Goal: Task Accomplishment & Management: Manage account settings

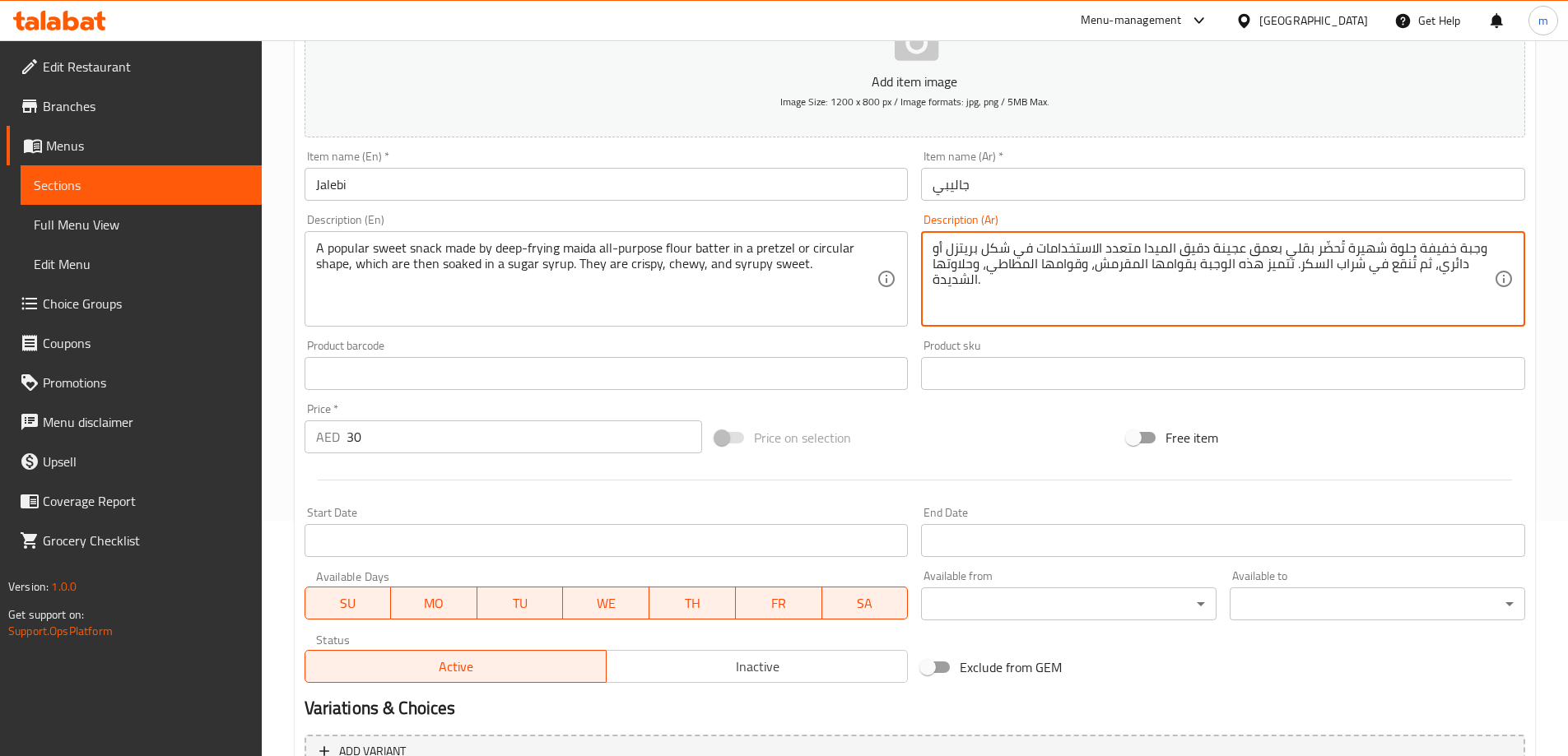
scroll to position [407, 0]
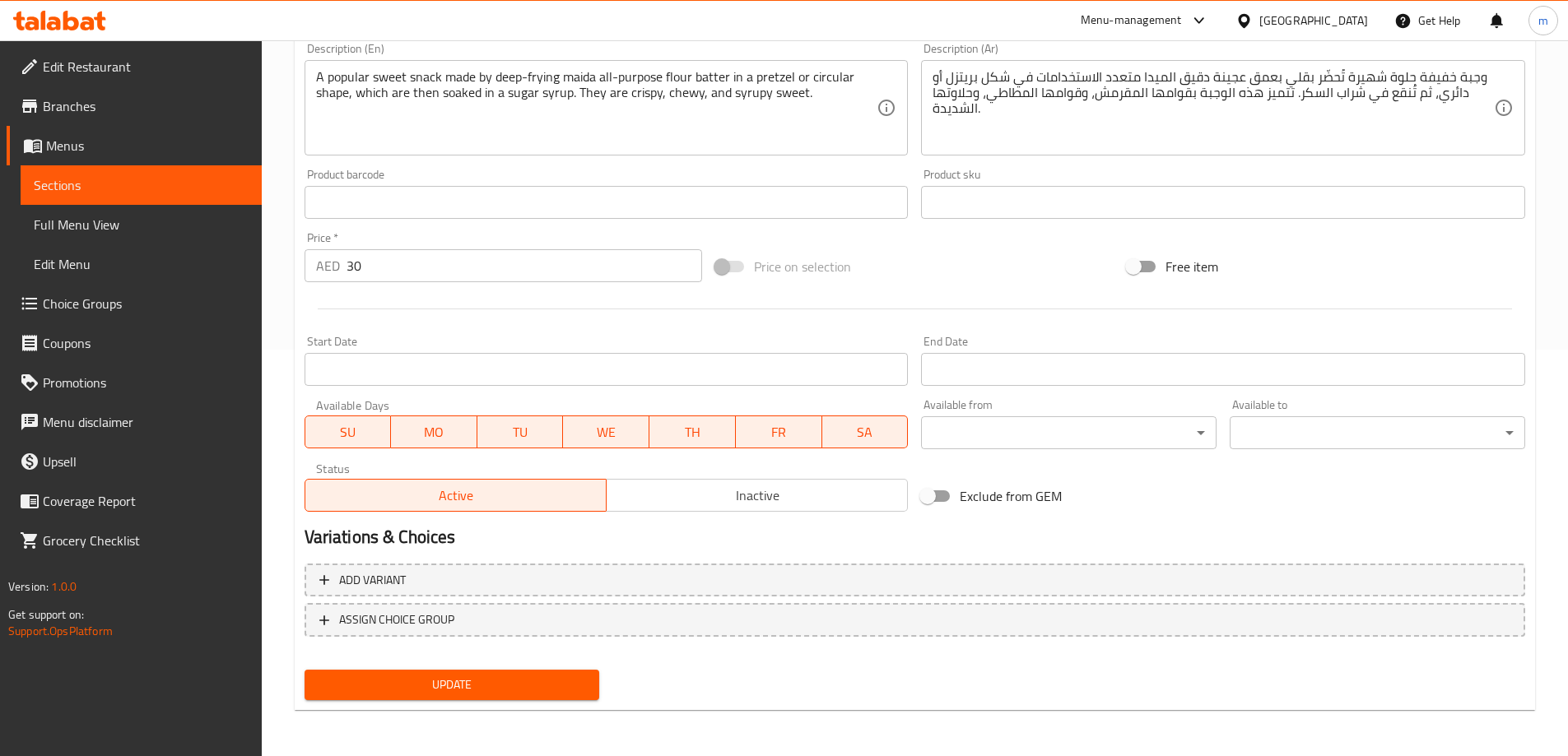
drag, startPoint x: 398, startPoint y: 403, endPoint x: 348, endPoint y: 407, distance: 50.2
click at [348, 407] on div "SU MO TU WE TH FR SA" at bounding box center [606, 423] width 604 height 49
drag, startPoint x: 320, startPoint y: 399, endPoint x: 397, endPoint y: 403, distance: 77.1
click at [397, 403] on div "SU MO TU WE TH FR SA" at bounding box center [606, 423] width 604 height 49
click at [370, 403] on div "SU MO TU WE TH FR SA" at bounding box center [606, 423] width 604 height 49
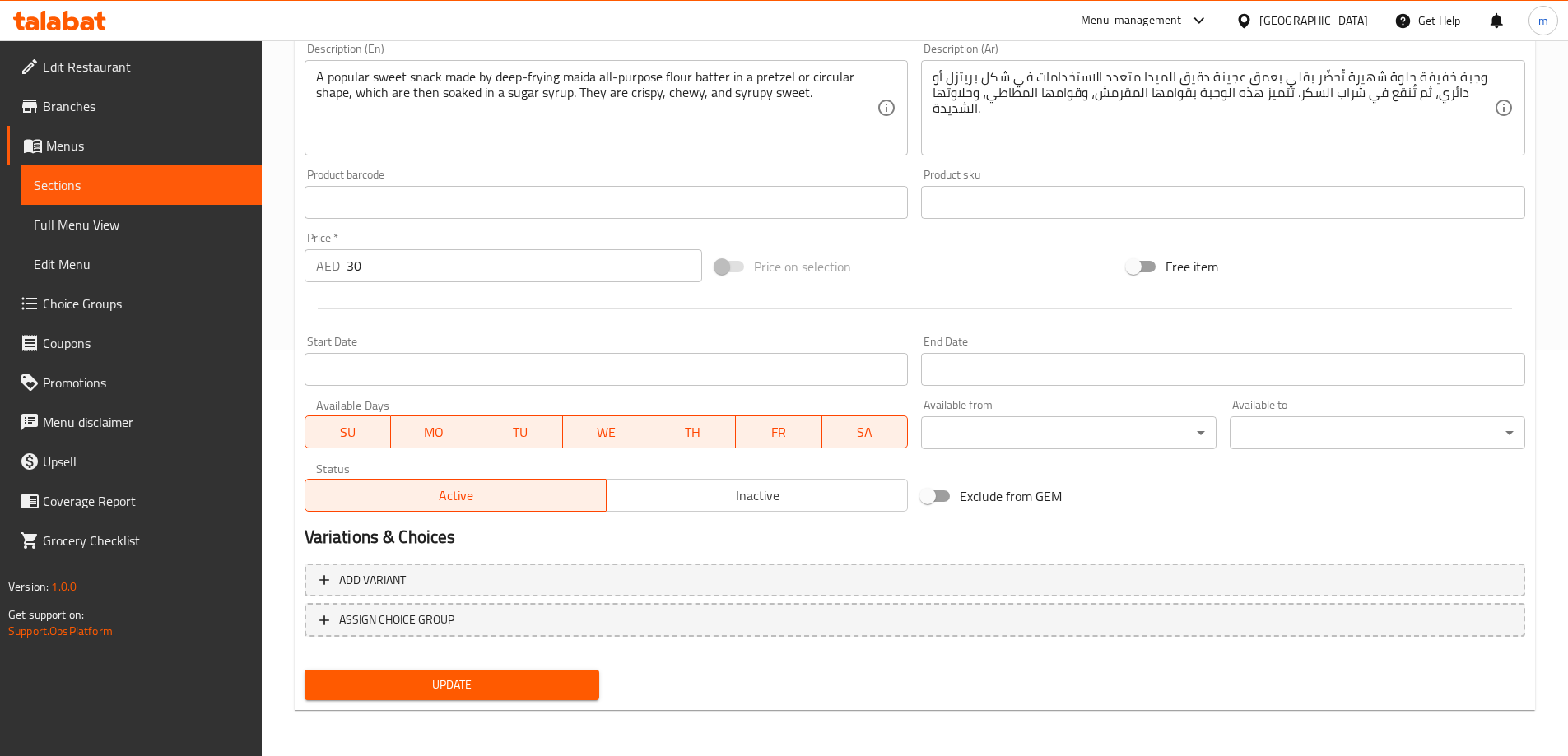
click at [367, 404] on div "SU MO TU WE TH FR SA" at bounding box center [606, 423] width 604 height 49
click at [317, 397] on div "Available Days SU MO TU WE TH FR SA" at bounding box center [606, 423] width 617 height 63
click at [328, 398] on div "Available Days SU MO TU WE TH FR SA" at bounding box center [606, 423] width 617 height 63
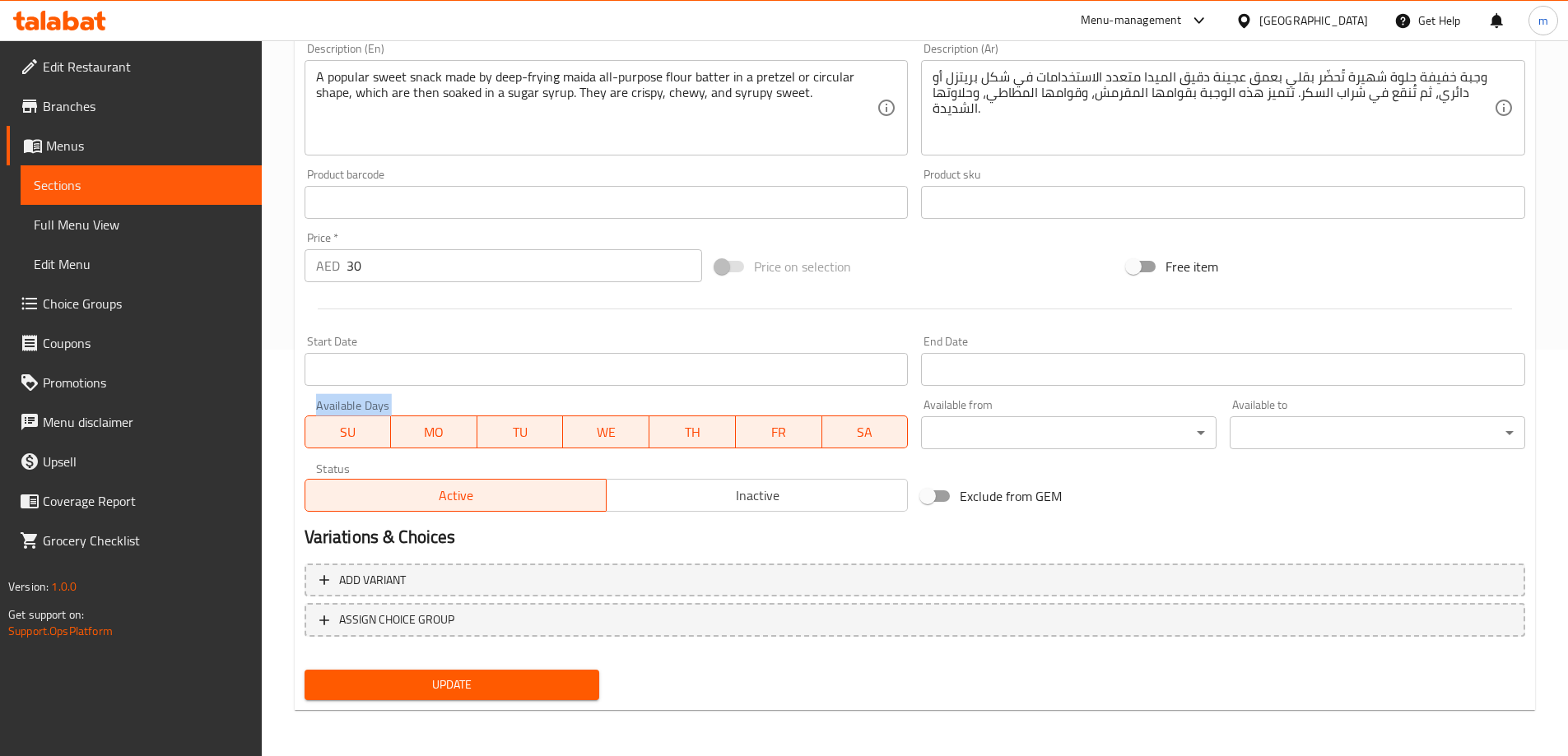
click at [328, 398] on div "Available Days SU MO TU WE TH FR SA" at bounding box center [606, 423] width 617 height 63
copy div "Available Days SU MO TU WE TH FR SA"
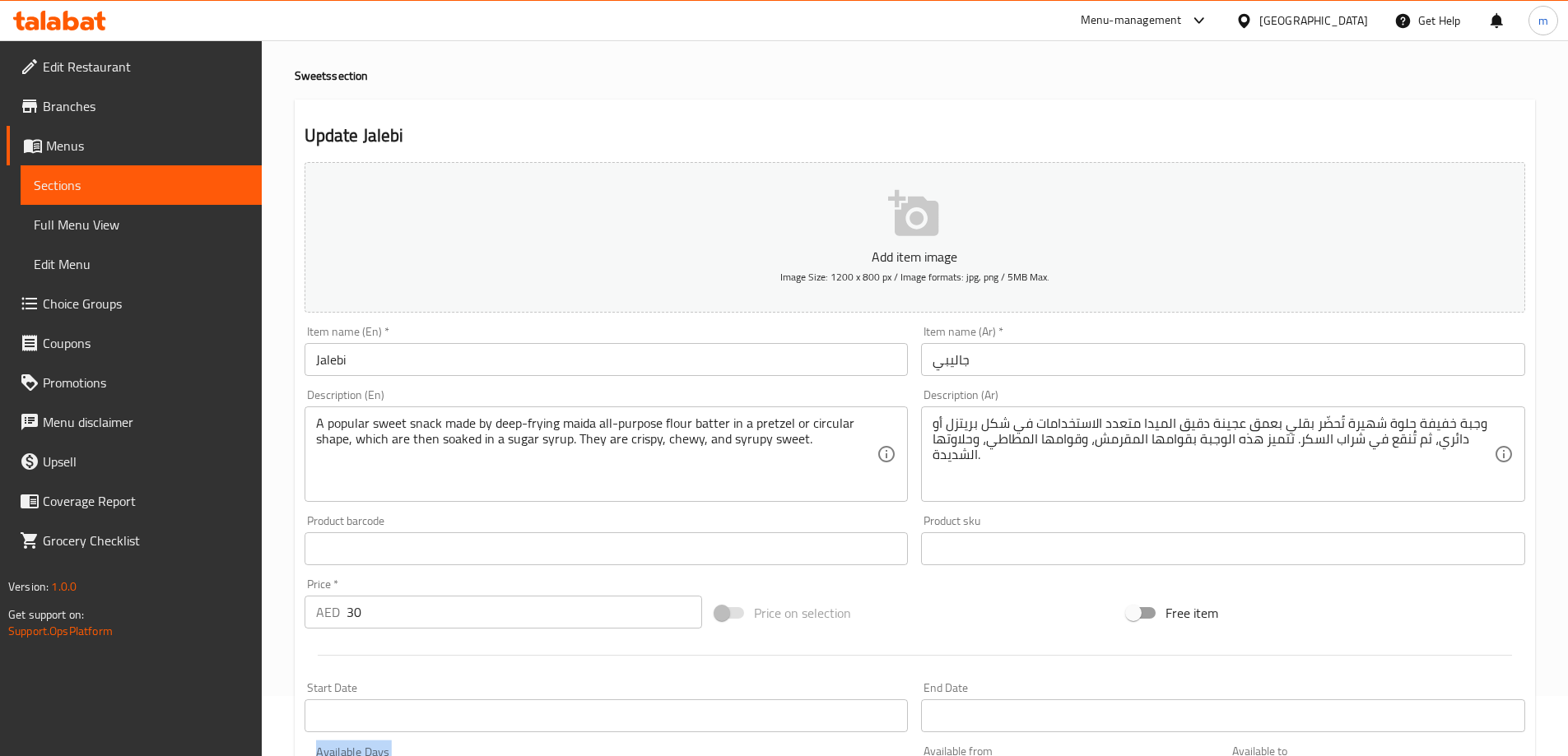
scroll to position [0, 0]
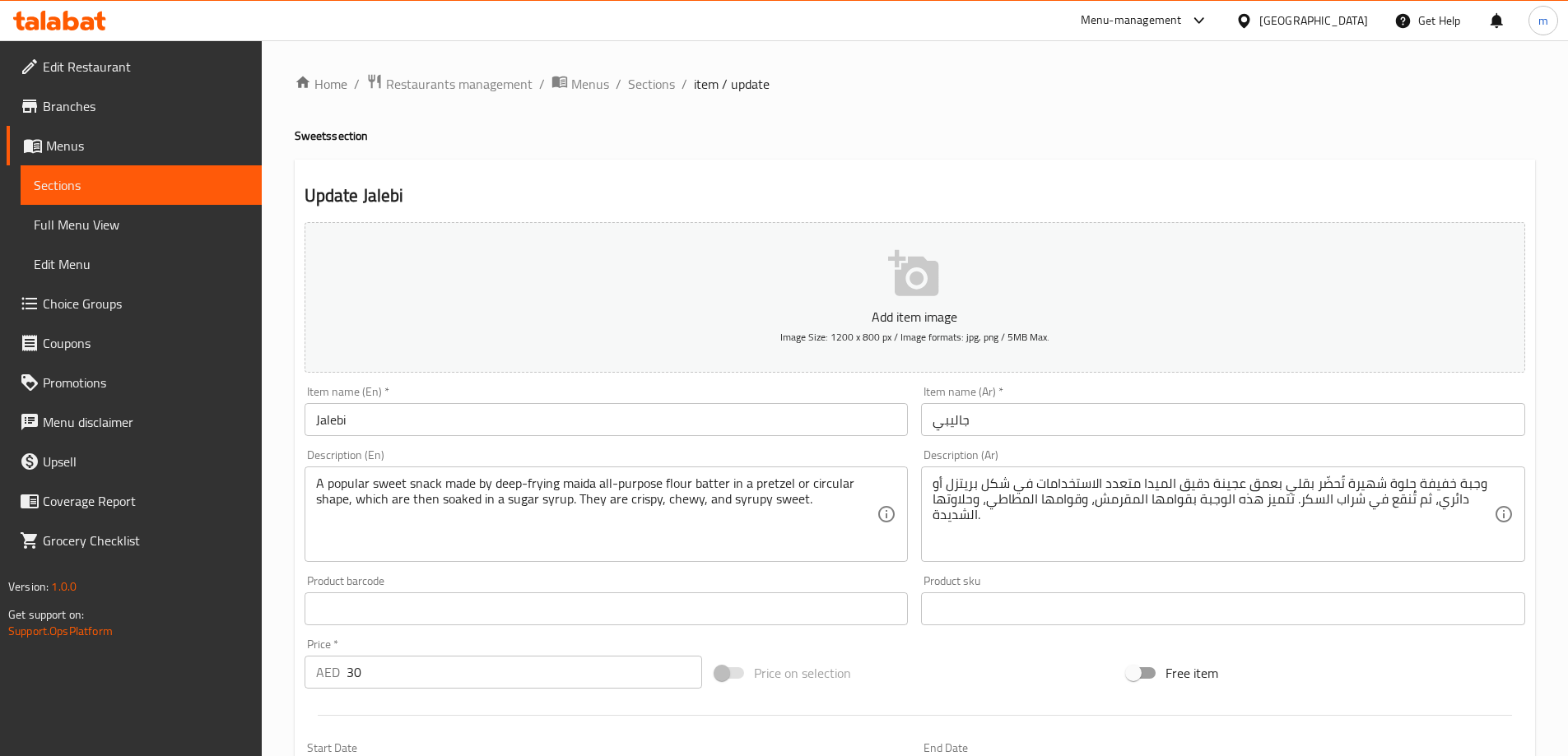
click at [104, 155] on span "Menus" at bounding box center [147, 145] width 202 height 19
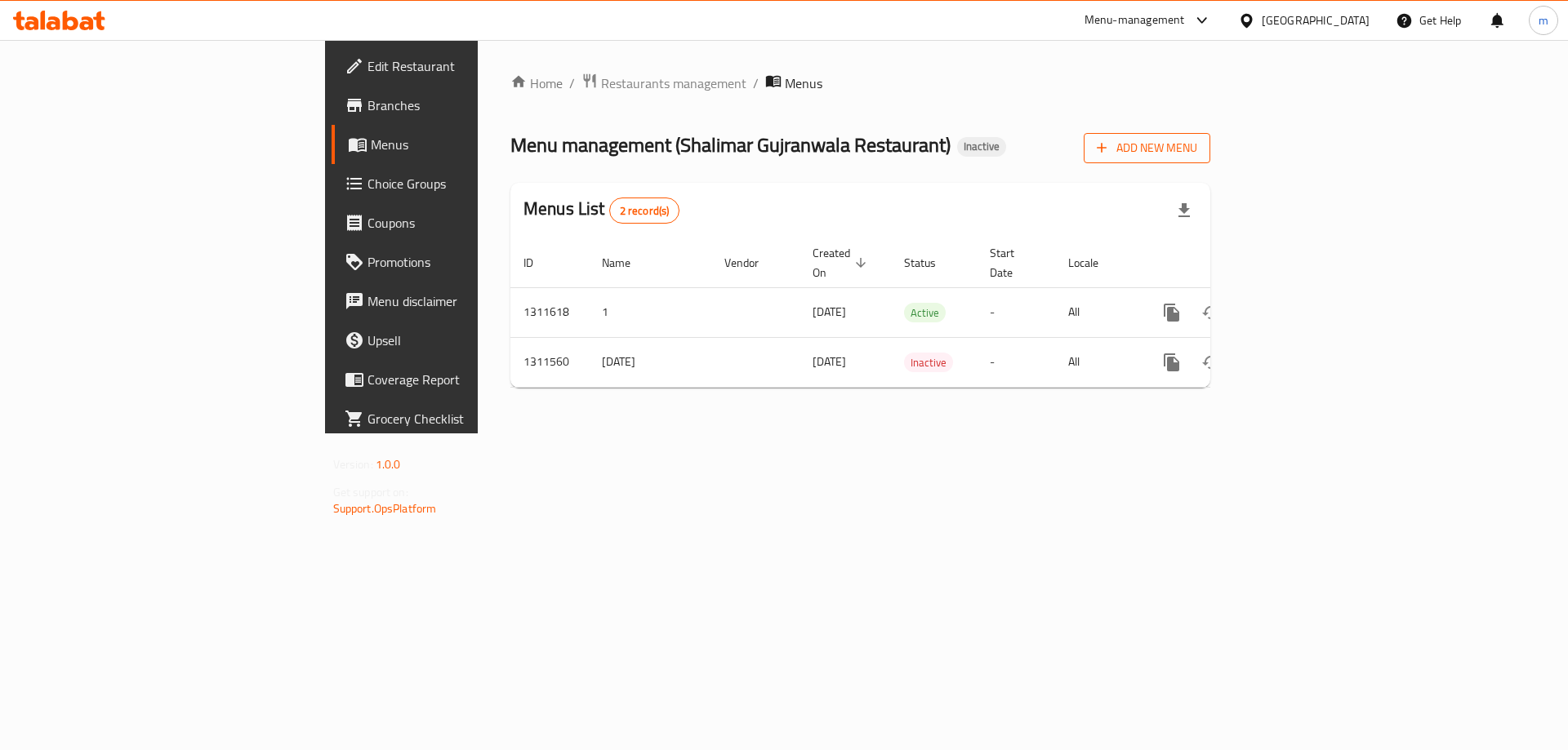
click at [1197, 145] on span "Add New Menu" at bounding box center [1146, 148] width 101 height 20
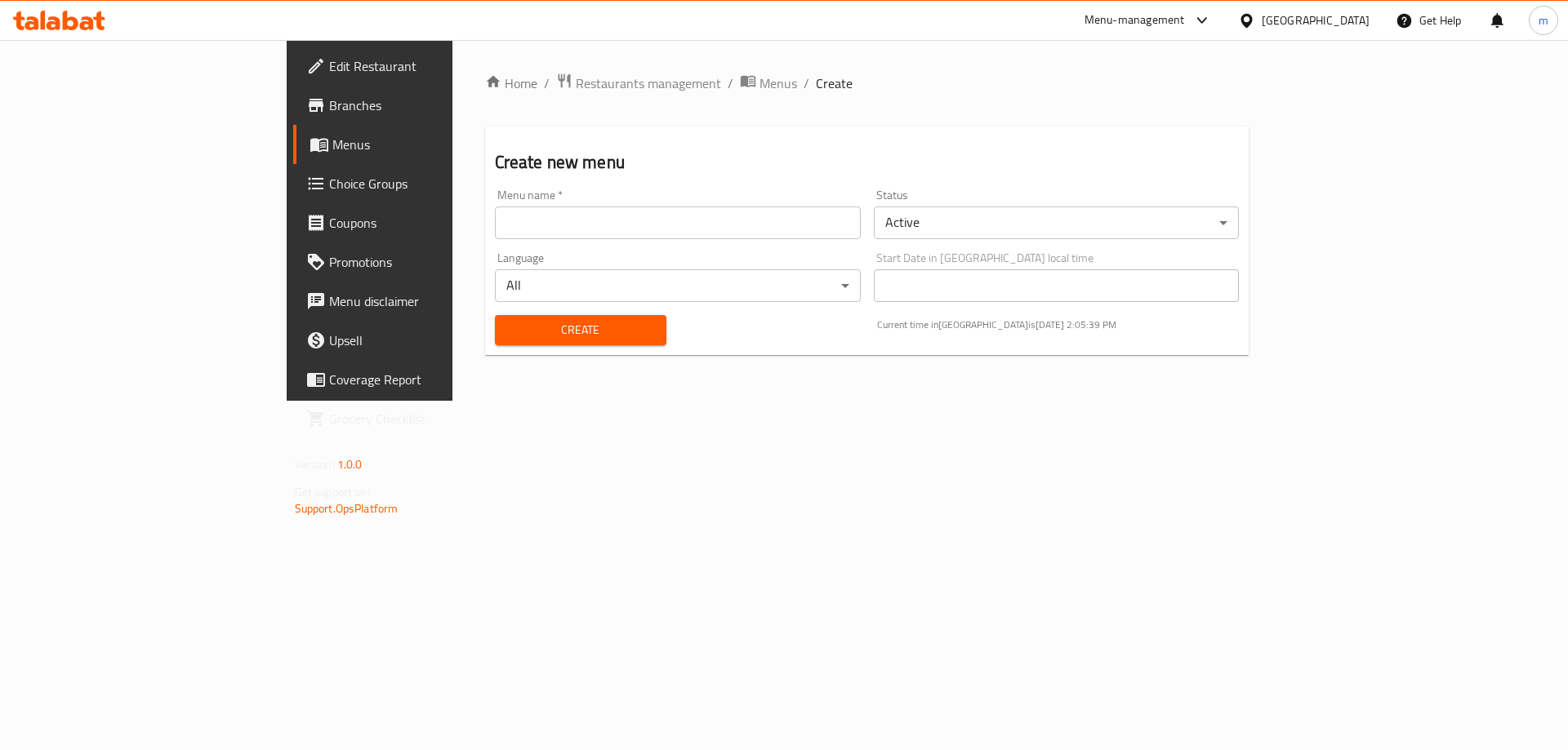
click at [496, 220] on input "text" at bounding box center [677, 223] width 366 height 33
type input "final menu"
drag, startPoint x: 459, startPoint y: 247, endPoint x: 404, endPoint y: 335, distance: 103.8
click at [508, 335] on span "Create" at bounding box center [580, 329] width 145 height 20
click at [404, 335] on div at bounding box center [784, 375] width 1568 height 750
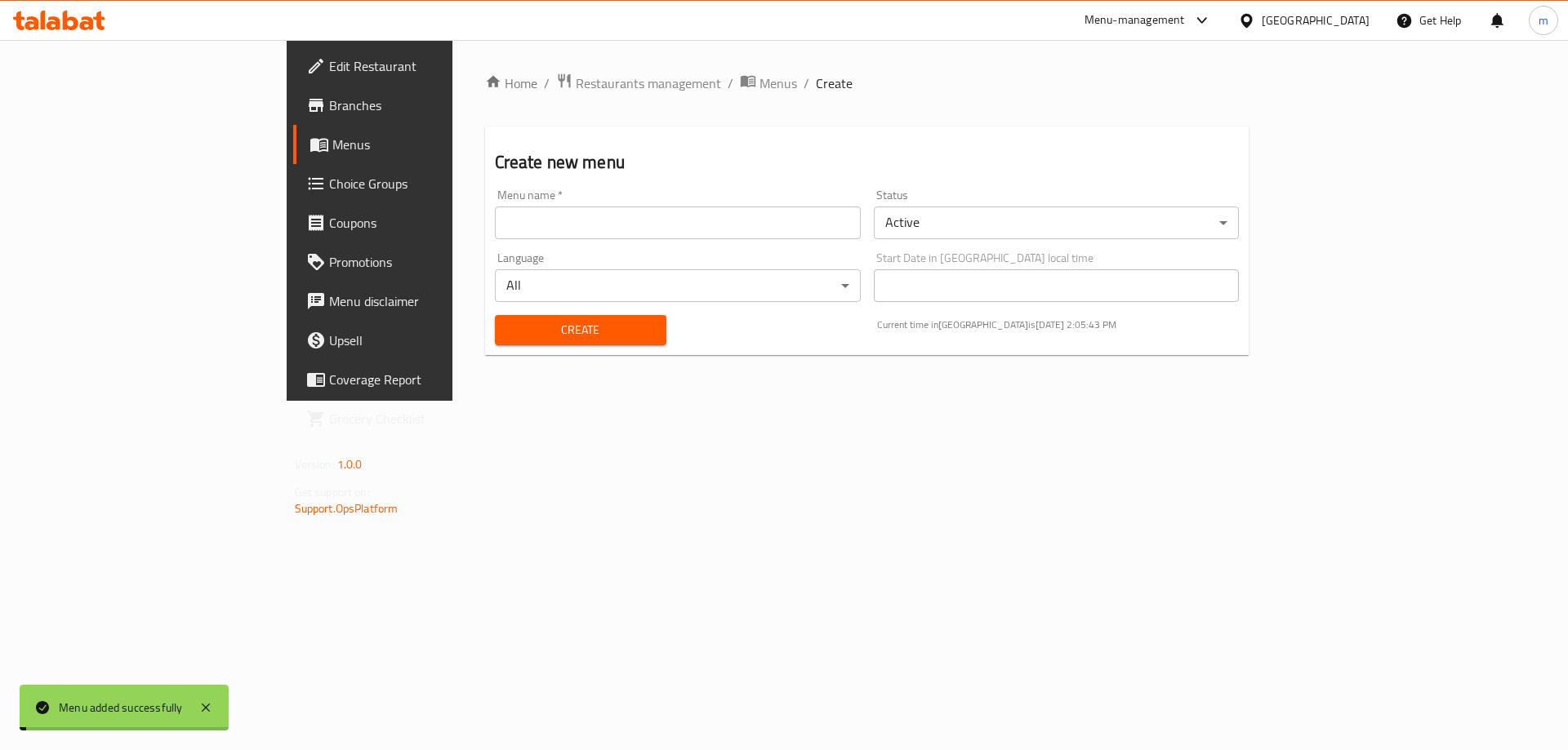
click at [667, 95] on div "Home / Restaurants management / Menus / Create Create new menu Menu name   * Me…" at bounding box center [867, 221] width 764 height 296
click at [759, 82] on span "Menus" at bounding box center [777, 83] width 37 height 19
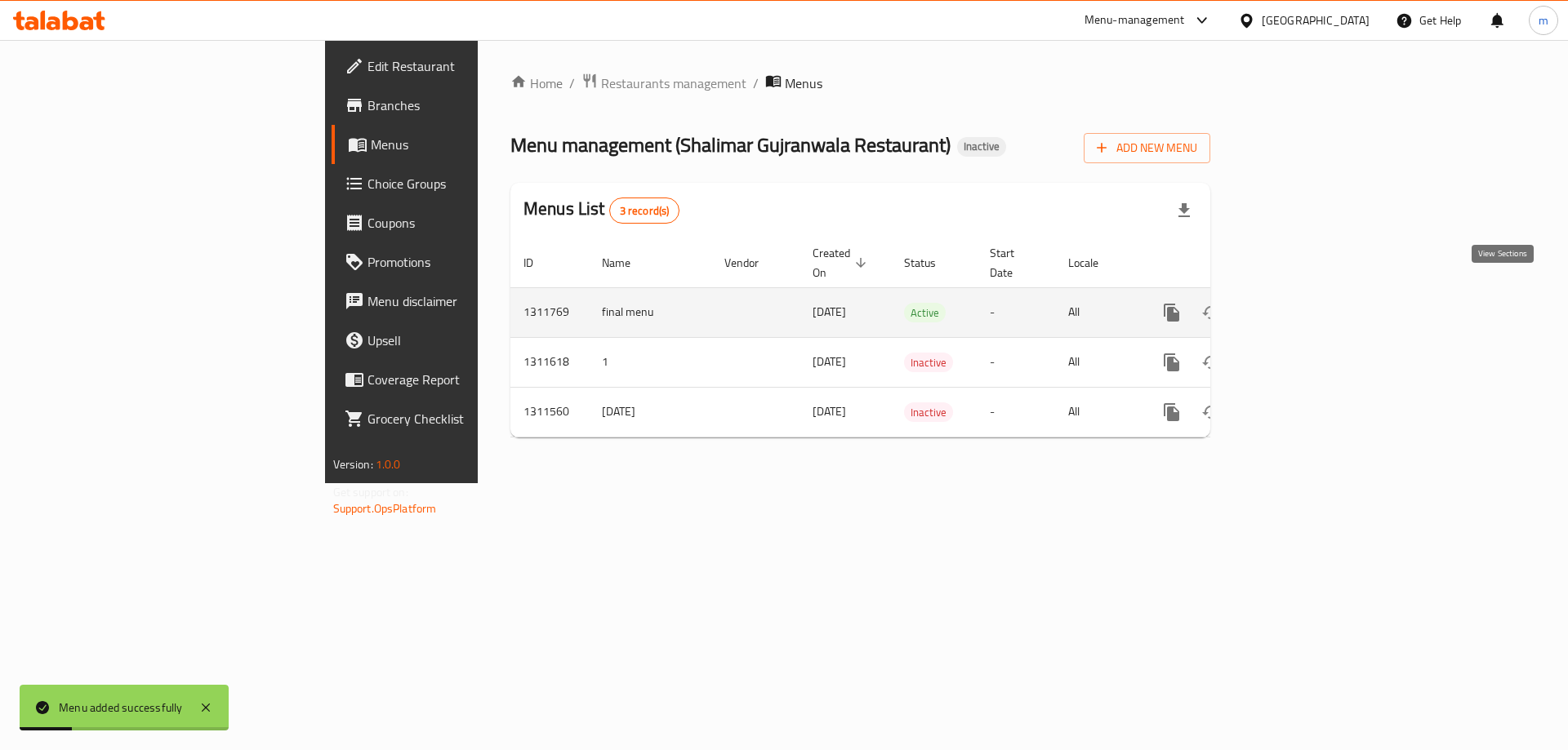
click at [1299, 302] on icon "enhanced table" at bounding box center [1289, 312] width 19 height 19
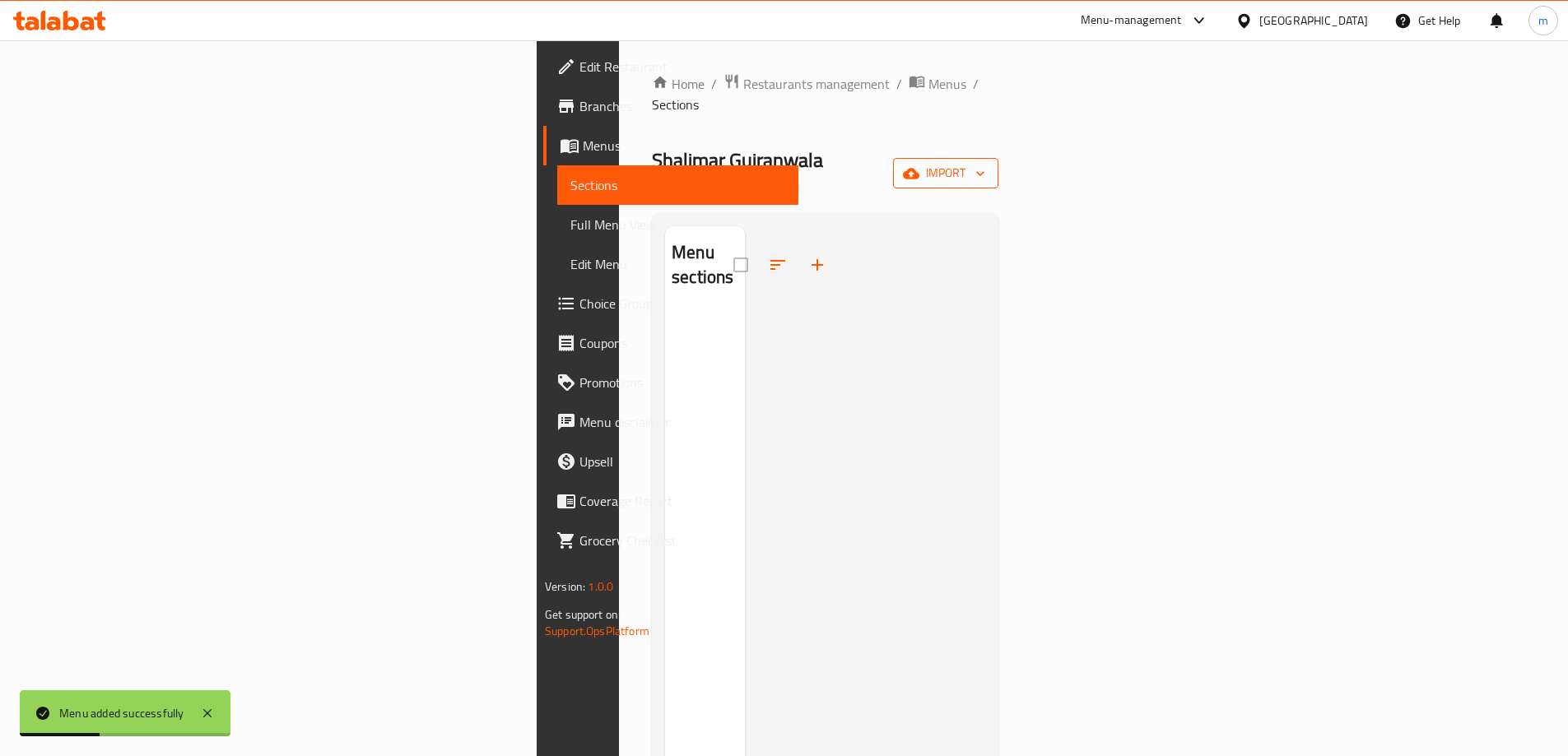
click at [999, 158] on button "import" at bounding box center [945, 172] width 106 height 30
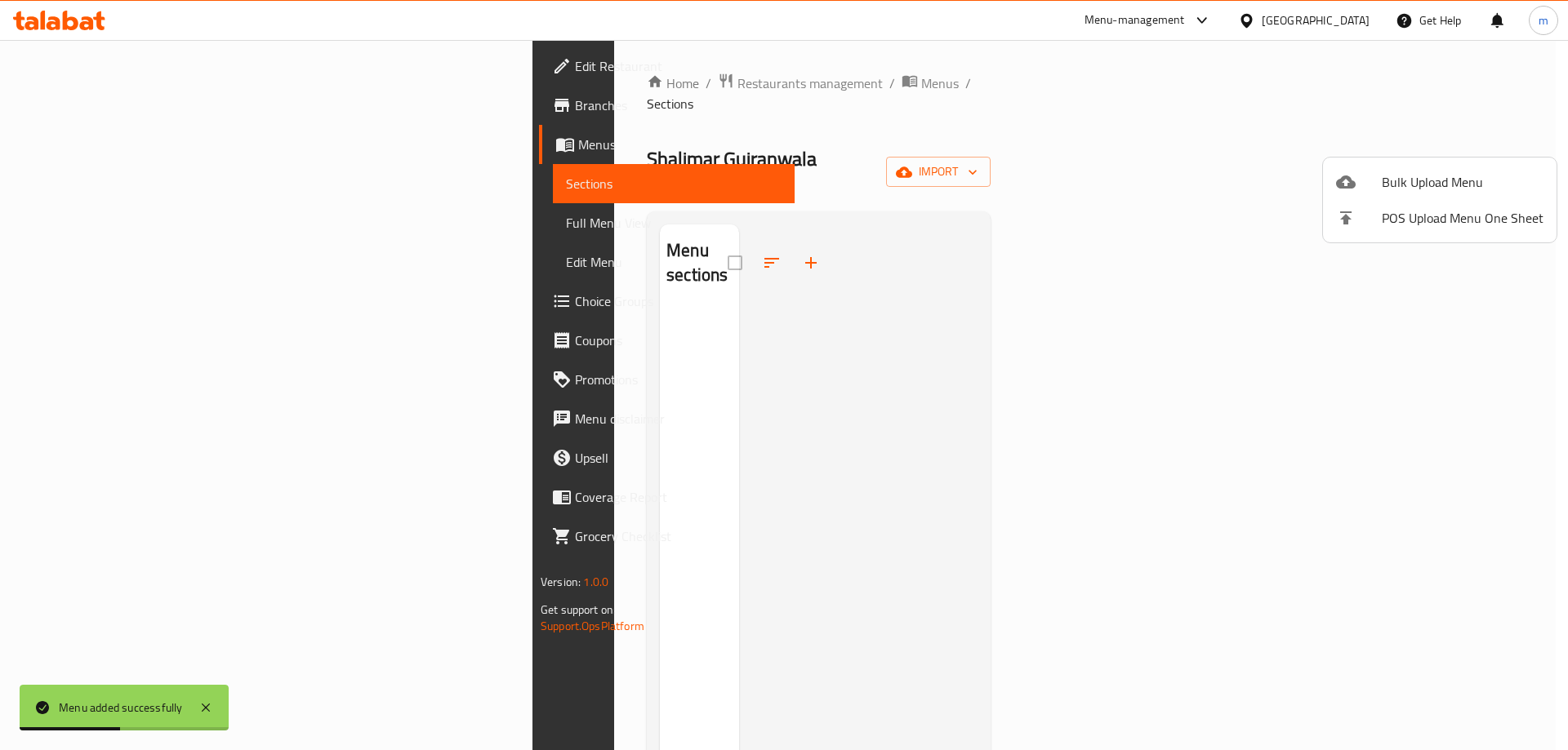
click at [1432, 162] on ul "Bulk Upload Menu POS Upload Menu One Sheet" at bounding box center [1439, 200] width 233 height 85
click at [1432, 177] on span "Bulk Upload Menu" at bounding box center [1462, 181] width 161 height 19
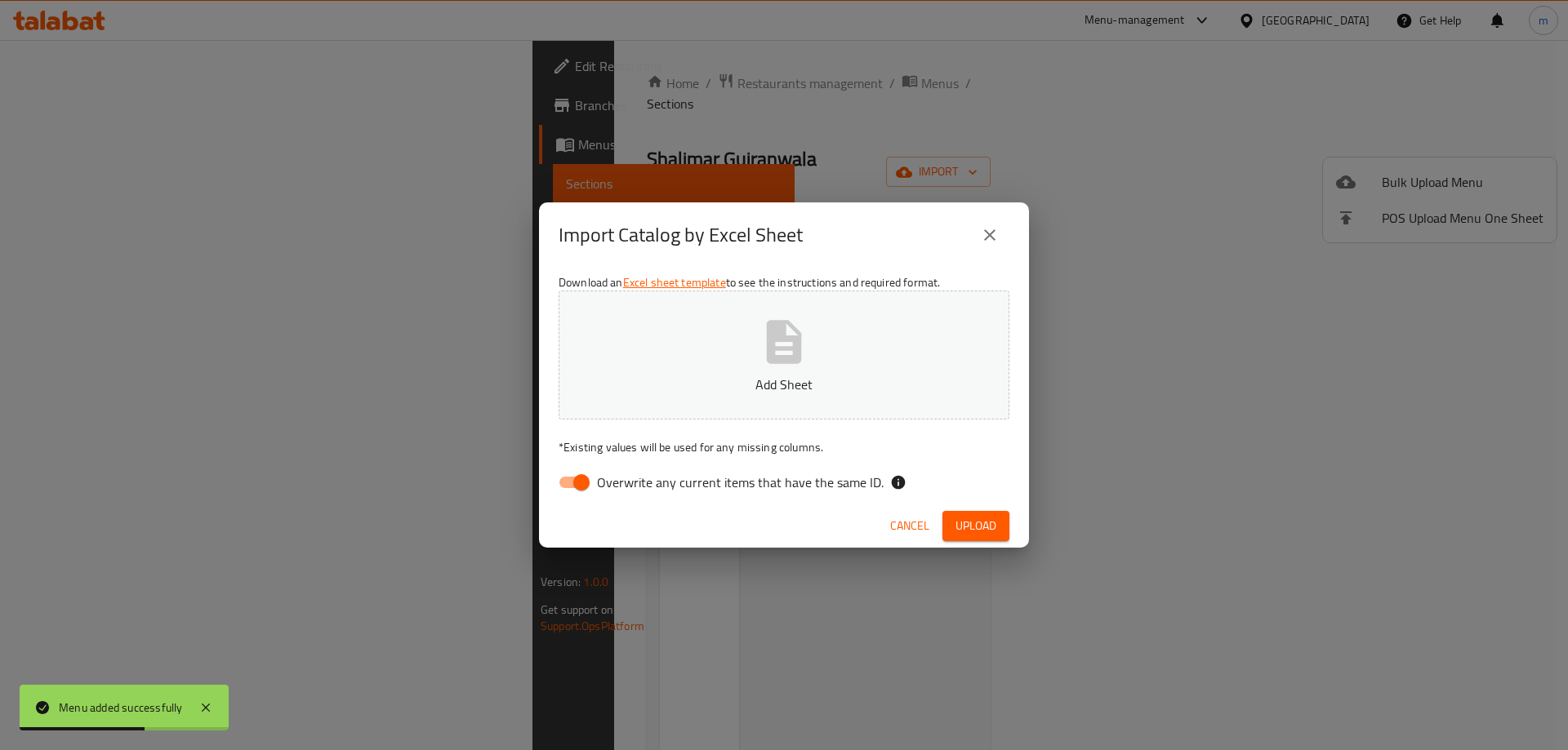
click at [697, 492] on span "Overwrite any current items that have the same ID." at bounding box center [740, 482] width 286 height 19
click at [627, 494] on input "Overwrite any current items that have the same ID." at bounding box center [581, 482] width 93 height 31
checkbox input "false"
drag, startPoint x: 867, startPoint y: 294, endPoint x: 1017, endPoint y: 263, distance: 153.2
click at [867, 295] on div "Download an Excel sheet template to see the instructions and required format. A…" at bounding box center [784, 386] width 490 height 236
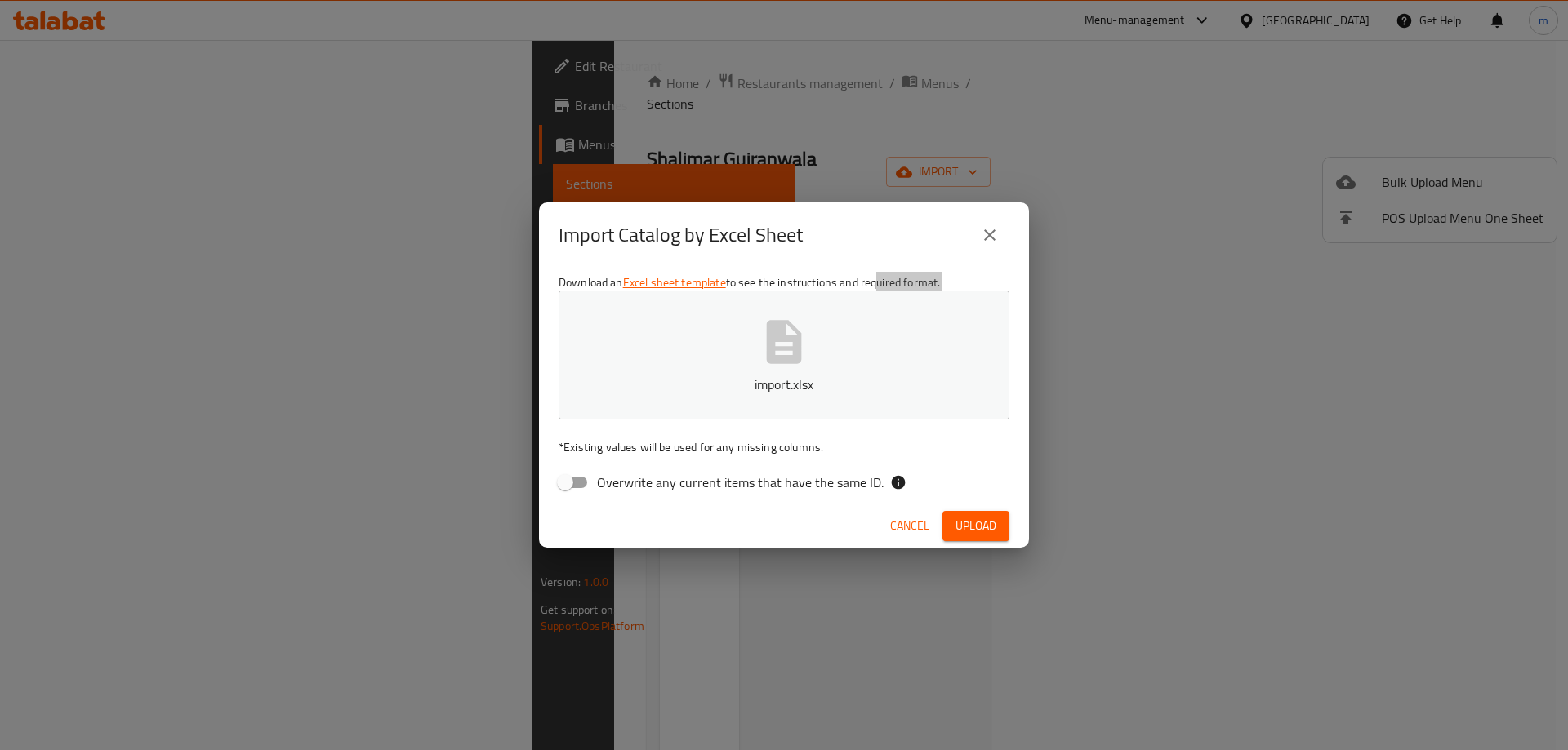
click at [976, 529] on span "Upload" at bounding box center [975, 525] width 40 height 20
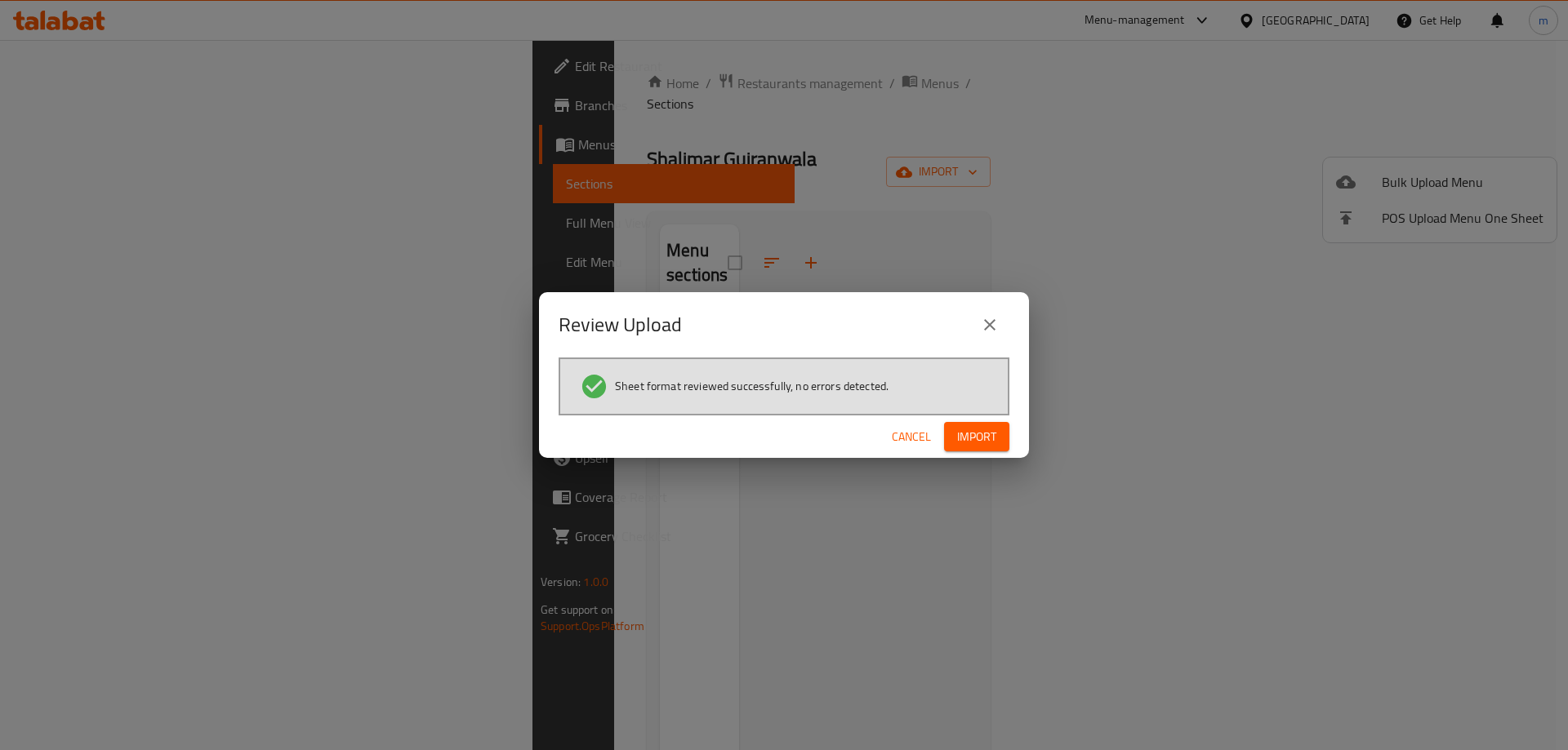
click at [981, 433] on span "Import" at bounding box center [976, 436] width 39 height 20
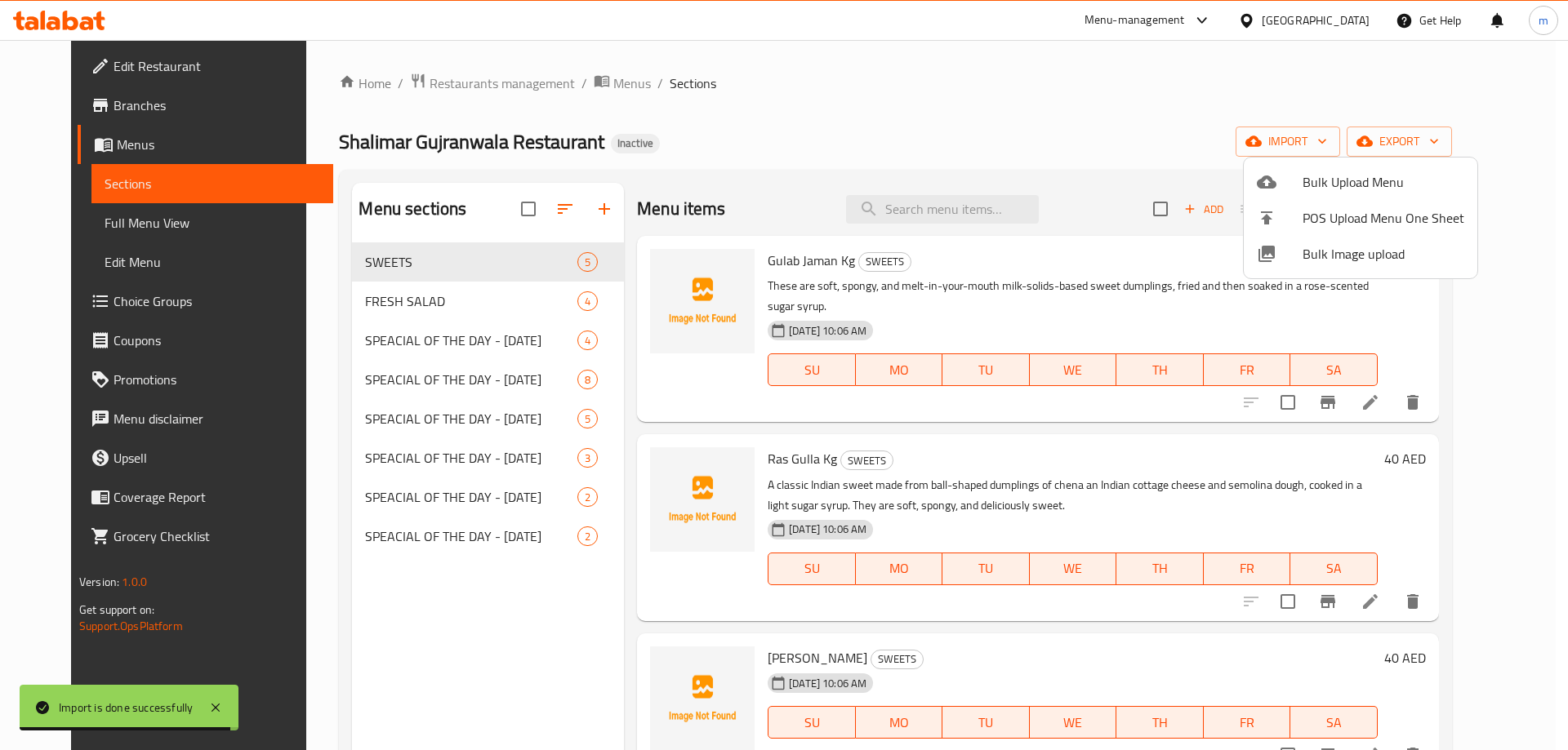
click at [1036, 424] on div at bounding box center [784, 375] width 1568 height 750
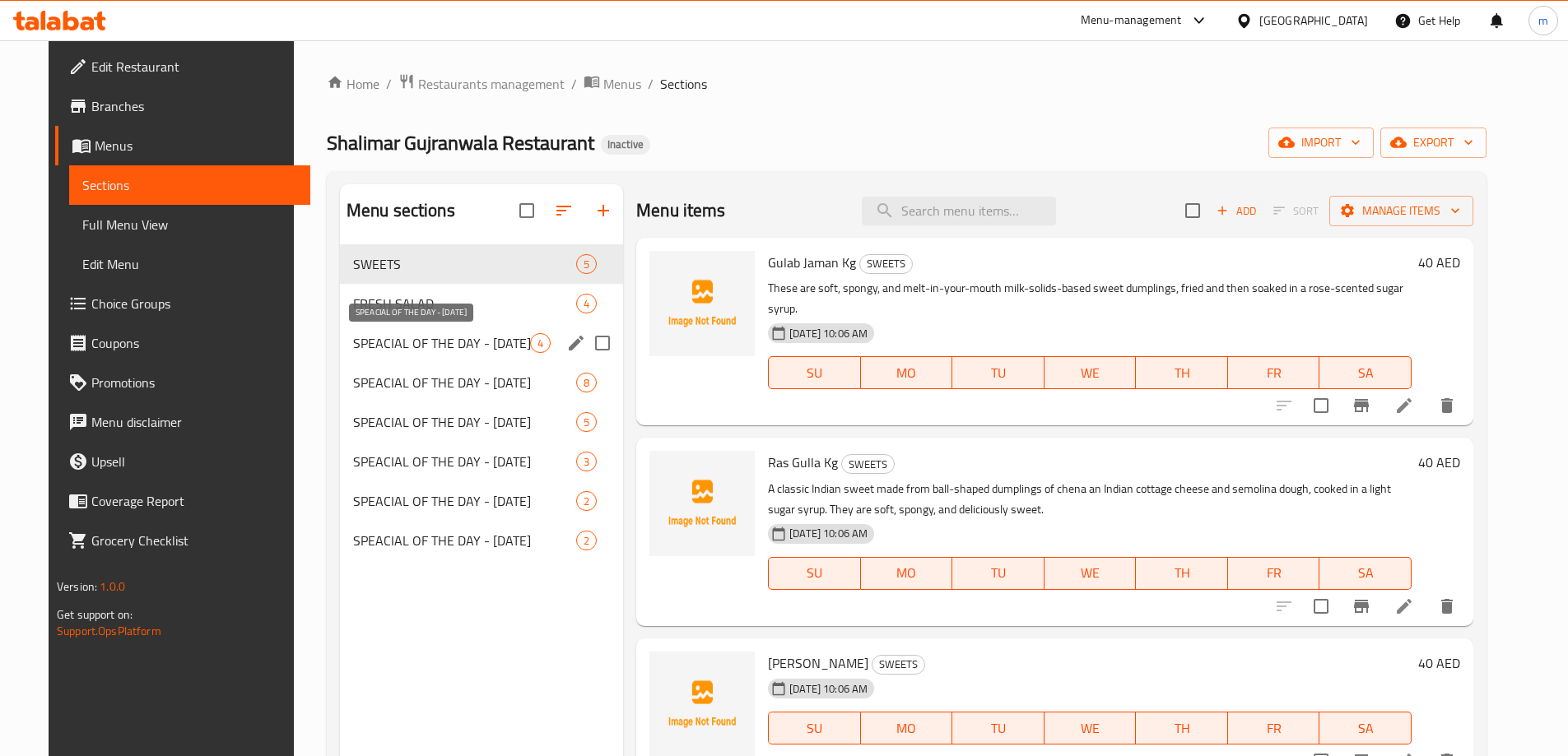
click at [492, 343] on span "SPEACIAL OF THE DAY - [DATE]" at bounding box center [442, 343] width 177 height 19
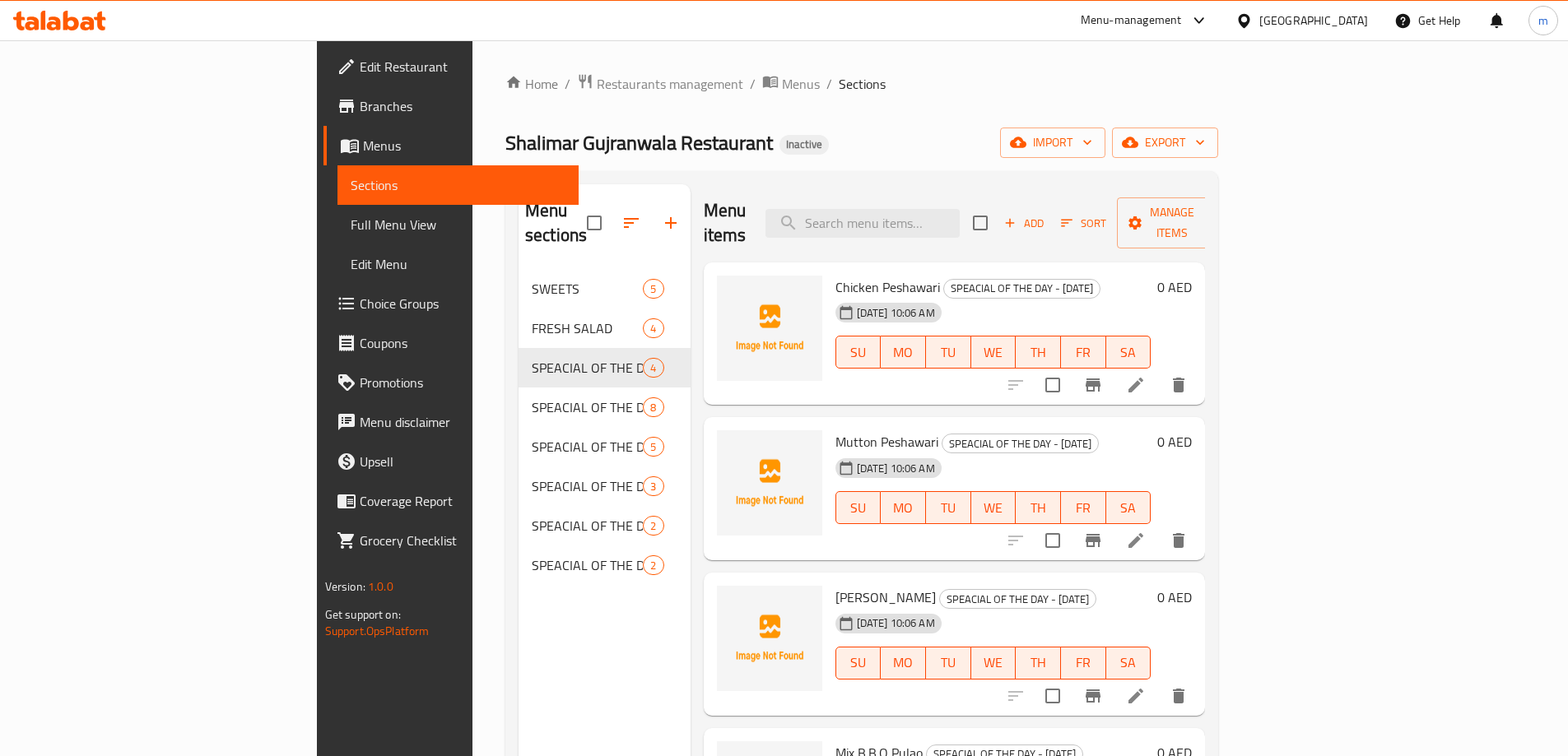
click at [998, 217] on input "checkbox" at bounding box center [980, 223] width 35 height 35
checkbox input "true"
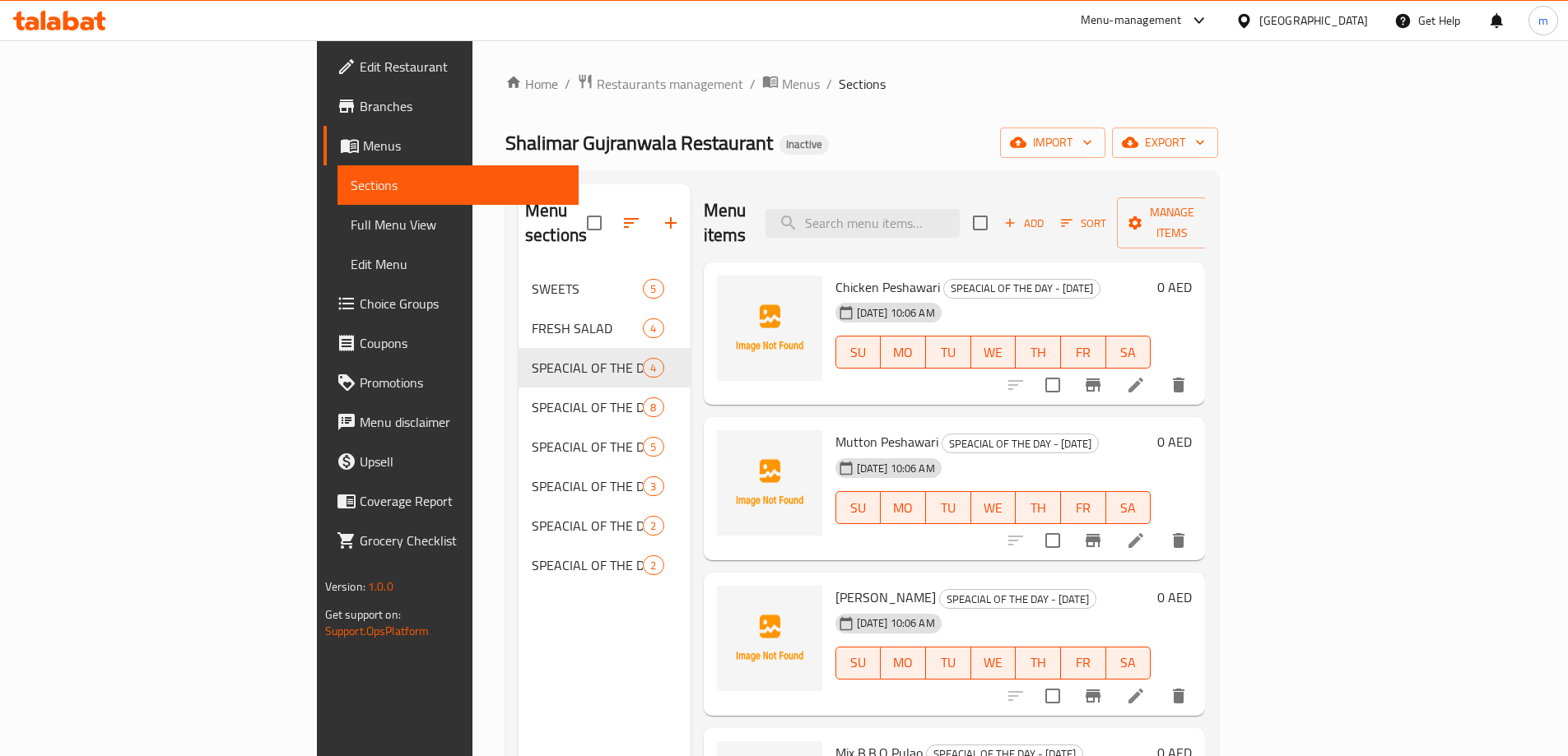
checkbox input "true"
click at [1214, 211] on span "Manage items" at bounding box center [1172, 223] width 84 height 41
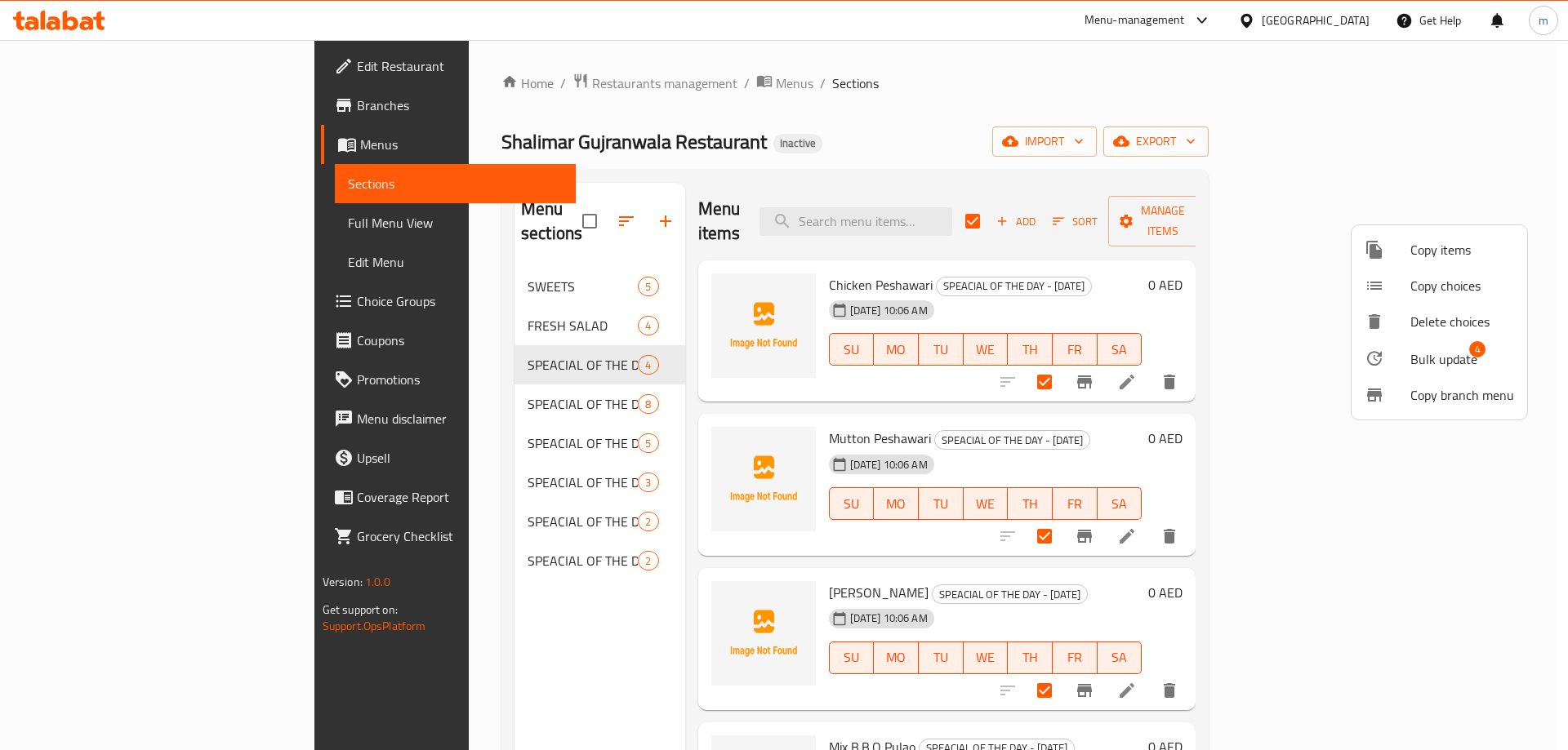
click at [1453, 354] on span "Bulk update" at bounding box center [1444, 359] width 67 height 19
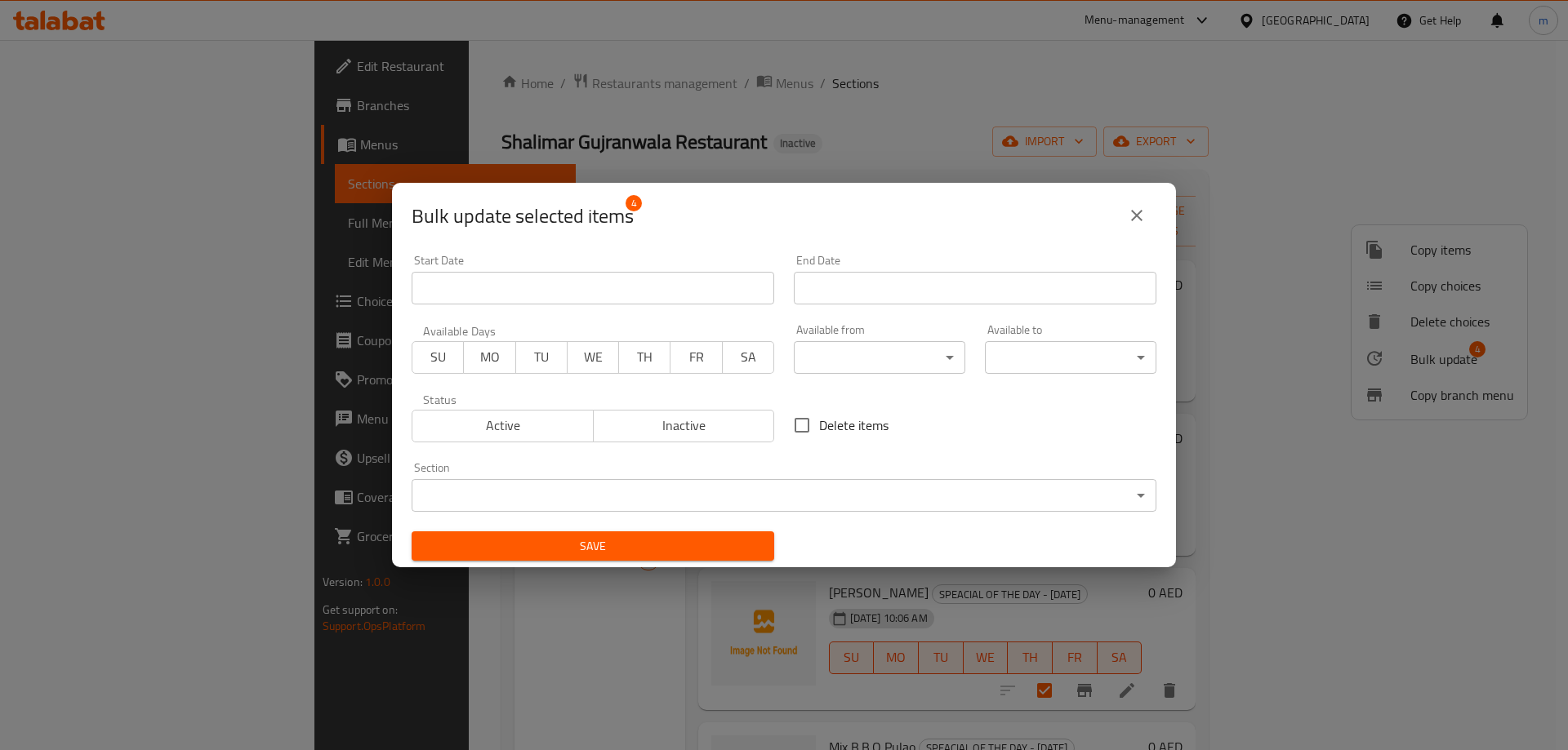
click at [1136, 212] on icon "close" at bounding box center [1137, 215] width 19 height 19
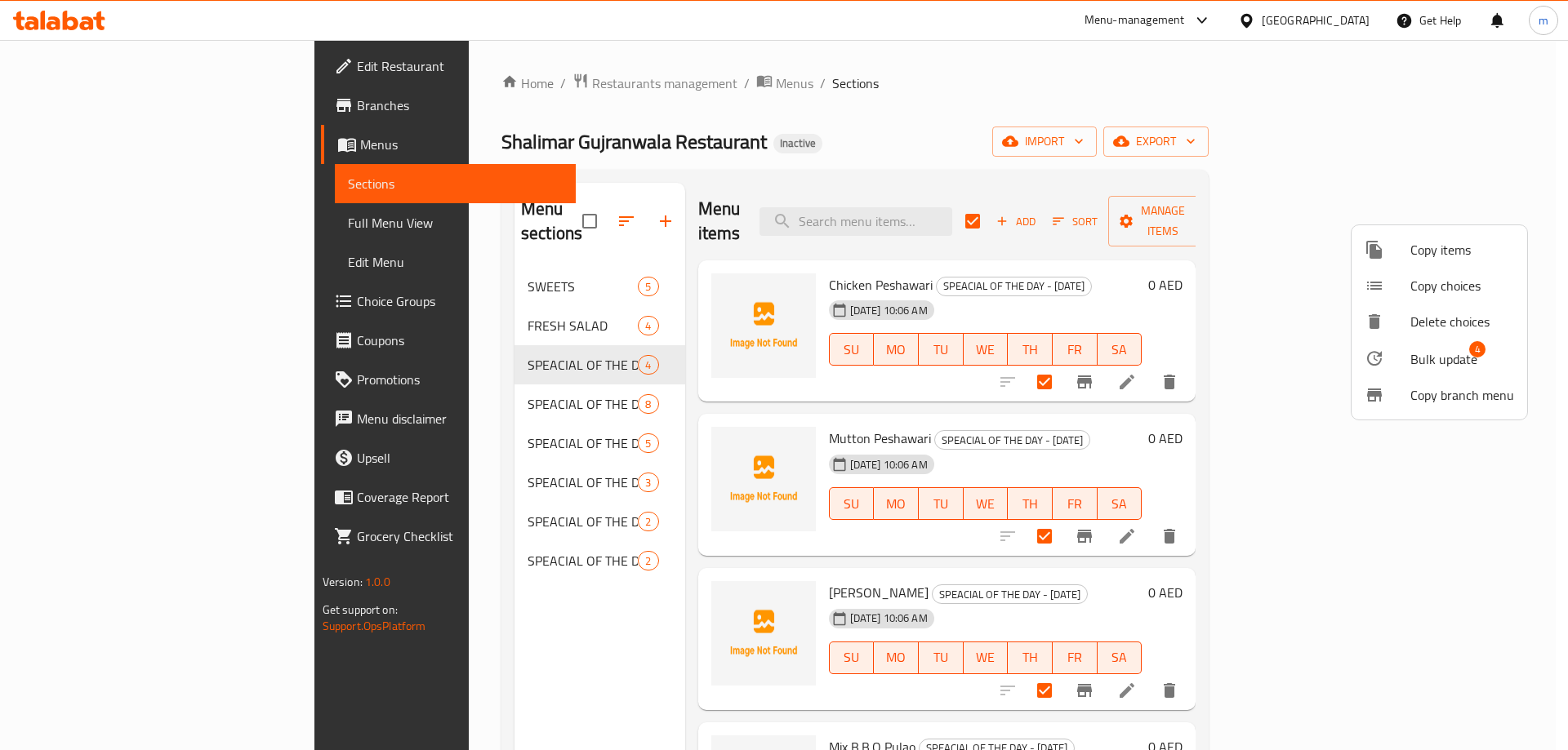
click at [1543, 404] on div at bounding box center [784, 375] width 1568 height 750
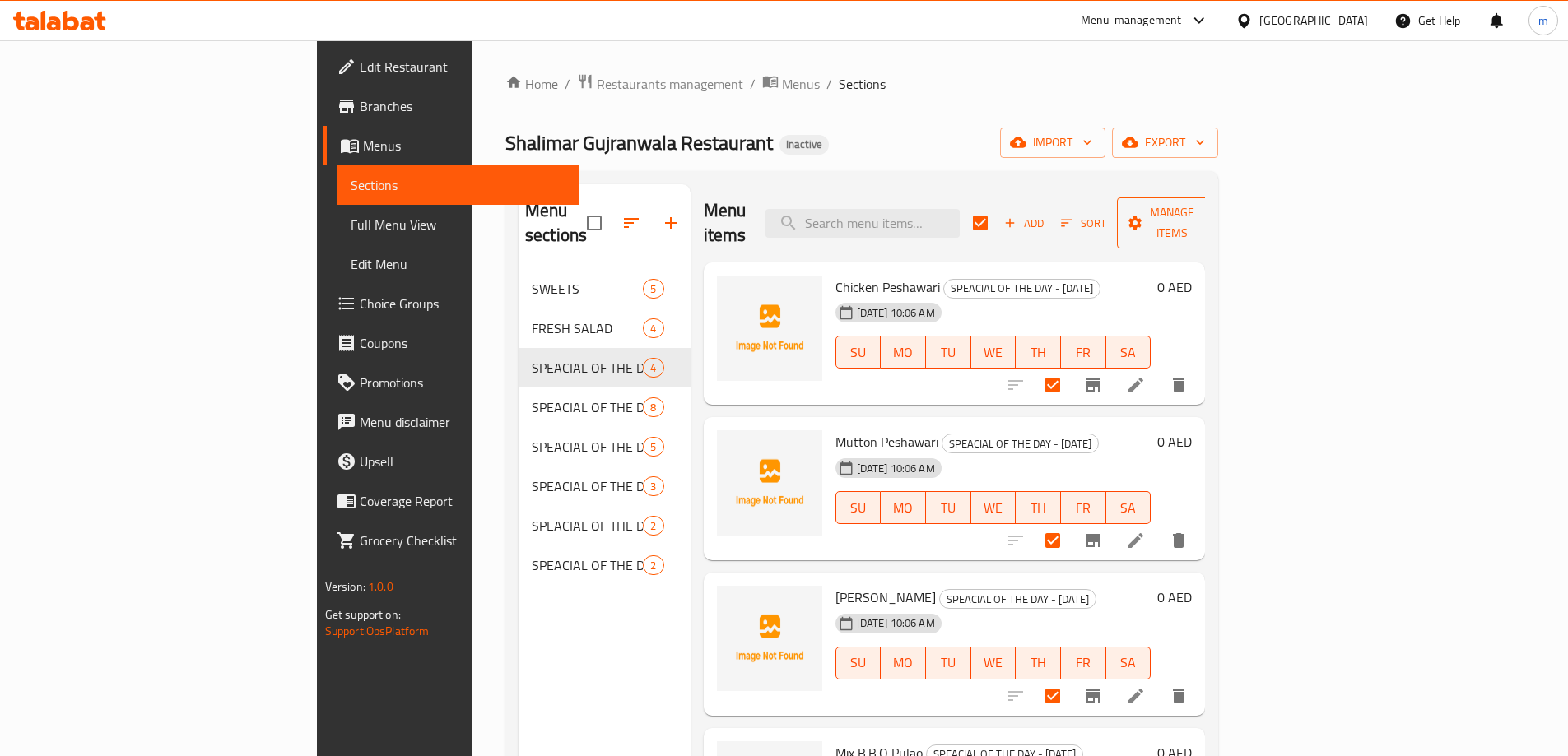
click at [1214, 211] on span "Manage items" at bounding box center [1172, 223] width 84 height 41
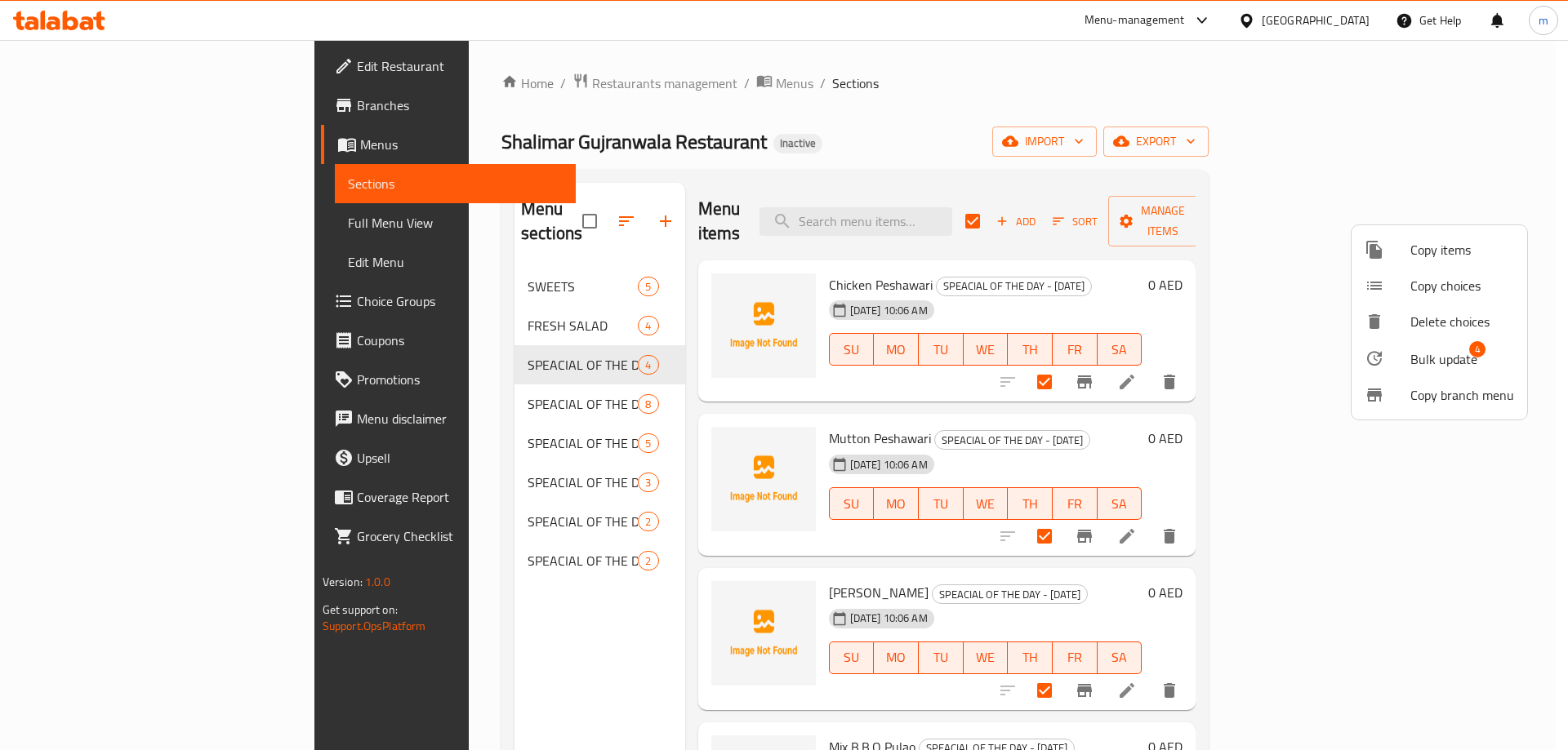
click at [1452, 350] on span "Bulk update" at bounding box center [1444, 359] width 67 height 19
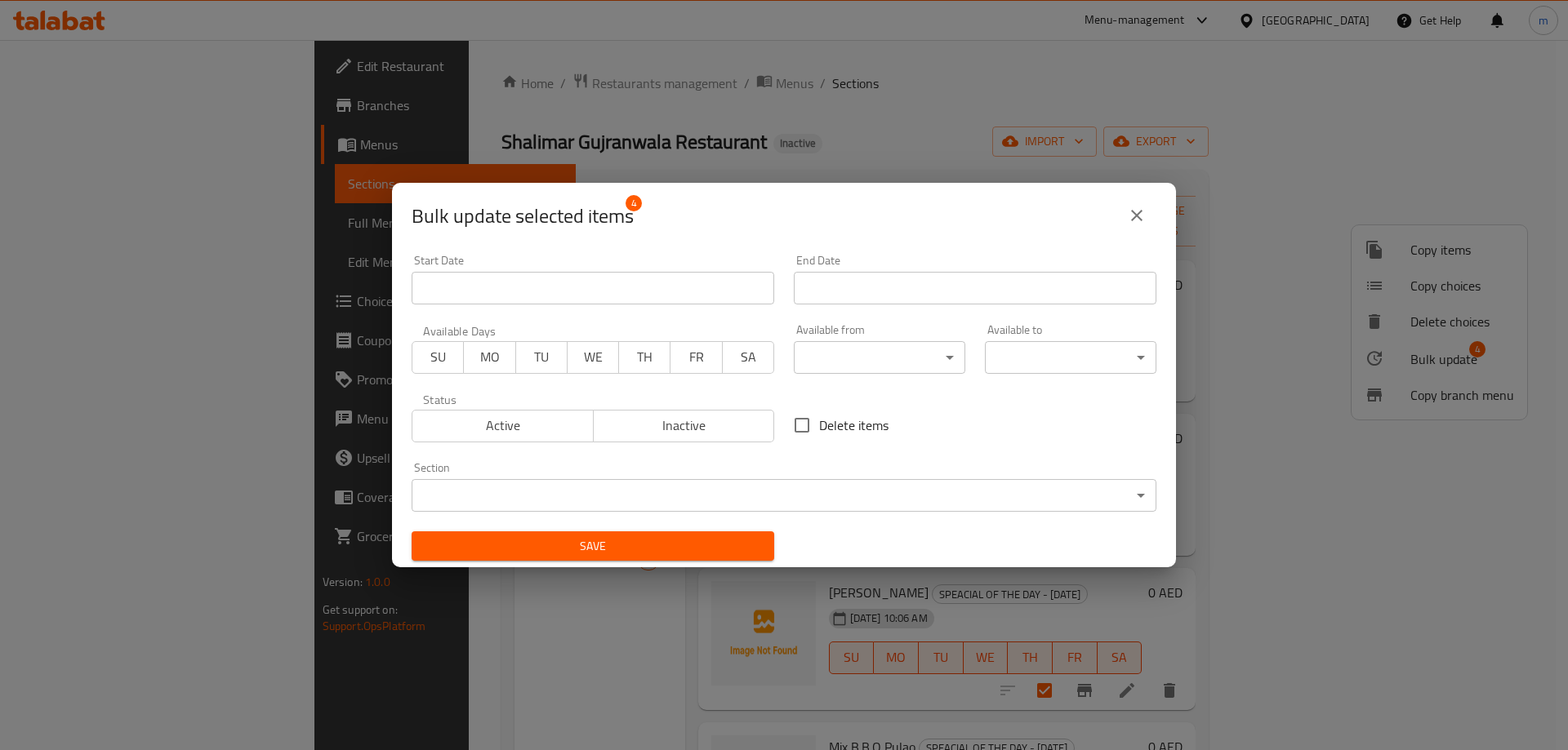
click at [729, 361] on span "SA" at bounding box center [748, 356] width 38 height 24
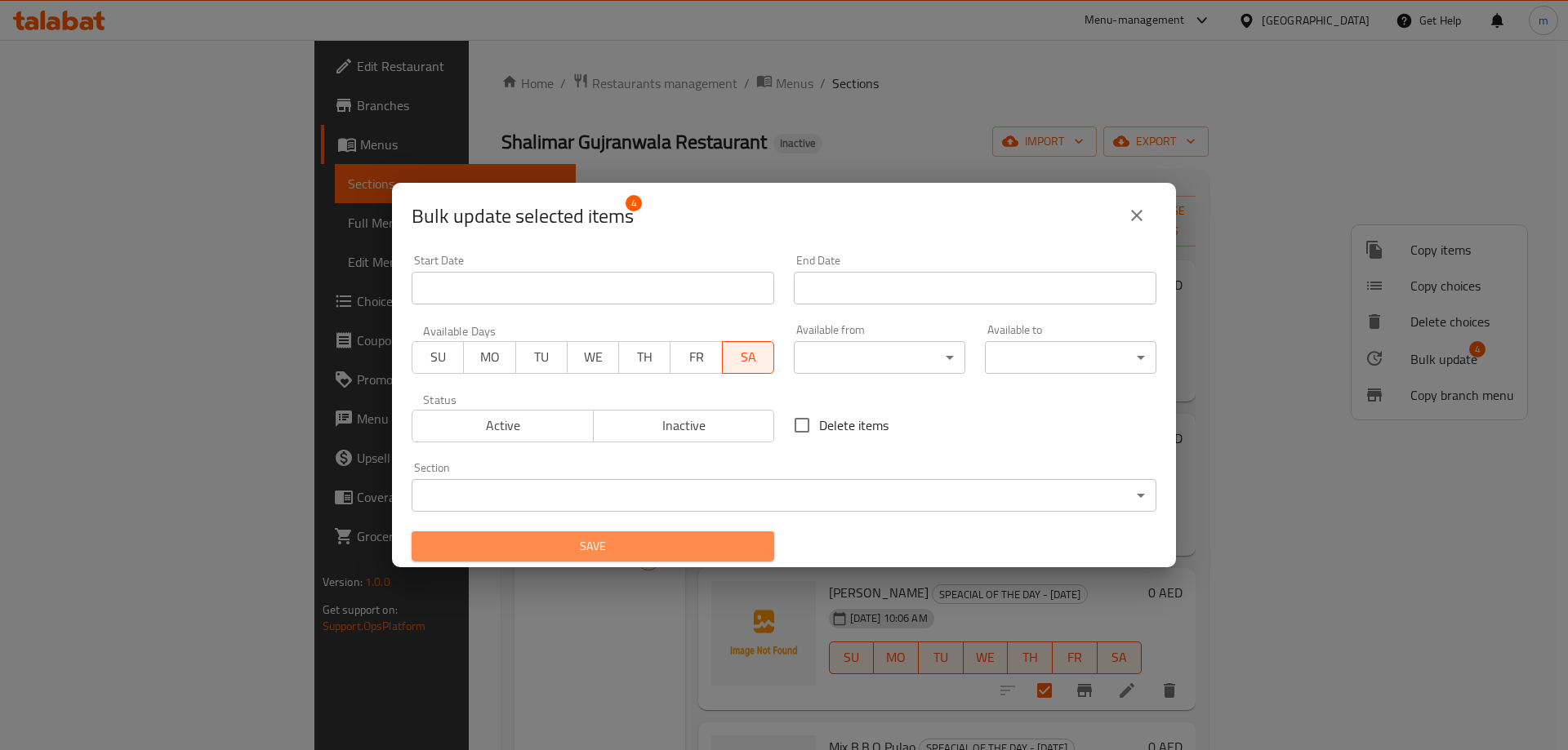
click at [700, 547] on span "Save" at bounding box center [593, 545] width 336 height 20
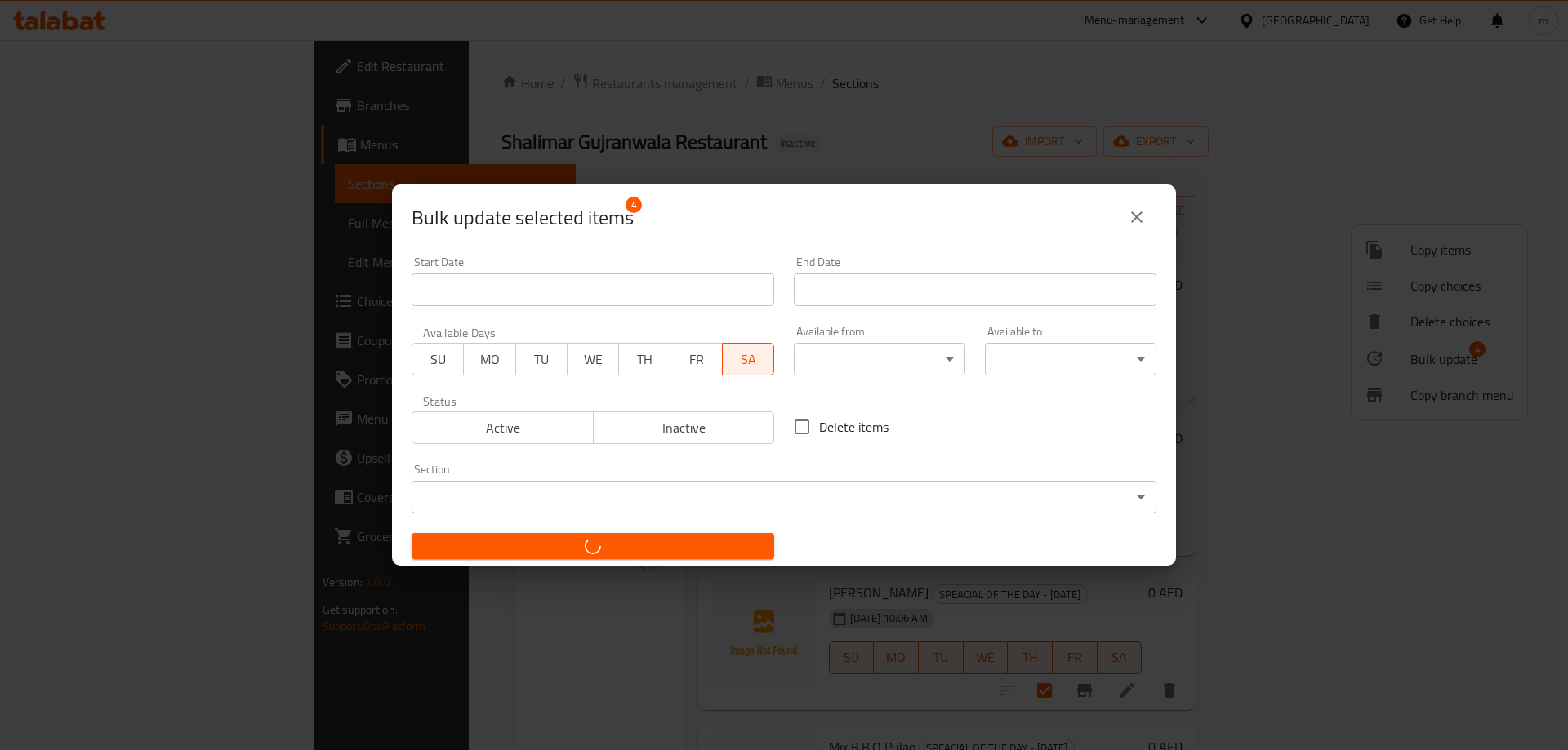
checkbox input "false"
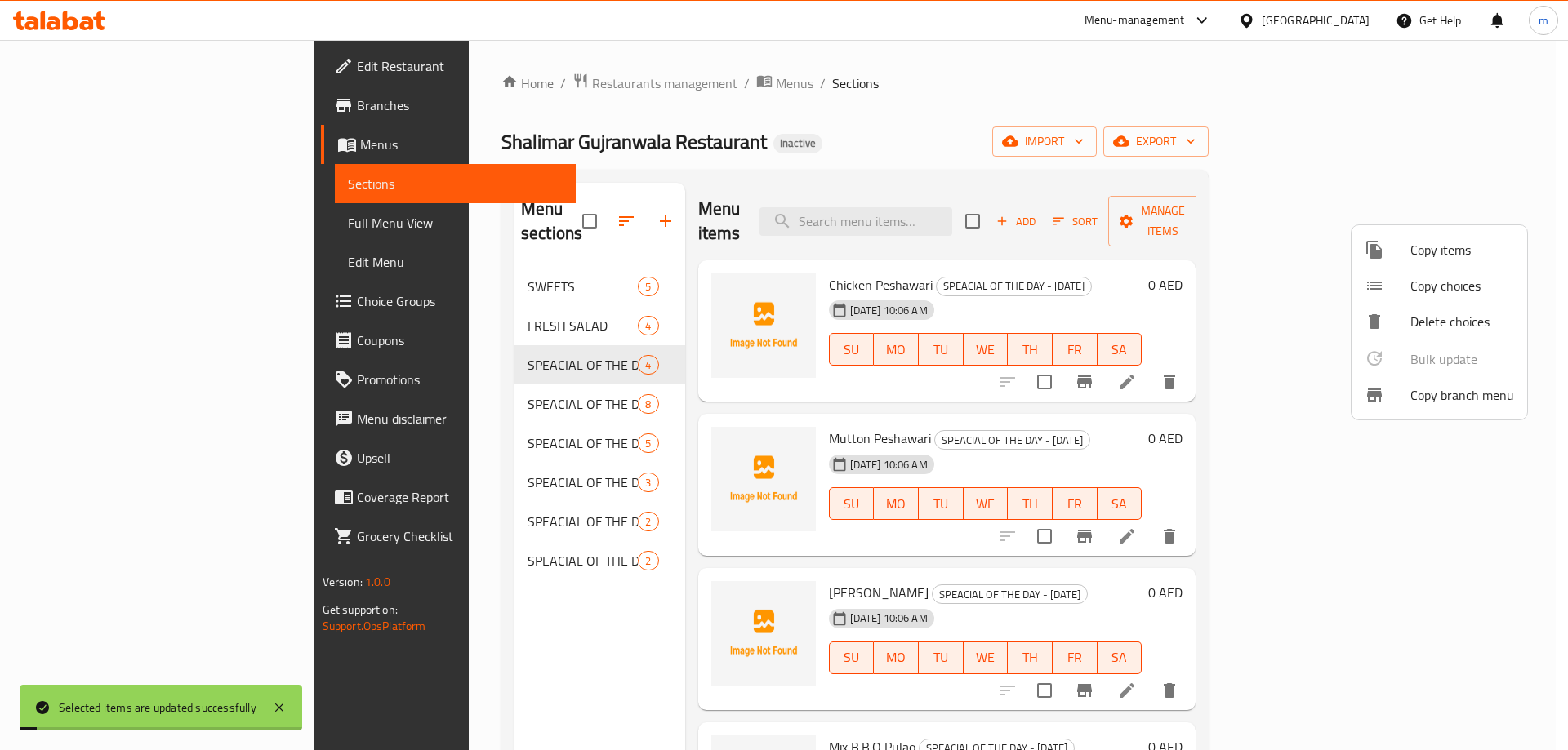
click at [1237, 408] on div at bounding box center [784, 375] width 1568 height 750
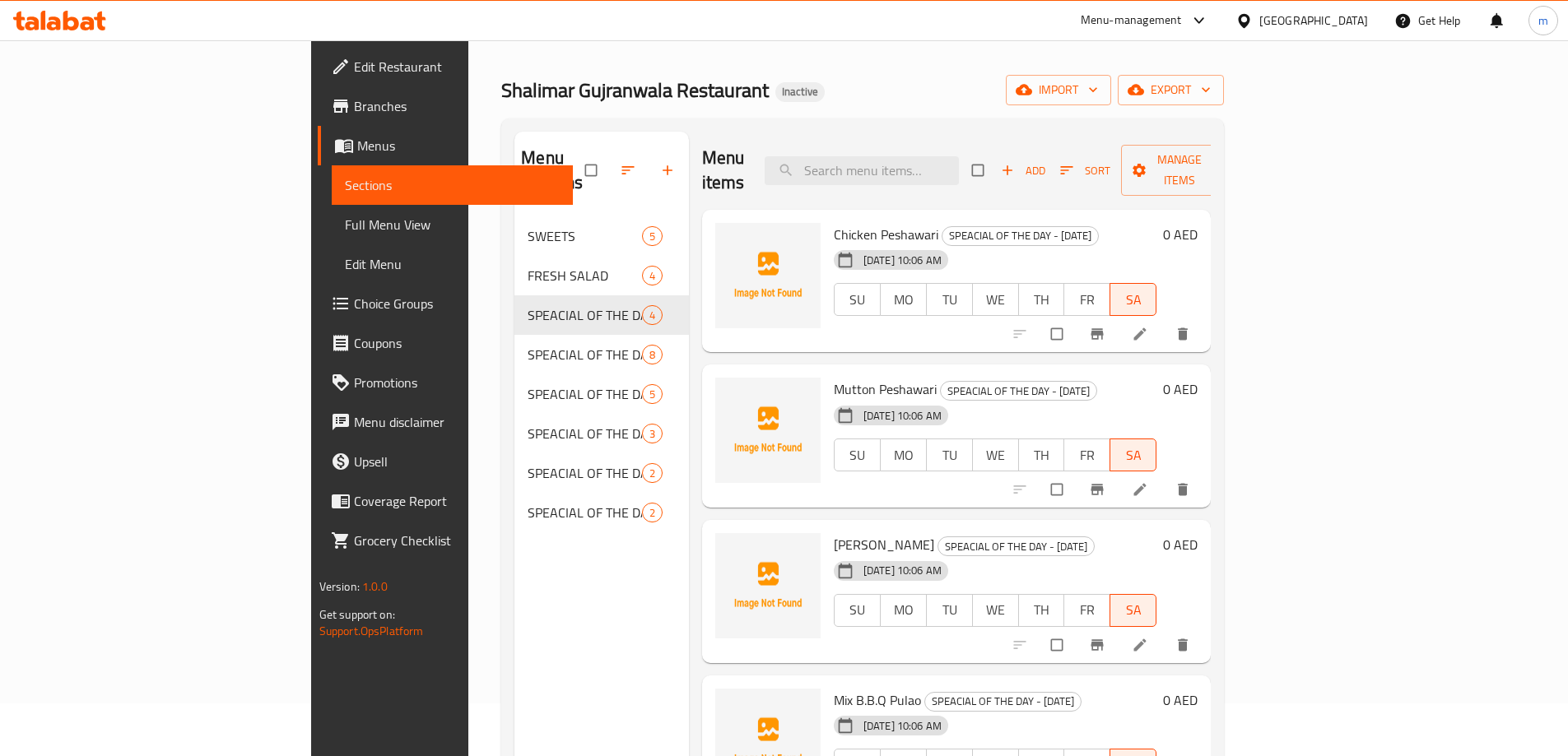
scroll to position [82, 0]
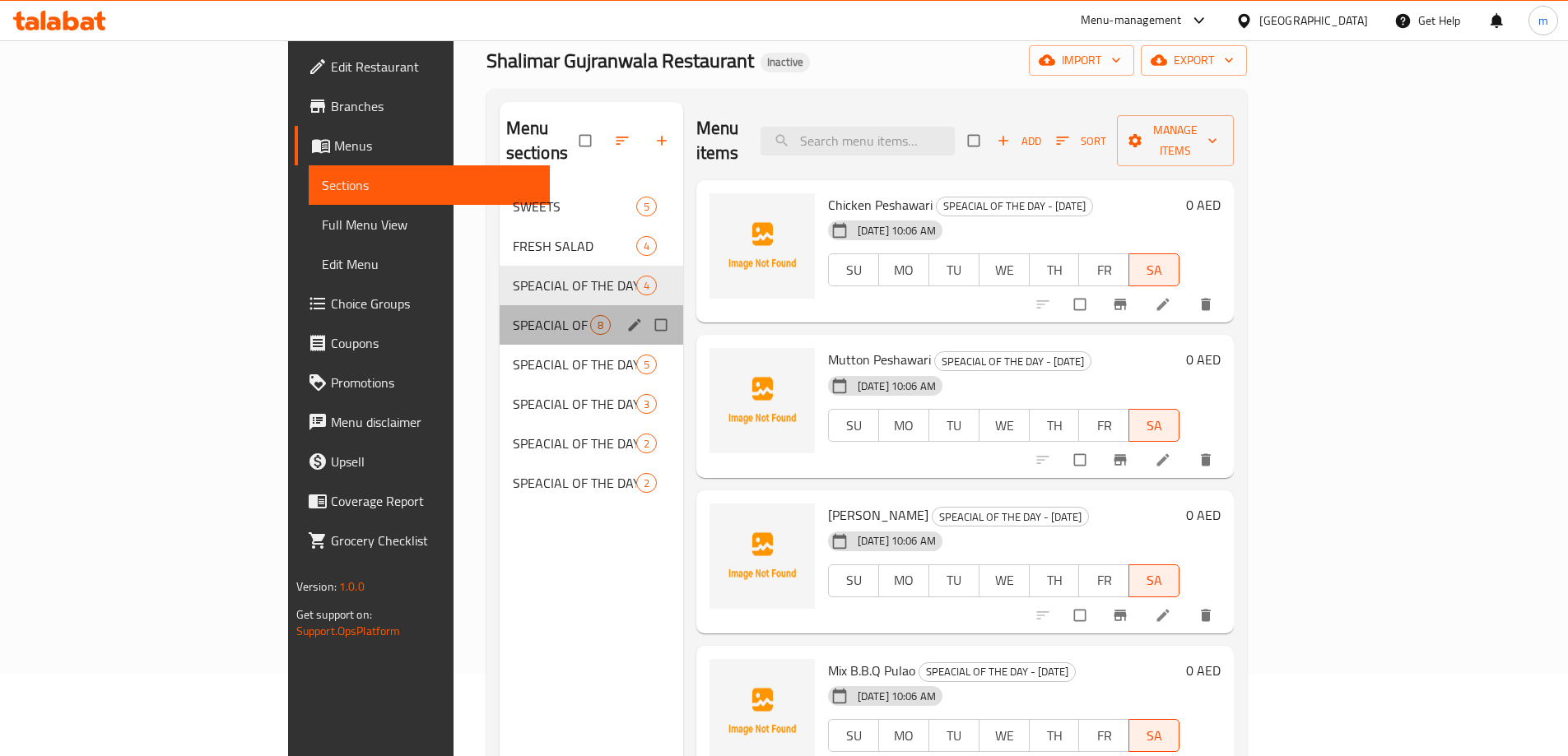
click at [500, 305] on div "SPEACIAL OF THE DAY - SUNDAY 8" at bounding box center [591, 324] width 183 height 40
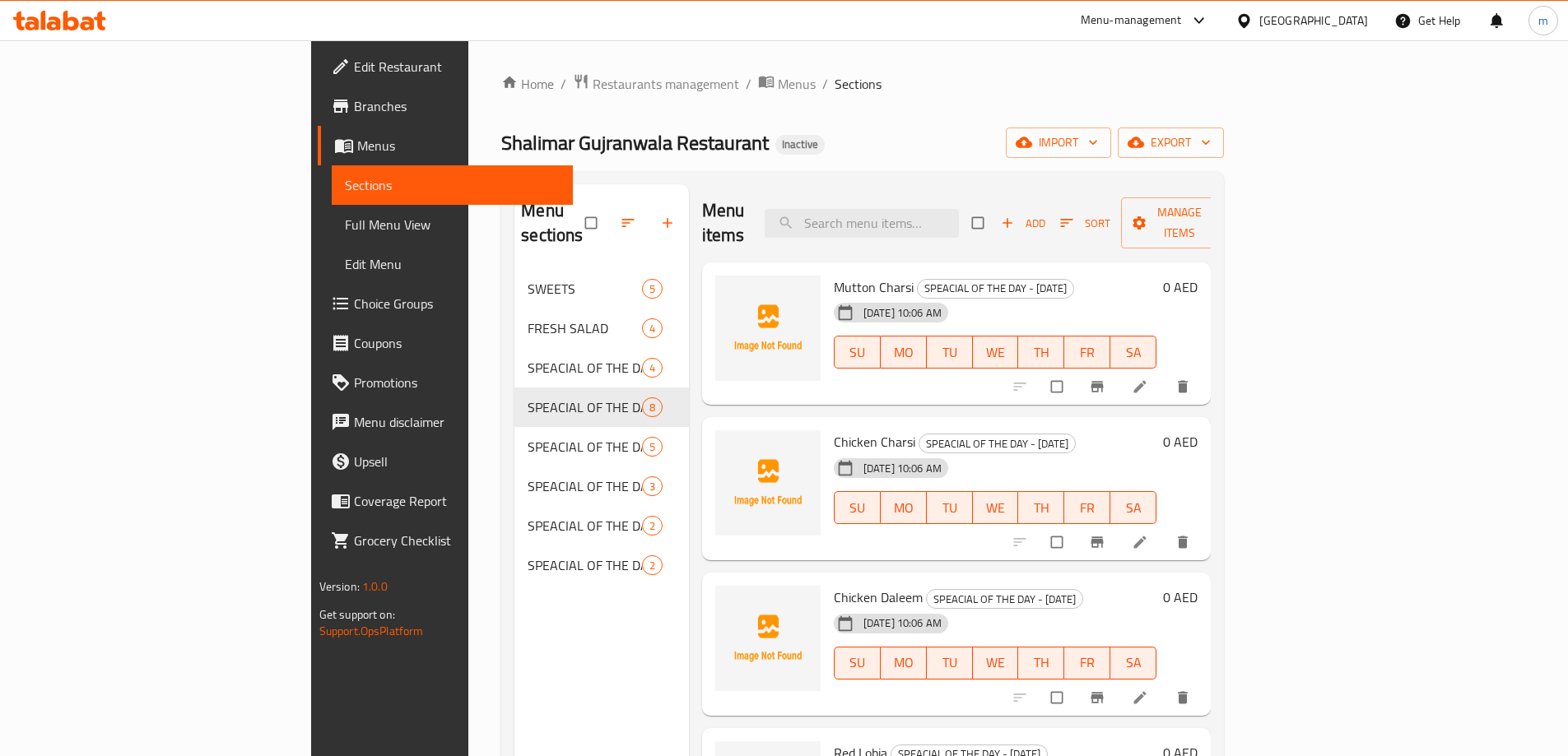
click at [997, 207] on input "checkbox" at bounding box center [979, 223] width 35 height 31
checkbox input "true"
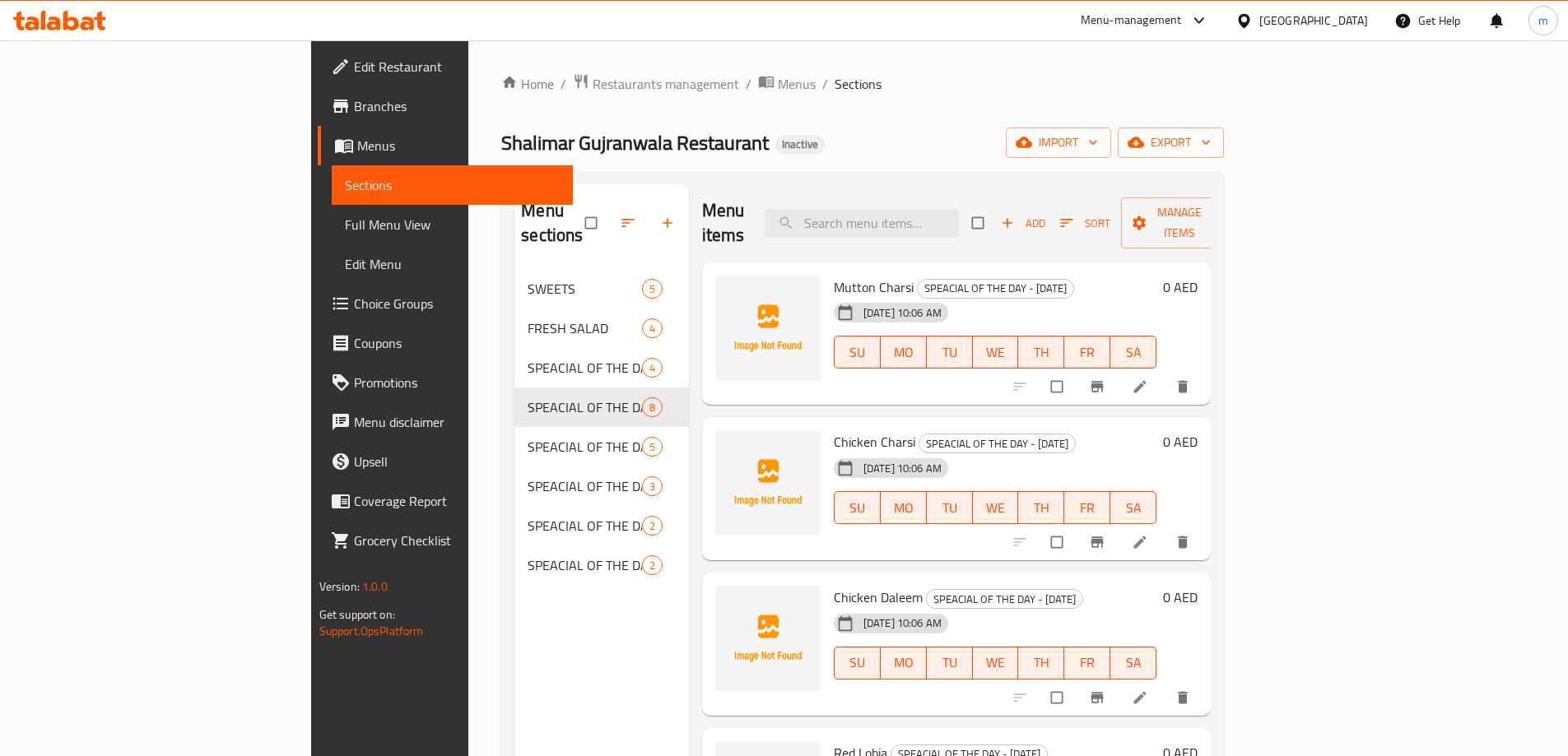
checkbox input "true"
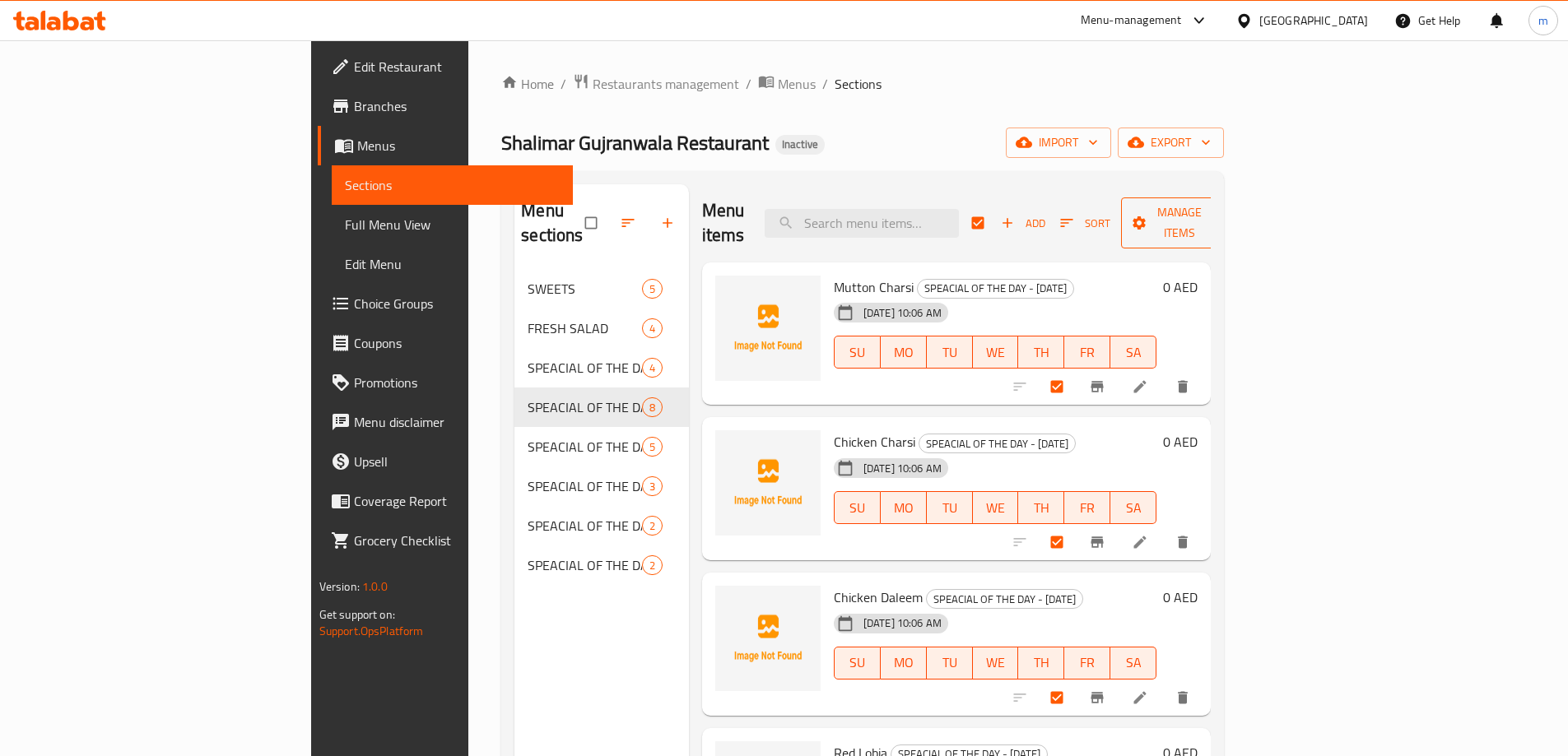
click at [1224, 206] on span "Manage items" at bounding box center [1179, 223] width 90 height 41
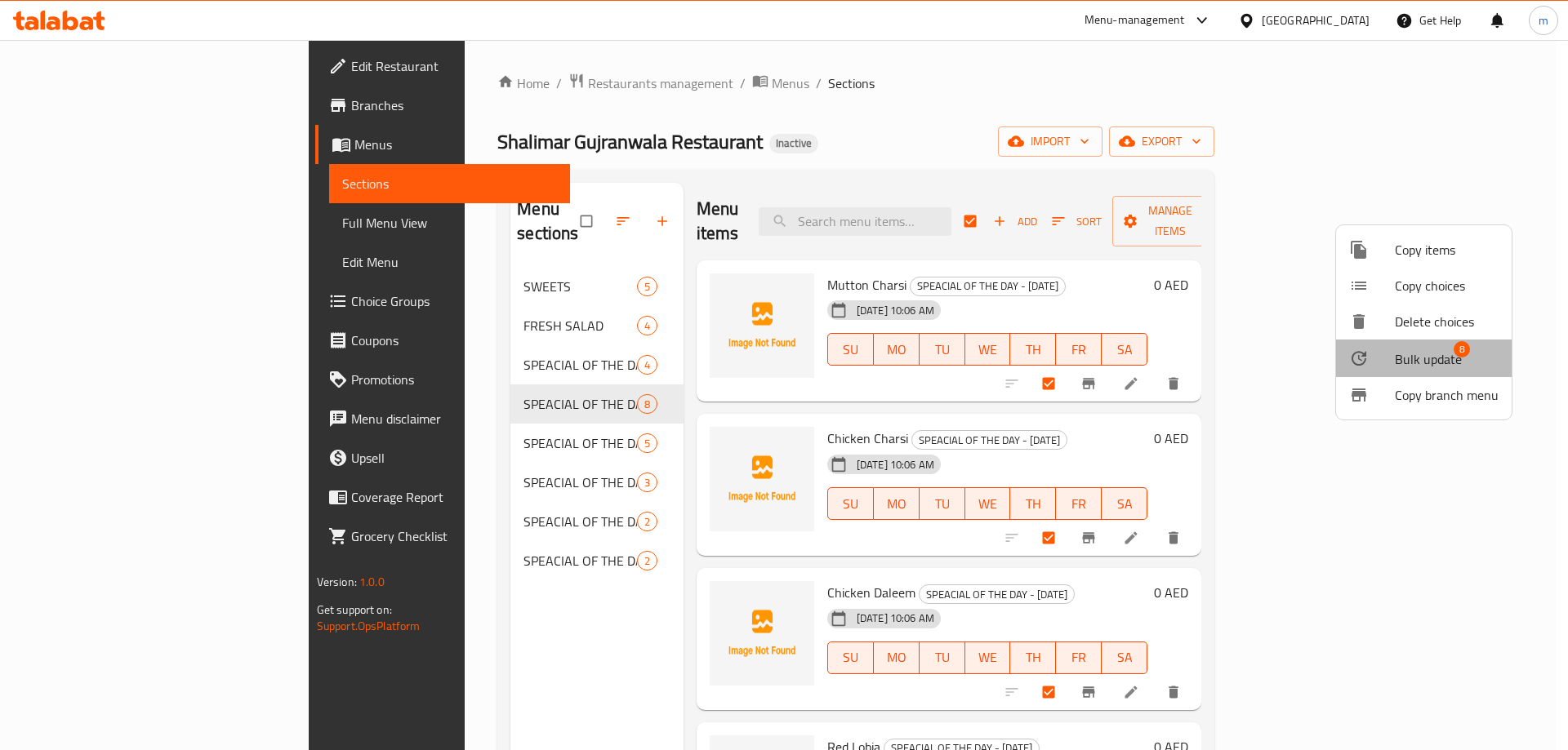
click at [1444, 352] on span "Bulk update" at bounding box center [1428, 359] width 67 height 19
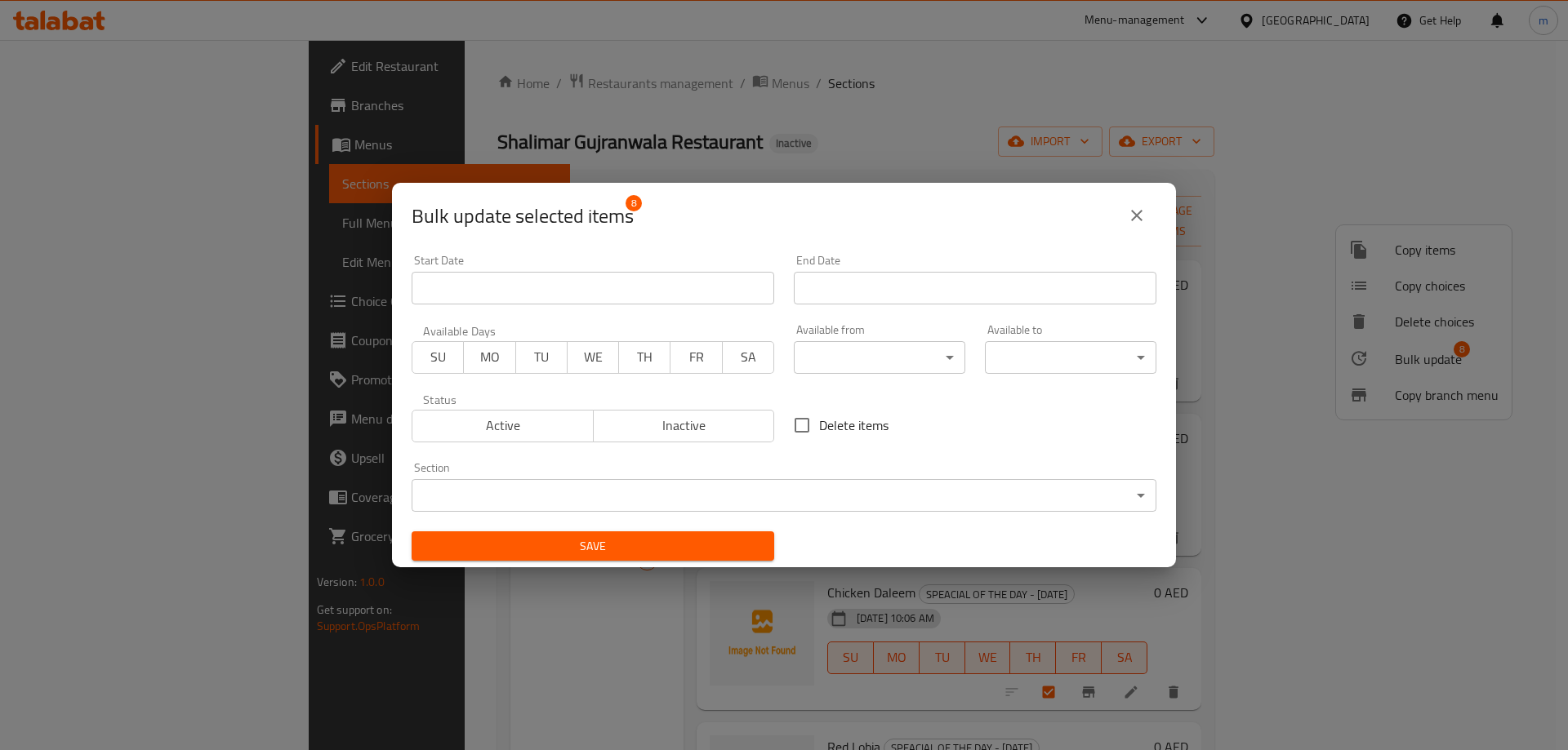
click at [434, 362] on span "SU" at bounding box center [438, 356] width 38 height 24
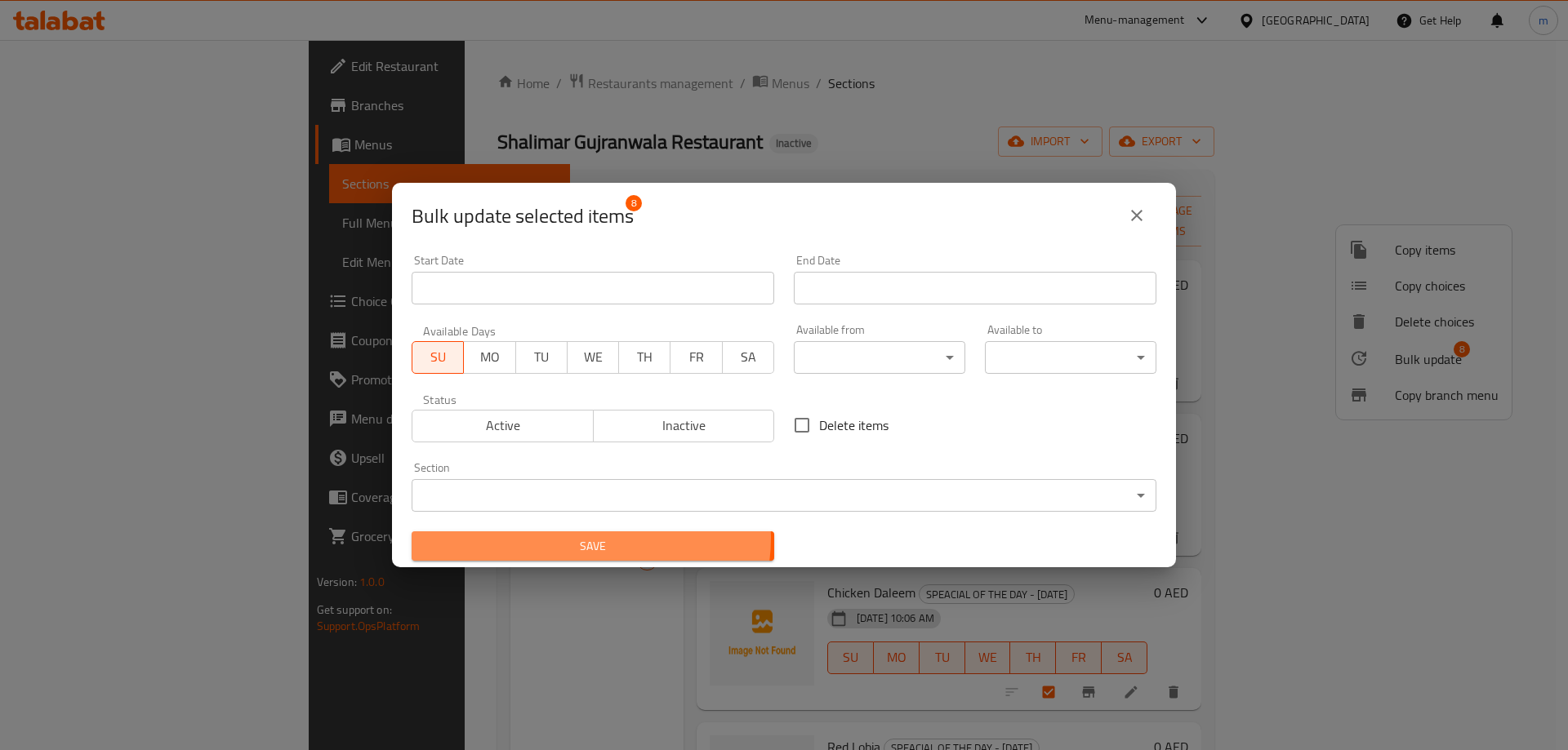
click at [587, 537] on span "Save" at bounding box center [593, 545] width 336 height 20
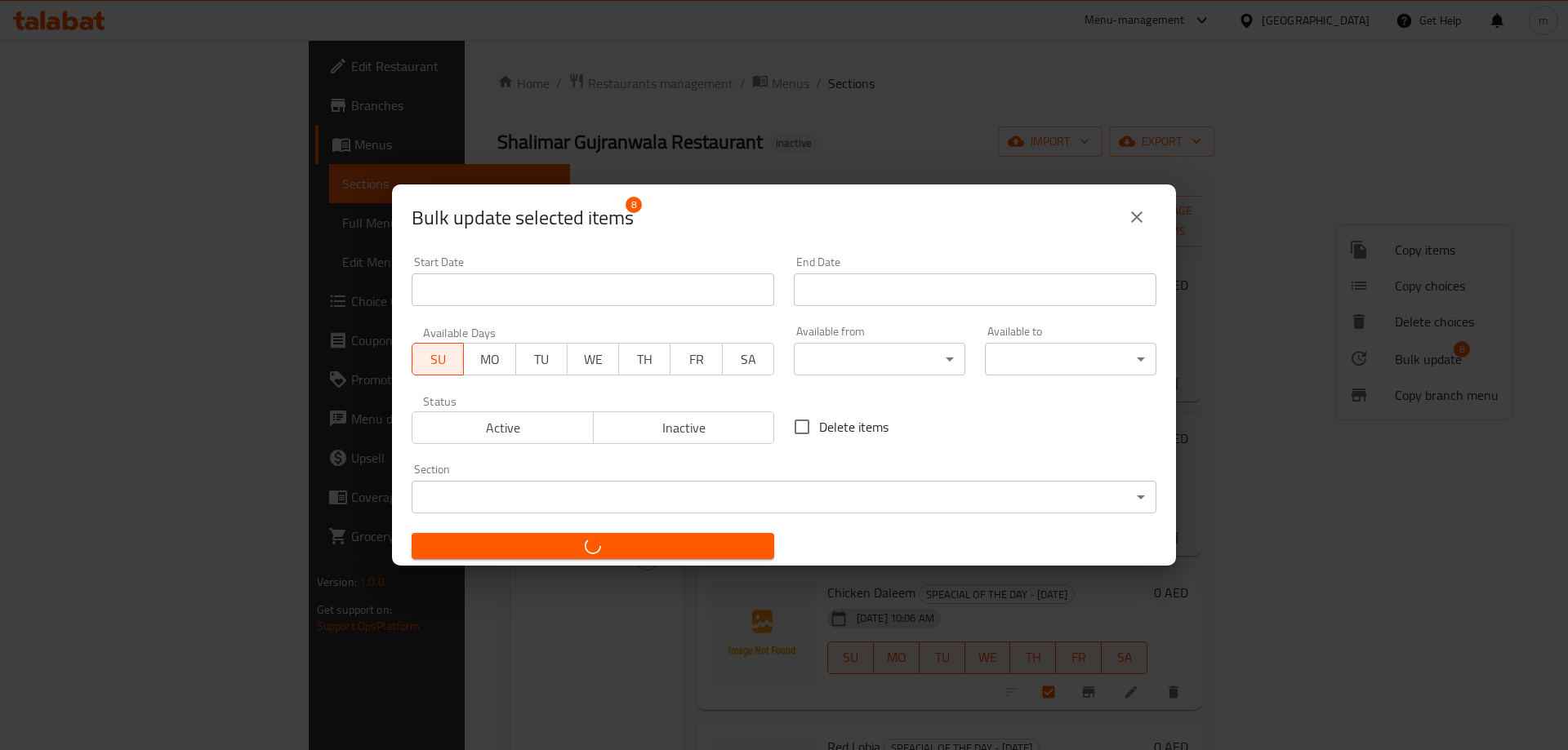
checkbox input "false"
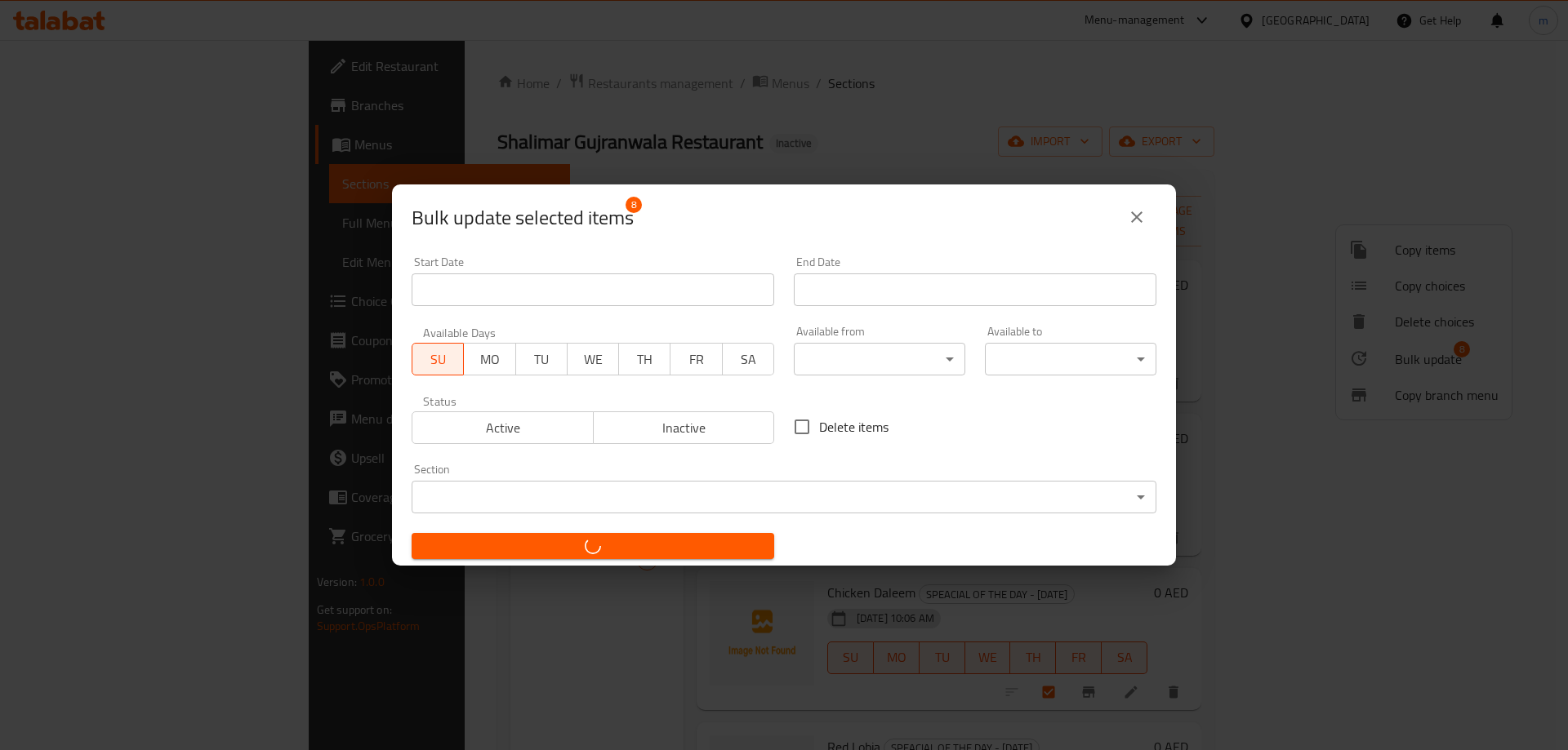
checkbox input "false"
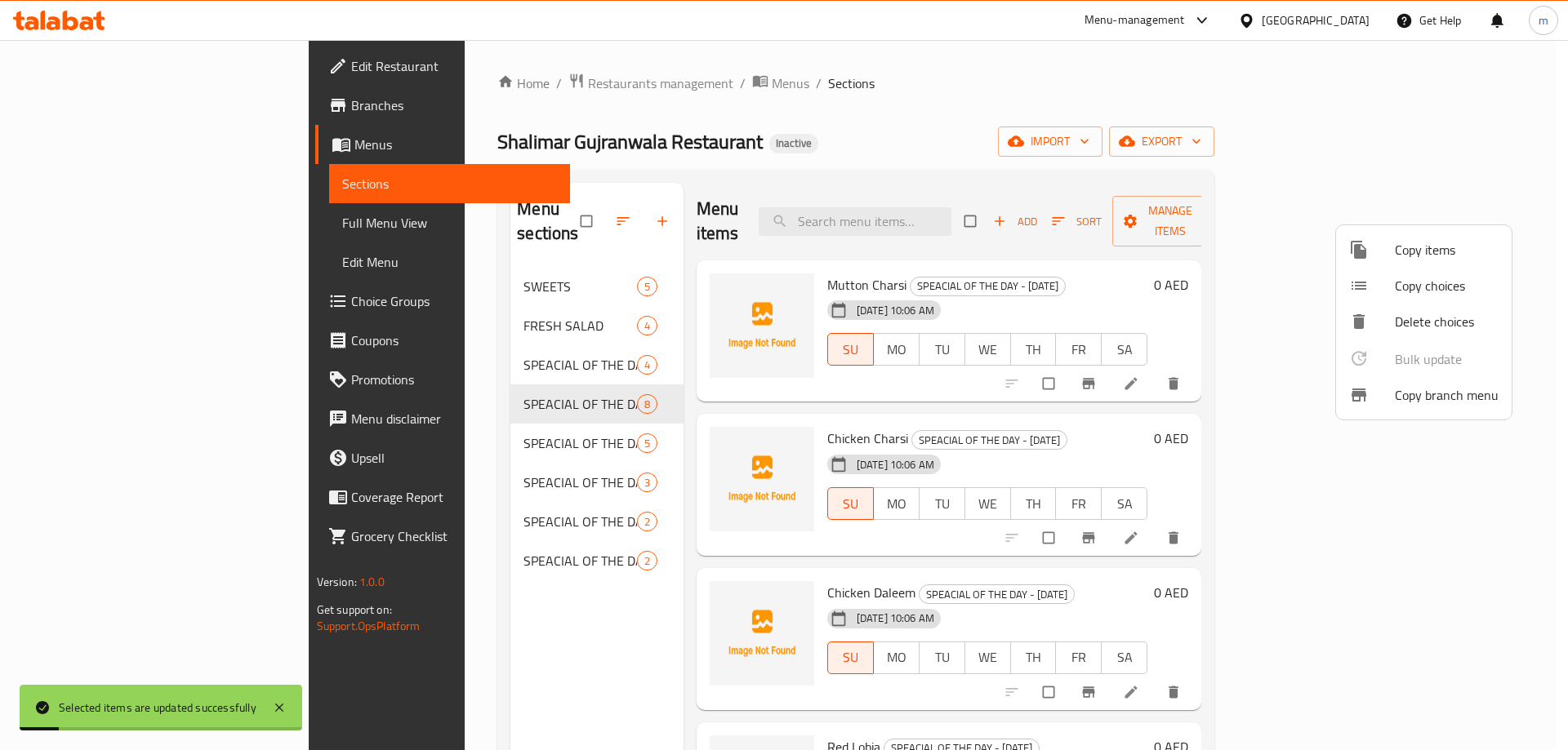
click at [1155, 143] on div at bounding box center [784, 375] width 1568 height 750
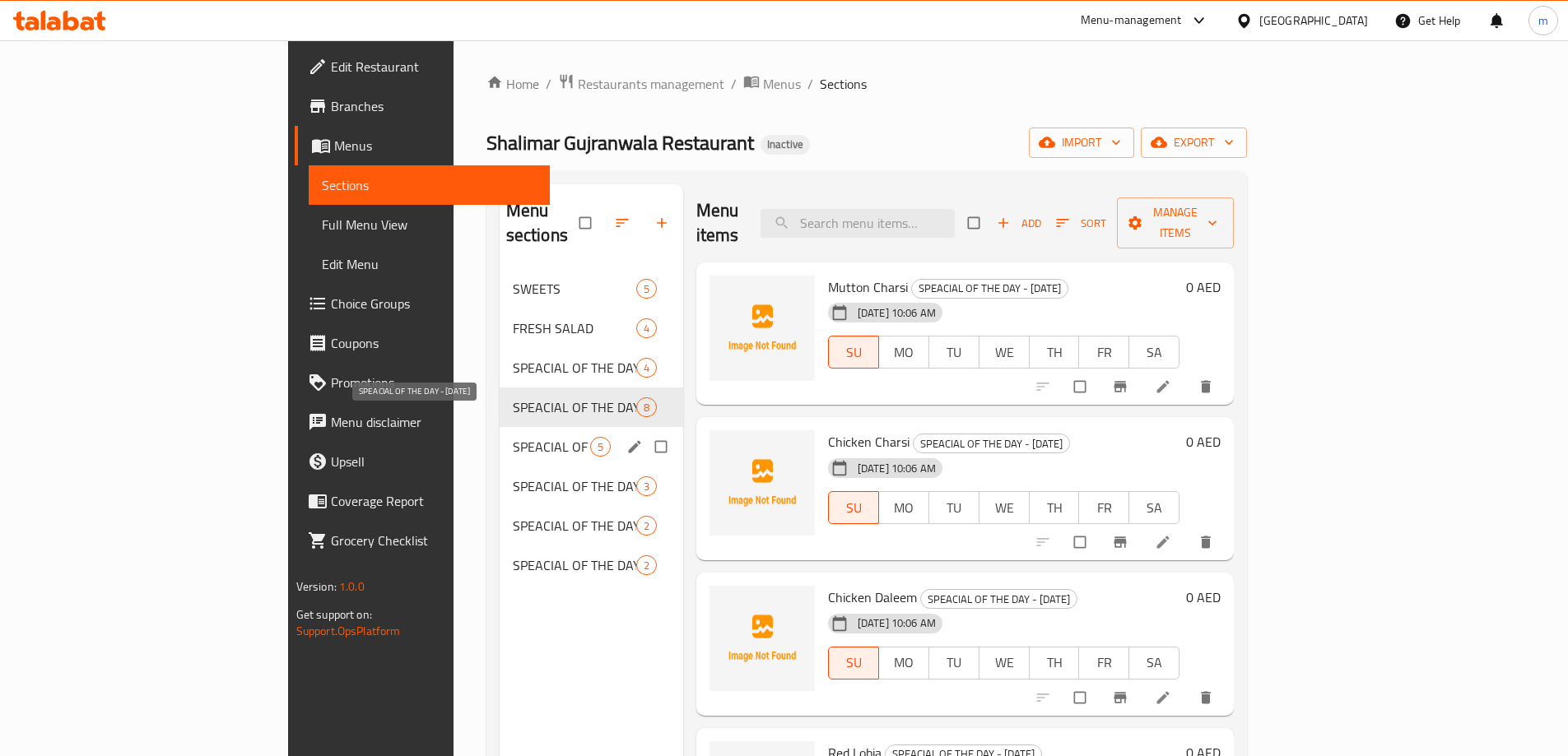
click at [512, 437] on span "SPEACIAL OF THE DAY - [DATE]" at bounding box center [551, 446] width 77 height 19
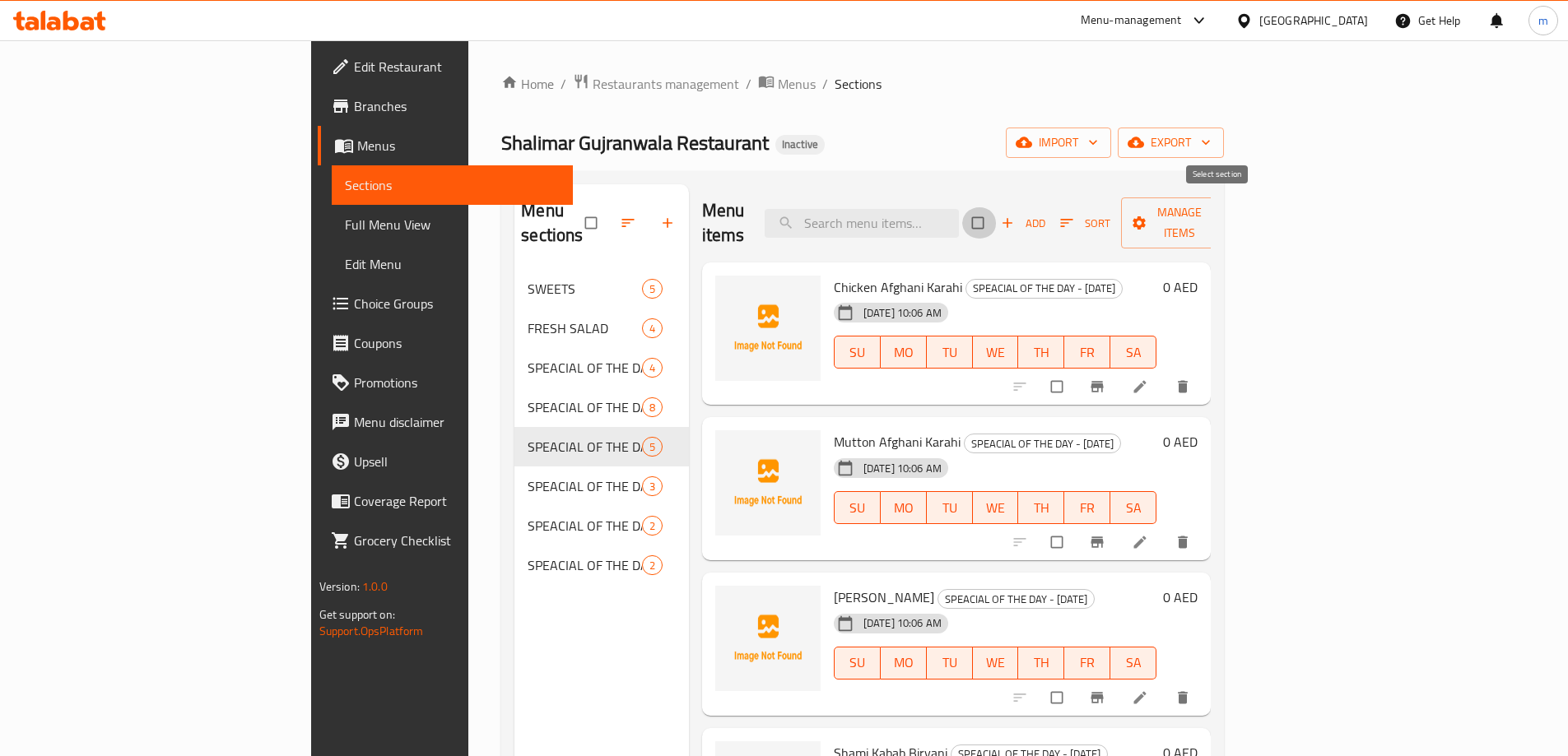
click at [997, 218] on input "checkbox" at bounding box center [979, 223] width 35 height 31
checkbox input "true"
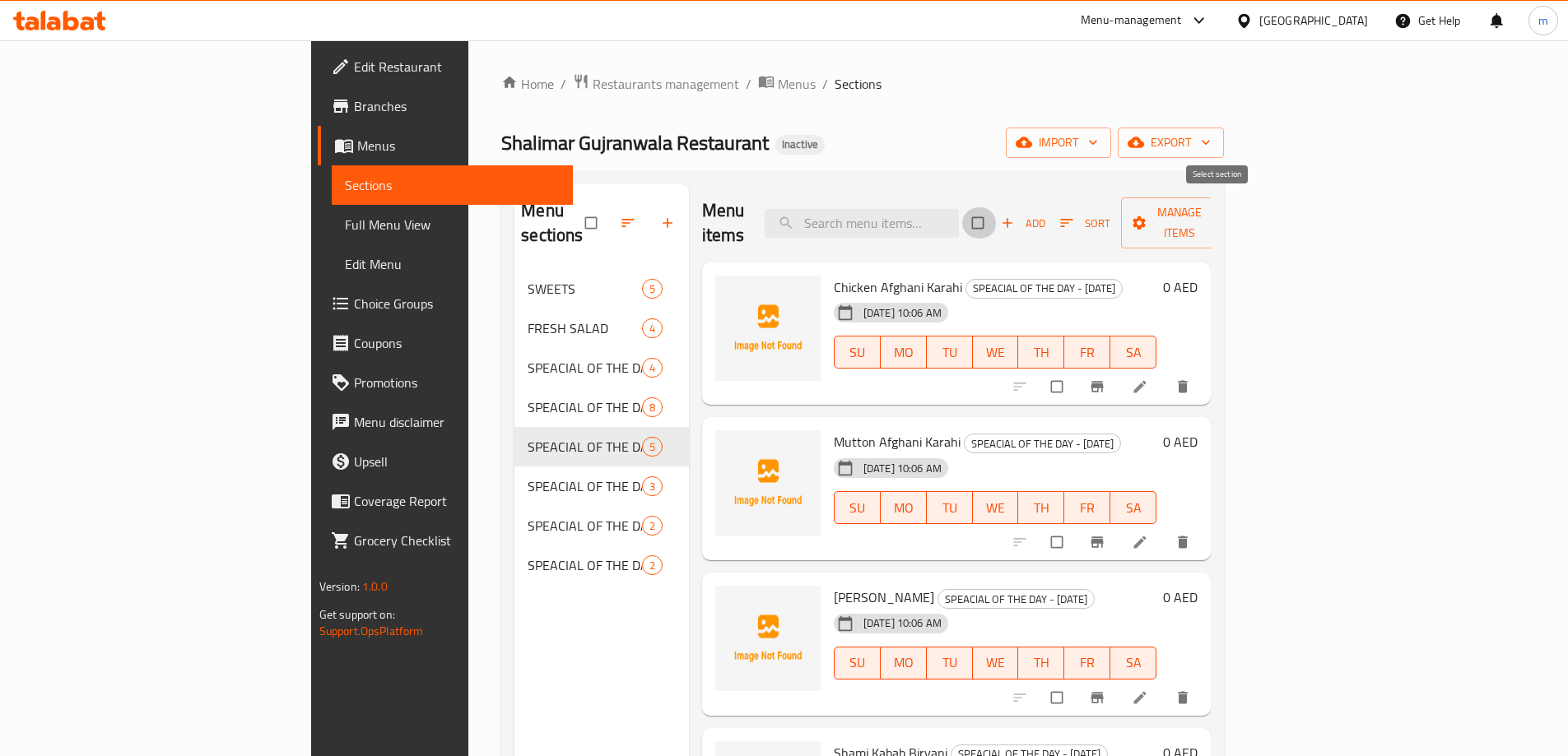
checkbox input "true"
click at [1224, 202] on span "Manage items" at bounding box center [1179, 223] width 90 height 41
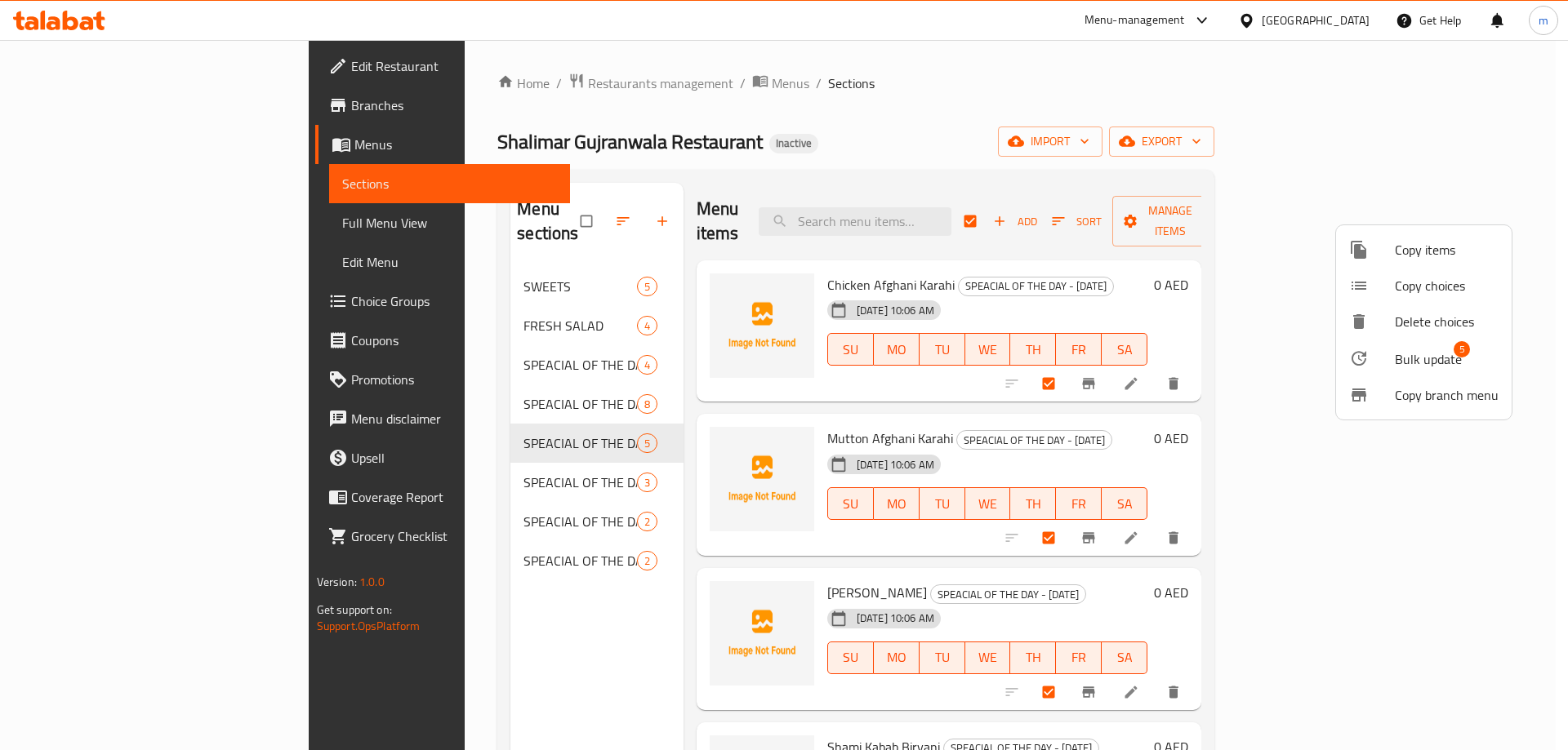
click at [1415, 356] on span "Bulk update" at bounding box center [1428, 359] width 67 height 19
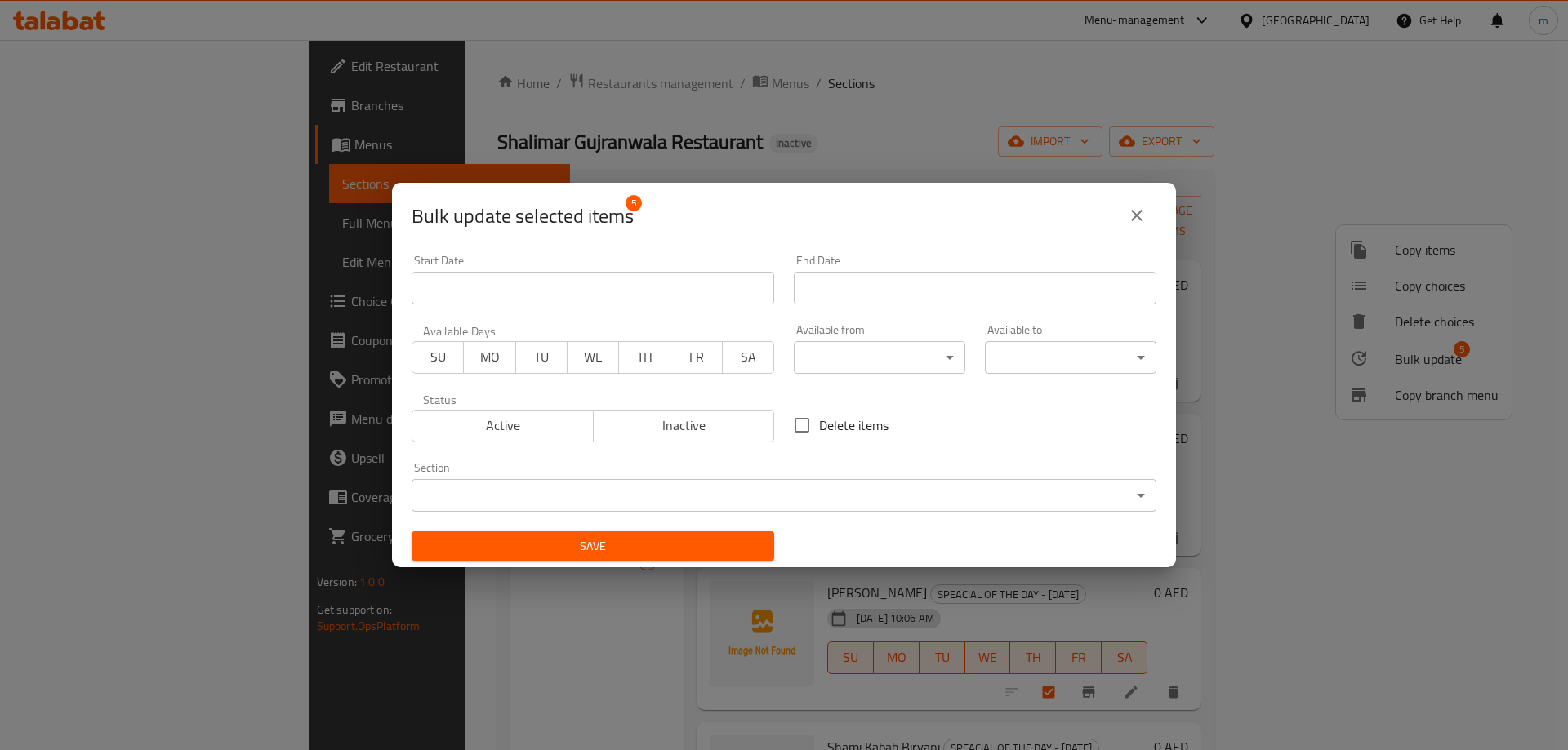
click at [499, 359] on span "MO" at bounding box center [489, 356] width 38 height 24
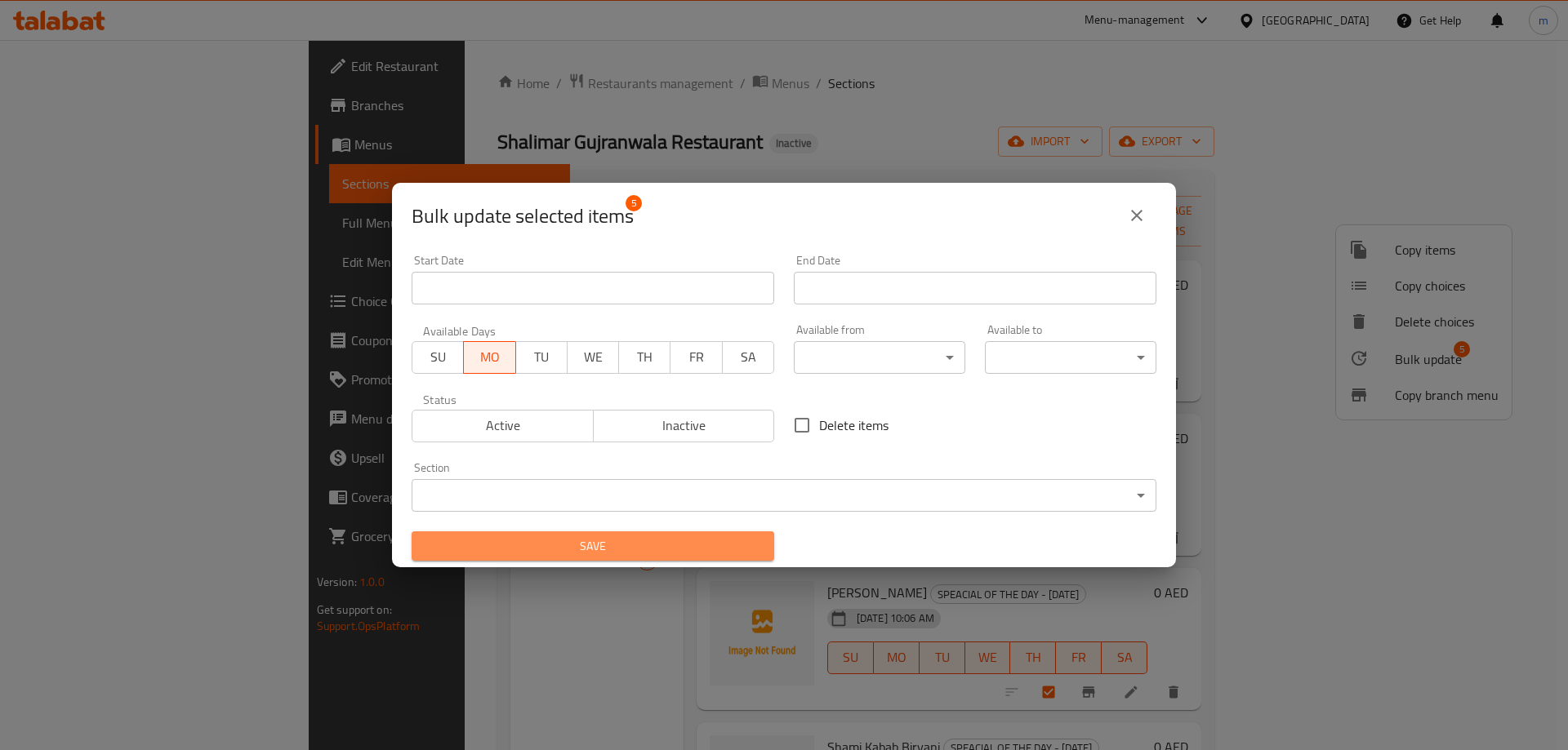
click at [642, 538] on span "Save" at bounding box center [593, 545] width 336 height 20
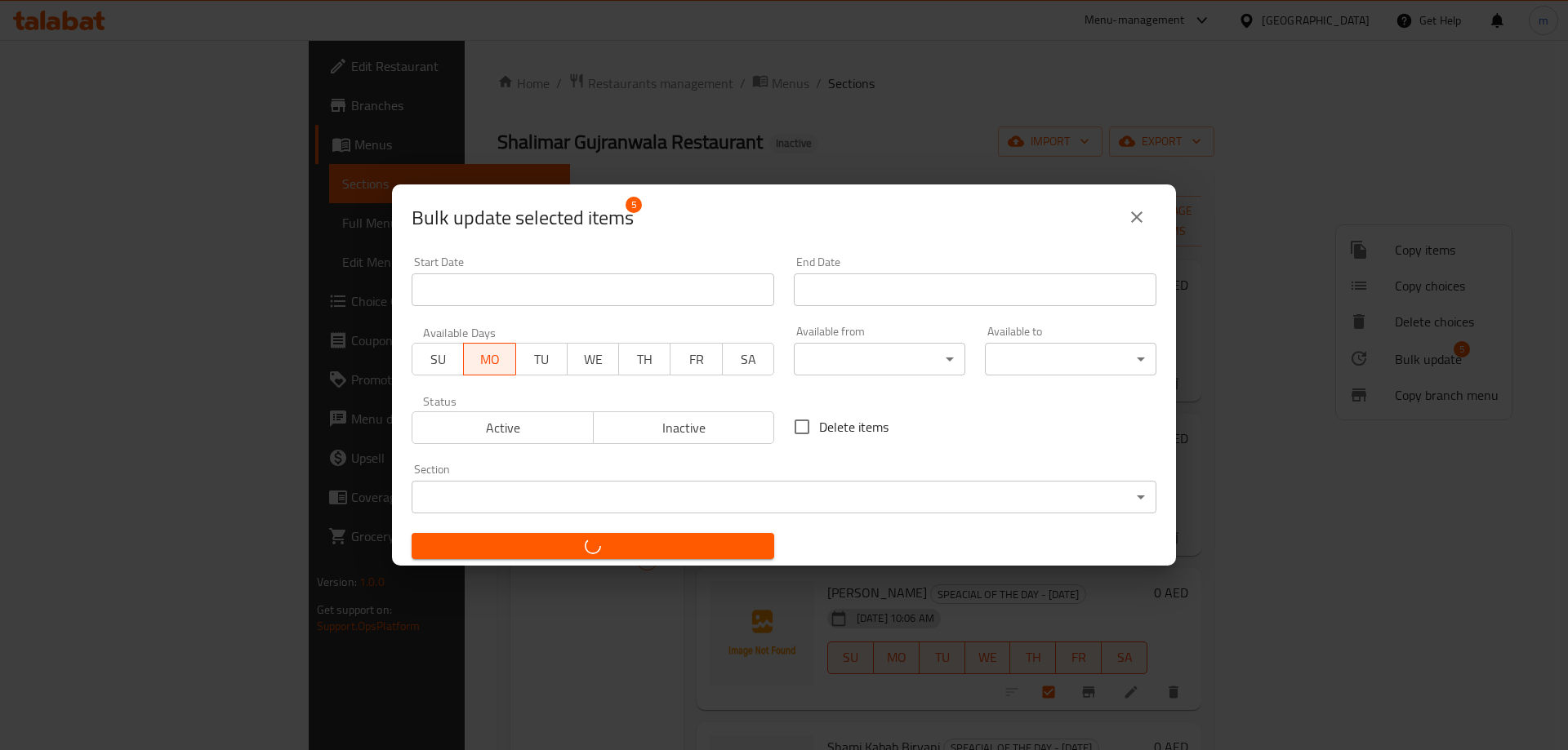
checkbox input "false"
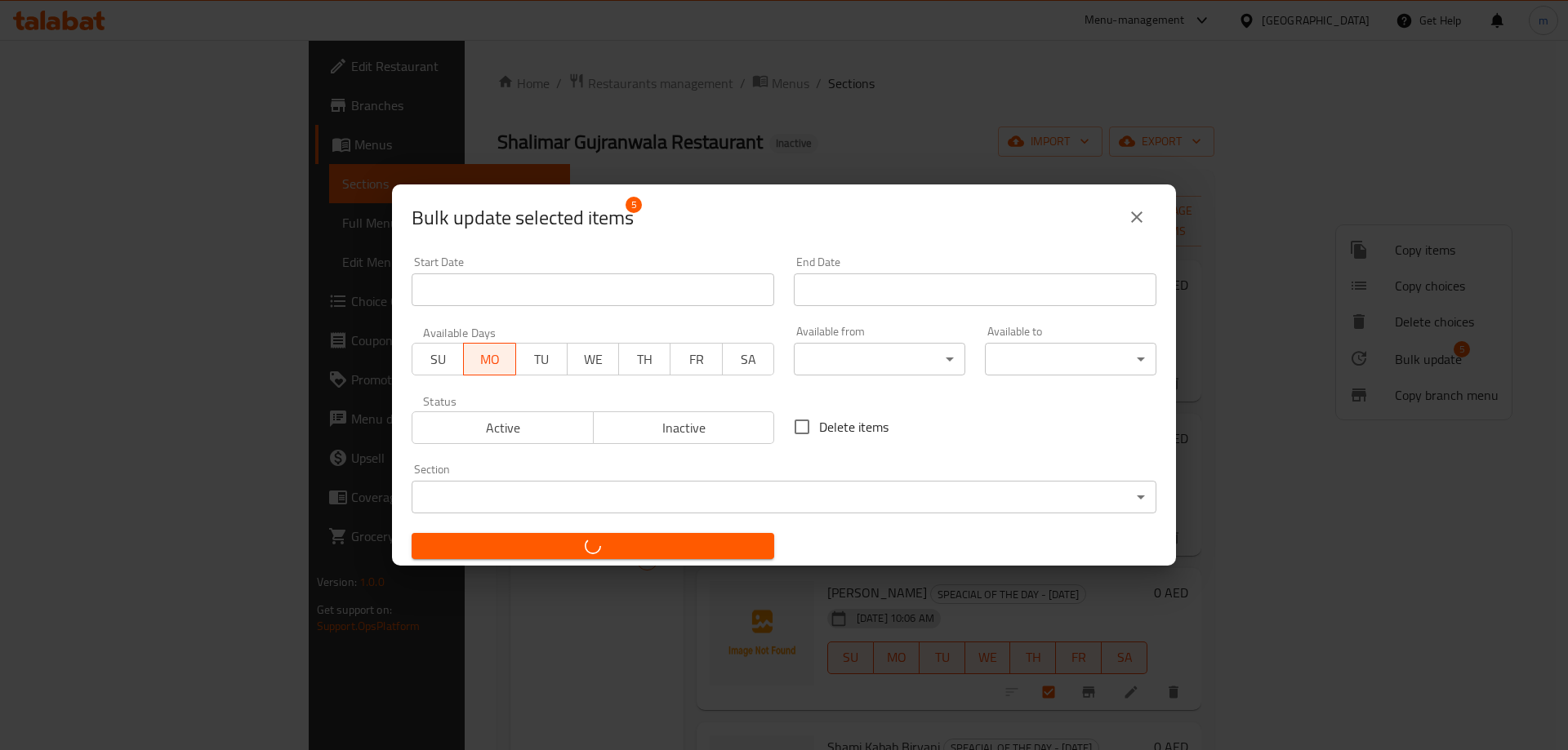
checkbox input "false"
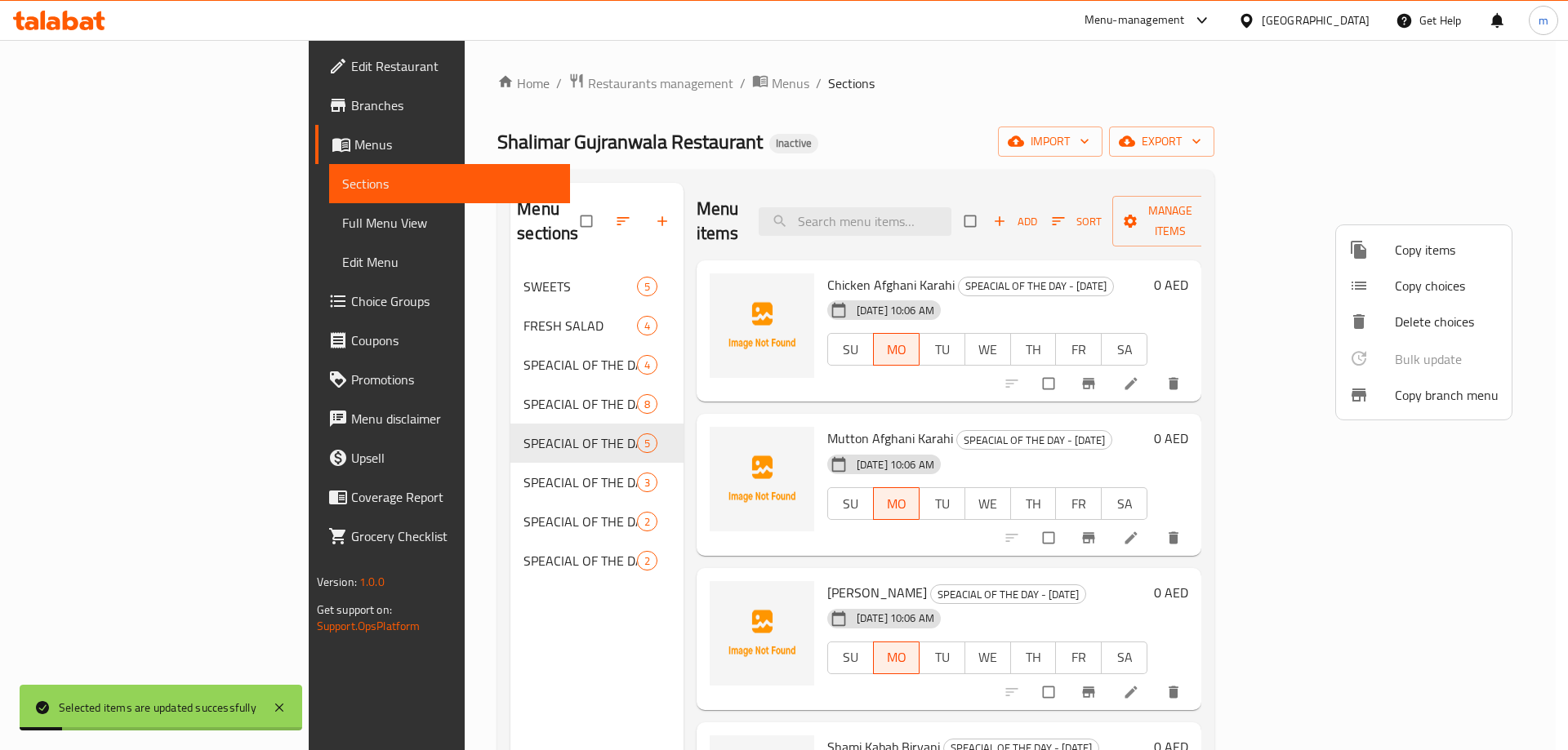
click at [474, 468] on div at bounding box center [784, 375] width 1568 height 750
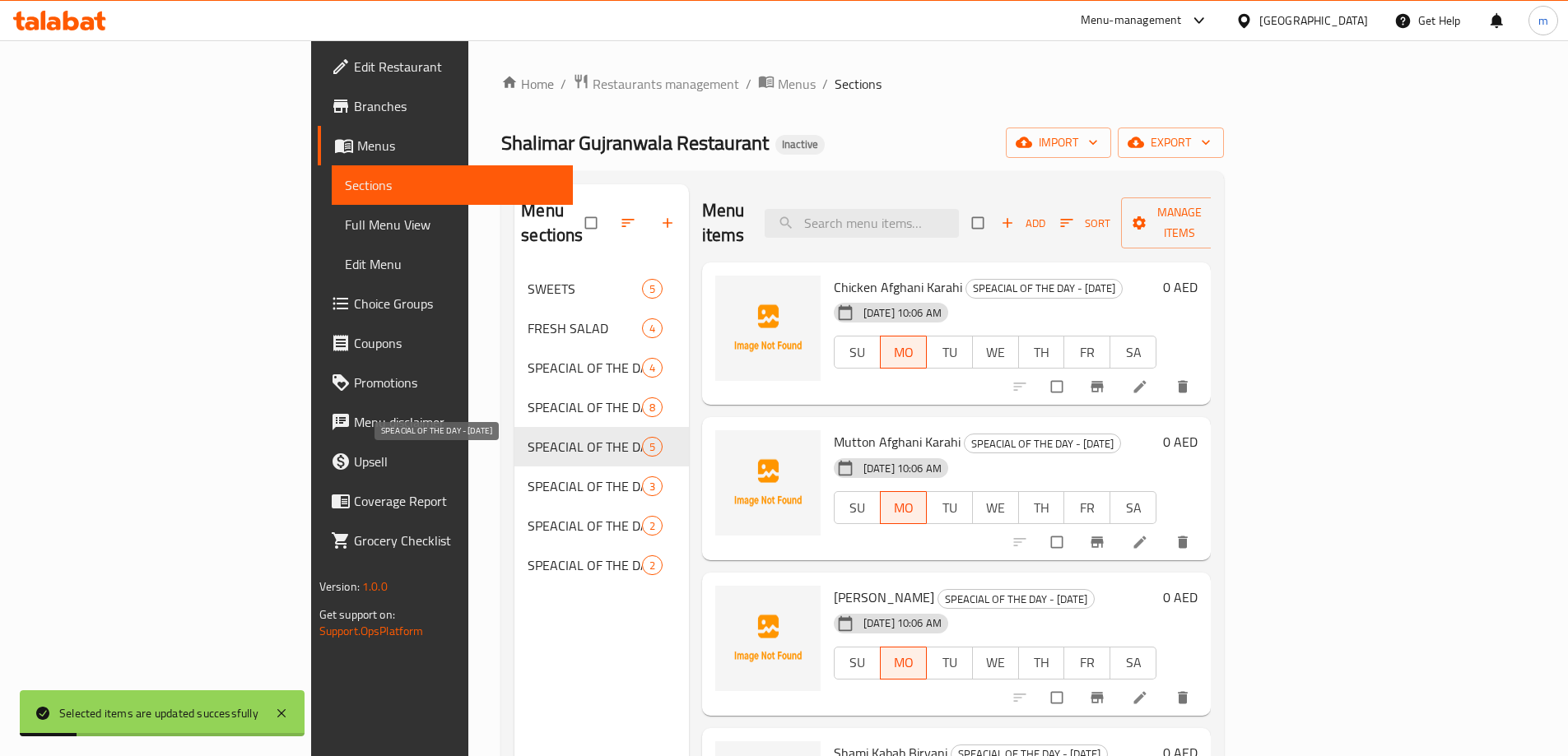
click at [528, 476] on span "SPEACIAL OF THE DAY - [DATE]" at bounding box center [584, 486] width 113 height 19
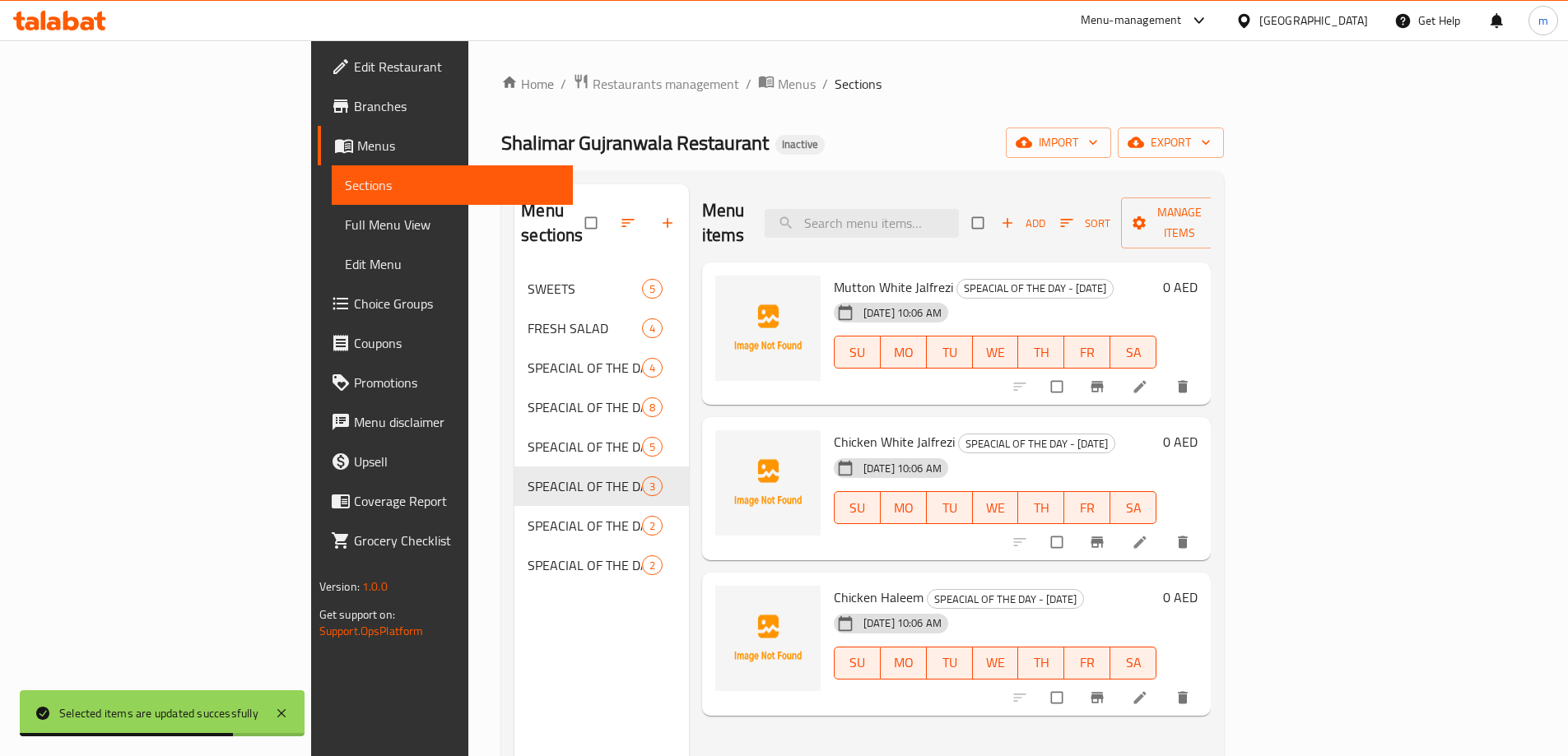
click at [997, 211] on input "checkbox" at bounding box center [979, 223] width 35 height 31
checkbox input "true"
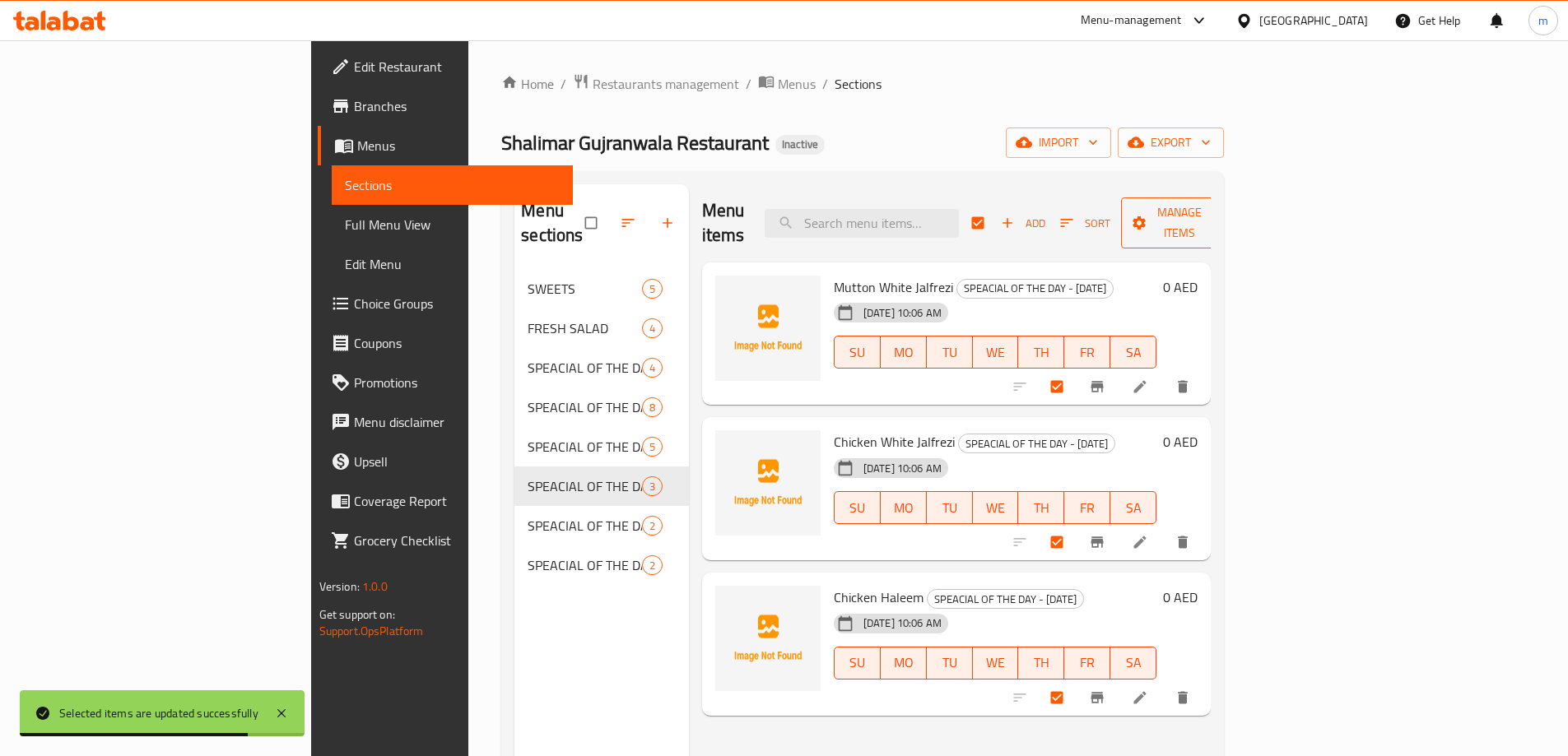
click at [1224, 217] on span "Manage items" at bounding box center [1179, 223] width 90 height 41
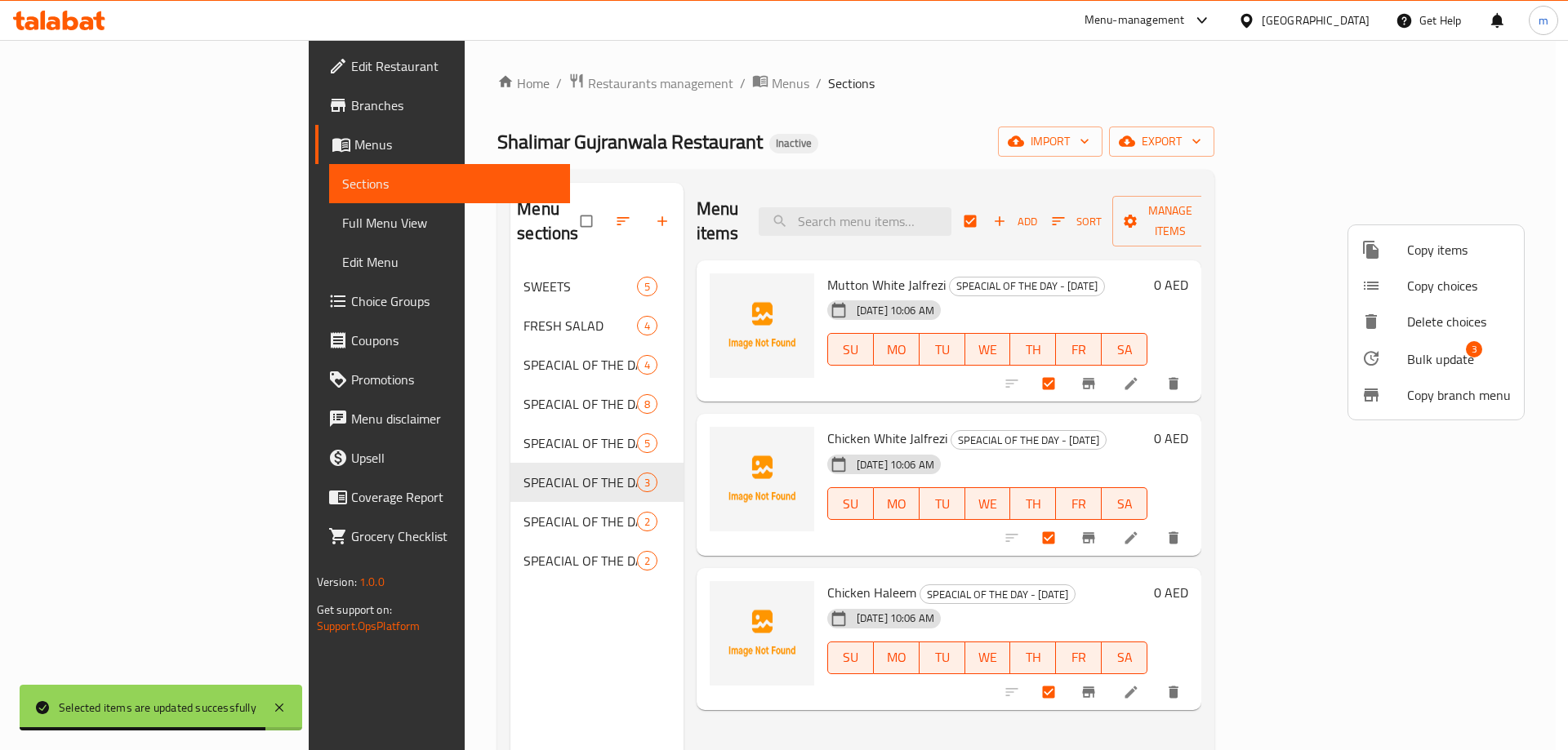
click at [1431, 367] on span "Bulk update" at bounding box center [1440, 359] width 67 height 19
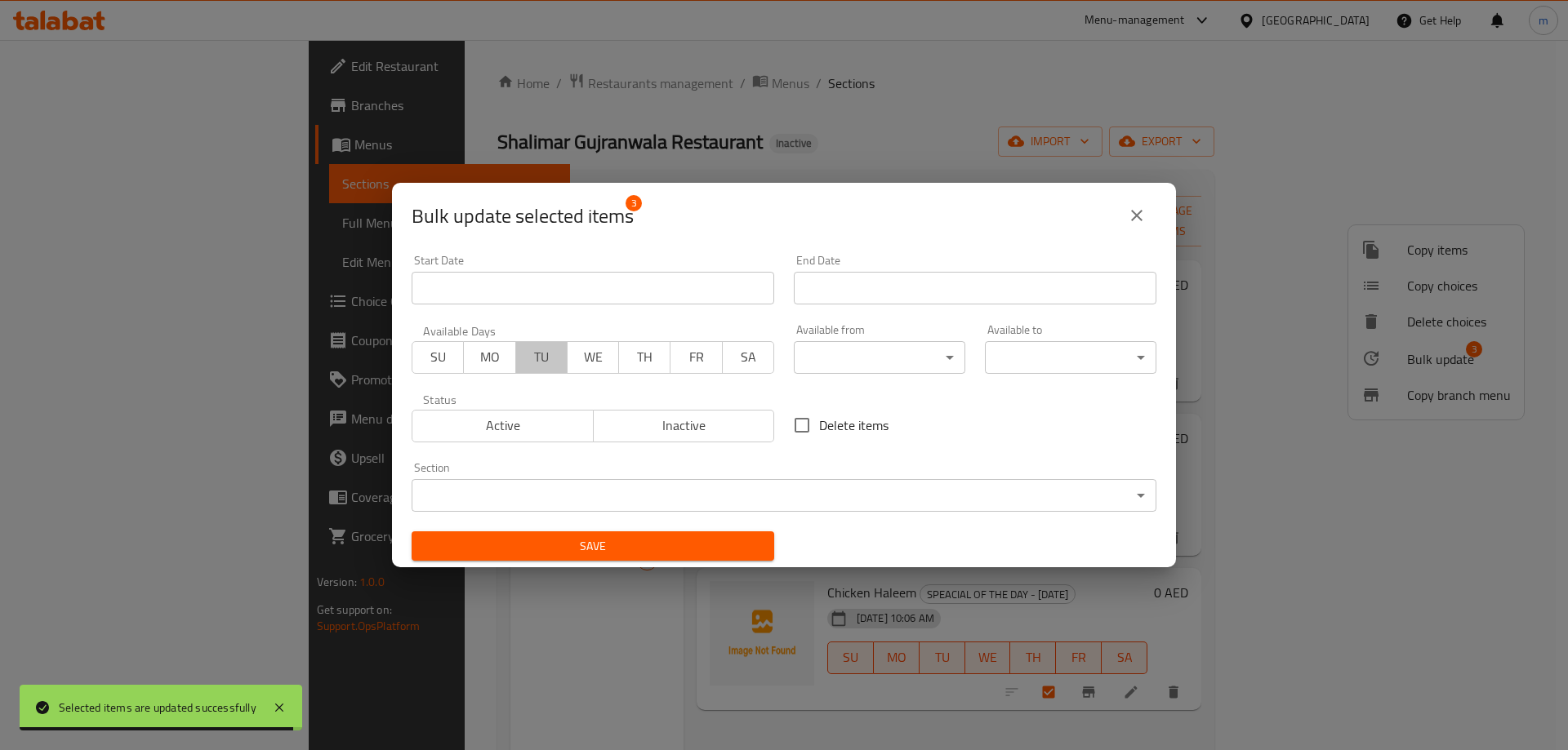
click at [535, 359] on span "TU" at bounding box center [542, 356] width 38 height 24
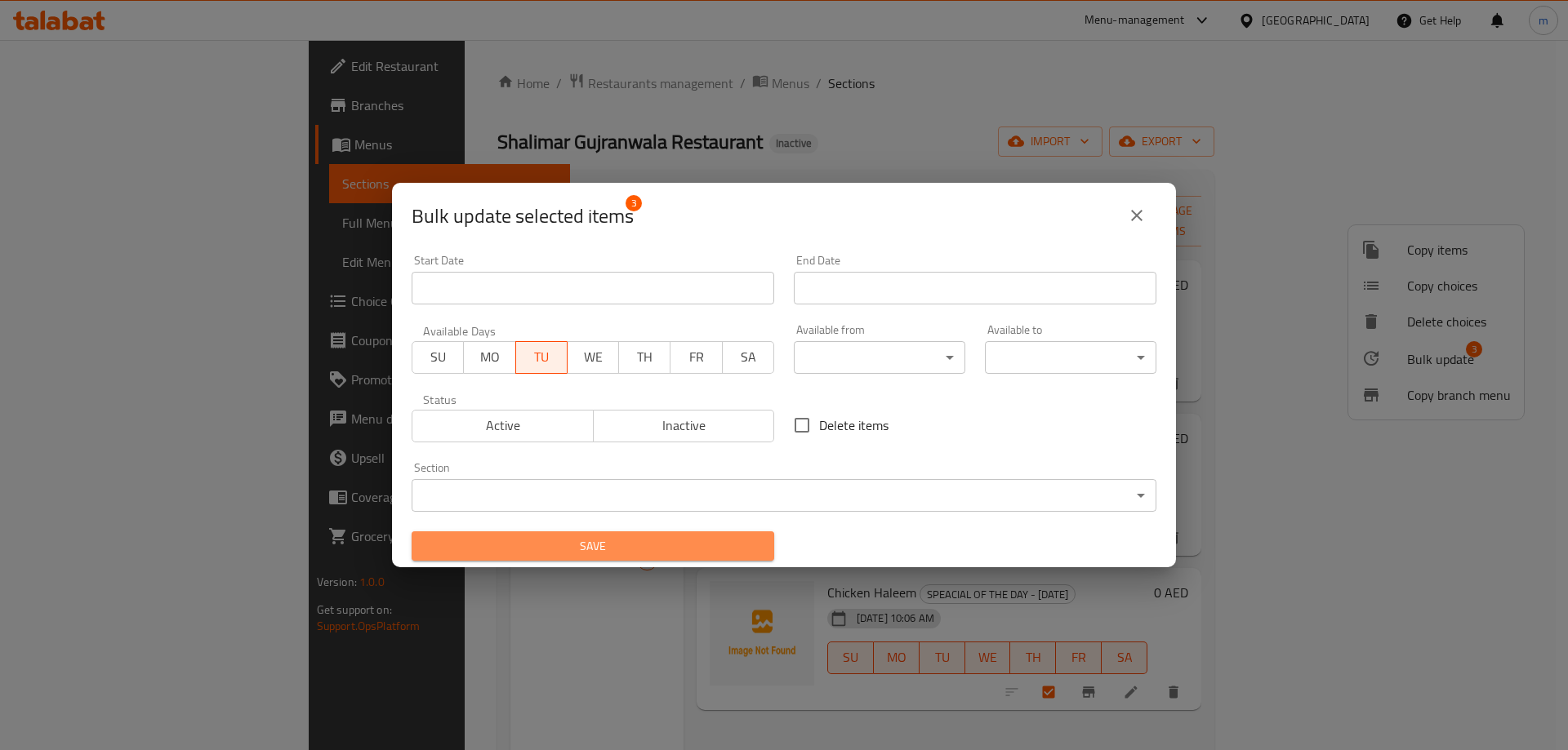
click at [609, 549] on span "Save" at bounding box center [593, 545] width 336 height 20
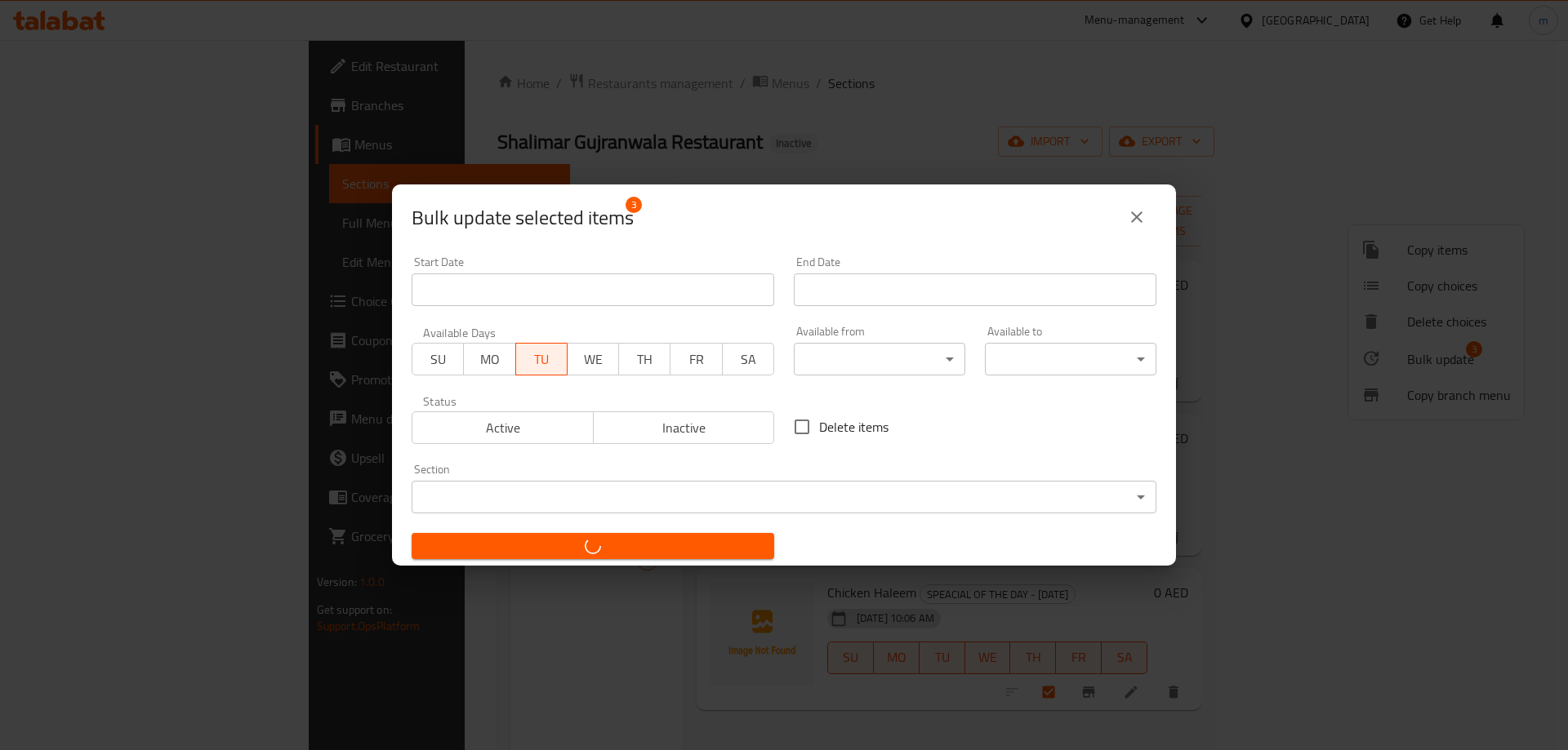
checkbox input "false"
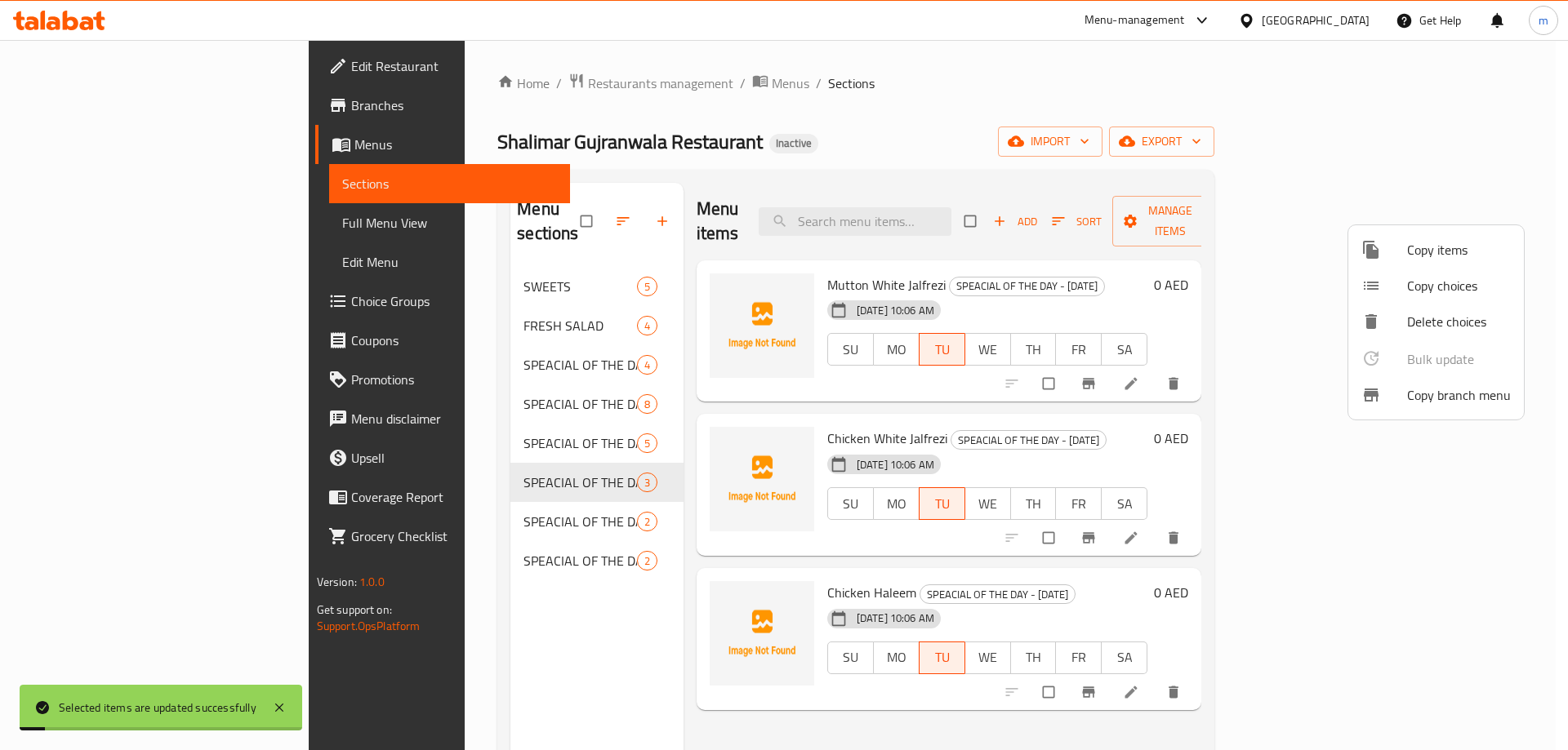
click at [438, 493] on div at bounding box center [784, 375] width 1568 height 750
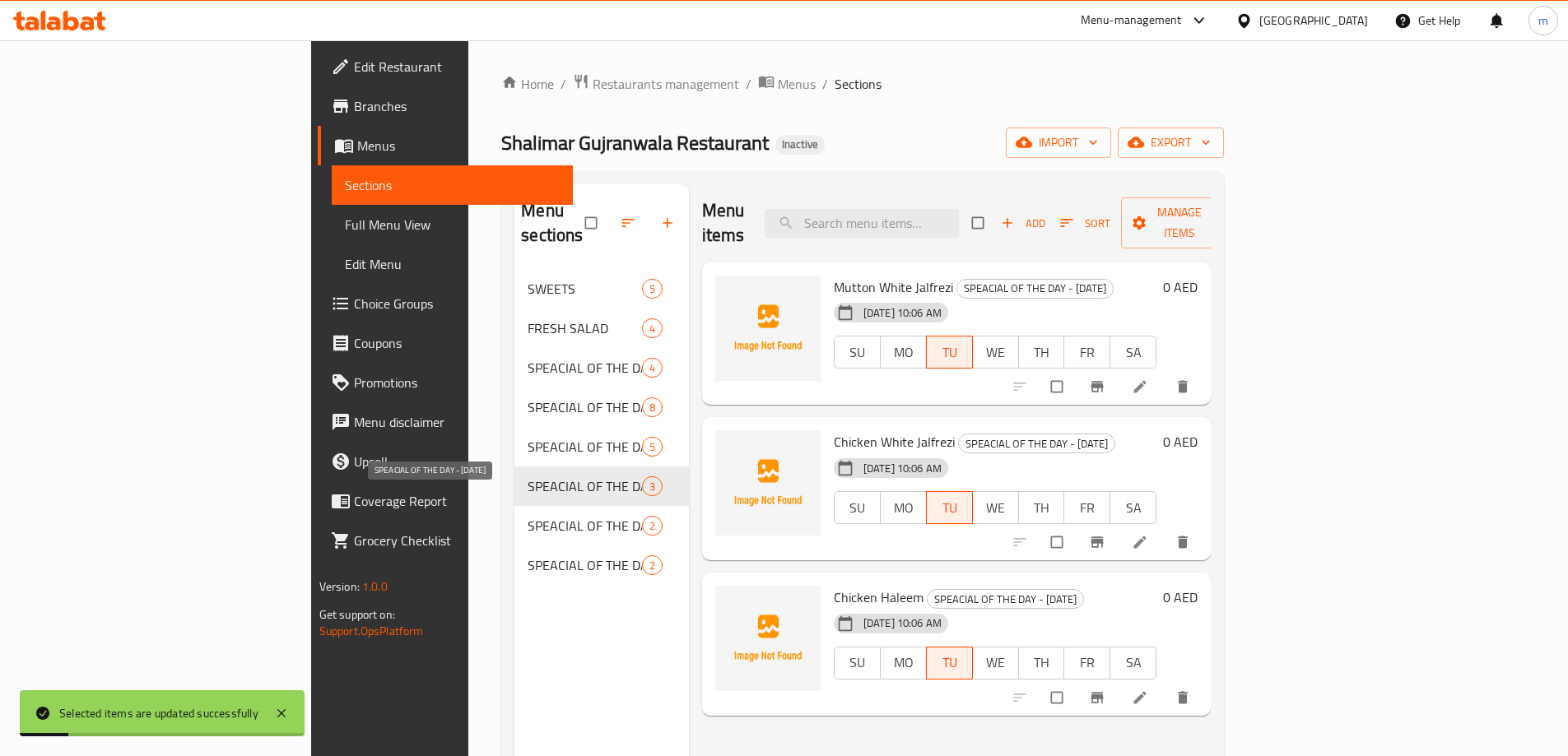
click at [528, 516] on span "SPEACIAL OF THE DAY - [DATE]" at bounding box center [584, 526] width 113 height 19
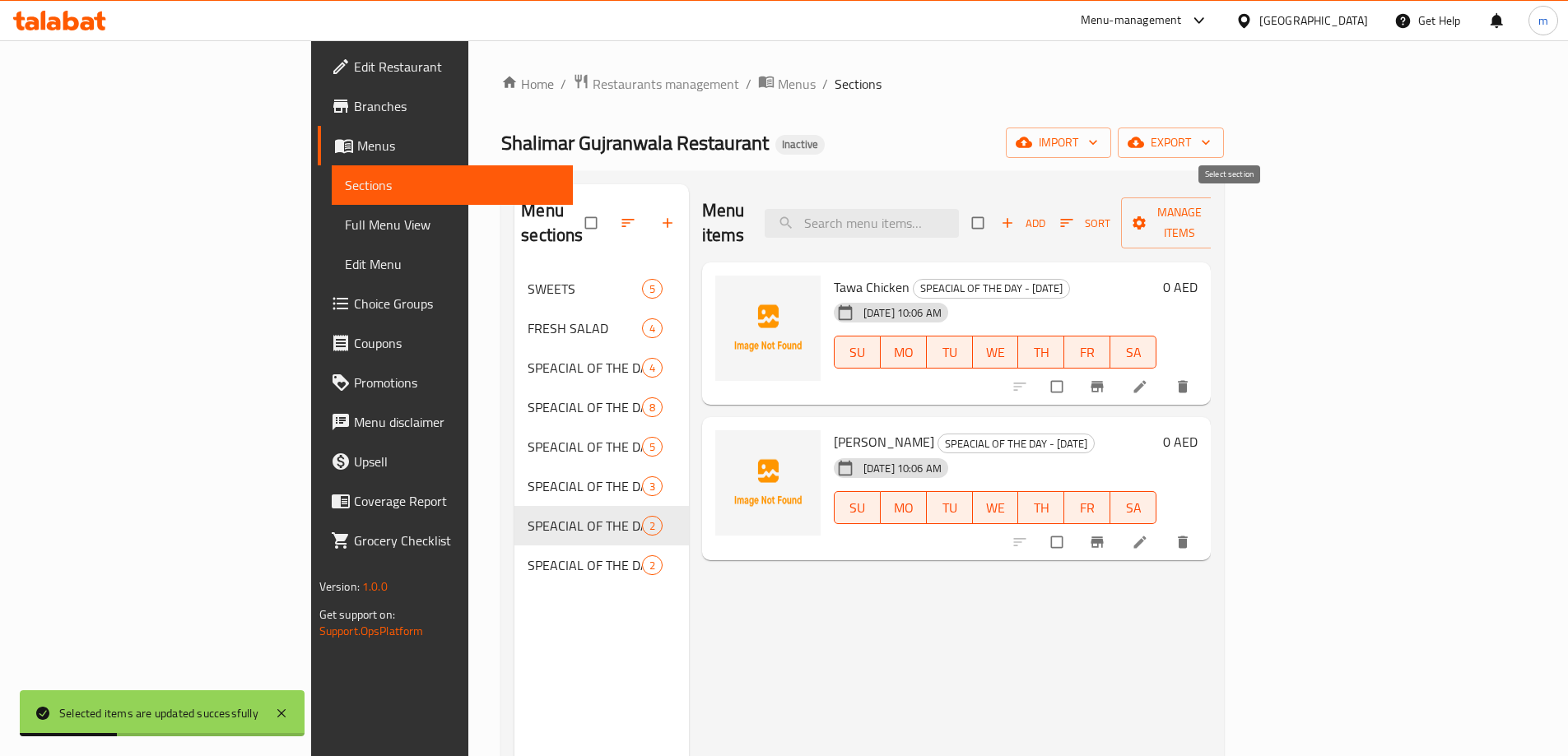
click at [997, 211] on input "checkbox" at bounding box center [979, 223] width 35 height 31
checkbox input "true"
click at [1224, 216] on span "Manage items" at bounding box center [1179, 223] width 90 height 41
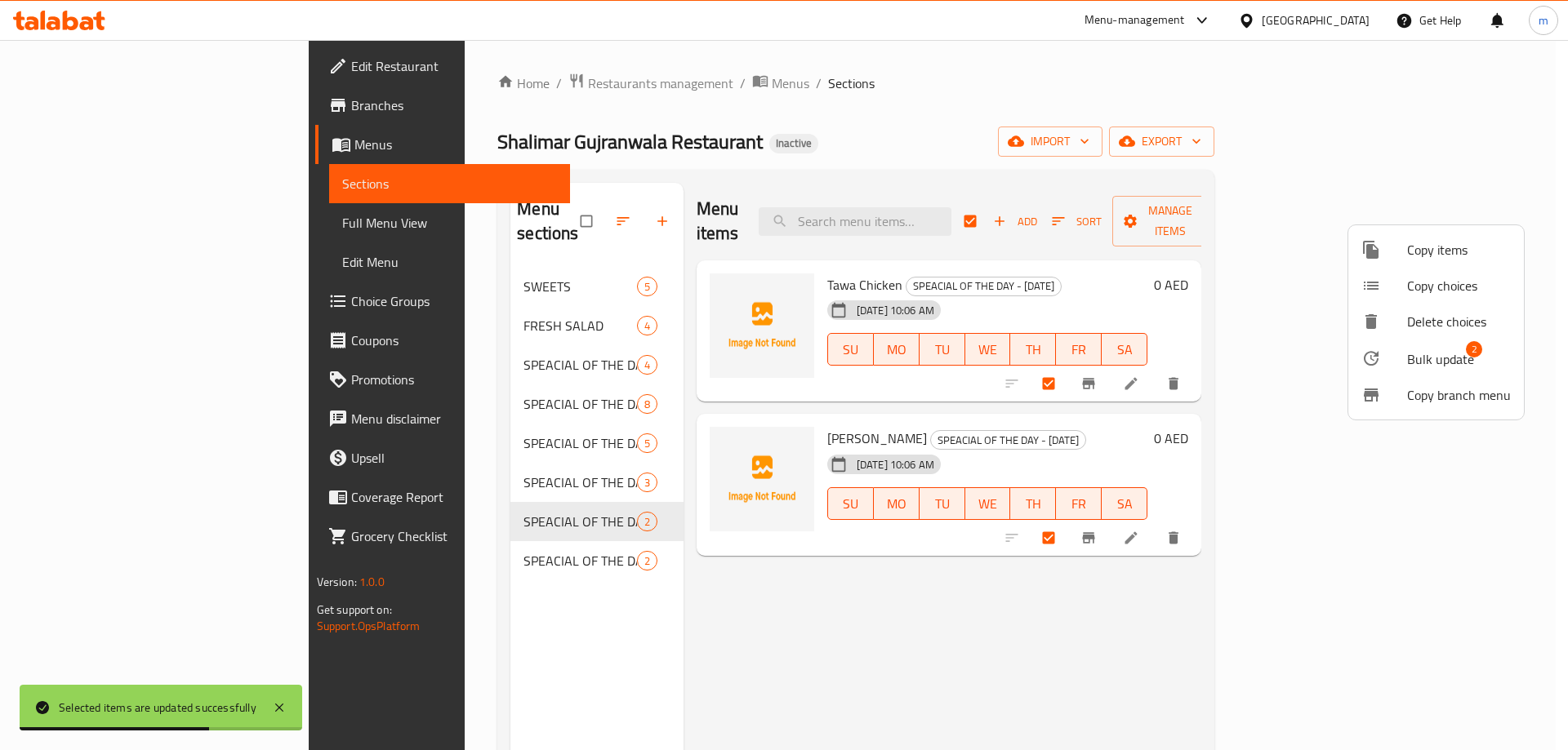
click at [1443, 355] on span "Bulk update" at bounding box center [1440, 359] width 67 height 19
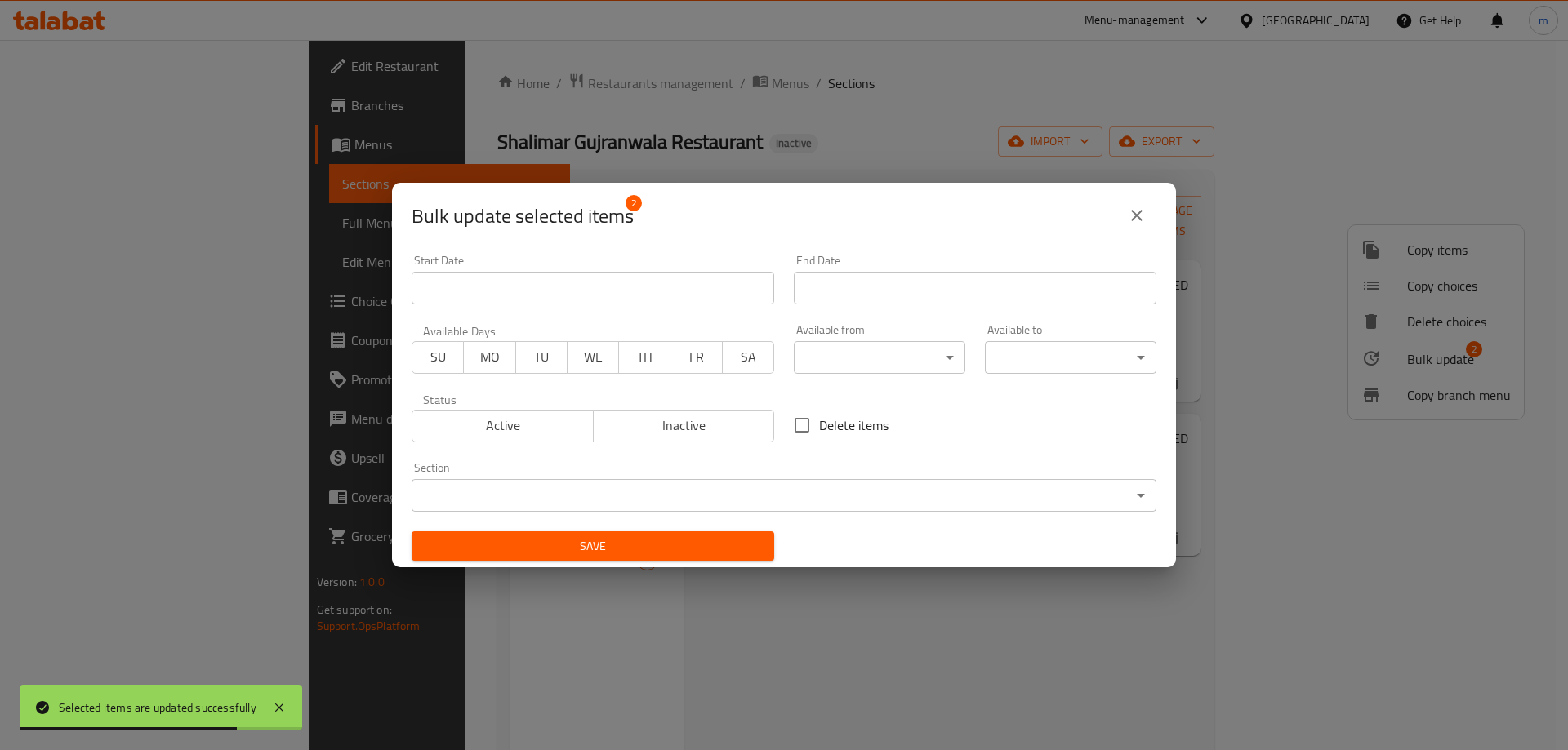
click at [585, 353] on span "WE" at bounding box center [593, 356] width 38 height 24
click at [619, 547] on span "Save" at bounding box center [593, 545] width 336 height 20
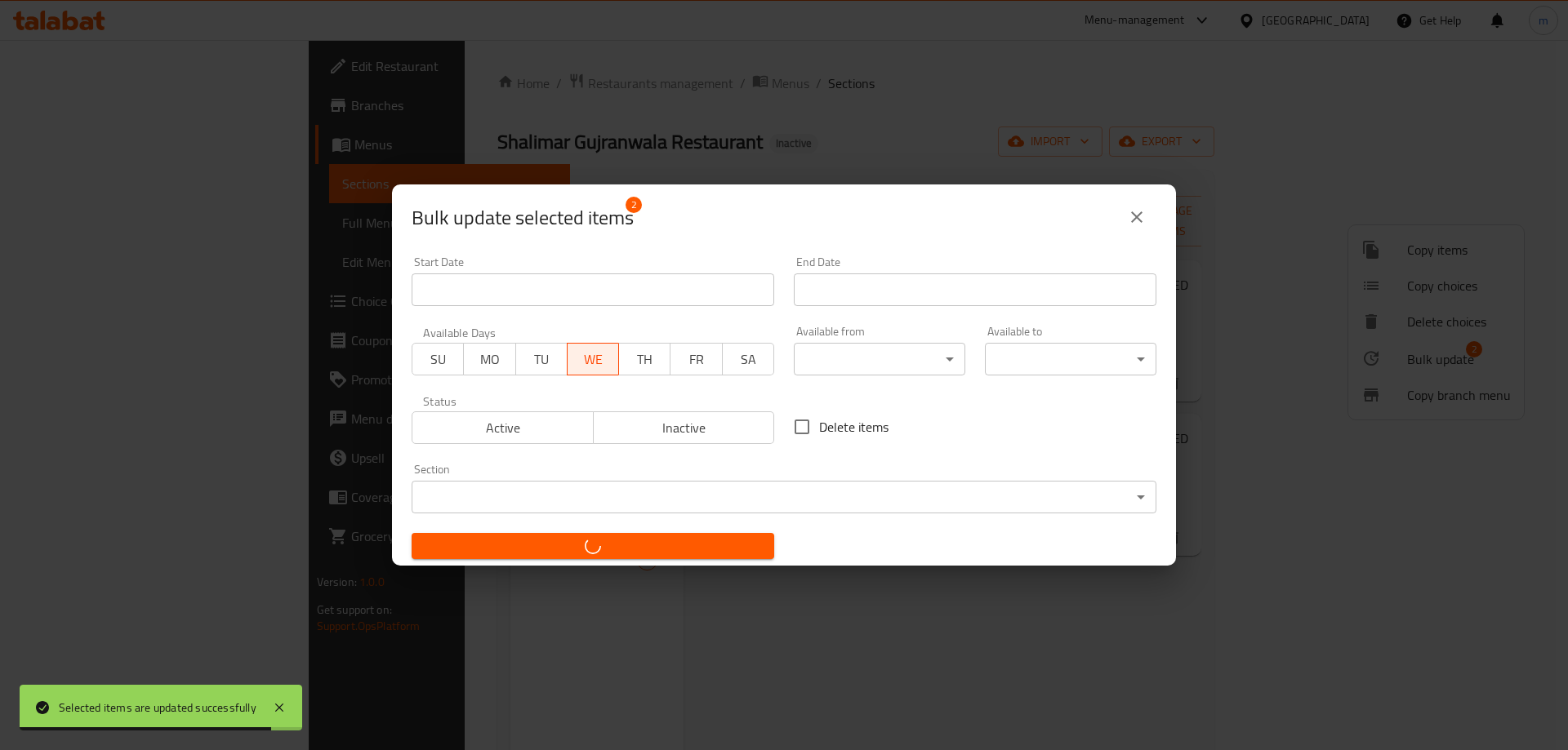
checkbox input "false"
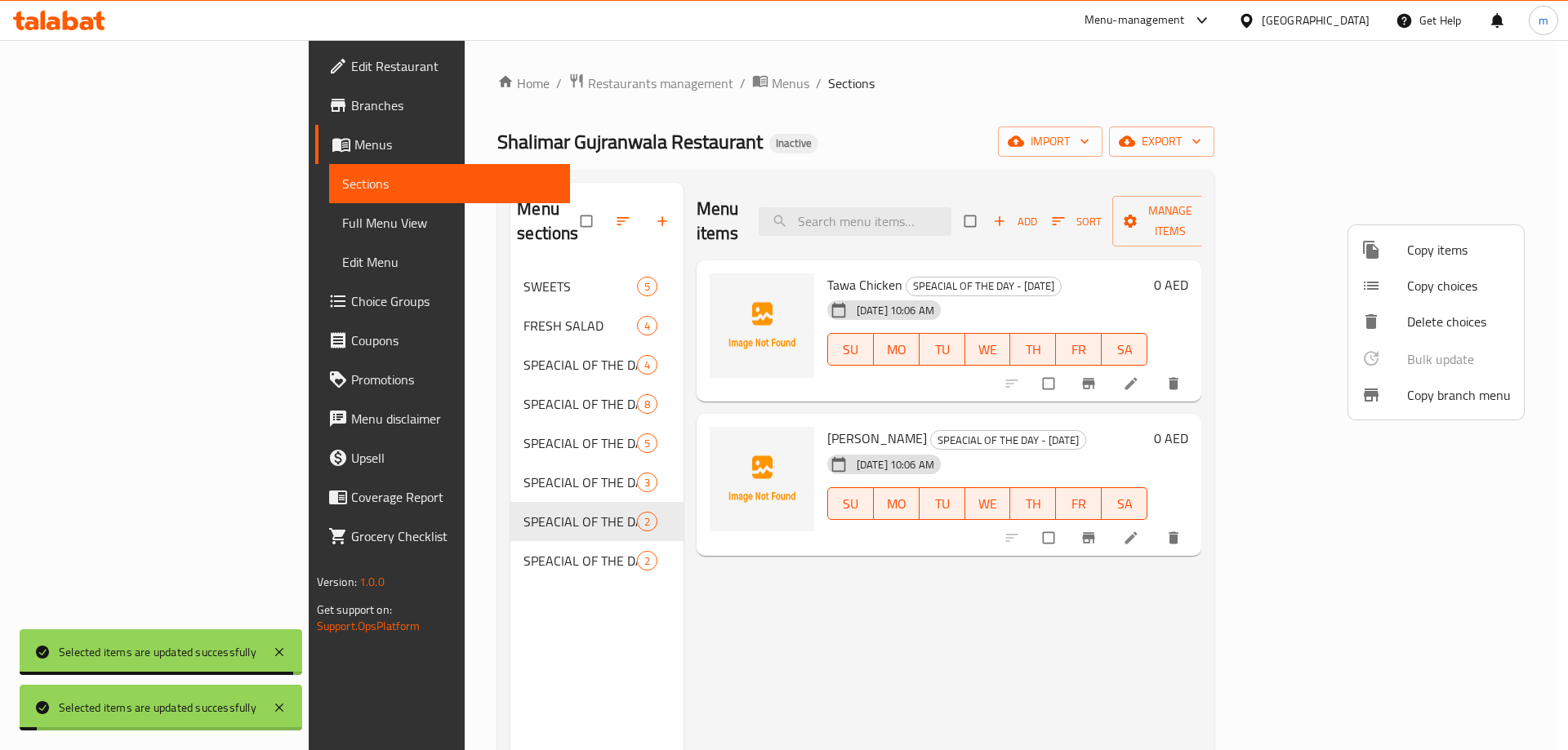
click at [466, 537] on div at bounding box center [784, 375] width 1568 height 750
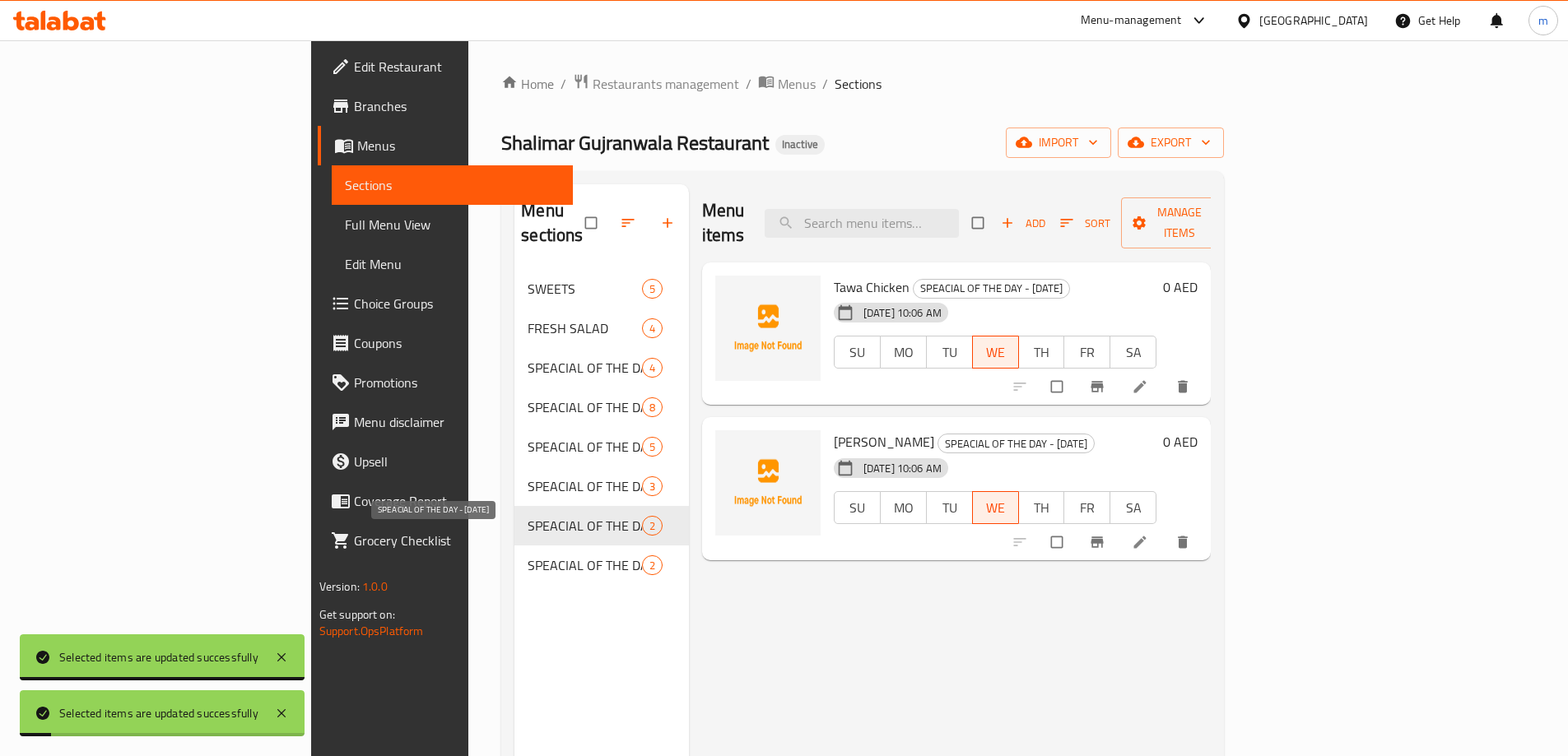
click at [528, 556] on span "SPEACIAL OF THE DAY - [DATE]" at bounding box center [584, 565] width 113 height 19
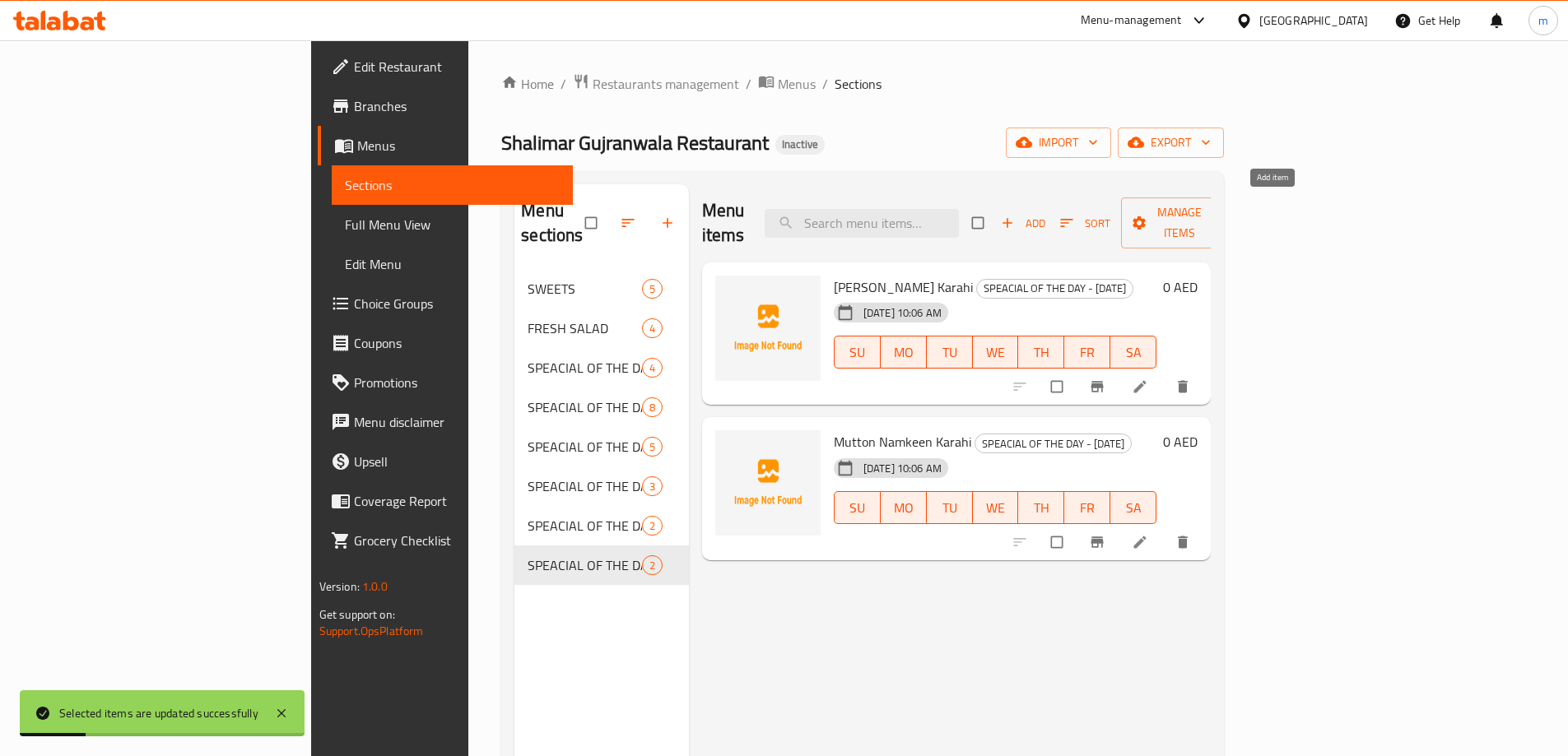
click at [997, 216] on input "checkbox" at bounding box center [979, 223] width 35 height 31
checkbox input "true"
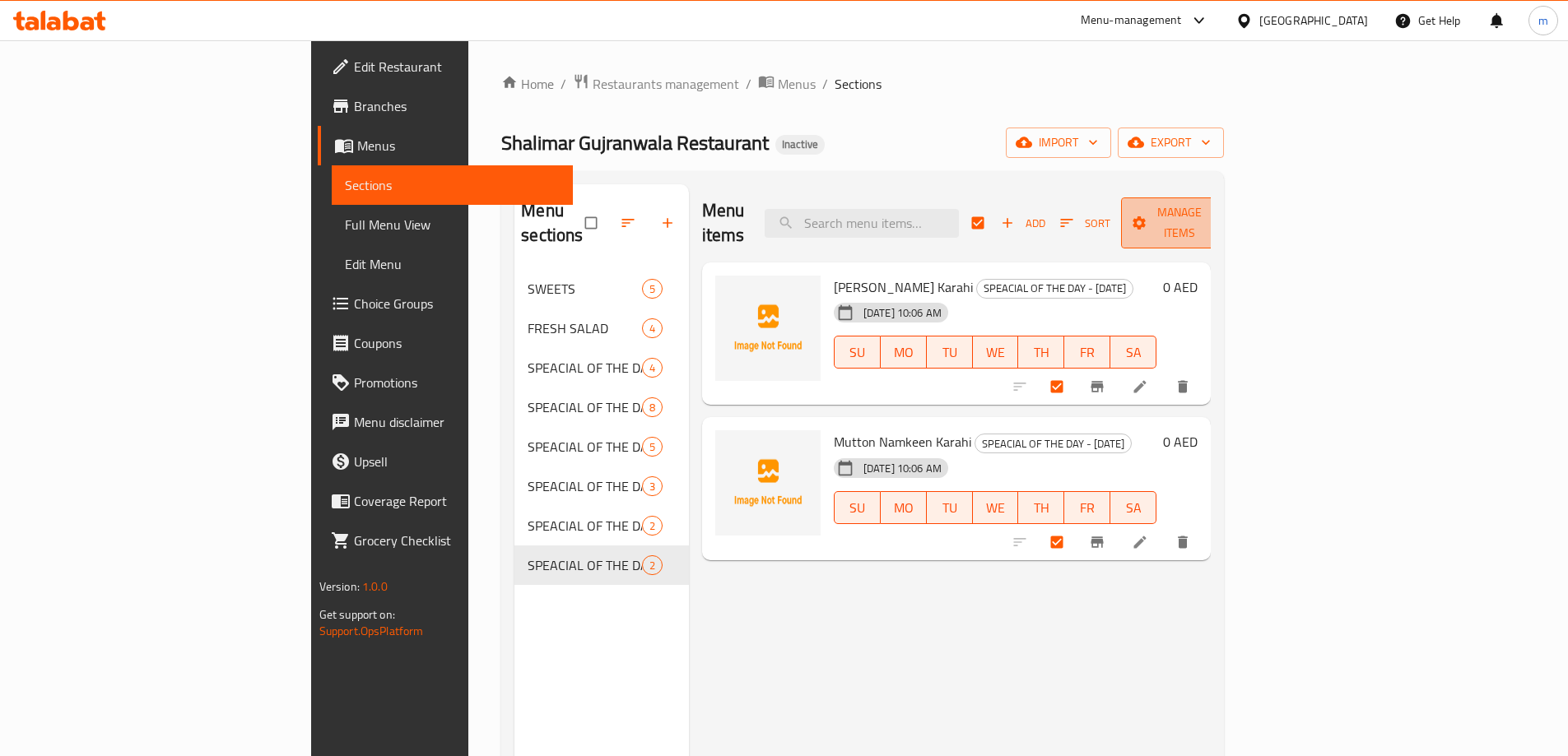
click at [1146, 216] on icon "button" at bounding box center [1139, 223] width 14 height 14
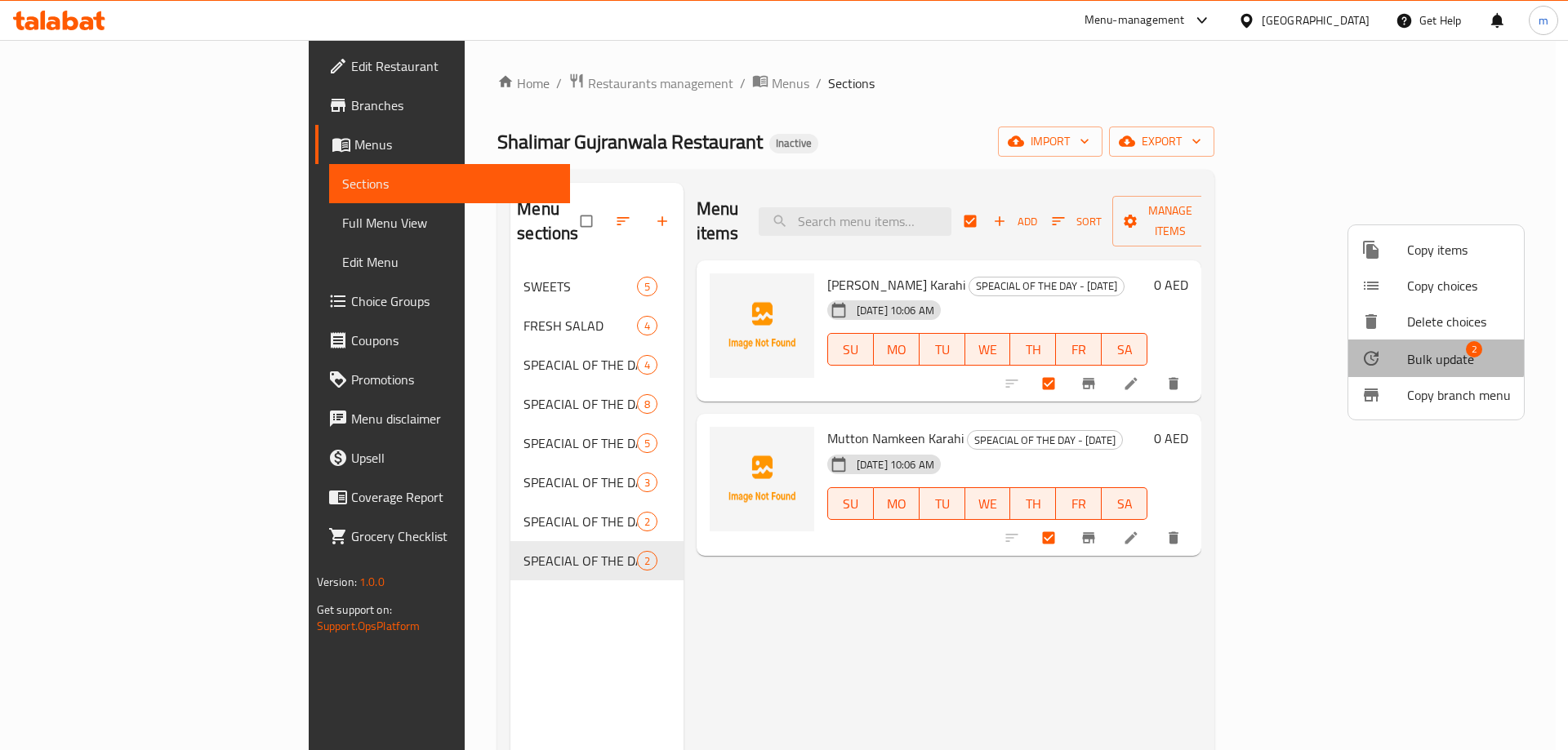
click at [1433, 354] on span "Bulk update" at bounding box center [1440, 359] width 67 height 19
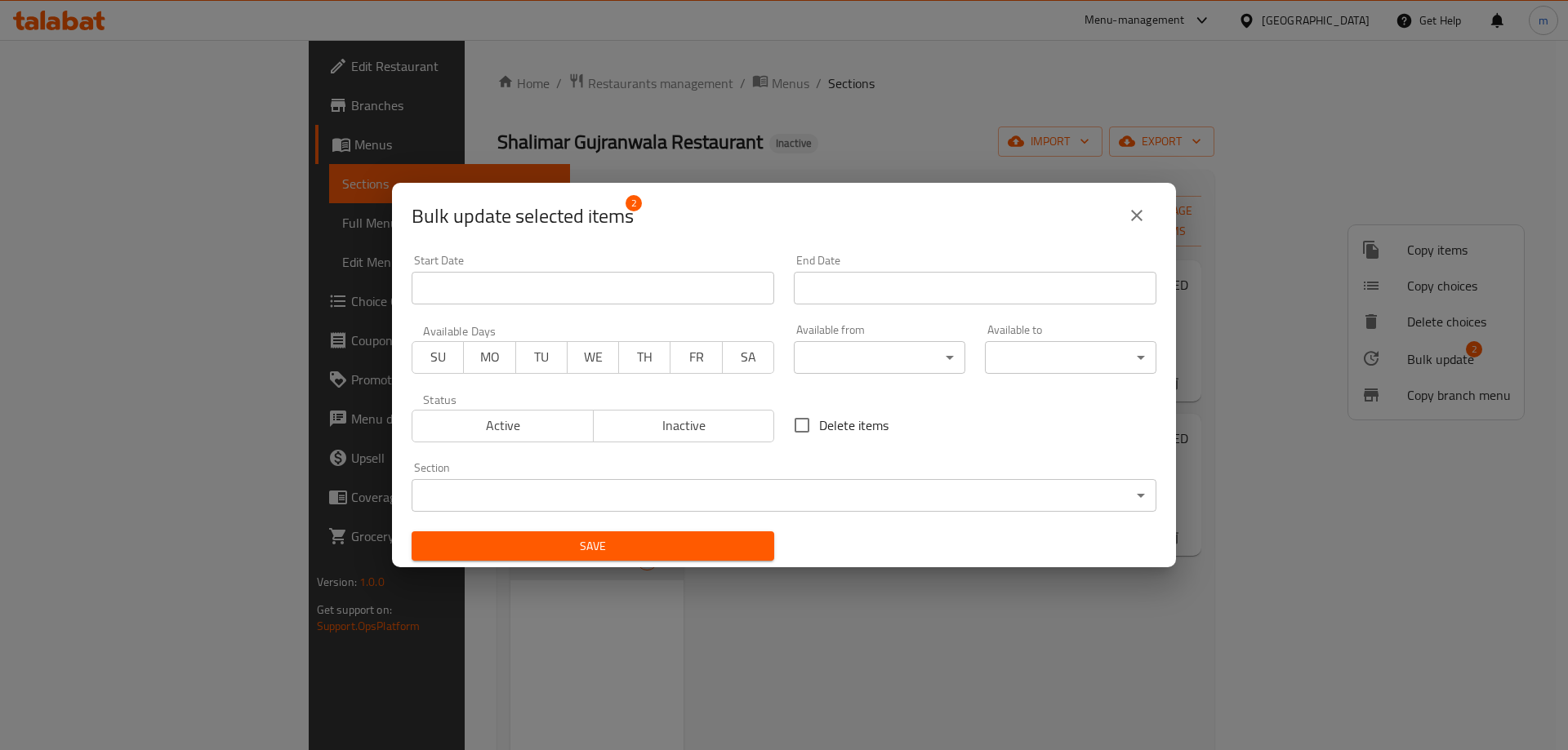
click at [646, 360] on span "TH" at bounding box center [645, 356] width 38 height 24
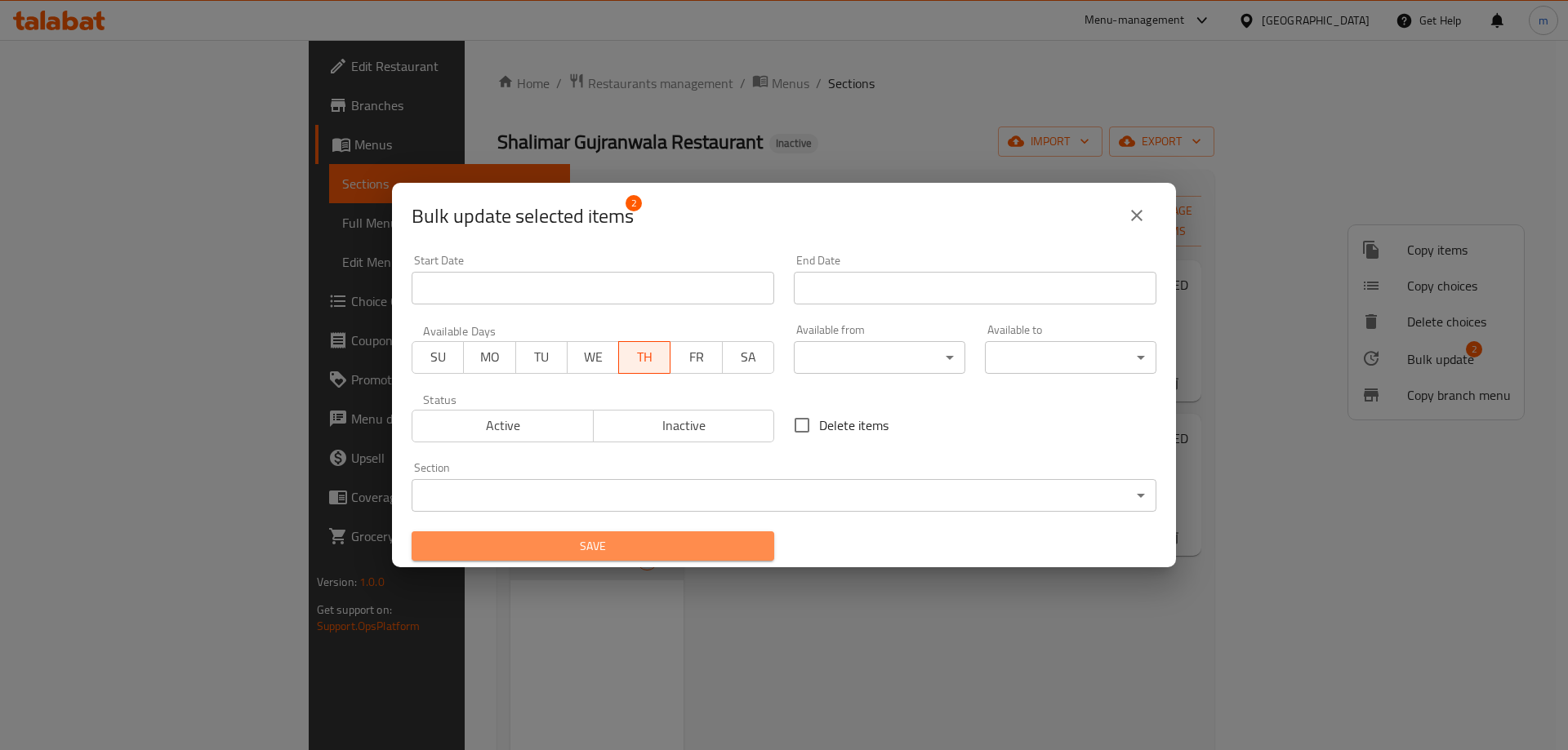
click at [747, 539] on span "Save" at bounding box center [593, 545] width 336 height 20
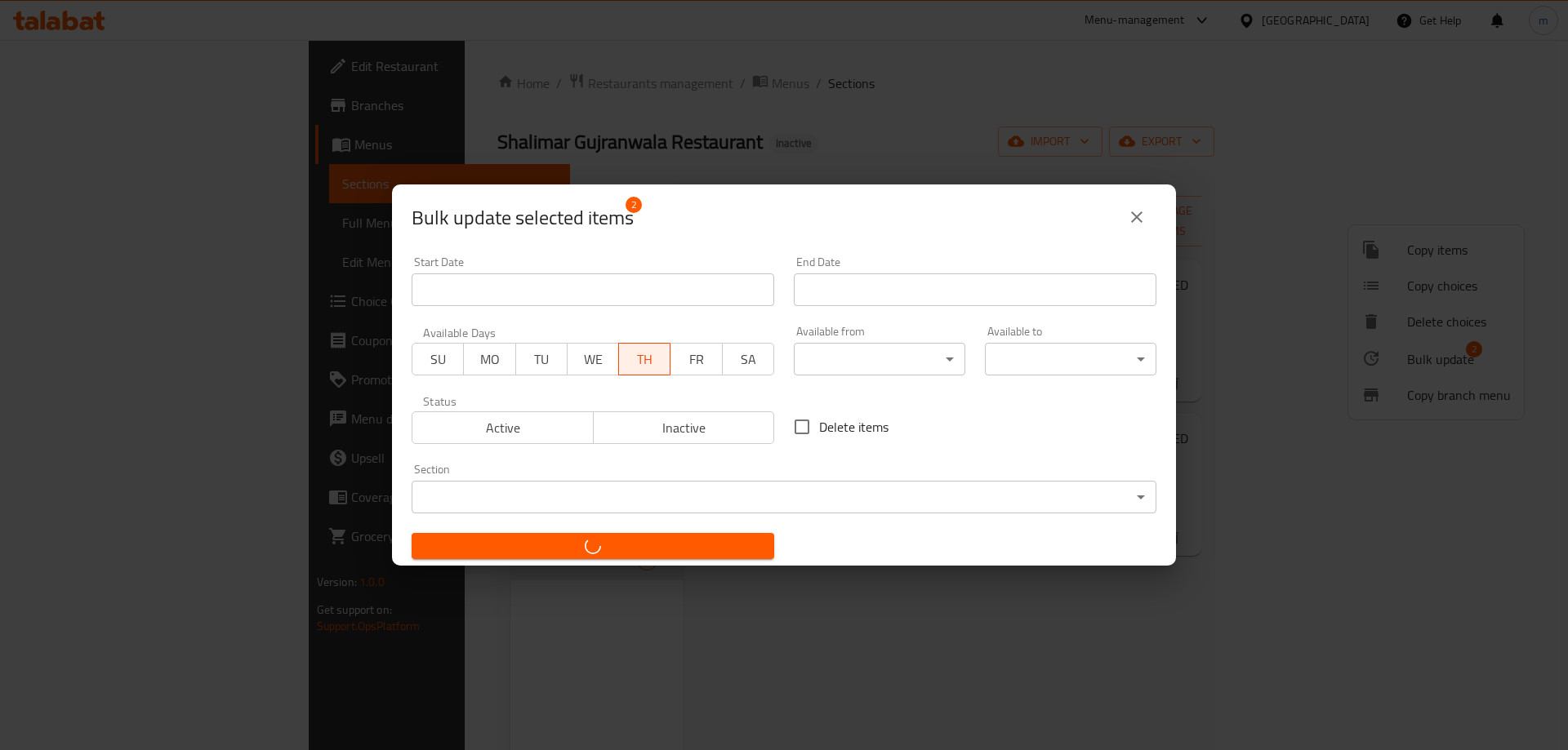
checkbox input "false"
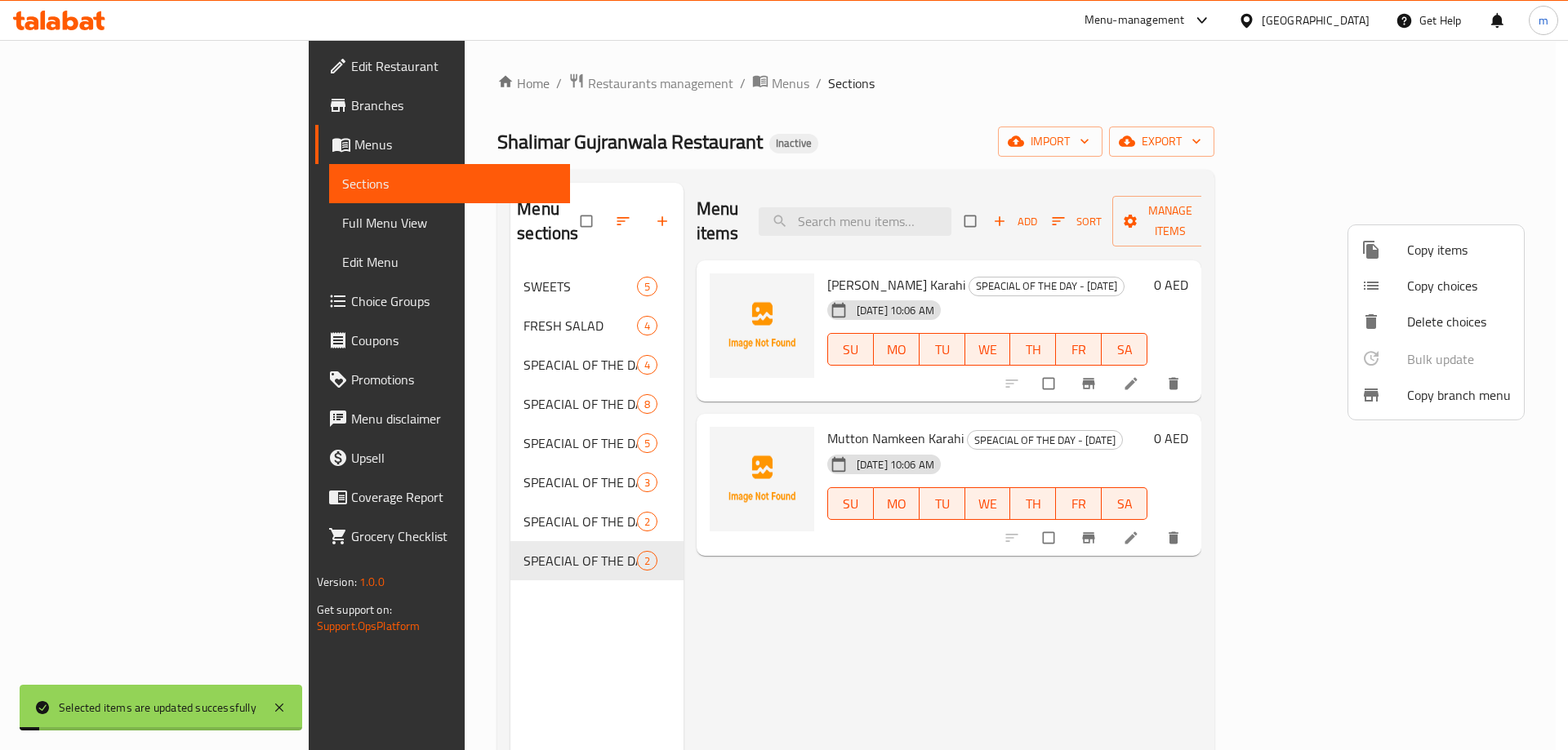
click at [1127, 569] on div at bounding box center [784, 375] width 1568 height 750
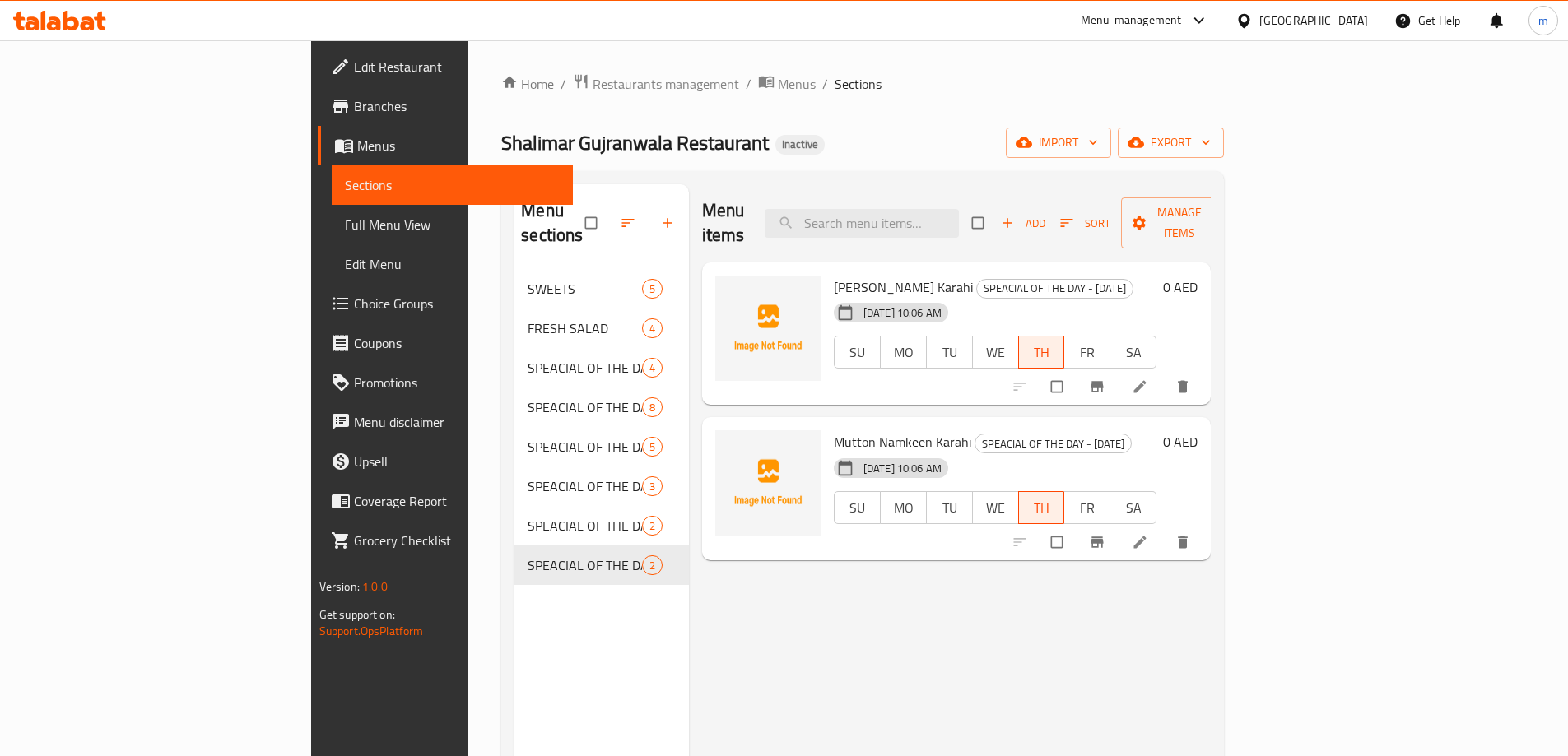
click at [354, 298] on span "Choice Groups" at bounding box center [456, 303] width 205 height 19
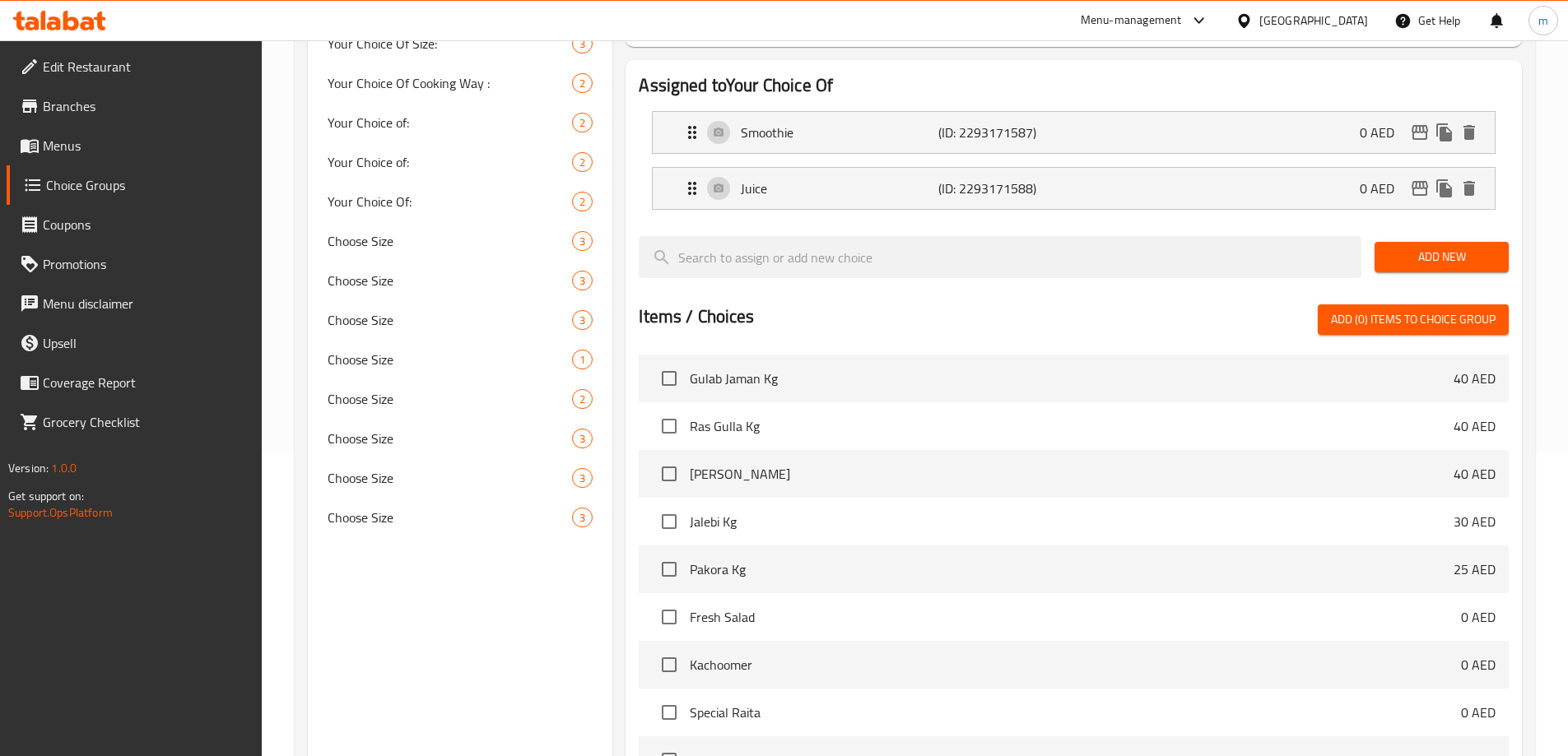
scroll to position [329, 0]
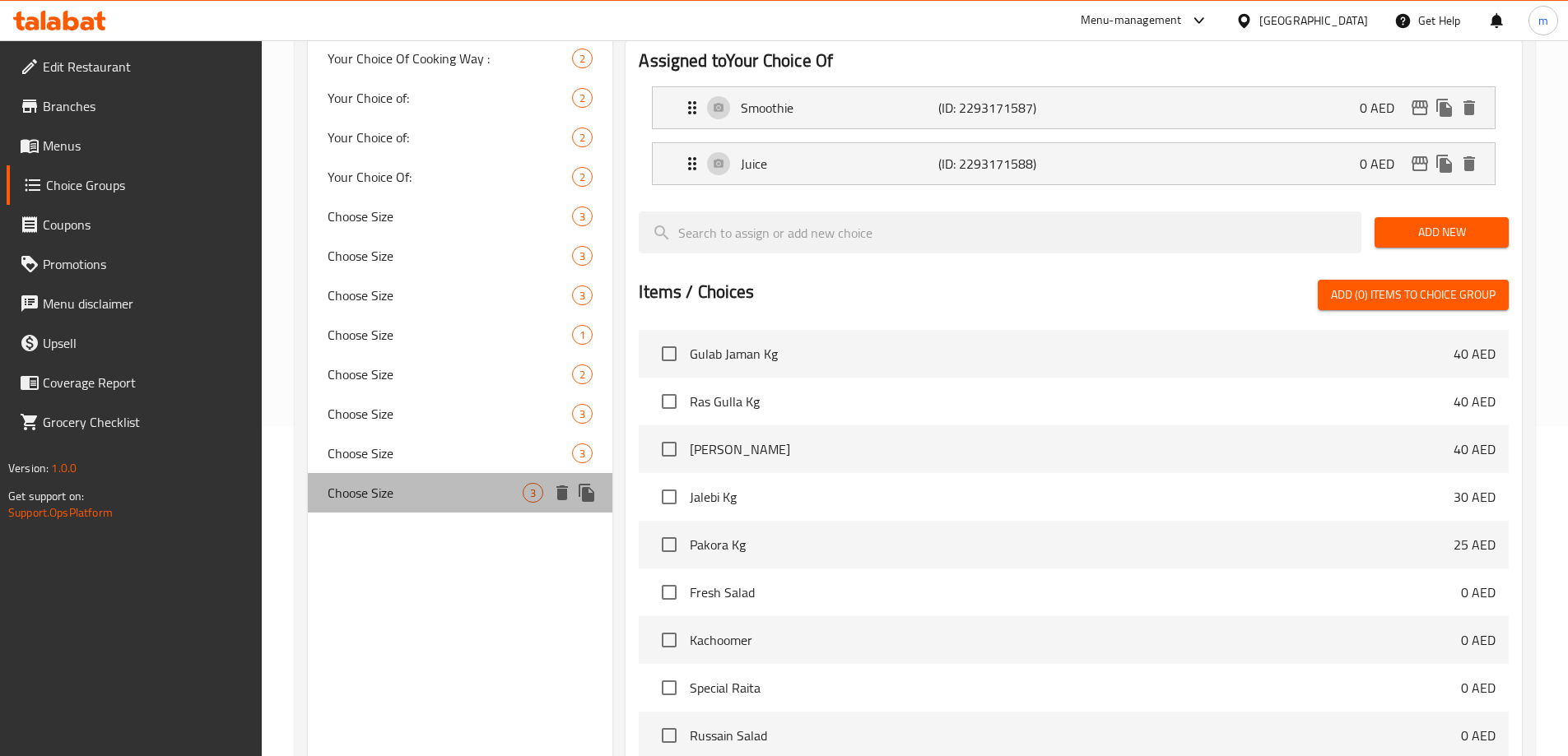
click at [414, 500] on span "Choose Size" at bounding box center [425, 493] width 196 height 19
type input "Choose Size"
type input "اختر الحجم"
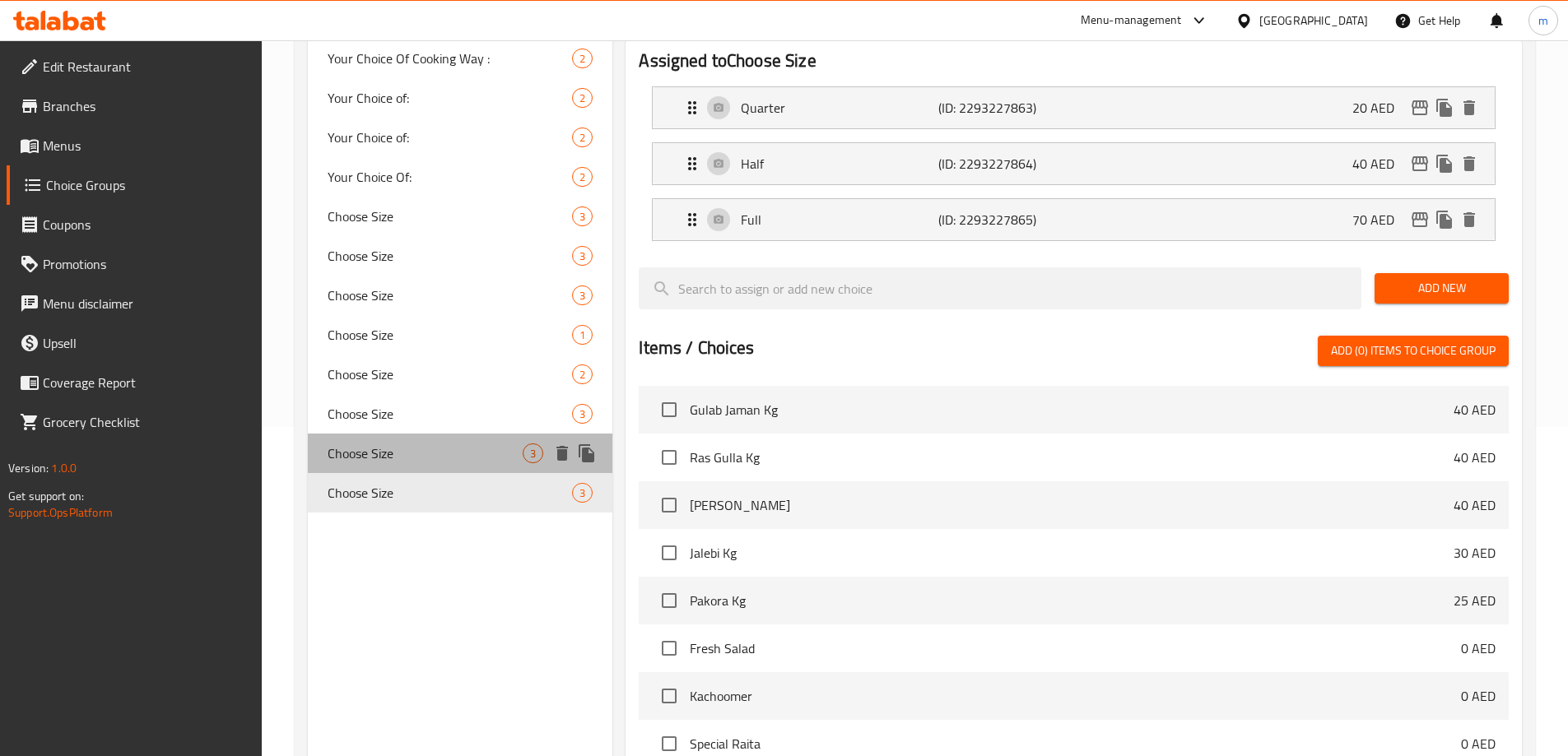
click at [426, 449] on span "Choose Size" at bounding box center [425, 453] width 196 height 19
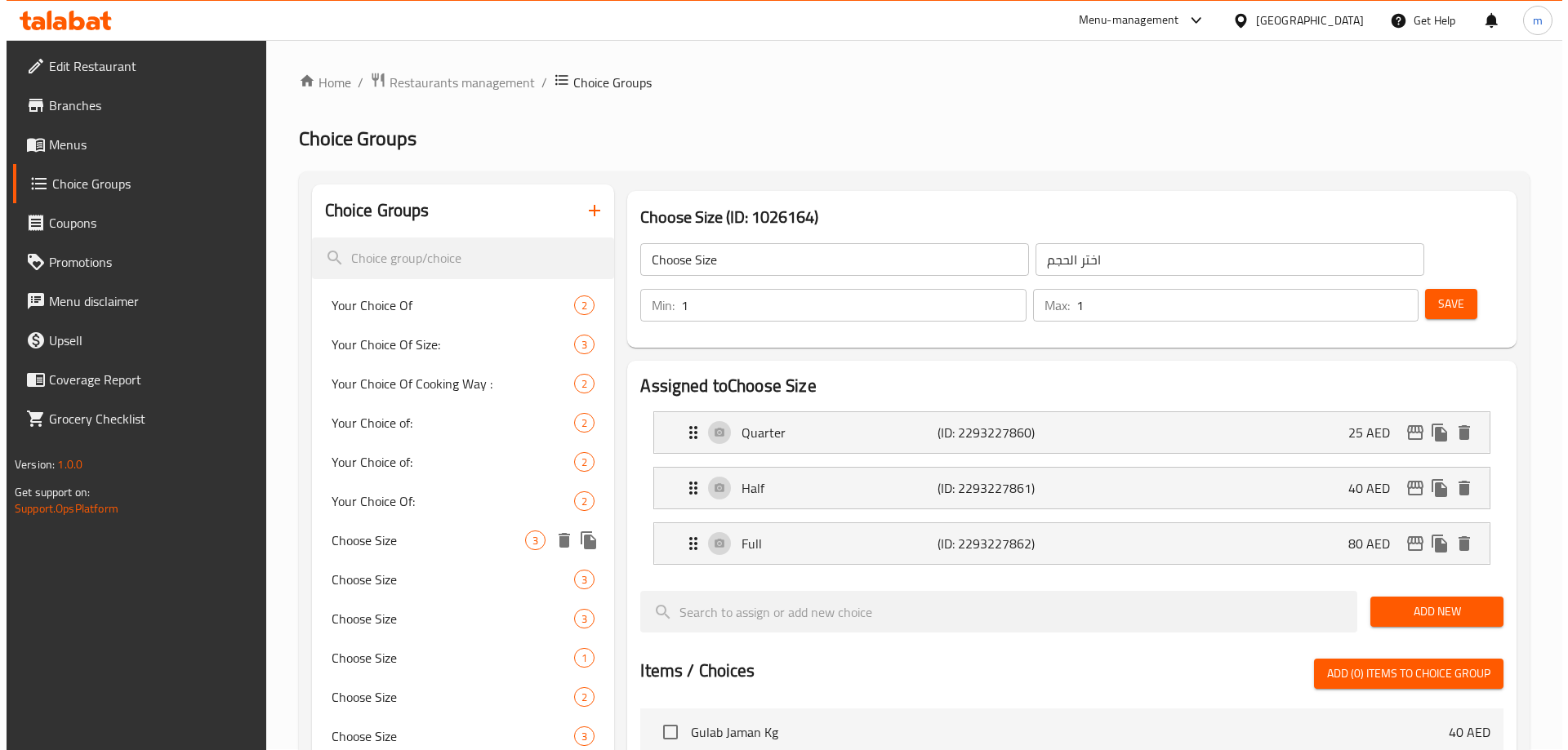
scroll to position [0, 0]
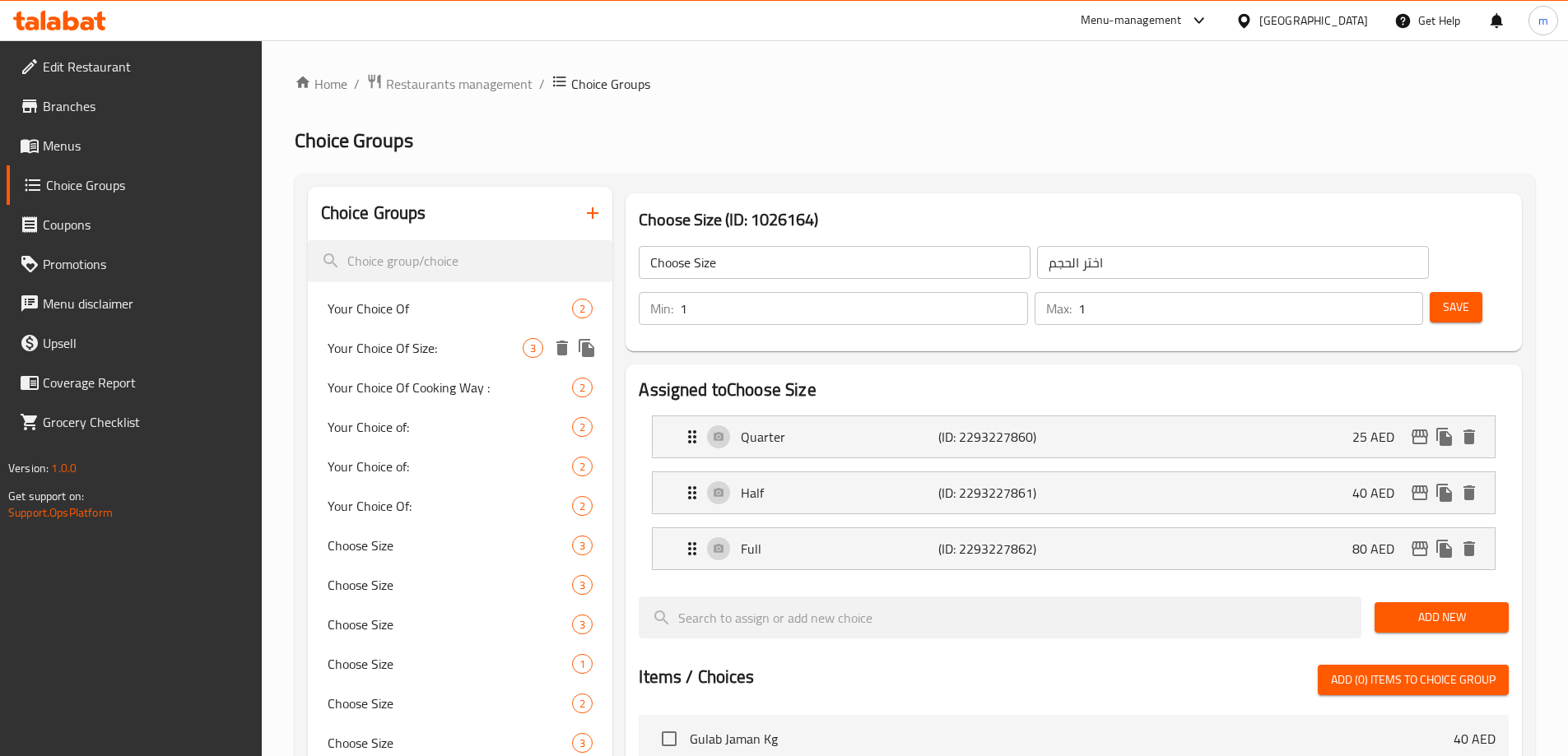
click at [422, 315] on span "Your Choice Of" at bounding box center [449, 308] width 245 height 19
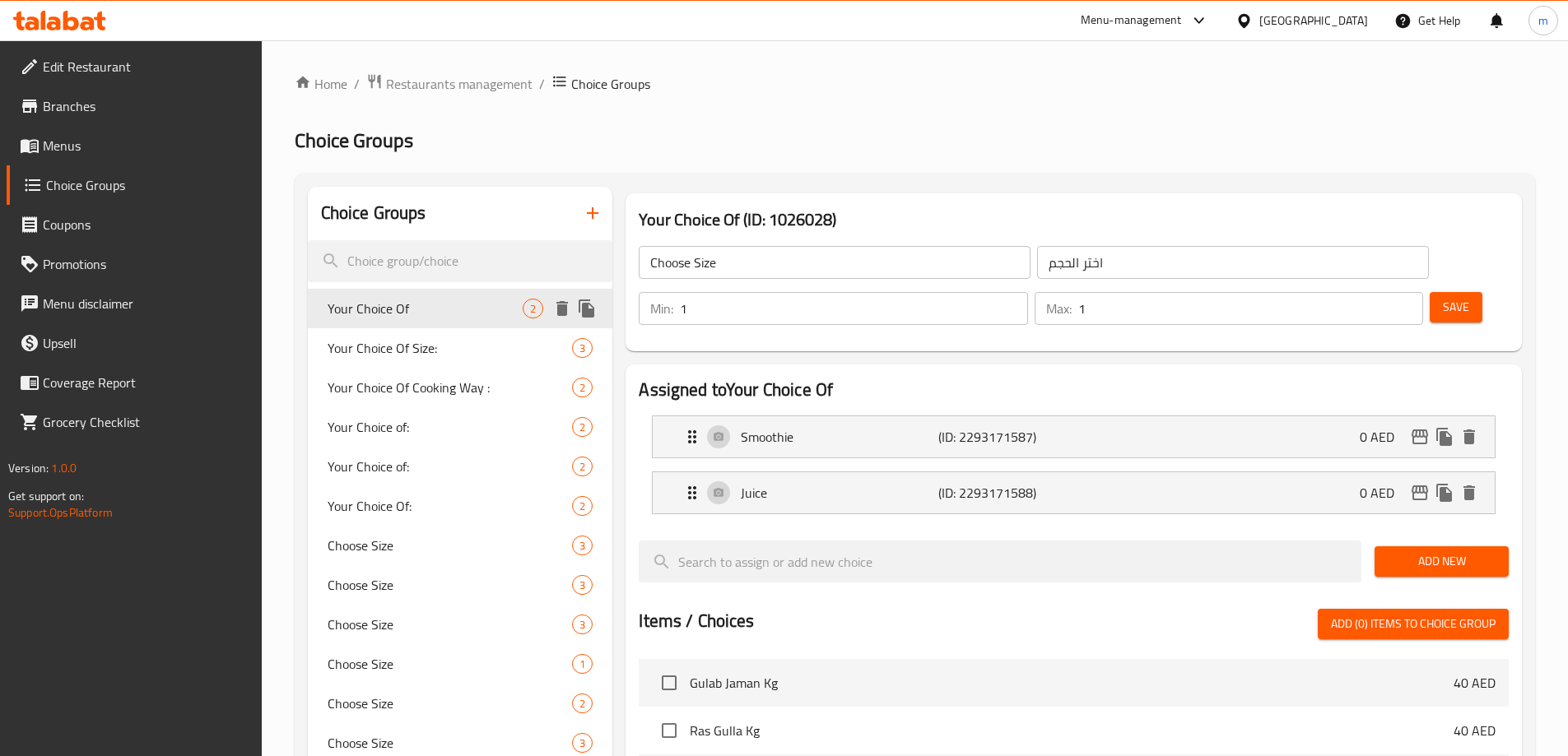
type input "Your Choice Of"
type input "اختيارك من"
click at [560, 314] on icon "delete" at bounding box center [562, 308] width 12 height 15
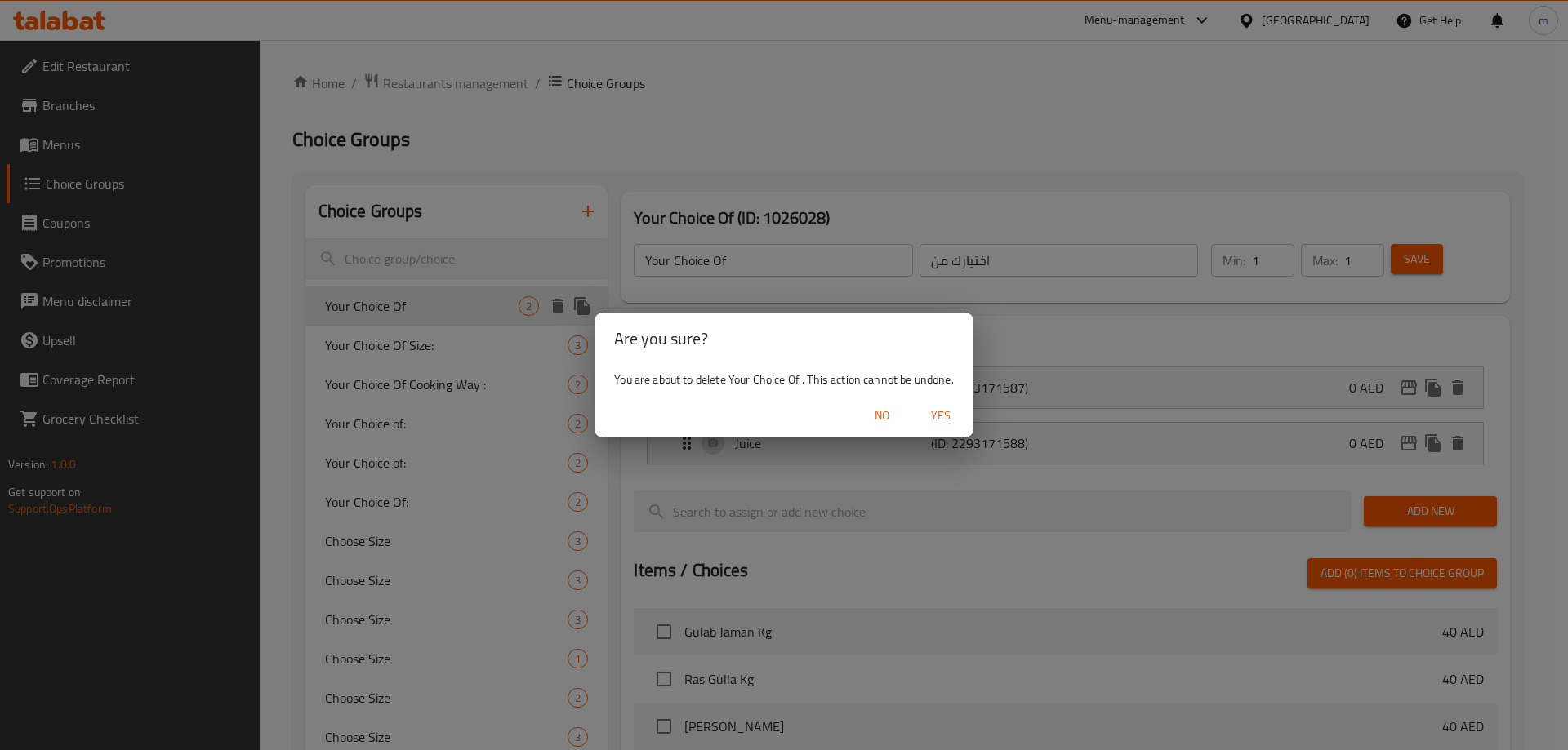
click at [948, 421] on span "Yes" at bounding box center [941, 415] width 39 height 20
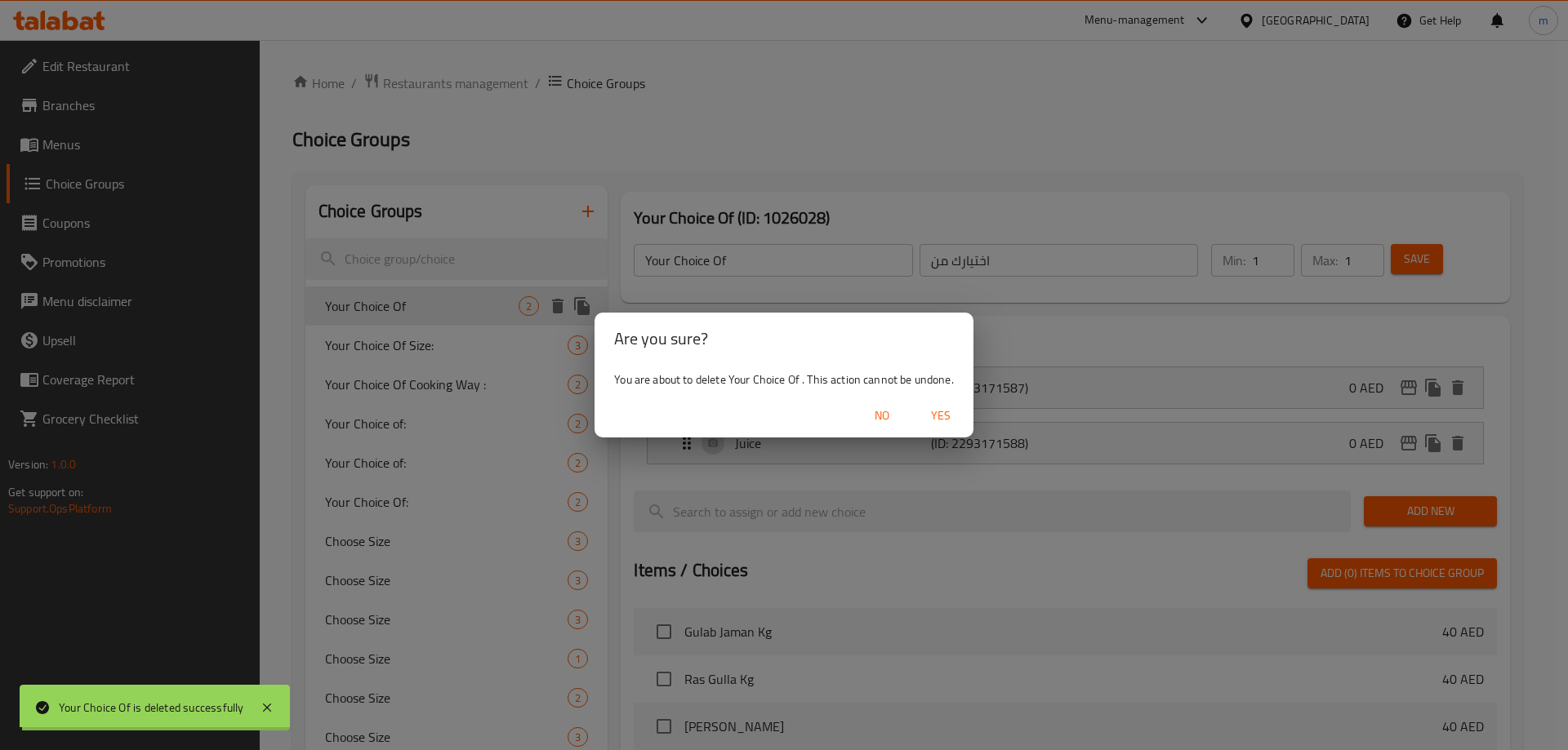
type input "Your Choice Of Size:"
type input "اختيارك من الحجم:"
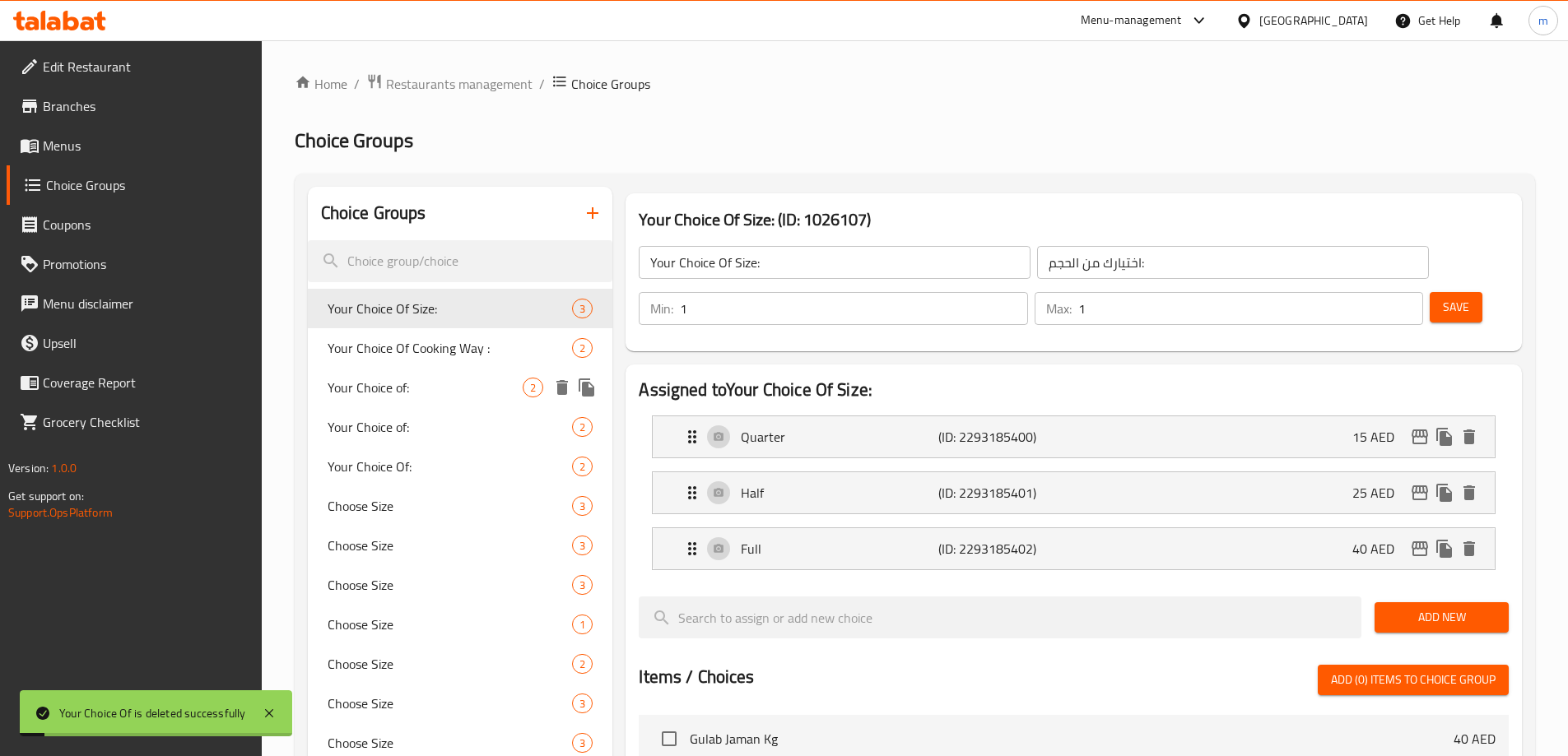
click at [394, 358] on span "Your Choice Of Cooking Way :" at bounding box center [449, 348] width 245 height 19
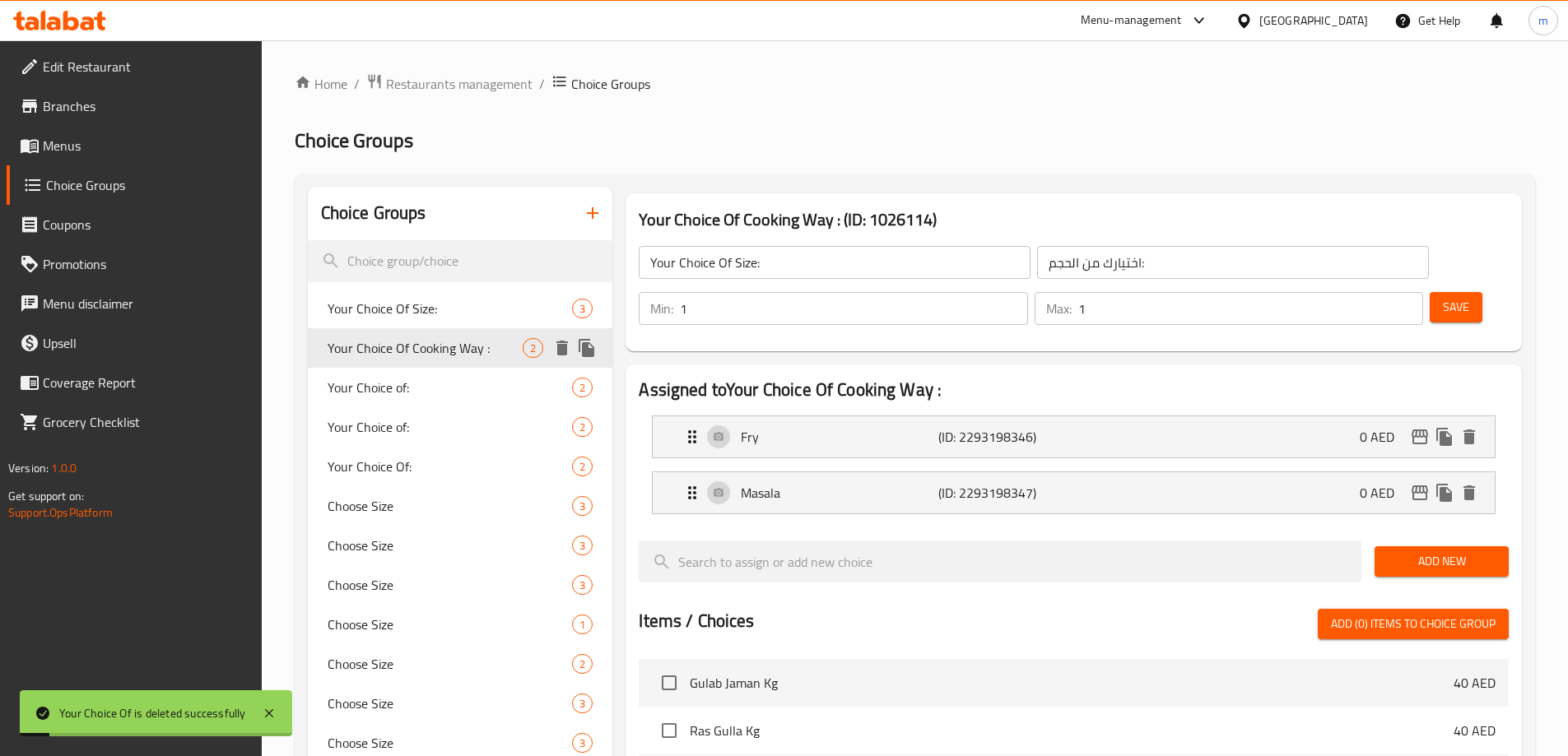
type input "Your Choice Of Cooking Way :"
type input "اختيارك من طريقة الطبخ :"
click at [546, 353] on div "Your Choice Of Cooking Way : 2" at bounding box center [460, 348] width 305 height 40
click at [567, 354] on icon "delete" at bounding box center [562, 348] width 12 height 15
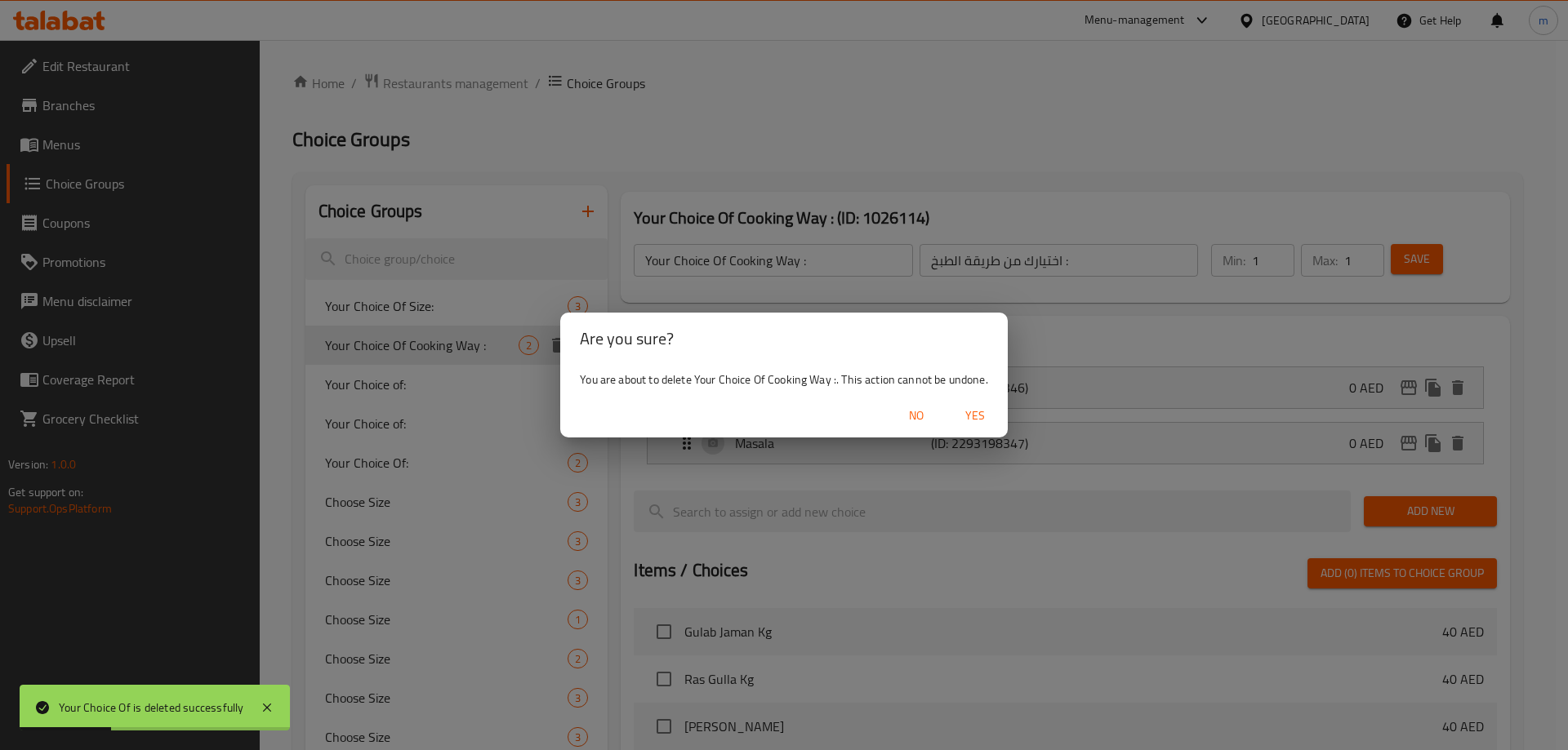
click at [962, 413] on span "Yes" at bounding box center [974, 415] width 39 height 20
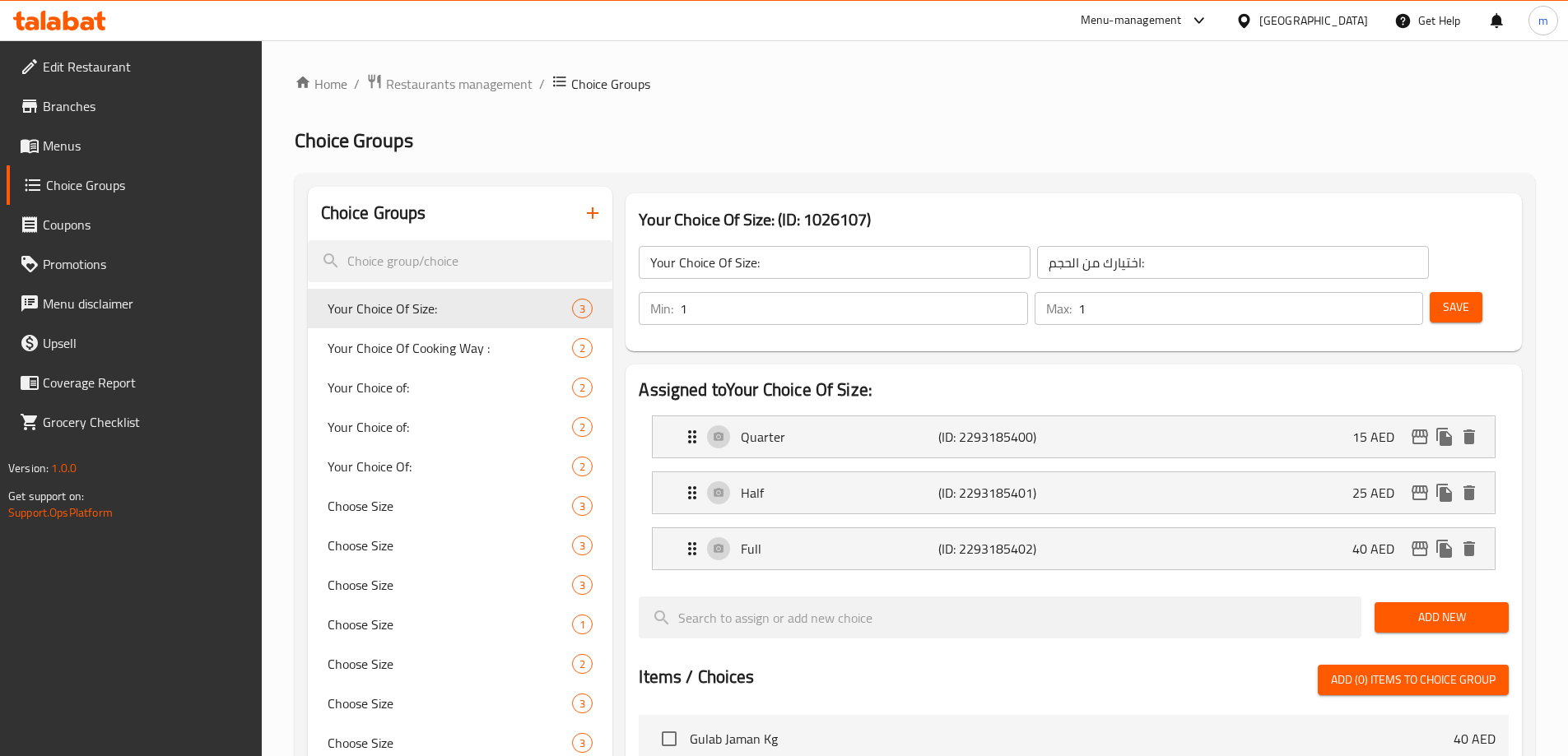
scroll to position [82, 0]
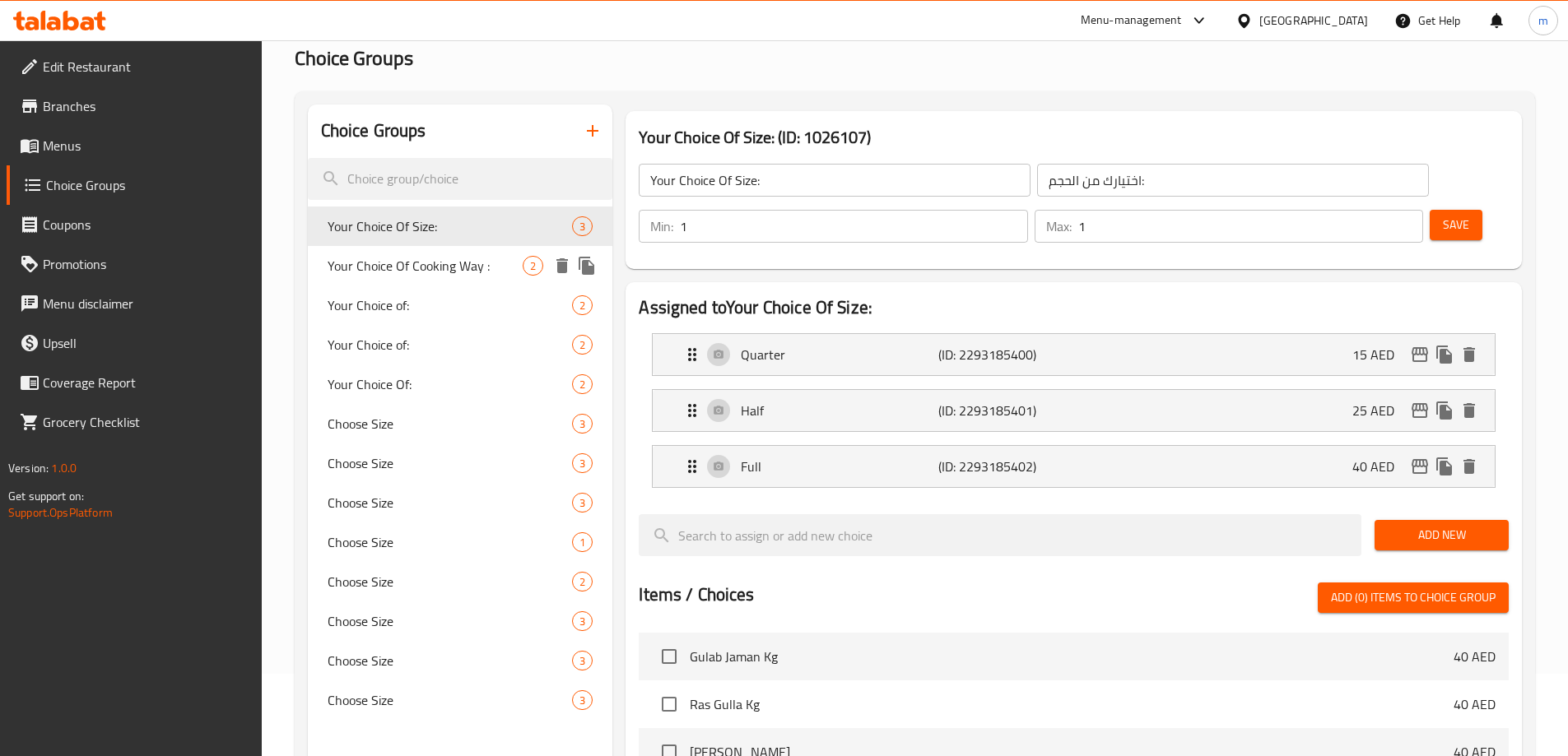
click at [447, 268] on span "Your Choice Of Cooking Way :" at bounding box center [425, 265] width 196 height 19
type input "Your Choice Of Cooking Way :"
type input "اختيارك من طريقة الطبخ :"
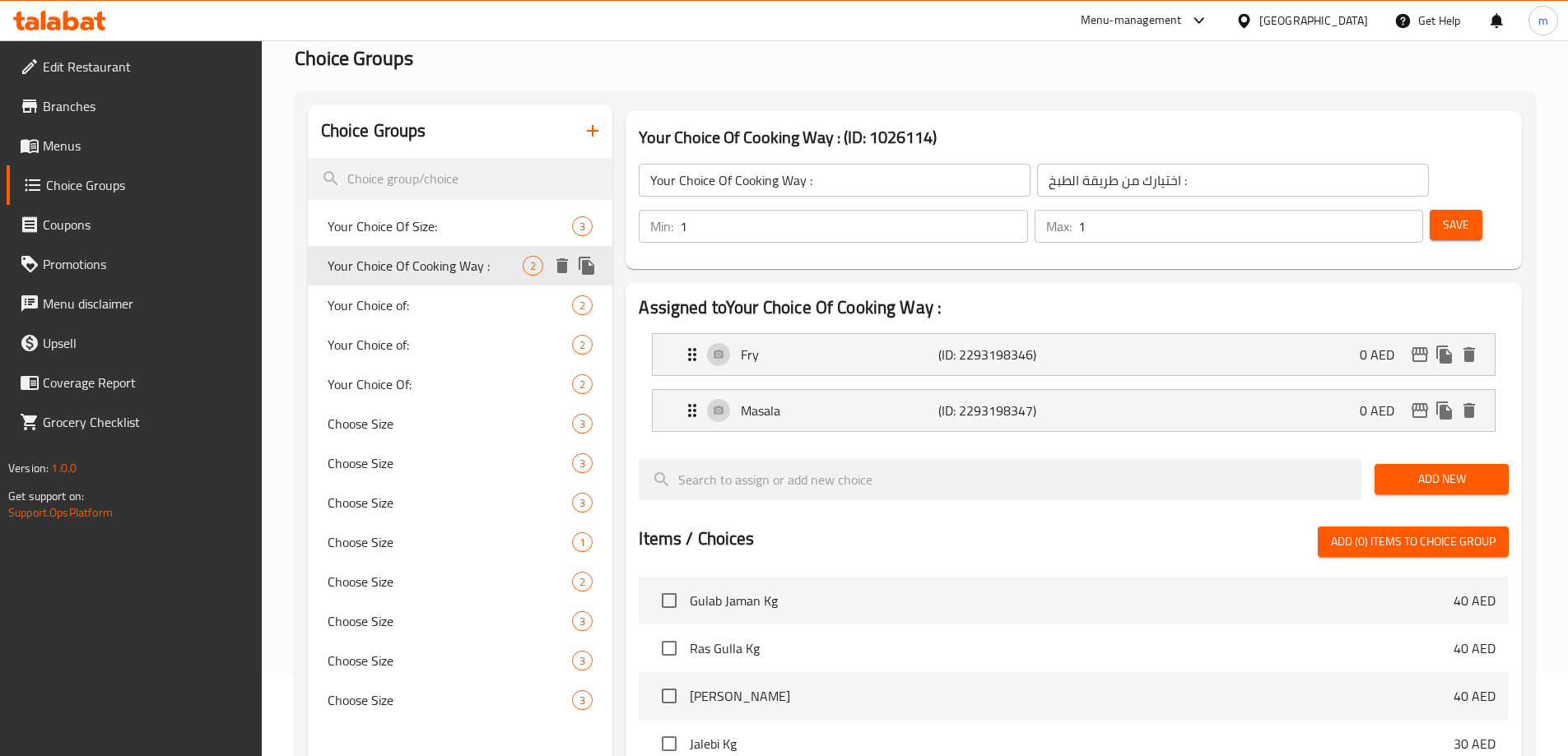
click at [563, 267] on icon "delete" at bounding box center [562, 265] width 12 height 15
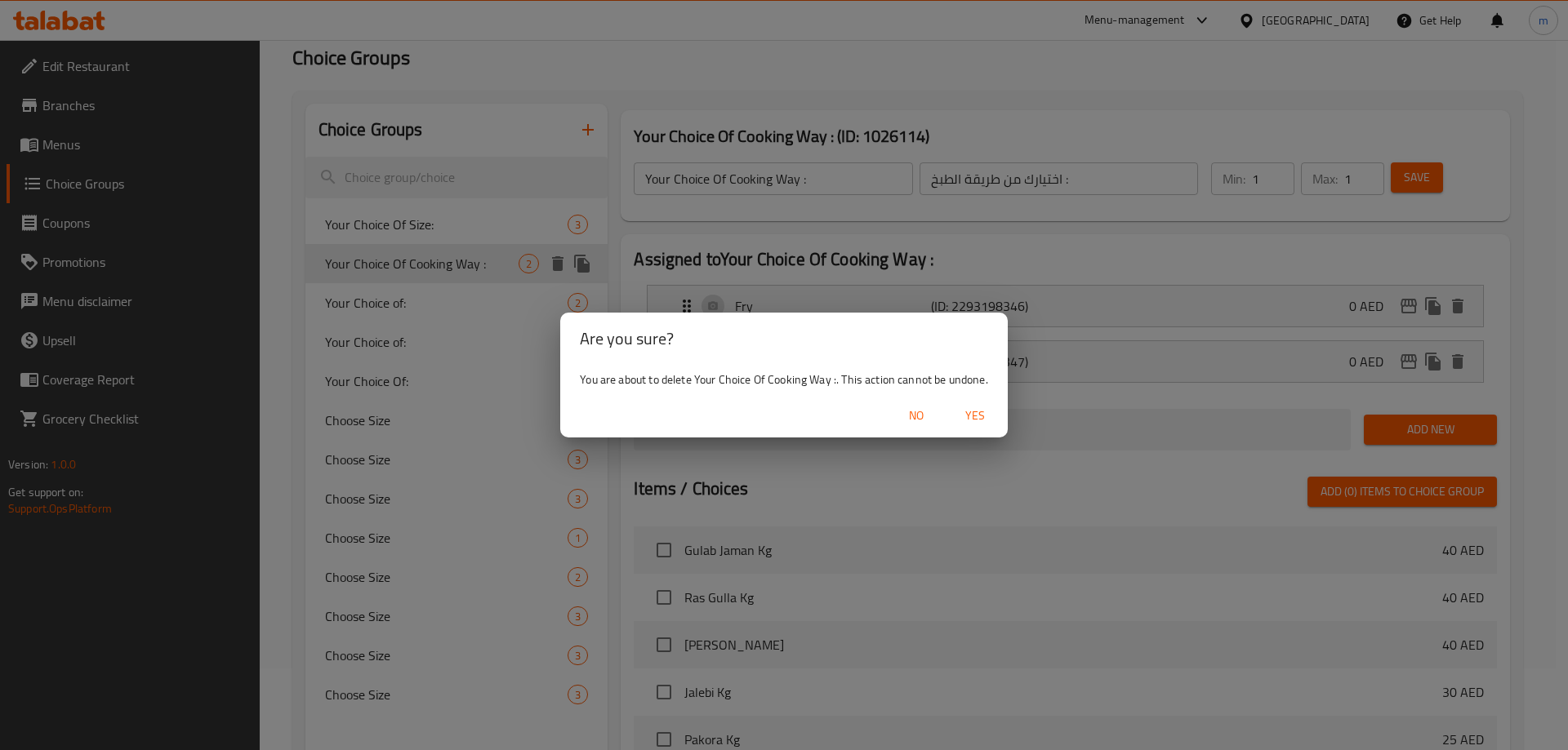
click at [981, 423] on span "Yes" at bounding box center [974, 415] width 39 height 20
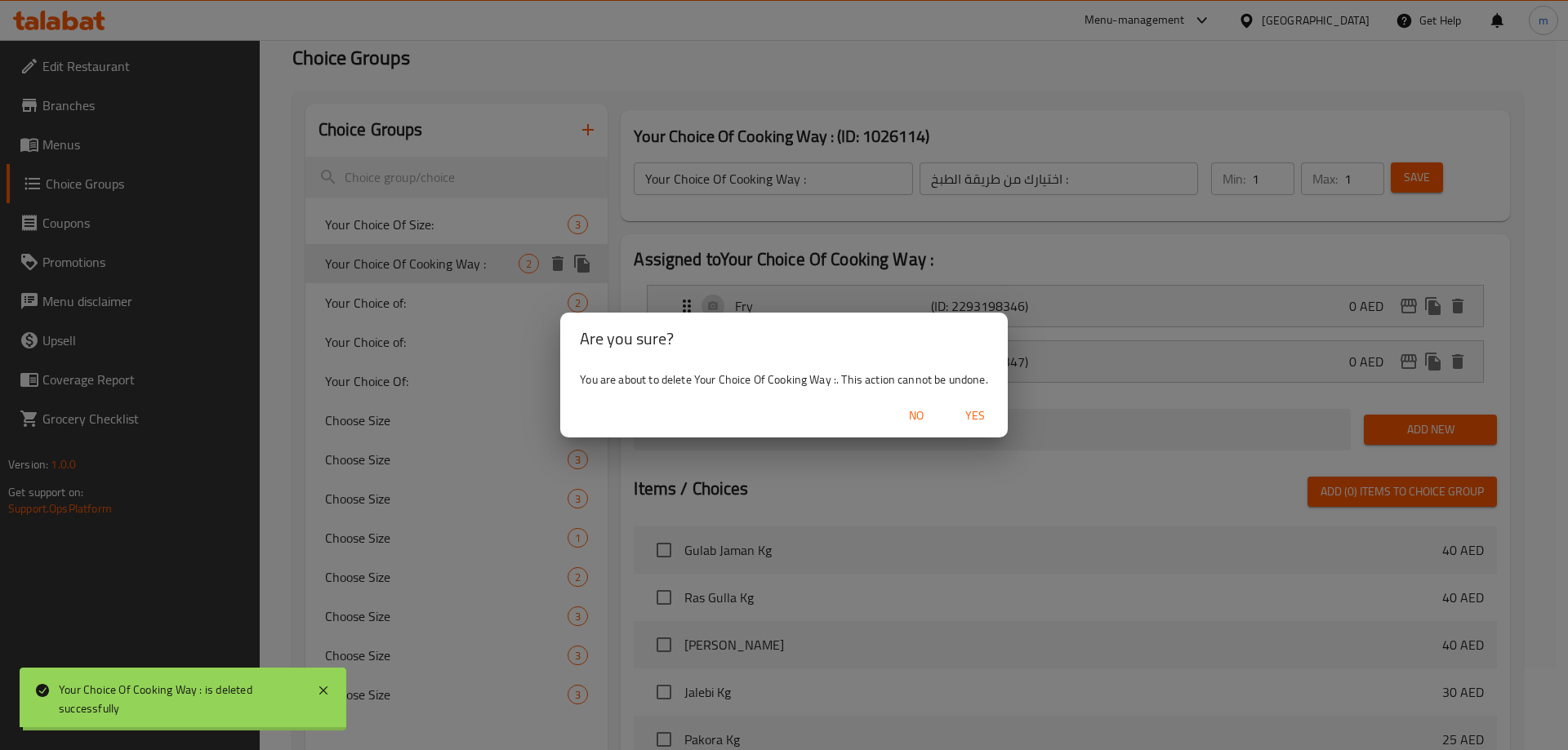
type input "Your Choice Of Size:"
type input "اختيارك من الحجم:"
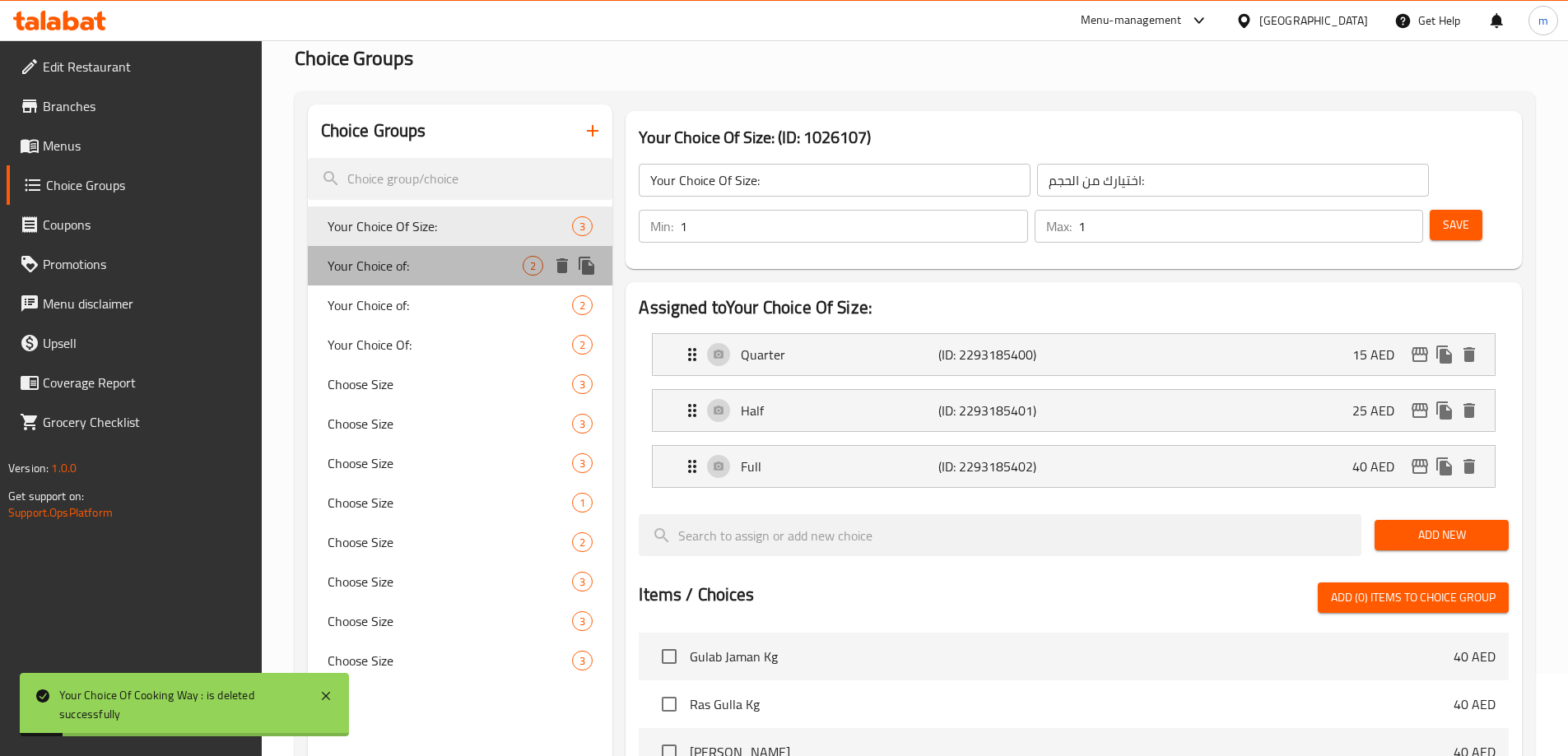
click at [512, 261] on span "Your Choice of:" at bounding box center [425, 265] width 196 height 19
type input "Your Choice of:"
type input "اختيارك من:"
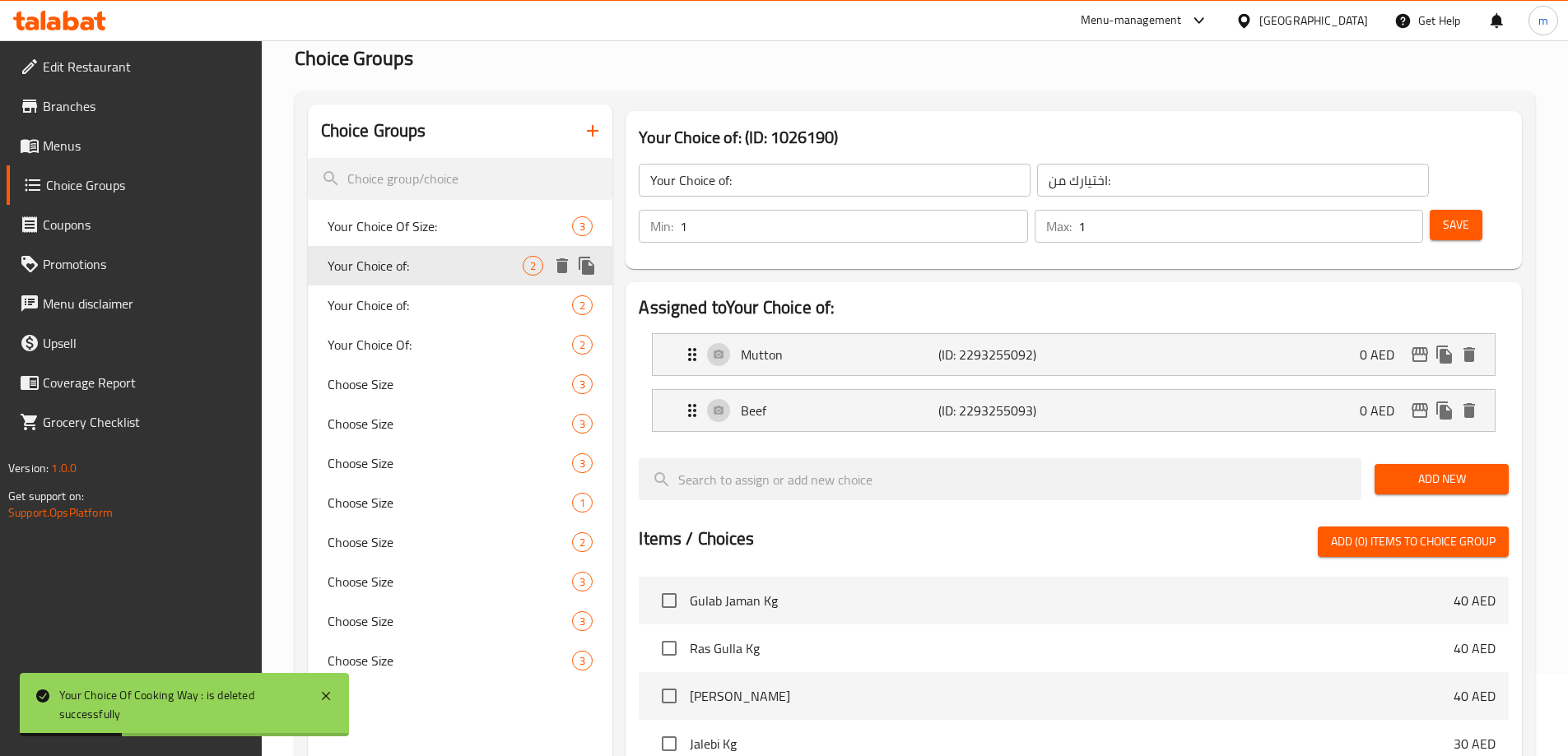
click at [560, 267] on icon "delete" at bounding box center [562, 265] width 12 height 15
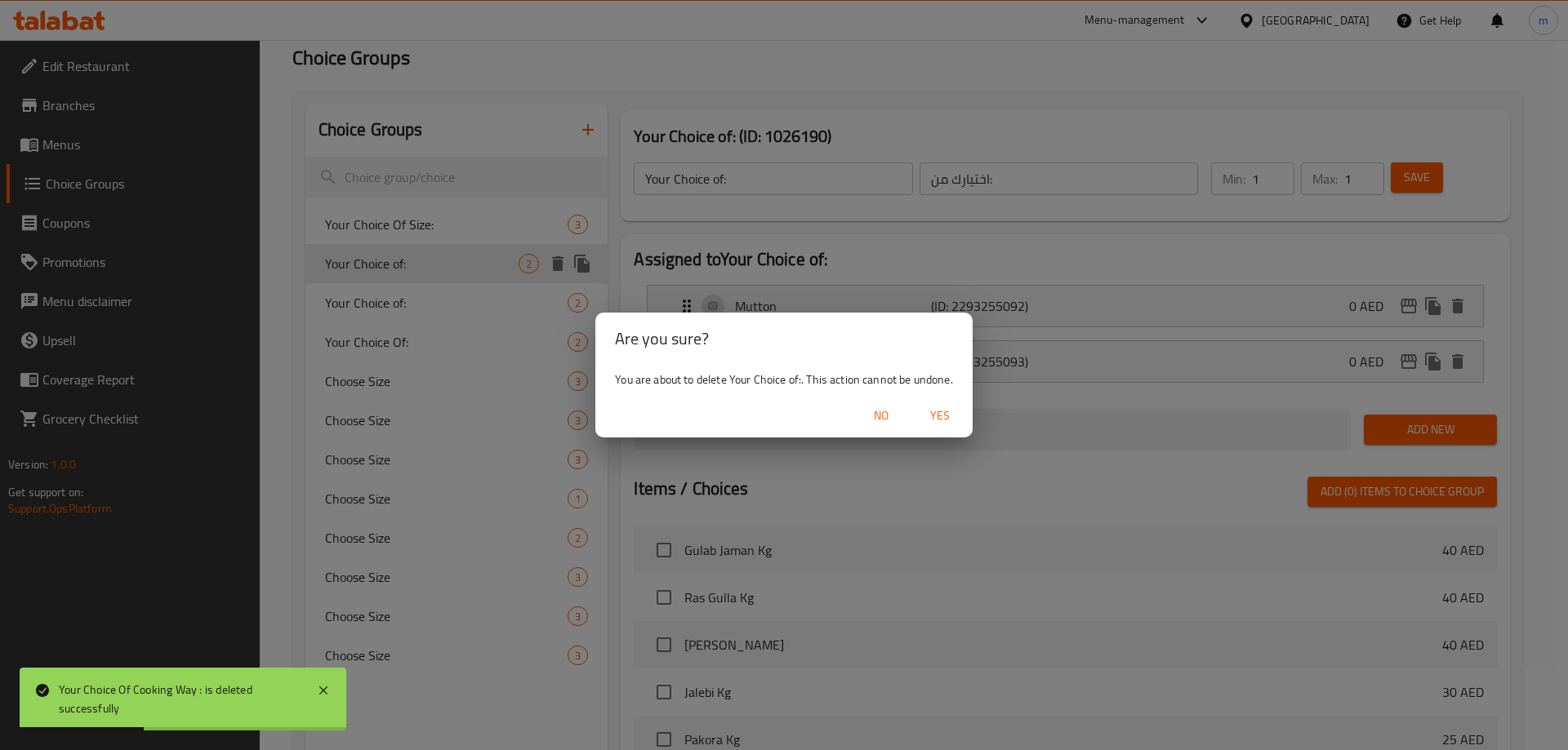
click at [936, 423] on span "Yes" at bounding box center [940, 415] width 39 height 20
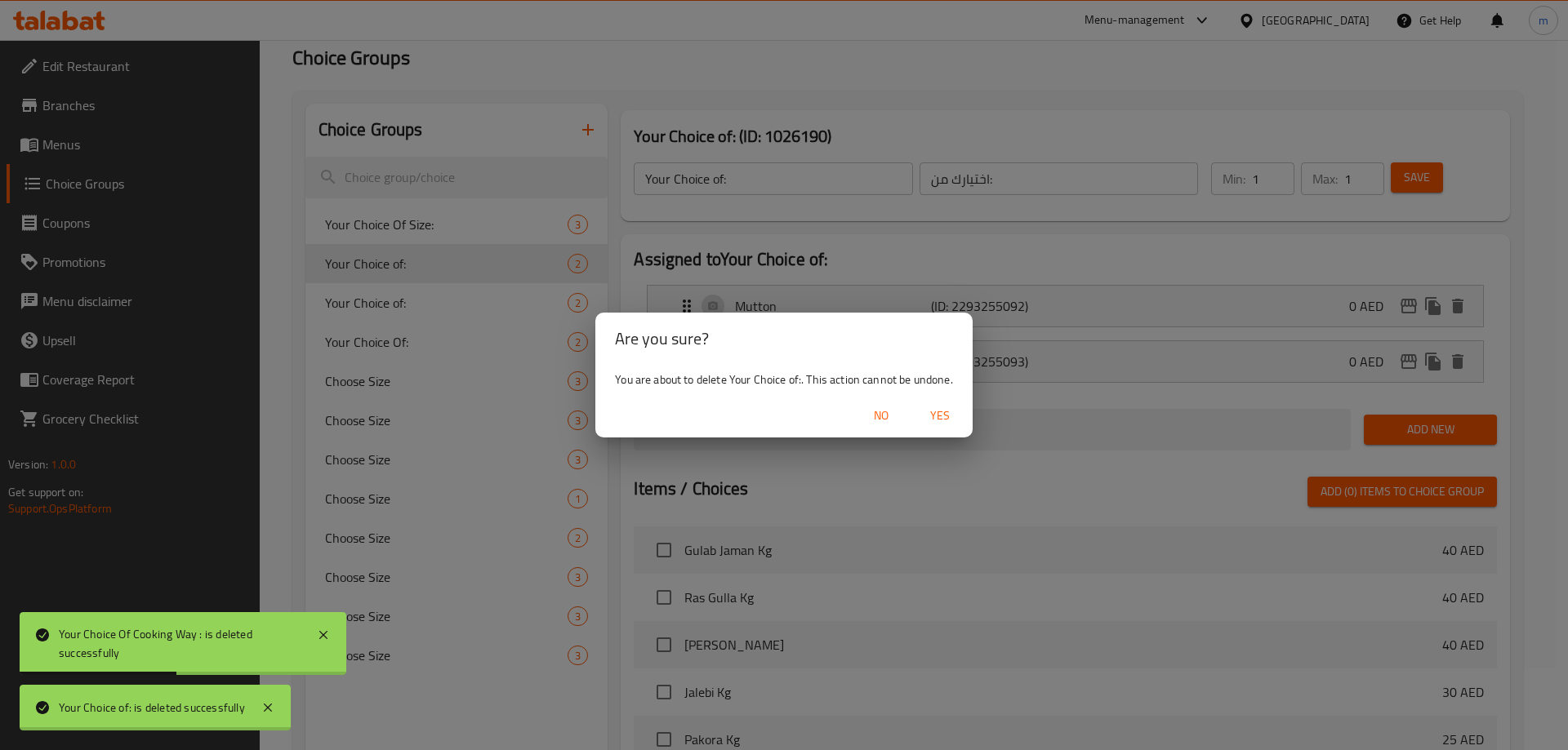
type input "Your Choice Of Size:"
type input "اختيارك من الحجم:"
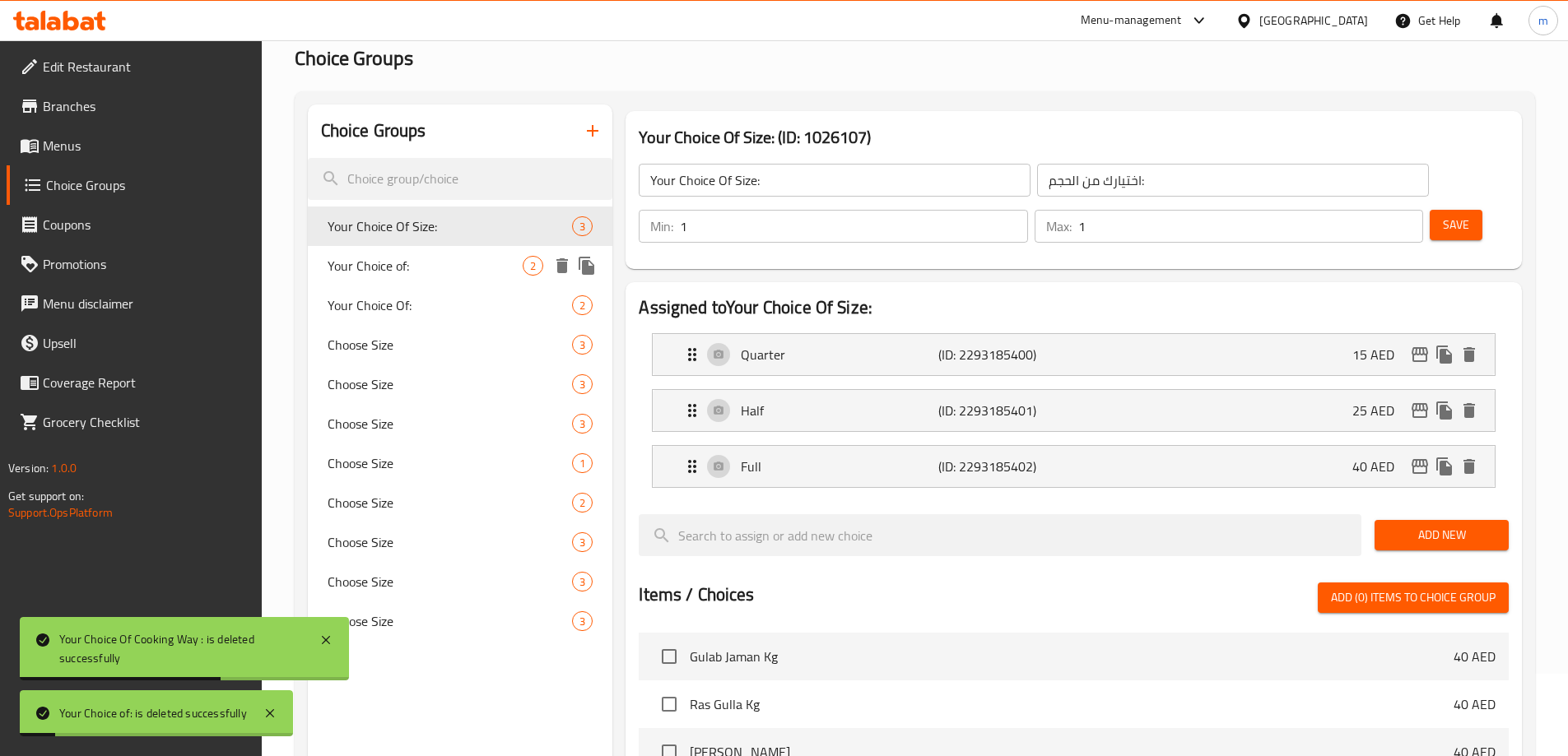
click at [469, 271] on span "Your Choice of:" at bounding box center [425, 265] width 196 height 19
type input "Your Choice of:"
type input "اختيارك من:"
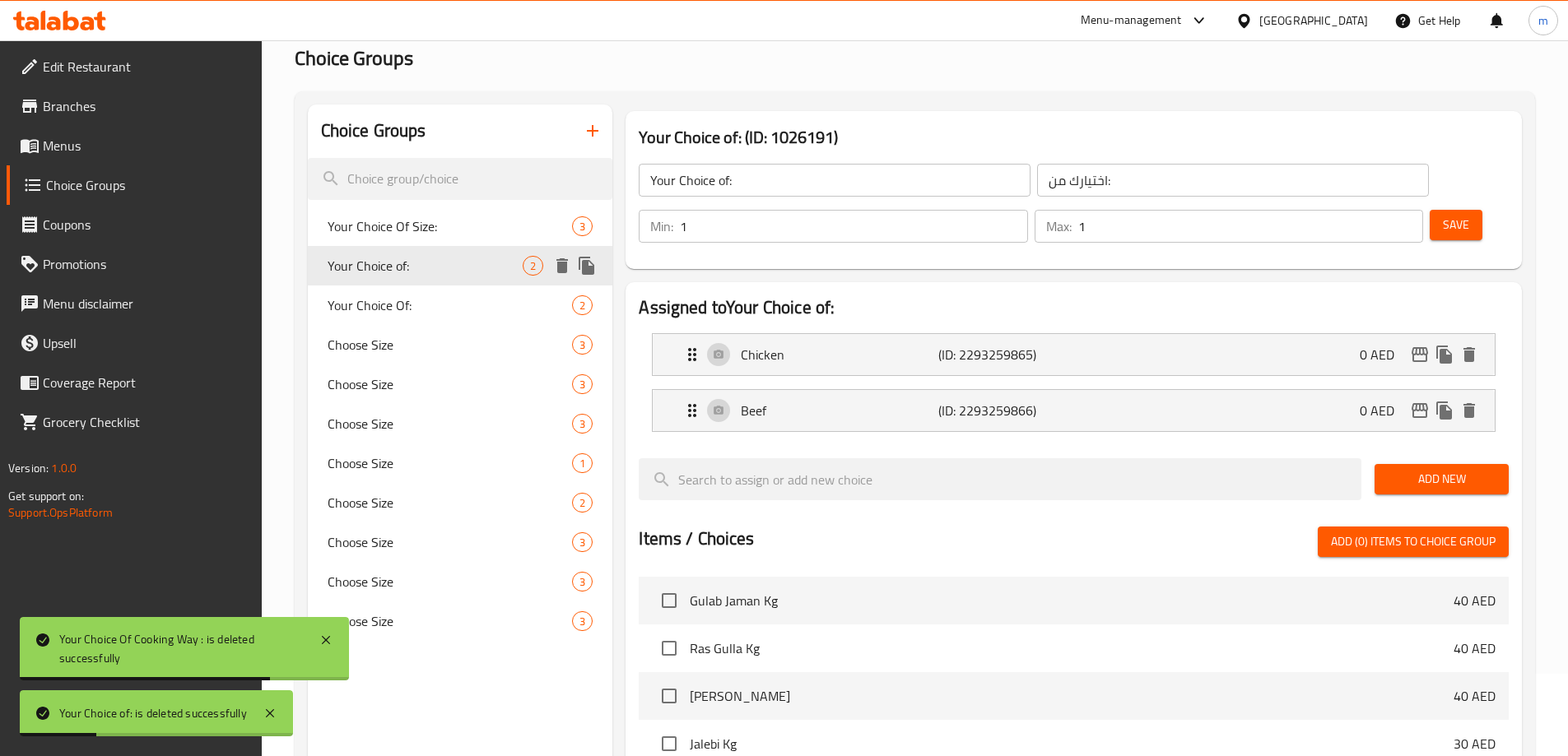
click at [561, 269] on icon "delete" at bounding box center [562, 265] width 12 height 15
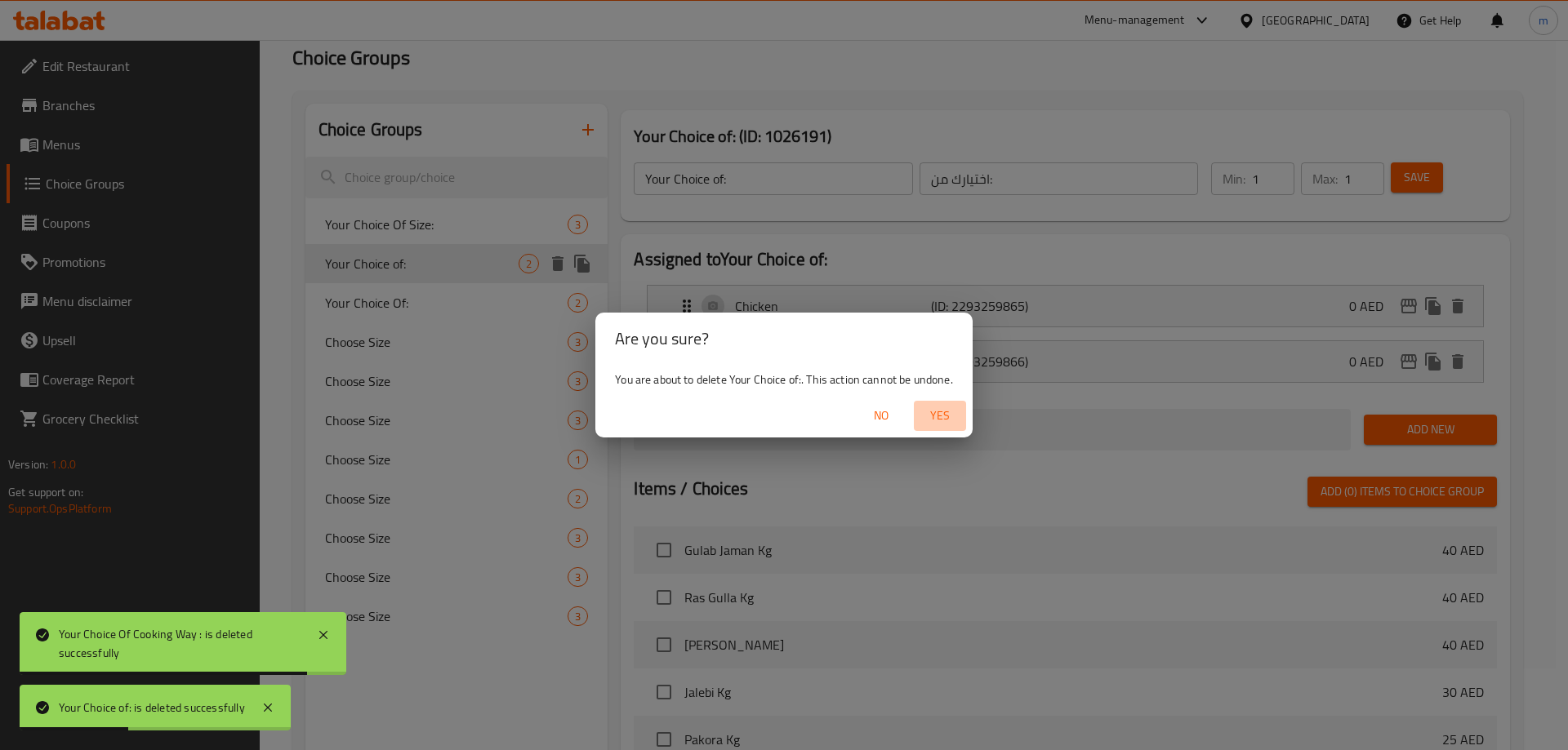
click at [951, 417] on span "Yes" at bounding box center [940, 415] width 39 height 20
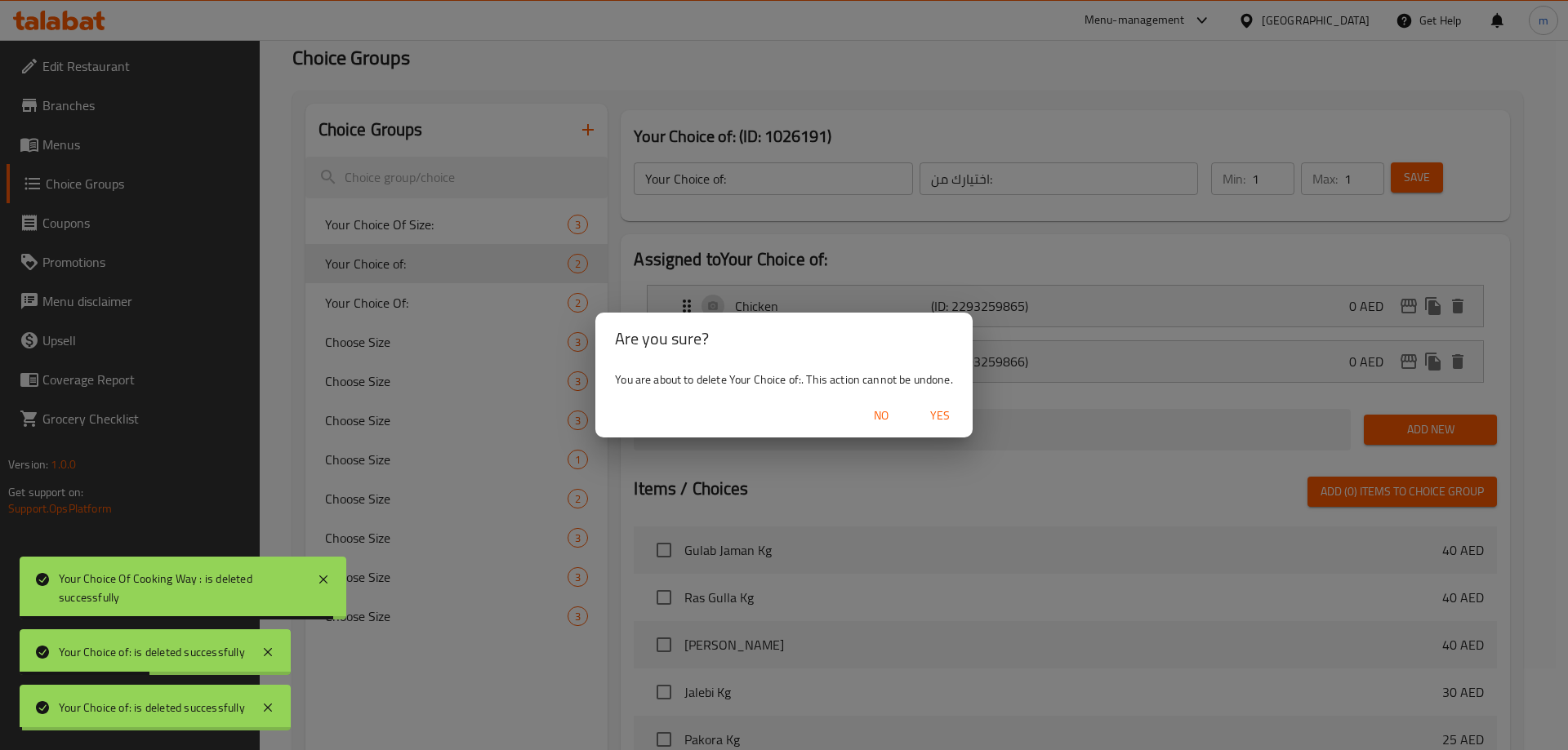
type input "Your Choice Of Size:"
type input "اختيارك من الحجم:"
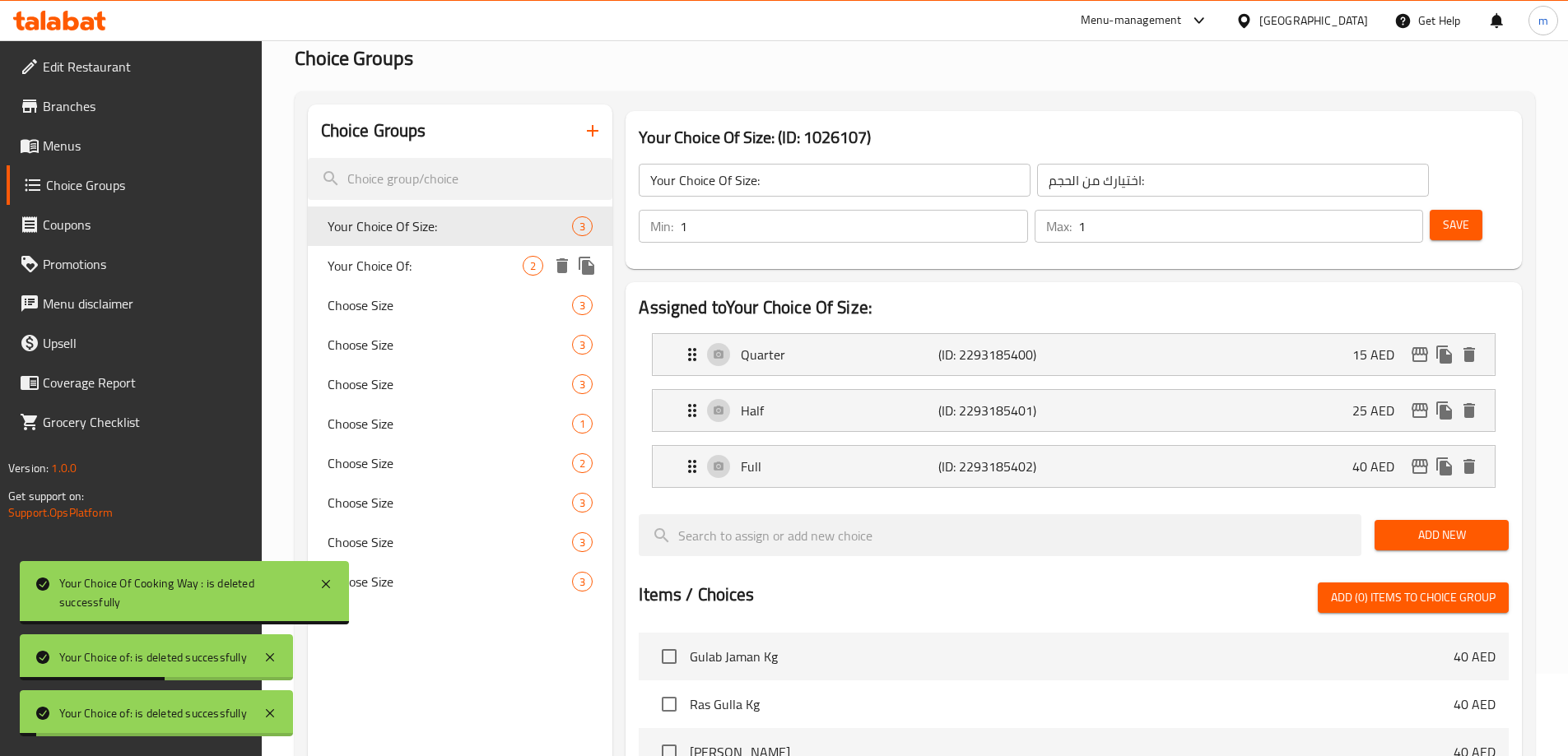
click at [446, 271] on span "Your Choice Of:" at bounding box center [425, 265] width 196 height 19
type input "Your Choice Of:"
type input "اختيارك من:"
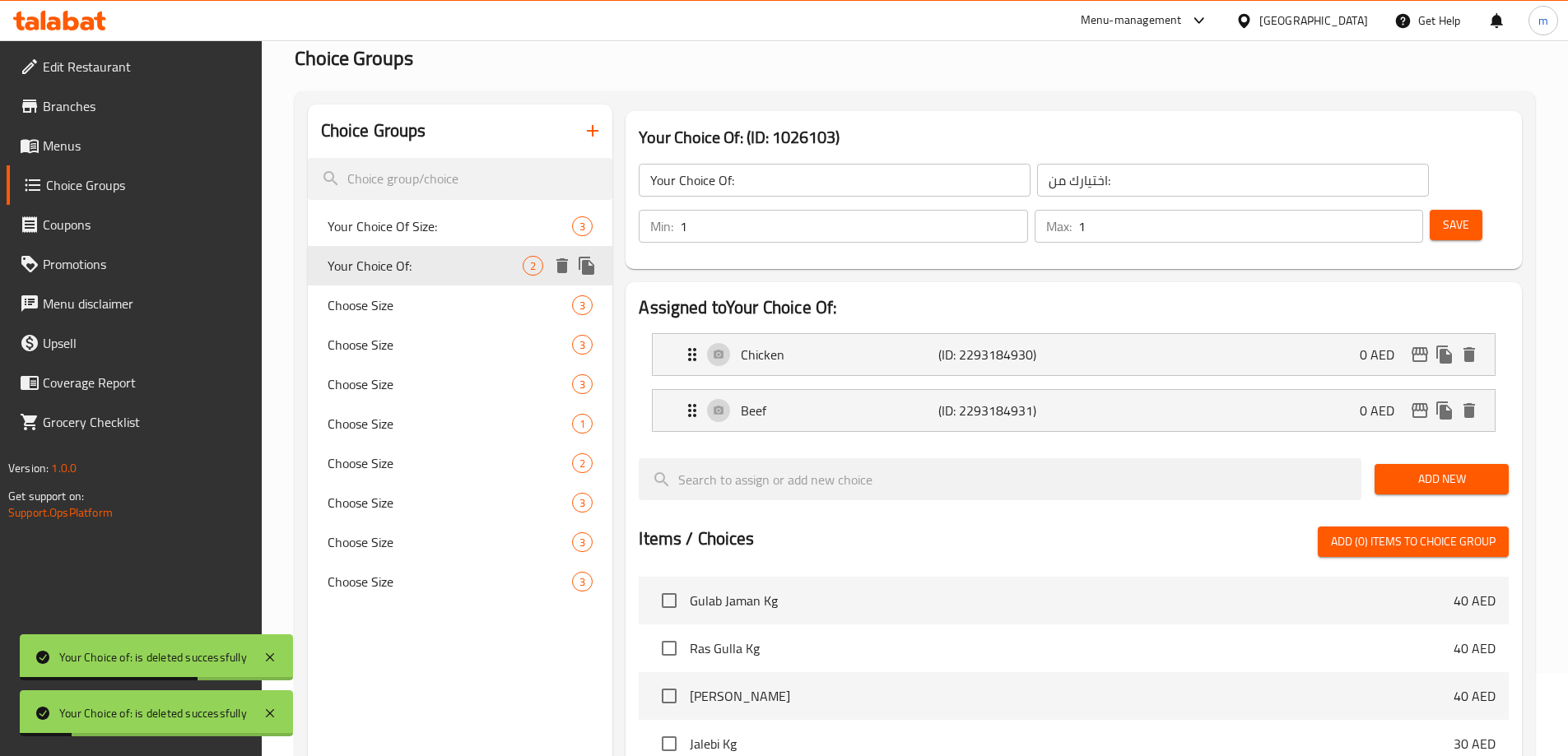
click at [562, 268] on icon "delete" at bounding box center [562, 265] width 12 height 15
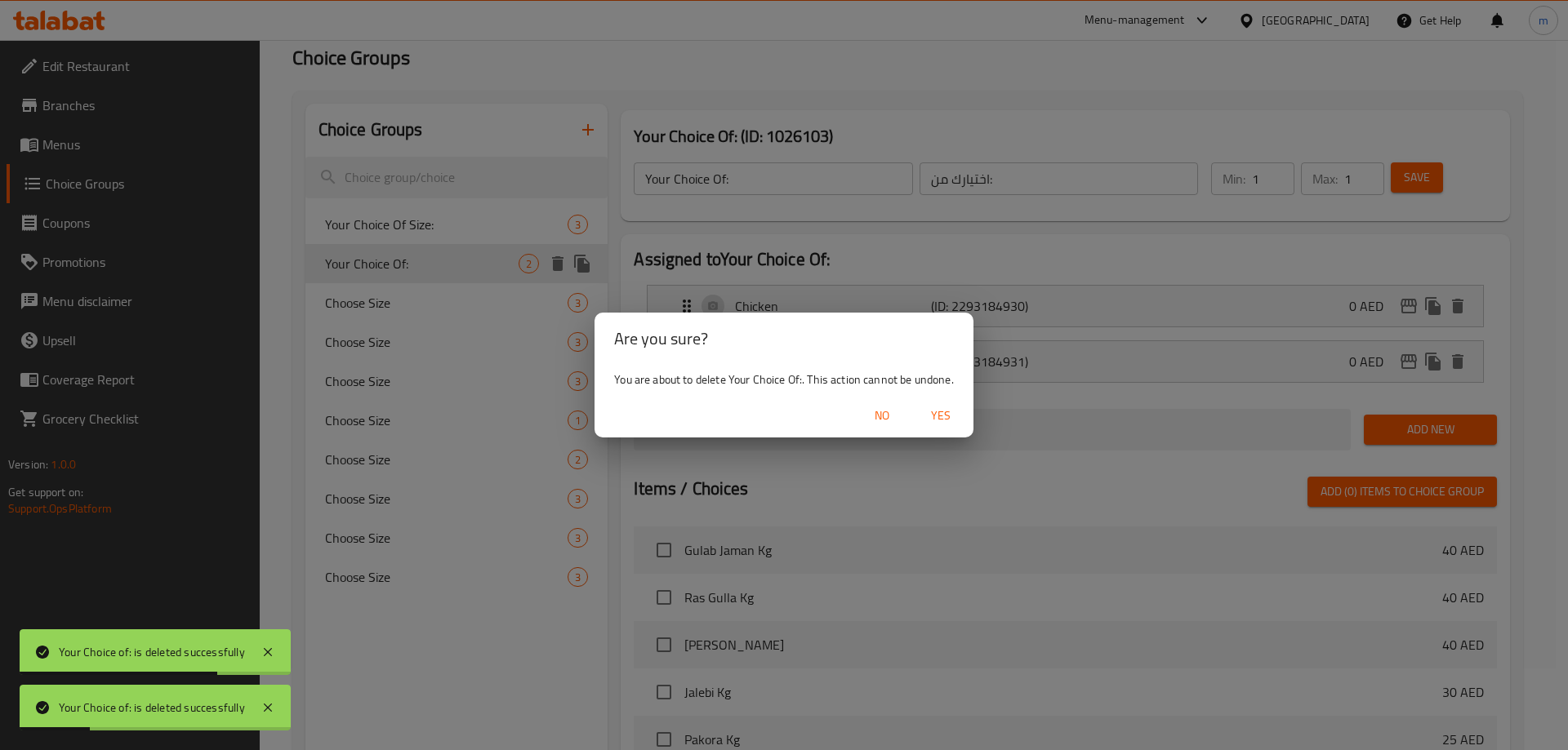
click at [960, 423] on span "Yes" at bounding box center [941, 415] width 39 height 20
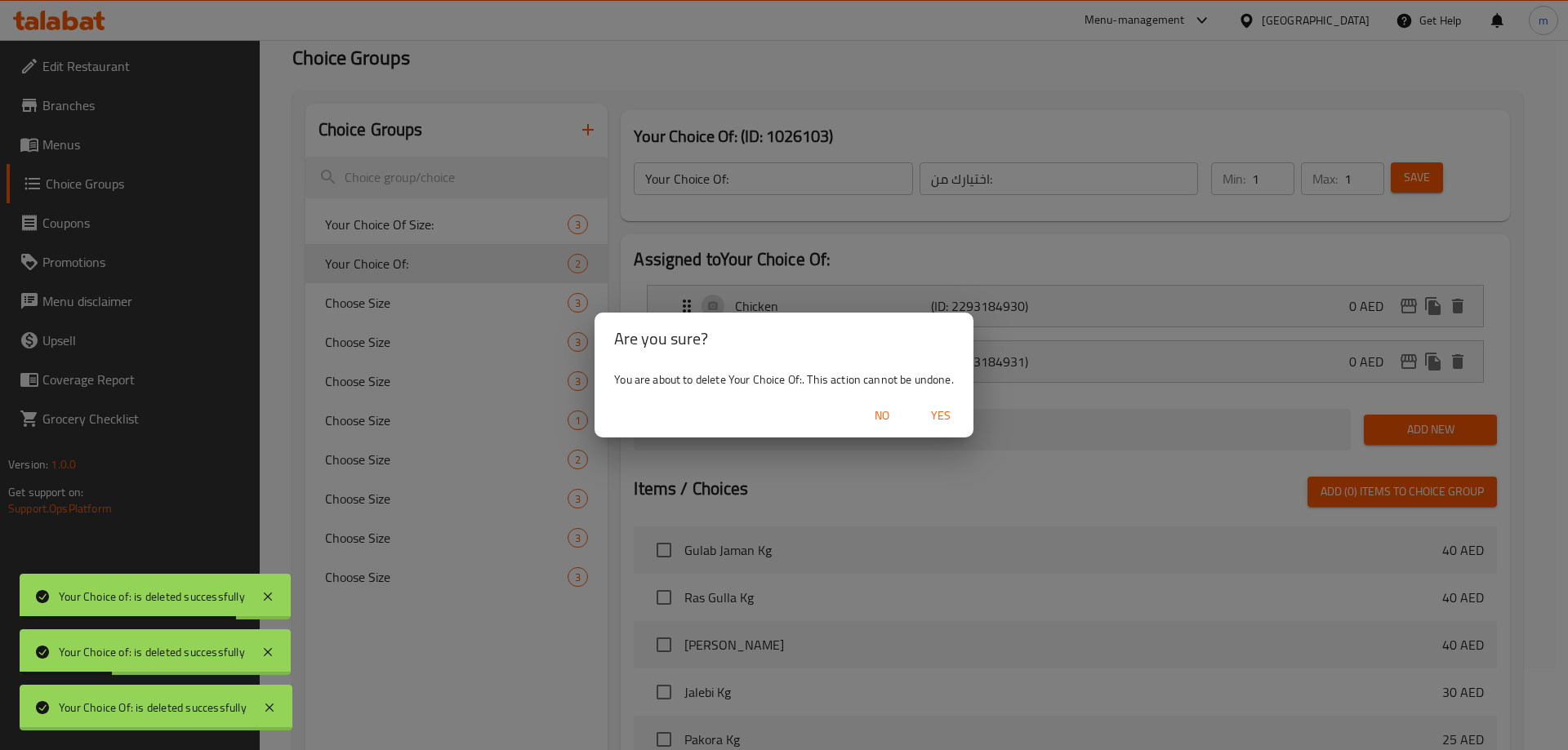
type input "Your Choice Of Size:"
type input "اختيارك من الحجم:"
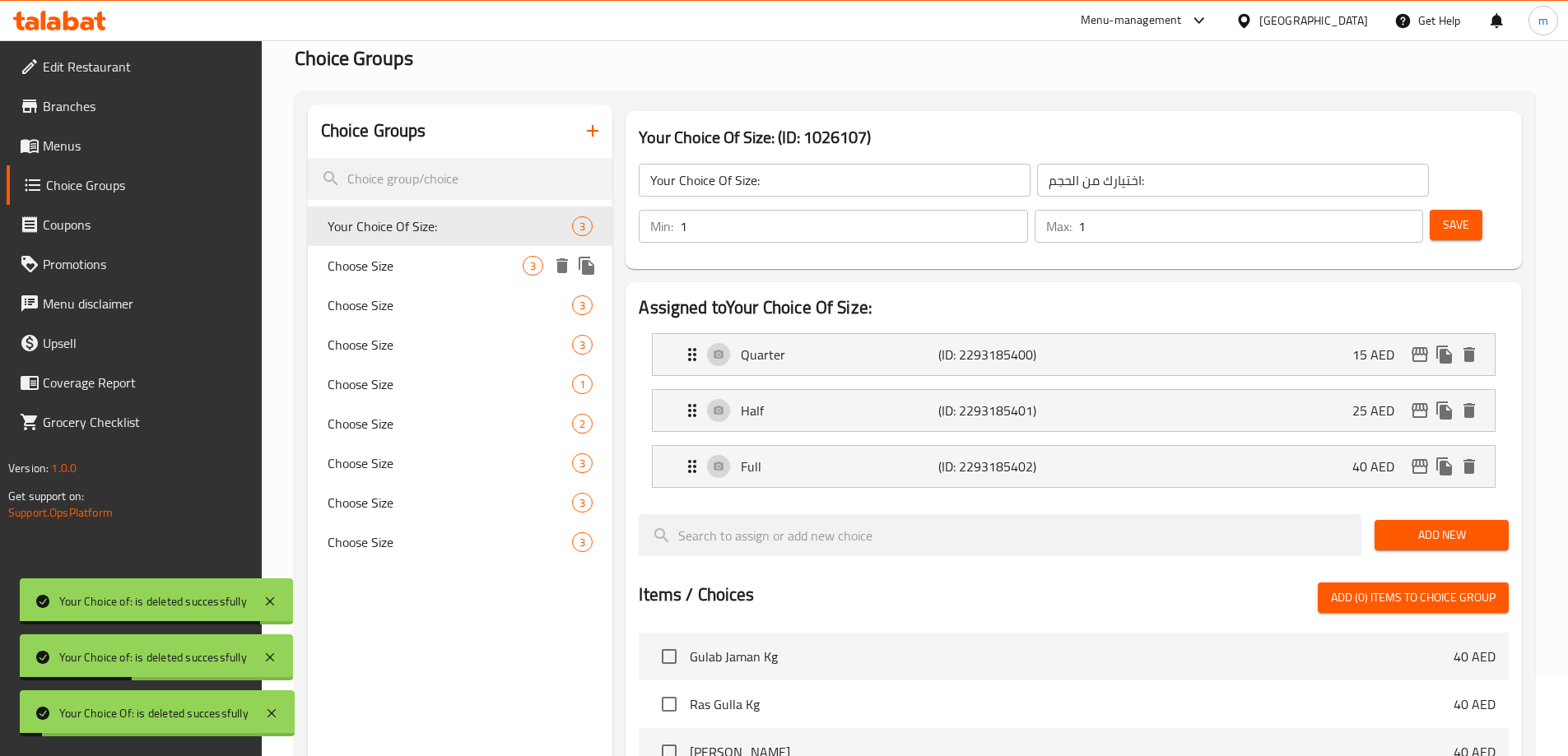
click at [430, 269] on span "Choose Size" at bounding box center [425, 265] width 196 height 19
type input "Choose Size"
type input "اختر الحجم"
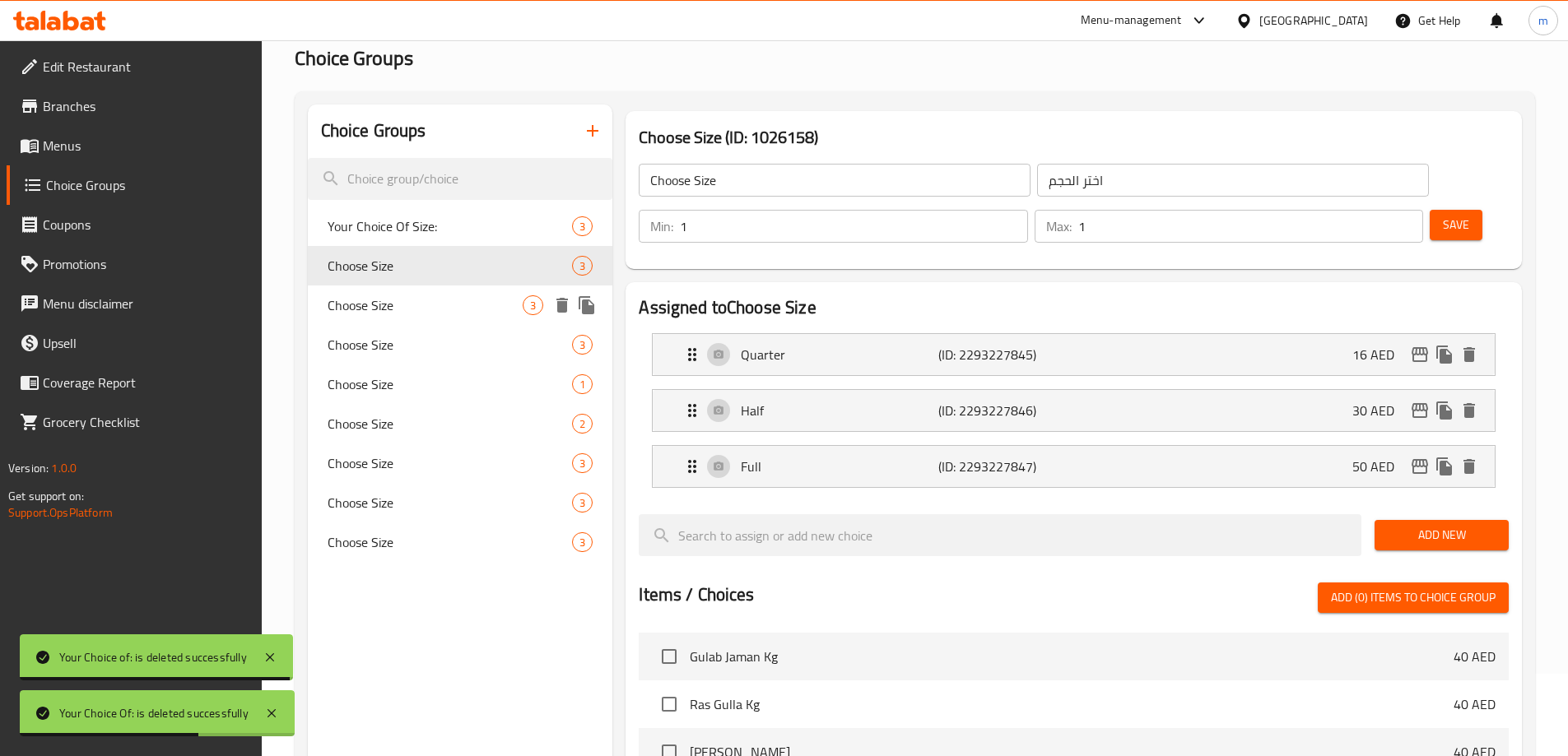
click at [436, 309] on span "Choose Size" at bounding box center [425, 305] width 196 height 19
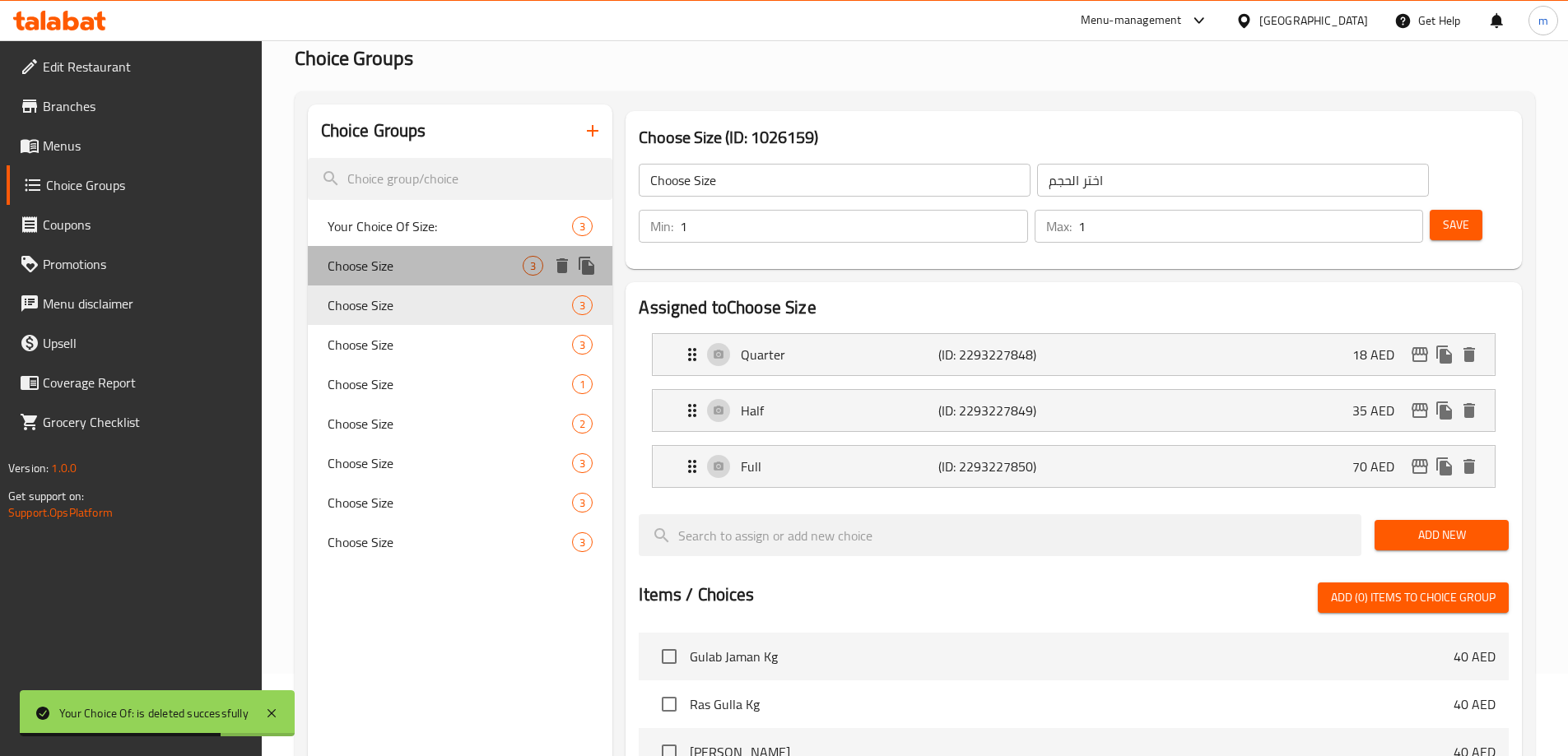
click at [517, 280] on div "Choose Size 3" at bounding box center [460, 265] width 305 height 40
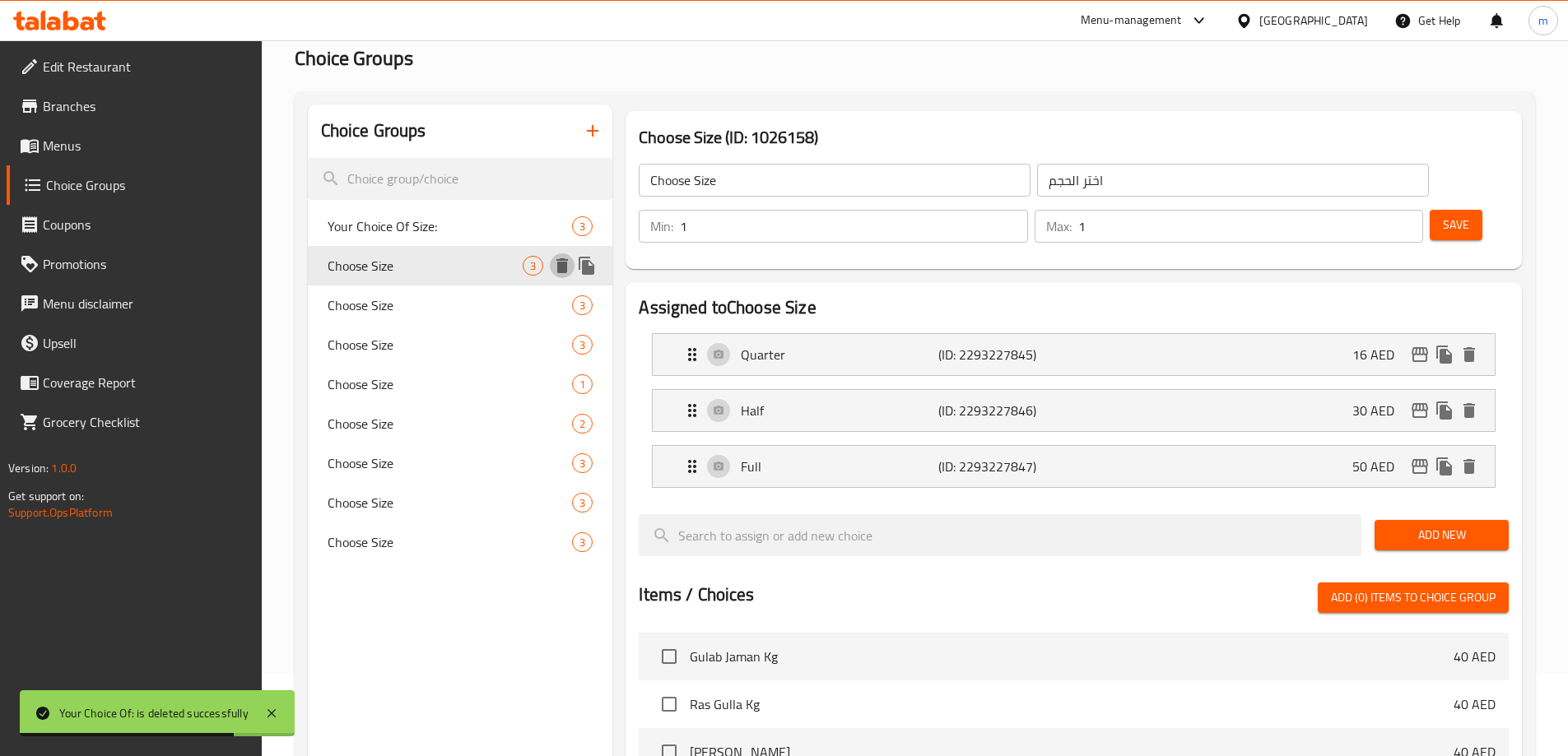
click at [567, 265] on icon "delete" at bounding box center [562, 265] width 12 height 15
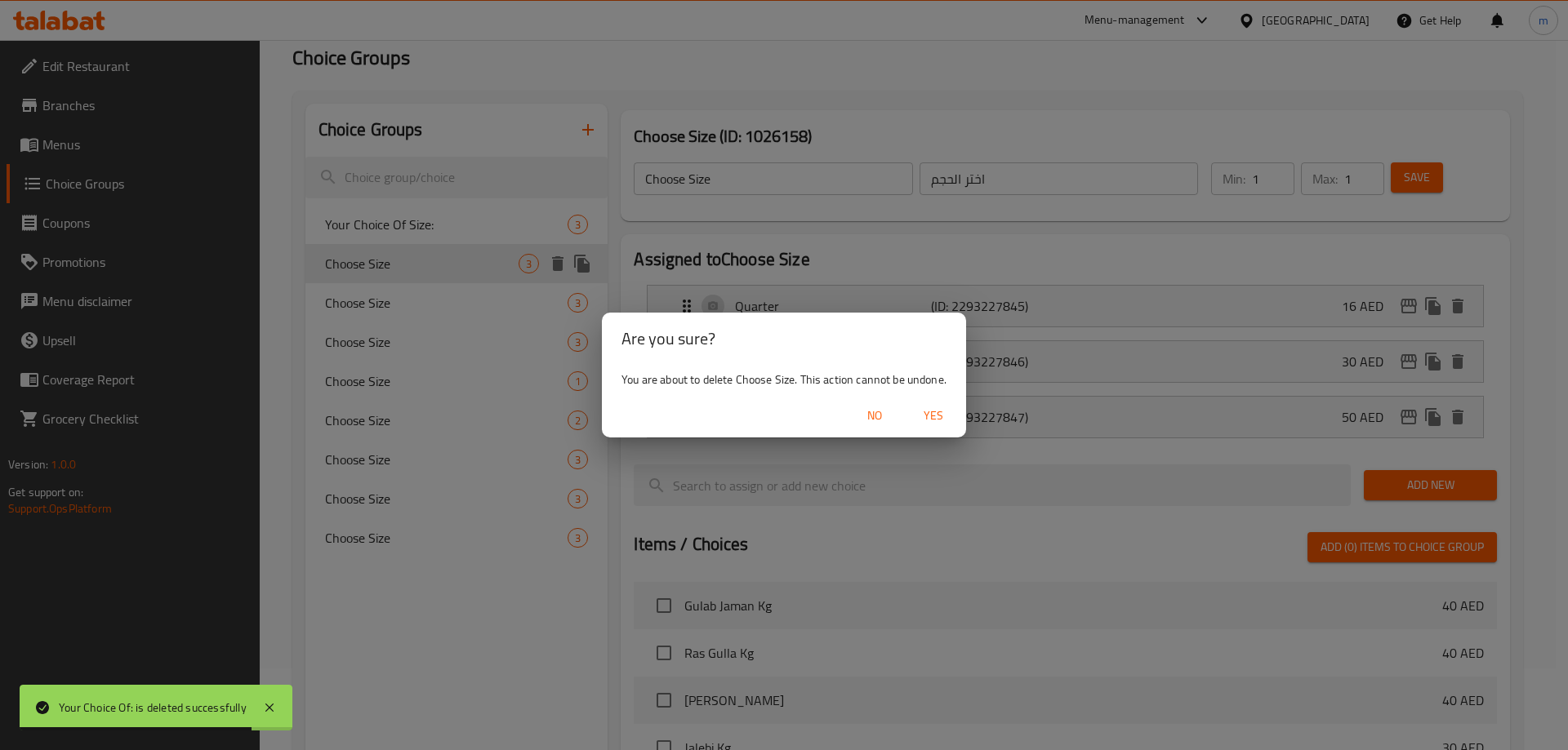
click at [938, 397] on div "No Yes" at bounding box center [783, 415] width 364 height 43
click at [863, 410] on span "No" at bounding box center [874, 415] width 39 height 20
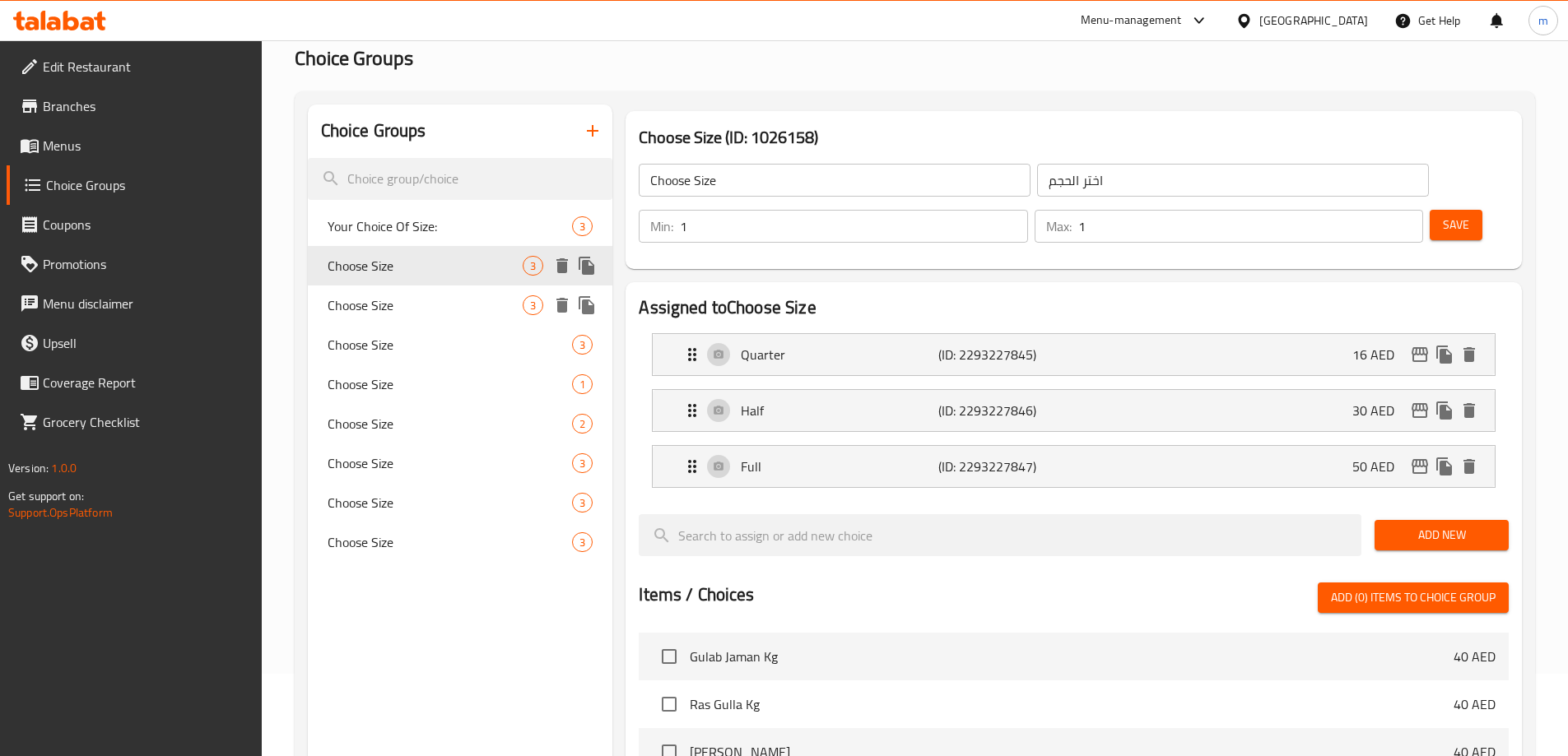
click at [505, 310] on span "Choose Size" at bounding box center [425, 305] width 196 height 19
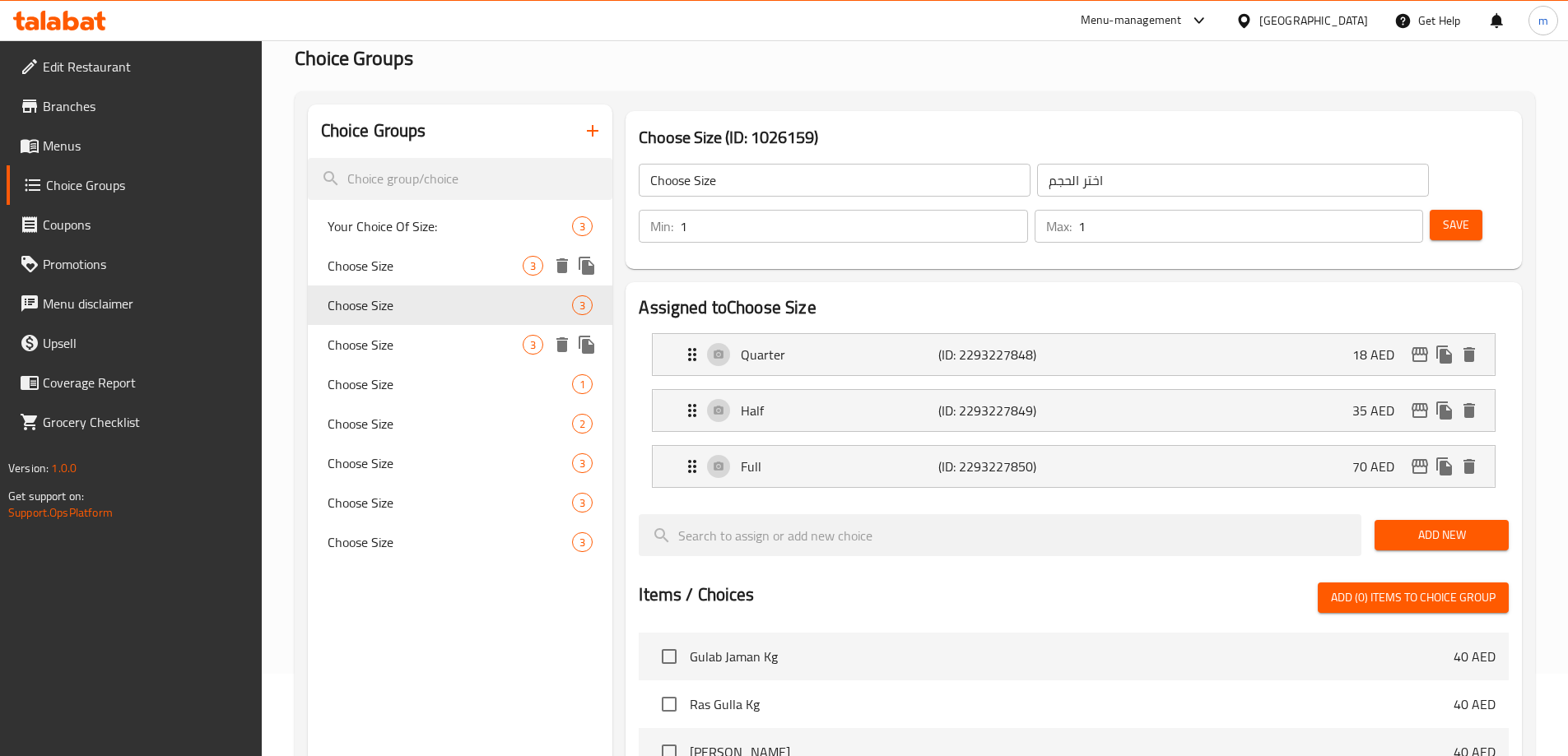
click at [482, 343] on span "Choose Size" at bounding box center [425, 345] width 196 height 19
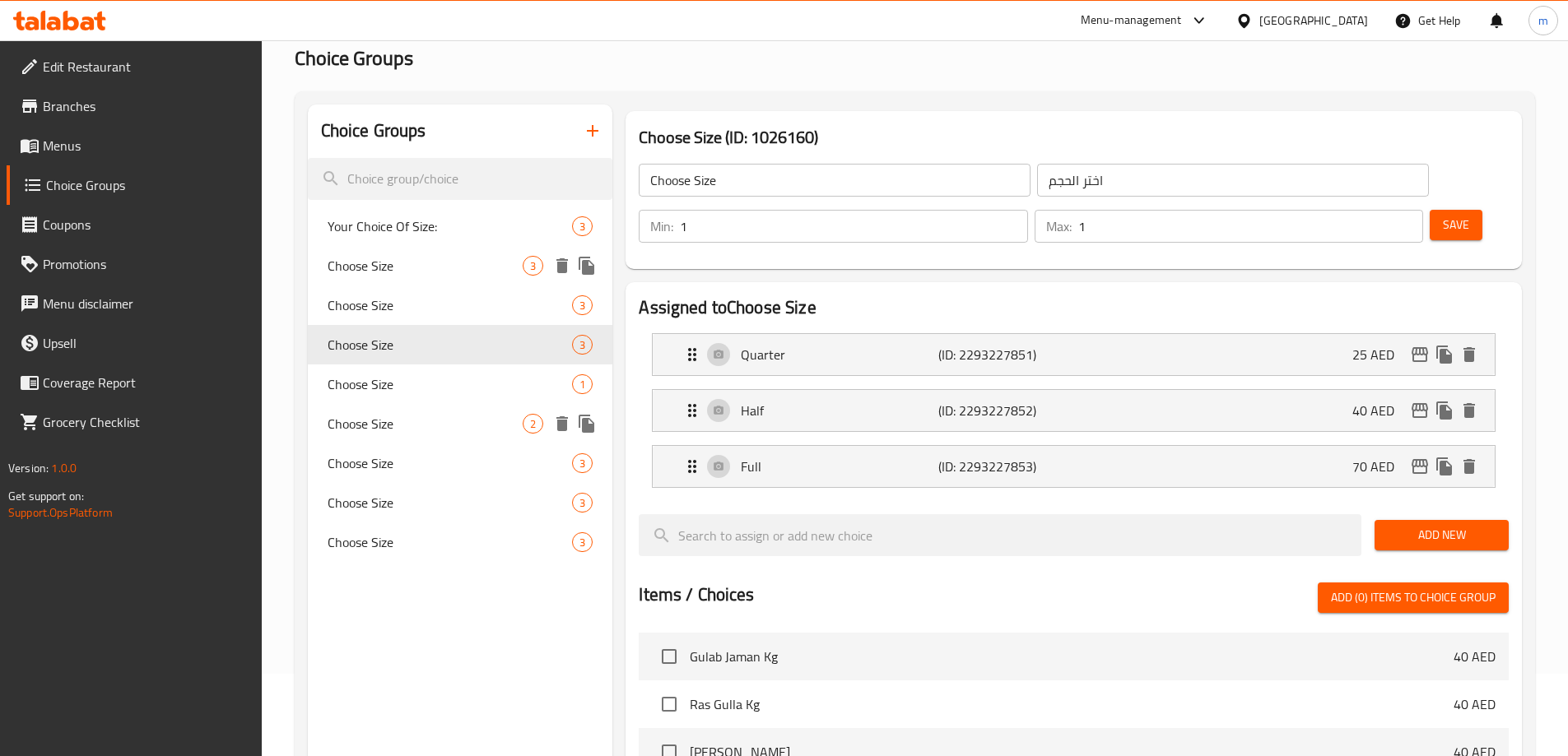
click at [482, 407] on div "Choose Size 2" at bounding box center [460, 423] width 305 height 40
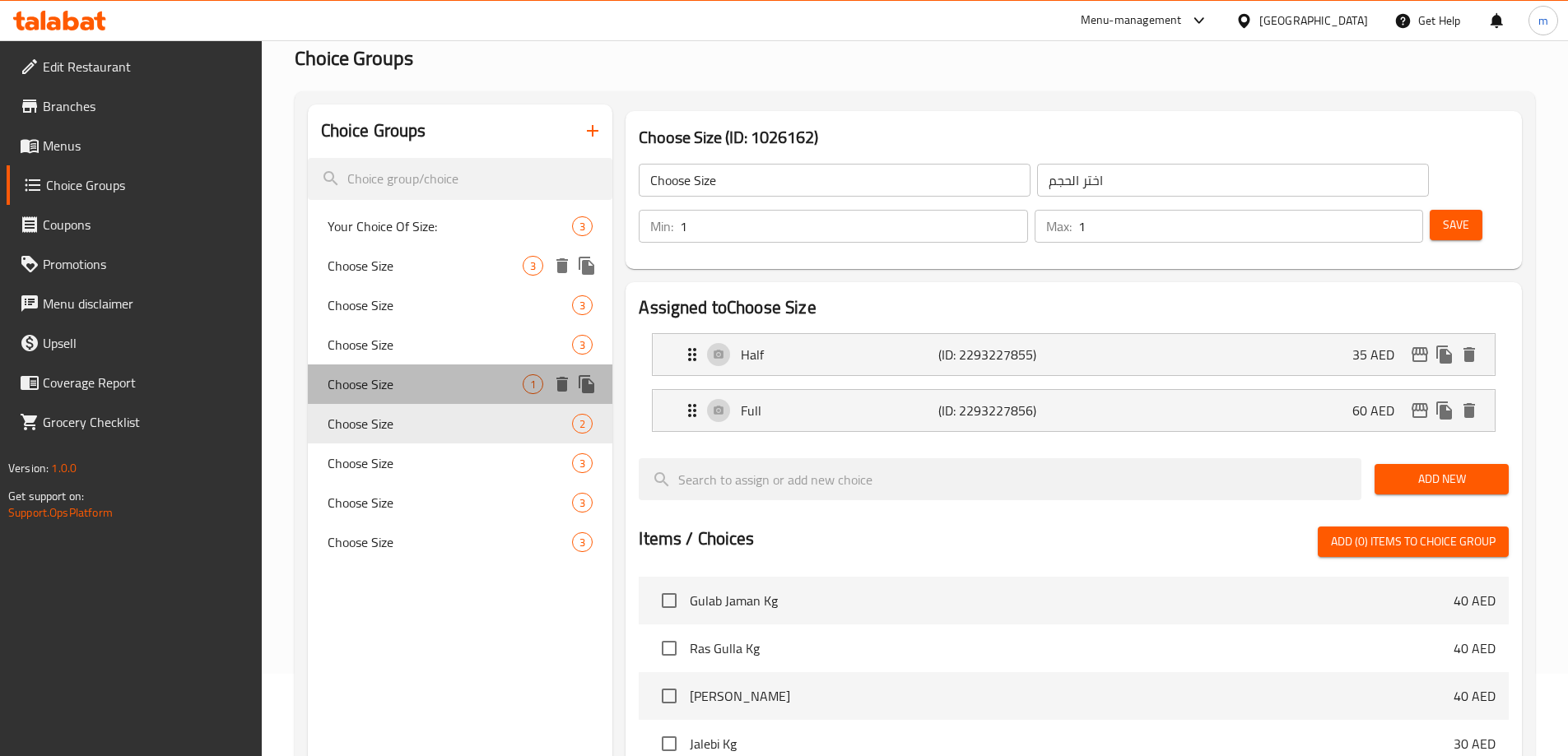
click at [496, 386] on span "Choose Size" at bounding box center [425, 384] width 196 height 19
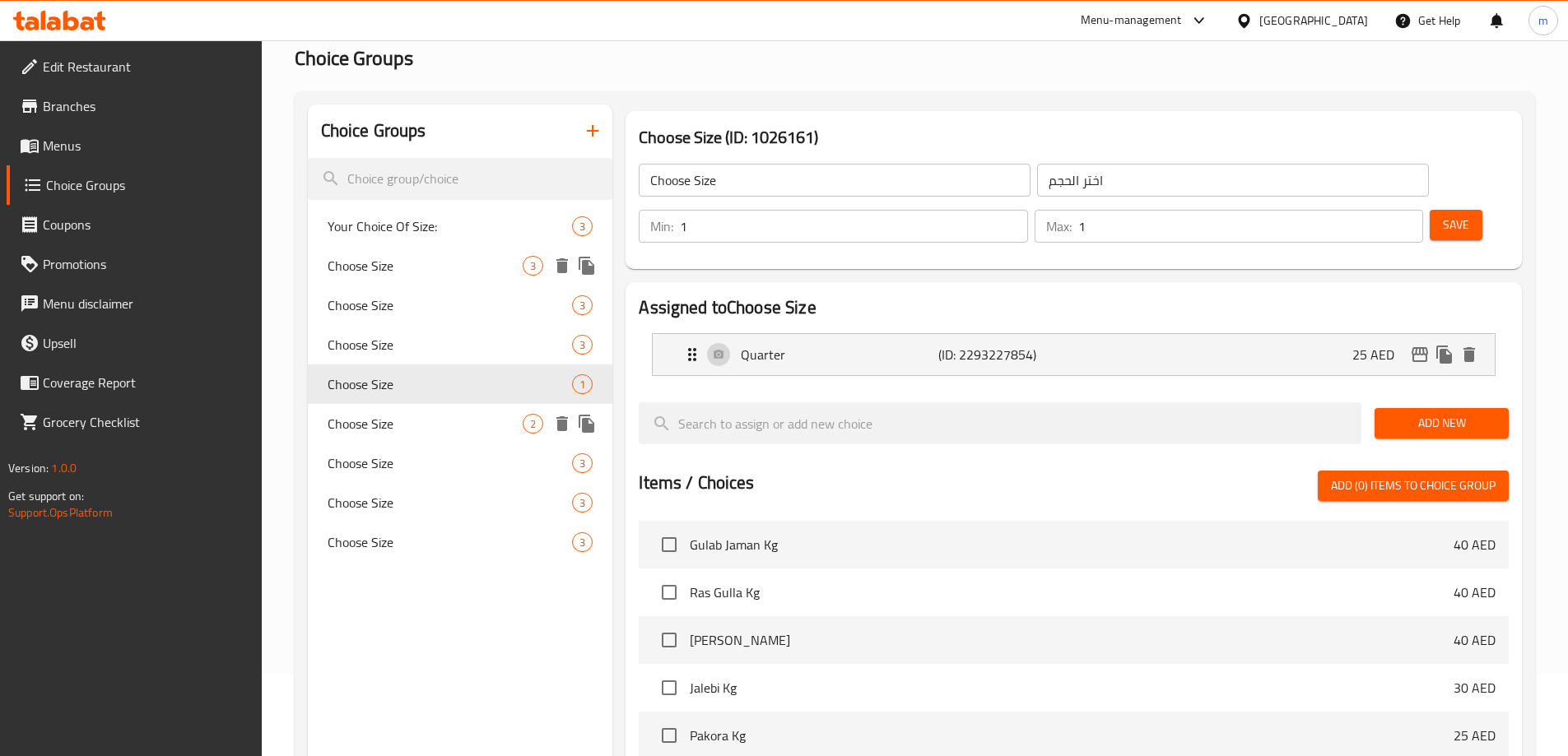
click at [485, 431] on span "Choose Size" at bounding box center [425, 423] width 196 height 19
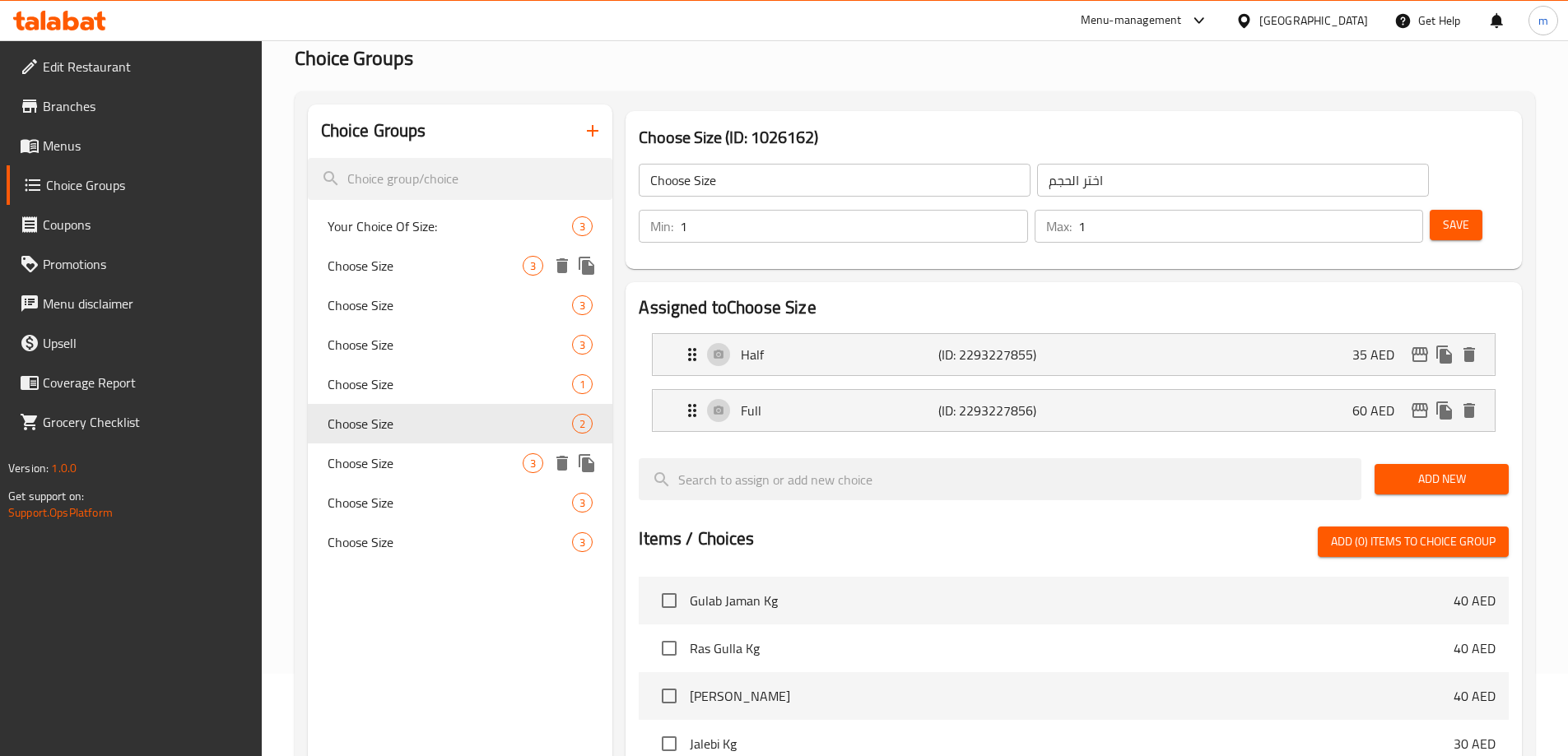
click at [479, 475] on div "Choose Size 3" at bounding box center [460, 463] width 305 height 40
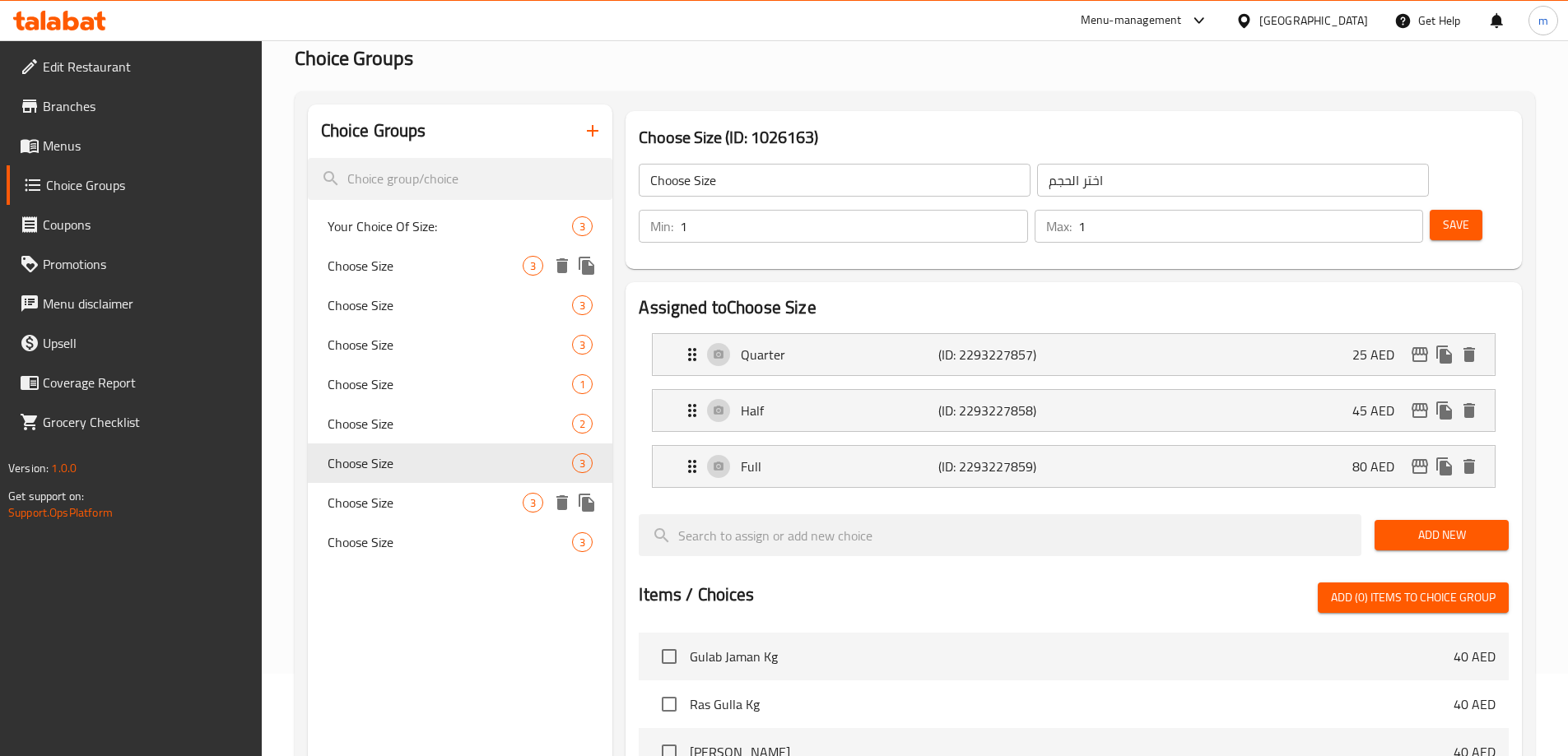
click at [477, 499] on span "Choose Size" at bounding box center [425, 502] width 196 height 19
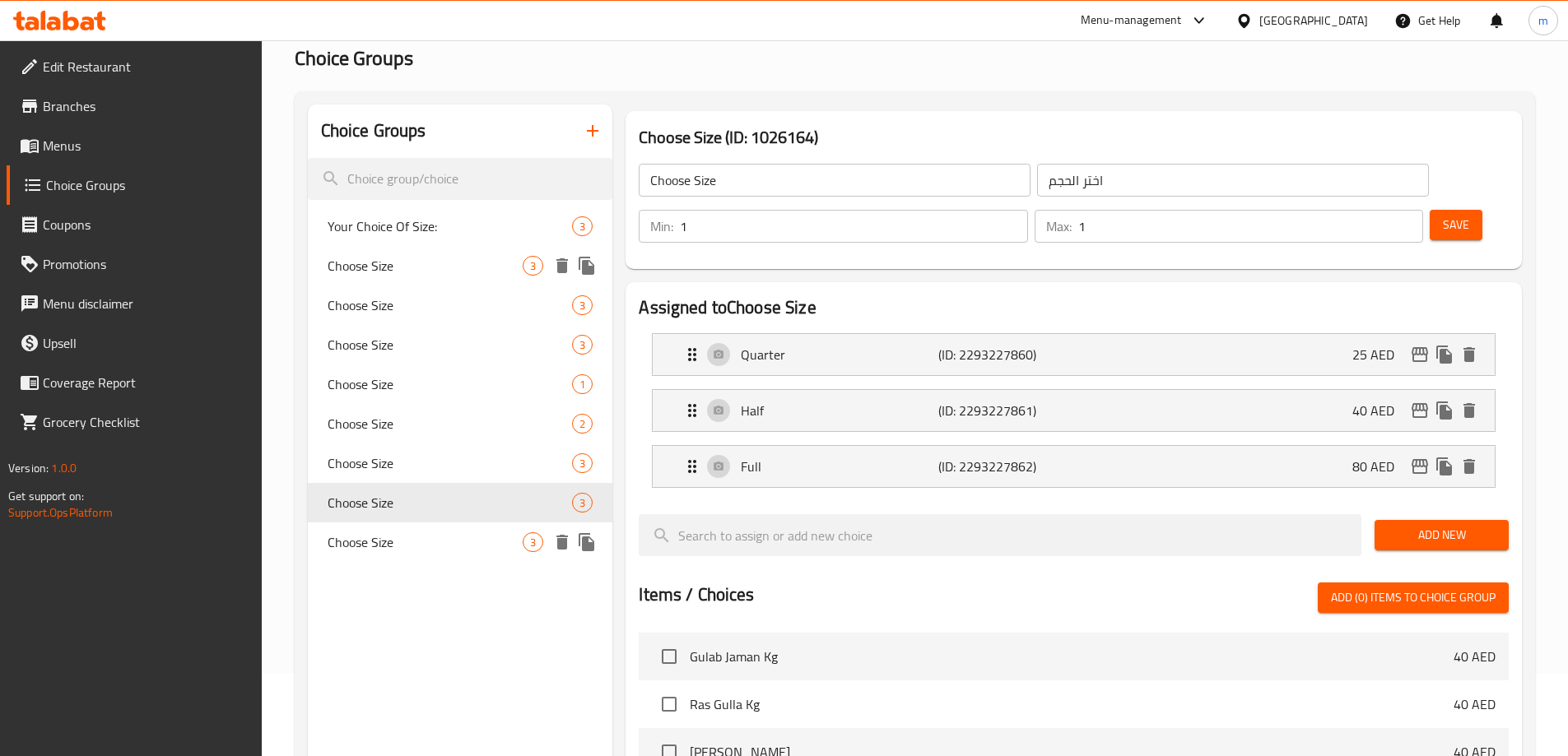
click at [469, 530] on div "Choose Size 3" at bounding box center [460, 542] width 305 height 40
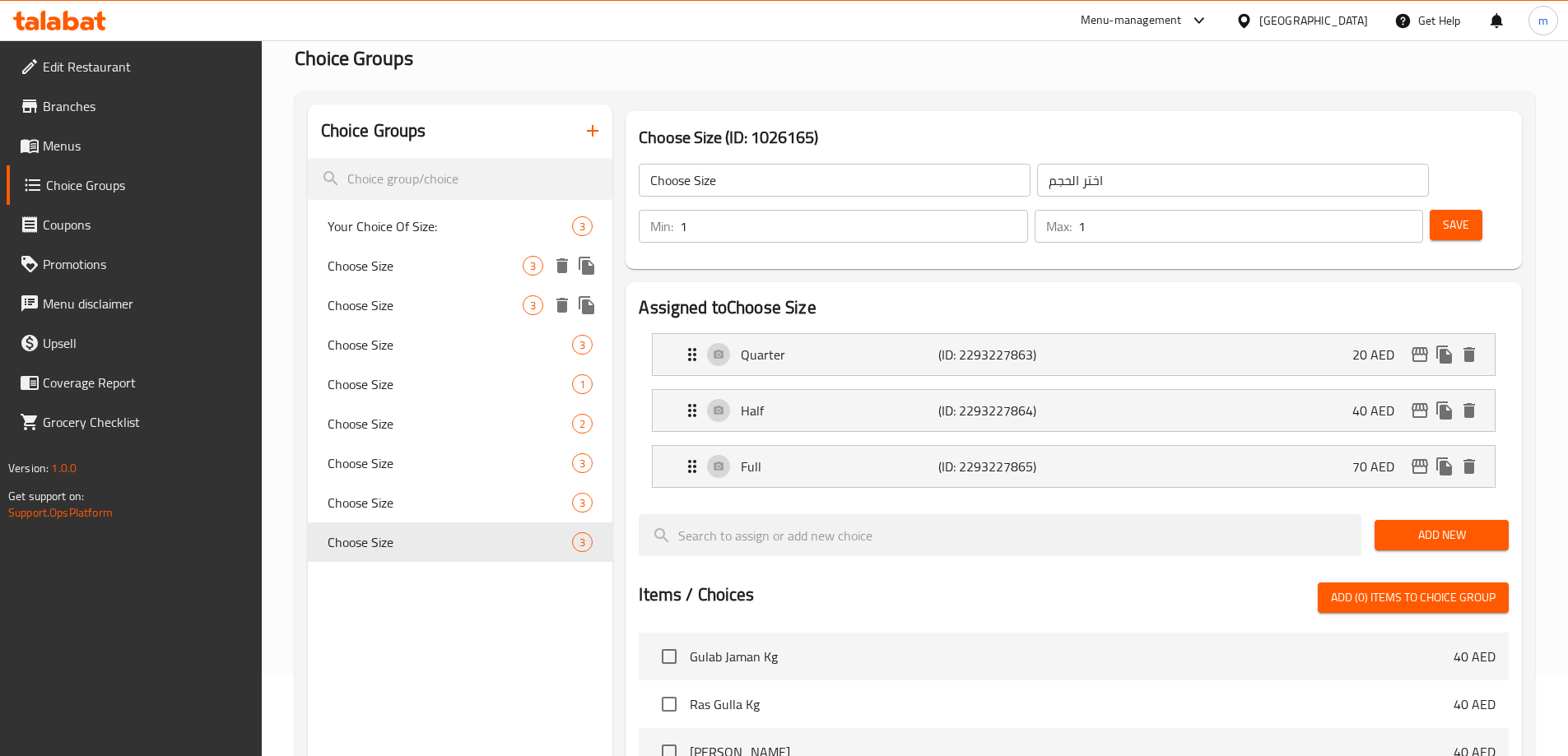
click at [444, 291] on div "Choose Size 3" at bounding box center [460, 305] width 305 height 40
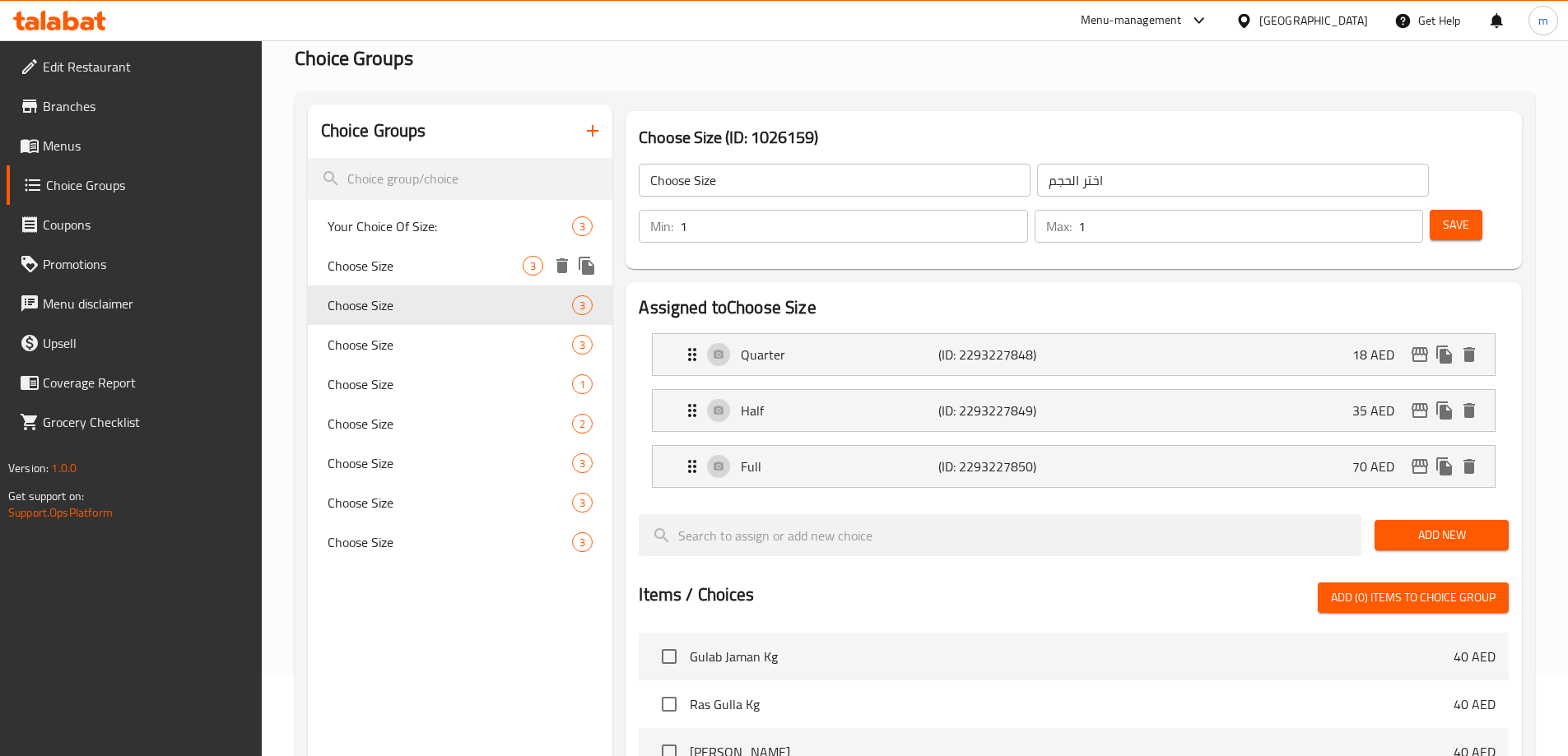
click at [436, 274] on span "Choose Size" at bounding box center [425, 265] width 196 height 19
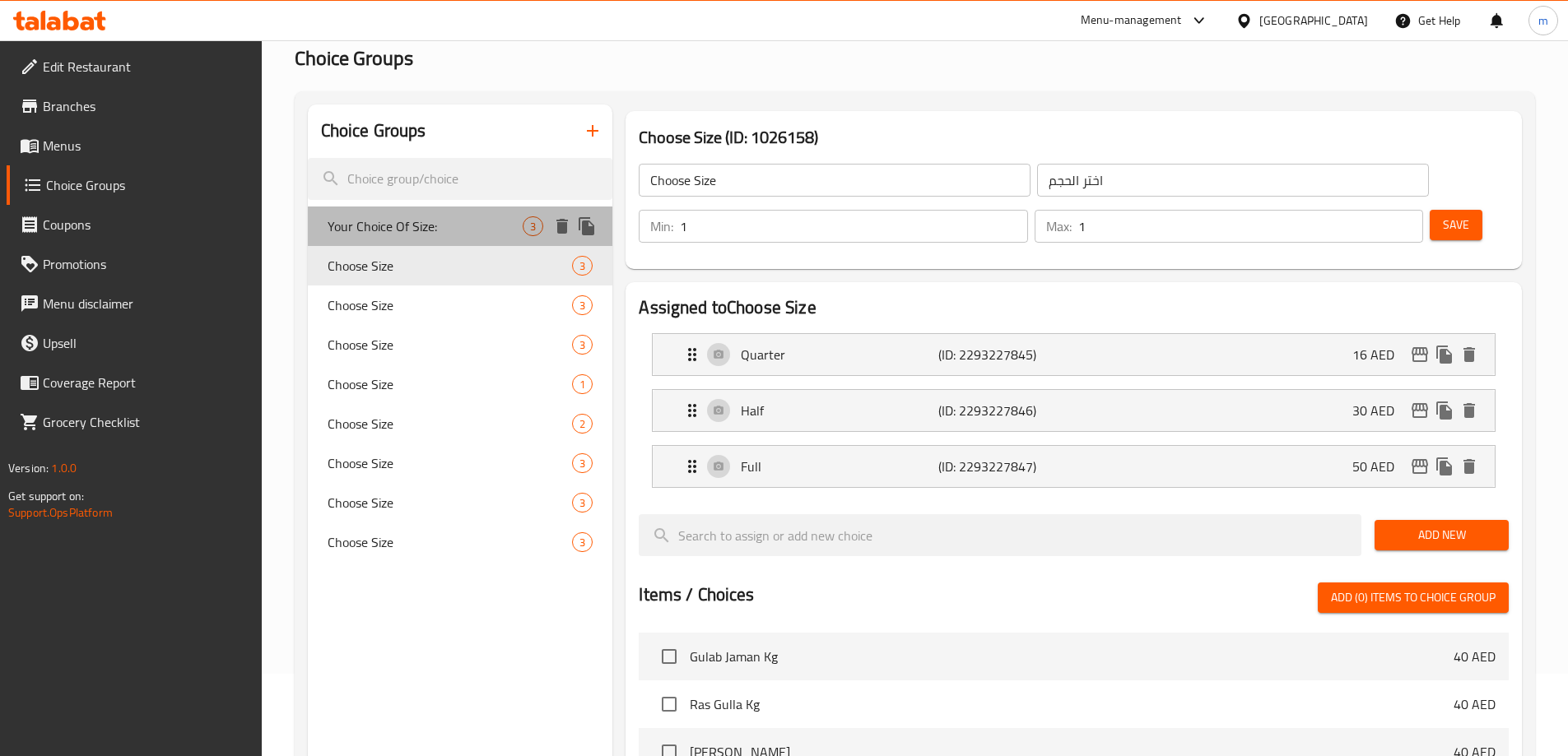
click at [436, 244] on div "Your Choice Of Size: 3" at bounding box center [460, 226] width 305 height 40
type input "Your Choice Of Size:"
type input "اختيارك من الحجم:"
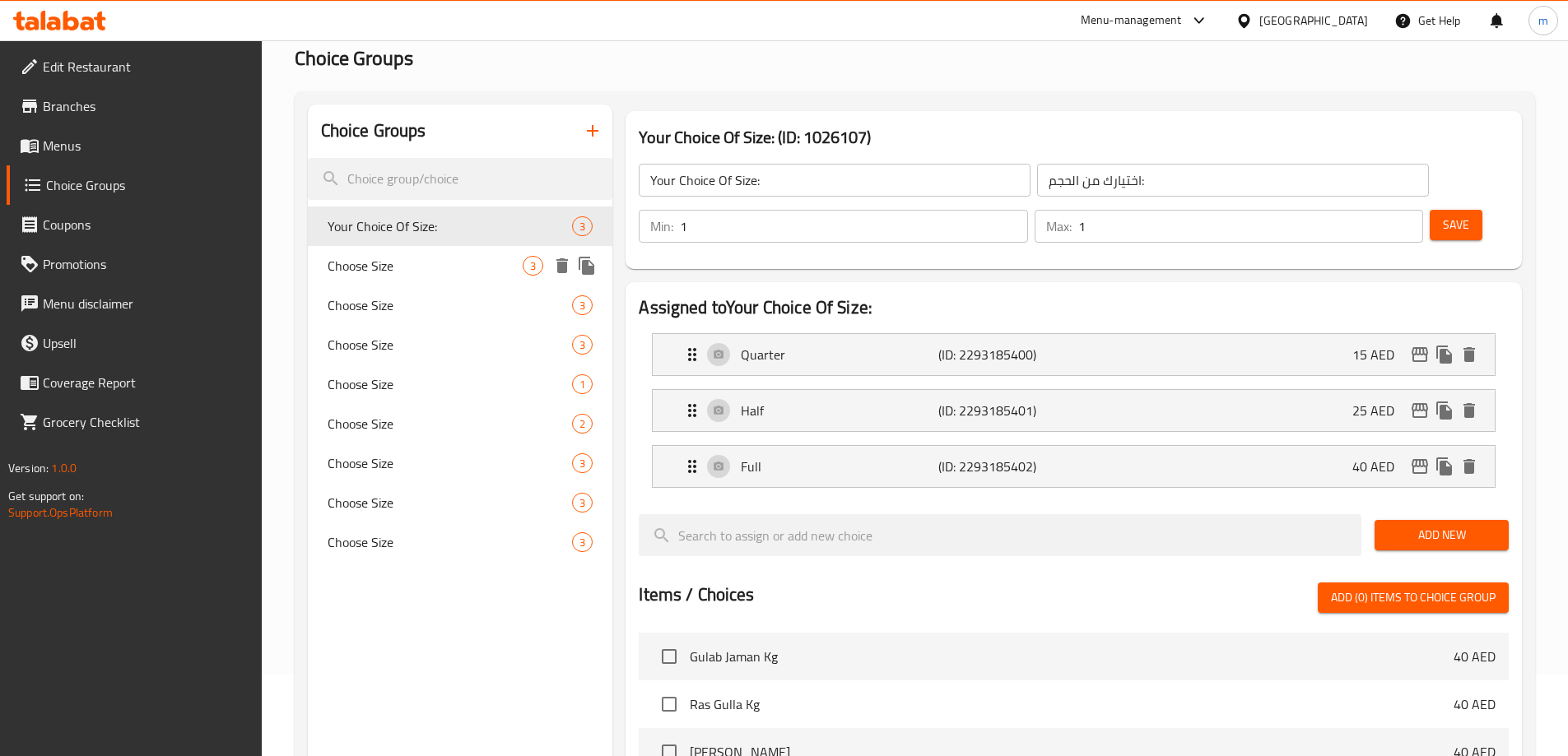
click at [384, 259] on span "Choose Size" at bounding box center [425, 265] width 196 height 19
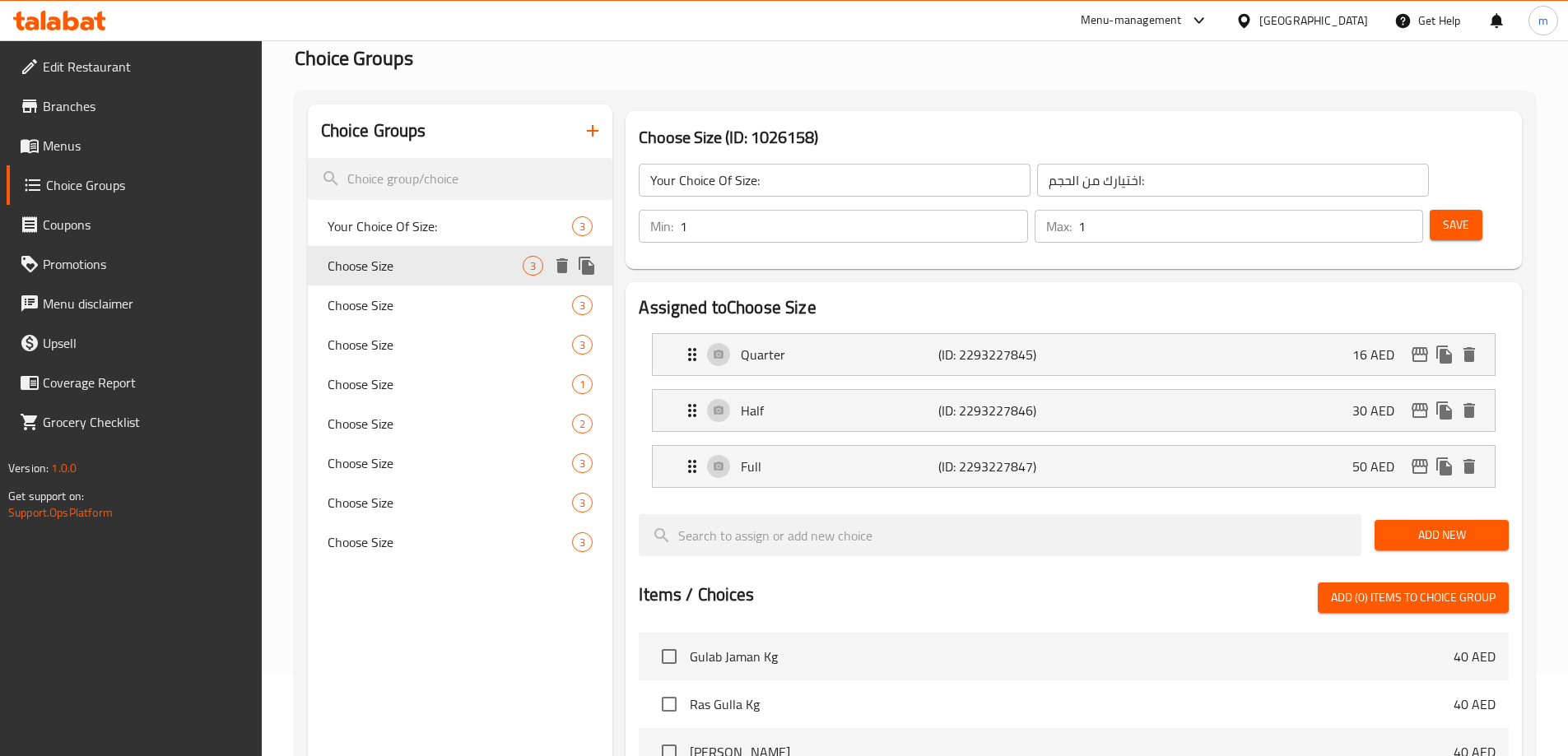
type input "Choose Size"
type input "اختر الحجم"
click at [386, 299] on span "Choose Size" at bounding box center [449, 305] width 245 height 19
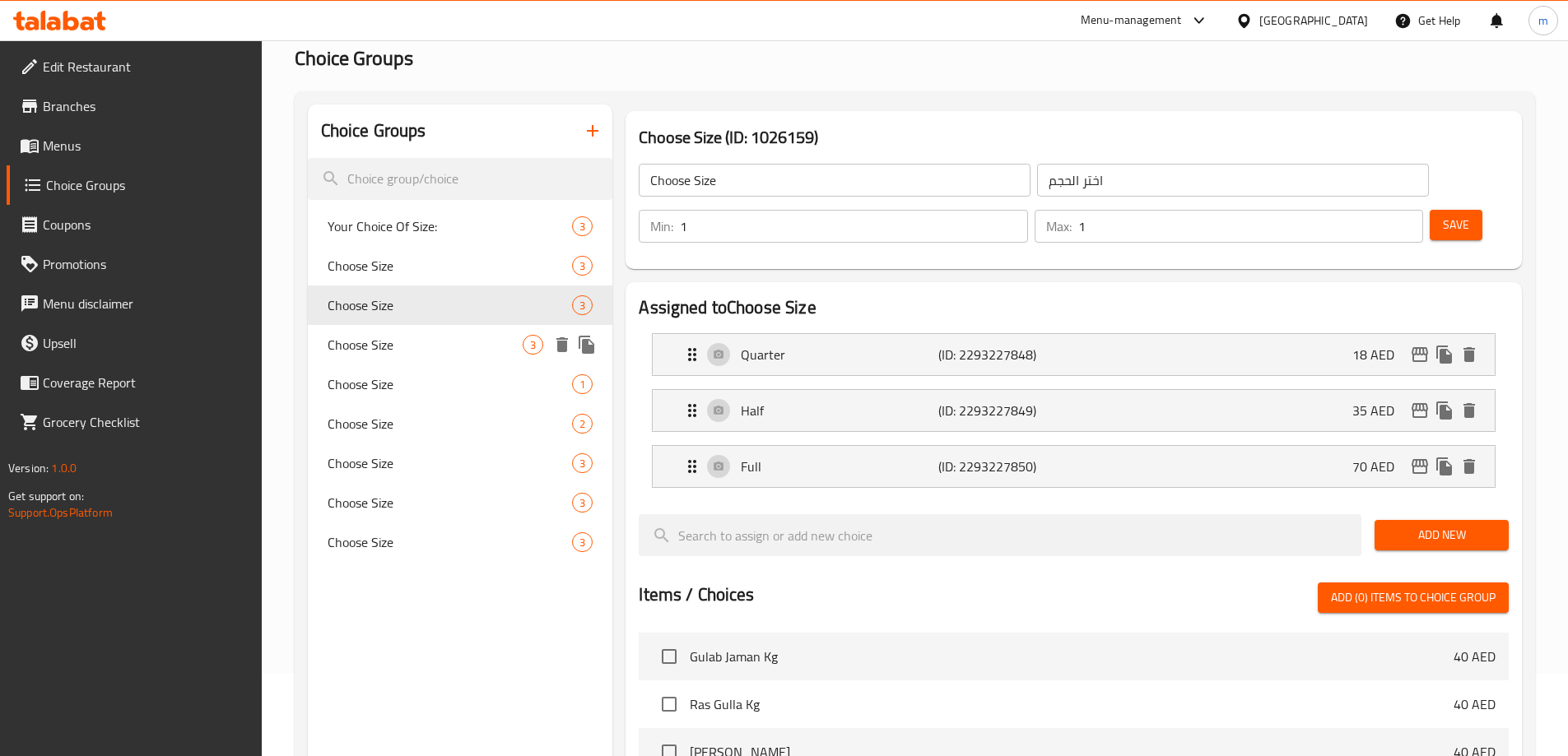
click at [380, 343] on span "Choose Size" at bounding box center [425, 345] width 196 height 19
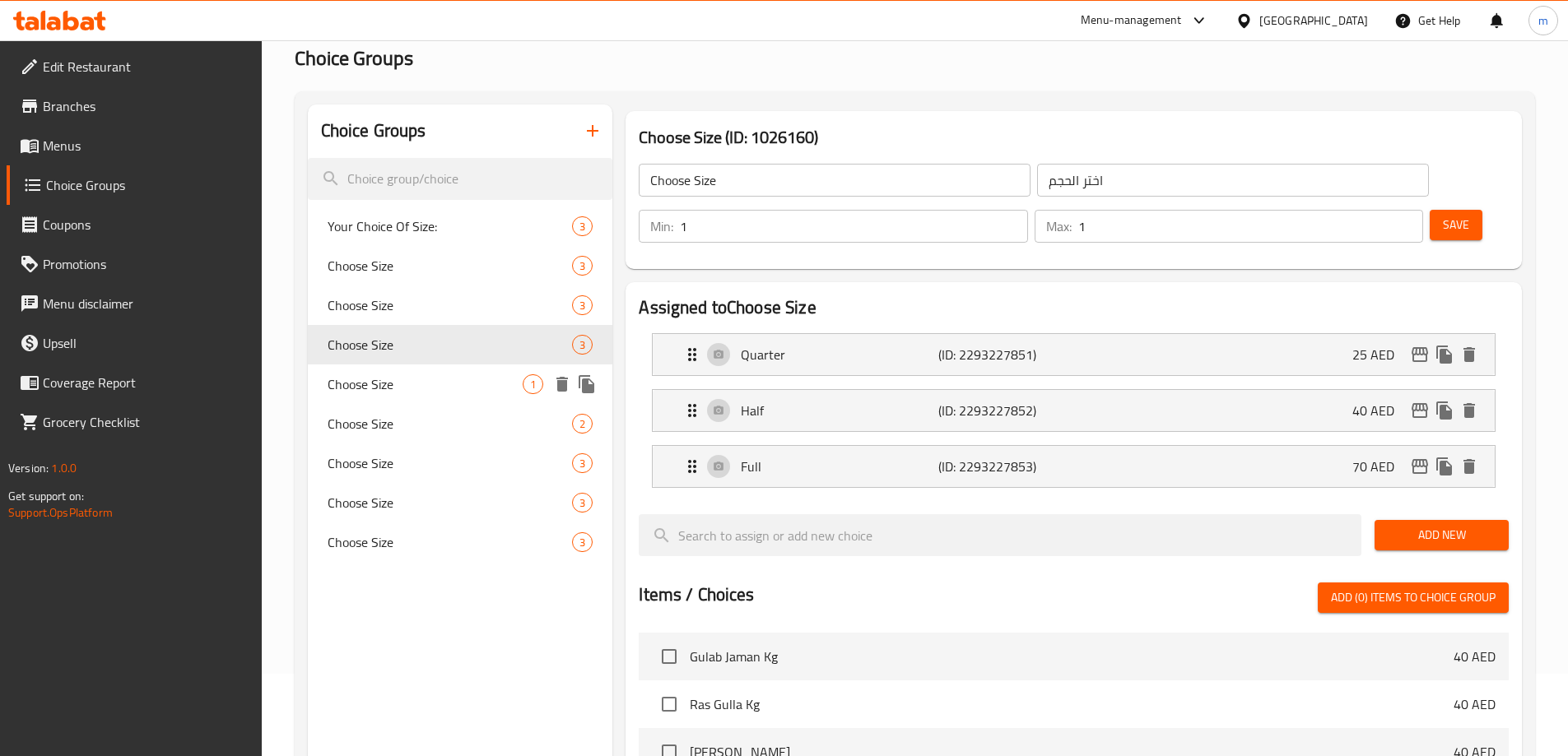
click at [411, 396] on div "Choose Size 1" at bounding box center [460, 383] width 305 height 40
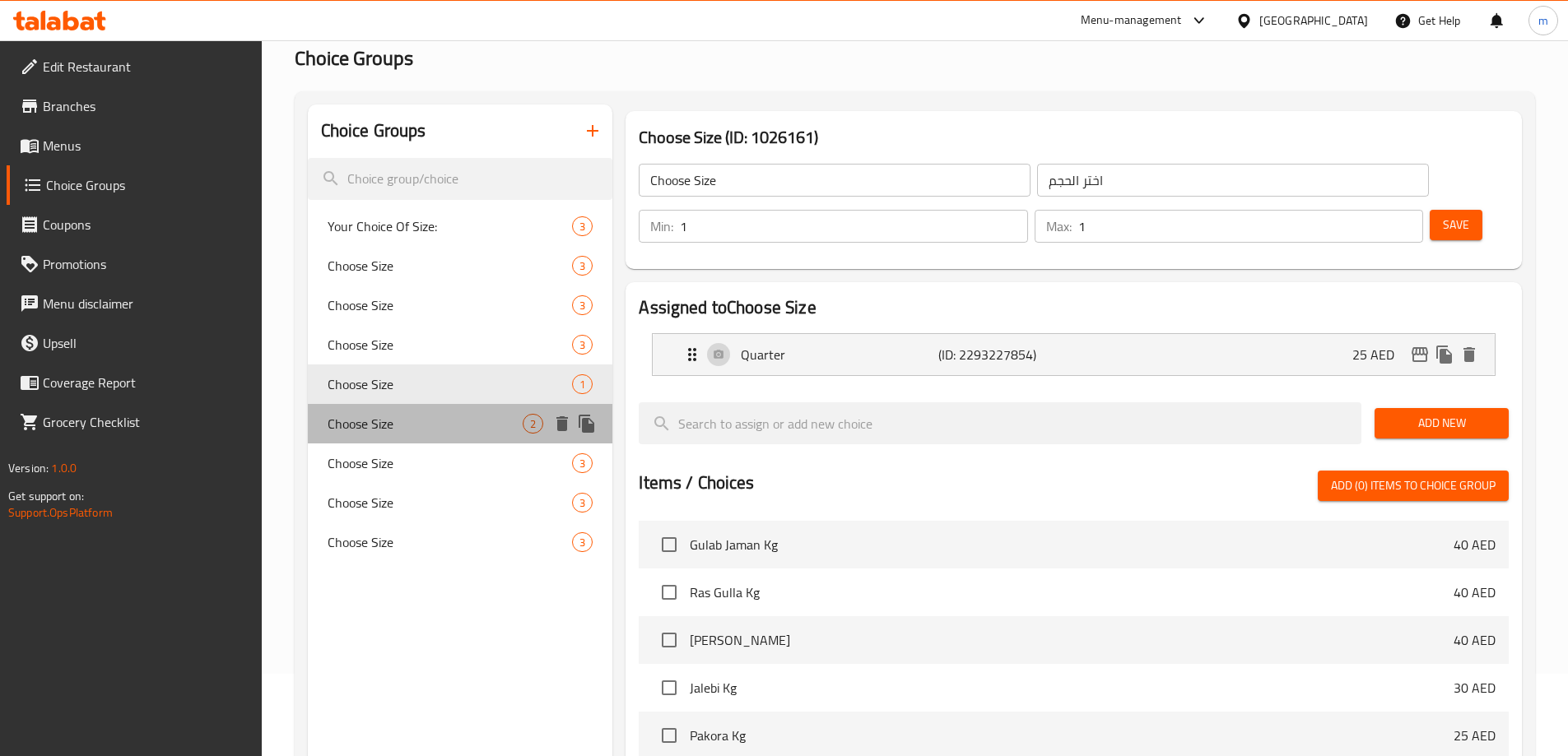
click at [422, 437] on div "Choose Size 2" at bounding box center [460, 423] width 305 height 40
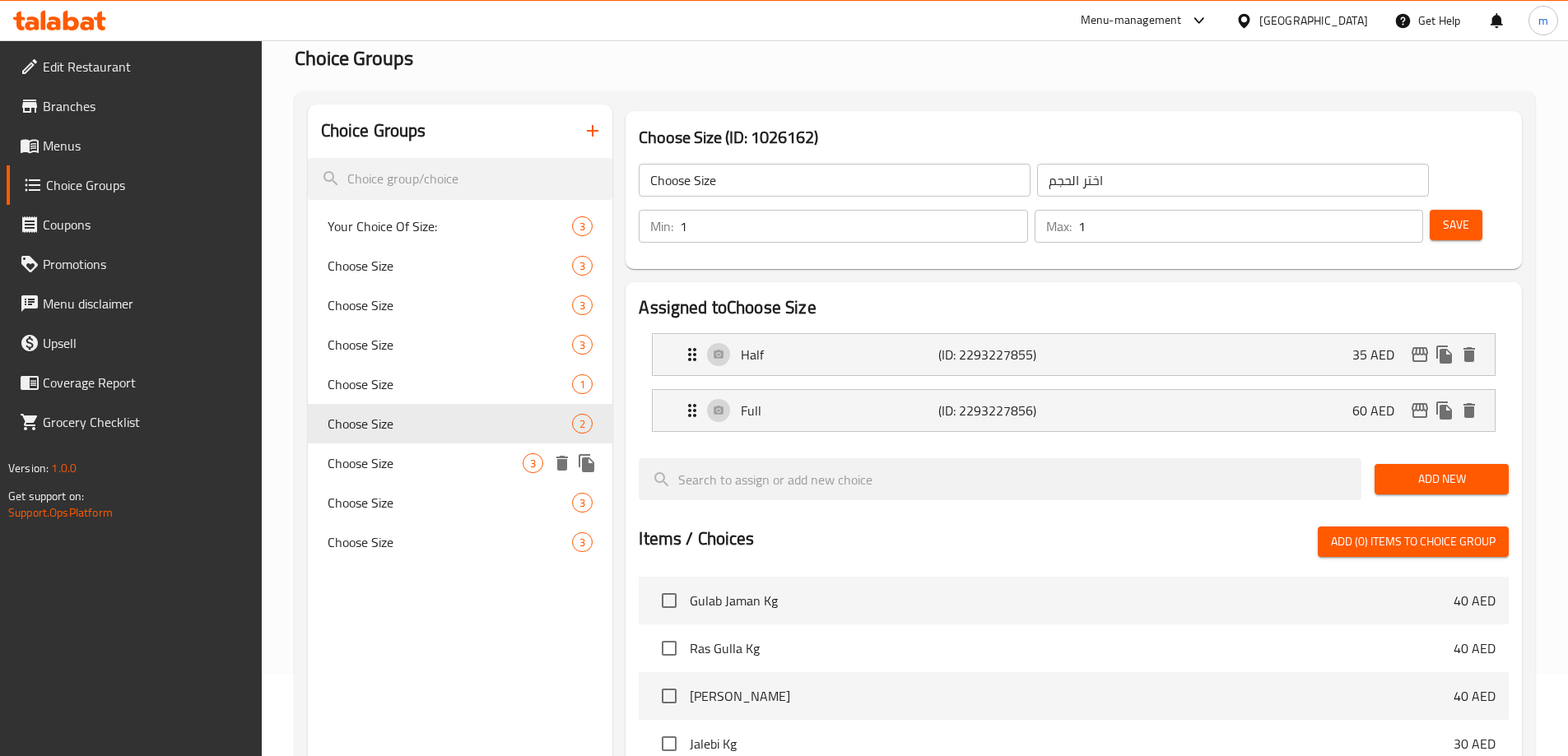
click at [452, 477] on div "Choose Size 3" at bounding box center [460, 463] width 305 height 40
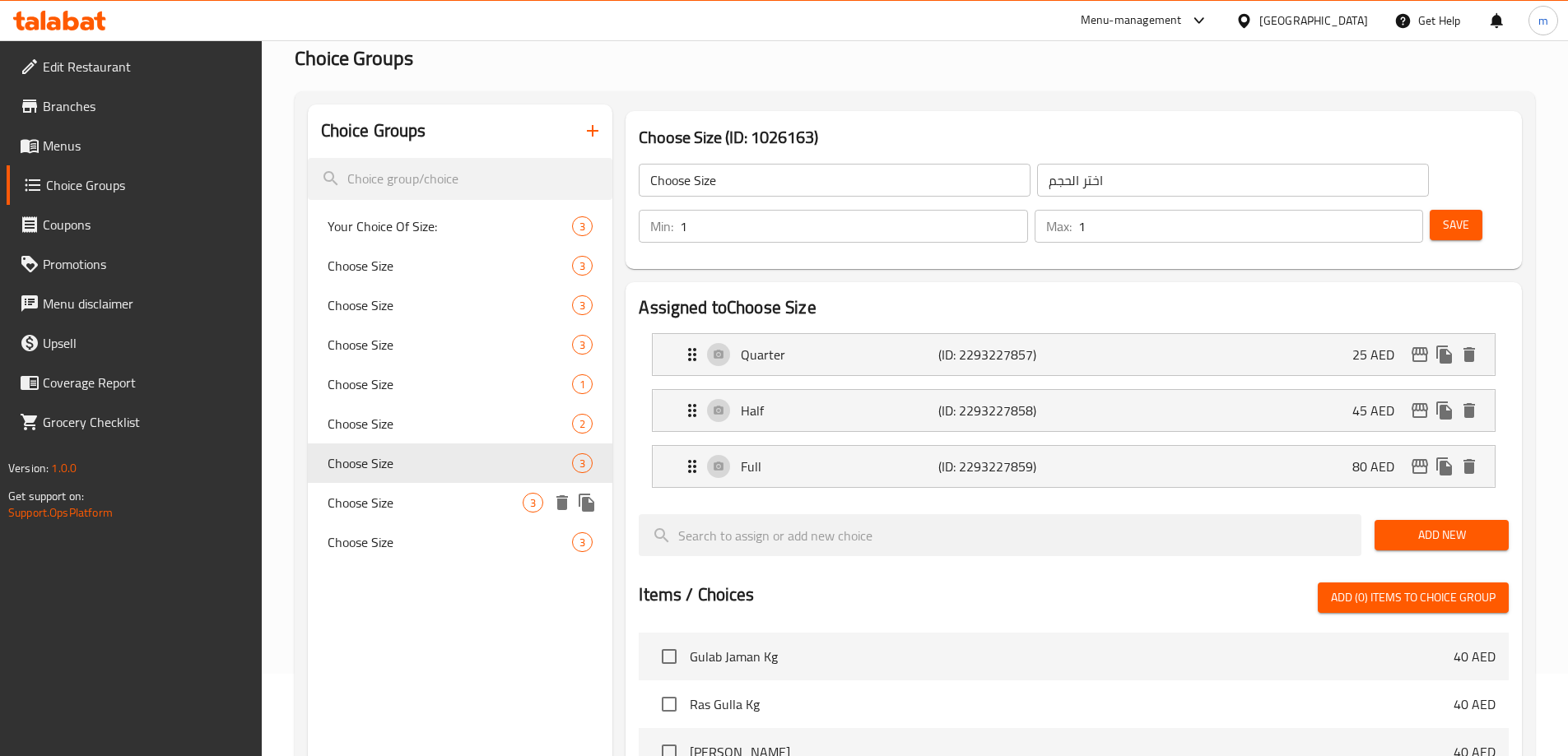
click at [442, 518] on div "Choose Size 3" at bounding box center [460, 502] width 305 height 40
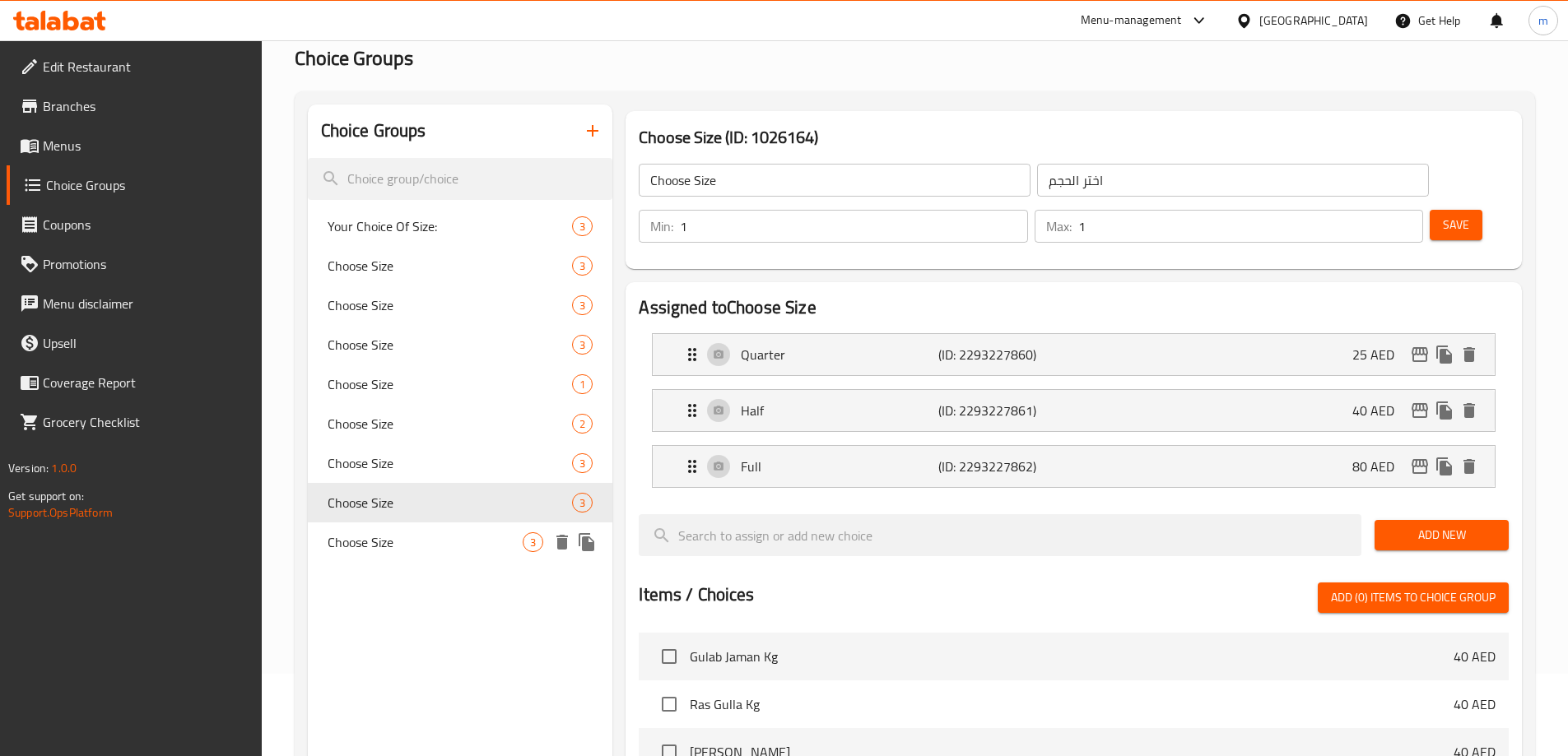
click at [427, 548] on span "Choose Size" at bounding box center [425, 542] width 196 height 19
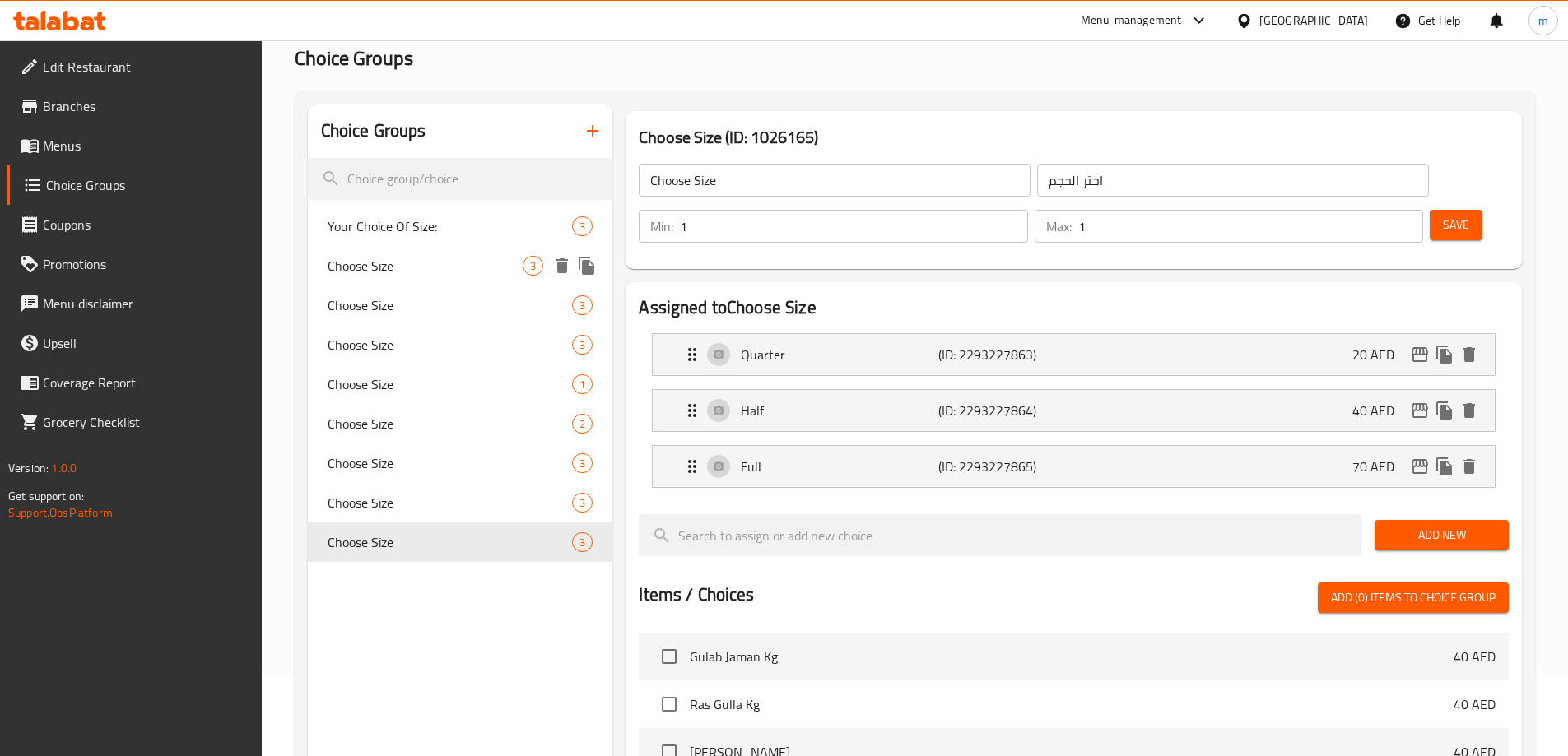
click at [422, 252] on div "Choose Size 3" at bounding box center [460, 265] width 305 height 40
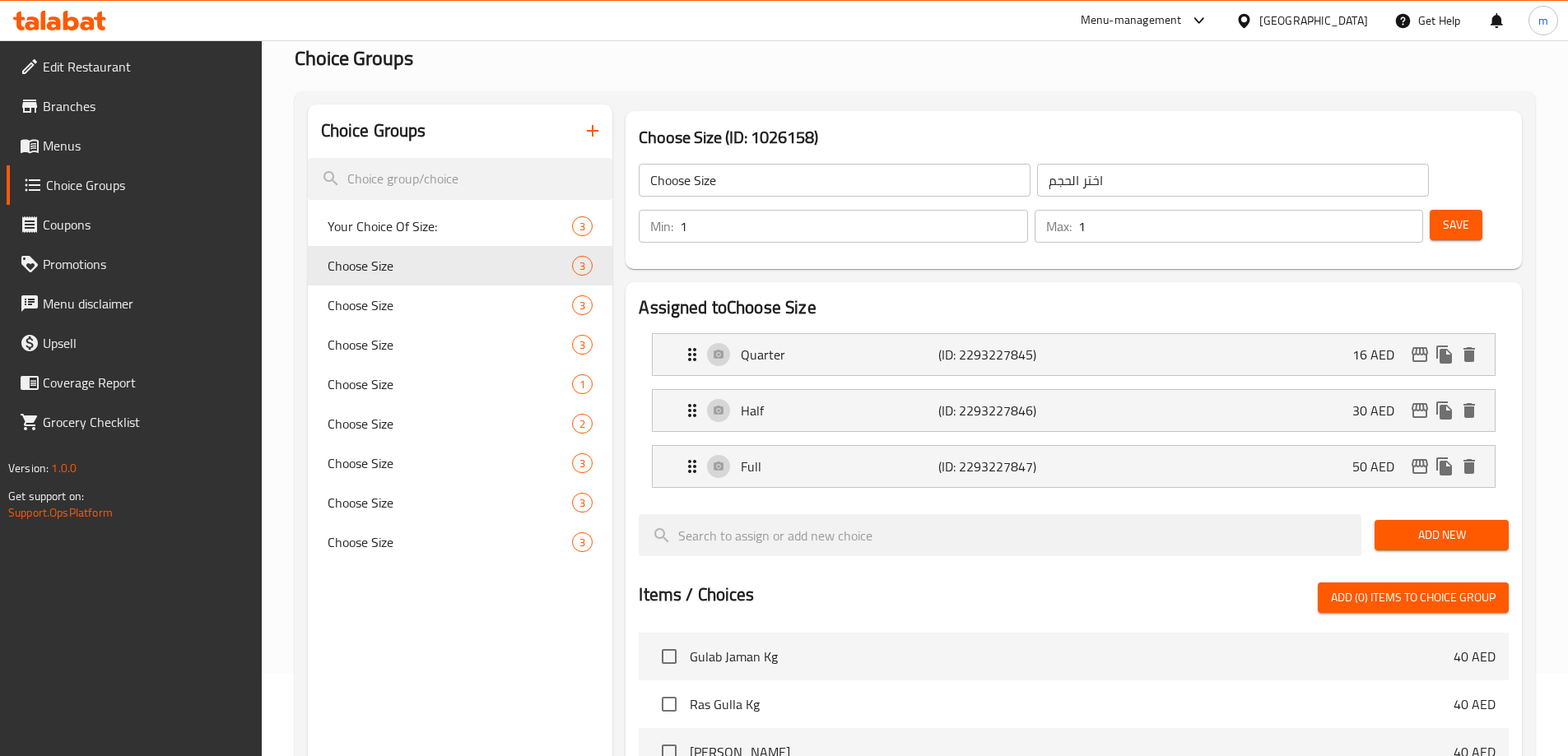
click at [1143, 334] on li "Quarter (ID: 2293227845) 16 AED Name (En) Quarter Name (En) Name (Ar) ربع Name …" at bounding box center [1073, 354] width 870 height 56
click at [1191, 334] on div "Quarter (ID: 2293227845) 16 AED" at bounding box center [1078, 354] width 792 height 41
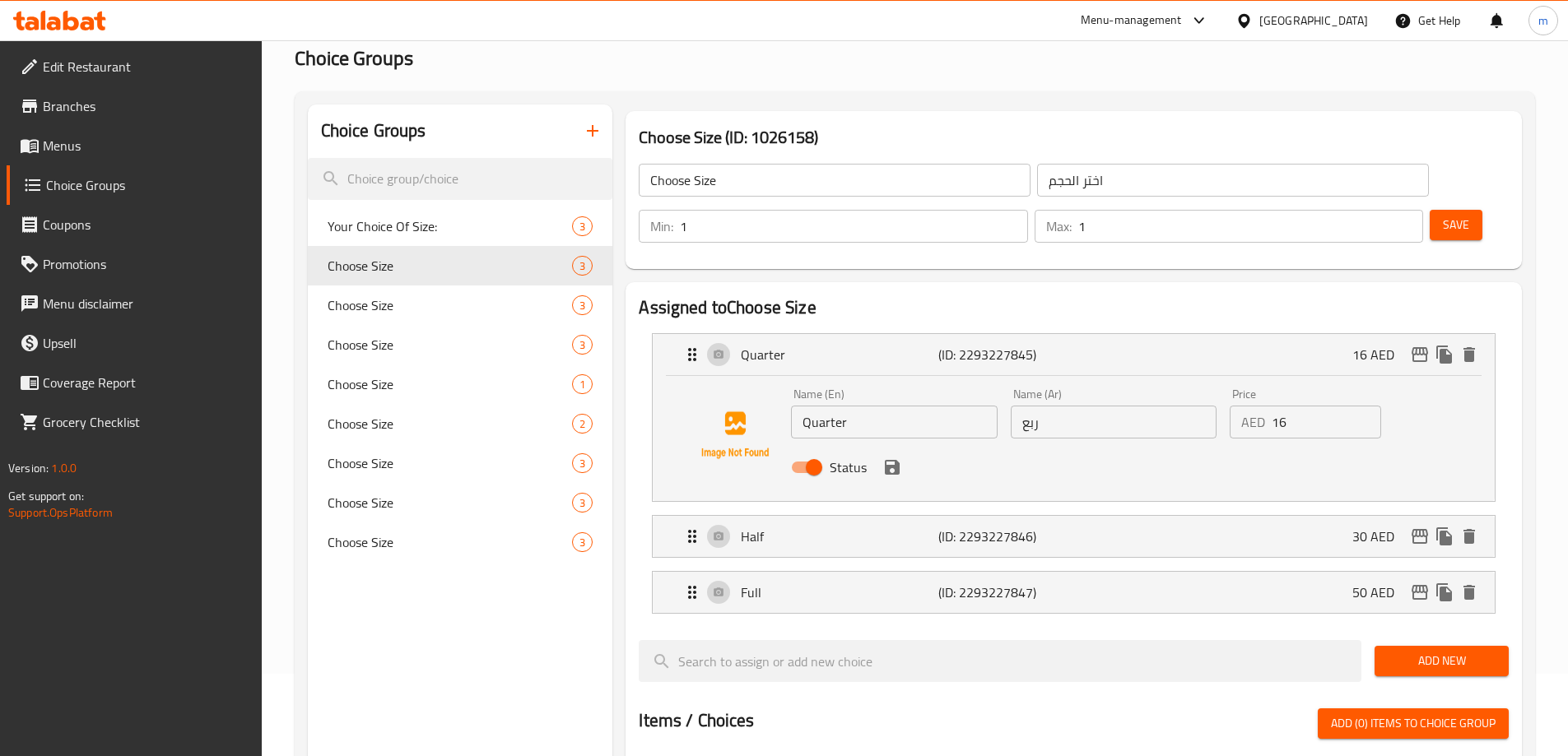
click at [1307, 406] on input "16" at bounding box center [1326, 422] width 109 height 33
click at [1269, 516] on div "Half (ID: 2293227846) 30 AED" at bounding box center [1078, 536] width 792 height 41
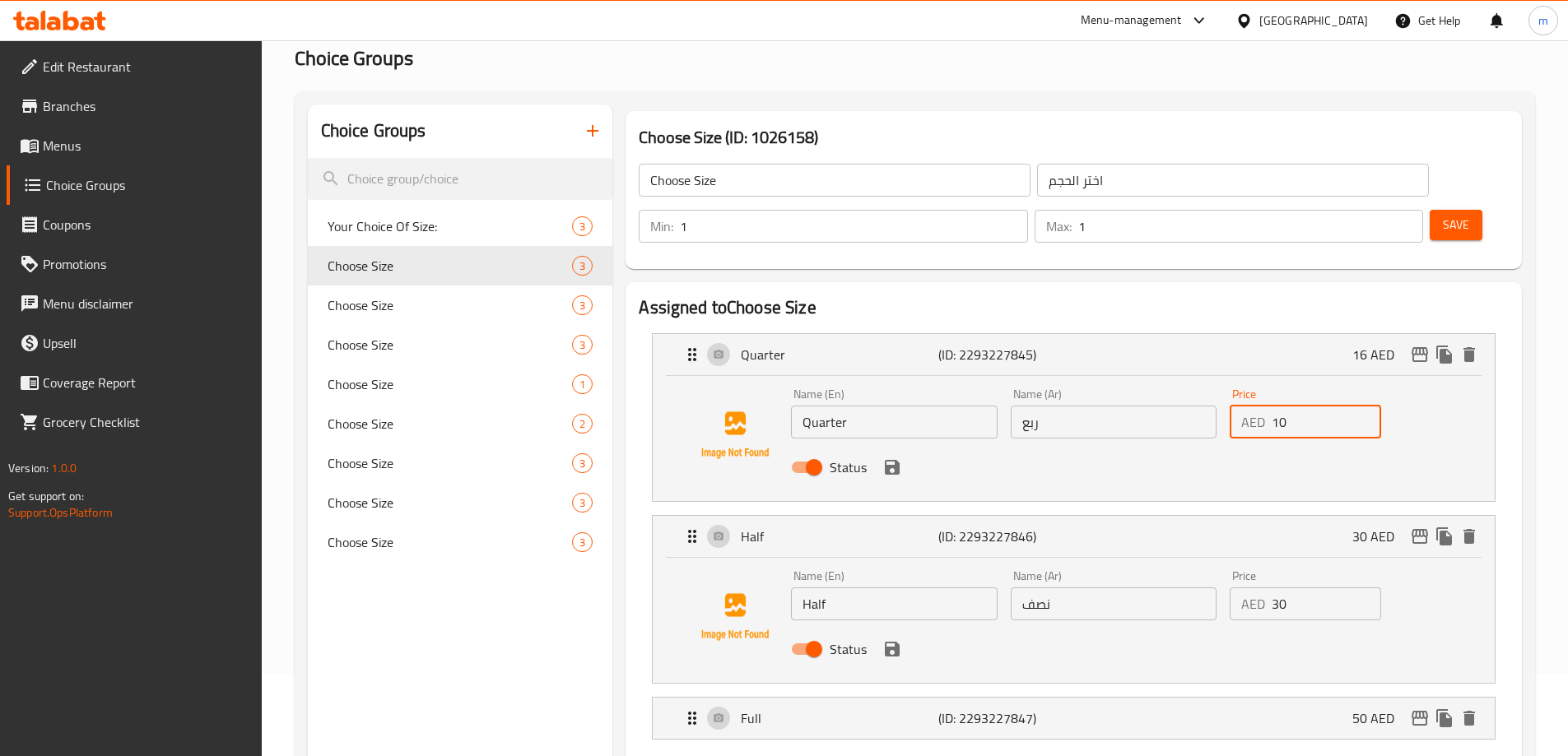
type input "10"
click at [1307, 588] on input "30" at bounding box center [1326, 604] width 109 height 33
click at [1256, 627] on div "Status" at bounding box center [1113, 650] width 658 height 45
type input "15"
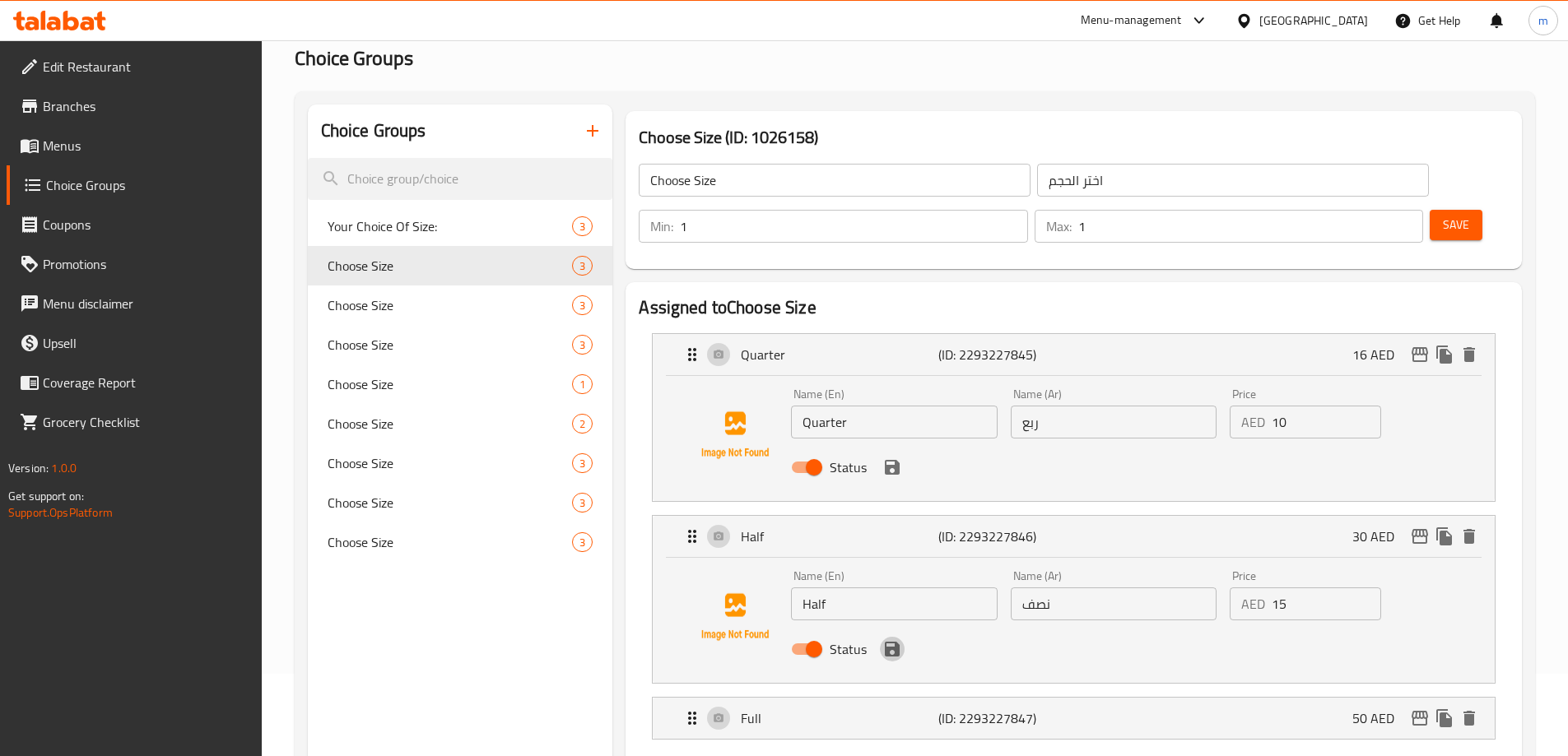
click at [890, 627] on div "Status" at bounding box center [1113, 650] width 658 height 45
click at [1076, 698] on div "Full (ID: 2293227847) 50 AED" at bounding box center [1078, 718] width 792 height 41
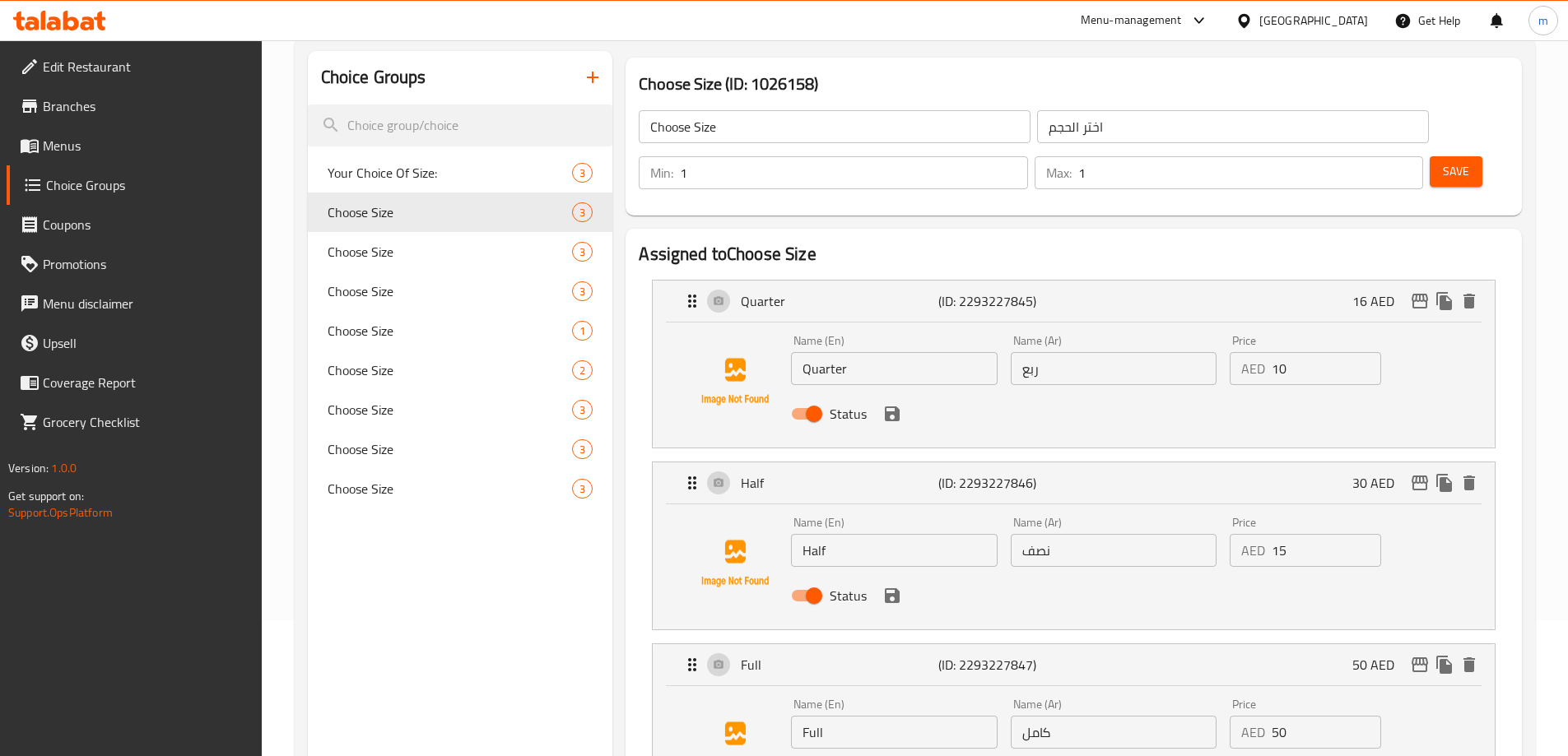
scroll to position [165, 0]
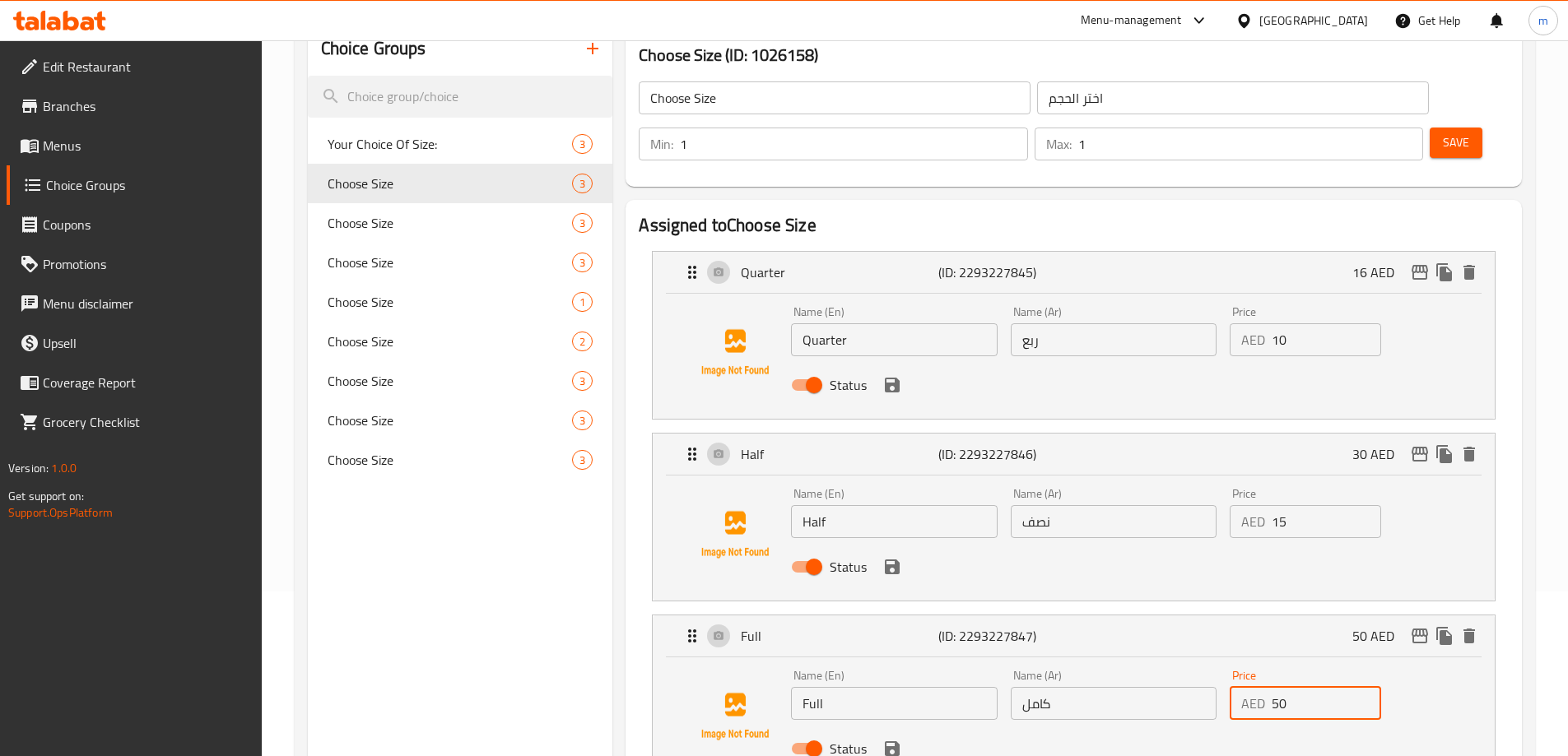
click at [1279, 687] on input "50" at bounding box center [1326, 704] width 109 height 33
click at [899, 739] on icon "save" at bounding box center [892, 748] width 19 height 19
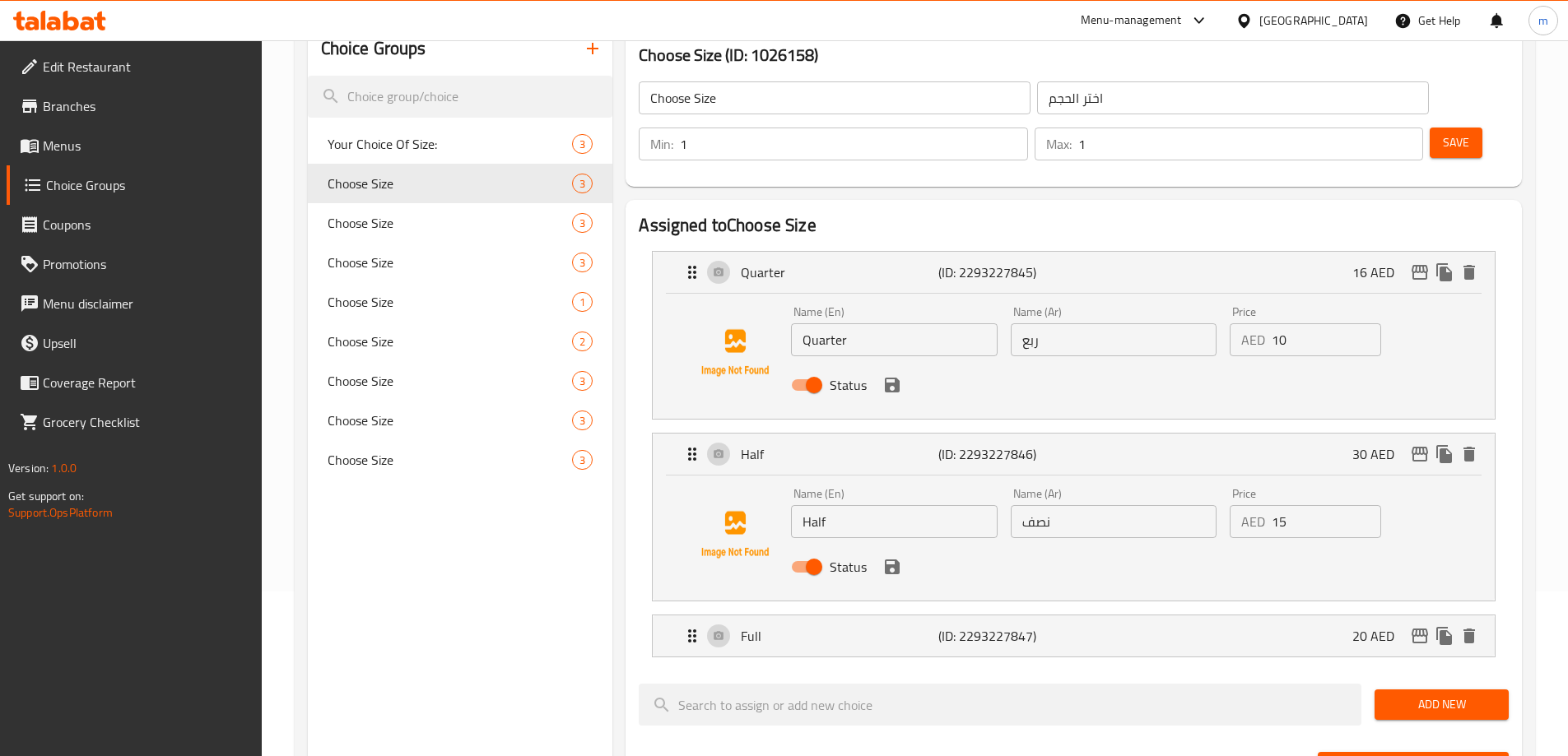
type input "20"
drag, startPoint x: 891, startPoint y: 518, endPoint x: 890, endPoint y: 466, distance: 52.0
click at [891, 557] on icon "save" at bounding box center [892, 566] width 19 height 19
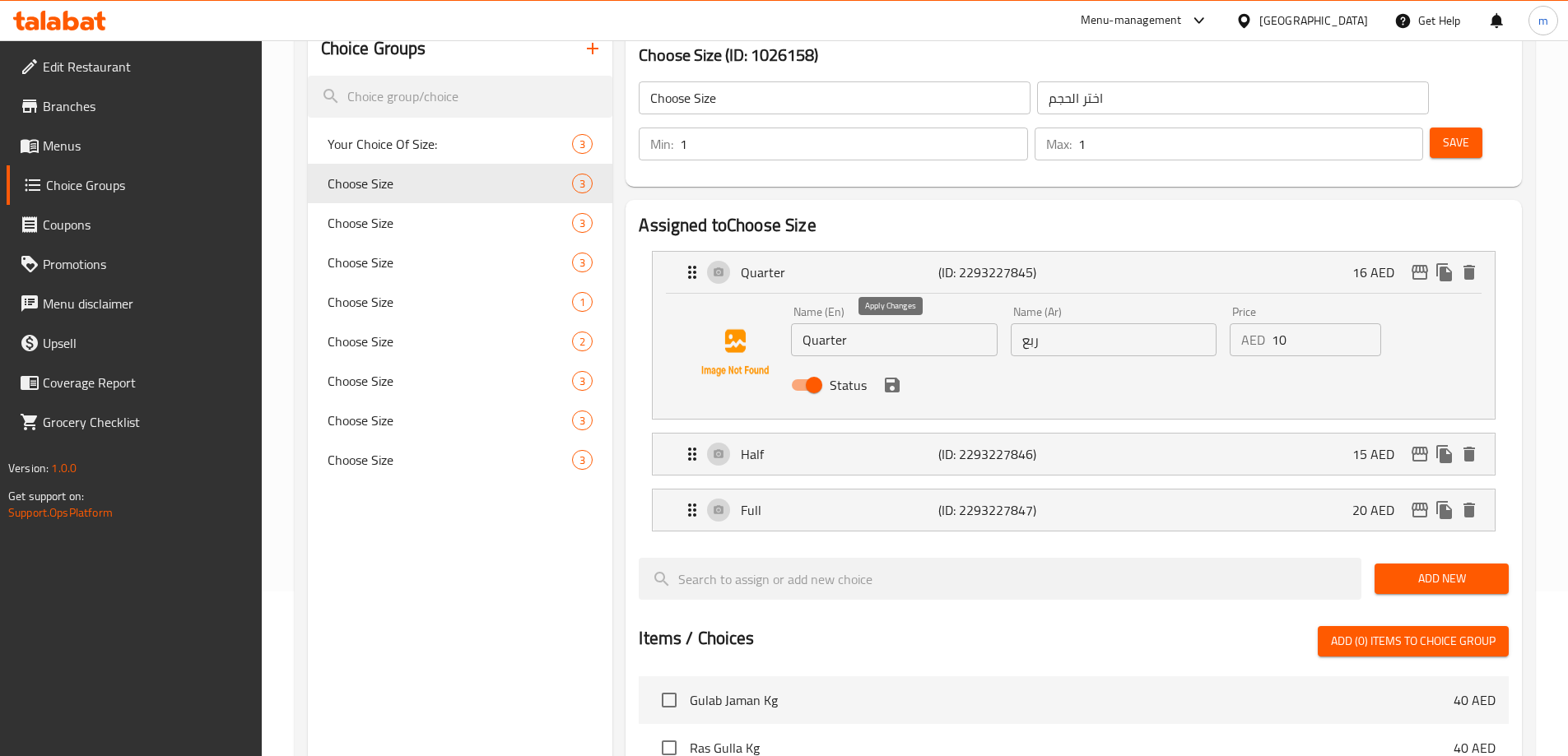
click at [888, 373] on button "save" at bounding box center [891, 384] width 24 height 24
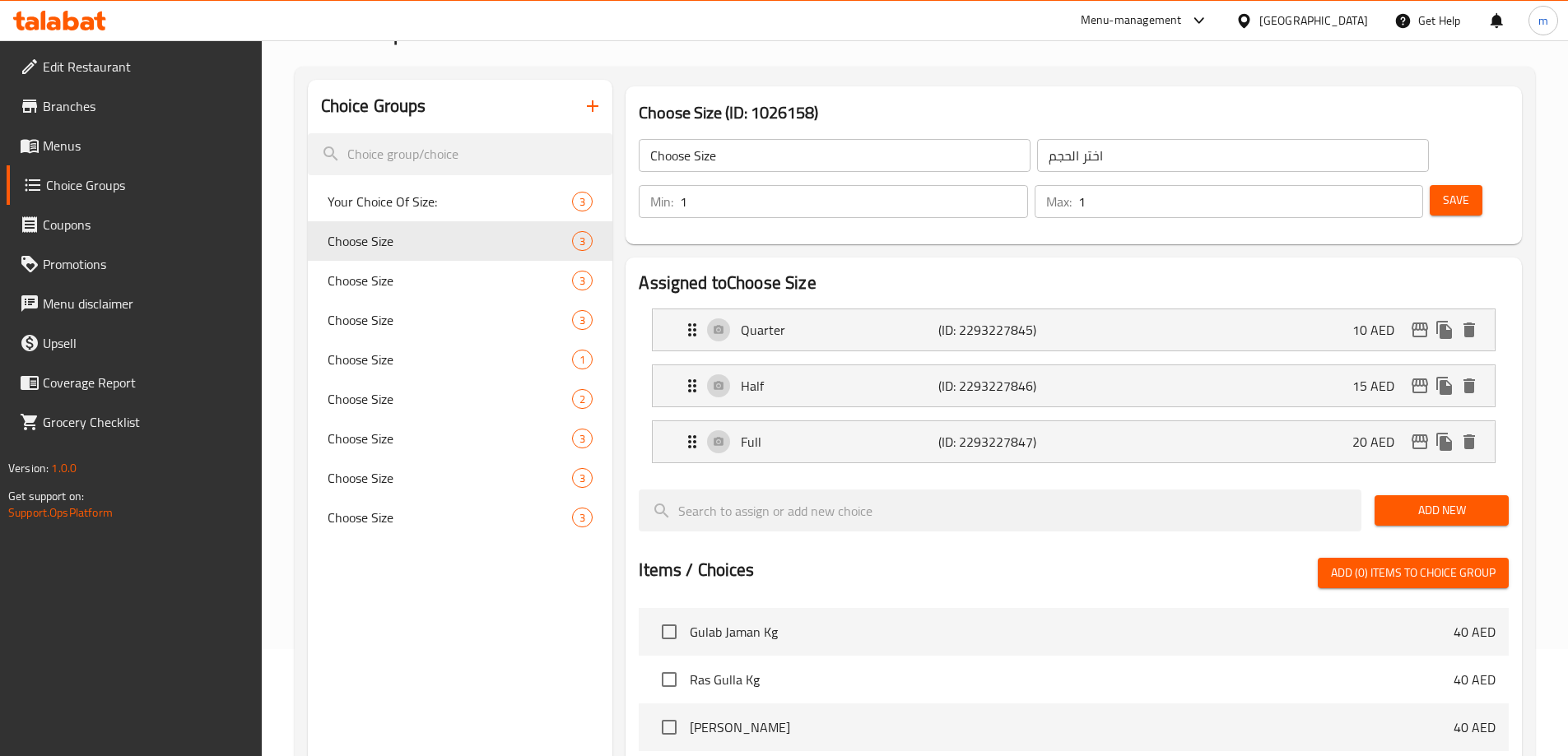
scroll to position [82, 0]
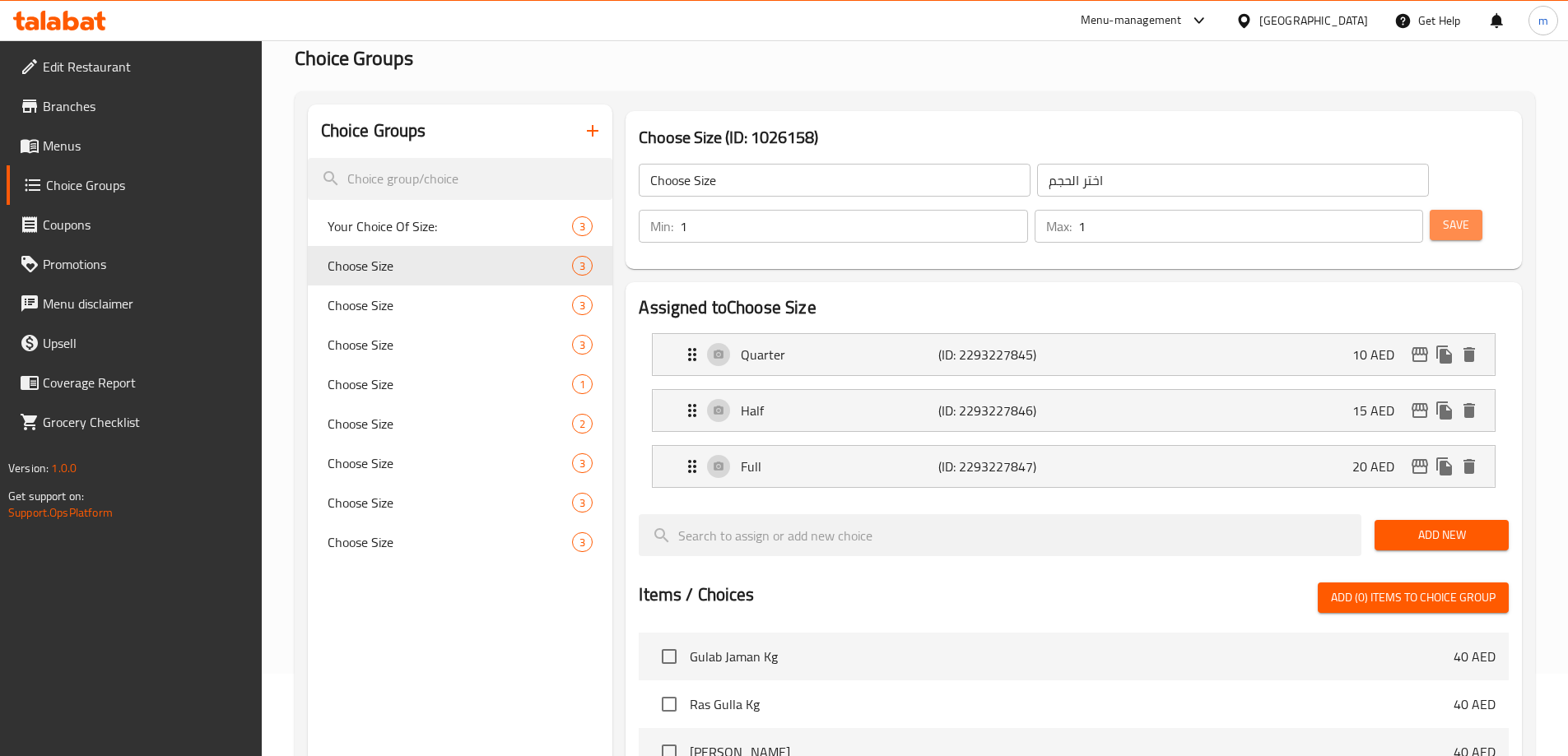
click at [1430, 210] on button "Save" at bounding box center [1456, 225] width 52 height 30
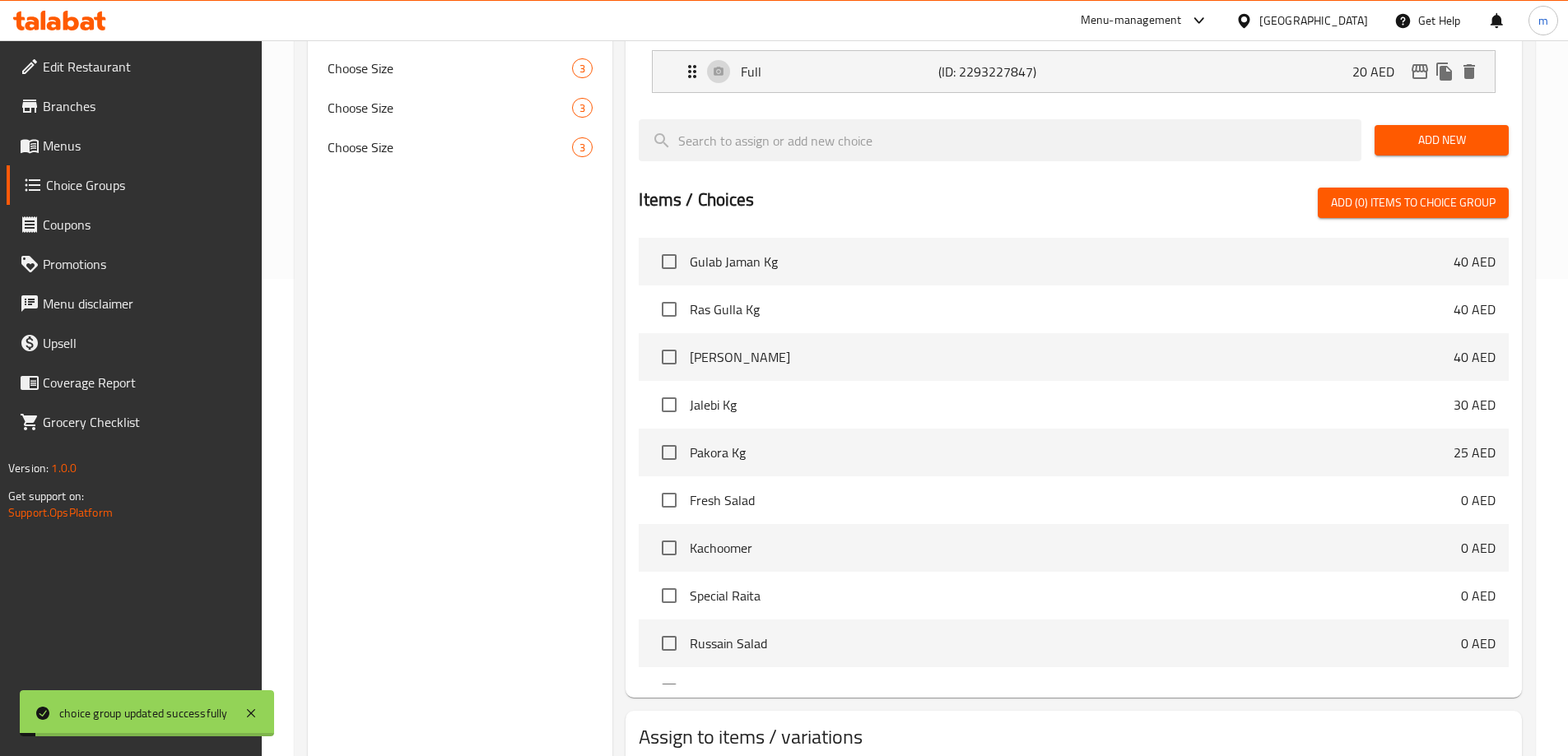
scroll to position [540, 0]
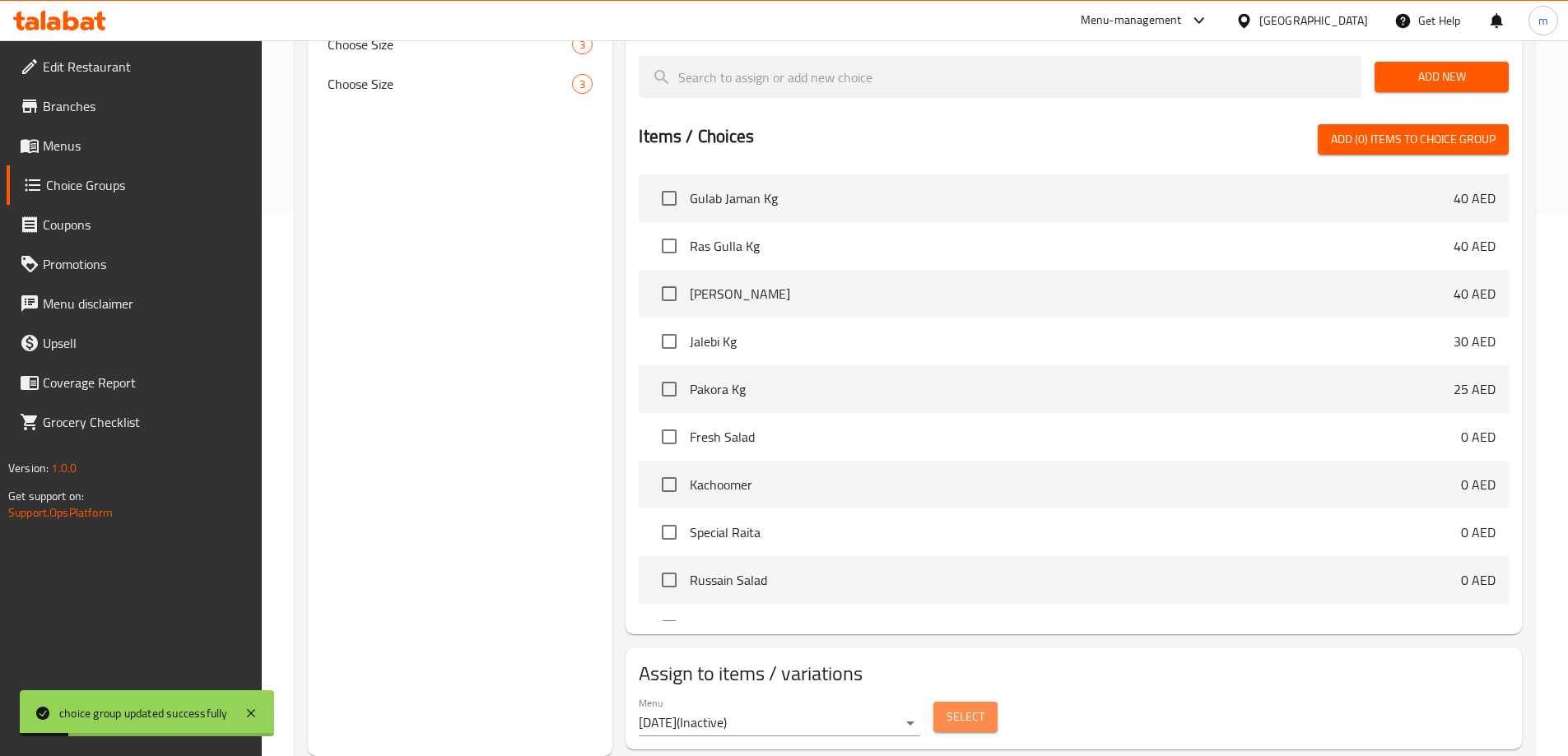
click at [969, 707] on span "Select" at bounding box center [965, 716] width 38 height 20
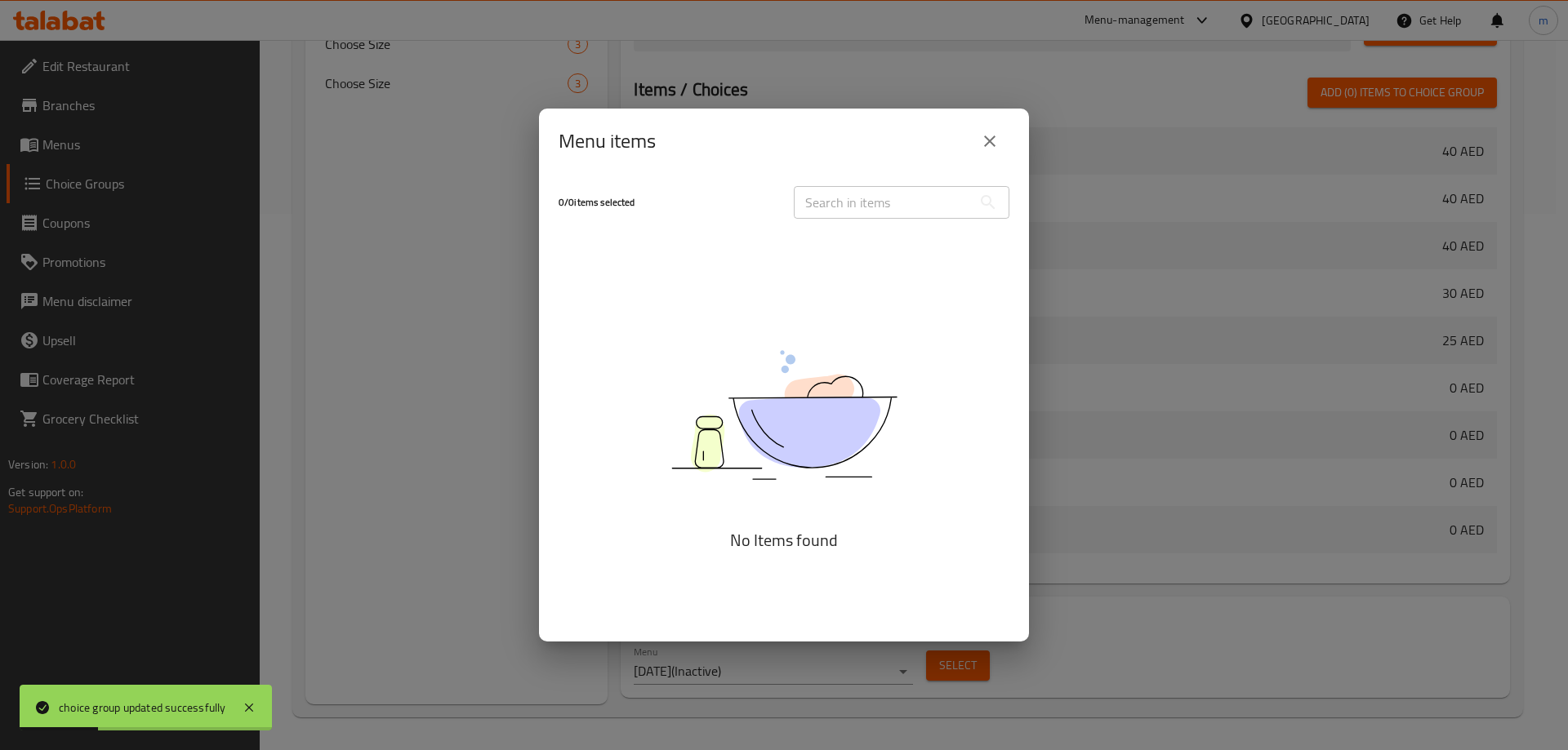
click at [993, 133] on icon "close" at bounding box center [990, 141] width 19 height 19
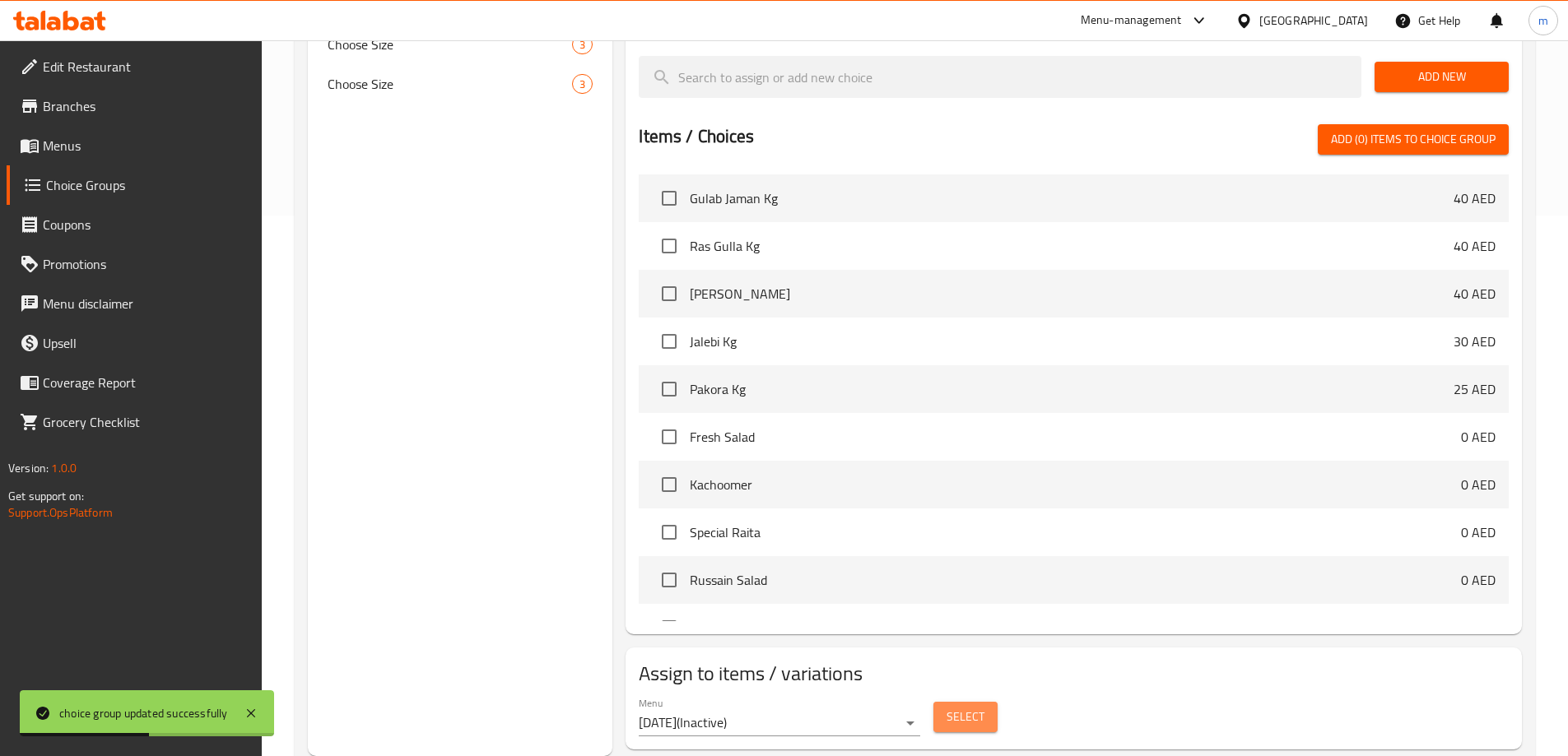
click at [963, 707] on span "Select" at bounding box center [965, 716] width 38 height 20
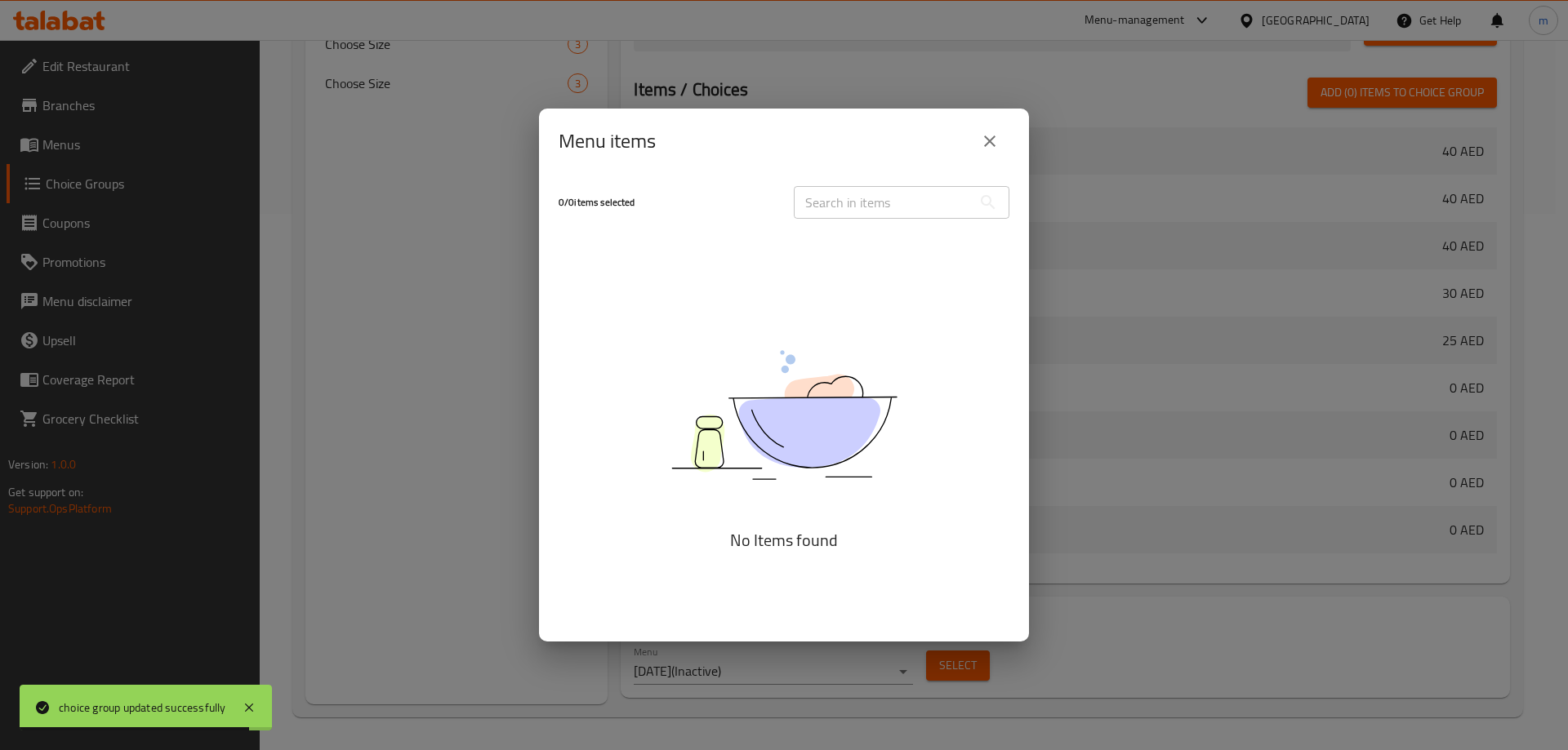
click at [985, 148] on icon "close" at bounding box center [990, 141] width 19 height 19
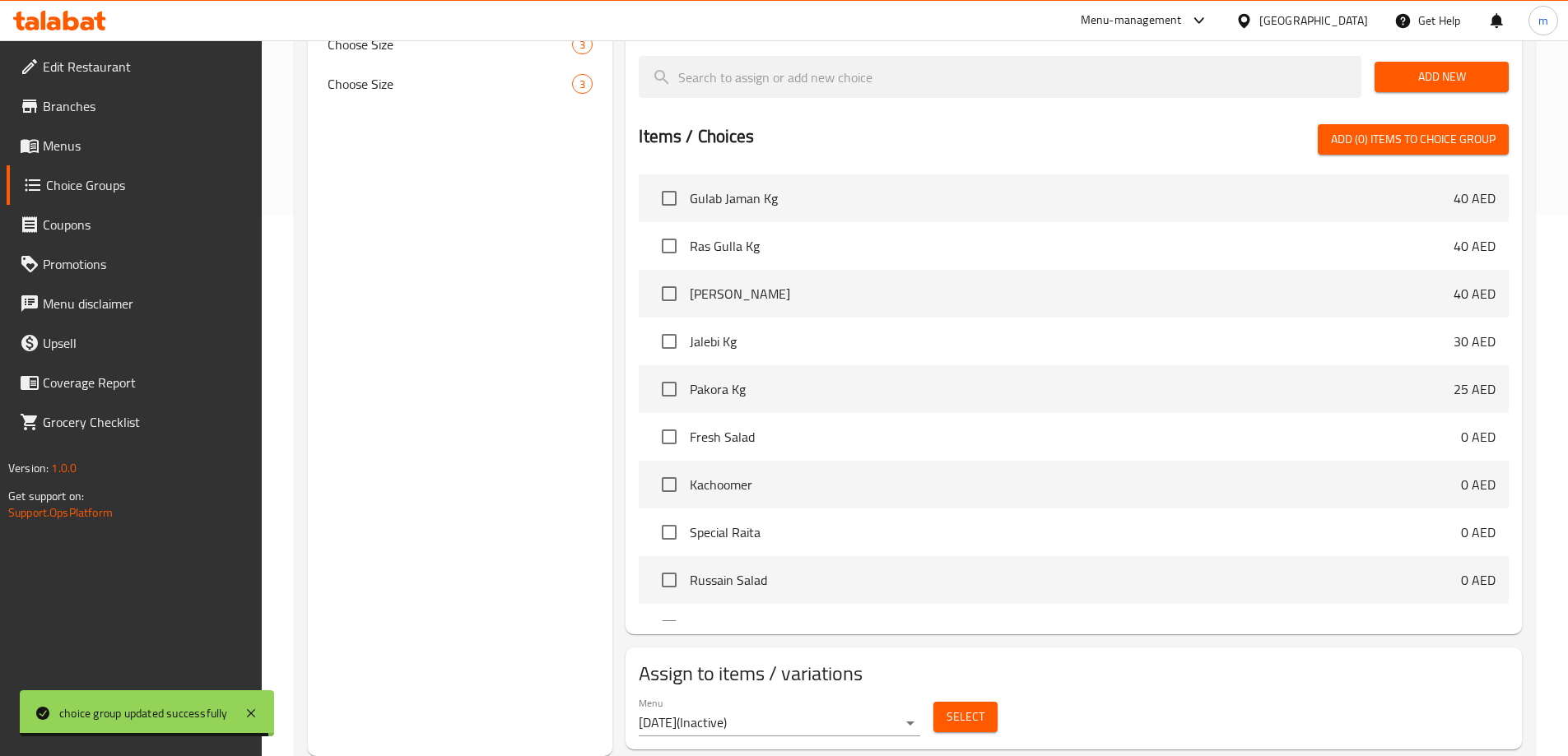
click at [142, 136] on span "Menus" at bounding box center [145, 145] width 205 height 19
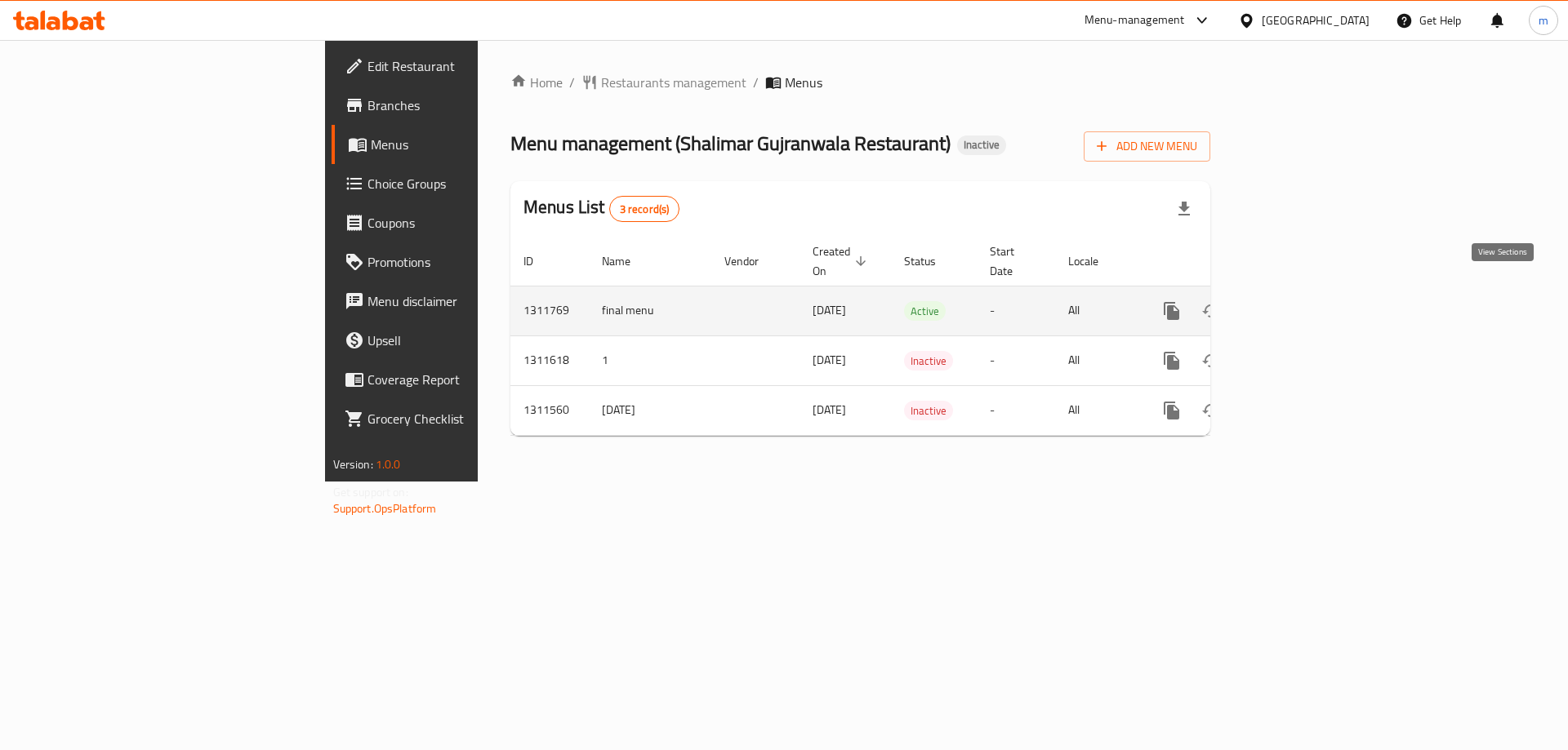
click at [1296, 303] on icon "enhanced table" at bounding box center [1288, 310] width 14 height 14
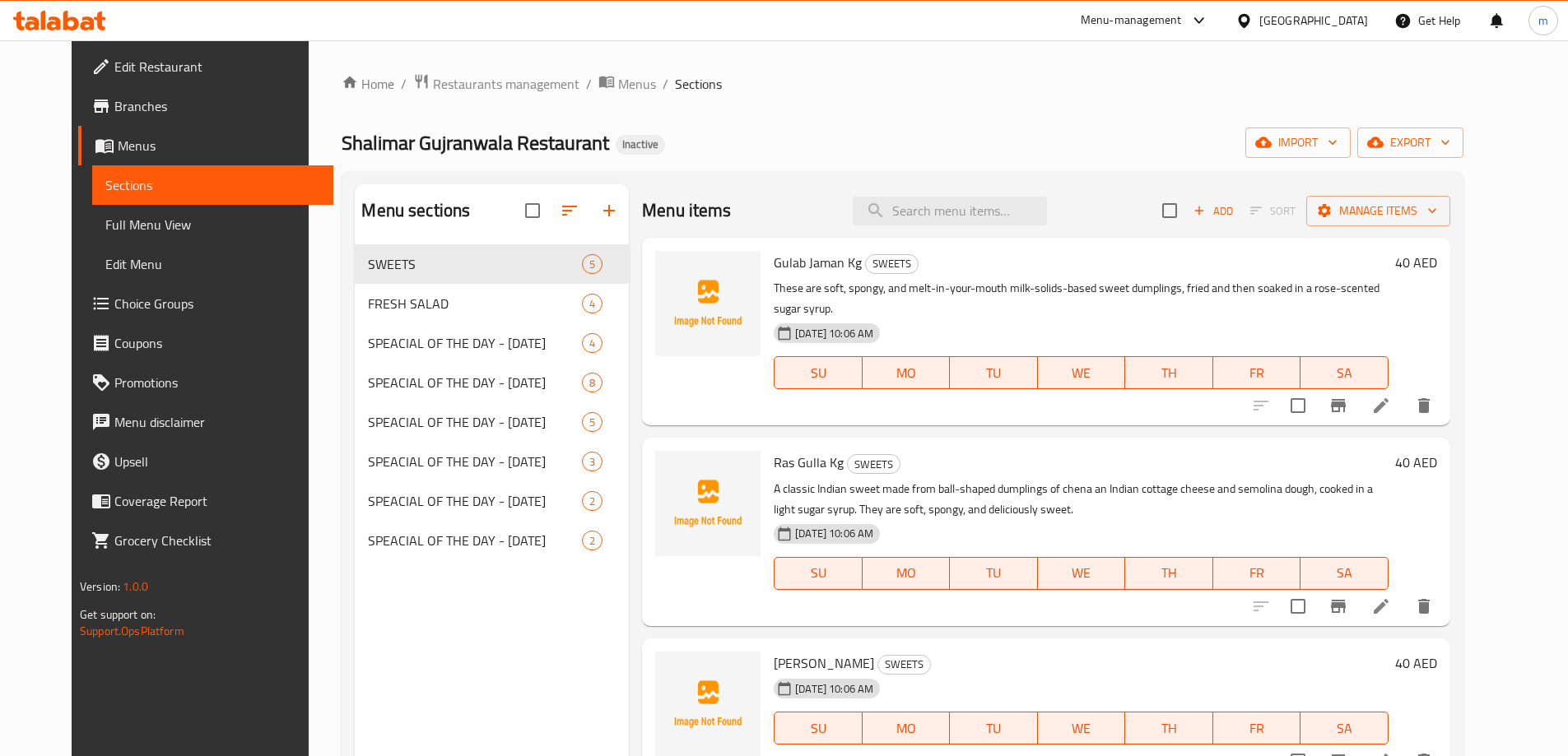
click at [176, 307] on span "Choice Groups" at bounding box center [217, 303] width 205 height 19
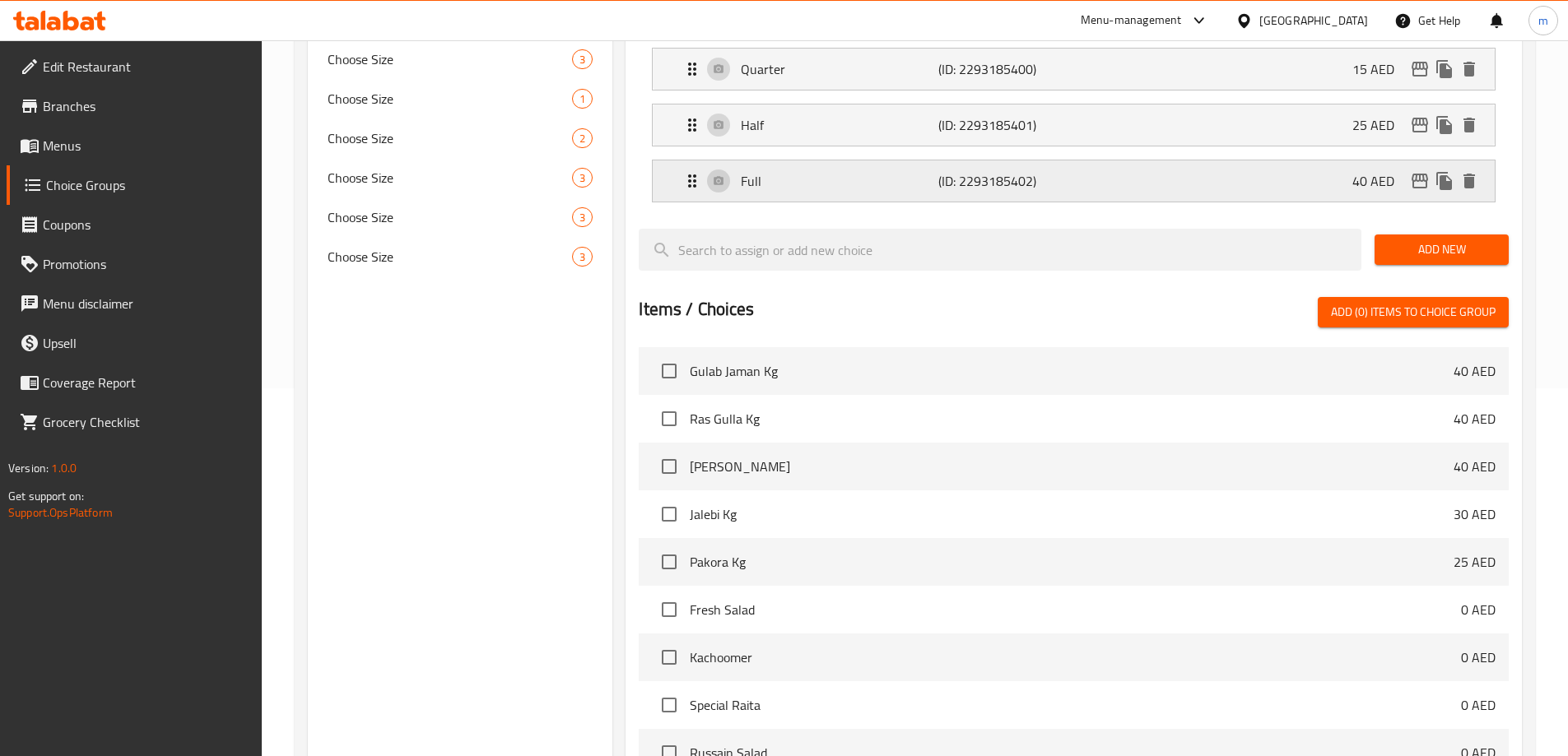
scroll to position [165, 0]
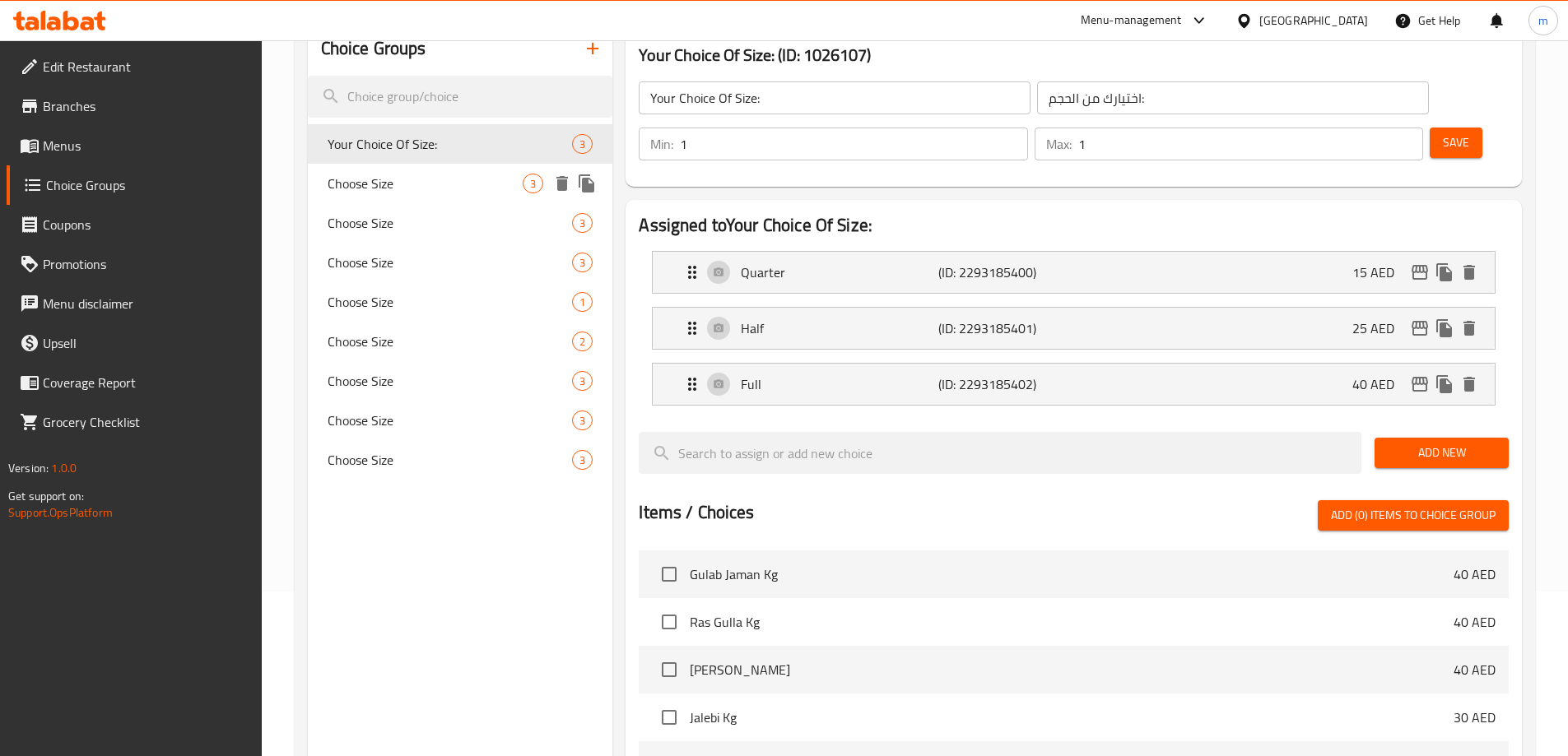
click at [351, 189] on span "Choose Size" at bounding box center [425, 183] width 196 height 19
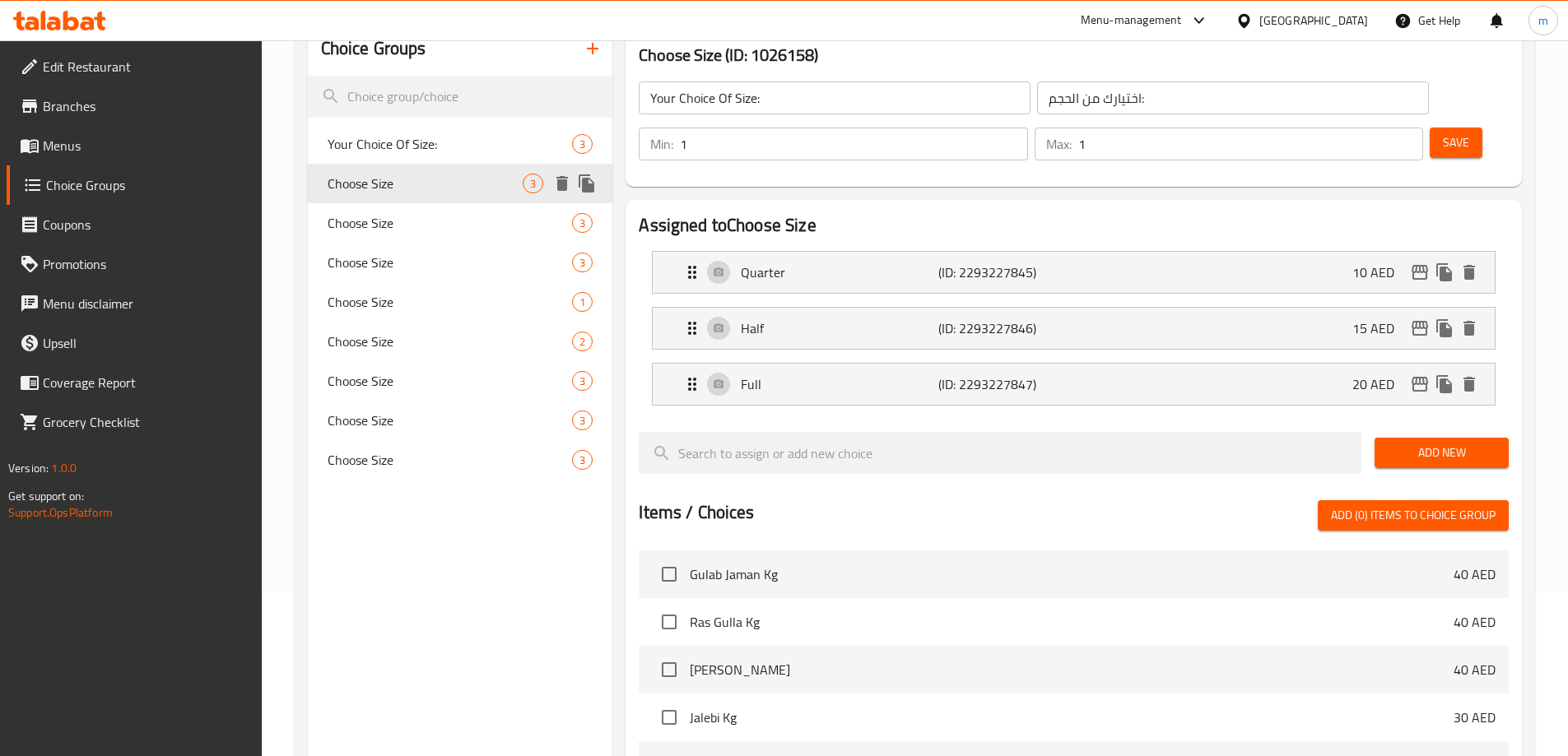
type input "Choose Size"
type input "اختر الحجم"
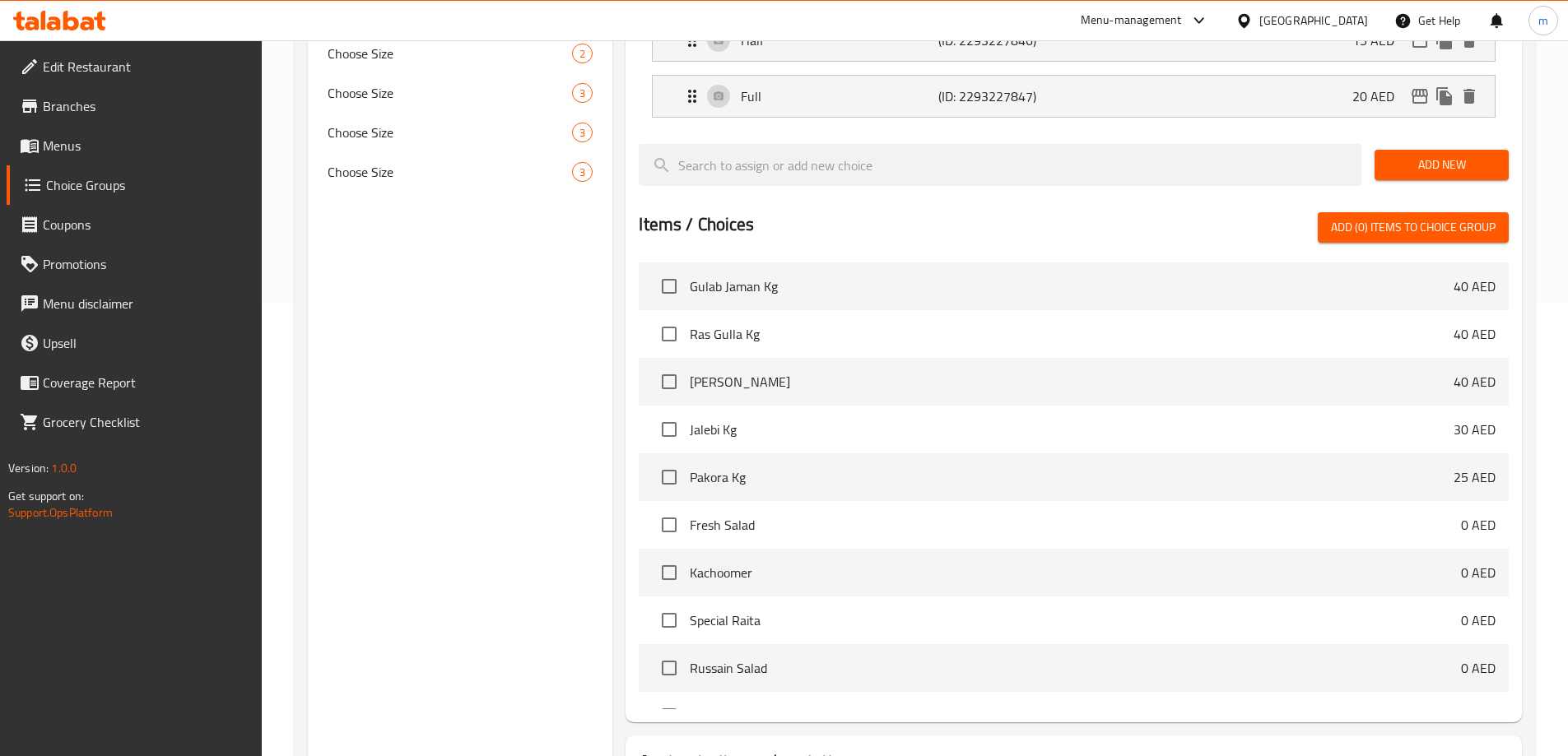
scroll to position [540, 0]
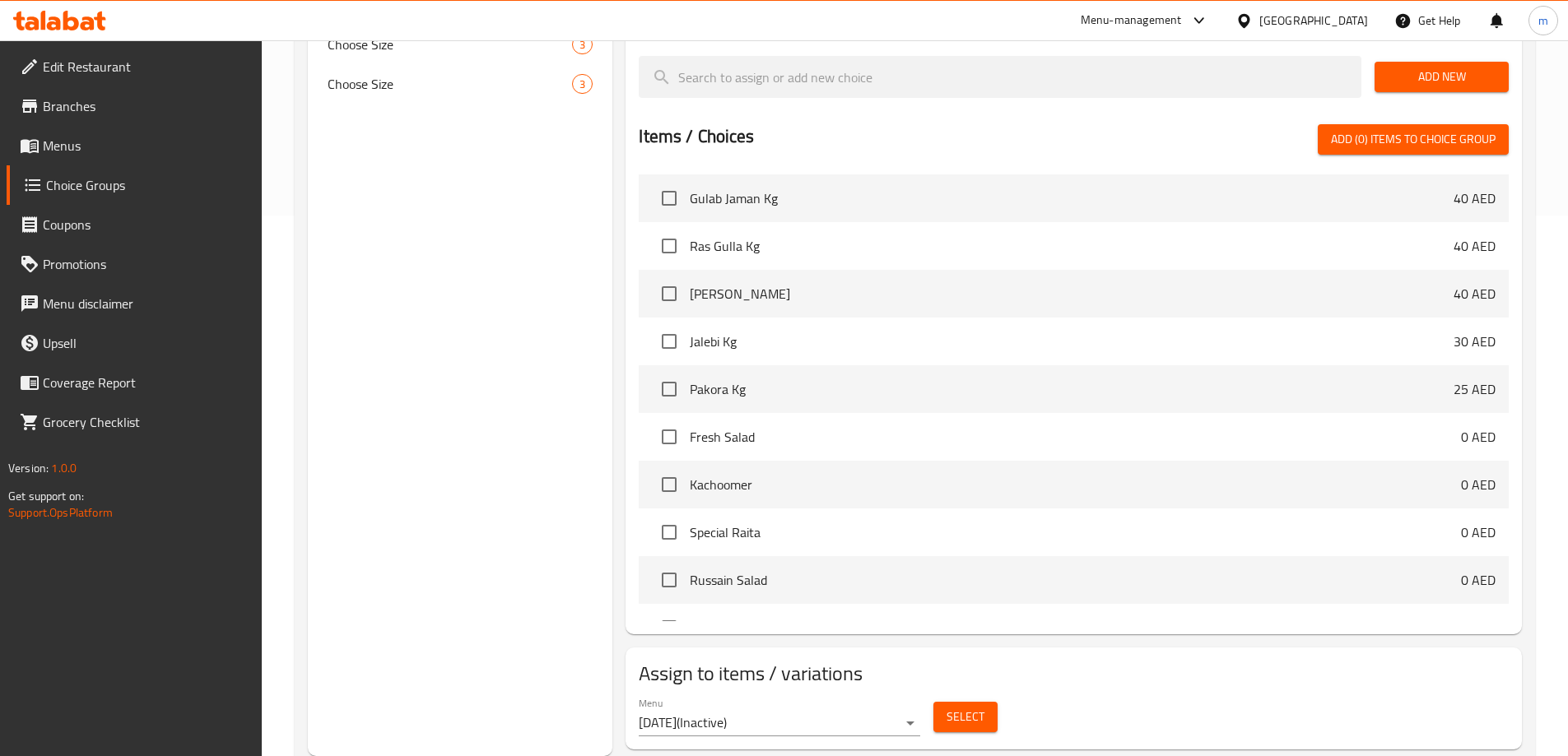
click at [995, 702] on button "Select" at bounding box center [966, 716] width 64 height 30
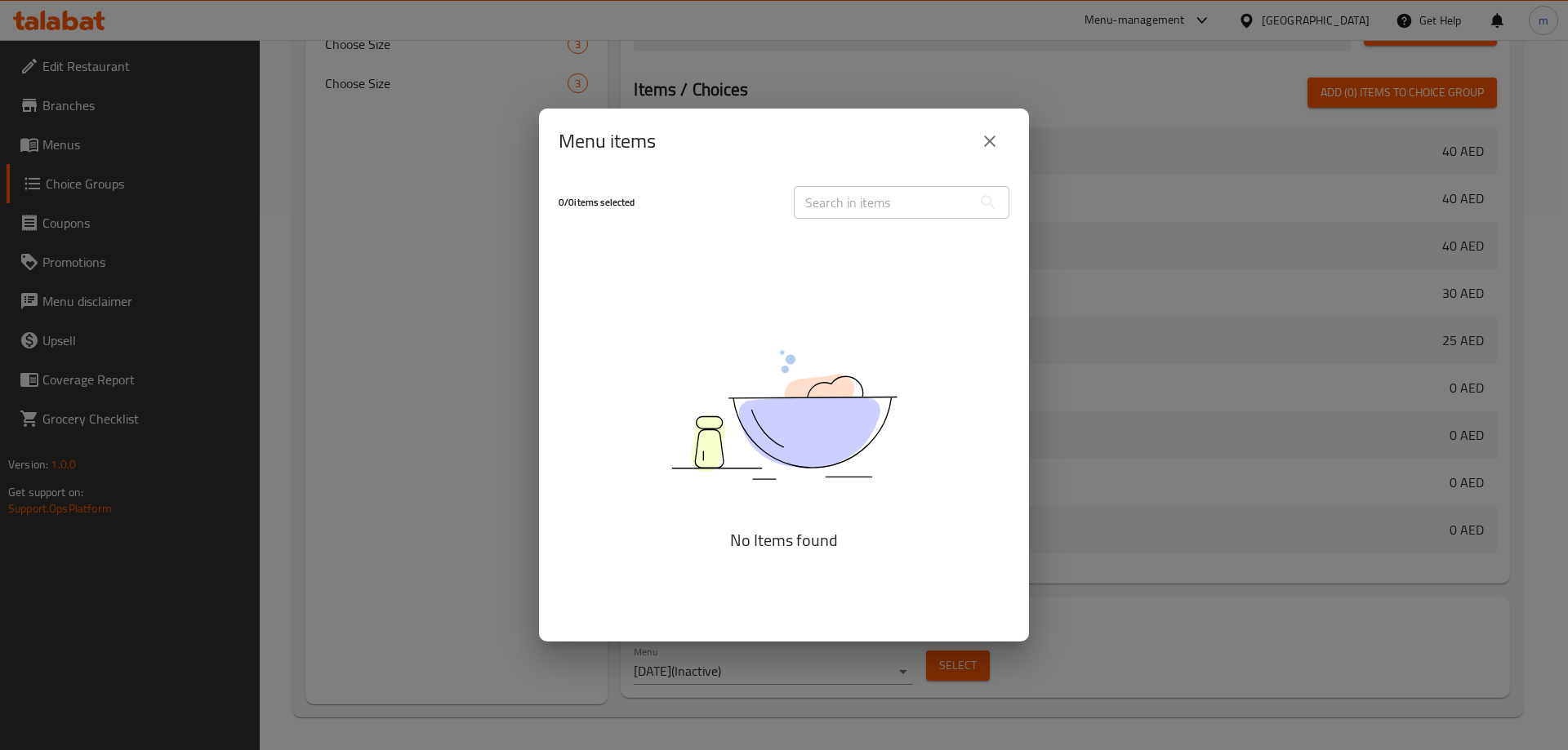
click at [842, 236] on div "0 / 0 items selected ​ No Items found" at bounding box center [784, 408] width 490 height 469
click at [850, 215] on input "text" at bounding box center [882, 203] width 178 height 33
click at [752, 274] on div "0 / 0 items selected ​ No Items found" at bounding box center [784, 408] width 490 height 469
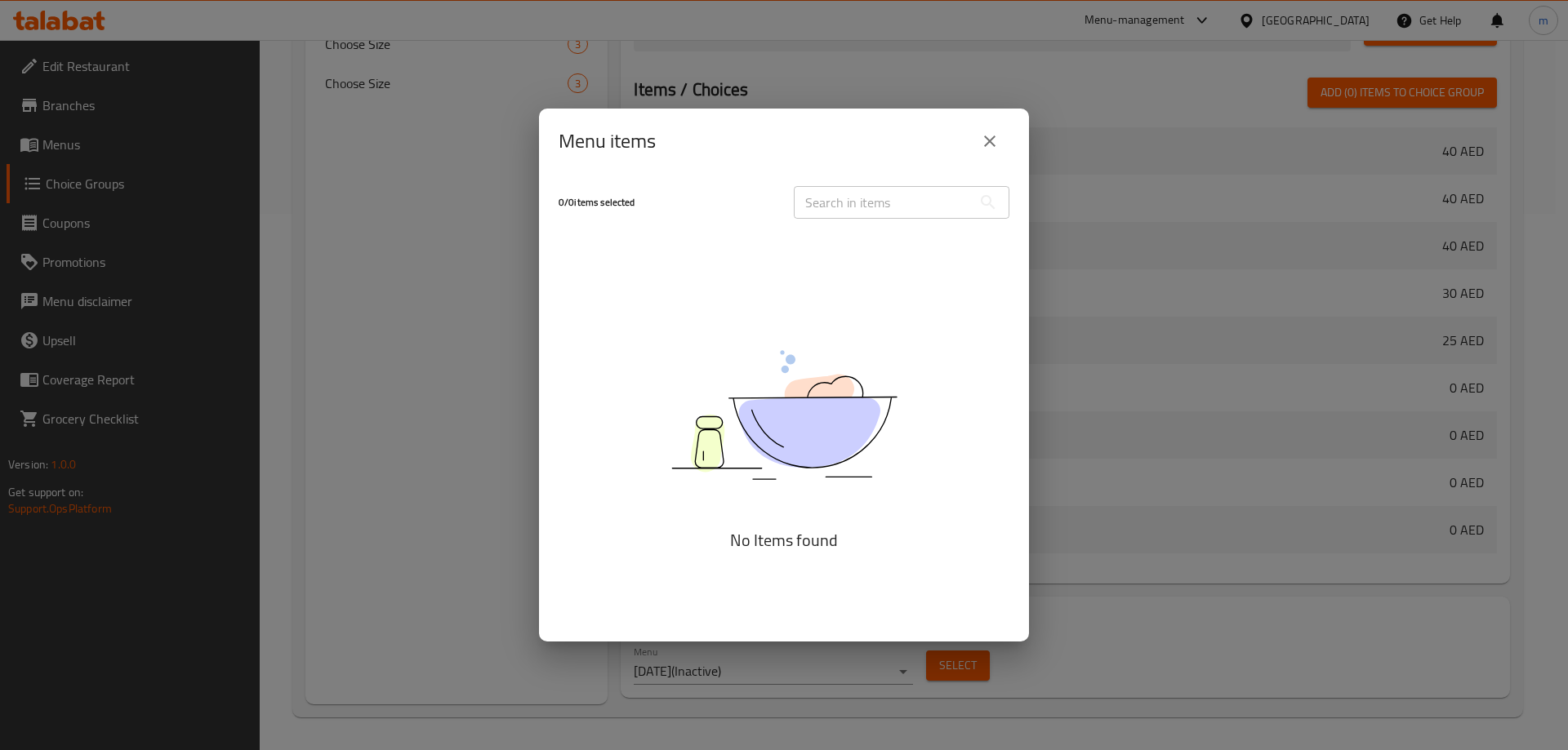
click at [824, 214] on input "text" at bounding box center [882, 203] width 178 height 33
paste input "Gulab Jaman Kg"
type input "Gulab Jaman Kg"
click at [943, 204] on input "Gulab Jaman Kg" at bounding box center [882, 203] width 178 height 33
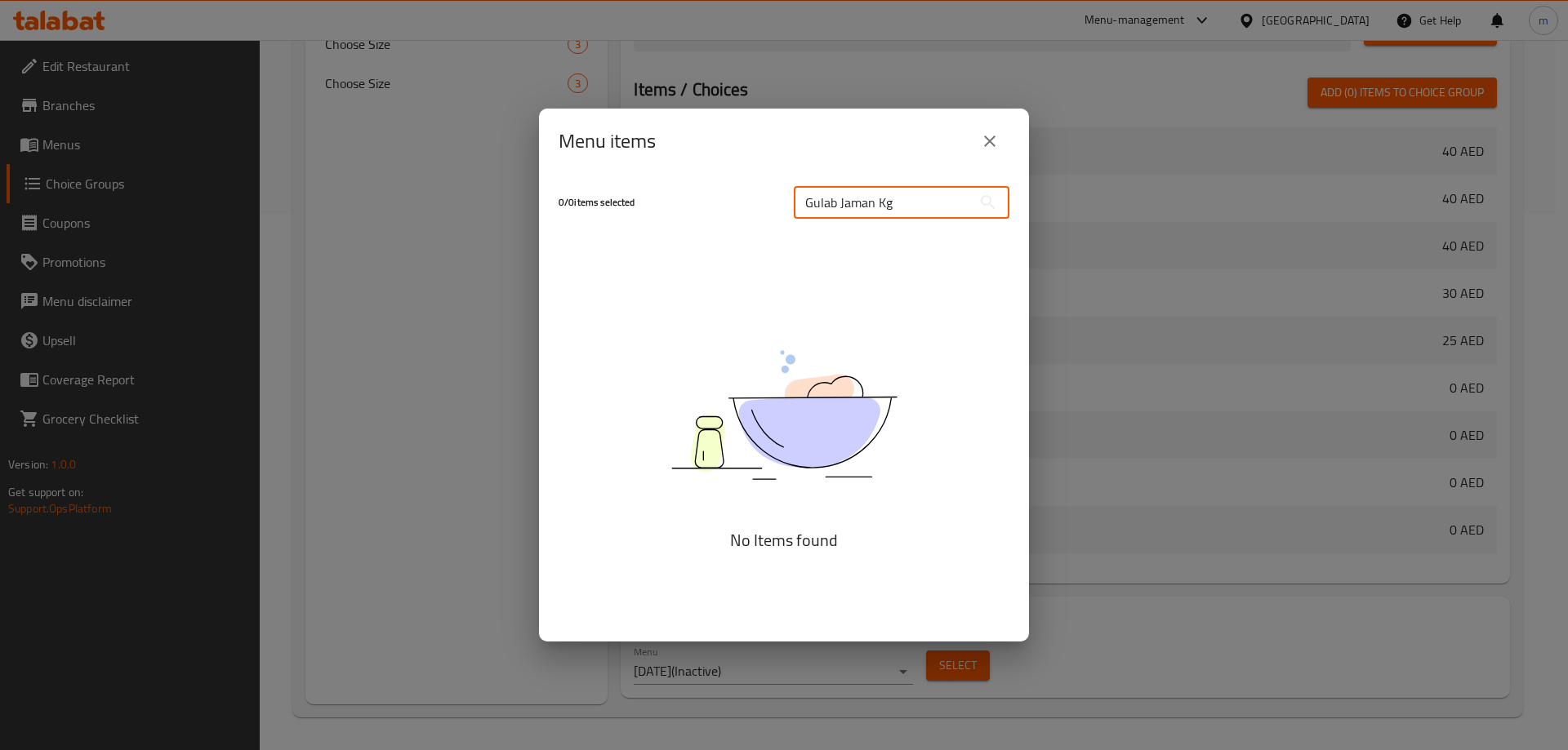
click at [943, 204] on input "Gulab Jaman Kg" at bounding box center [882, 203] width 178 height 33
click at [979, 131] on button "close" at bounding box center [990, 141] width 39 height 39
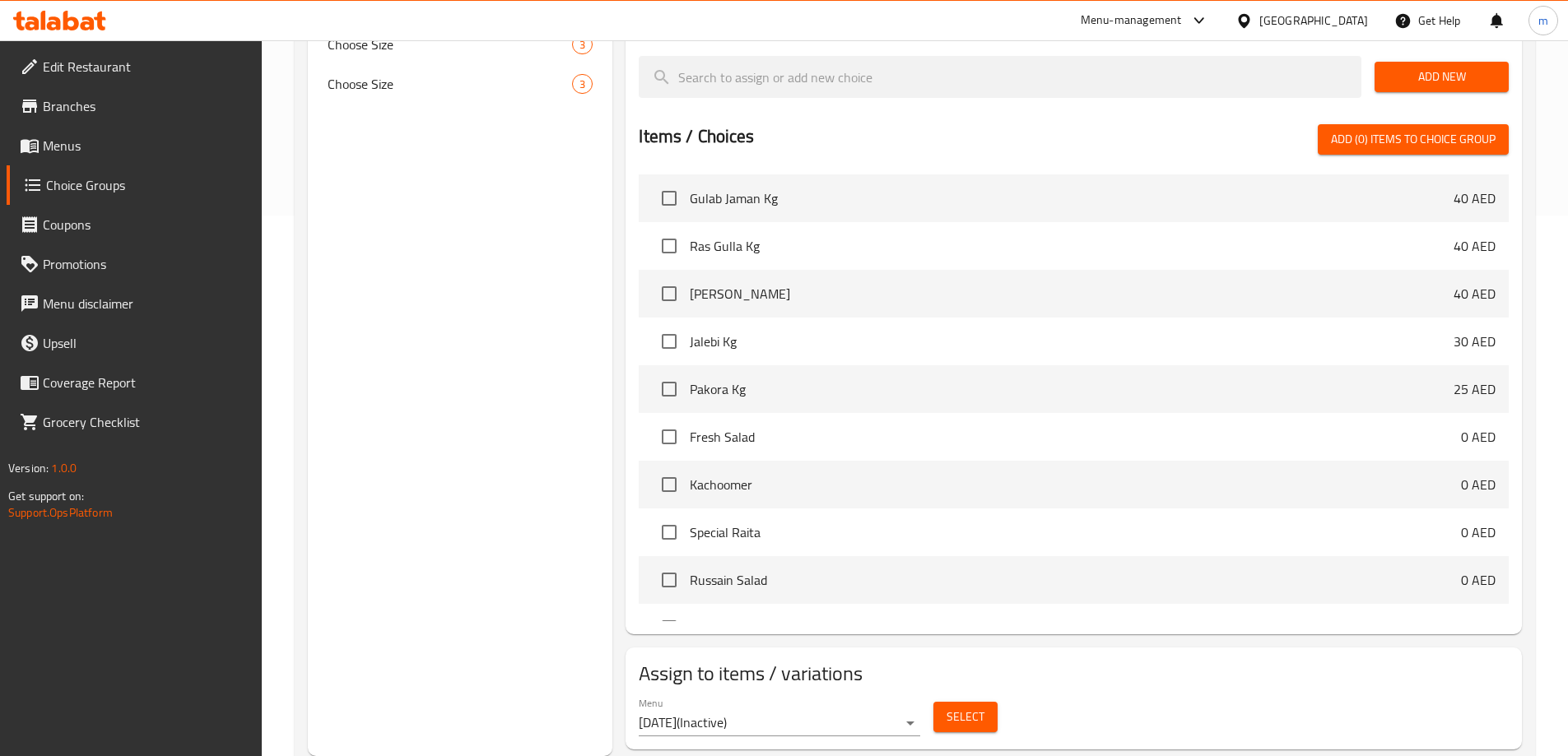
click at [74, 138] on span "Menus" at bounding box center [145, 145] width 205 height 19
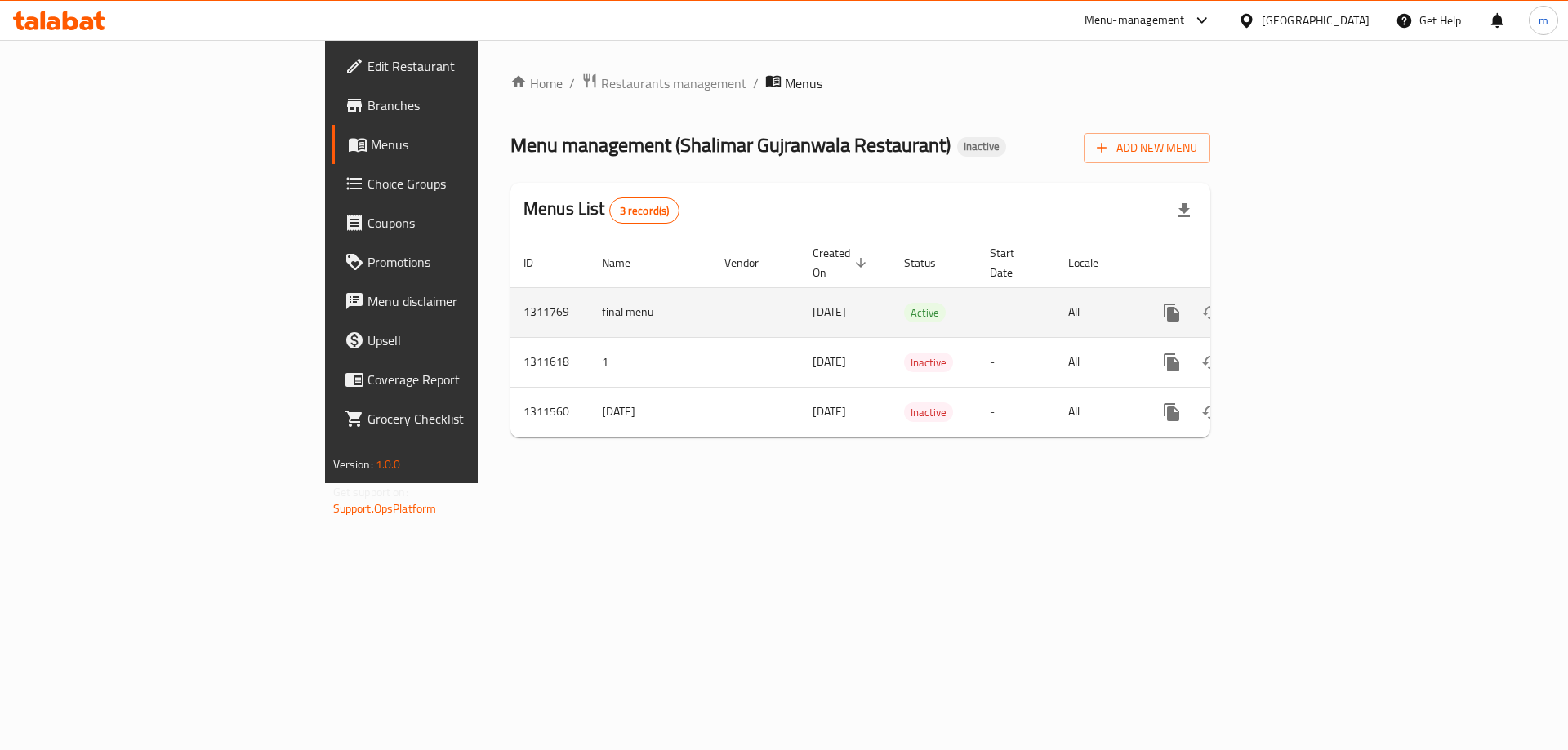
click at [1309, 295] on link "enhanced table" at bounding box center [1288, 312] width 39 height 39
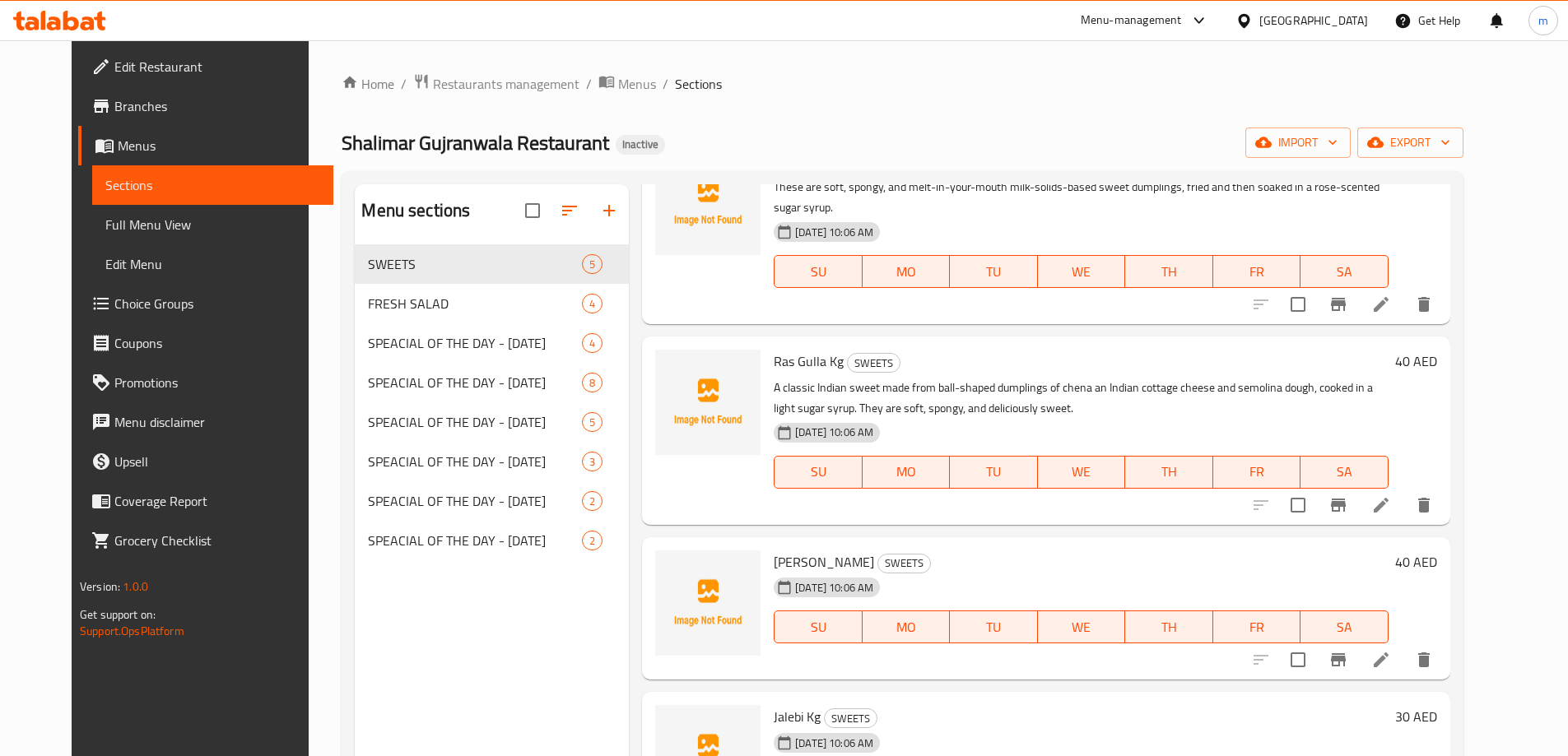
scroll to position [131, 0]
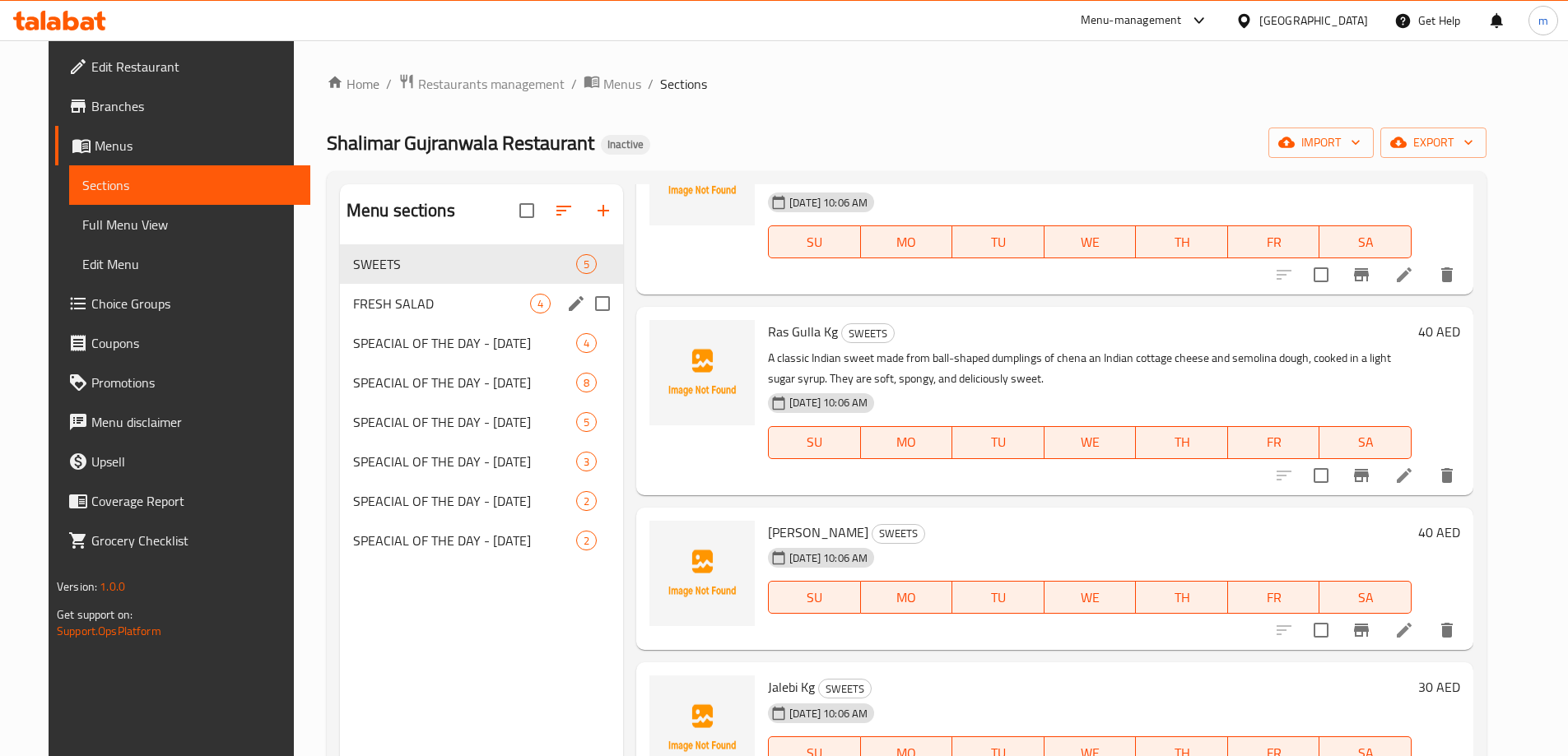
click at [413, 301] on span "FRESH SALAD" at bounding box center [442, 303] width 177 height 19
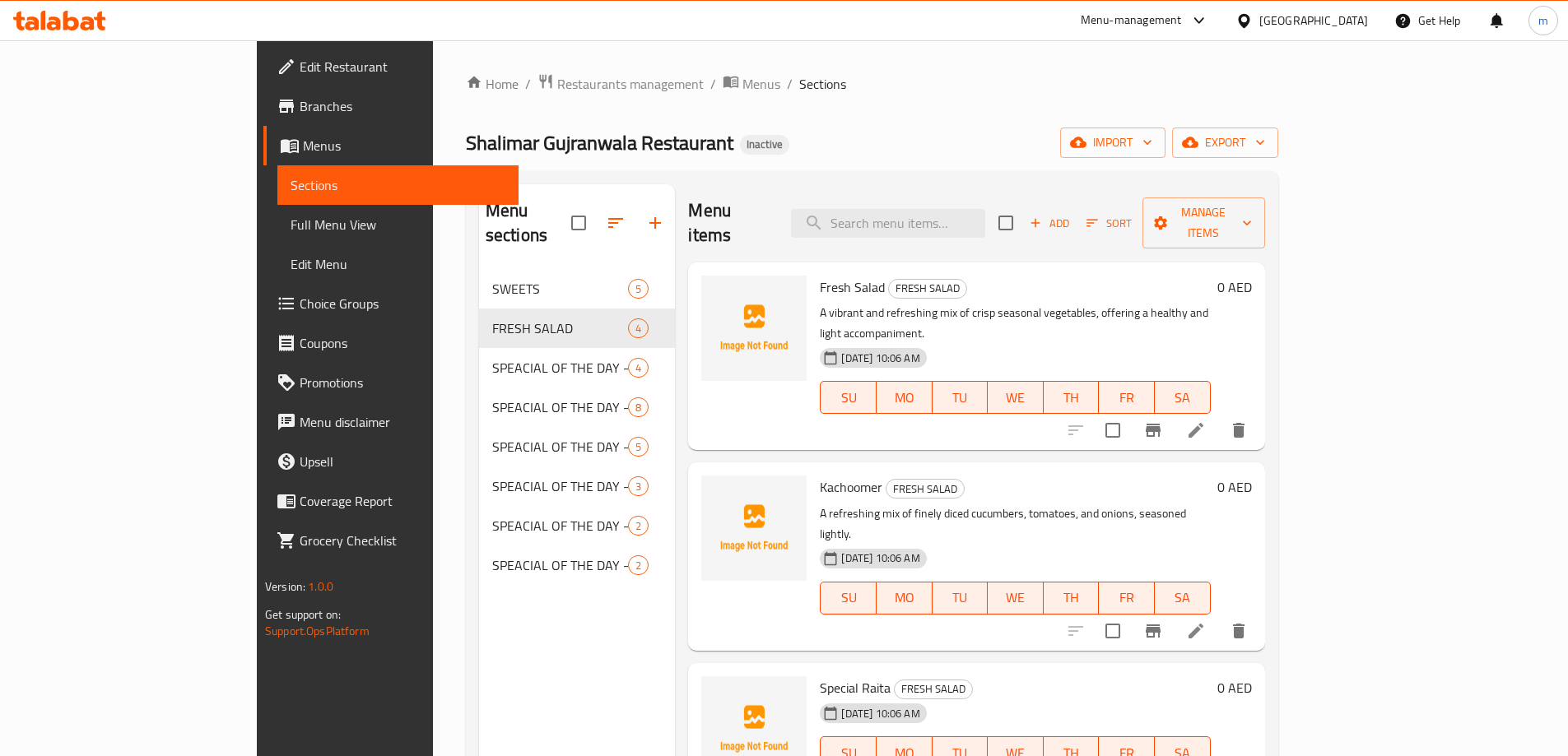
click at [1218, 415] on li at bounding box center [1196, 430] width 46 height 30
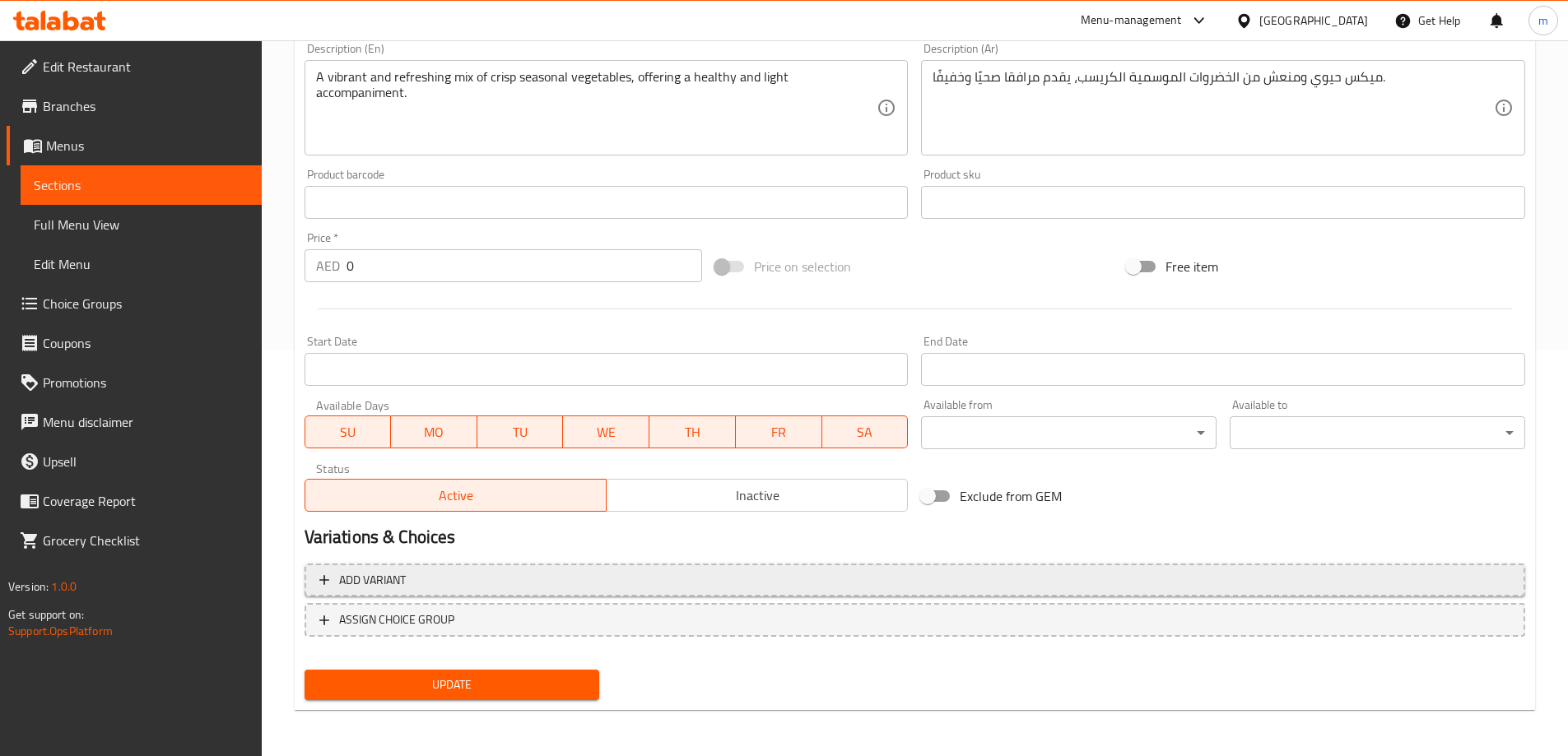
click at [800, 577] on span "Add variant" at bounding box center [915, 580] width 1191 height 20
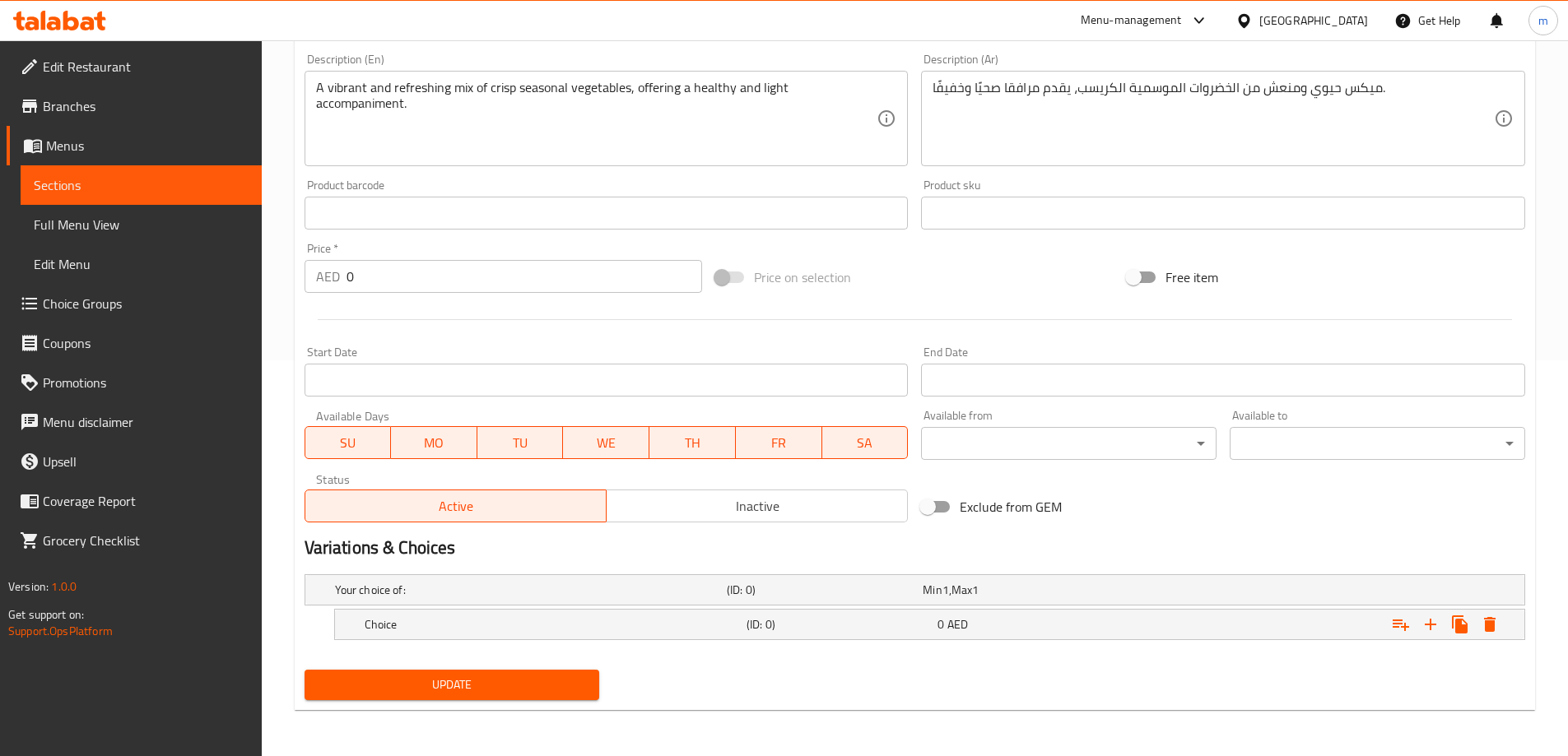
scroll to position [396, 0]
click at [1432, 620] on icon "Expand" at bounding box center [1430, 624] width 19 height 19
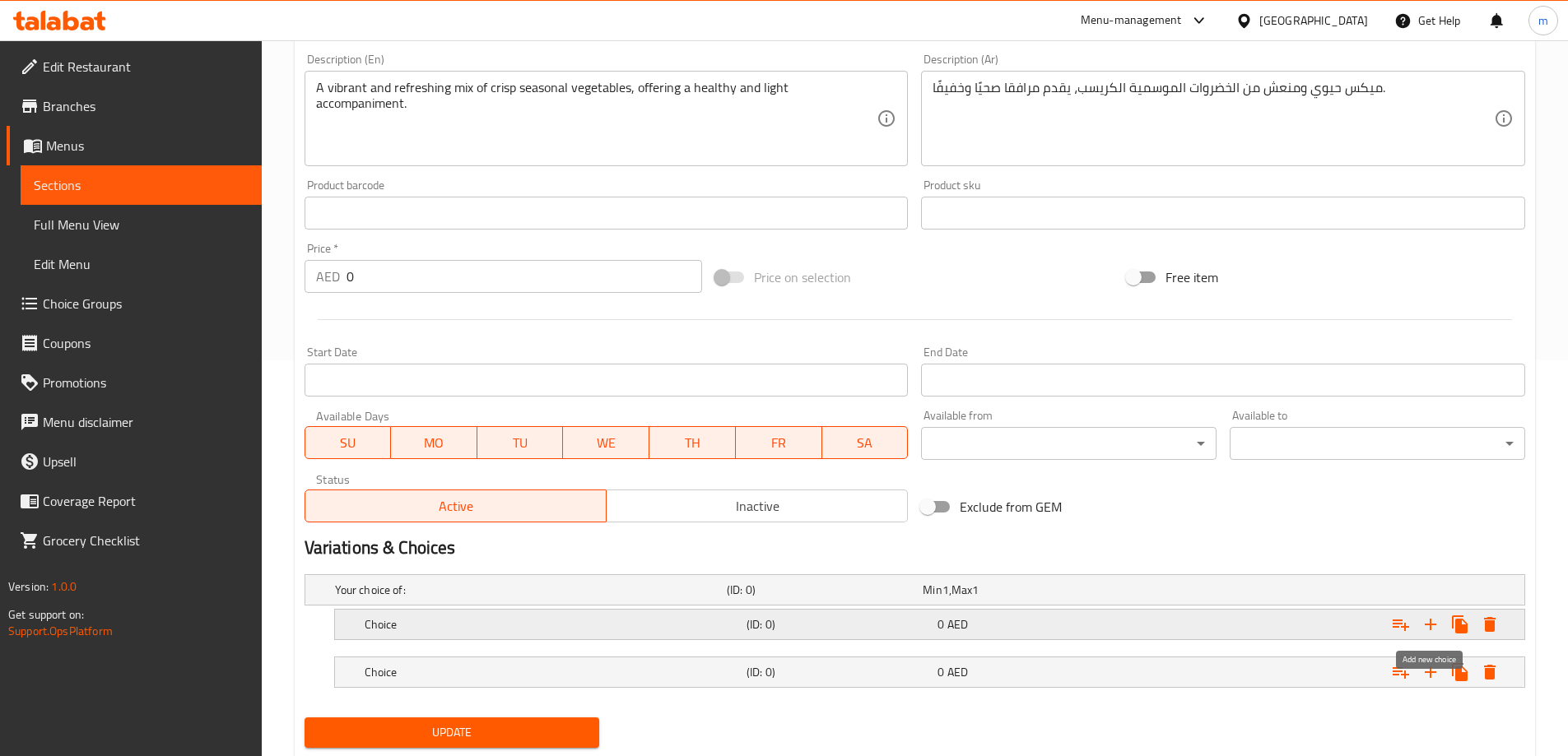
click at [1432, 620] on icon "Expand" at bounding box center [1430, 624] width 19 height 19
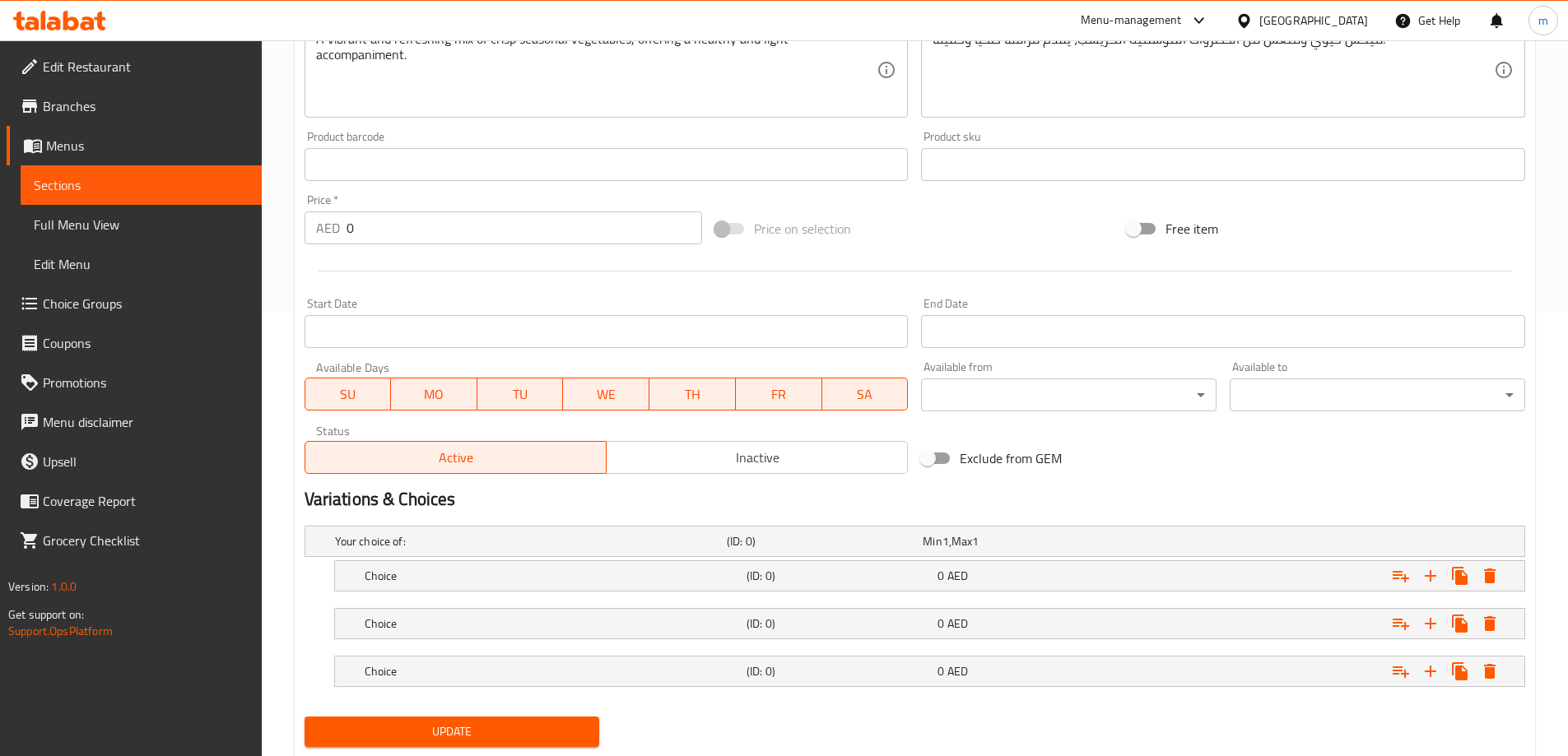
scroll to position [491, 0]
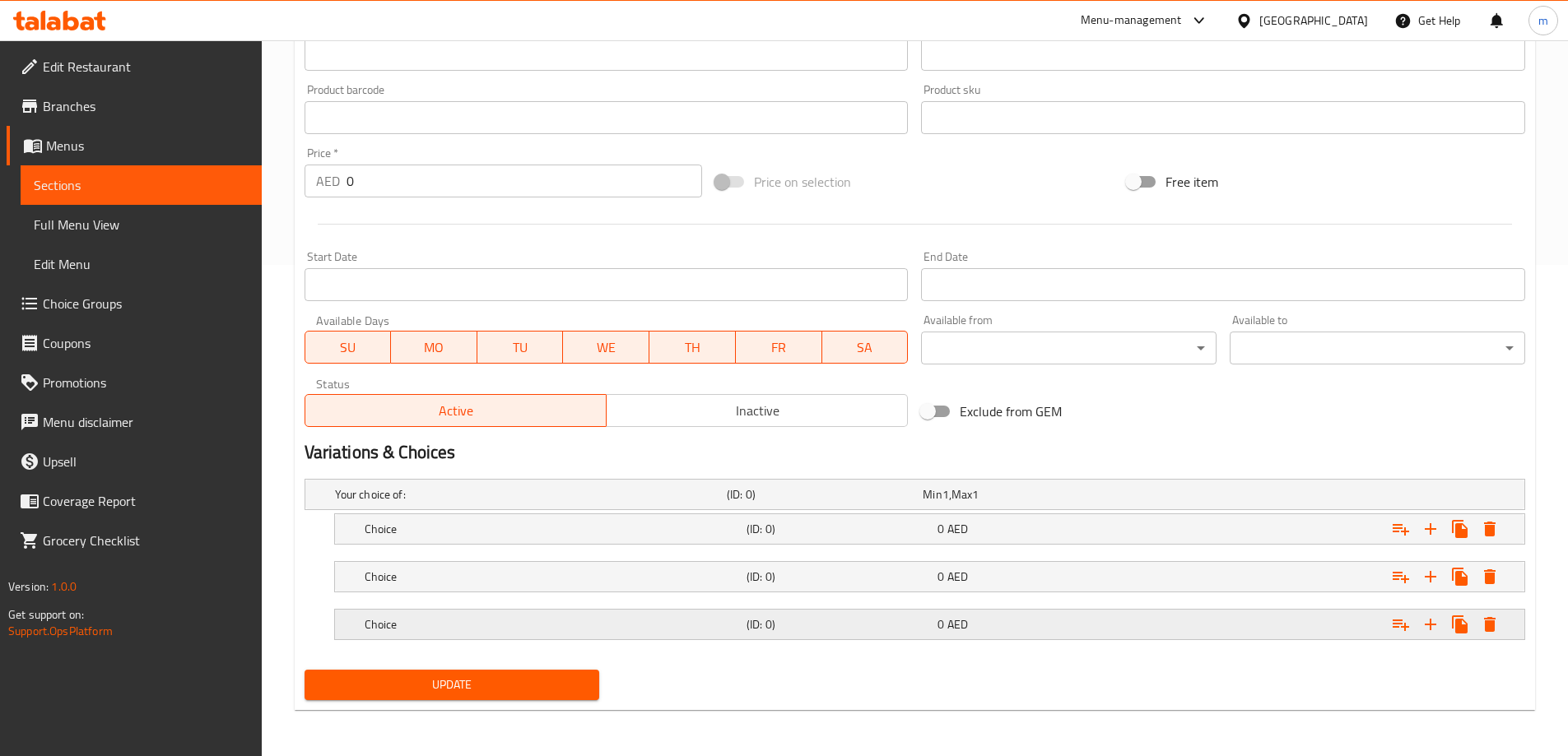
click at [978, 633] on div "0 AED" at bounding box center [1029, 624] width 191 height 23
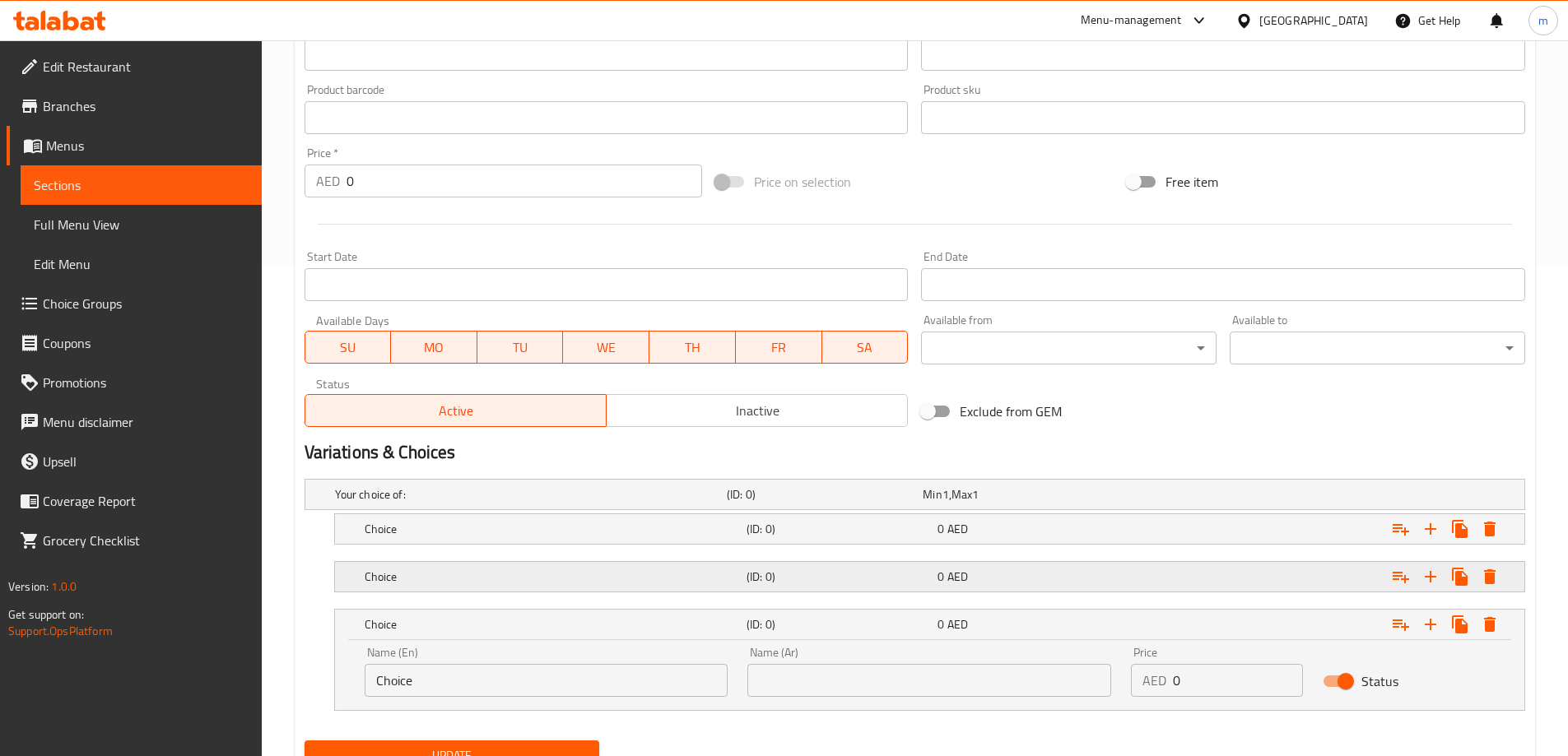
click at [983, 559] on div "Choice (ID: 0) 0 AED" at bounding box center [935, 576] width 1147 height 36
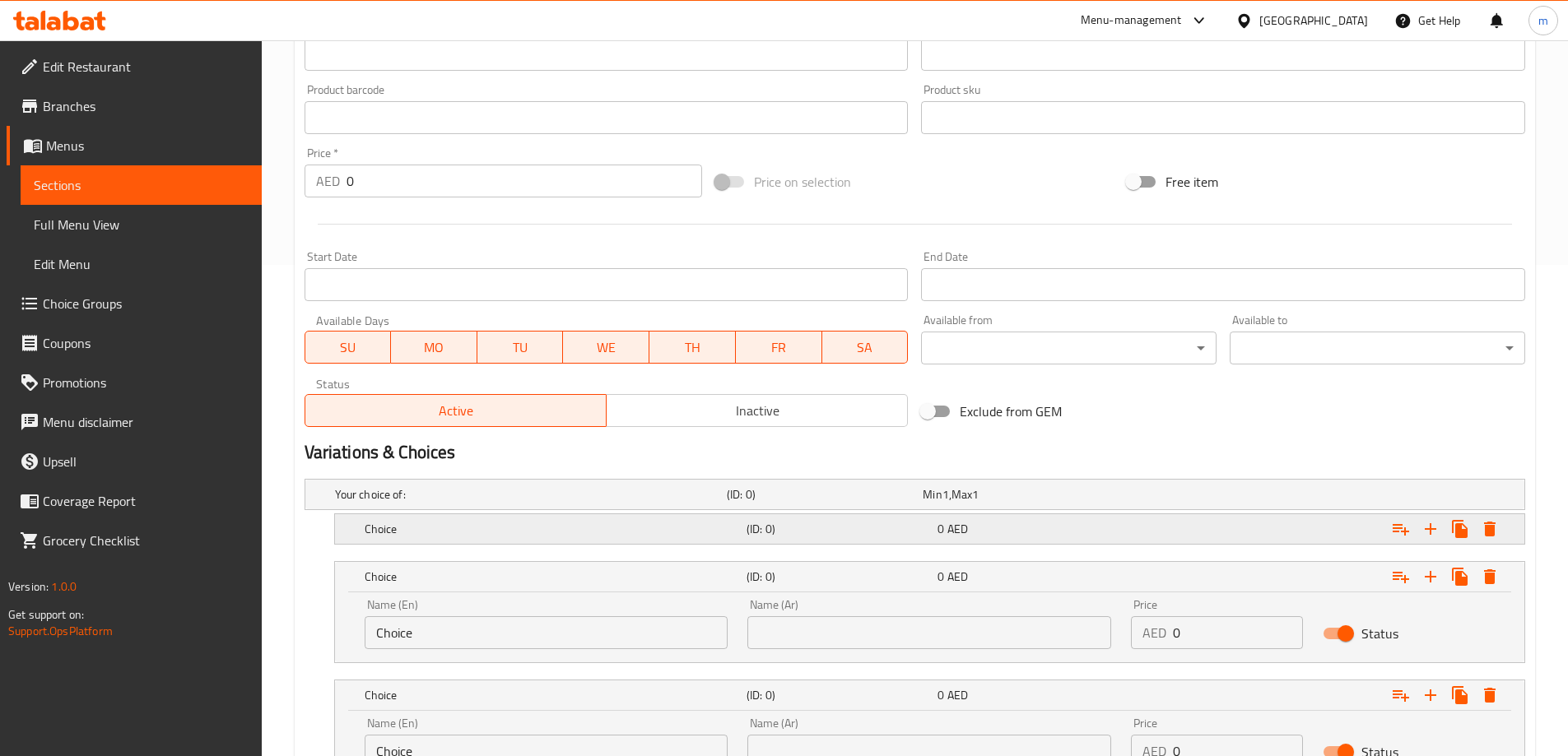
click at [971, 538] on div "0 AED" at bounding box center [1029, 529] width 191 height 23
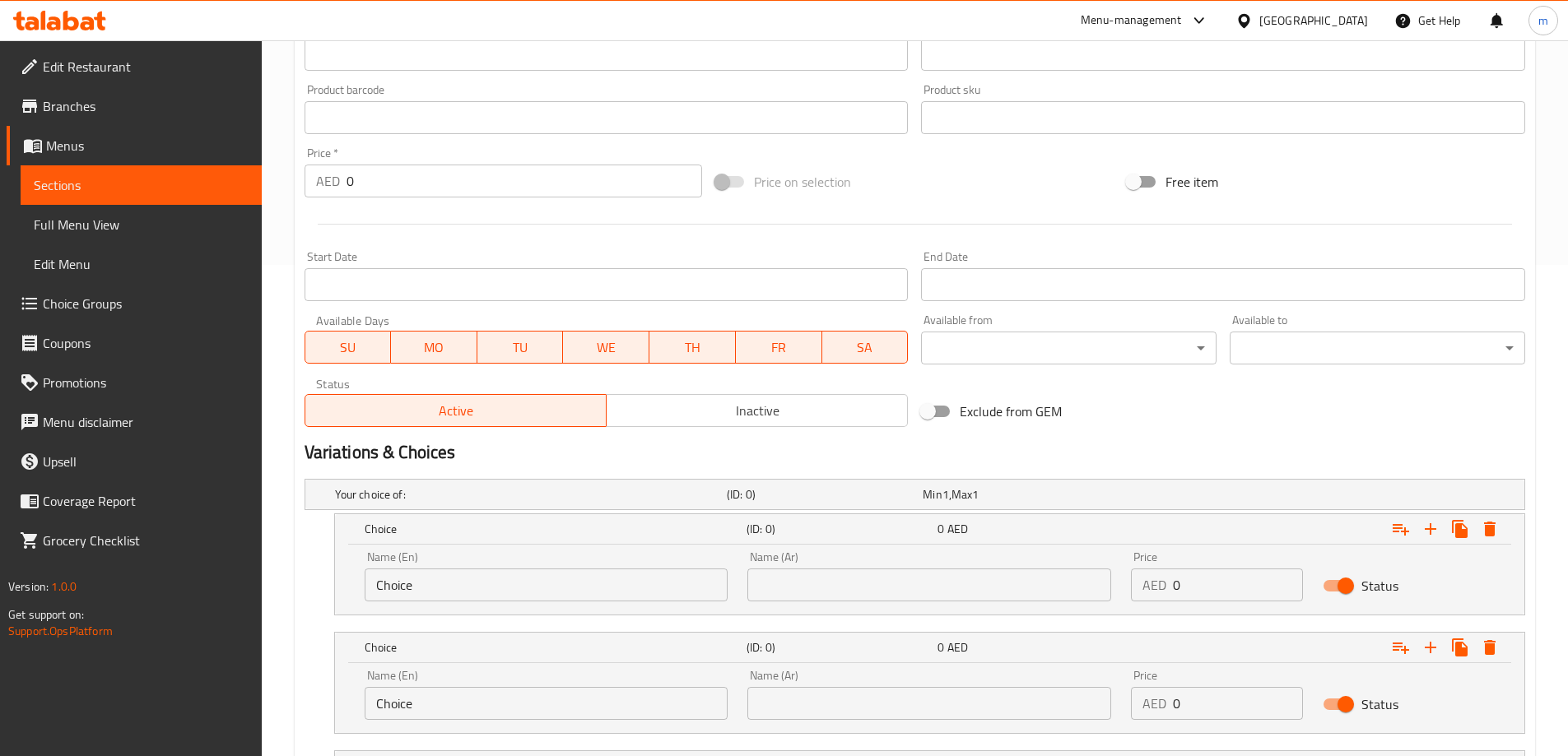
click at [549, 587] on input "Choice" at bounding box center [546, 585] width 364 height 33
click at [457, 590] on input "Choice" at bounding box center [546, 585] width 364 height 33
paste input "Quarter"
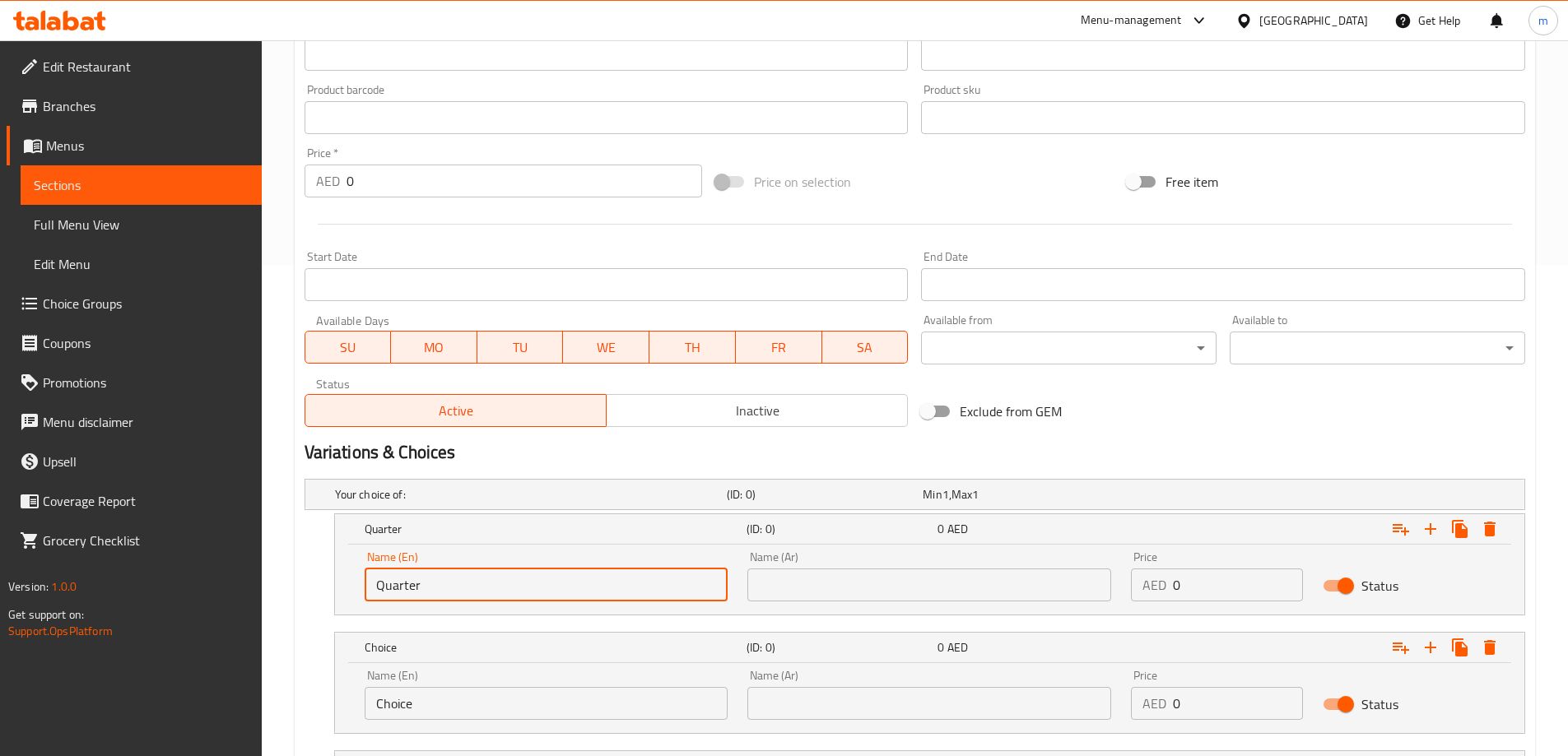
type input "Quarter"
click at [868, 583] on input "text" at bounding box center [930, 585] width 364 height 33
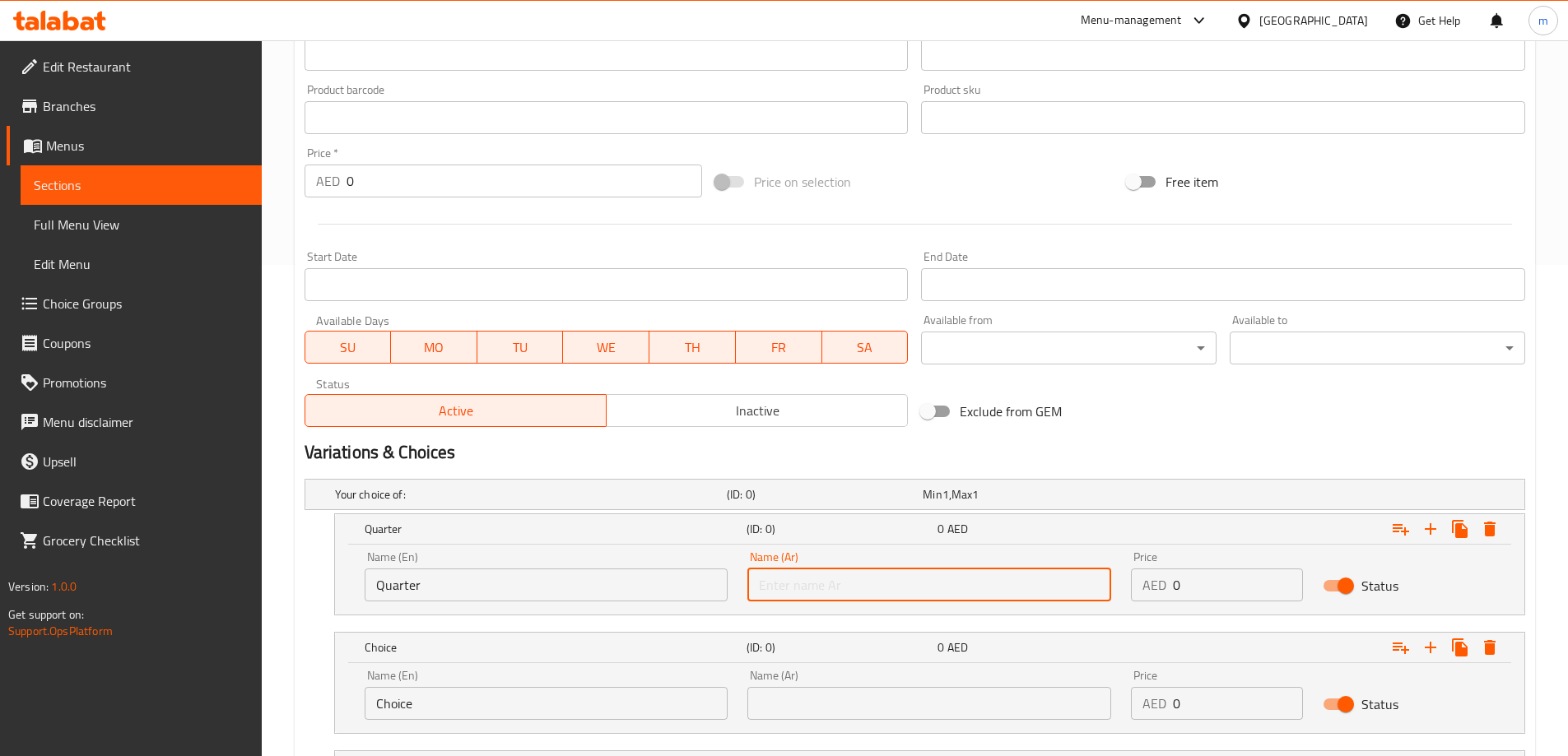
paste input "ربع"
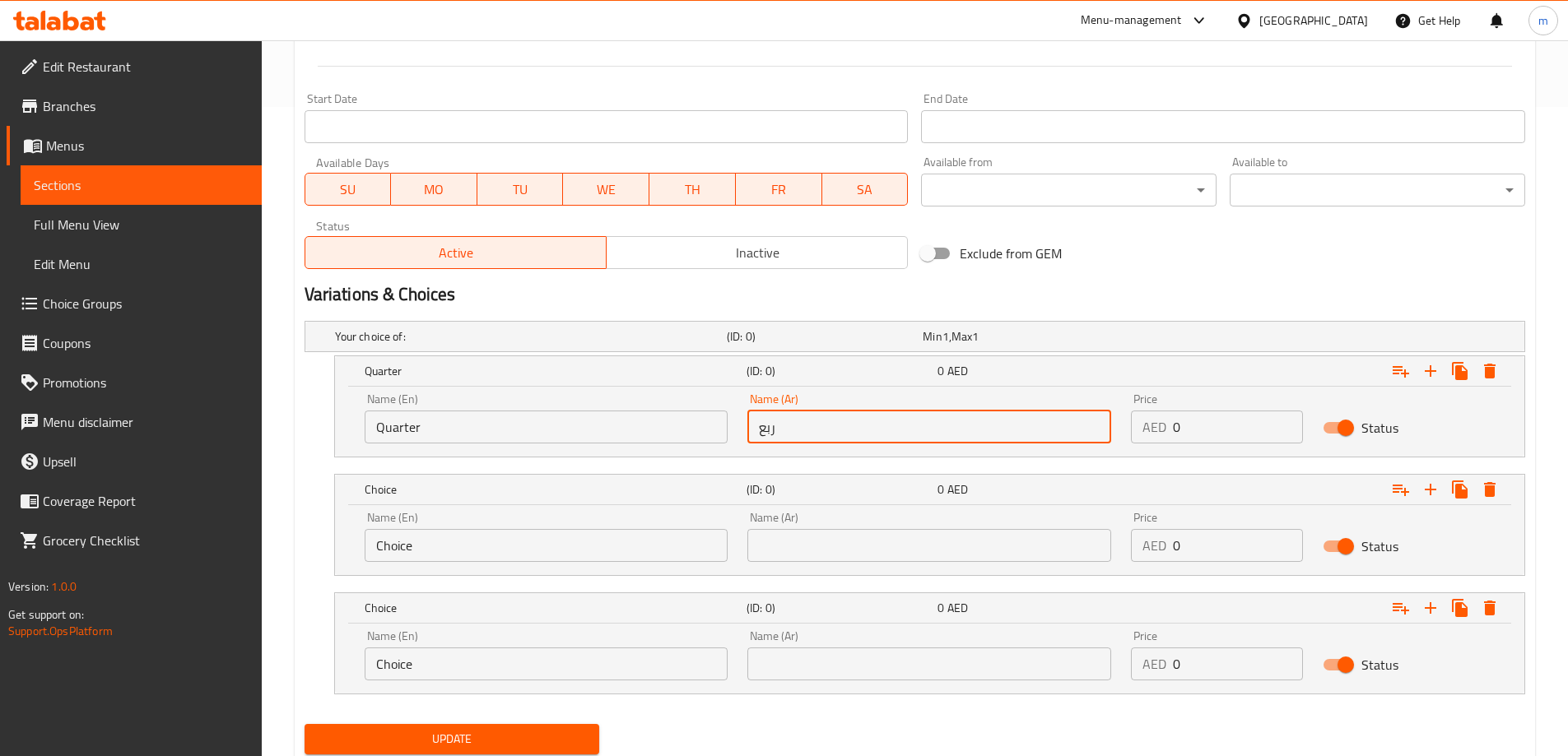
scroll to position [655, 0]
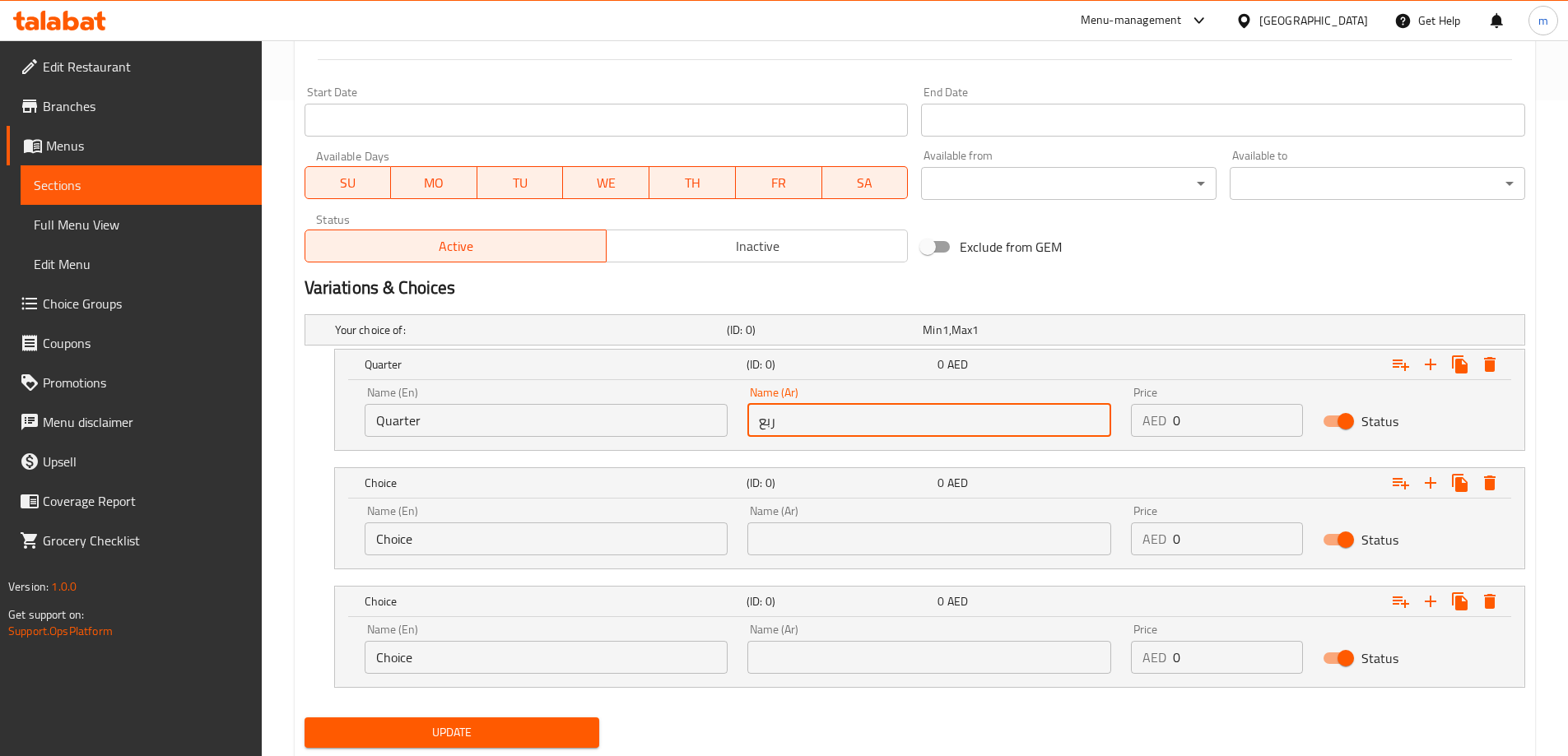
type input "ربع"
click at [566, 539] on input "Choice" at bounding box center [546, 539] width 364 height 33
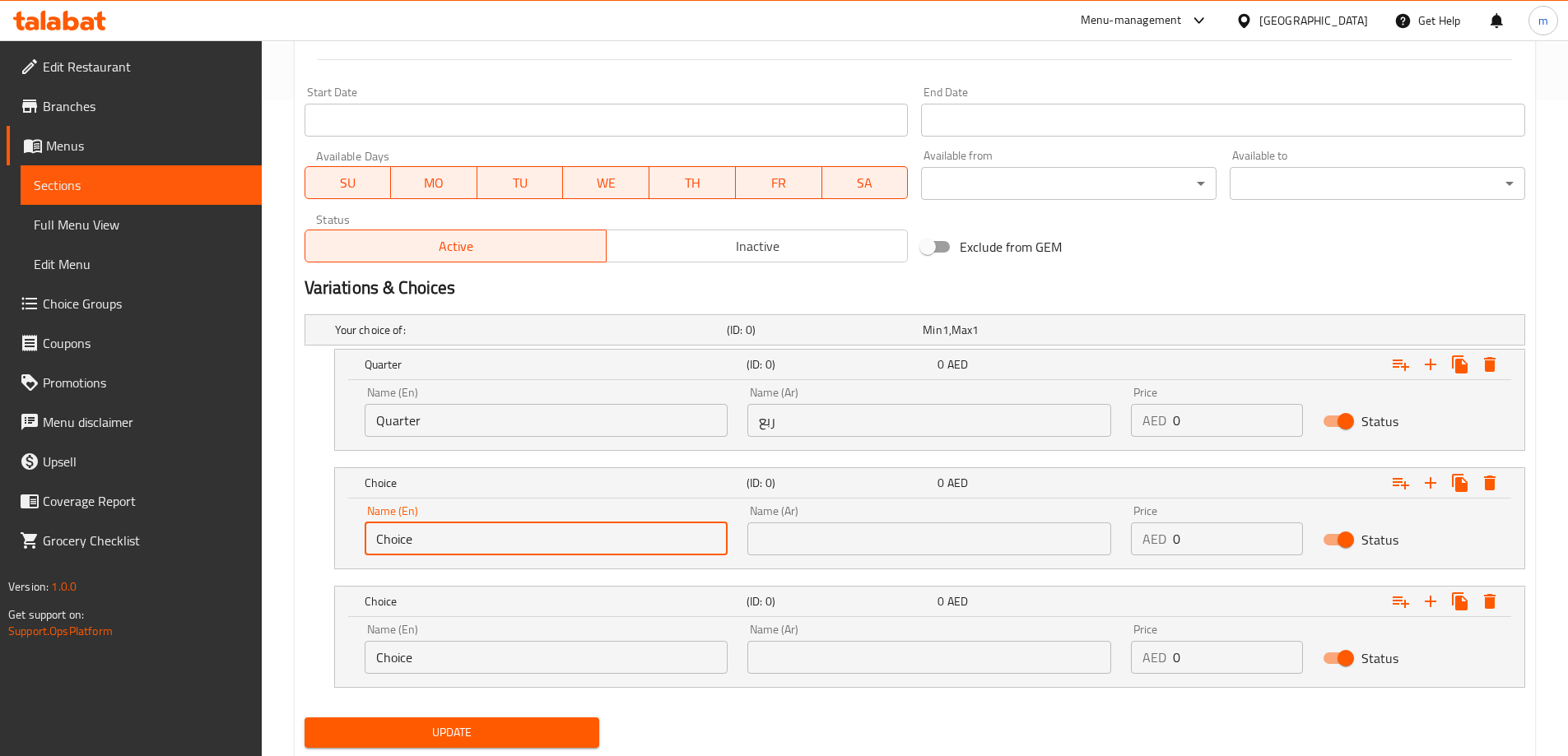
paste input "Half"
type input "Half"
click at [833, 550] on input "text" at bounding box center [930, 539] width 364 height 33
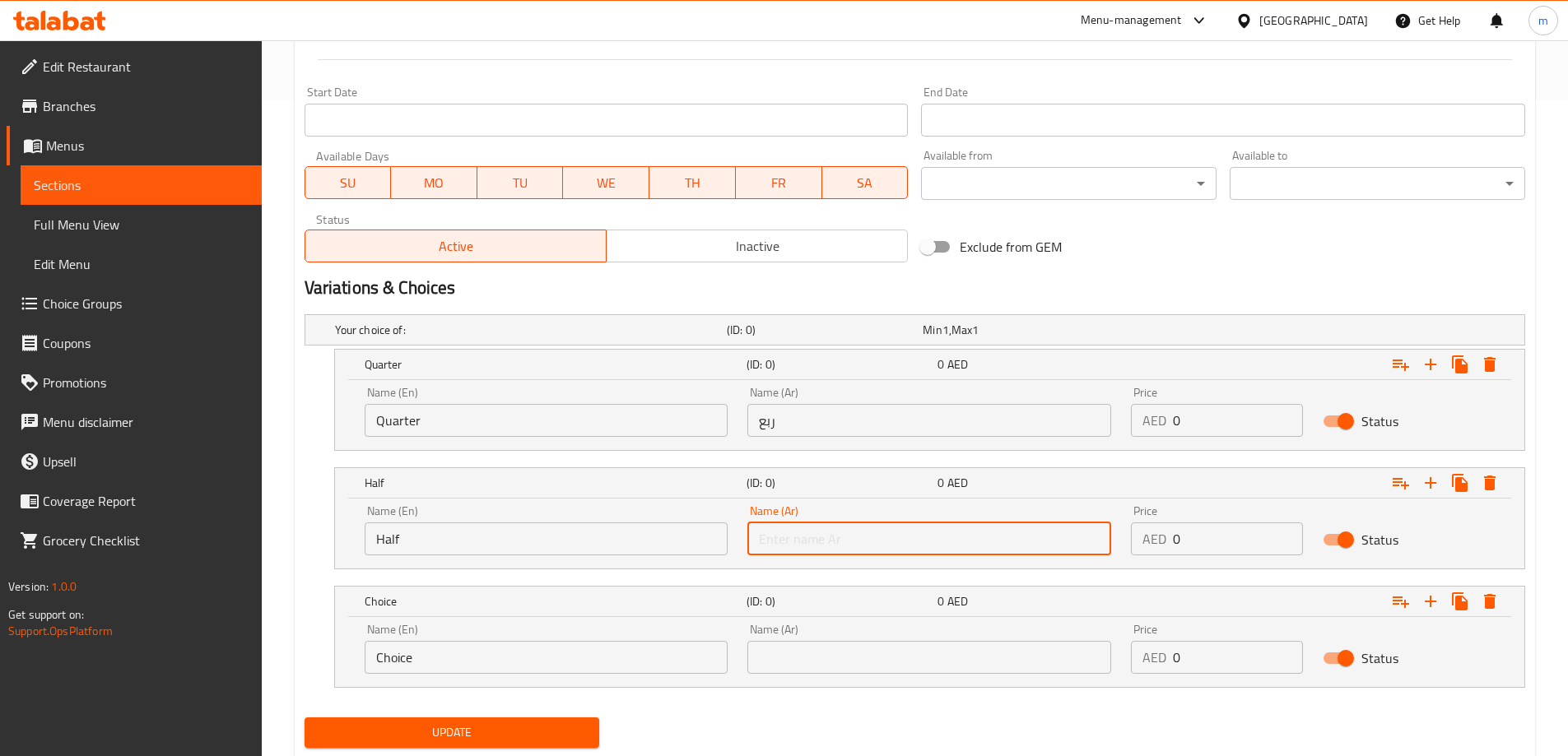
paste input "نصف"
type input "نصف"
click at [561, 648] on input "Choice" at bounding box center [546, 657] width 364 height 33
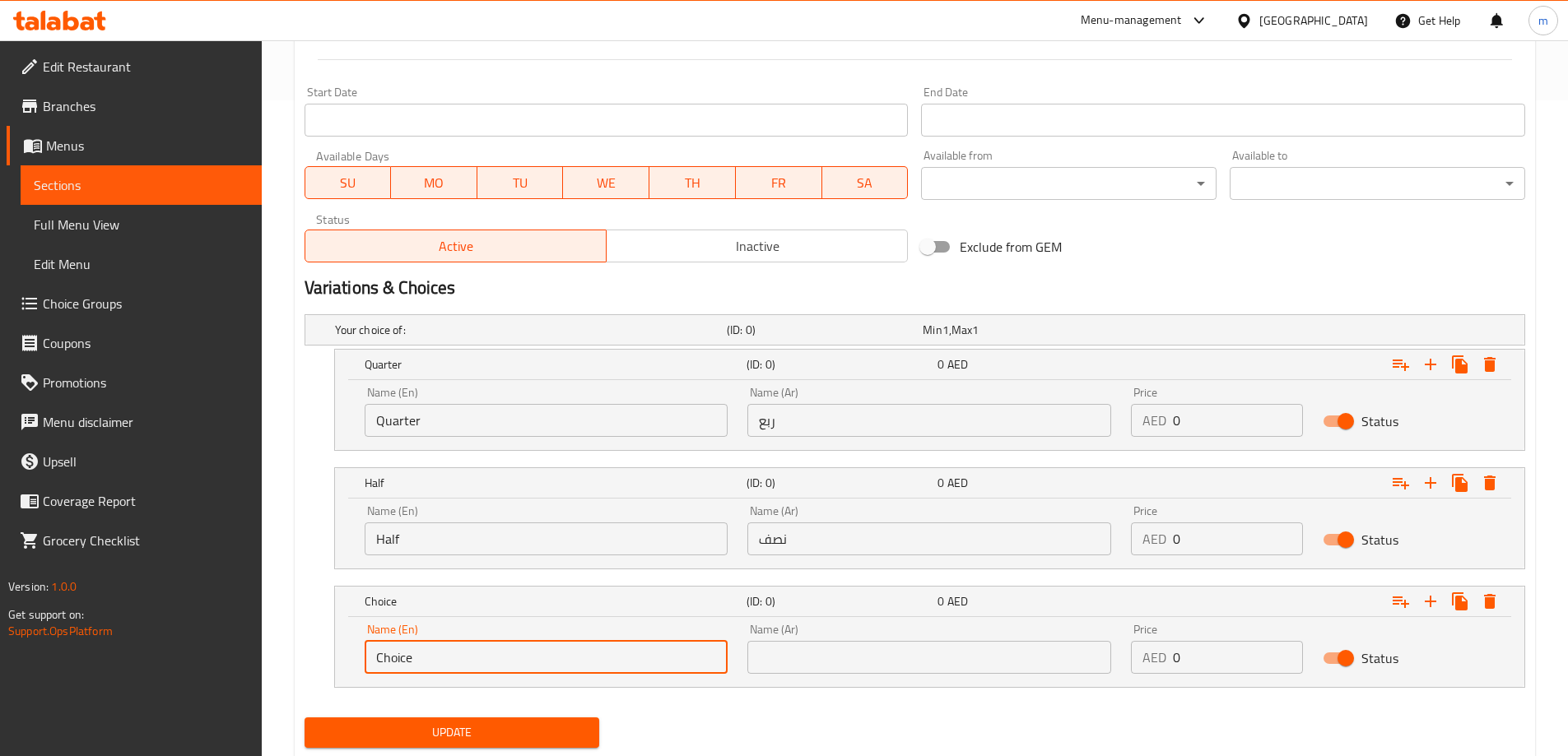
click at [561, 648] on input "Choice" at bounding box center [546, 657] width 364 height 33
paste input "Full"
click at [836, 658] on input "text" at bounding box center [930, 657] width 364 height 33
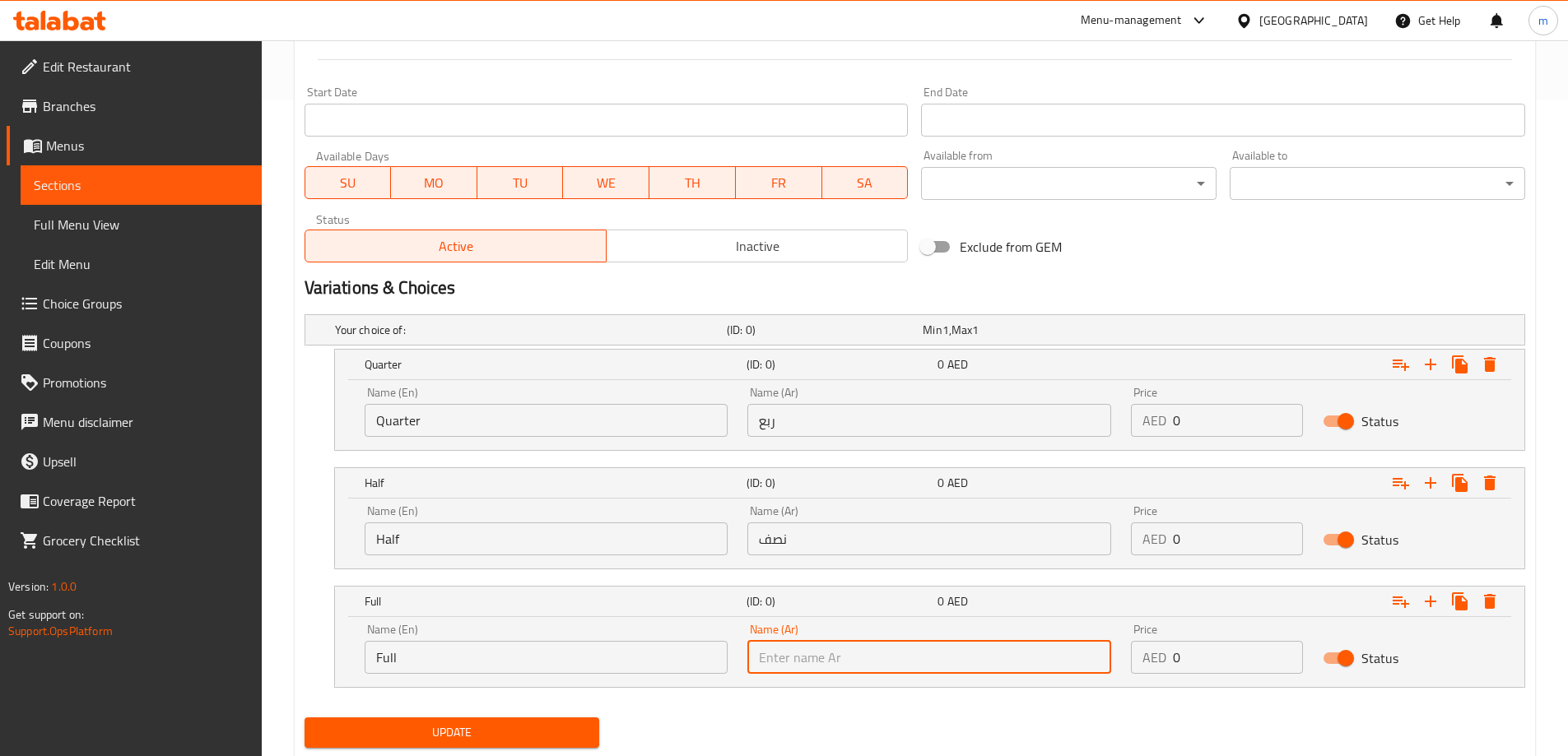
click at [424, 663] on input "Full" at bounding box center [546, 657] width 364 height 33
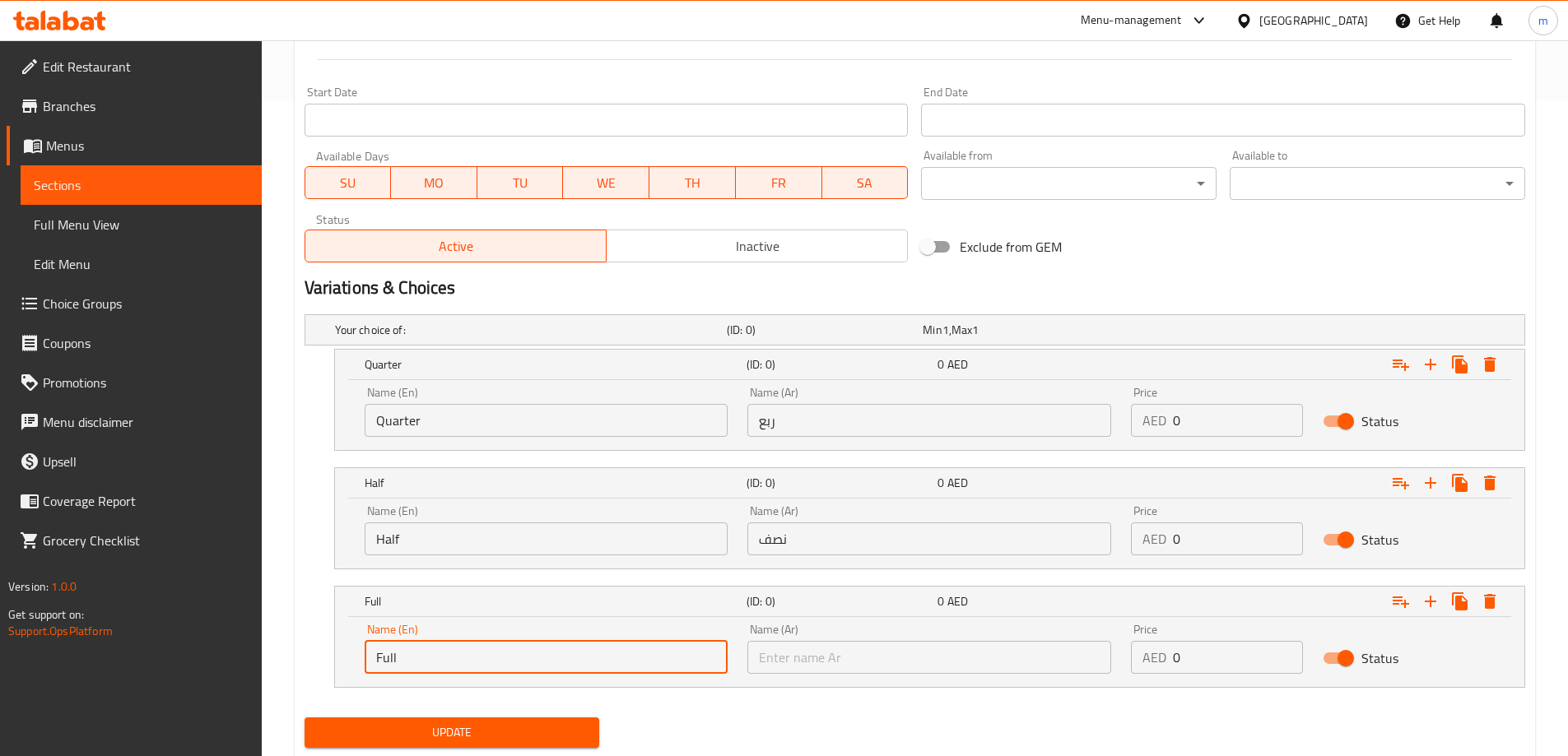
type input "Full"
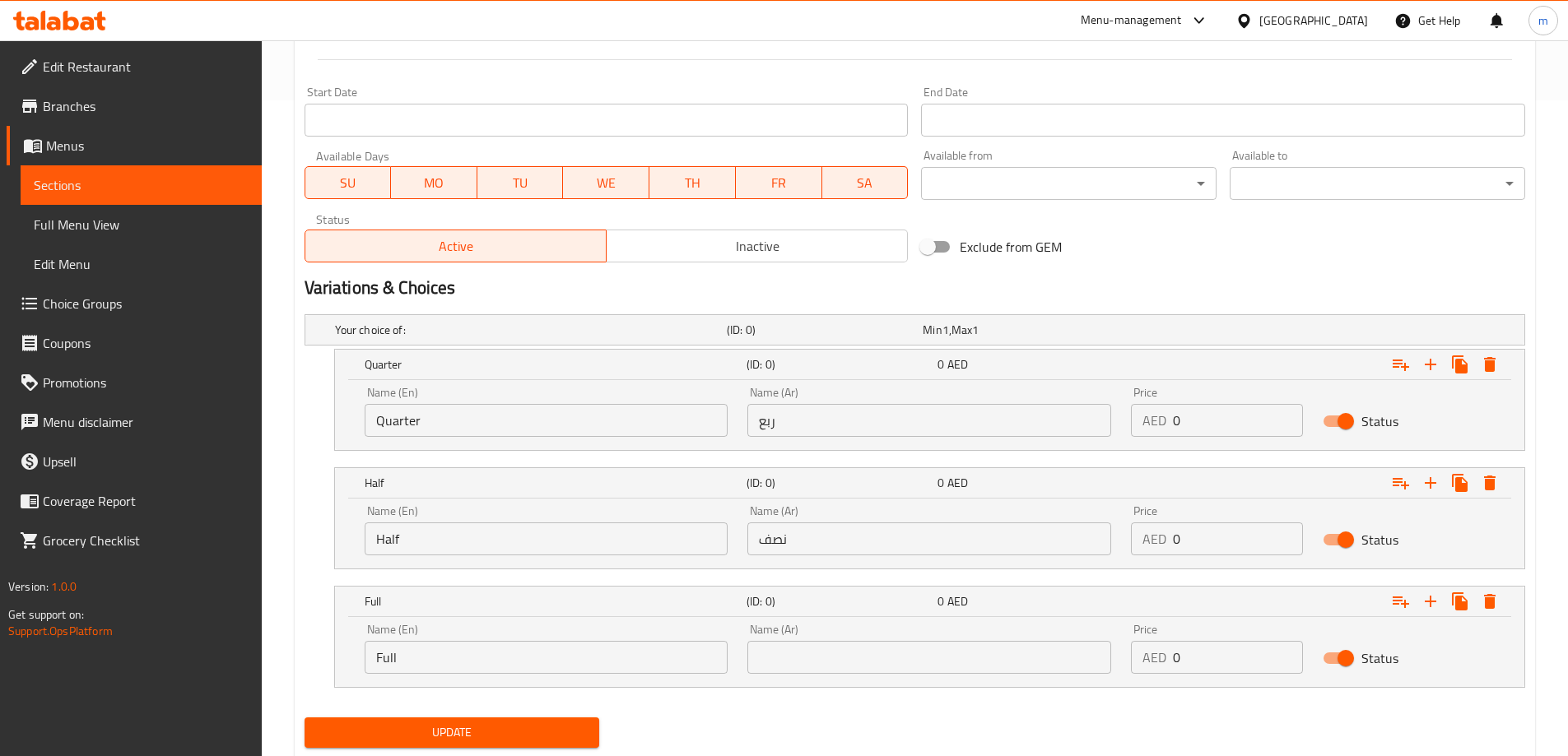
click at [808, 659] on input "text" at bounding box center [930, 657] width 364 height 33
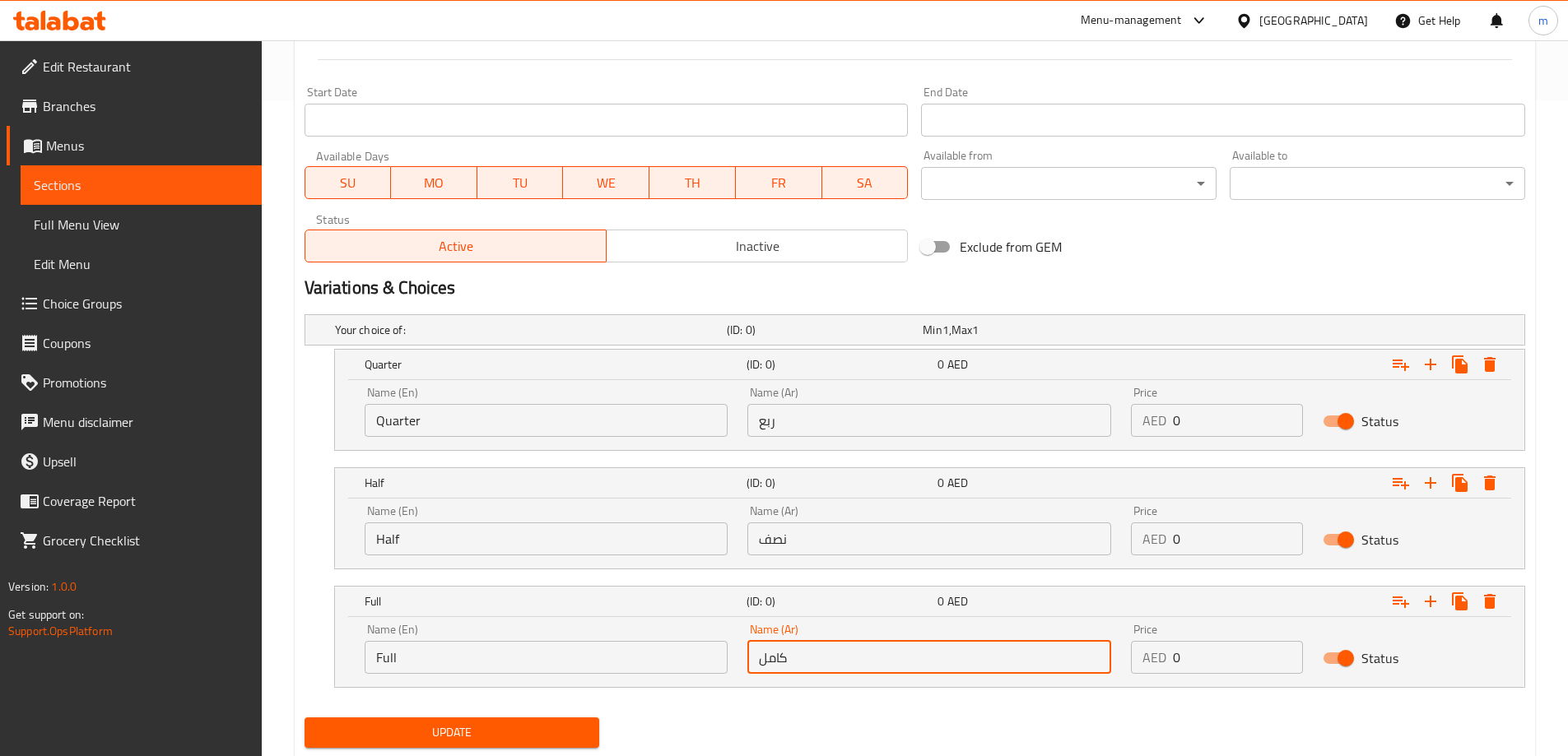
type input "كامل"
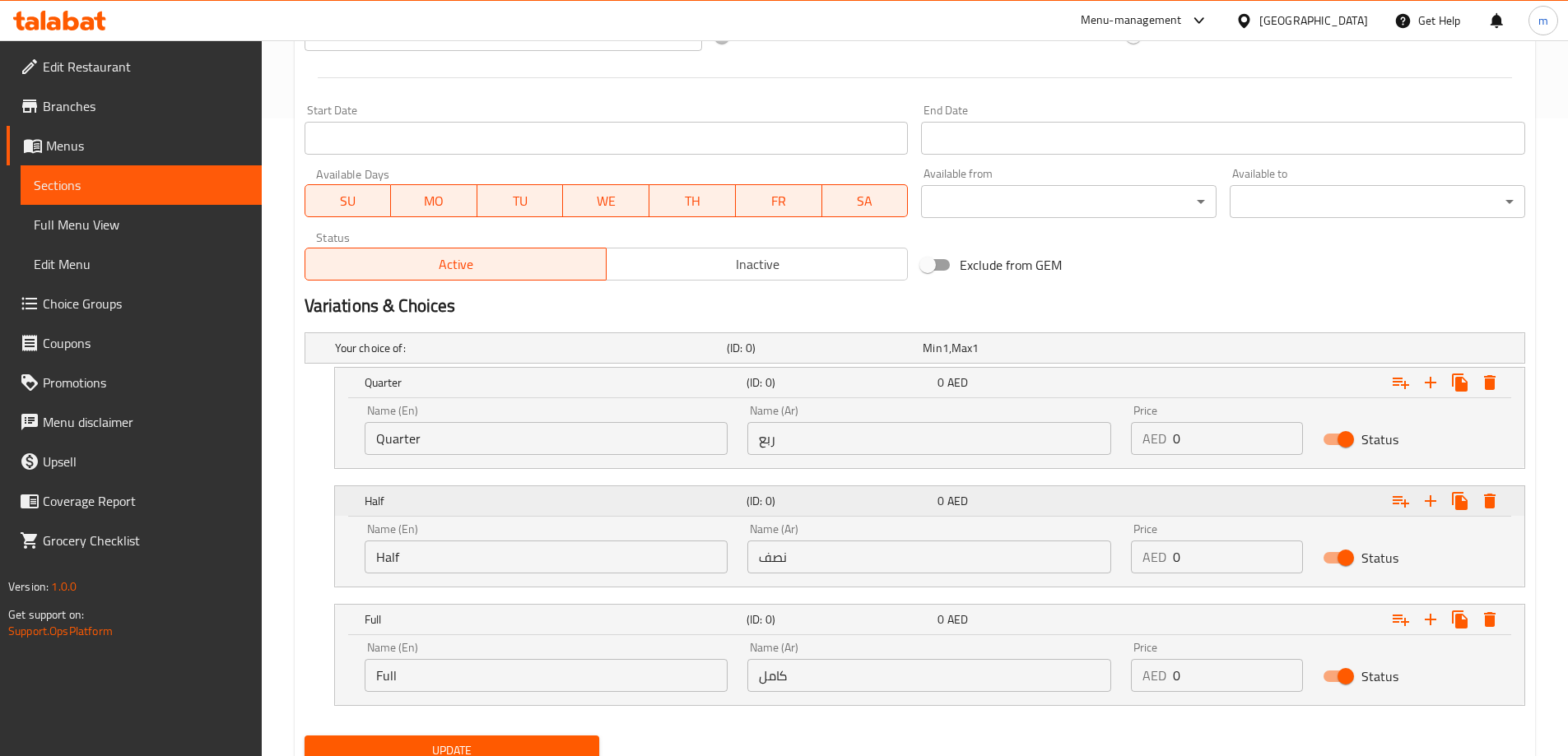
scroll to position [704, 0]
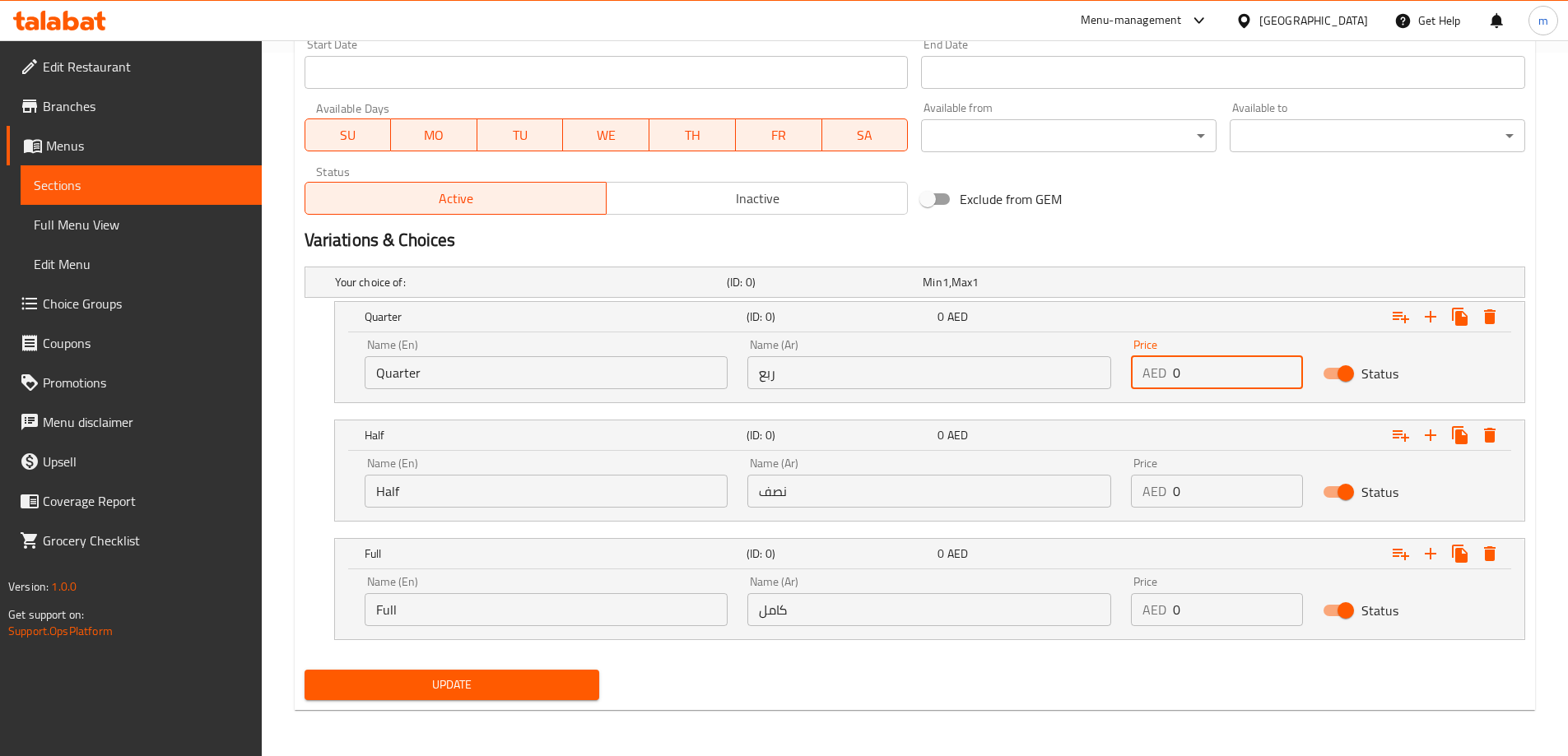
drag, startPoint x: 1200, startPoint y: 374, endPoint x: 1160, endPoint y: 372, distance: 40.0
click at [1160, 372] on div "AED 0 Price" at bounding box center [1217, 373] width 172 height 33
type input "5"
drag, startPoint x: 1186, startPoint y: 486, endPoint x: 1174, endPoint y: 490, distance: 12.6
click at [1174, 490] on input "0" at bounding box center [1238, 491] width 130 height 33
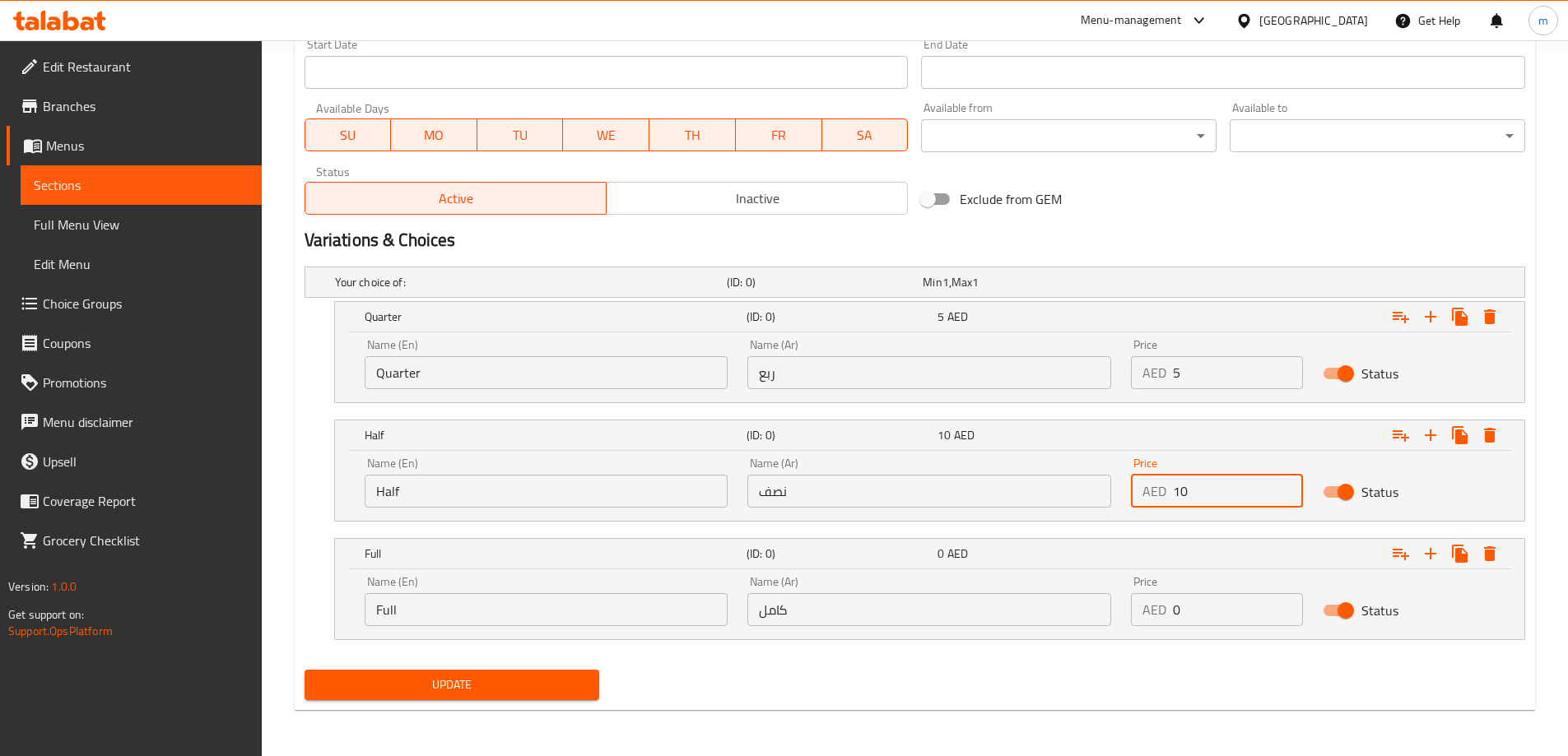
type input "10"
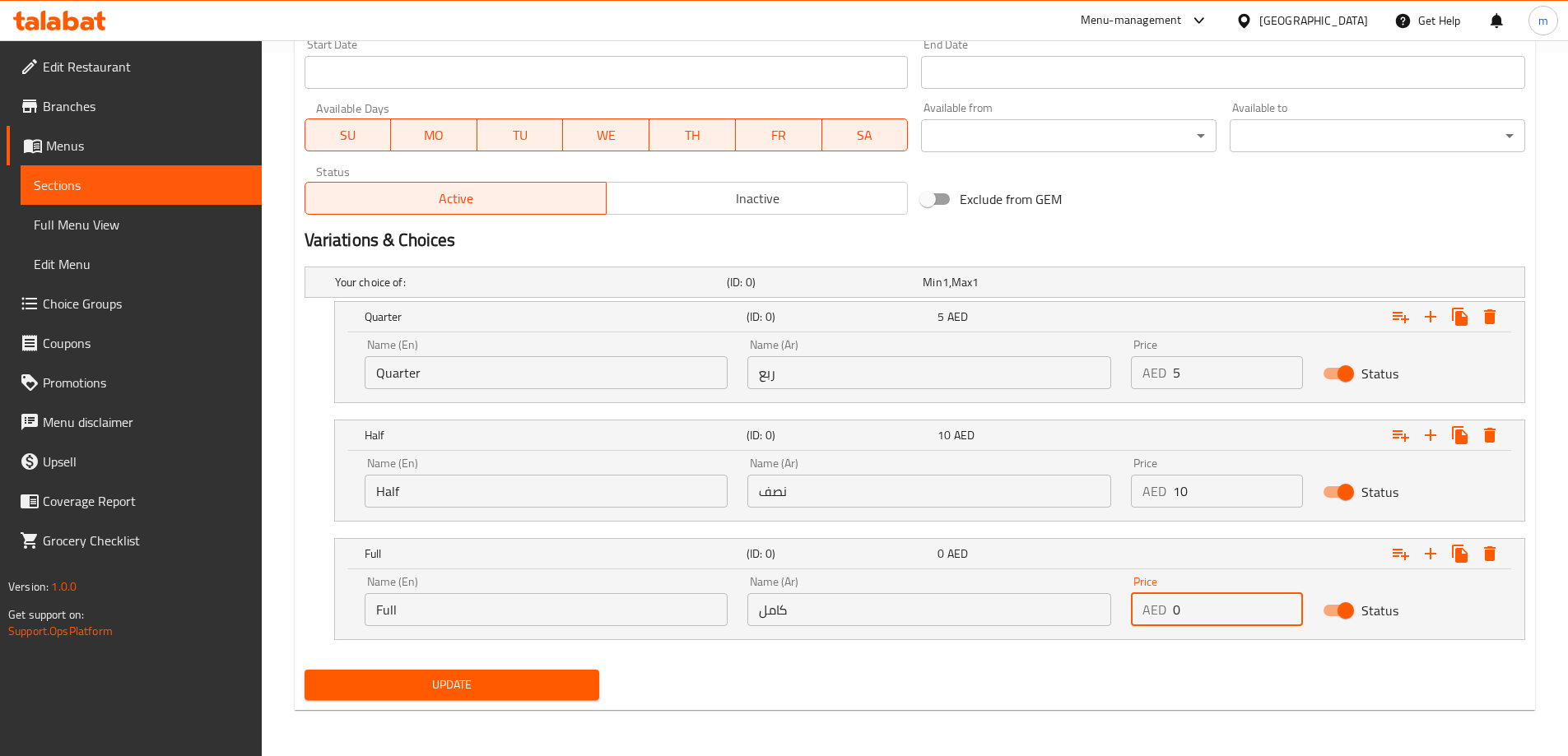
drag, startPoint x: 1190, startPoint y: 624, endPoint x: 1168, endPoint y: 624, distance: 22.0
click at [1168, 624] on div "AED 0 Price" at bounding box center [1217, 610] width 172 height 33
type input "15"
click at [816, 717] on div "Home / Restaurants management / Menus / Sections / item / update FRESH SALAD se…" at bounding box center [914, 46] width 1241 height 1353
click at [427, 696] on button "Update" at bounding box center [451, 684] width 295 height 30
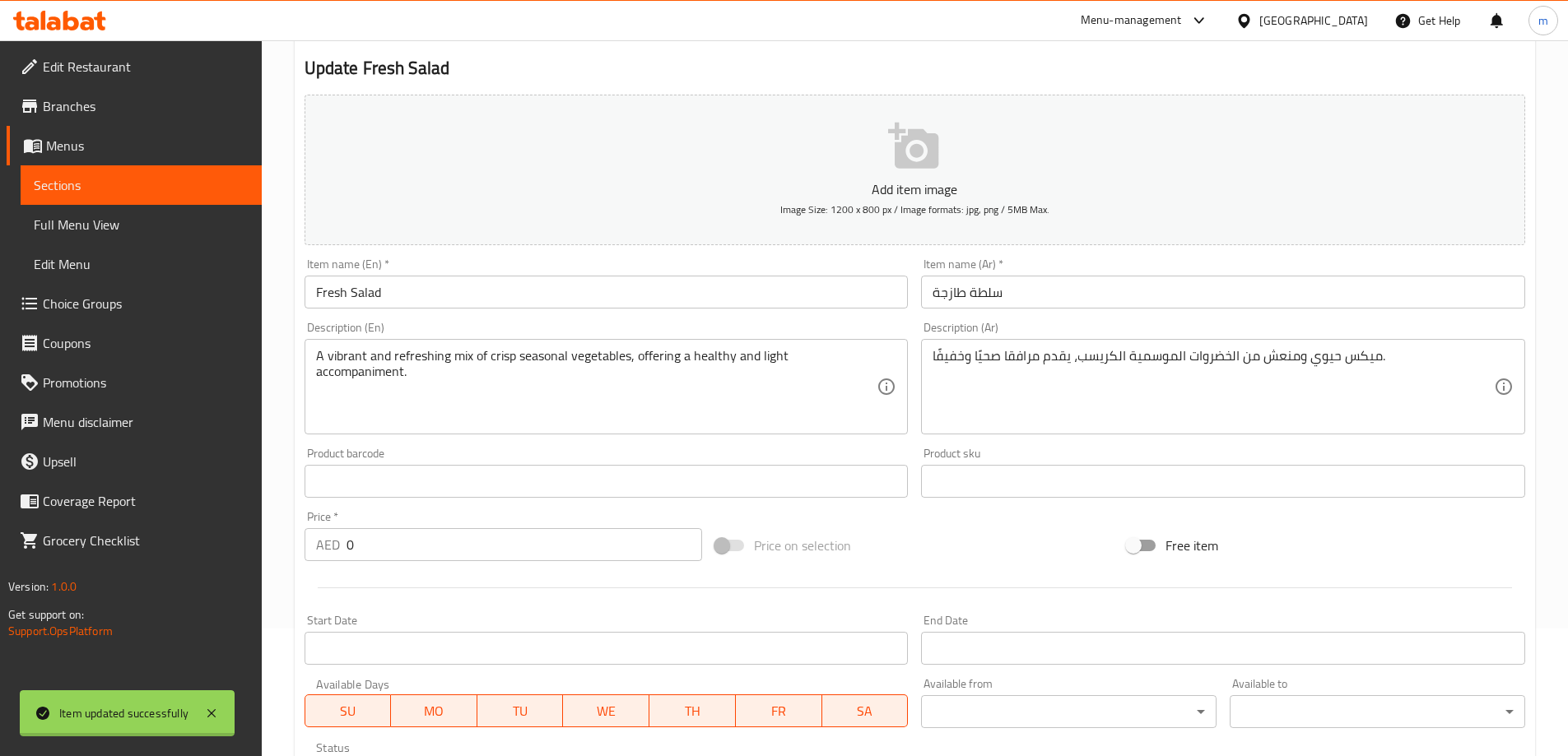
scroll to position [0, 0]
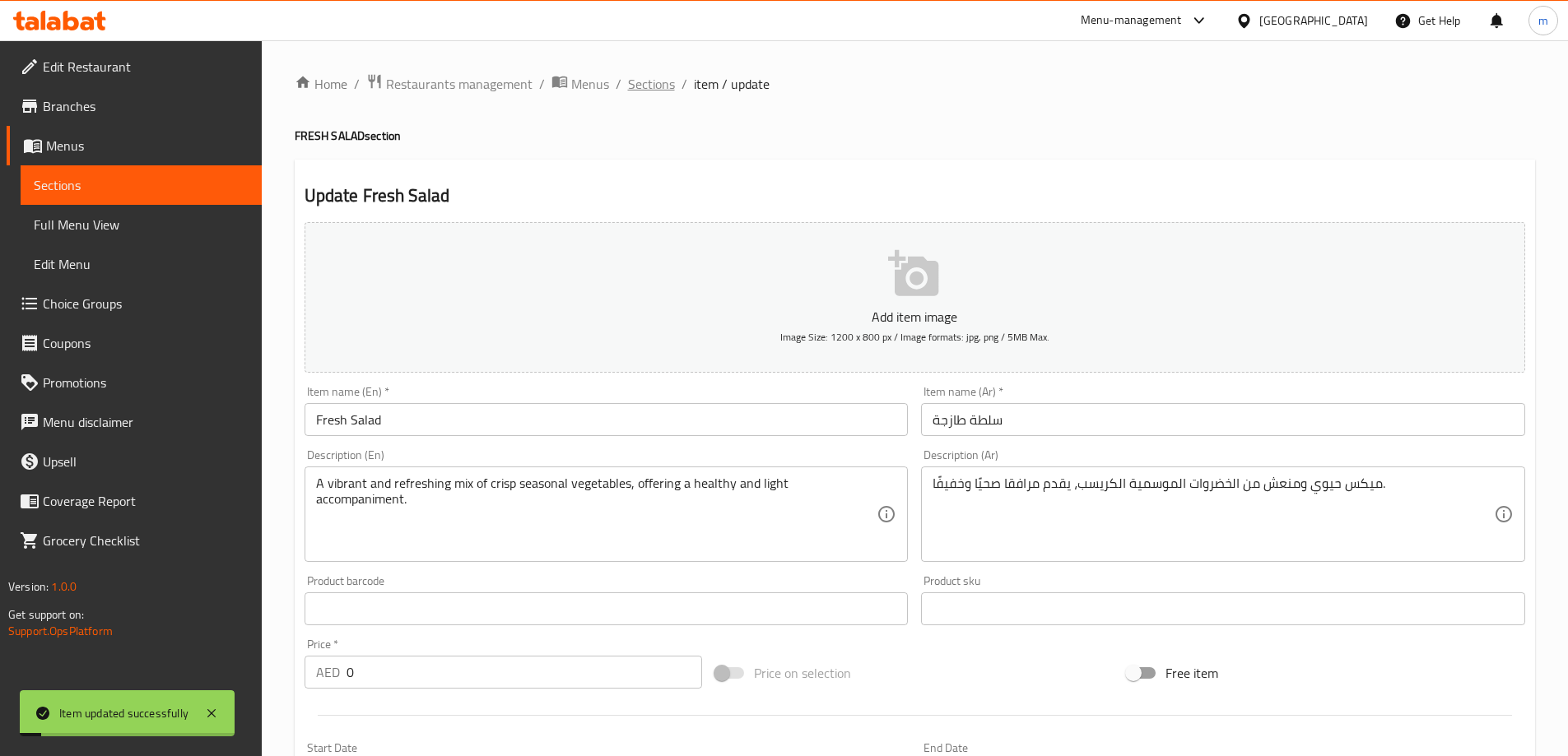
click at [645, 83] on span "Sections" at bounding box center [651, 83] width 46 height 19
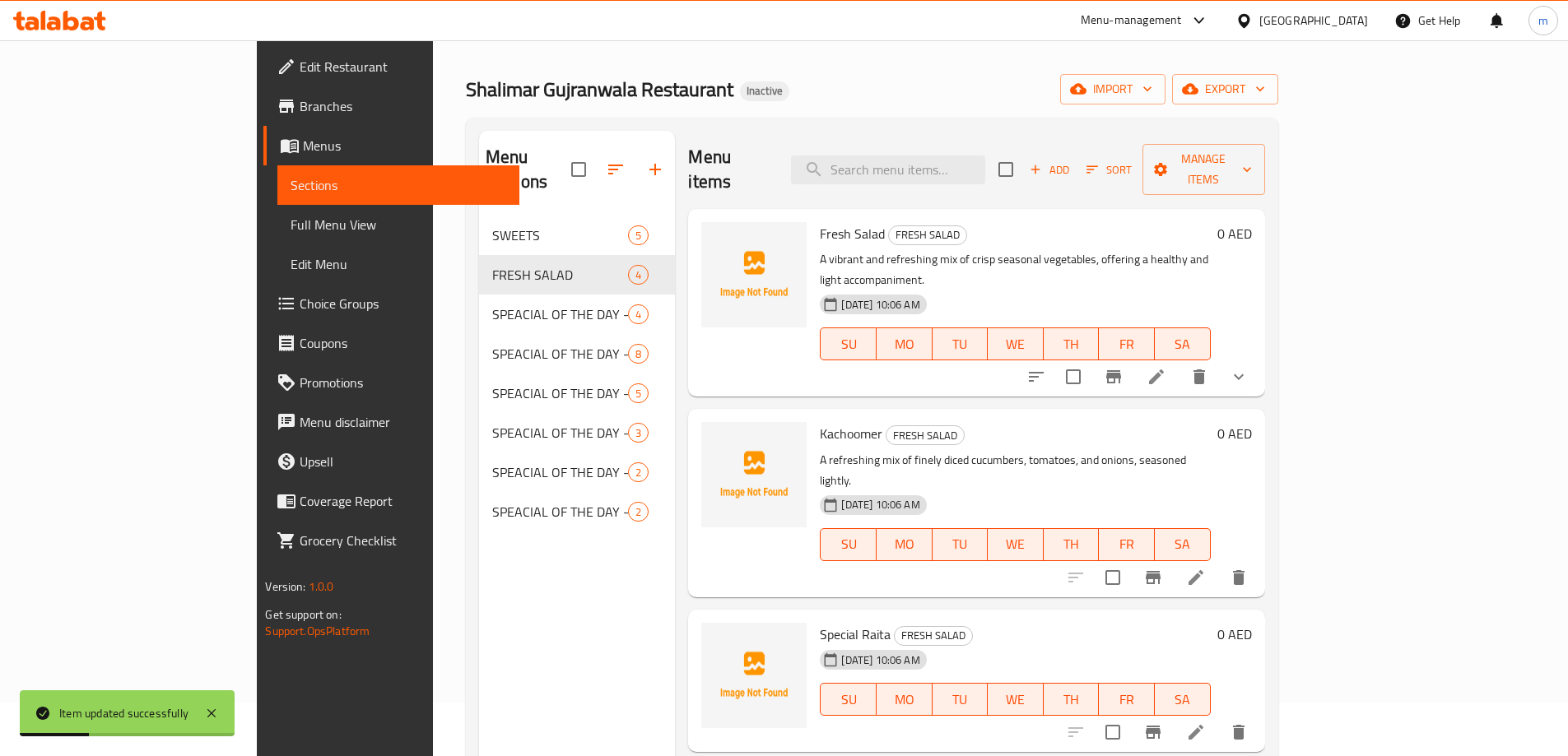
scroll to position [82, 0]
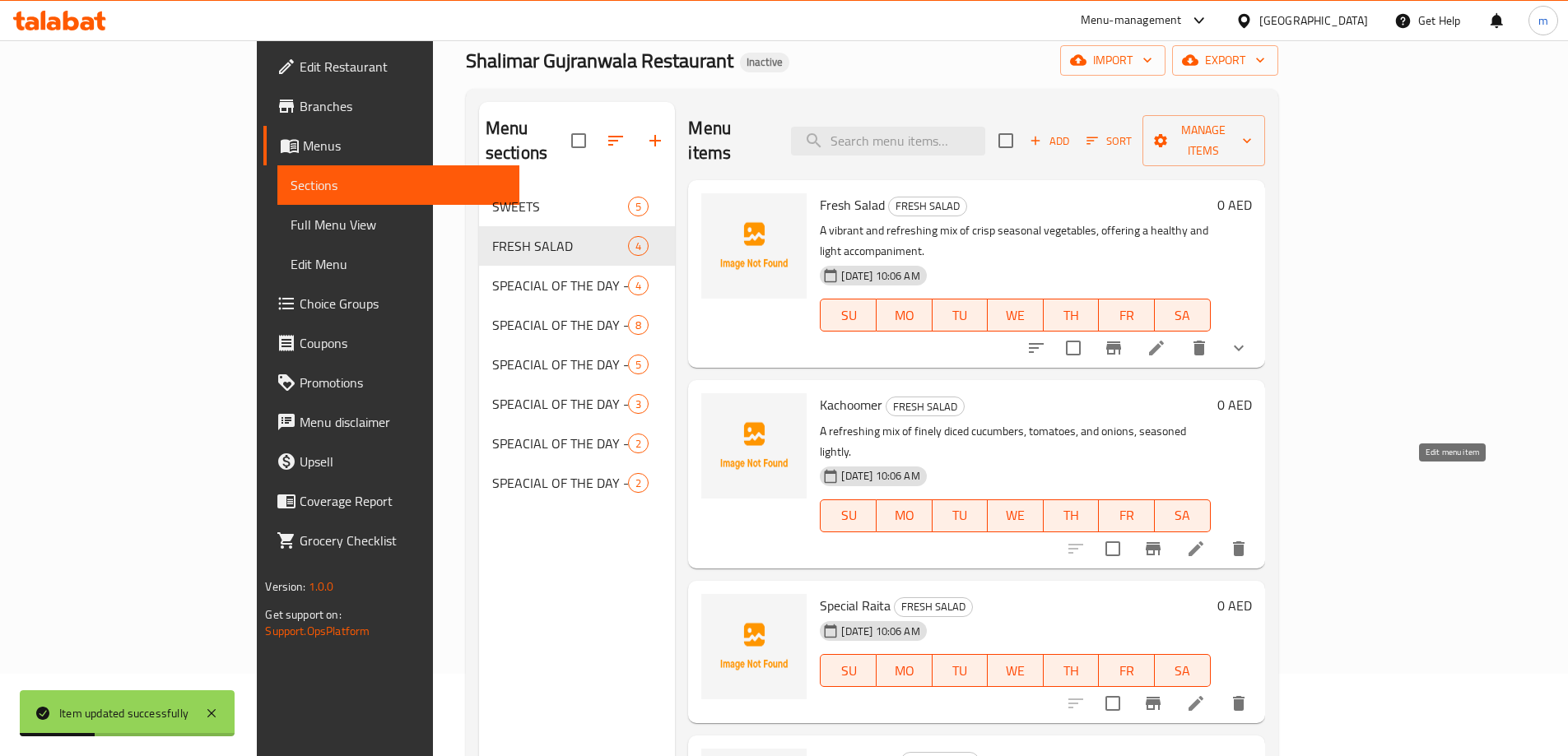
click at [1206, 539] on icon at bounding box center [1196, 549] width 19 height 19
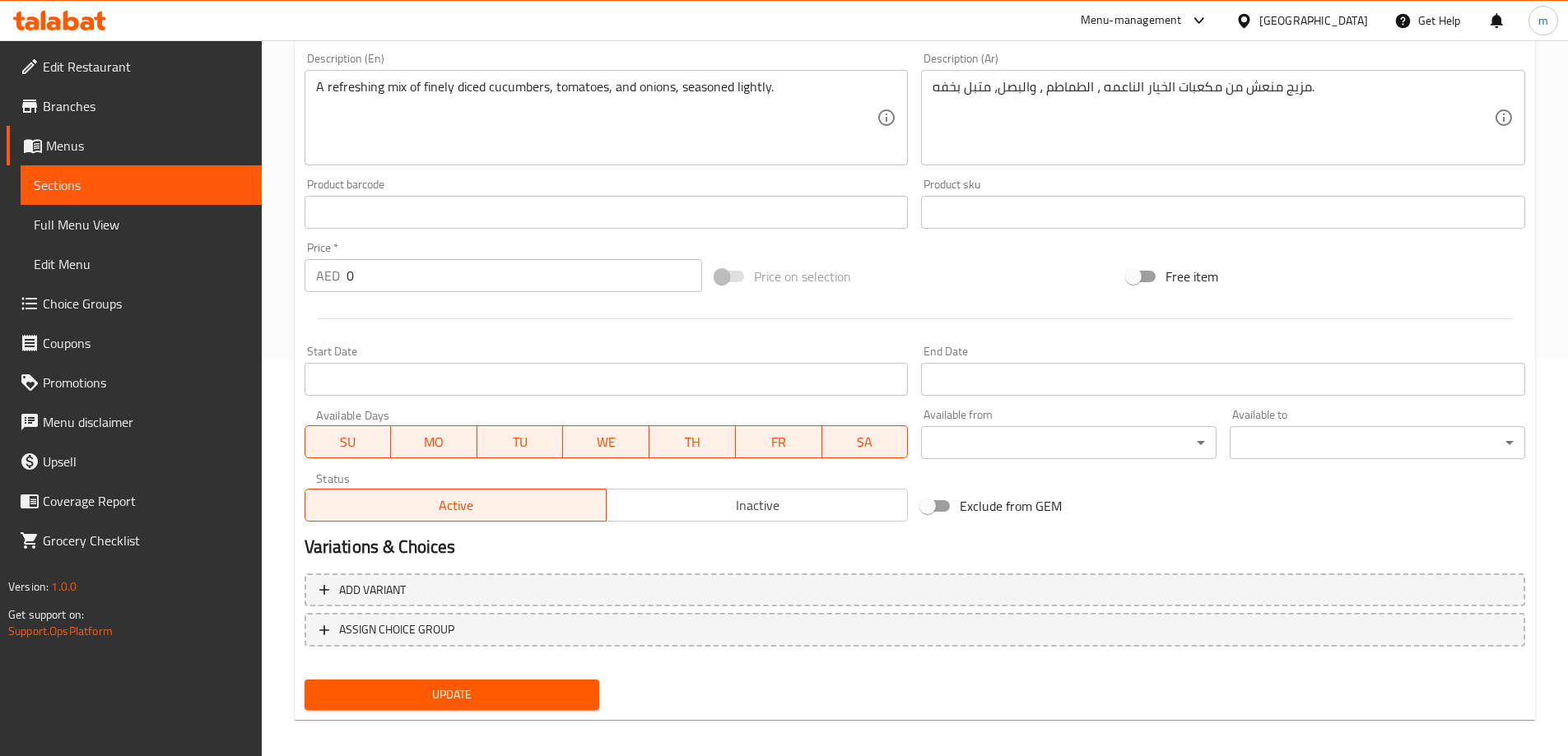
scroll to position [407, 0]
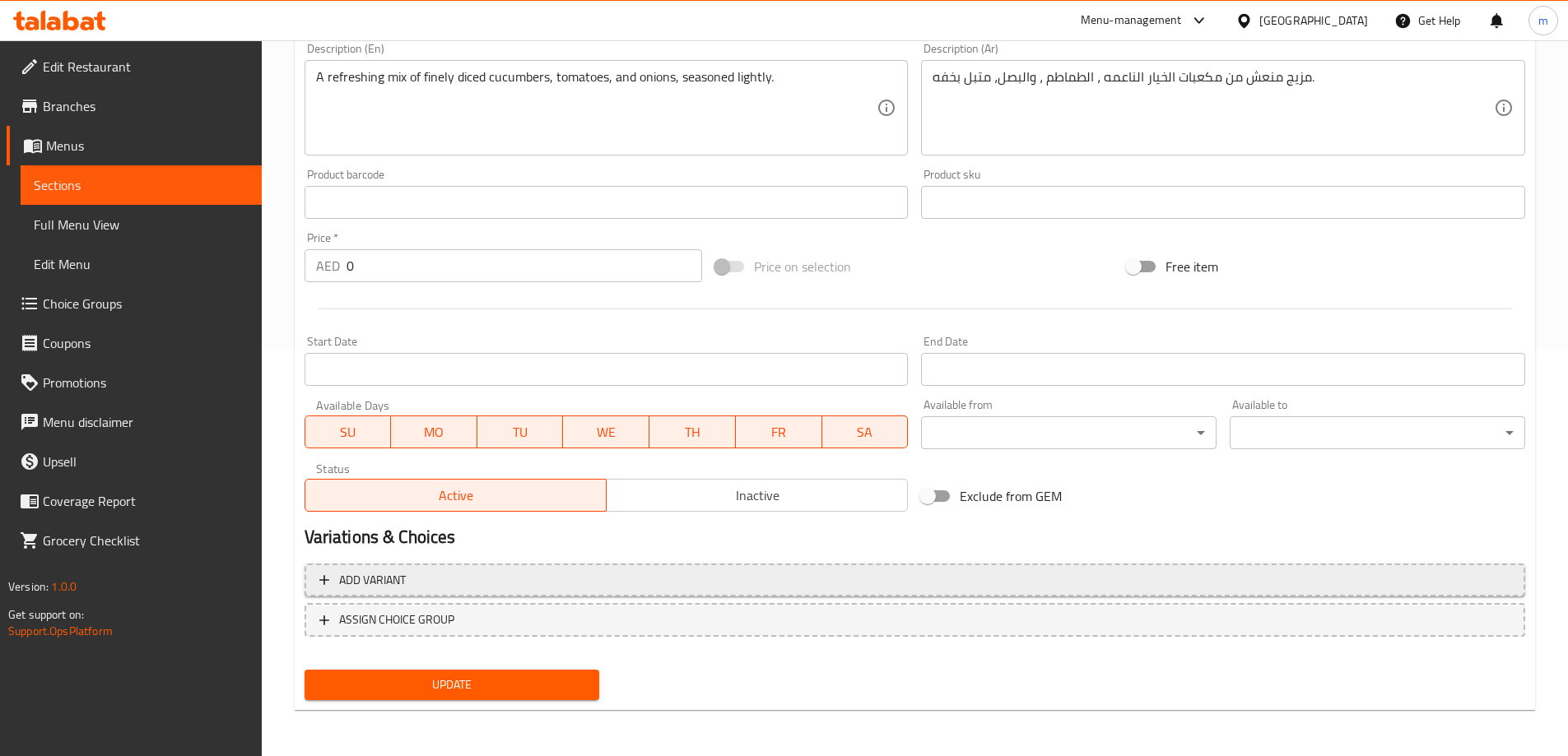
click at [620, 574] on span "Add variant" at bounding box center [915, 580] width 1191 height 20
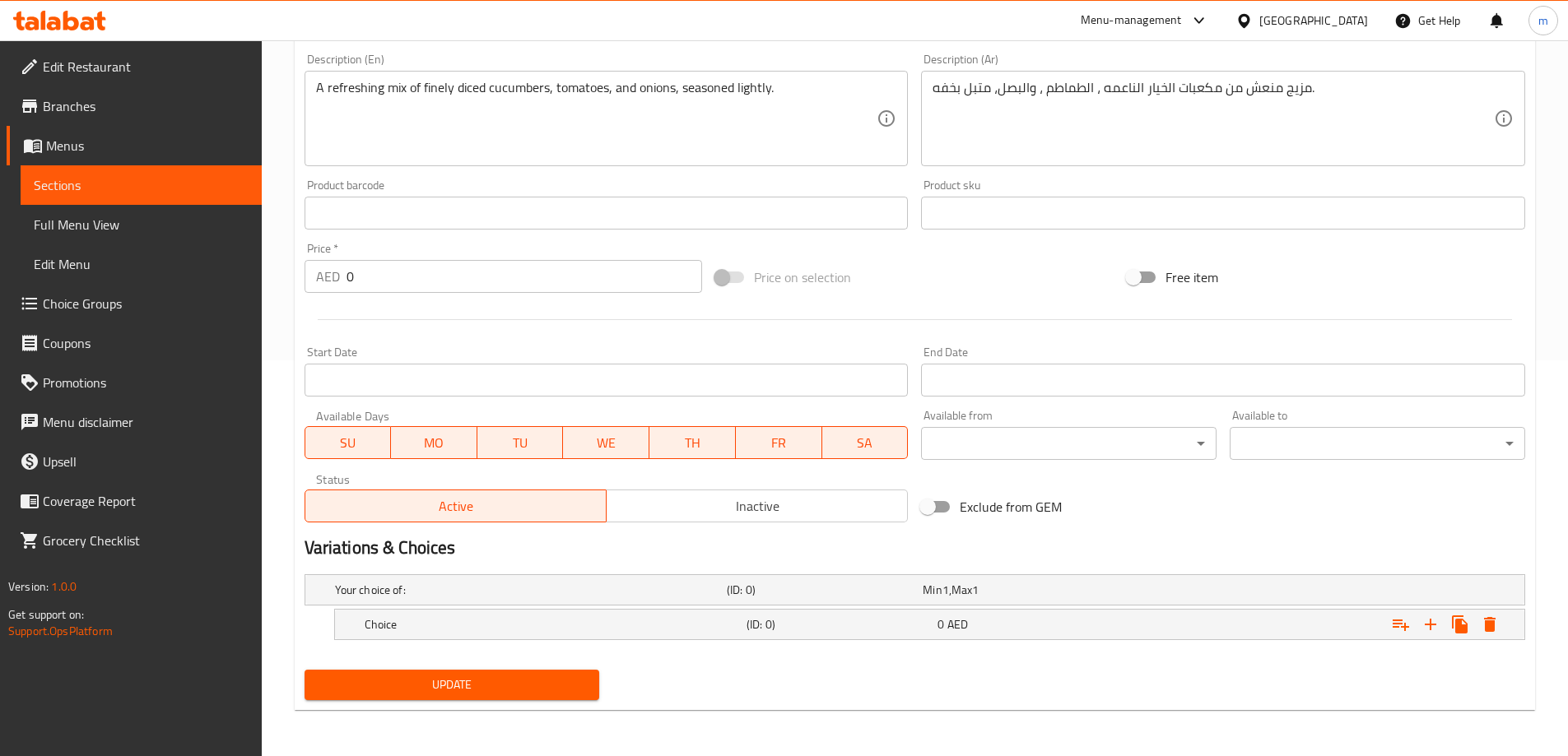
scroll to position [396, 0]
click at [1430, 621] on icon "Expand" at bounding box center [1430, 624] width 12 height 12
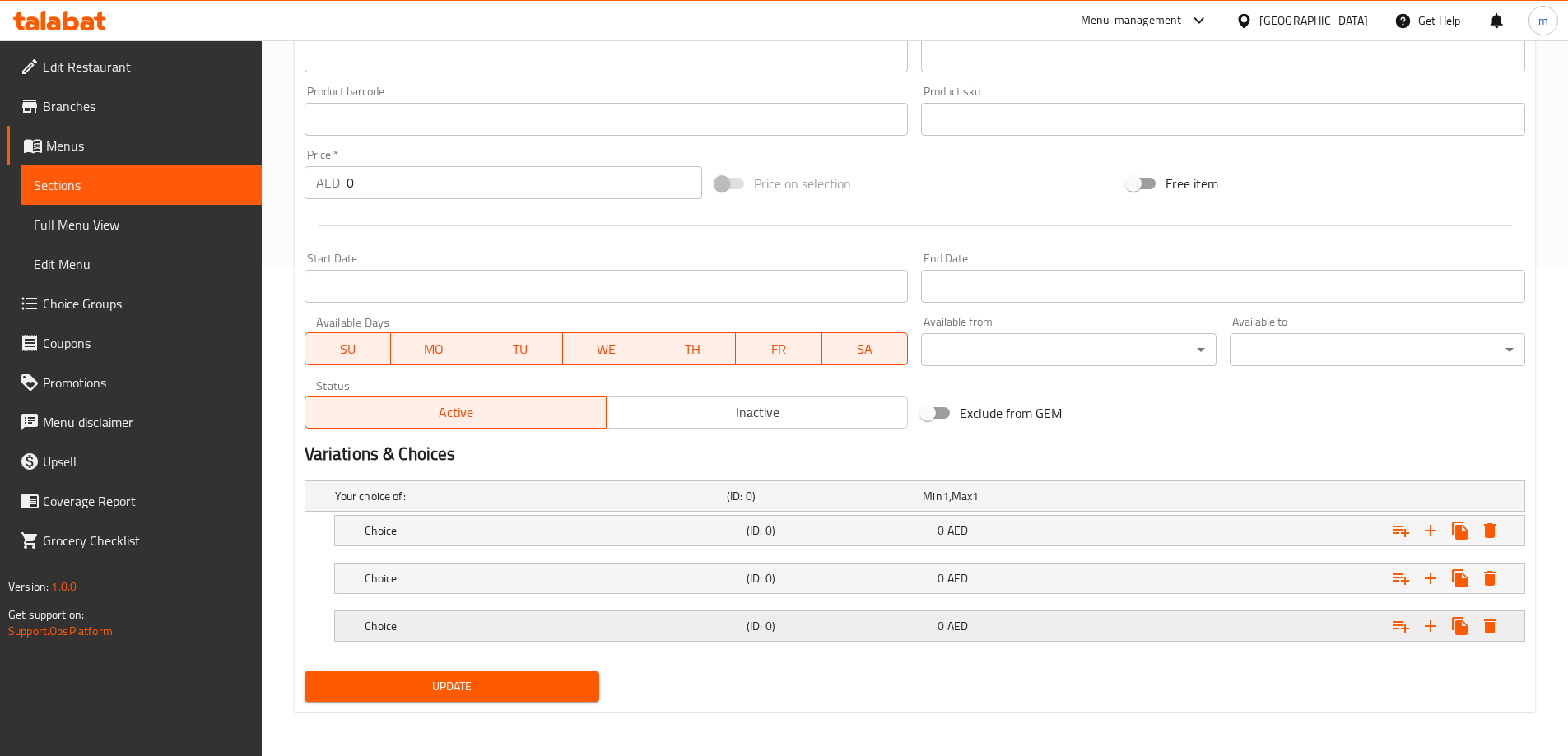
scroll to position [491, 0]
click at [1022, 628] on div "0 AED" at bounding box center [1030, 623] width 184 height 16
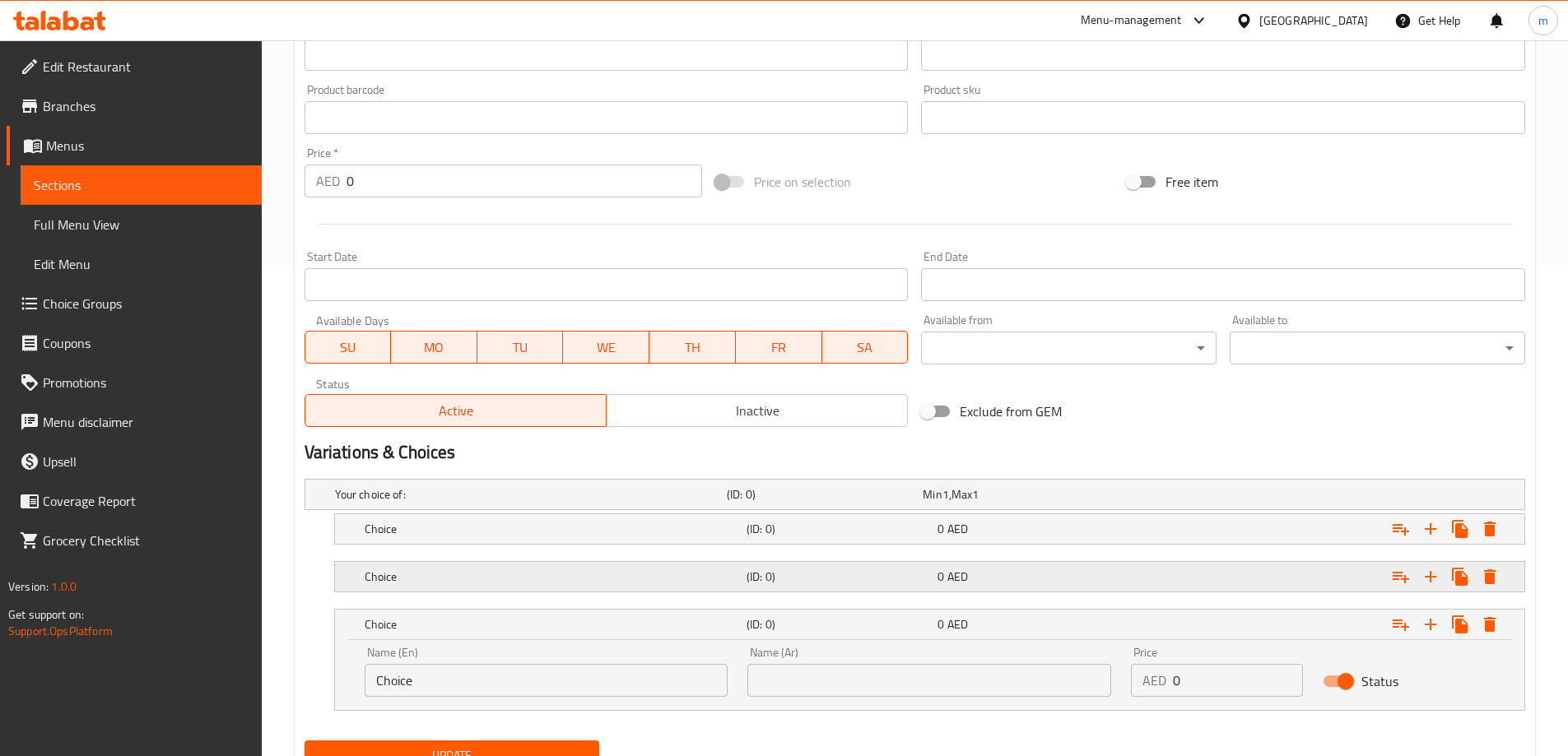
click at [999, 575] on div "0 AED" at bounding box center [1030, 576] width 184 height 16
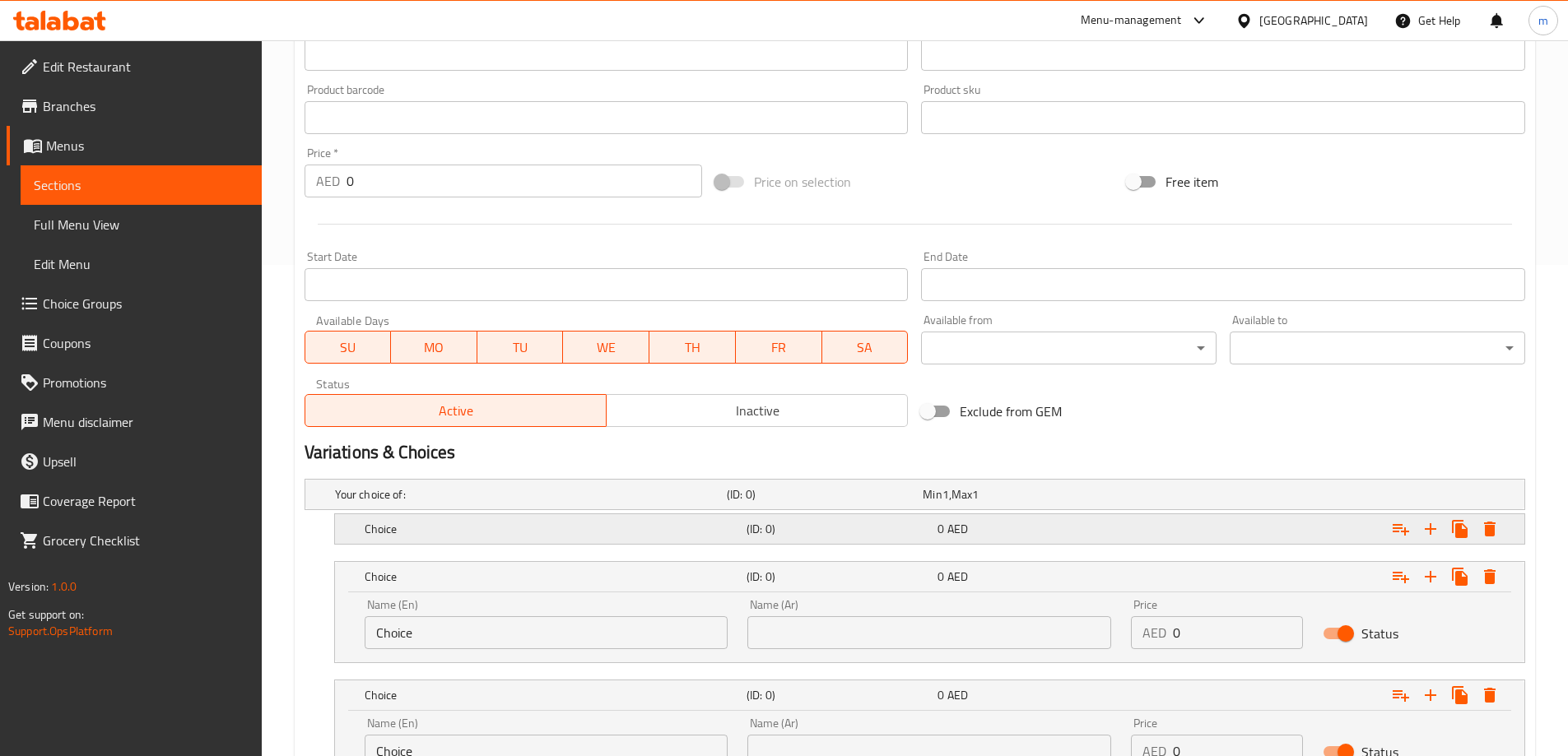
click at [999, 529] on div "0 AED" at bounding box center [1030, 529] width 184 height 16
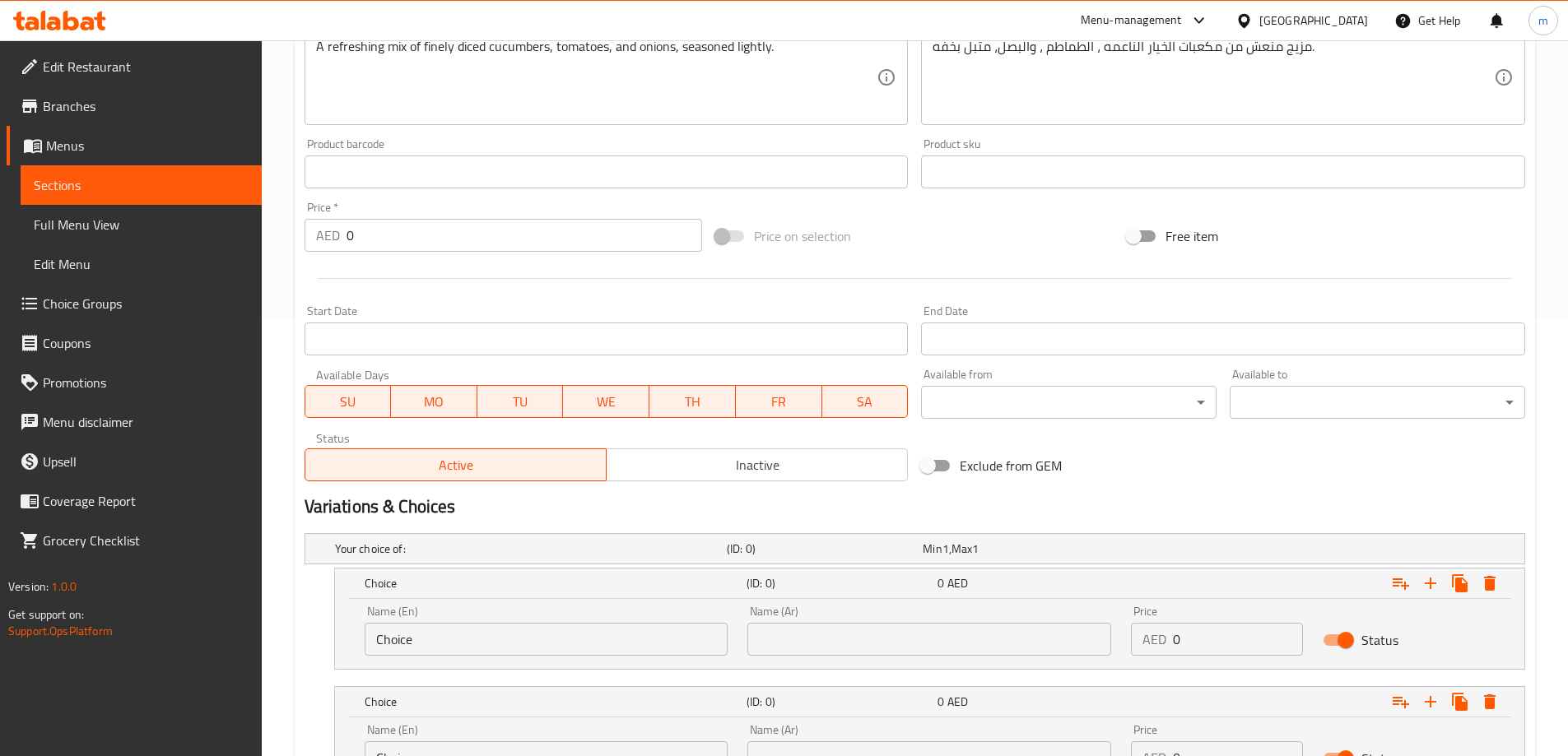
scroll to position [573, 0]
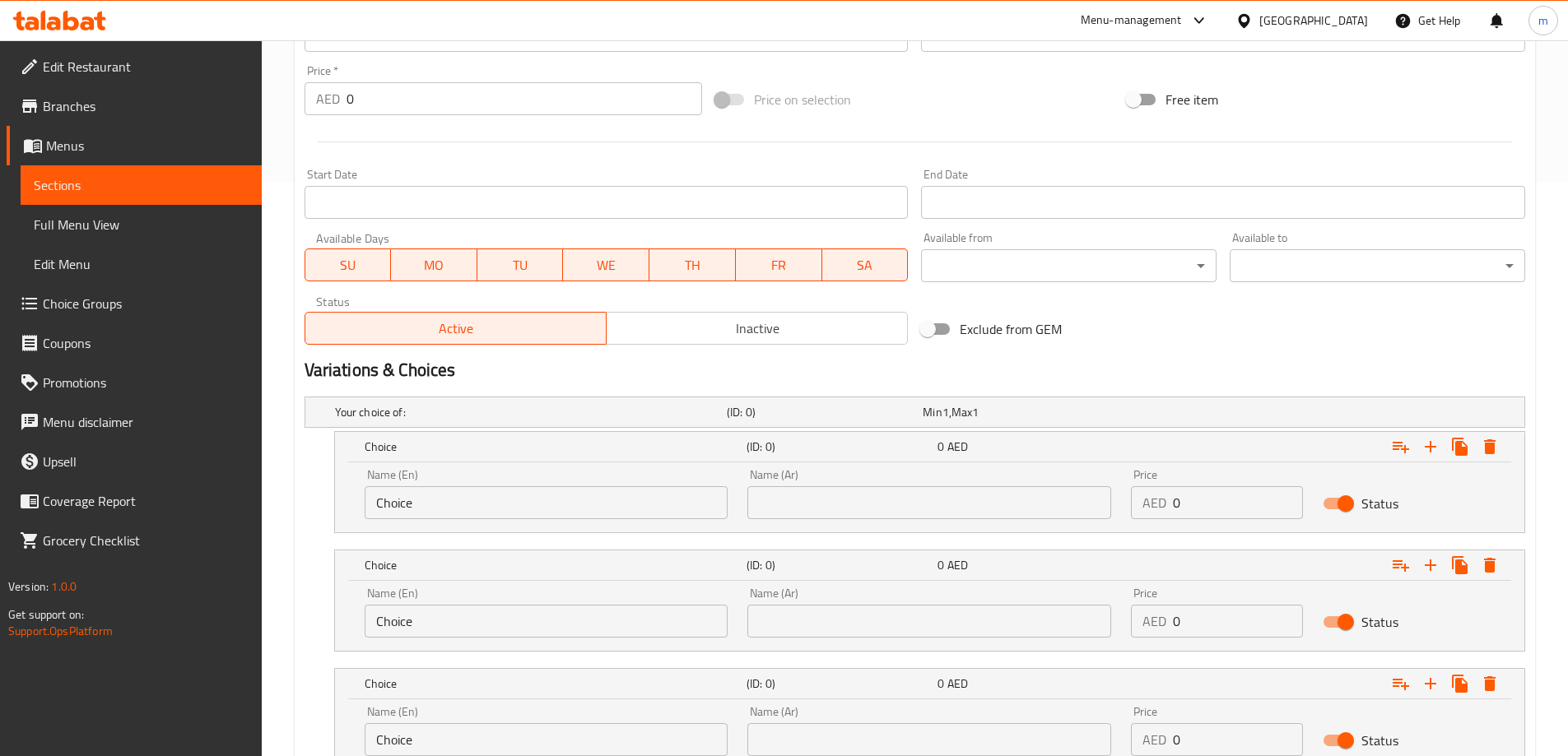
click at [567, 506] on input "Choice" at bounding box center [546, 502] width 364 height 33
click at [567, 505] on input "Choice" at bounding box center [546, 502] width 364 height 33
click at [567, 505] on input "text" at bounding box center [546, 502] width 364 height 33
paste input "Quarter"
type input "Quarter"
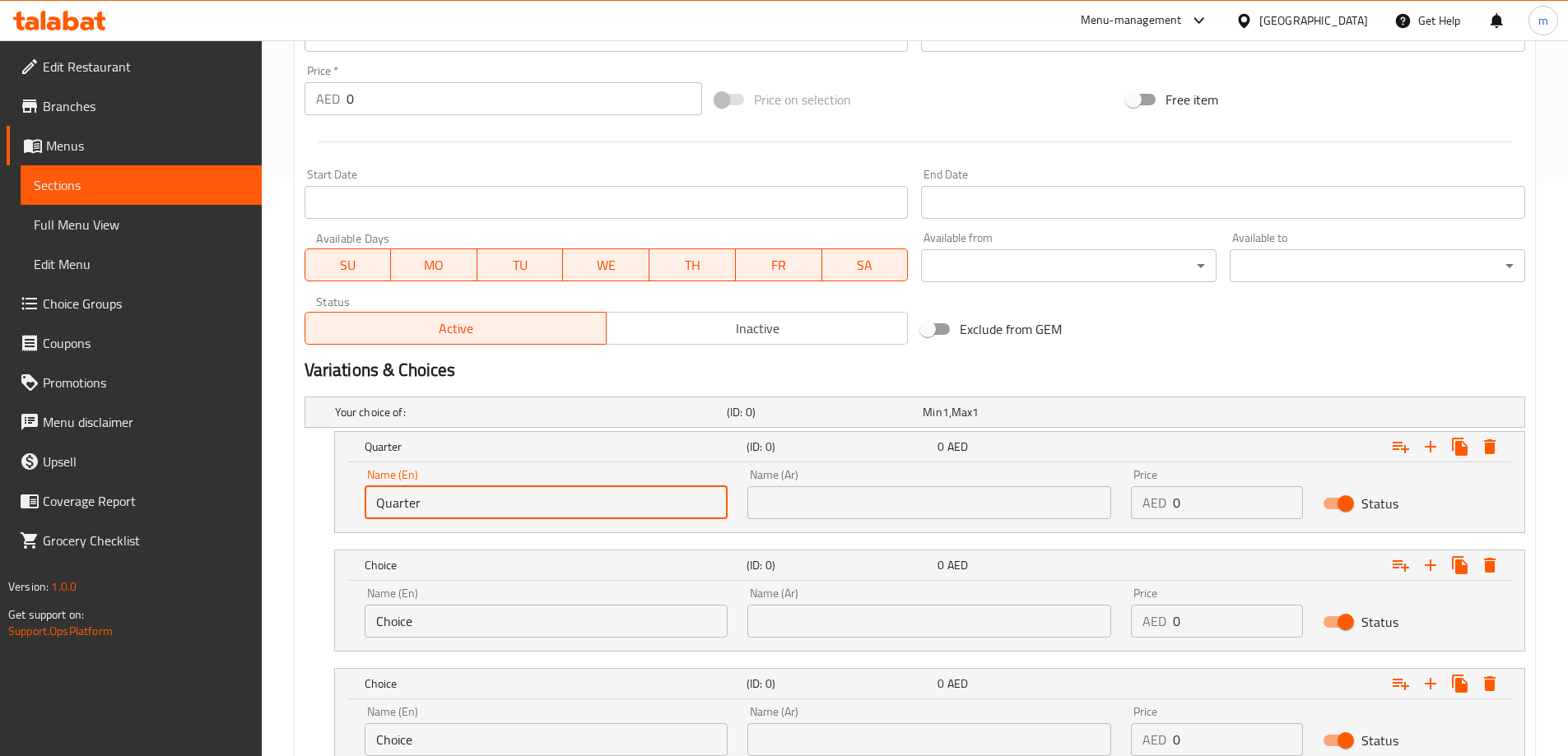
click at [811, 519] on div "Name (Ar) Name (Ar)" at bounding box center [929, 494] width 384 height 70
click at [807, 504] on input "text" at bounding box center [930, 502] width 364 height 33
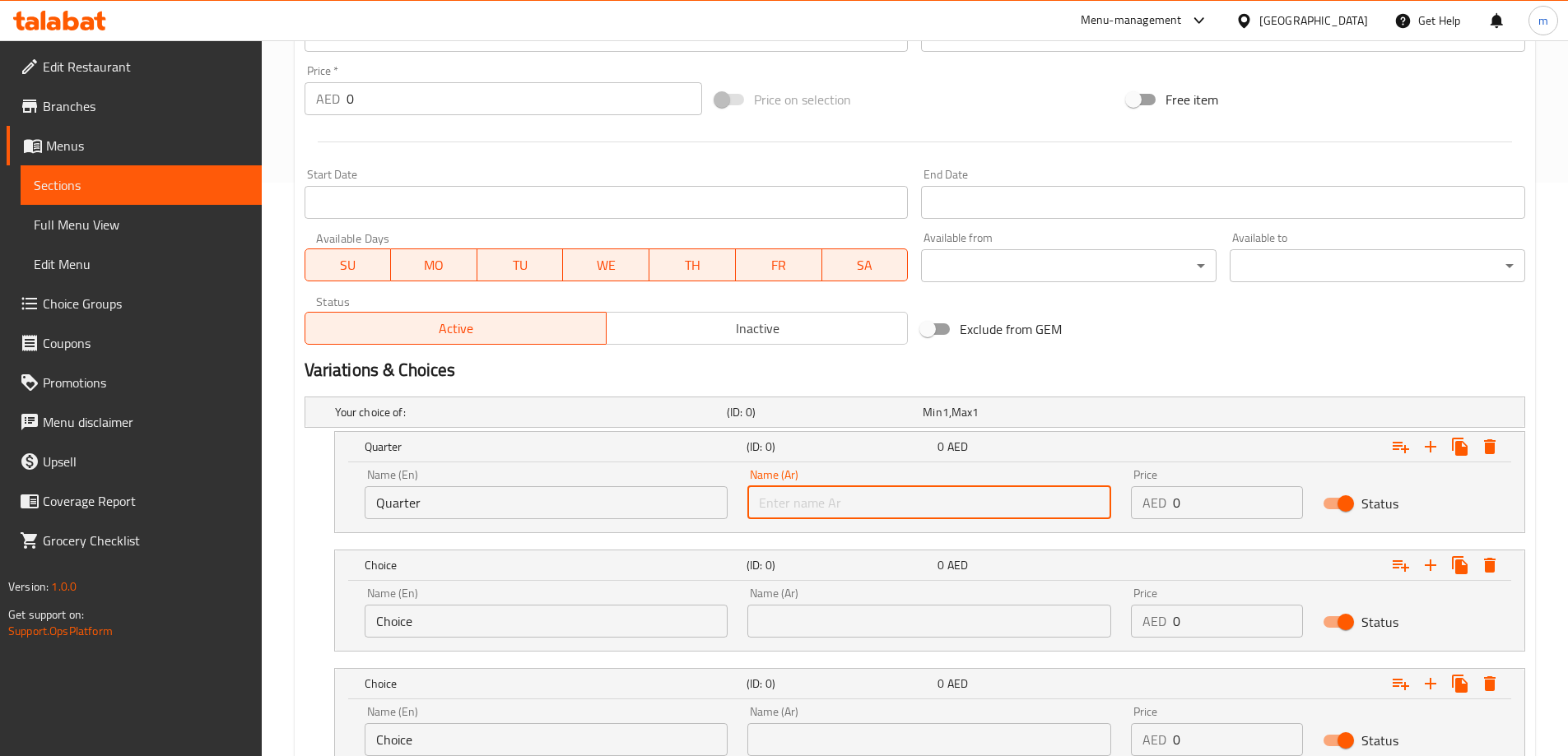
paste input "ربع"
type input "ربع"
click at [545, 611] on input "Choice" at bounding box center [546, 621] width 364 height 33
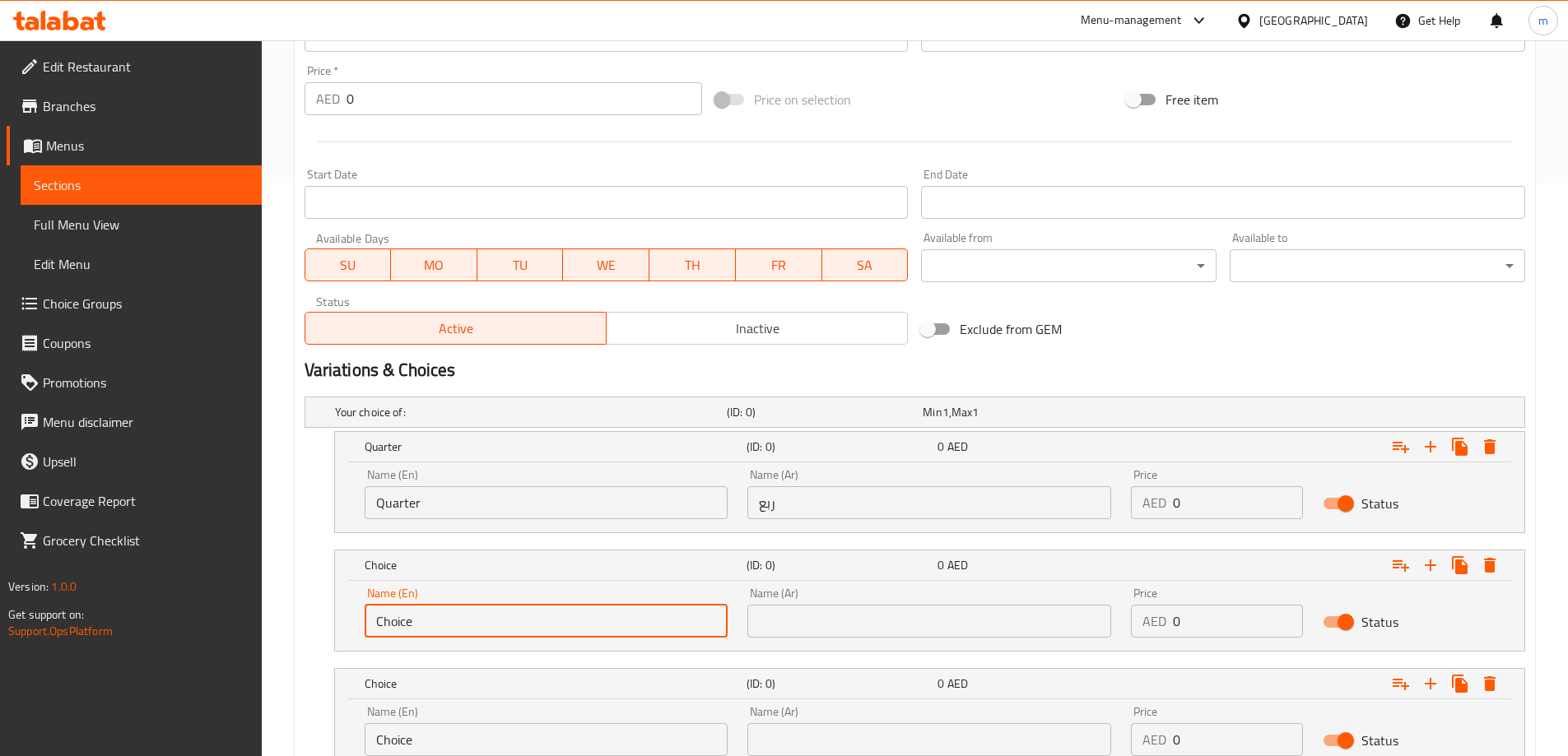
click at [545, 611] on input "Choice" at bounding box center [546, 621] width 364 height 33
paste input "Half"
type input "Half"
click at [864, 615] on input "text" at bounding box center [930, 621] width 364 height 33
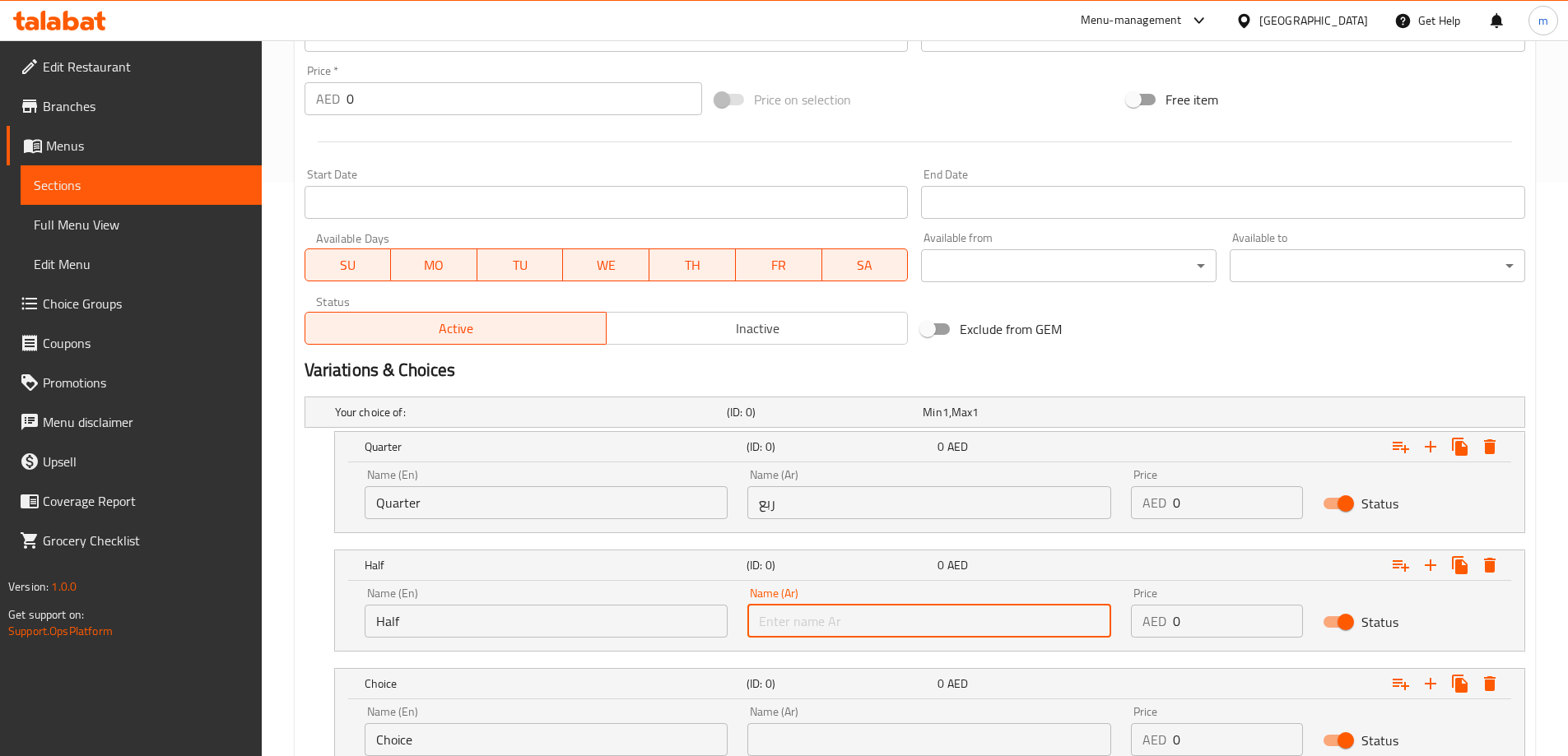
paste input "نصف"
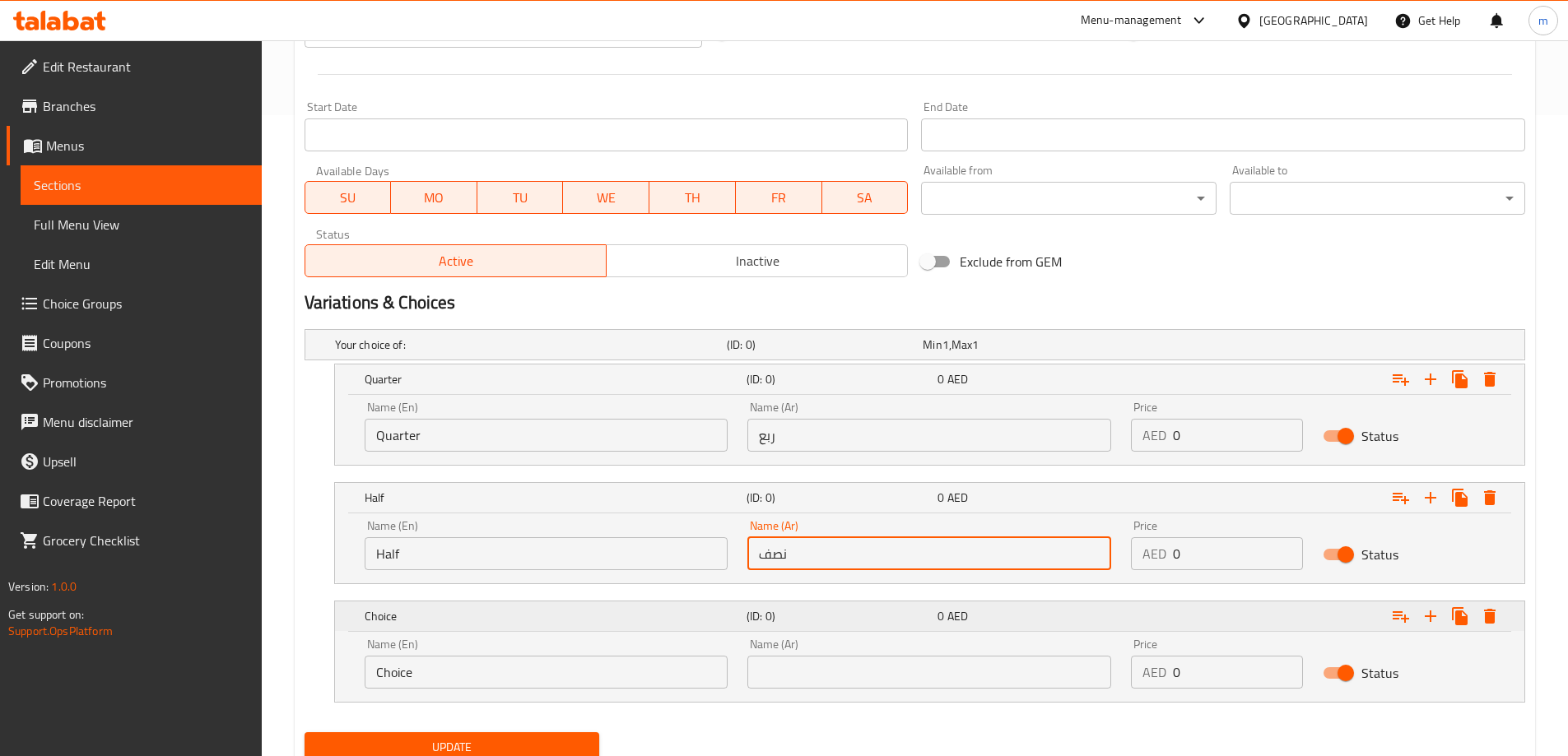
scroll to position [704, 0]
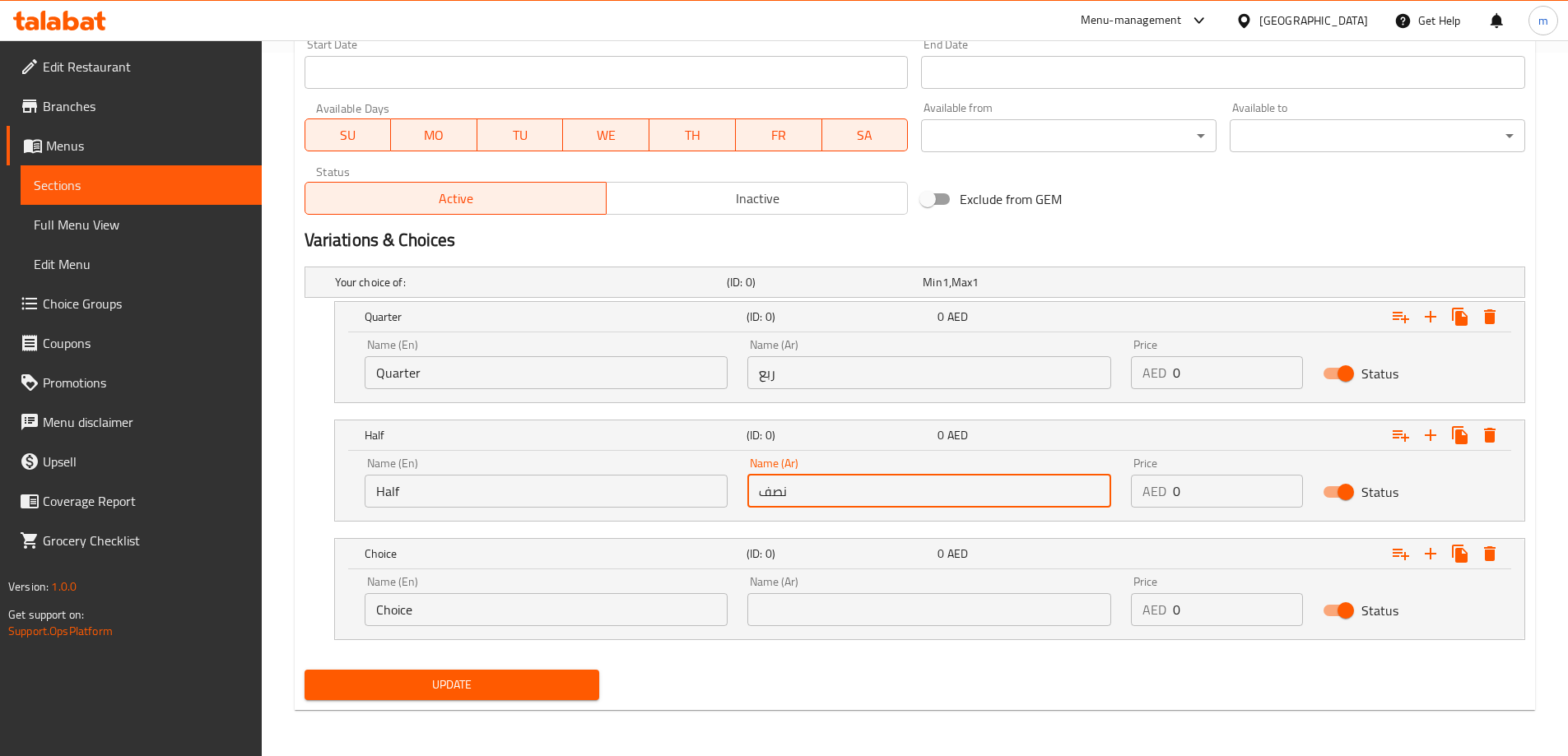
type input "نصف"
click at [605, 621] on input "Choice" at bounding box center [546, 610] width 364 height 33
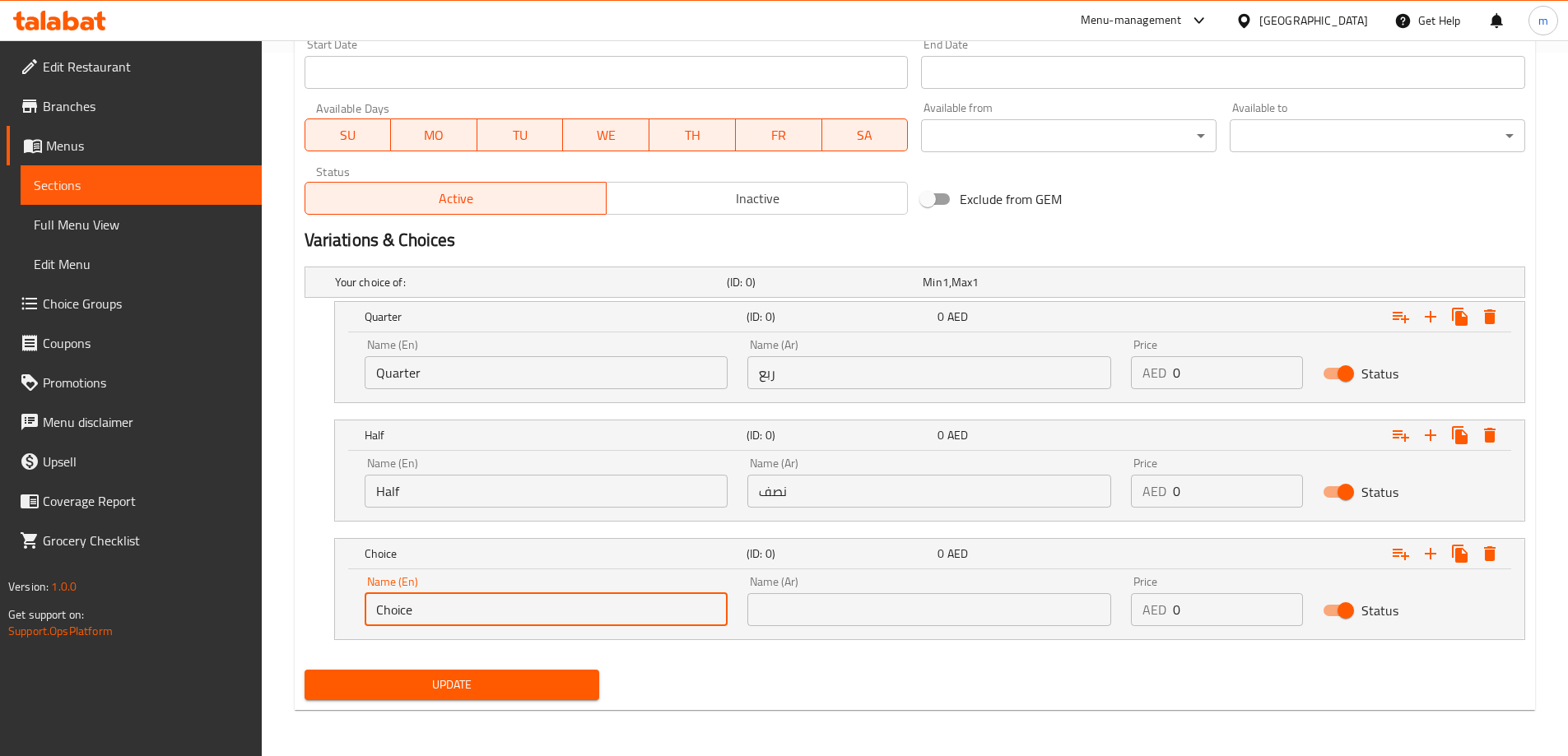
click at [501, 611] on input "Choice" at bounding box center [546, 610] width 364 height 33
paste input "Full"
type input "Full"
click at [797, 612] on input "text" at bounding box center [930, 610] width 364 height 33
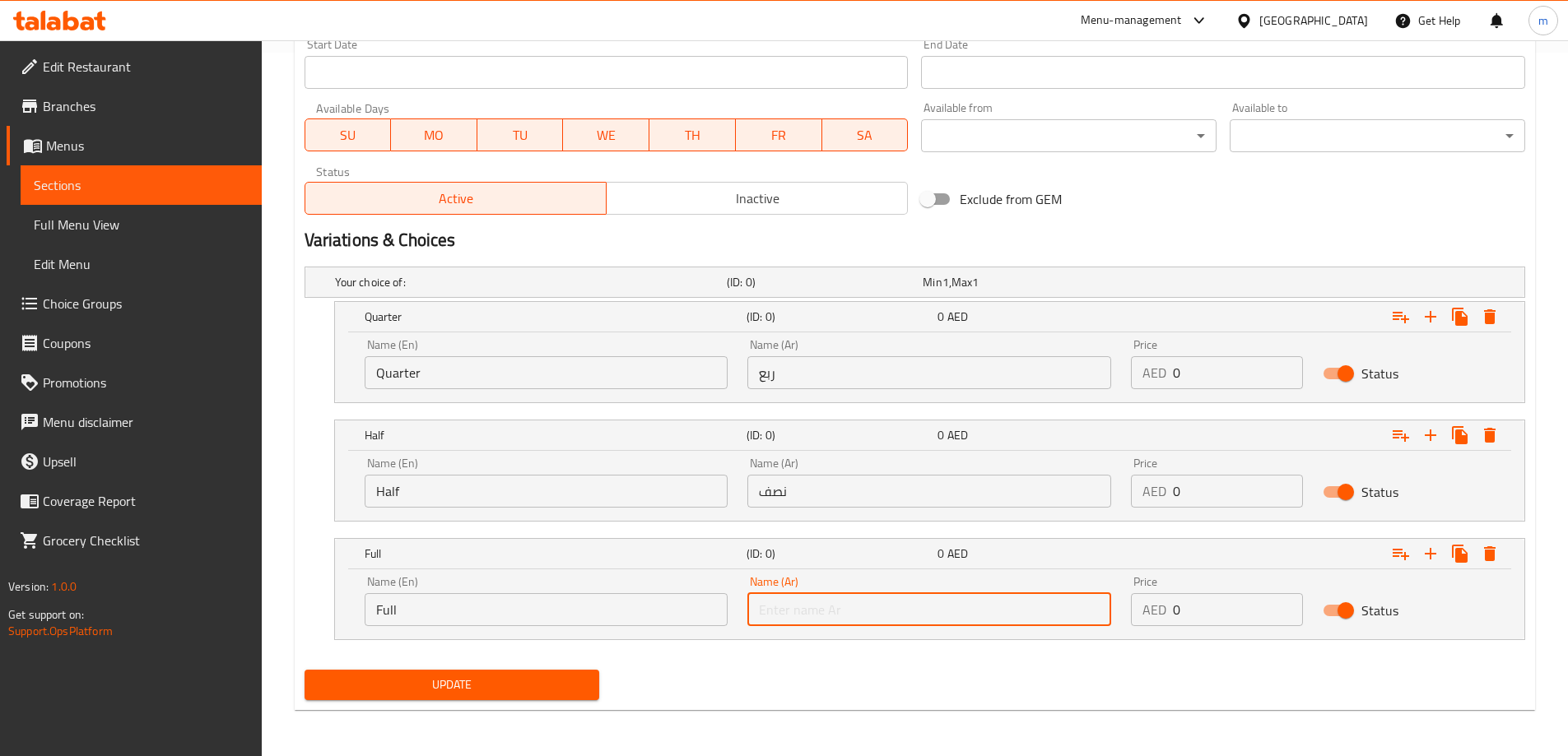
click at [797, 612] on input "text" at bounding box center [930, 610] width 364 height 33
type input "كامل"
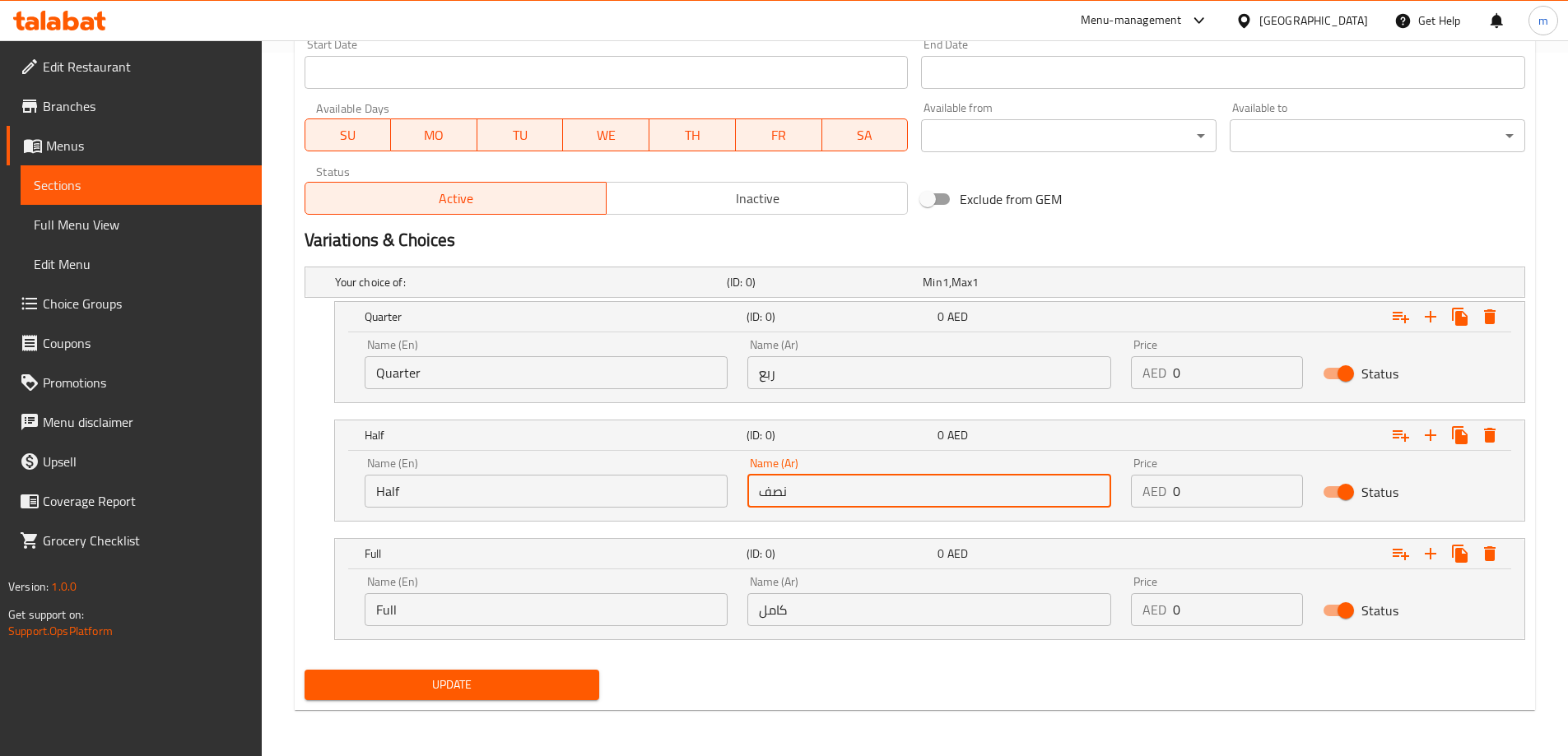
click at [824, 485] on input "نصف" at bounding box center [930, 491] width 364 height 33
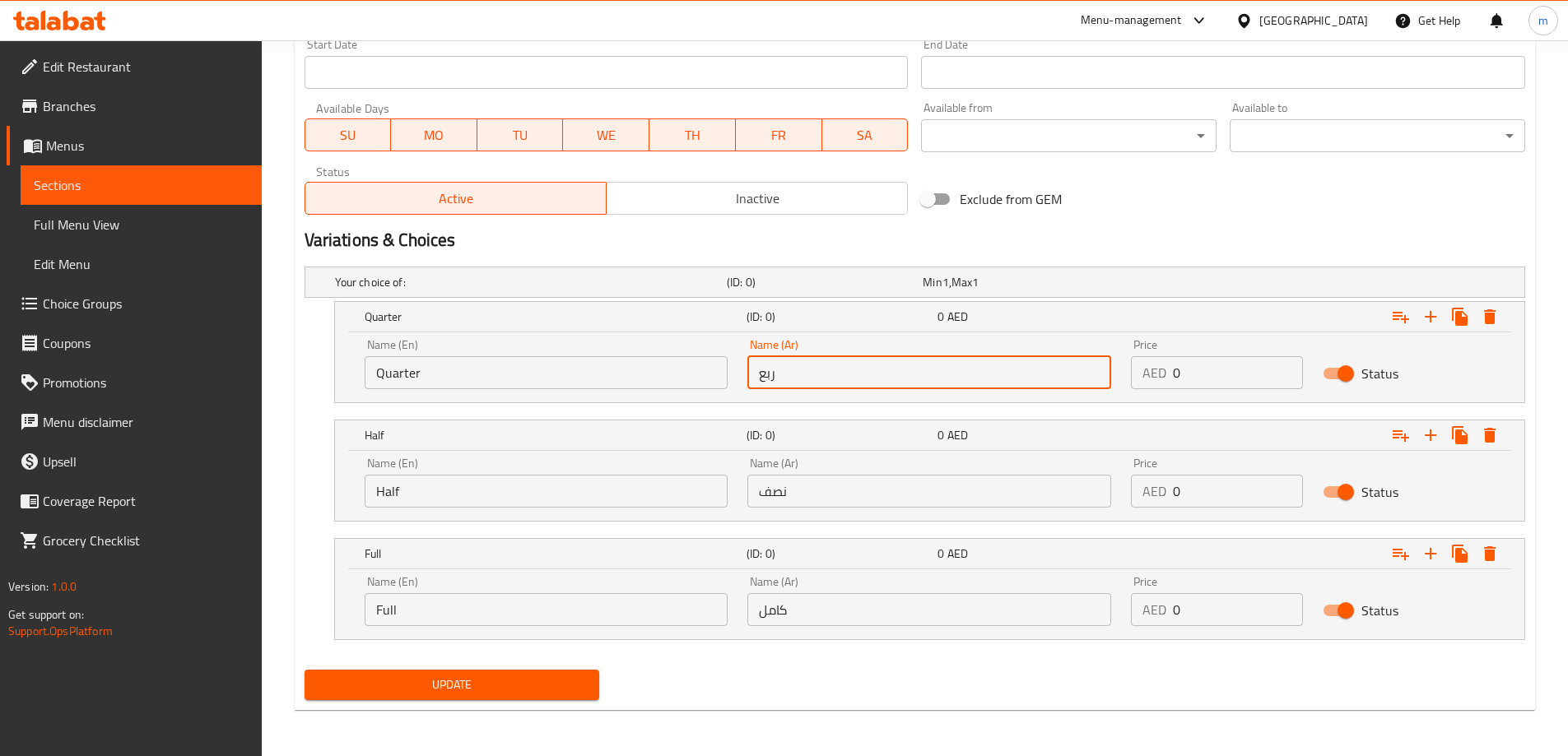
click at [866, 385] on input "ربع" at bounding box center [930, 373] width 364 height 33
type input "ربع"
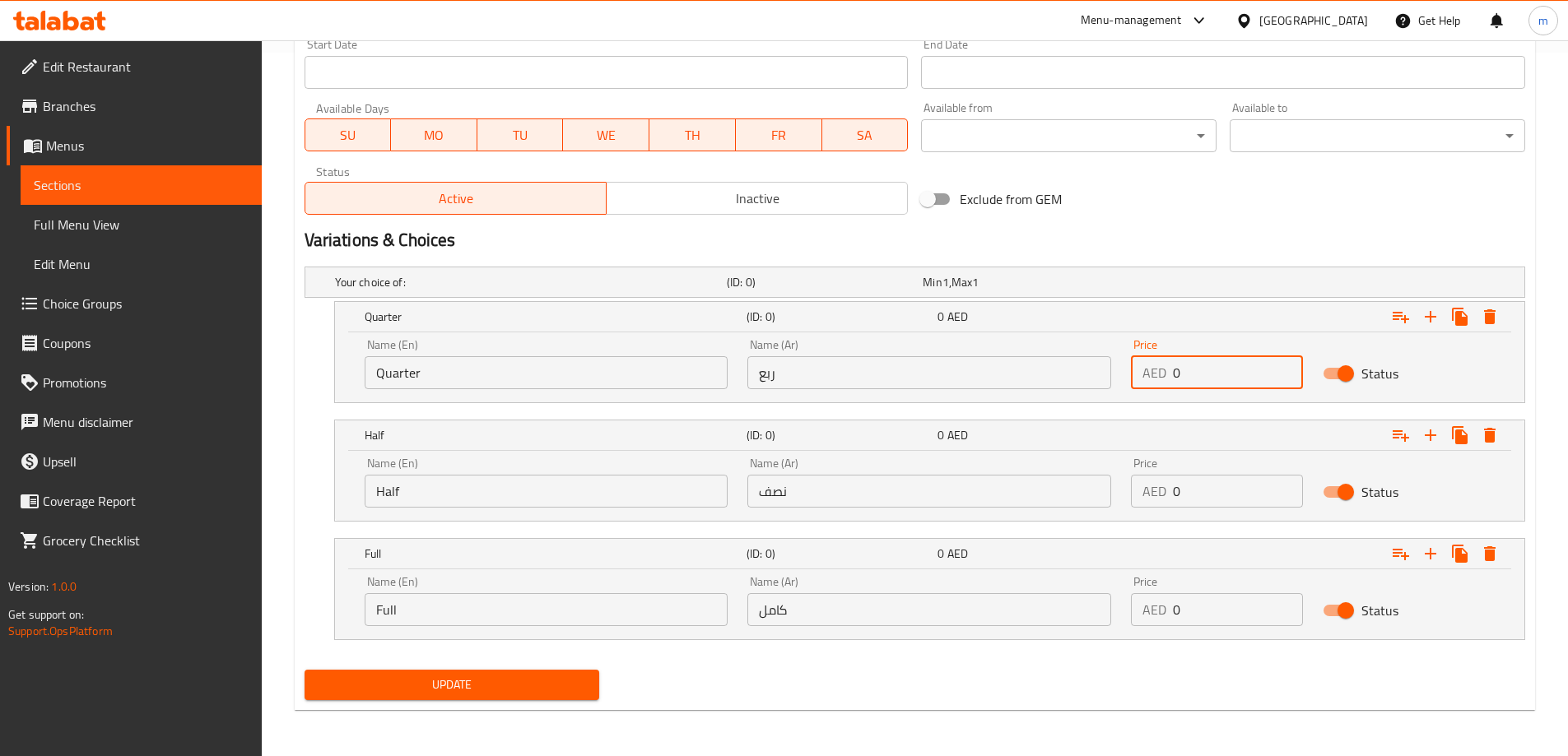
drag, startPoint x: 1194, startPoint y: 380, endPoint x: 1164, endPoint y: 374, distance: 30.6
click at [1164, 374] on div "AED 0 Price" at bounding box center [1217, 373] width 172 height 33
type input "5"
drag, startPoint x: 1218, startPoint y: 498, endPoint x: 1170, endPoint y: 499, distance: 48.0
click at [1171, 499] on div "AED 0 Price" at bounding box center [1217, 491] width 172 height 33
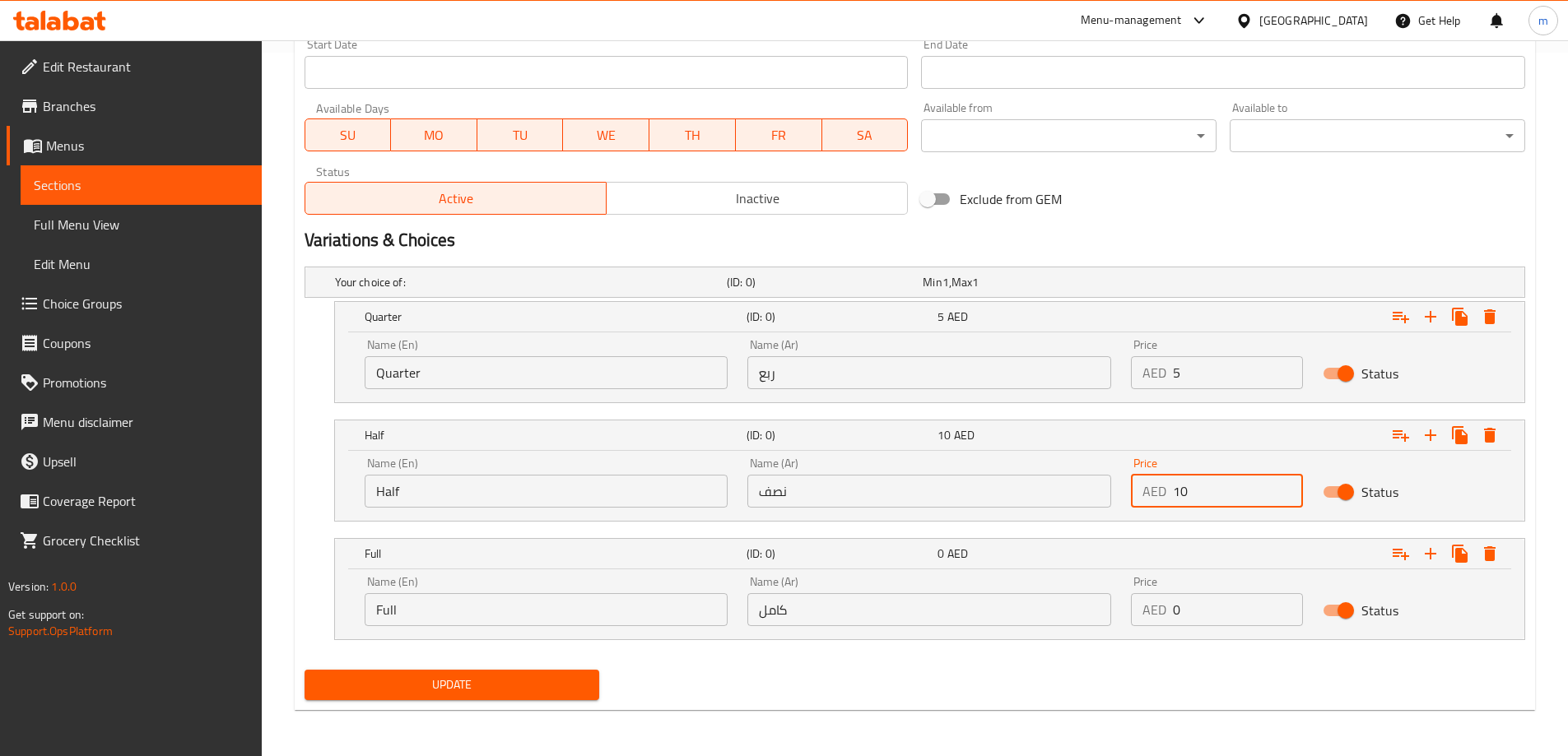
type input "10"
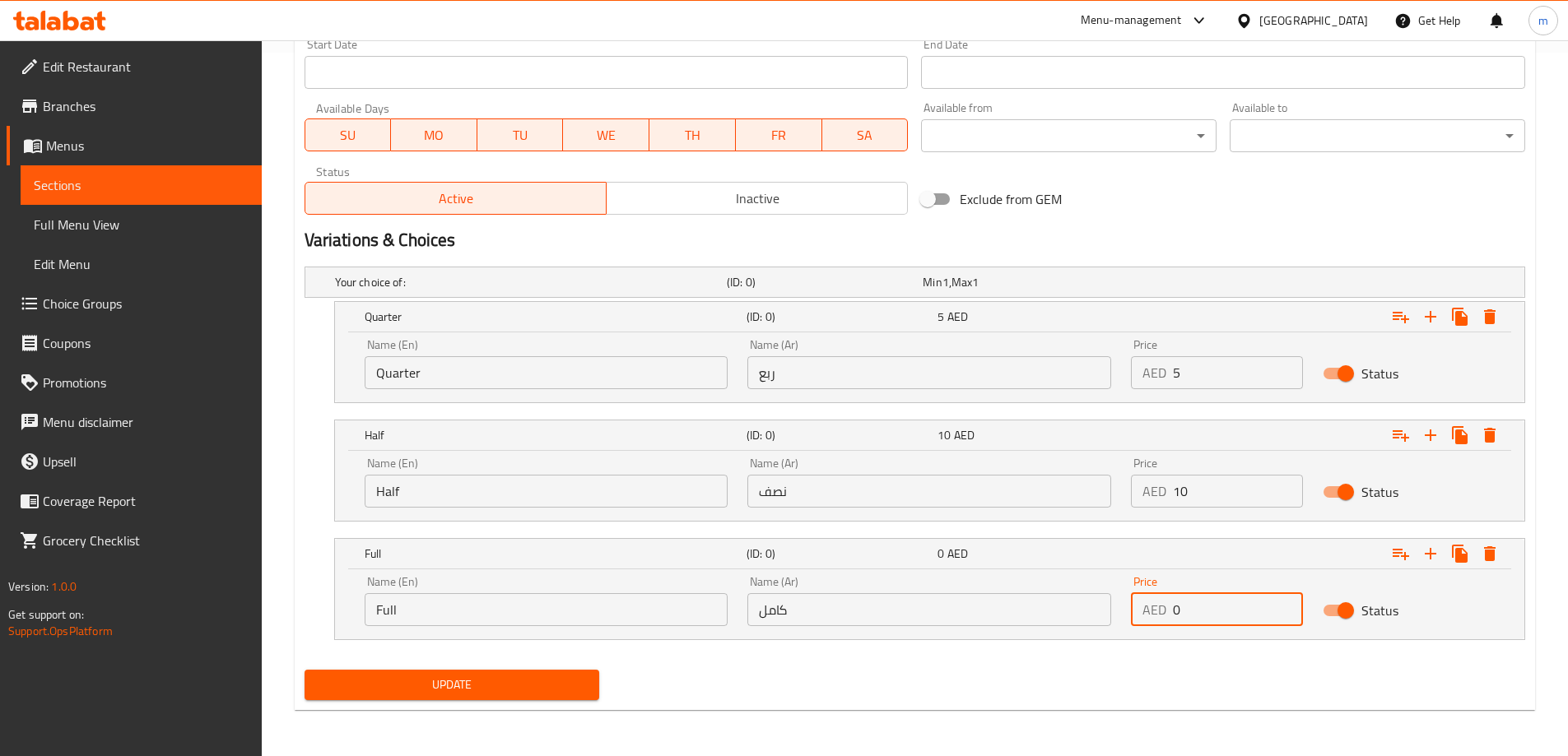
drag, startPoint x: 1214, startPoint y: 608, endPoint x: 1163, endPoint y: 601, distance: 51.5
click at [1163, 601] on div "AED 0 Price" at bounding box center [1217, 610] width 172 height 33
type input "15"
click at [1121, 646] on nav at bounding box center [914, 650] width 1220 height 14
click at [512, 681] on span "Update" at bounding box center [452, 684] width 269 height 20
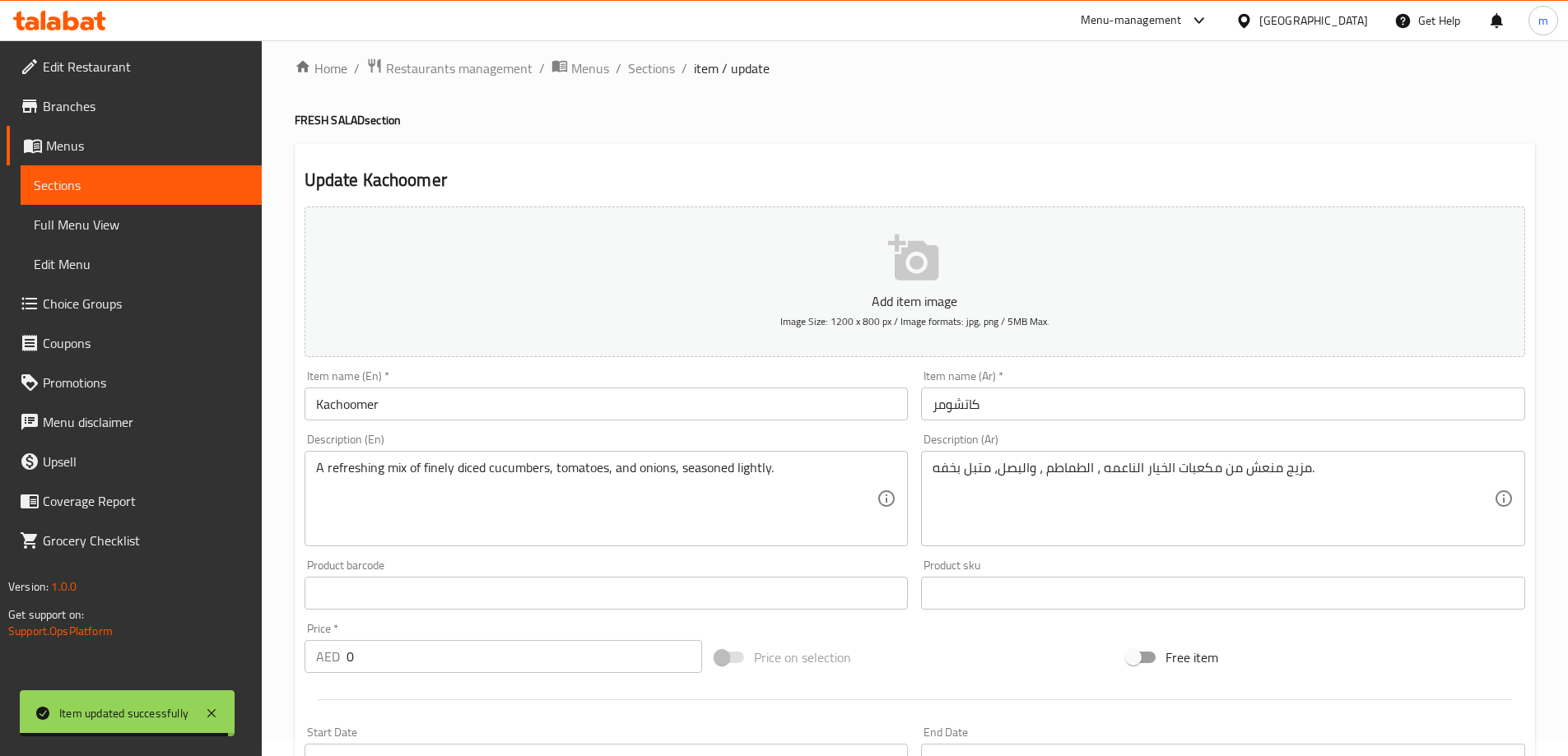
scroll to position [0, 0]
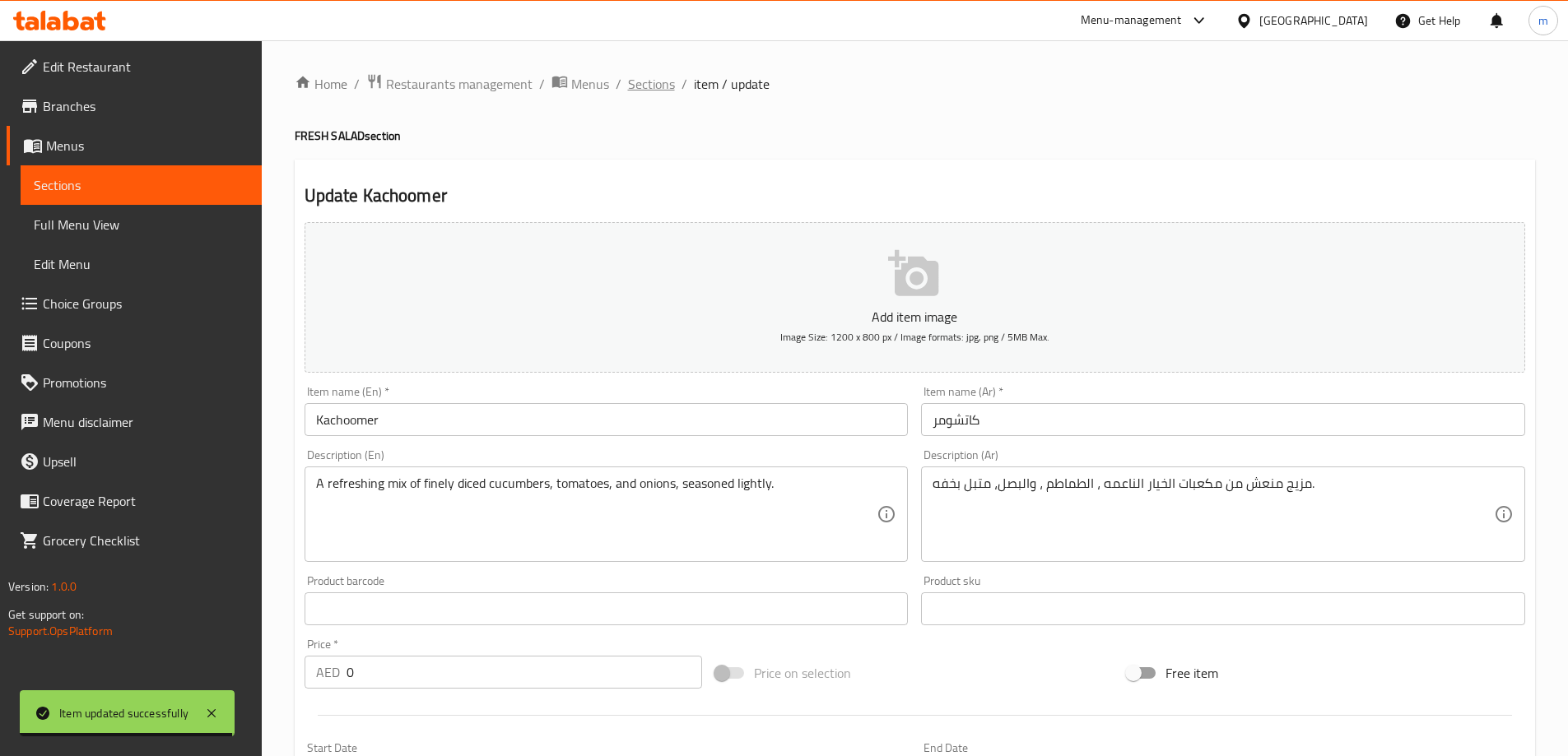
click at [656, 87] on span "Sections" at bounding box center [651, 83] width 46 height 19
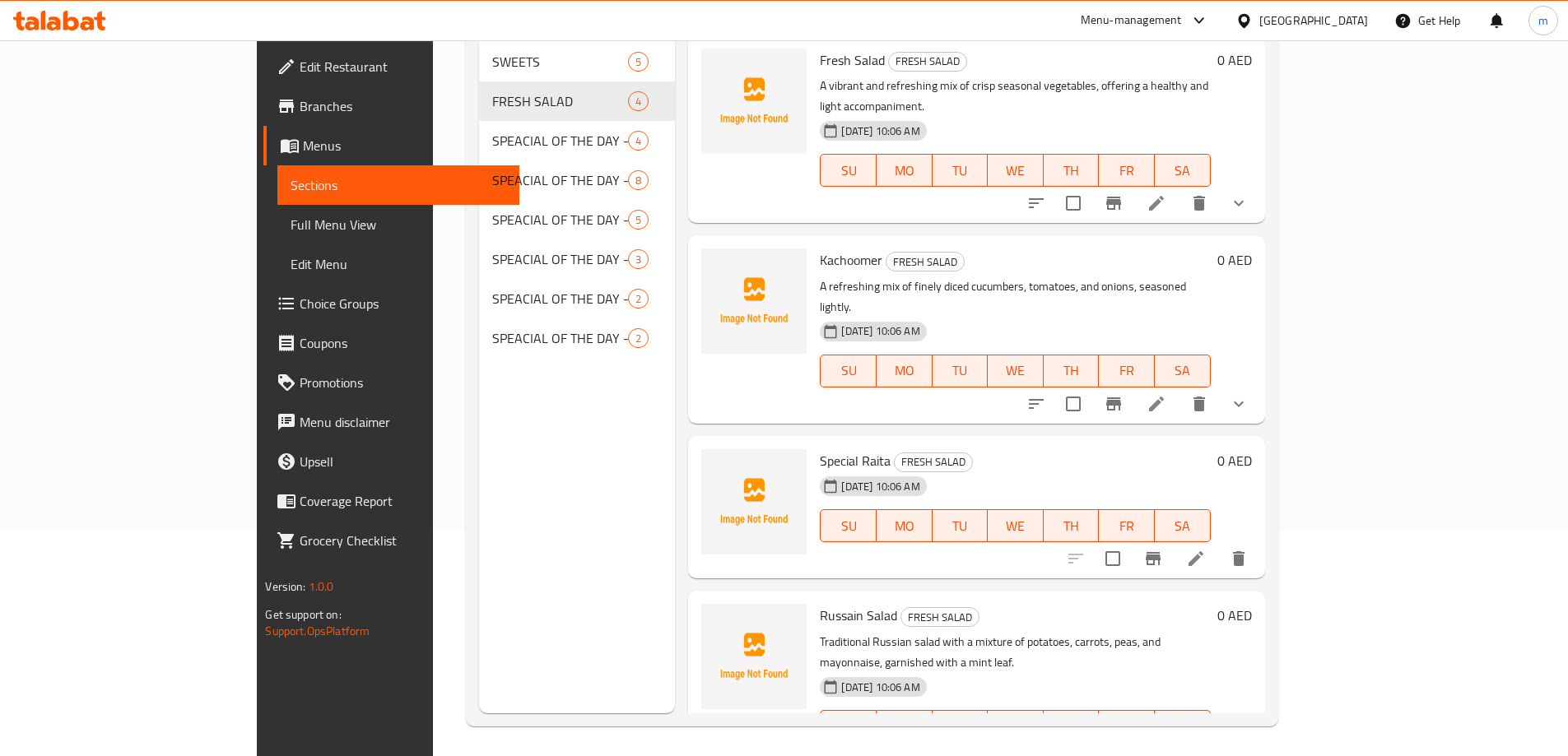
scroll to position [230, 0]
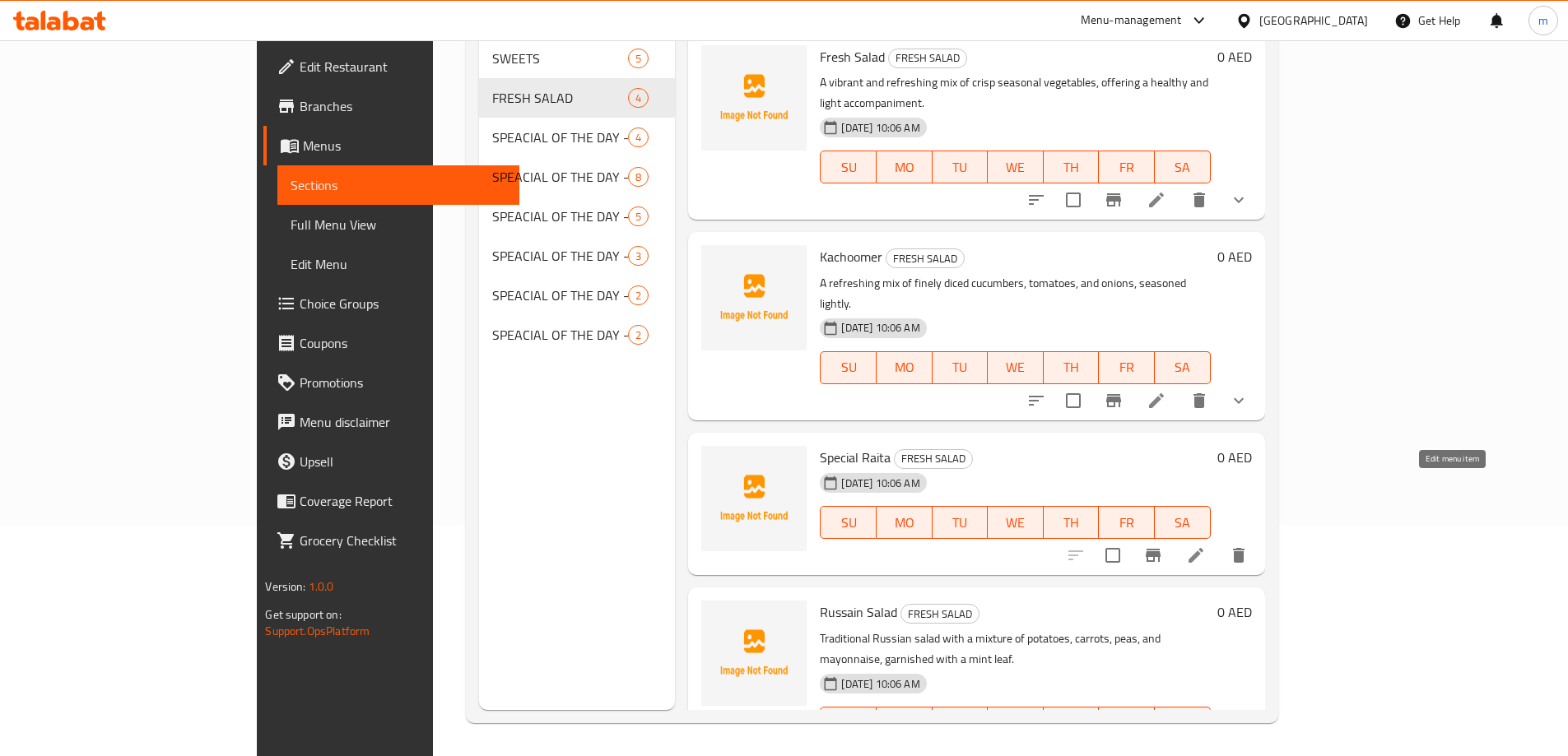
click at [1206, 545] on icon at bounding box center [1196, 555] width 19 height 19
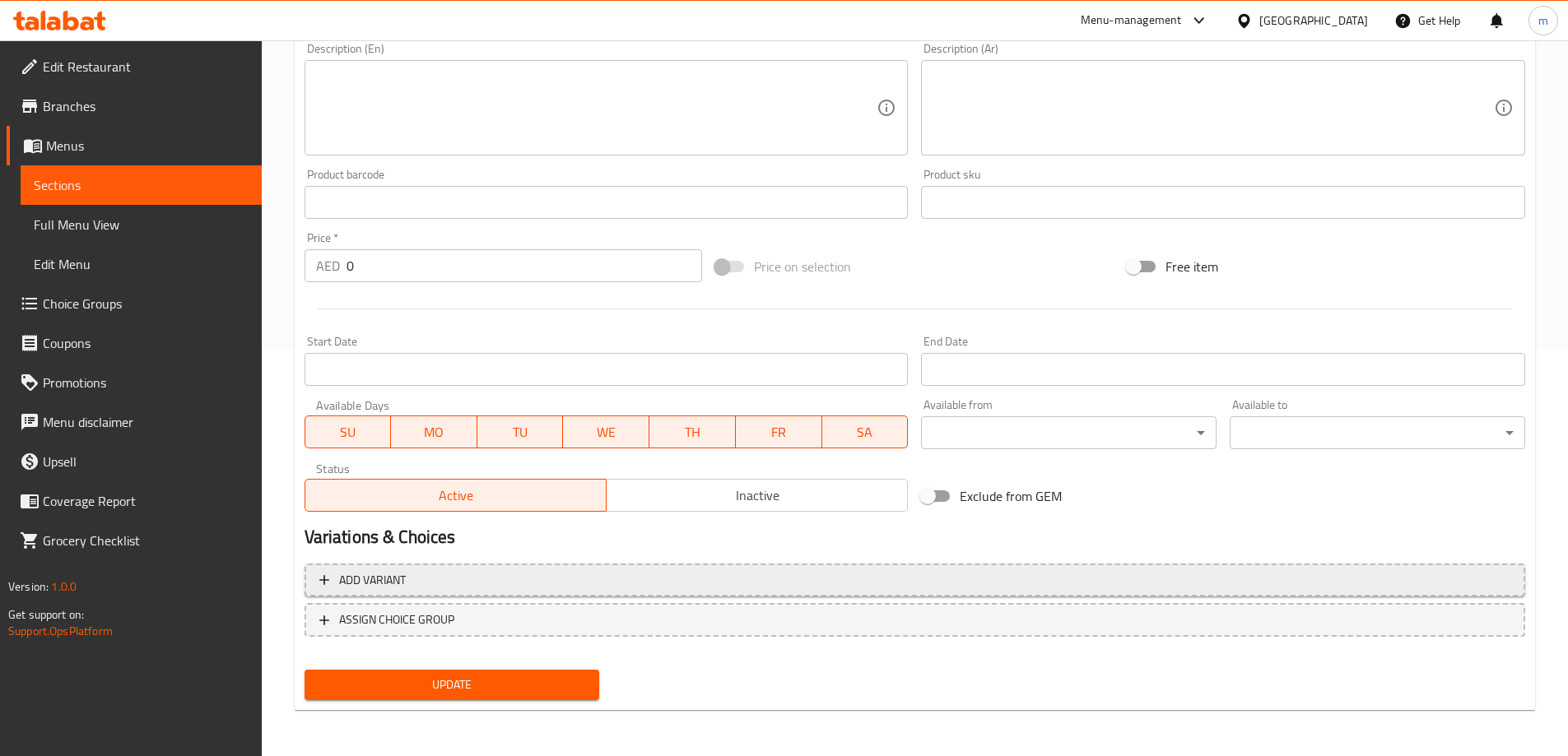
click at [879, 575] on span "Add variant" at bounding box center [915, 580] width 1191 height 20
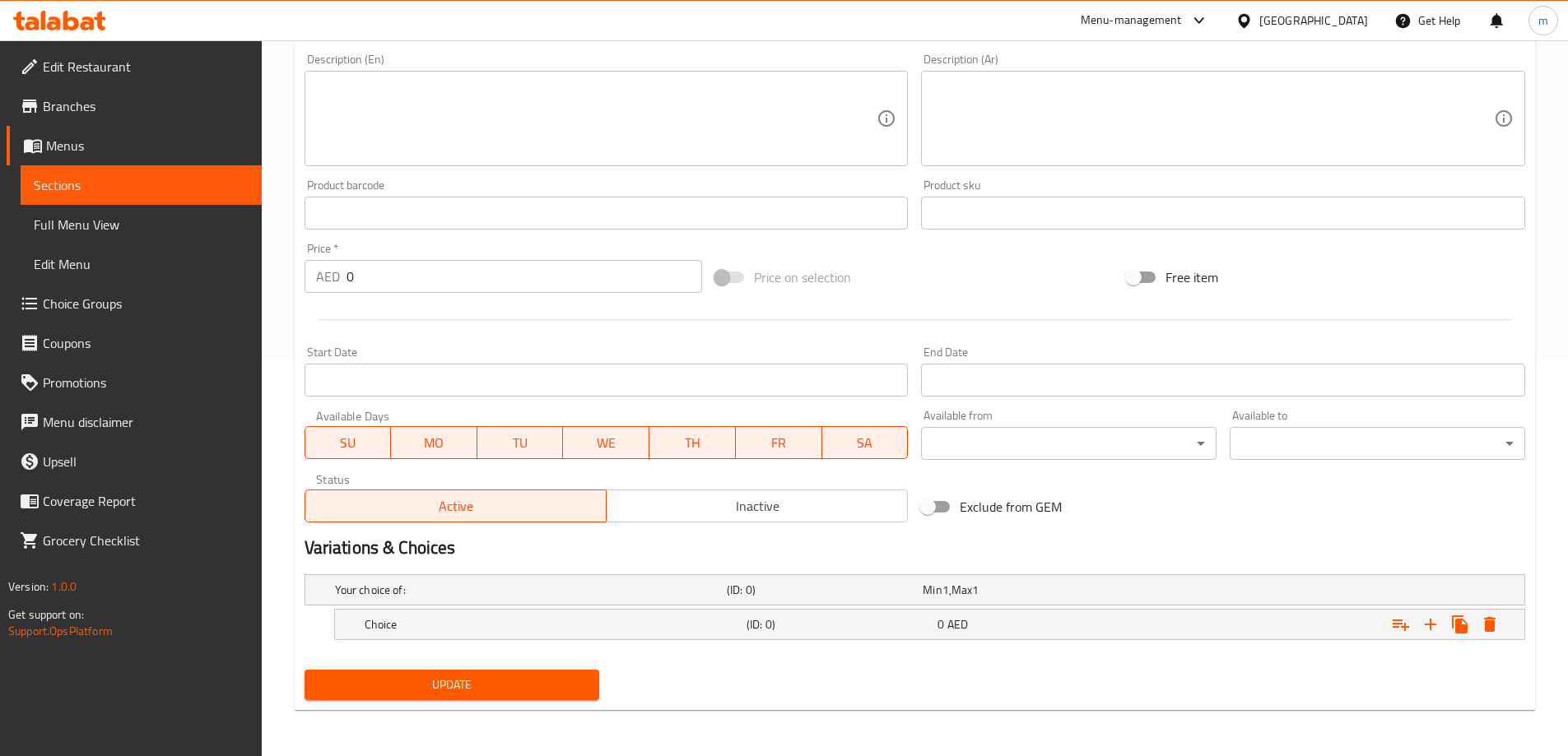
scroll to position [396, 0]
click at [1423, 627] on icon "Expand" at bounding box center [1430, 624] width 19 height 19
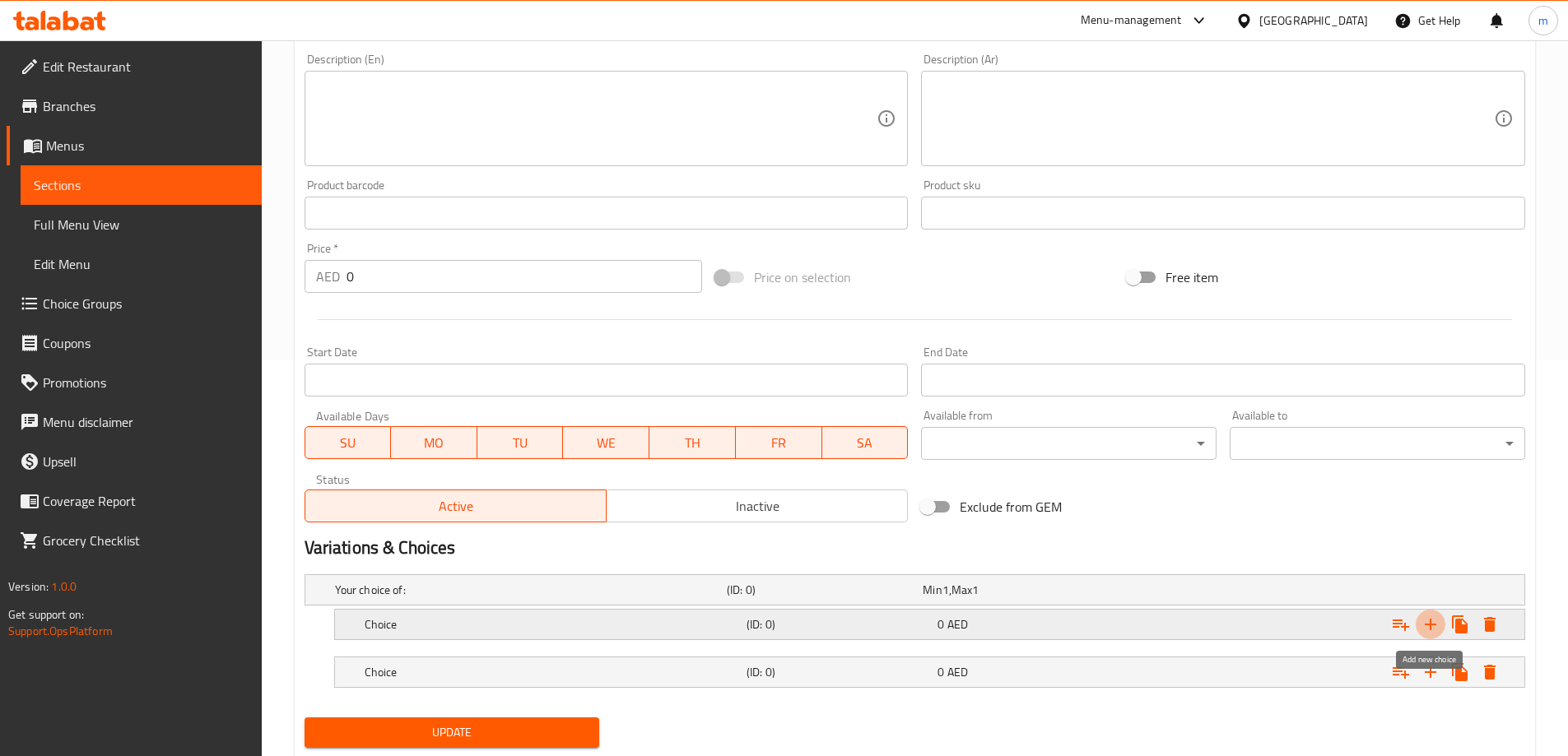
click at [1423, 627] on icon "Expand" at bounding box center [1430, 624] width 19 height 19
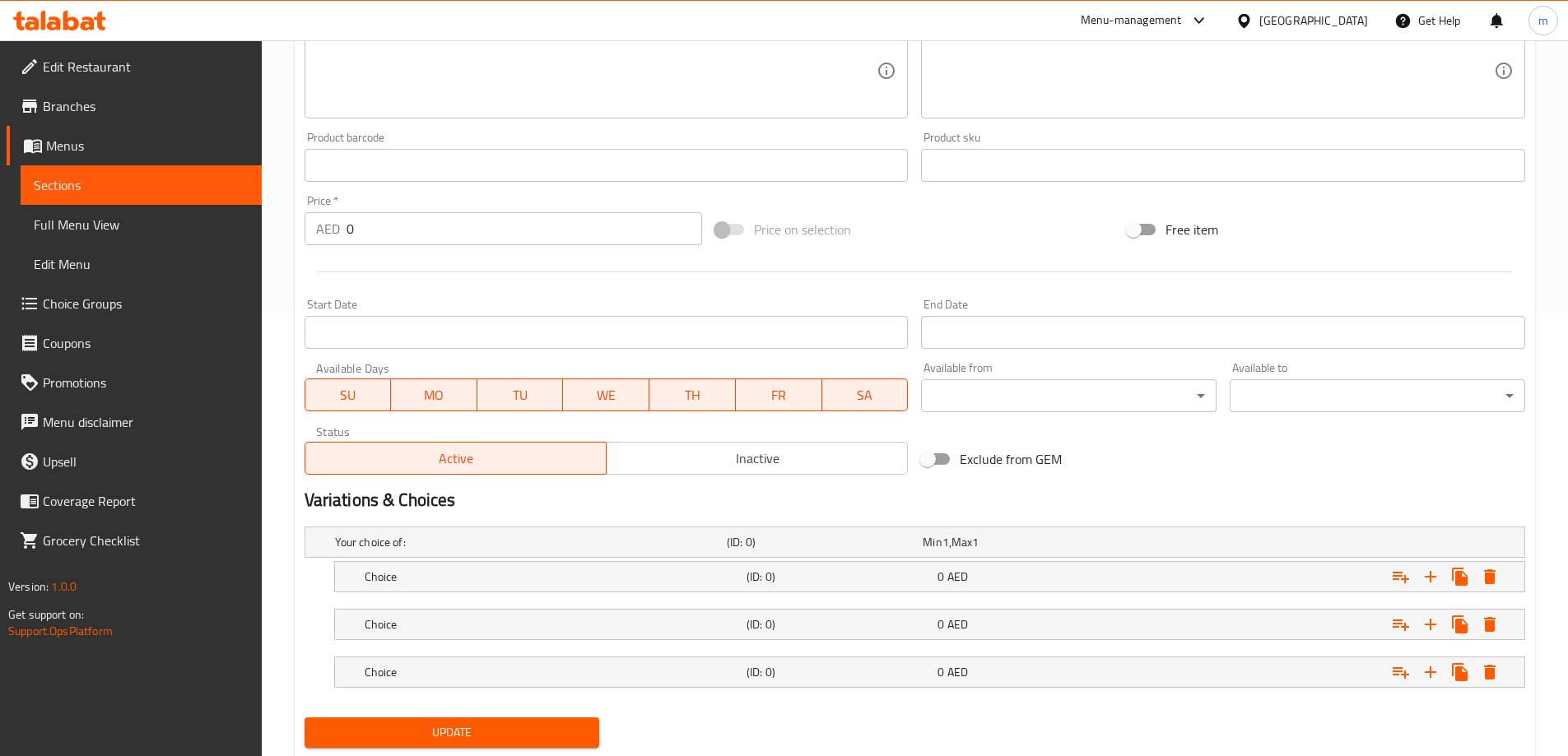
scroll to position [491, 0]
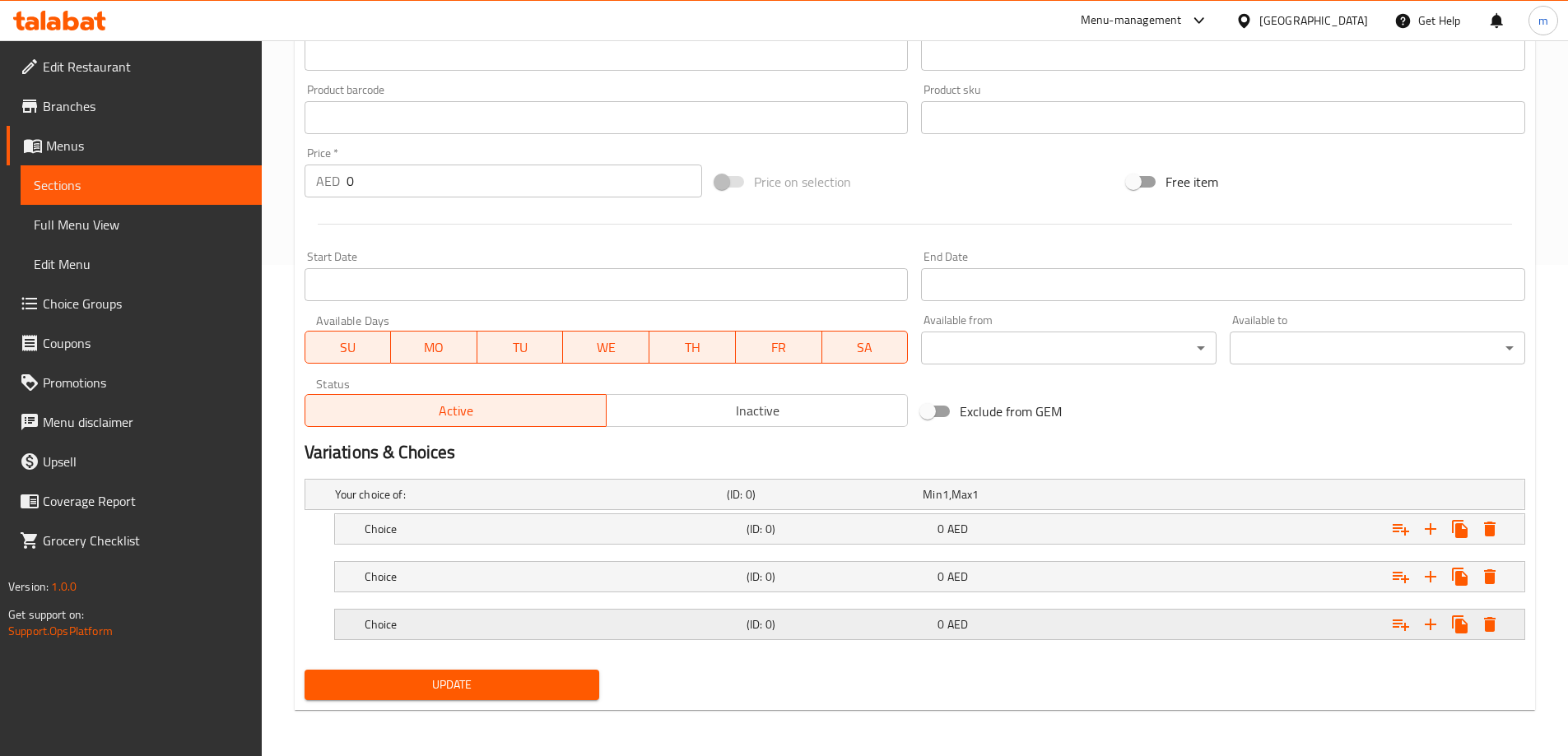
click at [903, 636] on div "Choice (ID: 0) 0 AED" at bounding box center [935, 623] width 1147 height 36
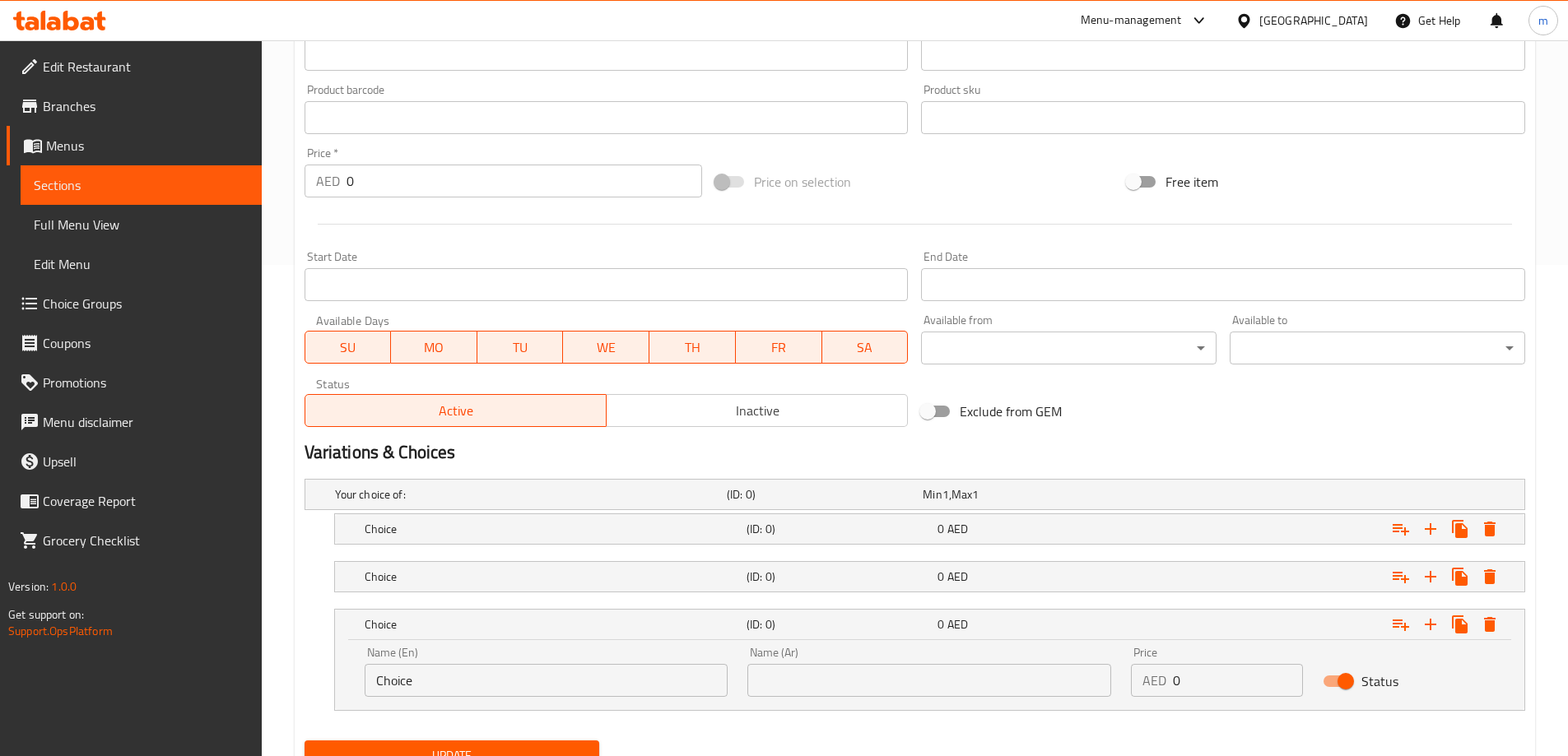
click at [907, 556] on nav at bounding box center [914, 555] width 1220 height 14
click at [897, 542] on div "Choice (ID: 0) 0 AED" at bounding box center [935, 529] width 1147 height 36
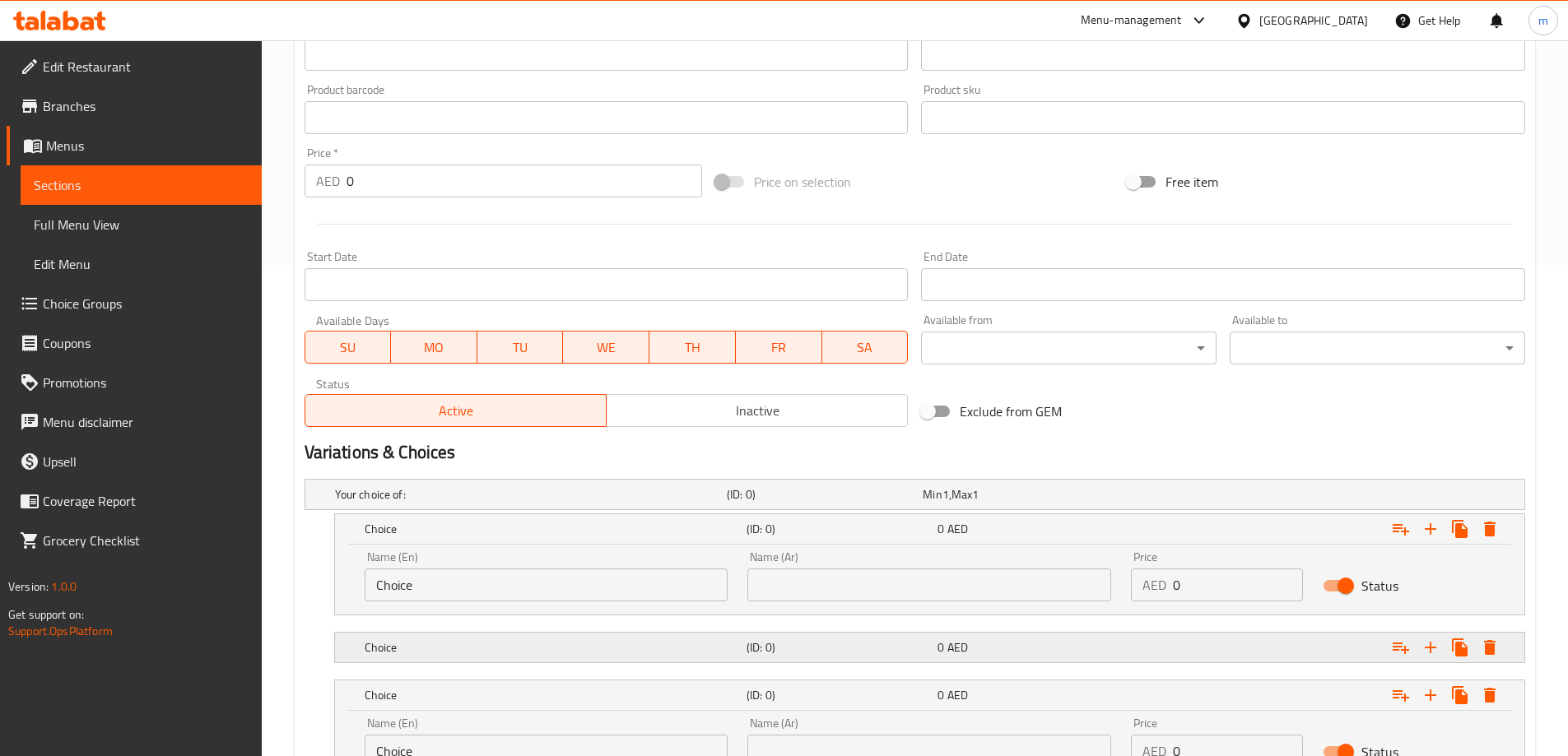
click at [863, 650] on h5 "(ID: 0)" at bounding box center [839, 647] width 184 height 16
click at [527, 577] on input "Choice" at bounding box center [546, 585] width 364 height 33
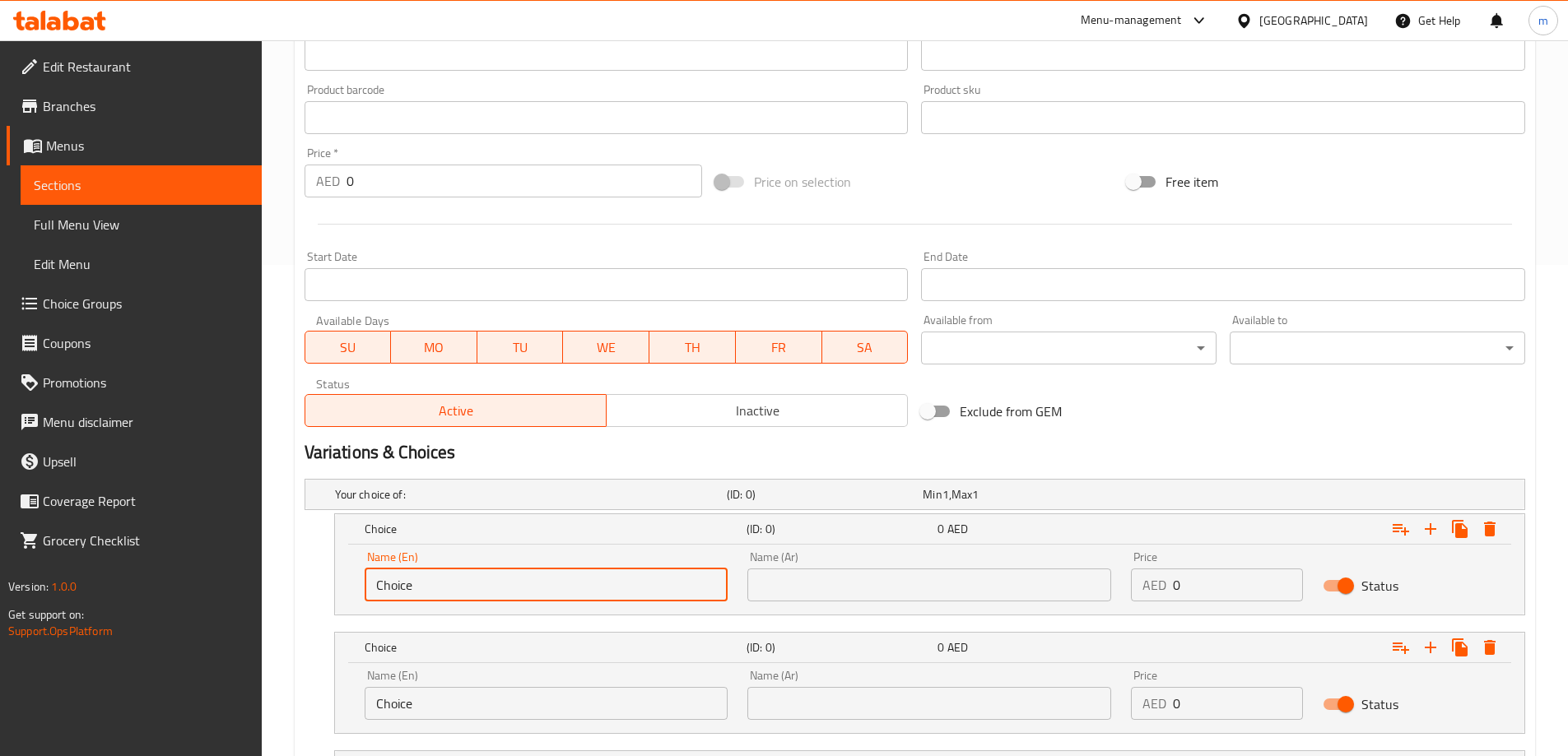
click at [527, 577] on input "Choice" at bounding box center [546, 585] width 364 height 33
type input "ض"
type input "Quarter"
click at [457, 700] on input "Choice" at bounding box center [546, 704] width 364 height 33
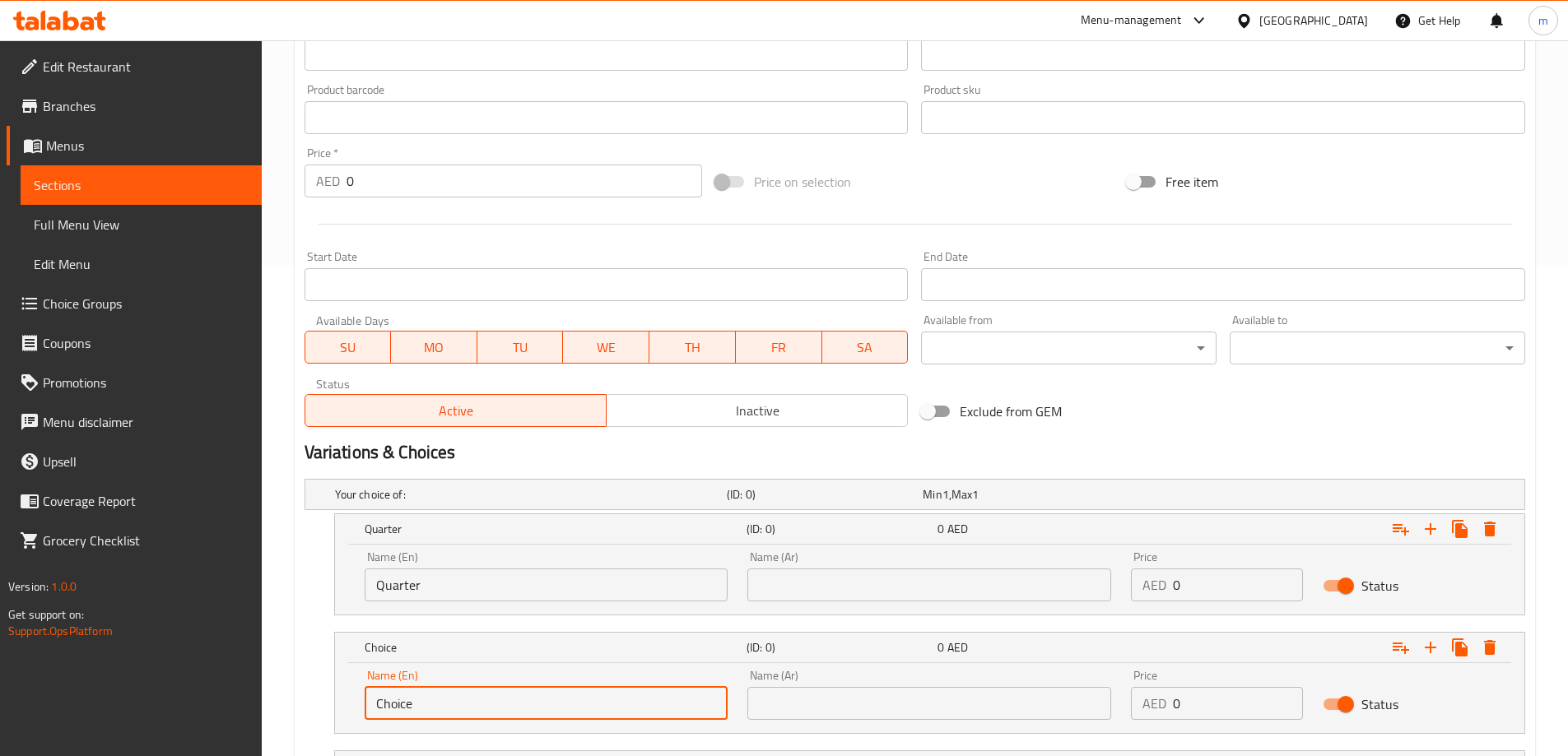
click at [457, 700] on input "Choice" at bounding box center [546, 704] width 364 height 33
type input "Half"
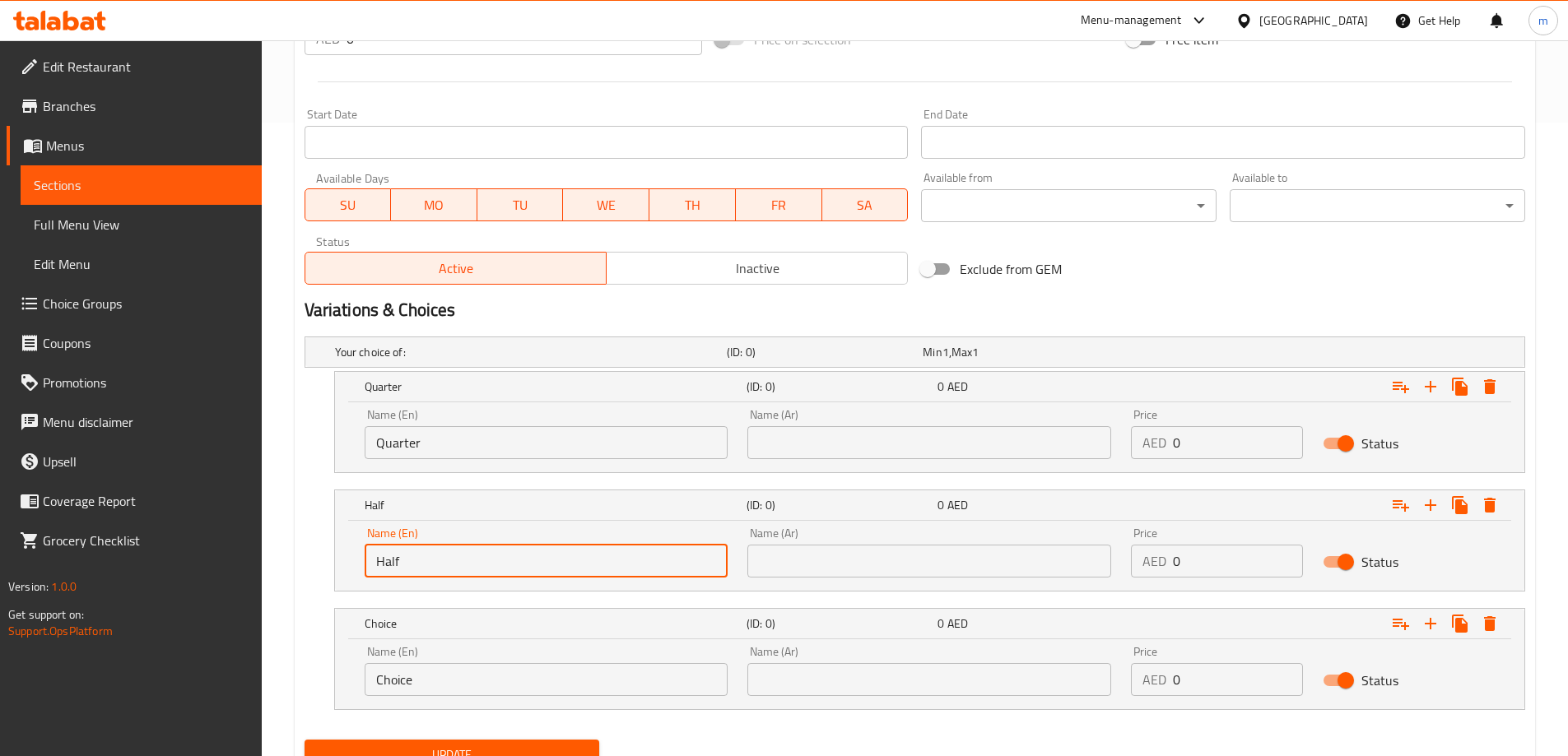
scroll to position [704, 0]
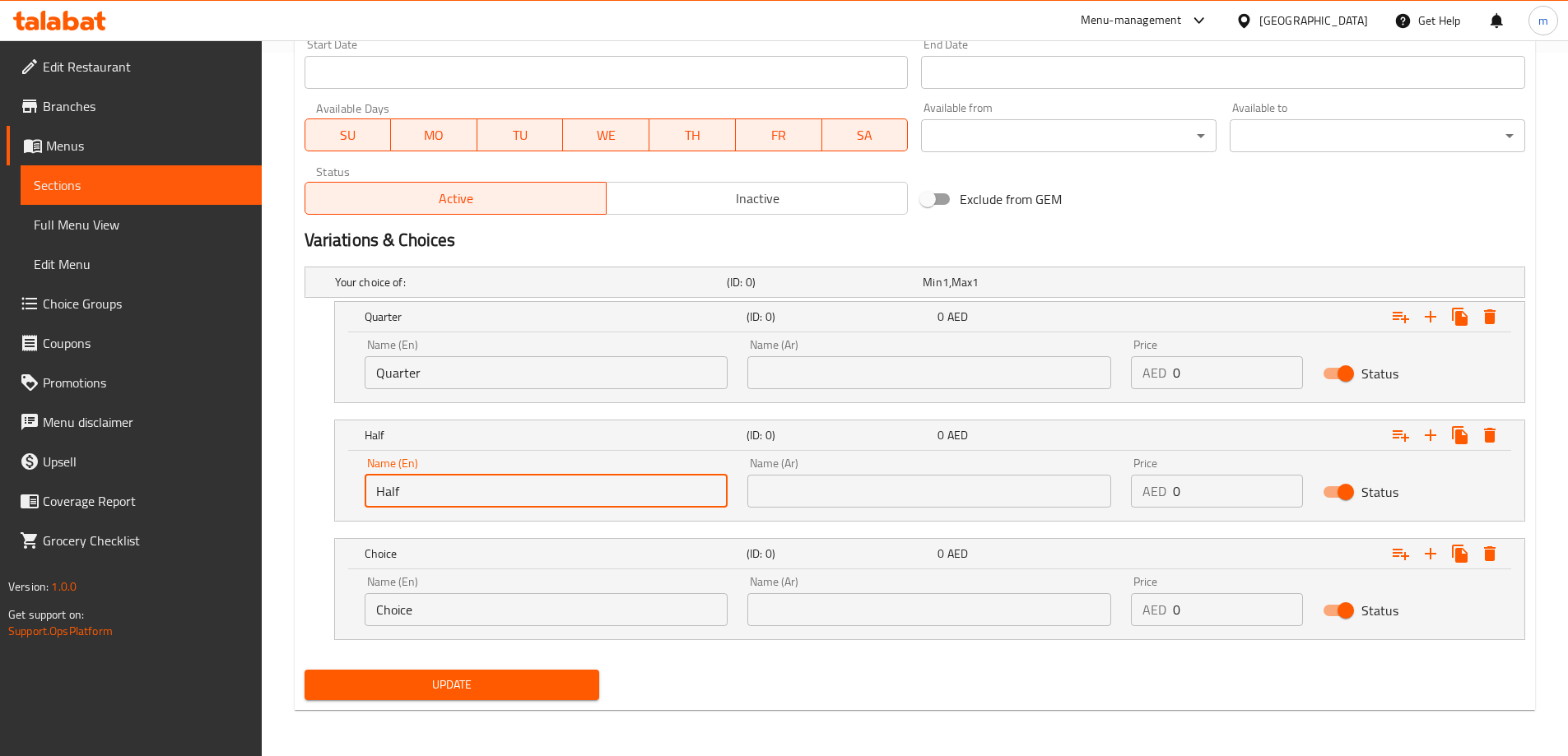
click at [507, 601] on input "Choice" at bounding box center [546, 610] width 364 height 33
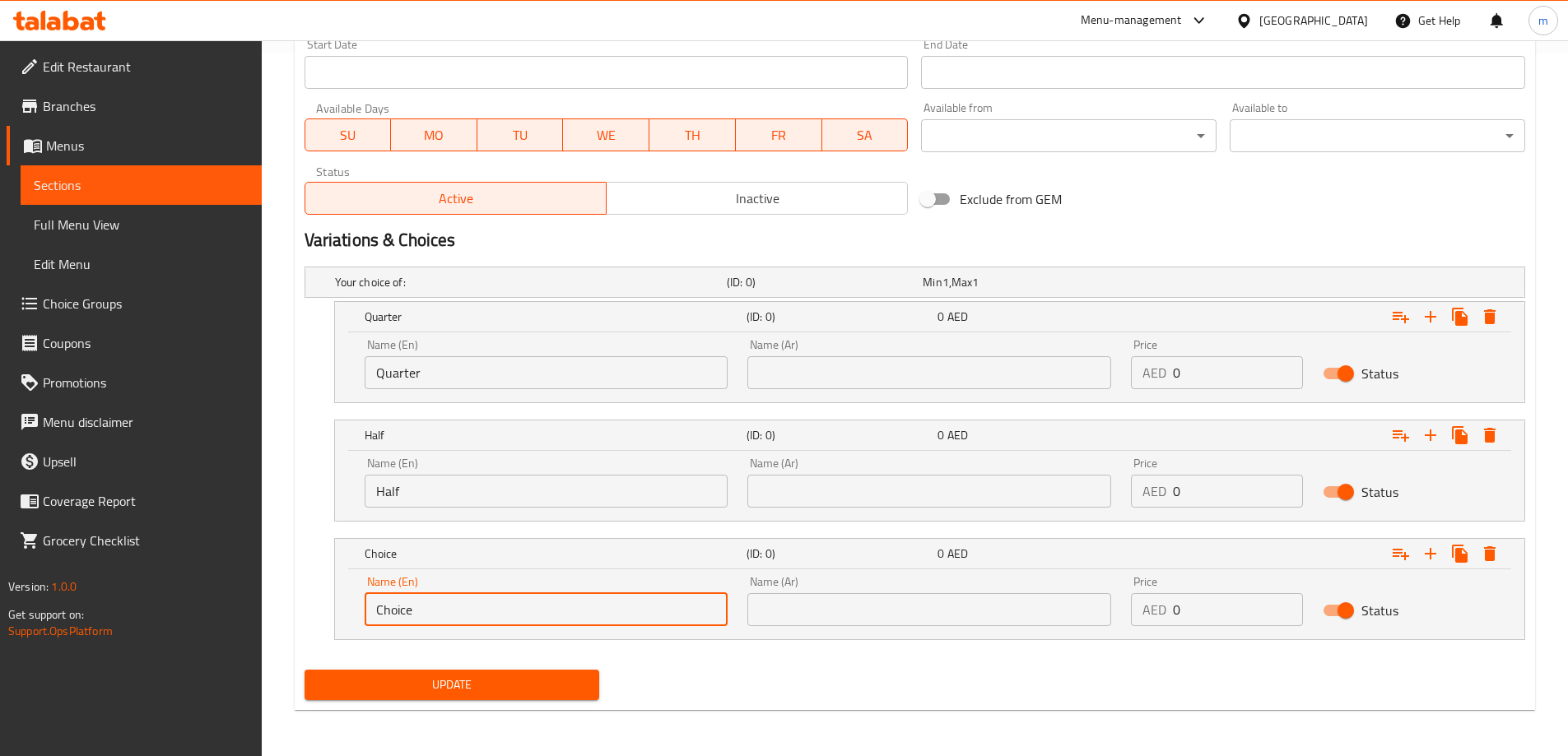
click at [507, 601] on input "Choice" at bounding box center [546, 610] width 364 height 33
type input "Full"
click at [879, 382] on input "text" at bounding box center [930, 373] width 364 height 33
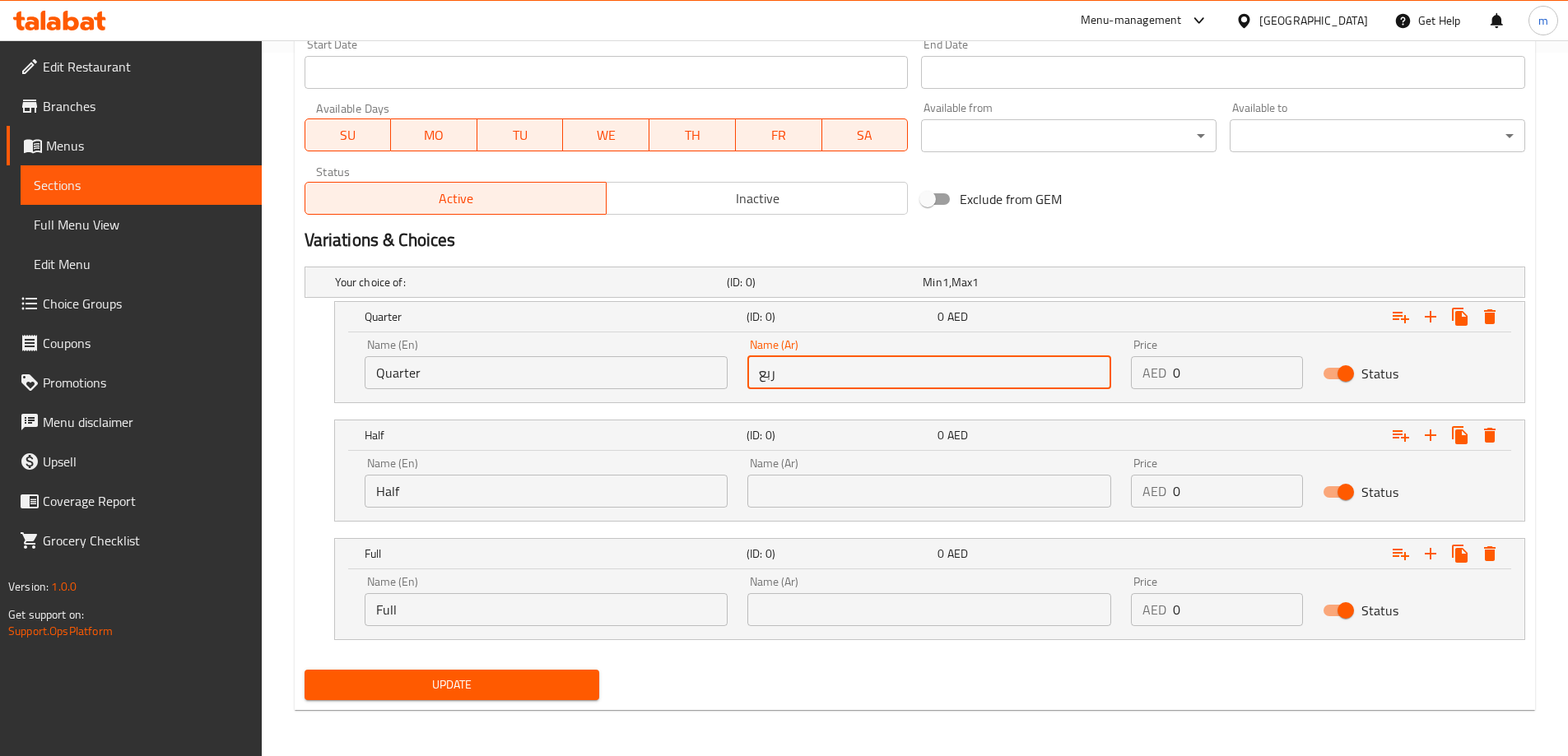
type input "ربع"
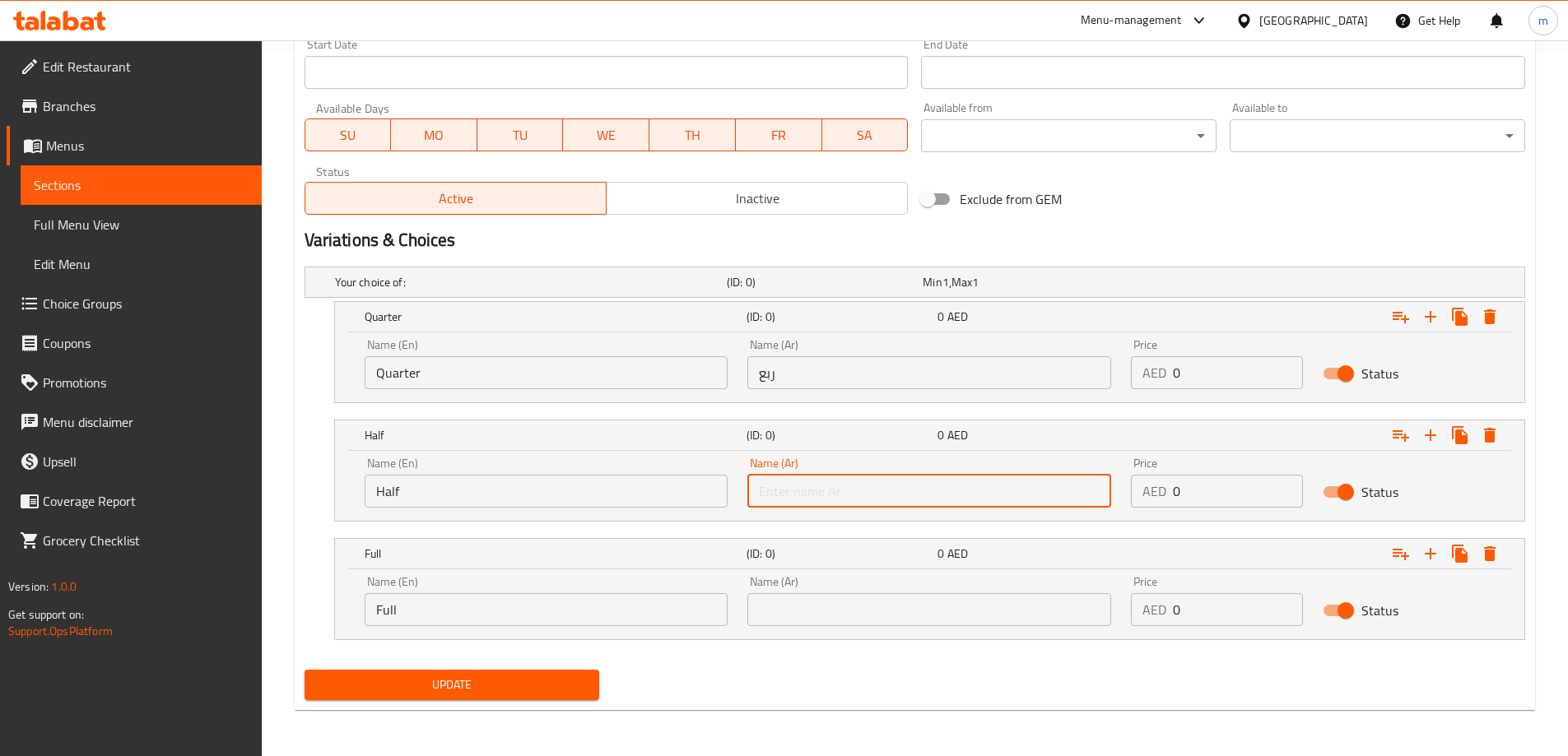
click at [850, 487] on input "text" at bounding box center [930, 491] width 364 height 33
type input "نصف"
click at [852, 605] on input "text" at bounding box center [930, 610] width 364 height 33
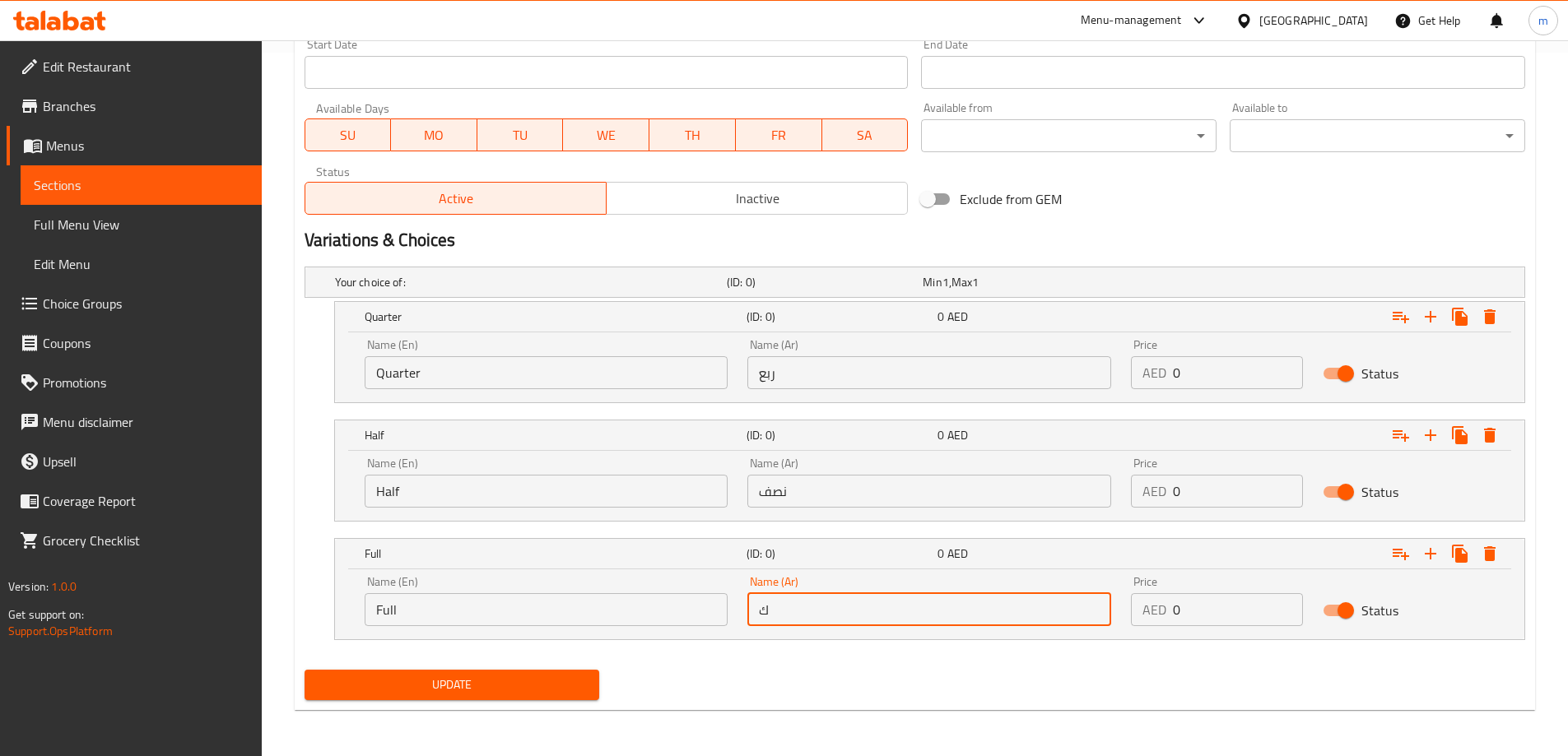
type input "كامل"
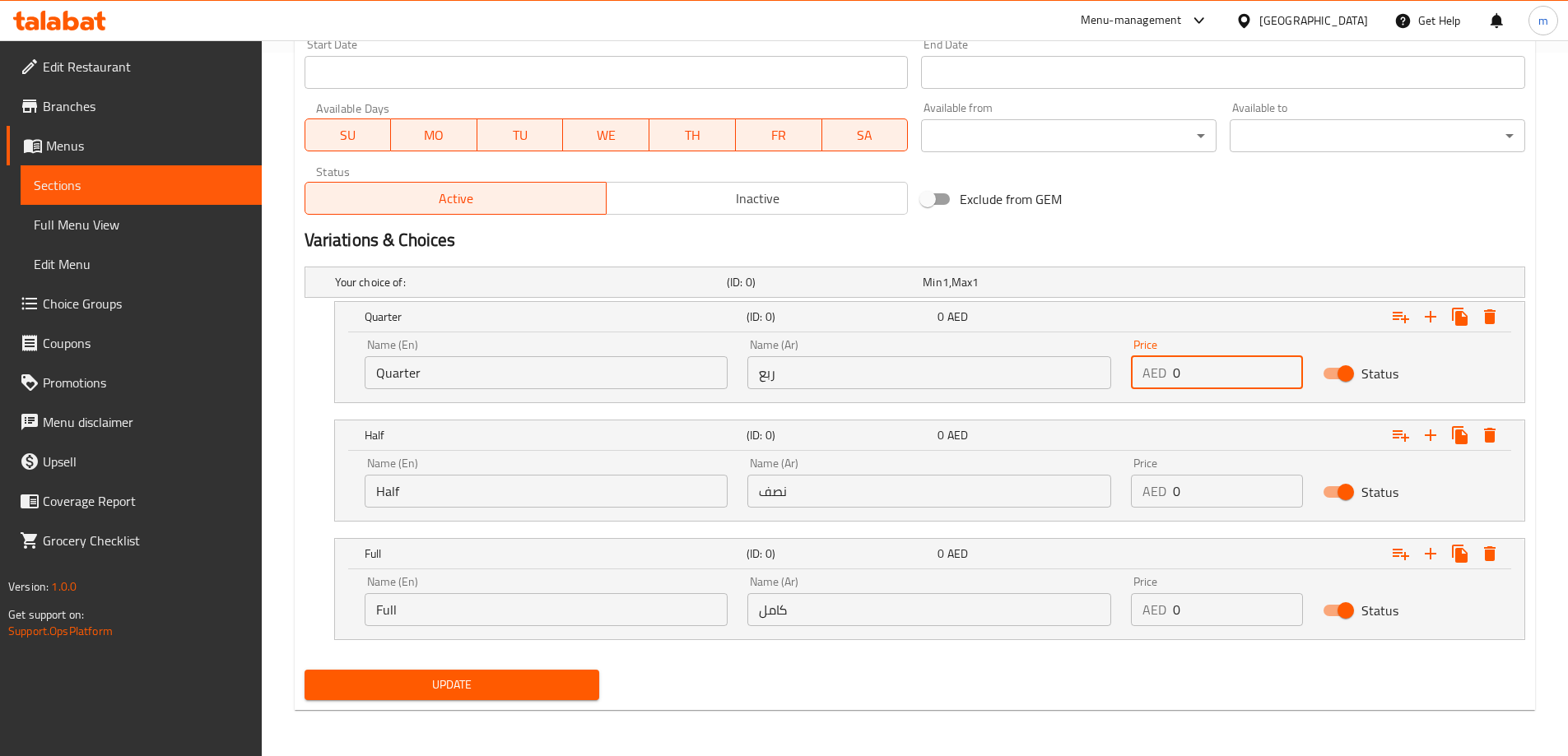
drag, startPoint x: 1186, startPoint y: 367, endPoint x: 1138, endPoint y: 377, distance: 49.0
click at [1138, 377] on div "AED 0 Price" at bounding box center [1217, 373] width 172 height 33
type input "5"
drag, startPoint x: 1186, startPoint y: 488, endPoint x: 1158, endPoint y: 495, distance: 28.9
click at [1158, 495] on div "AED 0 Price" at bounding box center [1217, 491] width 172 height 33
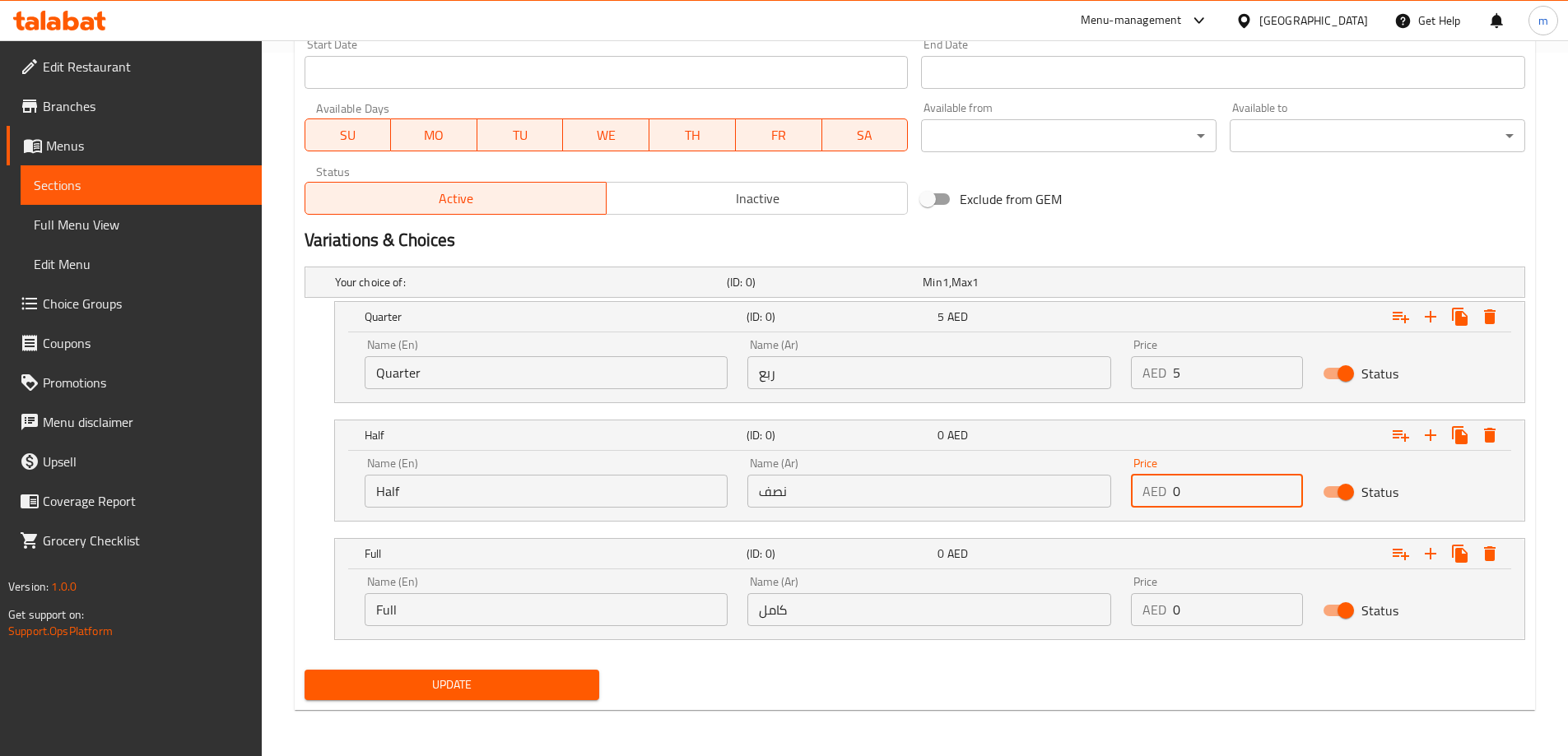
click at [1158, 495] on p "AED" at bounding box center [1153, 491] width 24 height 19
drag, startPoint x: 1158, startPoint y: 495, endPoint x: 1190, endPoint y: 539, distance: 54.4
click at [1158, 495] on p "AED" at bounding box center [1153, 491] width 24 height 19
drag, startPoint x: 1211, startPoint y: 493, endPoint x: 1175, endPoint y: 496, distance: 36.1
click at [1175, 496] on input "0" at bounding box center [1238, 491] width 130 height 33
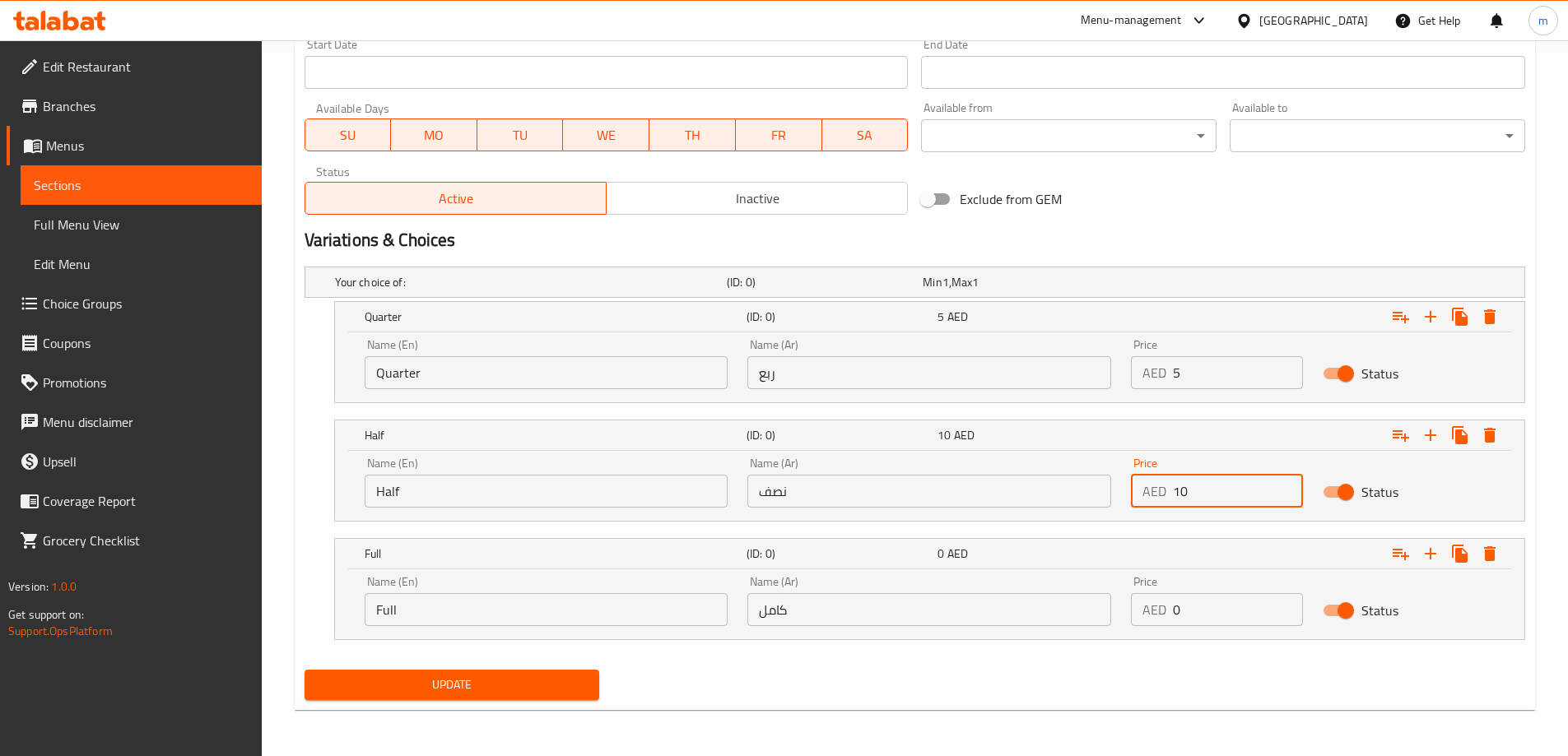
type input "10"
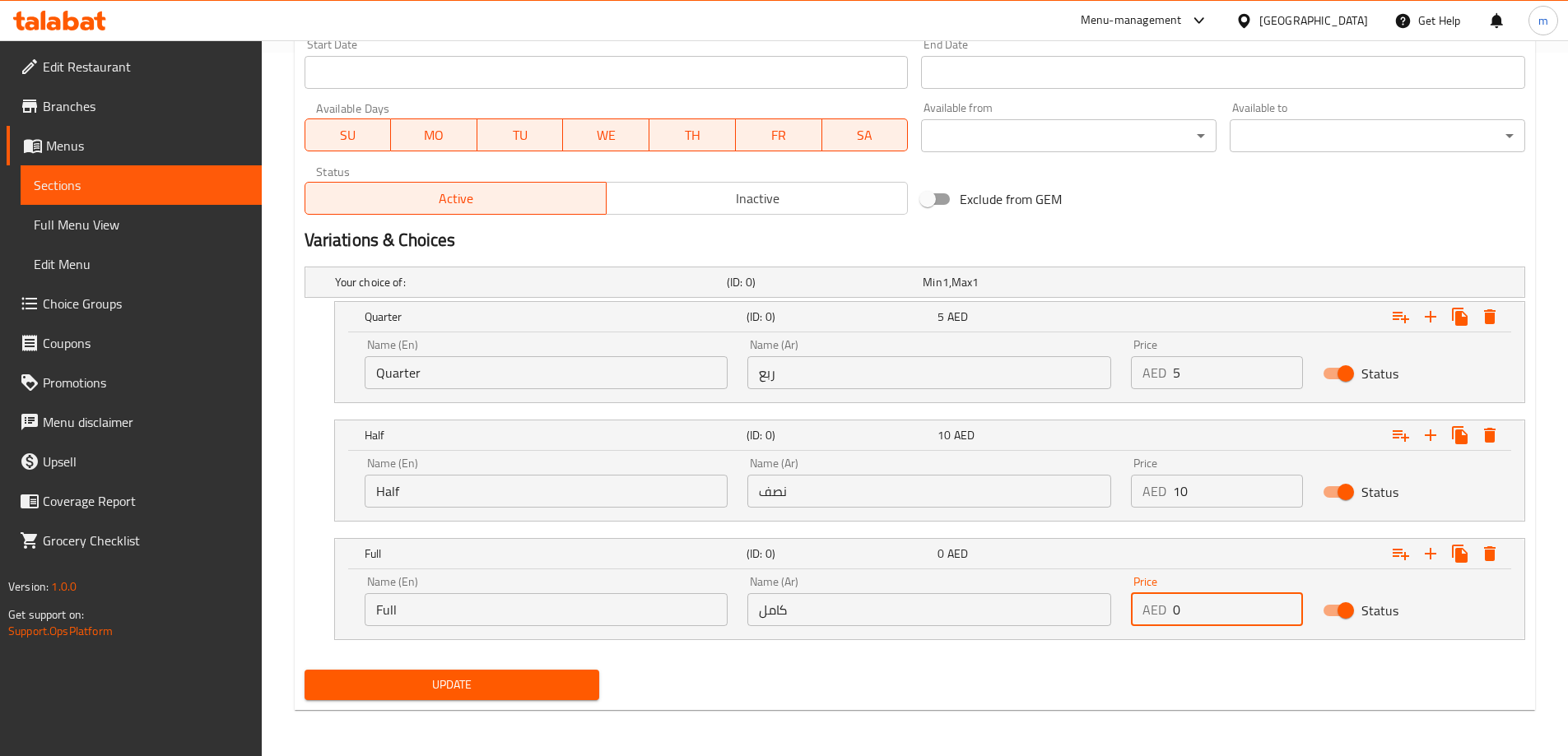
drag, startPoint x: 1197, startPoint y: 607, endPoint x: 1148, endPoint y: 609, distance: 49.0
click at [1148, 609] on div "AED 0 Price" at bounding box center [1217, 610] width 172 height 33
type input "15"
click at [1069, 678] on div "Update" at bounding box center [915, 684] width 1234 height 44
click at [595, 674] on button "Update" at bounding box center [451, 684] width 295 height 30
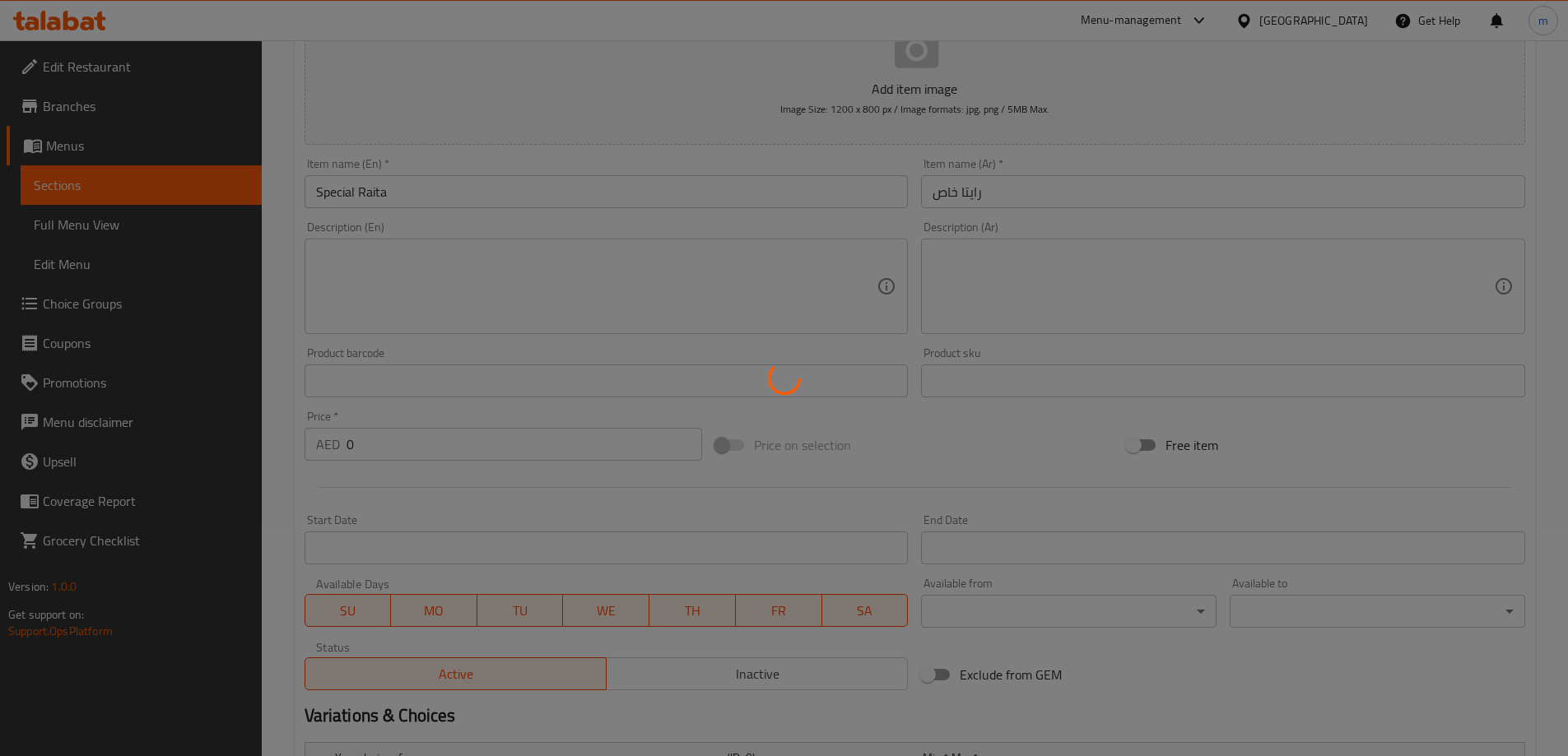
scroll to position [0, 0]
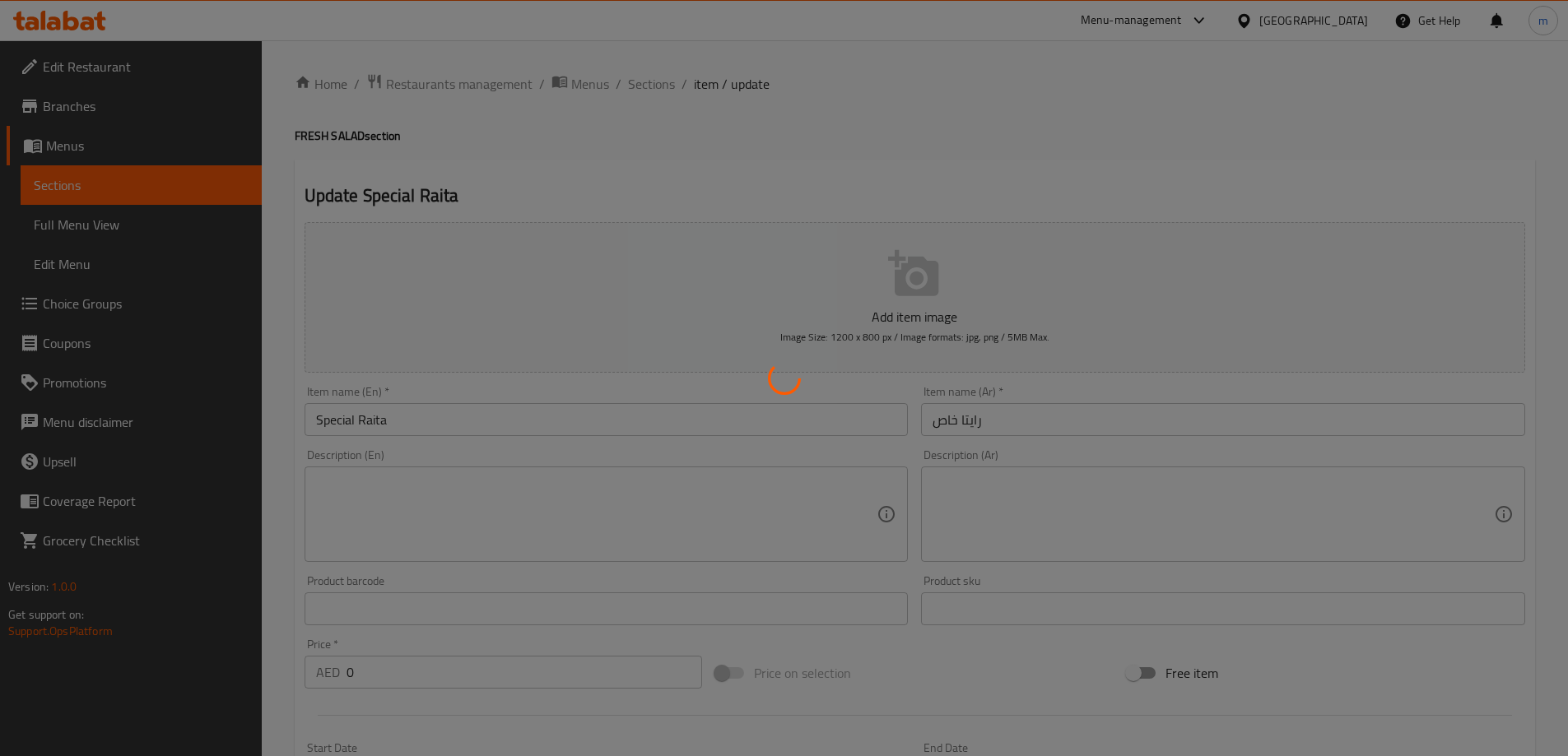
click at [649, 84] on div at bounding box center [784, 378] width 1568 height 756
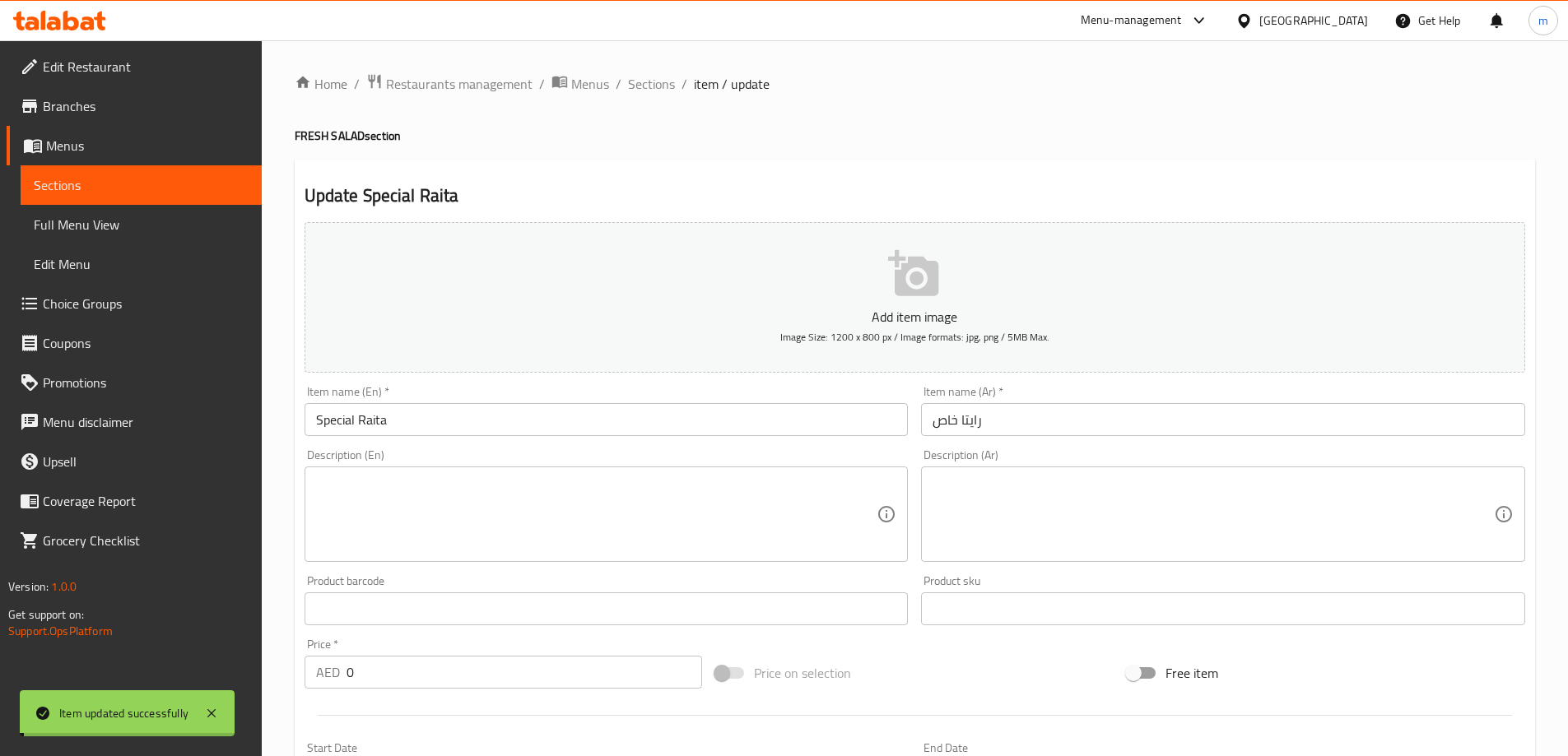
click at [649, 84] on span "Sections" at bounding box center [651, 83] width 46 height 19
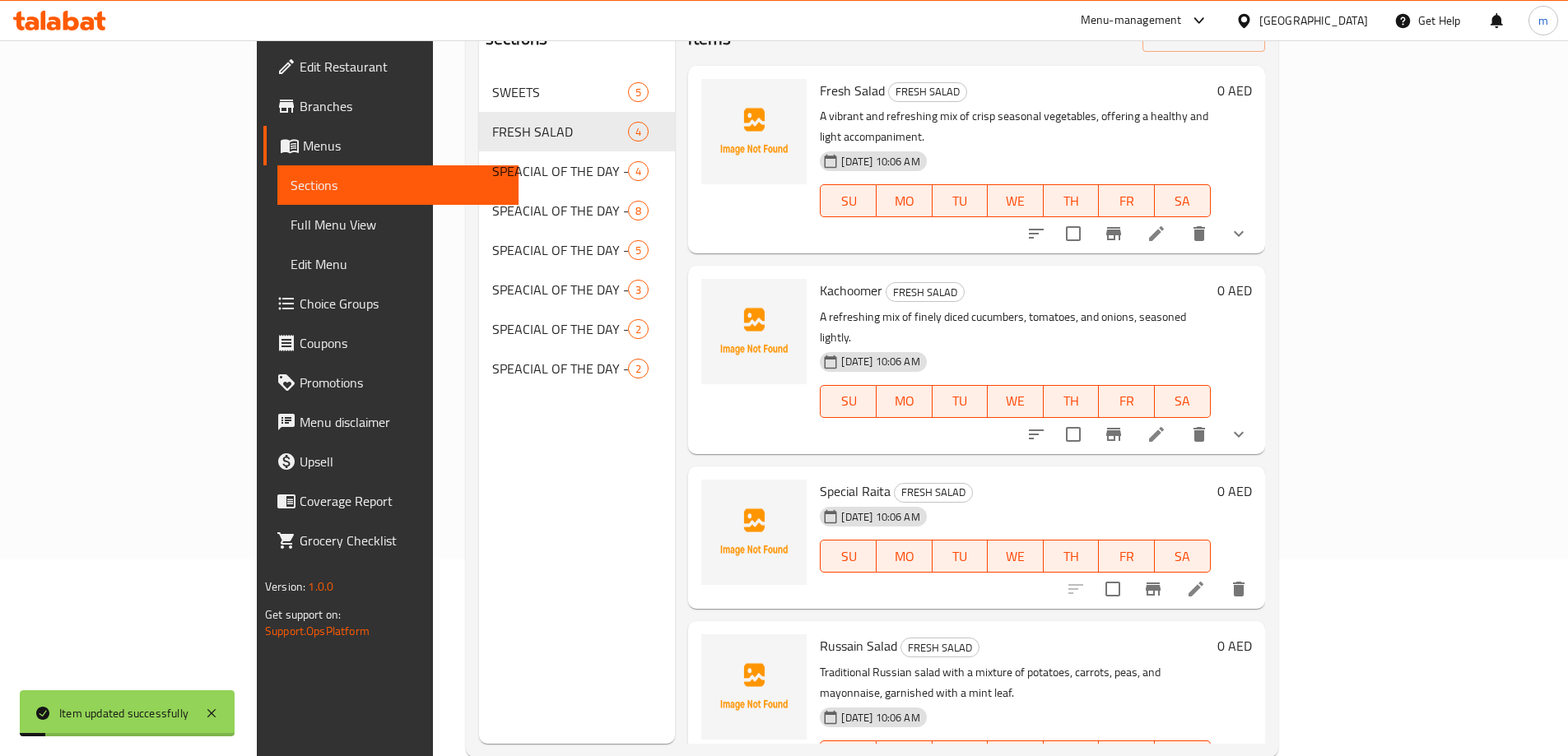
scroll to position [230, 0]
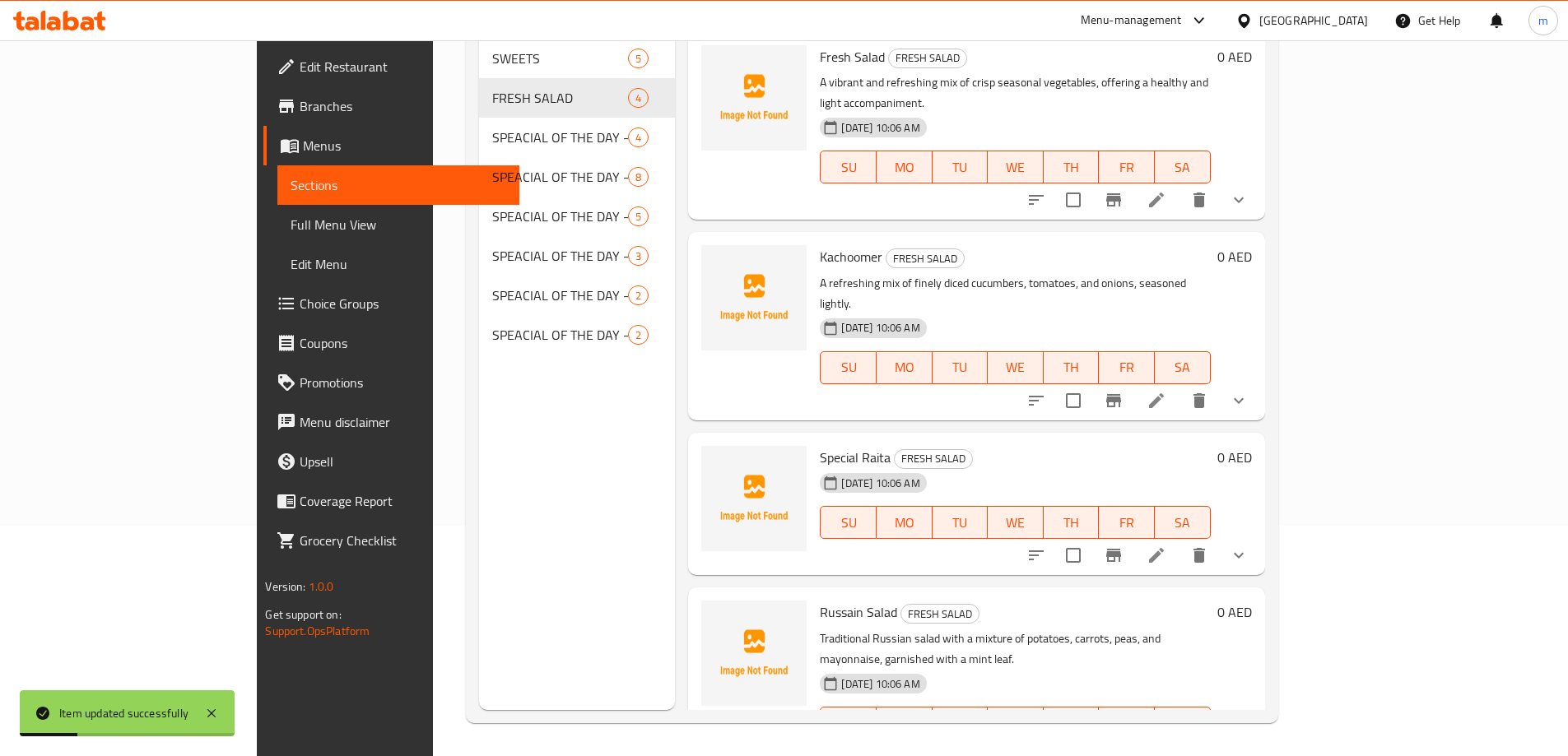
click at [1218, 741] on li at bounding box center [1196, 756] width 46 height 30
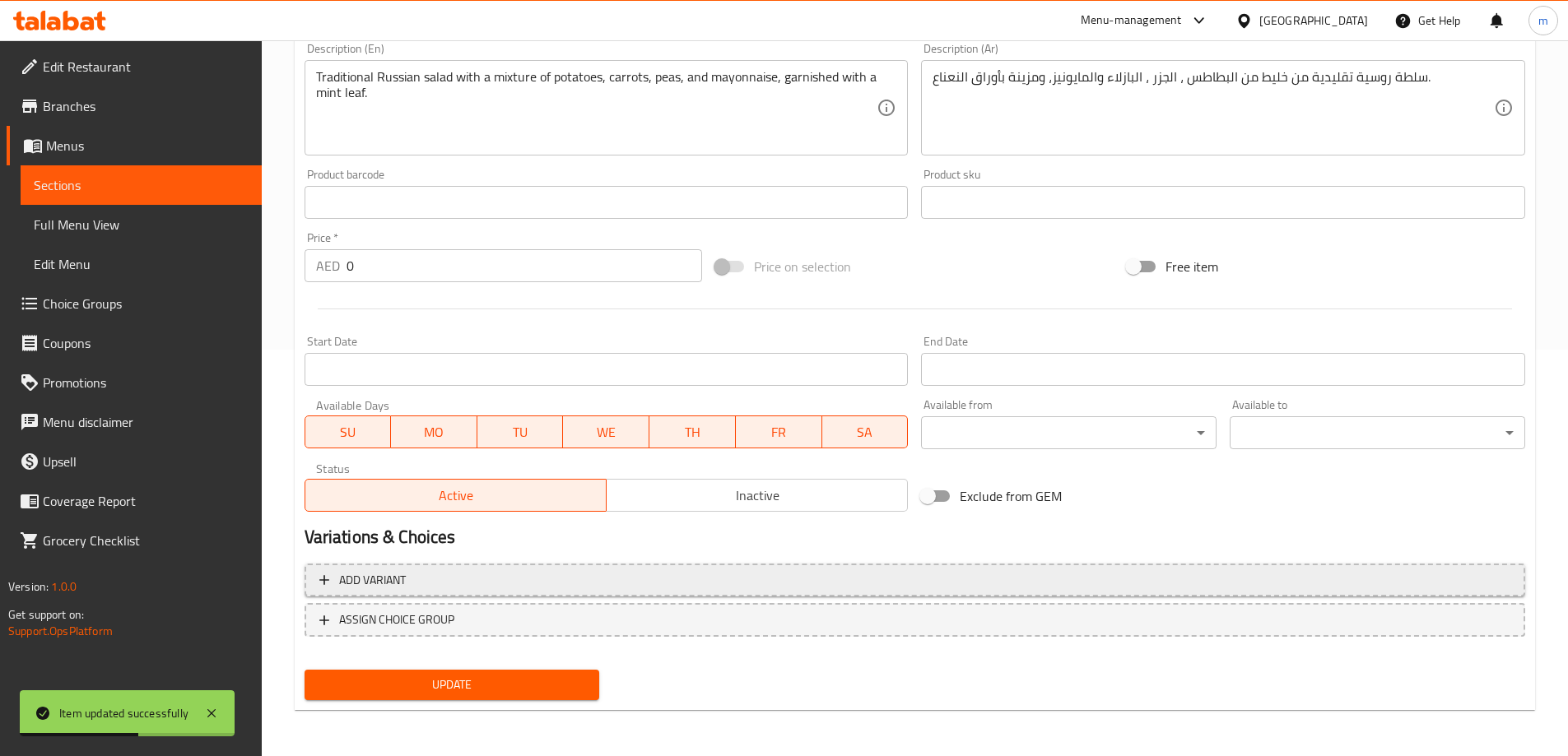
click at [1261, 589] on span "Add variant" at bounding box center [915, 580] width 1191 height 20
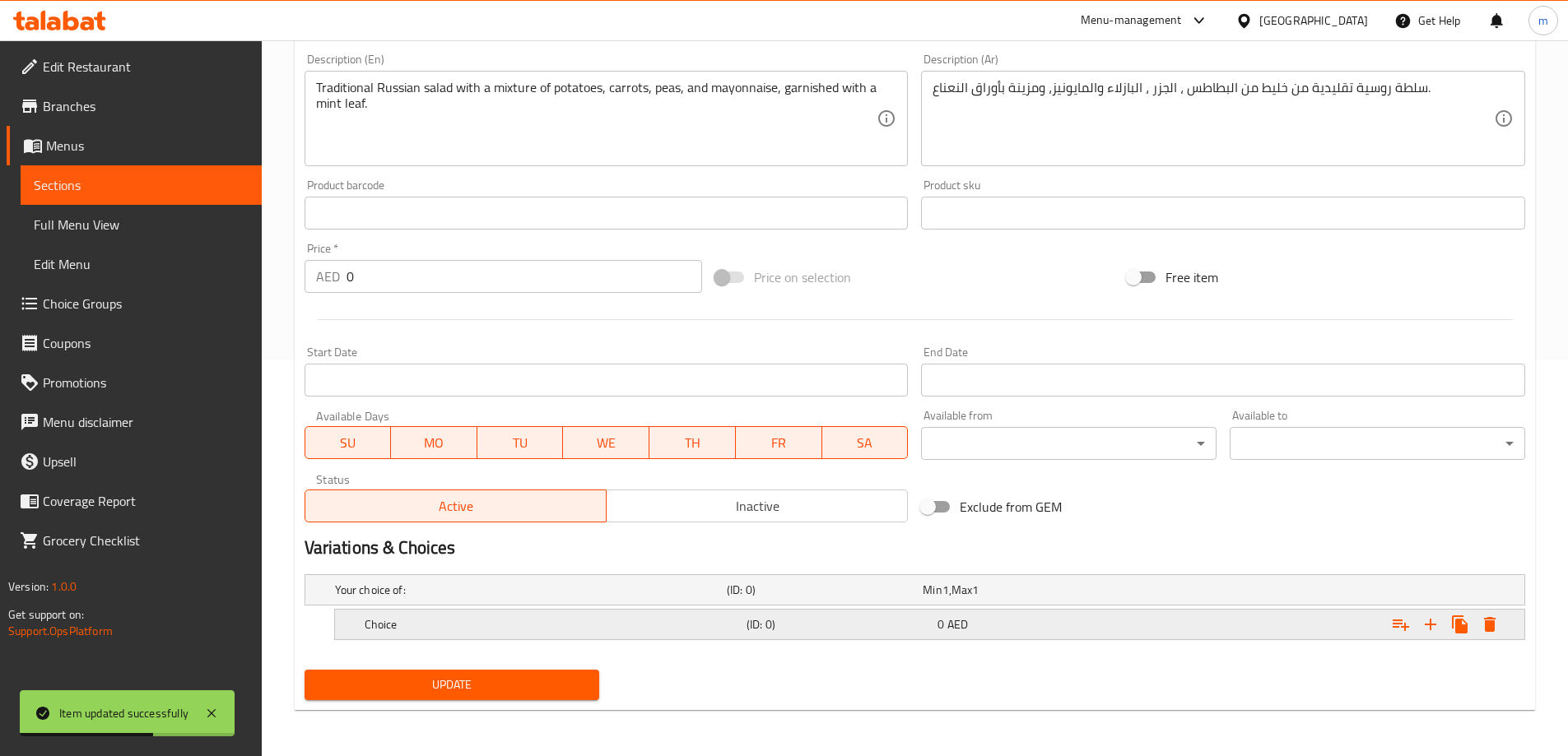
click at [1423, 633] on icon "Expand" at bounding box center [1430, 624] width 19 height 19
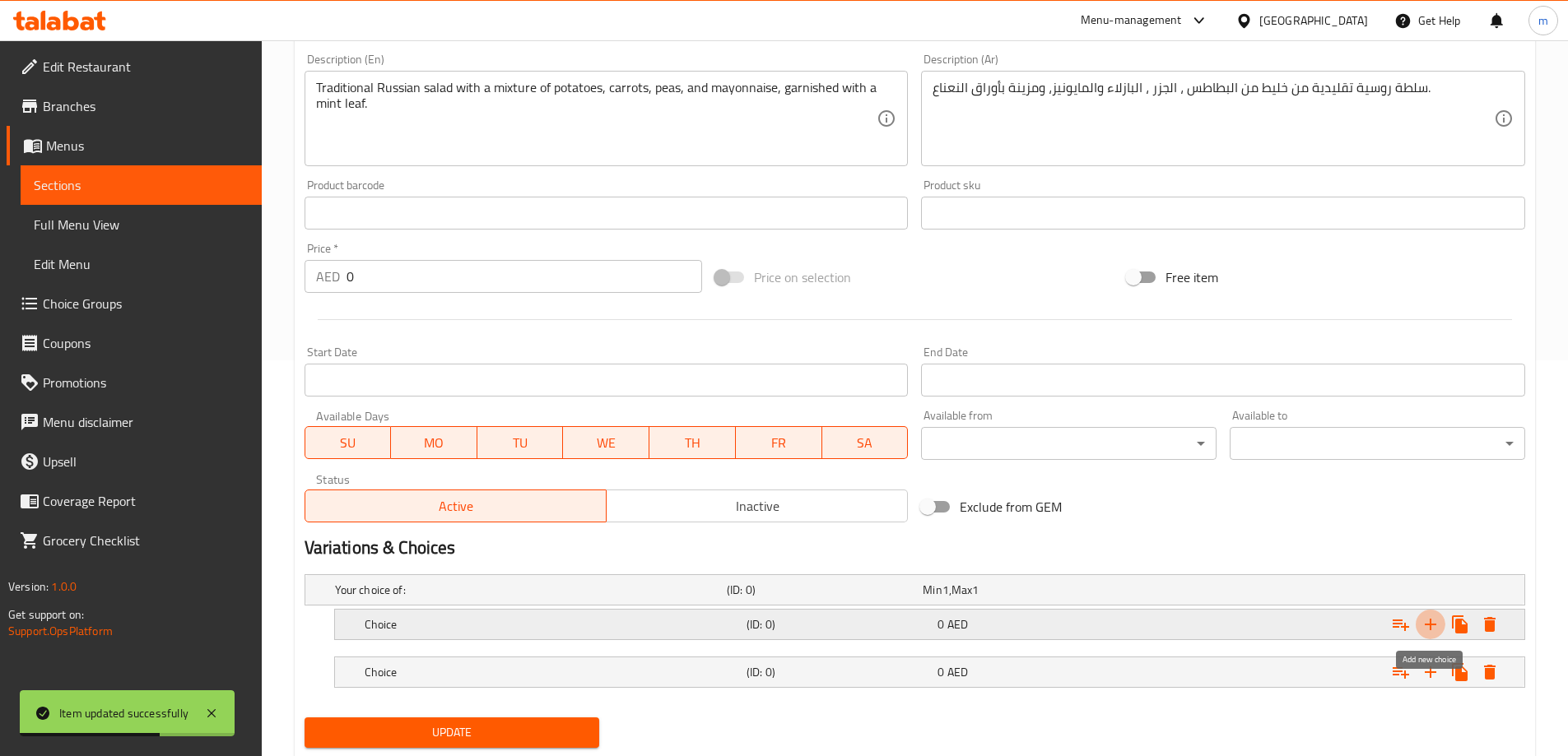
click at [1423, 633] on icon "Expand" at bounding box center [1430, 624] width 19 height 19
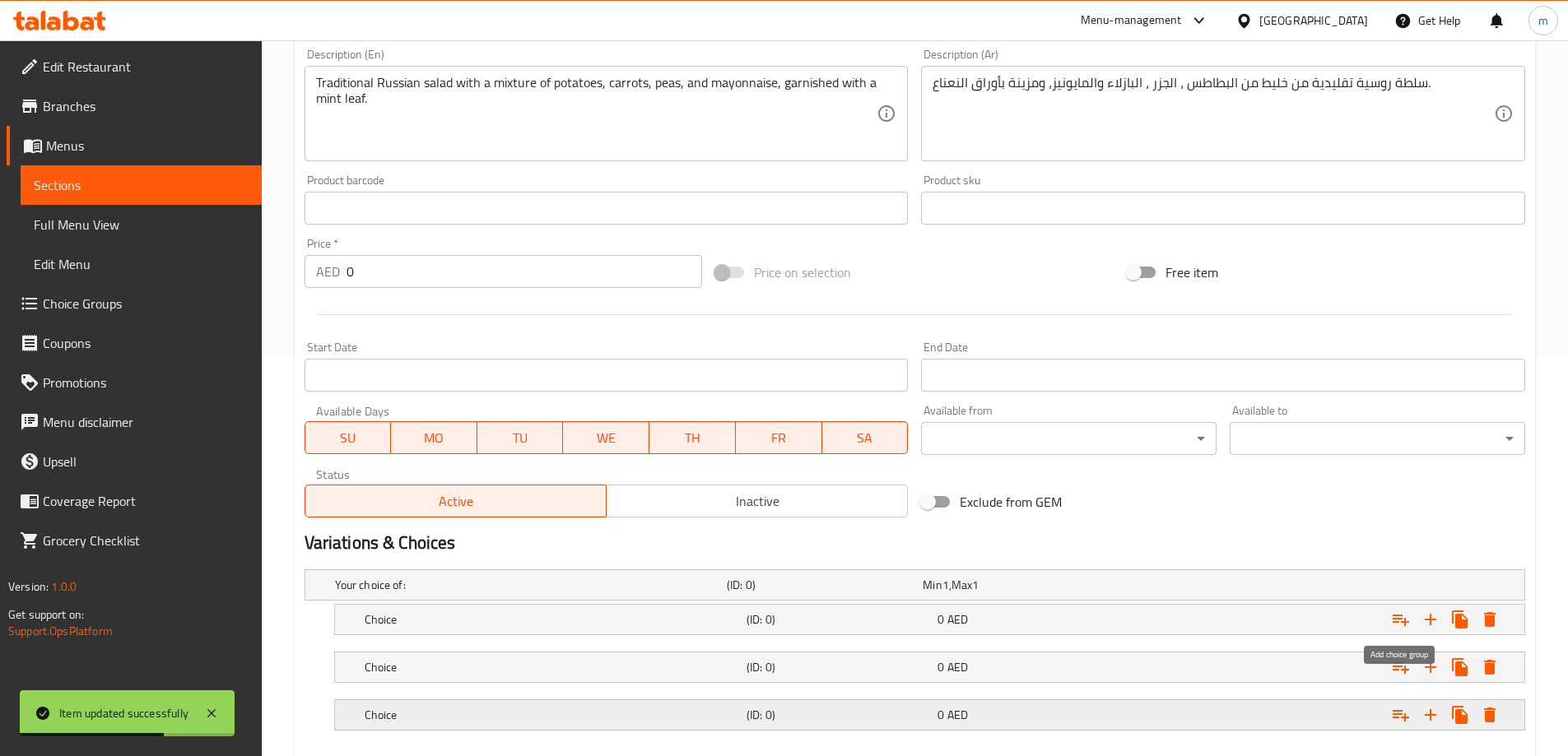
scroll to position [491, 0]
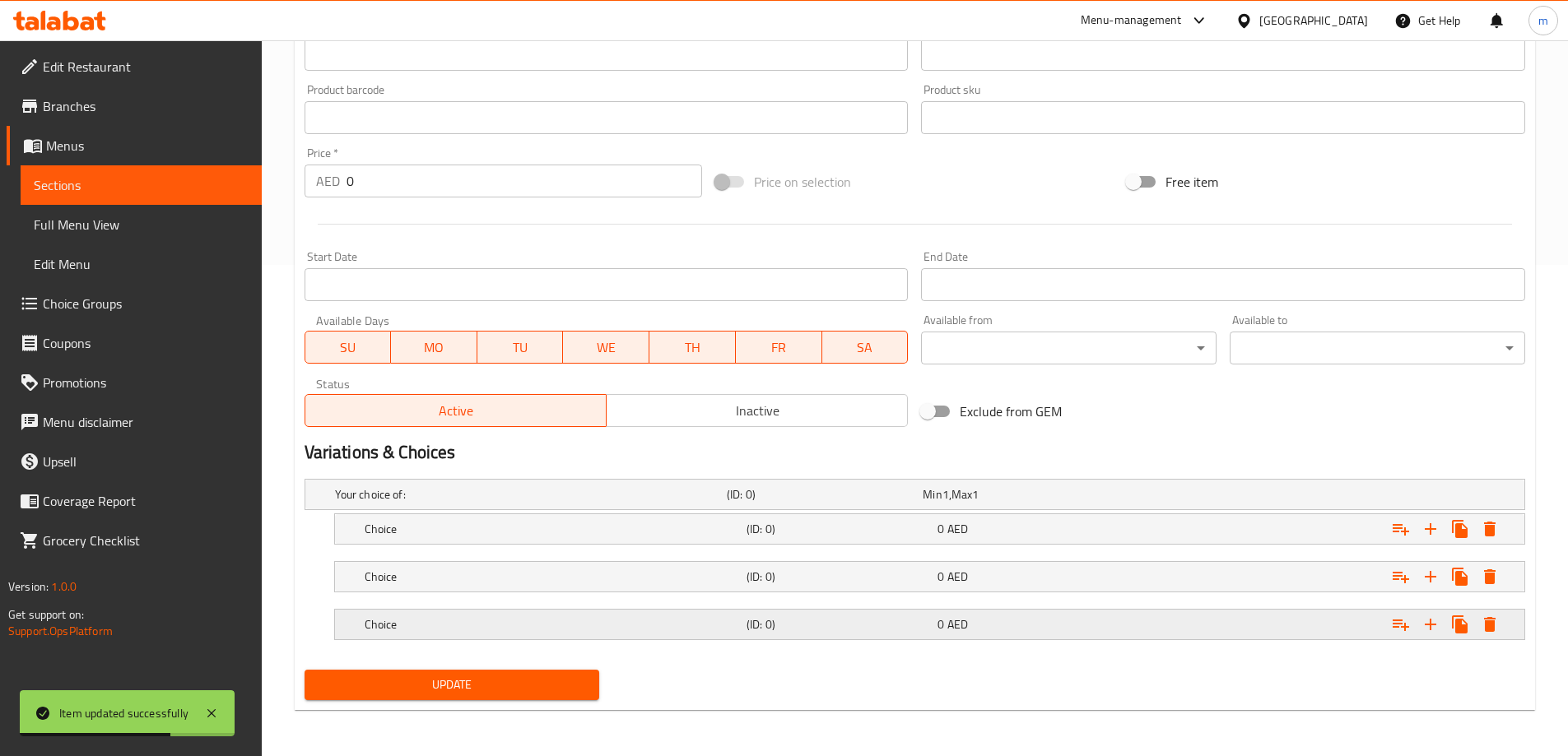
click at [1076, 616] on div "0 AED" at bounding box center [1030, 623] width 184 height 16
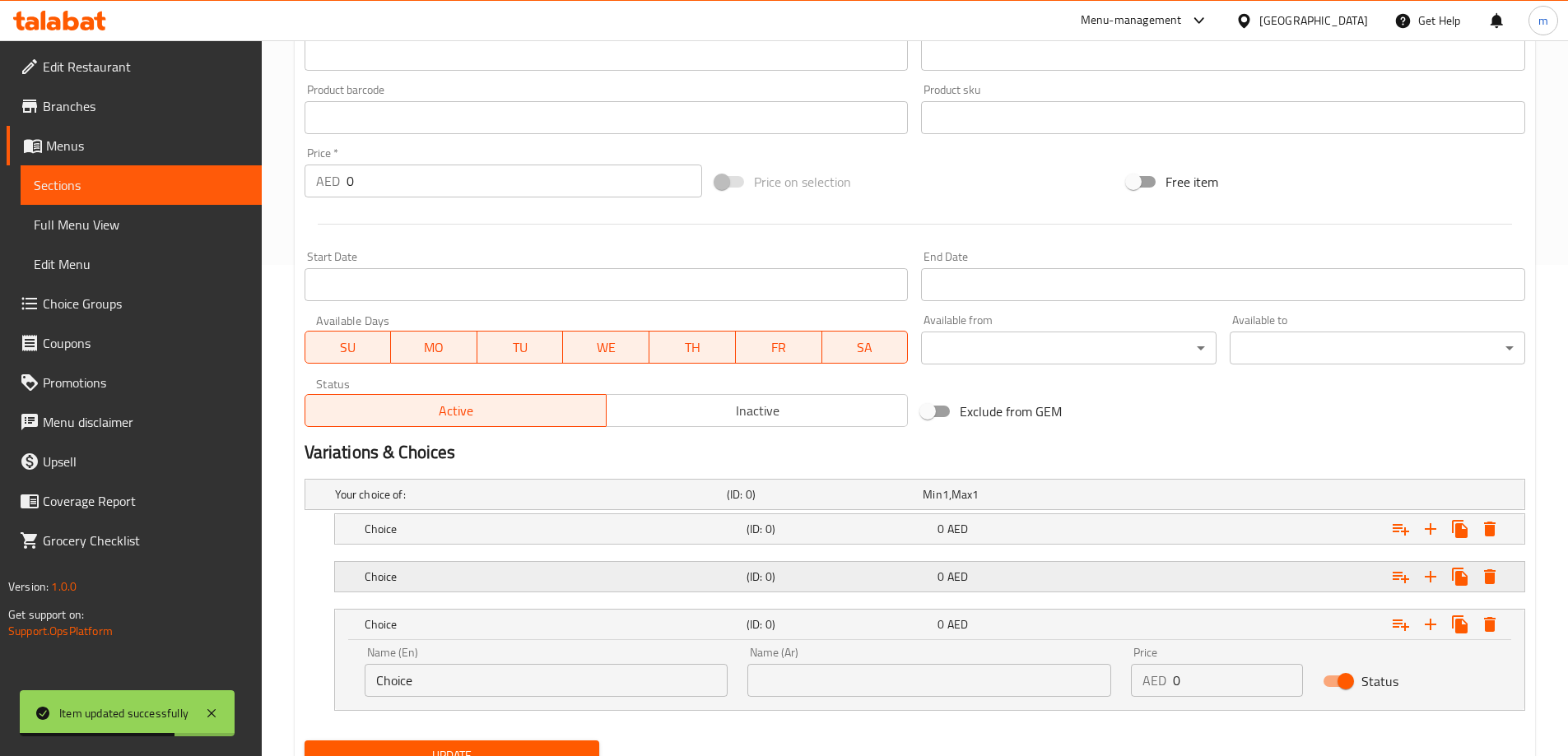
click at [1043, 577] on div "0 AED" at bounding box center [1030, 576] width 184 height 16
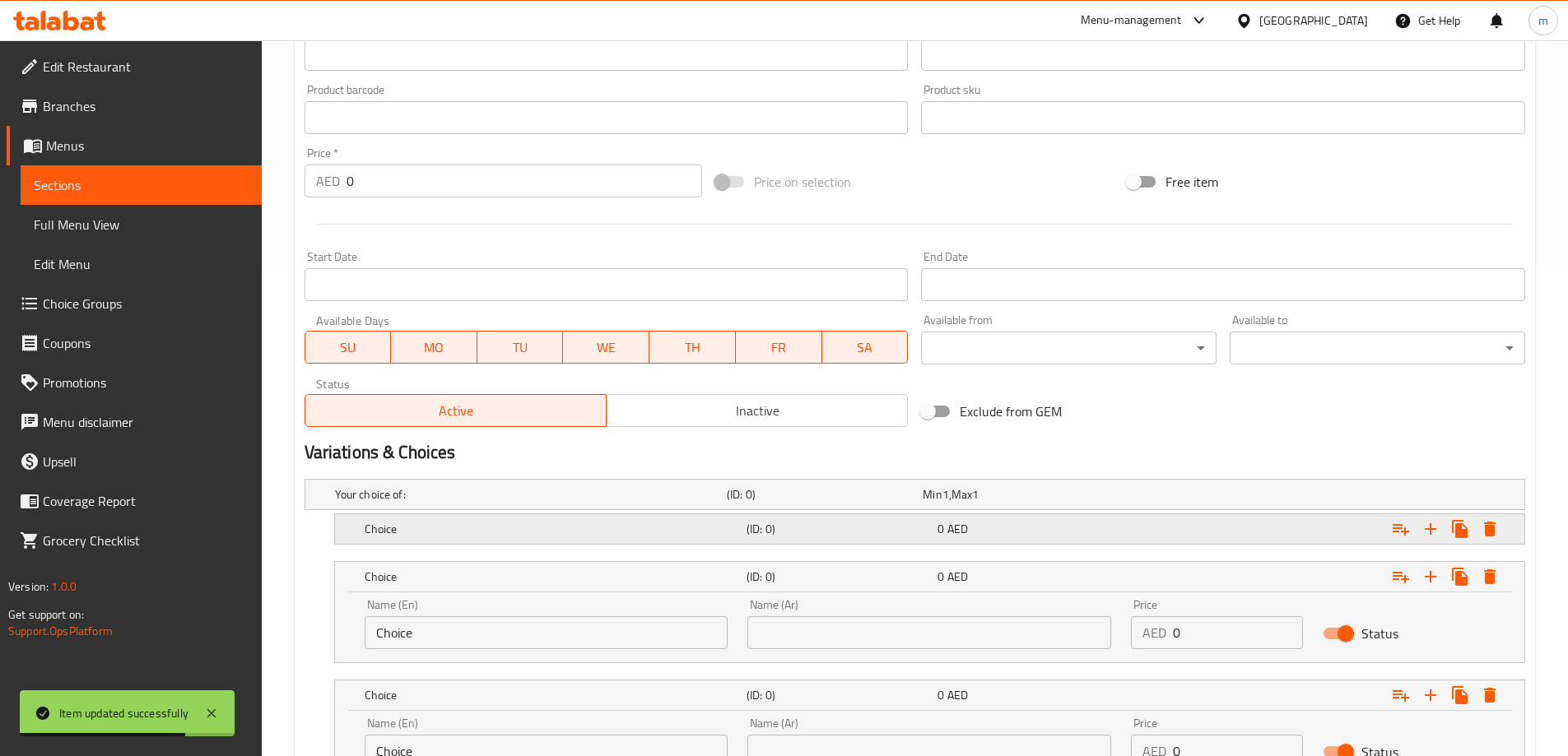
click at [1027, 542] on div "Choice (ID: 0) 0 AED" at bounding box center [935, 529] width 1147 height 36
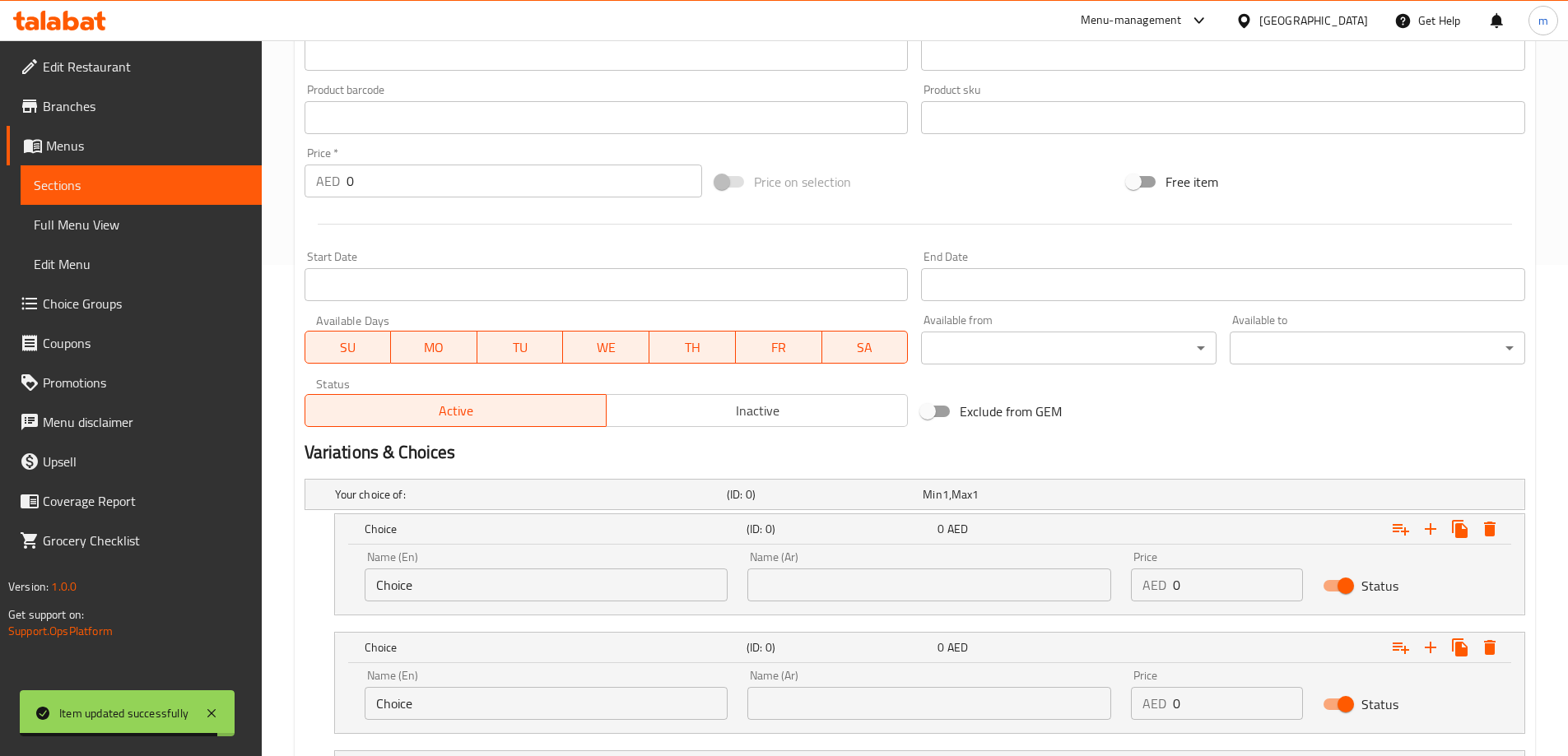
click at [480, 577] on input "Choice" at bounding box center [546, 585] width 364 height 33
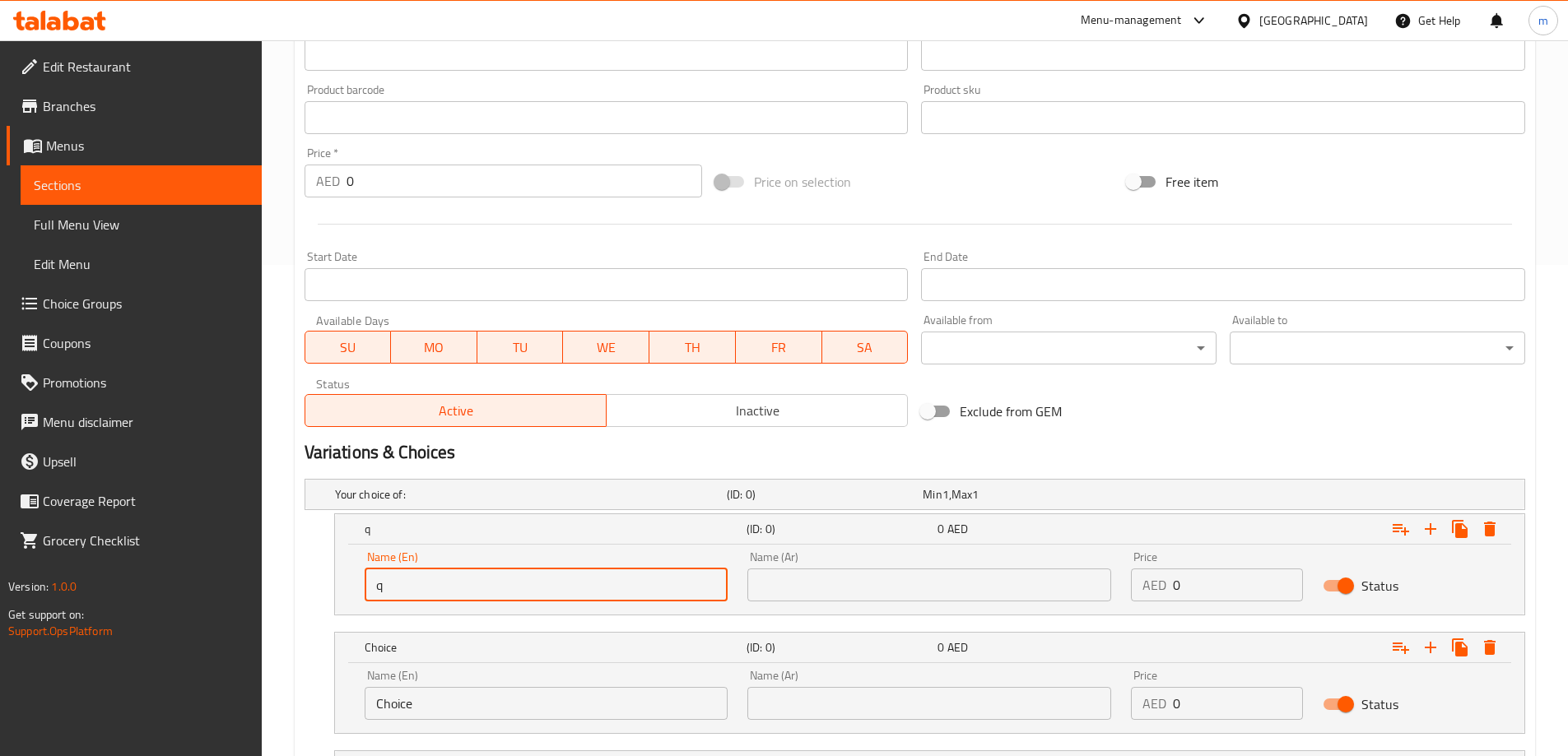
type input "Quarter"
click at [465, 709] on input "Choice" at bounding box center [546, 704] width 364 height 33
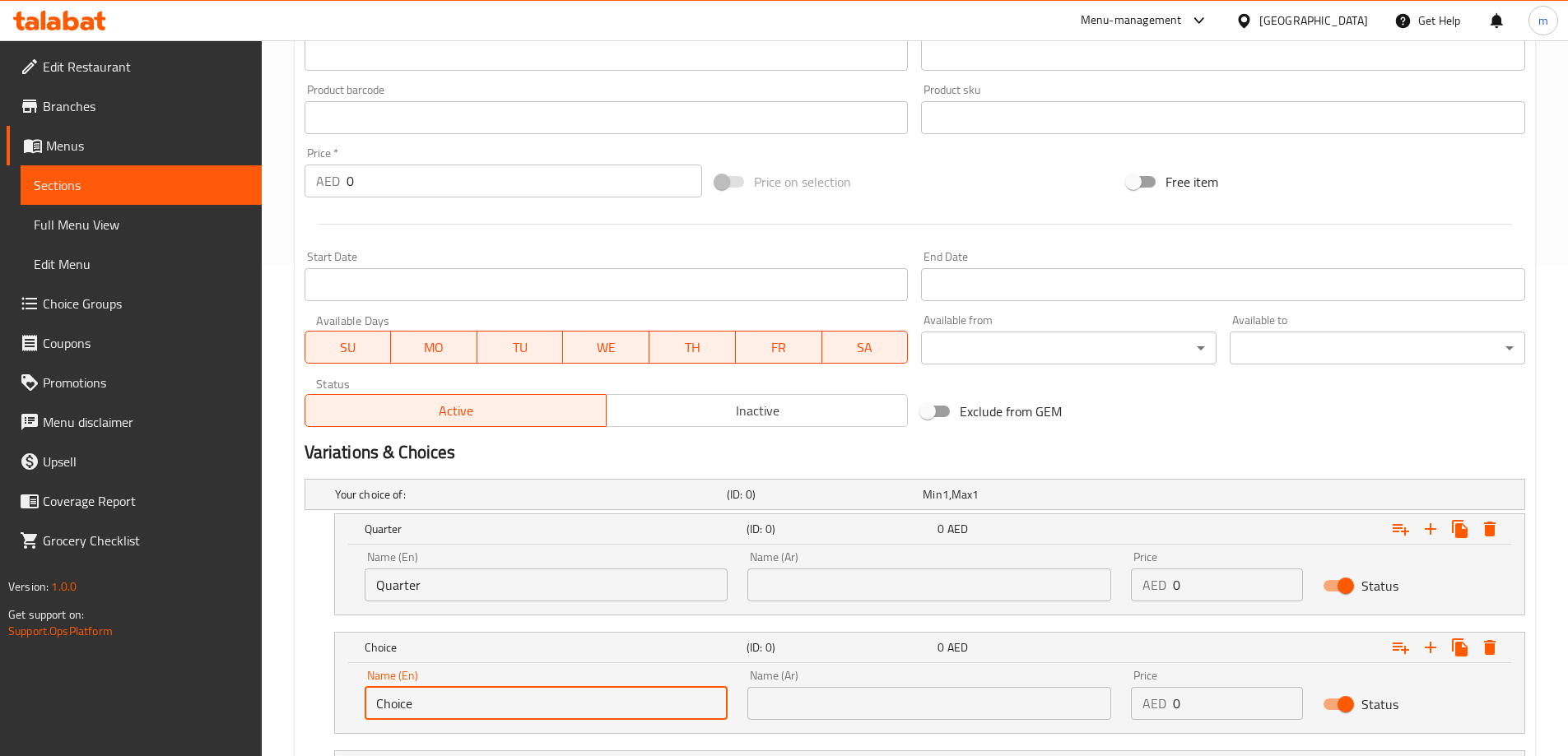
click at [465, 709] on input "Choice" at bounding box center [546, 704] width 364 height 33
type input "Half"
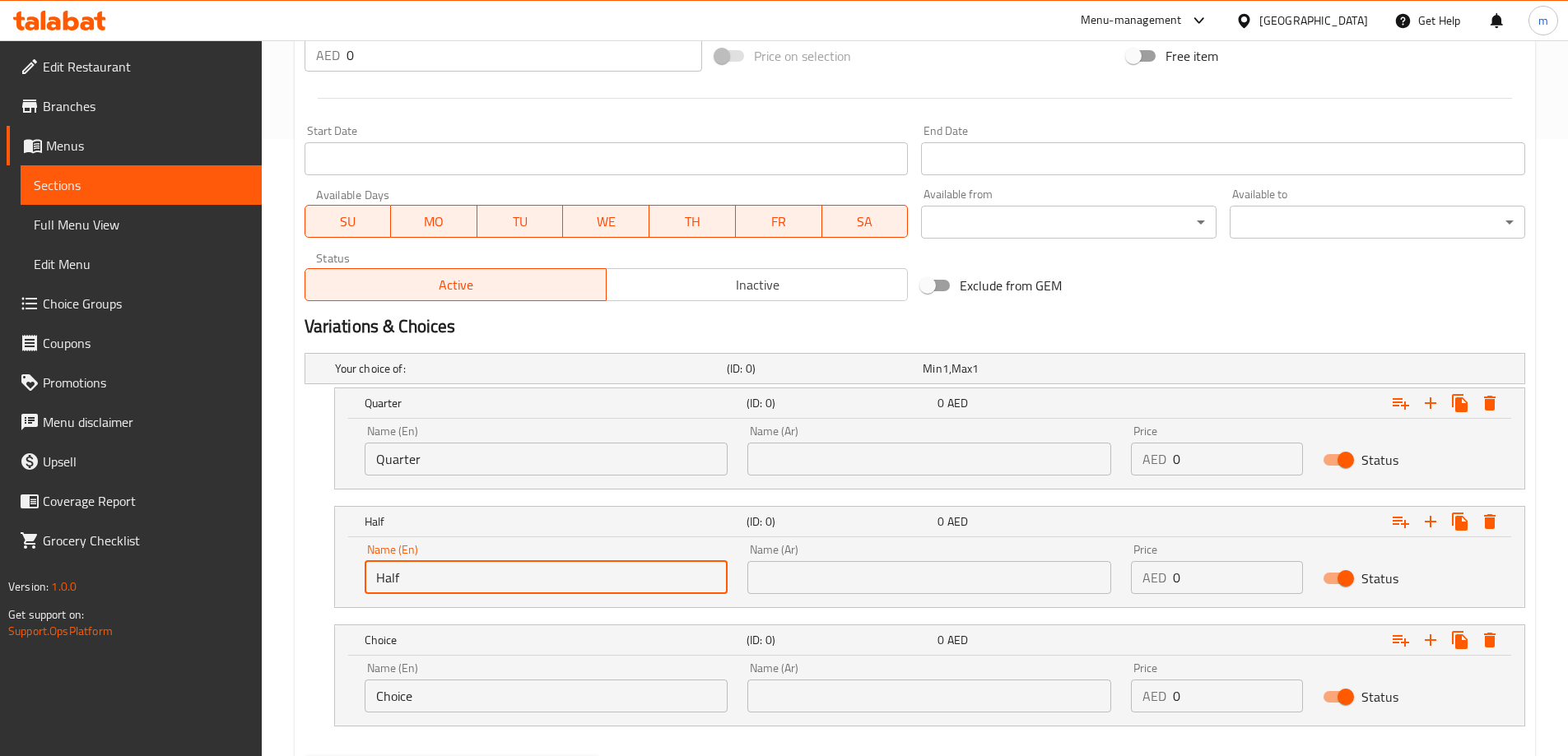
scroll to position [704, 0]
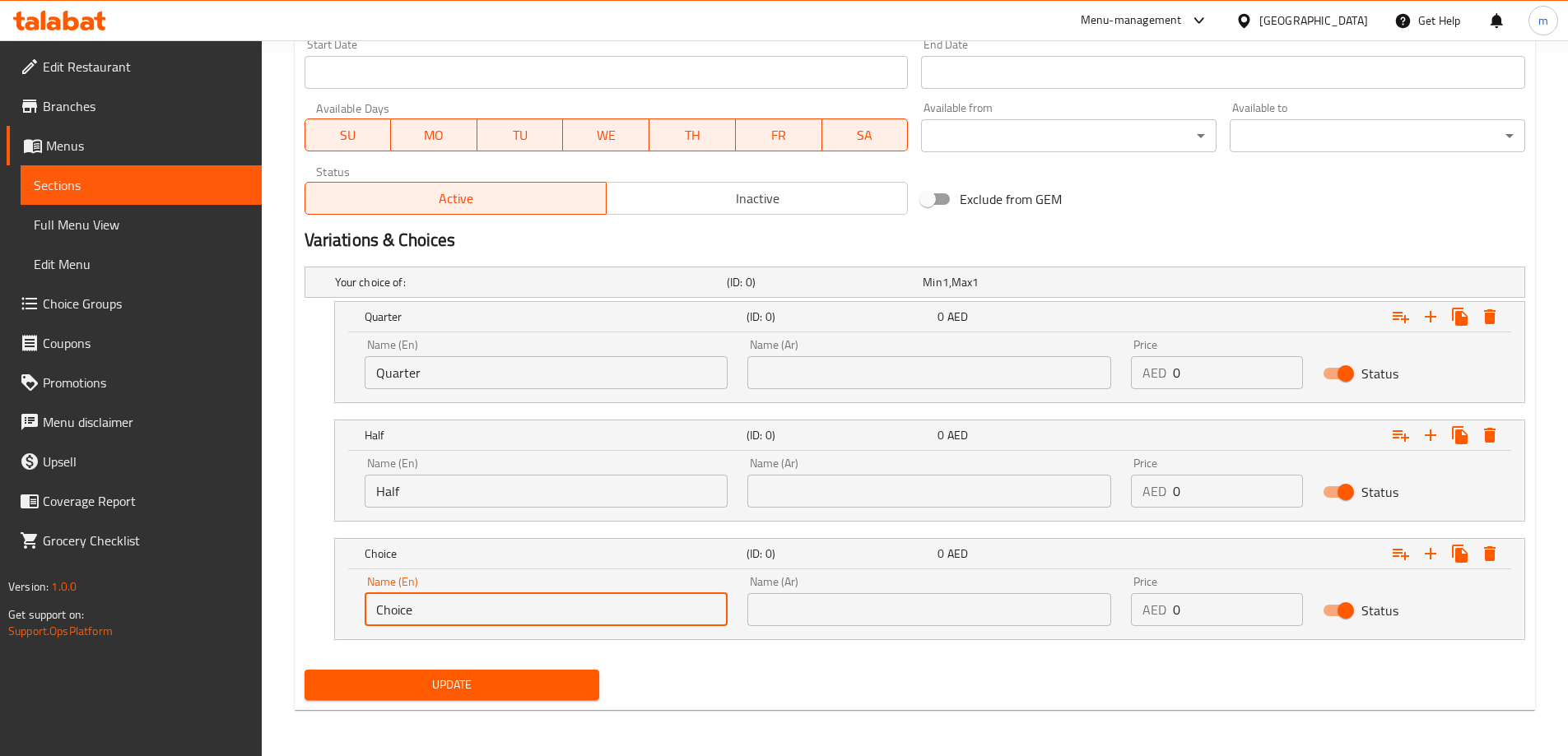
click at [501, 599] on input "Choice" at bounding box center [546, 610] width 364 height 33
type input "Full"
click at [854, 383] on input "text" at bounding box center [930, 373] width 364 height 33
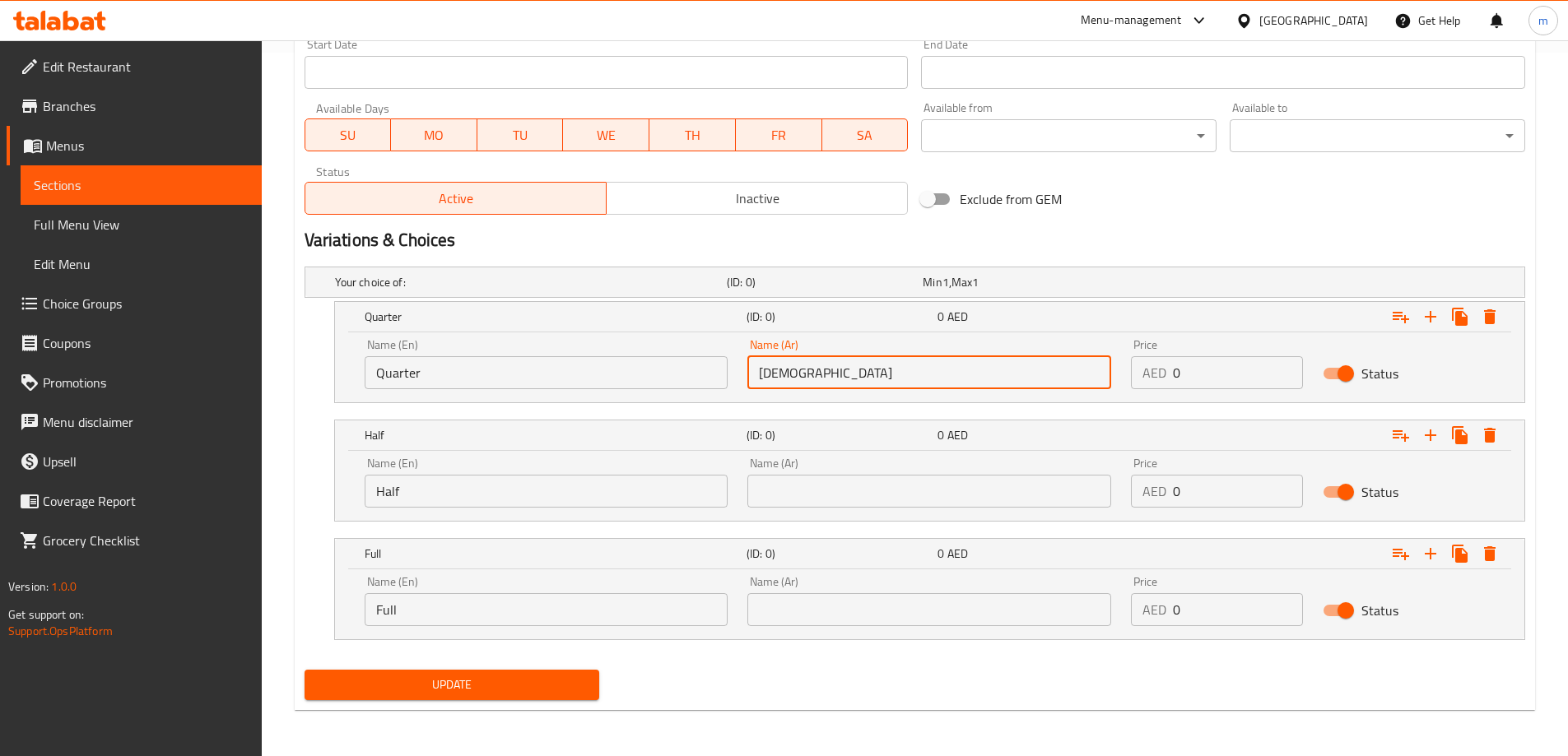
type input "ربع"
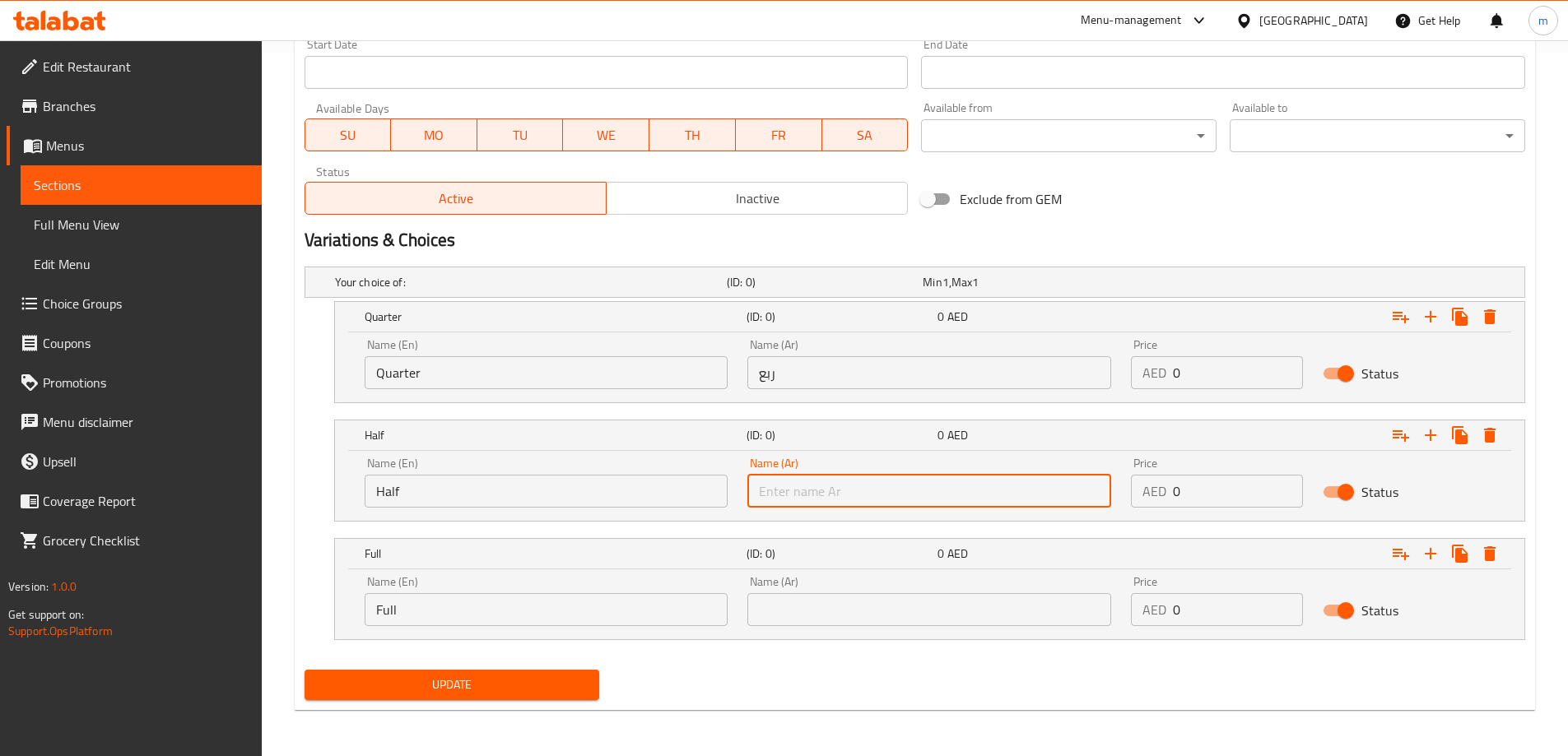
click at [846, 483] on input "text" at bounding box center [930, 491] width 364 height 33
type input "نصف"
click at [829, 598] on input "text" at bounding box center [930, 610] width 364 height 33
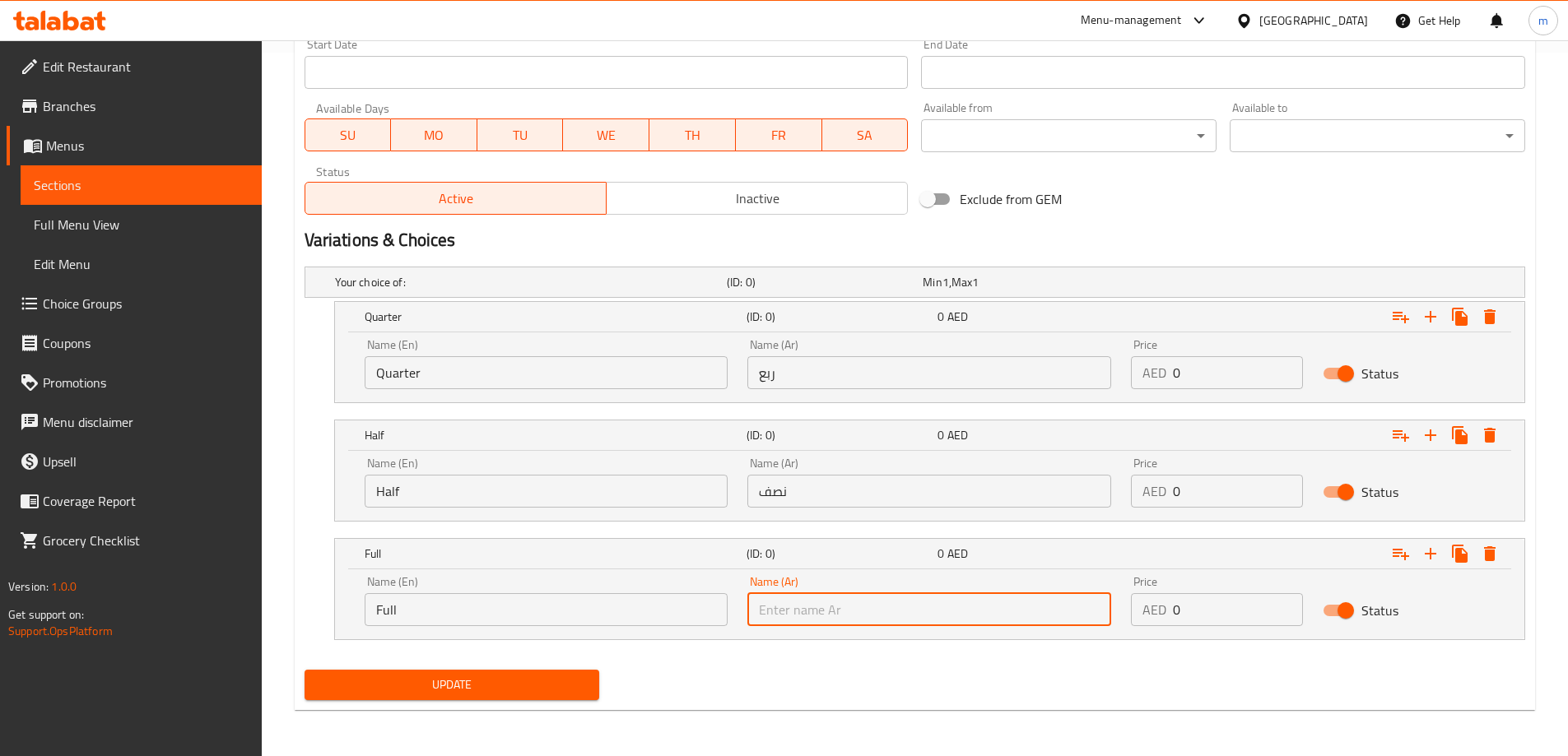
type input "كامل"
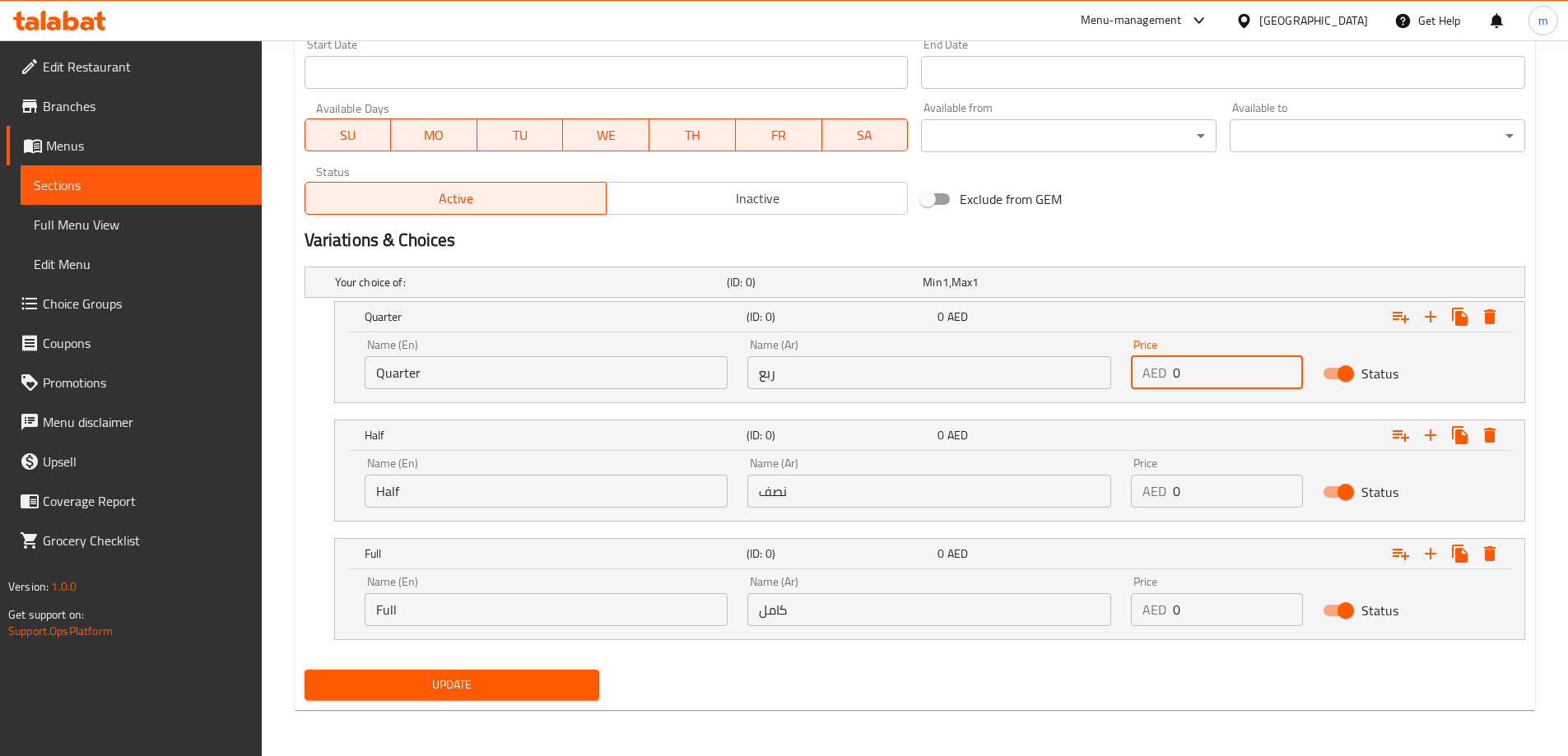
drag, startPoint x: 1191, startPoint y: 385, endPoint x: 1165, endPoint y: 391, distance: 26.7
click at [1165, 391] on div "Price AED 0 Price" at bounding box center [1216, 364] width 192 height 70
type input "10"
drag, startPoint x: 1198, startPoint y: 499, endPoint x: 1154, endPoint y: 494, distance: 44.3
click at [1154, 494] on div "AED 1 Price" at bounding box center [1217, 491] width 172 height 33
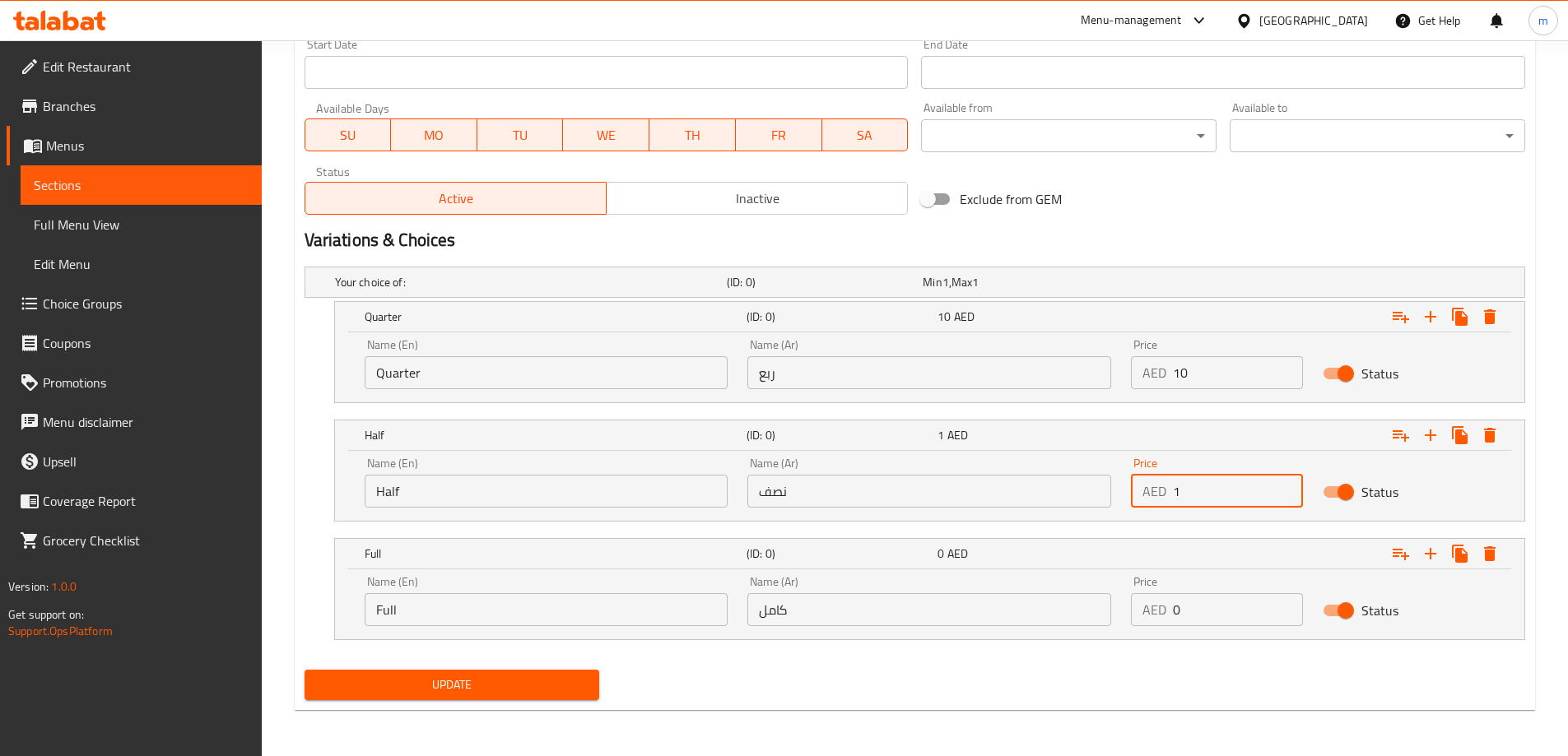
type input "5"
type input "15"
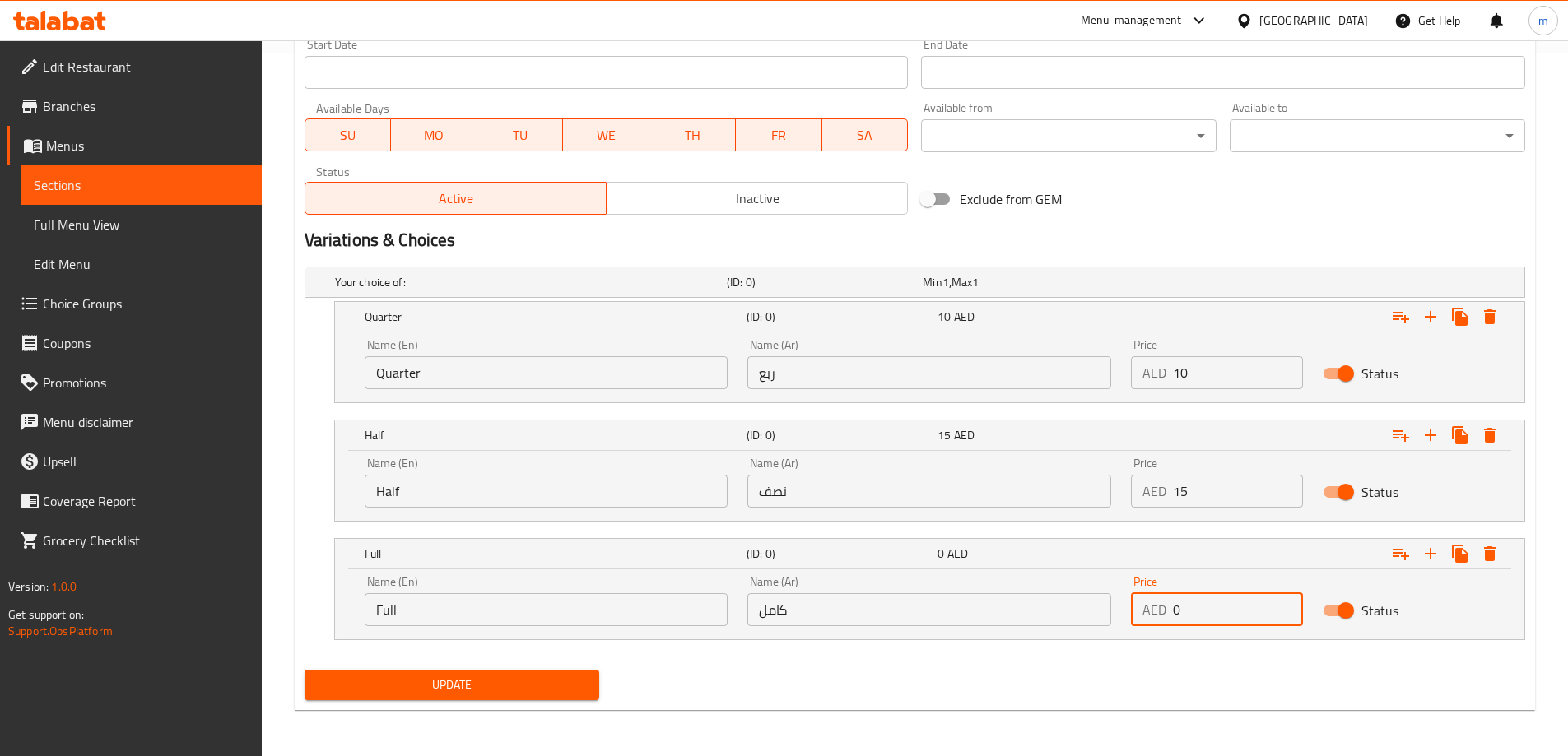
drag, startPoint x: 1208, startPoint y: 609, endPoint x: 1155, endPoint y: 605, distance: 53.2
click at [1155, 605] on div "AED 0 Price" at bounding box center [1217, 610] width 172 height 33
type input "20"
click at [1098, 664] on div "Update" at bounding box center [915, 684] width 1234 height 44
click at [621, 677] on div "Update" at bounding box center [915, 684] width 1234 height 44
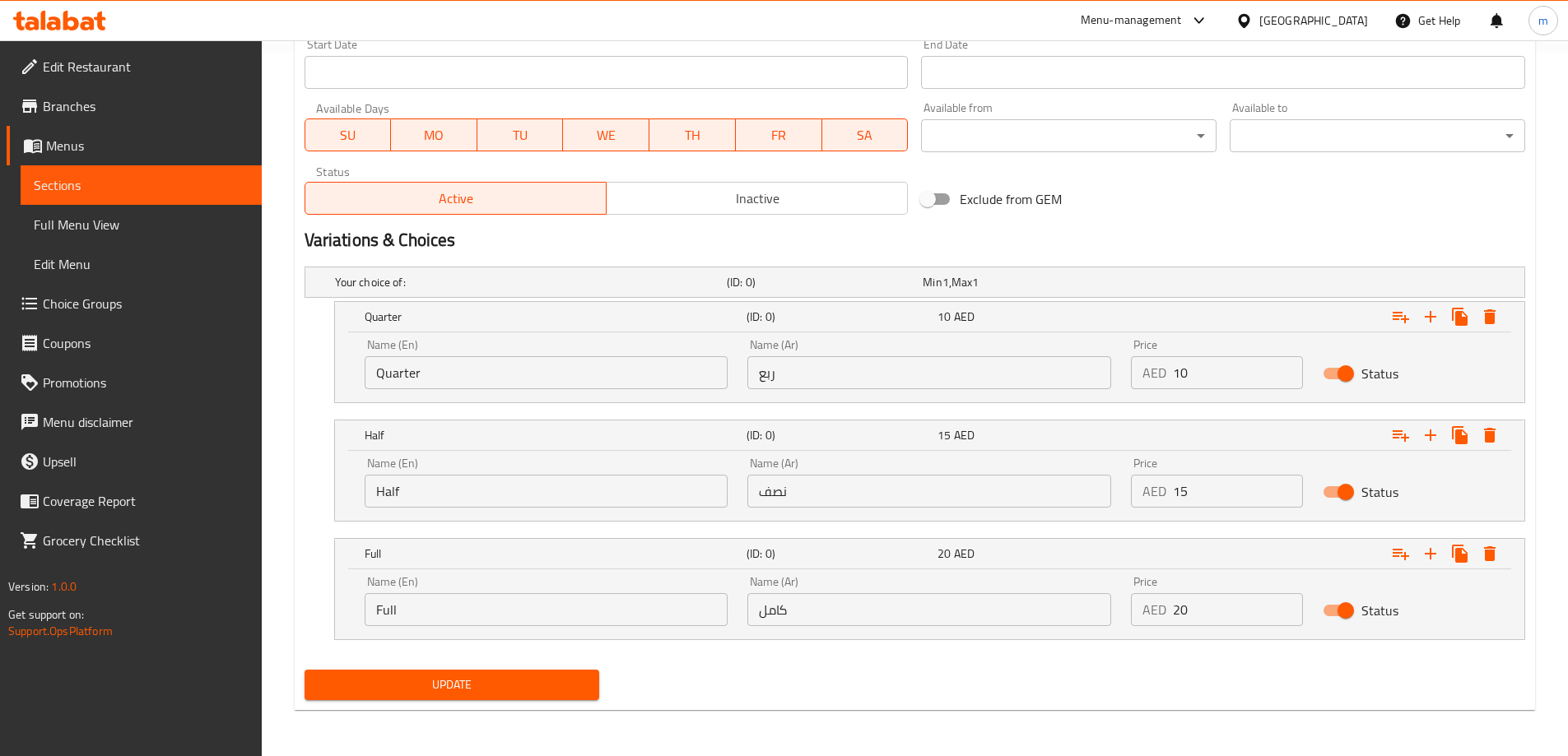
click at [576, 683] on span "Update" at bounding box center [452, 684] width 269 height 20
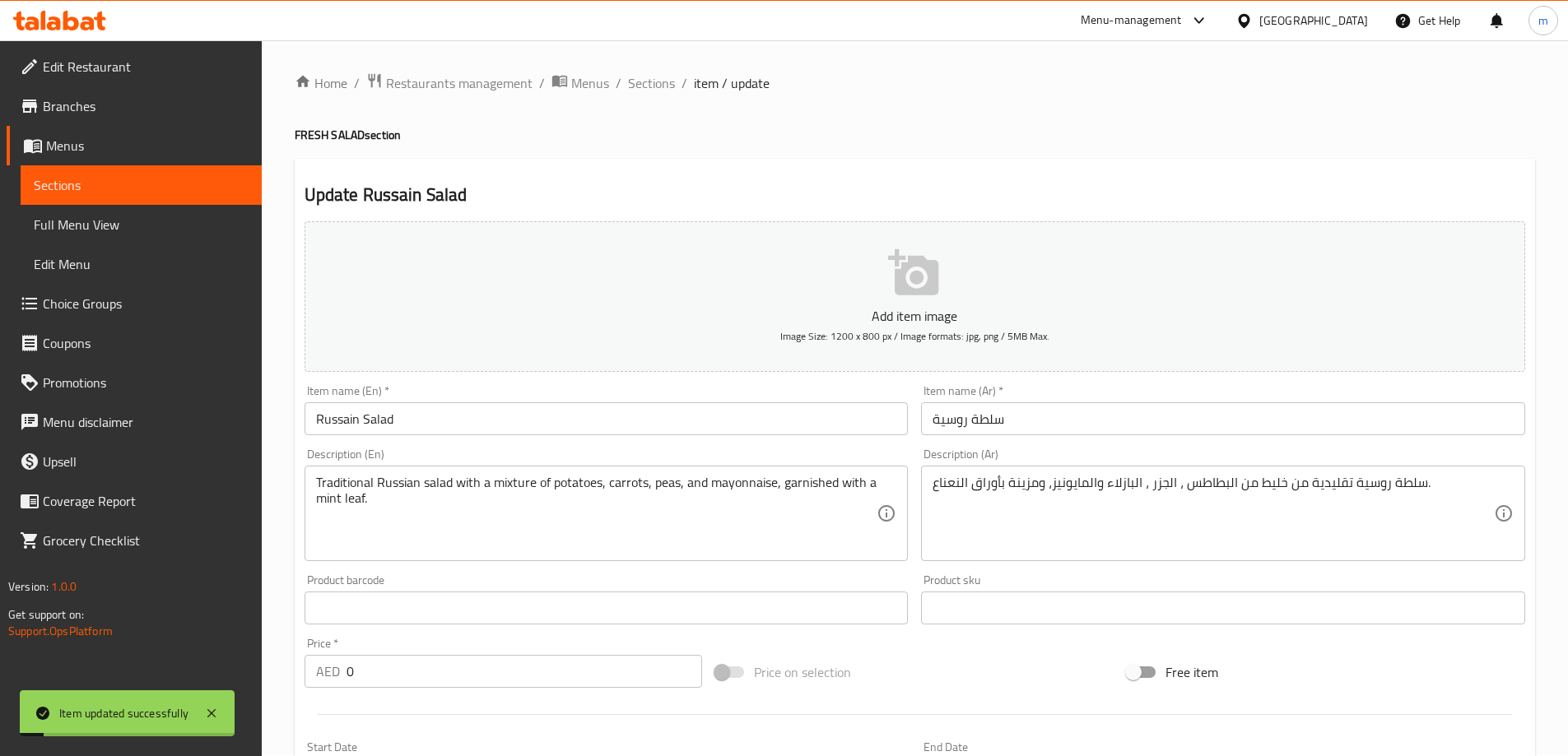
scroll to position [0, 0]
click at [654, 89] on span "Sections" at bounding box center [651, 83] width 46 height 19
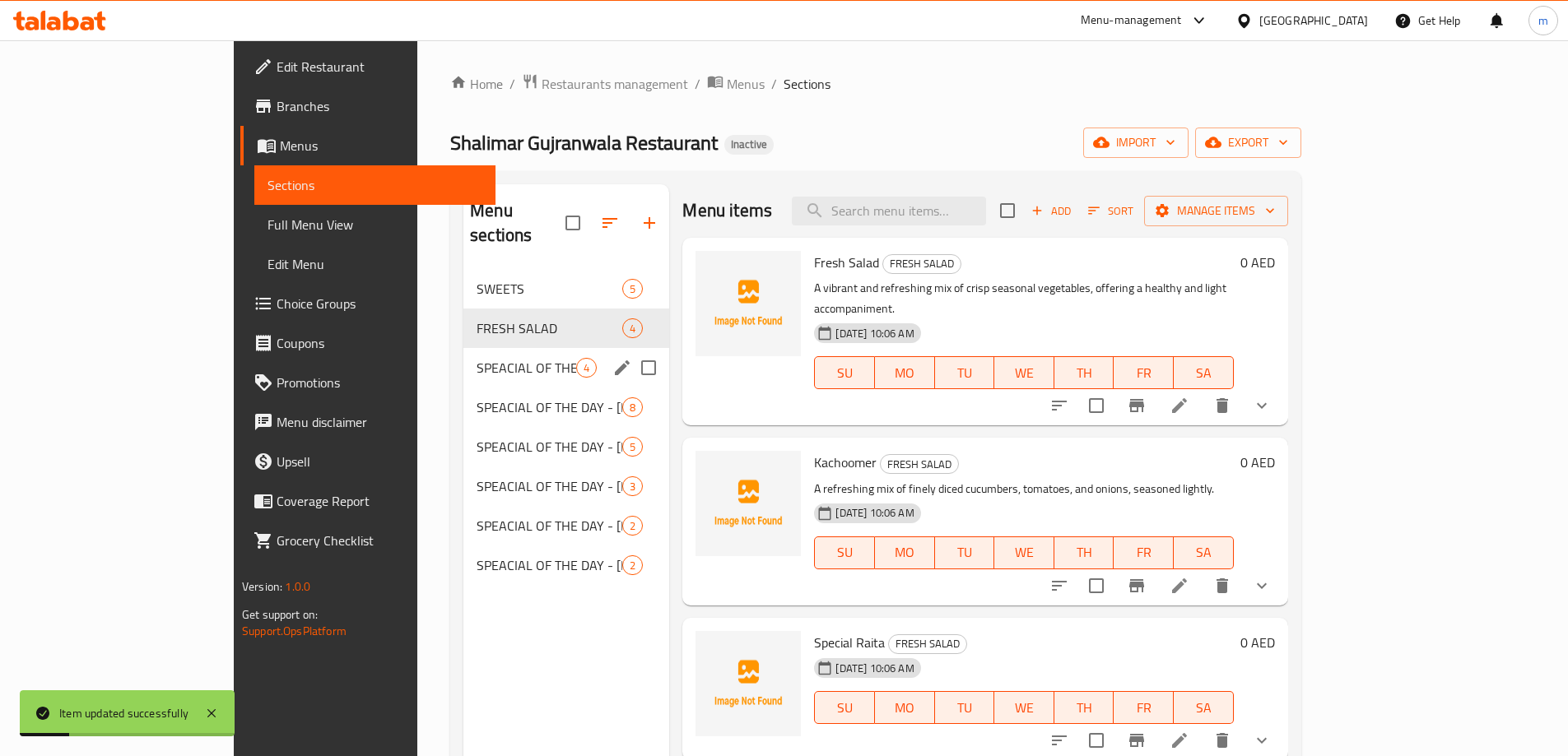
click at [463, 353] on div "SPEACIAL OF THE DAY - [DATE] 4" at bounding box center [566, 367] width 205 height 40
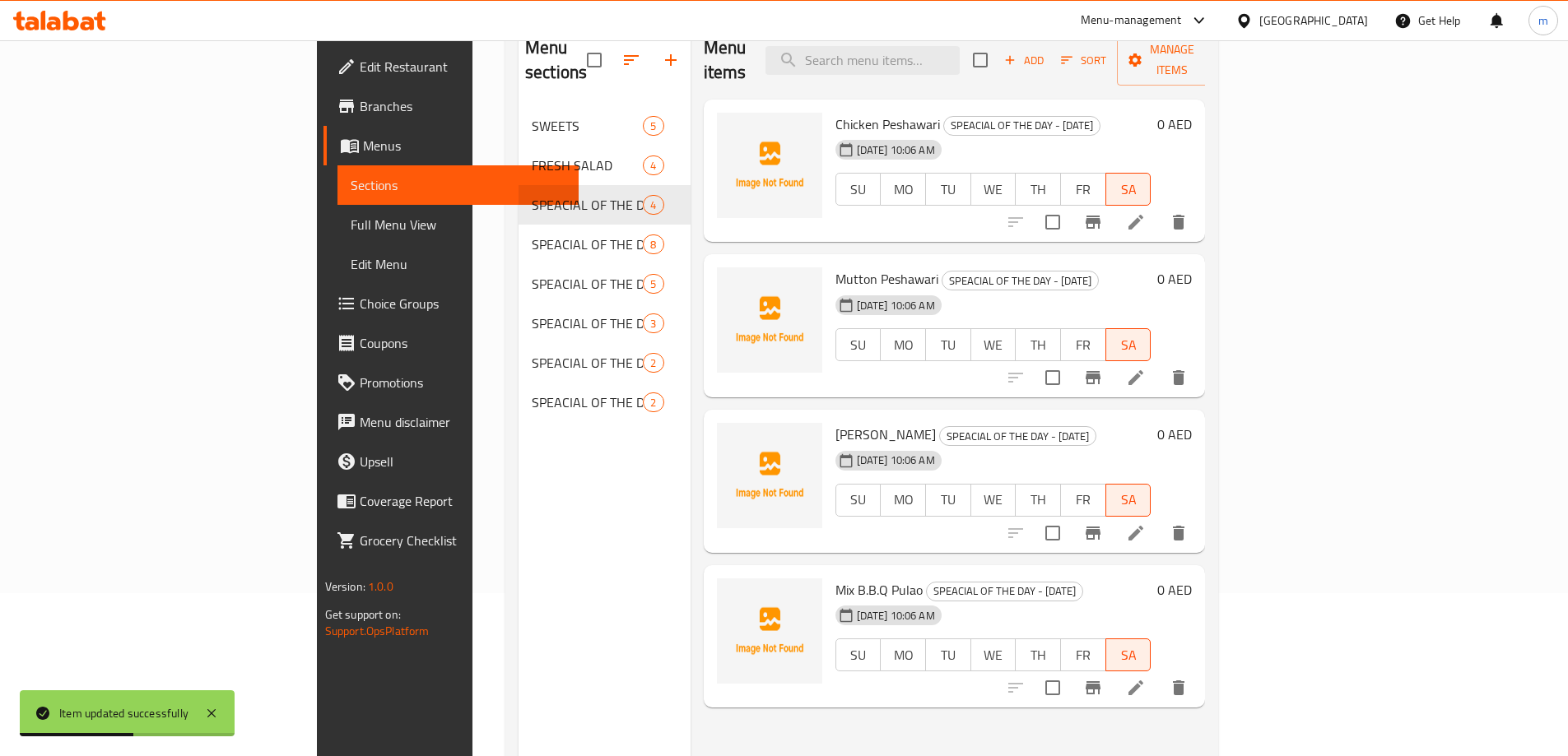
scroll to position [165, 0]
click at [1198, 214] on div at bounding box center [1096, 220] width 202 height 40
click at [1146, 211] on icon at bounding box center [1135, 221] width 19 height 19
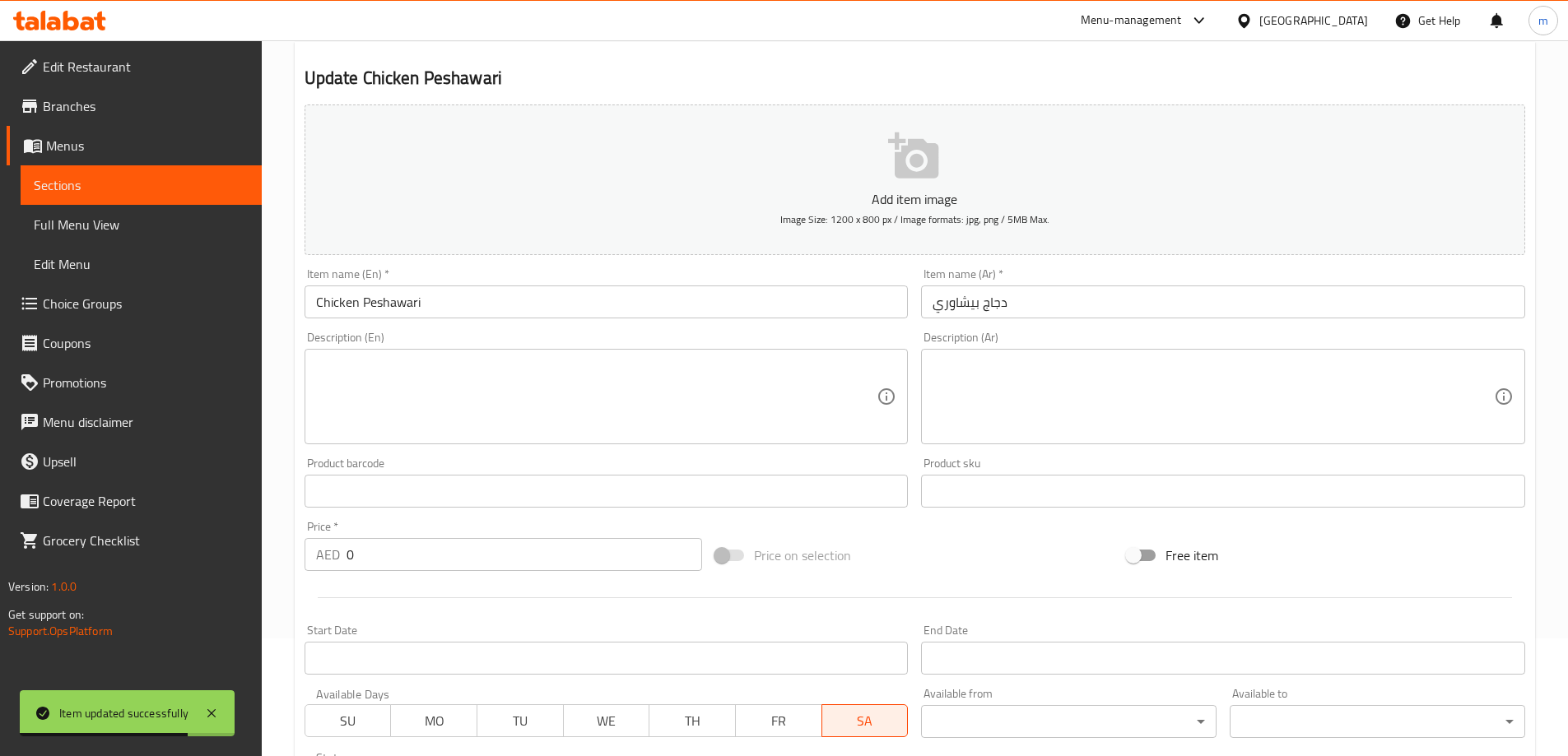
scroll to position [407, 0]
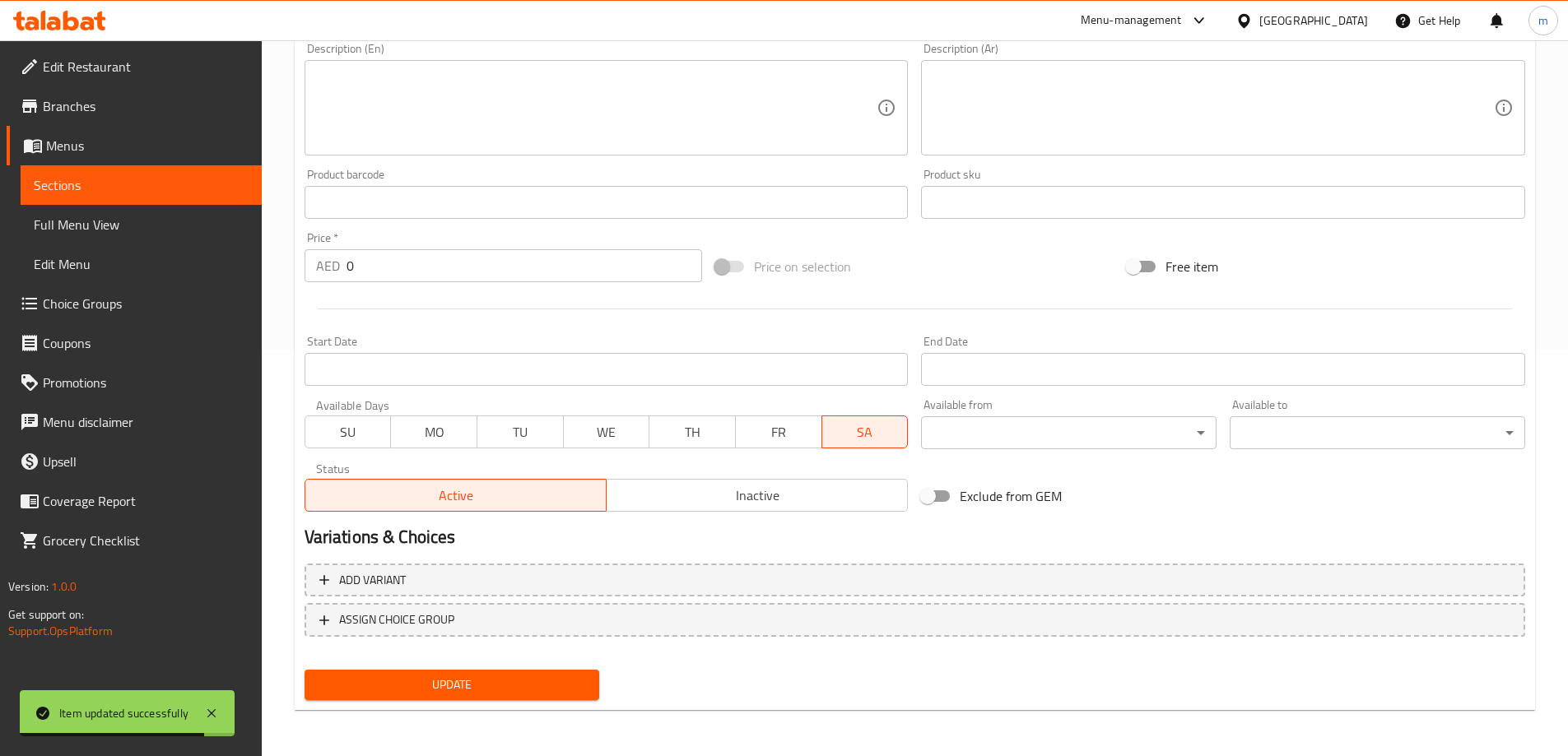
click at [128, 296] on span "Choice Groups" at bounding box center [145, 303] width 205 height 19
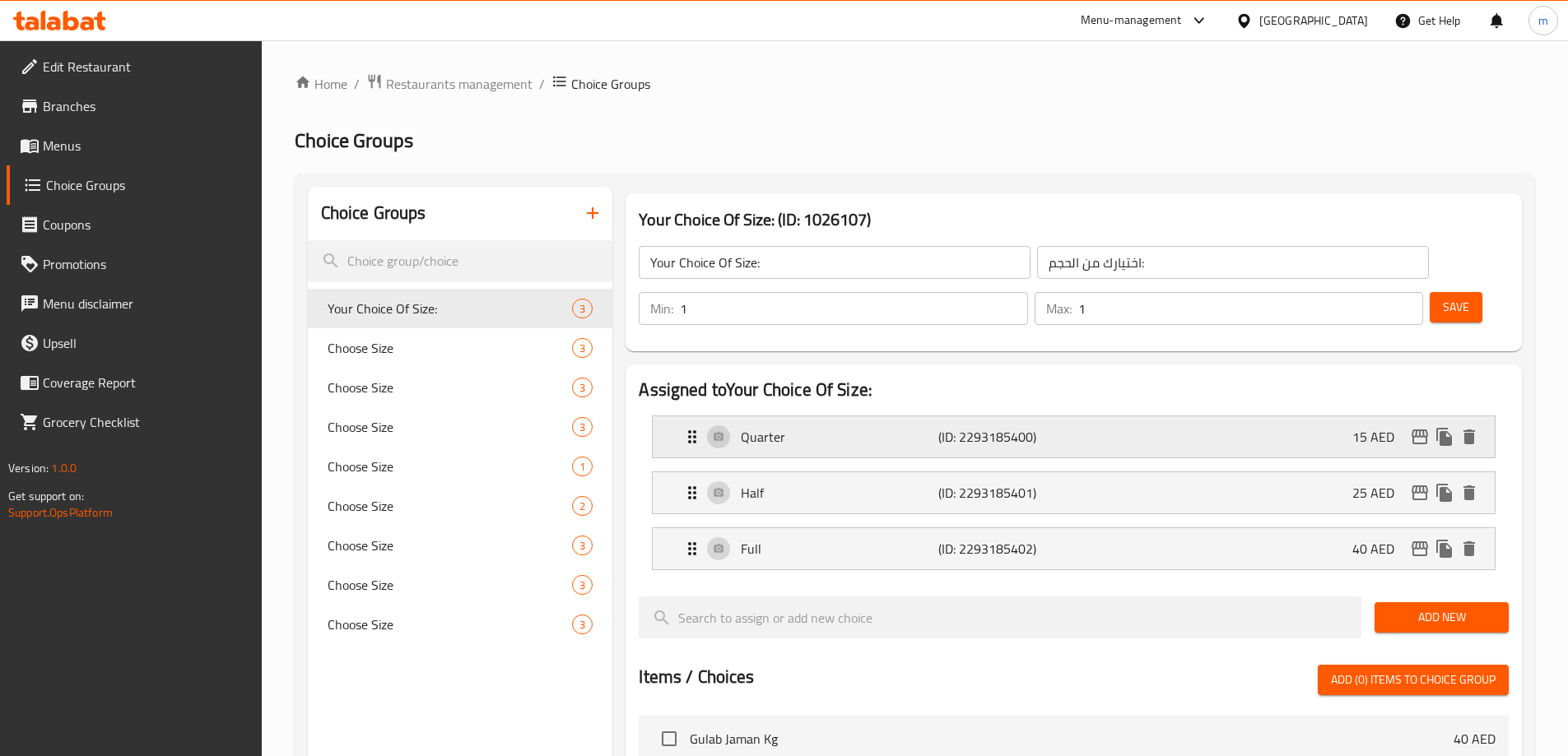
scroll to position [82, 0]
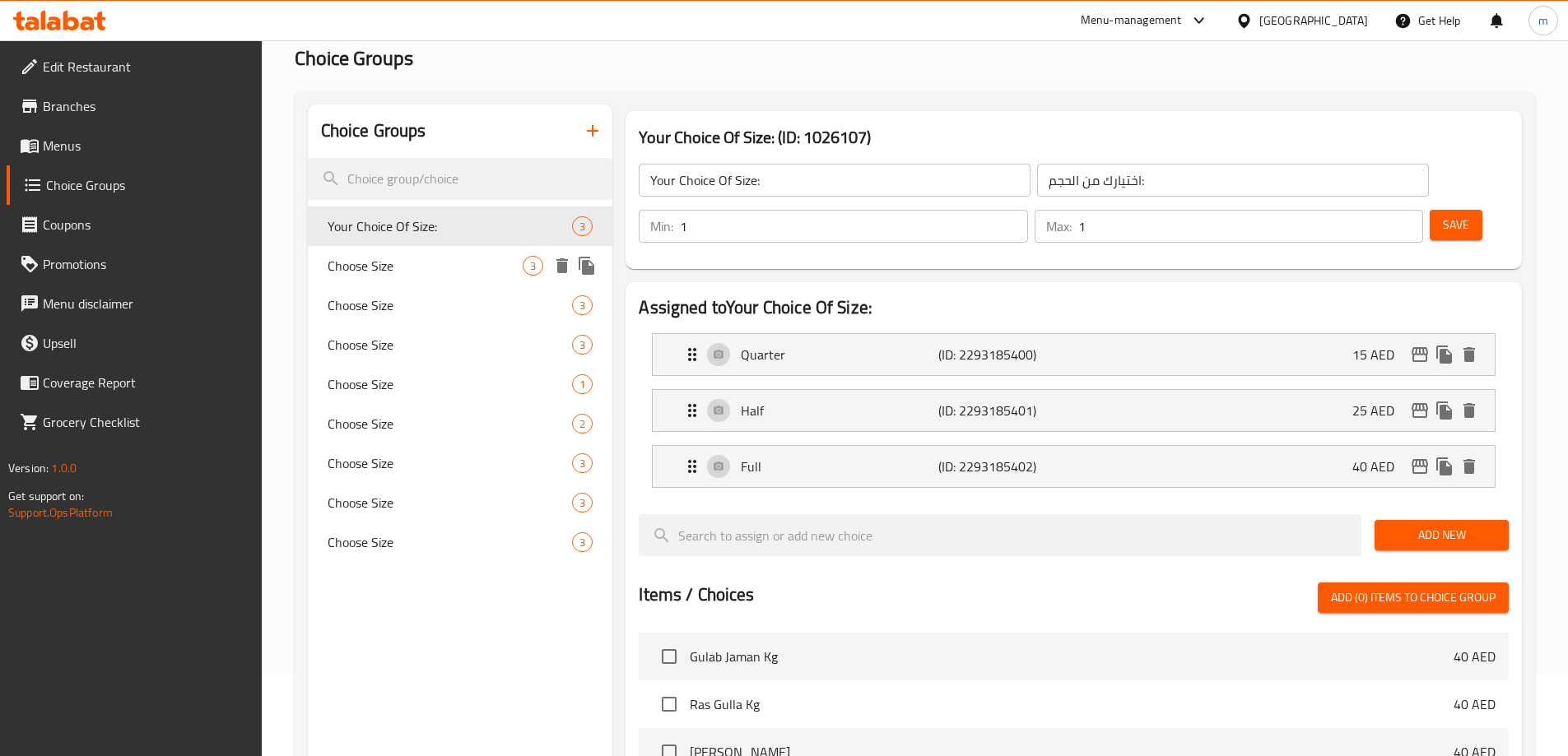
click at [436, 271] on span "Choose Size" at bounding box center [425, 265] width 196 height 19
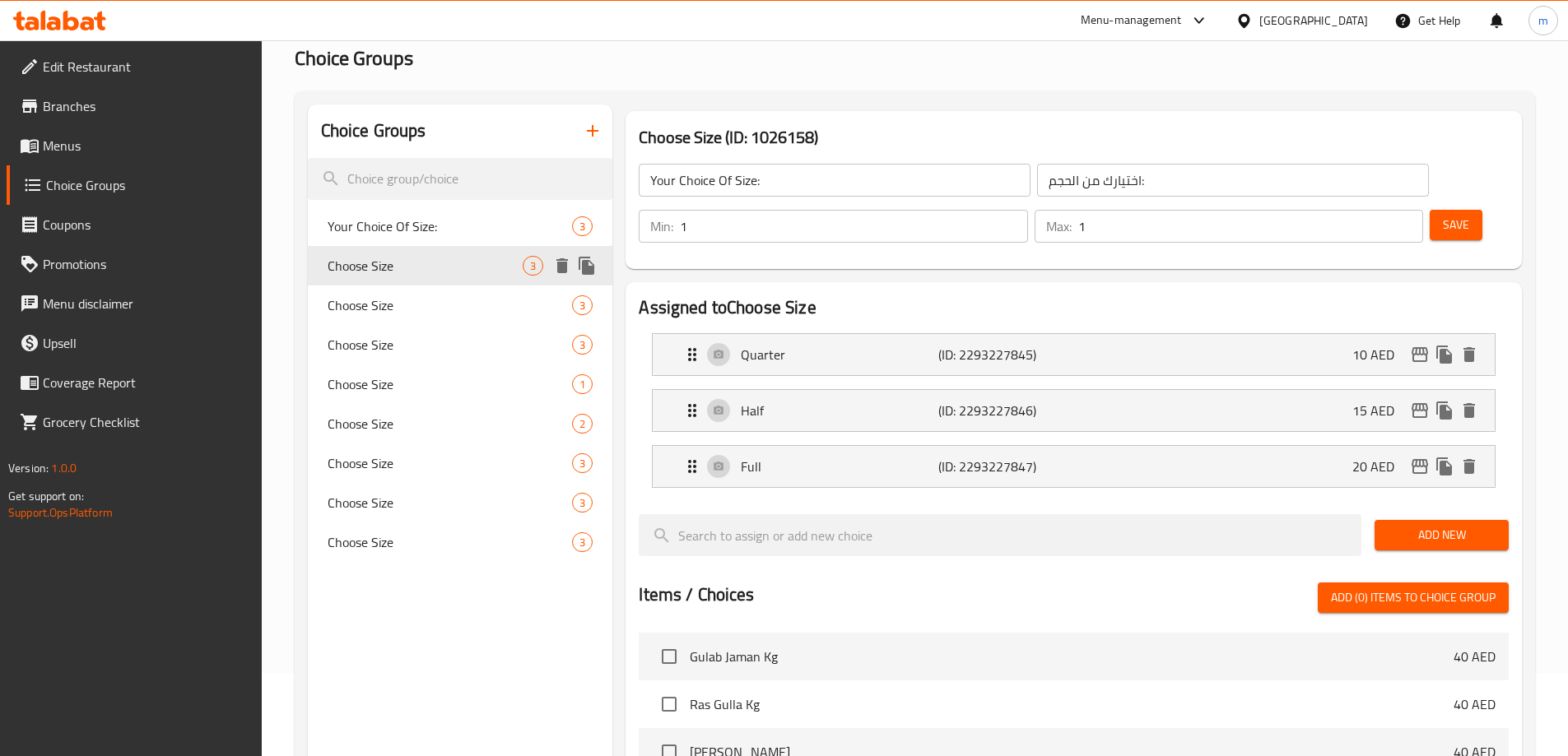
type input "Choose Size"
type input "اختر الحجم"
click at [446, 304] on span "Choose Size" at bounding box center [425, 305] width 196 height 19
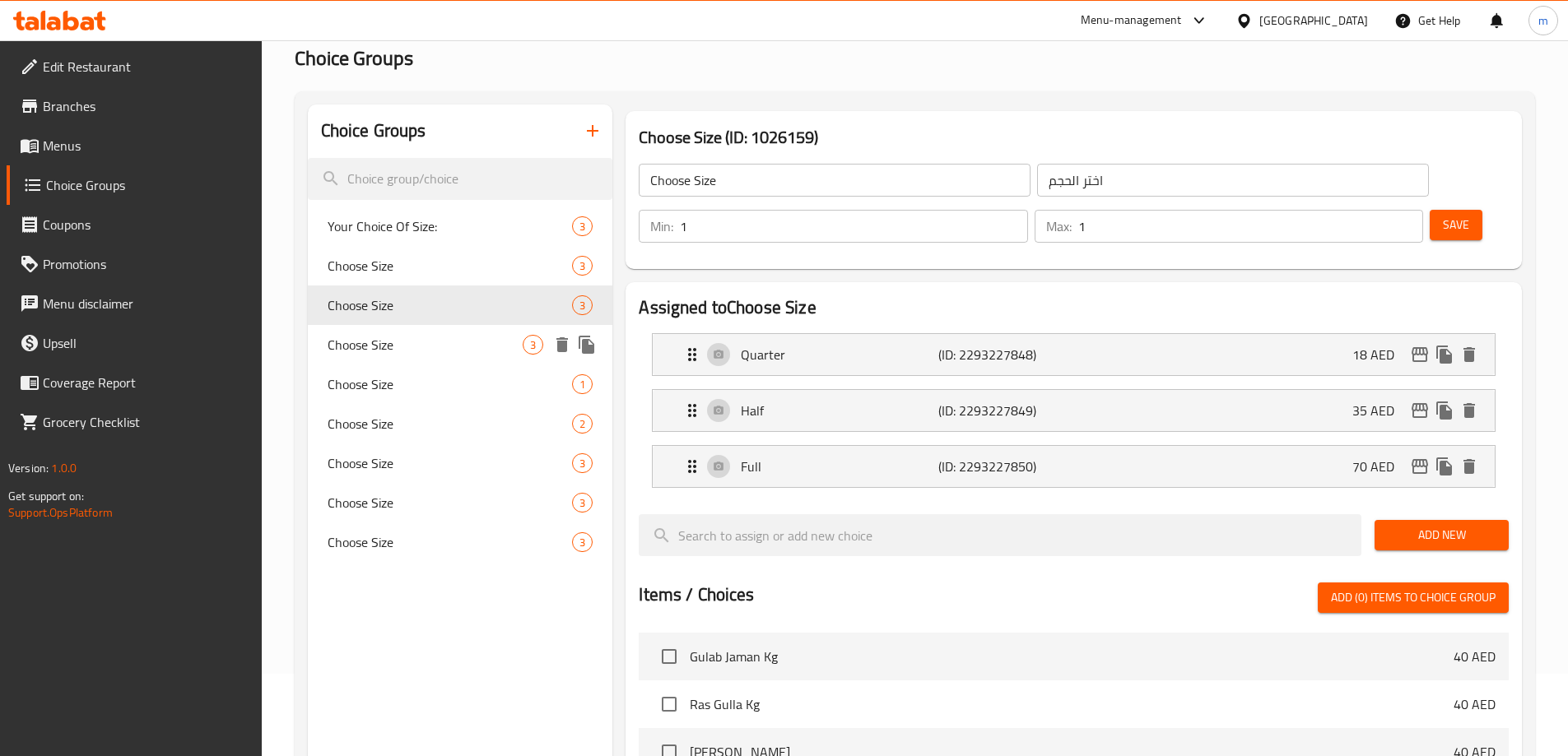
click at [446, 339] on span "Choose Size" at bounding box center [425, 345] width 196 height 19
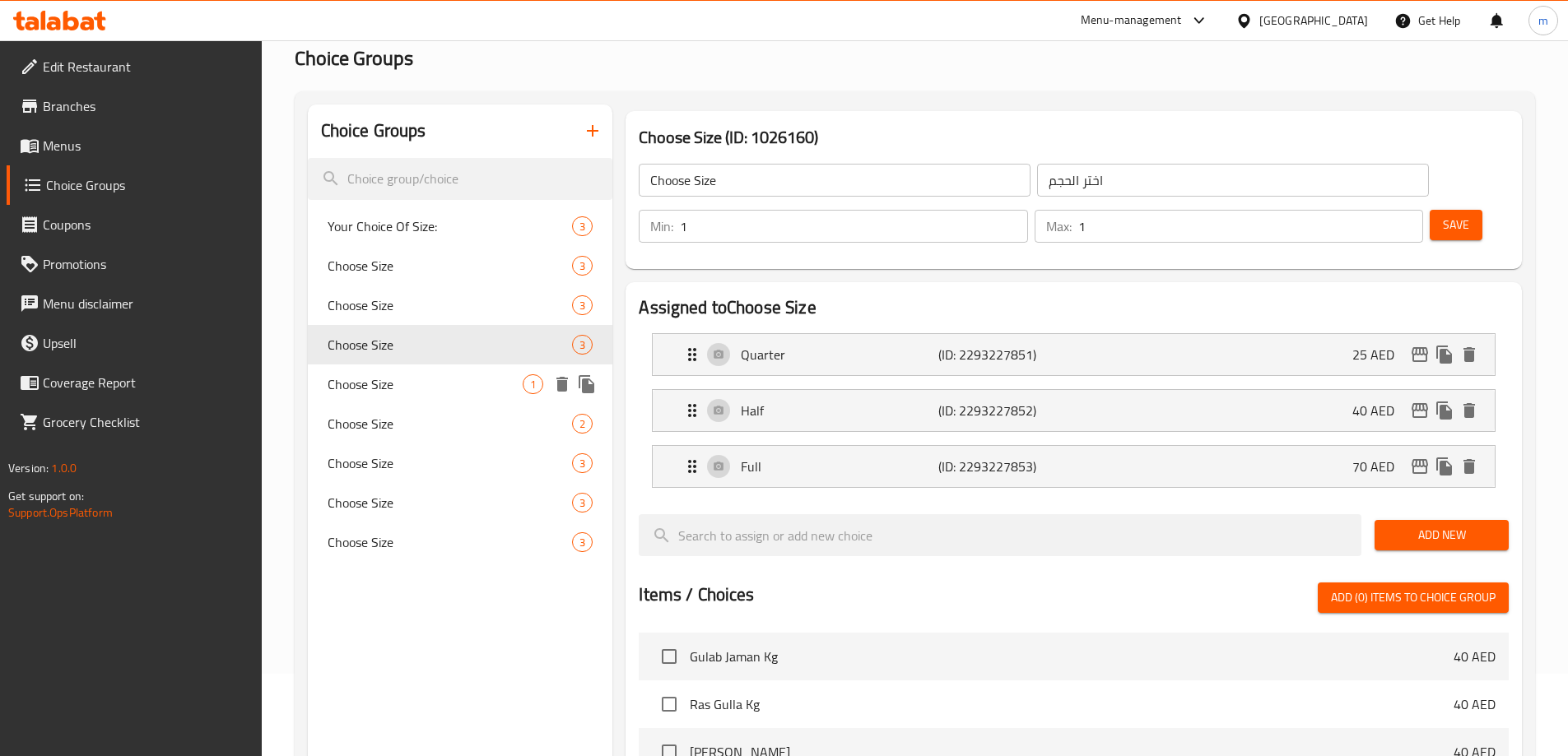
click at [448, 375] on span "Choose Size" at bounding box center [425, 384] width 196 height 19
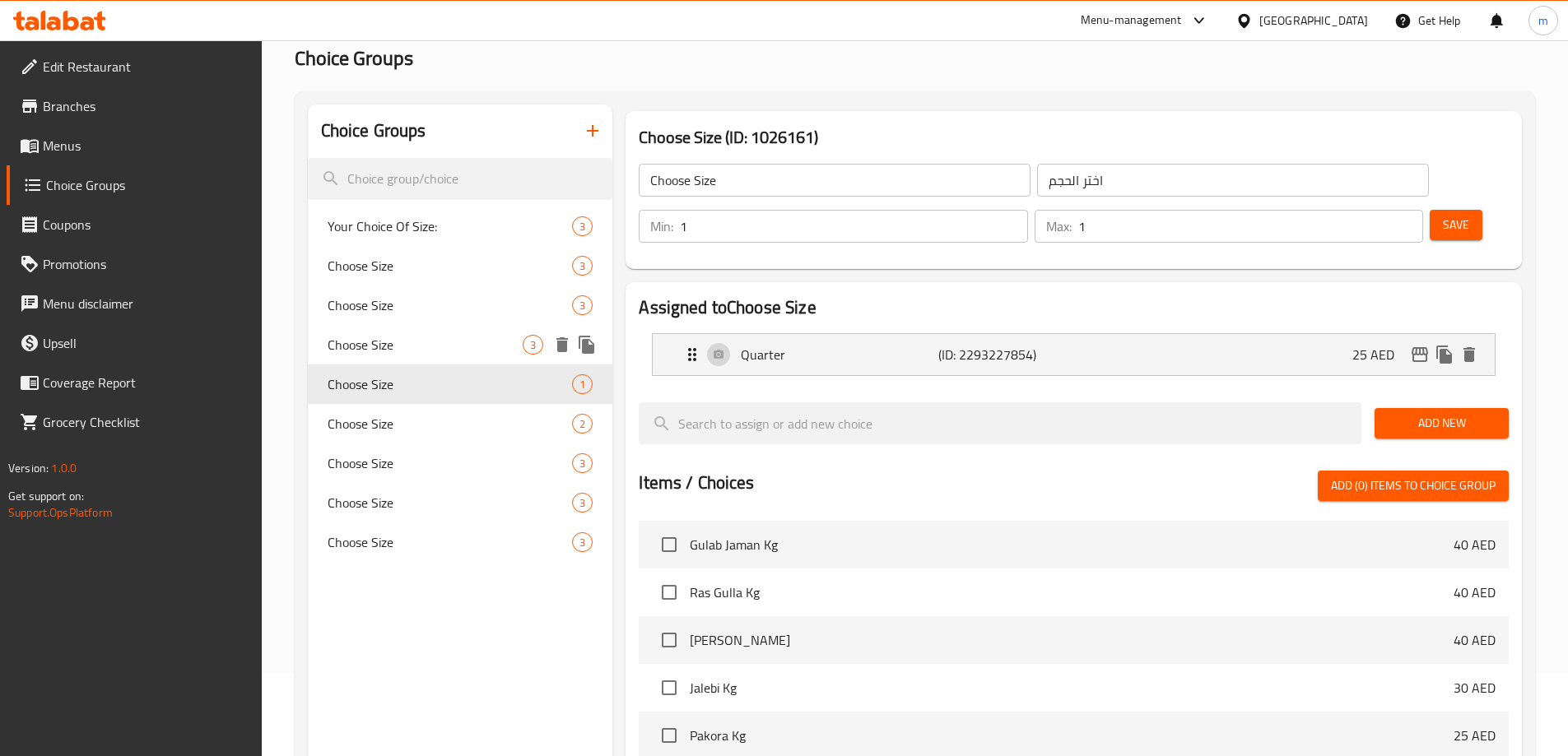
click at [452, 343] on span "Choose Size" at bounding box center [425, 345] width 196 height 19
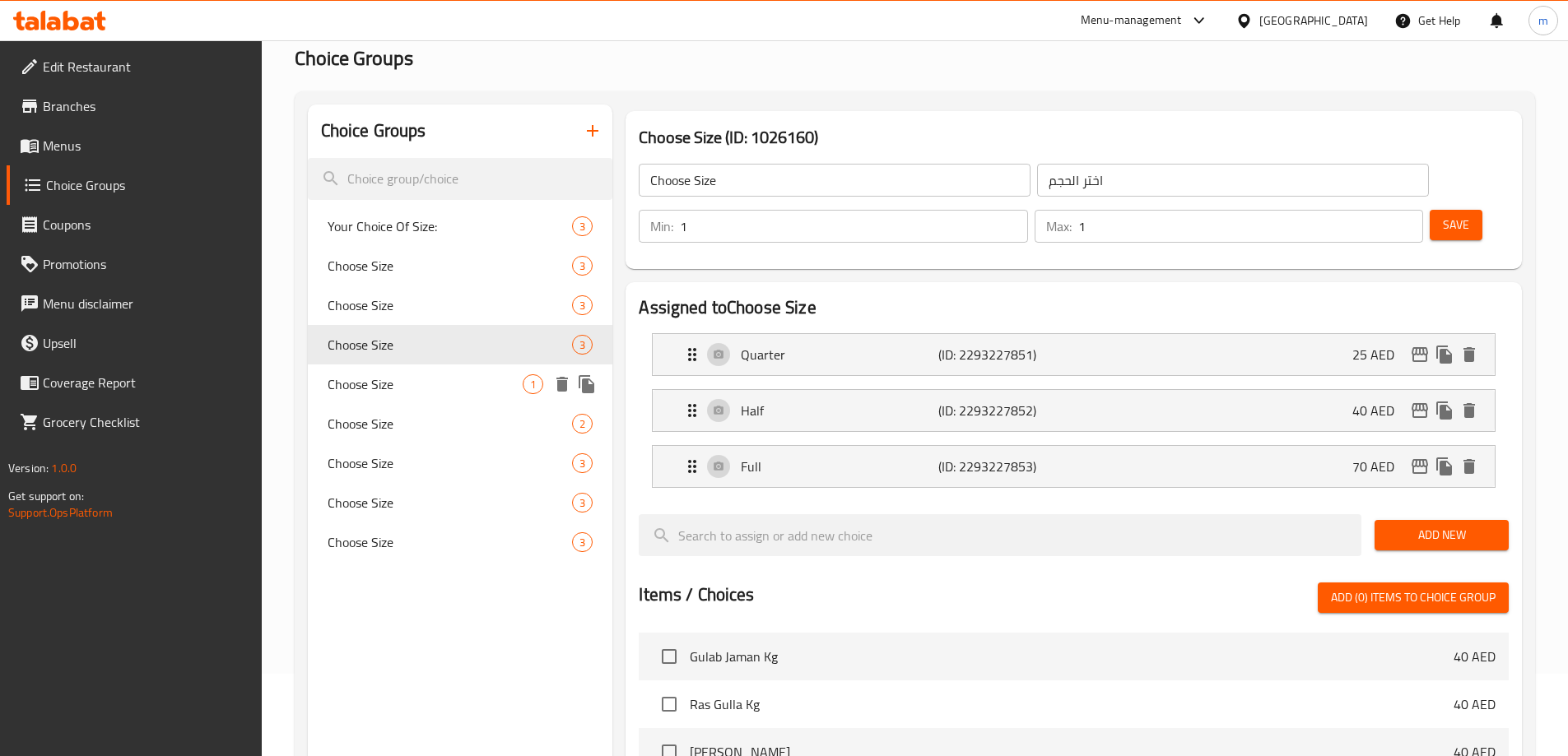
click at [400, 376] on span "Choose Size" at bounding box center [425, 384] width 196 height 19
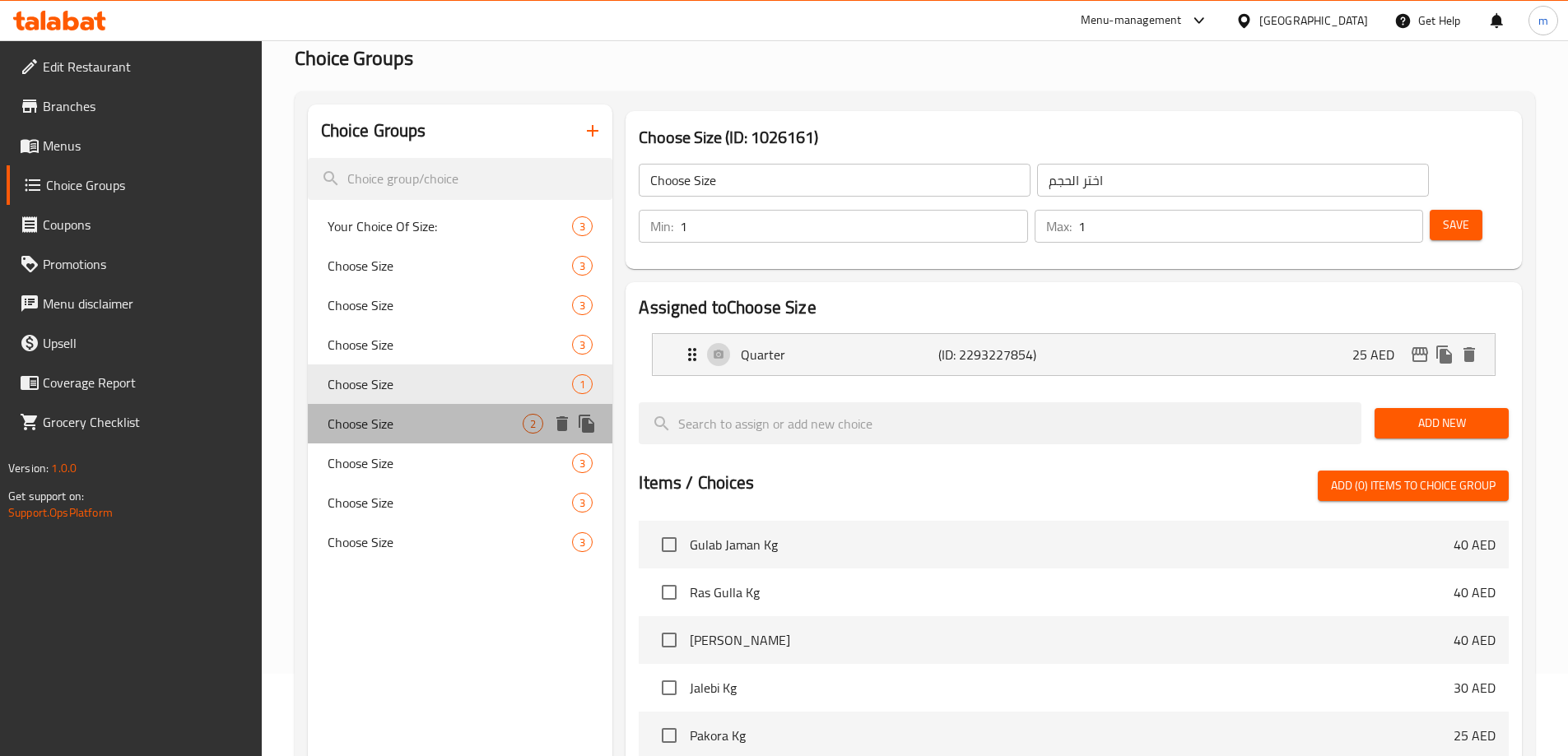
click at [415, 423] on span "Choose Size" at bounding box center [425, 423] width 196 height 19
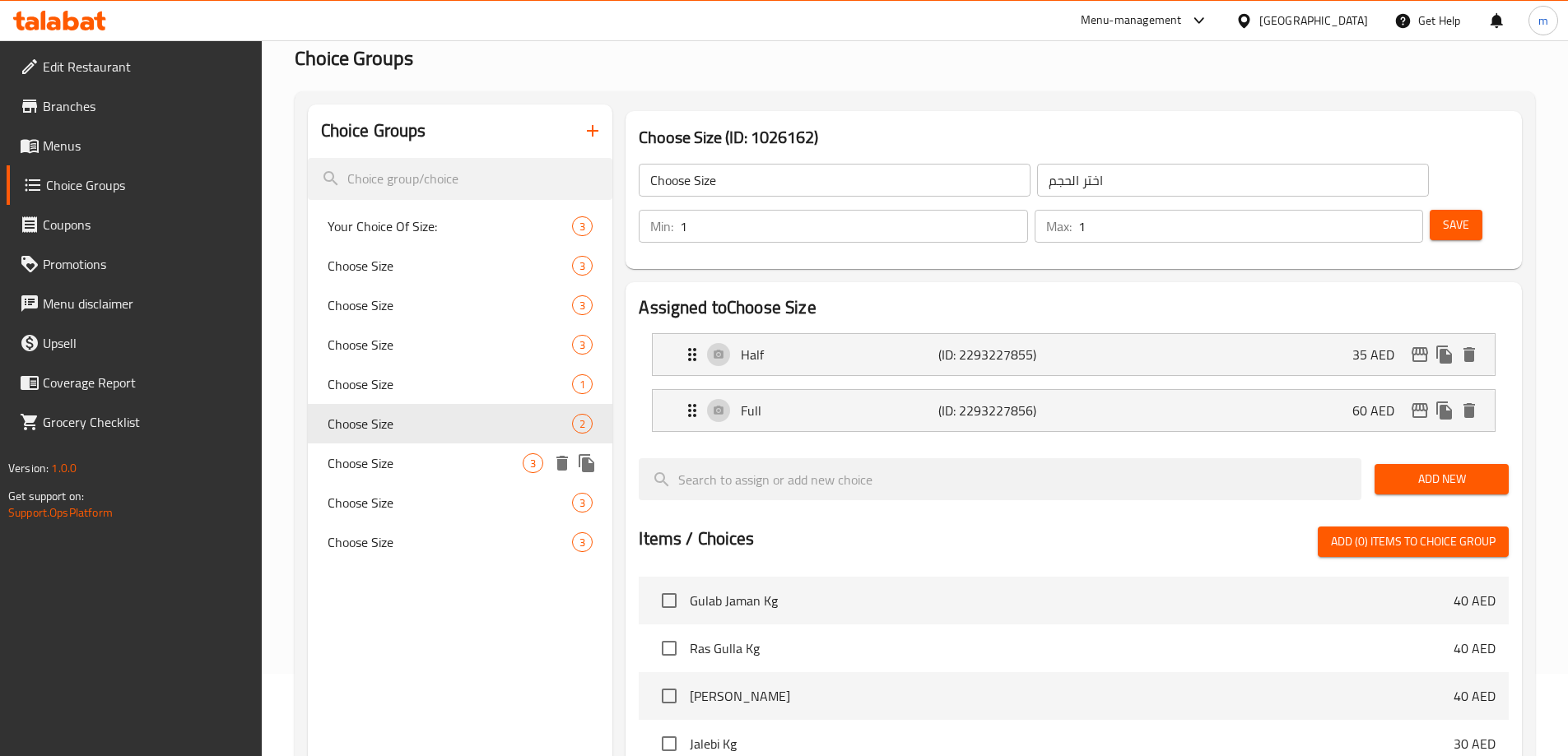
click at [390, 469] on span "Choose Size" at bounding box center [425, 463] width 196 height 19
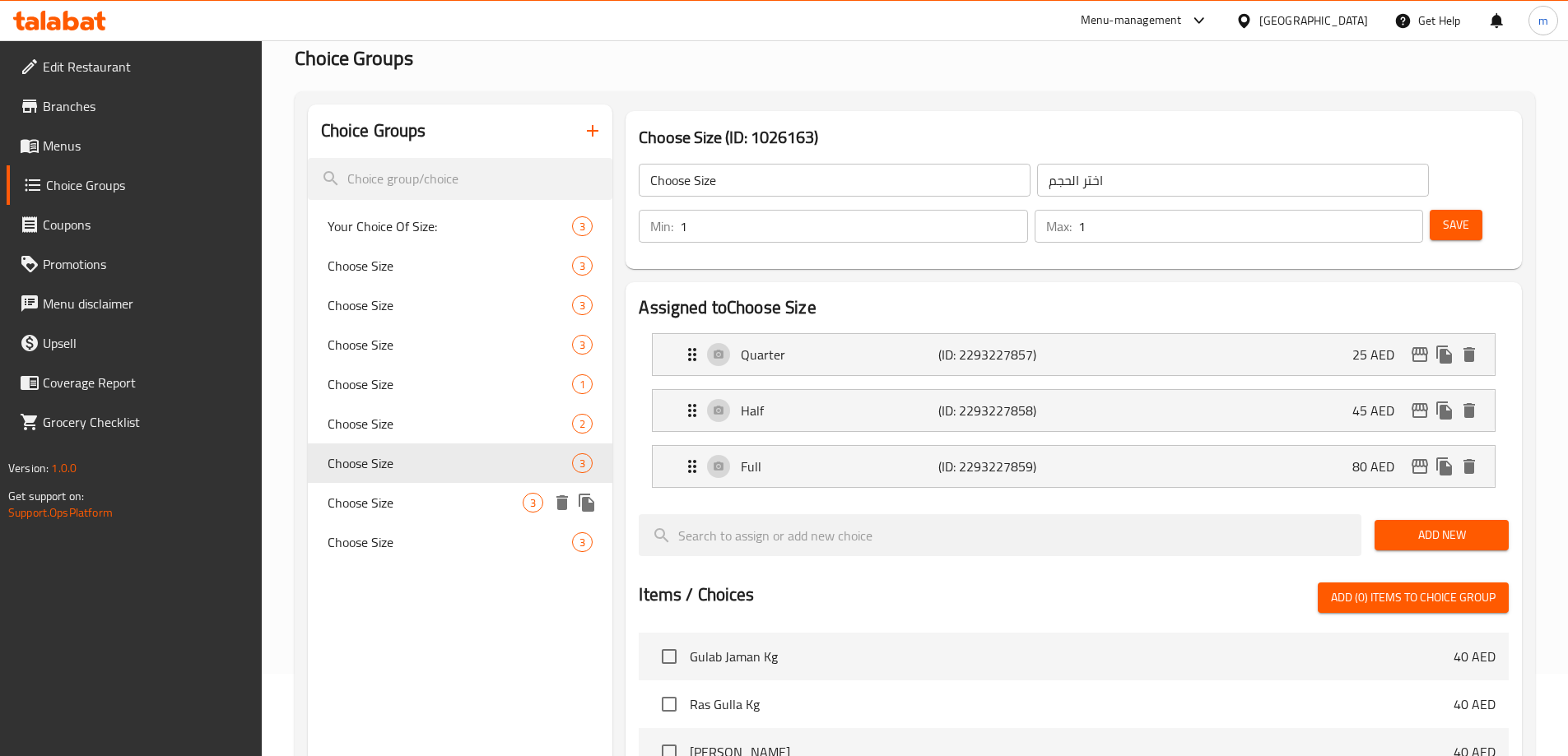
click at [451, 503] on span "Choose Size" at bounding box center [425, 502] width 196 height 19
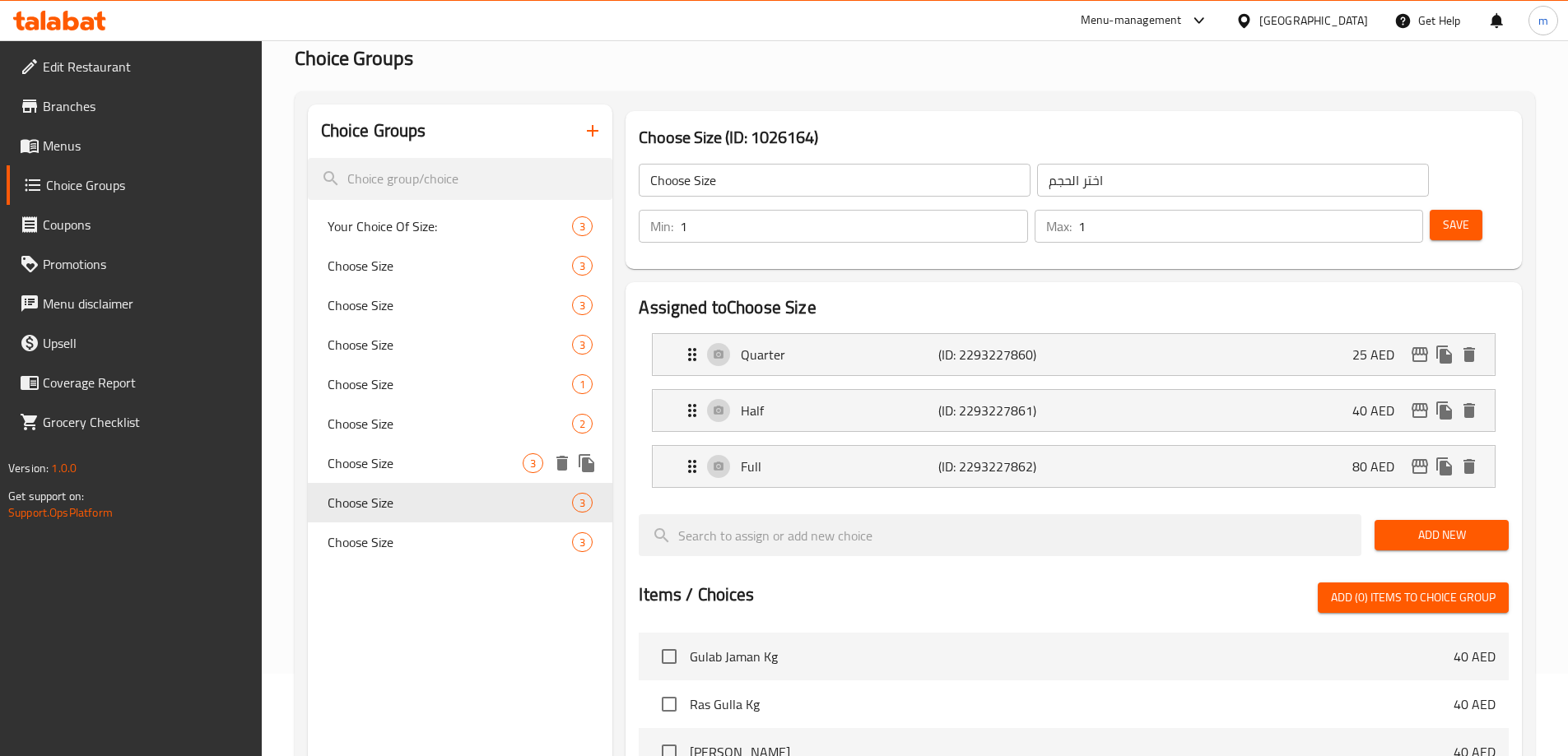
click at [450, 473] on div "Choose Size 3" at bounding box center [460, 463] width 305 height 40
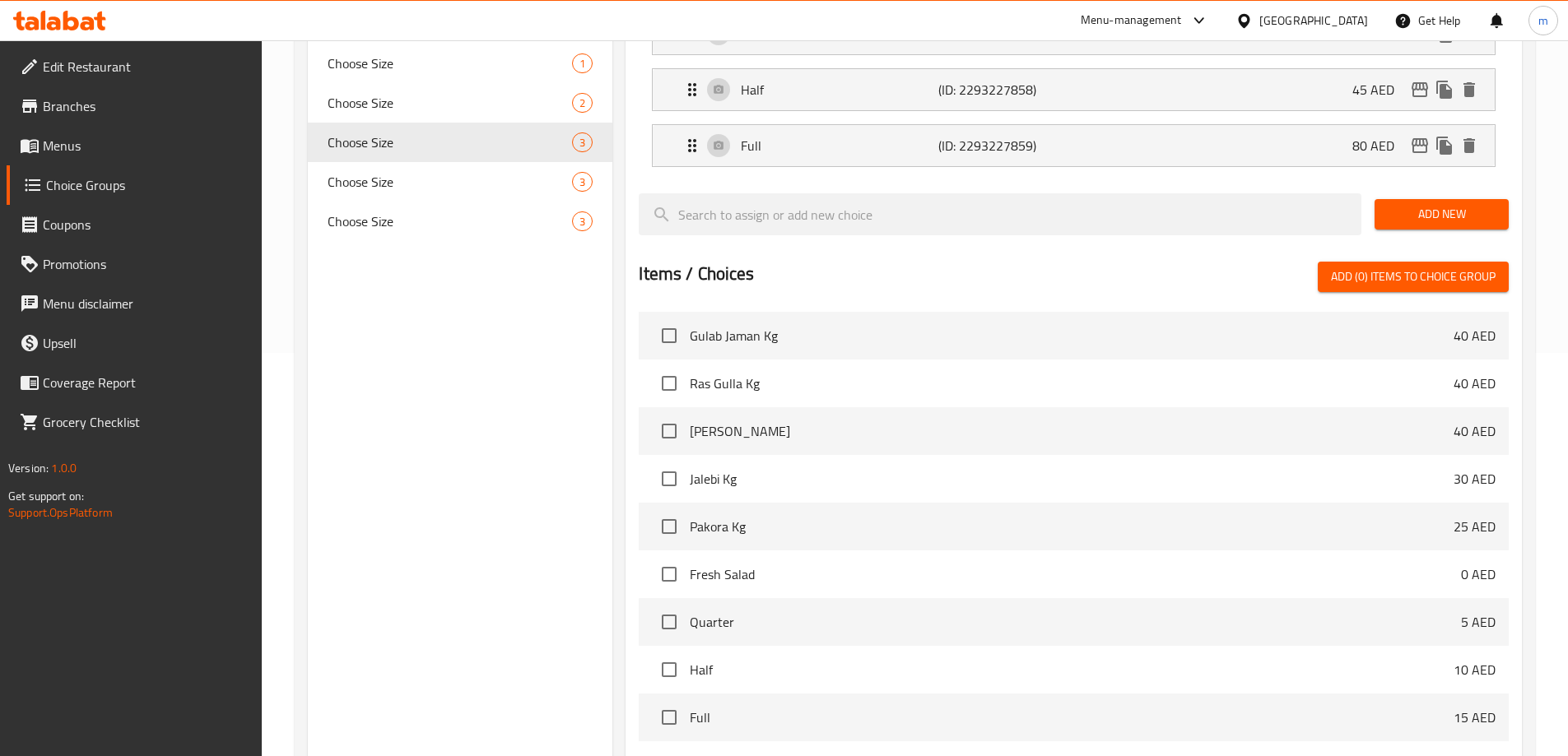
scroll to position [540, 0]
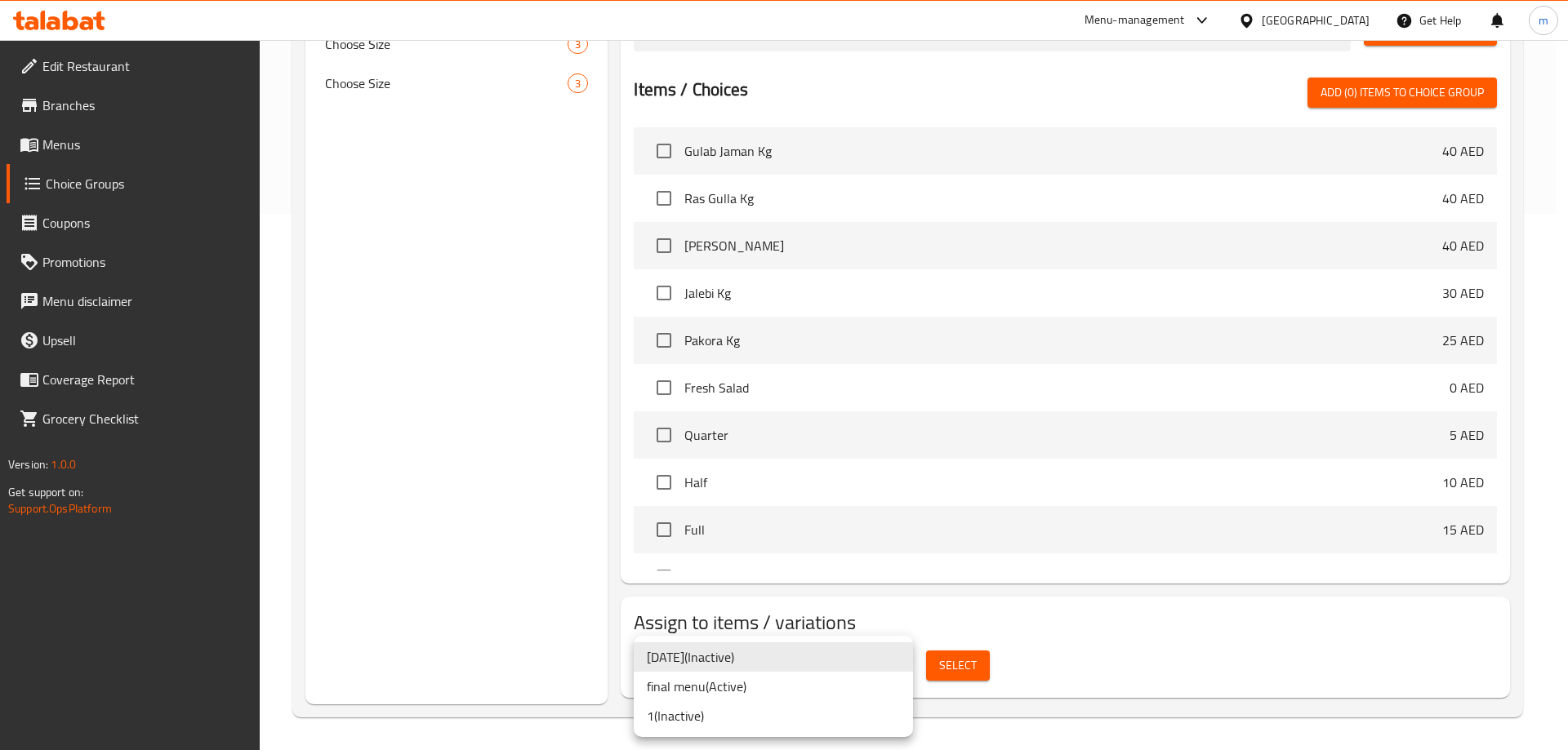
click at [758, 690] on li "final menu ( Active )" at bounding box center [772, 686] width 280 height 30
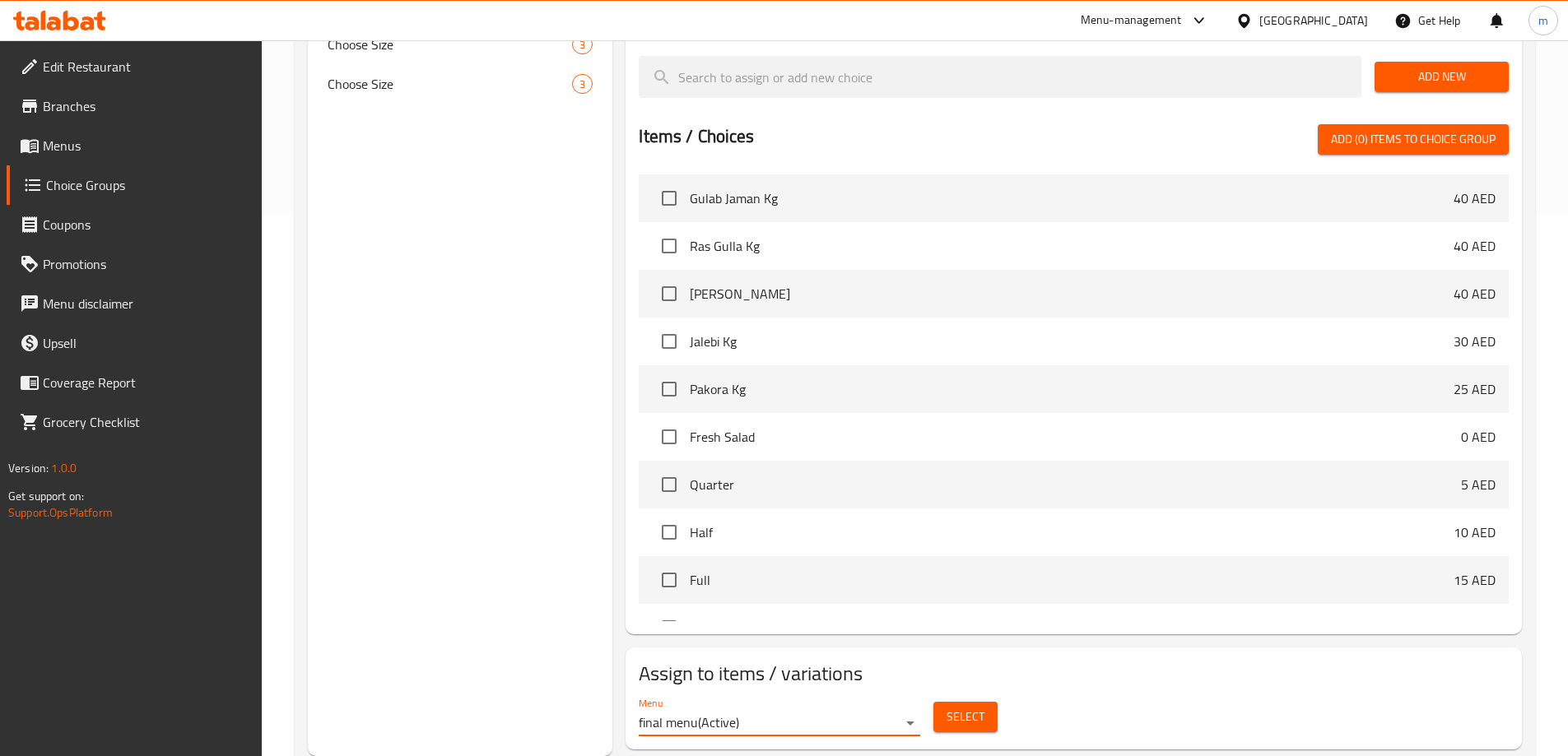
click at [973, 707] on span "Select" at bounding box center [965, 716] width 38 height 20
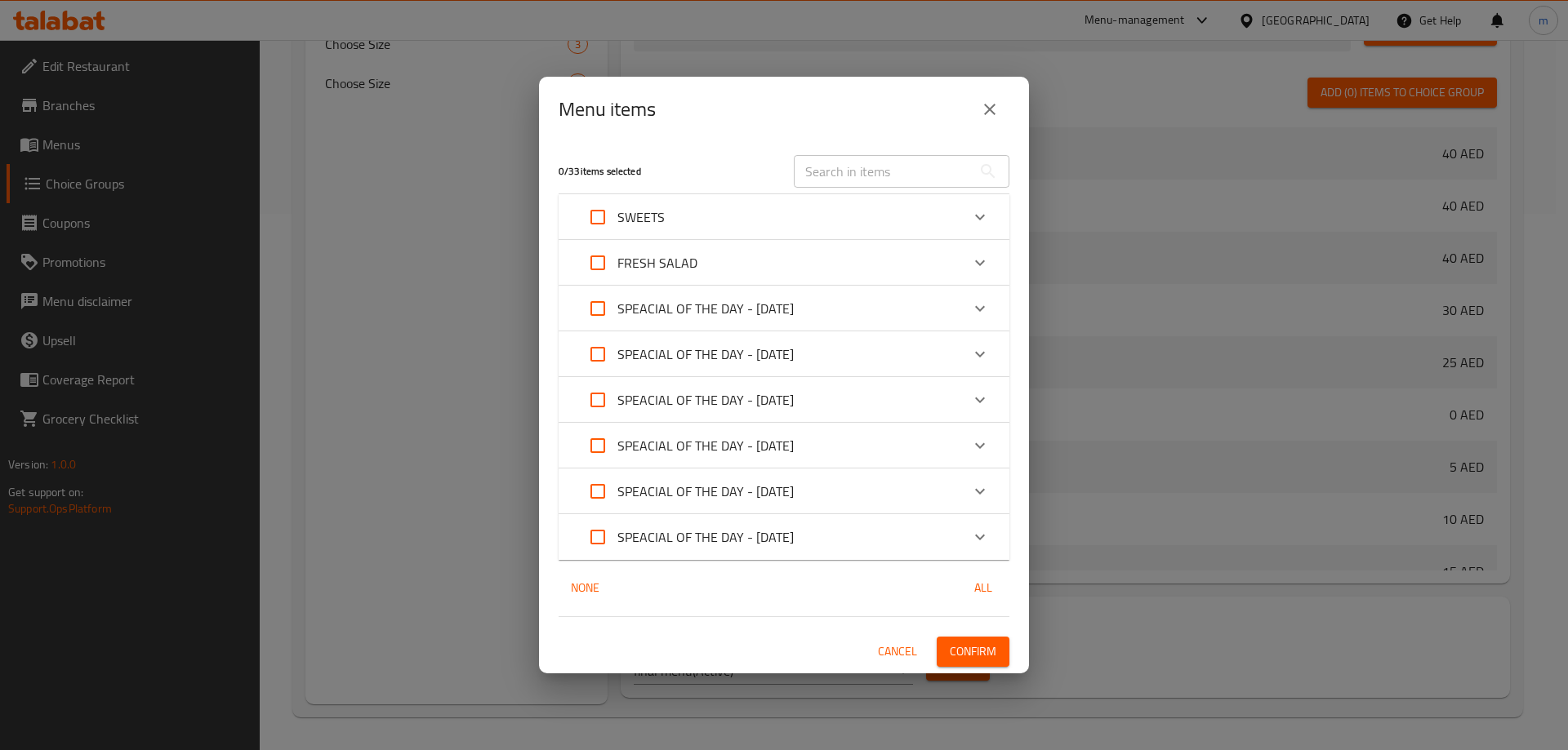
click at [1001, 99] on button "close" at bounding box center [990, 109] width 39 height 39
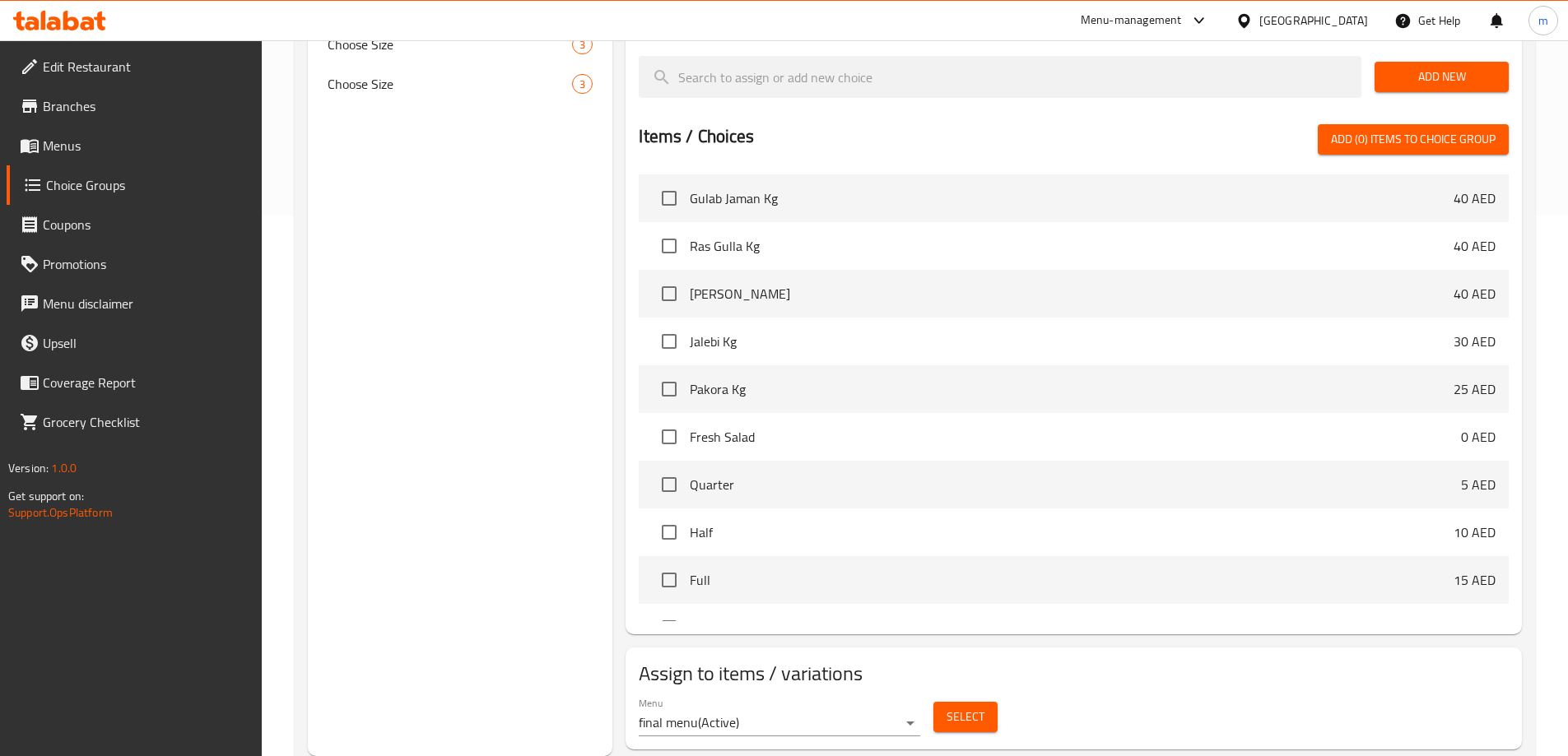
click at [962, 707] on span "Select" at bounding box center [965, 716] width 38 height 20
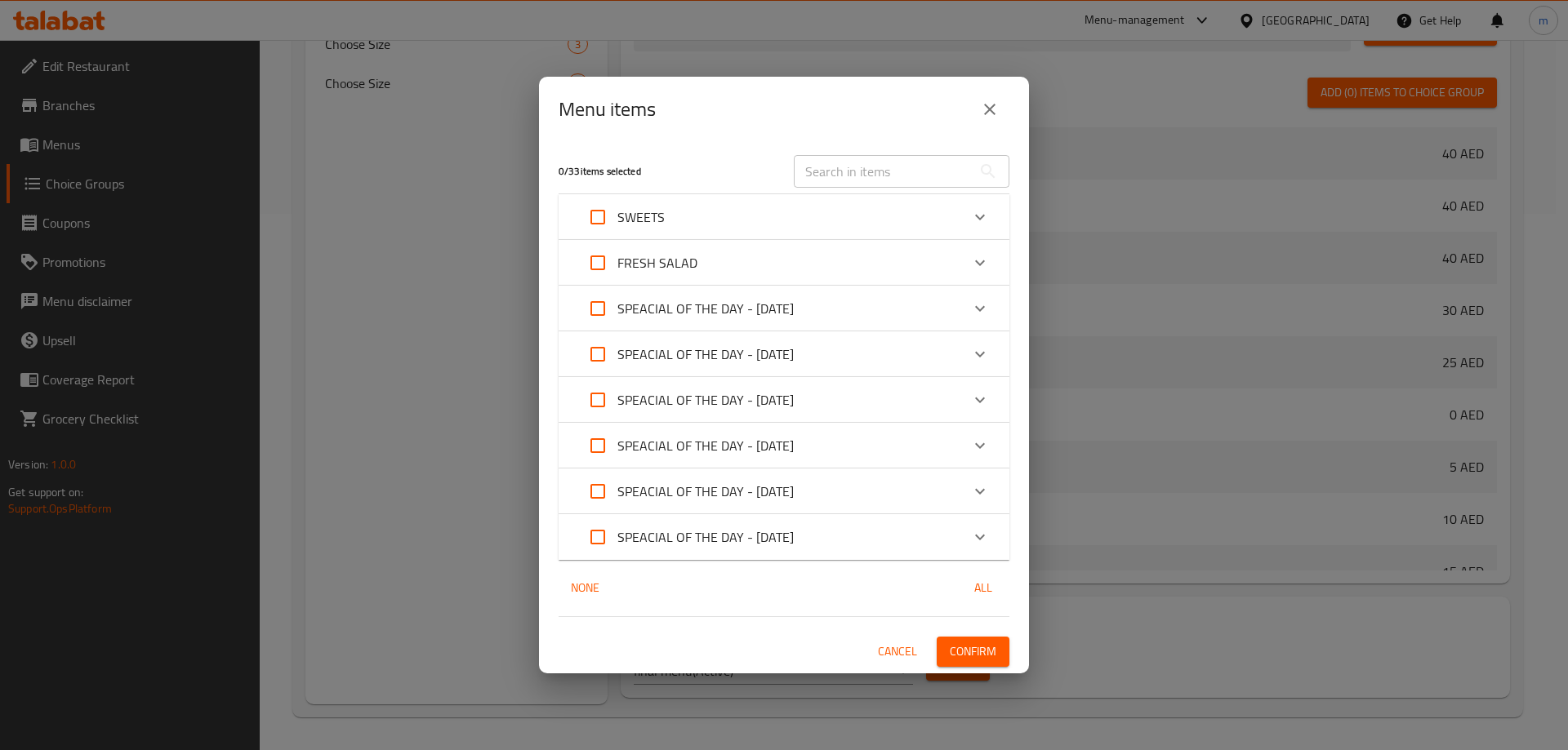
click at [876, 186] on input "text" at bounding box center [882, 171] width 178 height 33
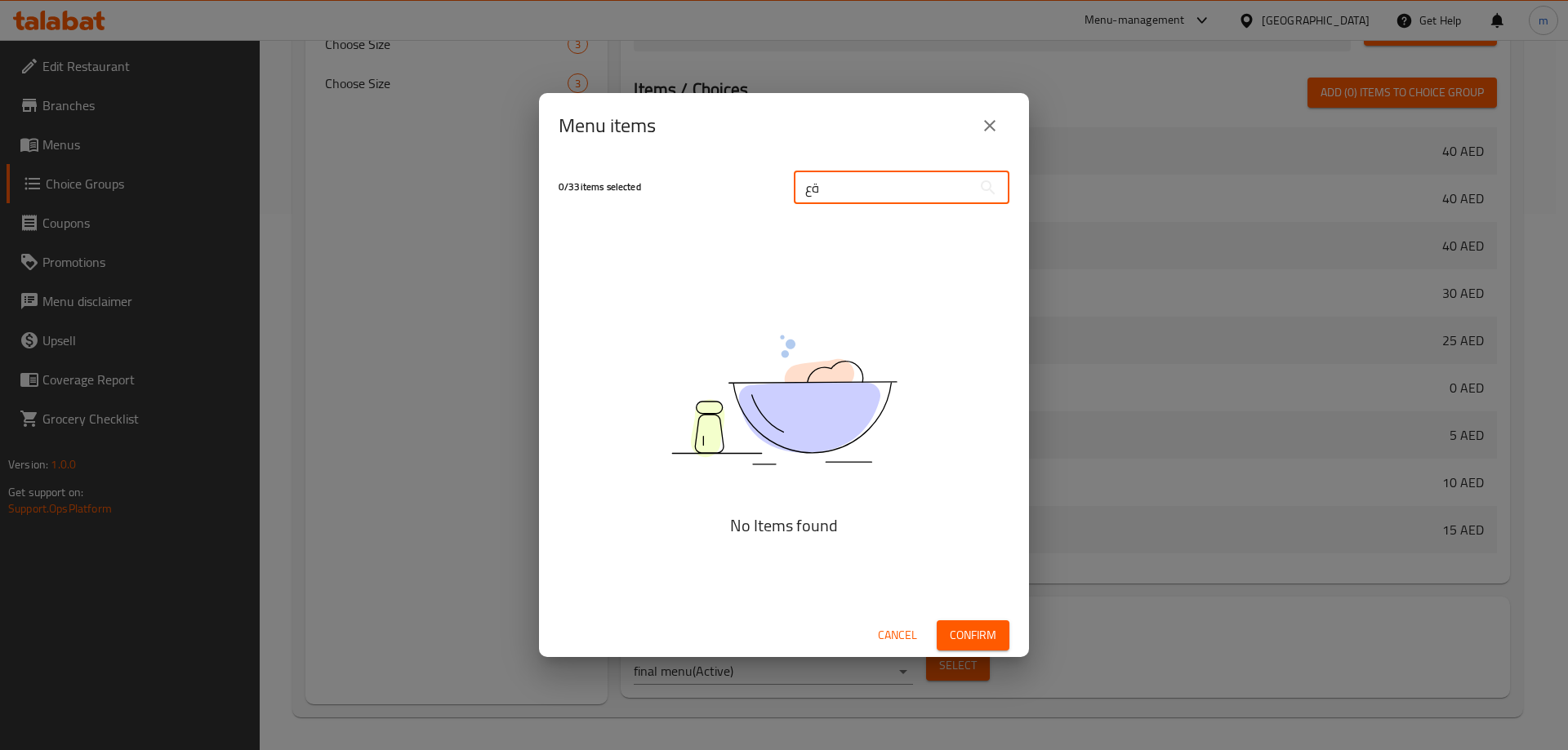
type input "ة"
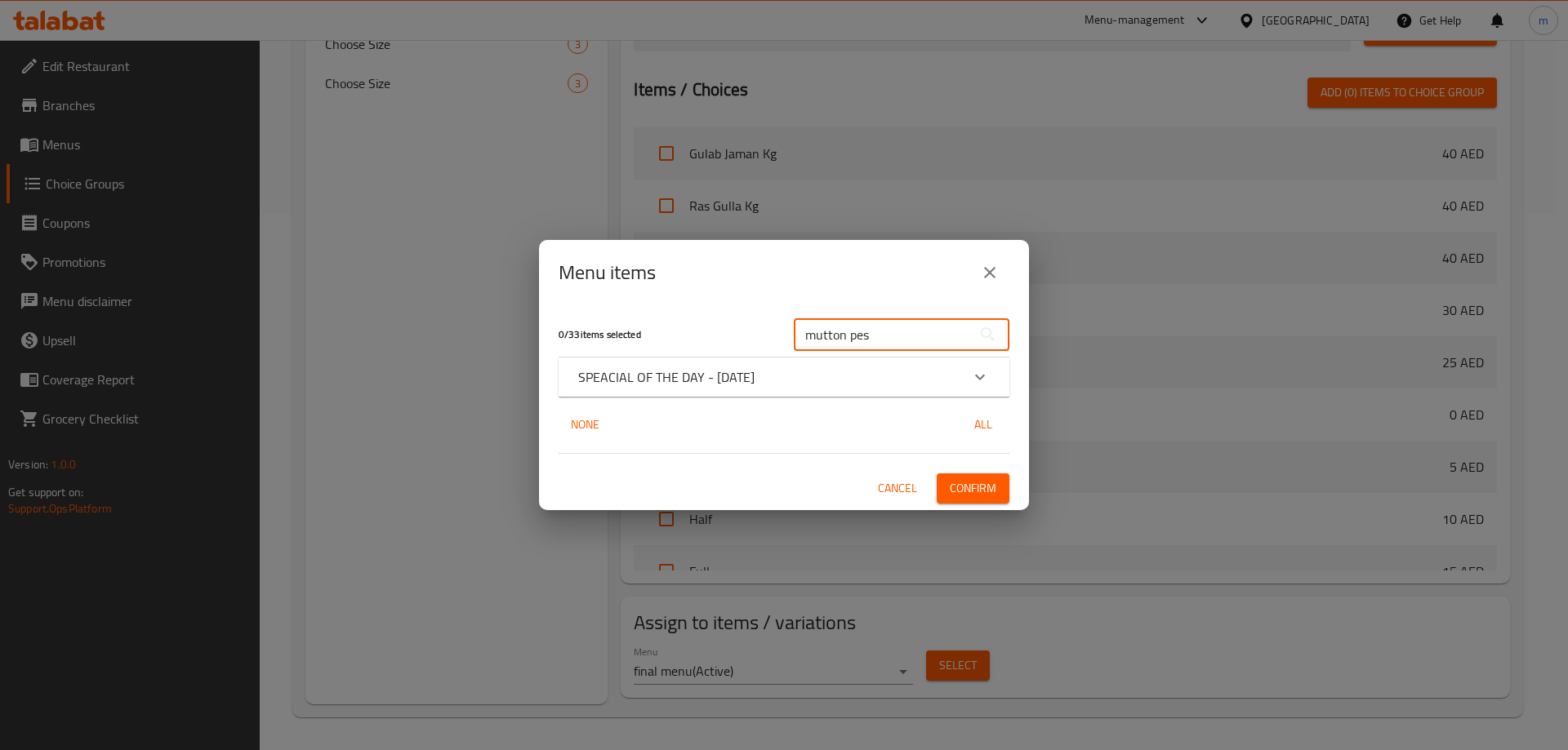
type input "mutton pes"
click at [887, 372] on div "SPEACIAL OF THE DAY - [DATE]" at bounding box center [770, 376] width 382 height 19
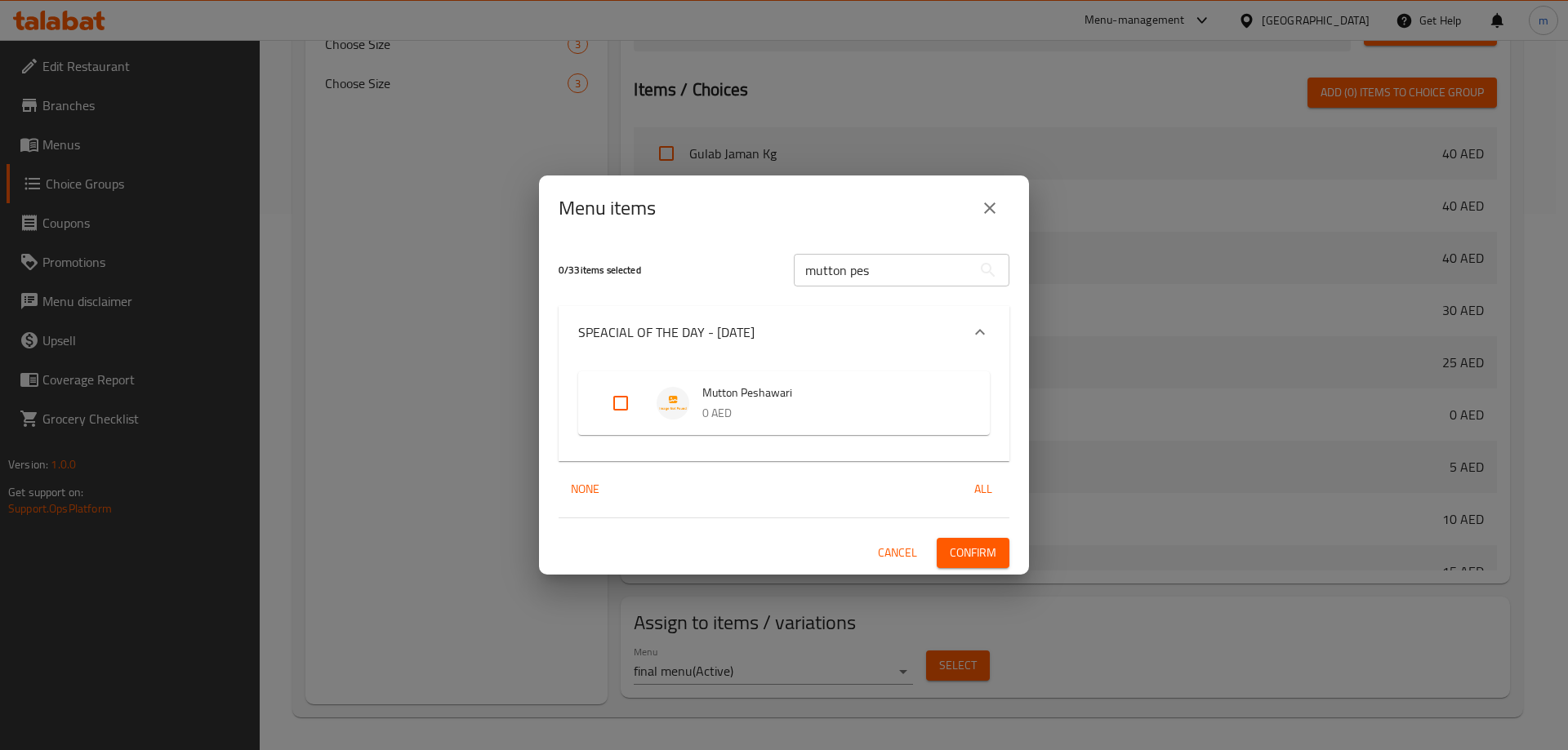
click at [617, 399] on input "Expand" at bounding box center [620, 402] width 39 height 39
checkbox input "true"
click at [1013, 550] on div "1 / 33 items selected mutton pes ​ SPEACIAL OF THE DAY - SATURDAY Mutton Peshaw…" at bounding box center [784, 407] width 490 height 333
click at [994, 553] on span "Confirm" at bounding box center [972, 552] width 46 height 20
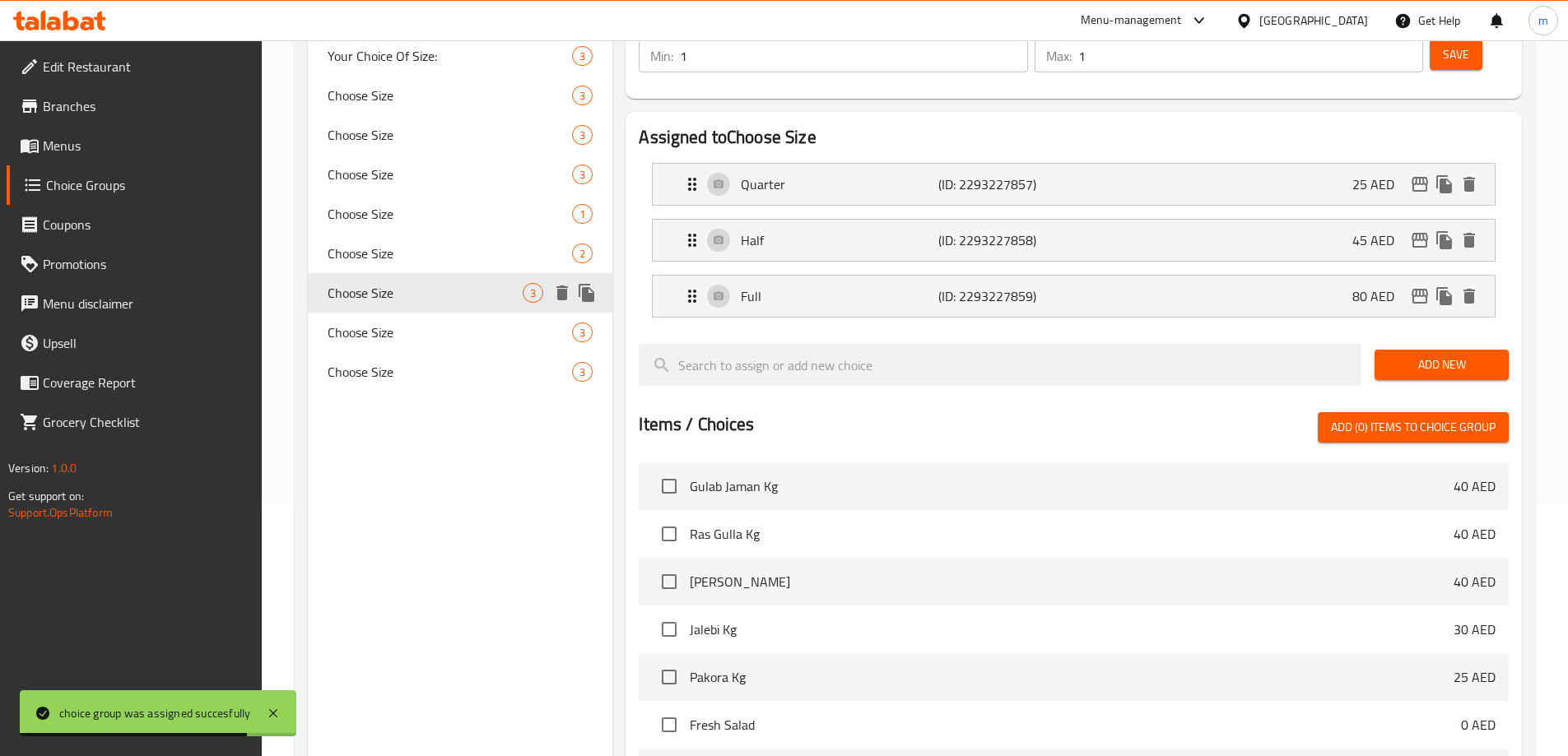
scroll to position [46, 0]
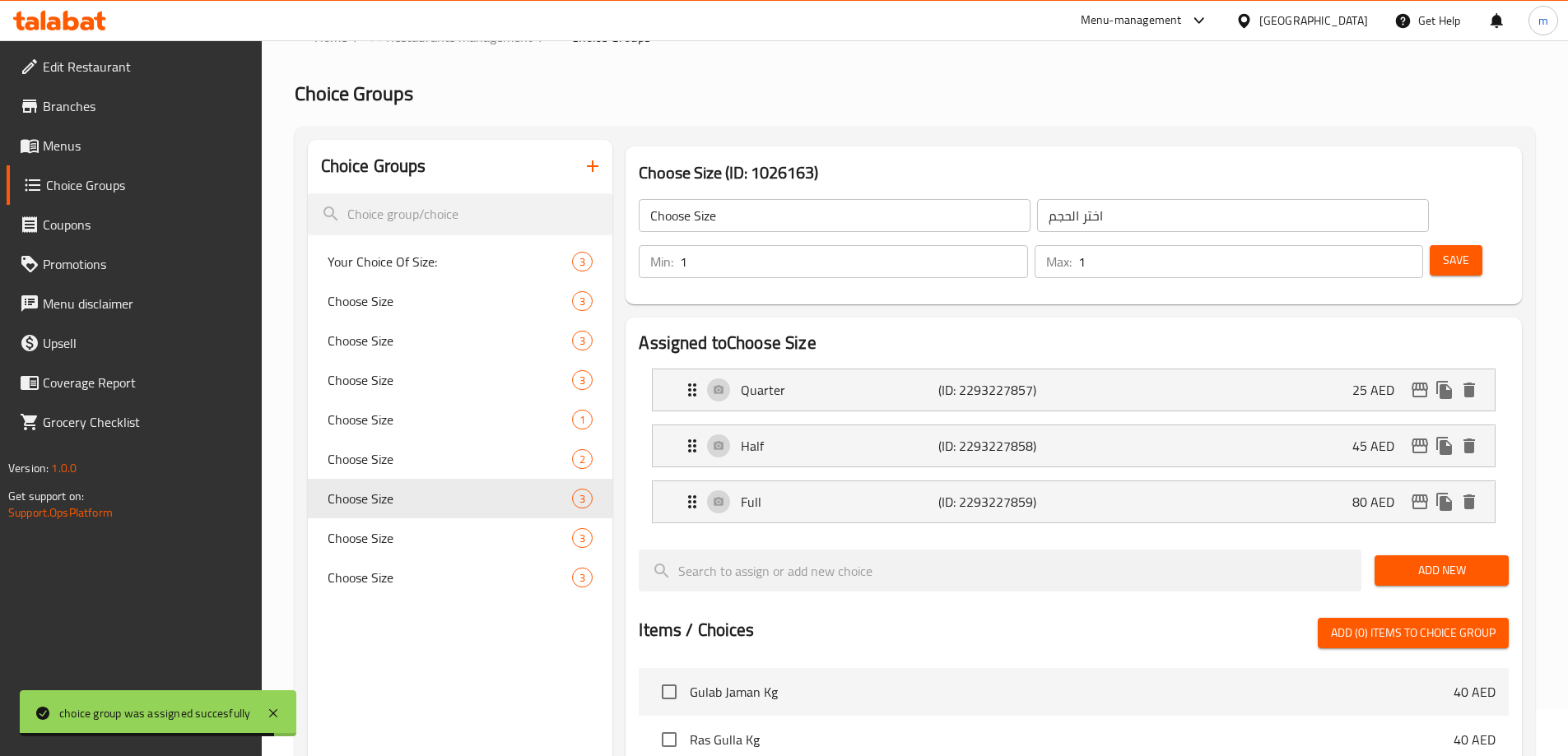
click at [102, 146] on span "Menus" at bounding box center [145, 145] width 205 height 19
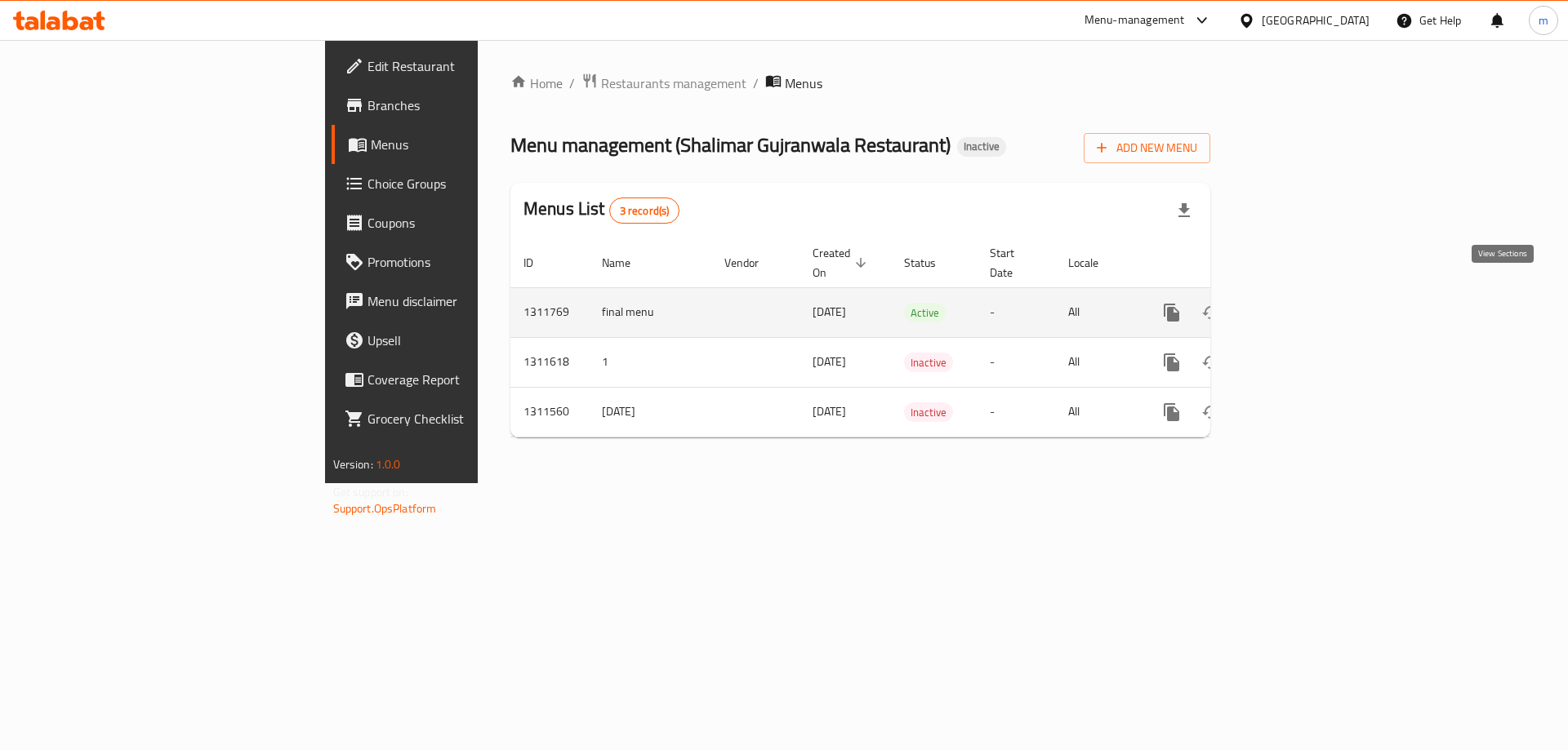
click at [1296, 305] on icon "enhanced table" at bounding box center [1288, 312] width 14 height 14
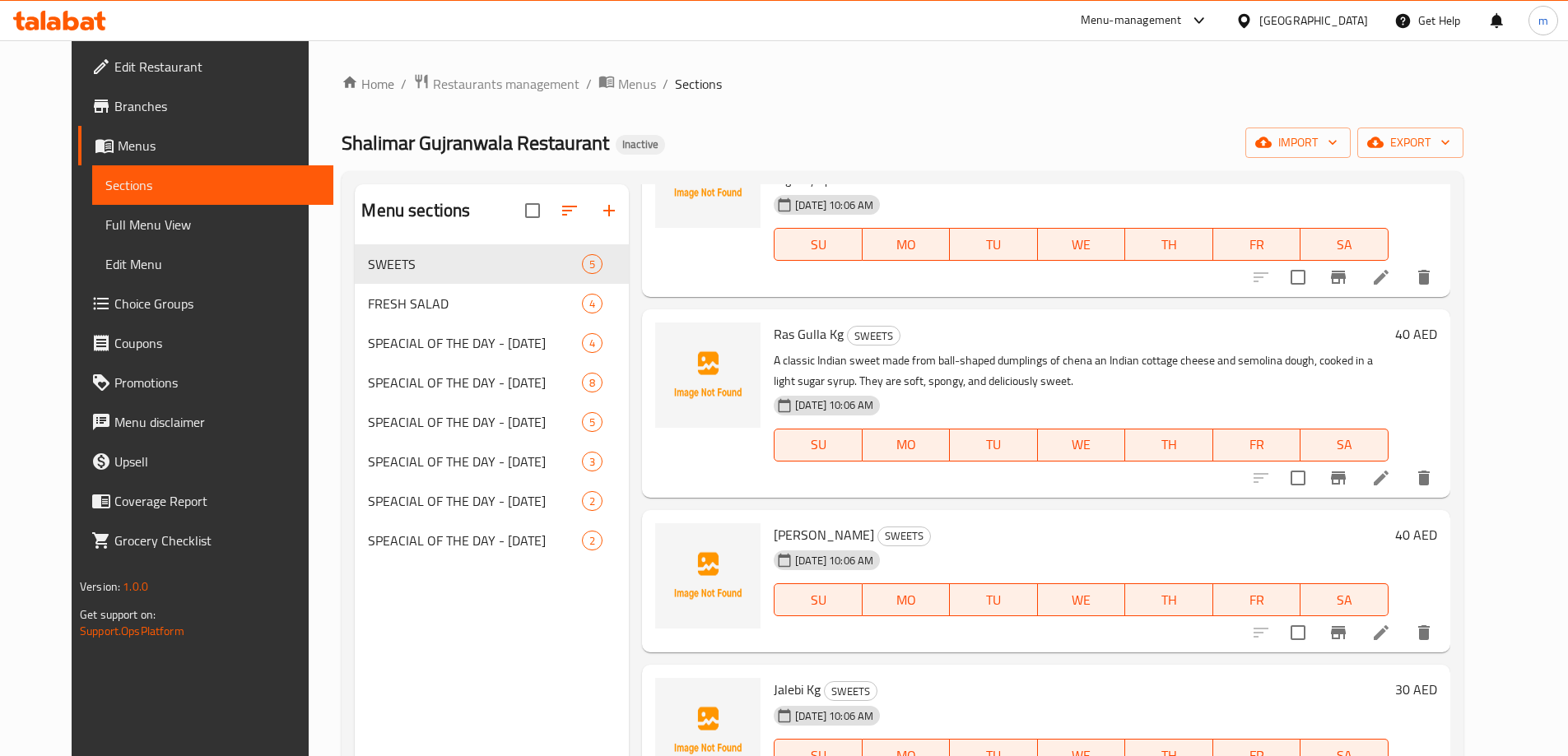
scroll to position [131, 0]
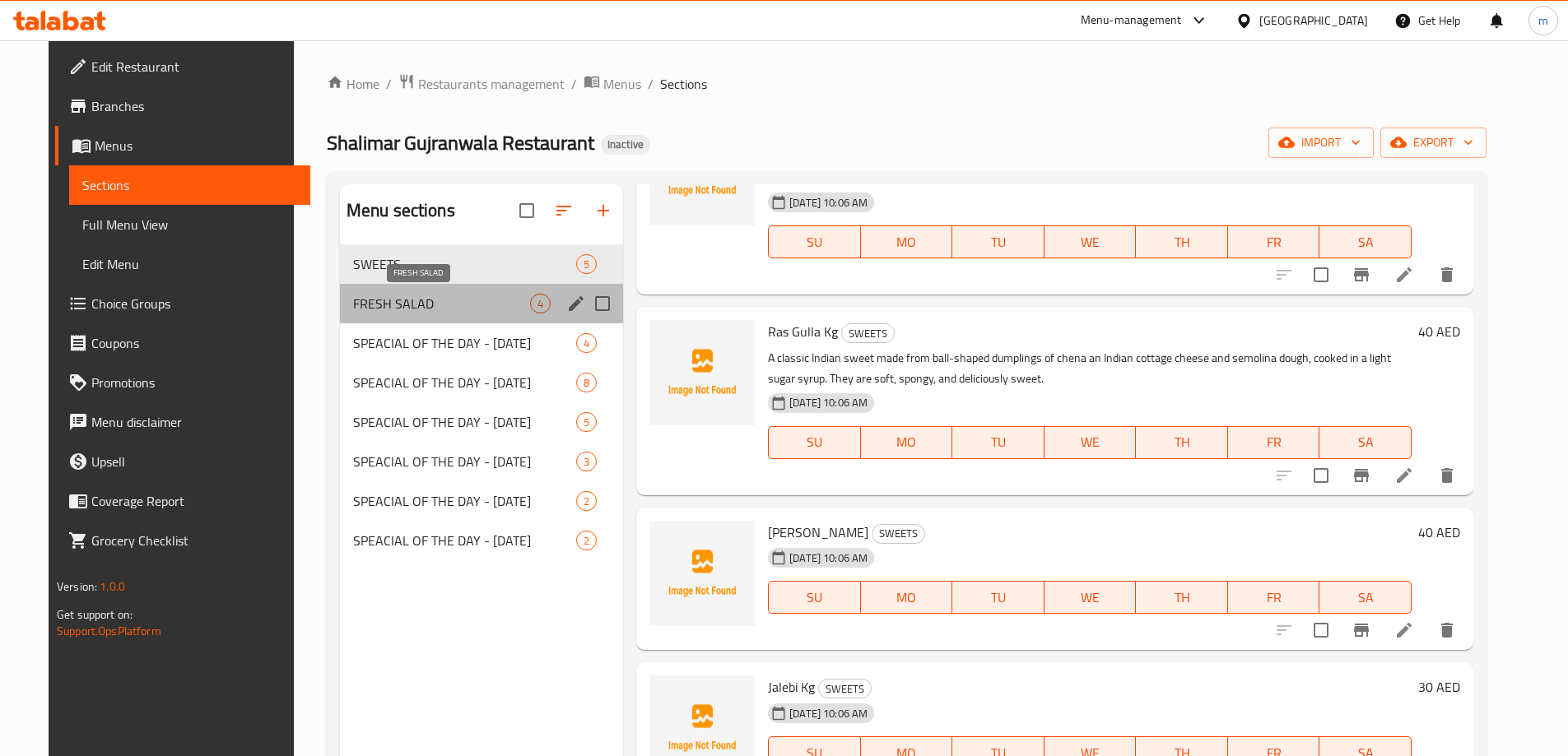
click at [412, 309] on span "FRESH SALAD" at bounding box center [442, 303] width 177 height 19
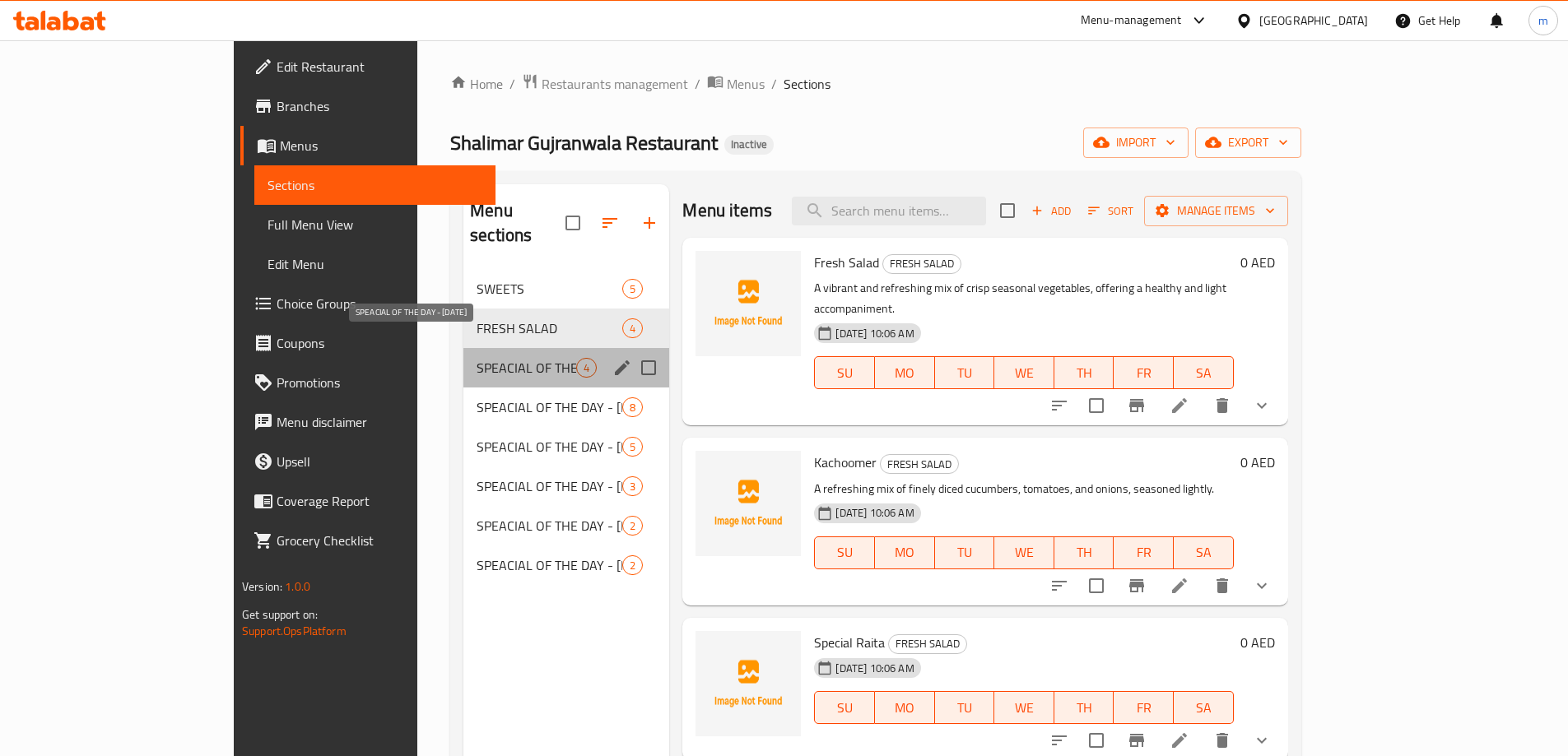
click at [477, 358] on span "SPEACIAL OF THE DAY - [DATE]" at bounding box center [526, 368] width 100 height 19
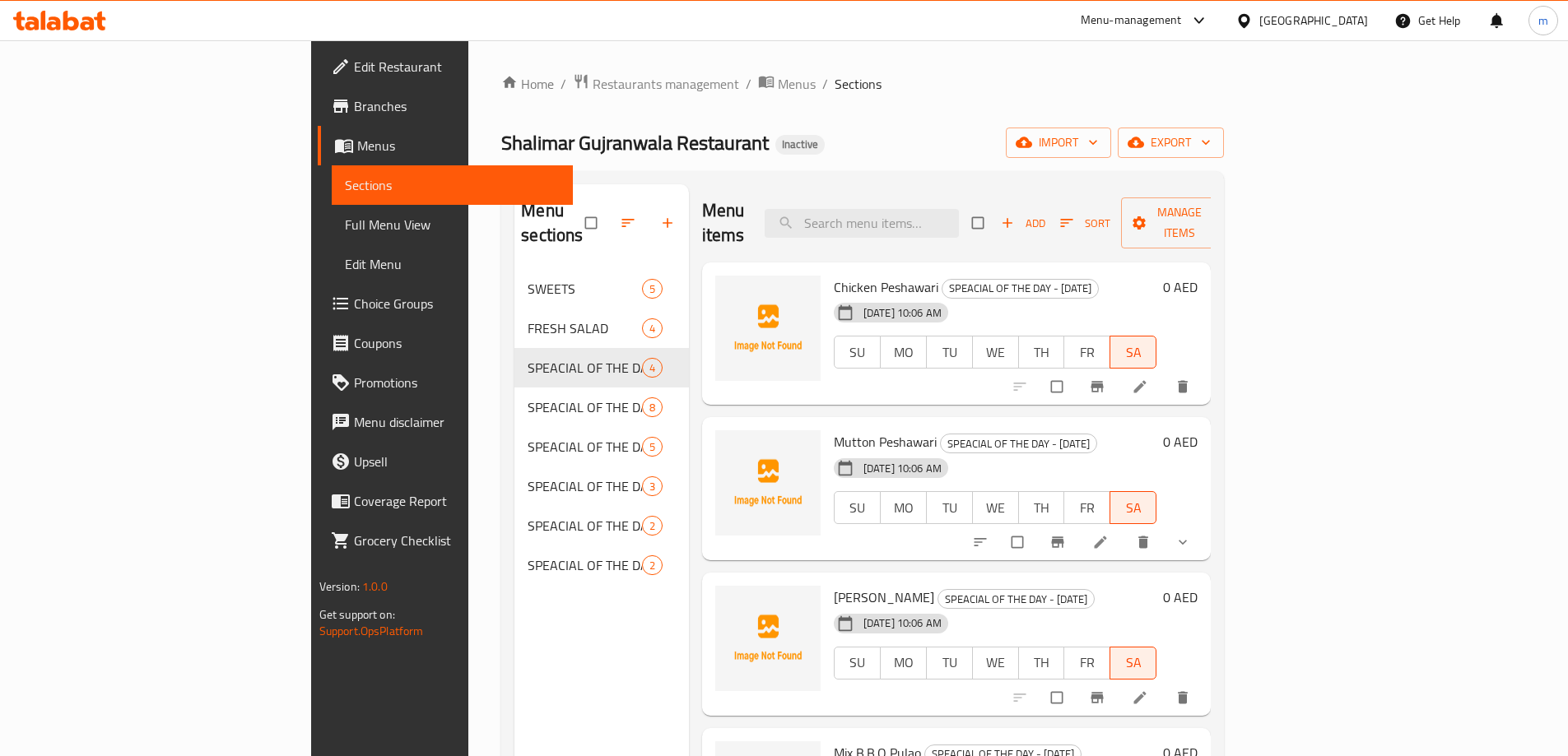
click at [318, 293] on link "Choice Groups" at bounding box center [445, 303] width 255 height 40
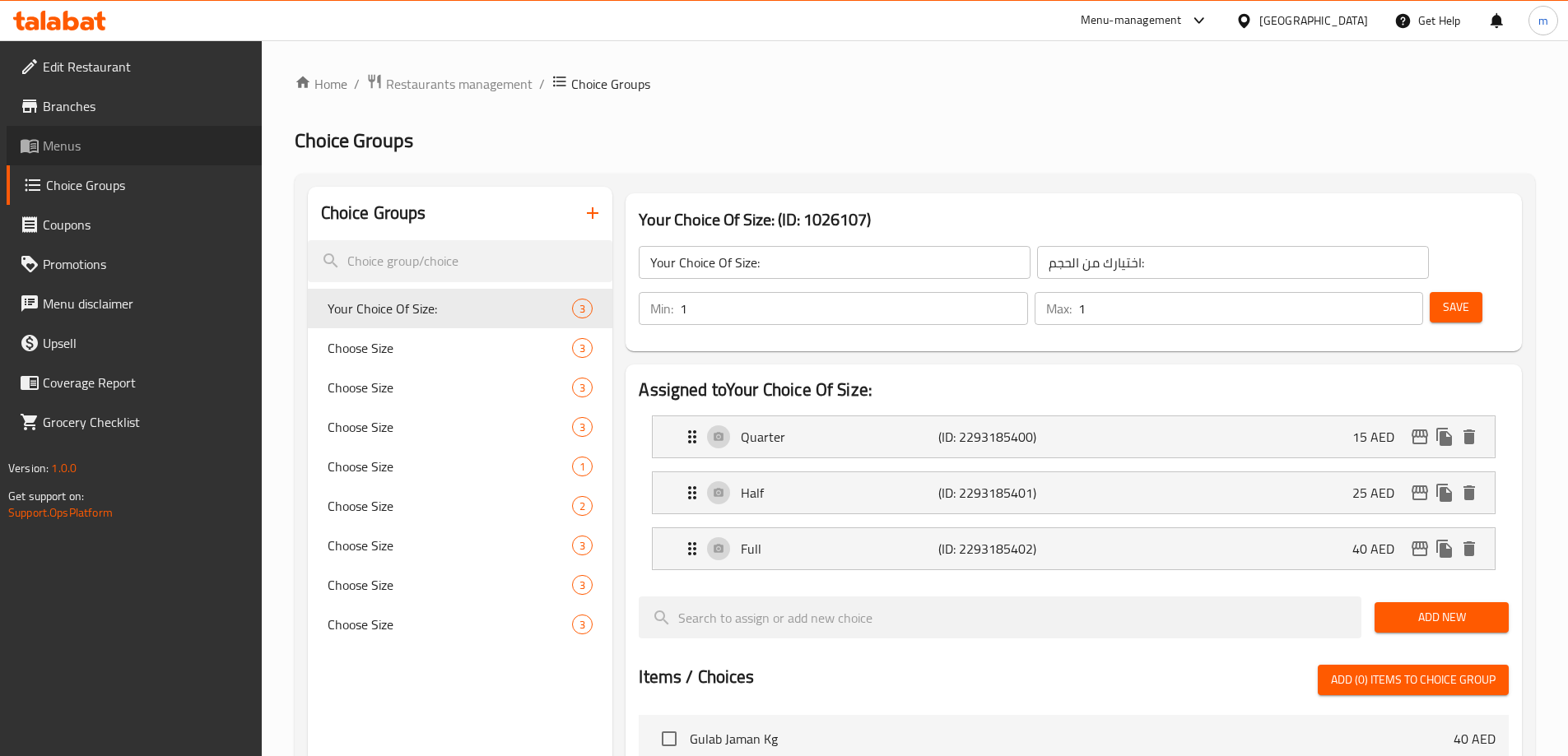
click at [110, 159] on link "Menus" at bounding box center [134, 145] width 255 height 40
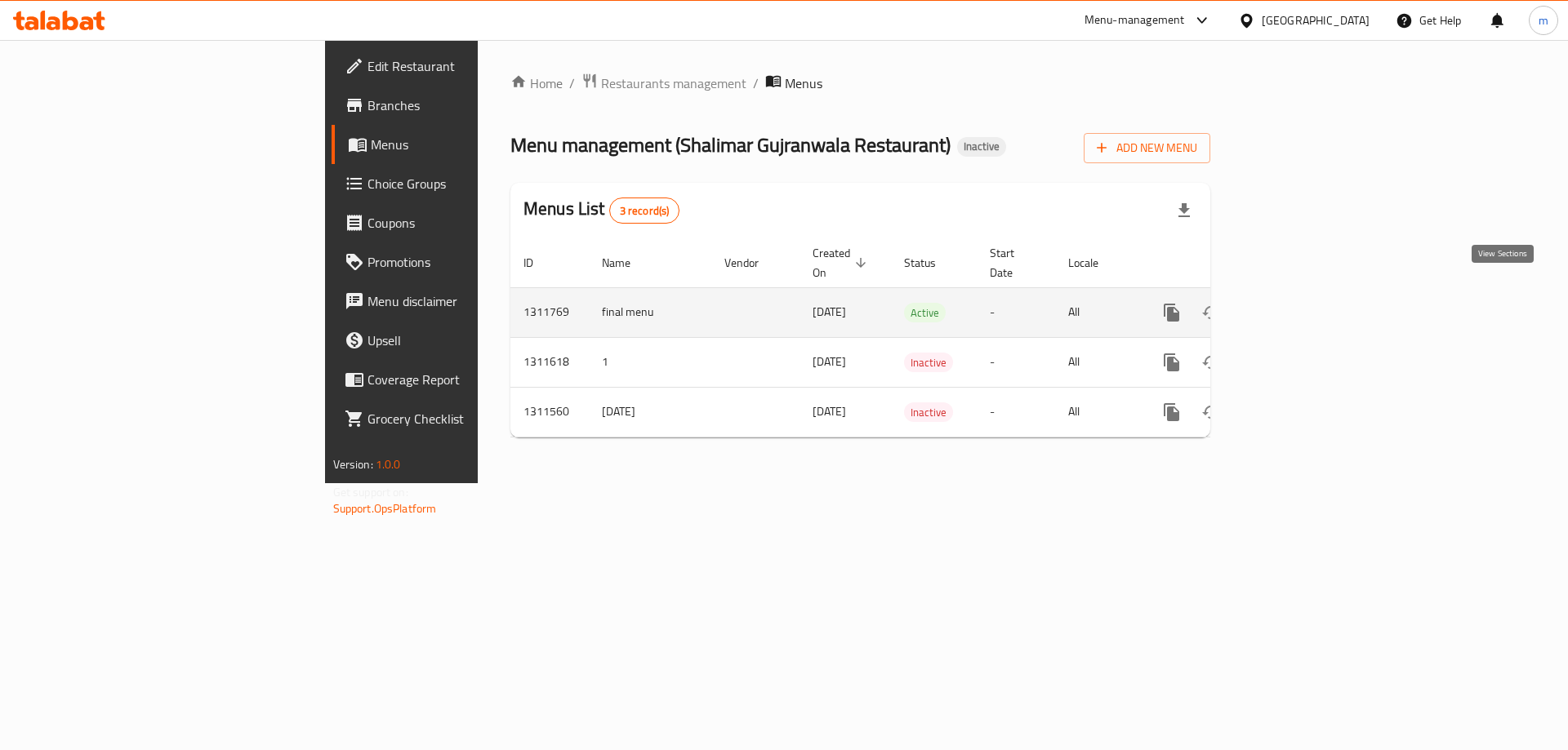
click at [1299, 302] on icon "enhanced table" at bounding box center [1289, 312] width 19 height 19
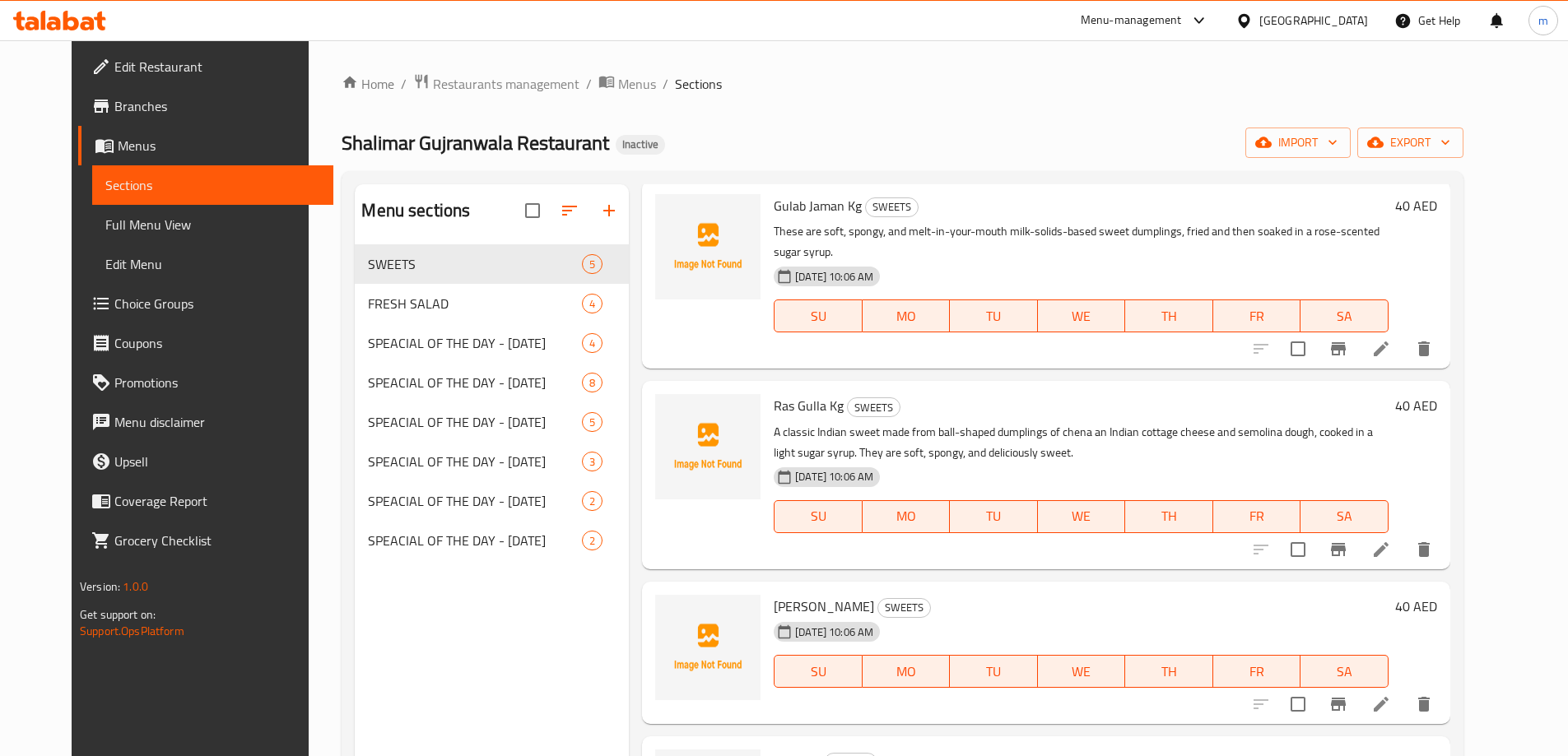
scroll to position [82, 0]
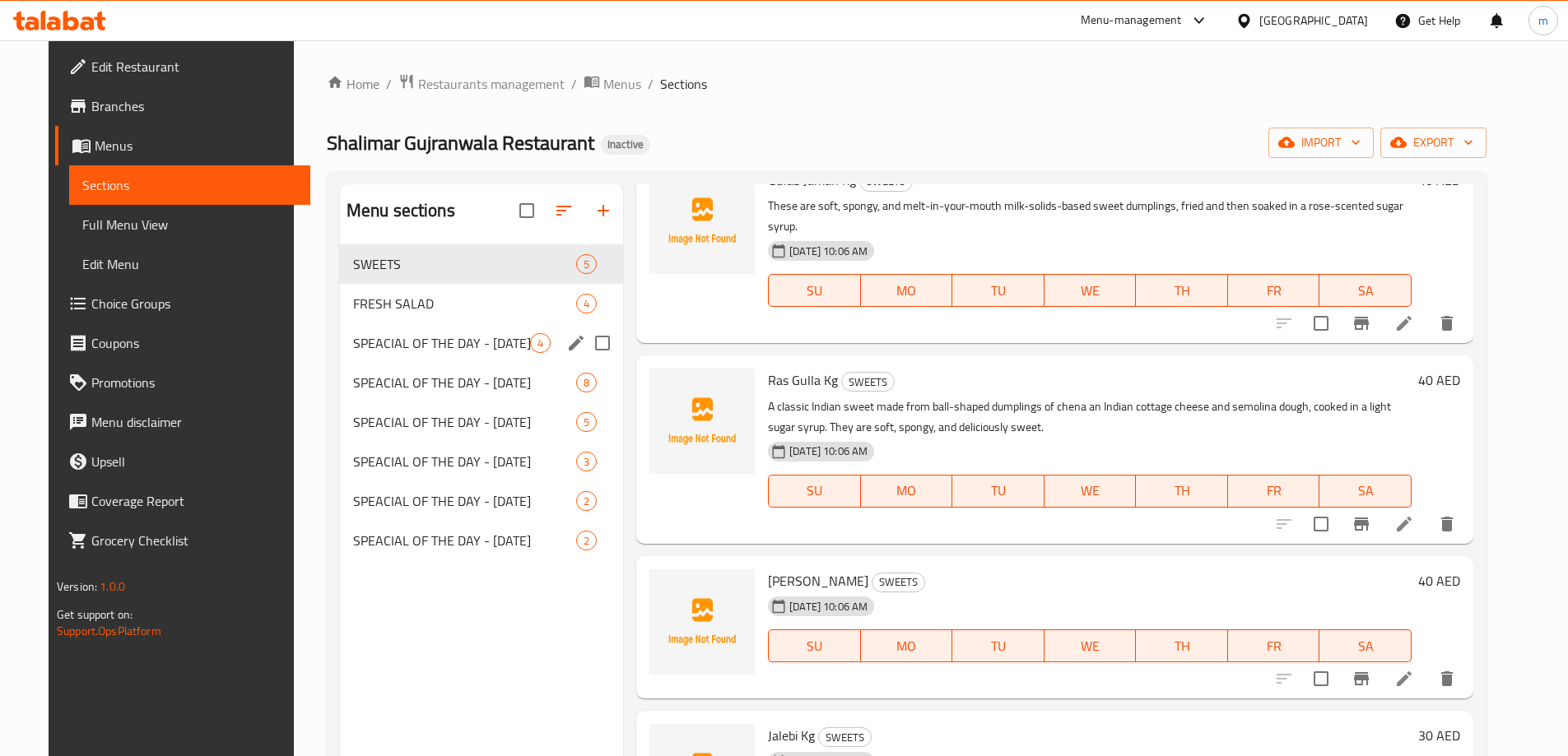
click at [377, 344] on span "SPEACIAL OF THE DAY - [DATE]" at bounding box center [442, 343] width 177 height 19
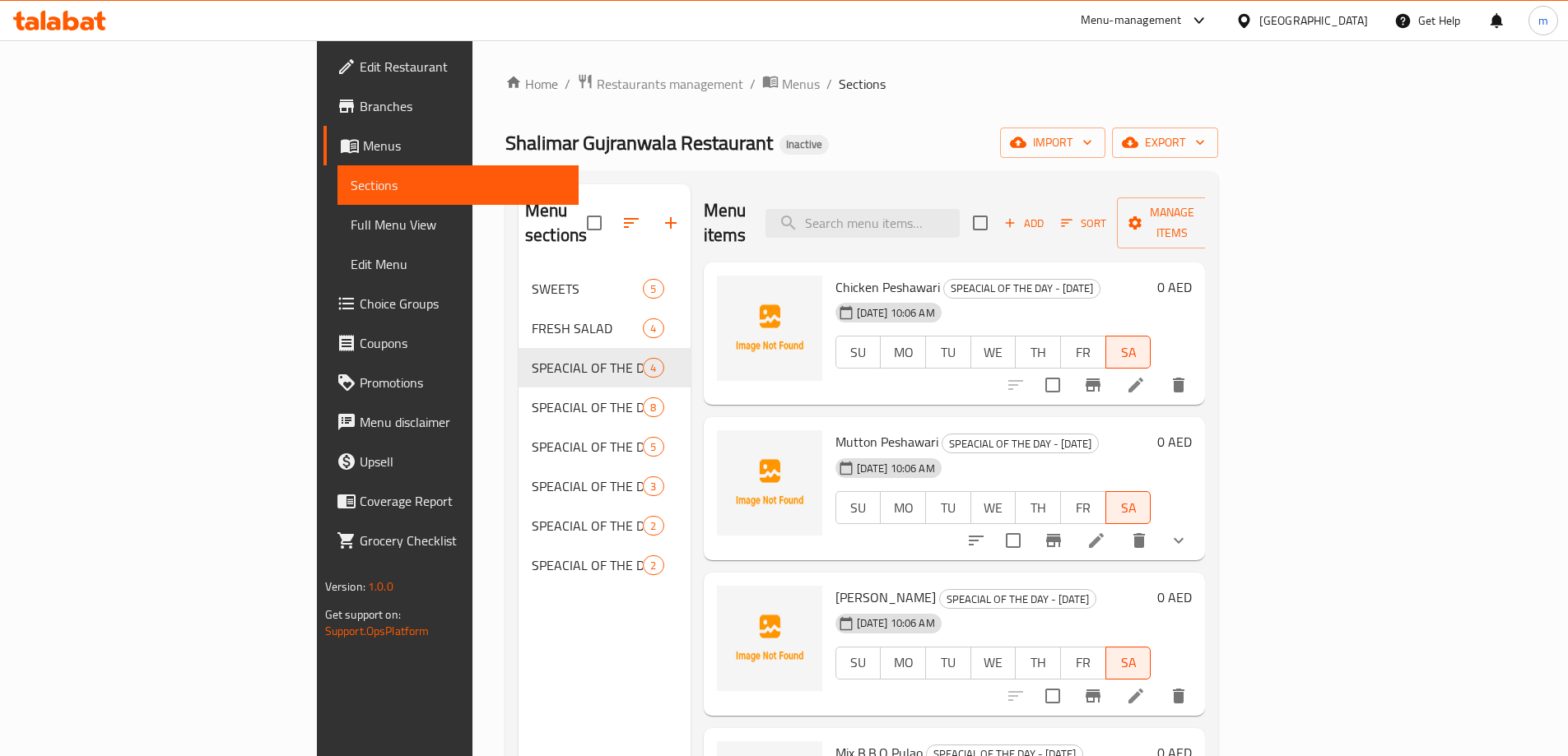
click at [1198, 522] on button "show more" at bounding box center [1178, 540] width 40 height 40
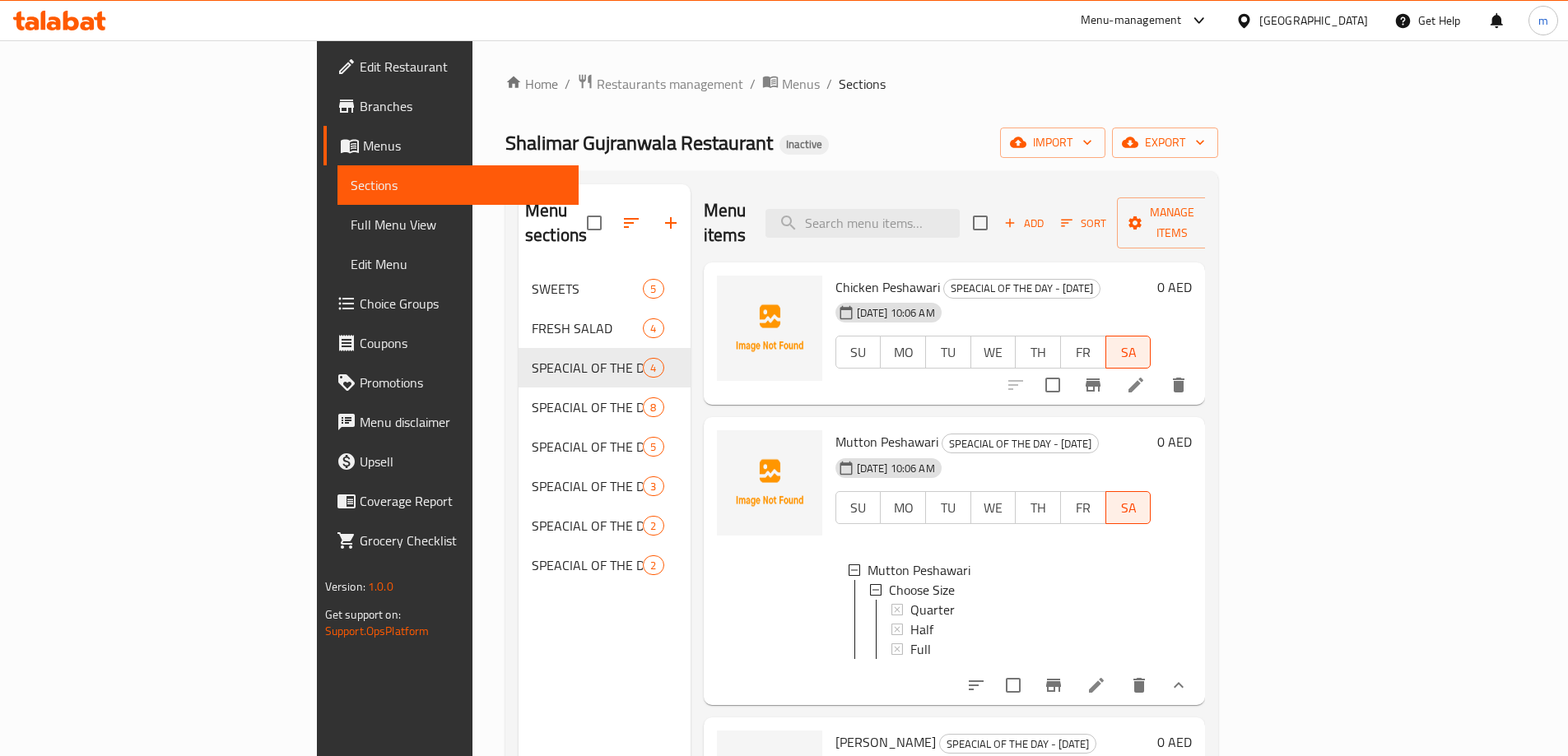
click at [1106, 676] on icon at bounding box center [1096, 685] width 19 height 19
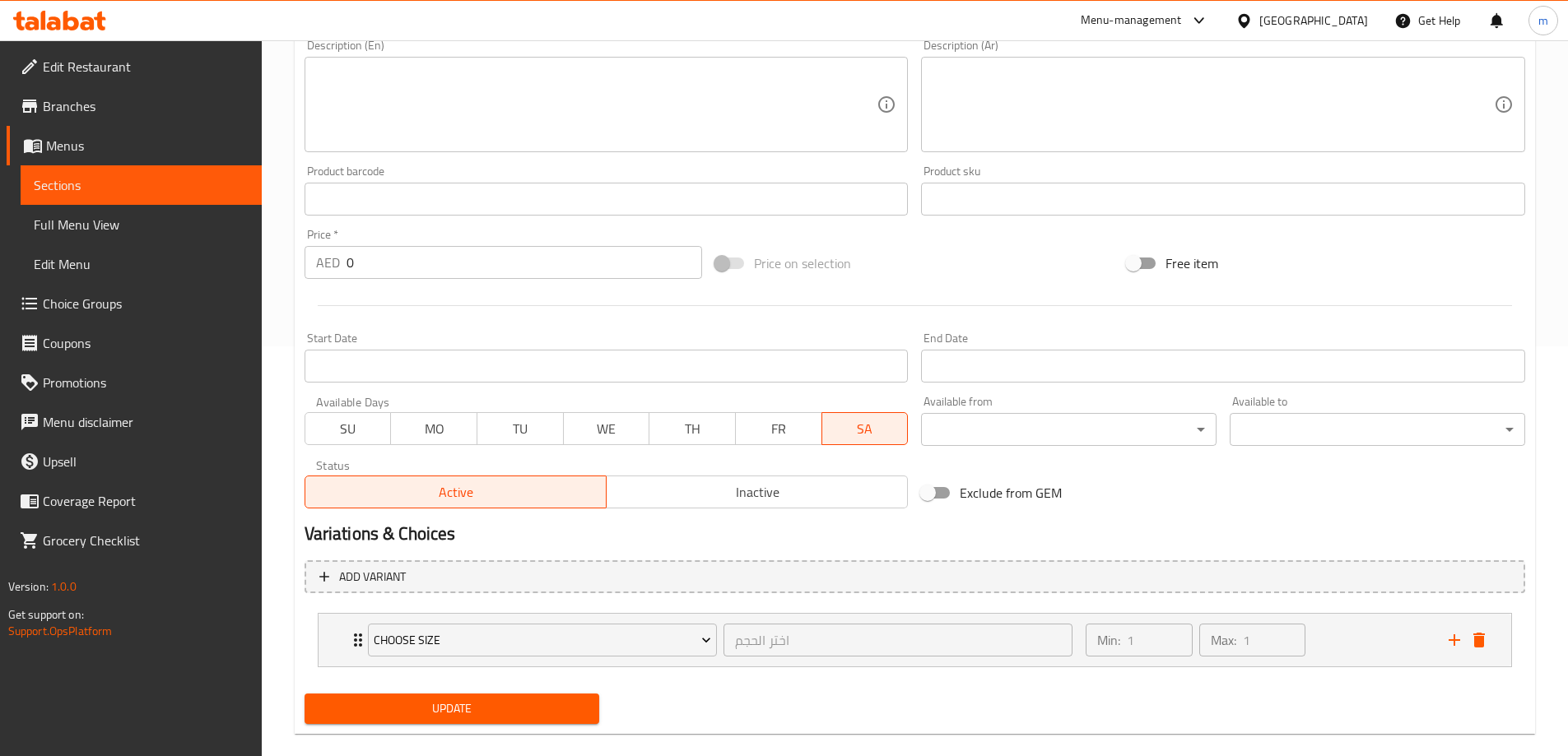
scroll to position [411, 0]
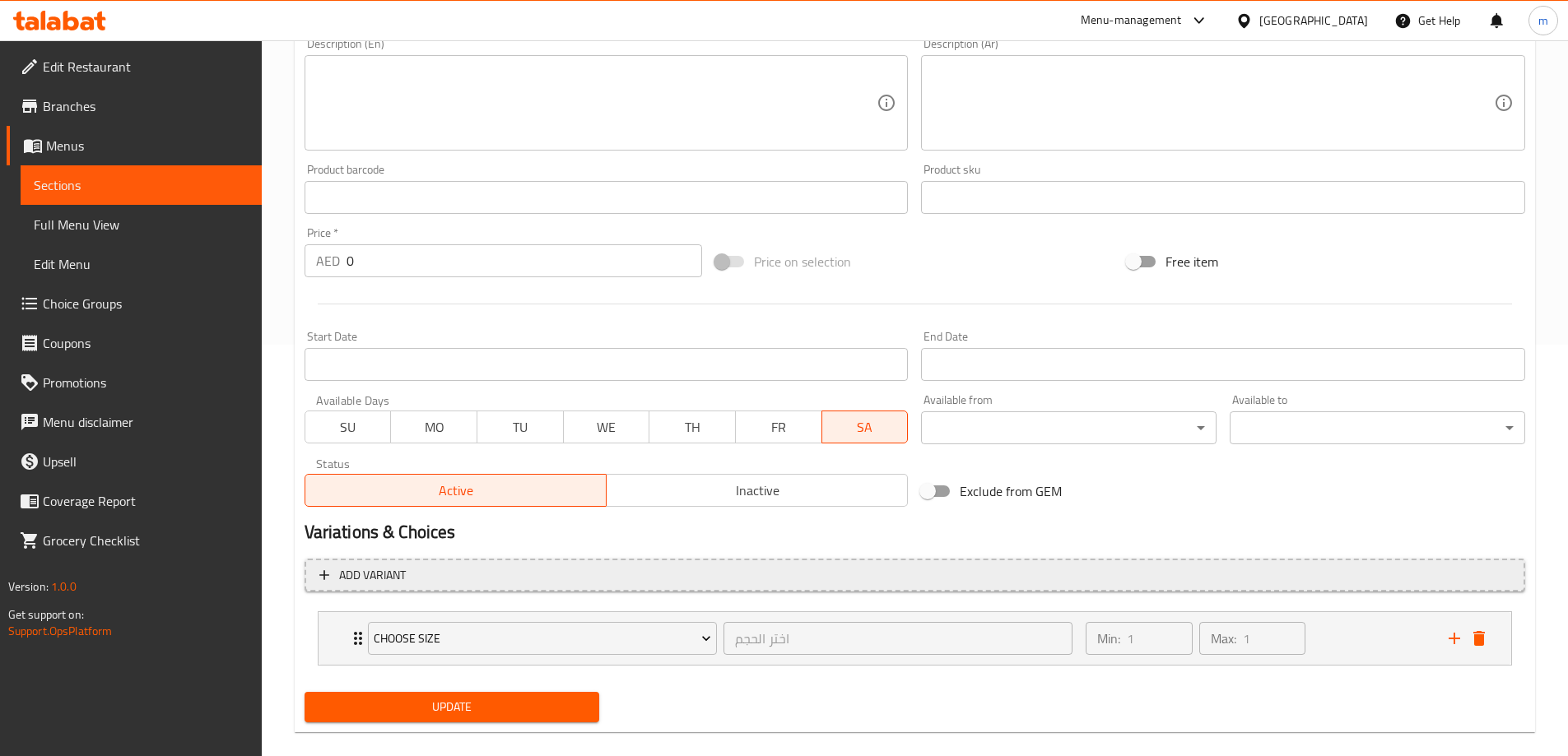
click at [791, 581] on span "Add variant" at bounding box center [915, 575] width 1191 height 20
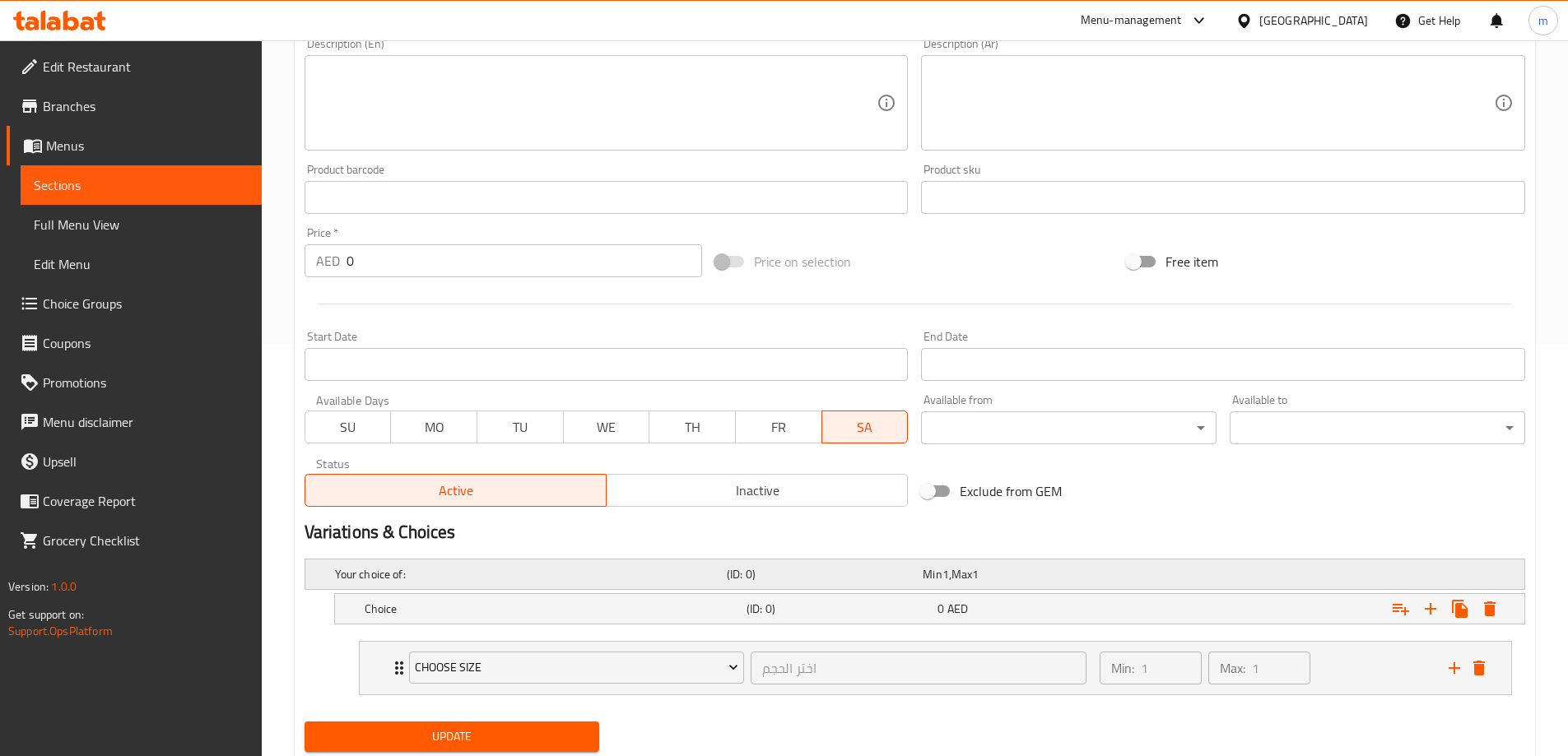
click at [803, 583] on div "(ID: 0)" at bounding box center [821, 574] width 196 height 23
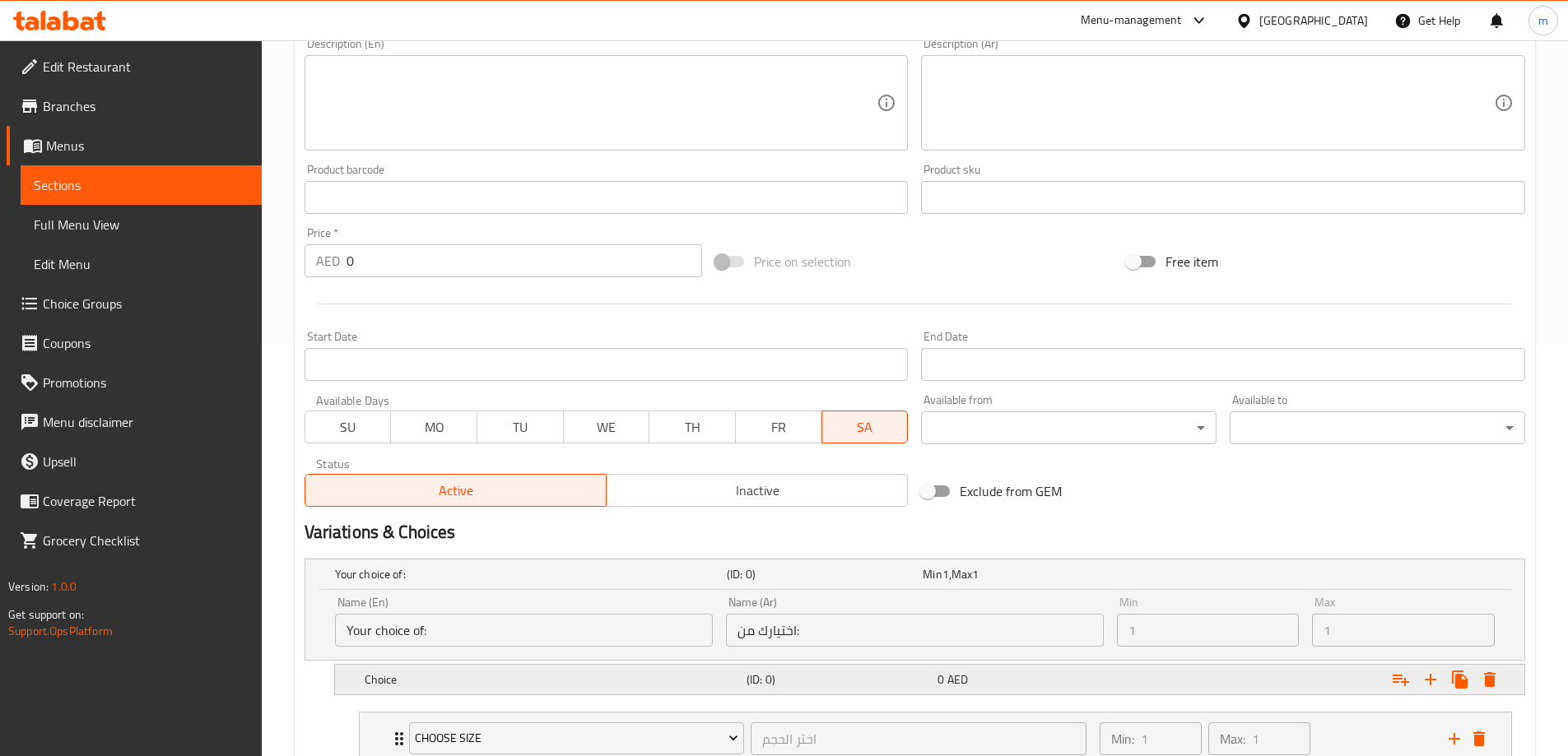
click at [796, 693] on div "Choice (ID: 0) 0 AED" at bounding box center [935, 679] width 1147 height 36
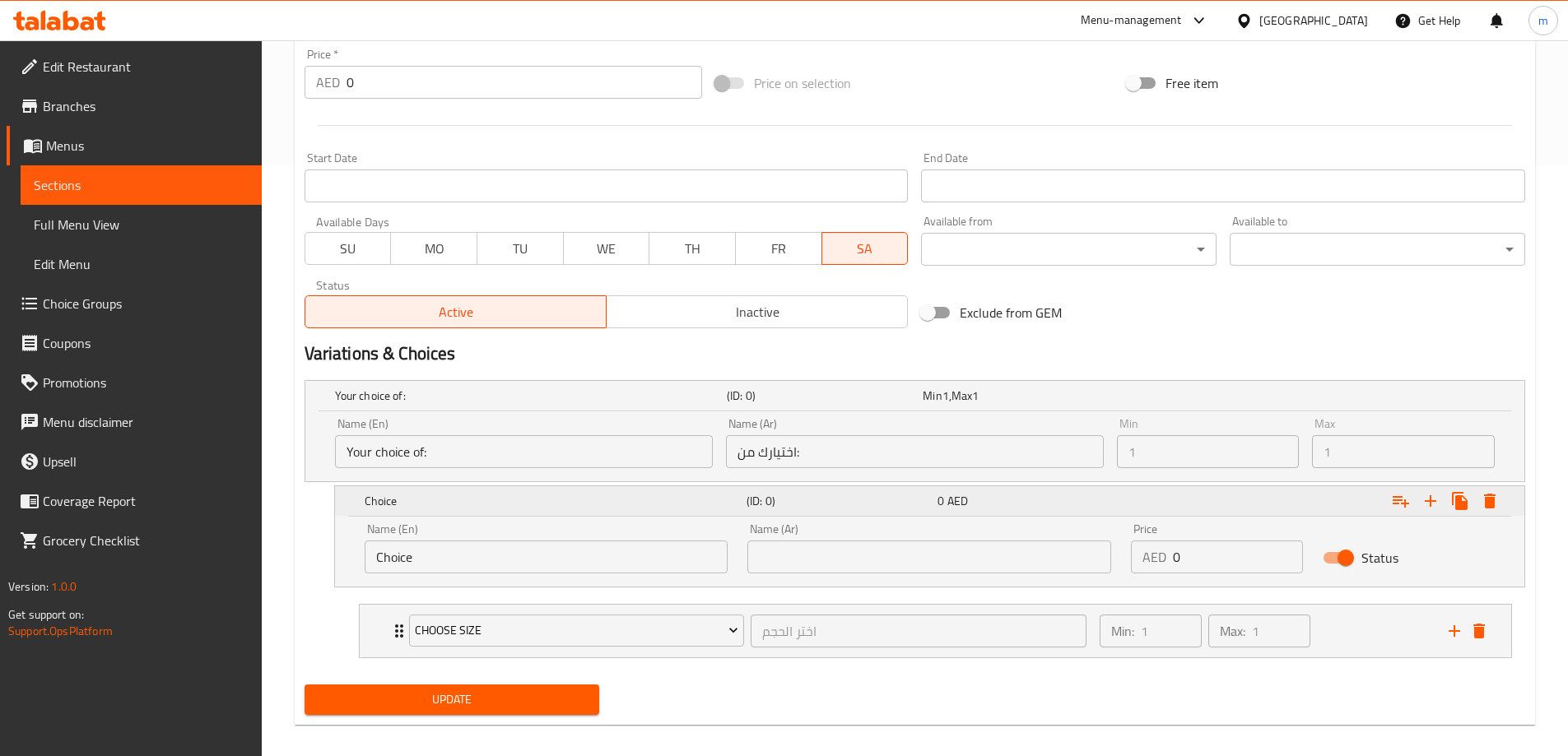
scroll to position [605, 0]
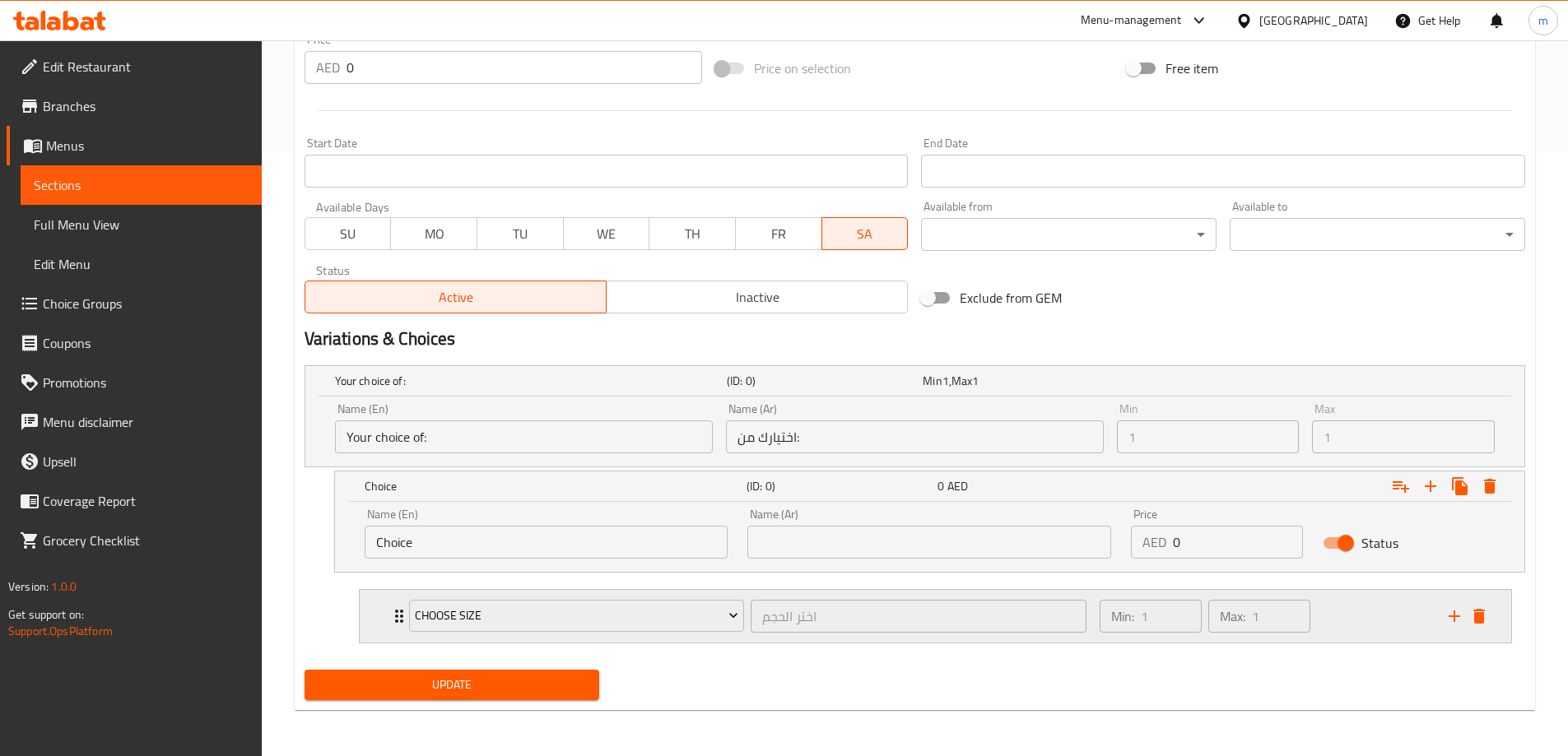
click at [833, 597] on div "اختر الحجم ​" at bounding box center [919, 616] width 343 height 40
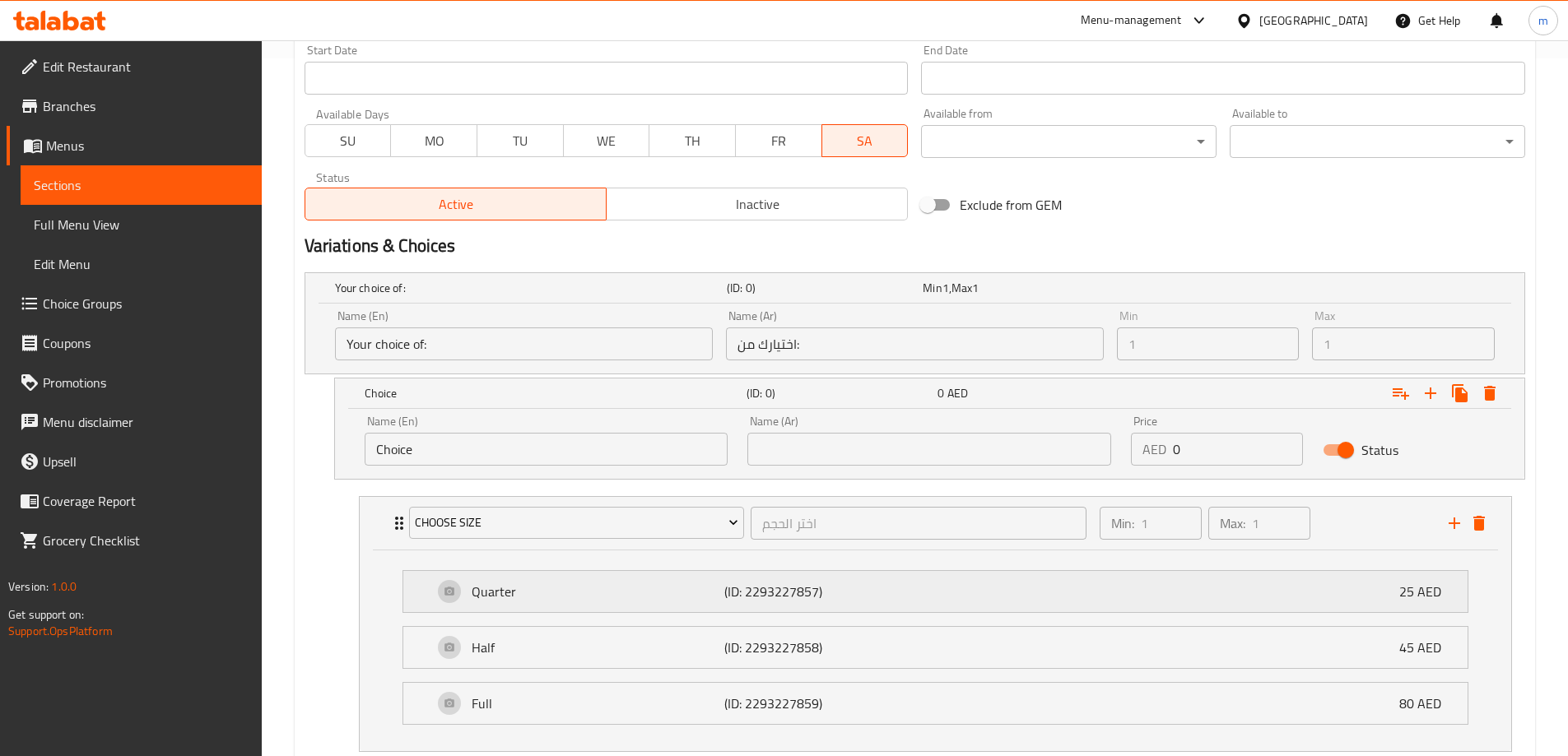
scroll to position [806, 0]
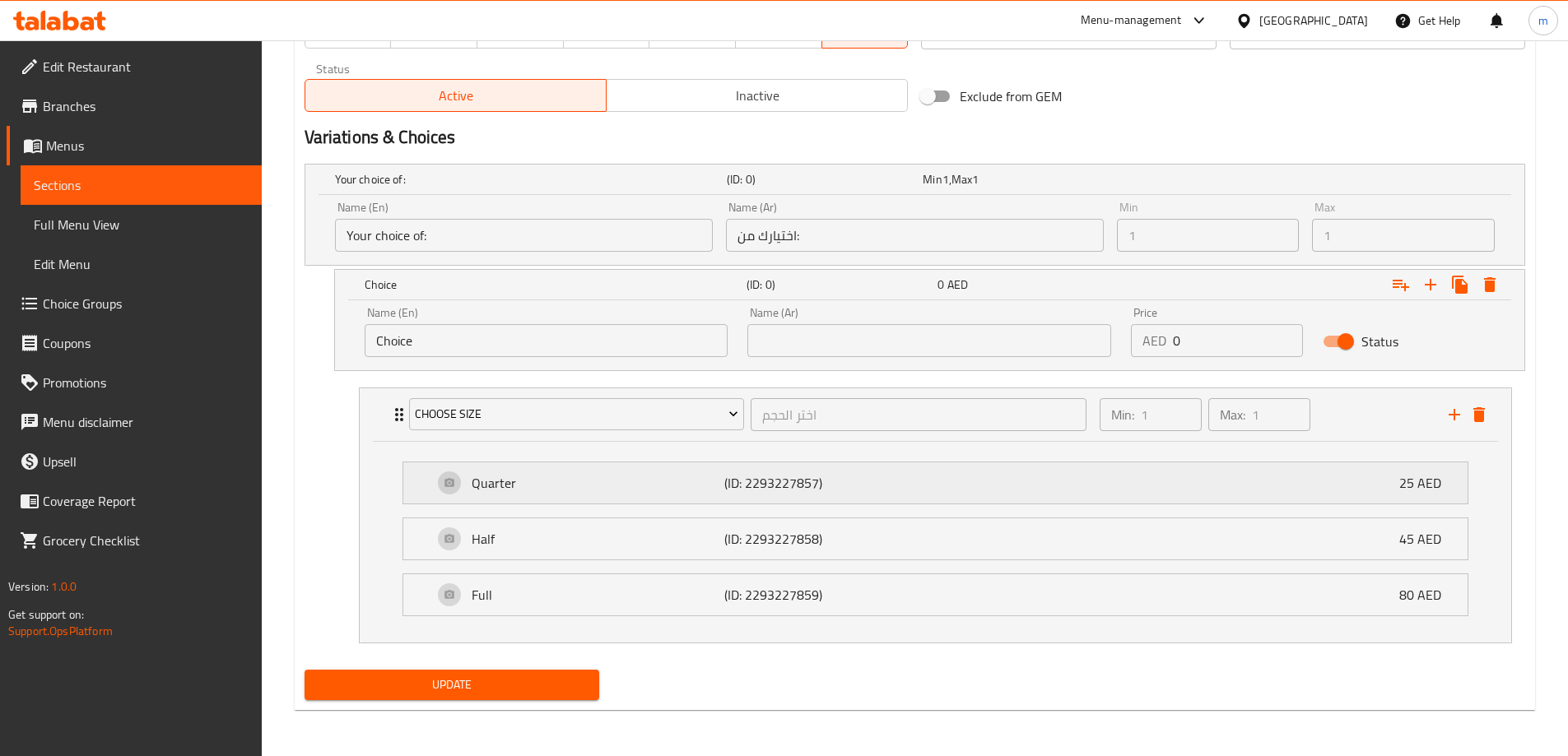
click at [1105, 479] on div "Quarter (ID: 2293227857) 25 AED" at bounding box center [940, 483] width 1015 height 41
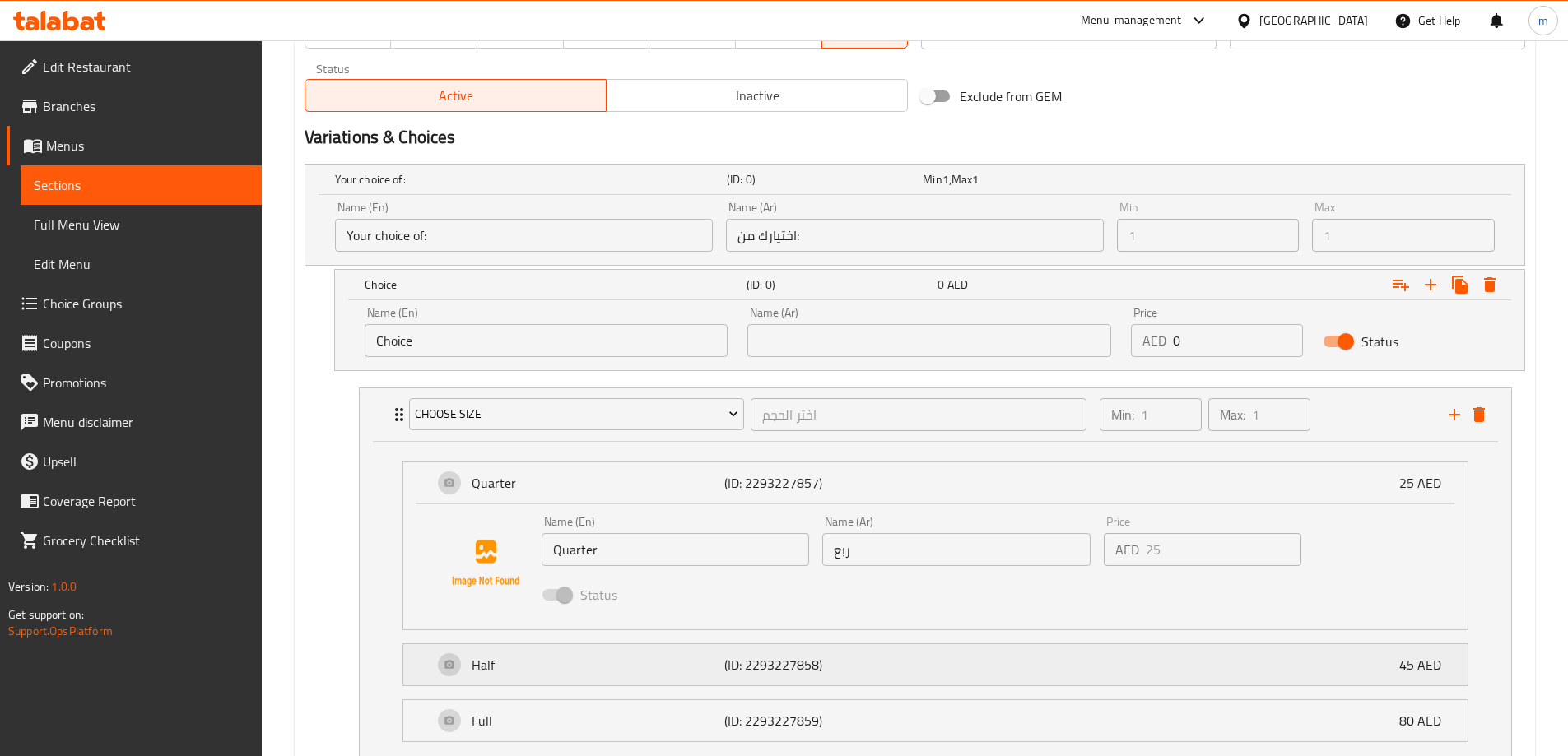
click at [1010, 665] on div "Half (ID: 2293227858) 45 AED" at bounding box center [940, 664] width 1015 height 41
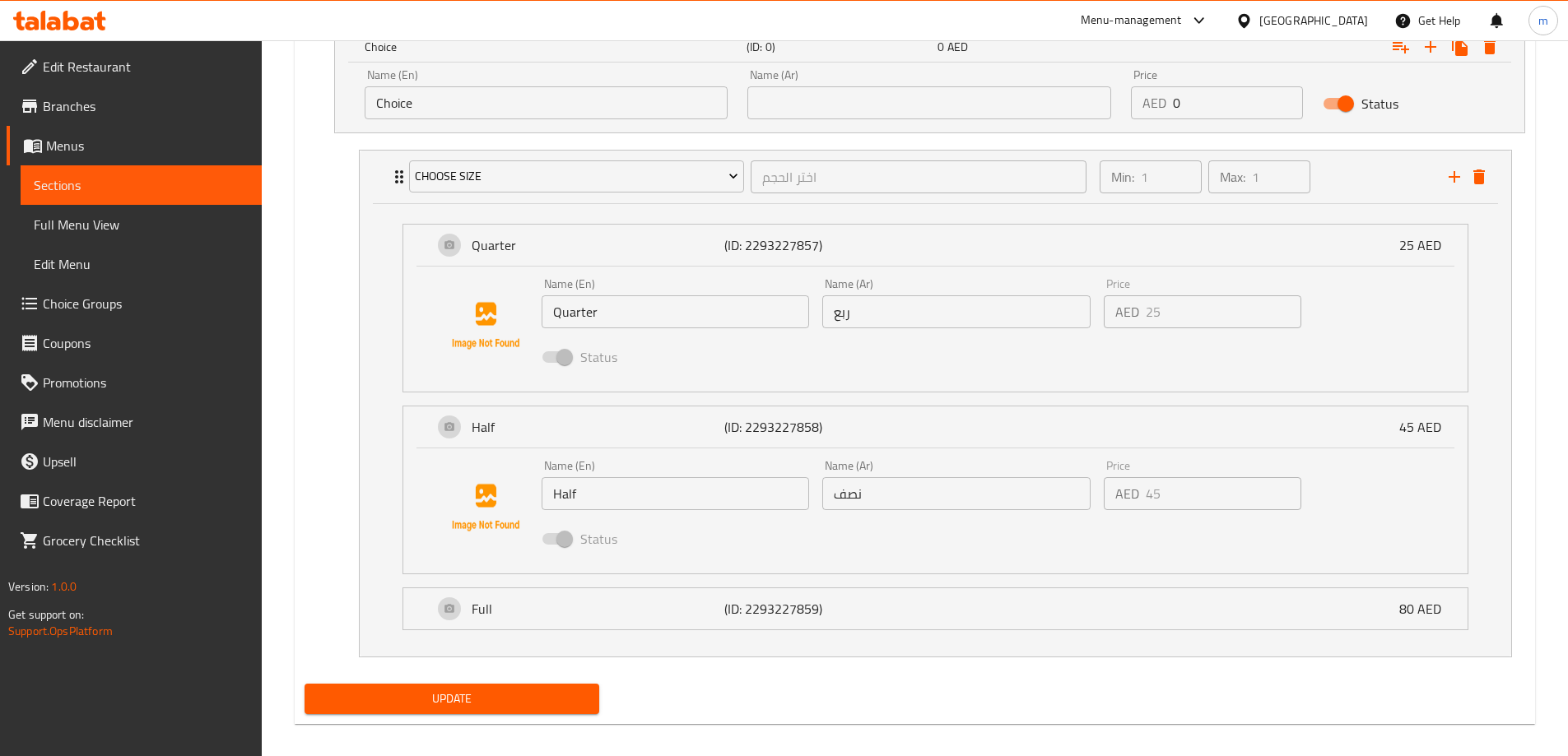
scroll to position [1053, 0]
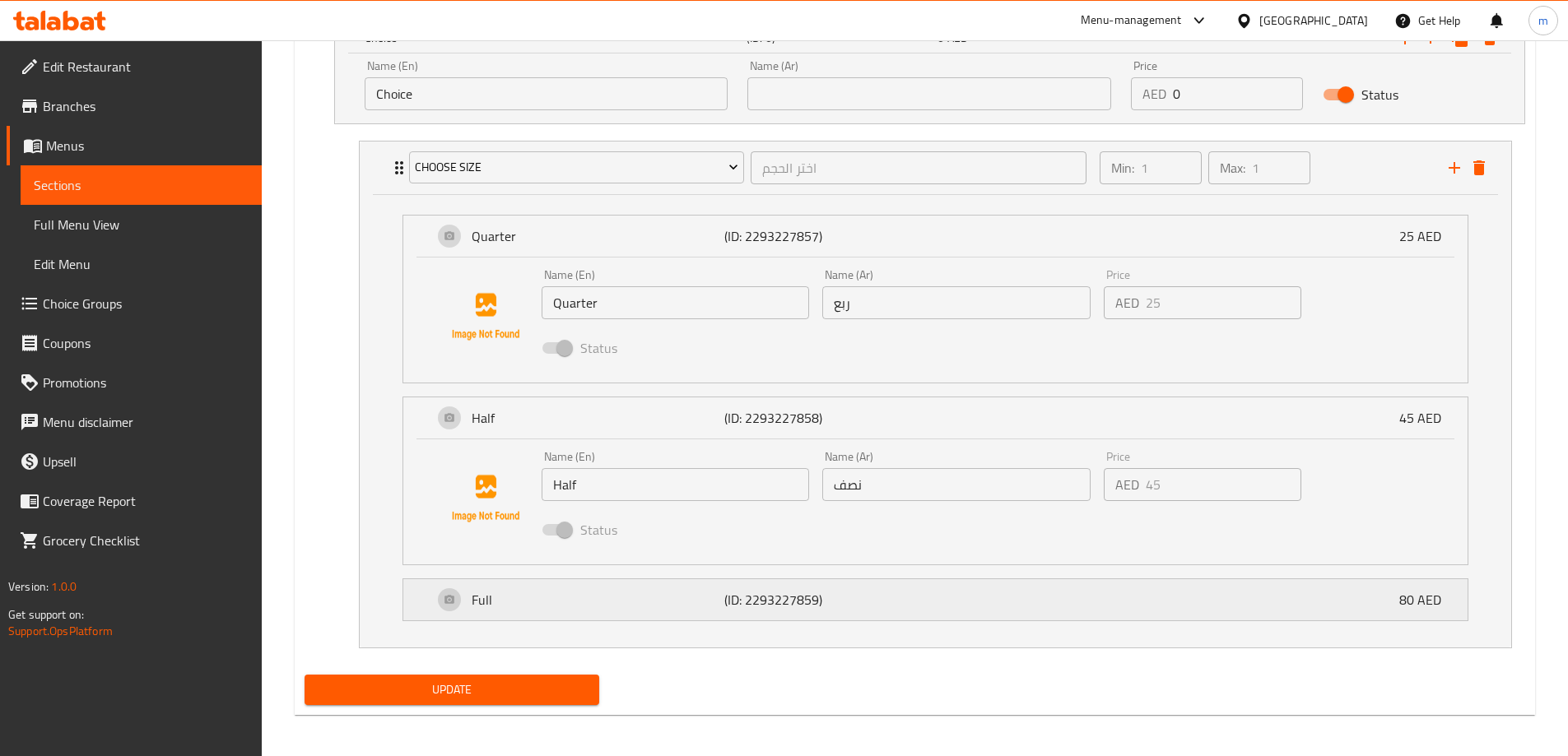
click at [929, 608] on div "Full (ID: 2293227859) 80 AED" at bounding box center [940, 599] width 1015 height 41
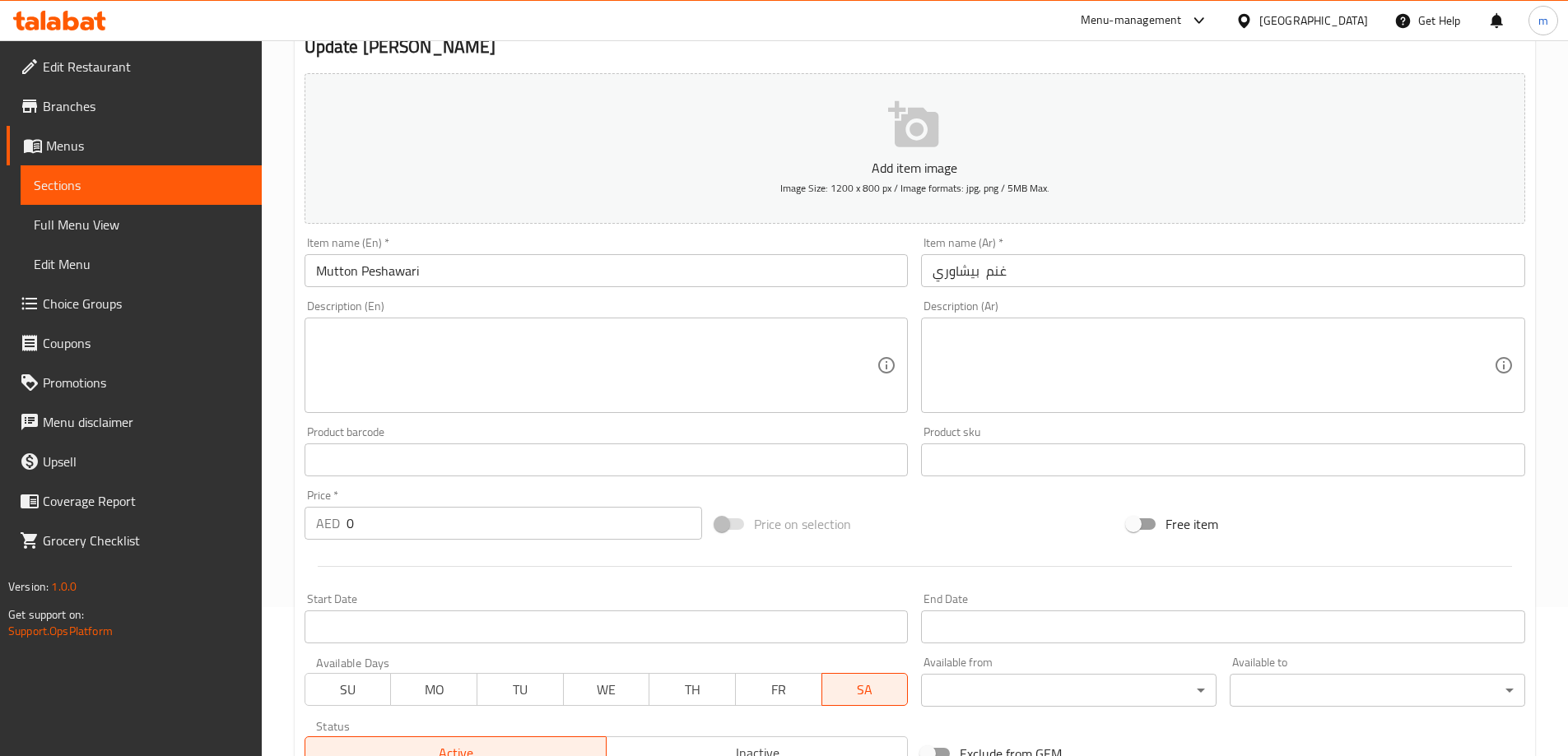
scroll to position [0, 0]
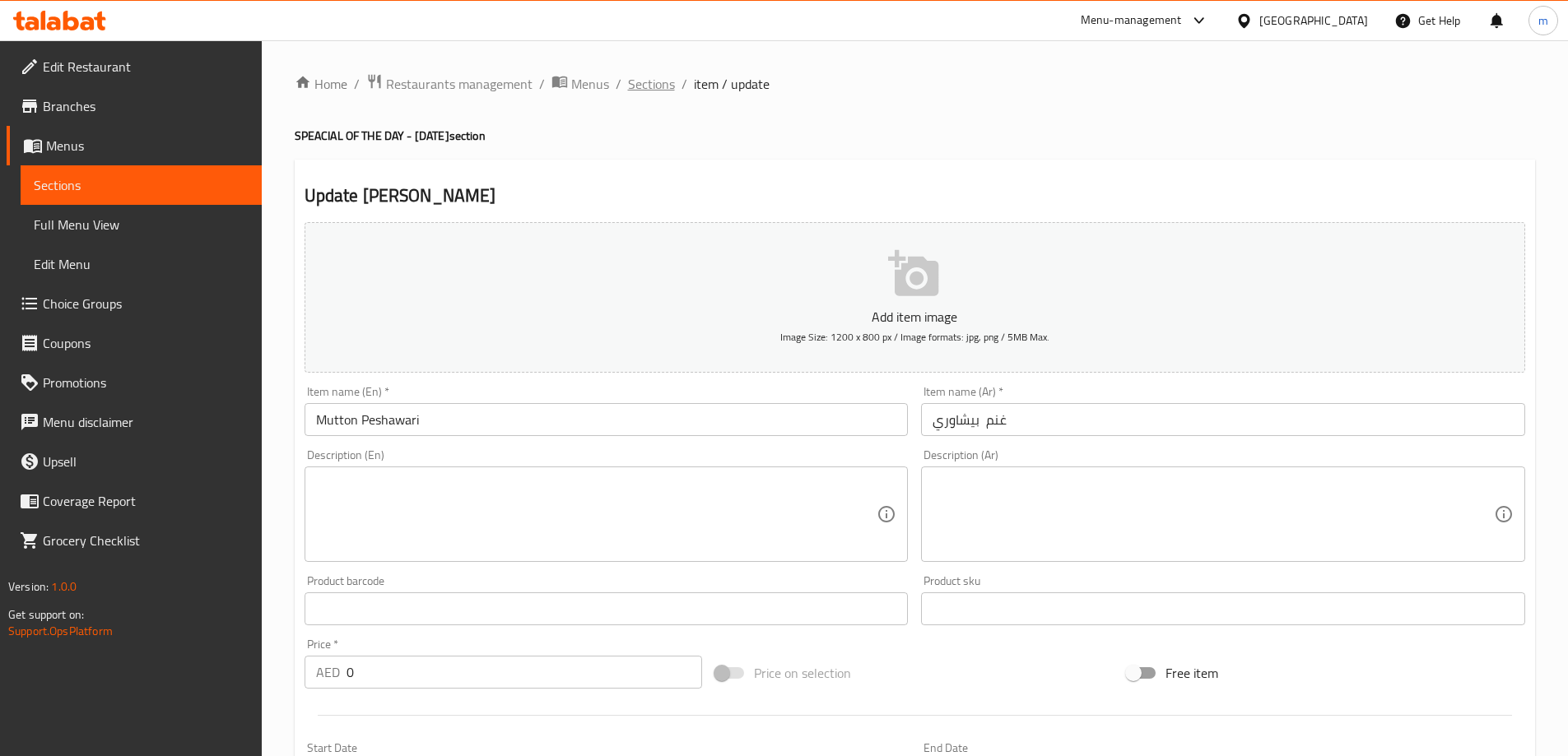
click at [628, 88] on span "Sections" at bounding box center [651, 83] width 46 height 19
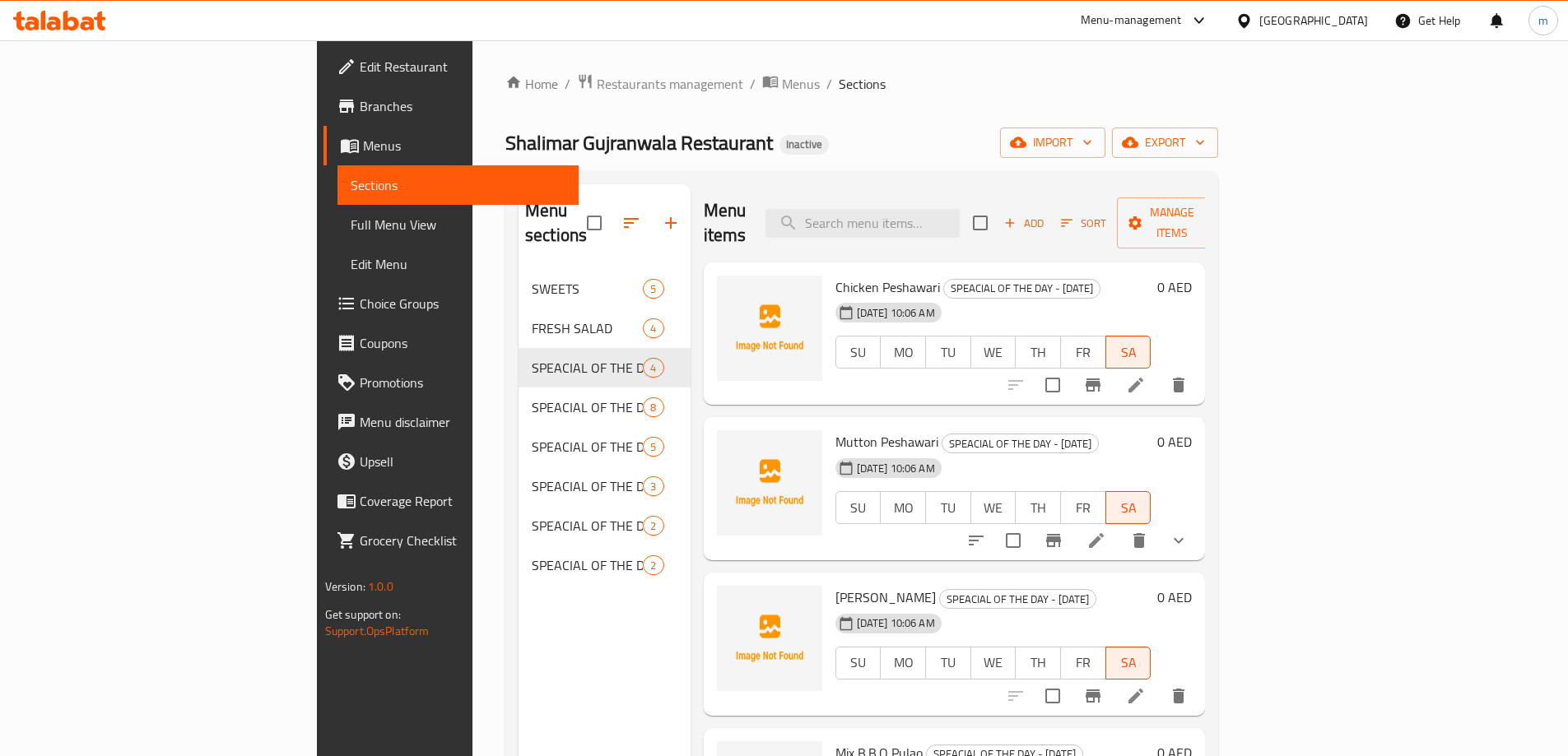
click at [359, 303] on span "Choice Groups" at bounding box center [462, 303] width 205 height 19
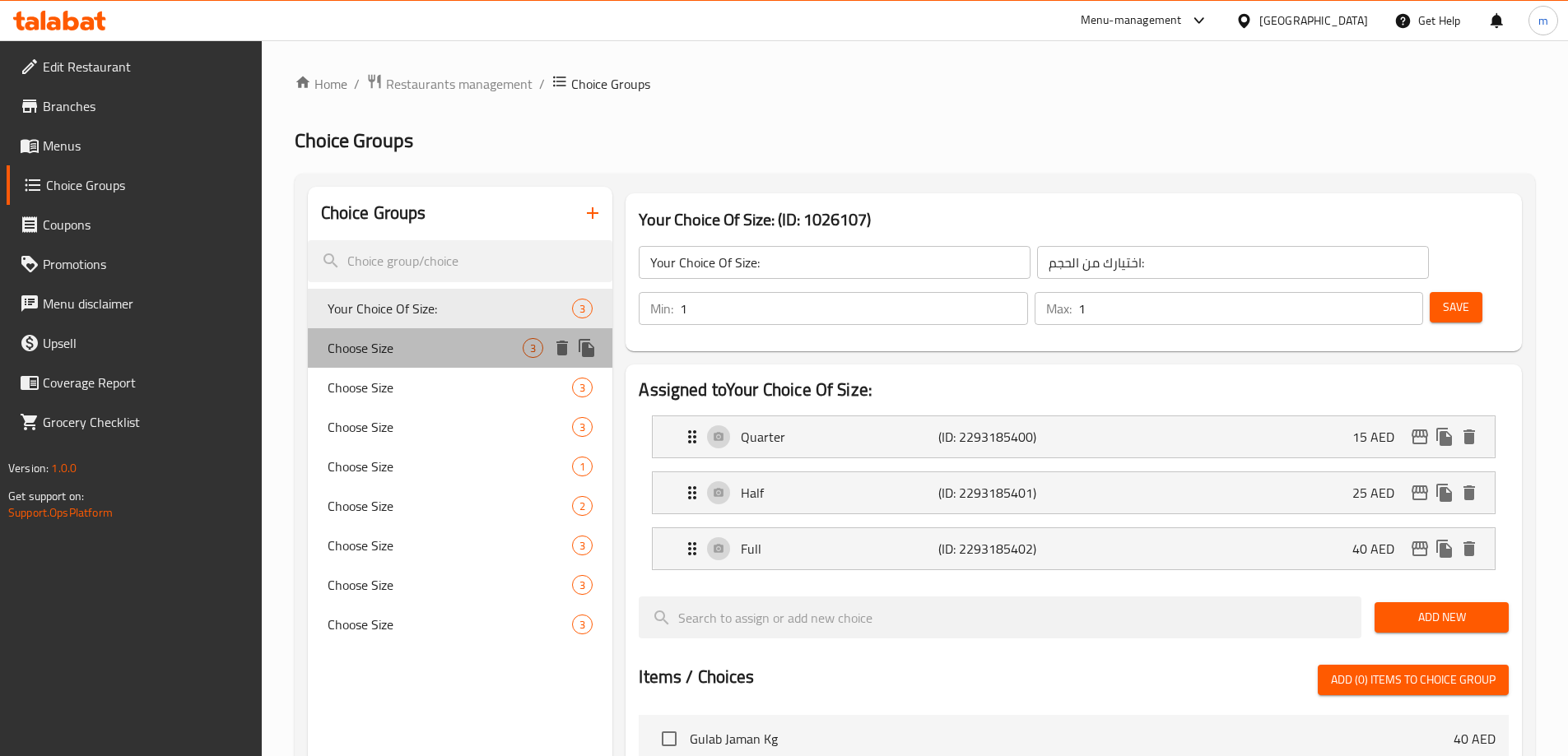
click at [427, 359] on div "Choose Size 3" at bounding box center [460, 348] width 305 height 40
type input "Choose Size"
type input "اختر الحجم"
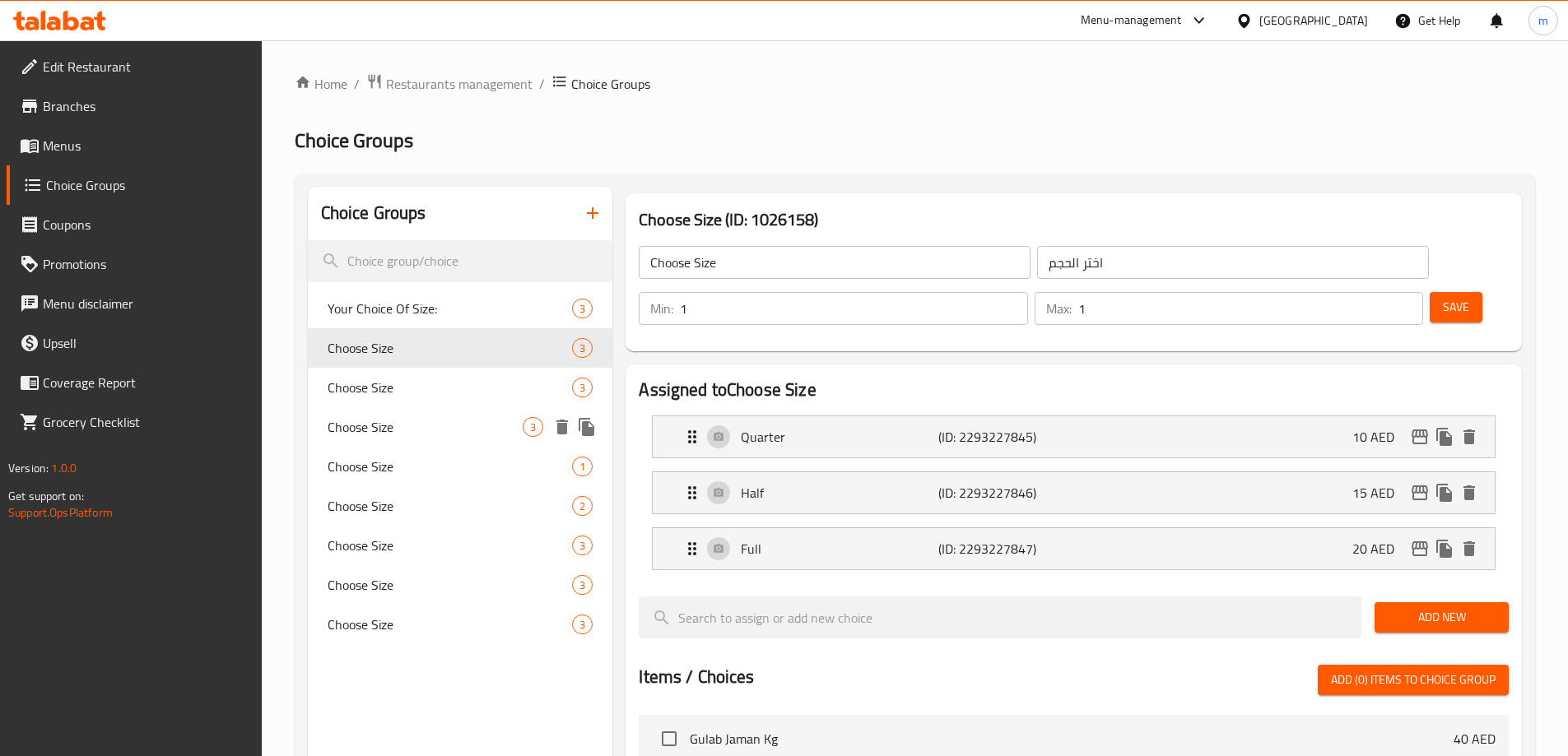
click at [417, 417] on span "Choose Size" at bounding box center [425, 427] width 196 height 19
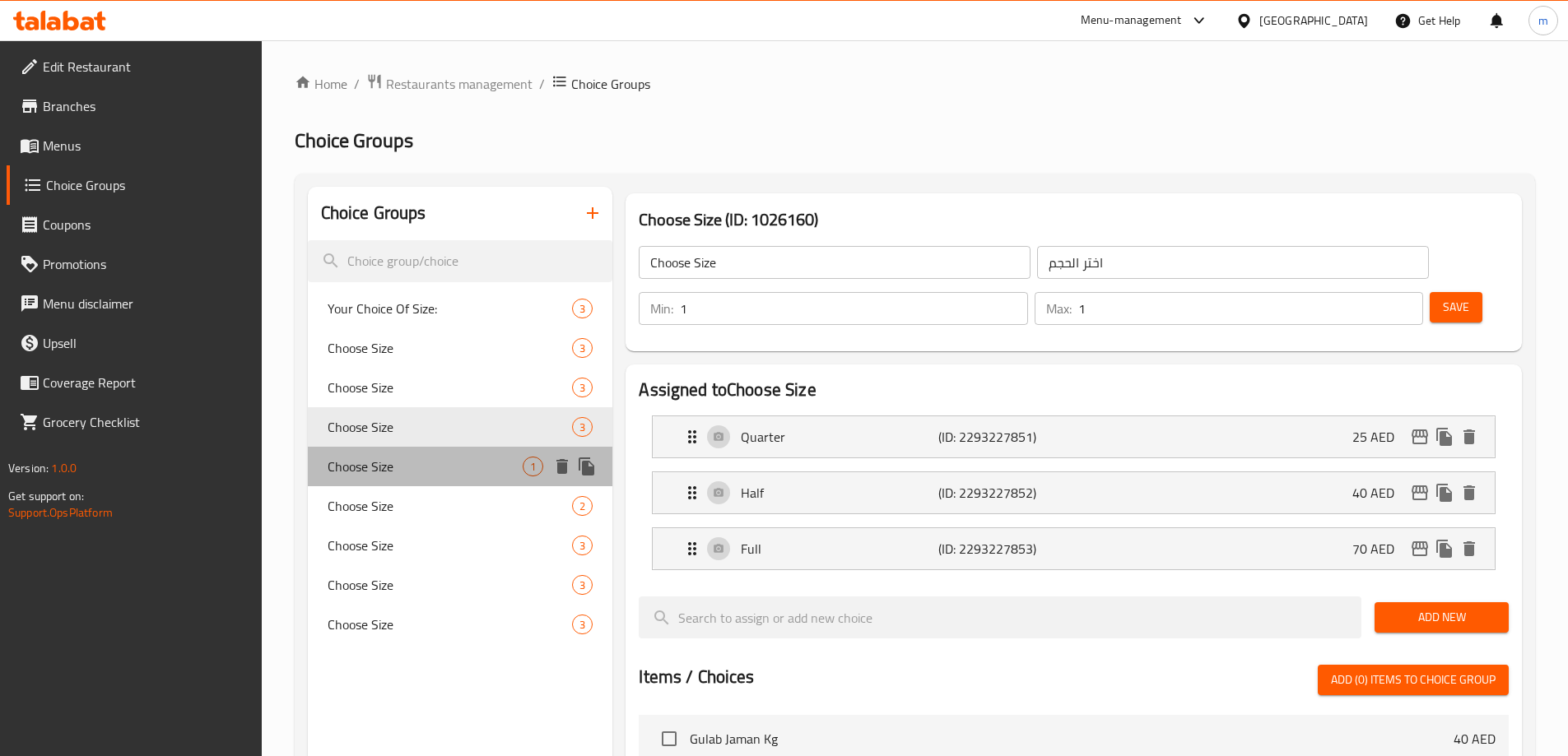
click at [417, 467] on span "Choose Size" at bounding box center [425, 467] width 196 height 19
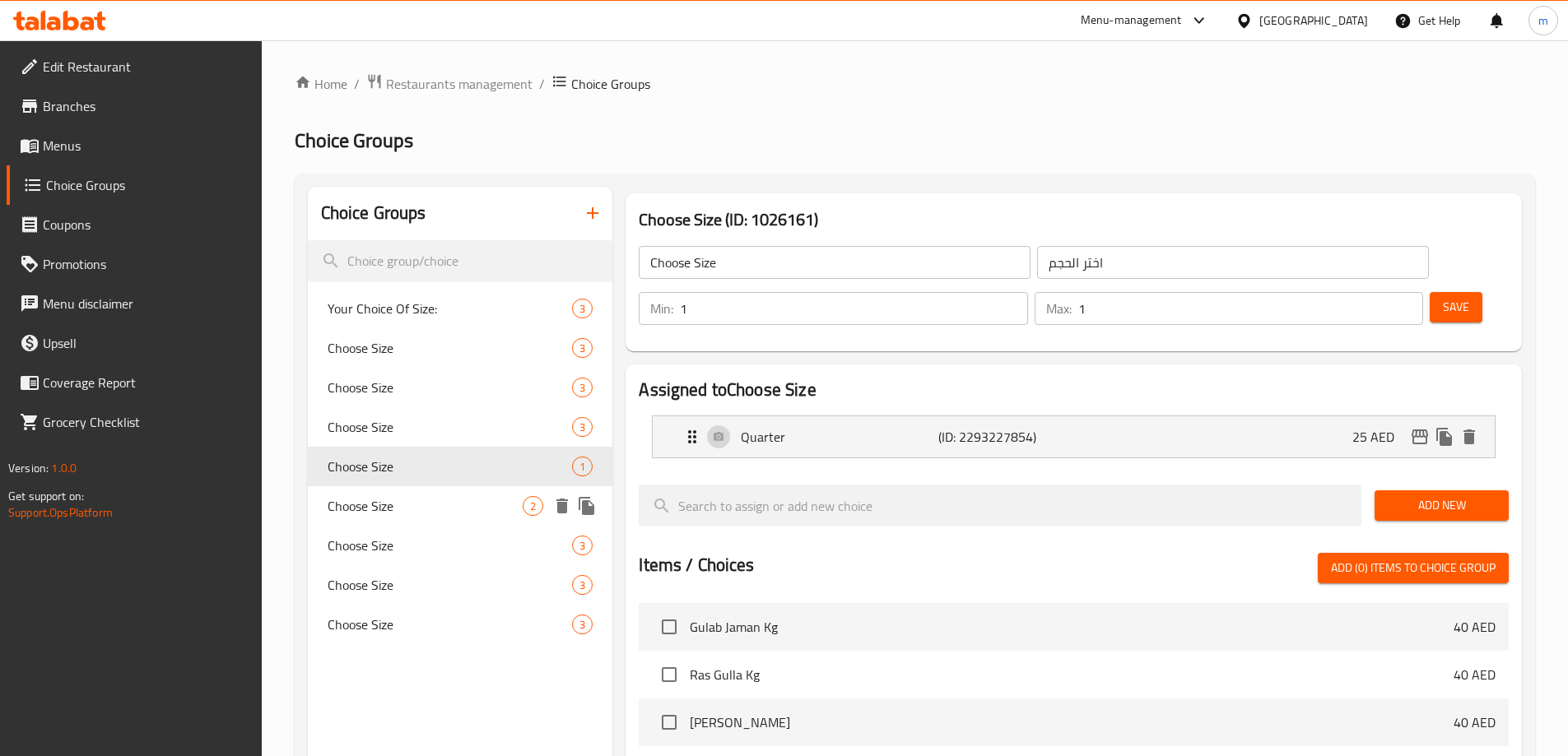
click at [435, 510] on span "Choose Size" at bounding box center [425, 505] width 196 height 19
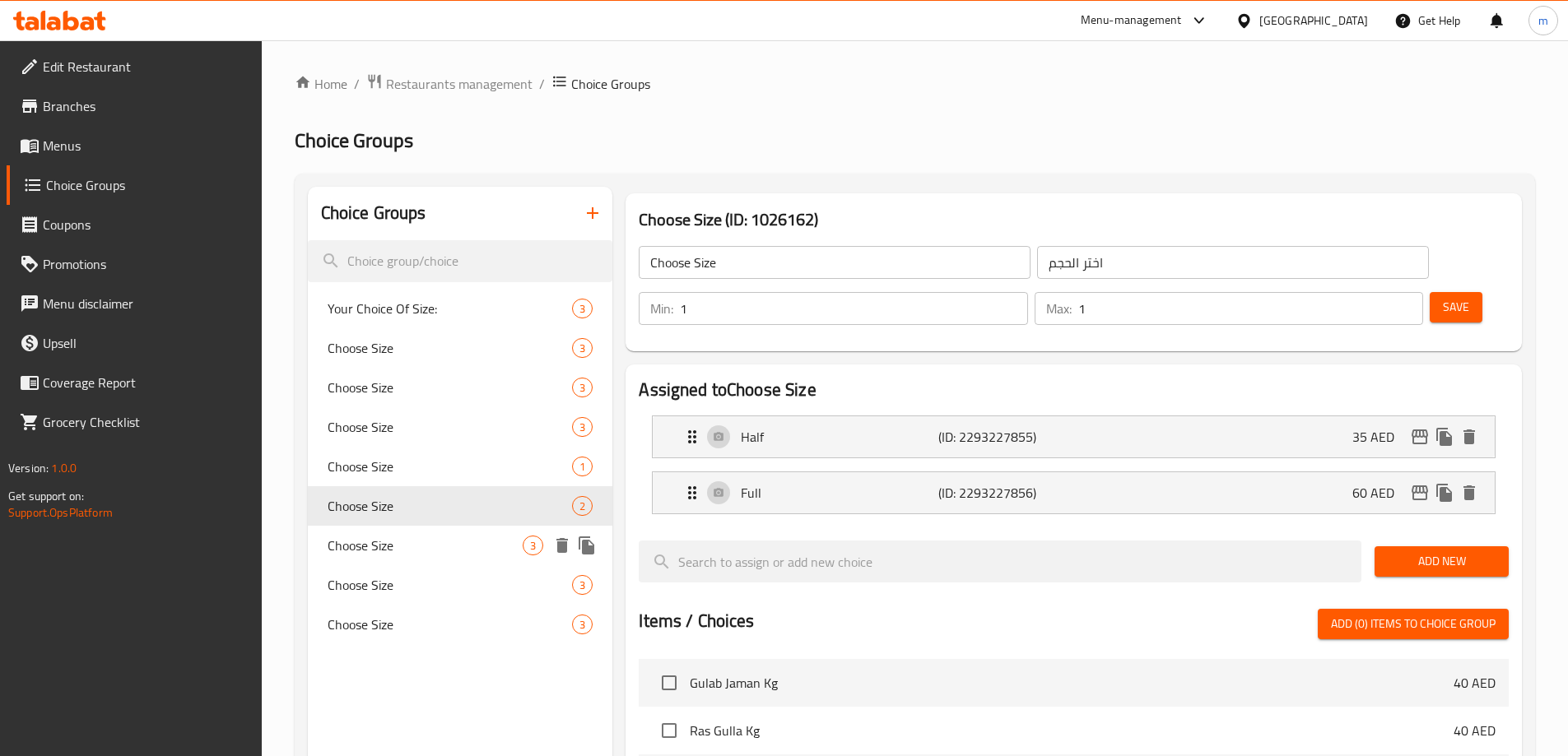
click at [436, 546] on span "Choose Size" at bounding box center [425, 545] width 196 height 19
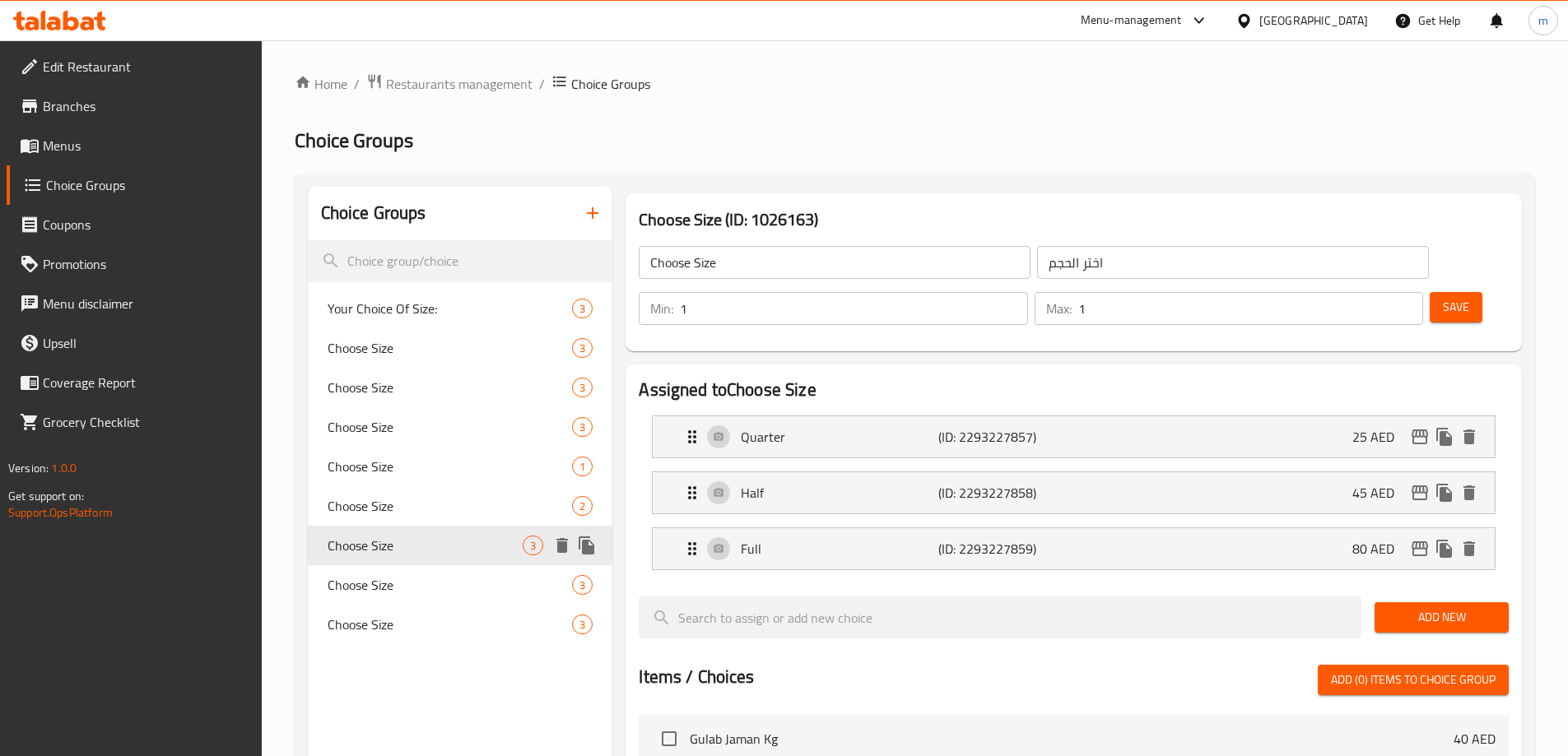
click at [441, 575] on span "Choose Size" at bounding box center [449, 585] width 245 height 19
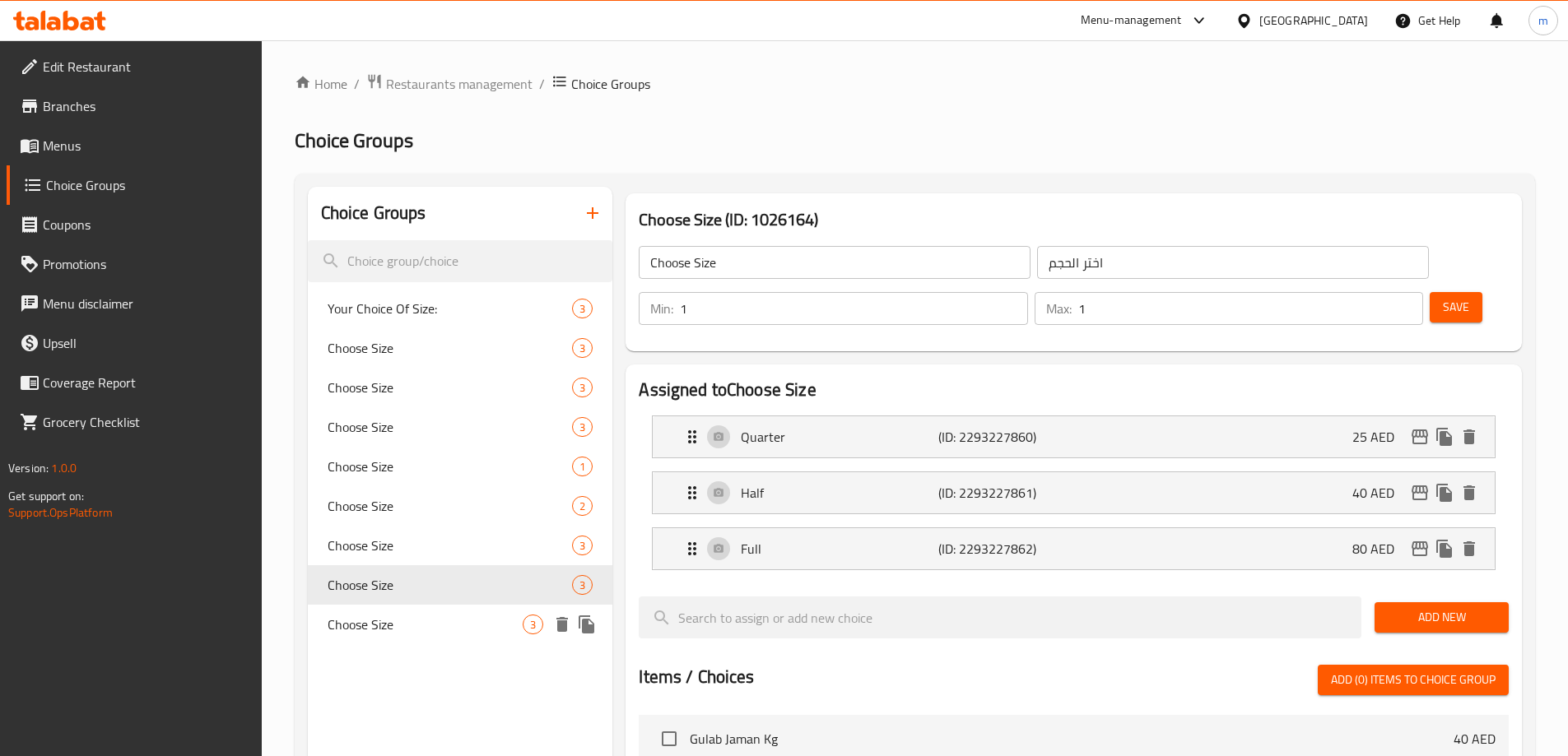
click at [443, 608] on div "Choose Size 3" at bounding box center [460, 624] width 305 height 40
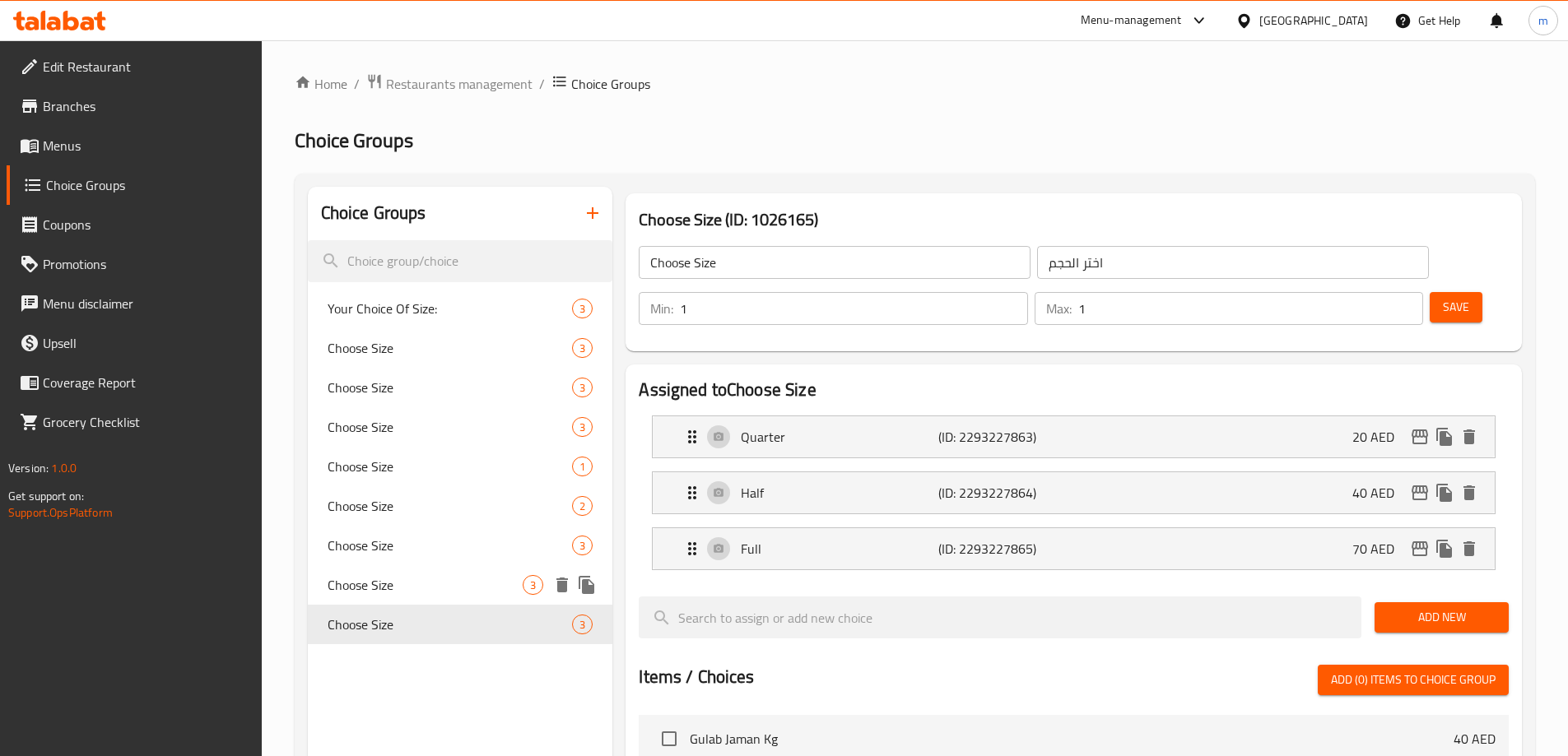
click at [443, 581] on span "Choose Size" at bounding box center [425, 585] width 196 height 19
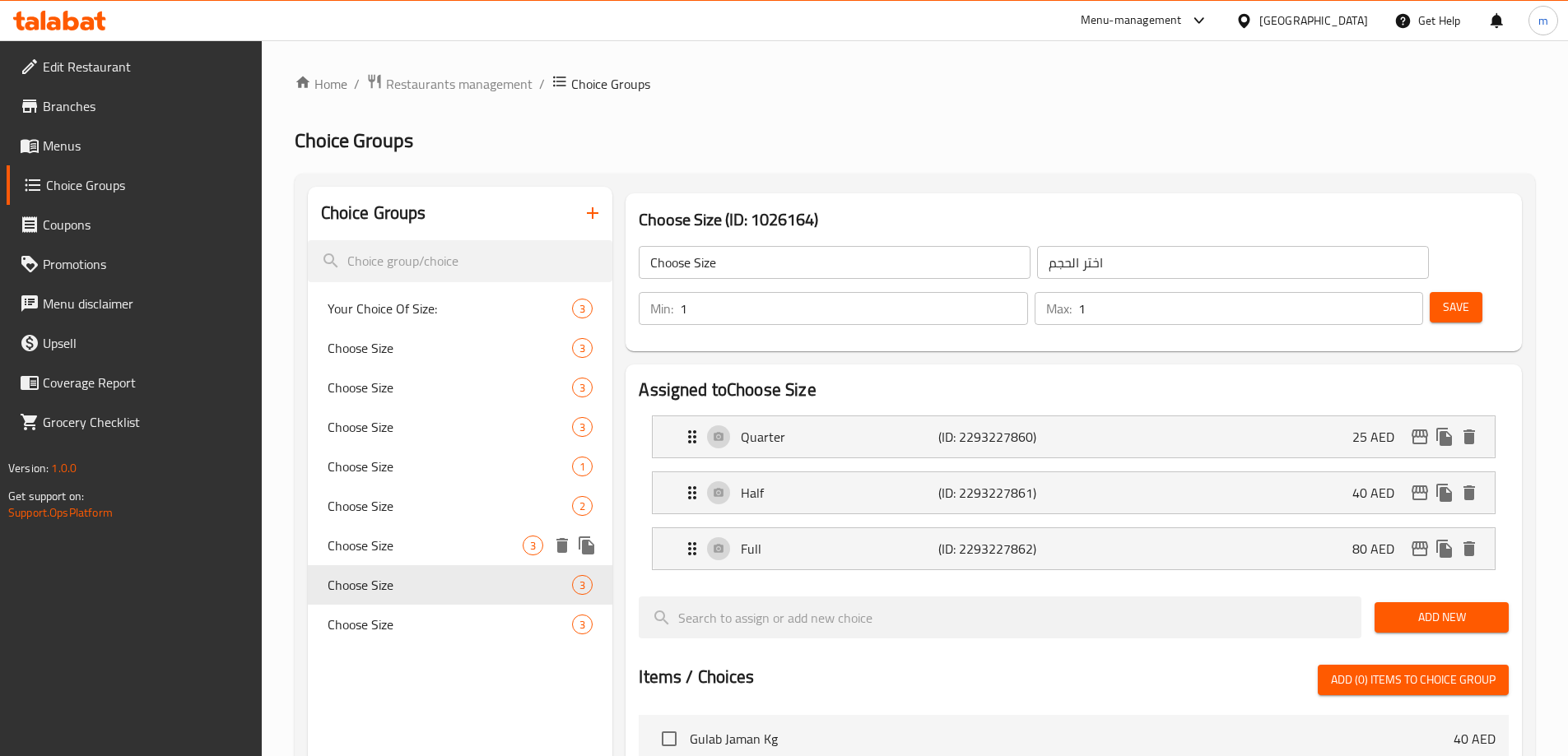
click at [457, 547] on span "Choose Size" at bounding box center [425, 545] width 196 height 19
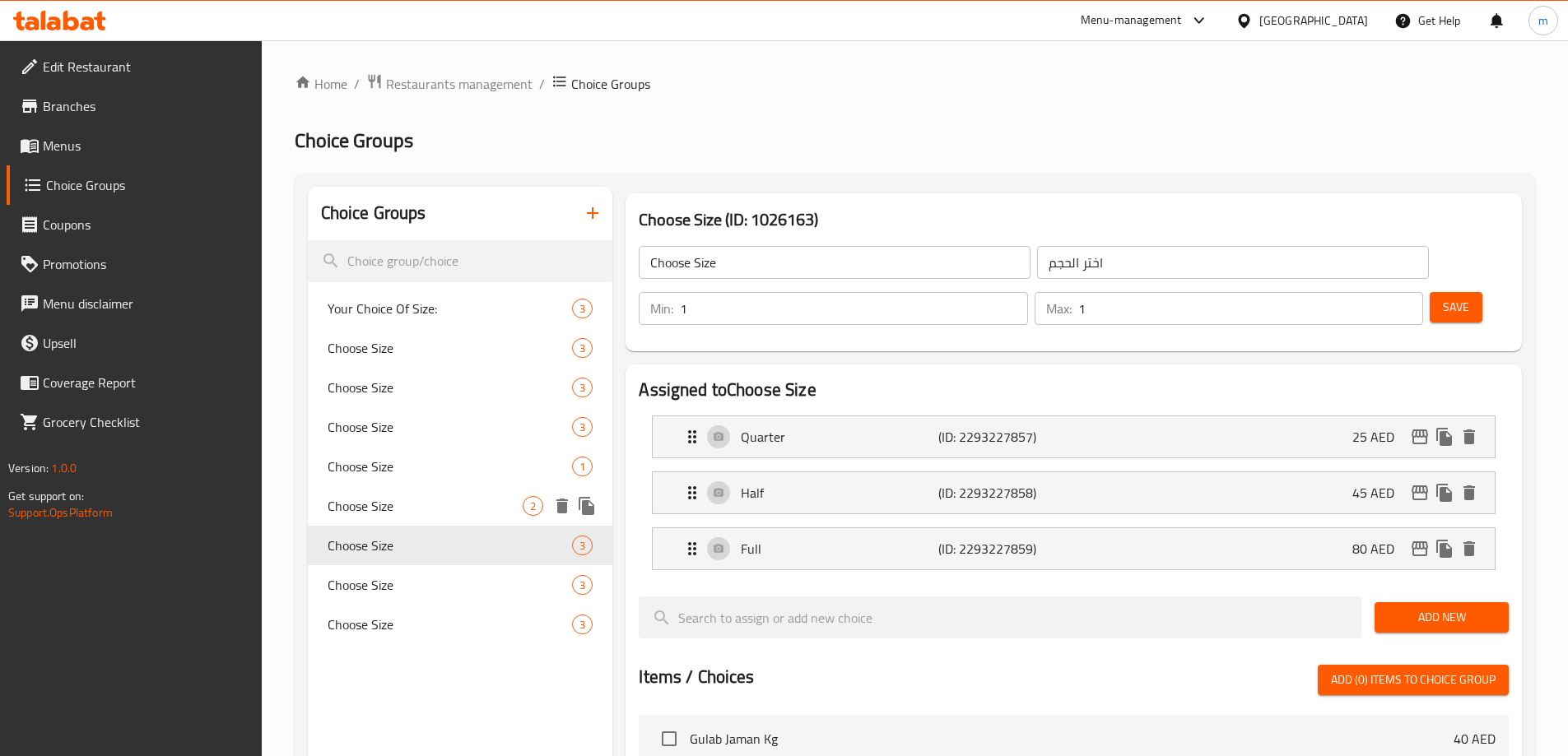
click at [466, 504] on span "Choose Size" at bounding box center [425, 505] width 196 height 19
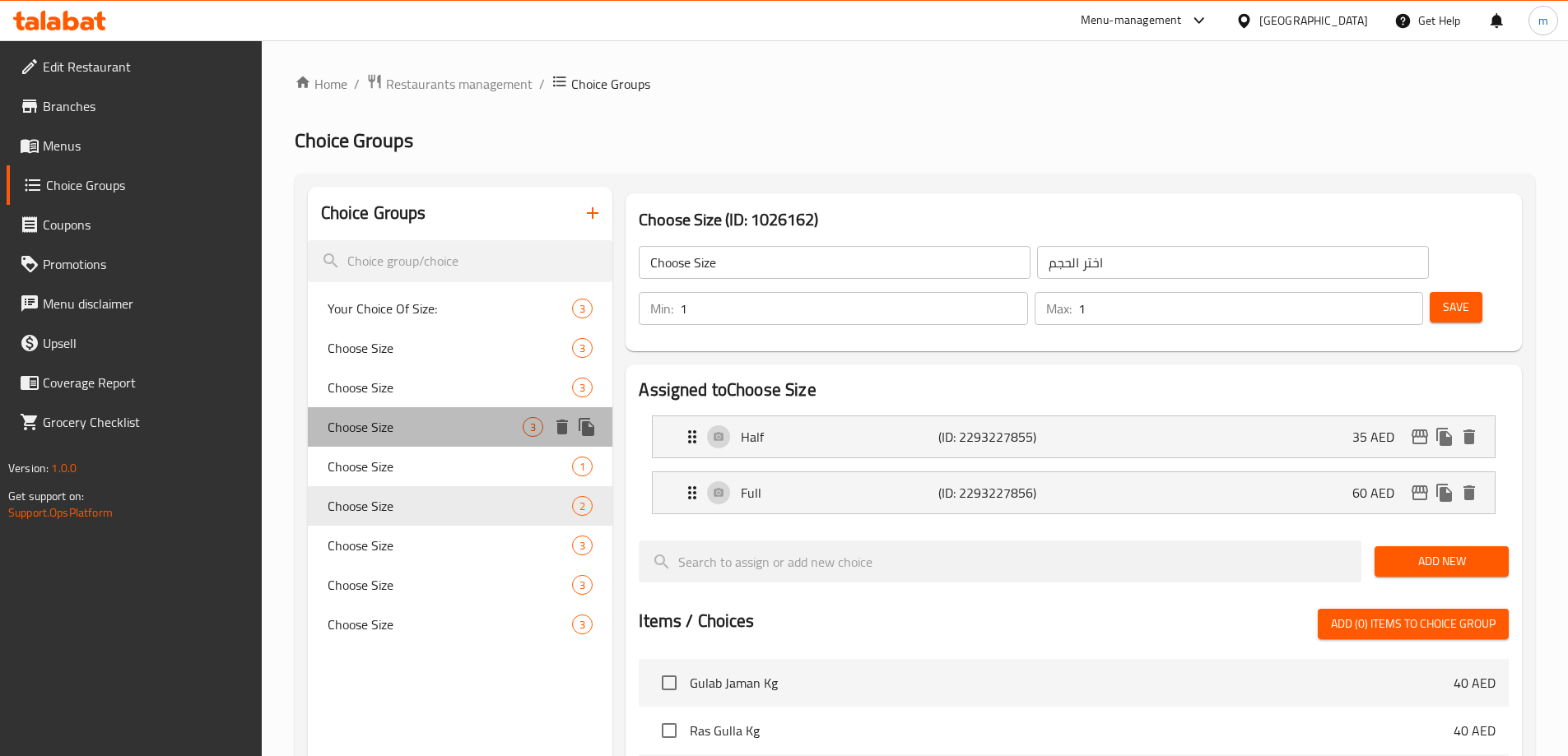
click at [474, 424] on span "Choose Size" at bounding box center [425, 427] width 196 height 19
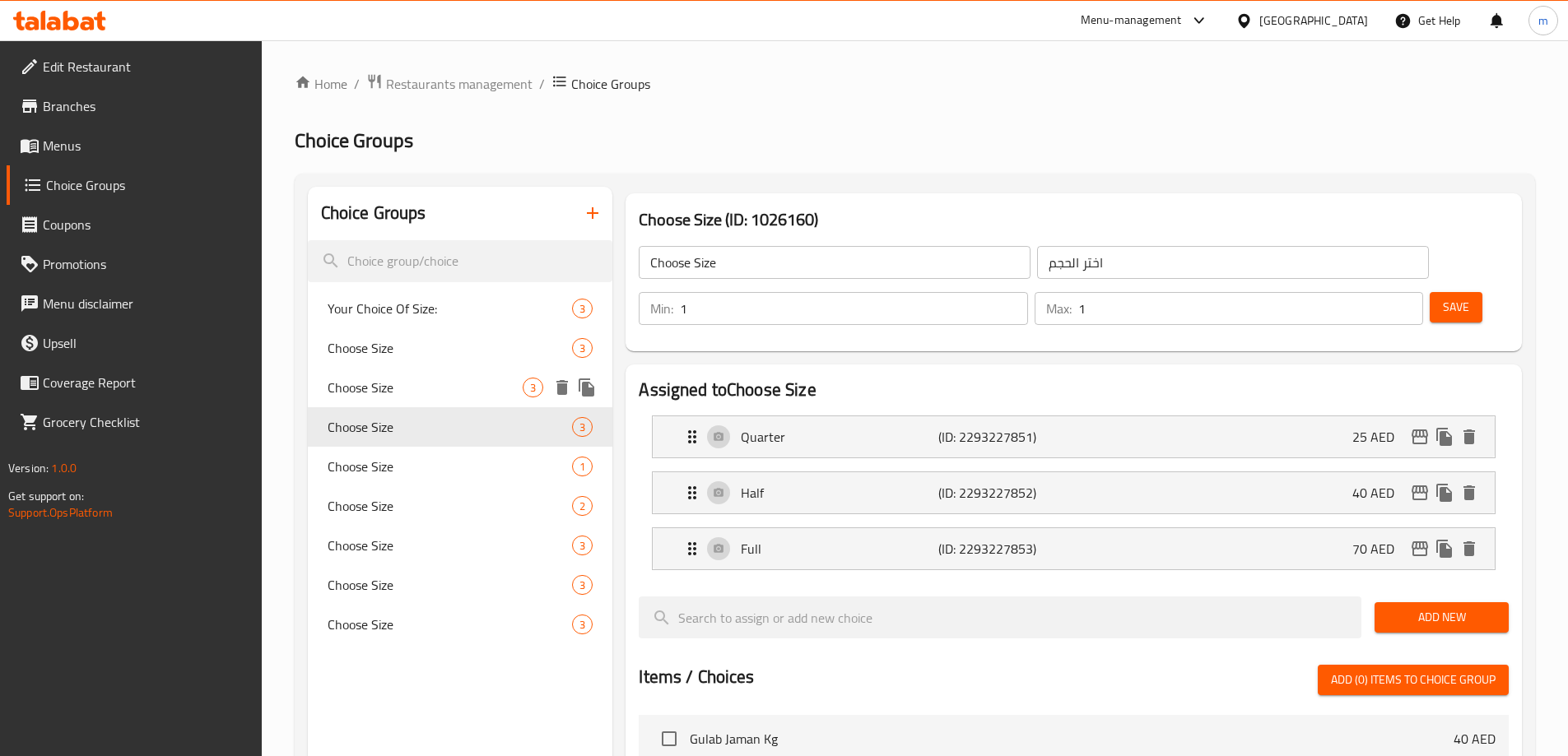
click at [510, 373] on div "Choose Size 3" at bounding box center [460, 387] width 305 height 40
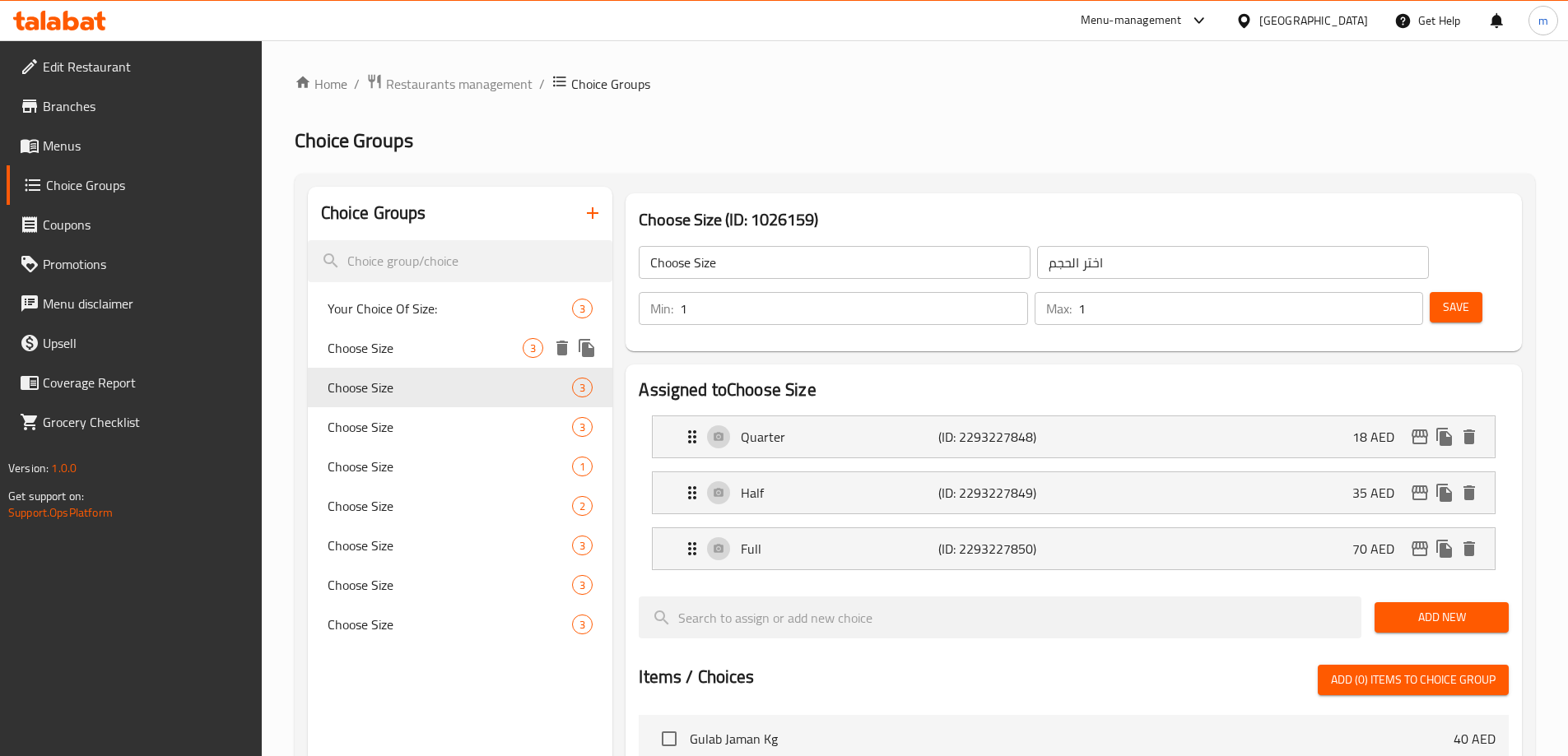
click at [512, 337] on div "Choose Size 3" at bounding box center [460, 348] width 305 height 40
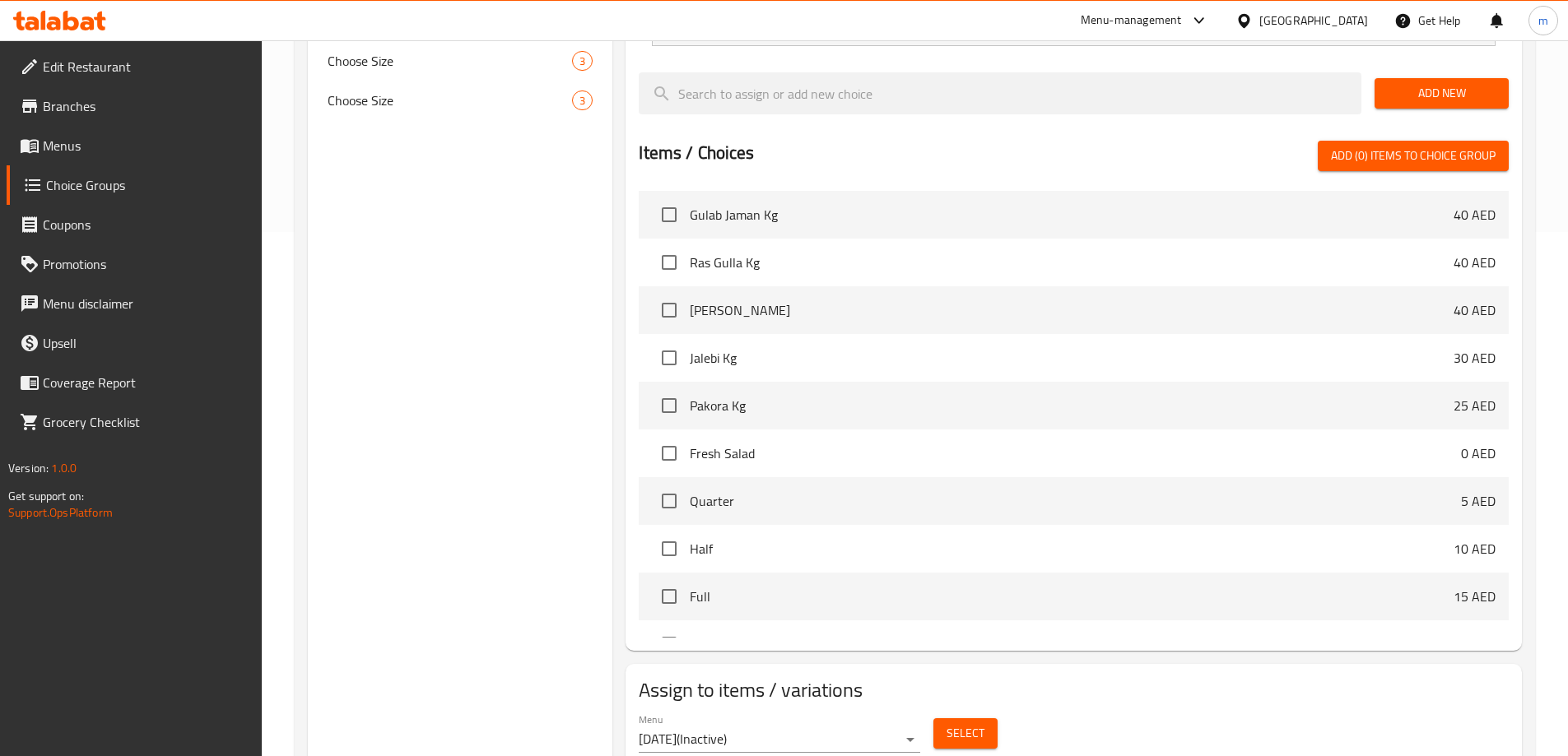
scroll to position [540, 0]
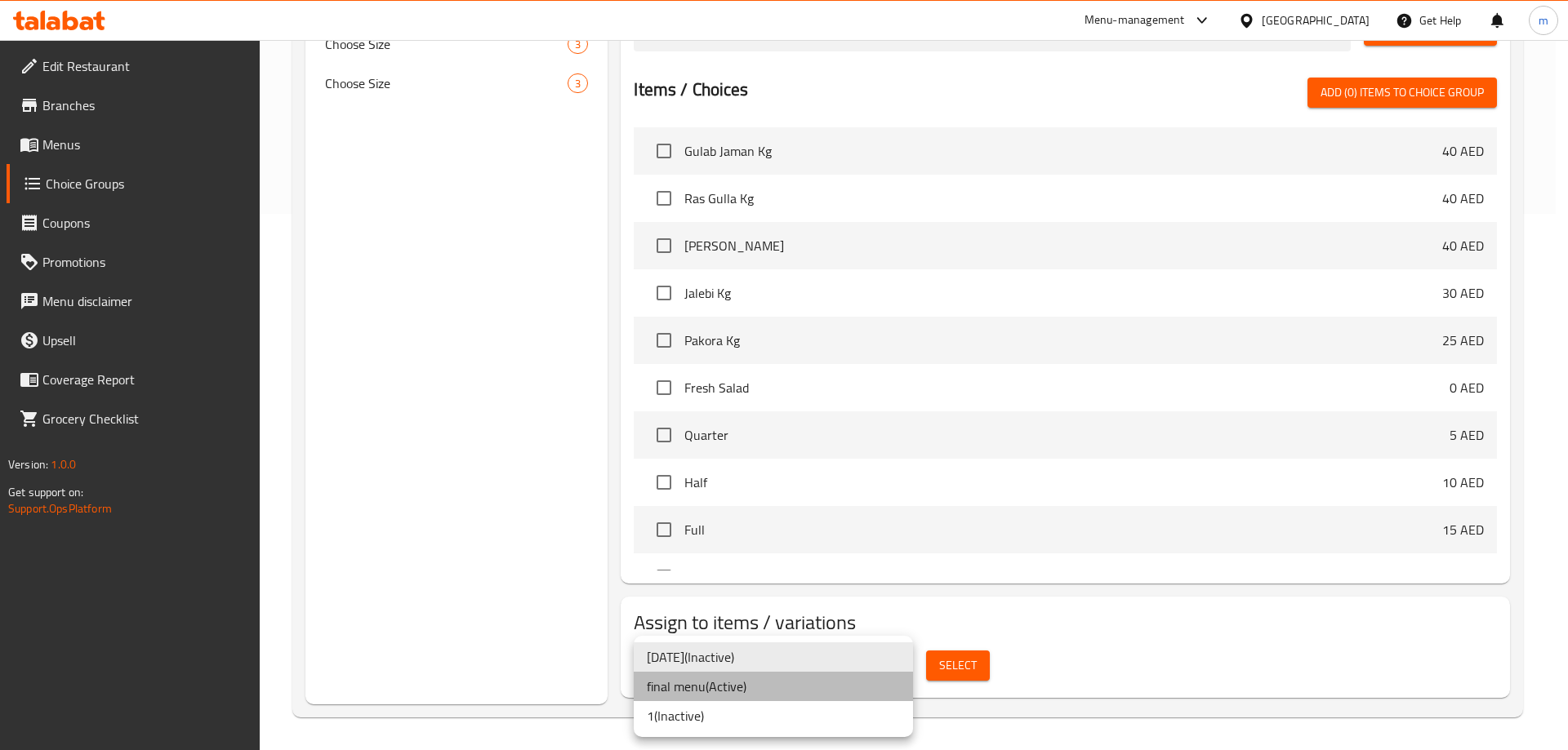
click at [765, 686] on li "final menu ( Active )" at bounding box center [772, 686] width 280 height 30
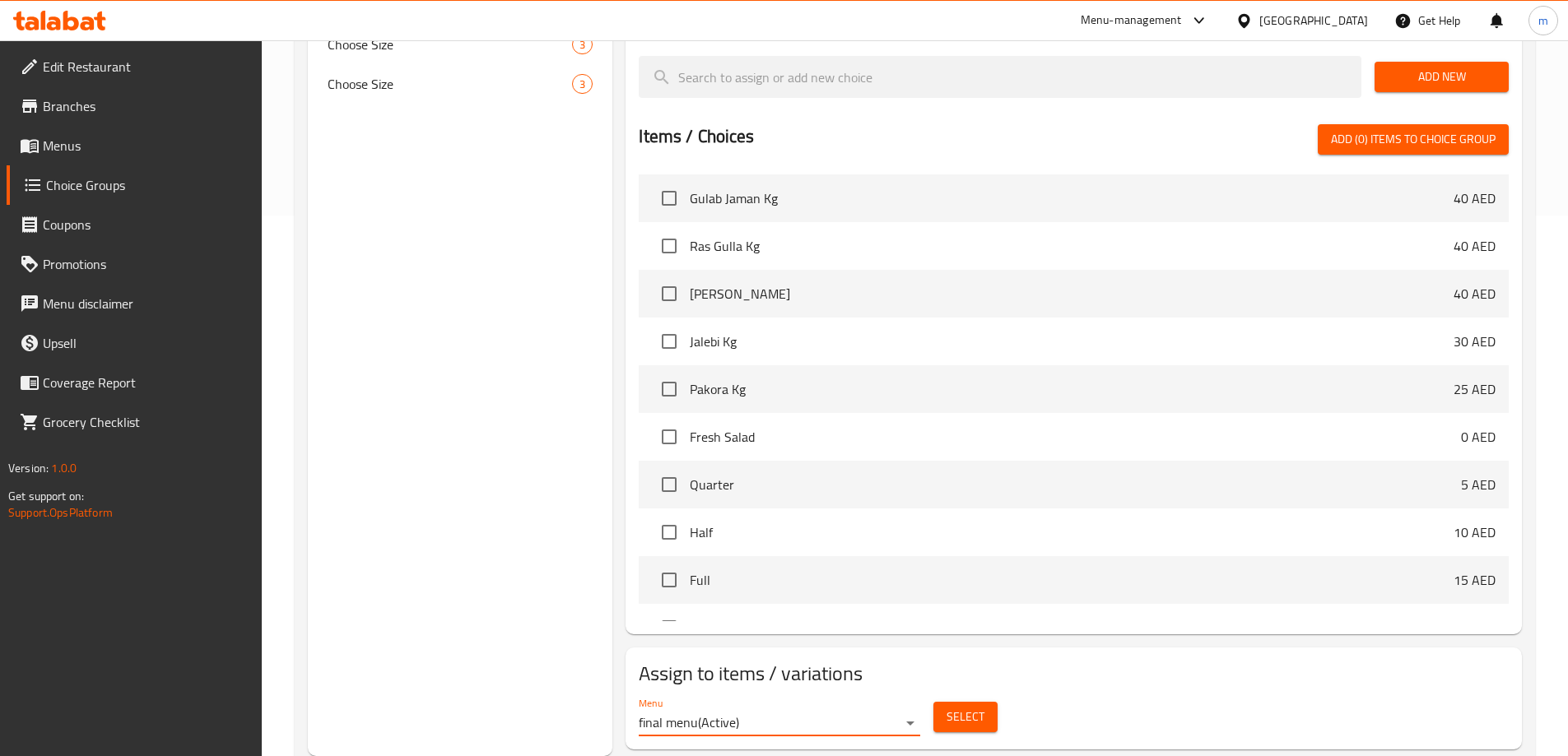
click at [1139, 690] on div "Menu final menu ( Active ) Select" at bounding box center [1074, 716] width 883 height 52
click at [963, 707] on span "Select" at bounding box center [965, 716] width 38 height 20
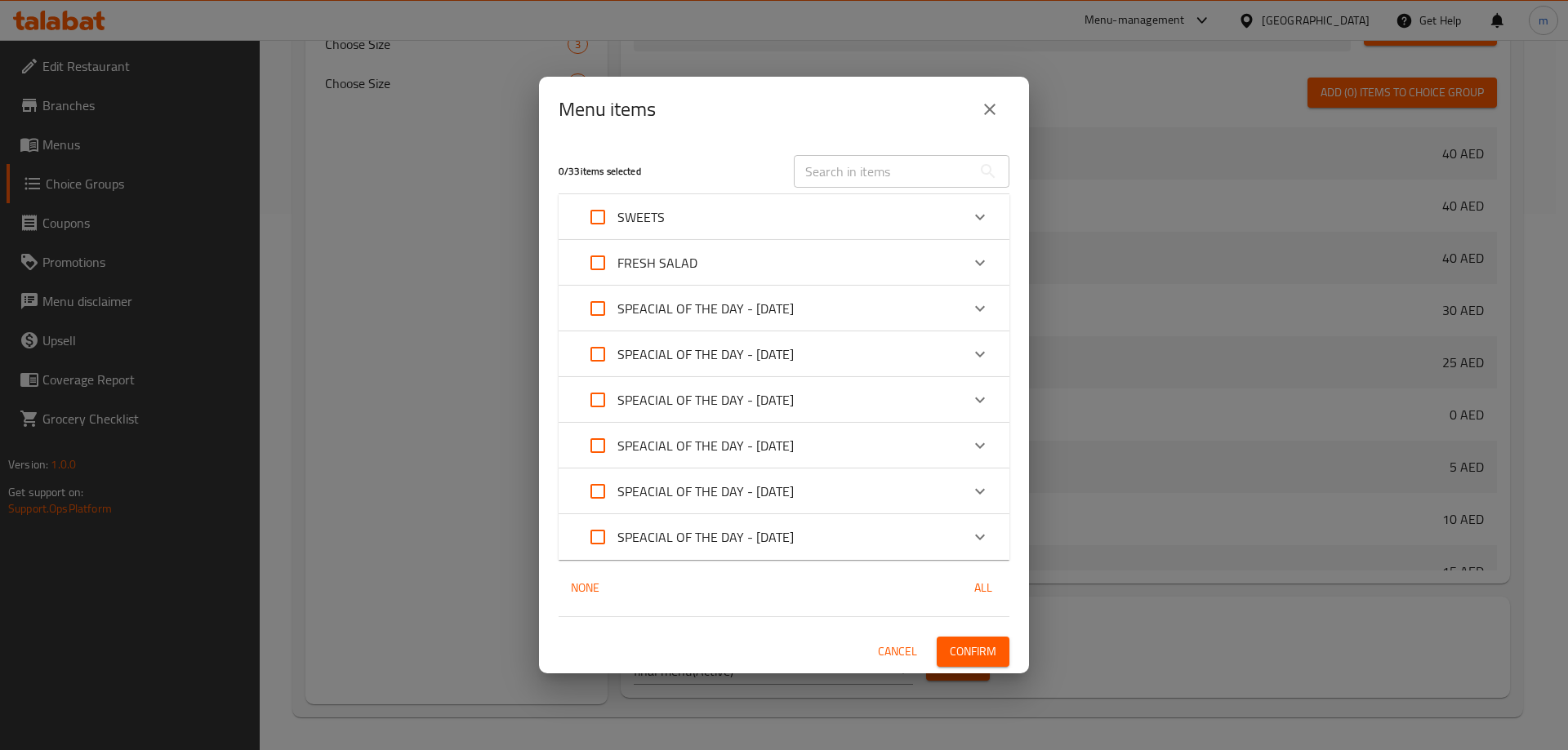
click at [842, 175] on input "text" at bounding box center [882, 171] width 178 height 33
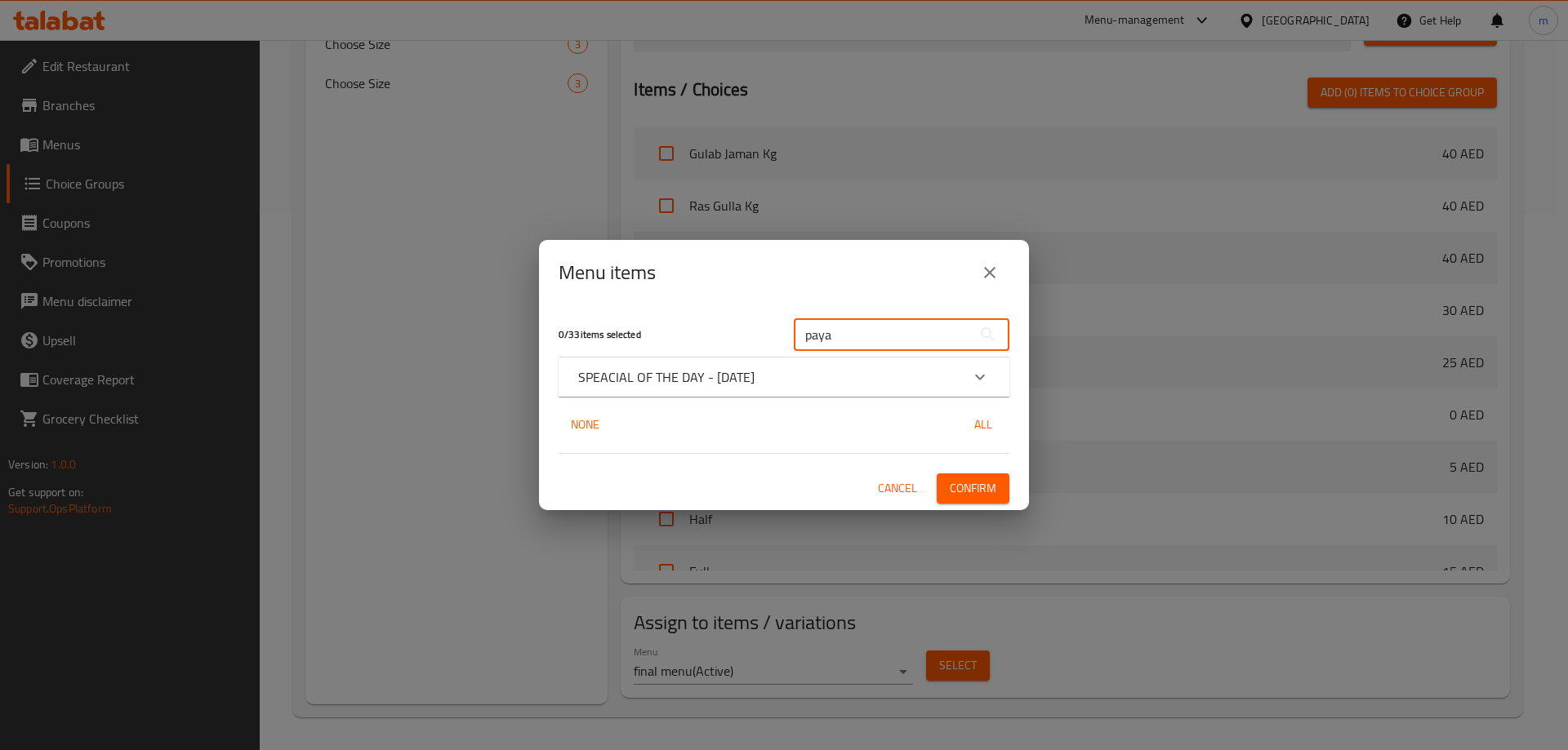
type input "paya"
click at [890, 359] on div "SPEACIAL OF THE DAY - [DATE]" at bounding box center [783, 376] width 451 height 39
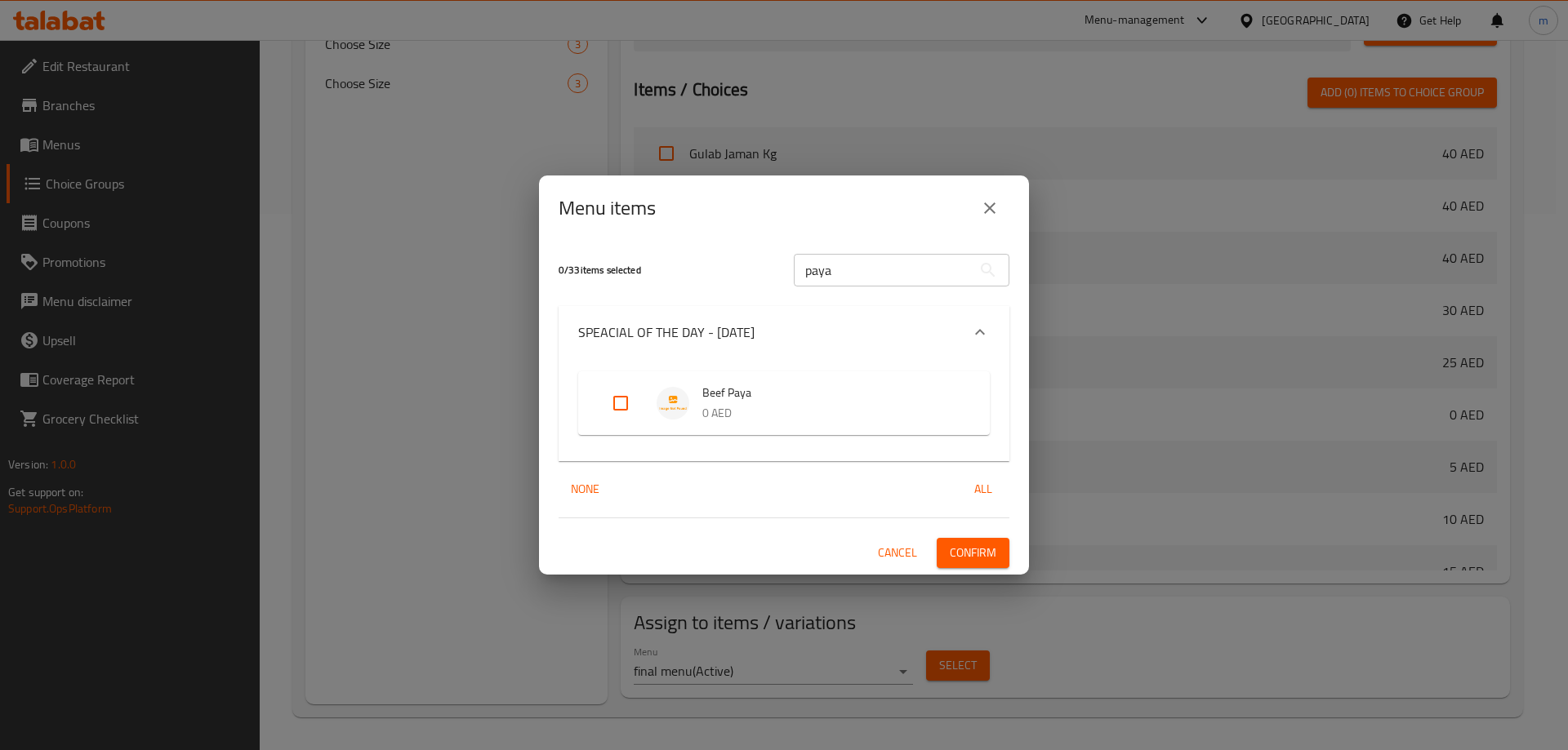
click at [622, 399] on input "Expand" at bounding box center [620, 402] width 39 height 39
checkbox input "true"
click at [789, 339] on div "SPEACIAL OF THE DAY - [DATE]" at bounding box center [770, 332] width 382 height 19
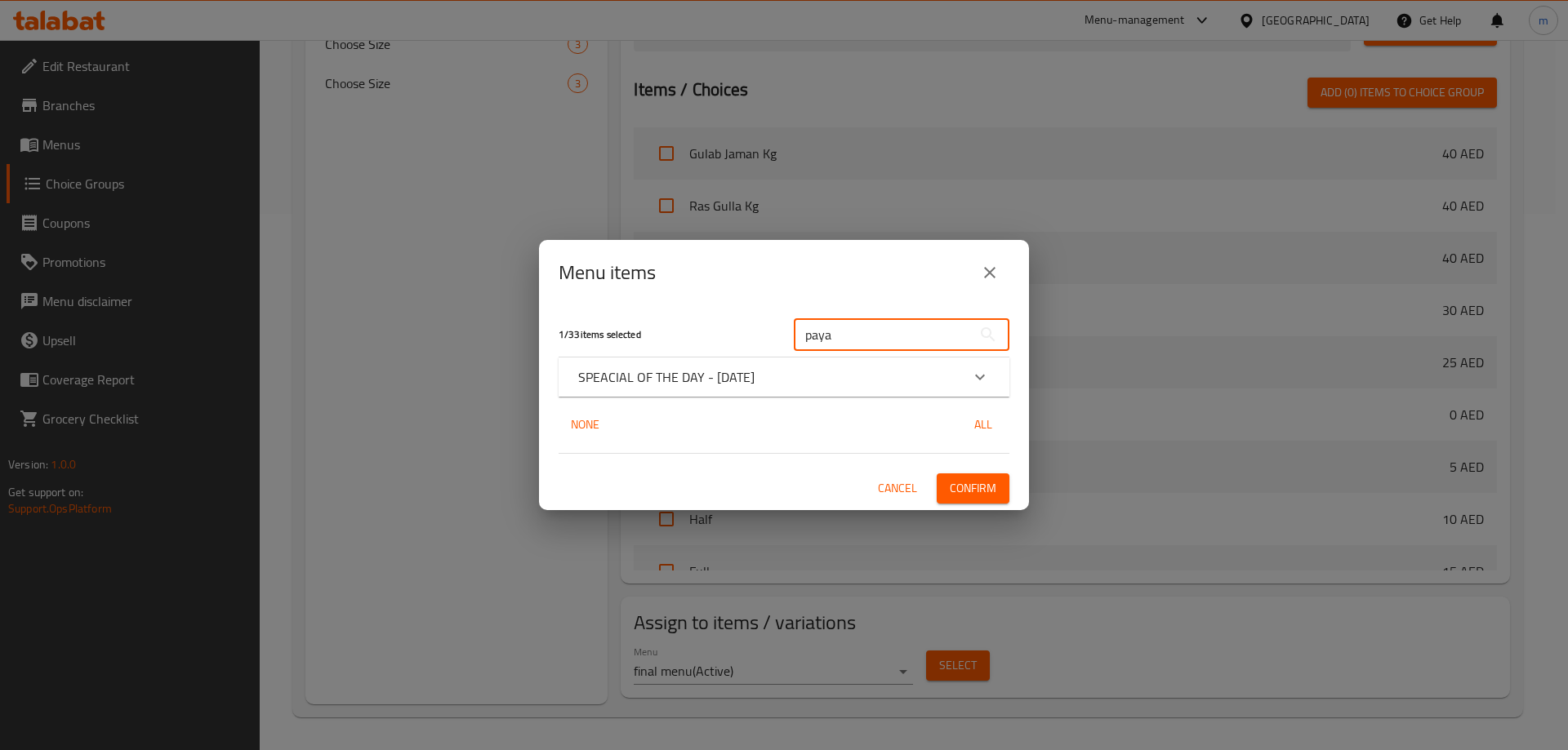
click at [858, 338] on input "paya" at bounding box center [882, 334] width 178 height 33
type input "nih"
click at [814, 362] on div "SPEACIAL OF THE DAY - [DATE]" at bounding box center [783, 376] width 451 height 39
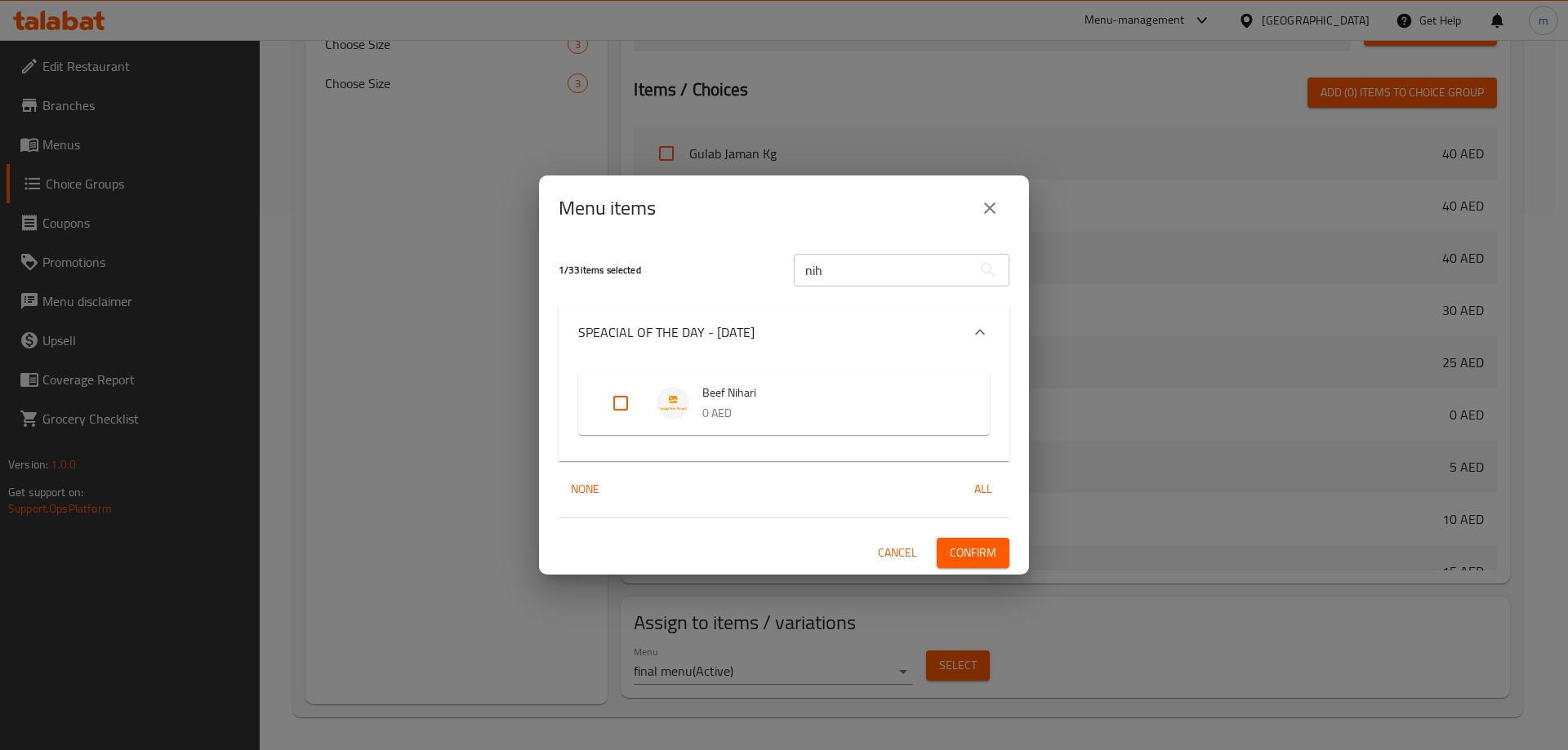
click at [656, 394] on div "Expand" at bounding box center [679, 403] width 46 height 33
click at [617, 399] on input "Expand" at bounding box center [620, 402] width 39 height 39
checkbox input "true"
click at [931, 315] on div "SPEACIAL OF THE DAY - [DATE]" at bounding box center [783, 332] width 451 height 52
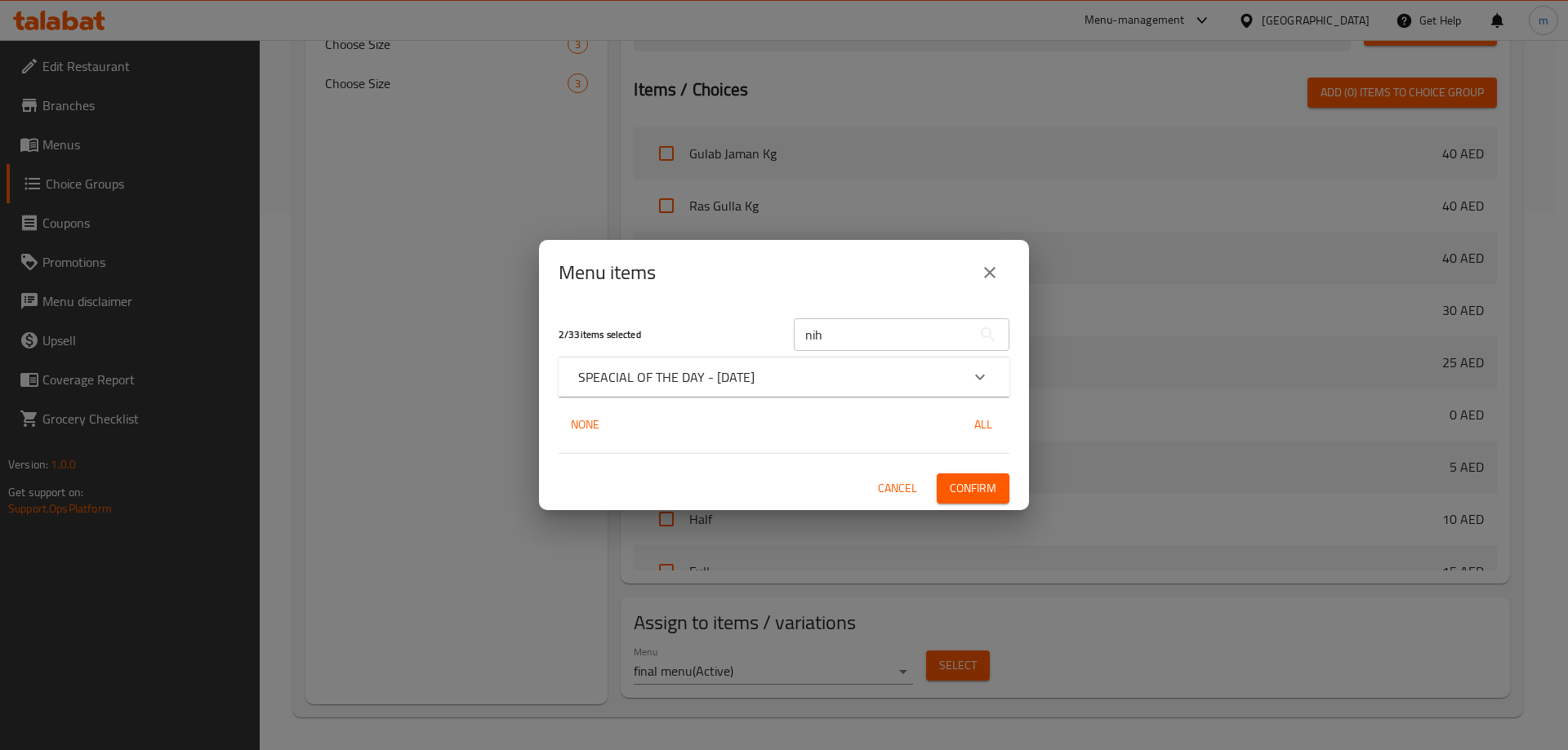
click at [877, 324] on input "nih" at bounding box center [882, 334] width 178 height 33
type input "set"
click at [890, 365] on div "SPEACIAL OF THE DAY - [DATE]" at bounding box center [783, 376] width 451 height 39
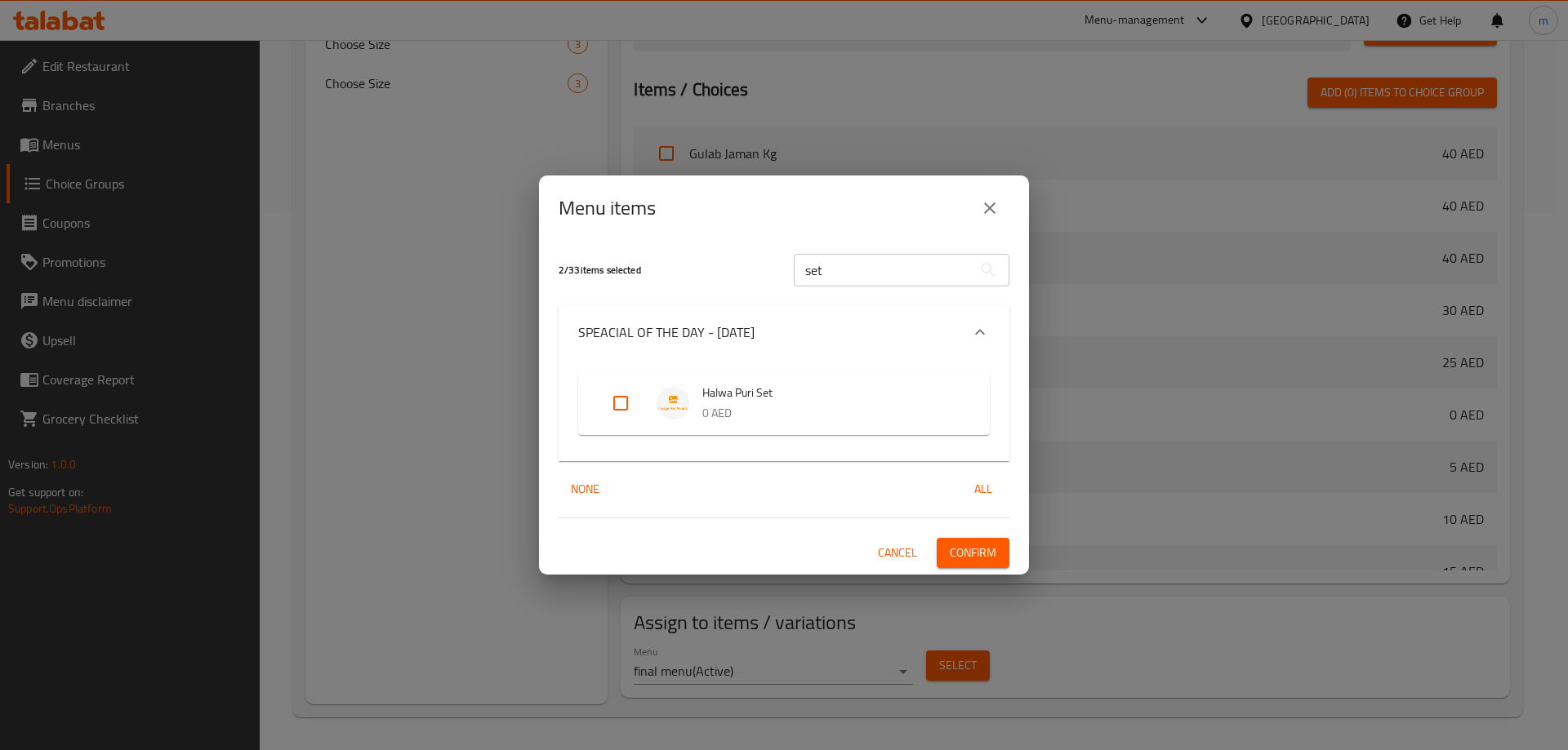
click at [627, 399] on input "Expand" at bounding box center [620, 402] width 39 height 39
checkbox input "true"
click at [802, 335] on div "SPEACIAL OF THE DAY - [DATE]" at bounding box center [770, 332] width 382 height 19
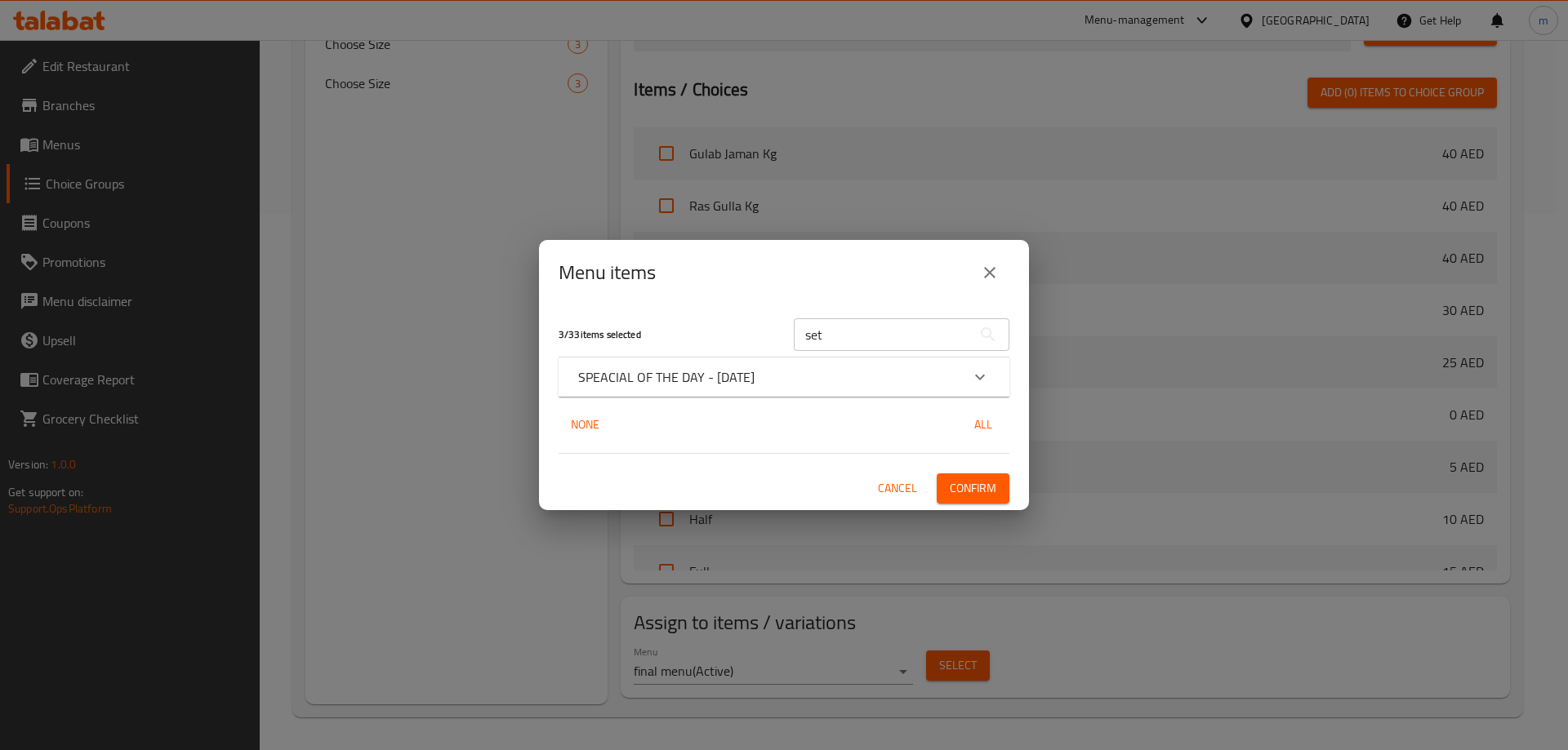
click at [832, 338] on input "set" at bounding box center [882, 334] width 178 height 33
type input "dalee"
click at [805, 365] on div "SPEACIAL OF THE DAY - [DATE]" at bounding box center [783, 376] width 451 height 39
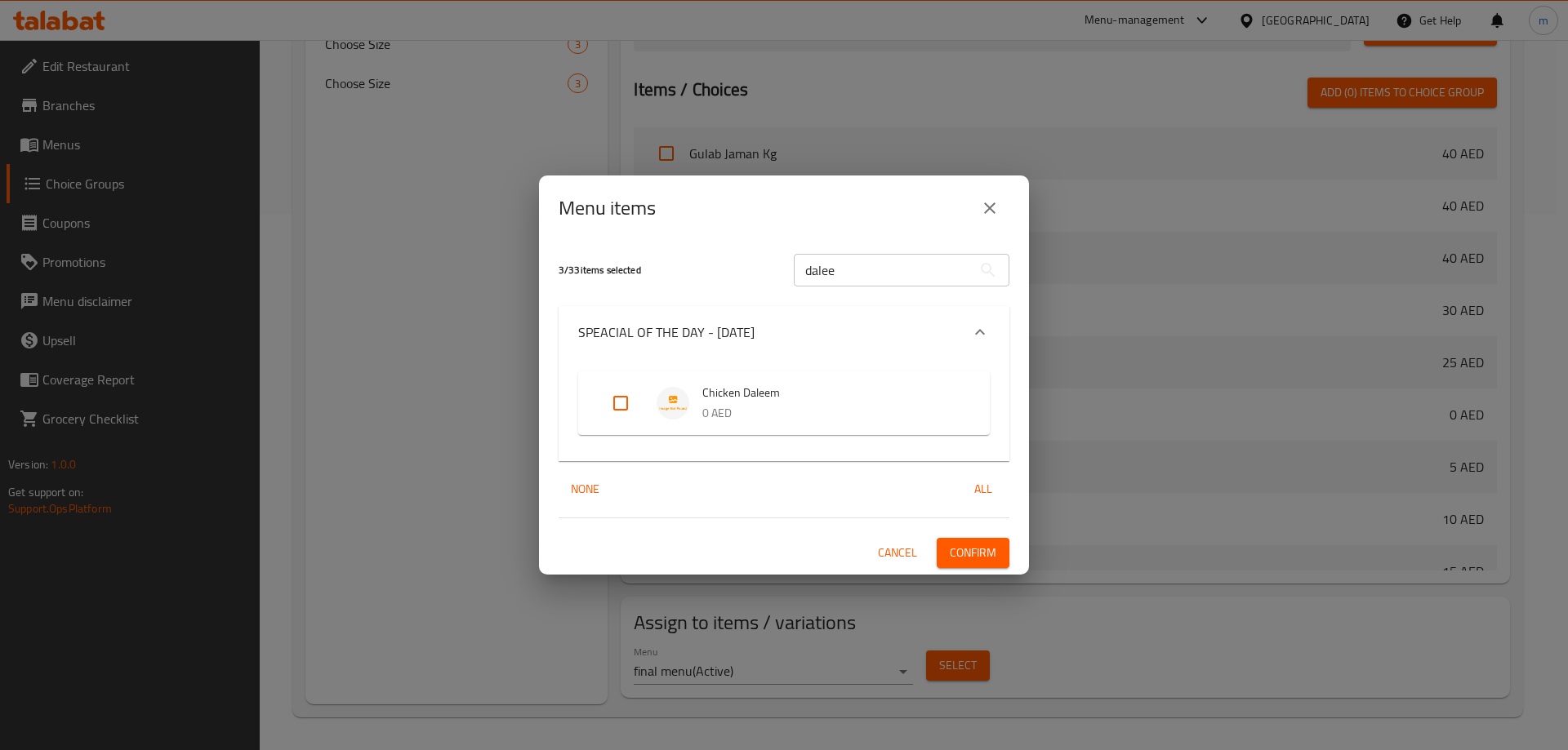
click at [609, 392] on input "Expand" at bounding box center [620, 402] width 39 height 39
checkbox input "true"
click at [847, 310] on div "SPEACIAL OF THE DAY - [DATE]" at bounding box center [783, 332] width 451 height 52
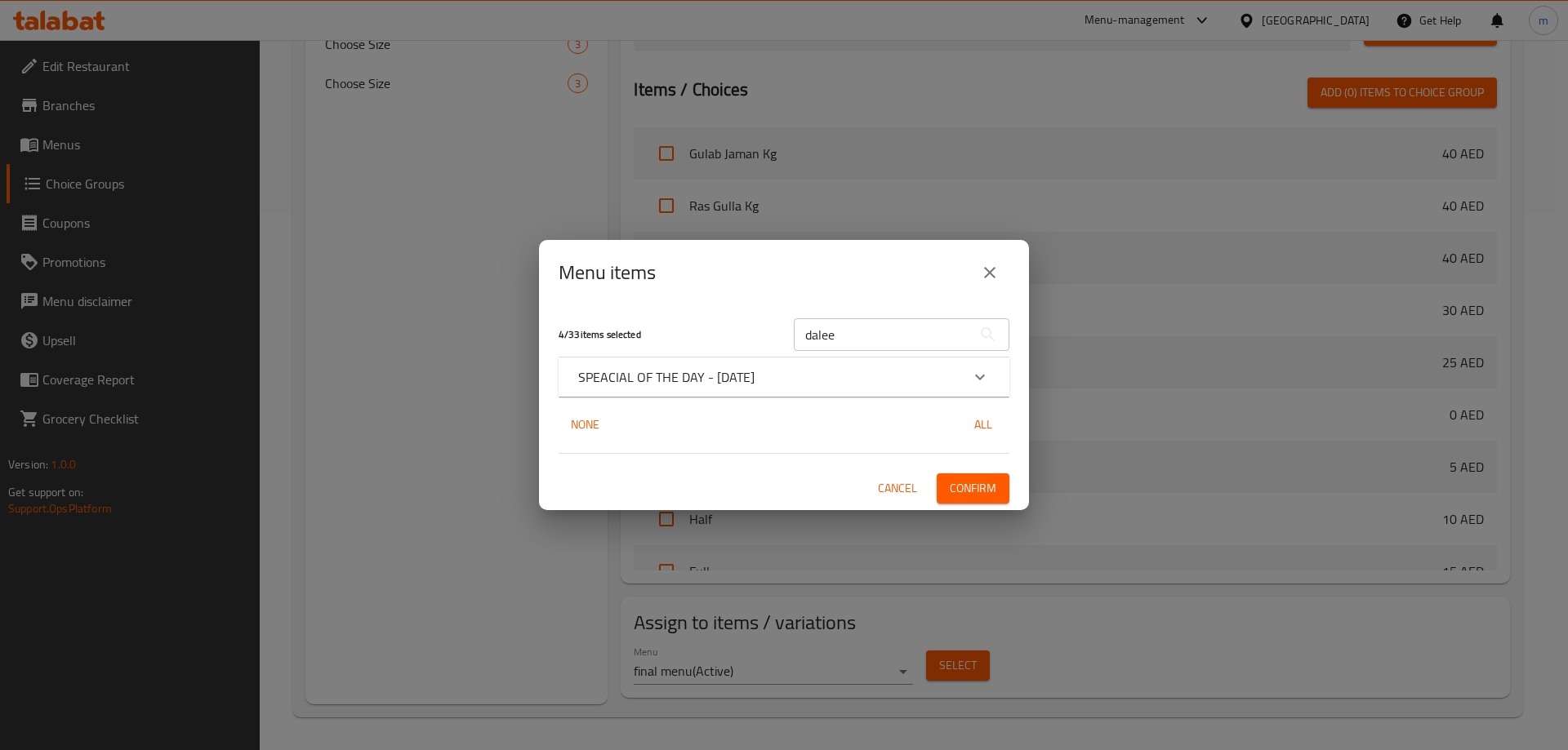
click at [830, 335] on input "dalee" at bounding box center [882, 334] width 178 height 33
type input "kofta"
click at [883, 377] on div "SPEACIAL OF THE DAY - [DATE]" at bounding box center [770, 376] width 382 height 19
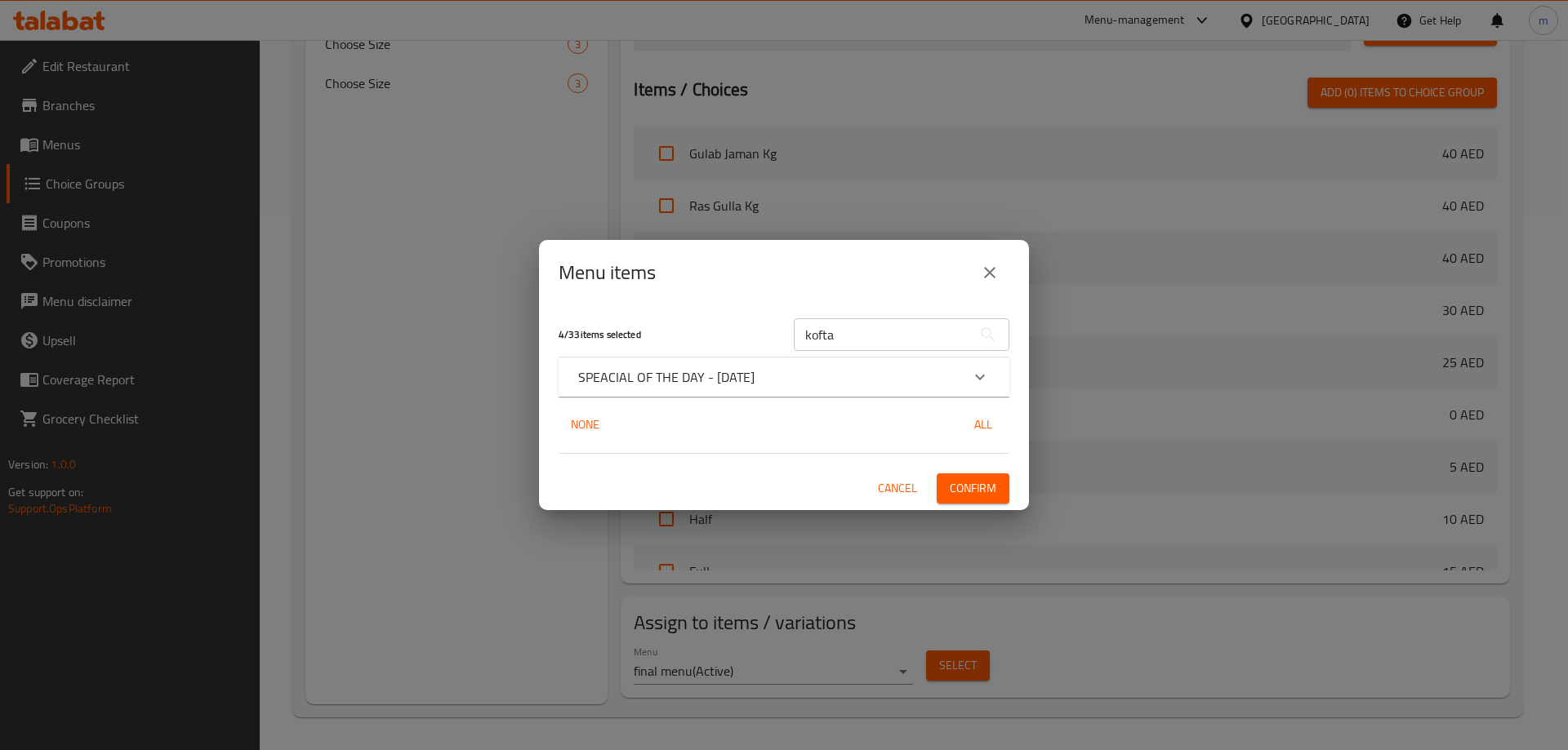
click at [883, 377] on div "SPEACIAL OF THE DAY - [DATE]" at bounding box center [770, 376] width 382 height 19
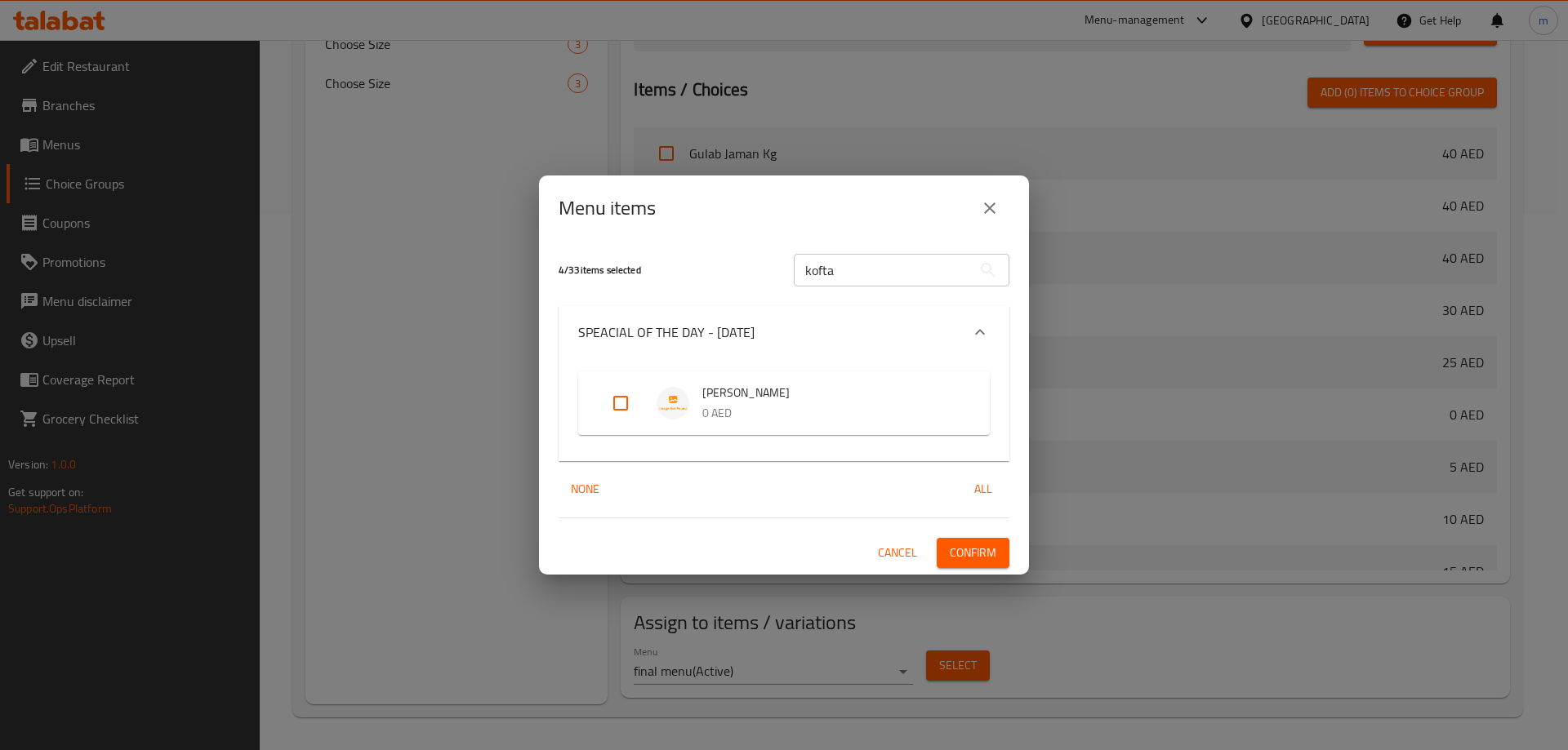
click at [618, 415] on input "Expand" at bounding box center [620, 402] width 39 height 39
click at [617, 406] on input "Expand" at bounding box center [620, 402] width 39 height 39
checkbox input "false"
click at [781, 321] on div "SPEACIAL OF THE DAY - [DATE]" at bounding box center [783, 332] width 451 height 52
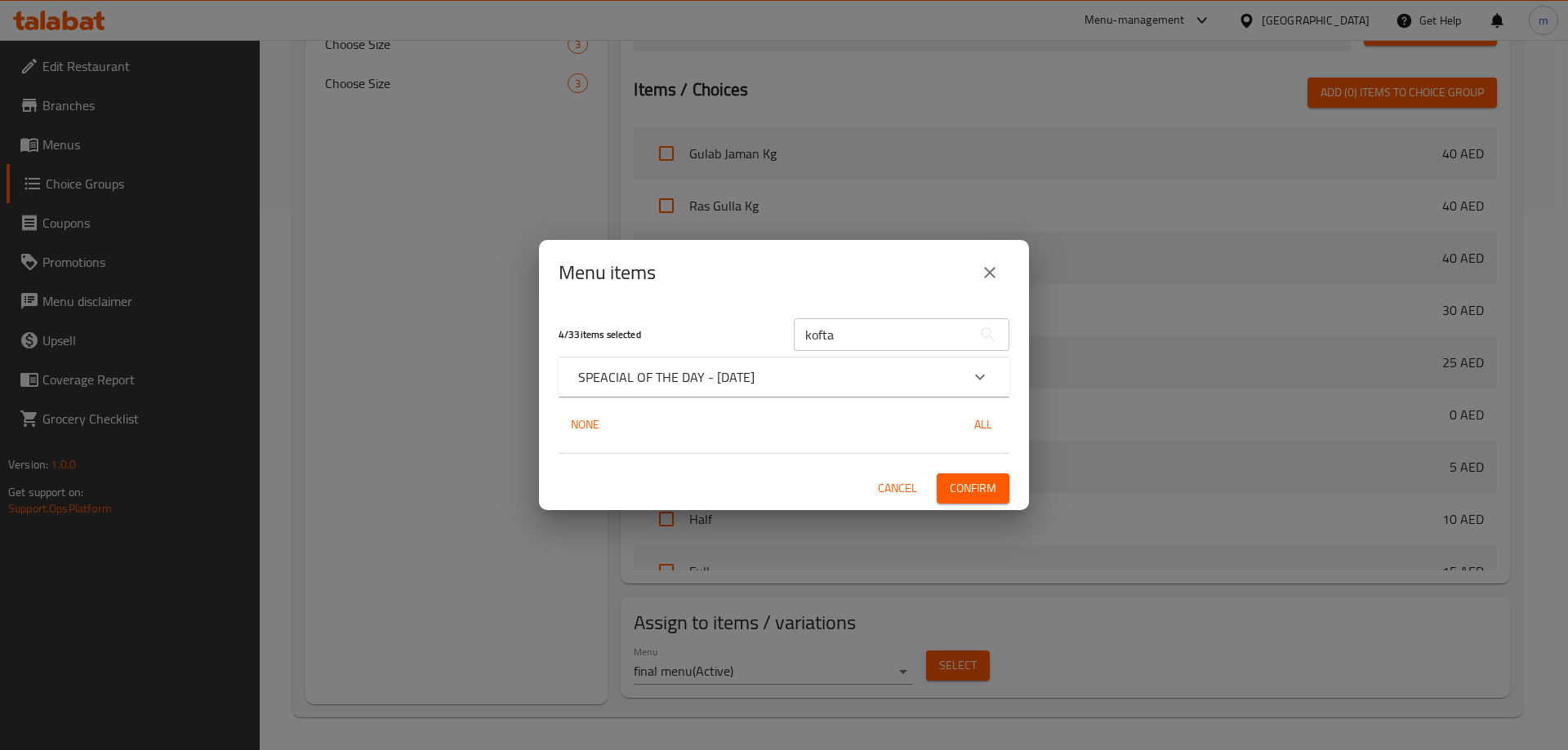
click at [821, 379] on div "SPEACIAL OF THE DAY - [DATE]" at bounding box center [770, 376] width 382 height 19
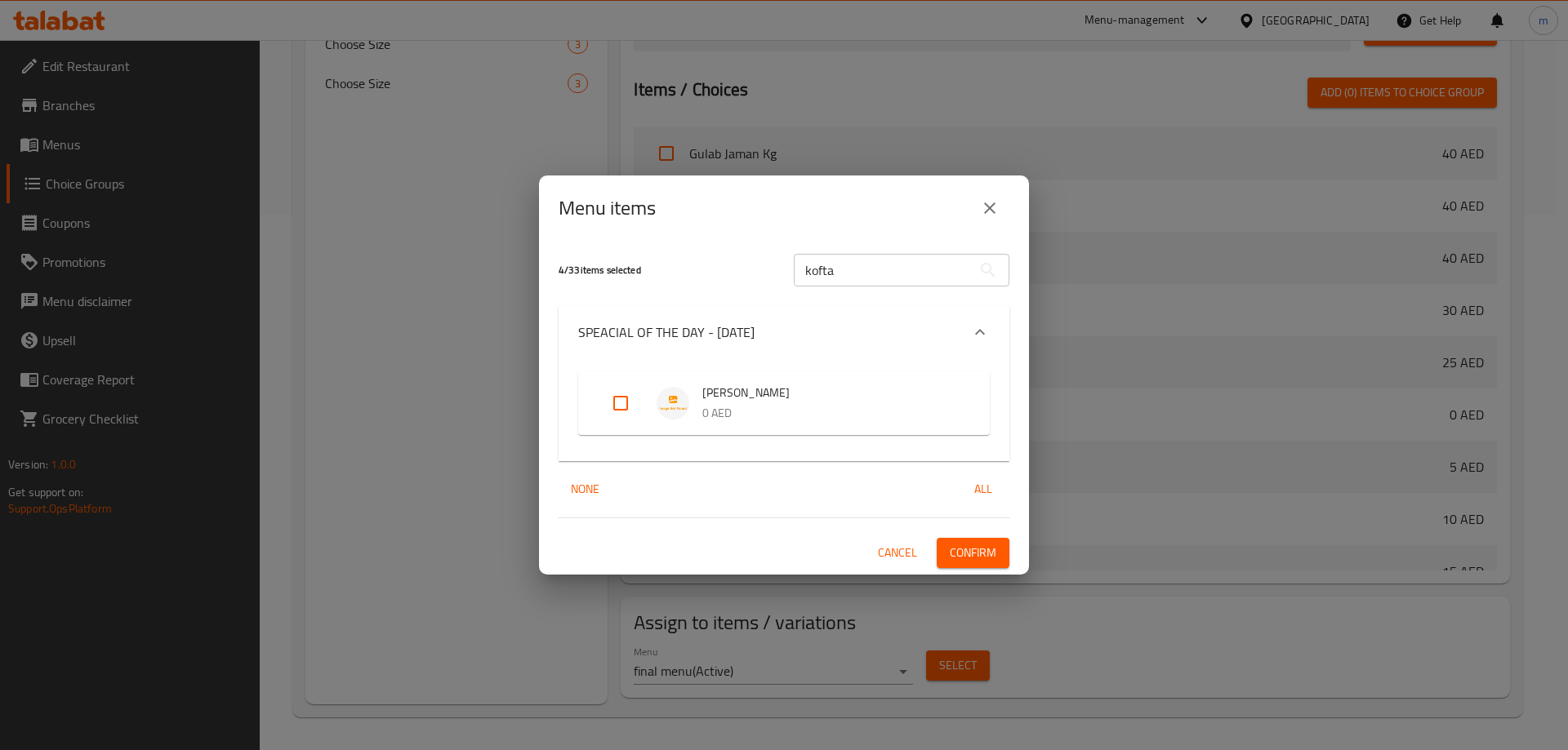
click at [861, 341] on div "SPEACIAL OF THE DAY - [DATE]" at bounding box center [770, 332] width 382 height 19
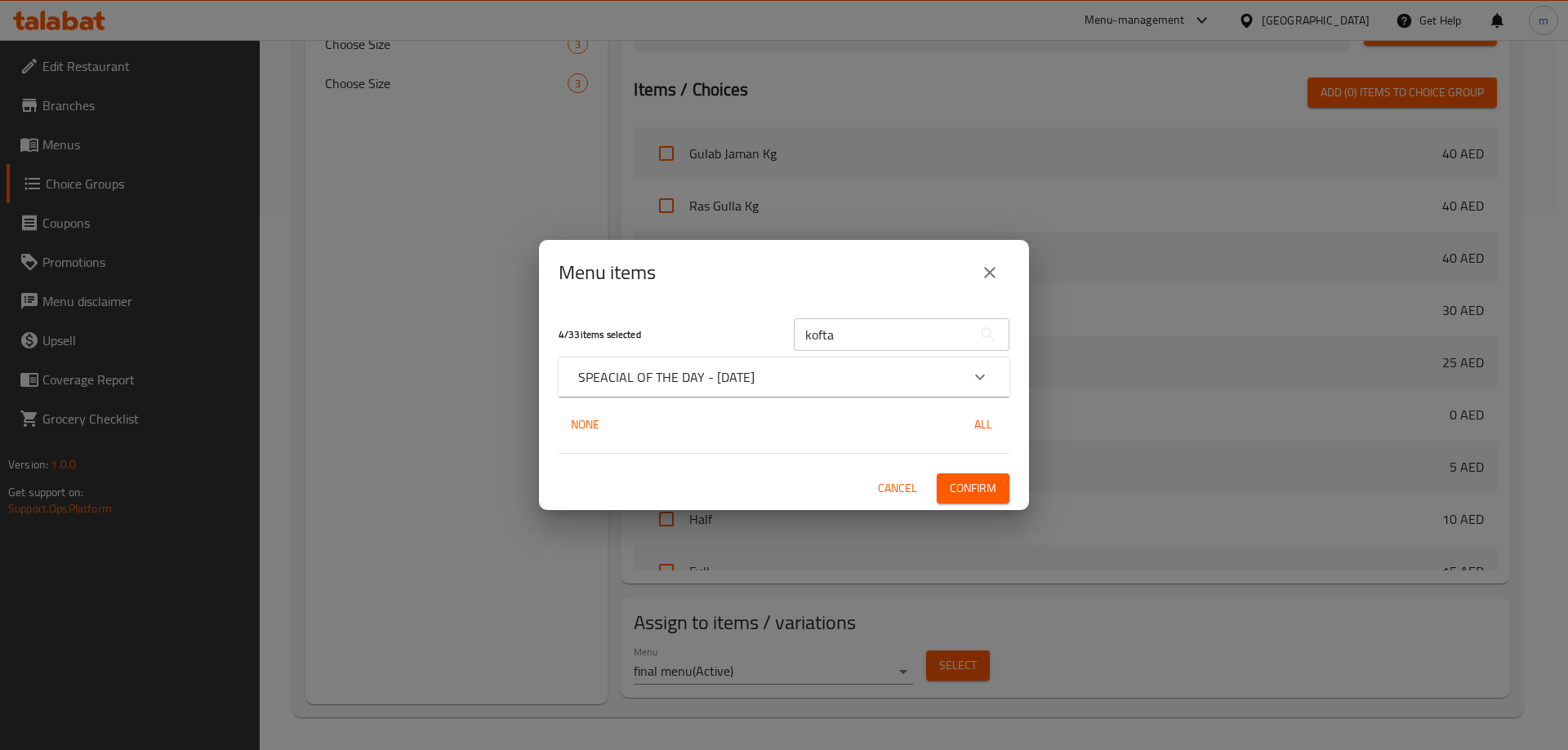
click at [877, 335] on input "kofta" at bounding box center [882, 334] width 178 height 33
type input "halee"
click at [914, 375] on div "SPEACIAL OF THE DAY - [DATE]" at bounding box center [770, 376] width 382 height 19
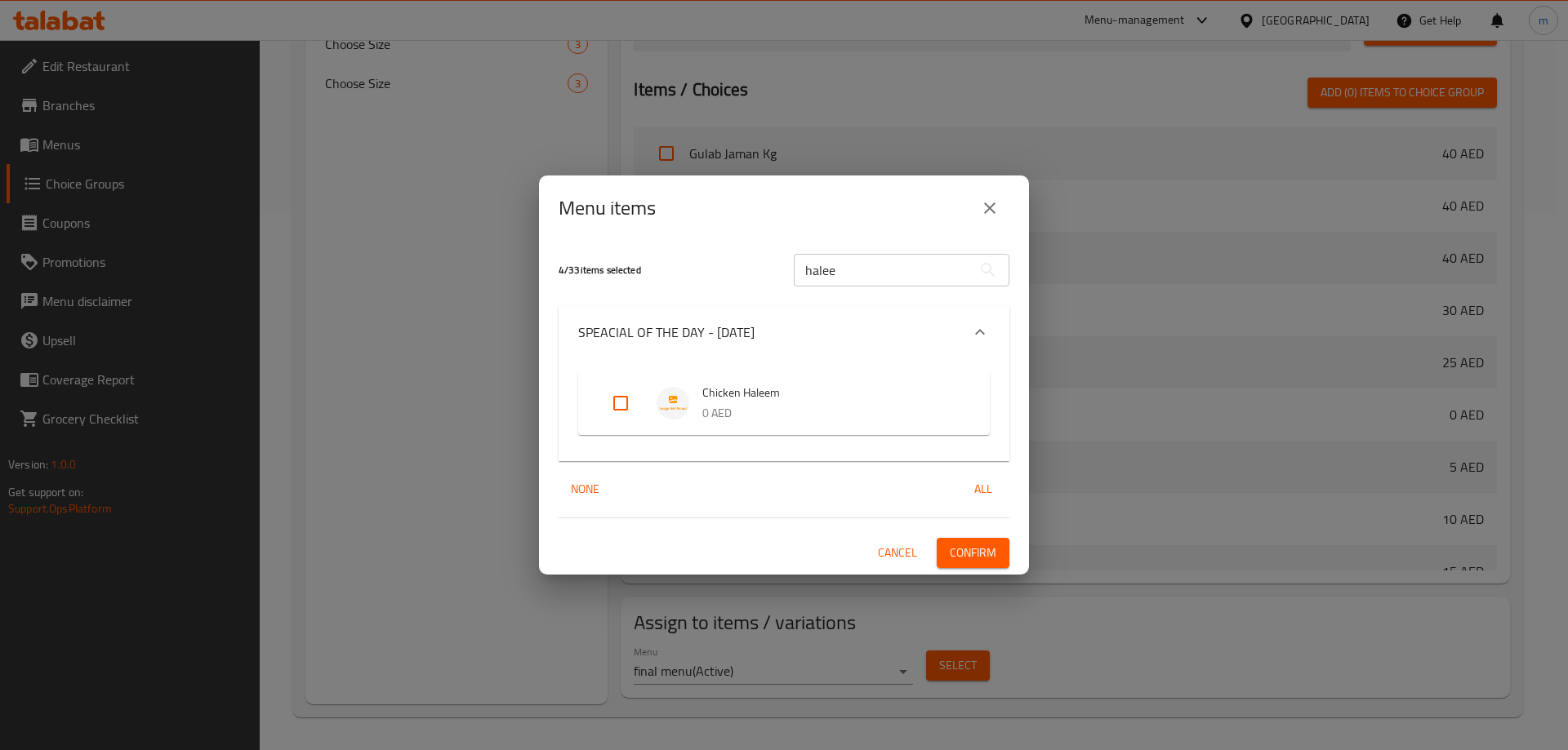
click at [614, 400] on input "Expand" at bounding box center [620, 402] width 39 height 39
checkbox input "true"
click at [742, 345] on div "SPEACIAL OF THE DAY - [DATE]" at bounding box center [783, 332] width 451 height 52
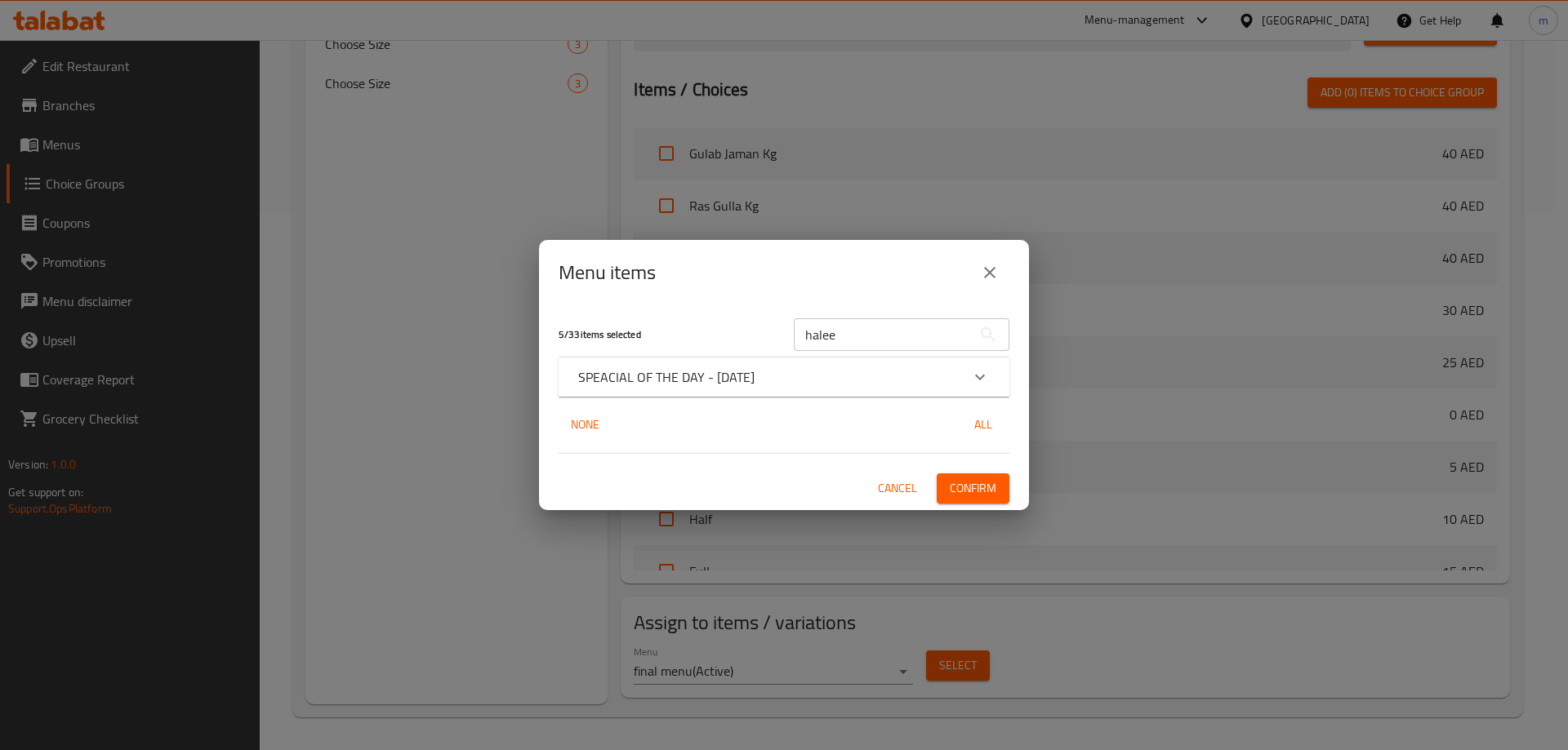
click at [821, 340] on input "halee" at bounding box center [882, 334] width 178 height 33
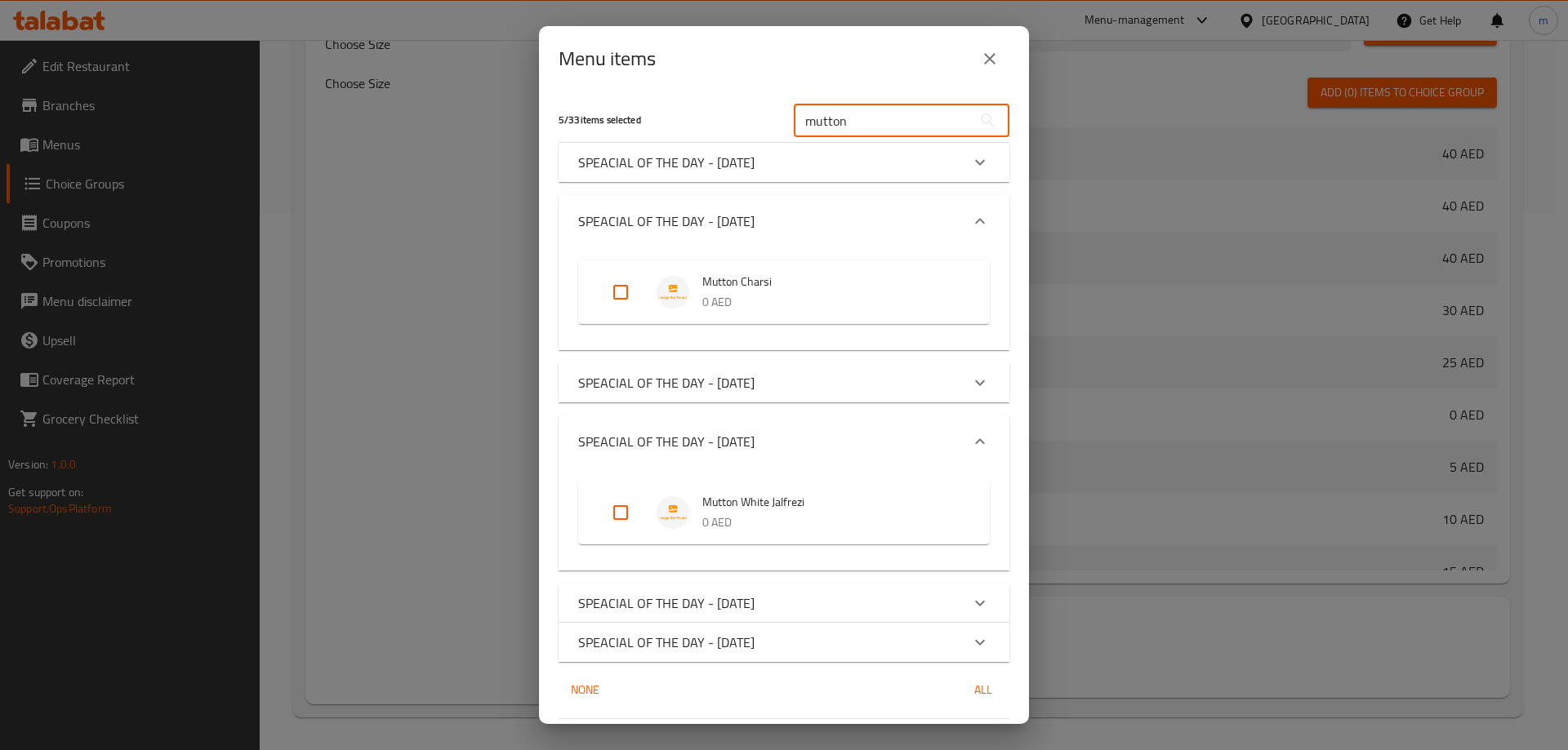
click at [840, 117] on input "mutton" at bounding box center [882, 121] width 178 height 33
type input "m"
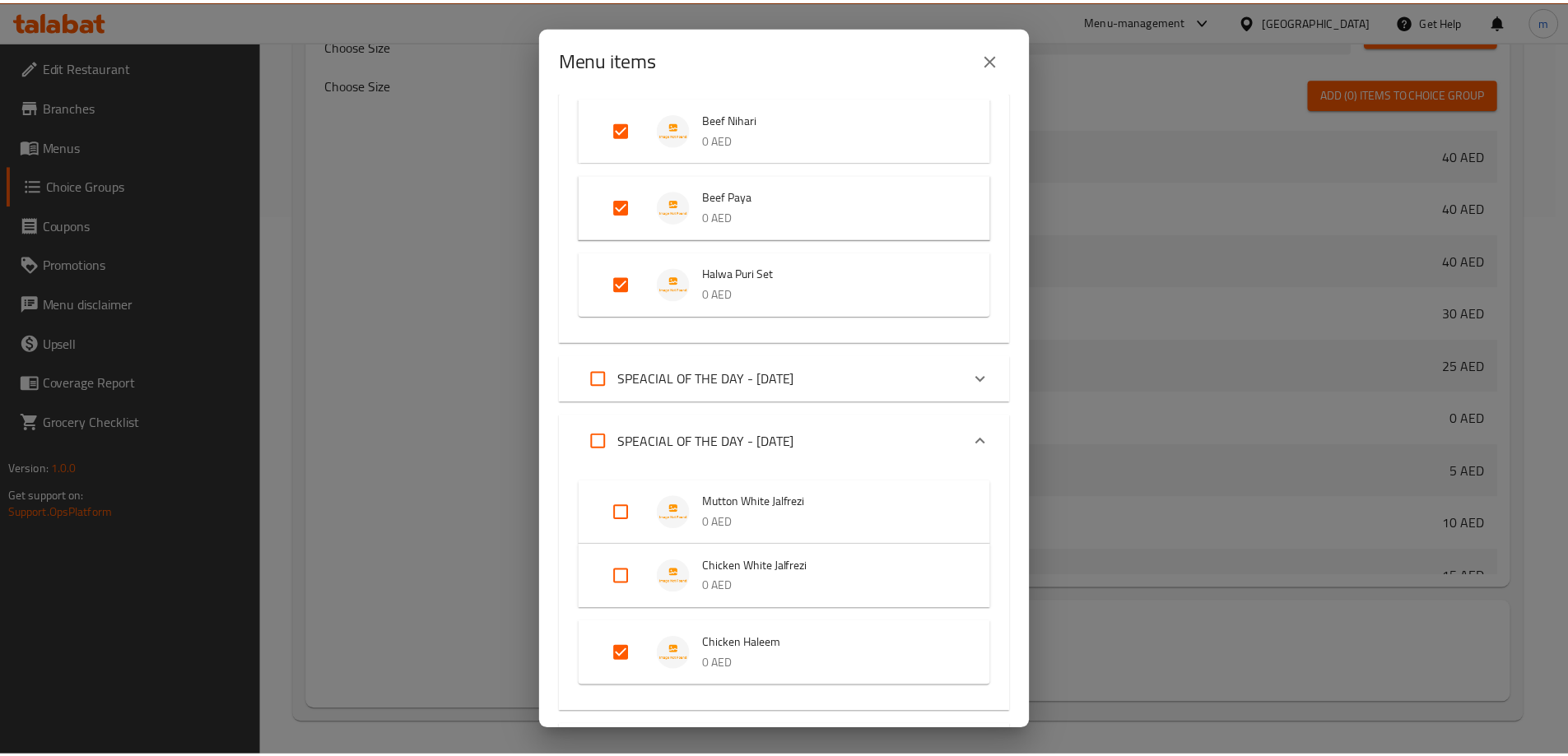
scroll to position [827, 0]
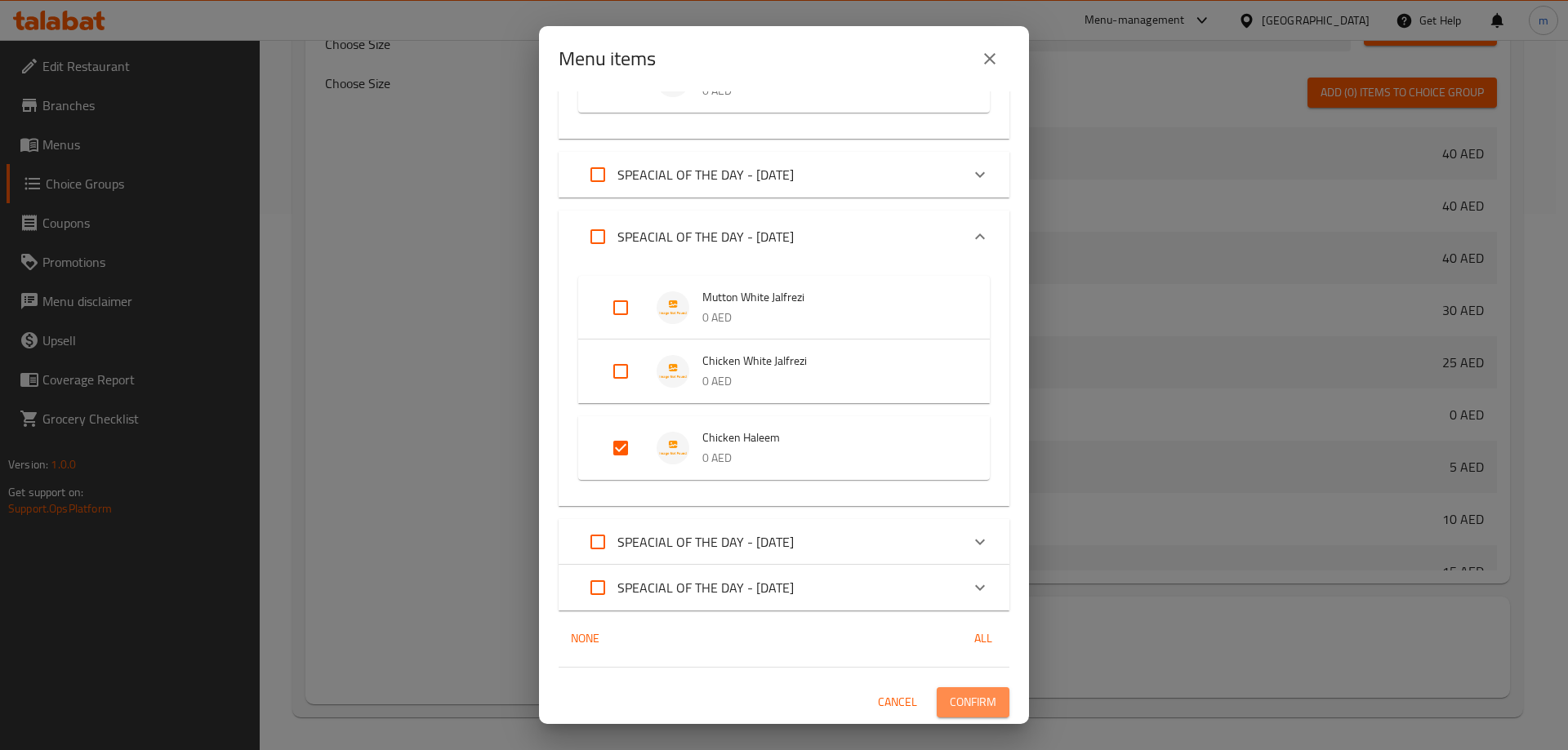
click at [968, 701] on span "Confirm" at bounding box center [972, 702] width 46 height 20
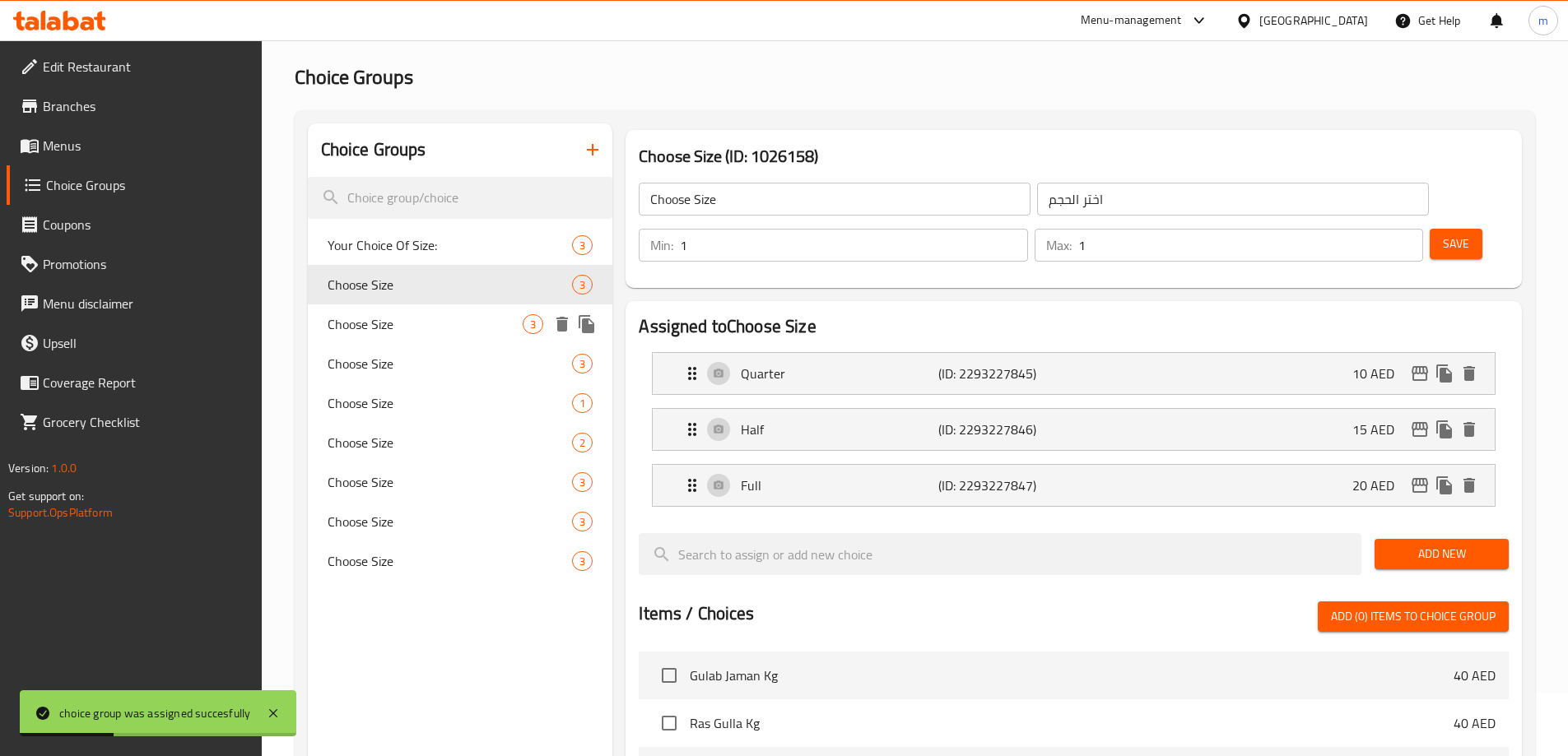
scroll to position [0, 0]
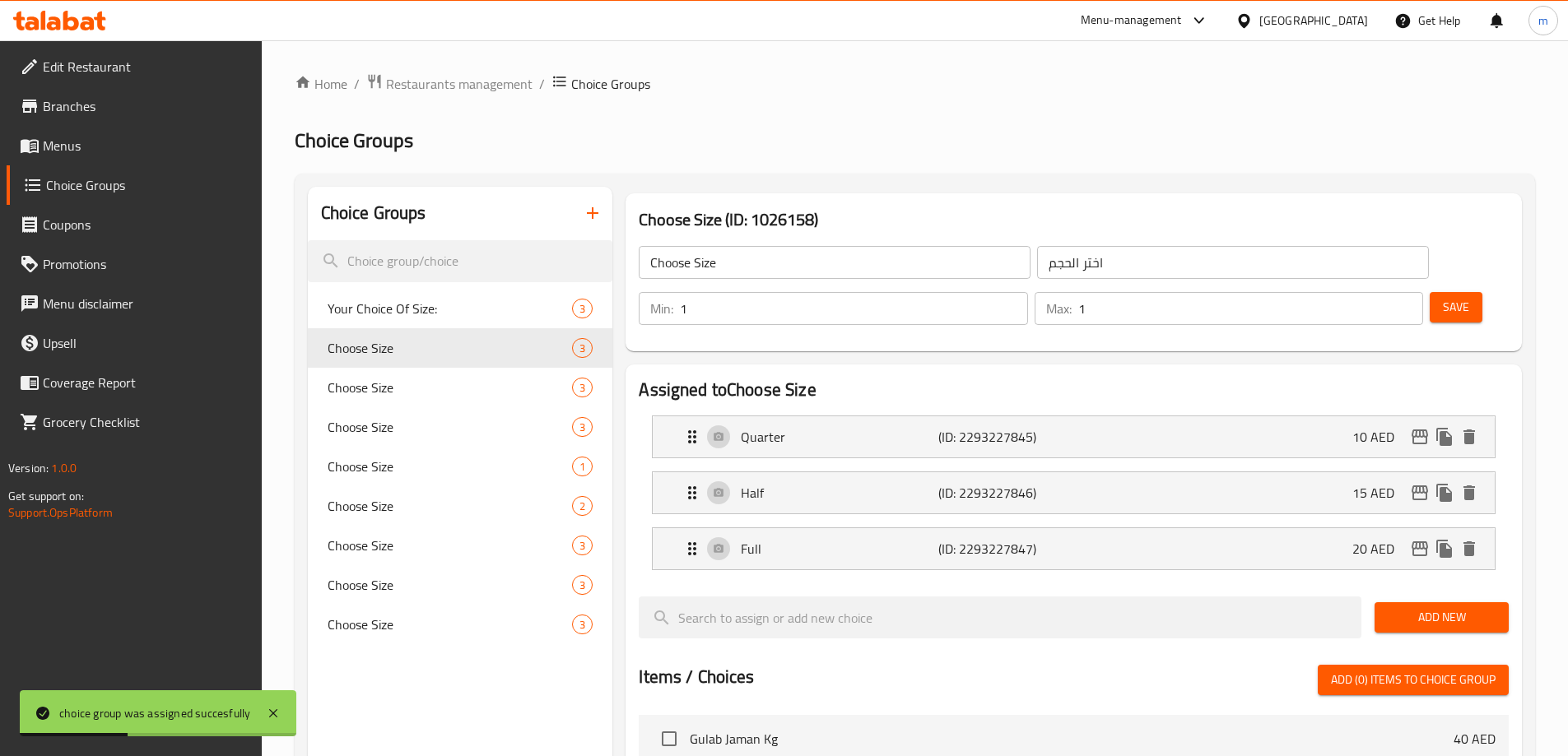
click at [73, 138] on span "Menus" at bounding box center [145, 145] width 205 height 19
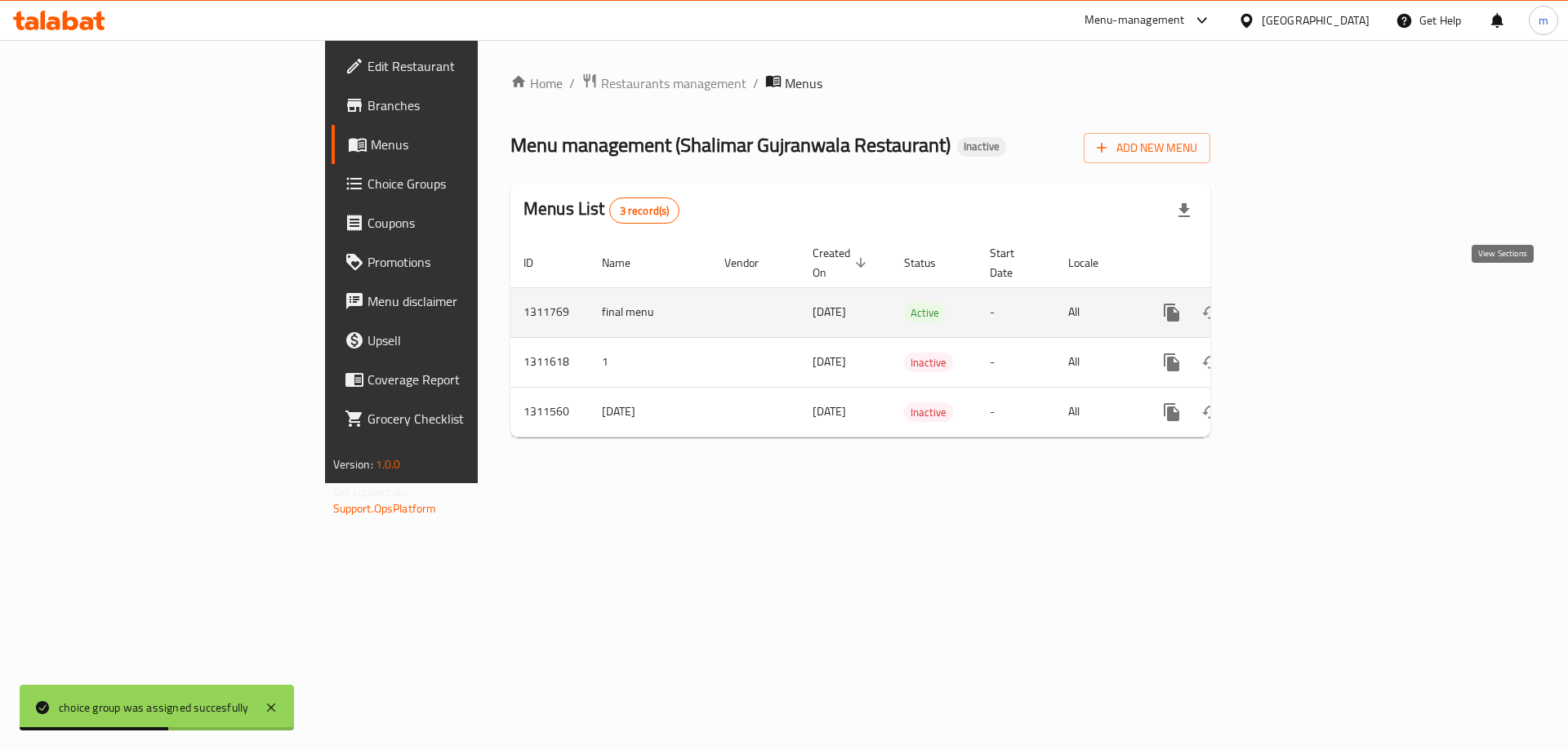
click at [1309, 304] on link "enhanced table" at bounding box center [1288, 312] width 39 height 39
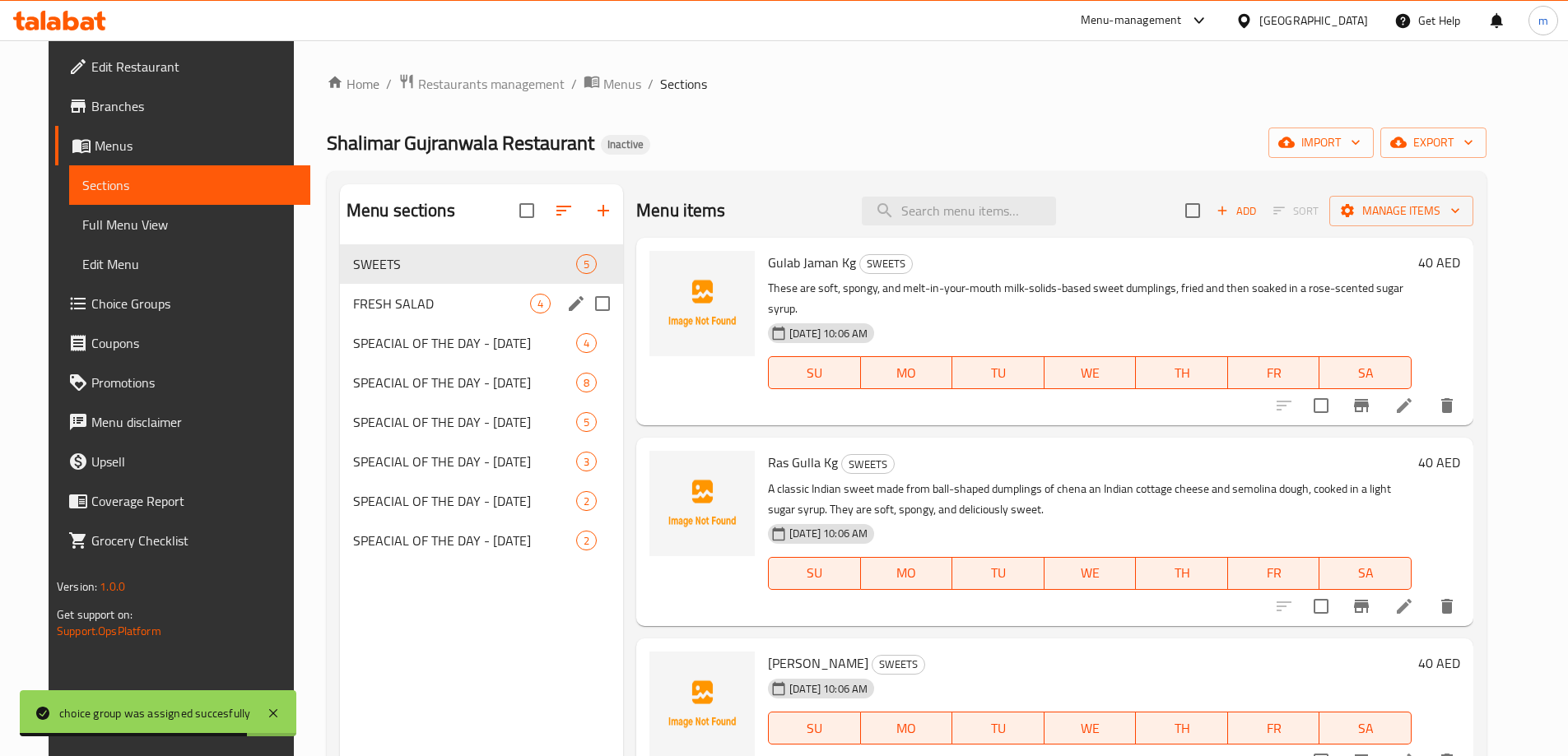
click at [415, 288] on div "FRESH SALAD 4" at bounding box center [481, 303] width 283 height 40
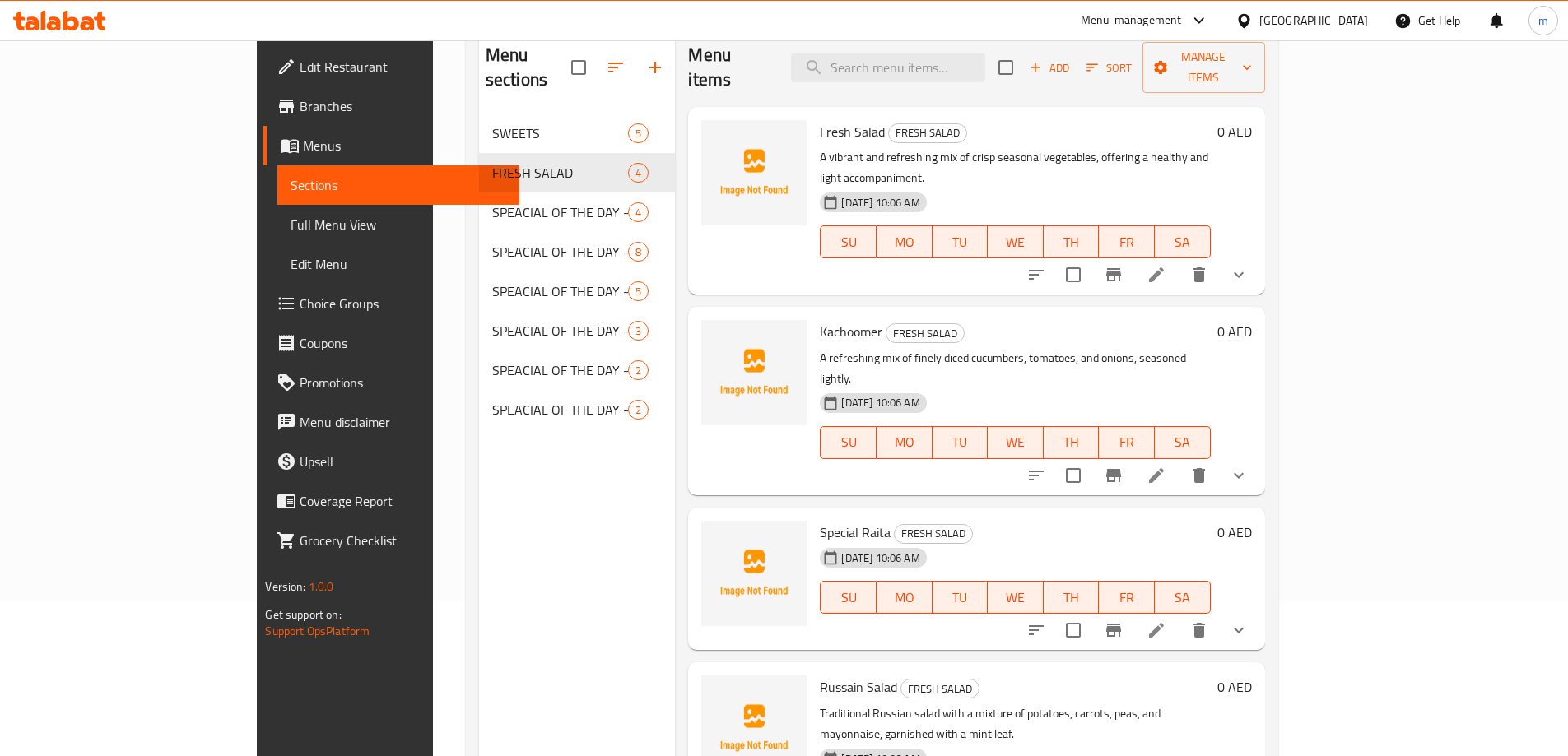
scroll to position [66, 0]
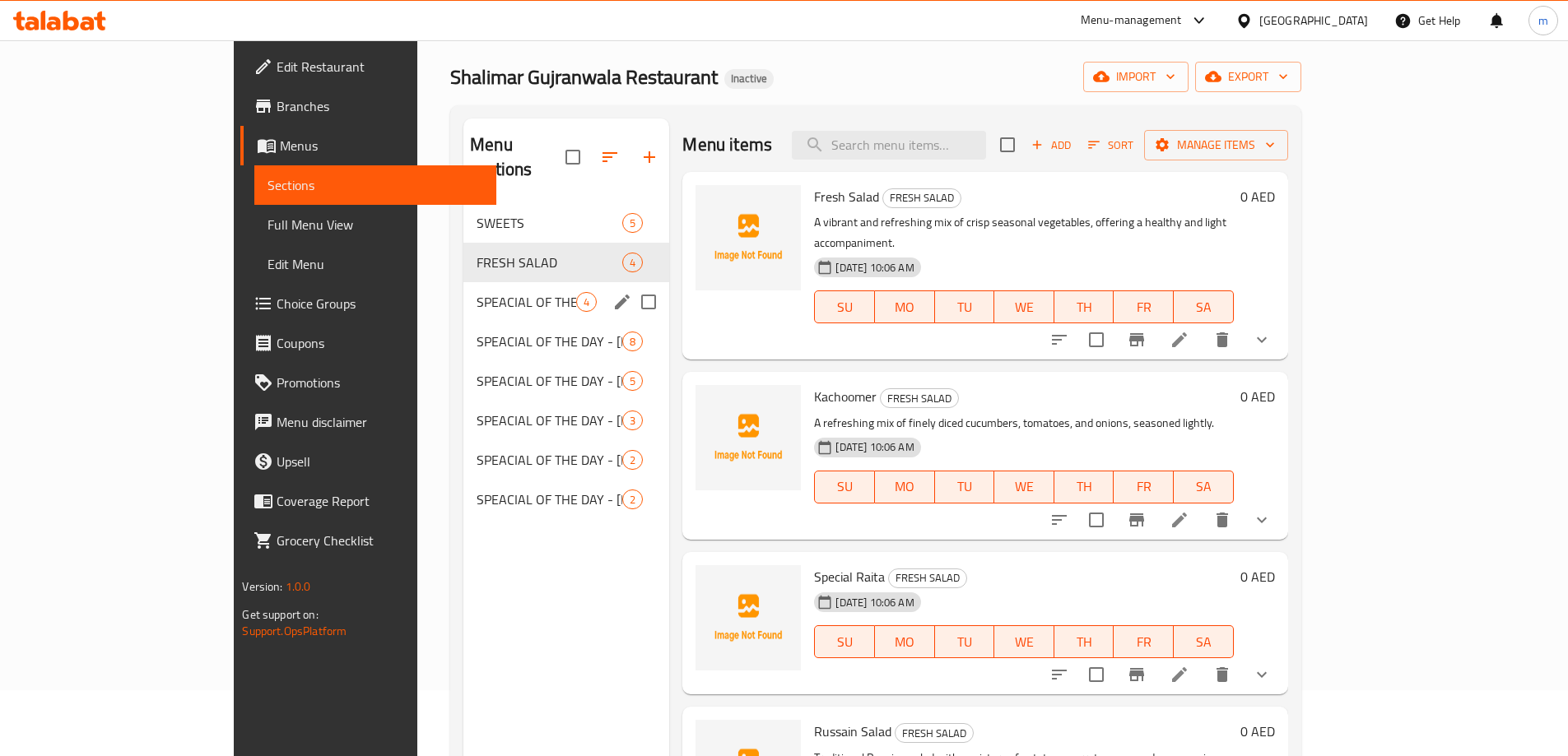
click at [477, 292] on span "SPEACIAL OF THE DAY - [DATE]" at bounding box center [526, 302] width 100 height 19
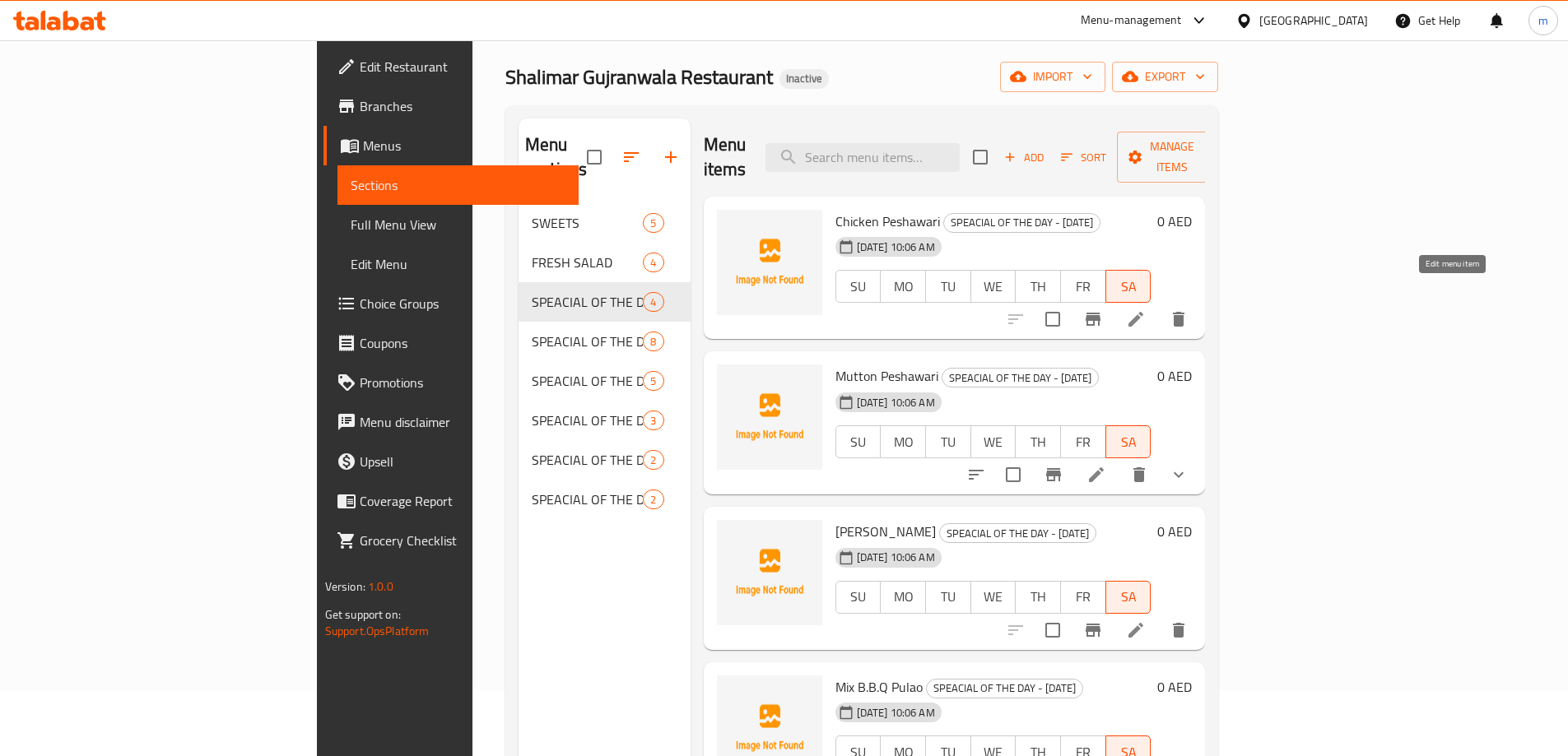
click at [1146, 310] on icon at bounding box center [1135, 319] width 19 height 19
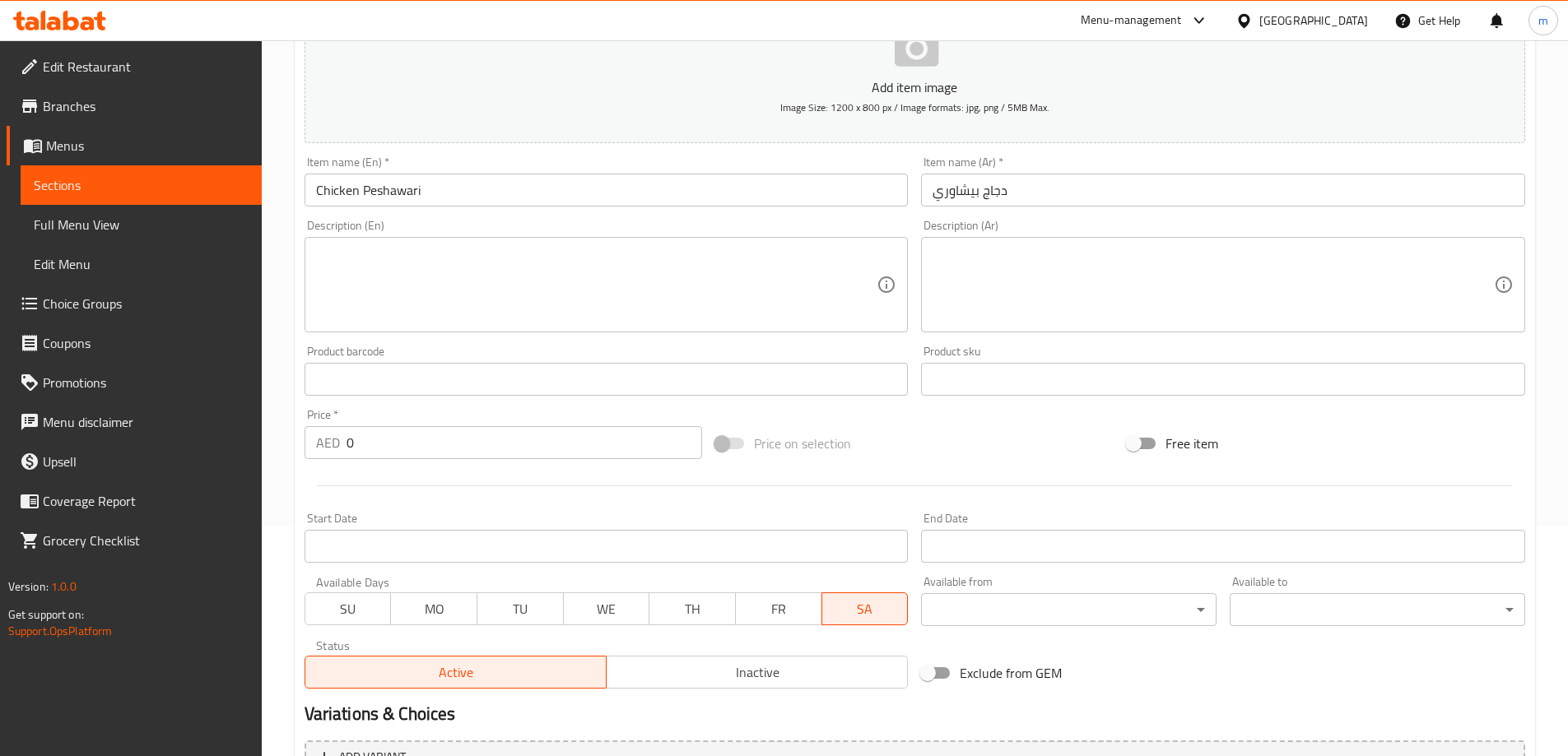
scroll to position [329, 0]
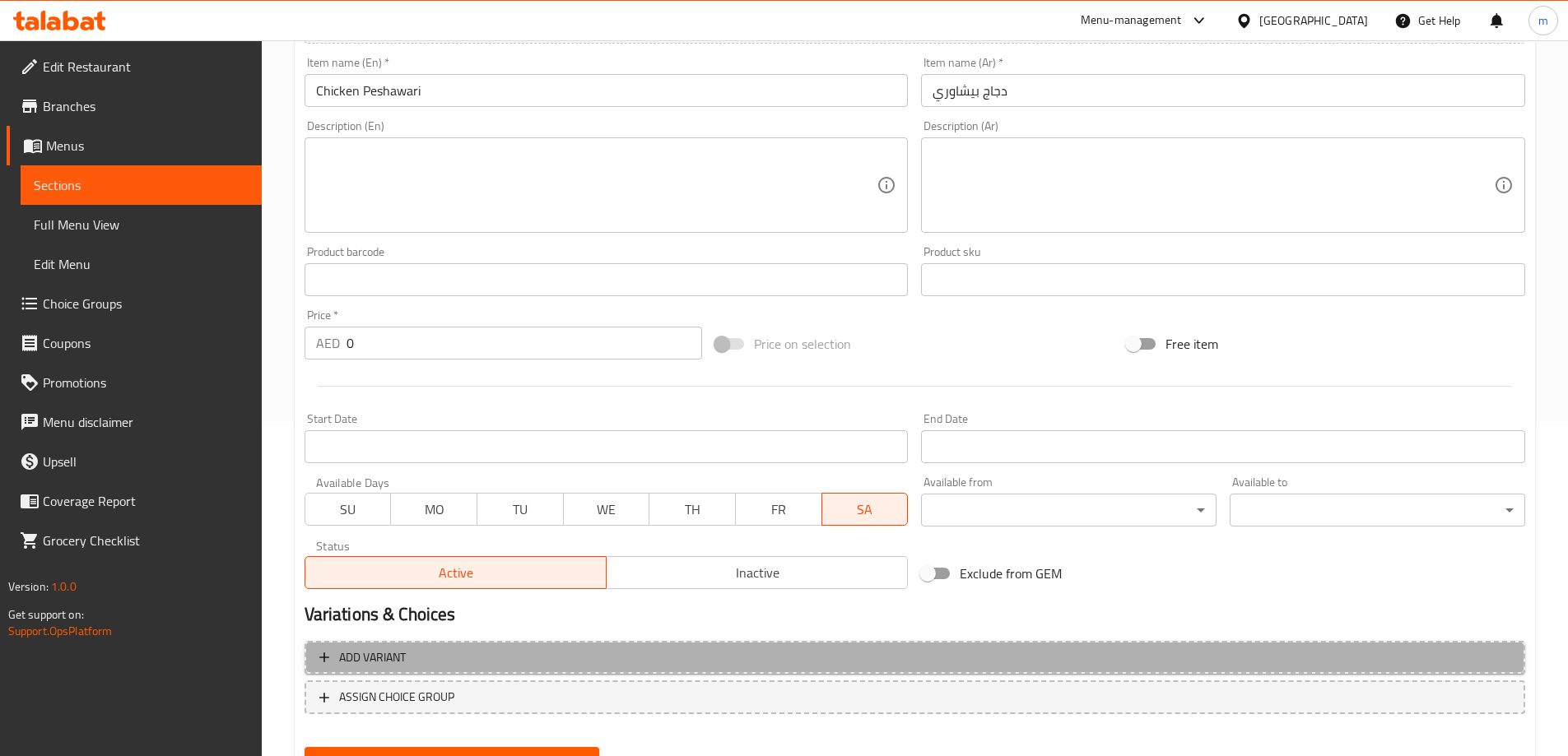
click at [764, 650] on span "Add variant" at bounding box center [915, 657] width 1191 height 20
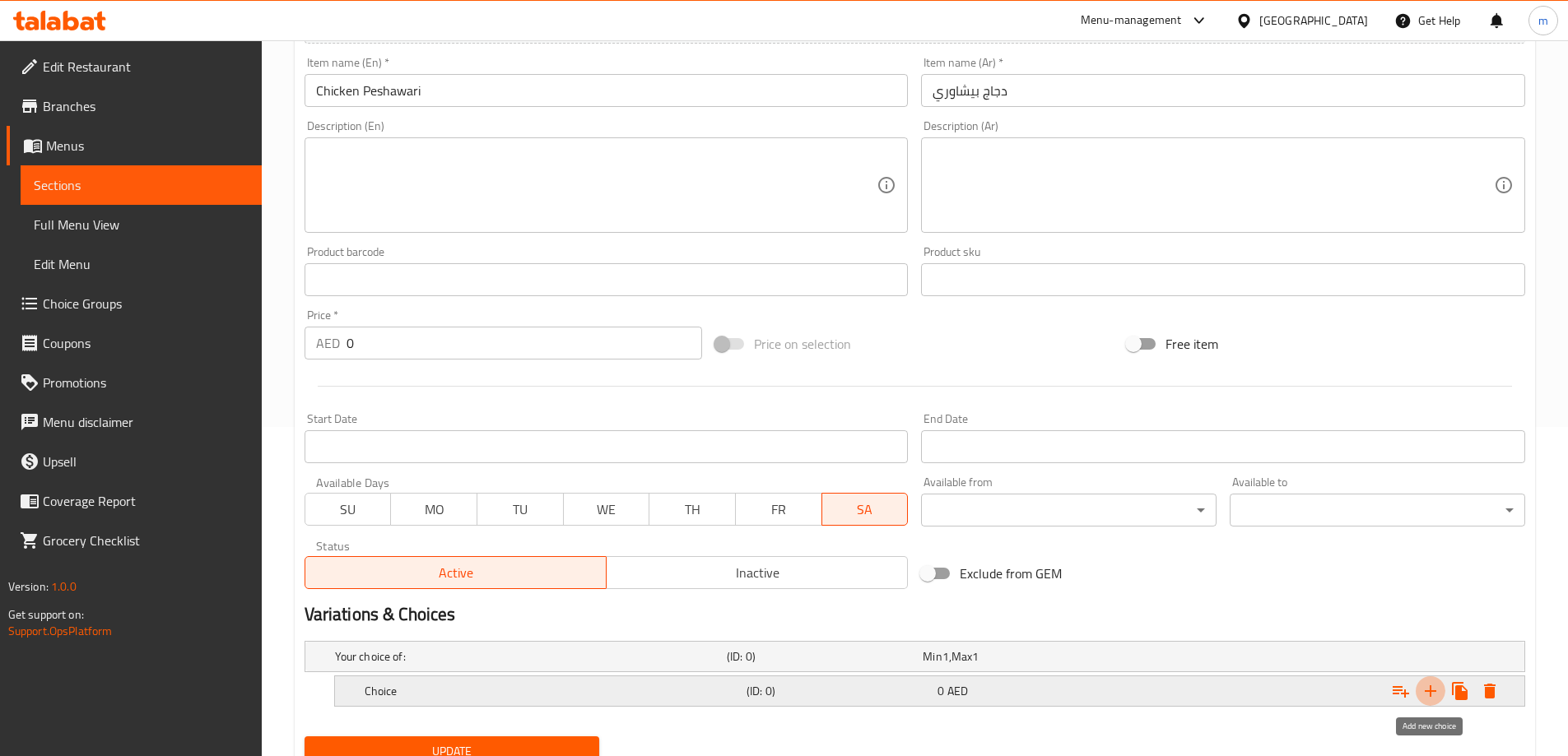
click at [1427, 688] on icon "Expand" at bounding box center [1430, 691] width 19 height 19
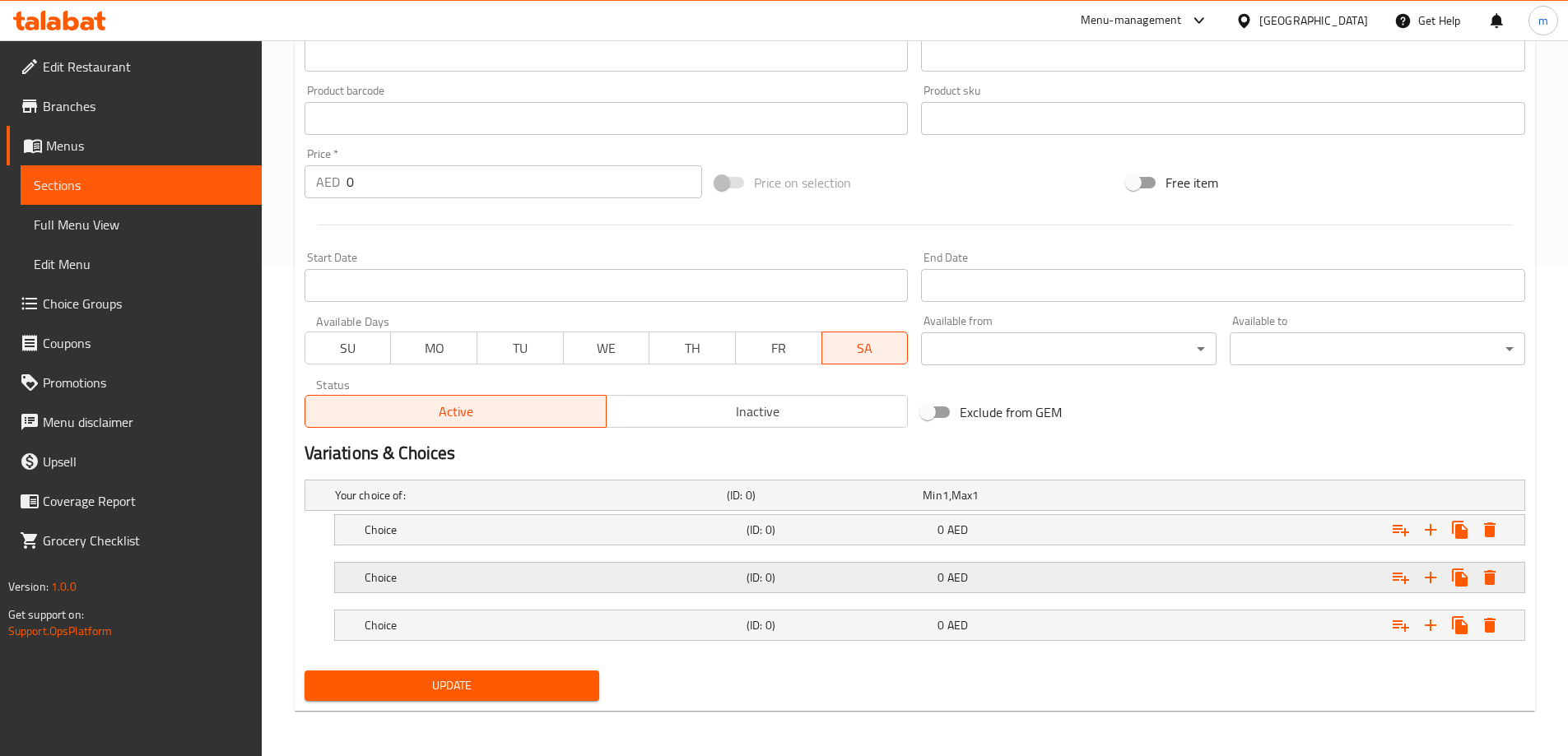
scroll to position [491, 0]
click at [793, 625] on h5 "(ID: 0)" at bounding box center [839, 623] width 184 height 16
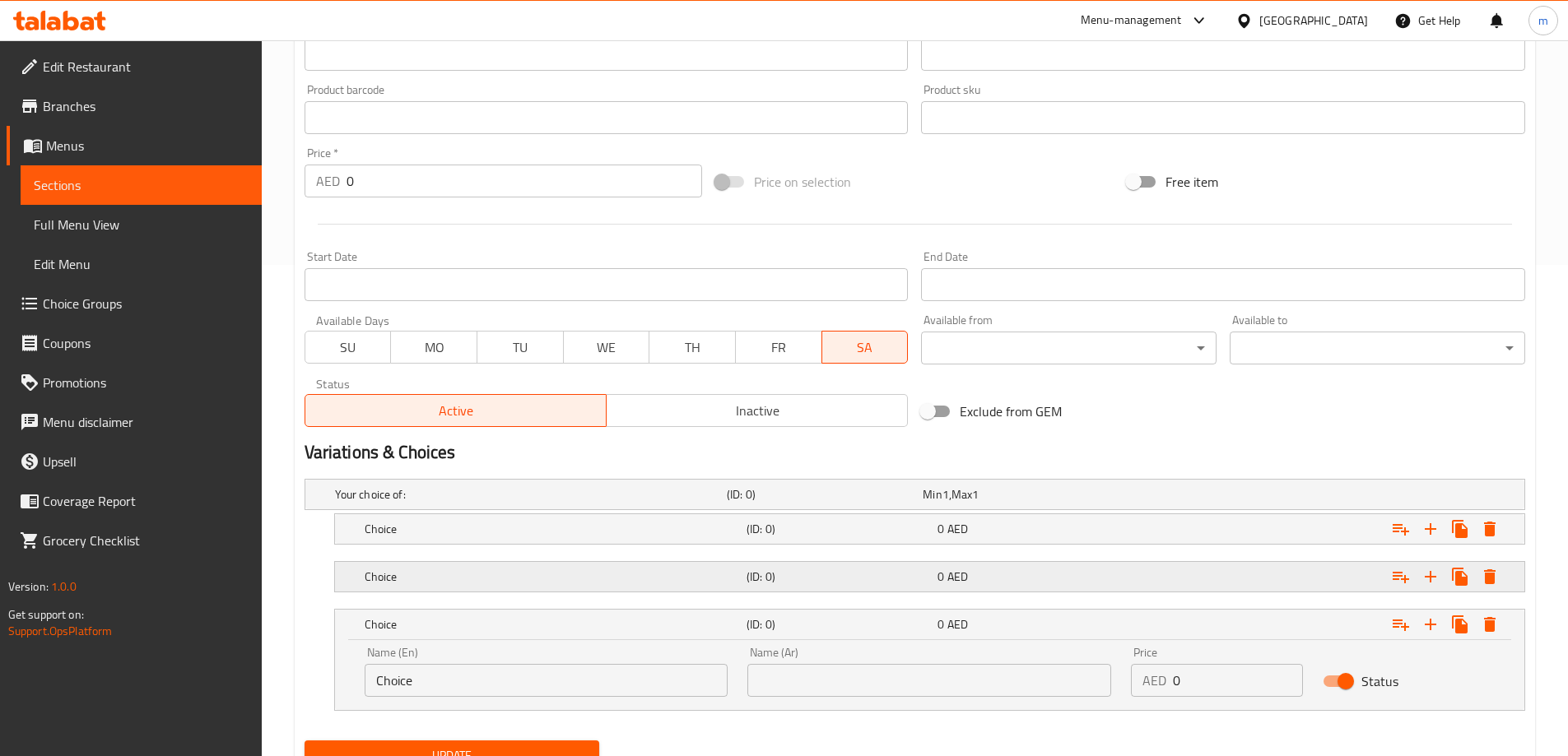
click at [815, 575] on h5 "(ID: 0)" at bounding box center [839, 576] width 184 height 16
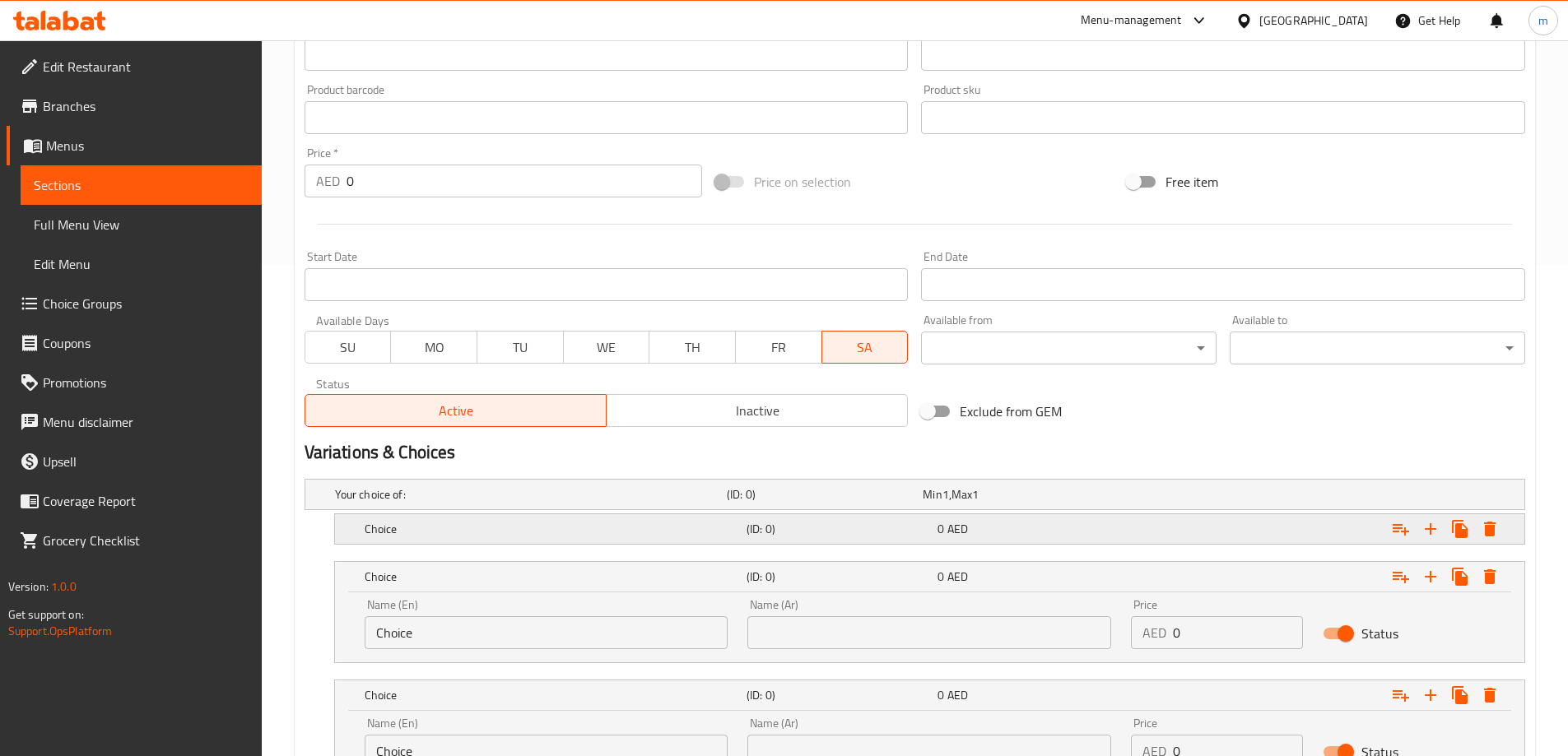
click at [815, 535] on h5 "(ID: 0)" at bounding box center [839, 529] width 184 height 16
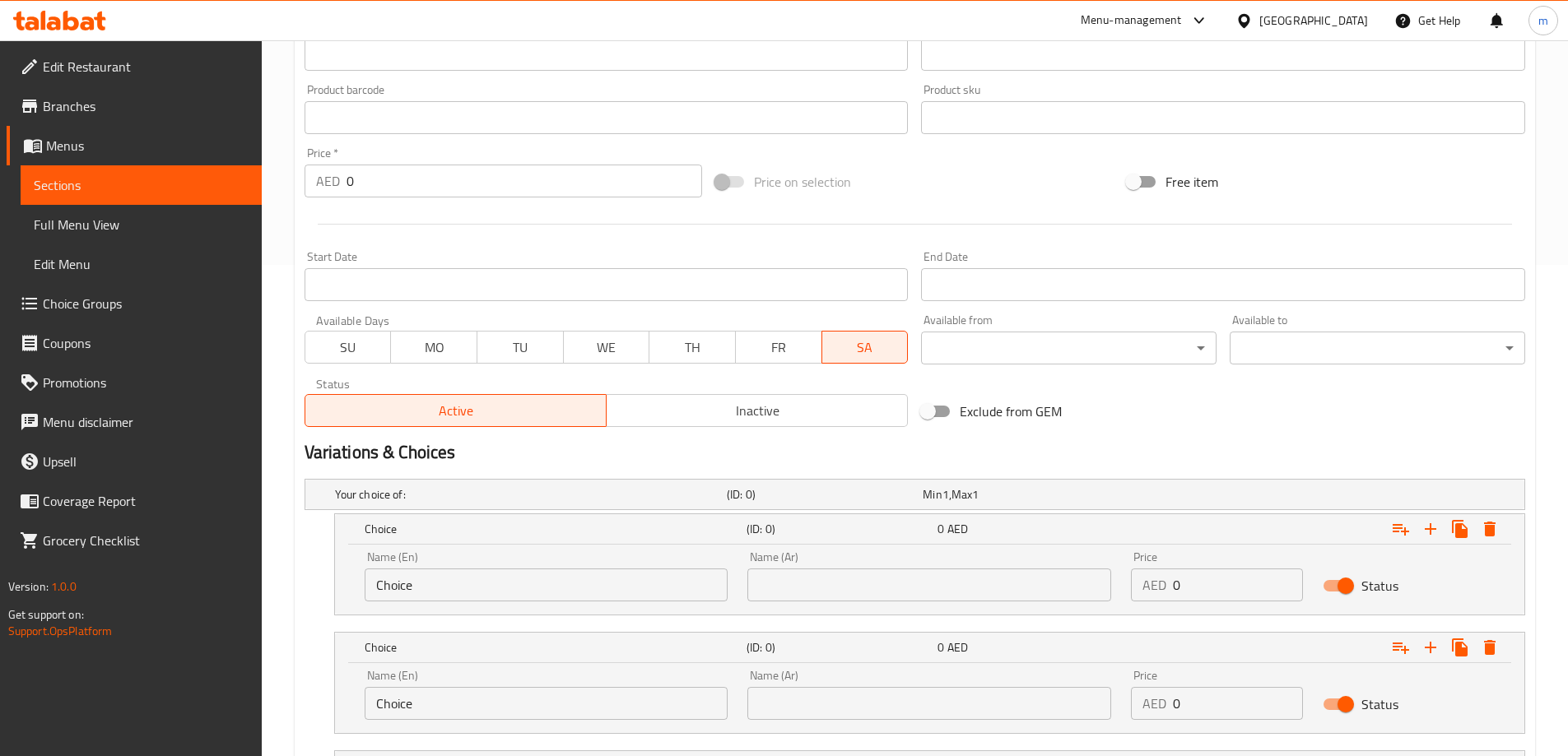
click at [566, 550] on div "Name (En) Choice Name (En)" at bounding box center [546, 576] width 384 height 70
click at [547, 570] on input "Choice" at bounding box center [546, 585] width 364 height 33
click at [546, 571] on input "Choice" at bounding box center [546, 585] width 364 height 33
type input "Quarter"
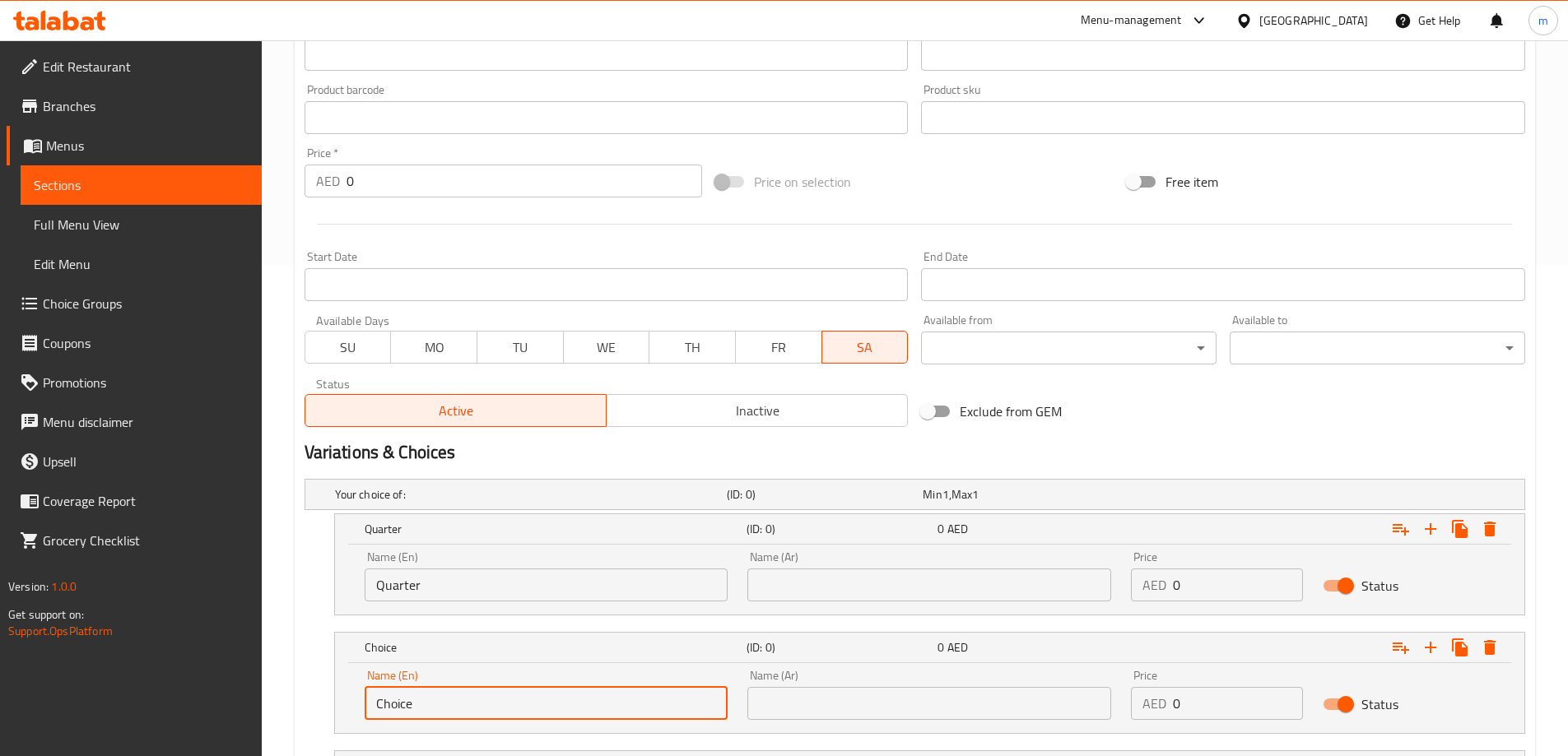
click at [477, 690] on input "Choice" at bounding box center [546, 704] width 364 height 33
type input "Half"
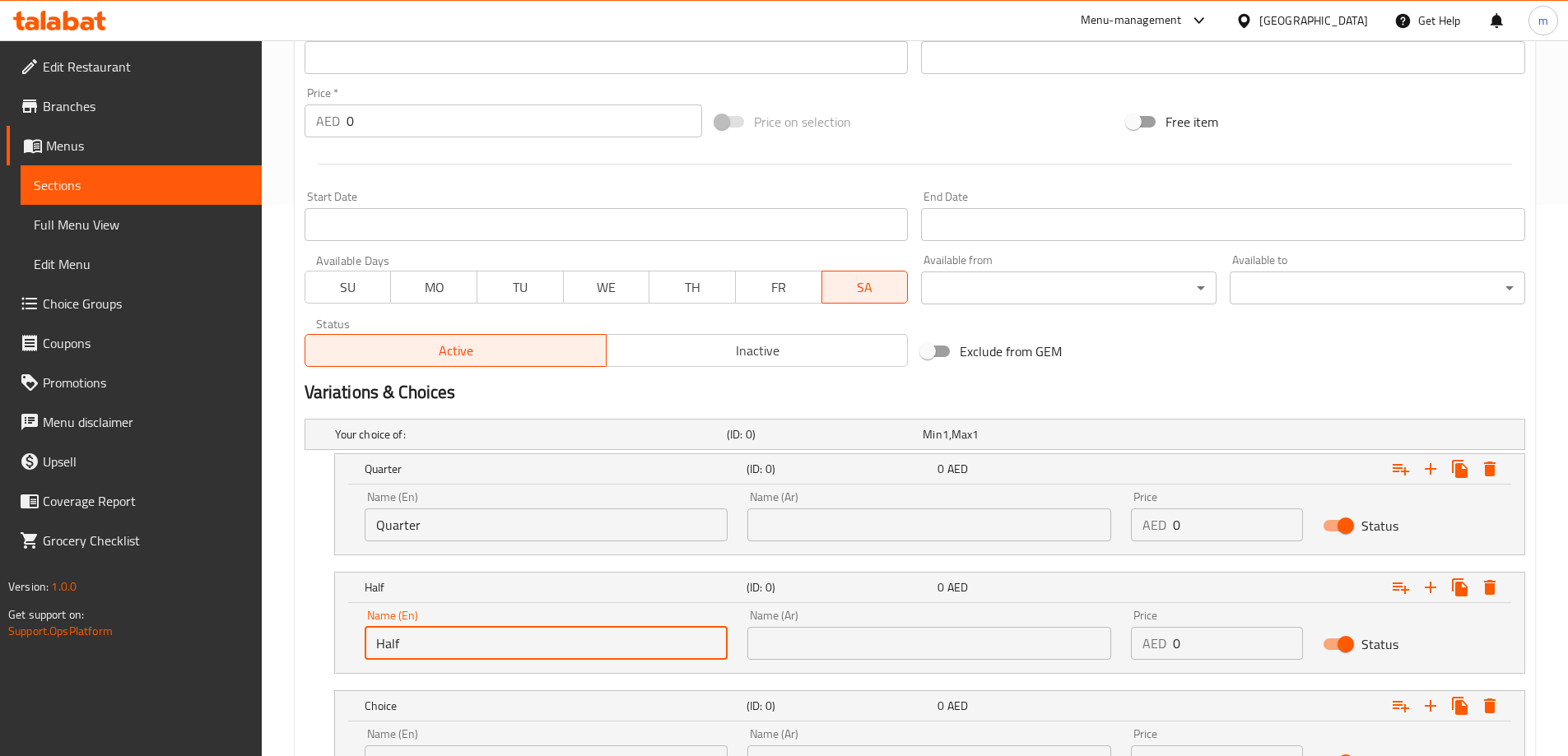
scroll to position [704, 0]
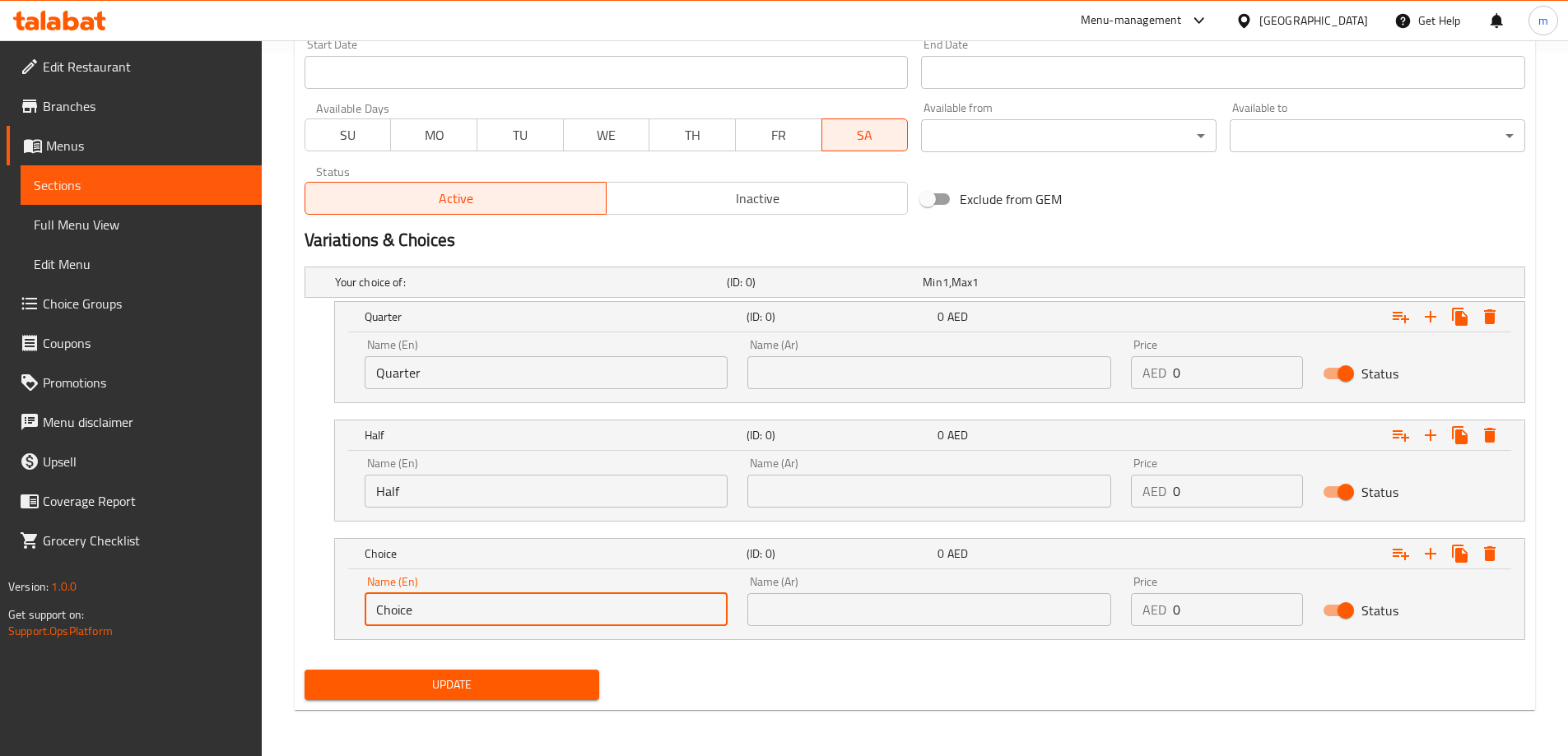
click at [490, 612] on input "Choice" at bounding box center [546, 610] width 364 height 33
type input "Full"
click at [950, 384] on input "text" at bounding box center [930, 373] width 364 height 33
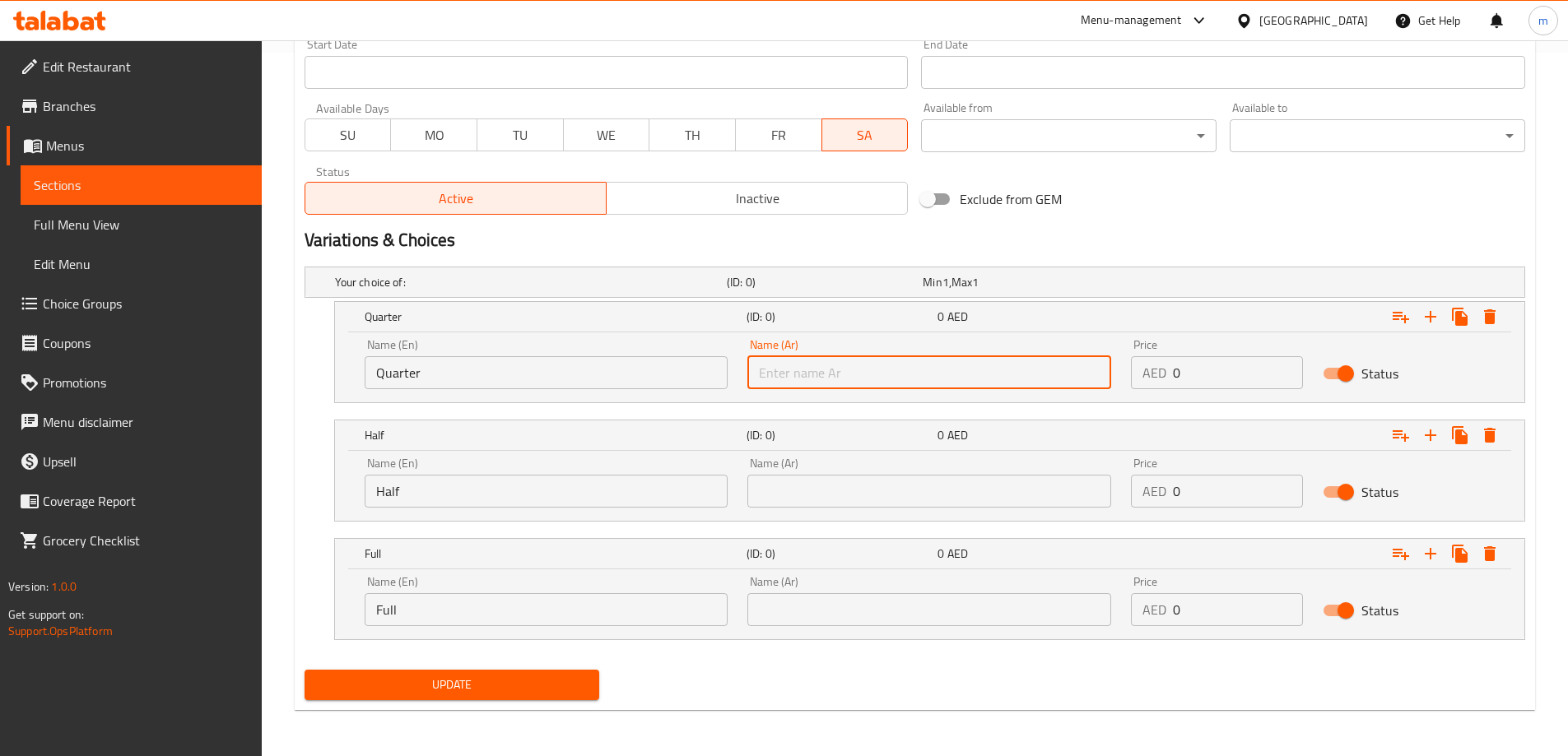
type input "ربع"
click at [885, 465] on div "Name (Ar) Name (Ar)" at bounding box center [930, 482] width 364 height 50
click at [884, 494] on input "text" at bounding box center [930, 491] width 364 height 33
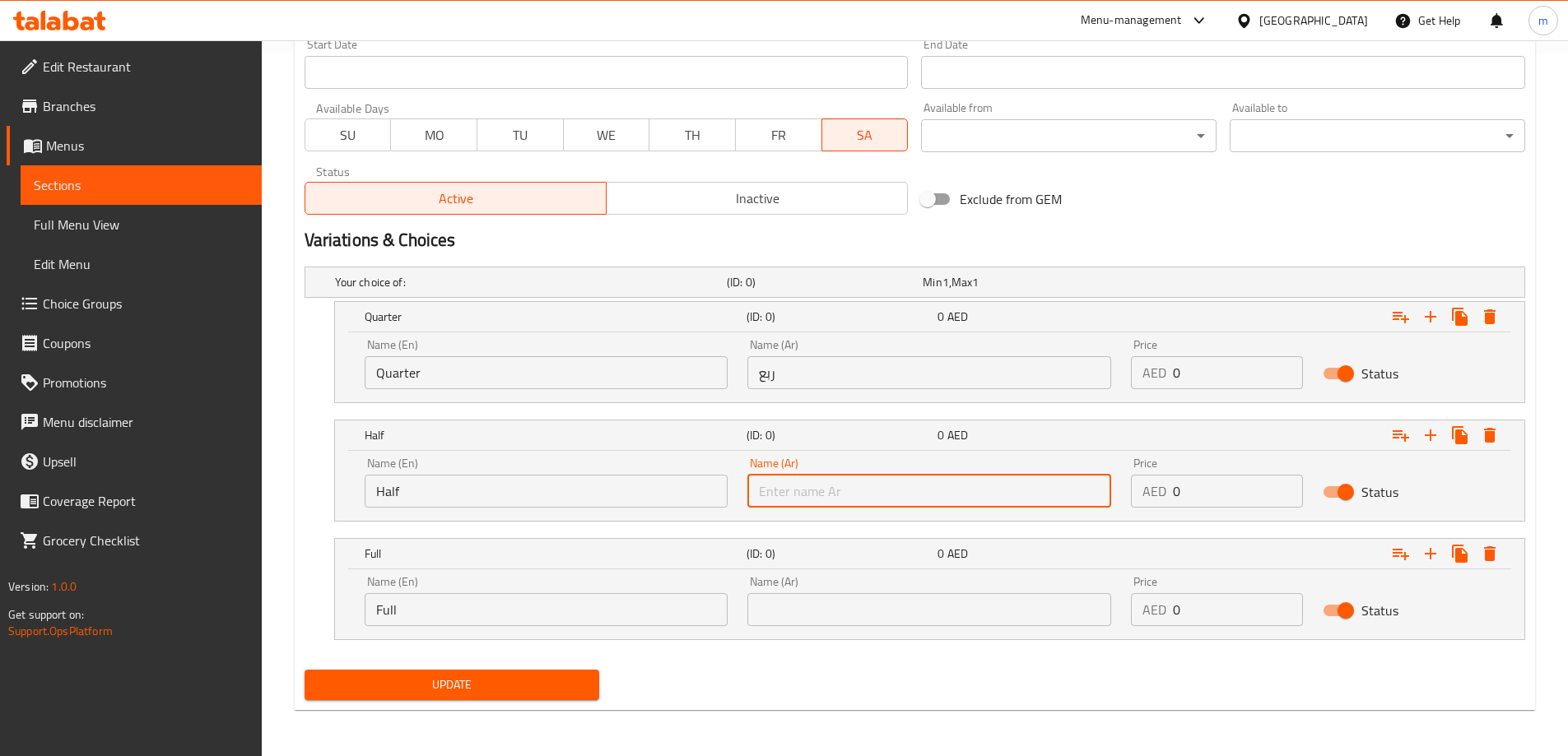
type input "نصف"
click at [869, 595] on input "text" at bounding box center [930, 610] width 364 height 33
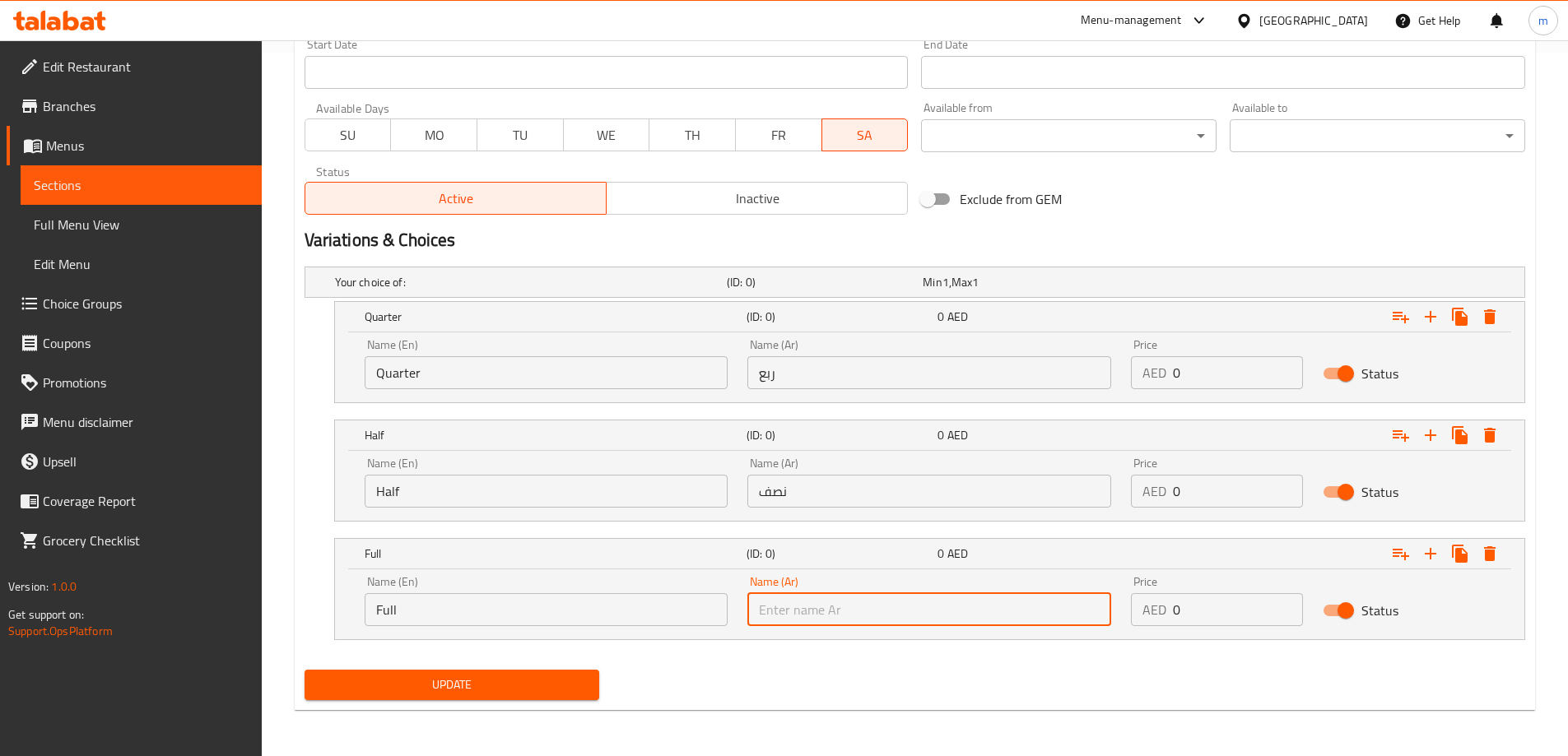
type input "كامل"
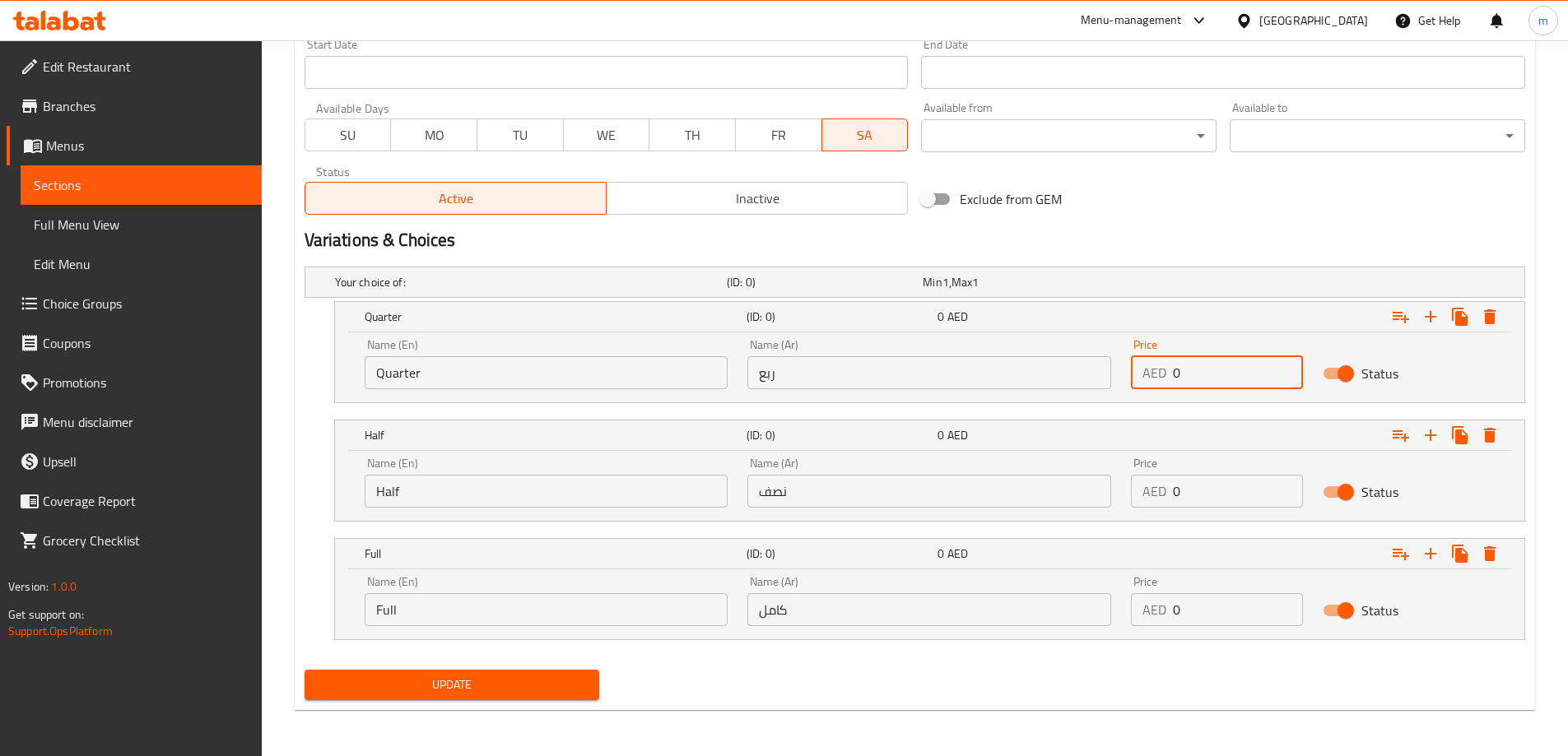
drag, startPoint x: 1204, startPoint y: 382, endPoint x: 1160, endPoint y: 383, distance: 44.0
click at [1160, 383] on div "AED 0 Price" at bounding box center [1217, 373] width 172 height 33
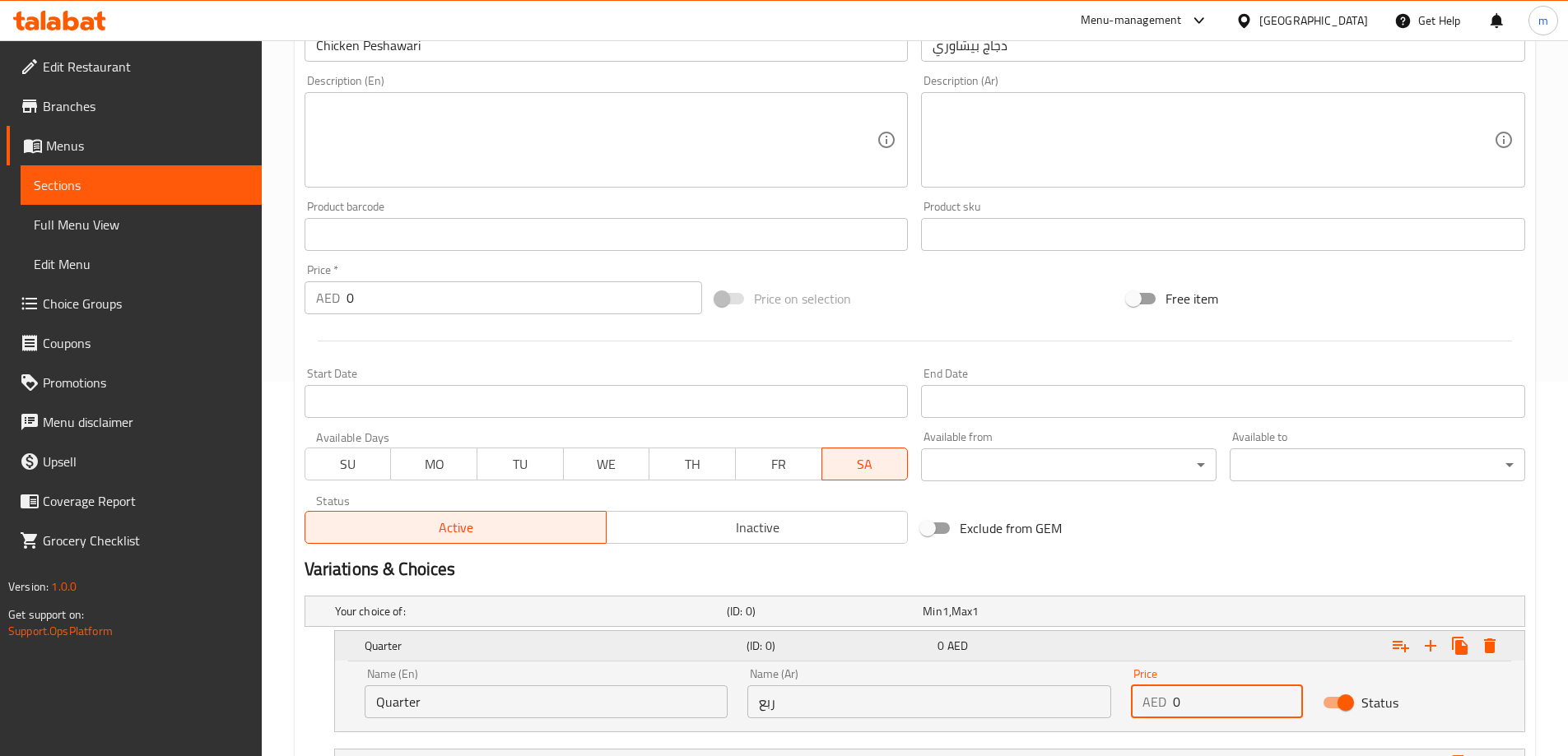
scroll to position [457, 0]
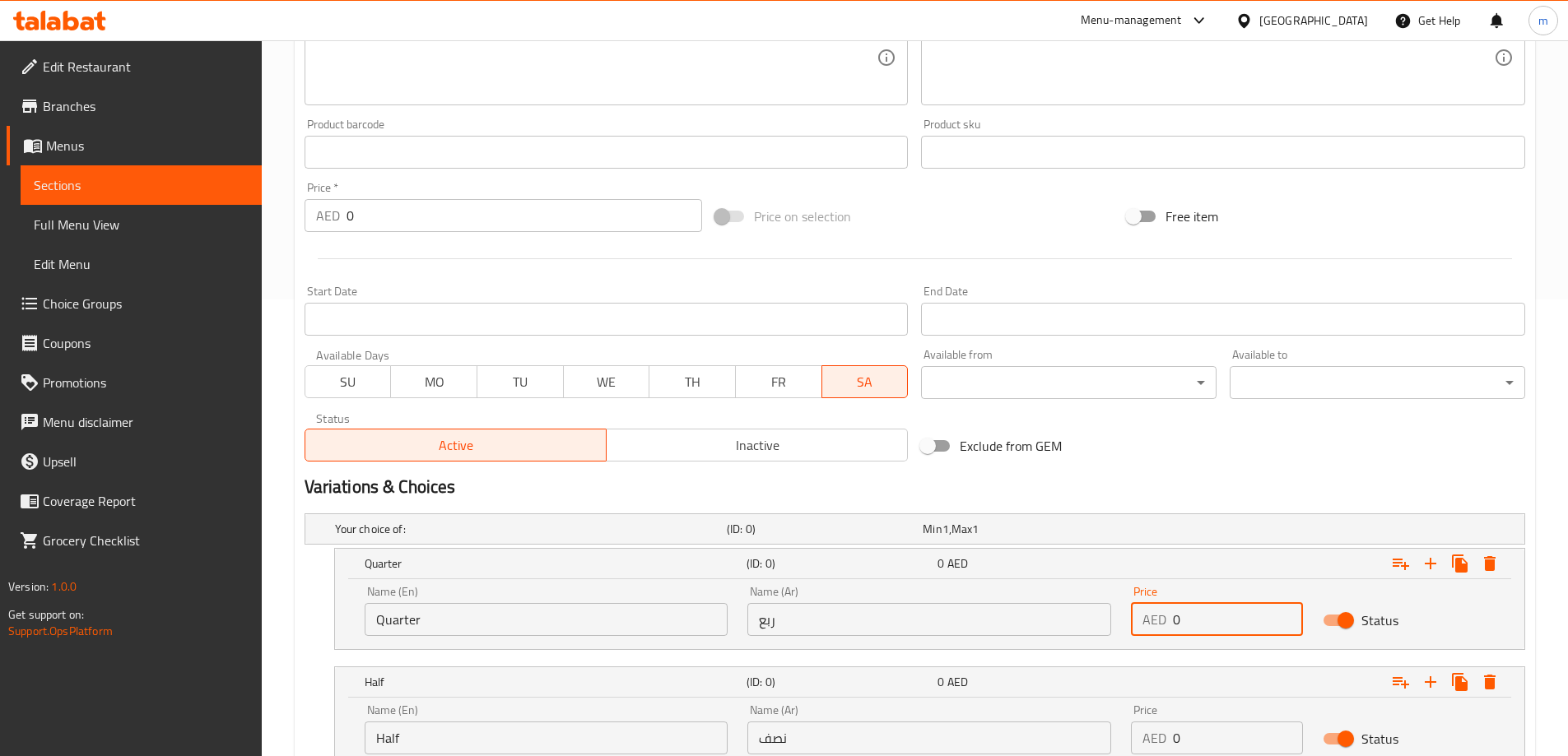
click at [1218, 623] on input "0" at bounding box center [1238, 620] width 130 height 33
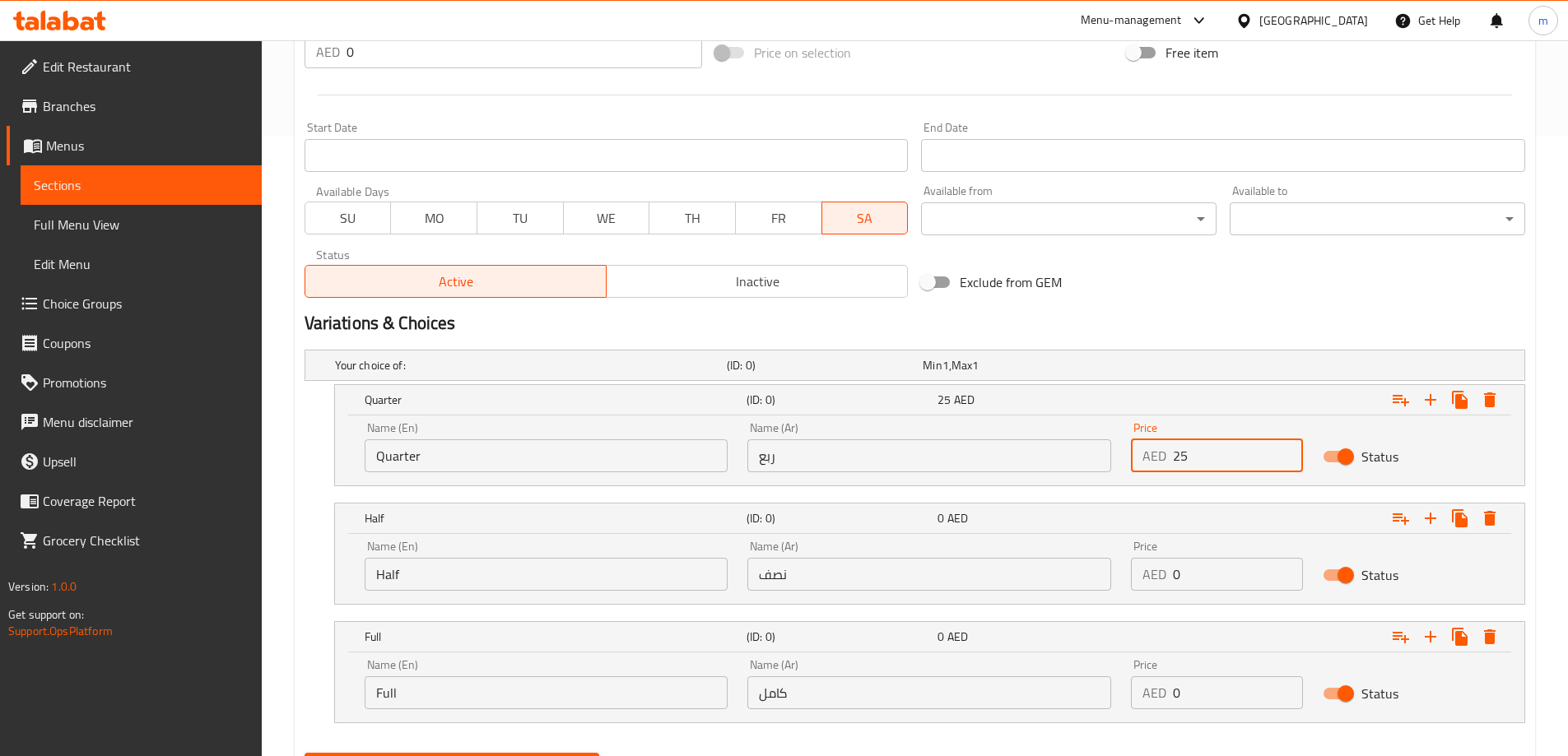
scroll to position [621, 0]
type input "25"
click at [1227, 581] on input "0" at bounding box center [1238, 573] width 130 height 33
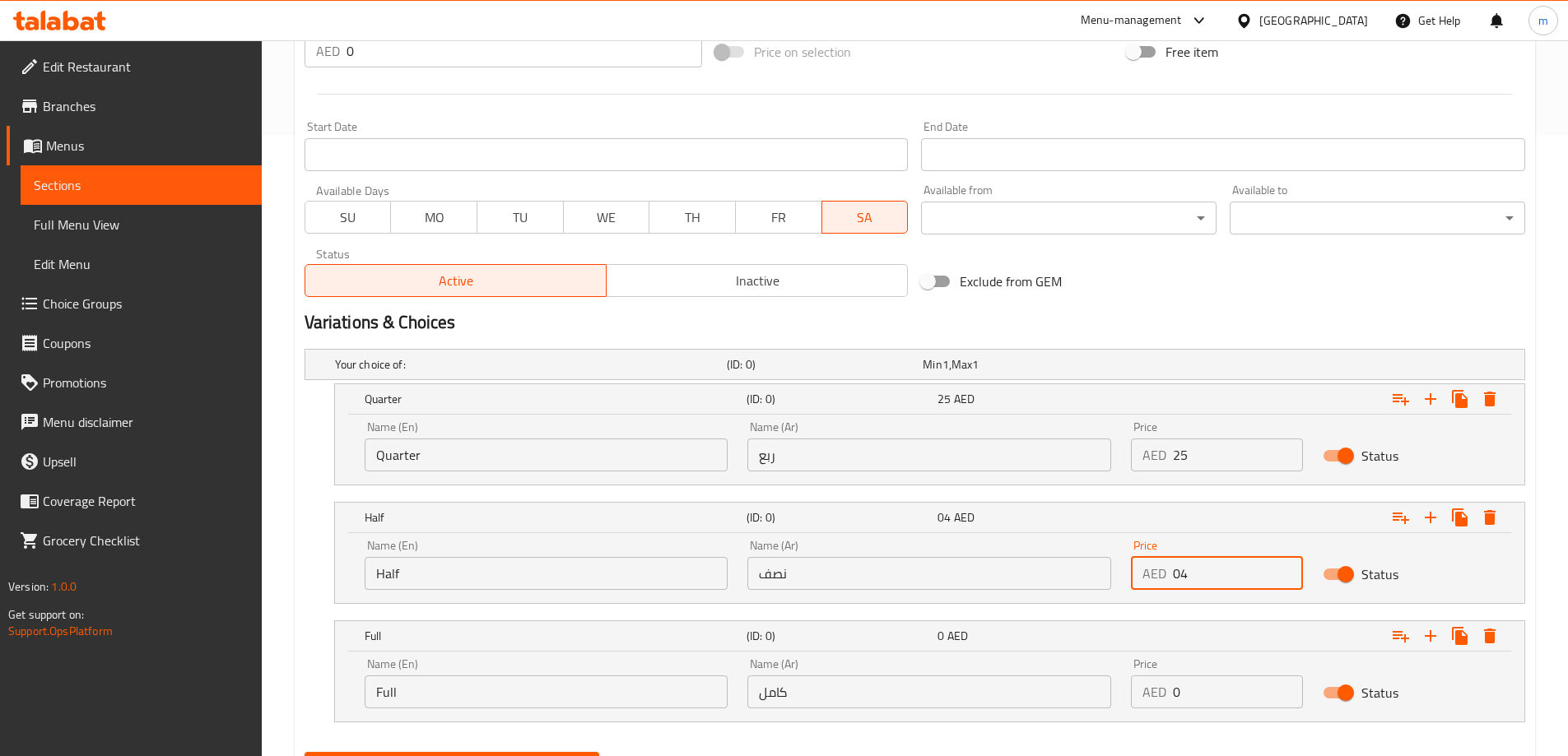
type input "0"
type input "40"
click at [1196, 702] on input "0" at bounding box center [1238, 692] width 130 height 33
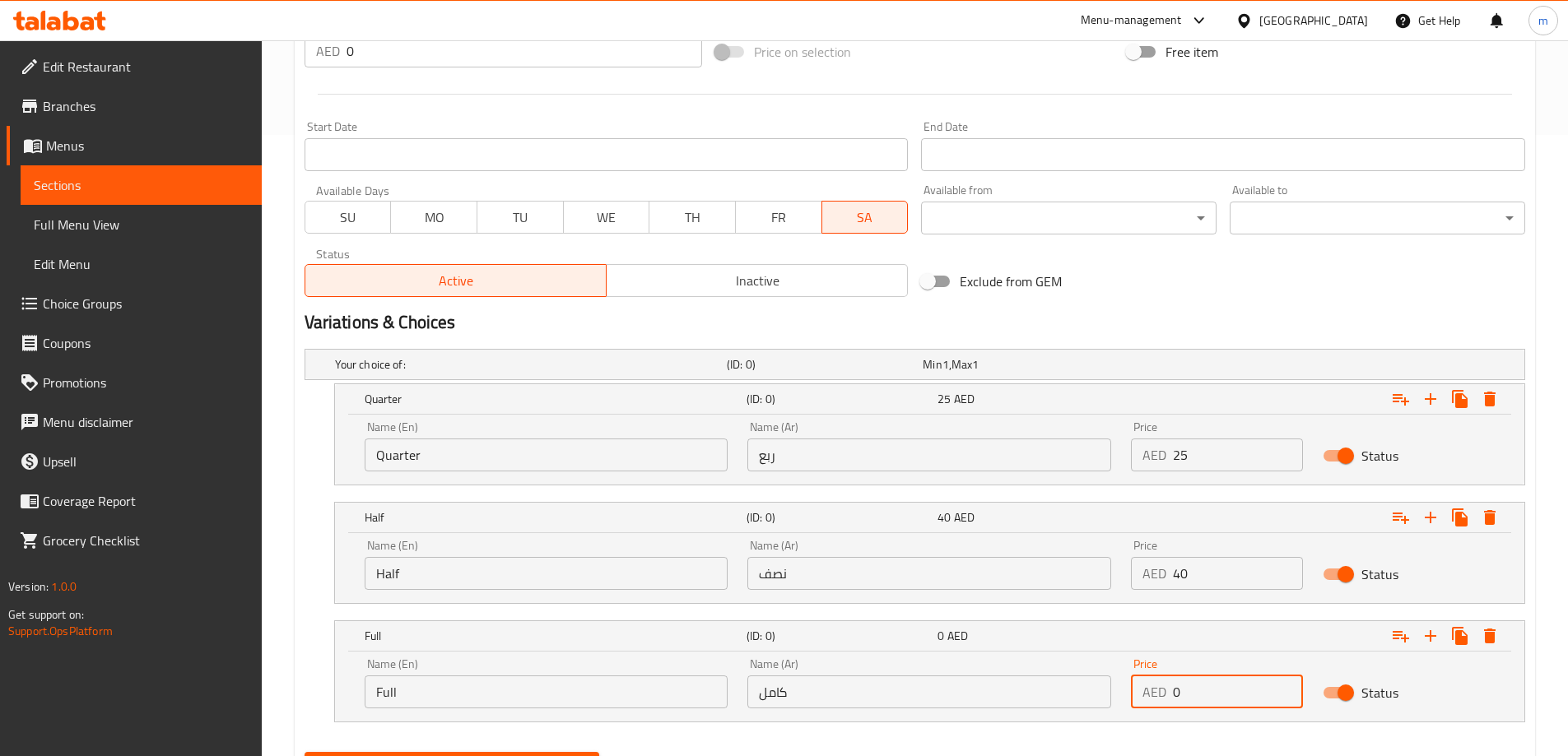
click at [1196, 702] on input "0" at bounding box center [1238, 692] width 130 height 33
type input "0"
type input "60"
click at [1135, 722] on div "Your choice of: (ID: 0) Min 1 , Max 1 Name (En) Your choice of: Name (En) Name …" at bounding box center [915, 544] width 1234 height 403
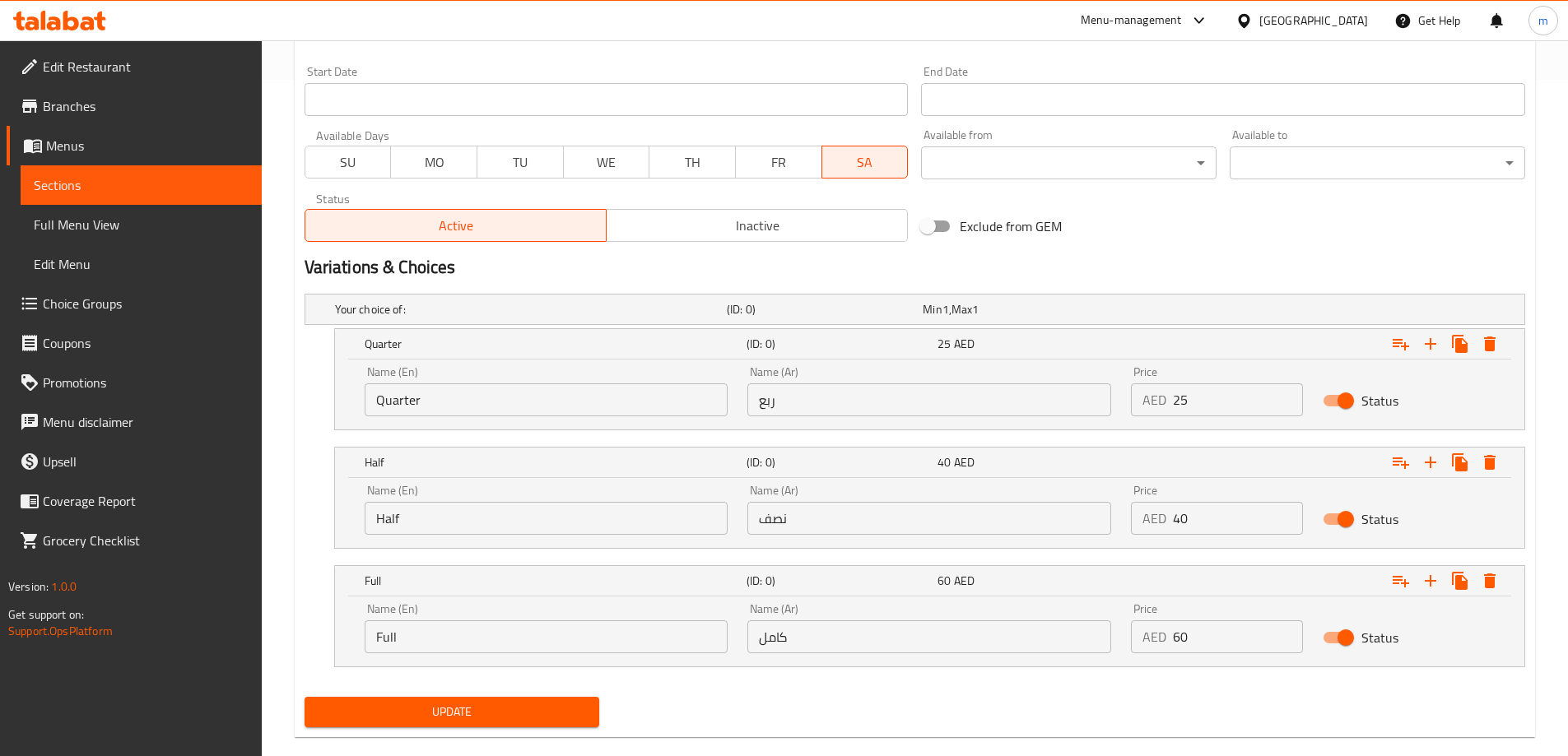
scroll to position [704, 0]
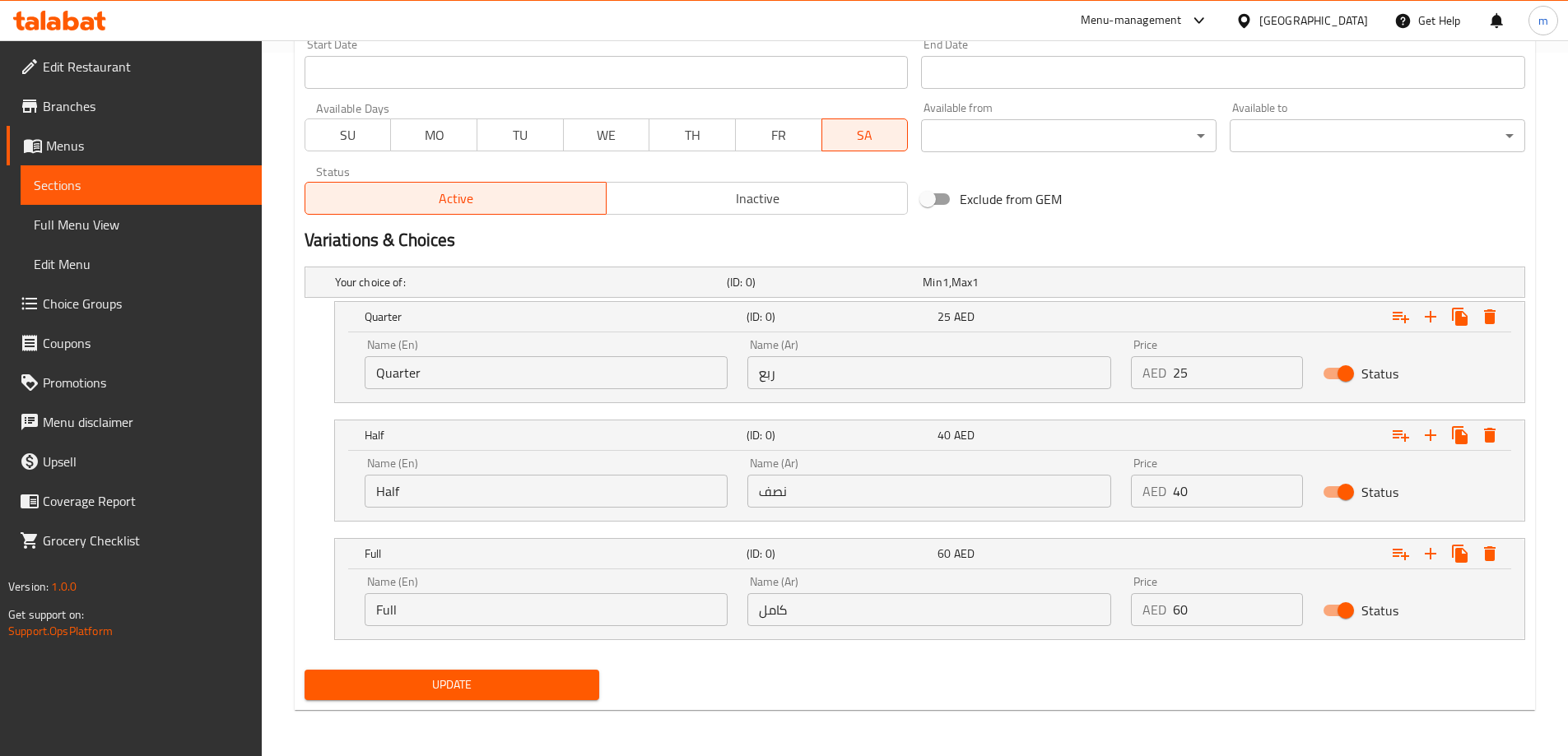
click at [600, 677] on div "Update" at bounding box center [452, 684] width 309 height 44
click at [578, 682] on span "Update" at bounding box center [452, 684] width 269 height 20
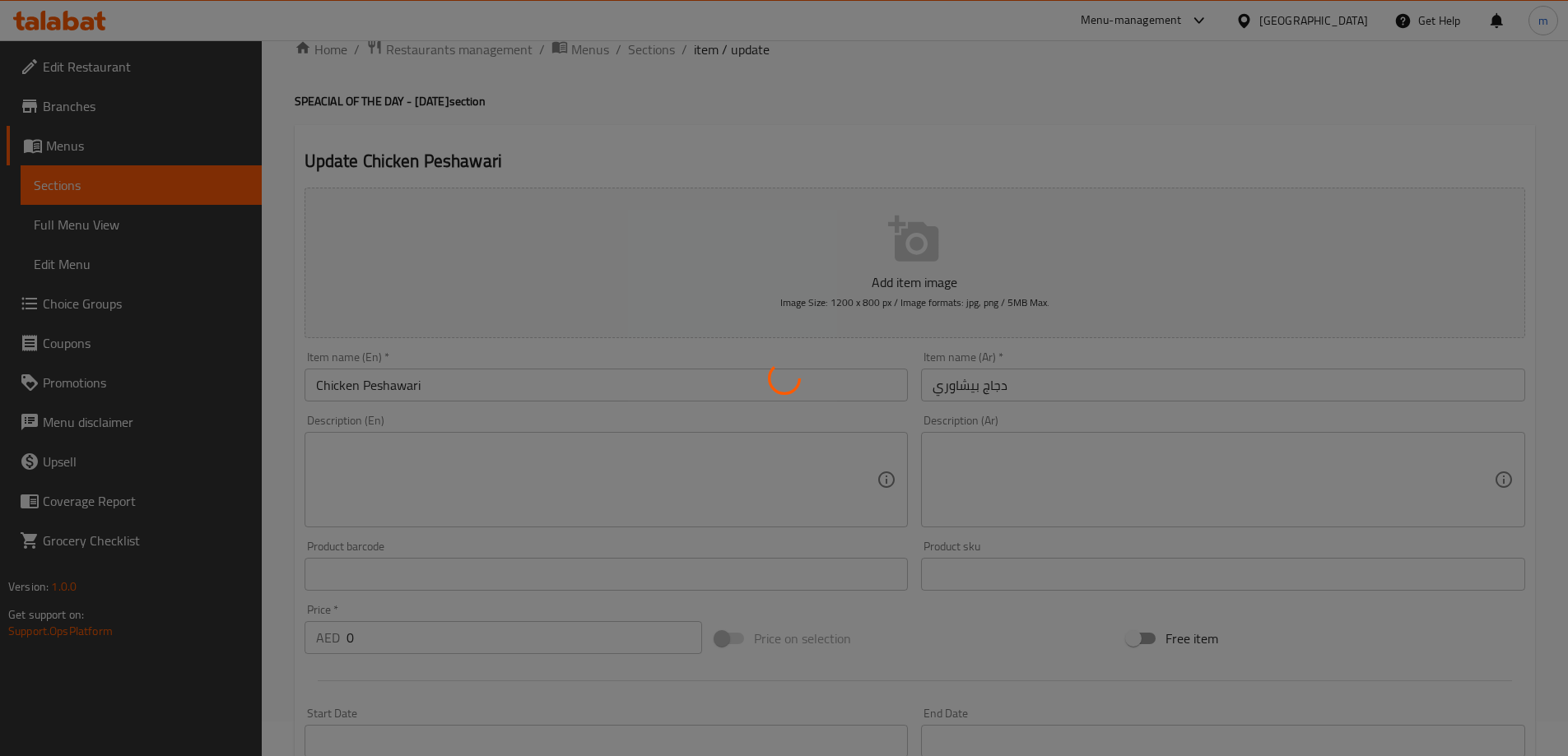
scroll to position [0, 0]
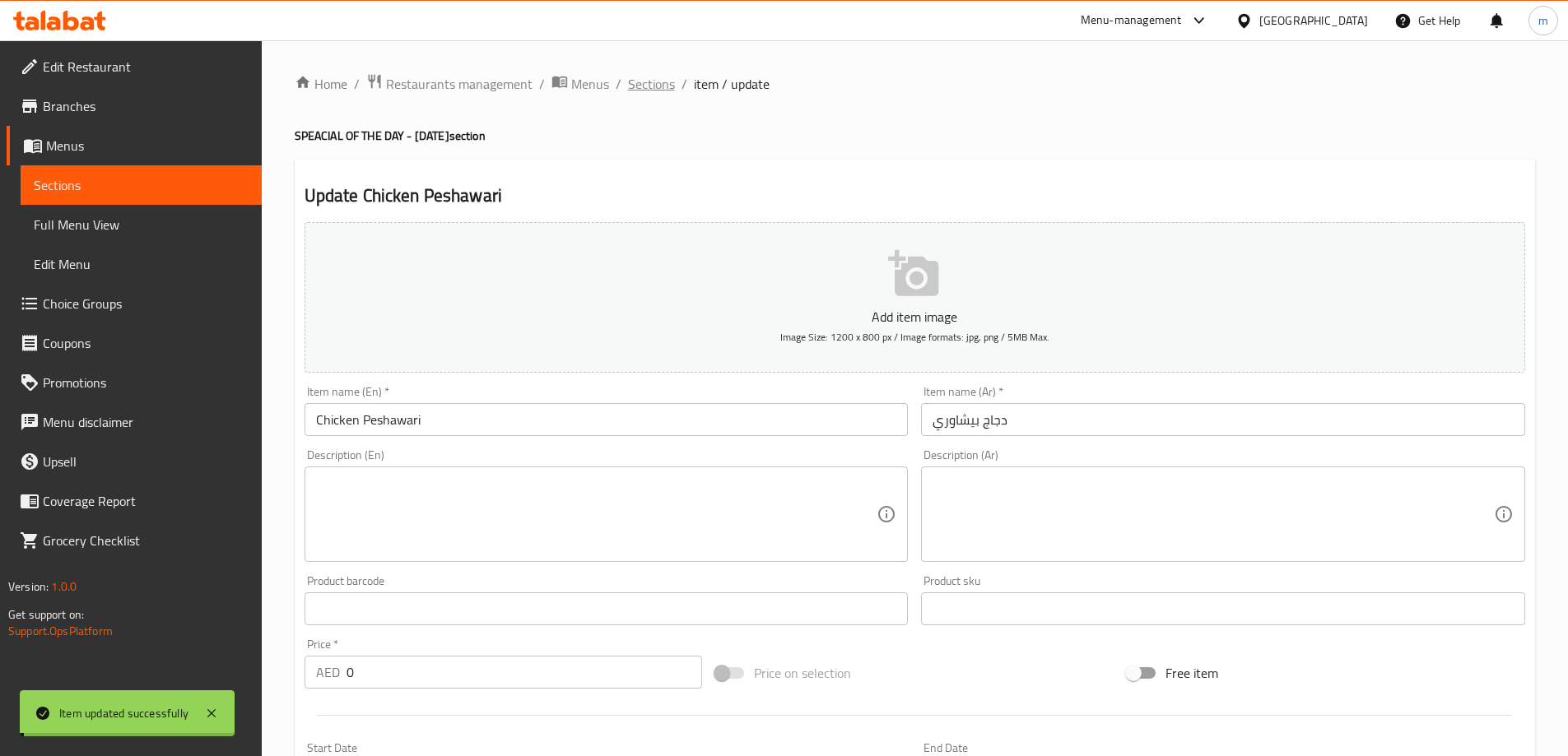
click at [645, 79] on span "Sections" at bounding box center [651, 83] width 46 height 19
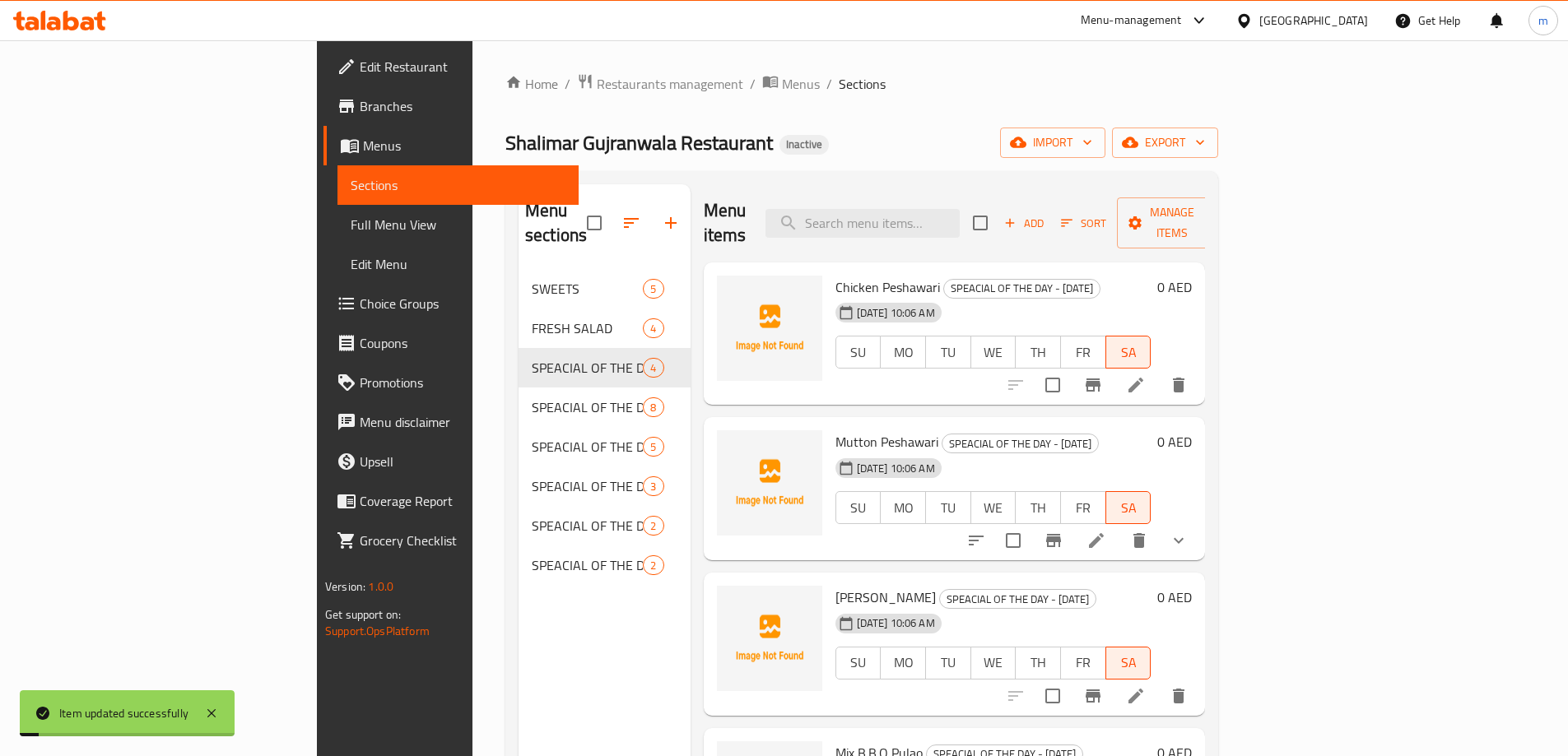
scroll to position [82, 0]
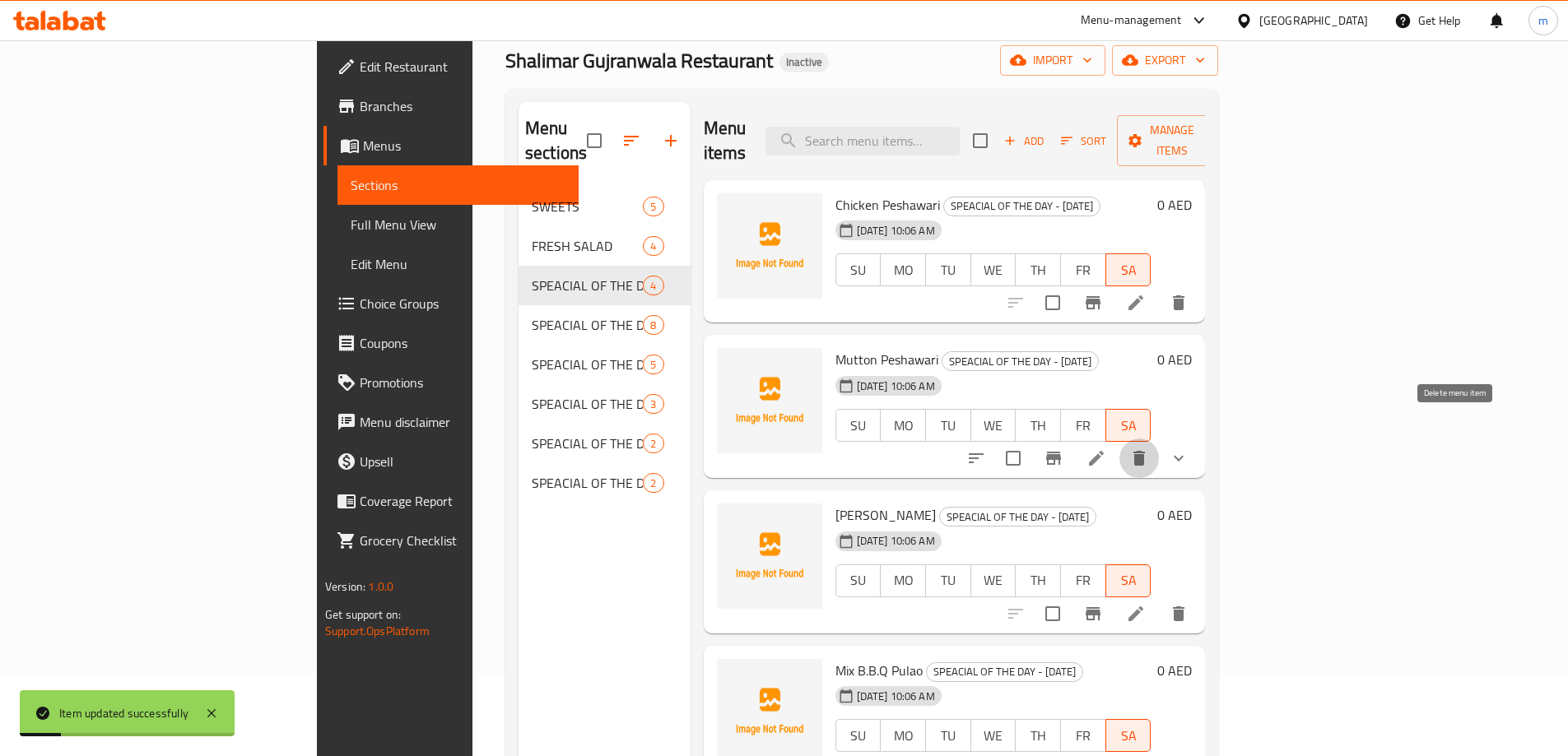
click at [1158, 438] on button "delete" at bounding box center [1139, 458] width 40 height 40
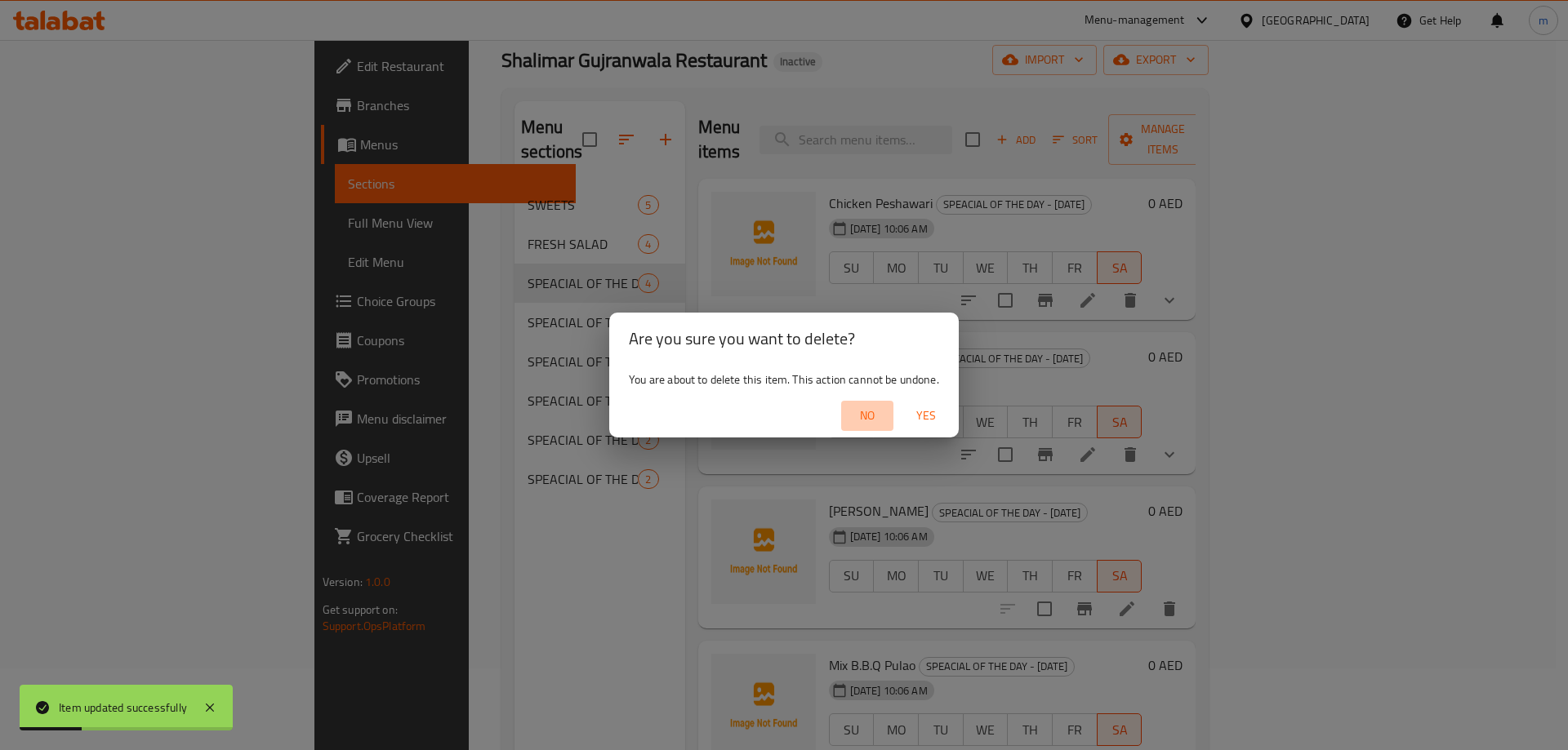
click at [873, 417] on span "No" at bounding box center [867, 415] width 39 height 20
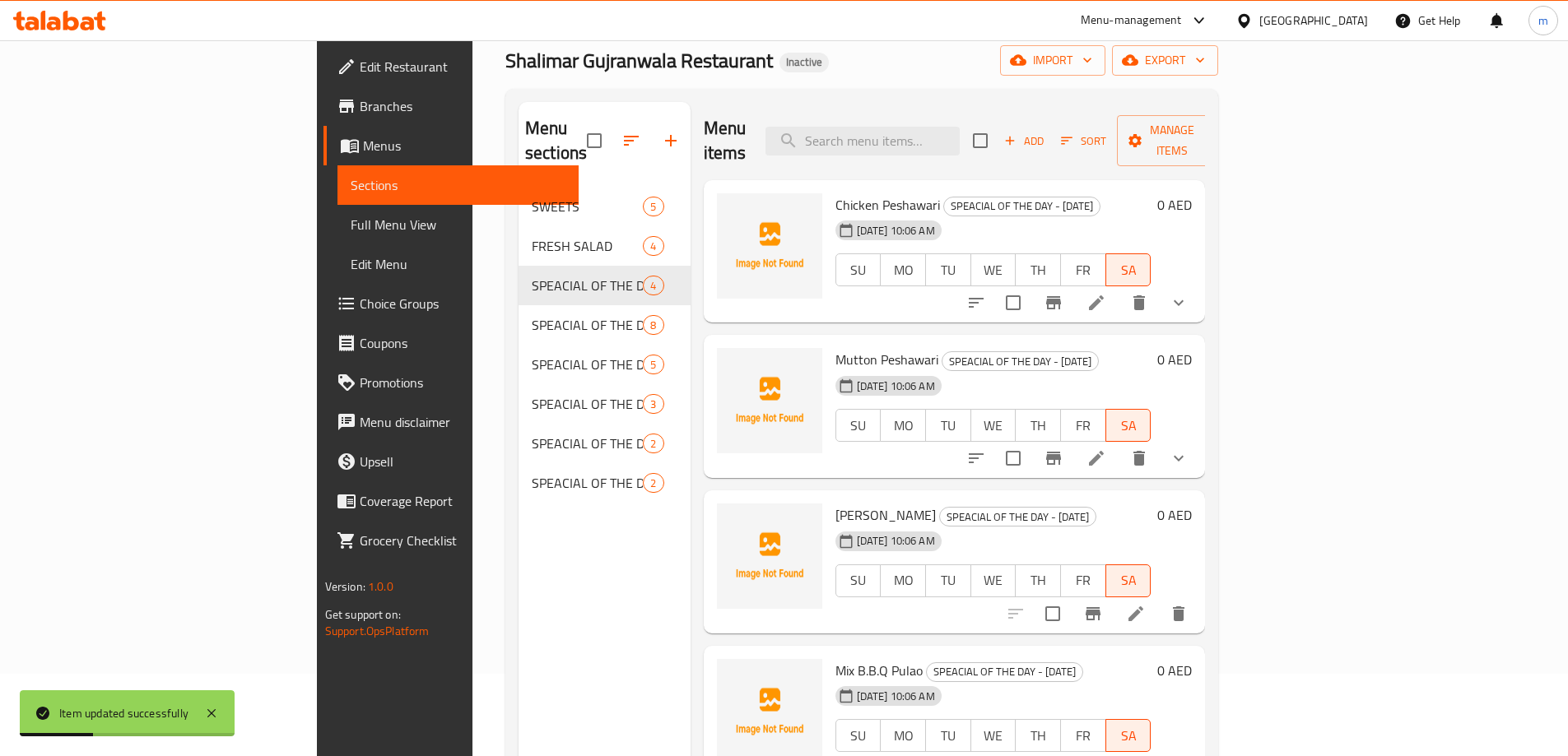
click at [1104, 451] on icon at bounding box center [1095, 458] width 15 height 15
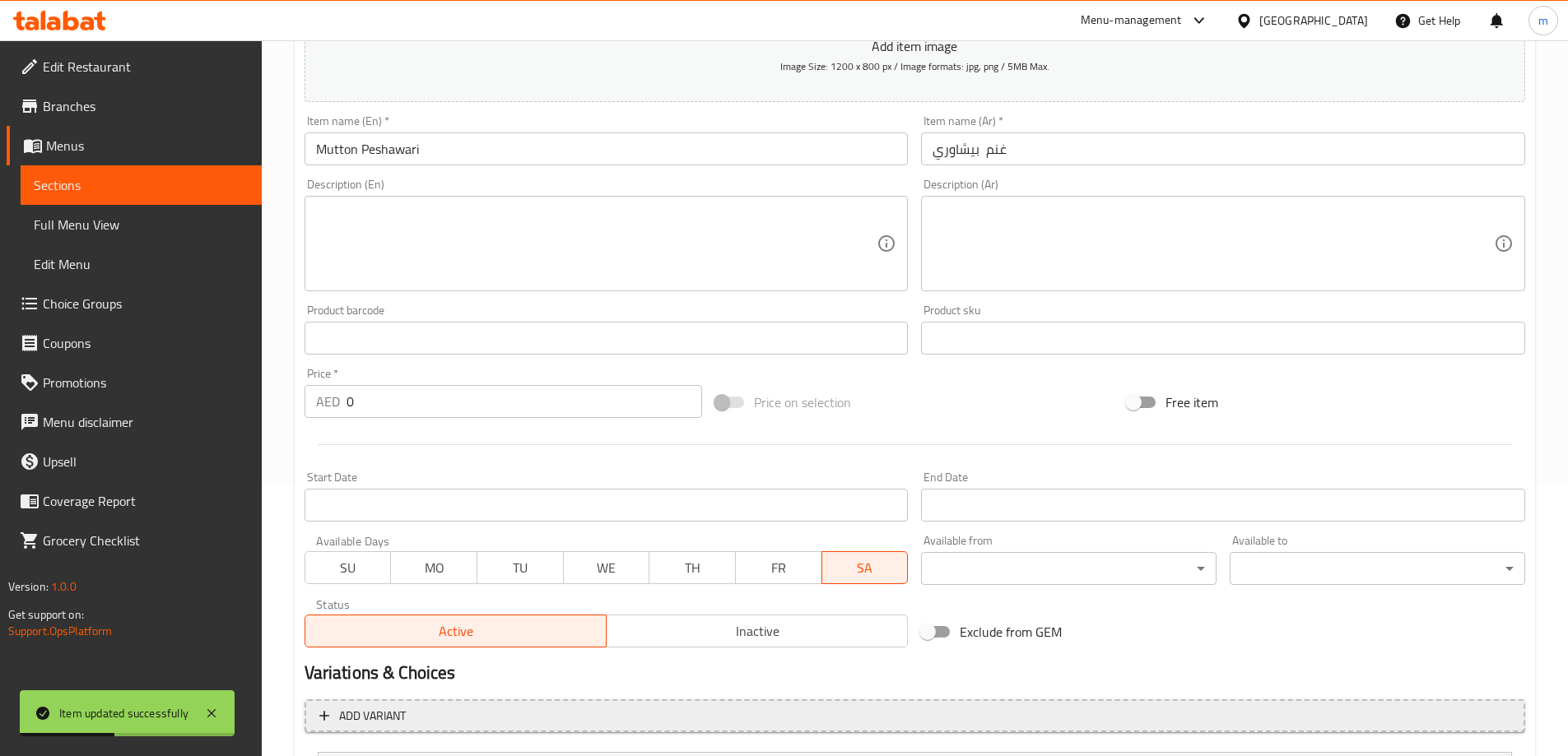
scroll to position [434, 0]
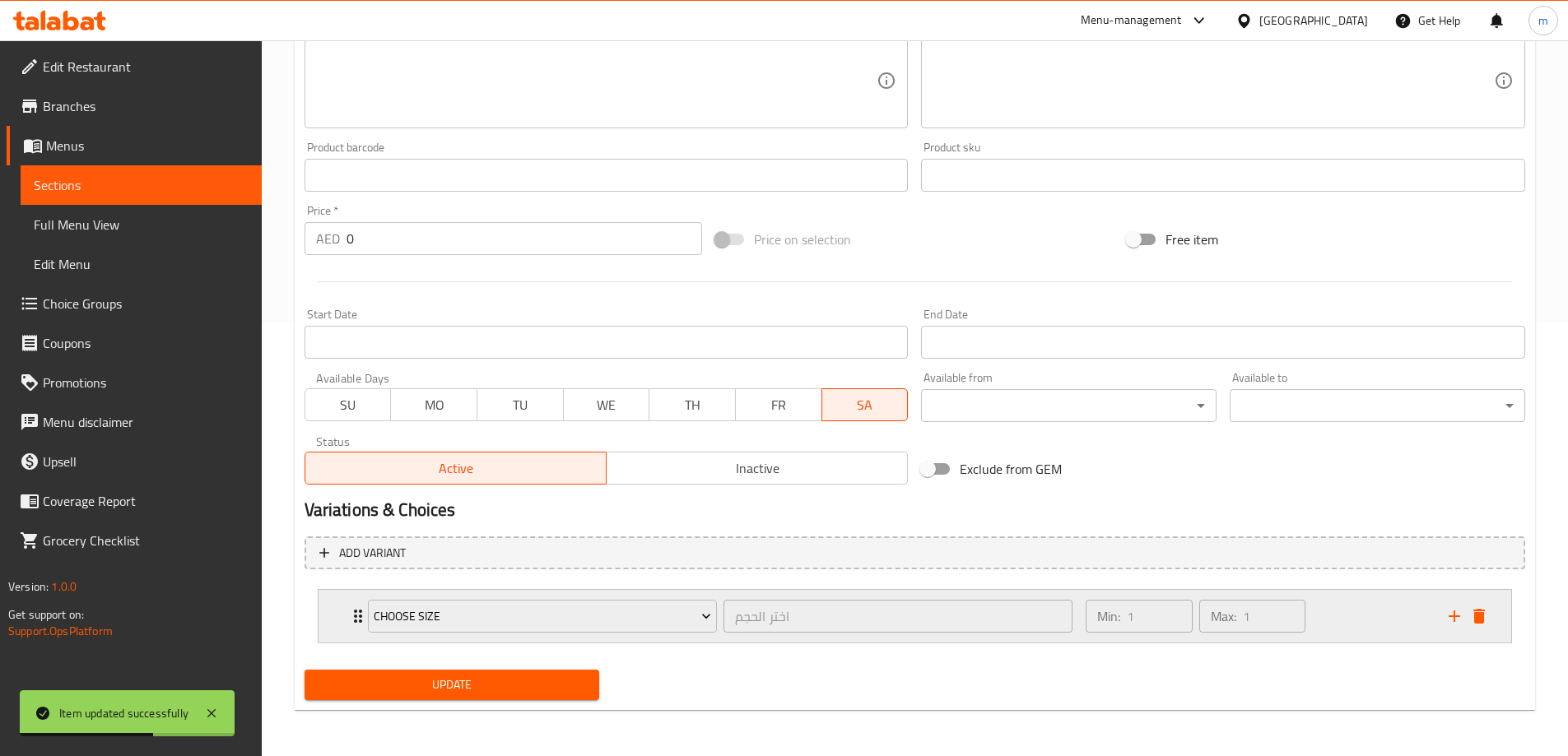
click at [938, 643] on div "Choose Size اختر الحجم ​" at bounding box center [721, 616] width 725 height 52
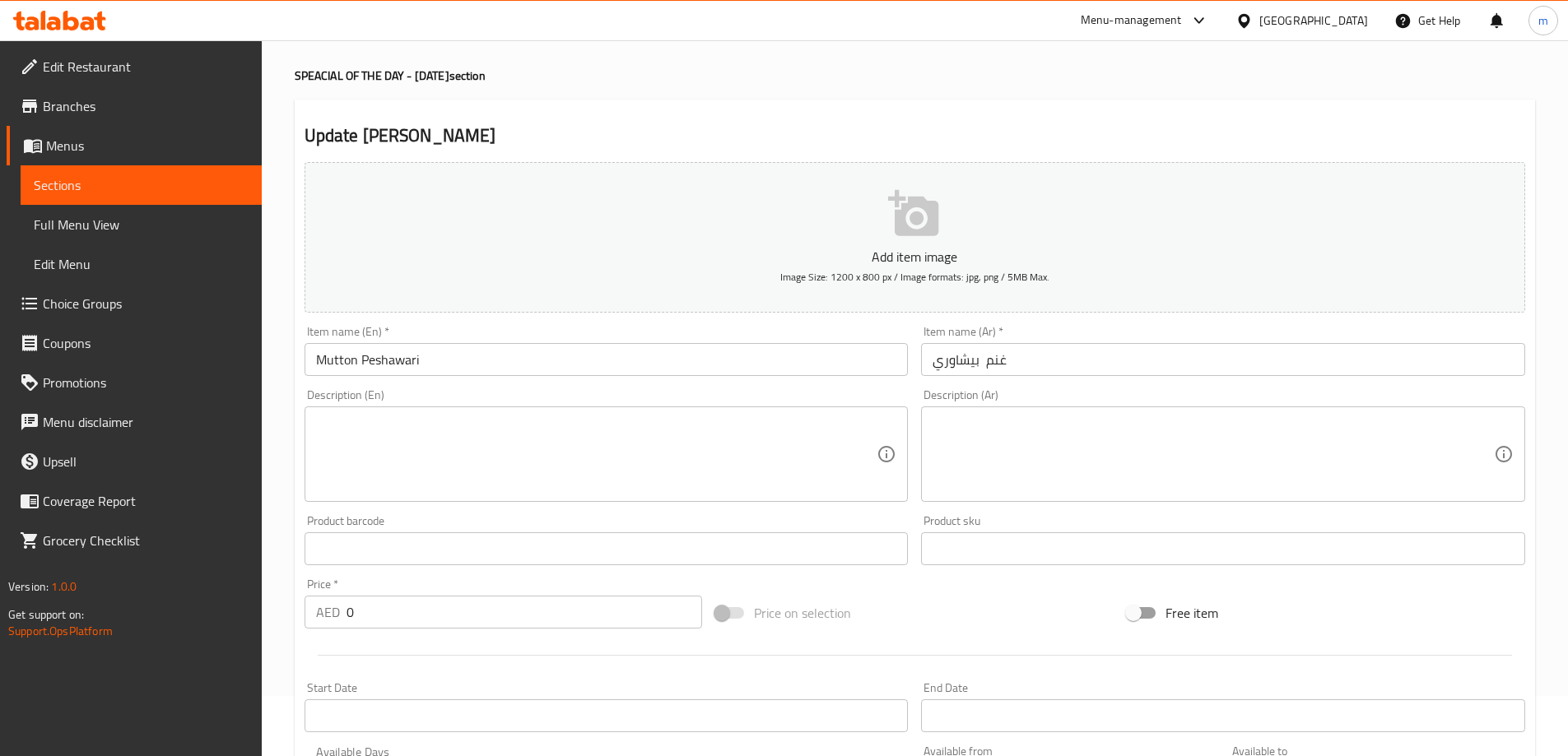
scroll to position [0, 0]
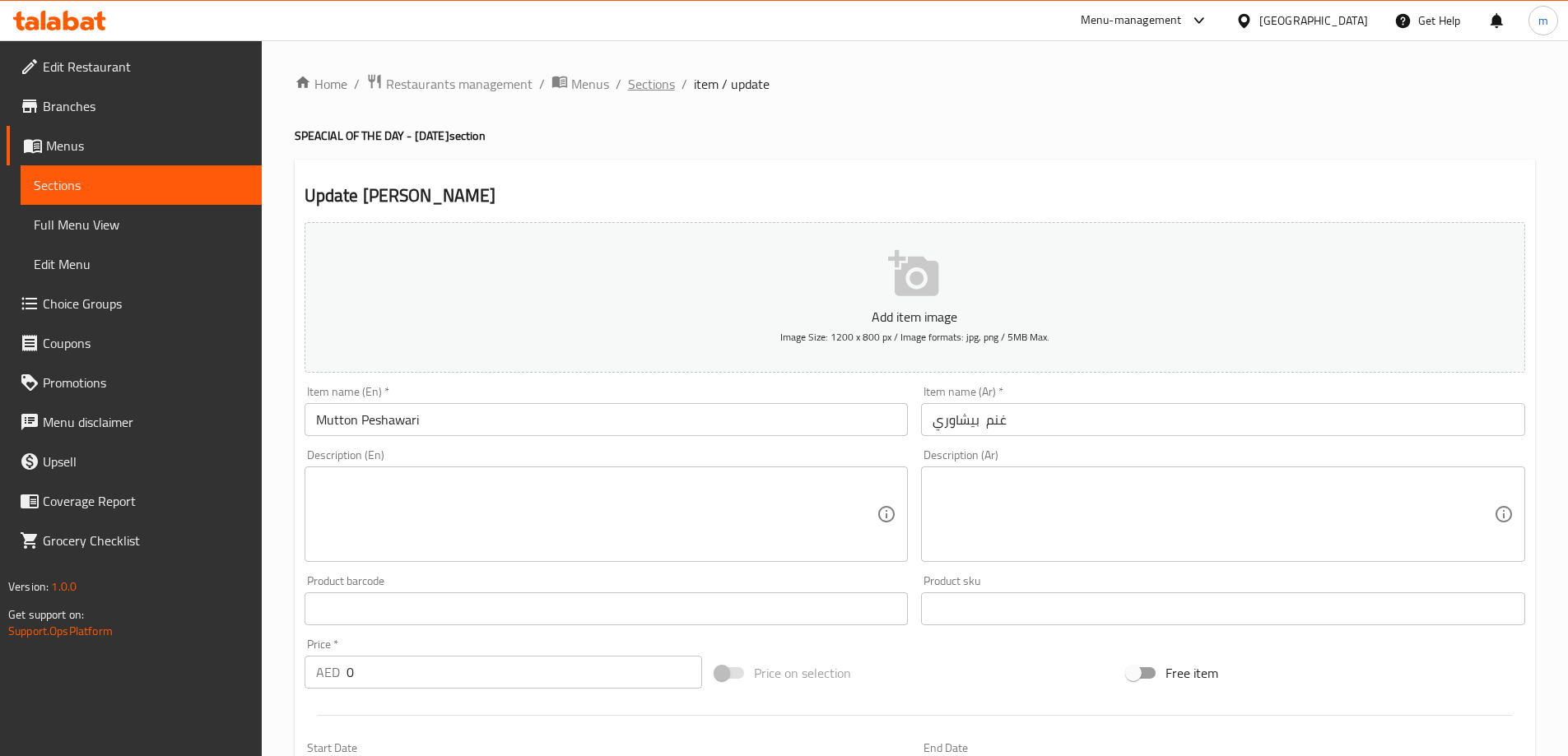
click at [655, 85] on span "Sections" at bounding box center [651, 83] width 46 height 19
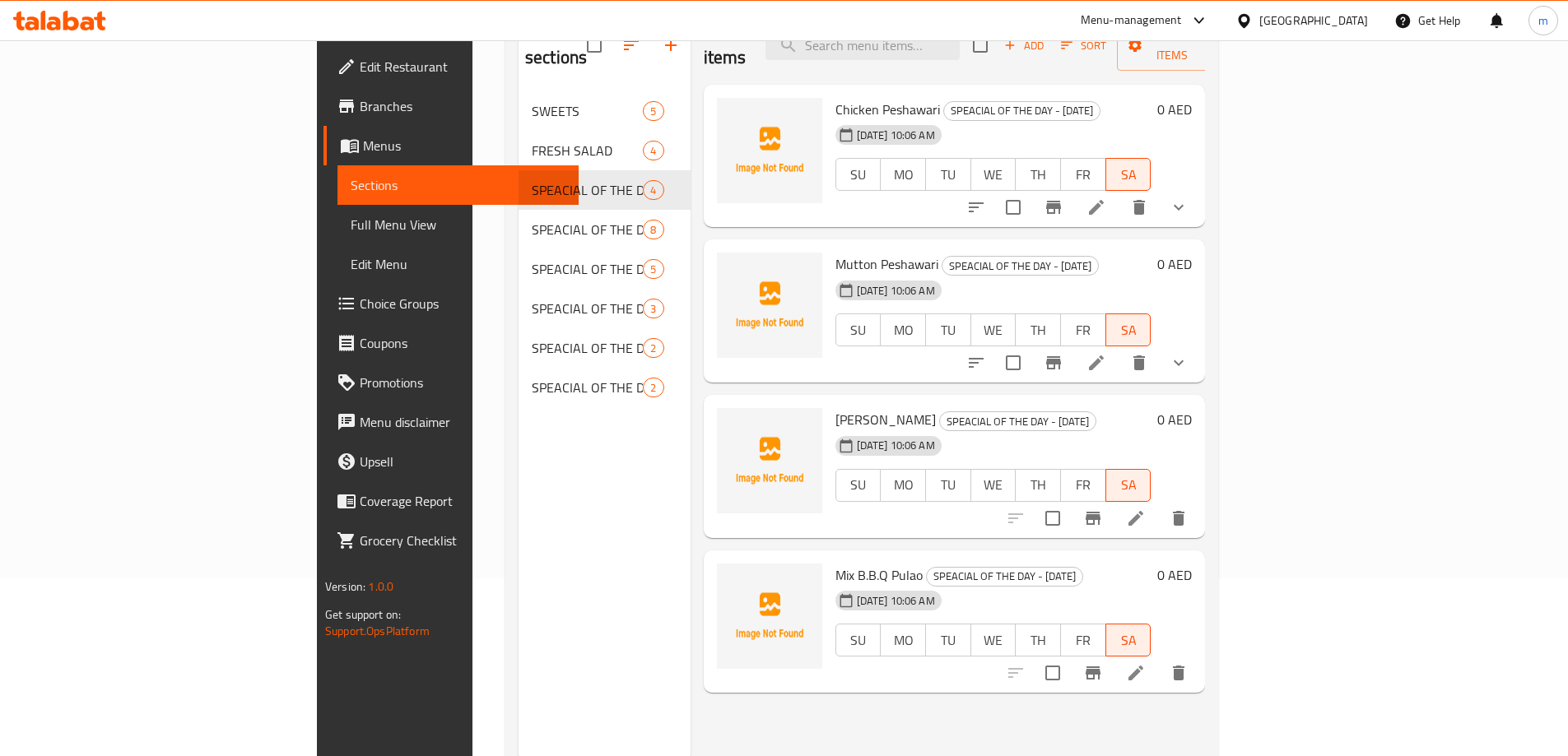
scroll to position [230, 0]
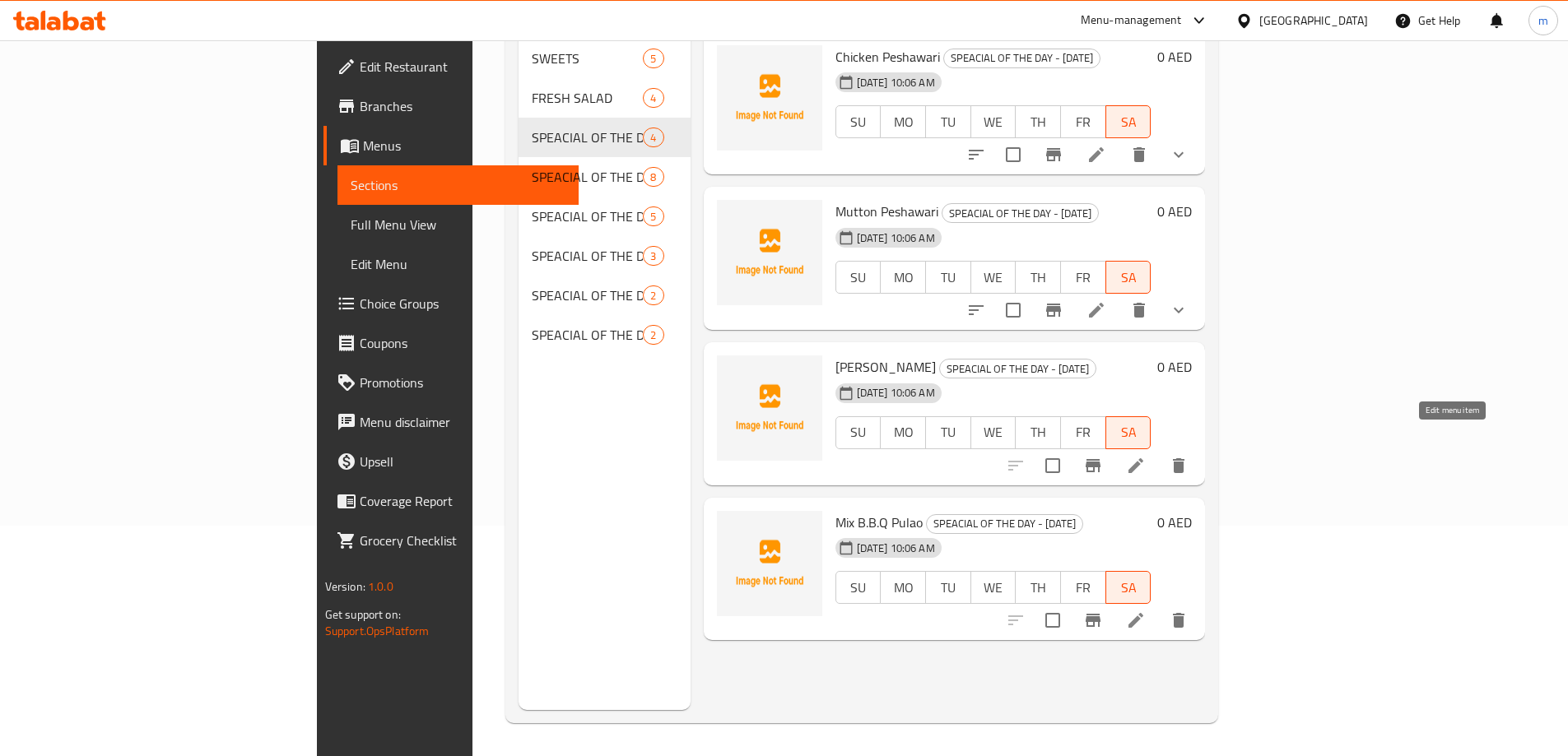
click at [1146, 456] on icon at bounding box center [1135, 466] width 19 height 19
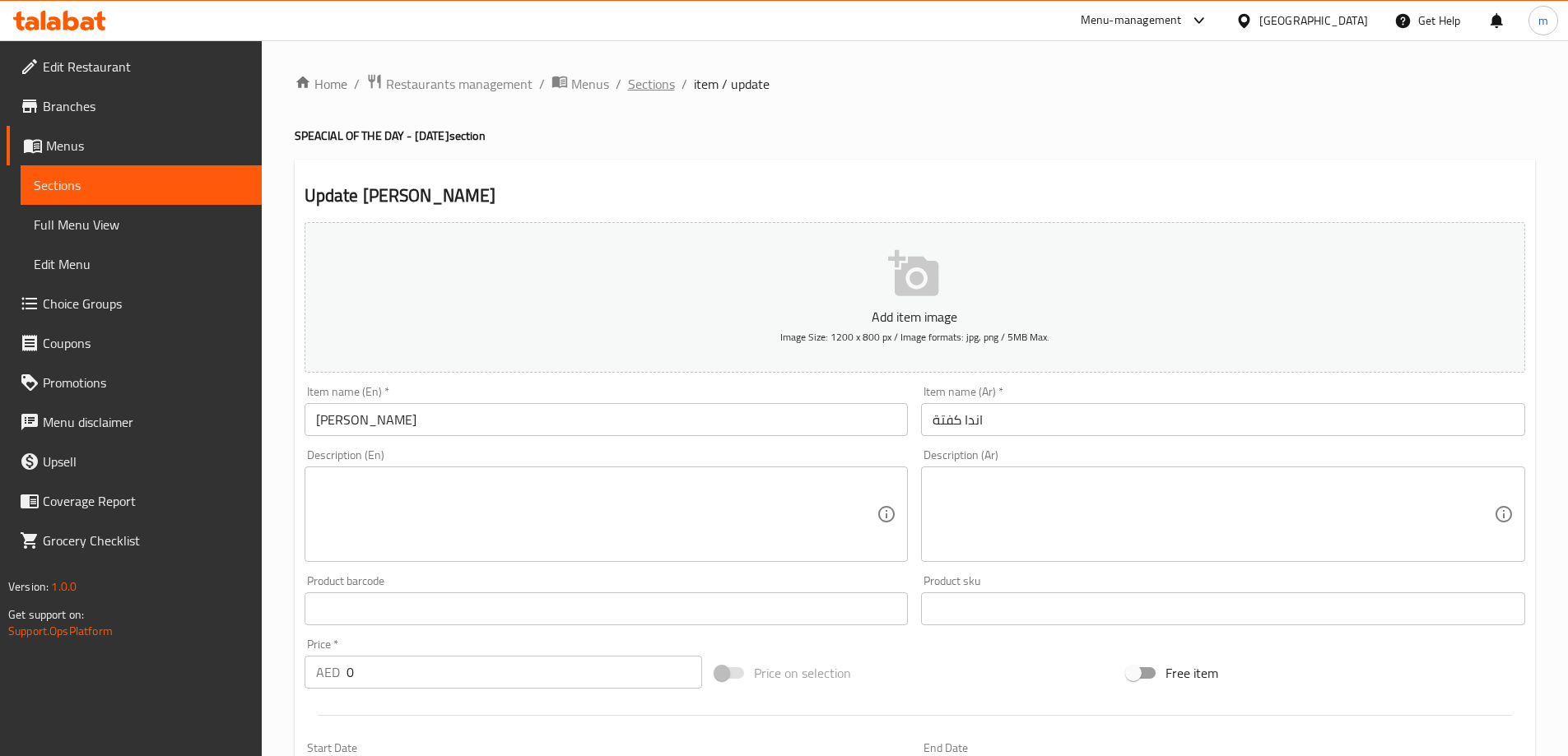
click at [632, 95] on div "Home / Restaurants management / Menus / Sections / item / update SPEACIAL OF TH…" at bounding box center [914, 601] width 1241 height 1056
click at [639, 90] on span "Sections" at bounding box center [651, 83] width 46 height 19
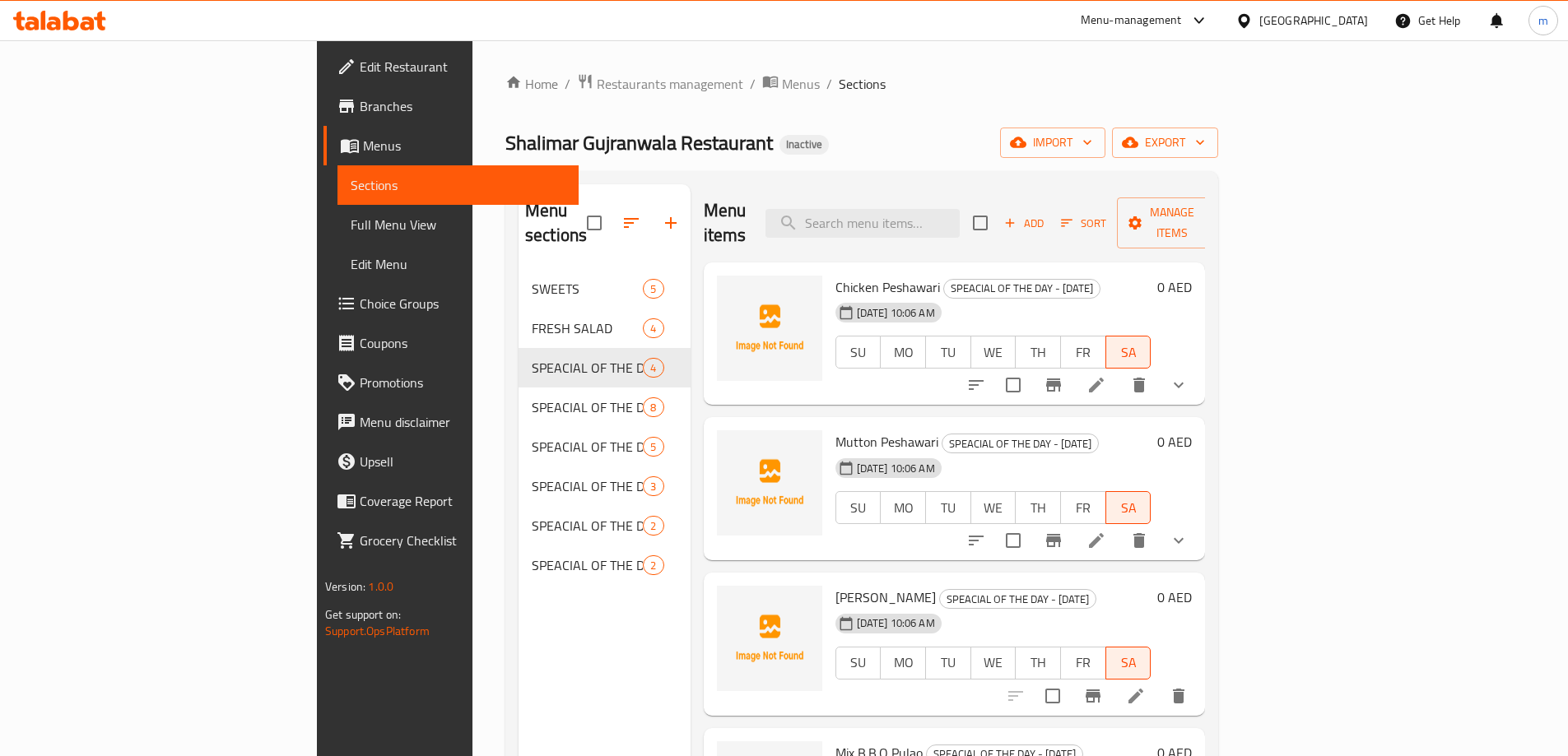
scroll to position [230, 0]
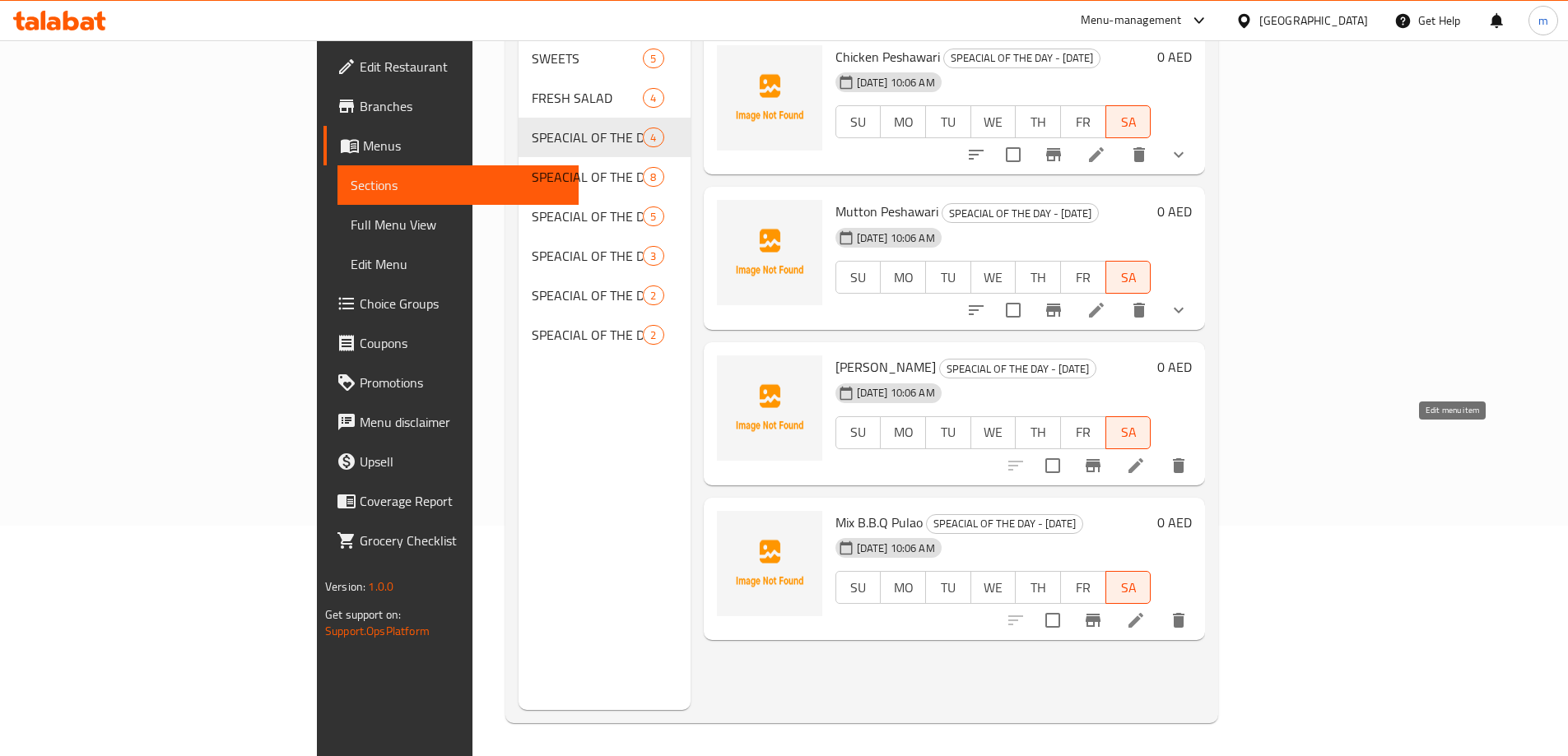
click at [1146, 456] on icon at bounding box center [1135, 466] width 19 height 19
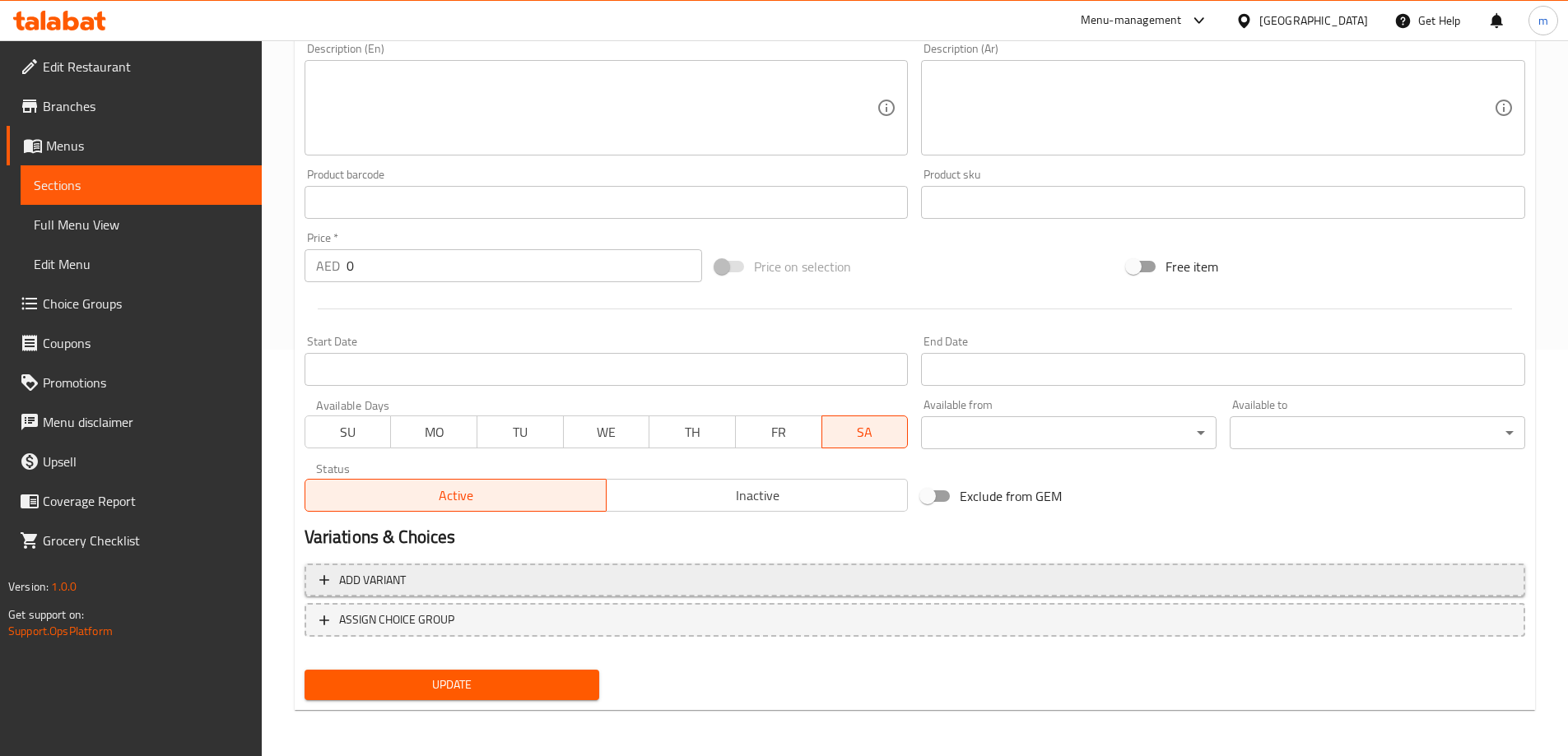
click at [831, 580] on span "Add variant" at bounding box center [915, 580] width 1191 height 20
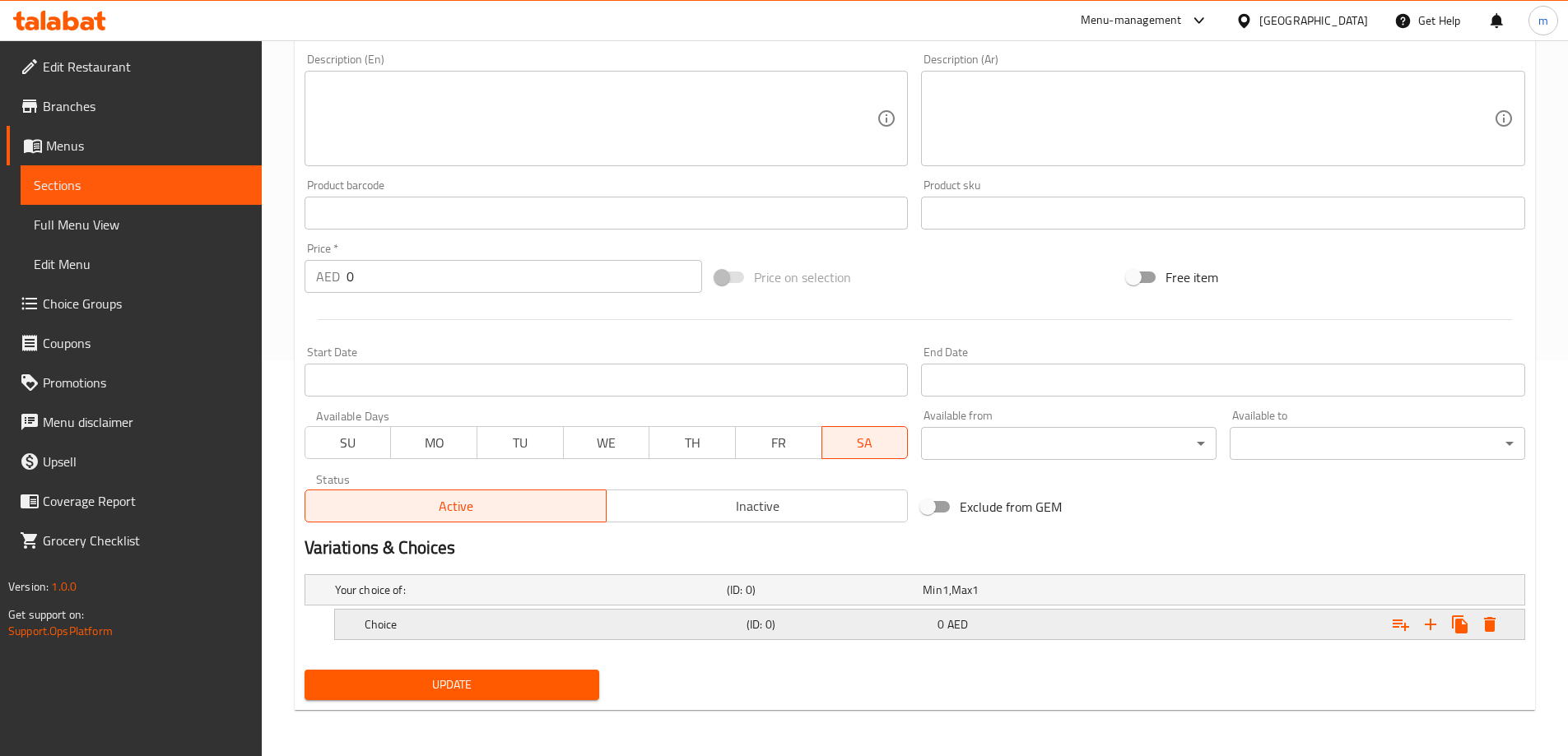
scroll to position [396, 0]
click at [1441, 620] on button "Expand" at bounding box center [1430, 624] width 30 height 30
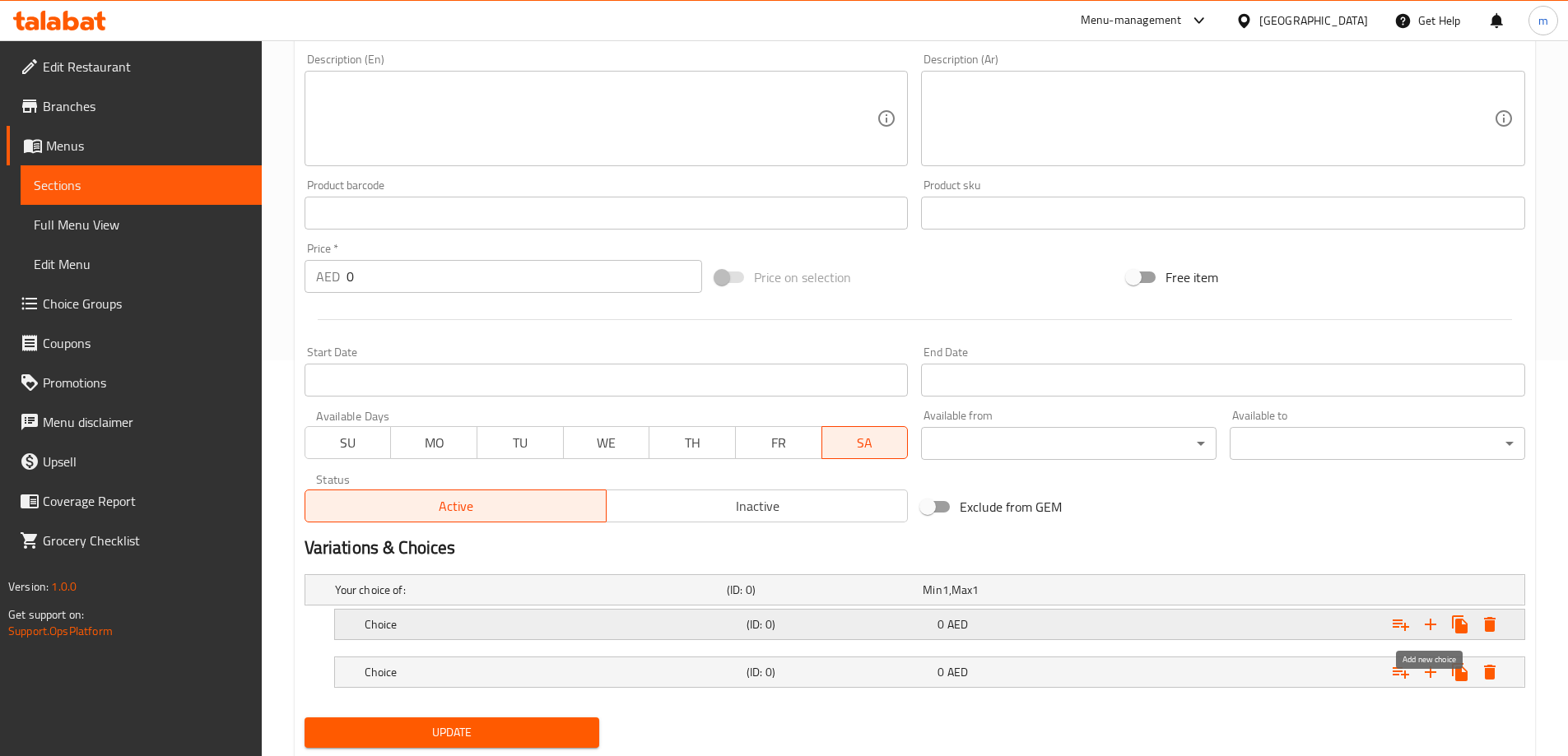
click at [1441, 620] on button "Expand" at bounding box center [1430, 624] width 30 height 30
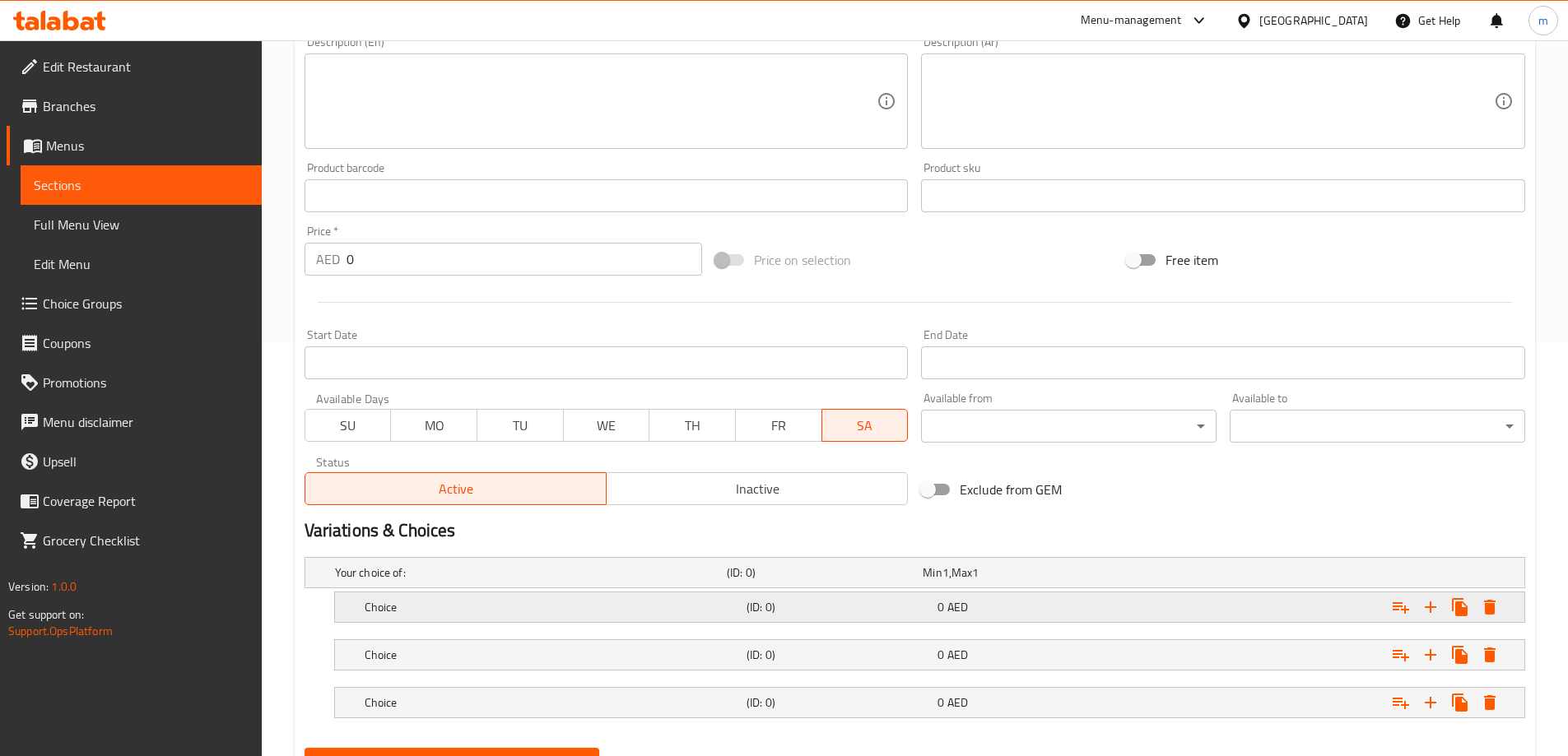
scroll to position [491, 0]
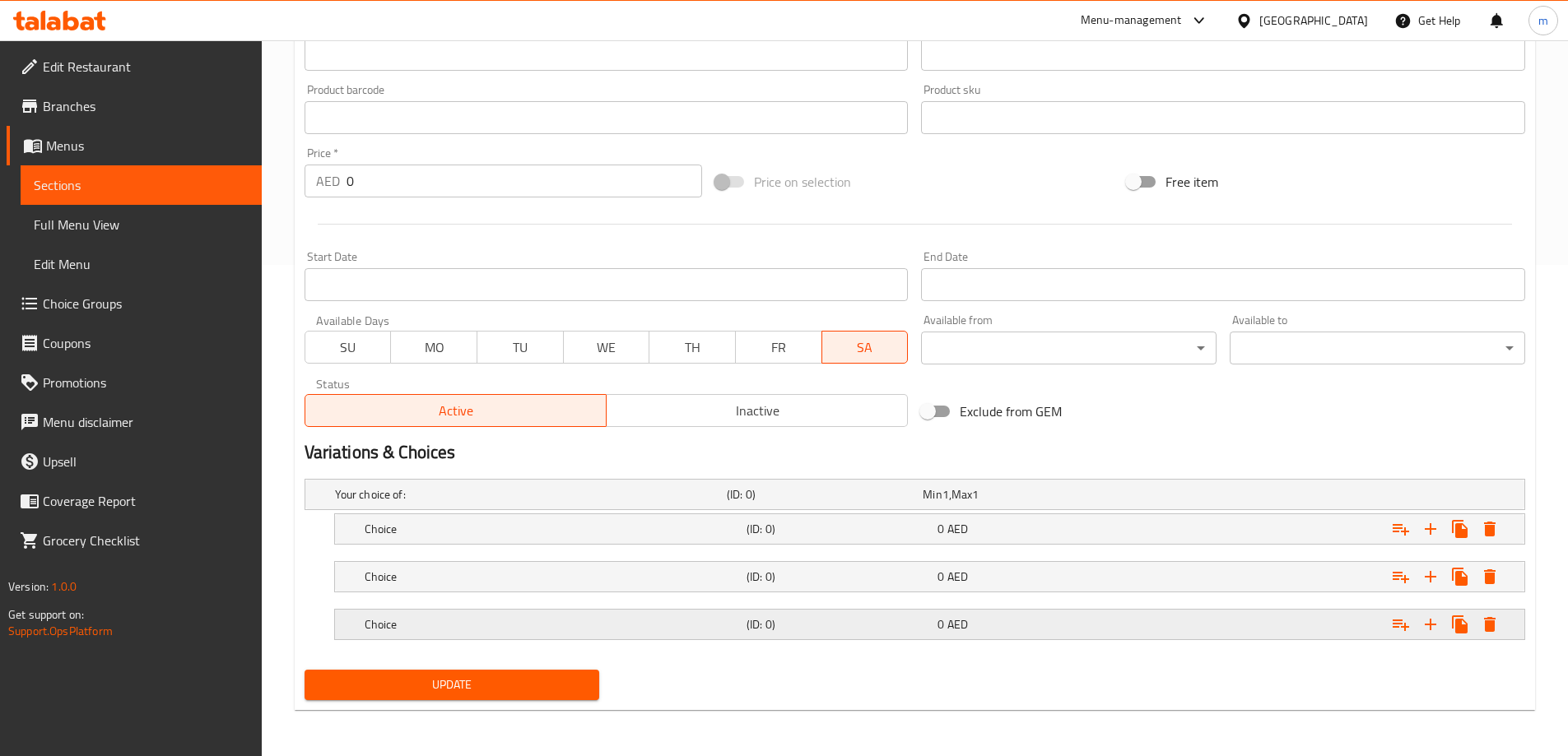
click at [551, 633] on div "Choice" at bounding box center [552, 624] width 382 height 23
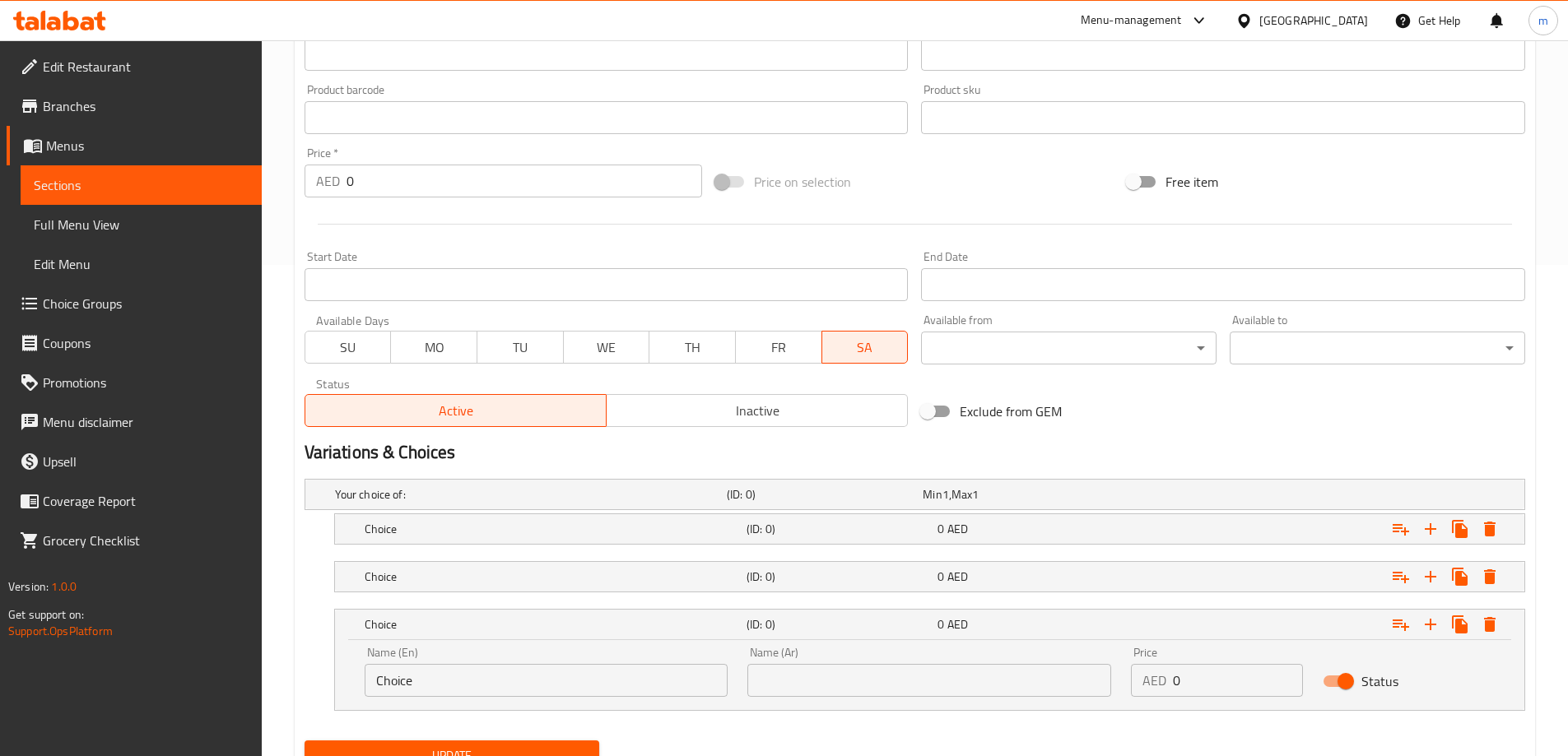
click at [533, 595] on nav at bounding box center [914, 602] width 1220 height 14
click at [486, 570] on h5 "Choice" at bounding box center [551, 576] width 375 height 16
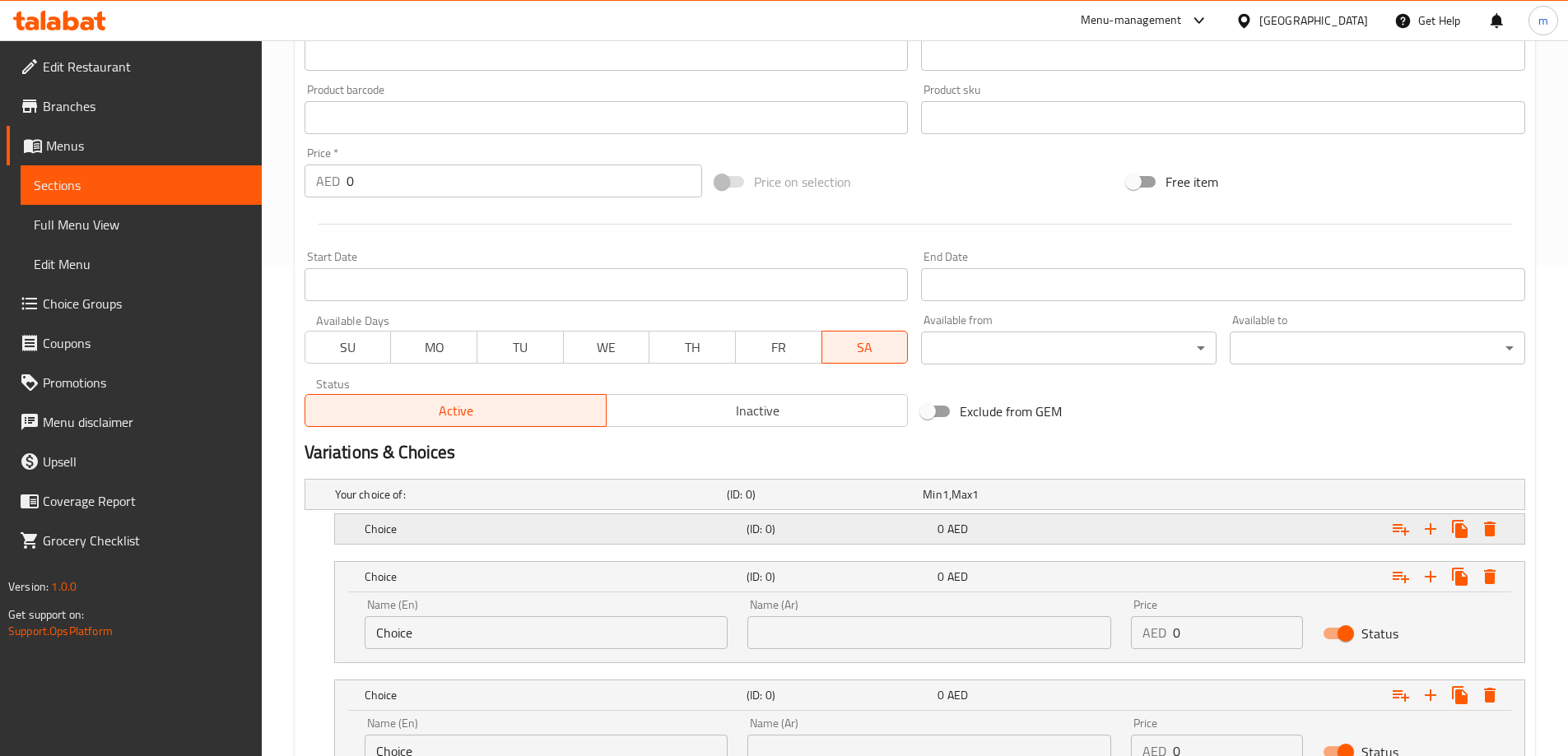
click at [486, 535] on h5 "Choice" at bounding box center [551, 529] width 375 height 16
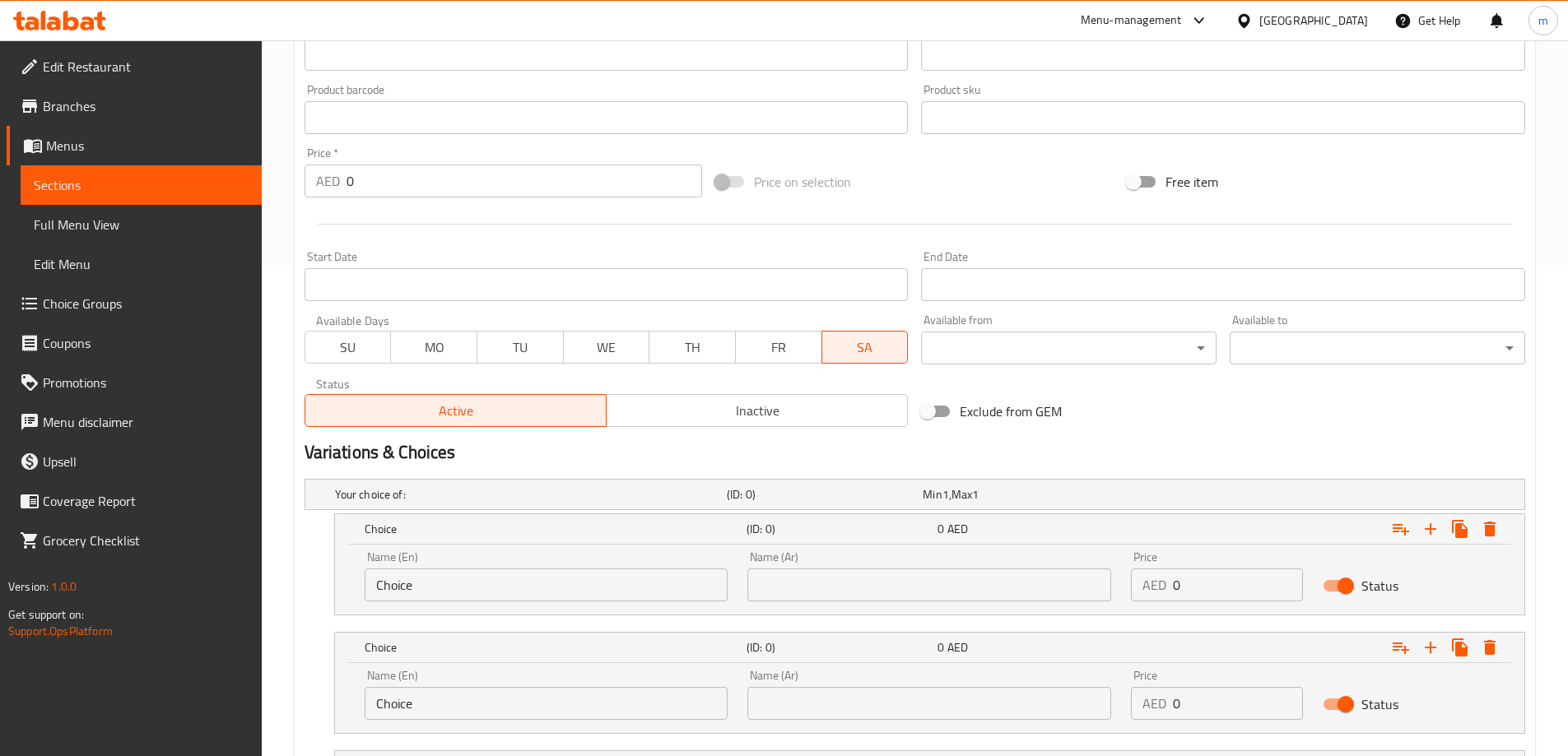
click at [427, 580] on input "Choice" at bounding box center [546, 585] width 364 height 33
type input "Quarter"
click at [432, 714] on input "Choice" at bounding box center [546, 704] width 364 height 33
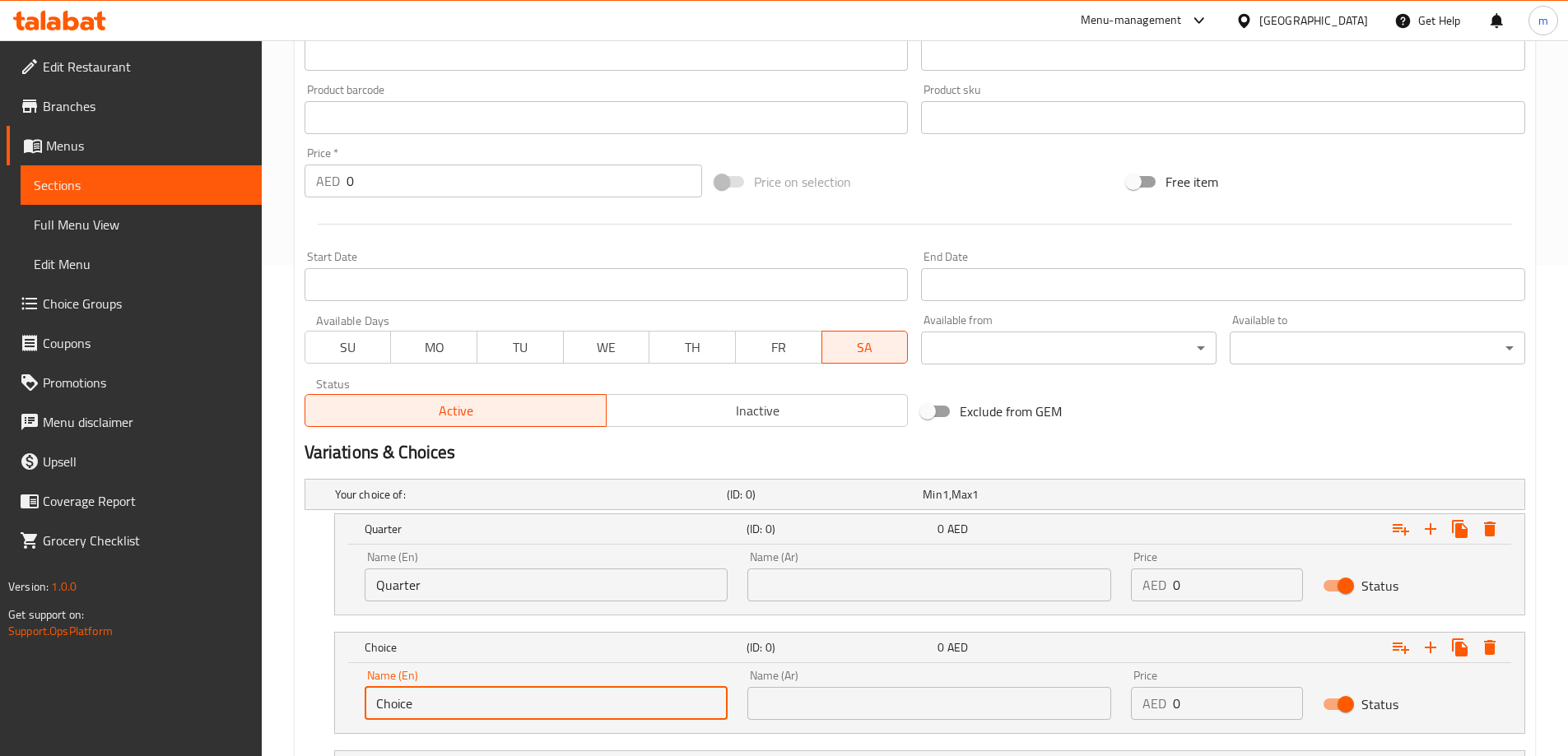
click at [432, 714] on input "Choice" at bounding box center [546, 704] width 364 height 33
type input "Half"
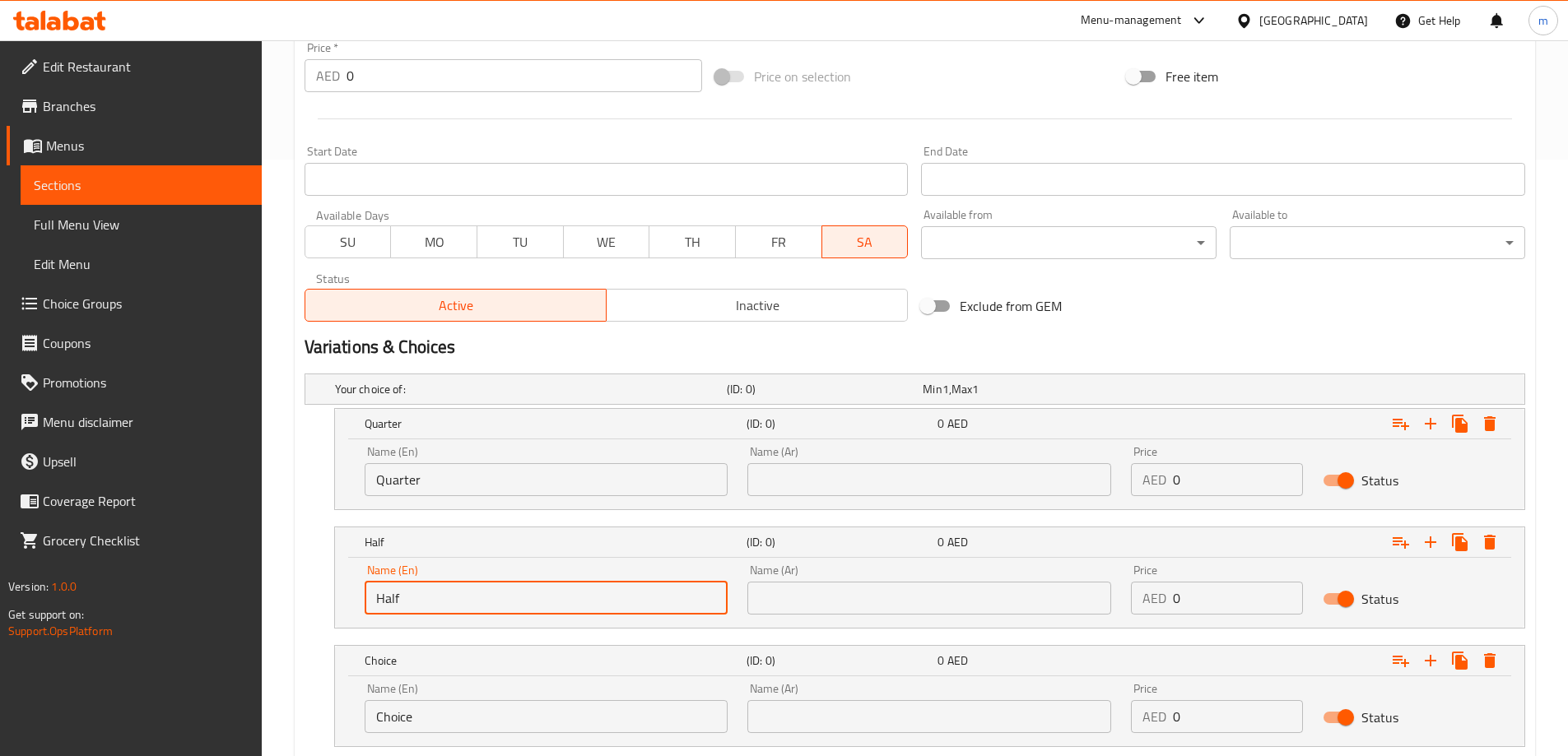
scroll to position [704, 0]
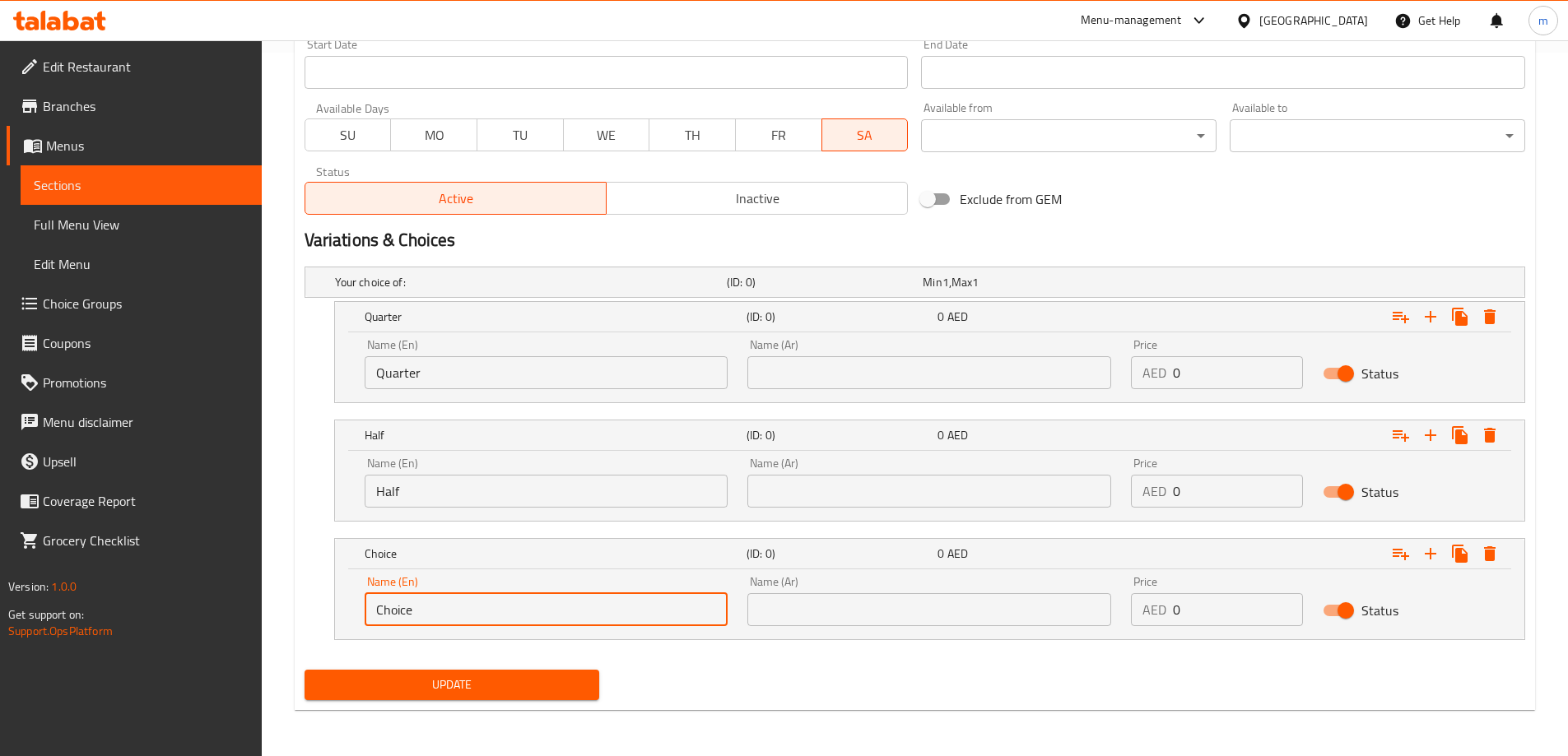
click at [496, 594] on input "Choice" at bounding box center [546, 610] width 364 height 33
type input "Full"
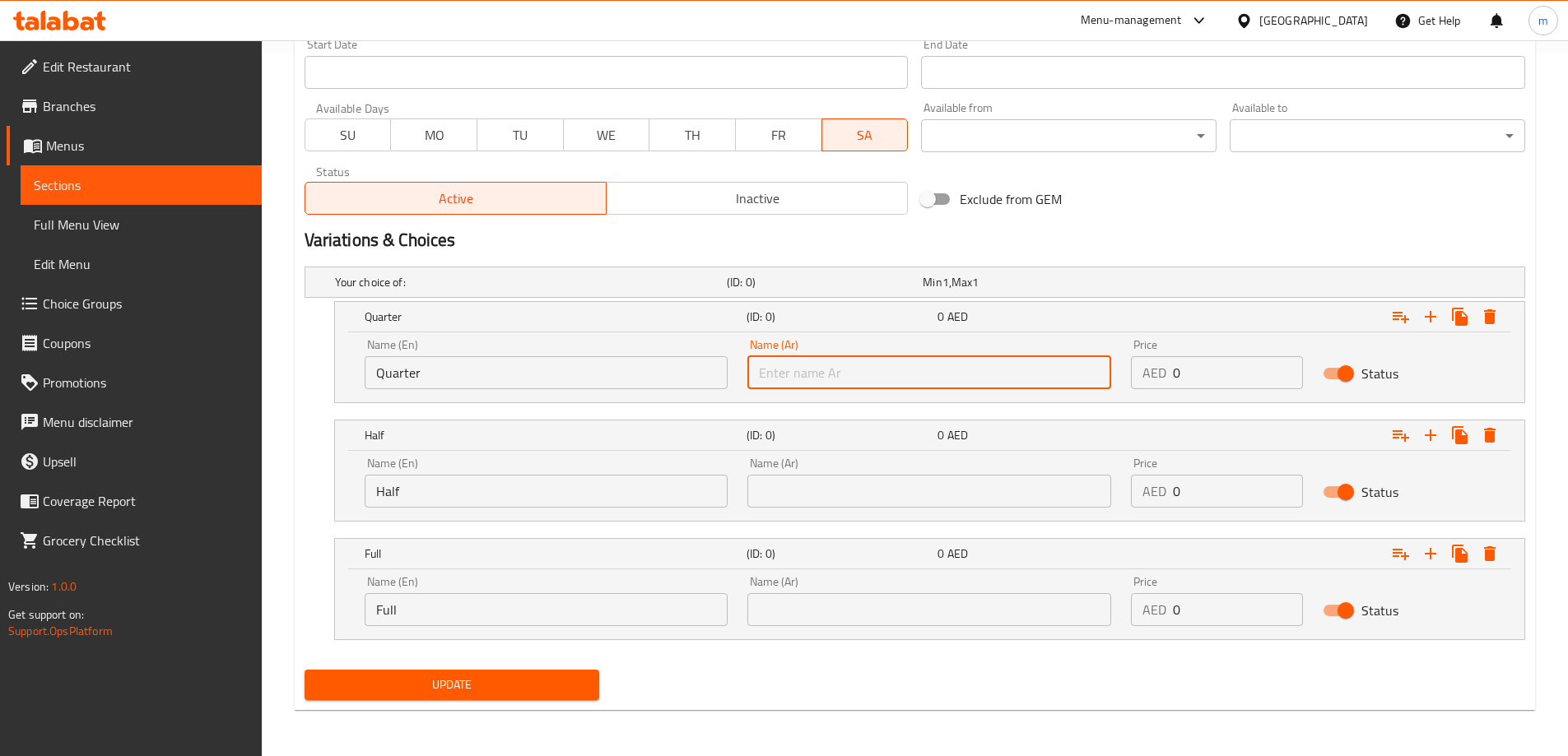
click at [820, 370] on input "text" at bounding box center [930, 373] width 364 height 33
type input "ربع"
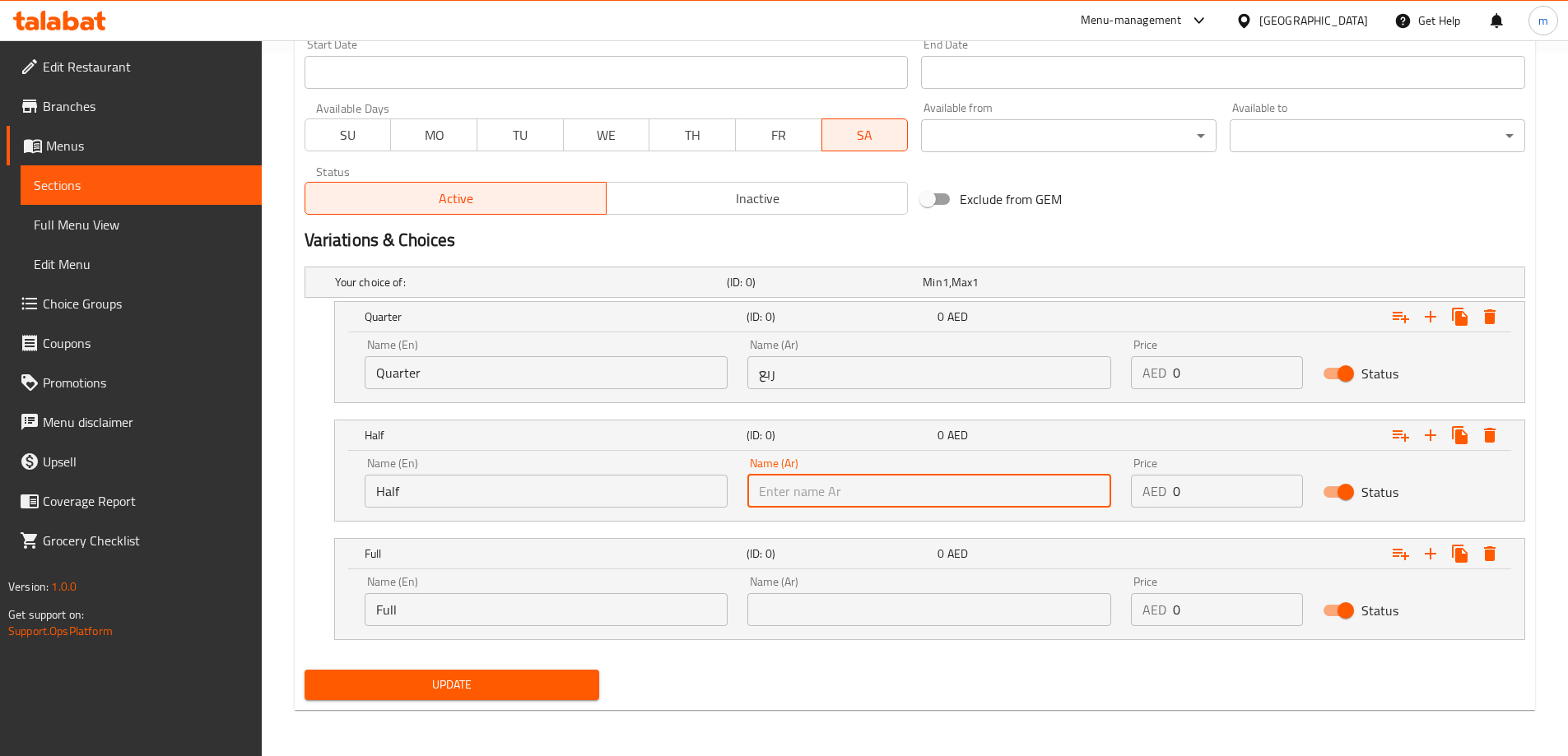
click at [870, 474] on input "text" at bounding box center [930, 491] width 364 height 33
type input "نصف"
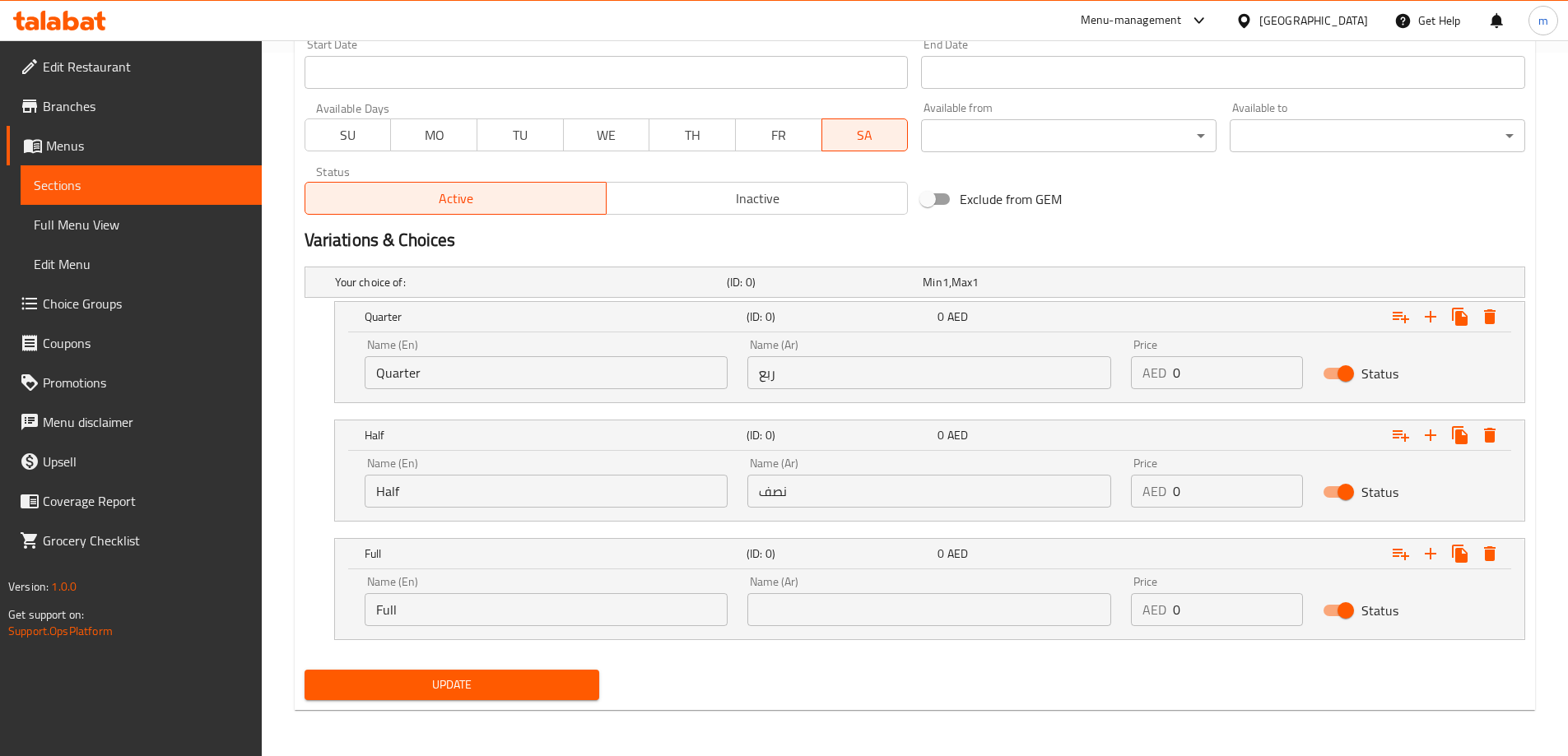
click at [874, 590] on div "Name (Ar) Name (Ar)" at bounding box center [930, 601] width 364 height 50
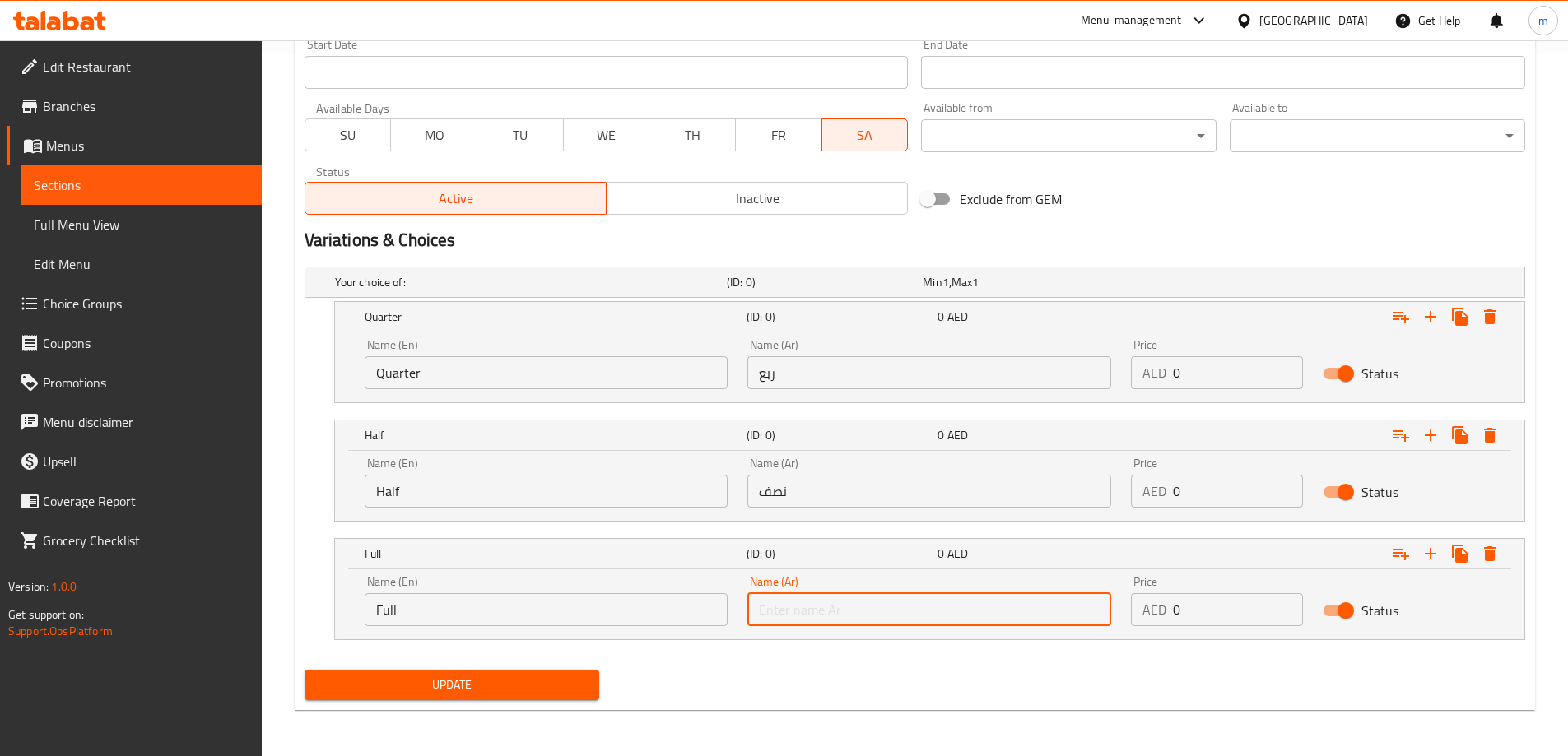
click at [875, 601] on input "text" at bounding box center [930, 610] width 364 height 33
type input "كامل"
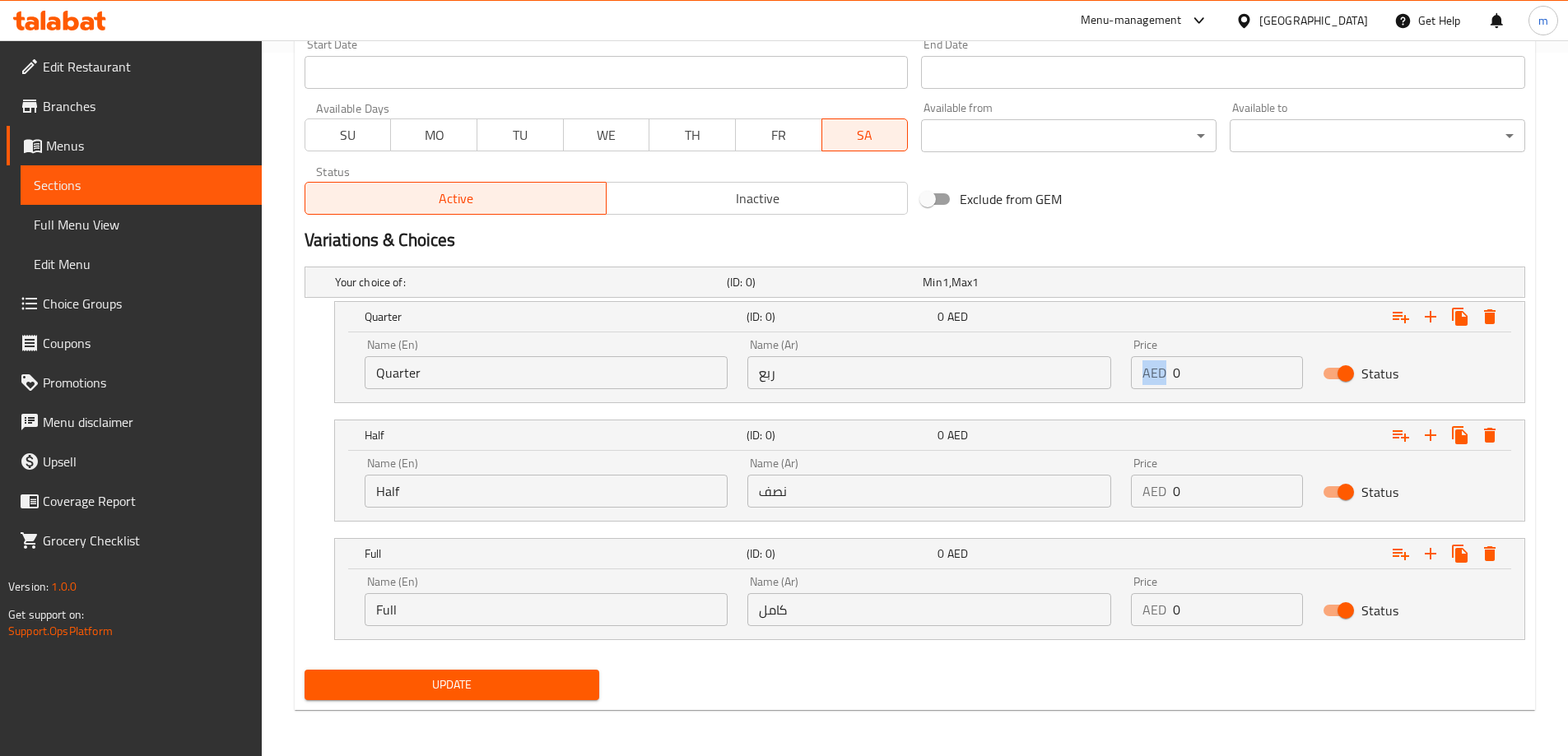
drag, startPoint x: 1168, startPoint y: 371, endPoint x: 1189, endPoint y: 372, distance: 21.0
click at [1189, 372] on div "AED 0 Price" at bounding box center [1217, 373] width 172 height 33
drag, startPoint x: 1189, startPoint y: 372, endPoint x: 1174, endPoint y: 378, distance: 16.2
click at [1174, 378] on input "0" at bounding box center [1238, 373] width 130 height 33
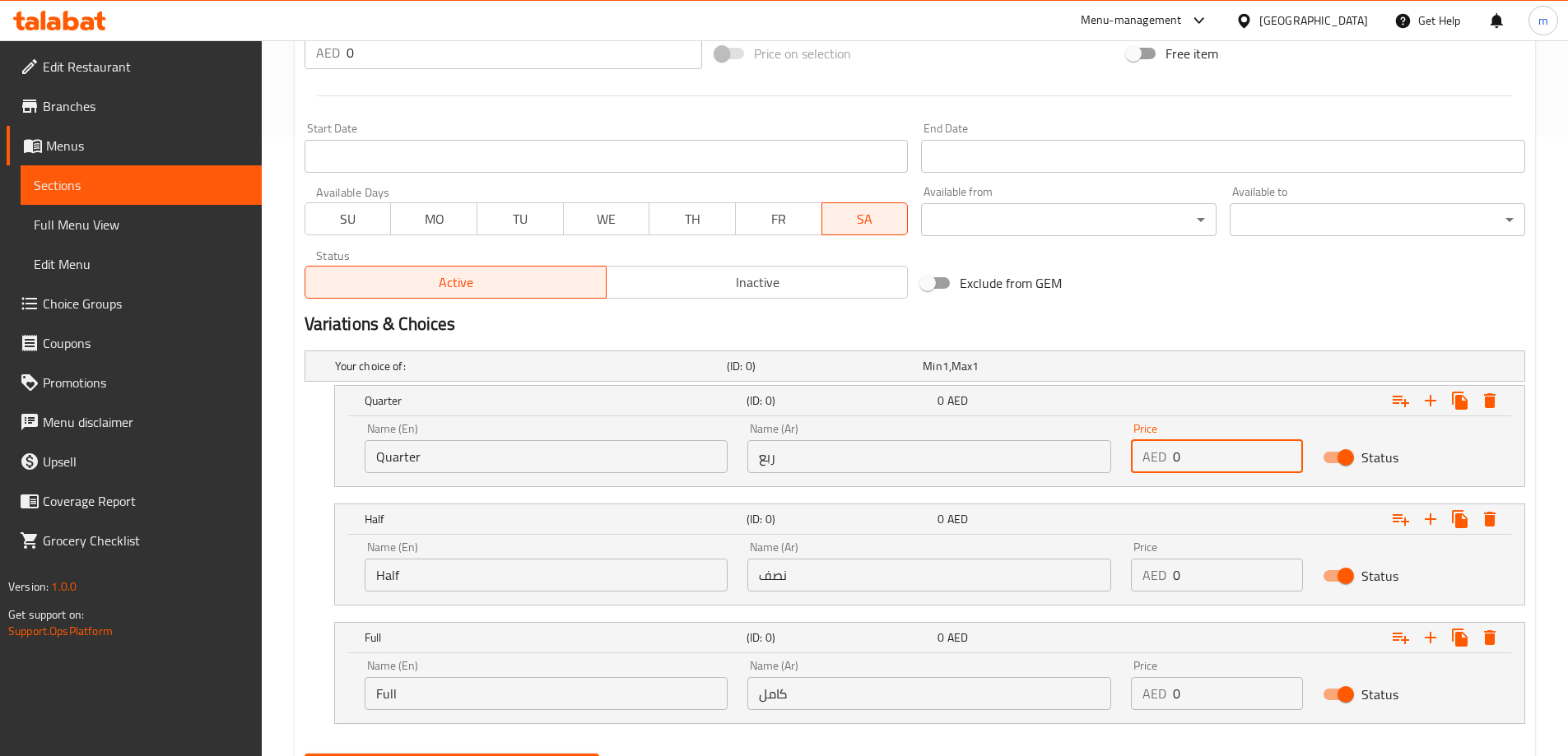
scroll to position [621, 0]
click at [1206, 460] on input "0" at bounding box center [1238, 455] width 130 height 33
type input "10"
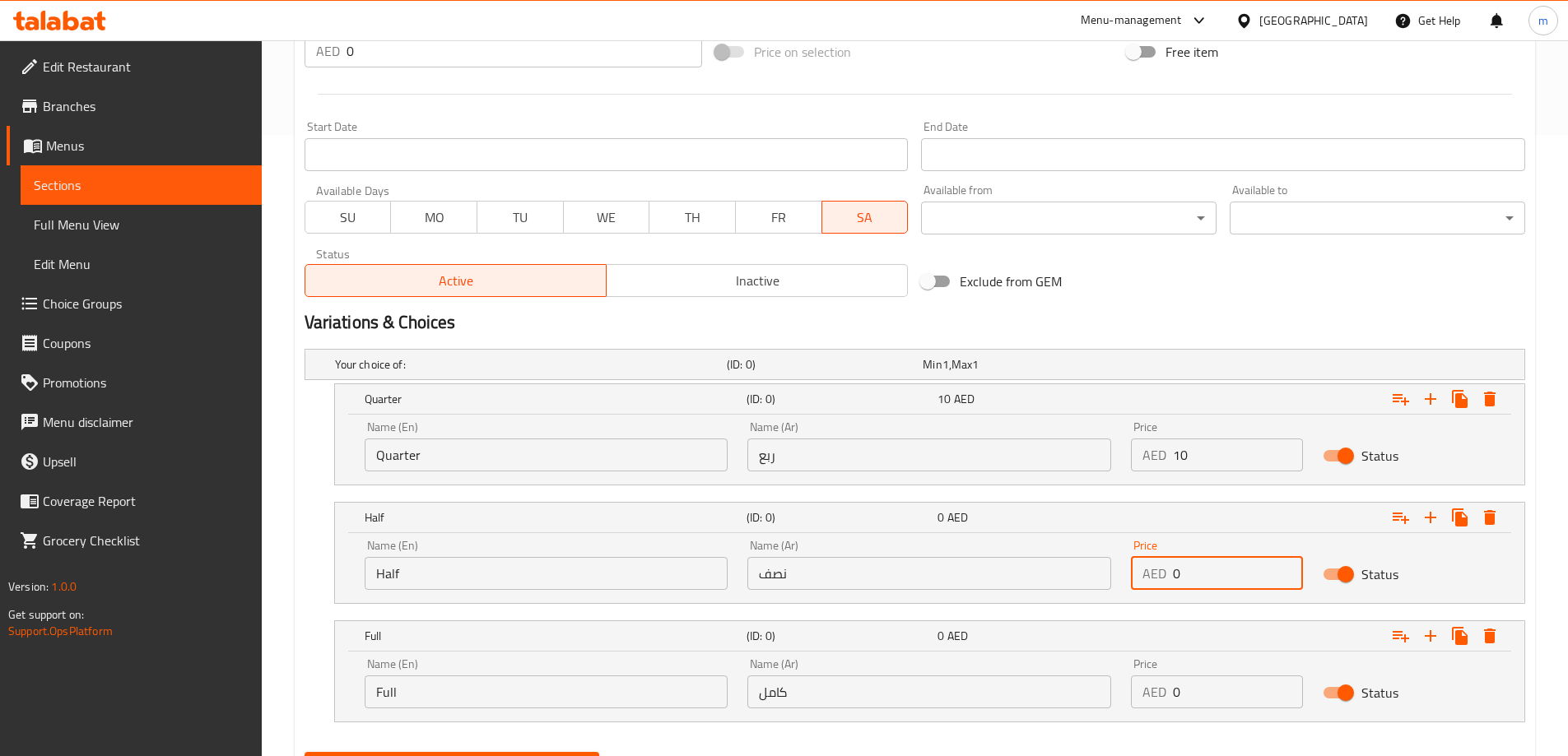
click at [1208, 572] on input "0" at bounding box center [1238, 573] width 130 height 33
type input "15"
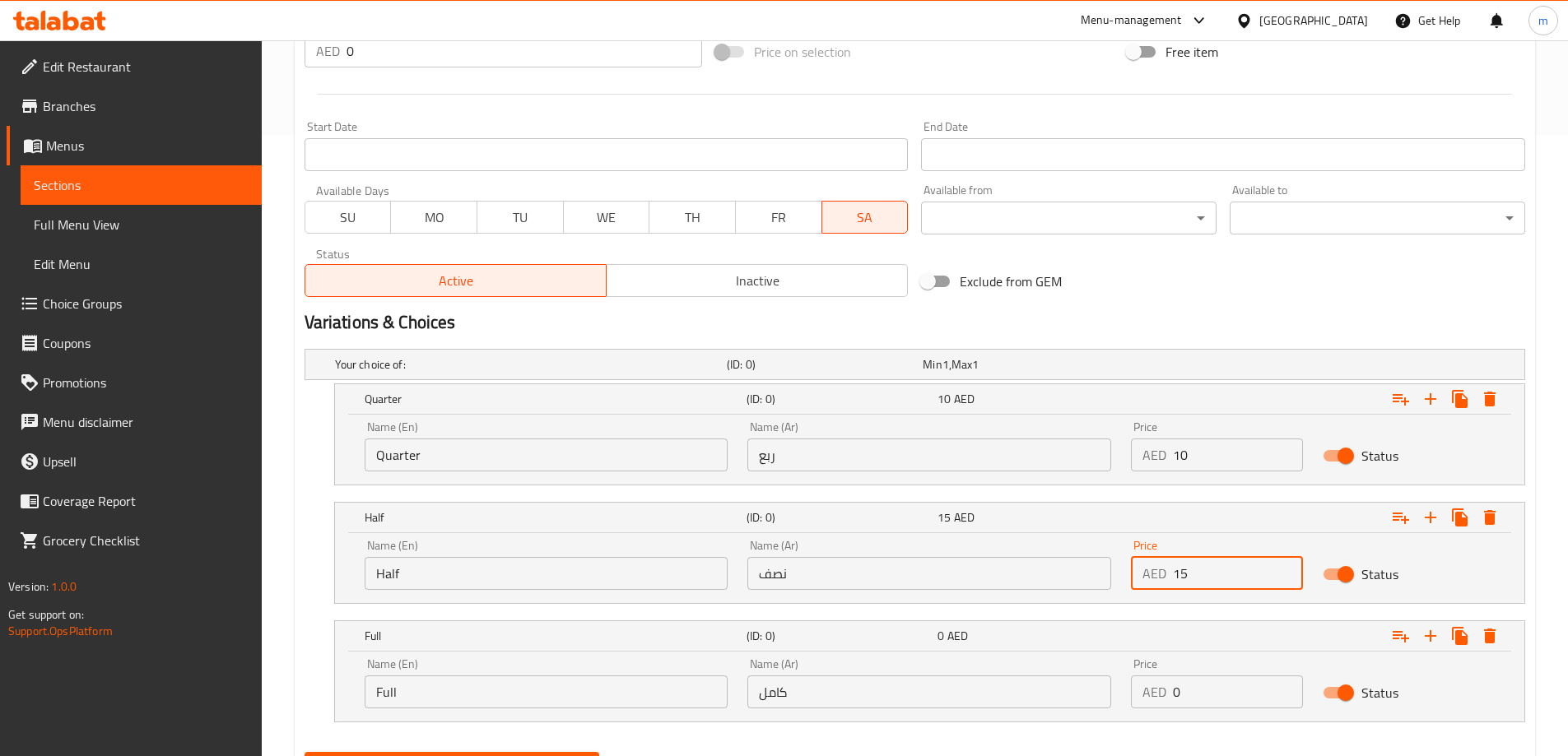
click at [1202, 681] on input "0" at bounding box center [1238, 692] width 130 height 33
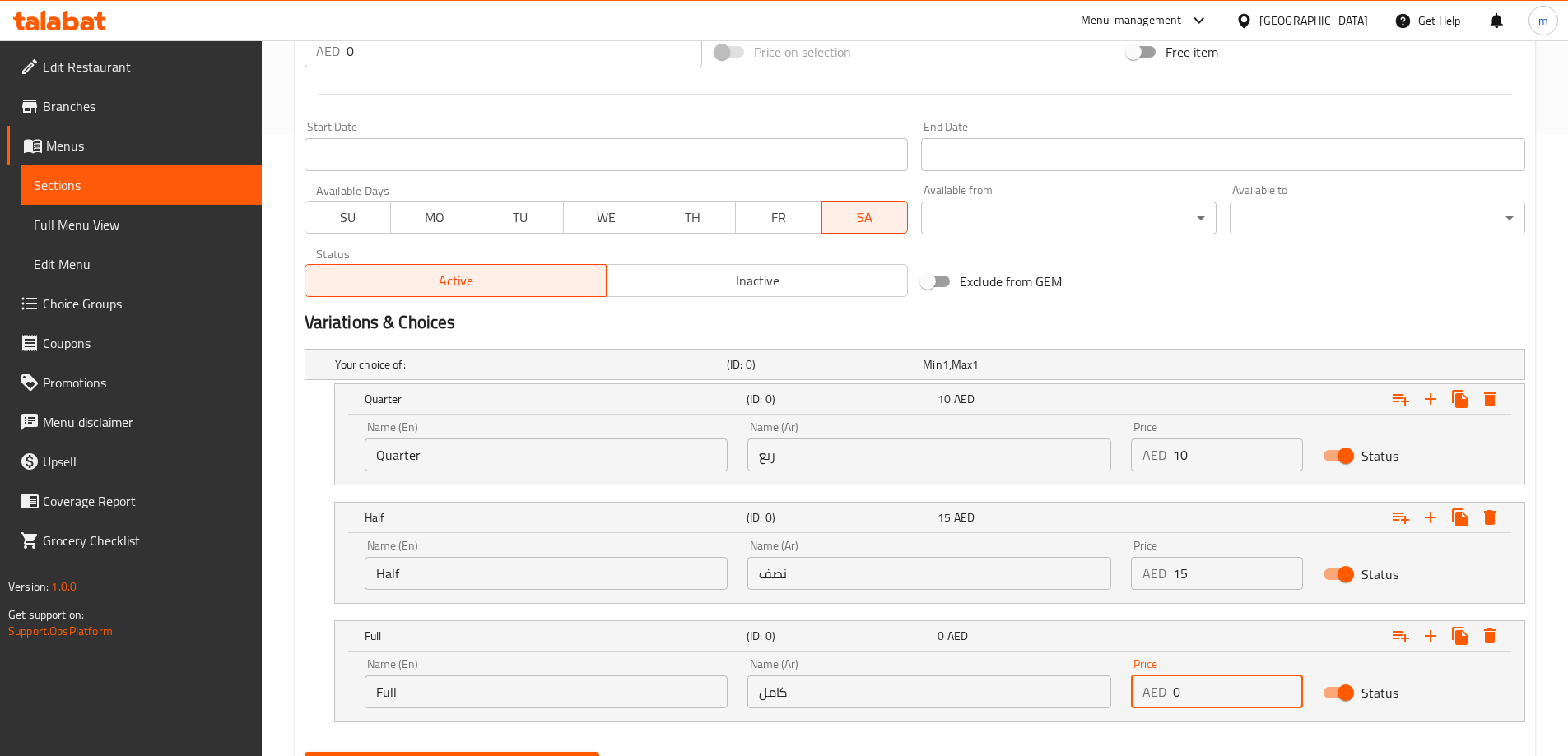
click at [1202, 681] on input "0" at bounding box center [1238, 692] width 130 height 33
type input "20"
click at [1185, 746] on div "Update" at bounding box center [915, 767] width 1234 height 44
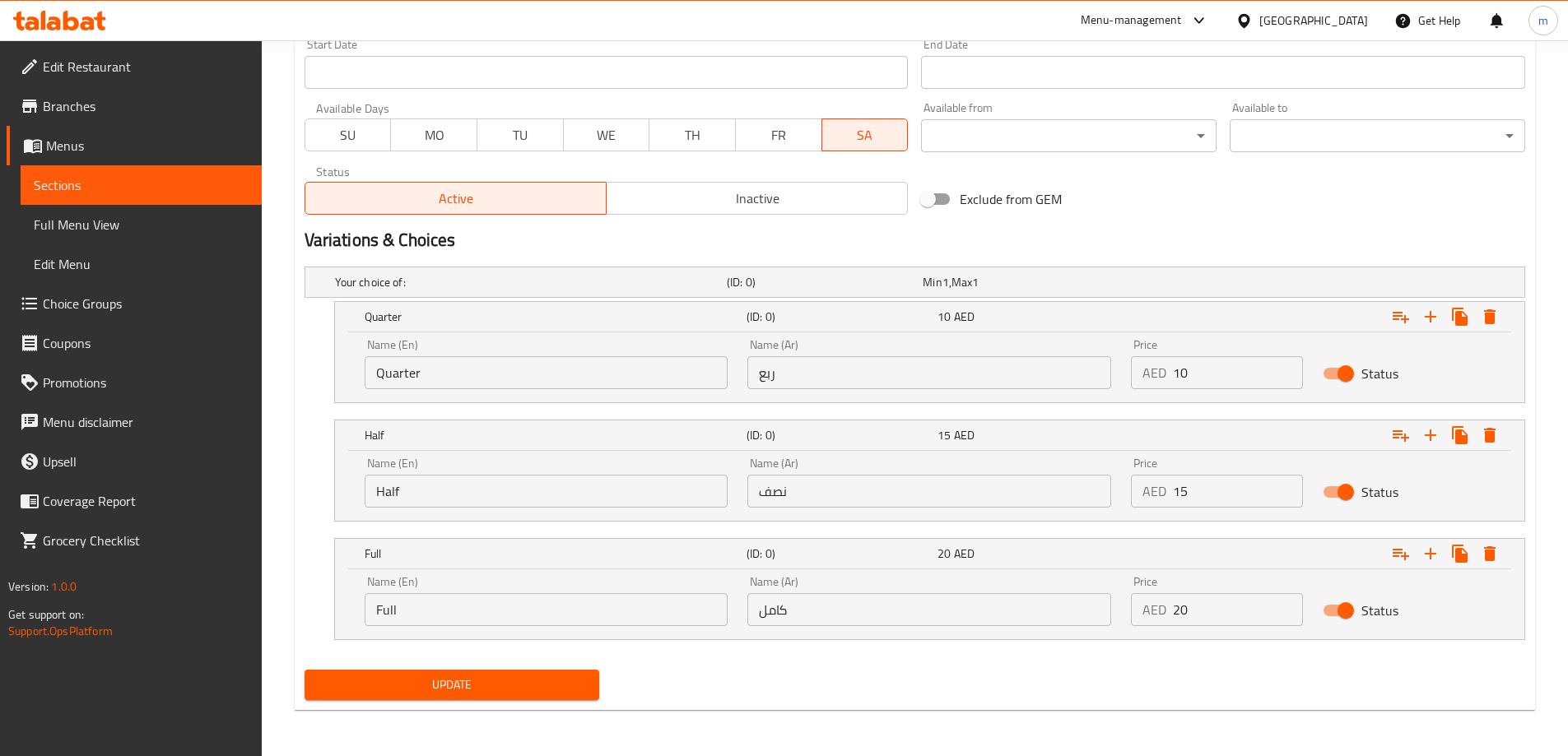
click at [567, 693] on span "Update" at bounding box center [452, 684] width 269 height 20
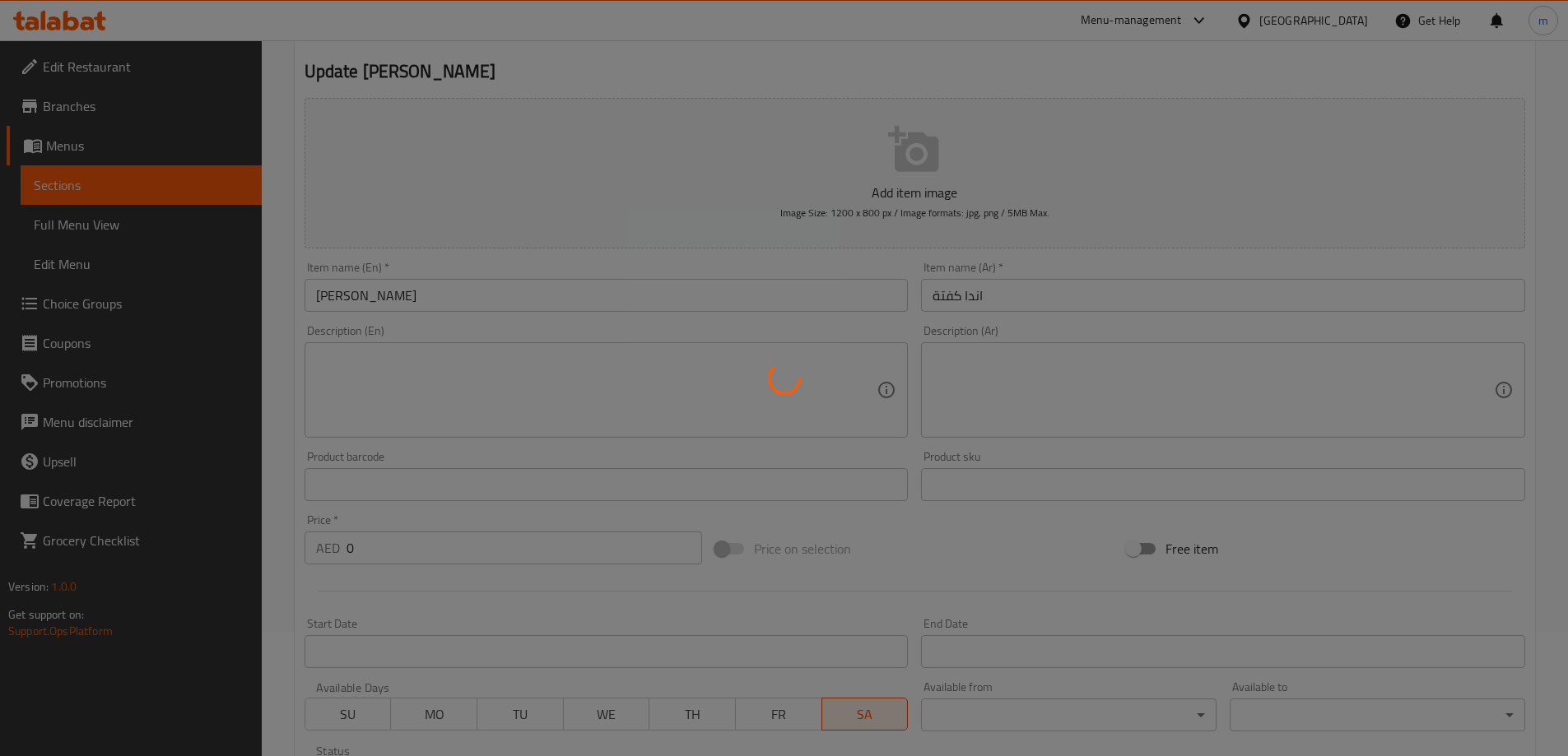
scroll to position [0, 0]
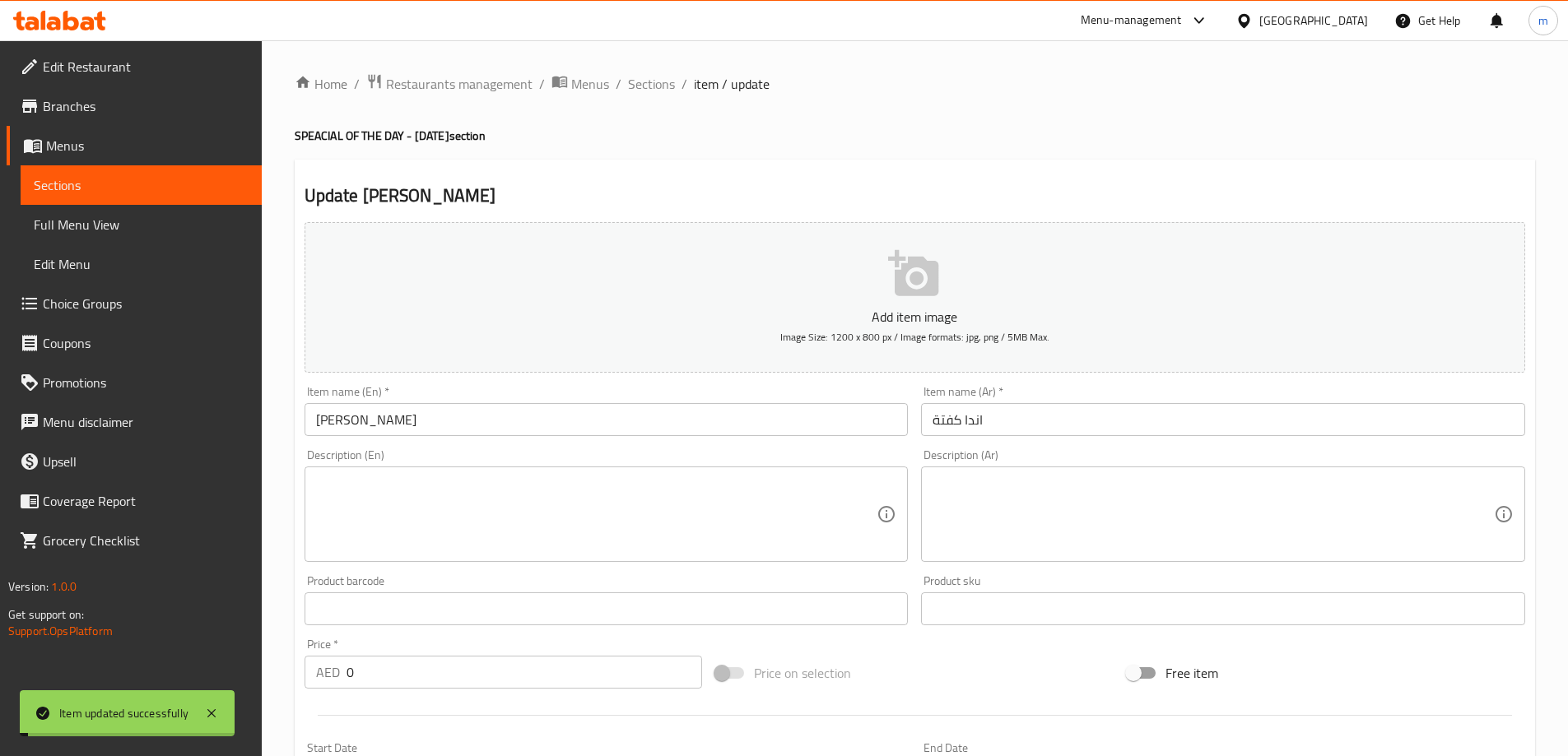
click at [660, 87] on span "Sections" at bounding box center [651, 83] width 46 height 19
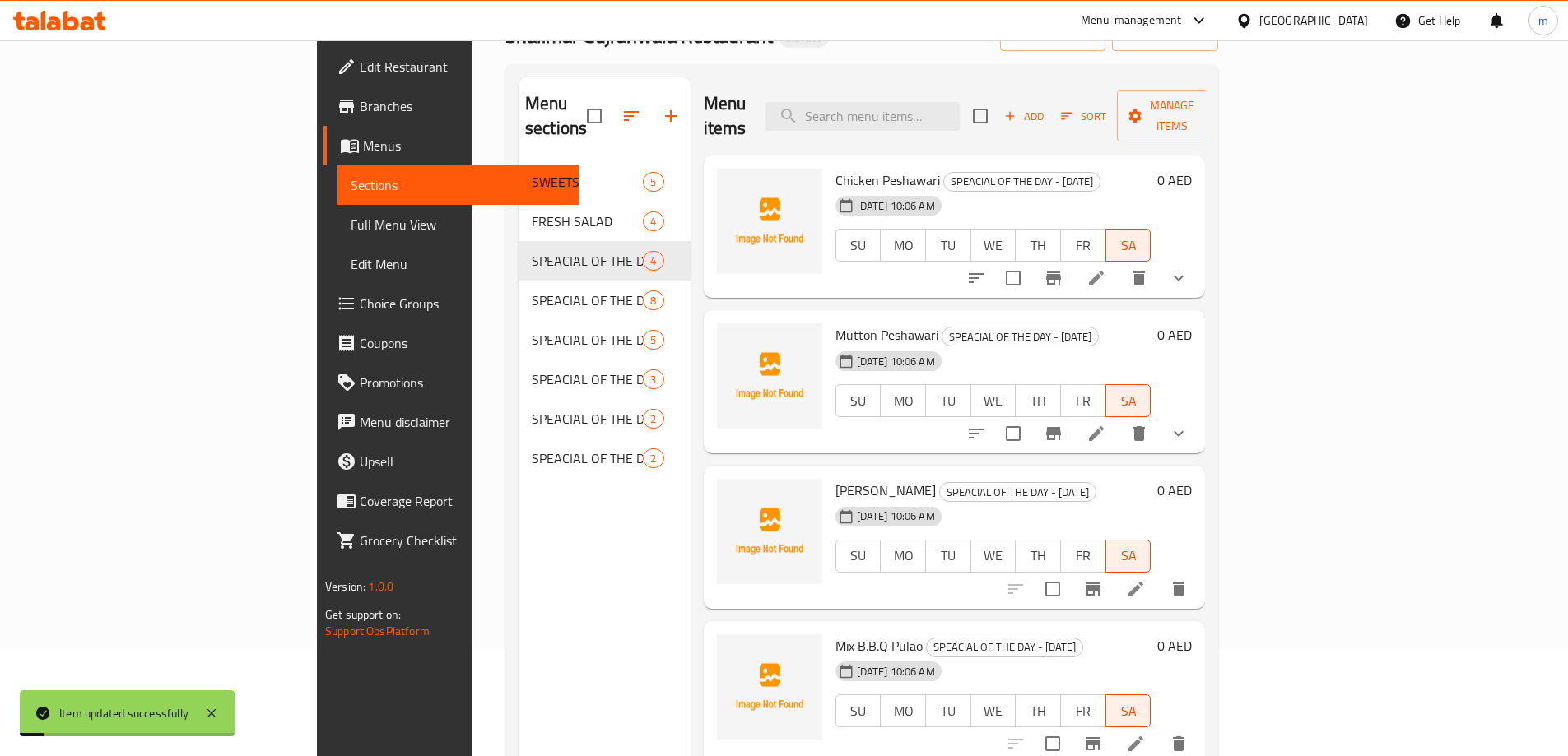
scroll to position [230, 0]
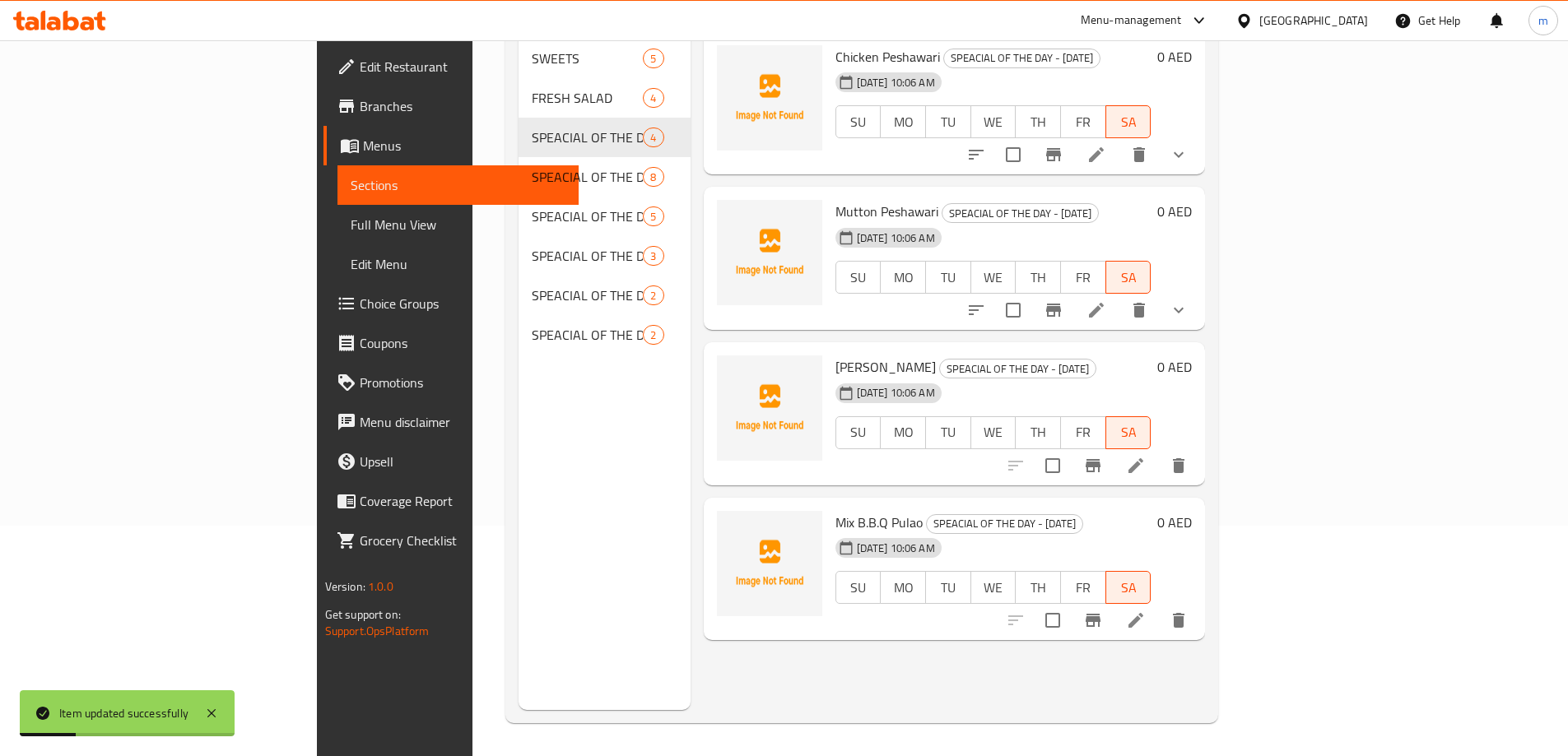
click at [1146, 611] on icon at bounding box center [1135, 620] width 19 height 19
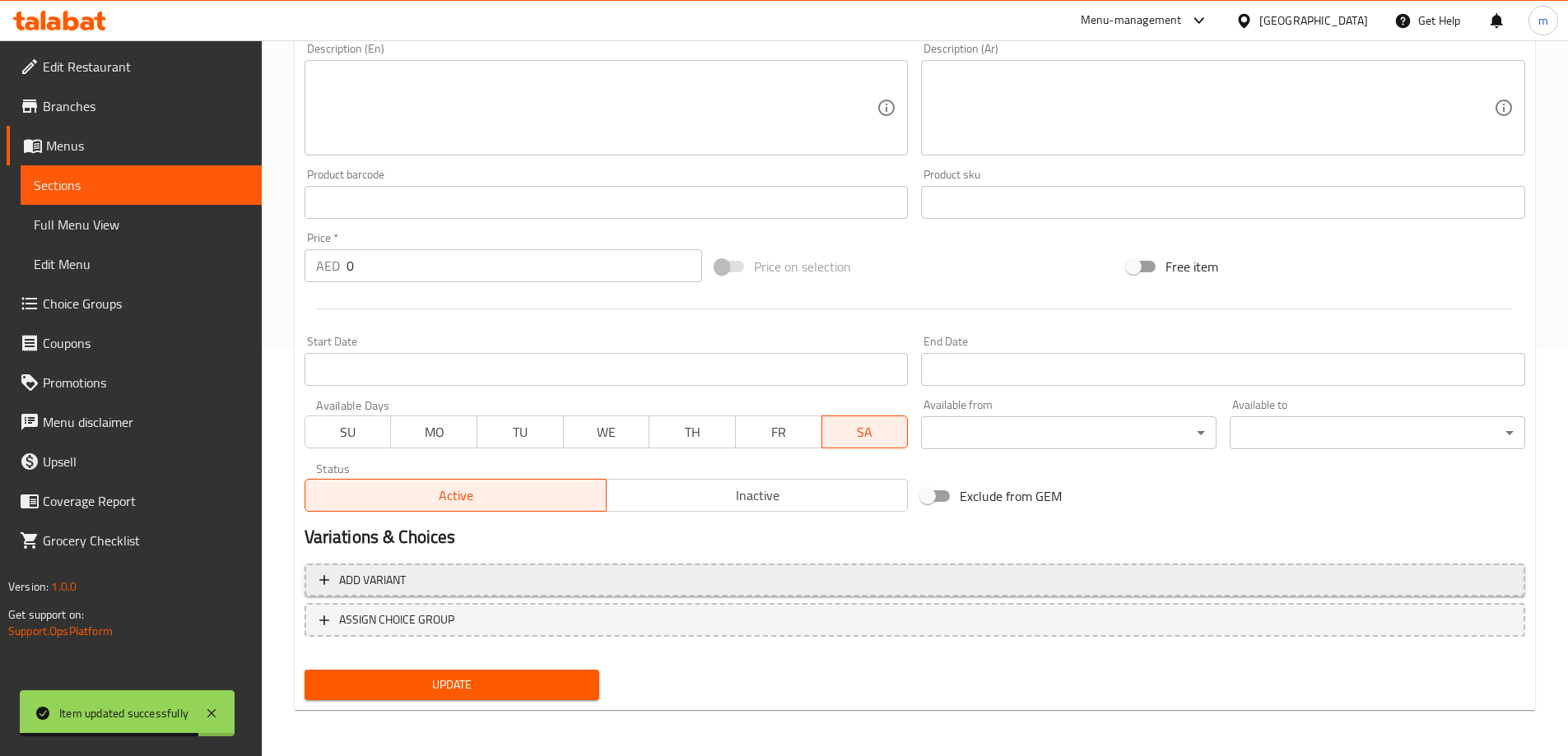
click at [1045, 576] on span "Add variant" at bounding box center [915, 580] width 1191 height 20
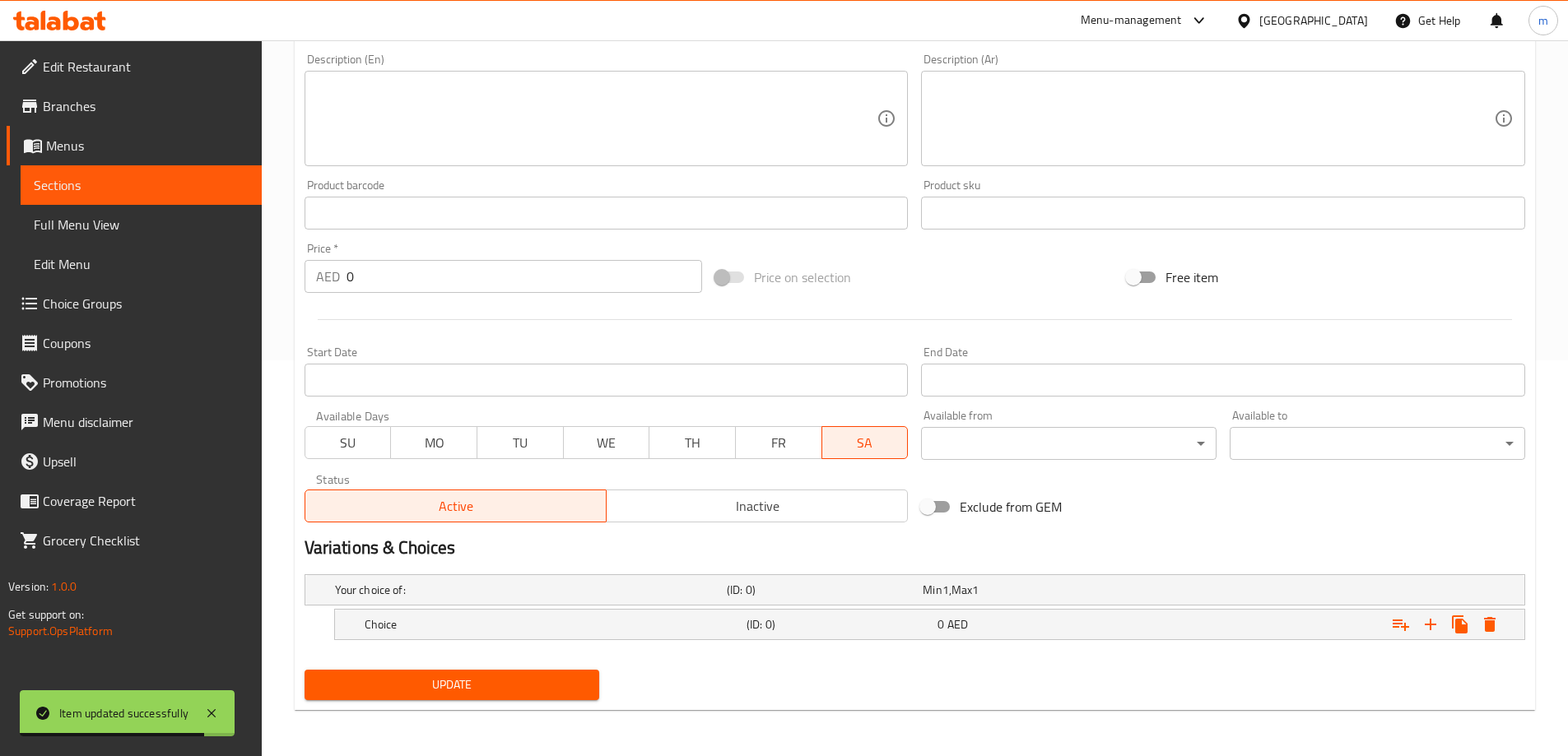
scroll to position [396, 0]
click at [1428, 615] on icon "Expand" at bounding box center [1430, 624] width 19 height 19
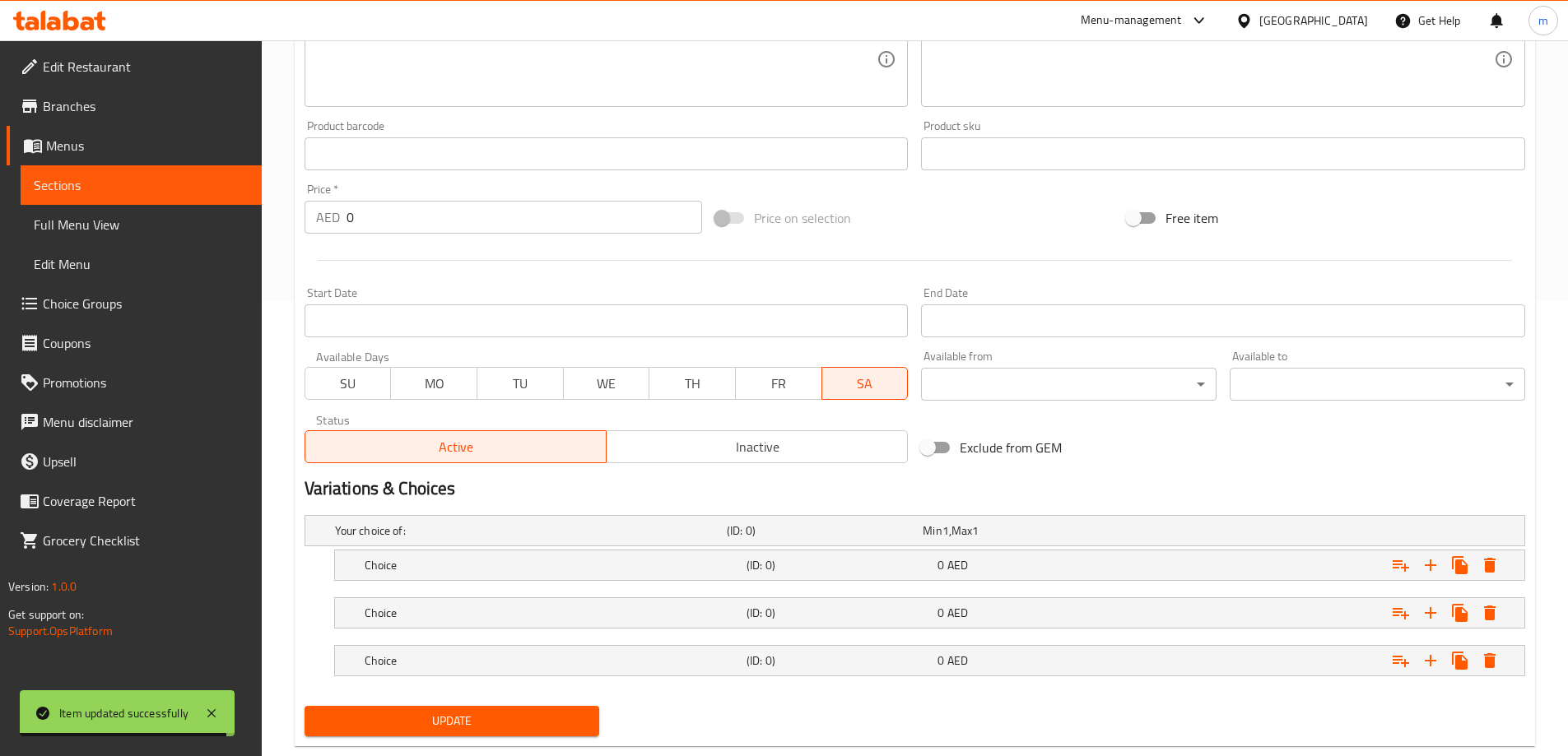
scroll to position [491, 0]
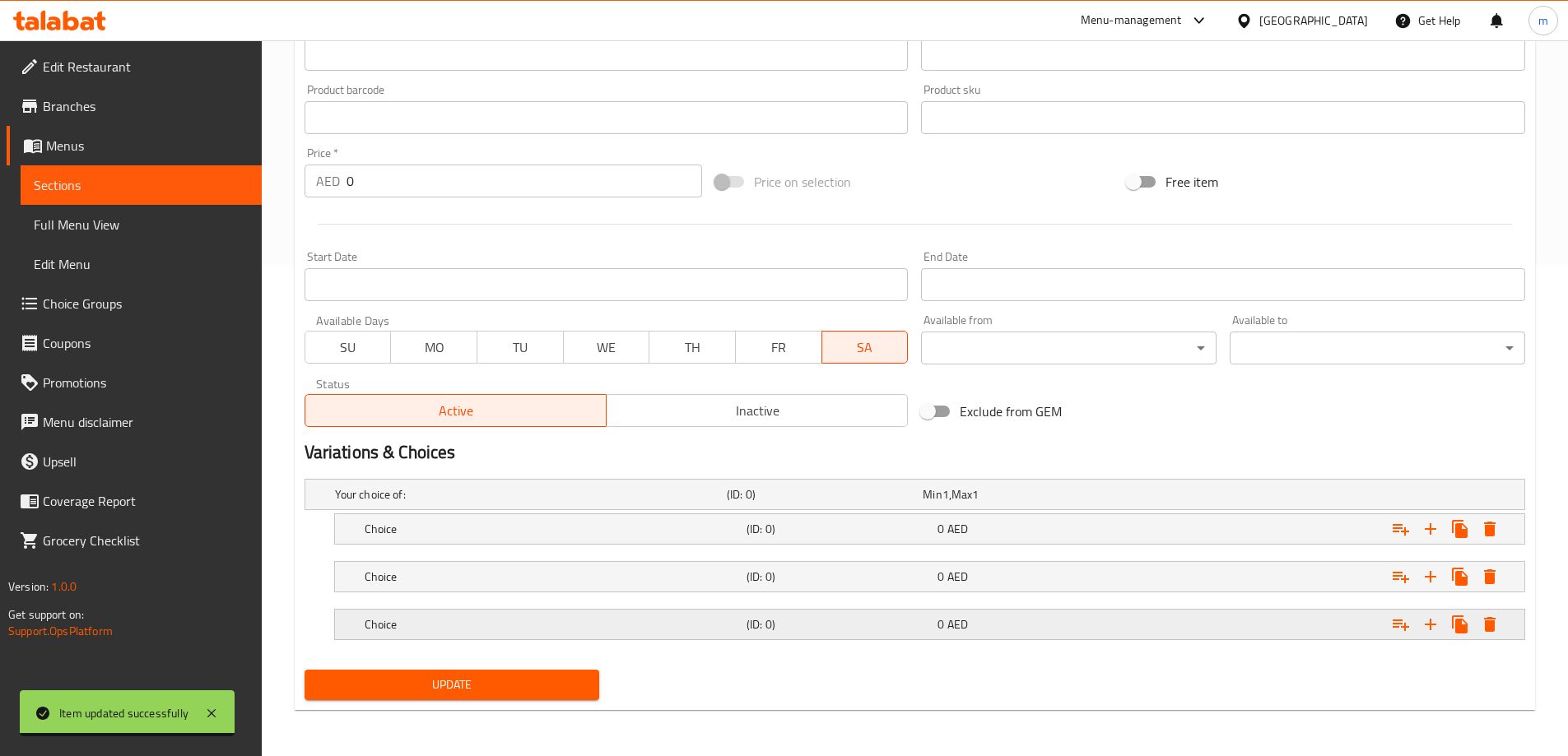
click at [1018, 621] on div "0 AED" at bounding box center [1030, 623] width 184 height 16
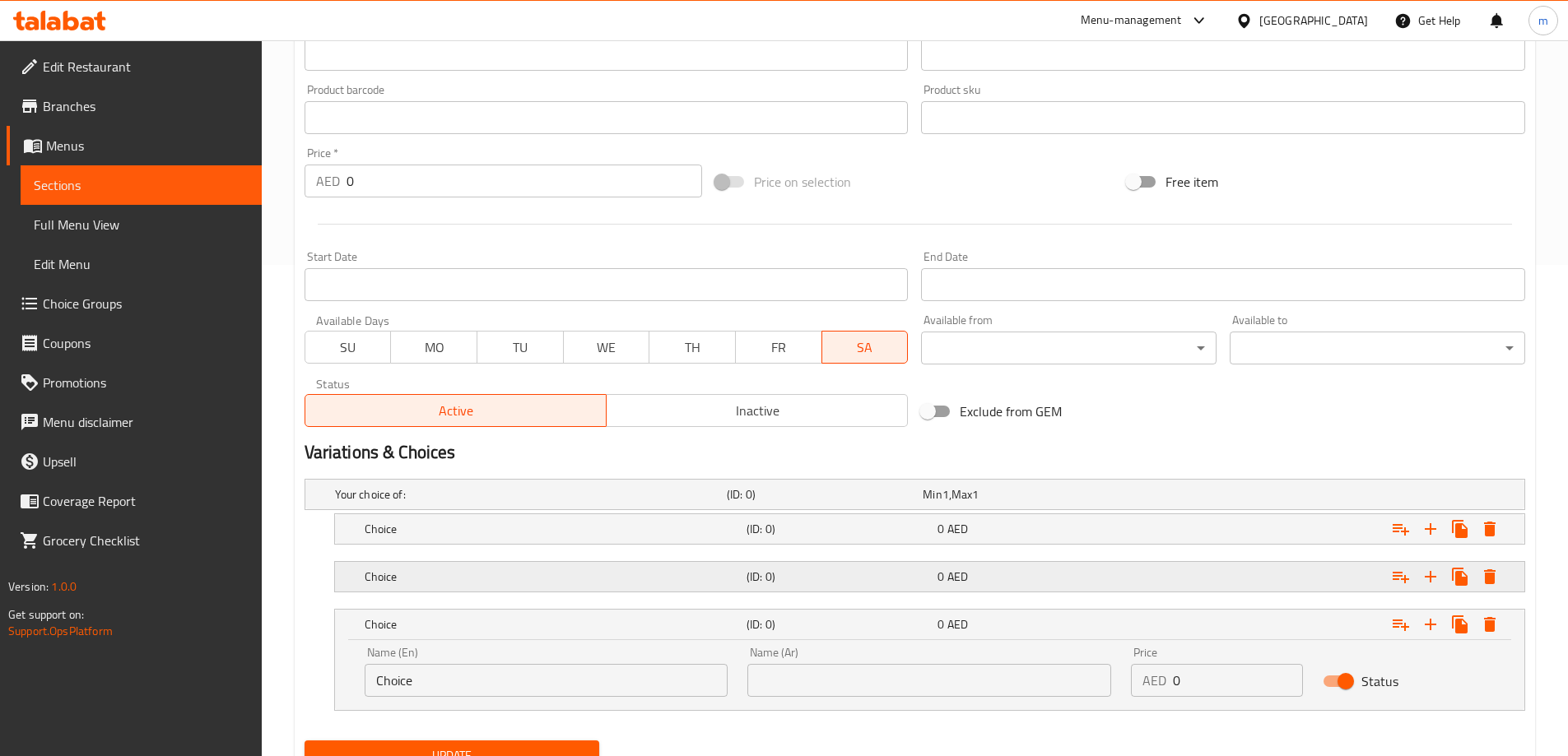
click at [984, 587] on div "0 AED" at bounding box center [1029, 577] width 191 height 23
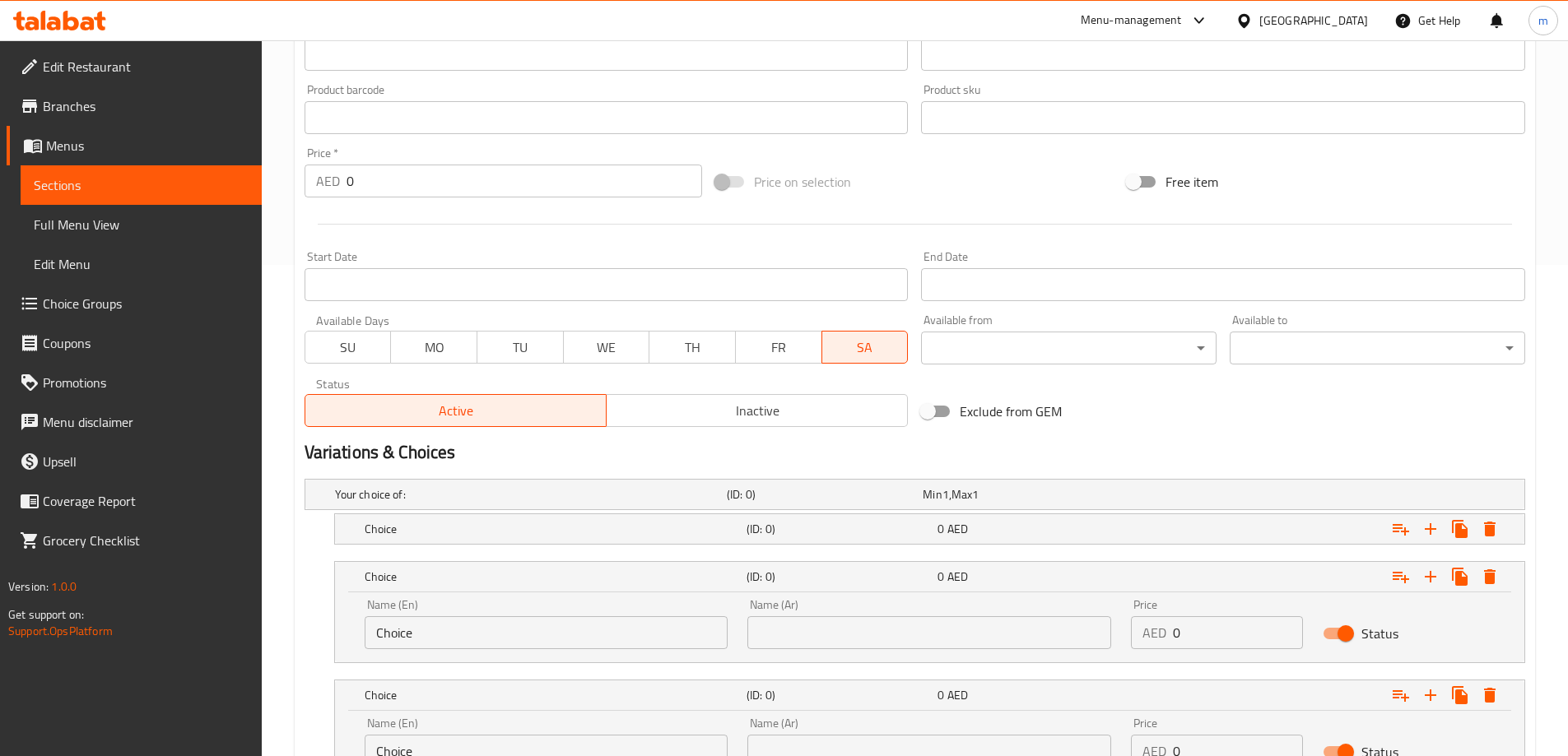
click at [968, 549] on nav at bounding box center [914, 555] width 1220 height 14
click at [522, 535] on h5 "Choice" at bounding box center [551, 529] width 375 height 16
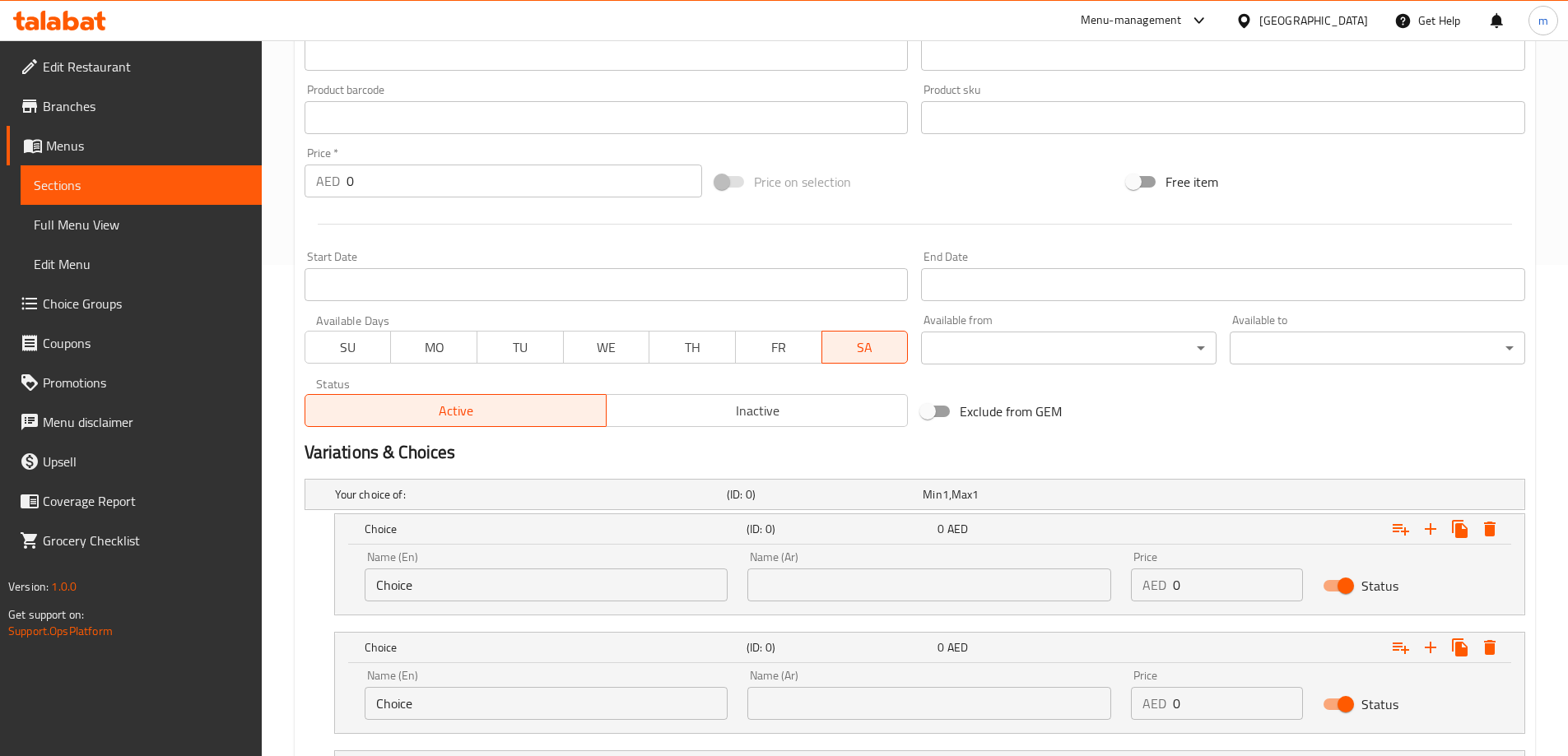
click at [475, 599] on input "Choice" at bounding box center [546, 585] width 364 height 33
click at [473, 598] on input "Choice" at bounding box center [546, 585] width 364 height 33
type input "Quarter"
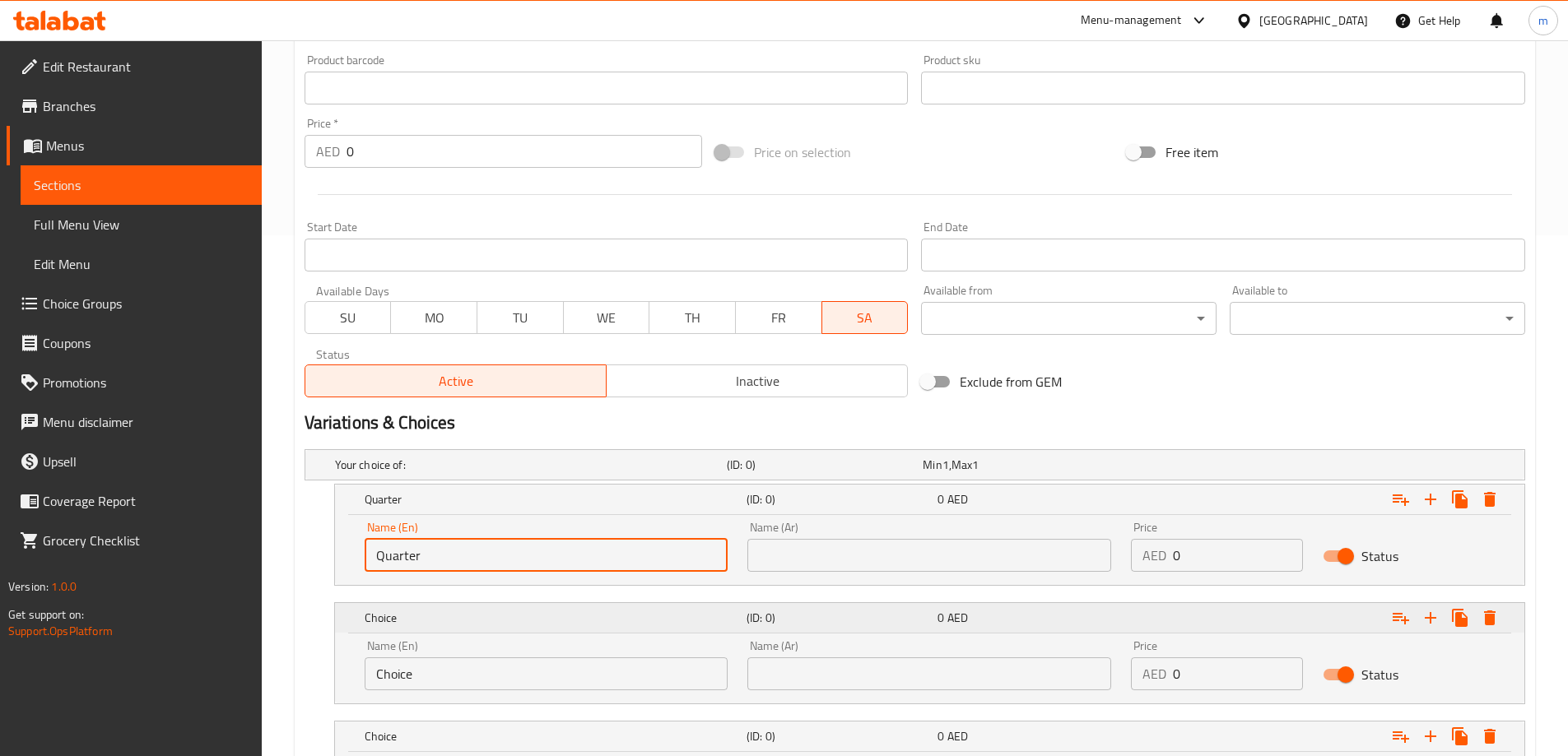
scroll to position [573, 0]
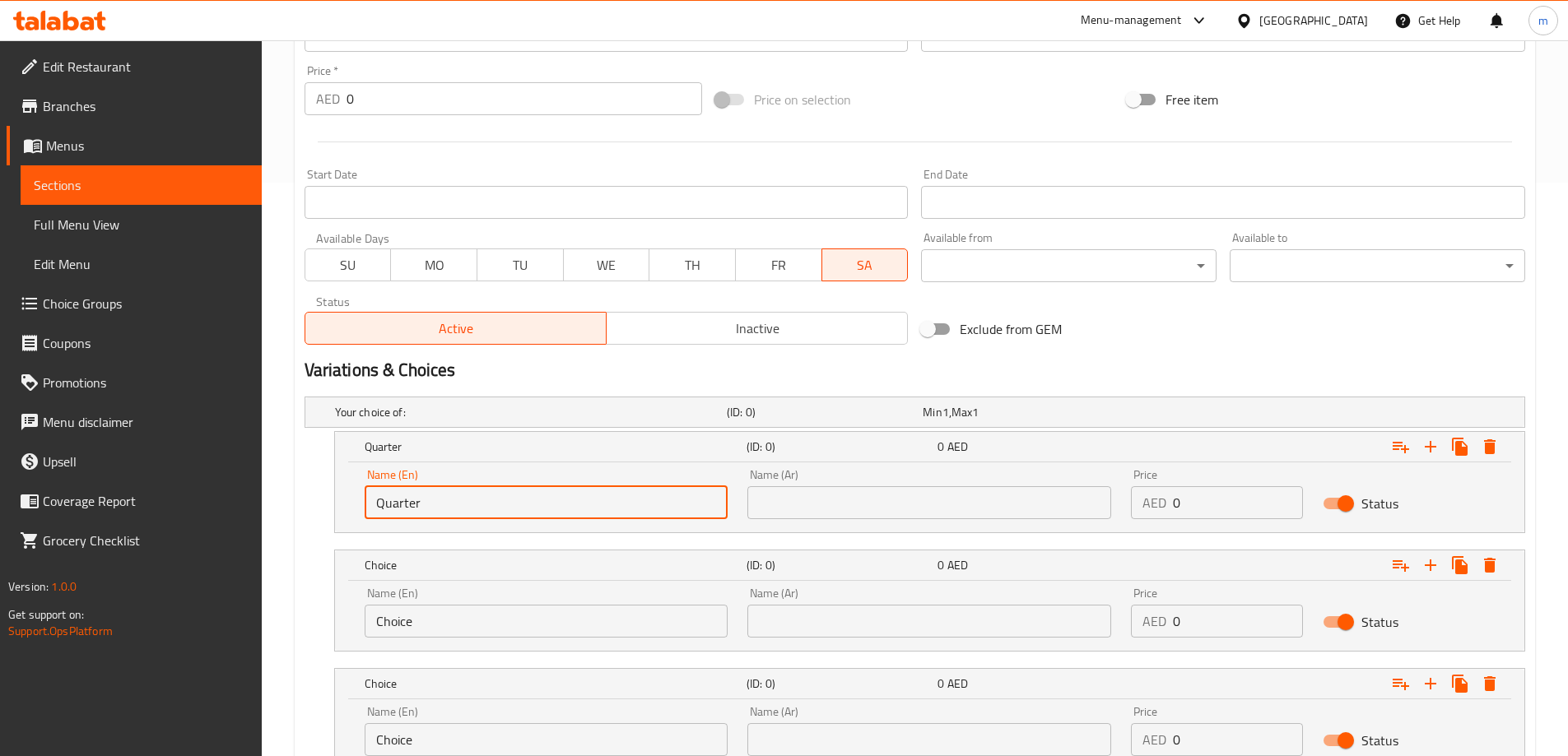
click at [470, 624] on input "Choice" at bounding box center [546, 621] width 364 height 33
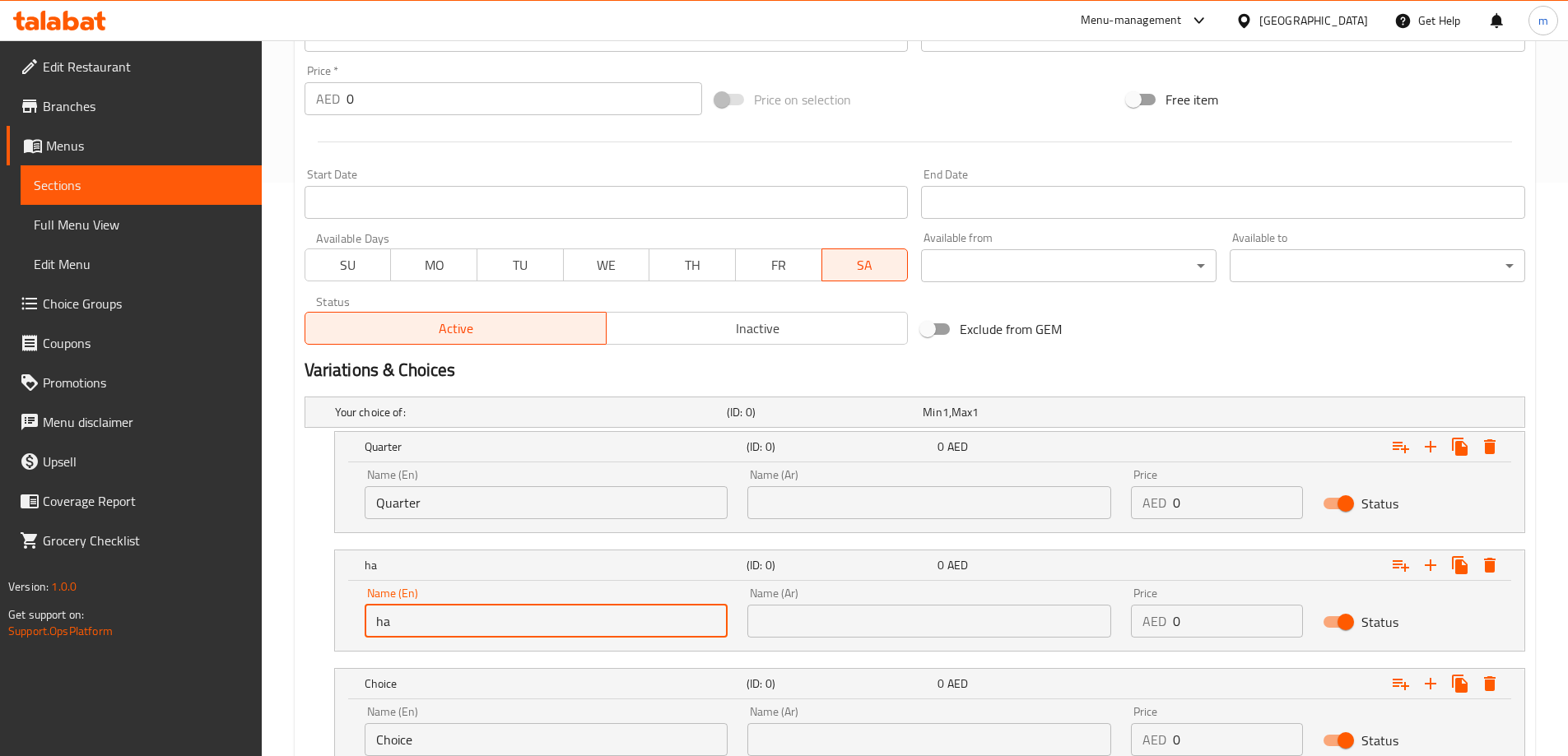
type input "Half"
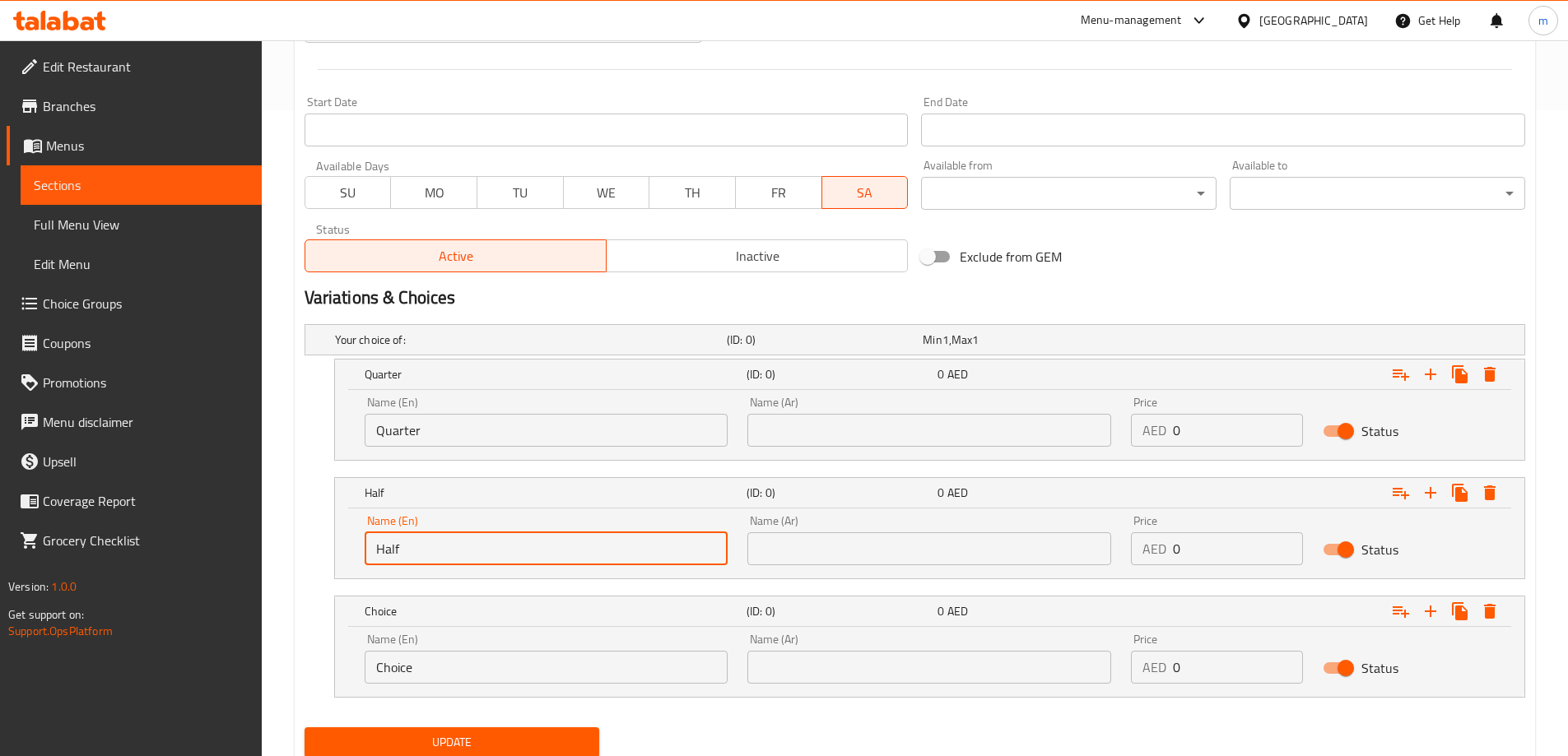
scroll to position [704, 0]
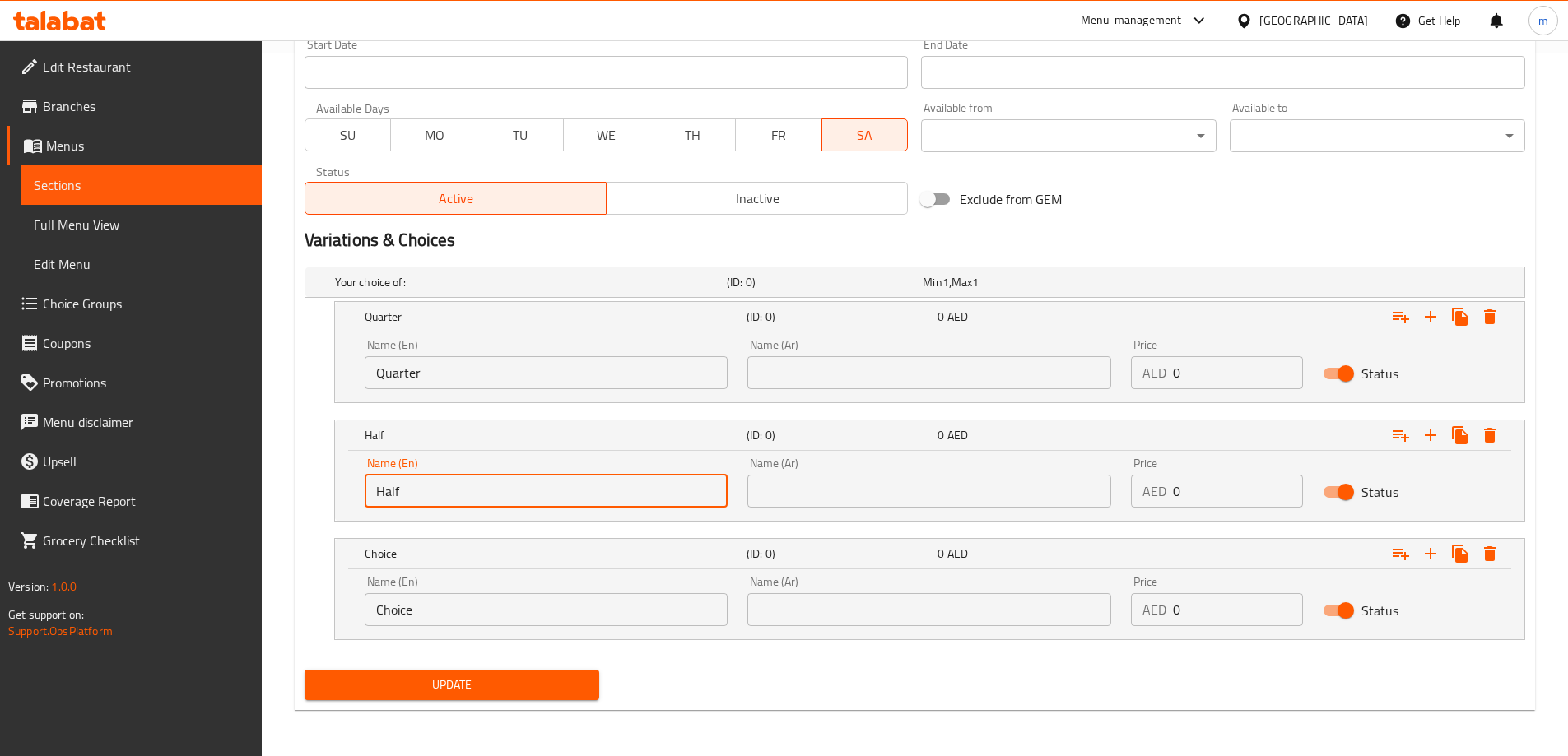
click at [464, 625] on input "Choice" at bounding box center [546, 610] width 364 height 33
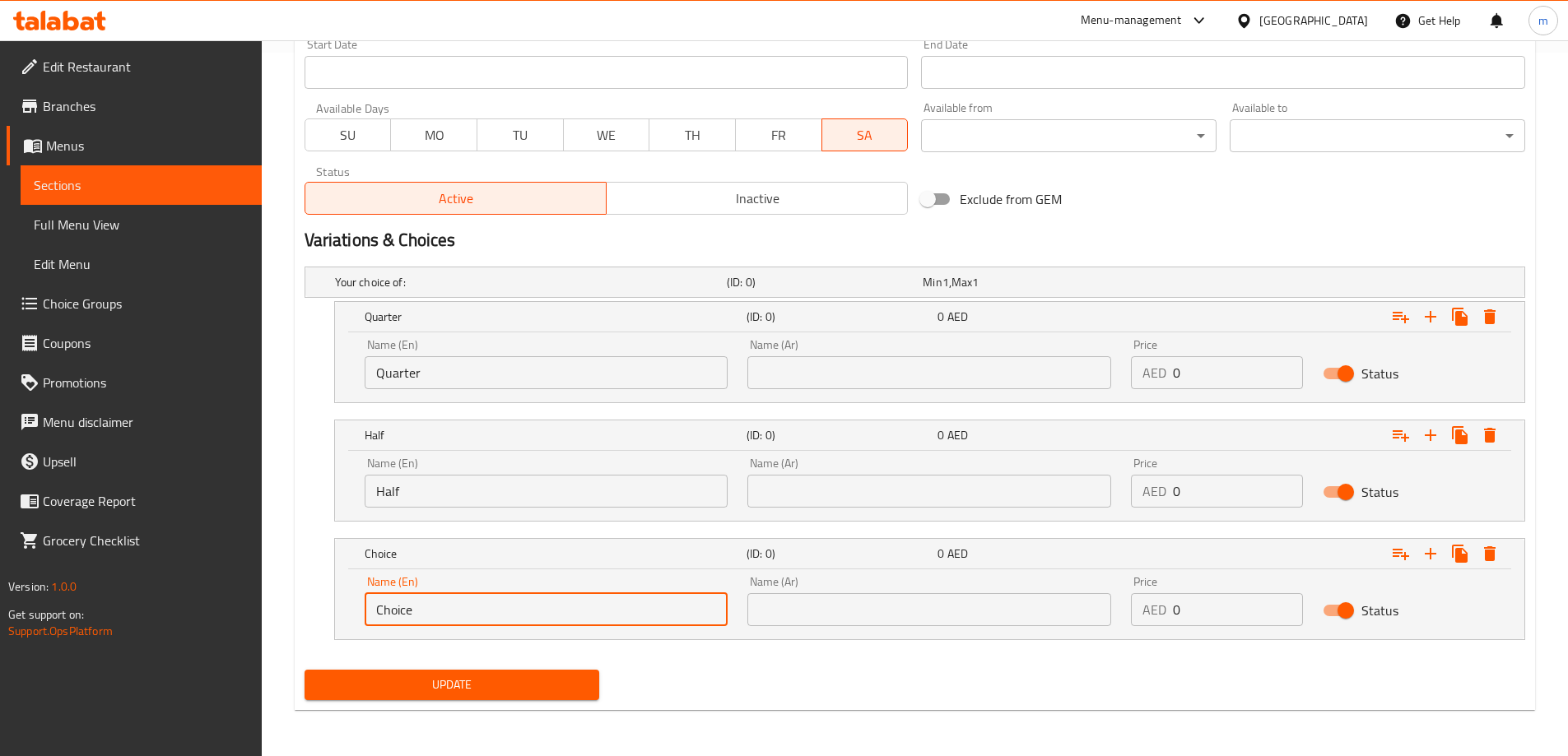
click at [464, 621] on input "Choice" at bounding box center [546, 610] width 364 height 33
type input "Full"
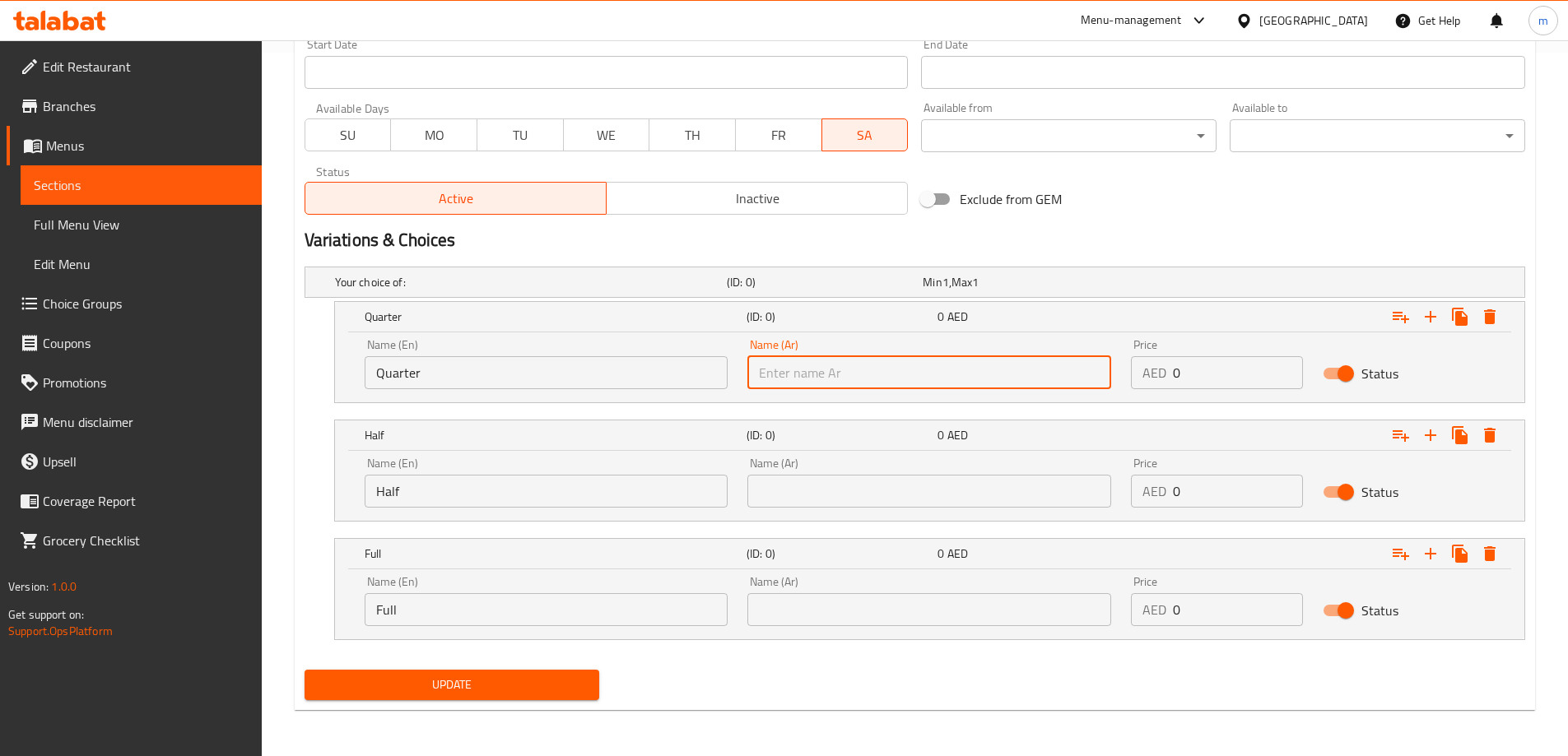
click at [852, 383] on input "text" at bounding box center [930, 373] width 364 height 33
type input "ربع"
click at [852, 478] on input "text" at bounding box center [930, 491] width 364 height 33
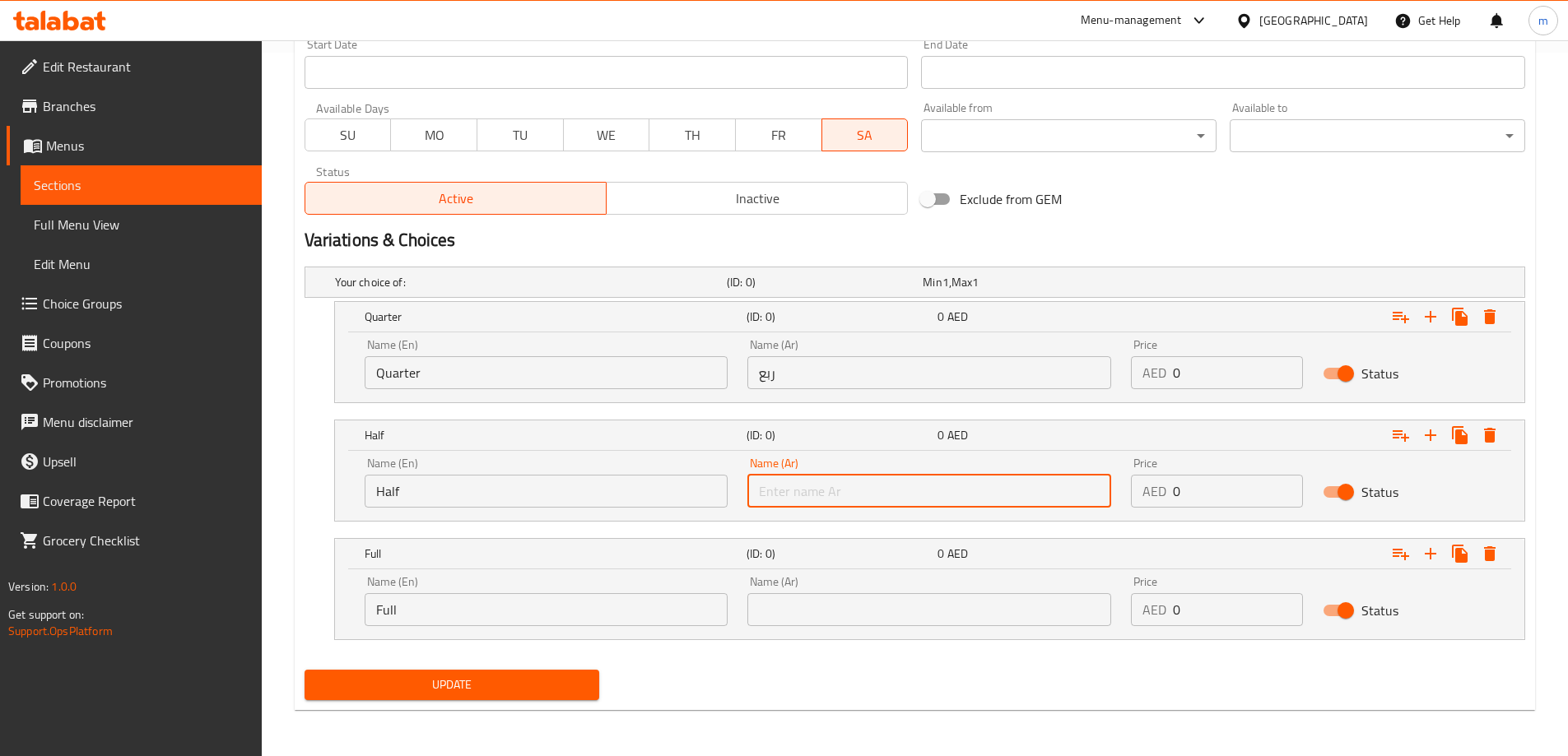
type input "نصف"
click at [879, 599] on input "text" at bounding box center [930, 610] width 364 height 33
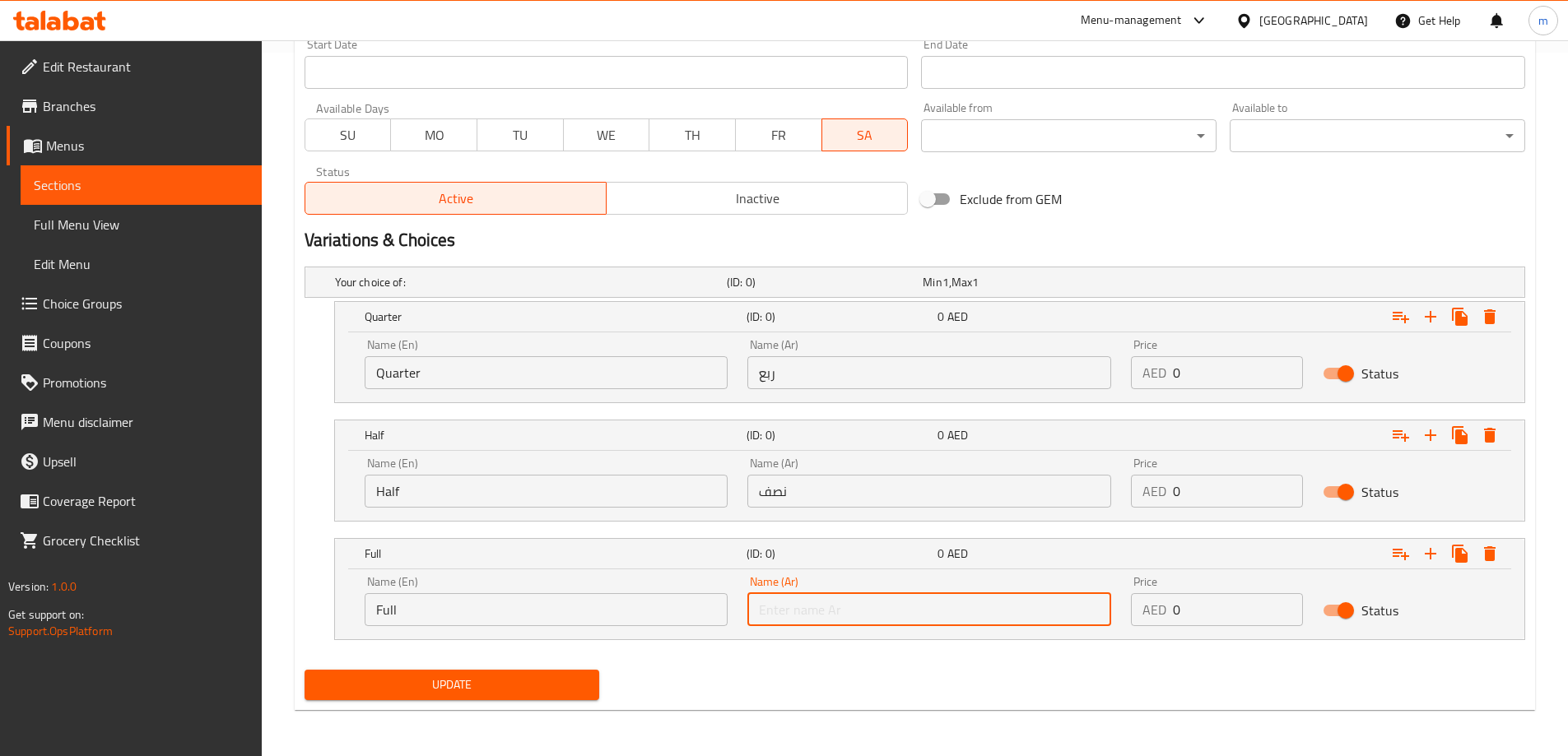
type input "كامل"
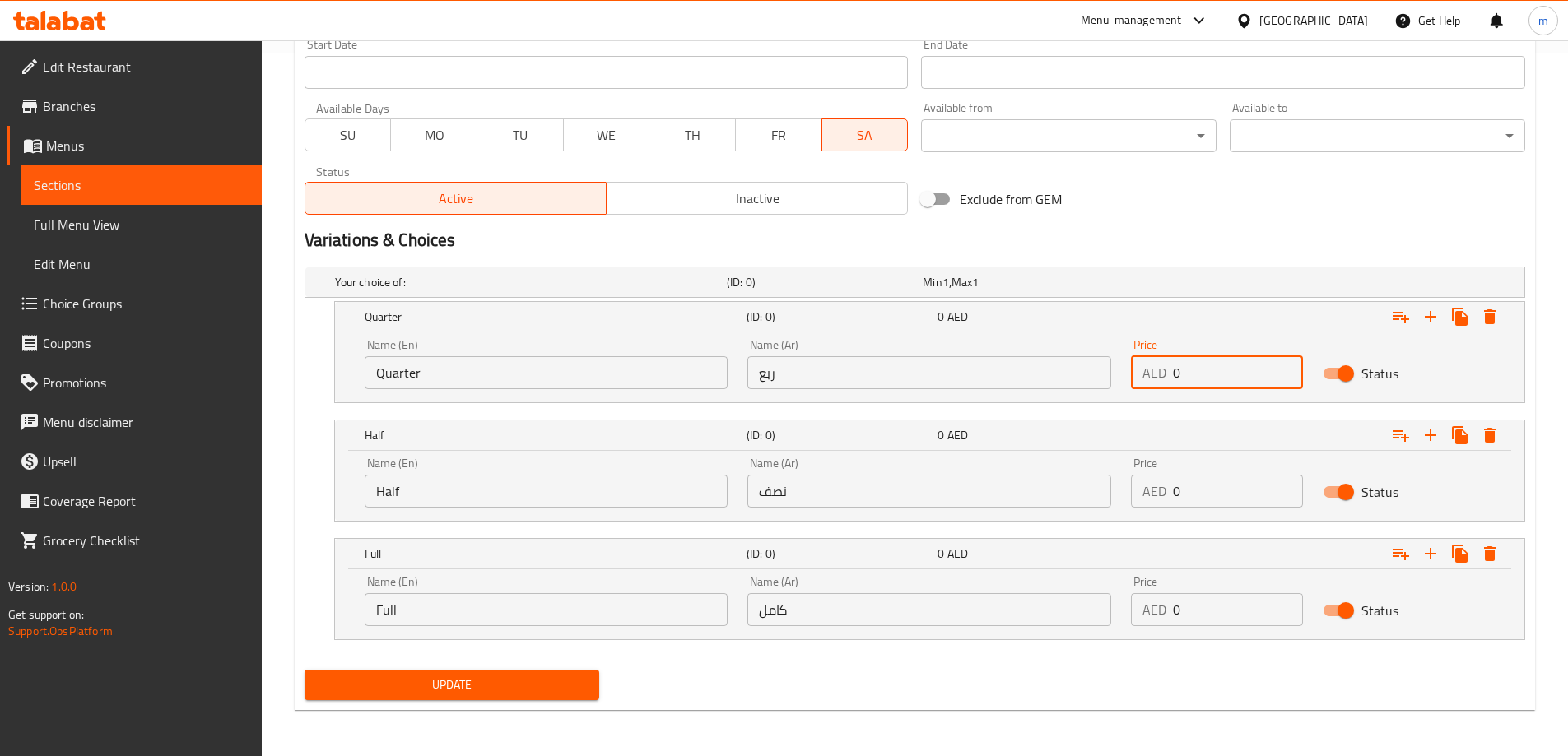
drag, startPoint x: 1173, startPoint y: 378, endPoint x: 1189, endPoint y: 378, distance: 16.0
click at [1189, 378] on div "AED 0 Price" at bounding box center [1217, 373] width 172 height 33
type input "25"
click at [1190, 499] on input "0" at bounding box center [1238, 491] width 130 height 33
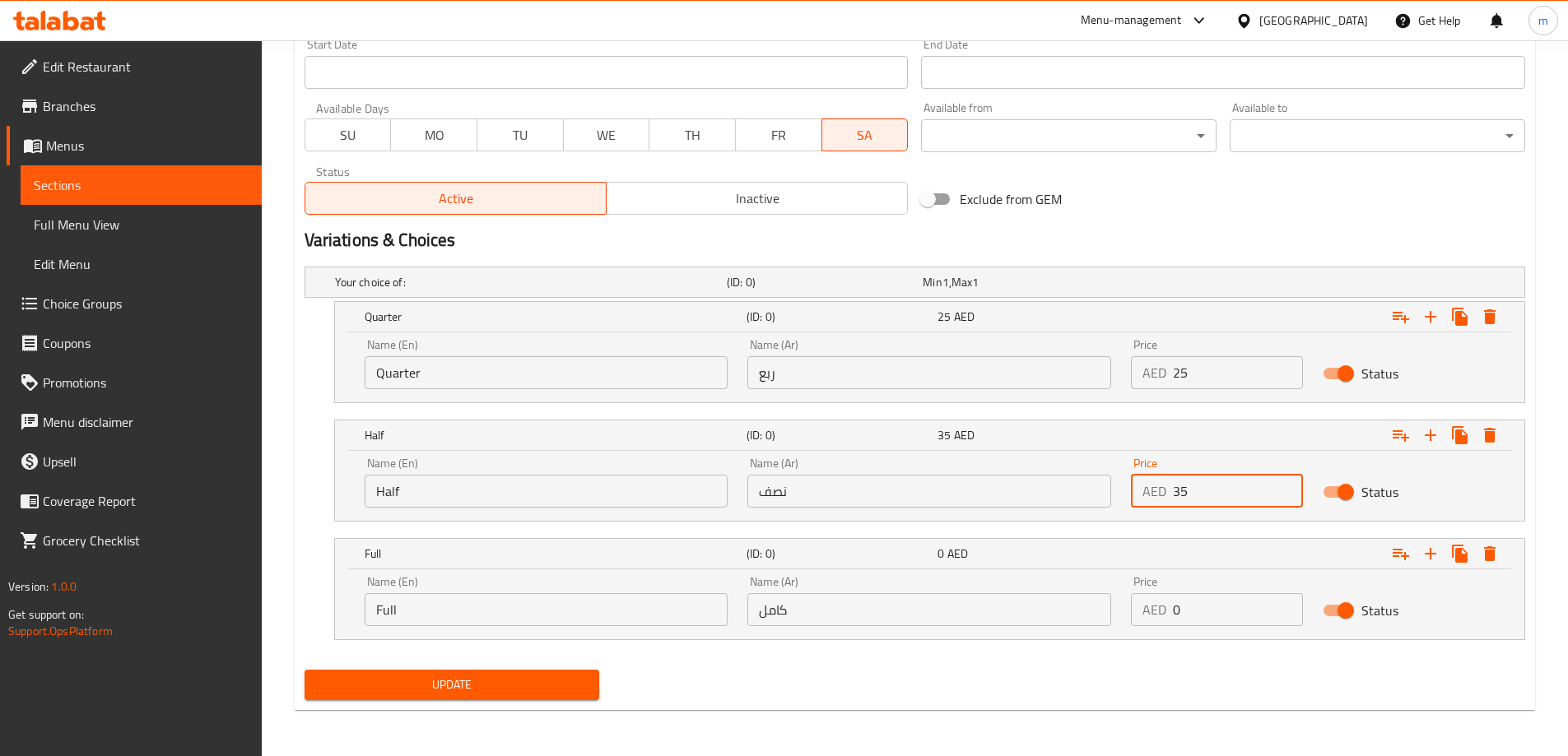
type input "35"
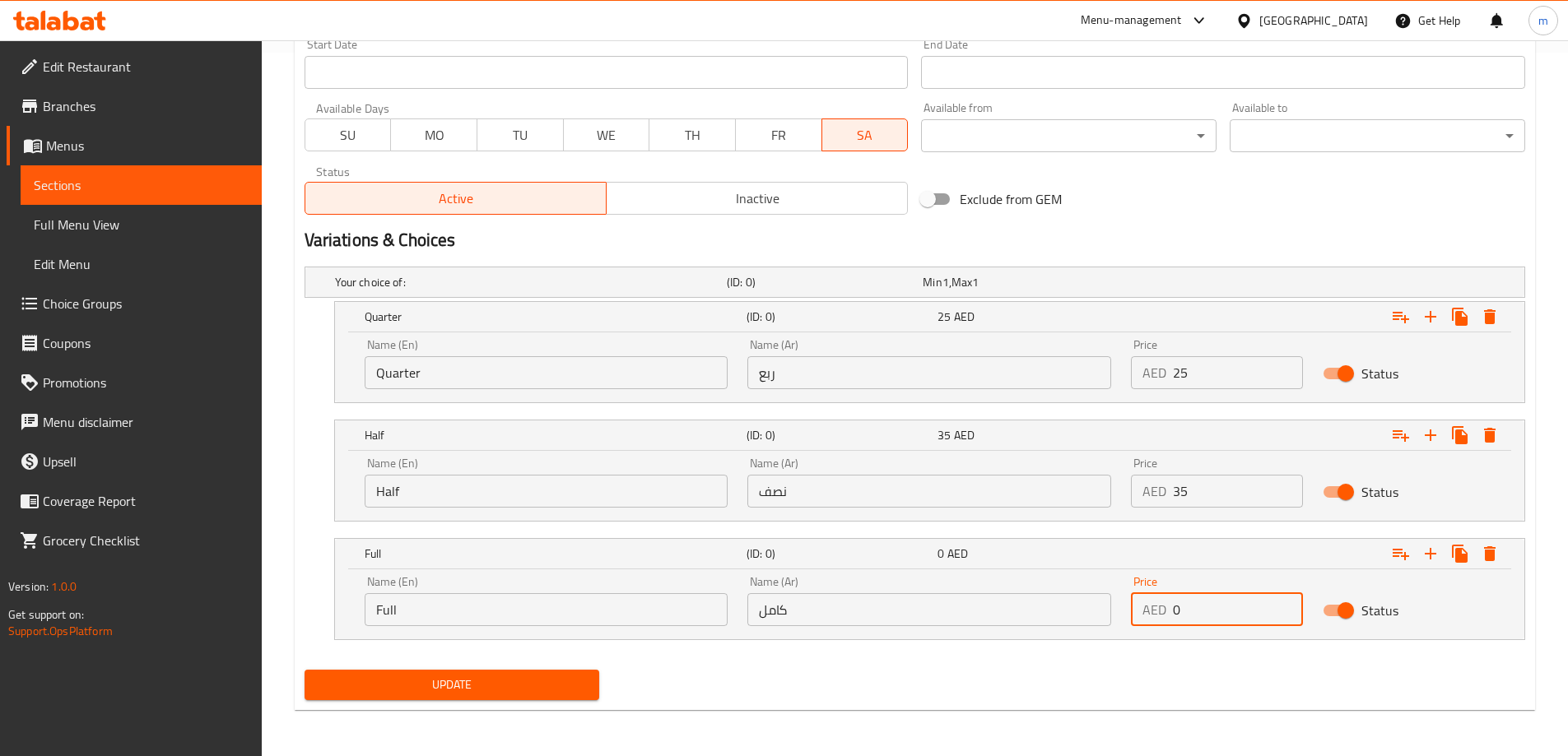
drag, startPoint x: 1203, startPoint y: 600, endPoint x: 1165, endPoint y: 619, distance: 42.5
click at [1165, 619] on div "AED 0 Price" at bounding box center [1217, 610] width 172 height 33
type input "50"
click at [1043, 705] on div "Update" at bounding box center [915, 684] width 1234 height 44
click at [571, 691] on span "Update" at bounding box center [452, 684] width 269 height 20
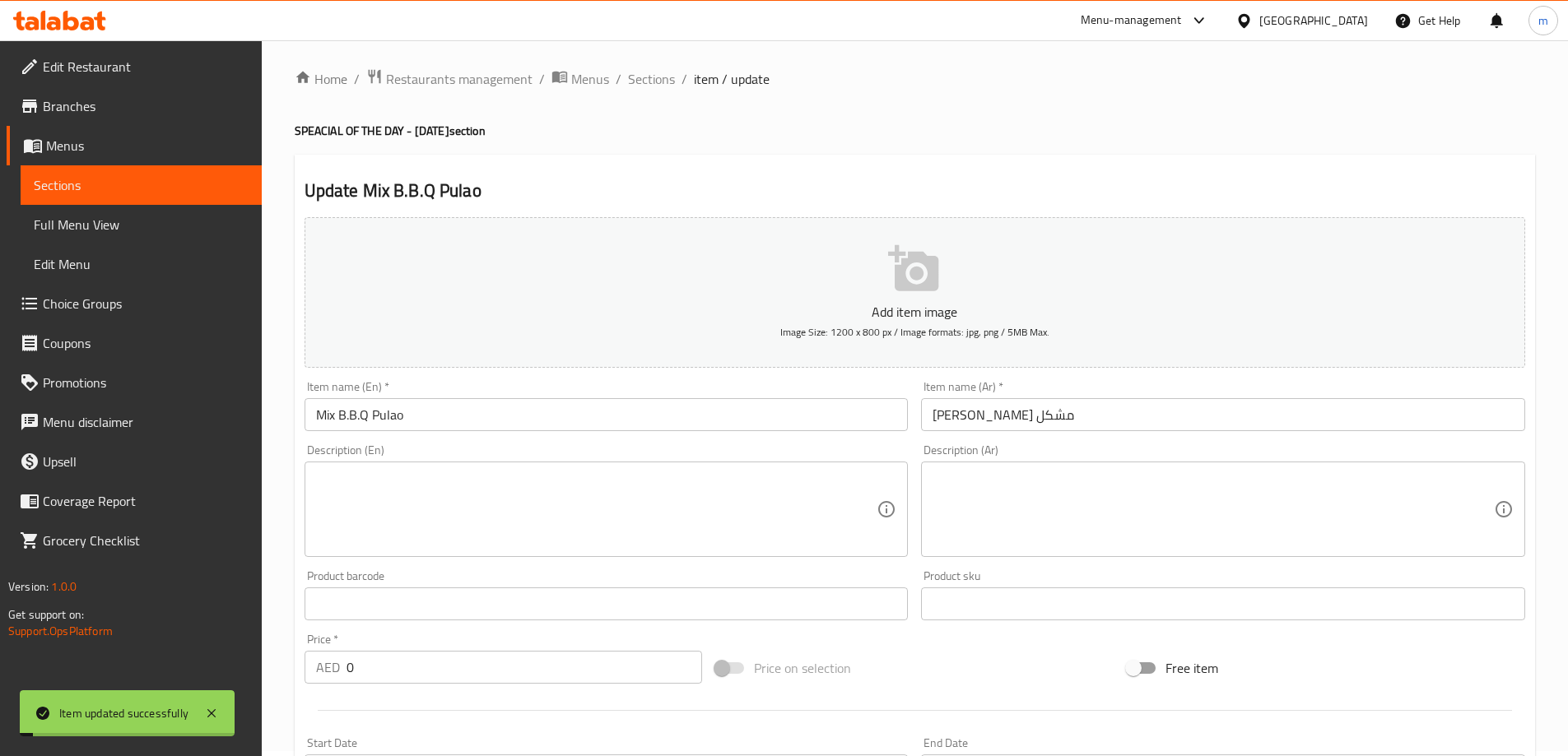
scroll to position [0, 0]
click at [655, 91] on span "Sections" at bounding box center [651, 83] width 46 height 19
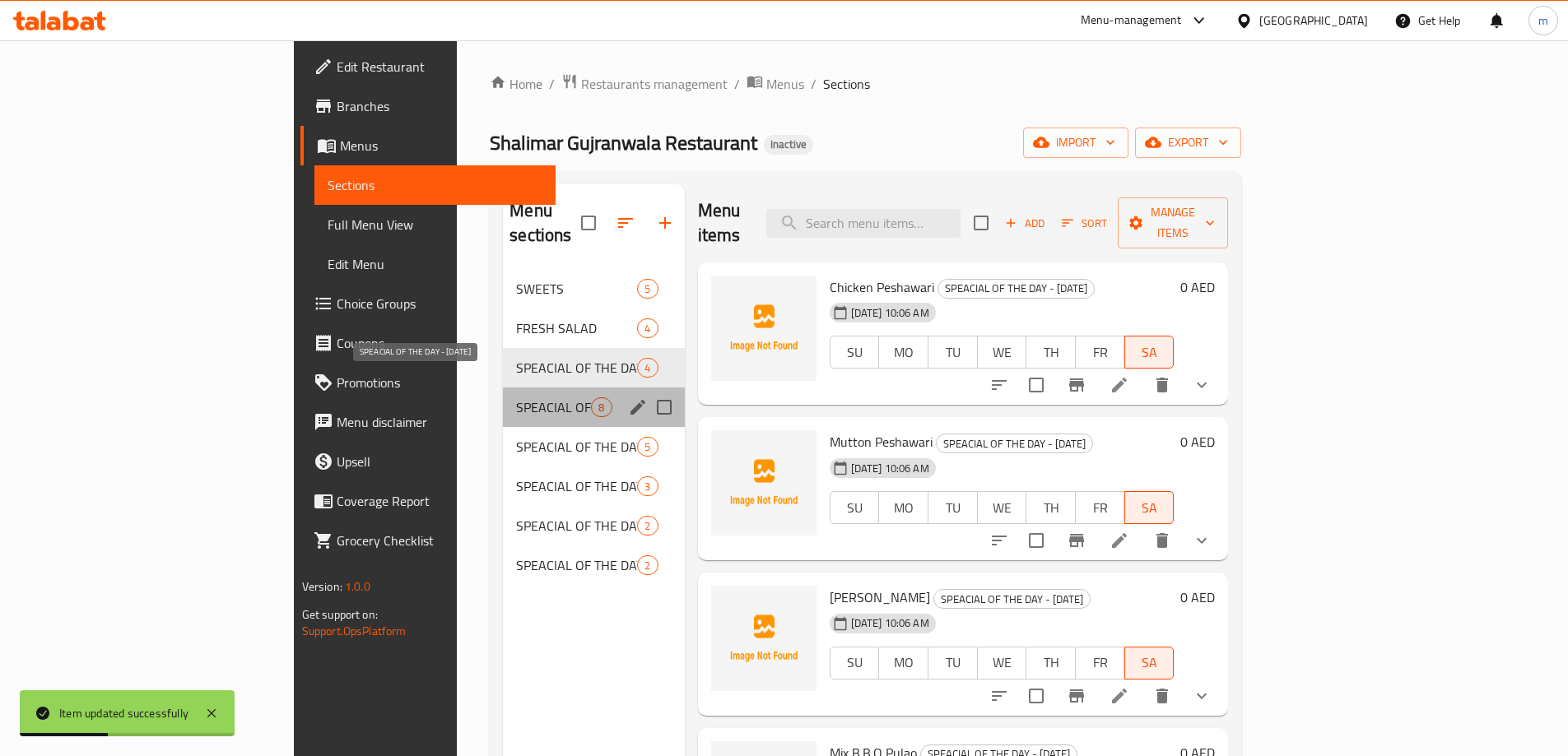
click at [516, 397] on span "SPEACIAL OF THE DAY - [DATE]" at bounding box center [553, 407] width 75 height 19
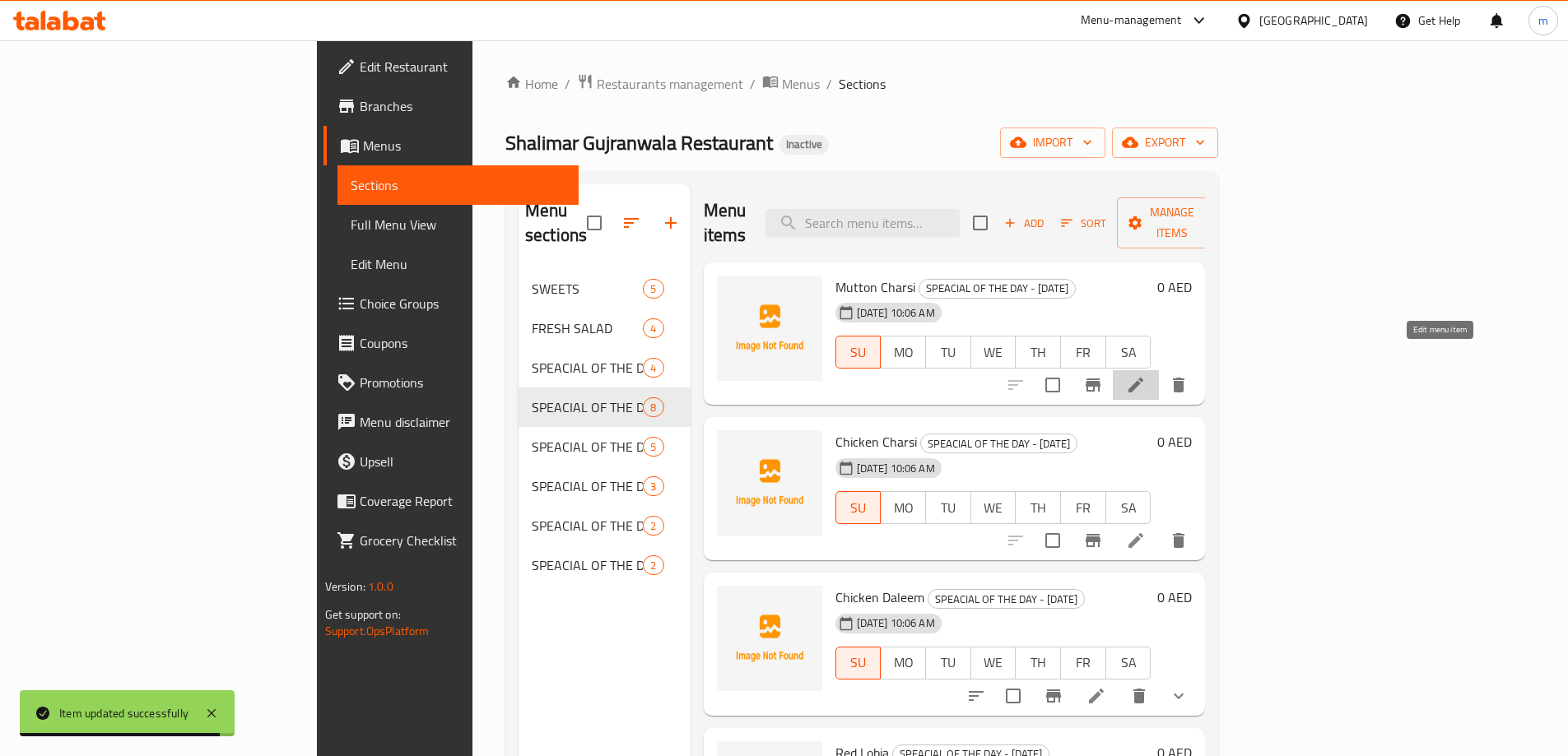
click at [1146, 375] on icon at bounding box center [1135, 384] width 19 height 19
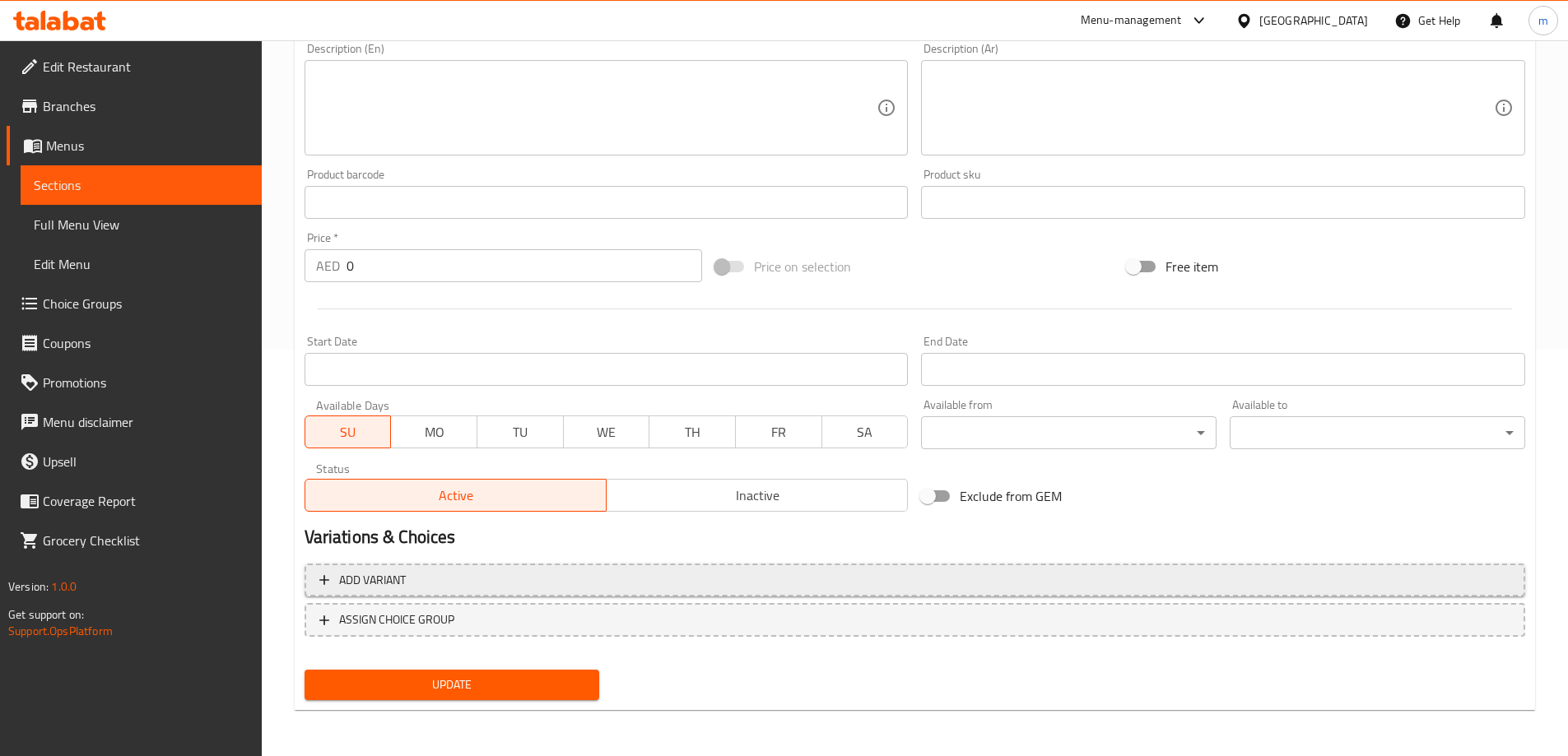
click at [1329, 574] on span "Add variant" at bounding box center [915, 580] width 1191 height 20
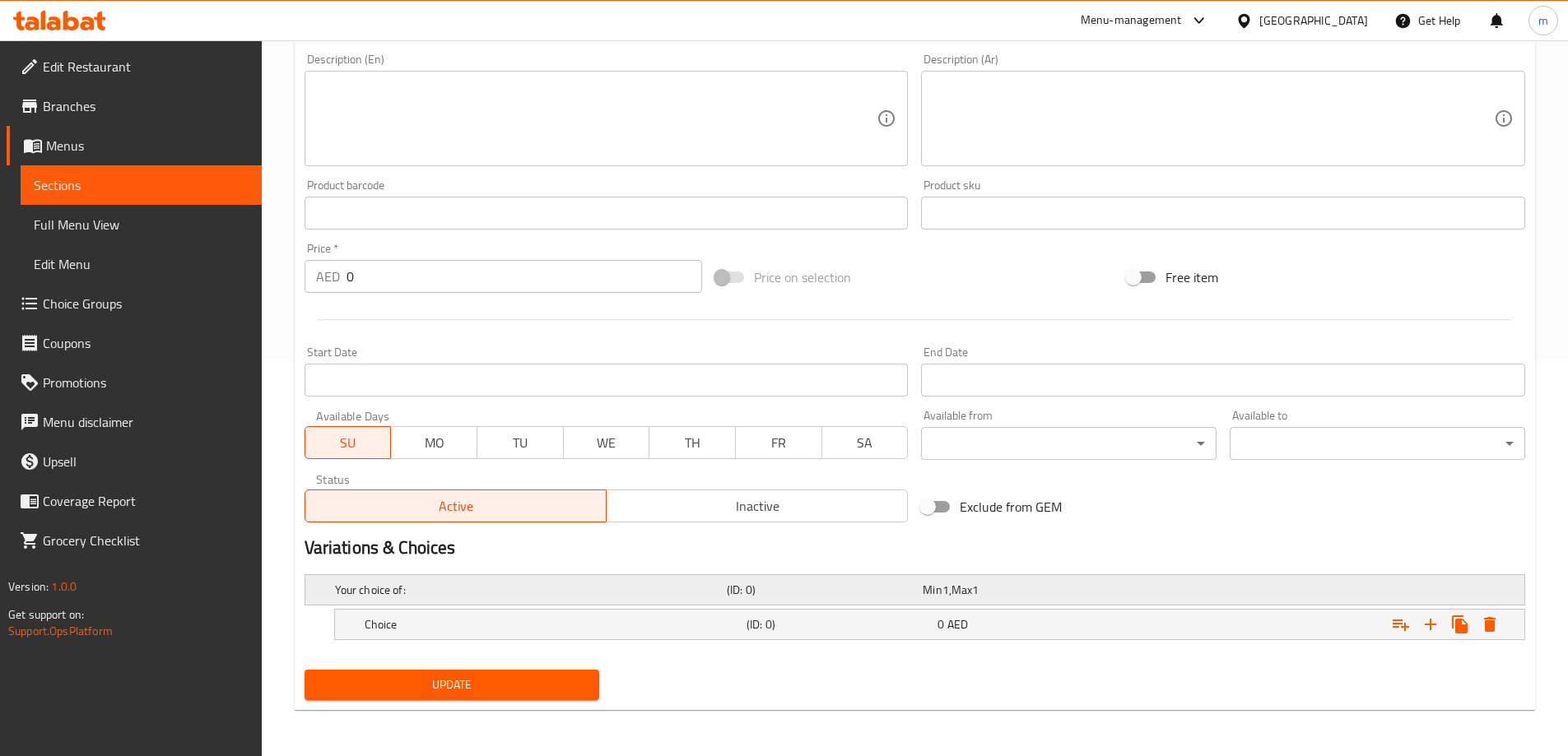
scroll to position [396, 0]
click at [1433, 620] on icon "Expand" at bounding box center [1430, 624] width 19 height 19
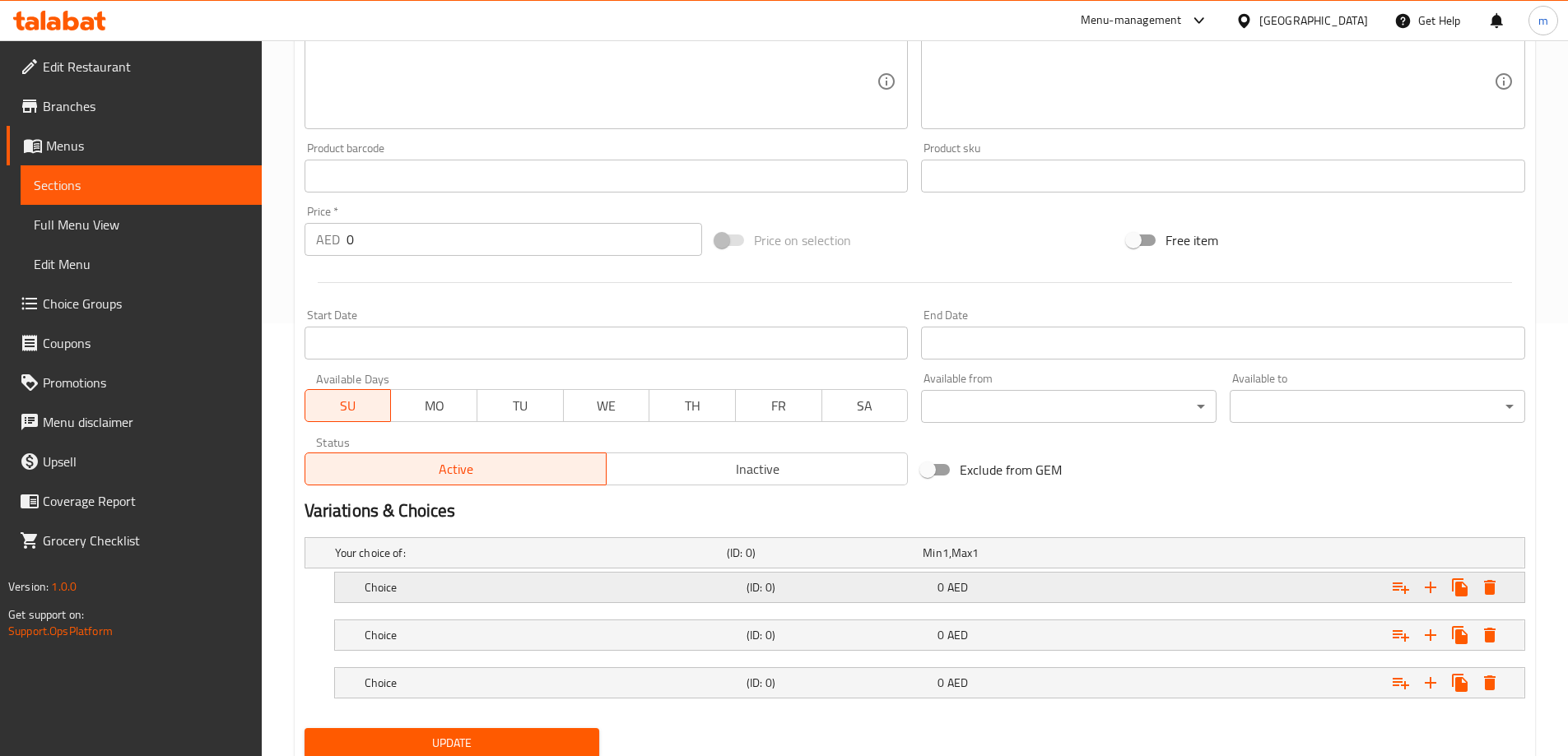
scroll to position [491, 0]
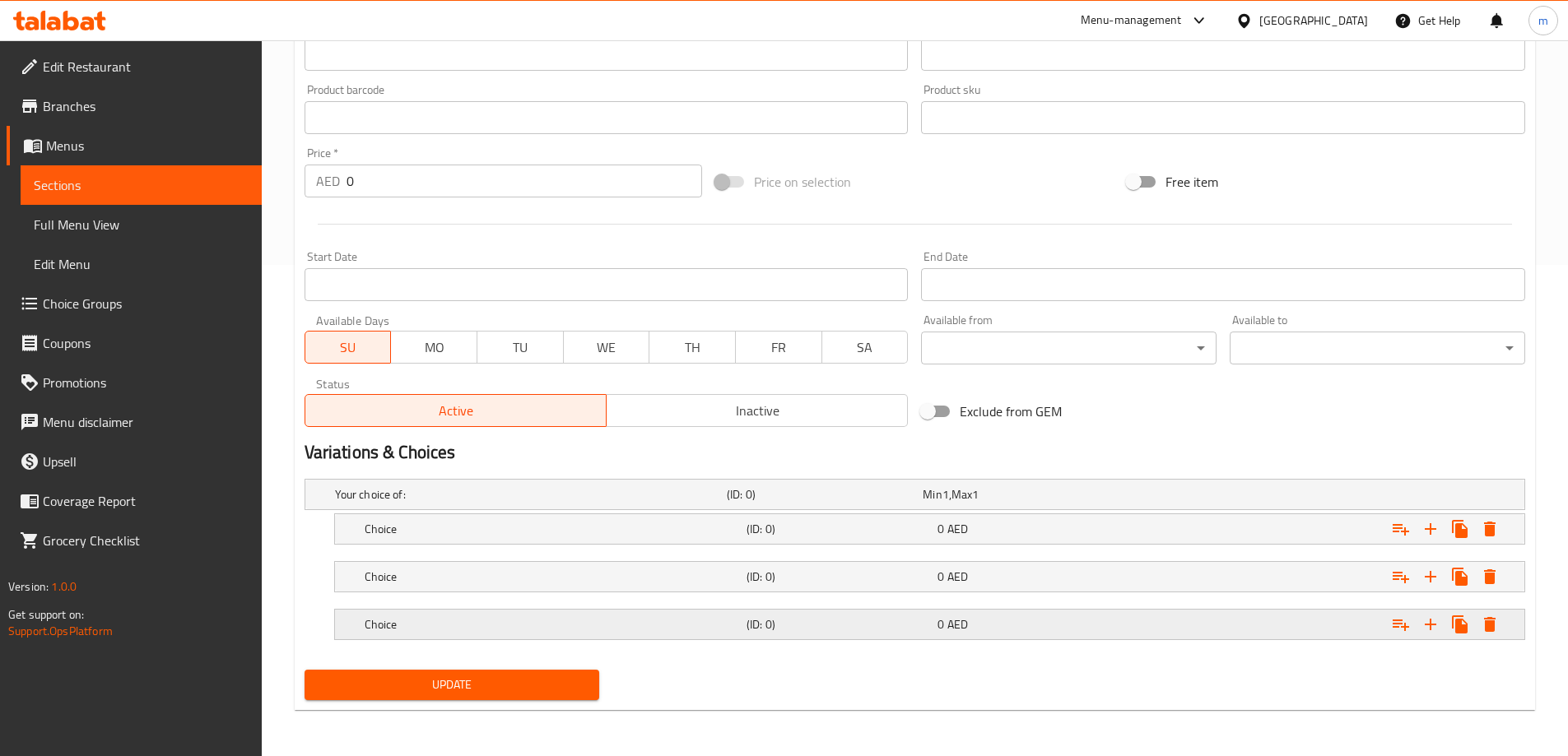
click at [876, 622] on h5 "(ID: 0)" at bounding box center [839, 623] width 184 height 16
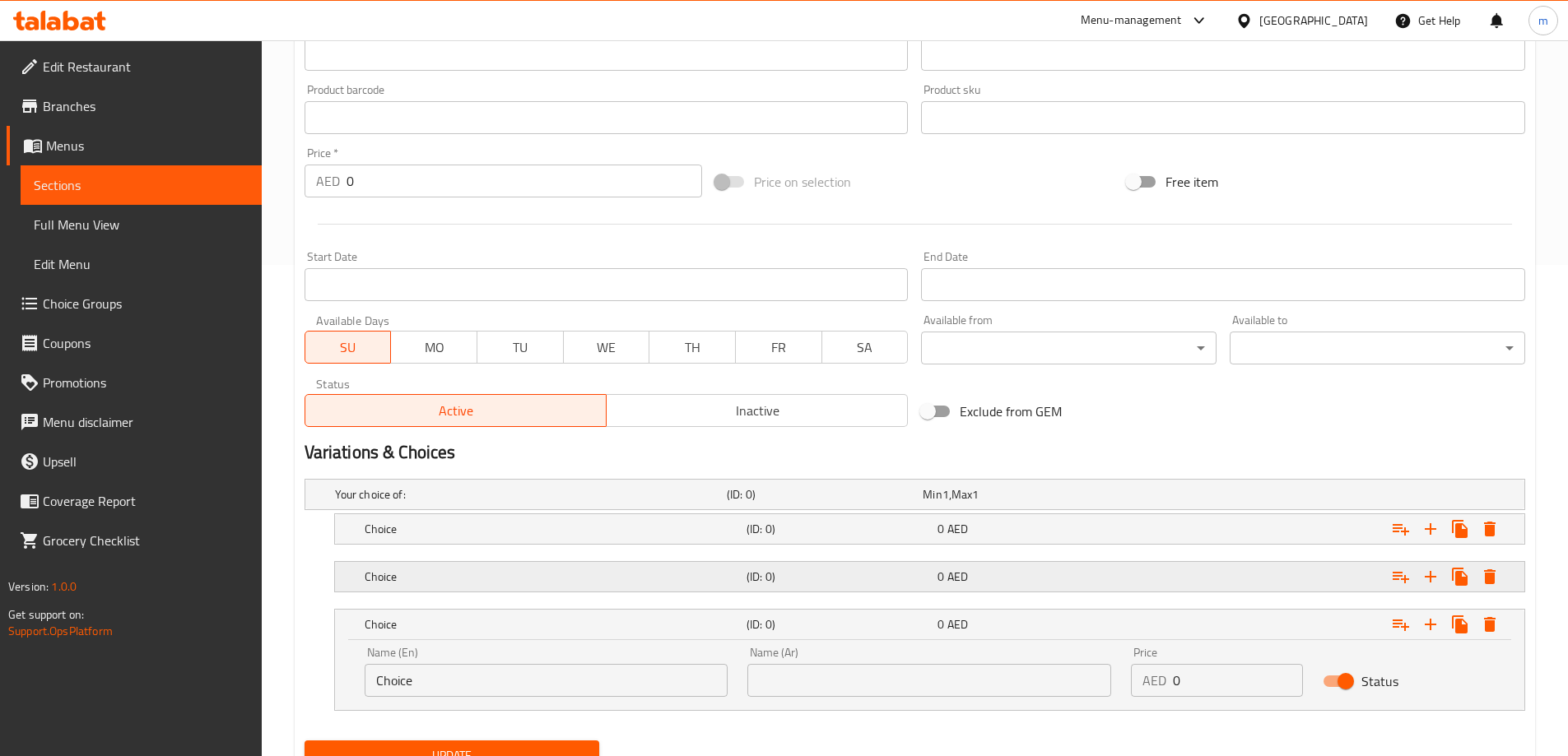
click at [900, 588] on div "(ID: 0)" at bounding box center [838, 577] width 191 height 23
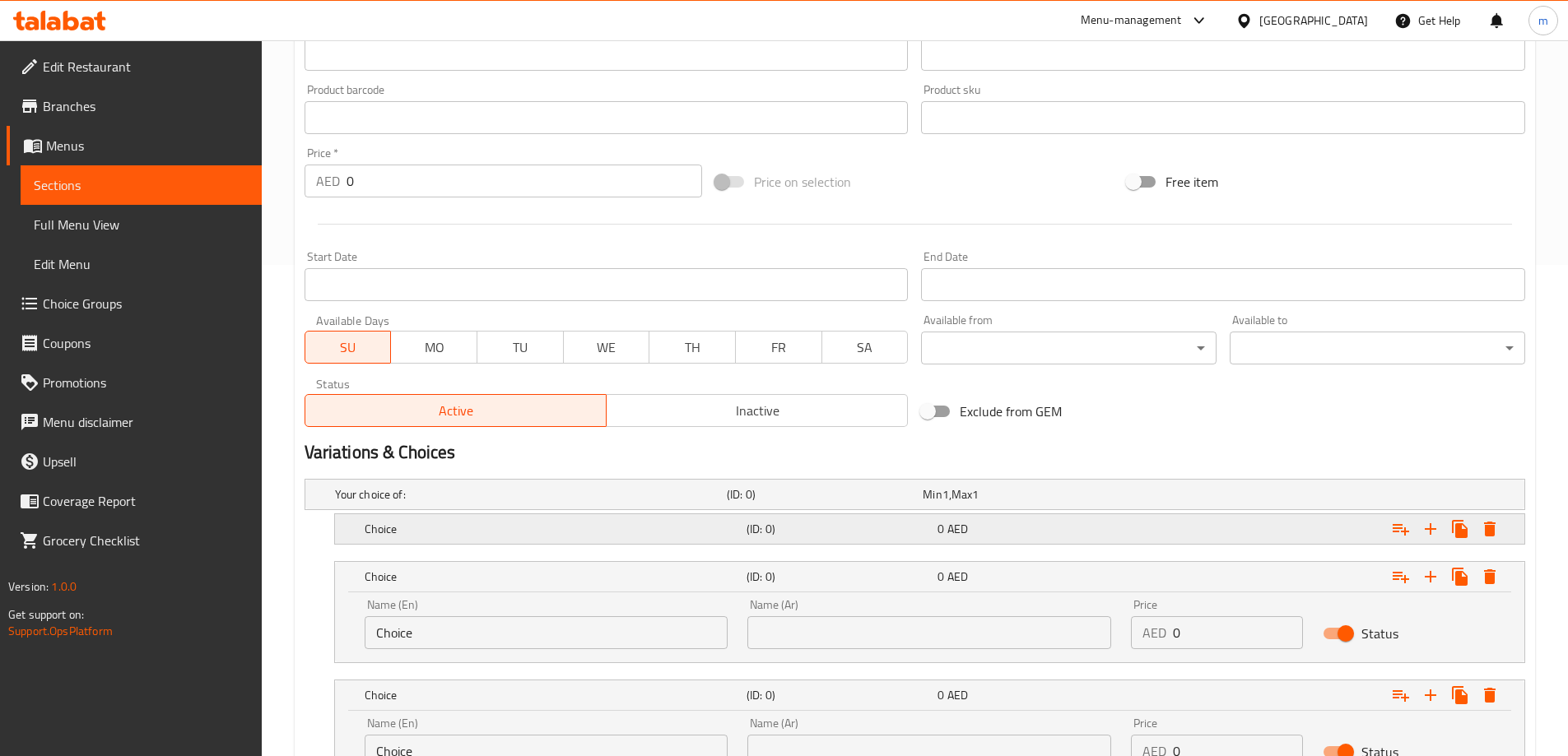
click at [936, 533] on div "0 AED" at bounding box center [1029, 529] width 191 height 23
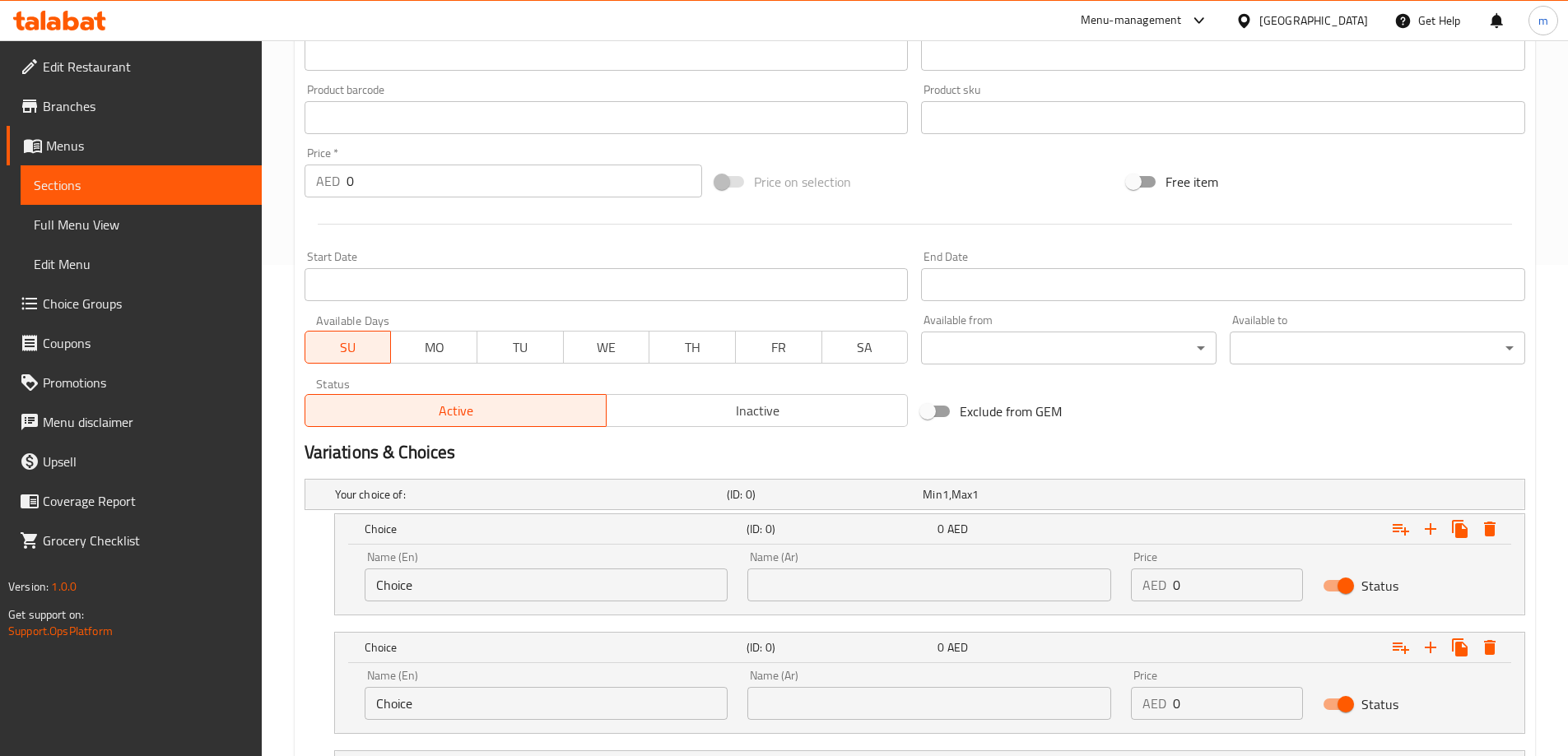
click at [426, 581] on input "Choice" at bounding box center [546, 585] width 364 height 33
type input "Quarter"
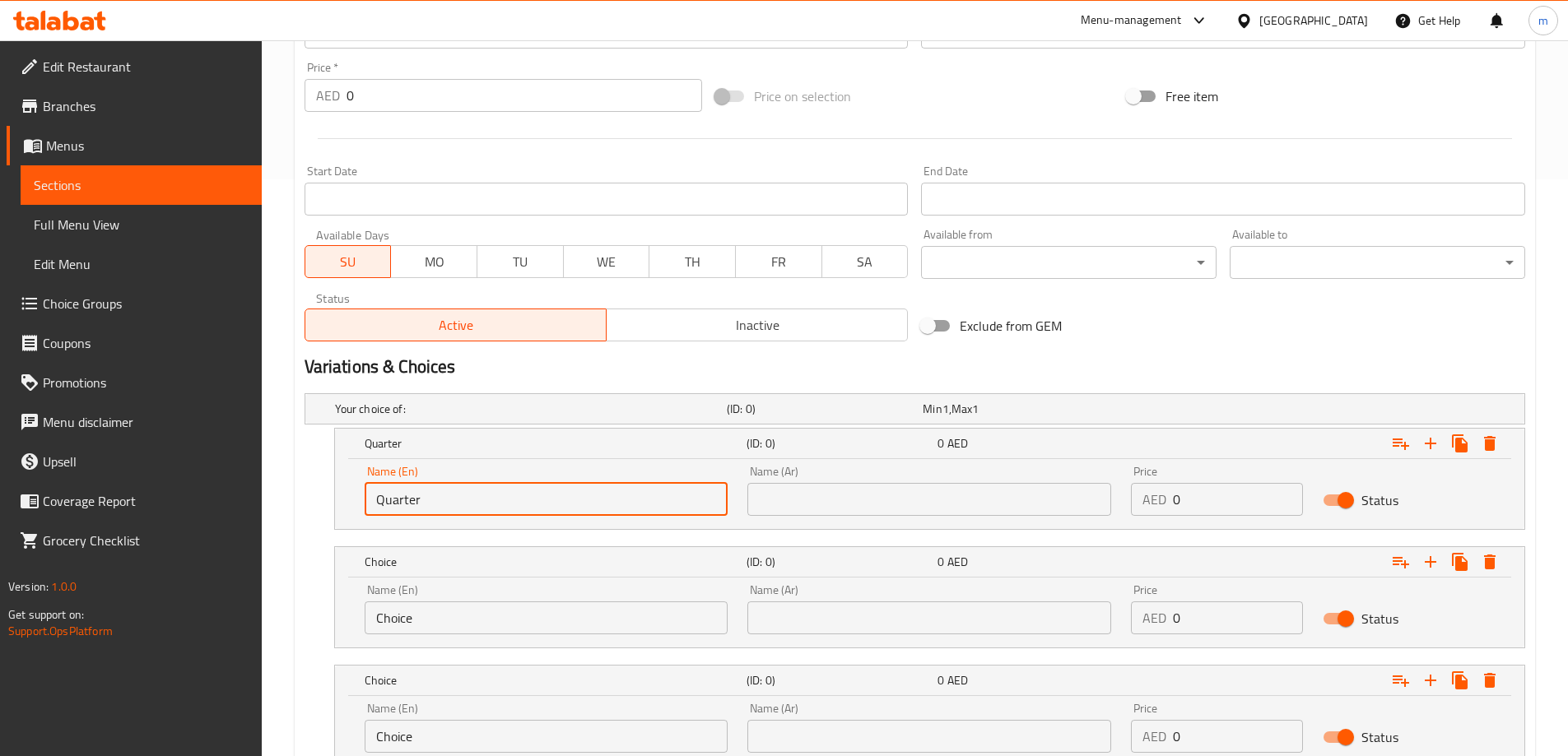
scroll to position [655, 0]
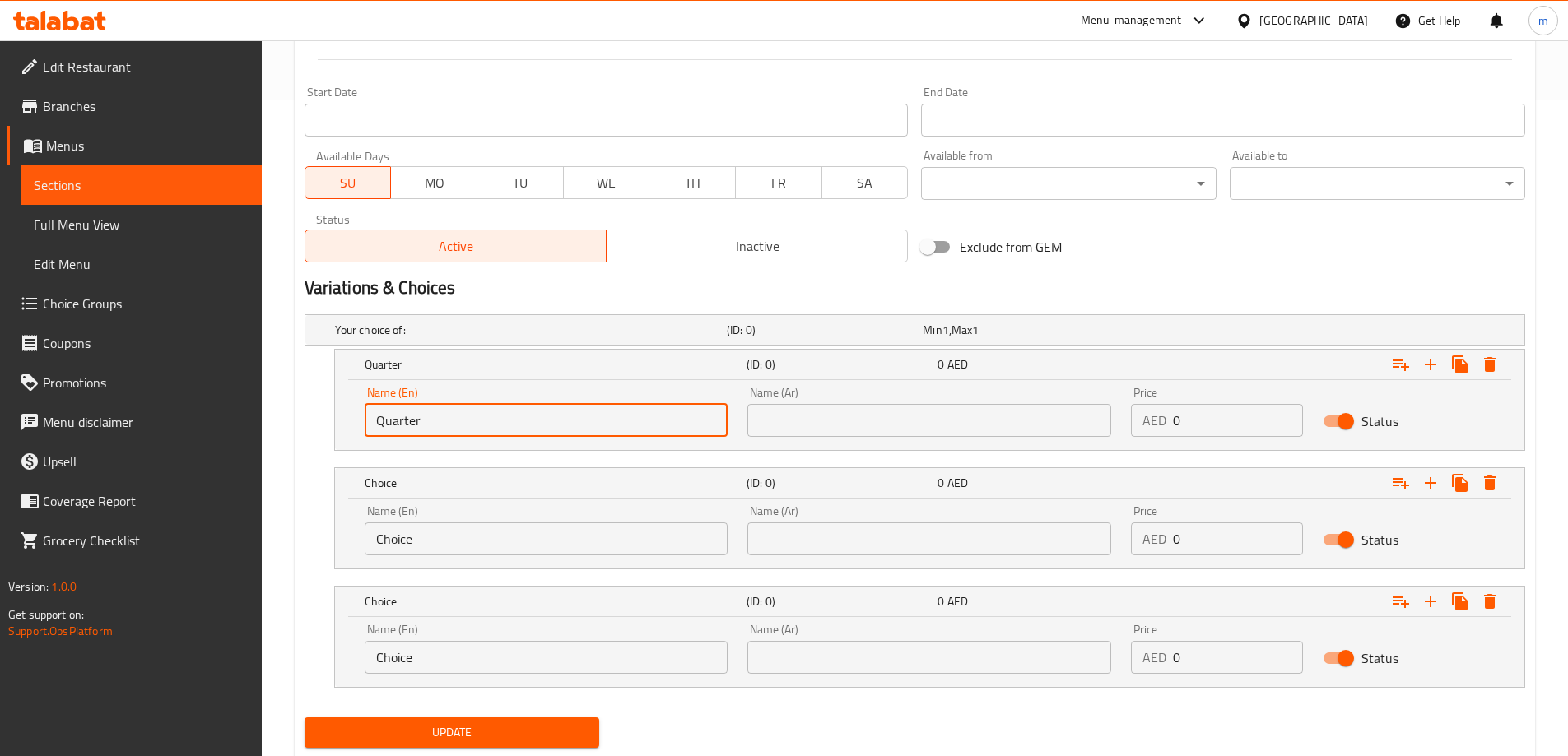
click at [475, 542] on input "Choice" at bounding box center [546, 539] width 364 height 33
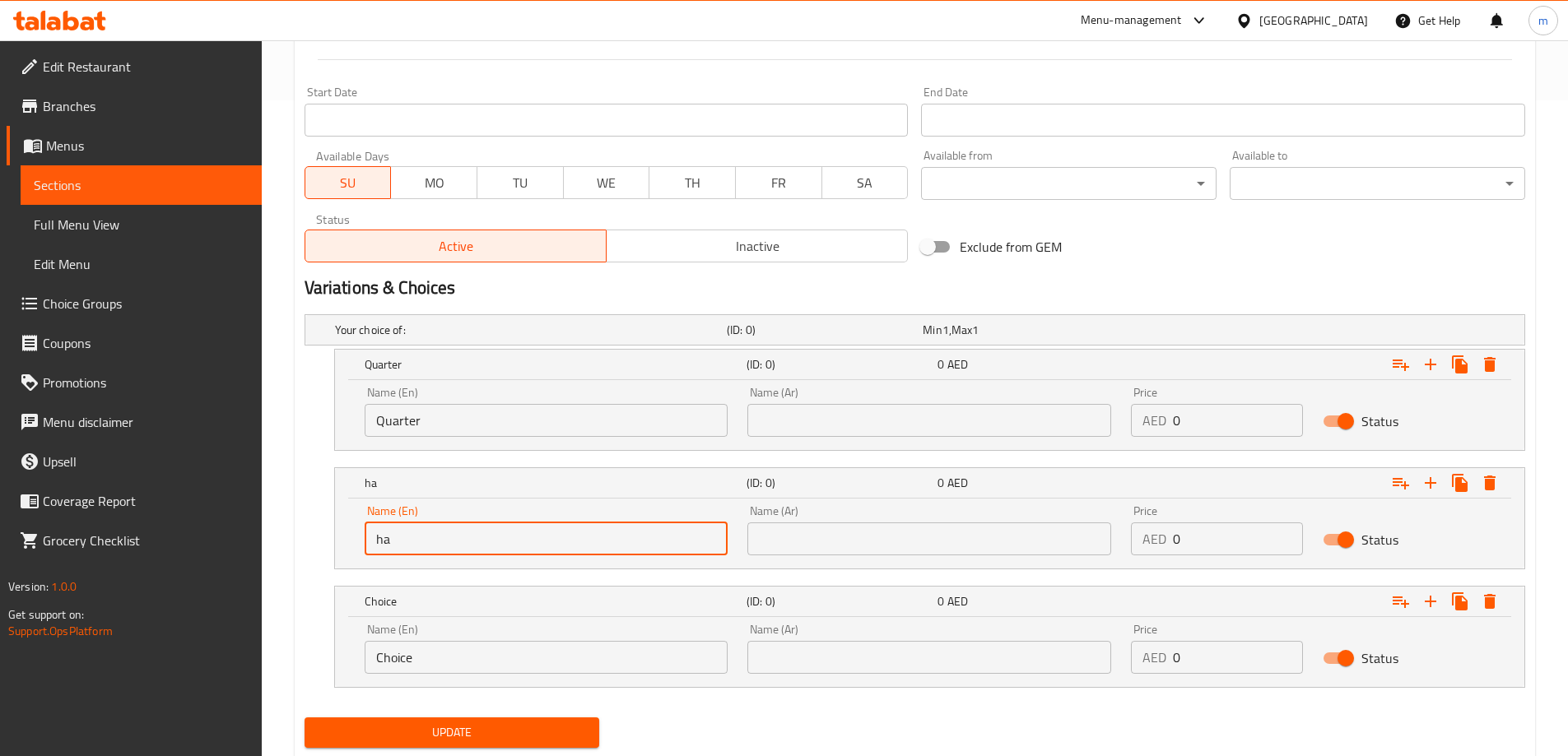
type input "Half"
click at [466, 648] on input "Choice" at bounding box center [546, 657] width 364 height 33
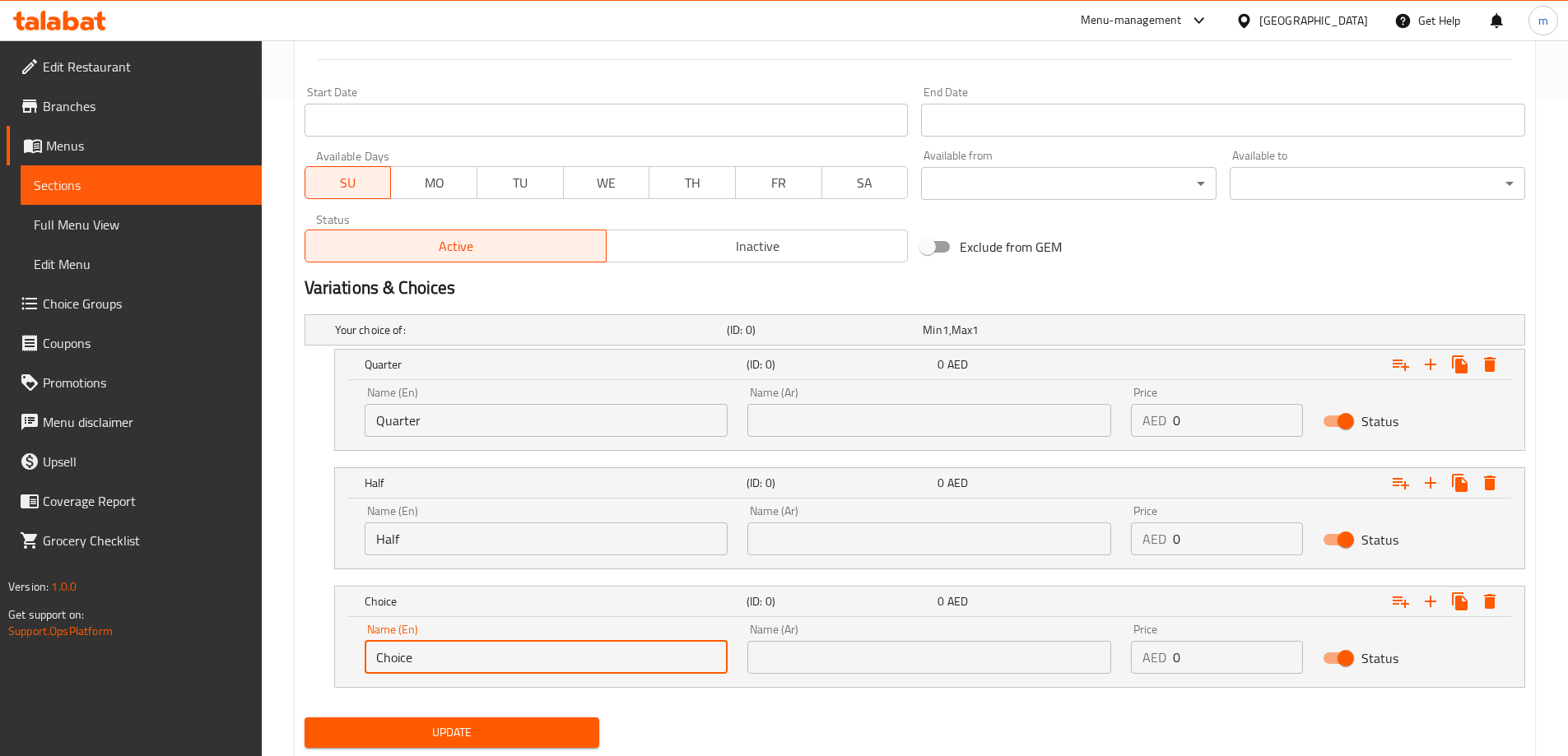
click at [466, 648] on input "Choice" at bounding box center [546, 657] width 364 height 33
type input "Full"
click at [832, 432] on input "text" at bounding box center [930, 420] width 364 height 33
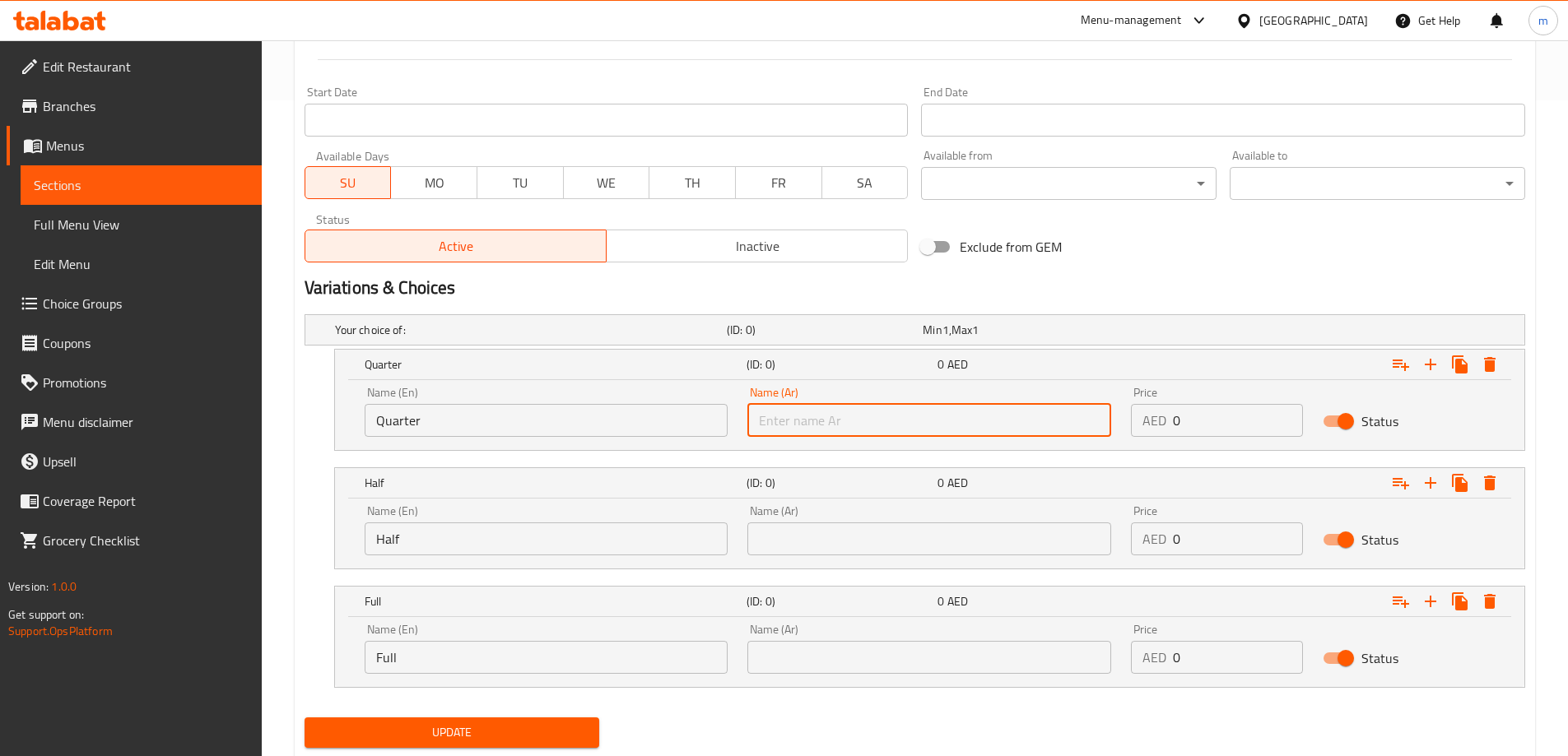
type input "ربع"
click at [829, 556] on div "Name (Ar) Name (Ar)" at bounding box center [929, 530] width 384 height 70
click at [834, 517] on div "Name (Ar) Name (Ar)" at bounding box center [930, 530] width 364 height 50
click at [835, 536] on input "text" at bounding box center [930, 539] width 364 height 33
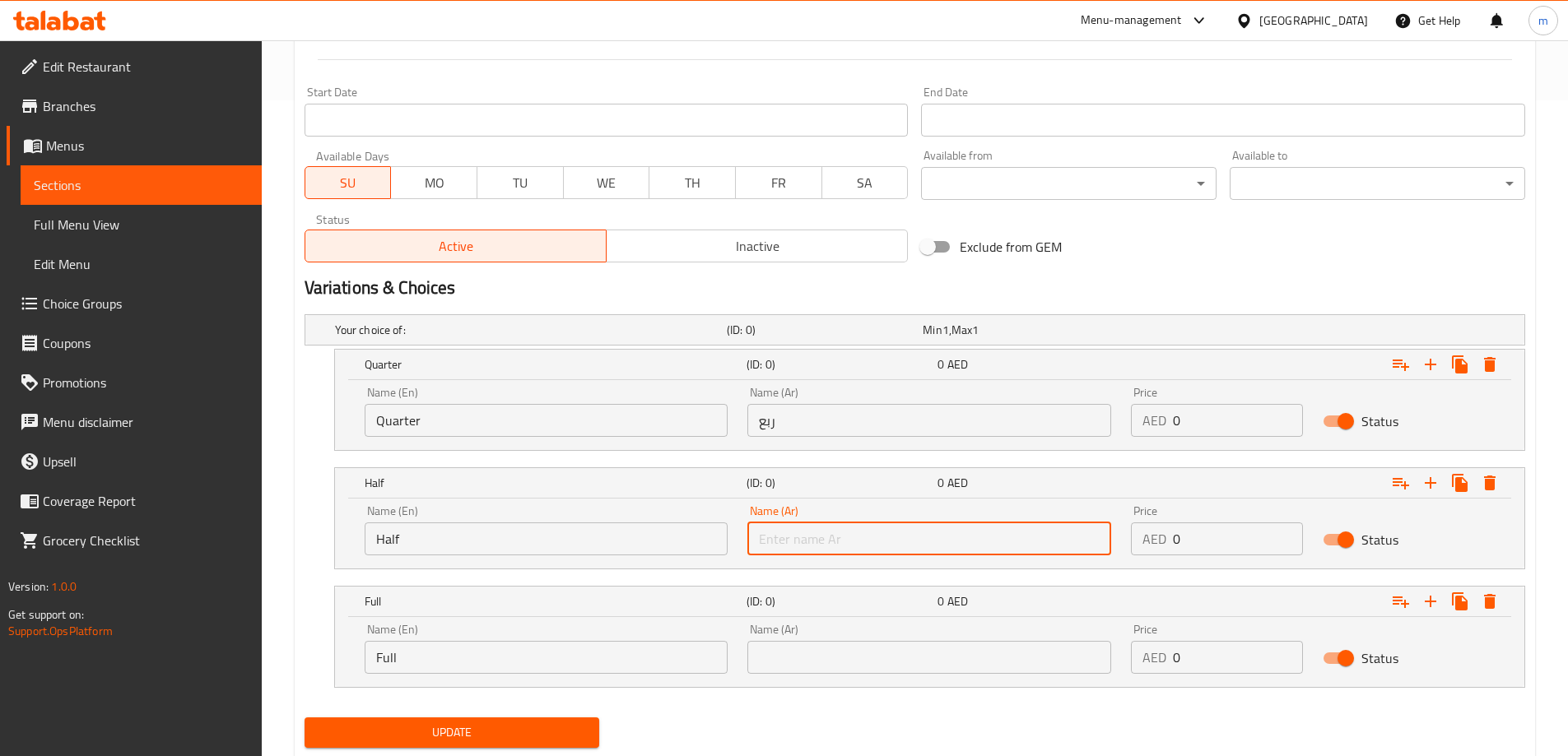
type input "نصف"
click at [843, 657] on input "text" at bounding box center [930, 657] width 364 height 33
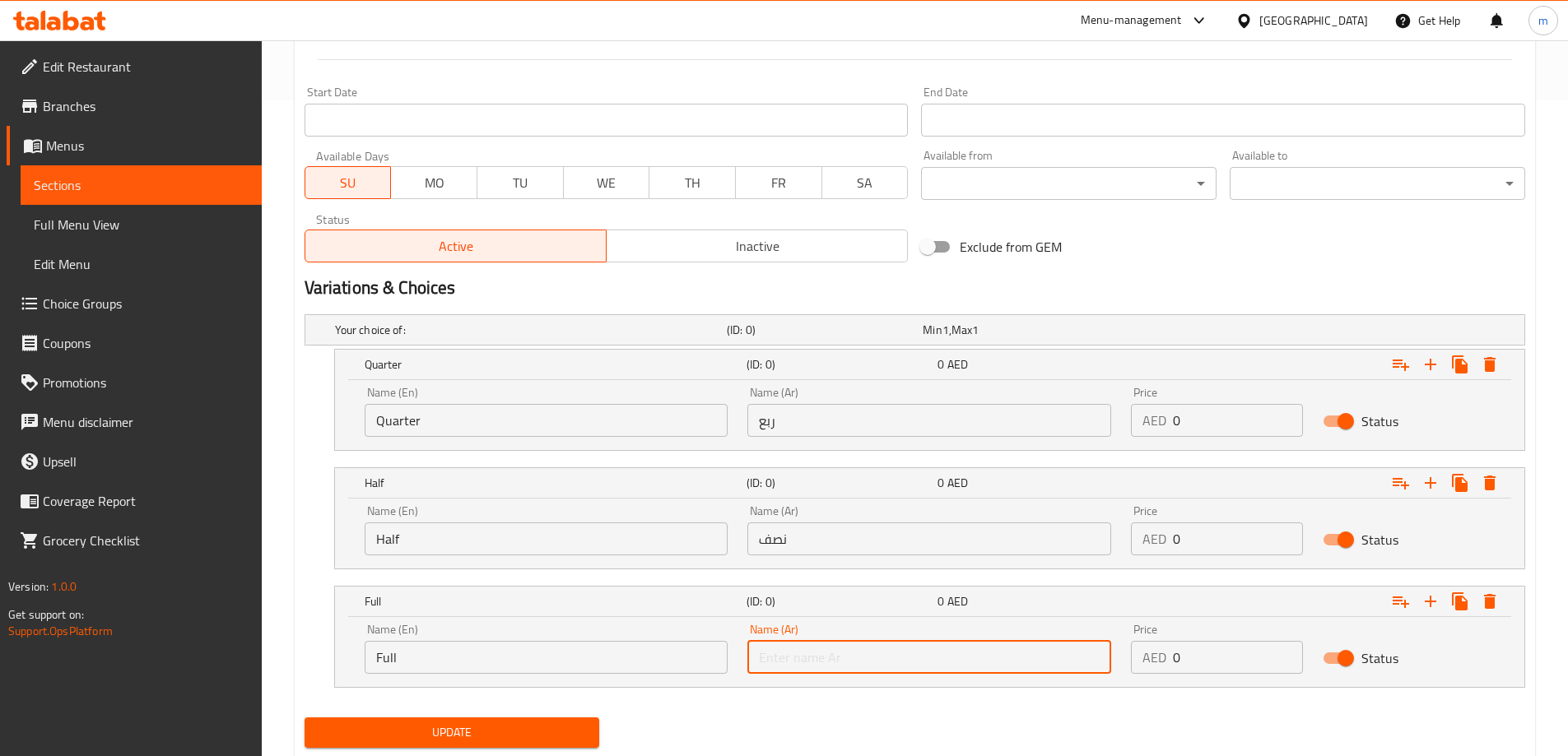
type input "كامل"
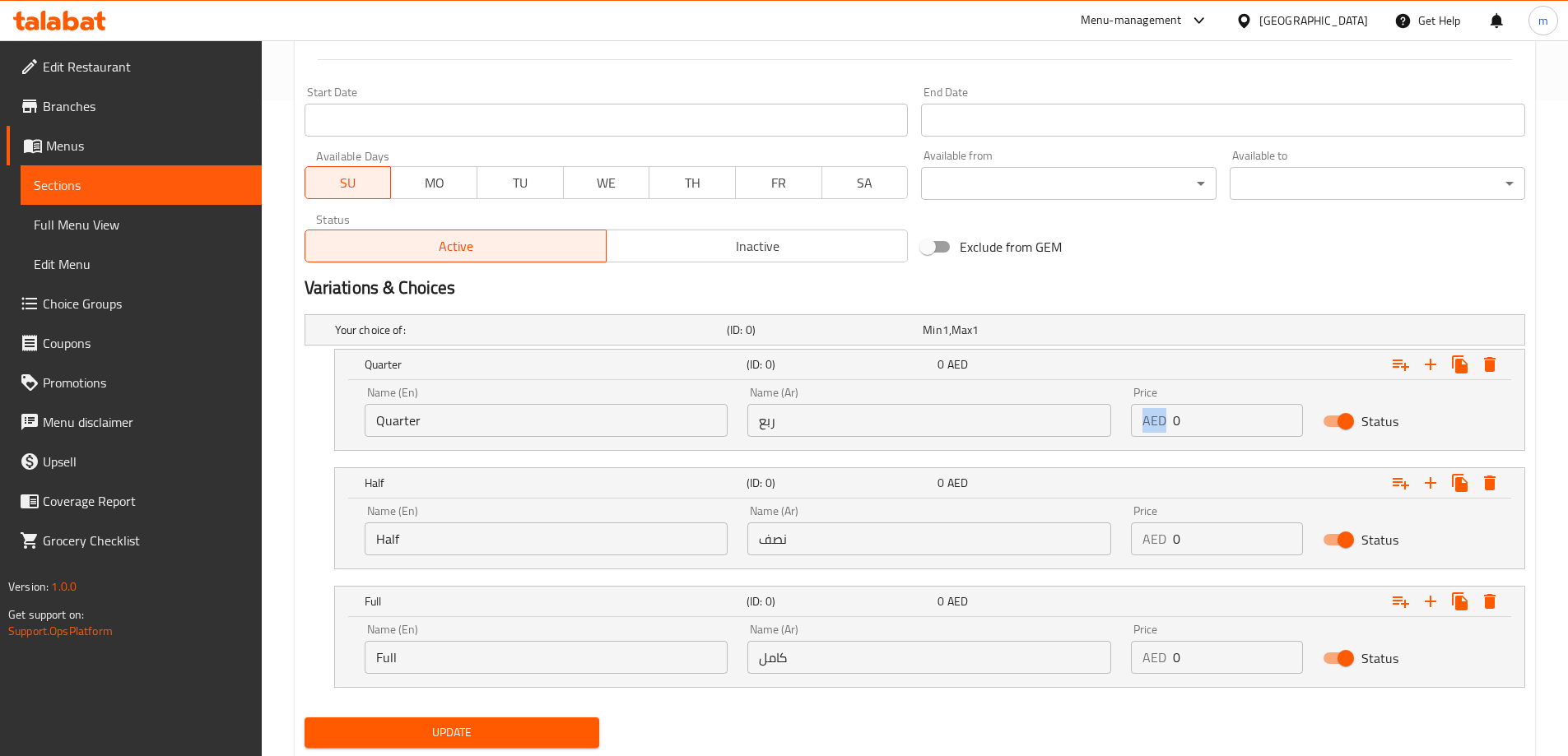
drag, startPoint x: 1175, startPoint y: 422, endPoint x: 1191, endPoint y: 424, distance: 16.1
click at [1191, 424] on div "AED 0 Price" at bounding box center [1217, 420] width 172 height 33
click at [1187, 426] on input "0" at bounding box center [1238, 420] width 130 height 33
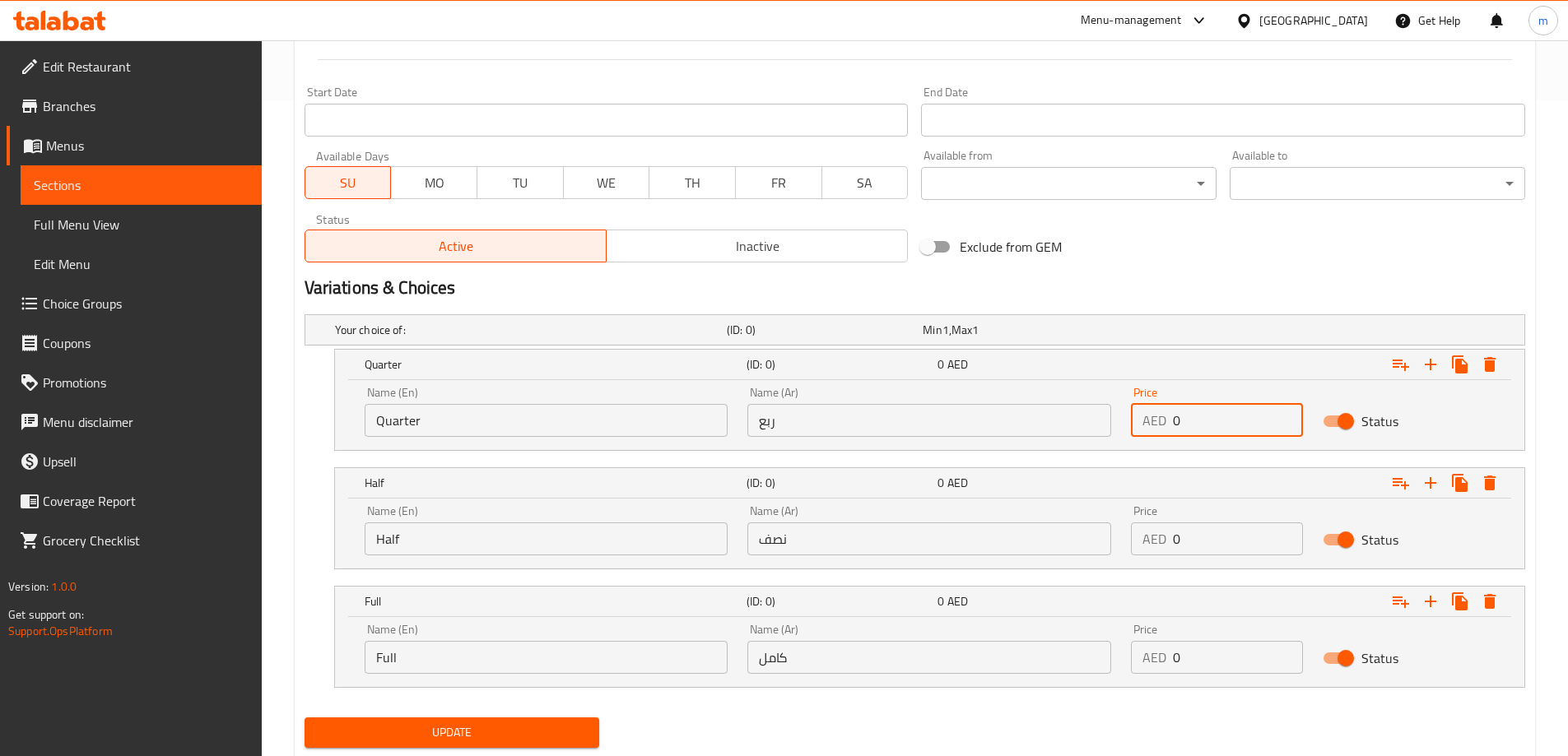
click at [1187, 426] on input "0" at bounding box center [1238, 420] width 130 height 33
type input "25"
click at [1231, 546] on input "0" at bounding box center [1238, 539] width 130 height 33
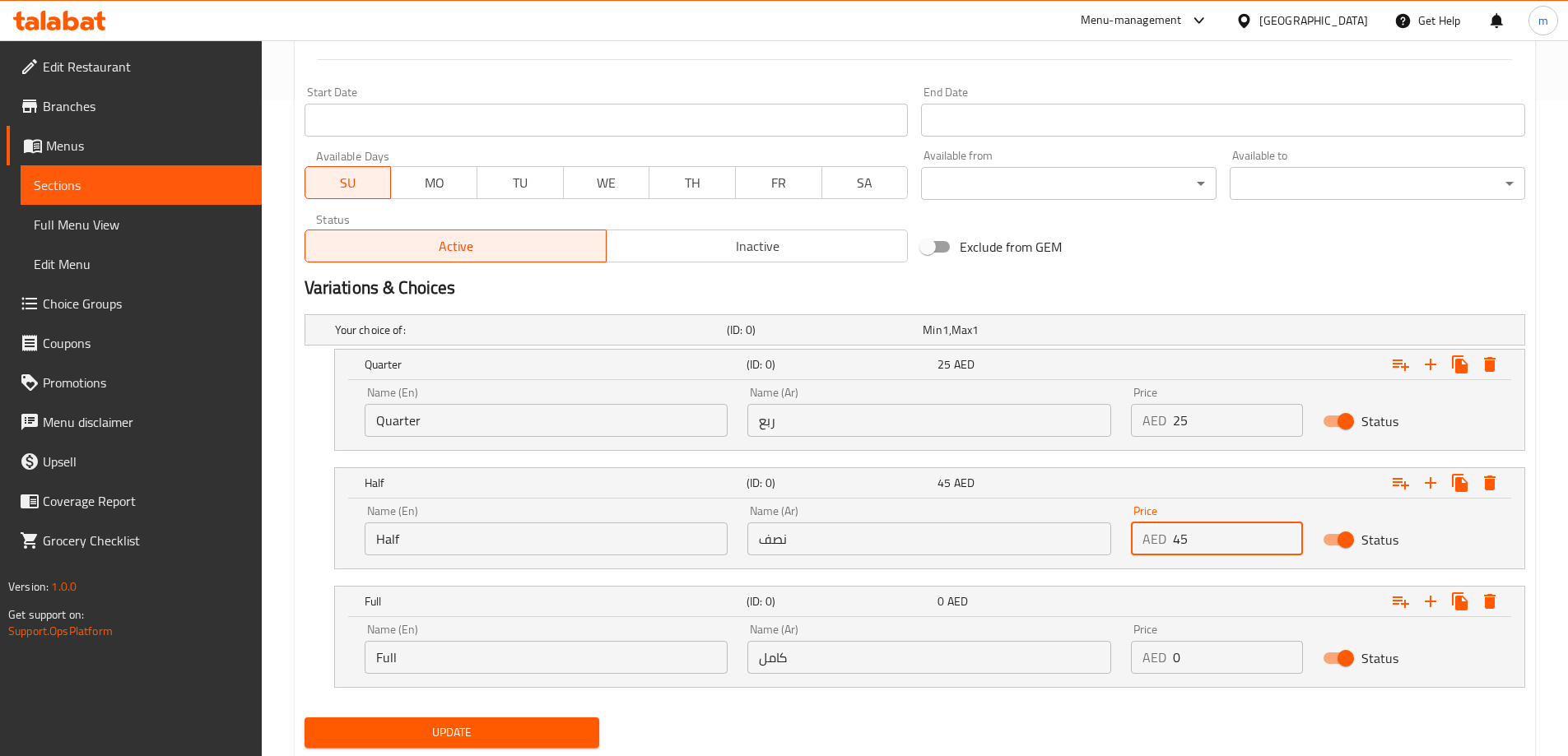
type input "45"
click at [1239, 672] on input "0" at bounding box center [1238, 657] width 130 height 33
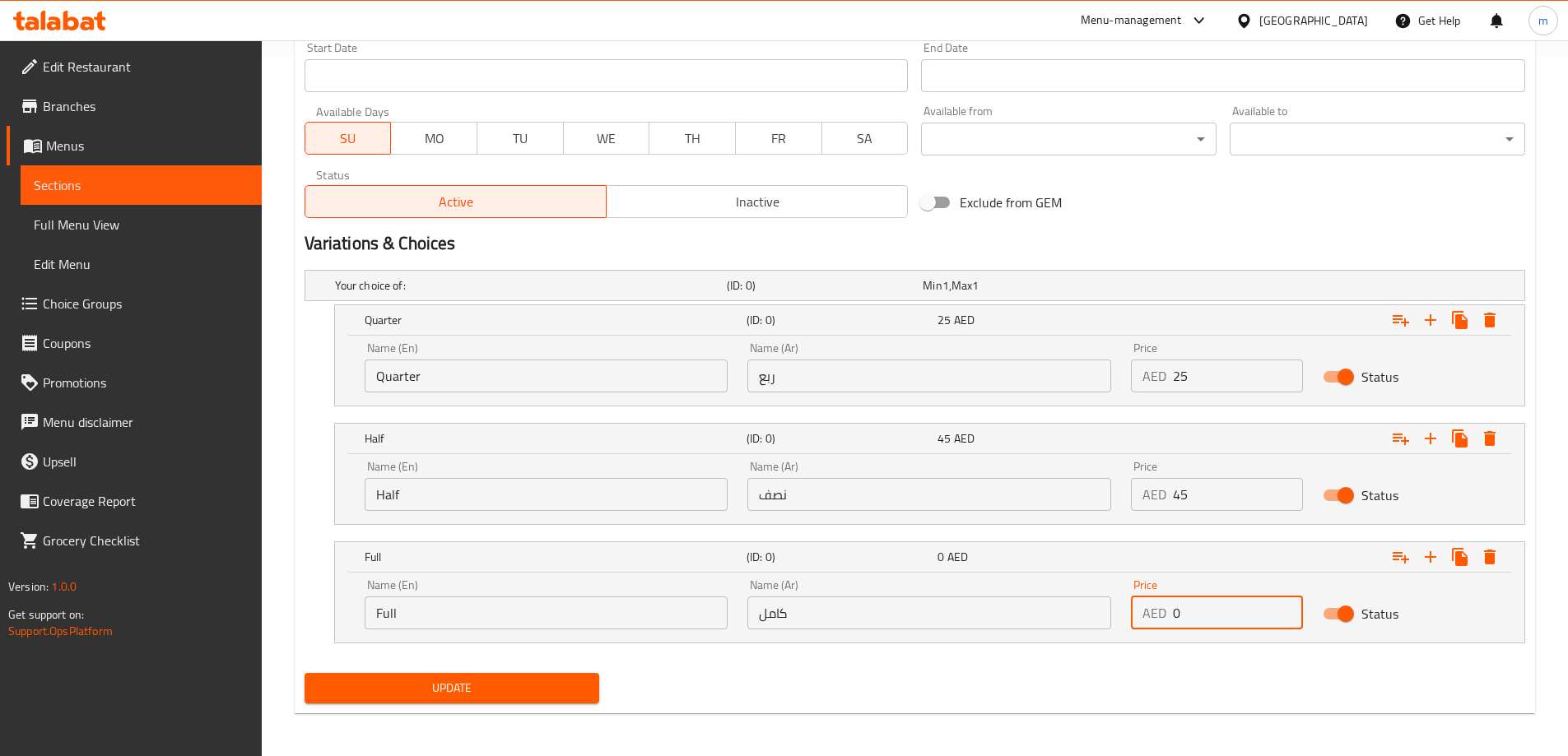
scroll to position [704, 0]
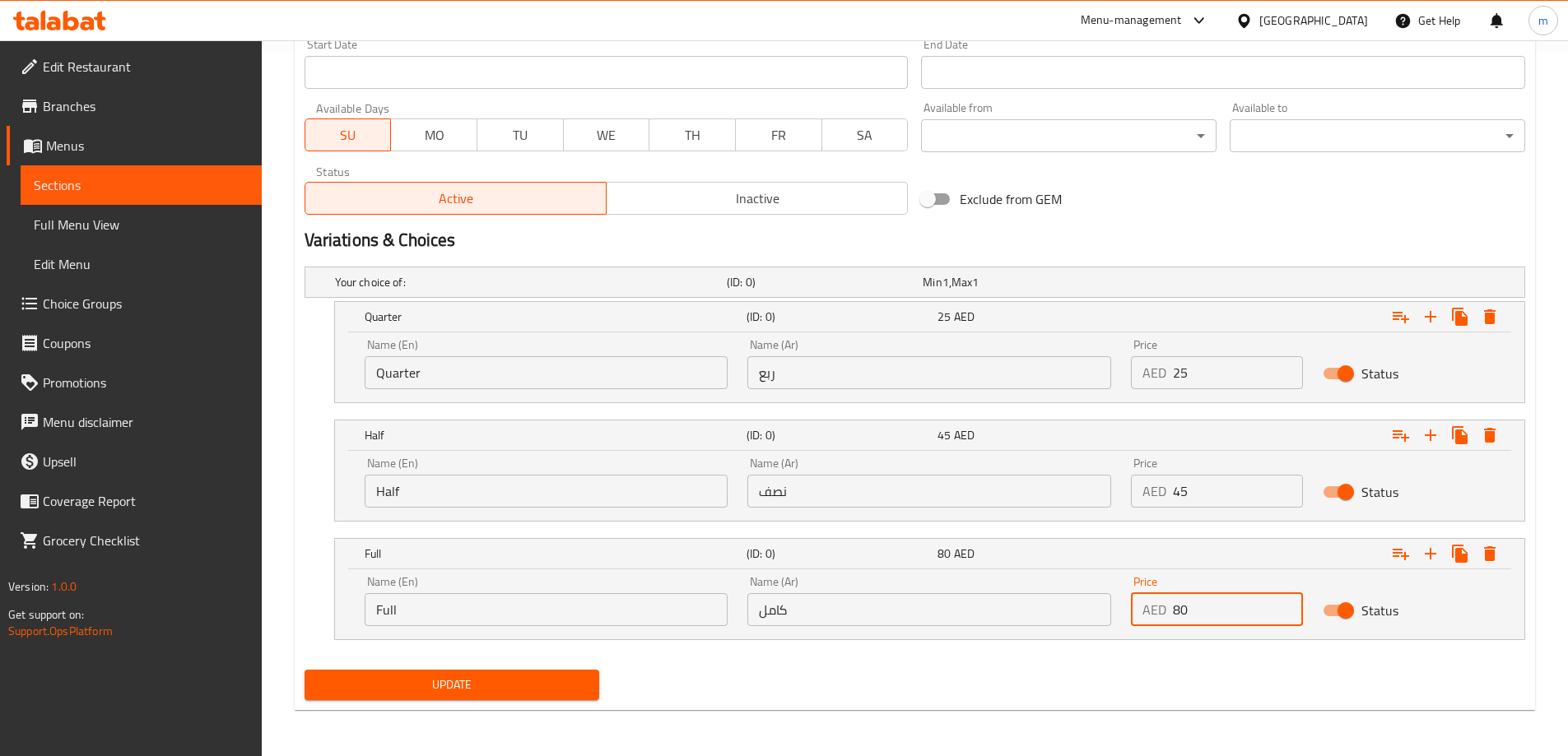
type input "80"
click at [1239, 672] on div "Update" at bounding box center [915, 684] width 1234 height 44
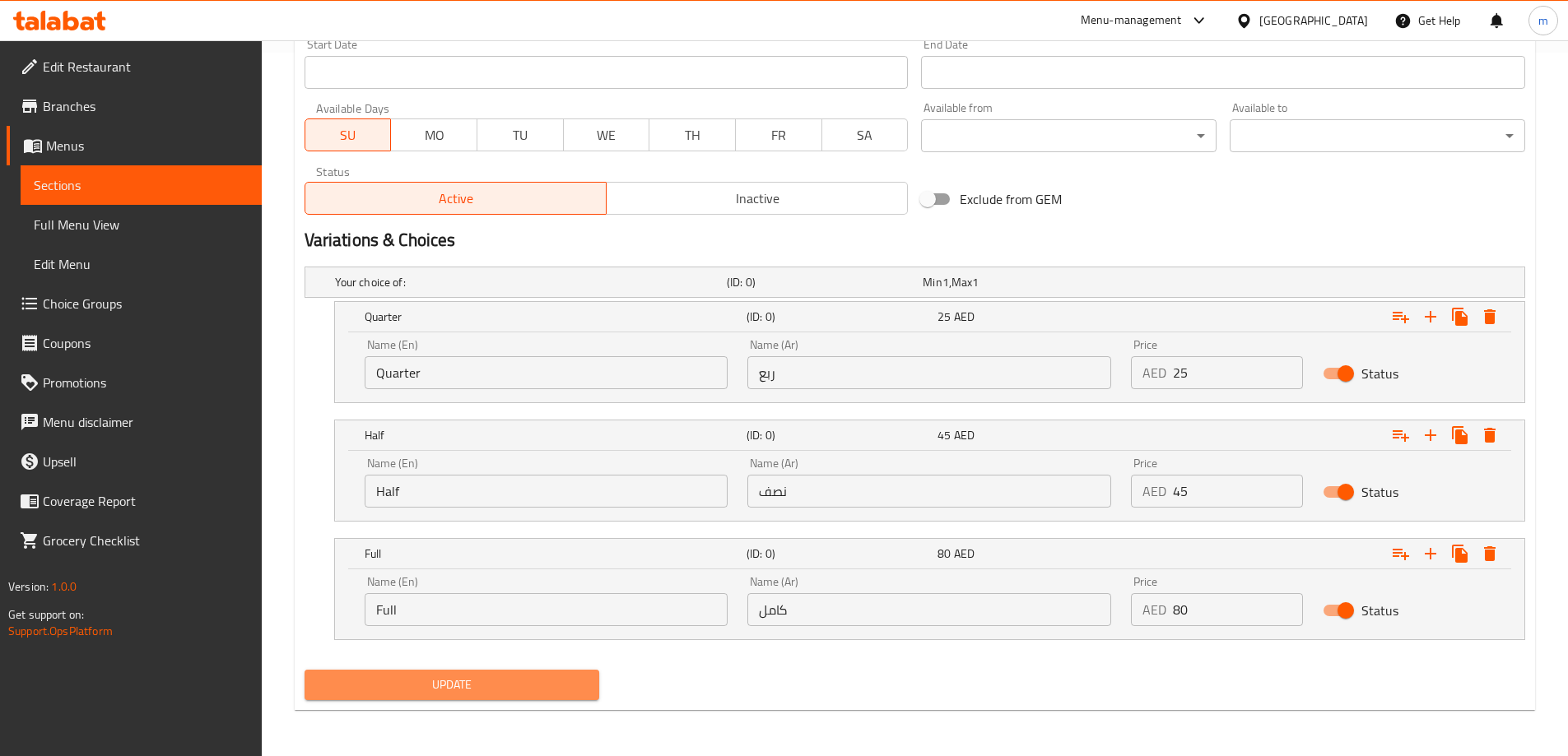
click at [586, 697] on button "Update" at bounding box center [451, 684] width 295 height 30
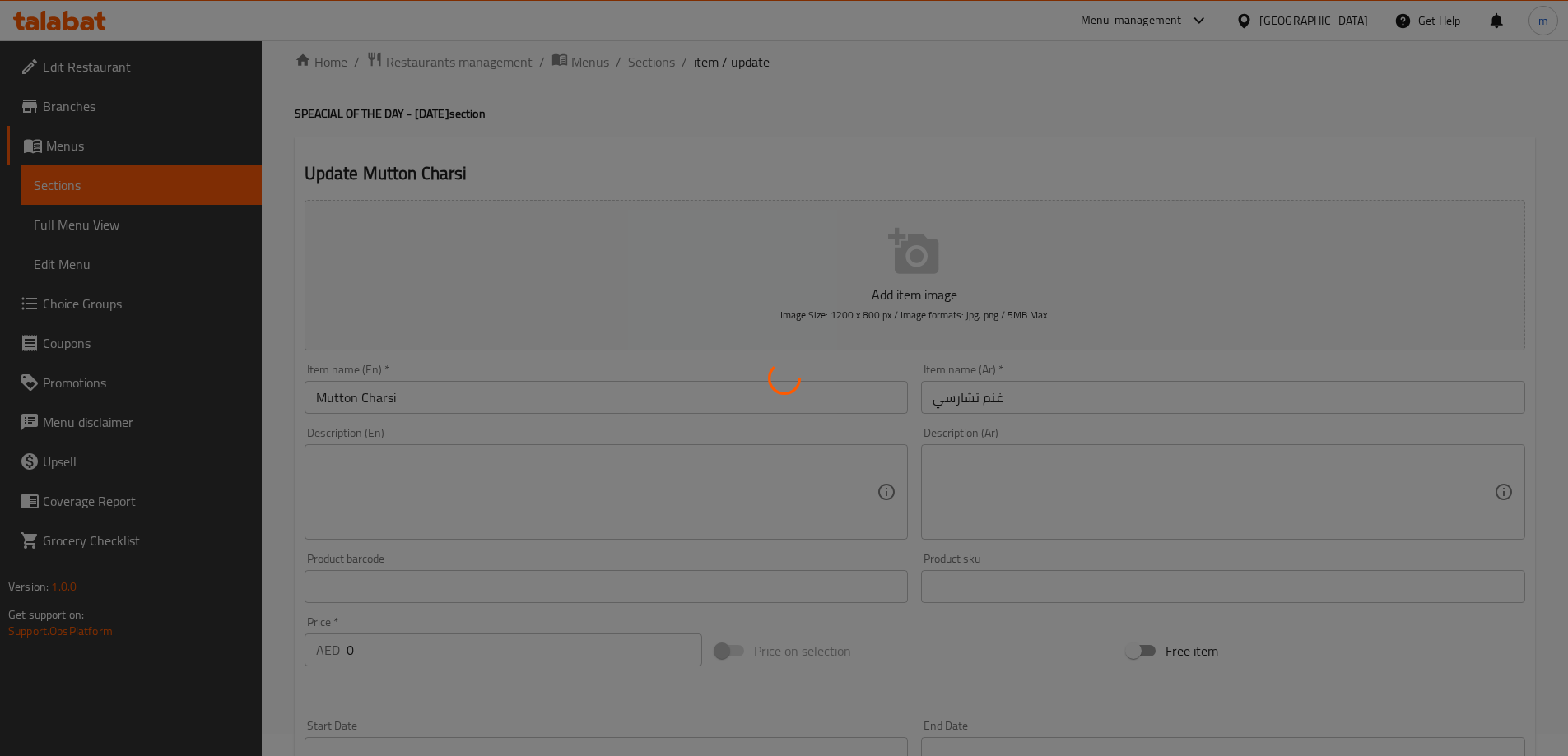
scroll to position [0, 0]
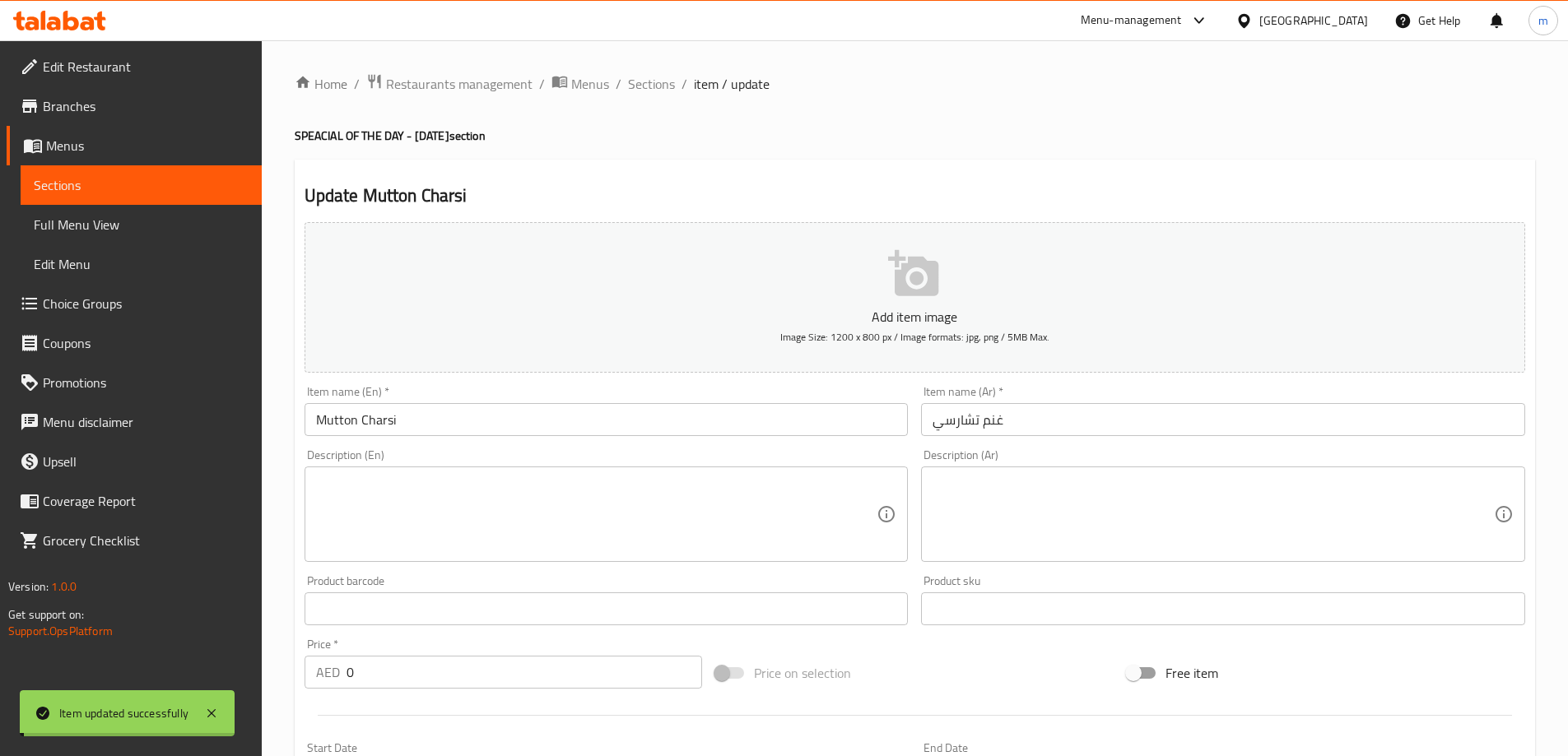
click at [657, 87] on span "Sections" at bounding box center [651, 83] width 46 height 19
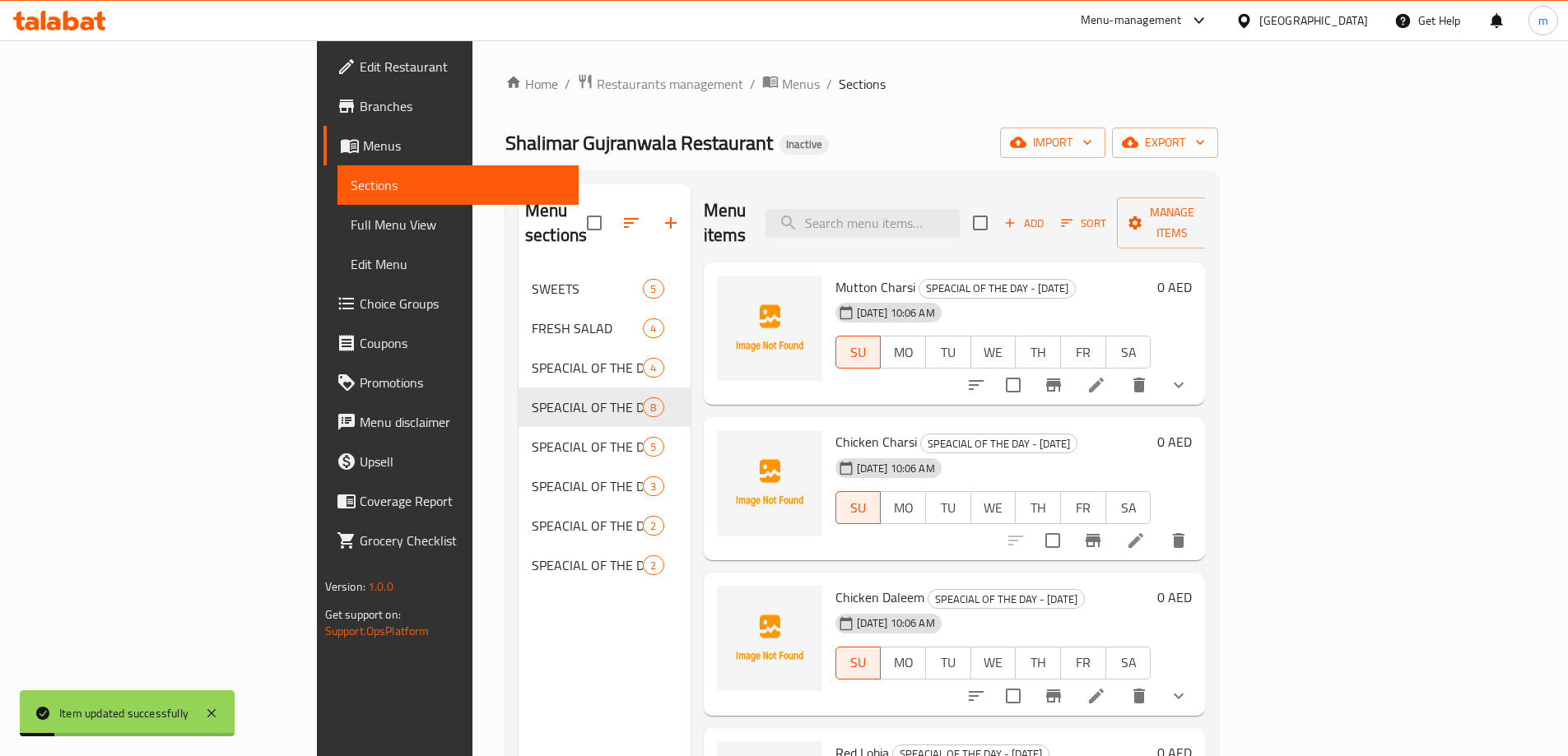
click at [1146, 530] on icon at bounding box center [1135, 540] width 19 height 19
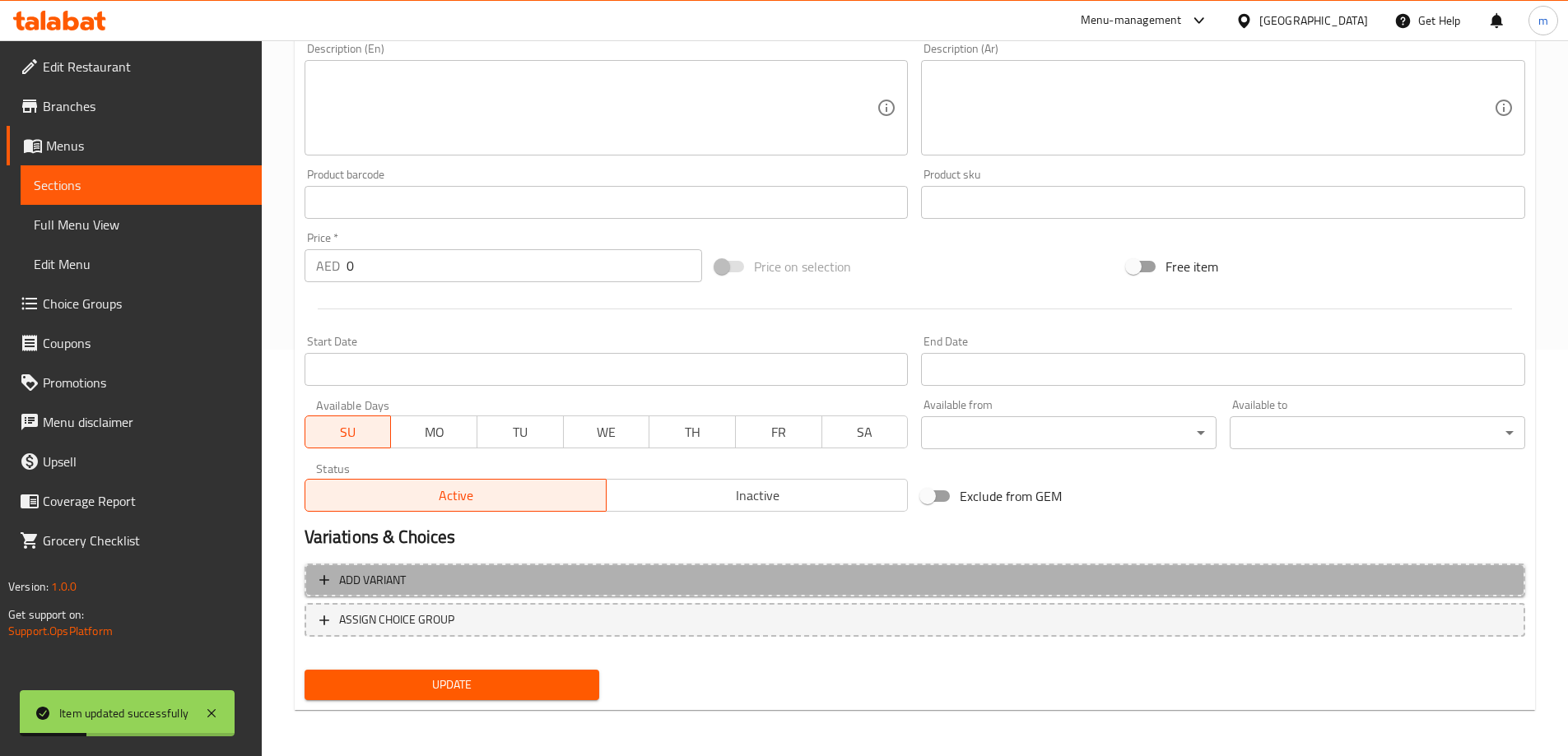
click at [1112, 570] on span "Add variant" at bounding box center [915, 580] width 1191 height 20
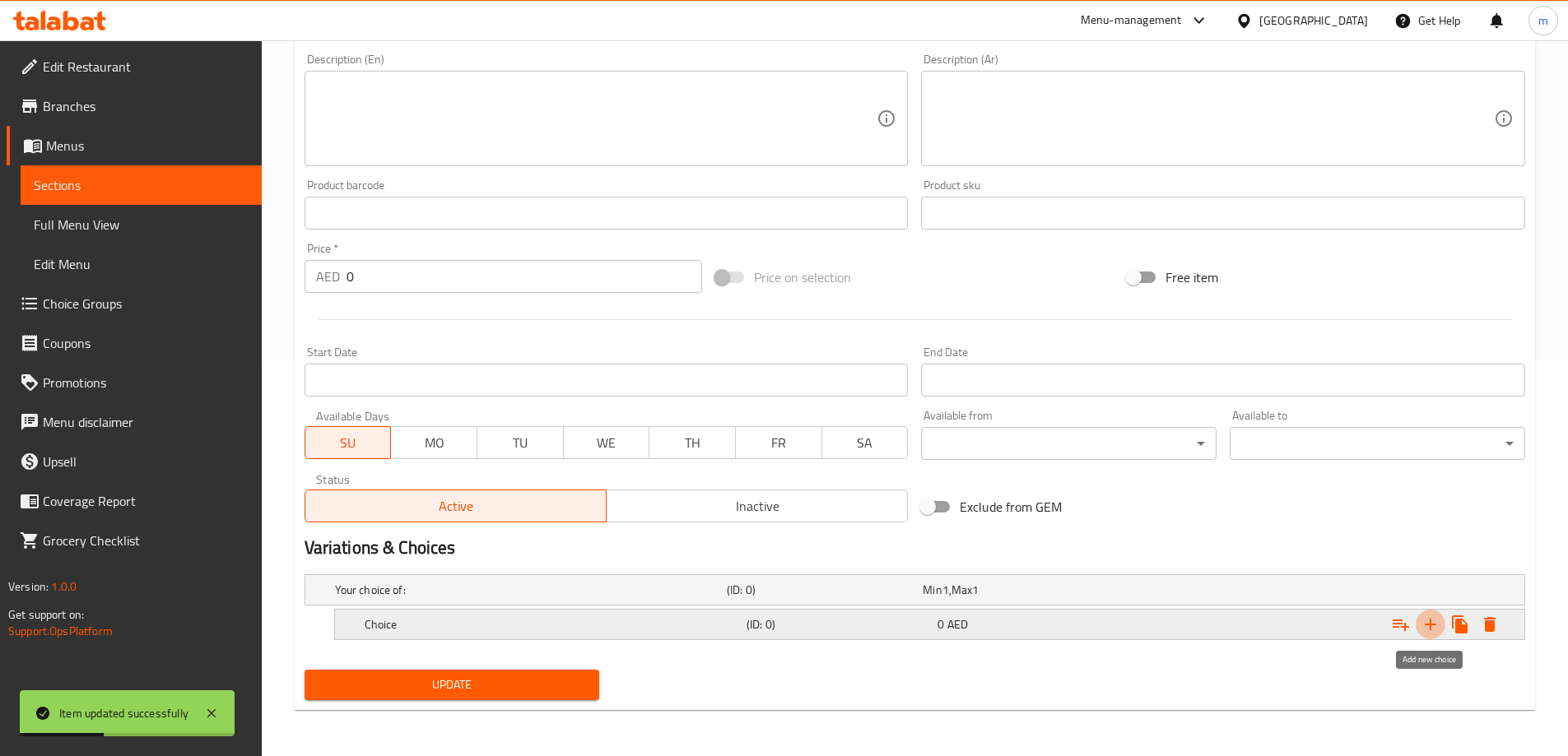
click at [1421, 620] on icon "Expand" at bounding box center [1430, 624] width 19 height 19
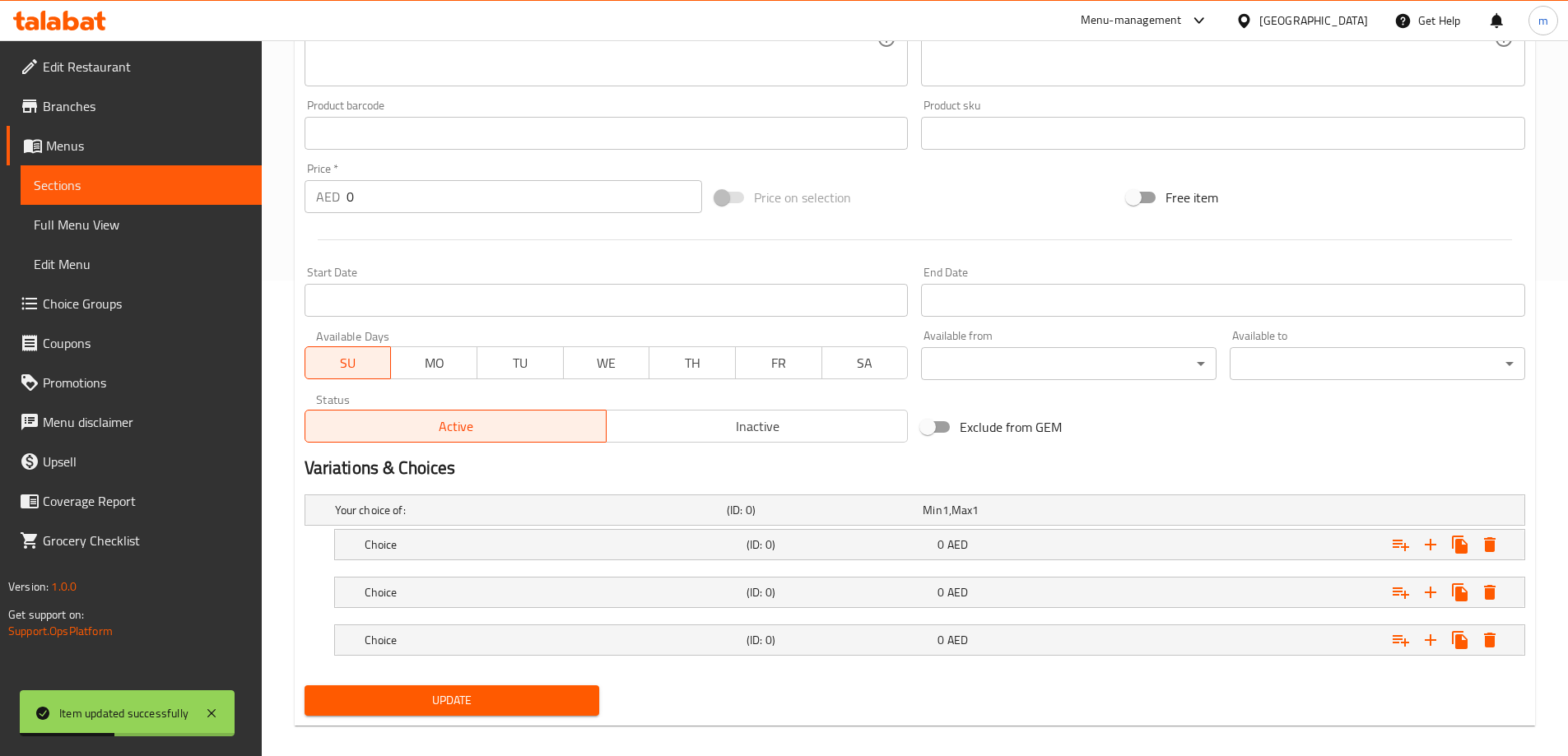
scroll to position [491, 0]
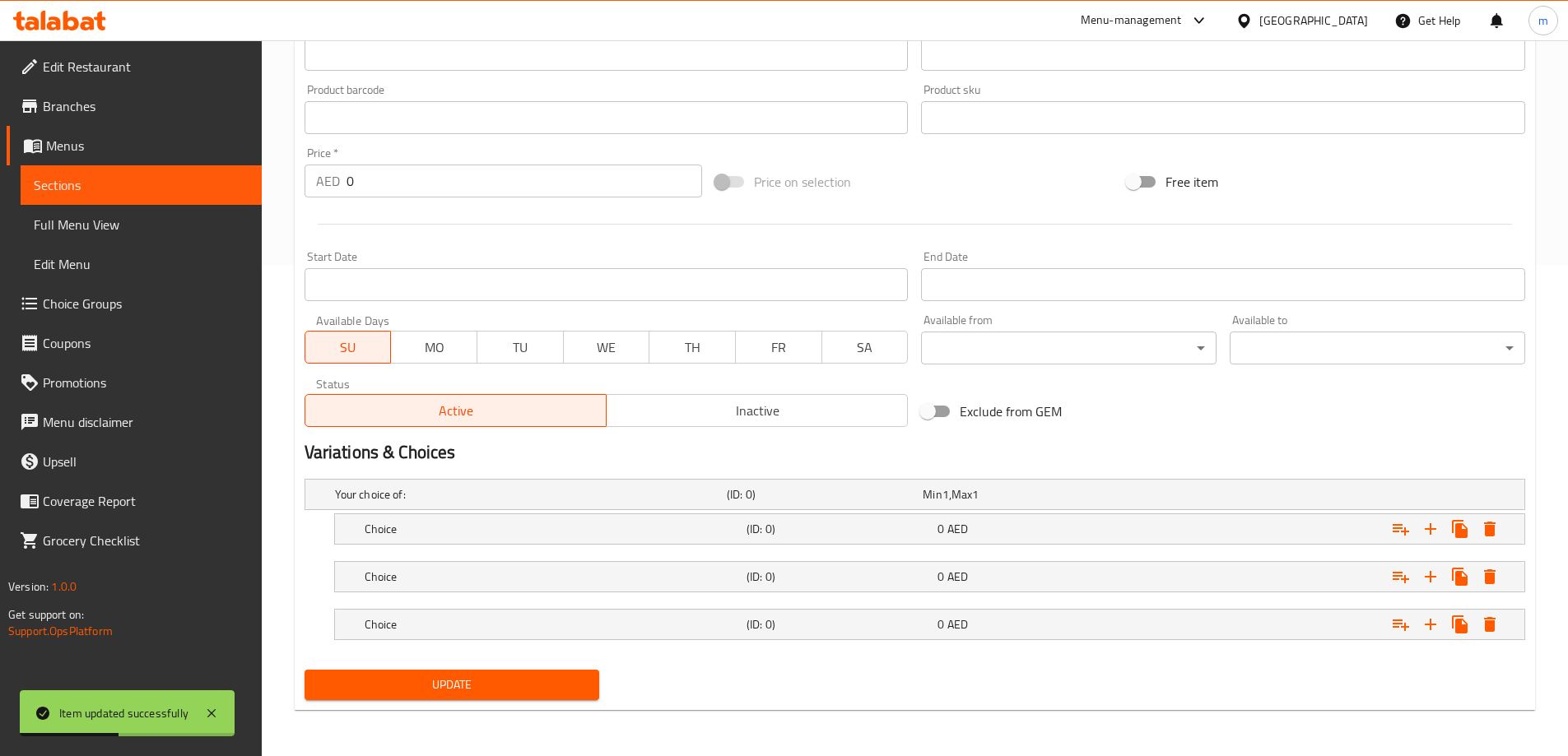
click at [977, 649] on nav at bounding box center [914, 650] width 1220 height 14
click at [995, 611] on div "Choice (ID: 0) 0 AED" at bounding box center [935, 623] width 1147 height 36
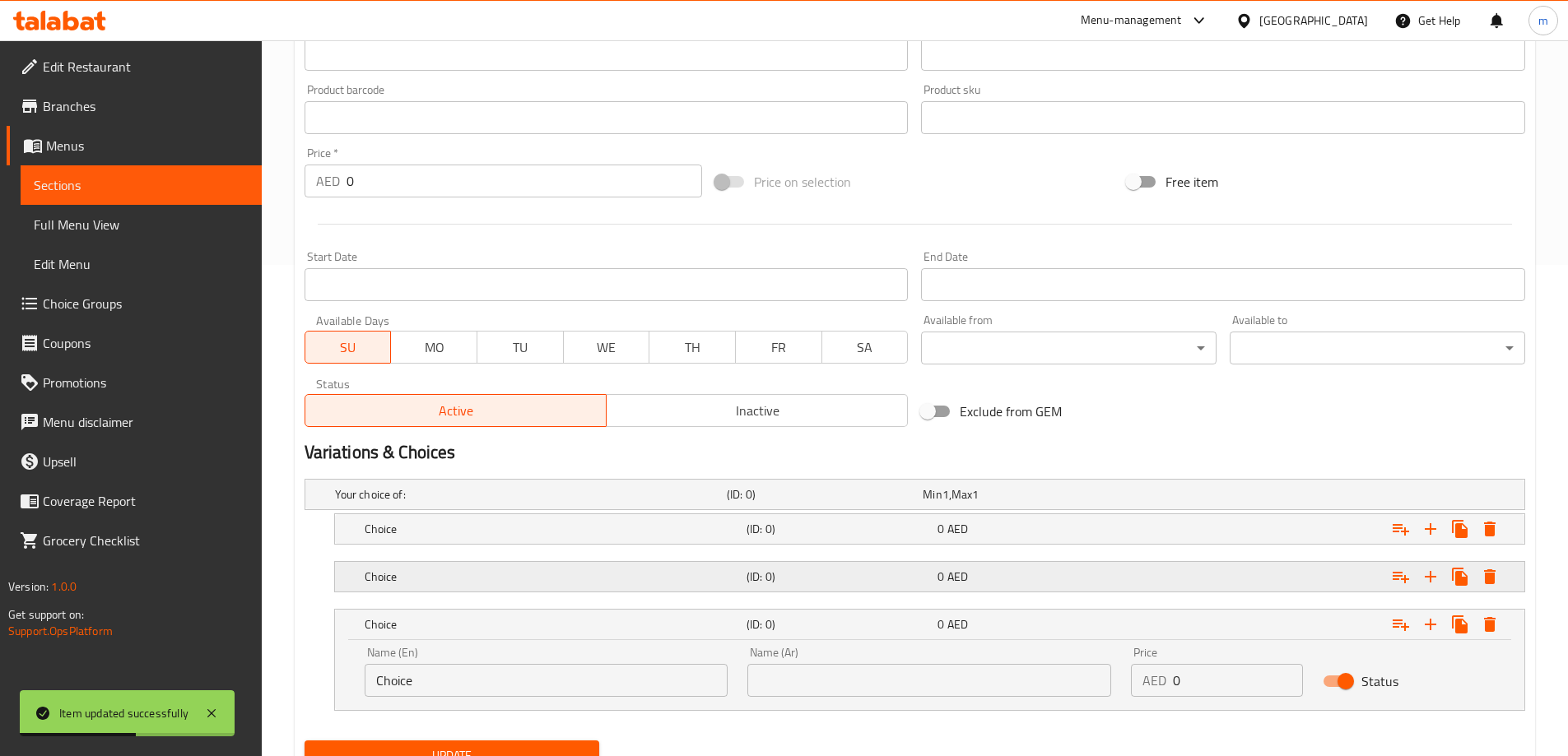
click at [994, 586] on div "0 AED" at bounding box center [1029, 577] width 191 height 23
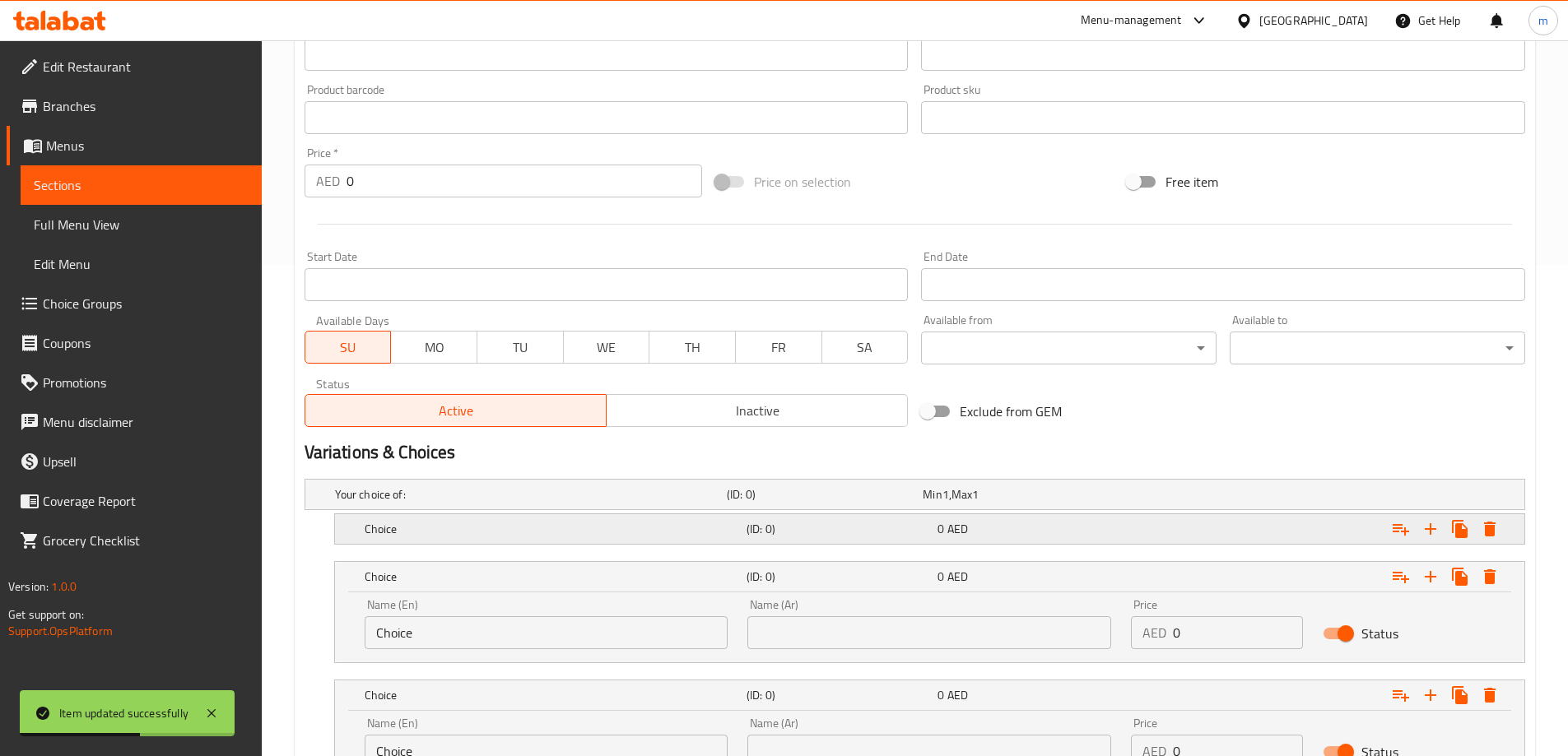
click at [1005, 528] on div "0 AED" at bounding box center [1030, 529] width 184 height 16
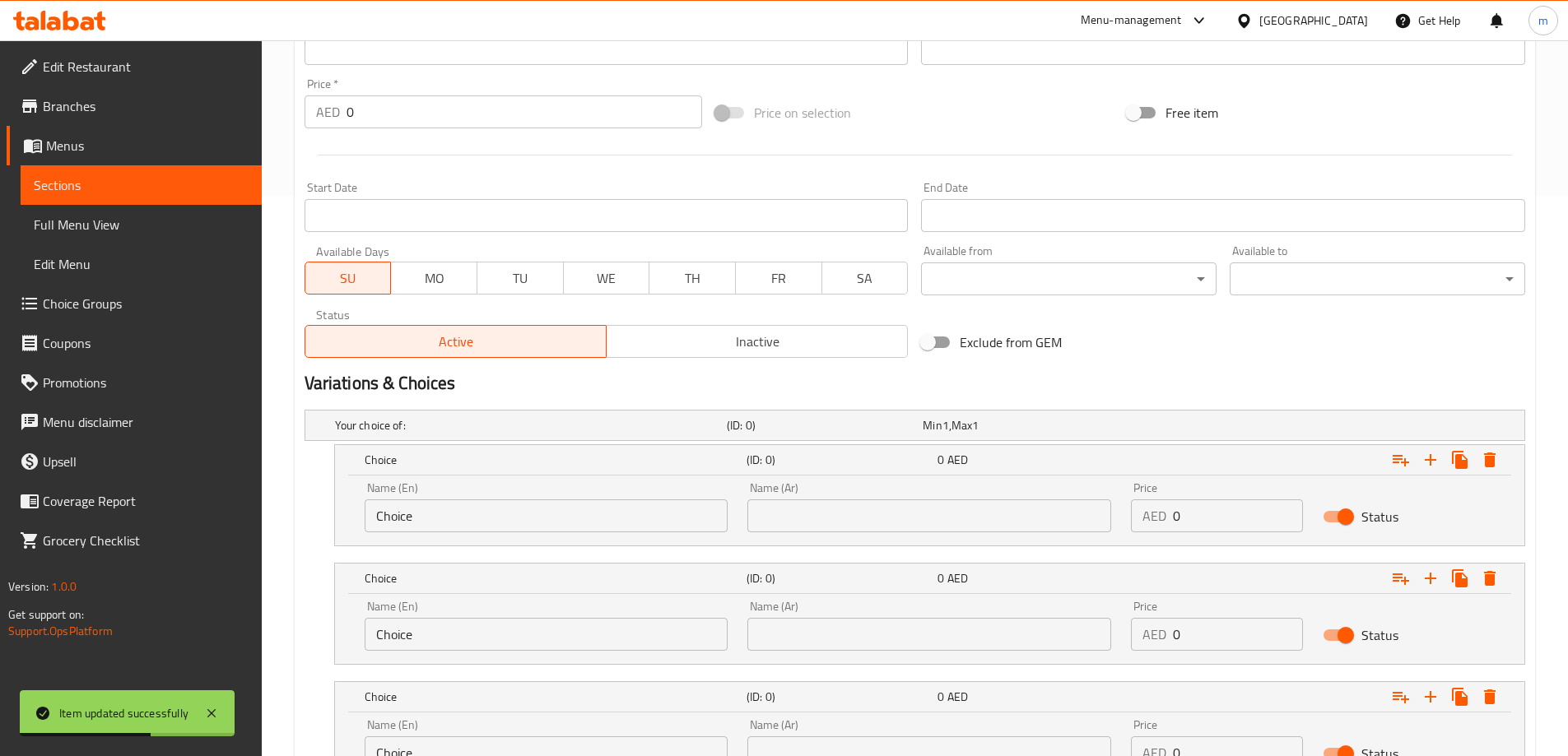
scroll to position [655, 0]
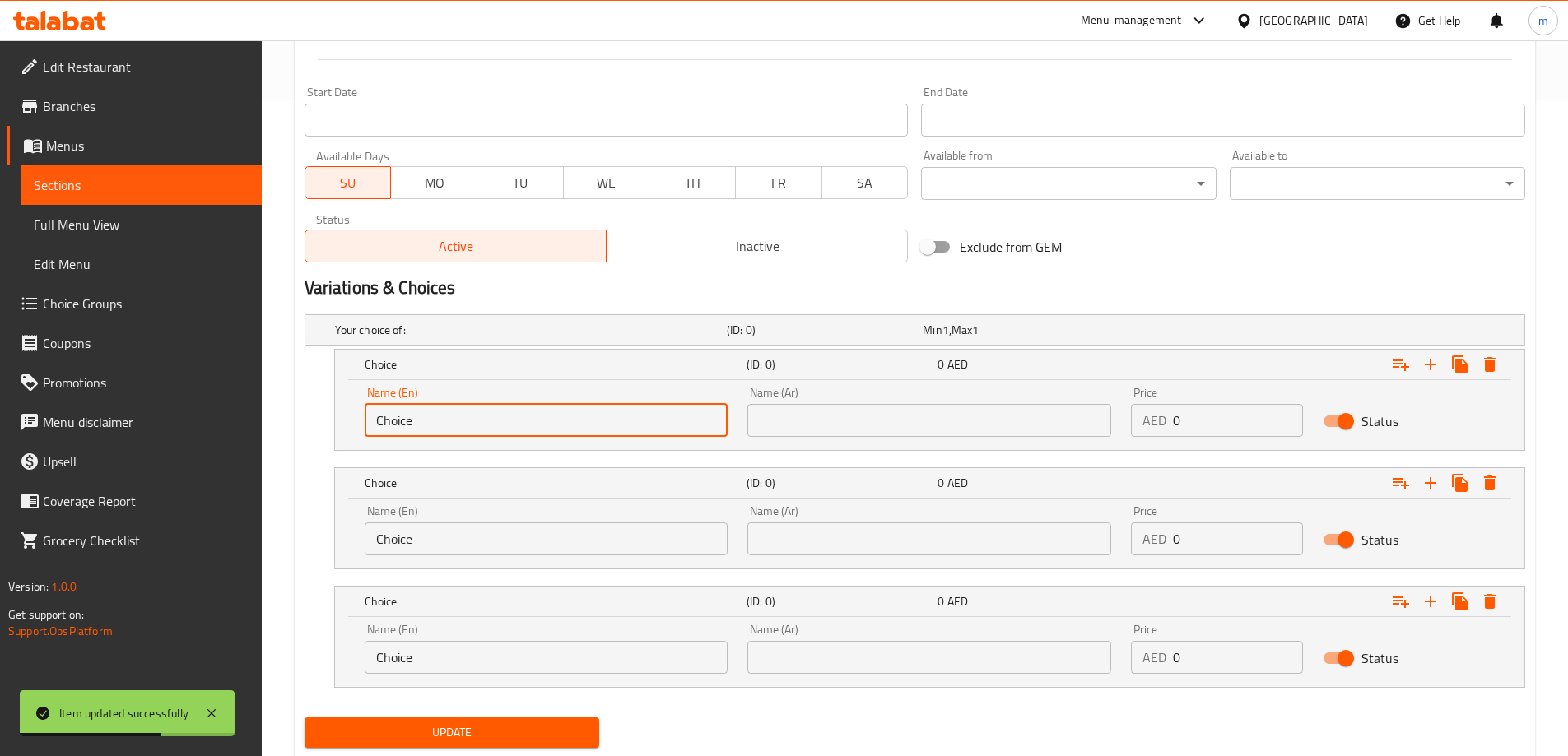
click at [514, 425] on input "Choice" at bounding box center [546, 420] width 364 height 33
type input "Quarter"
click at [474, 545] on input "Choice" at bounding box center [546, 539] width 364 height 33
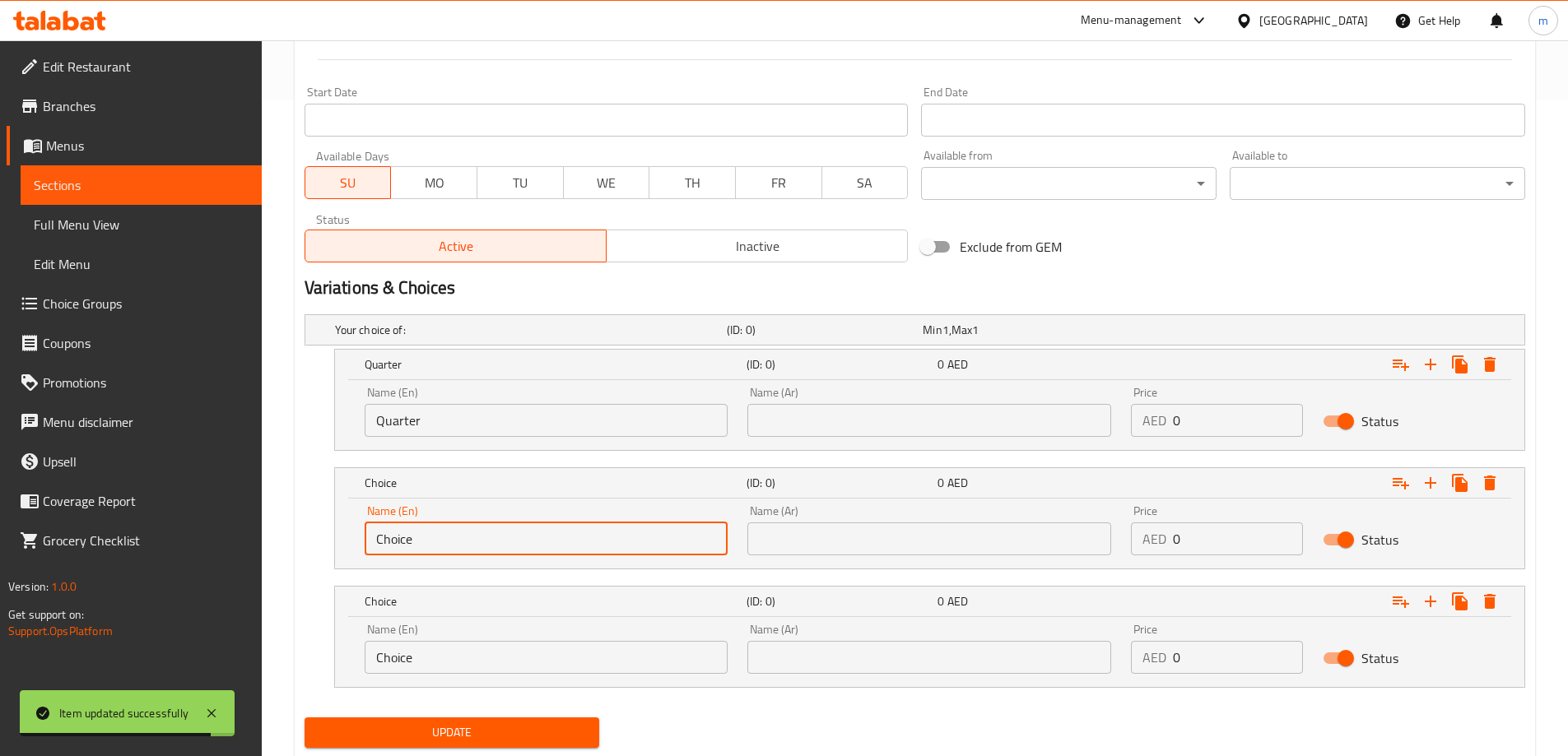
click at [474, 545] on input "Choice" at bounding box center [546, 539] width 364 height 33
type input "Half"
click at [461, 642] on input "Choice" at bounding box center [546, 657] width 364 height 33
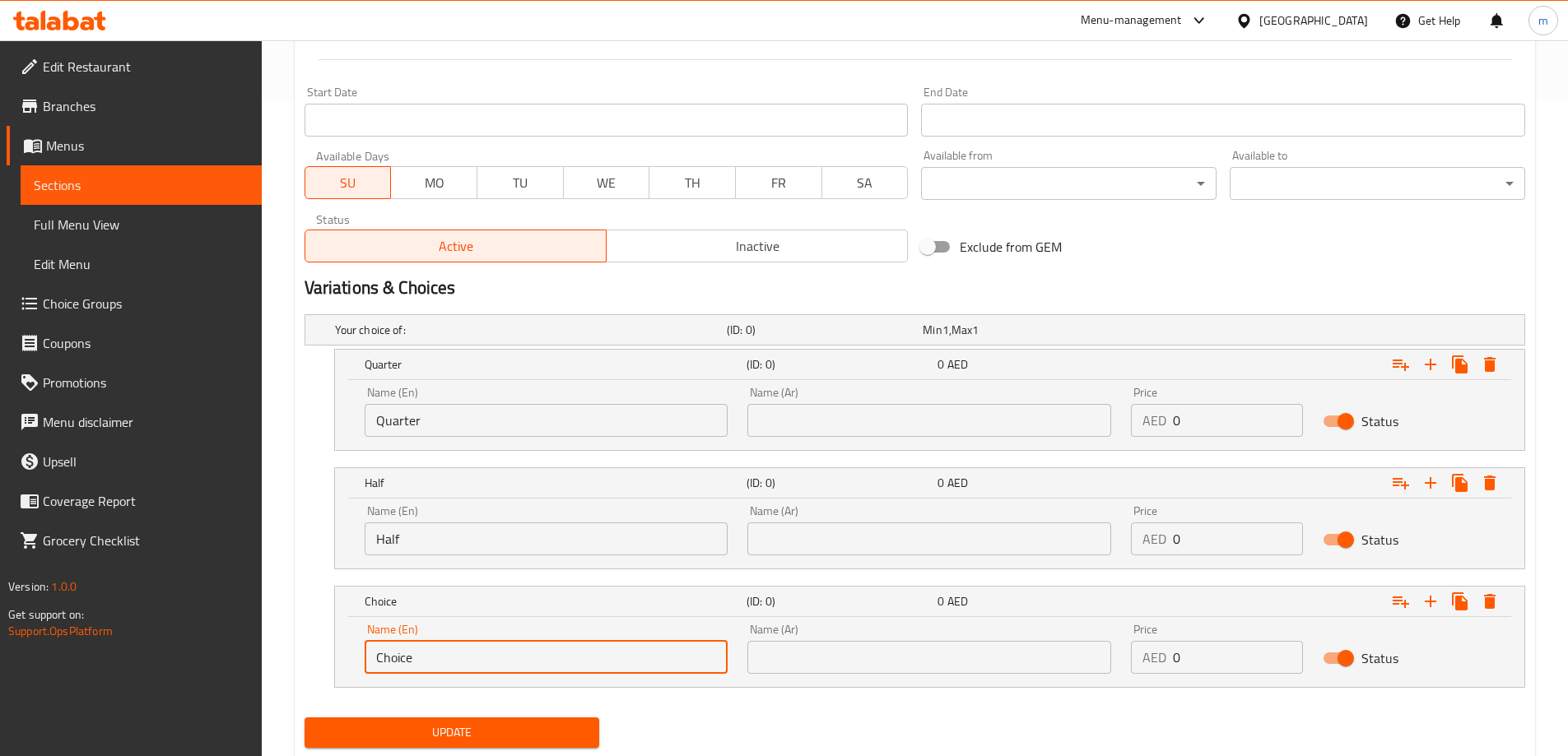
click at [461, 642] on input "Choice" at bounding box center [546, 657] width 364 height 33
type input "Full"
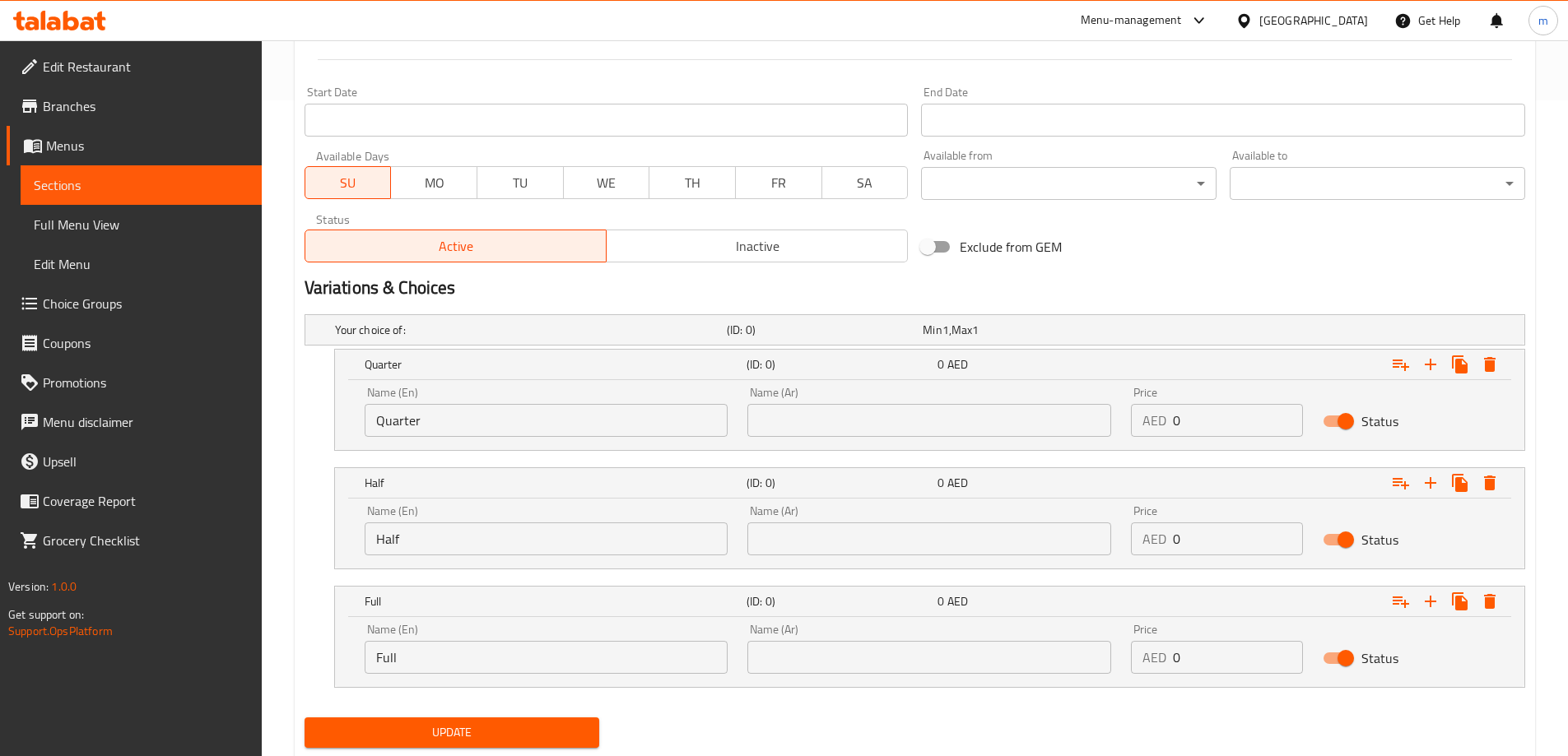
click at [803, 398] on div "Name (Ar) Name (Ar)" at bounding box center [930, 411] width 364 height 50
click at [815, 422] on input "text" at bounding box center [930, 420] width 364 height 33
type input "ربع"
click at [849, 545] on input "text" at bounding box center [930, 539] width 364 height 33
type input "نصف"
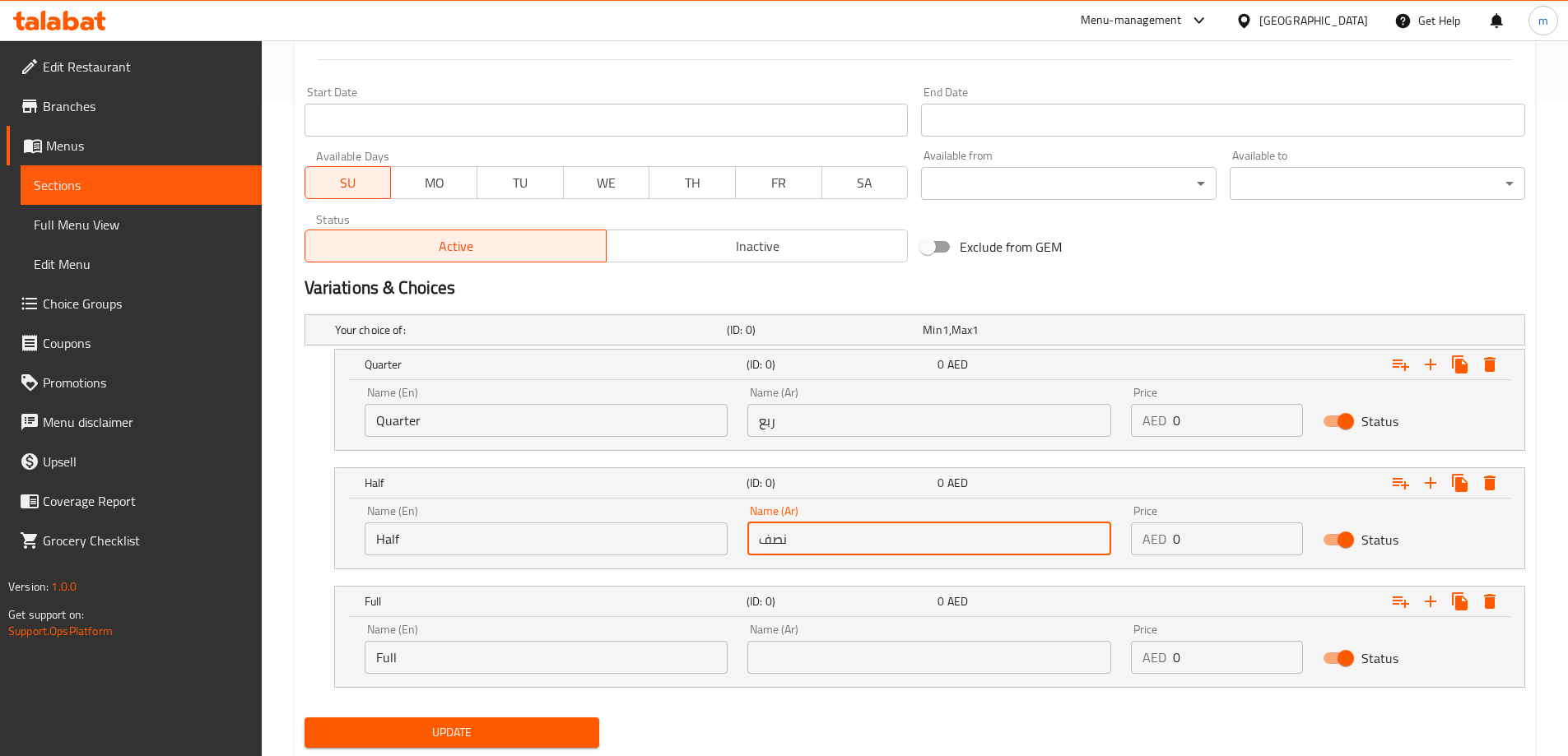
drag, startPoint x: 852, startPoint y: 655, endPoint x: 855, endPoint y: 645, distance: 10.4
click at [852, 655] on input "text" at bounding box center [930, 657] width 364 height 33
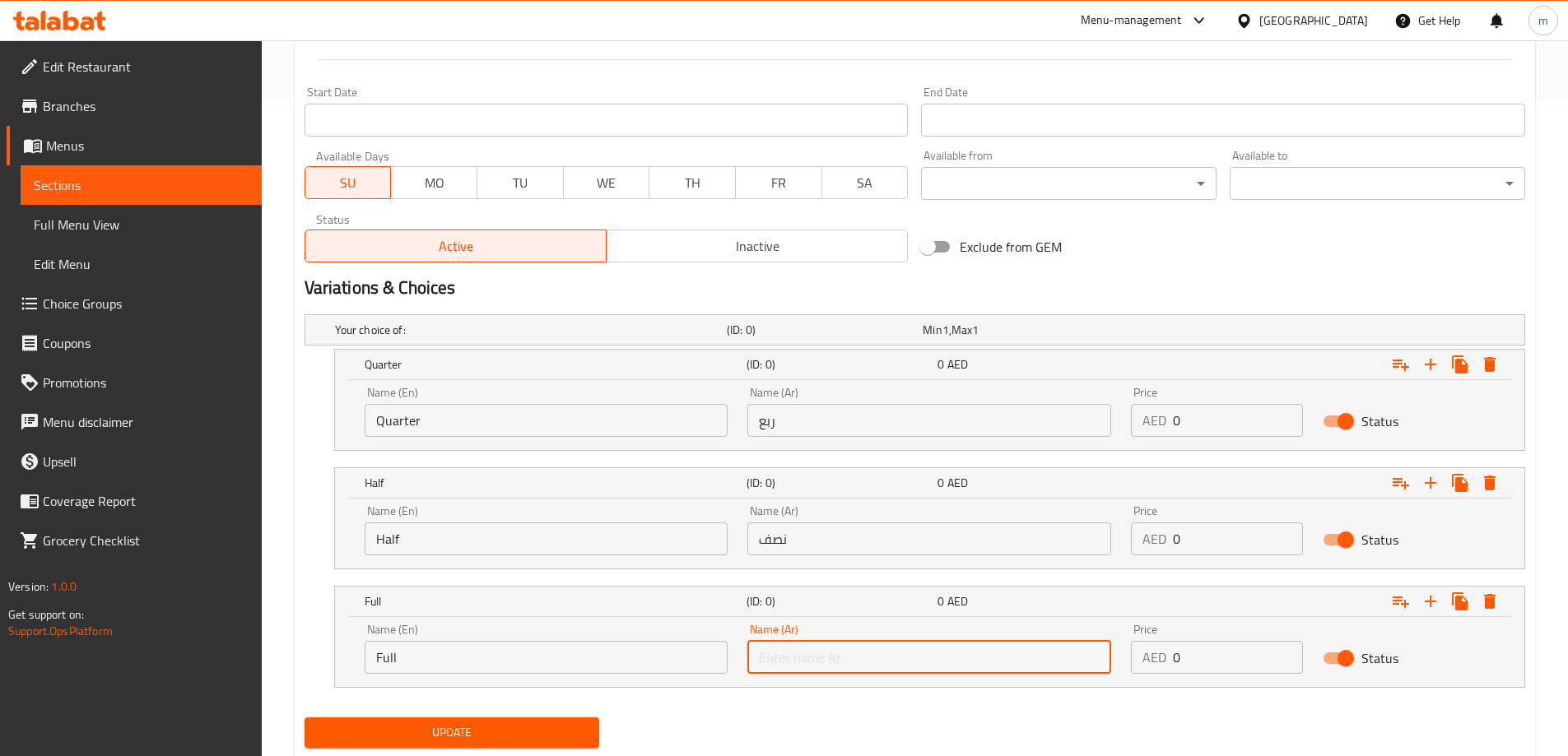
type input "كامل"
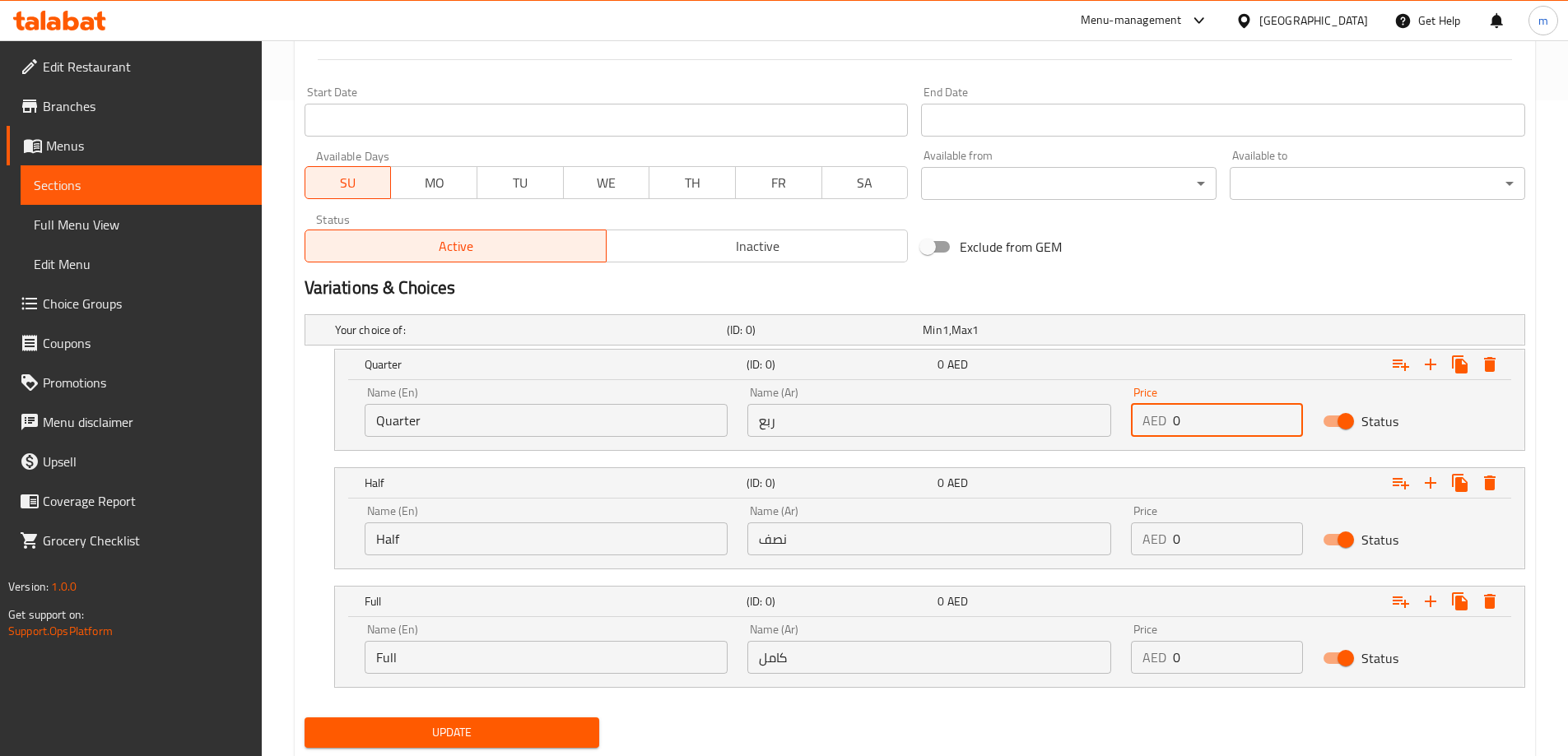
drag, startPoint x: 1199, startPoint y: 422, endPoint x: 1170, endPoint y: 422, distance: 29.0
click at [1170, 422] on div "AED 0 Price" at bounding box center [1217, 420] width 172 height 33
type input "25"
click at [1186, 524] on input "0" at bounding box center [1238, 539] width 130 height 33
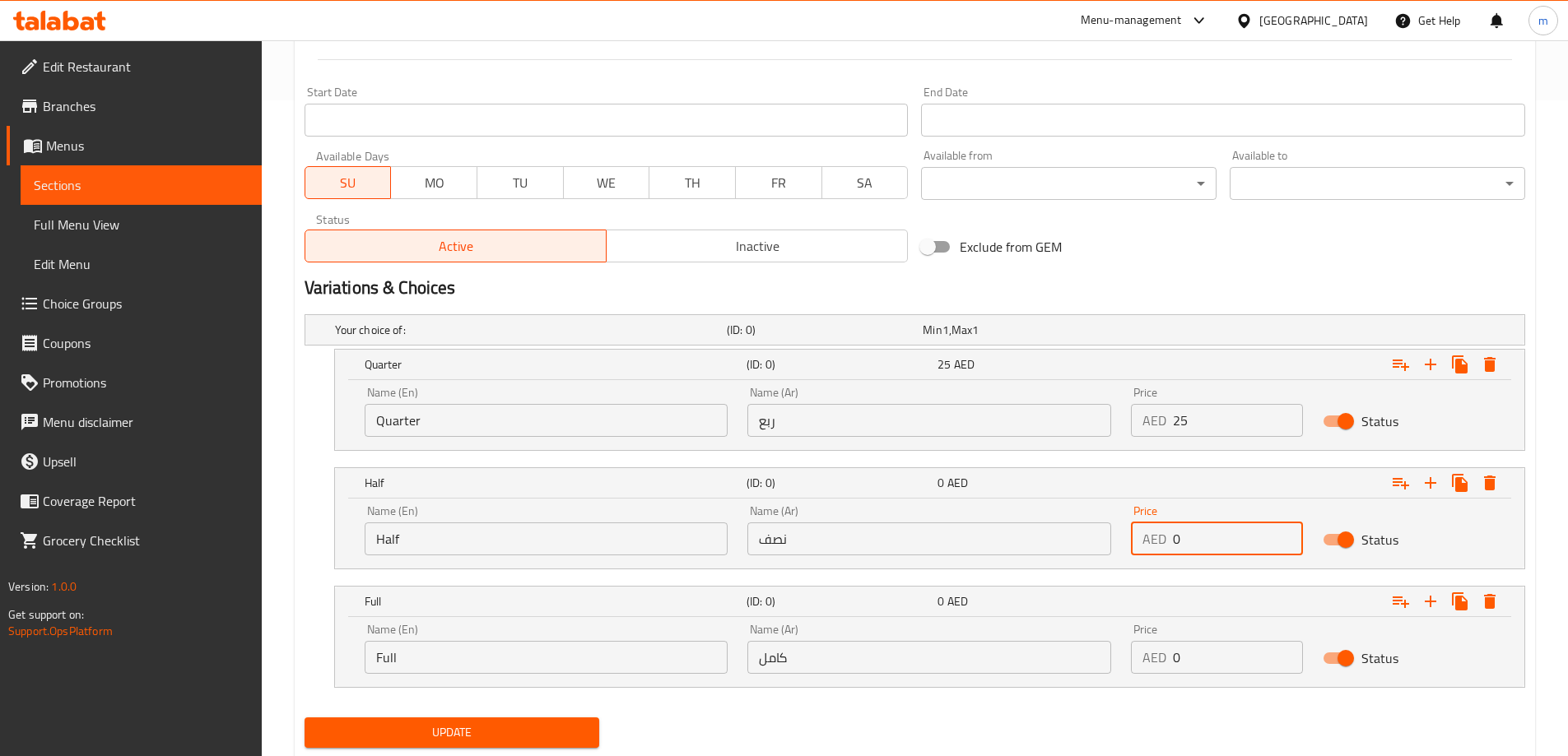
click at [1186, 524] on input "0" at bounding box center [1238, 539] width 130 height 33
type input "40"
click at [1205, 665] on input "0" at bounding box center [1238, 657] width 130 height 33
type input "60"
click at [1154, 722] on div "Update" at bounding box center [915, 732] width 1234 height 44
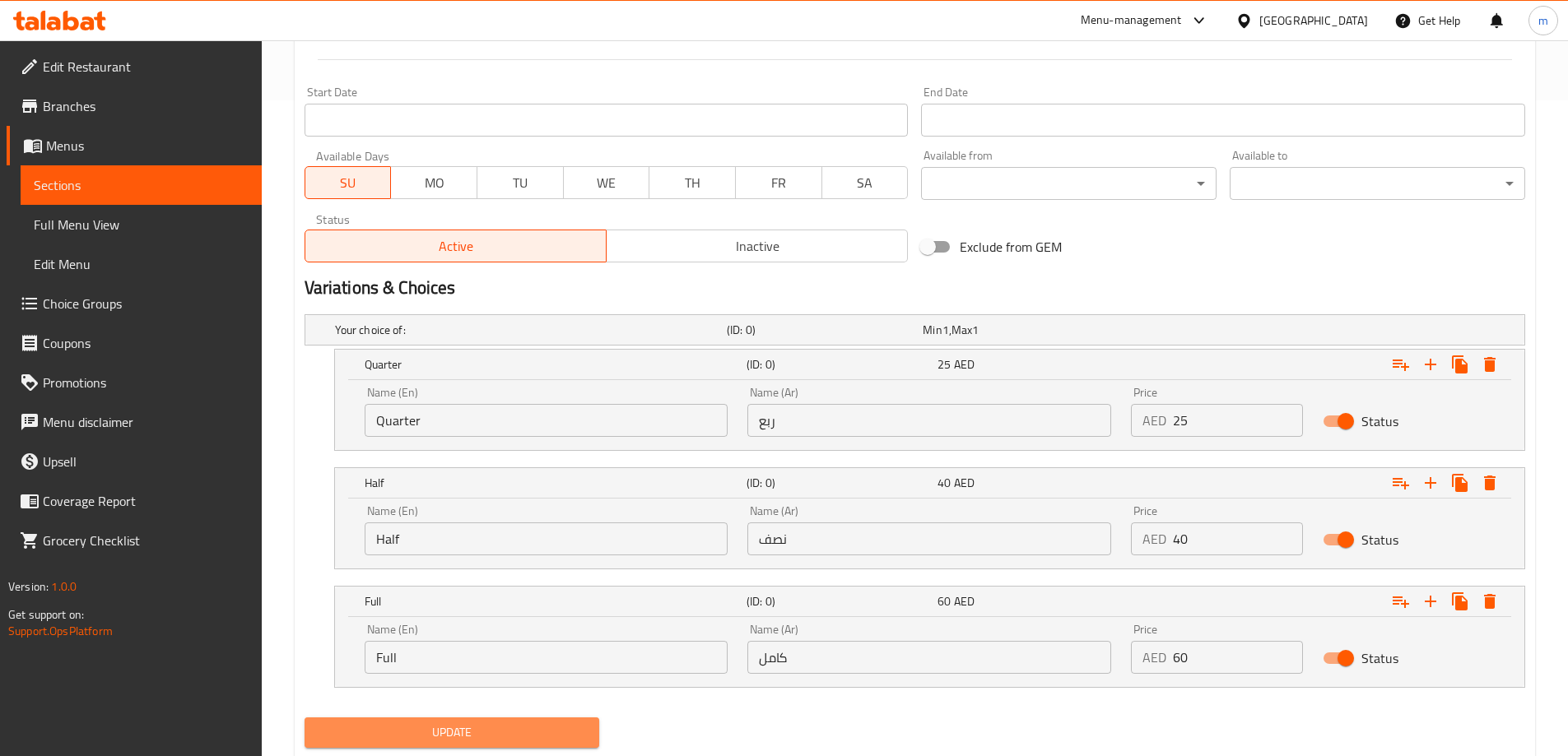
click at [511, 724] on span "Update" at bounding box center [452, 732] width 269 height 20
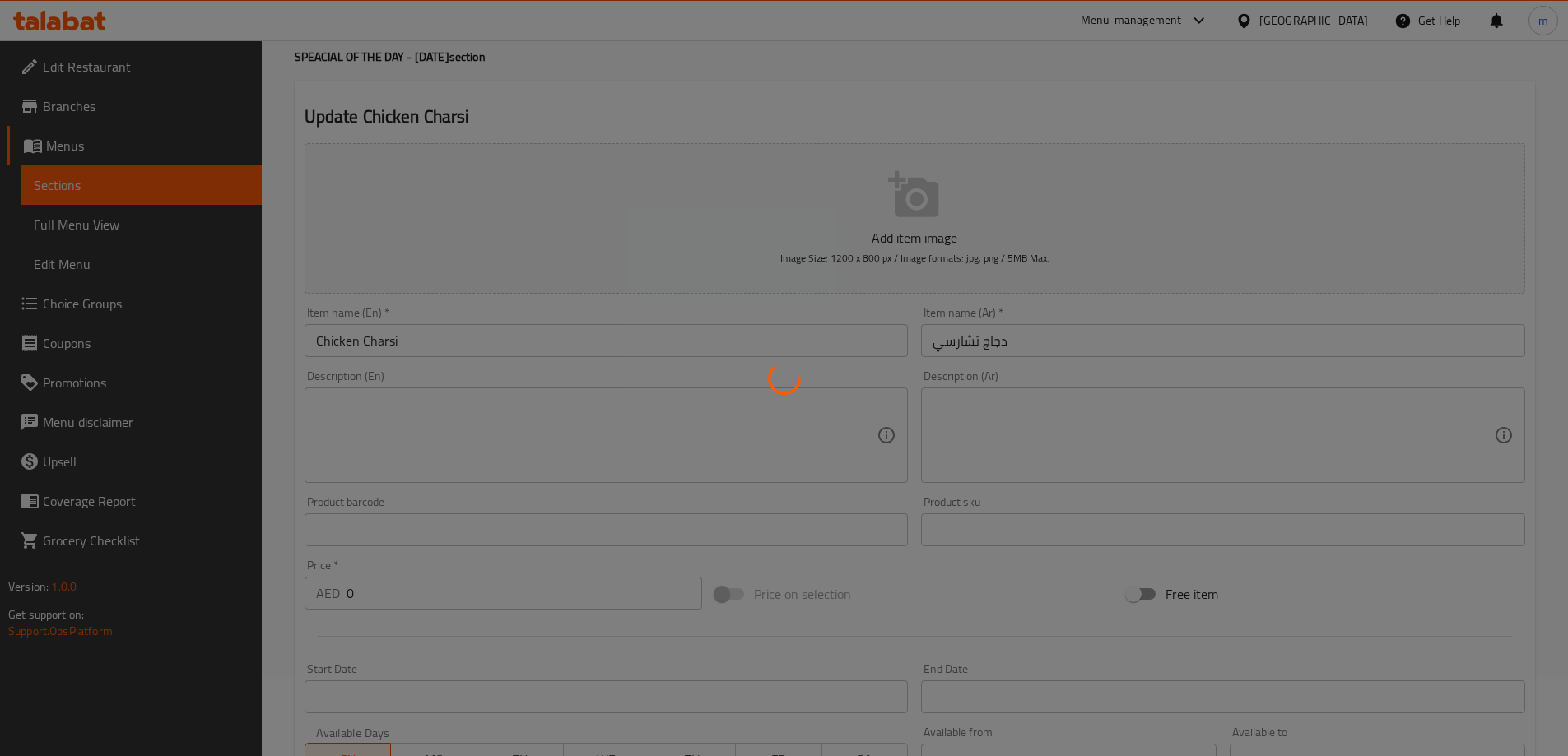
scroll to position [0, 0]
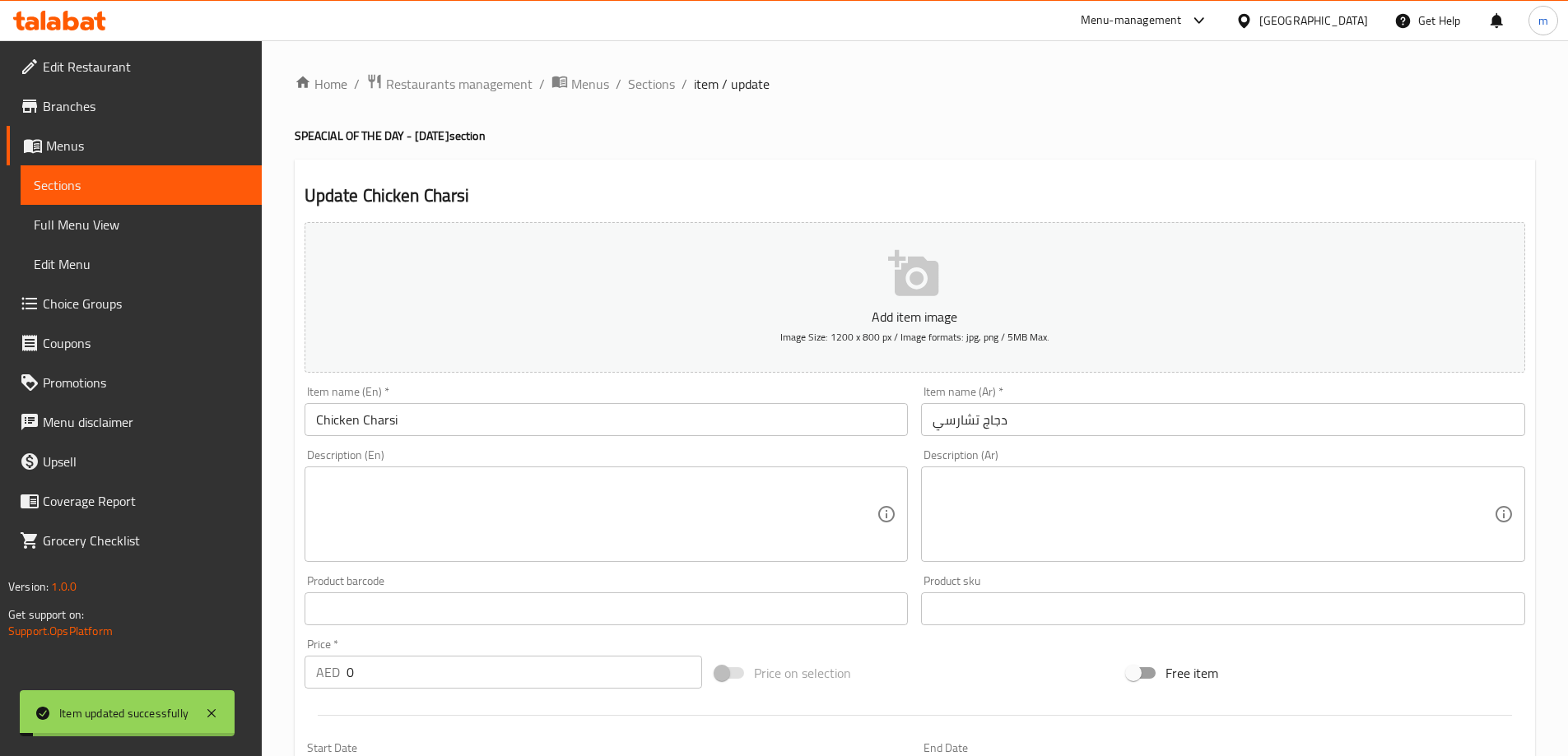
click at [651, 82] on span "Sections" at bounding box center [651, 83] width 46 height 19
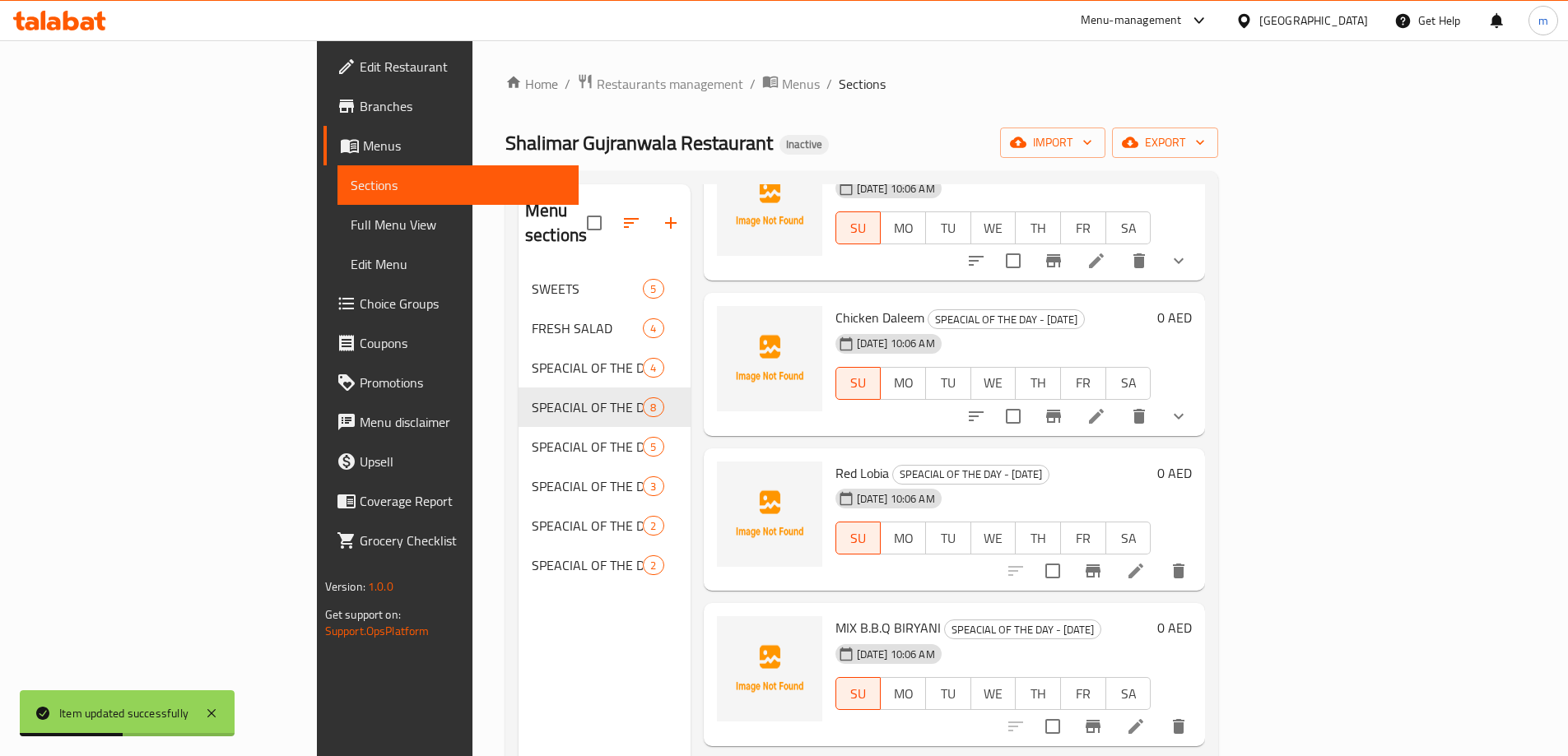
scroll to position [329, 0]
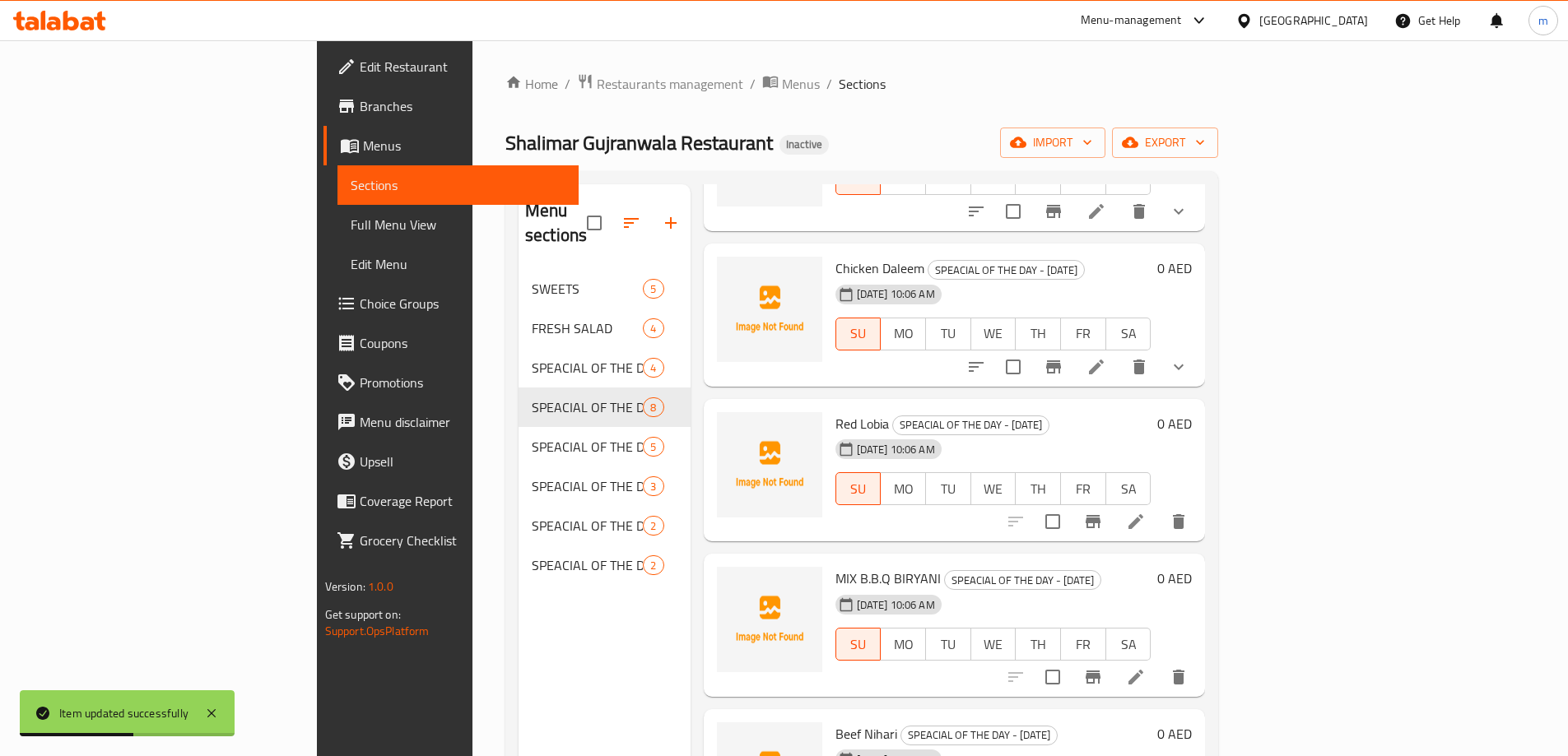
click at [1146, 512] on icon at bounding box center [1135, 522] width 19 height 19
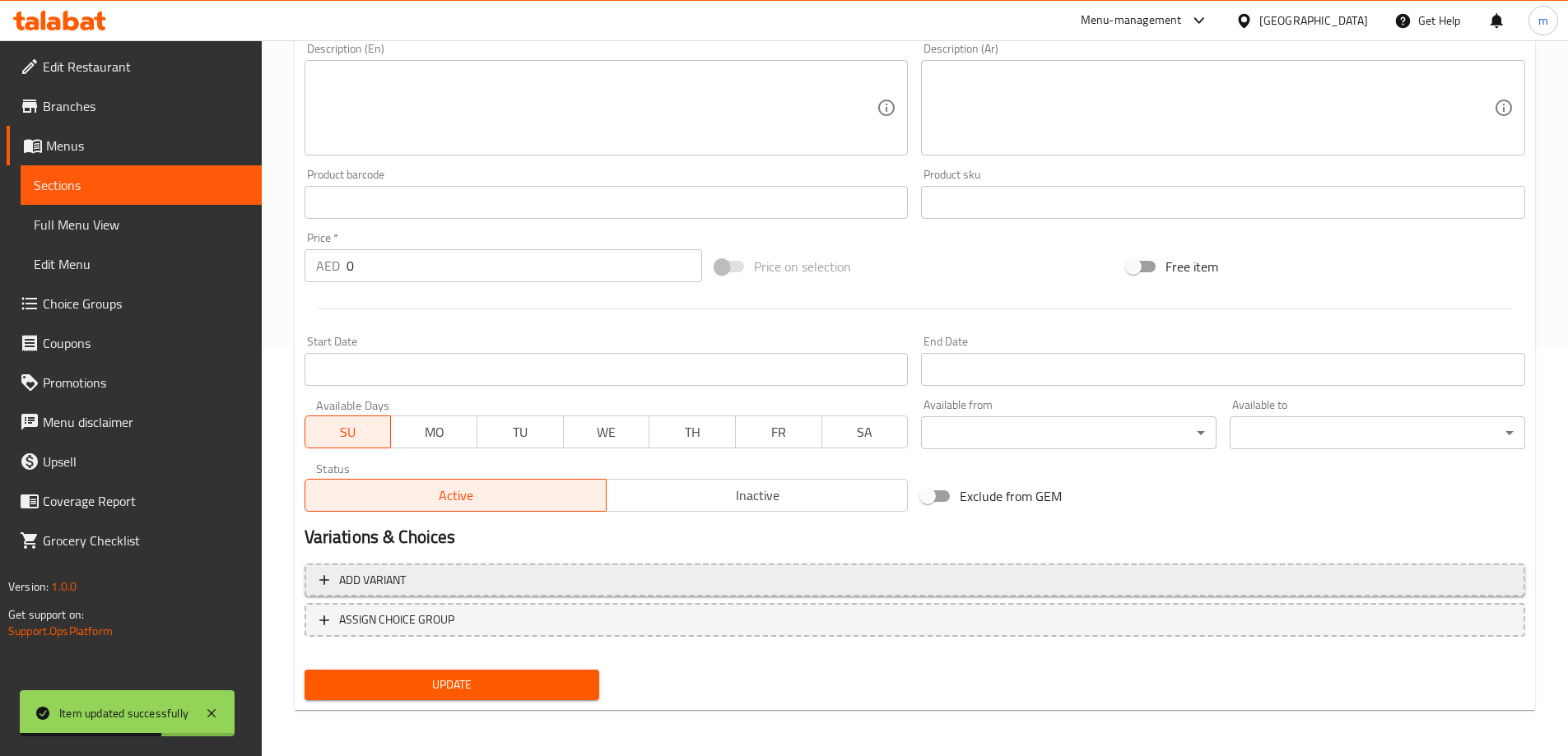
click at [989, 568] on button "Add variant" at bounding box center [914, 580] width 1220 height 34
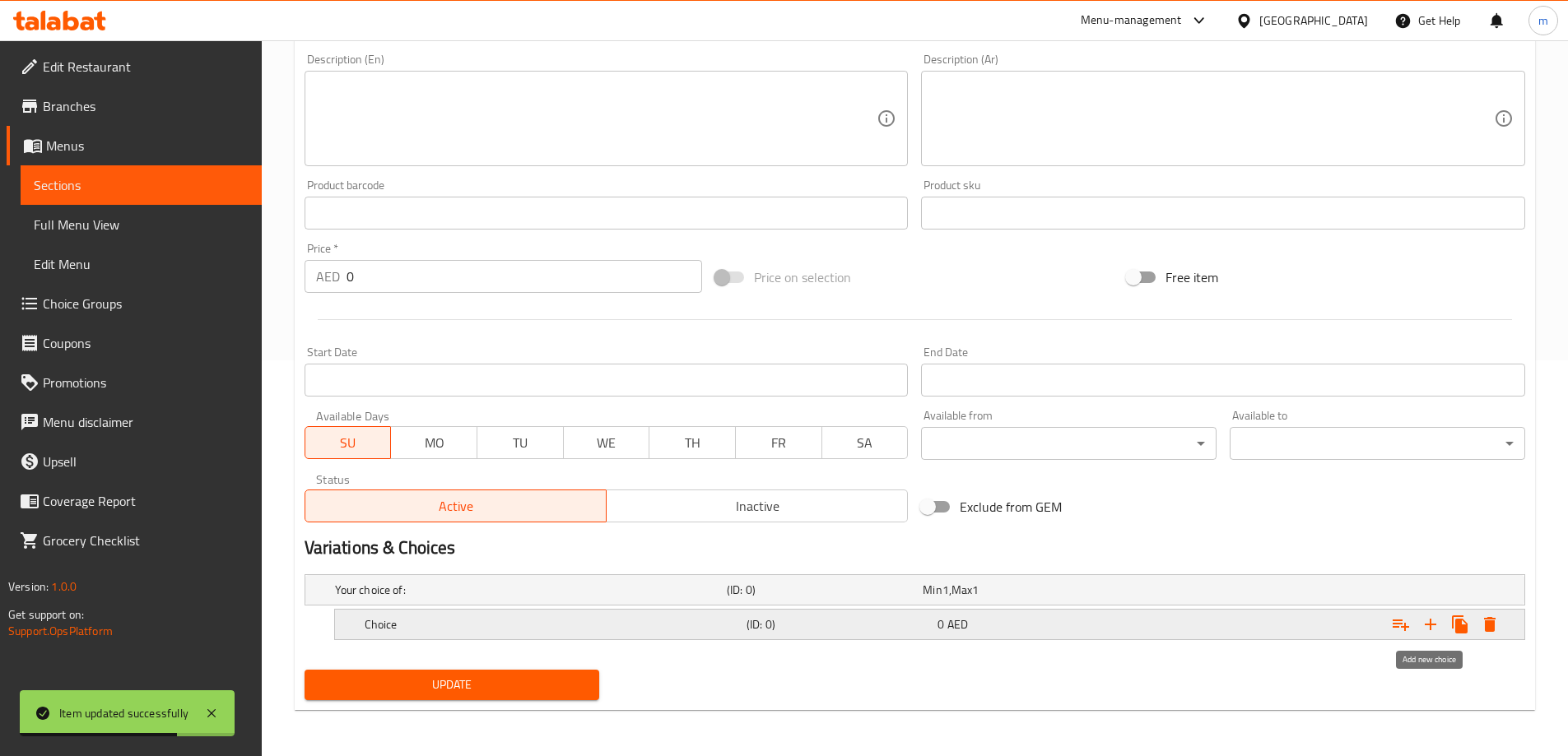
click at [1425, 636] on button "Expand" at bounding box center [1430, 624] width 30 height 30
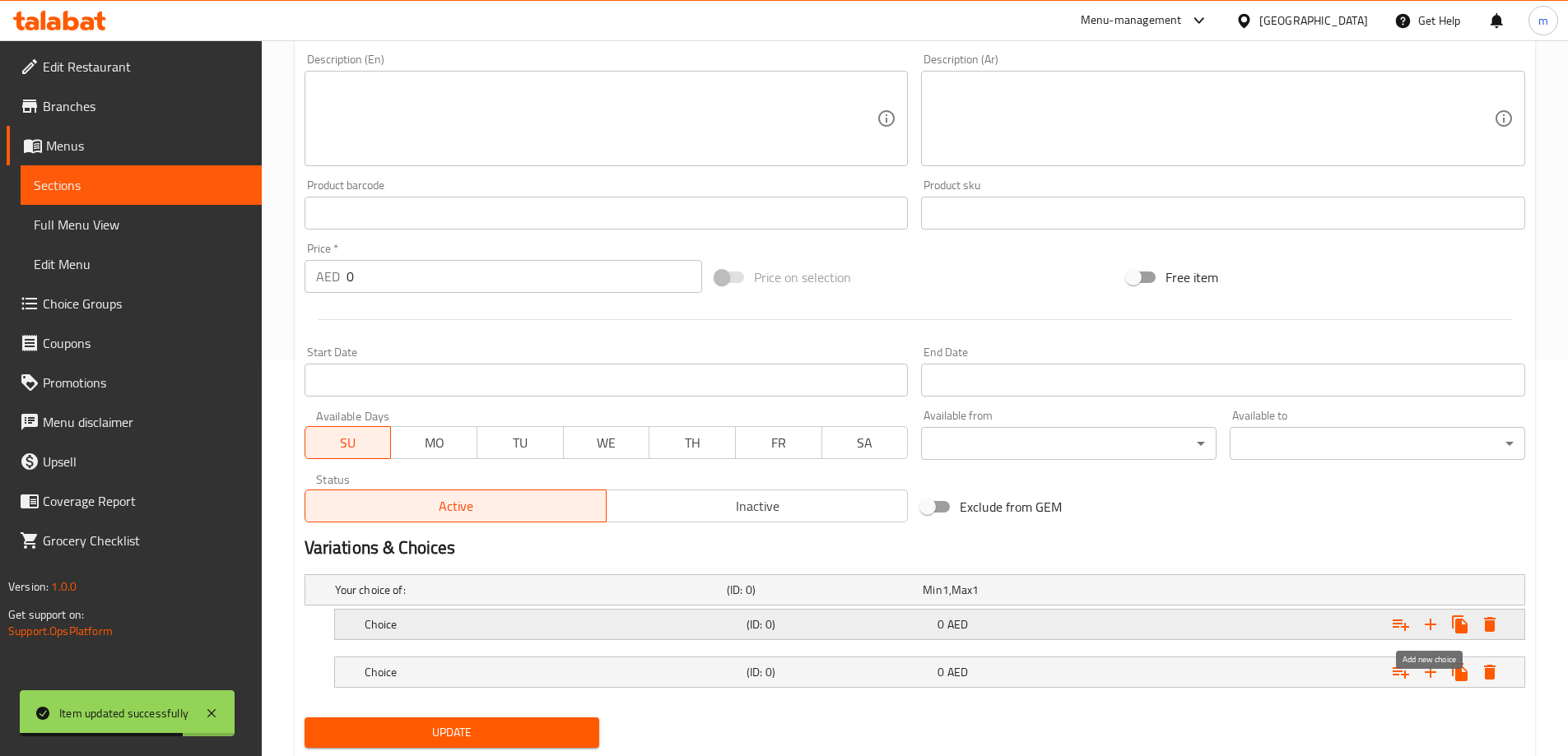
click at [1425, 636] on button "Expand" at bounding box center [1430, 624] width 30 height 30
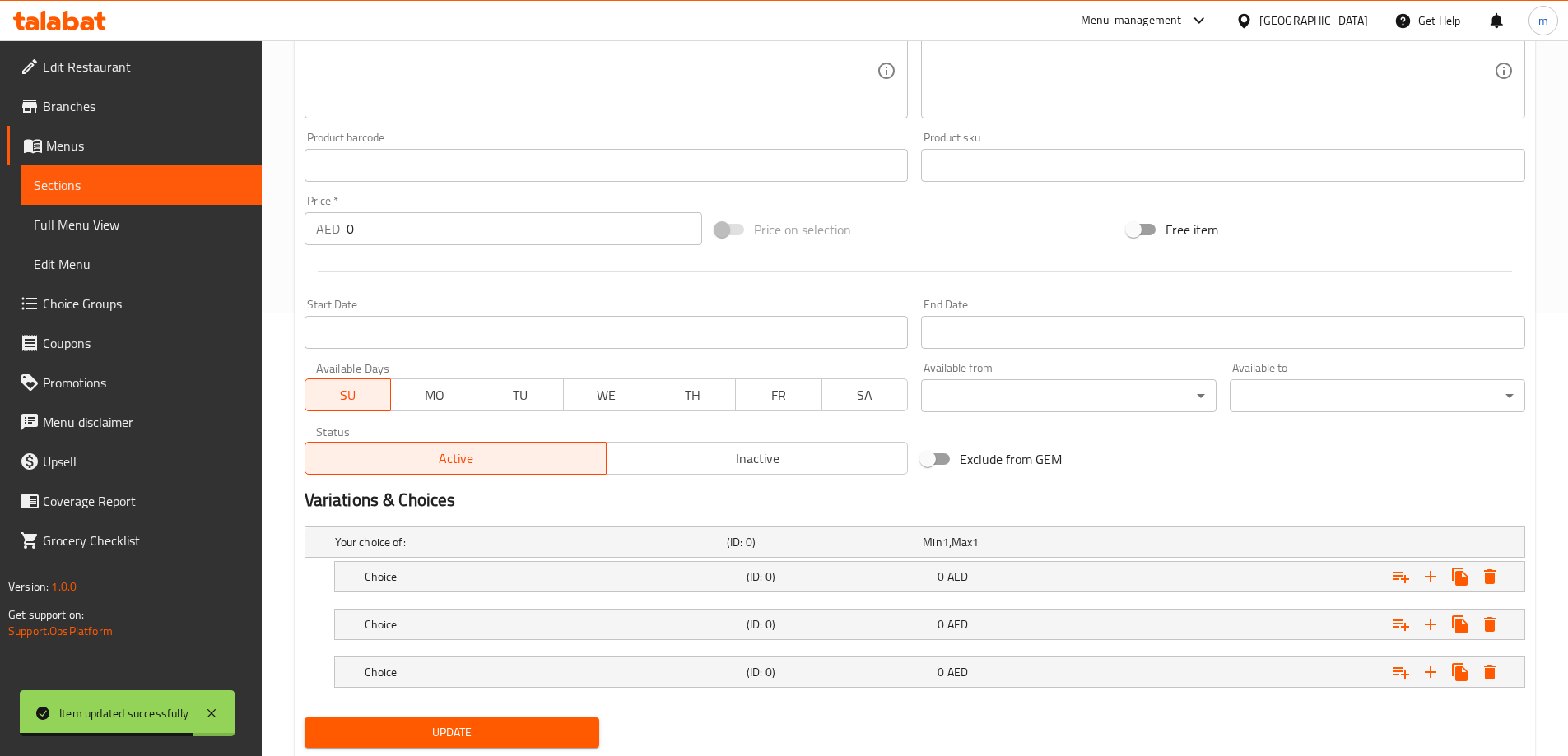
scroll to position [491, 0]
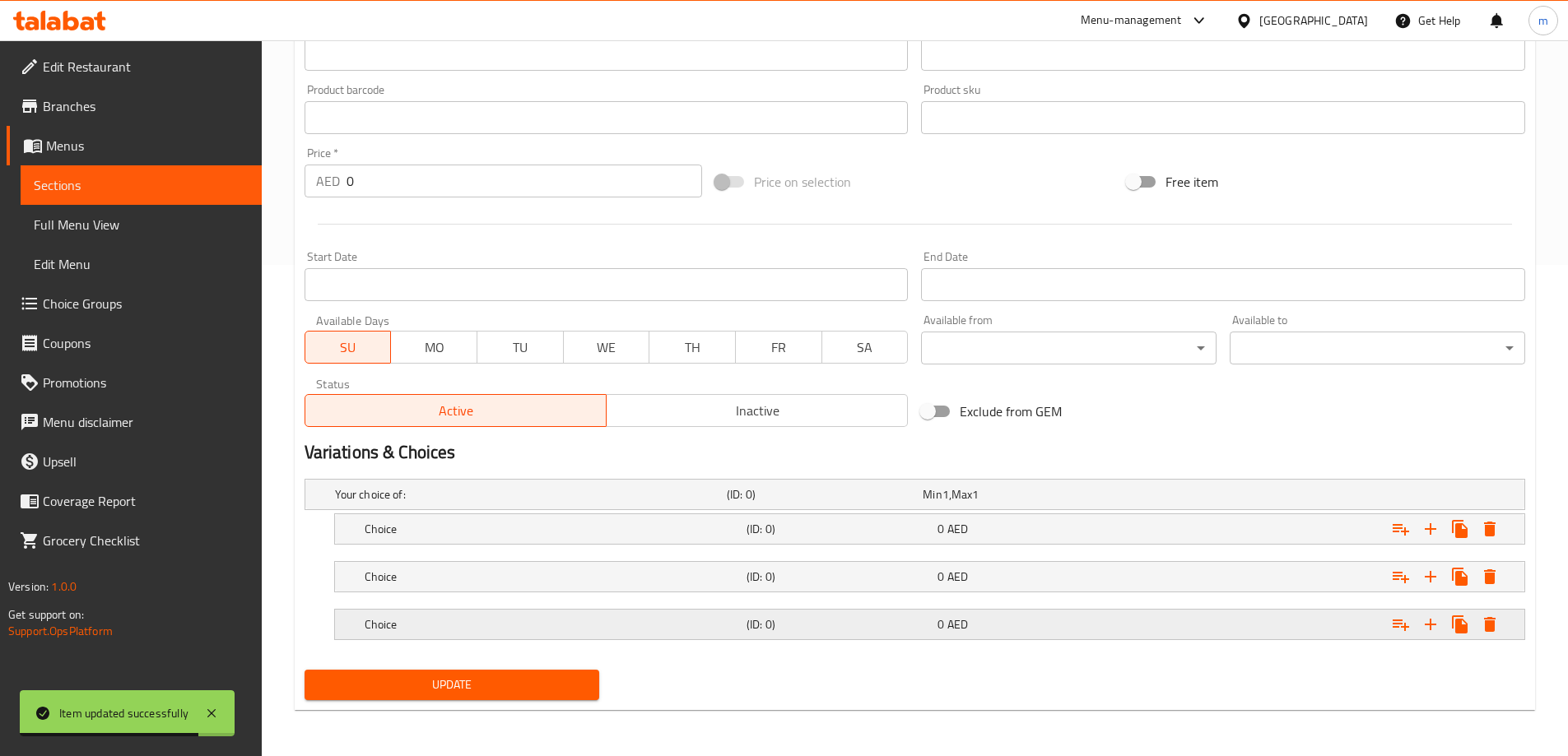
click at [988, 632] on div "0 AED" at bounding box center [1029, 624] width 191 height 23
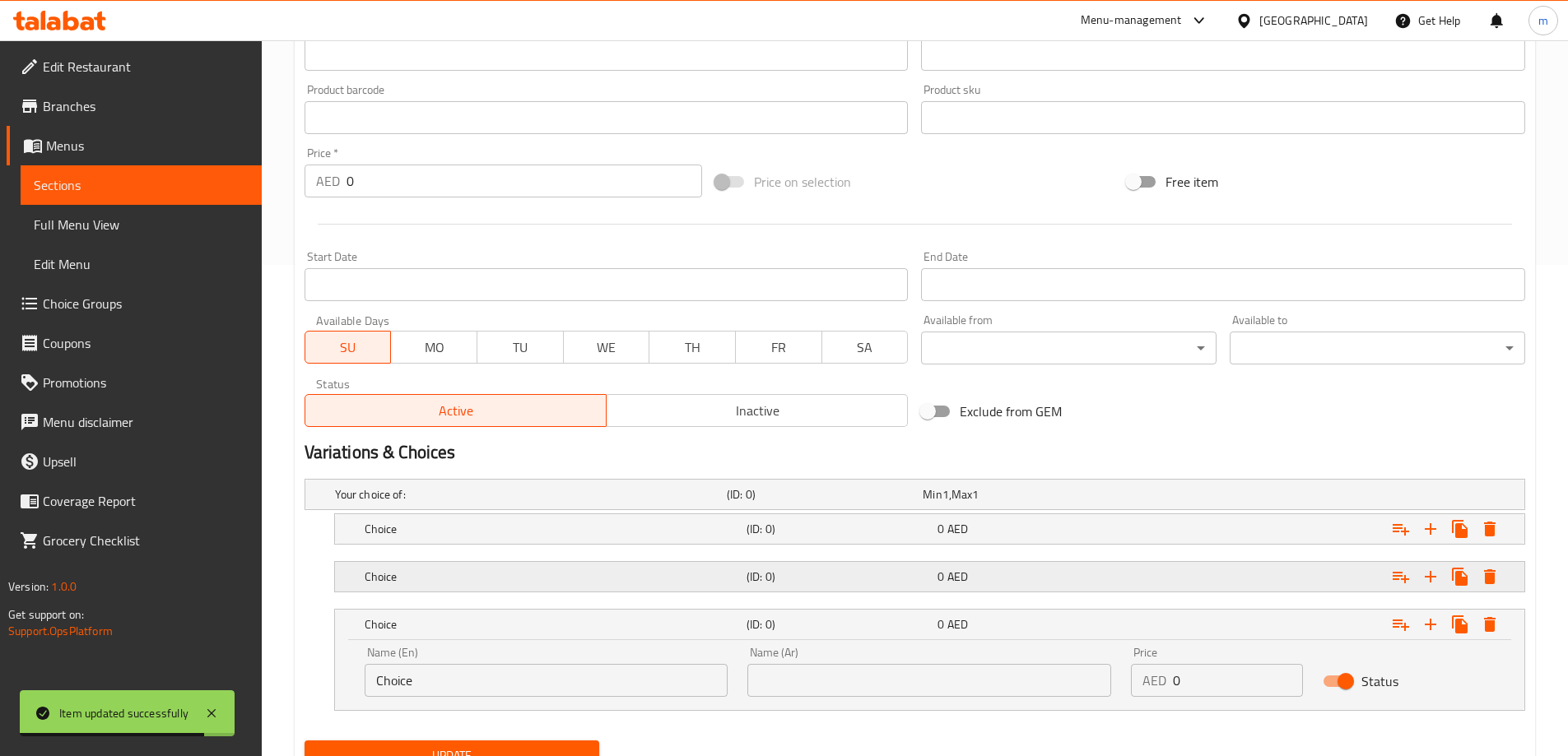
click at [966, 572] on span "AED" at bounding box center [957, 577] width 20 height 21
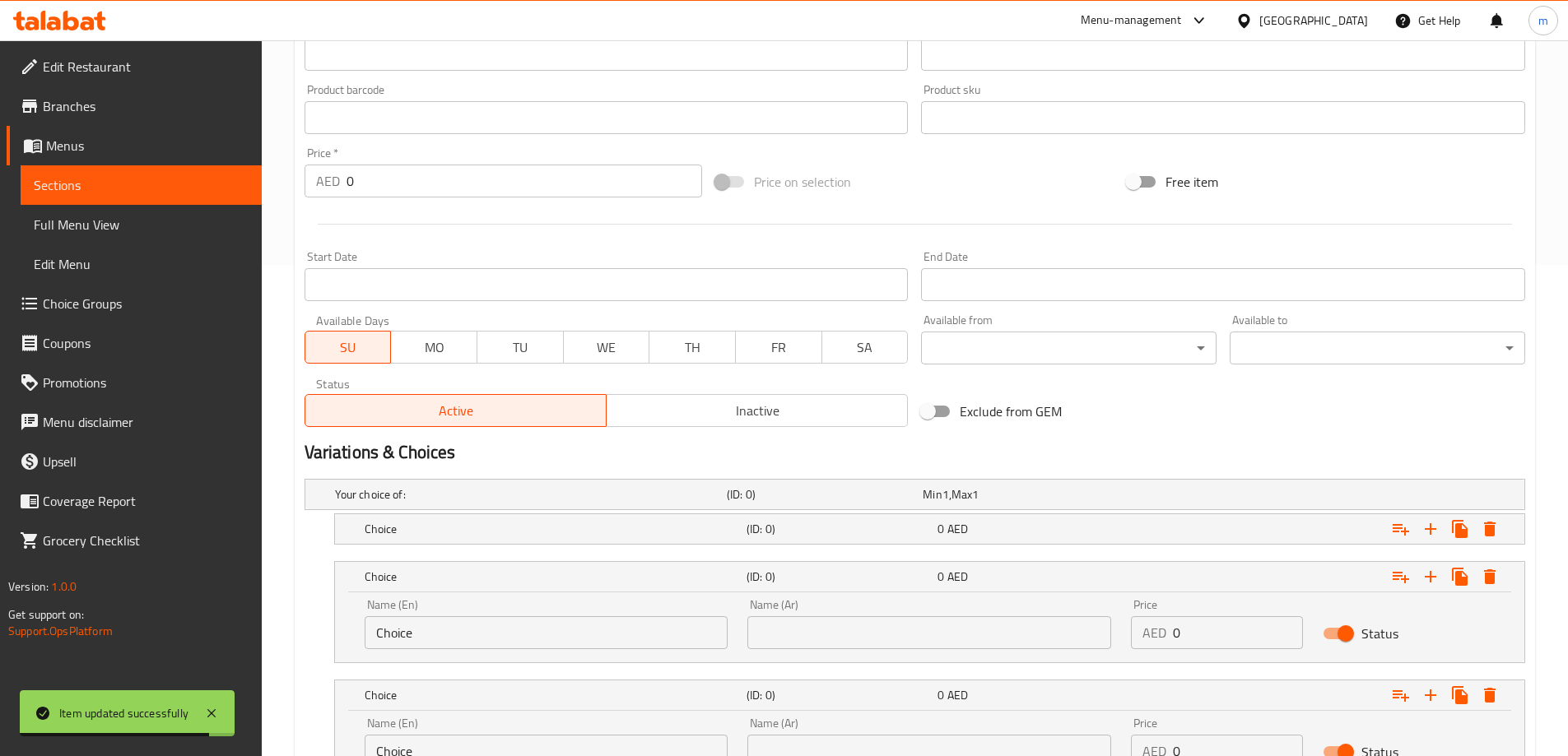
click at [959, 548] on nav at bounding box center [914, 555] width 1220 height 14
click at [579, 530] on h5 "Choice" at bounding box center [551, 529] width 375 height 16
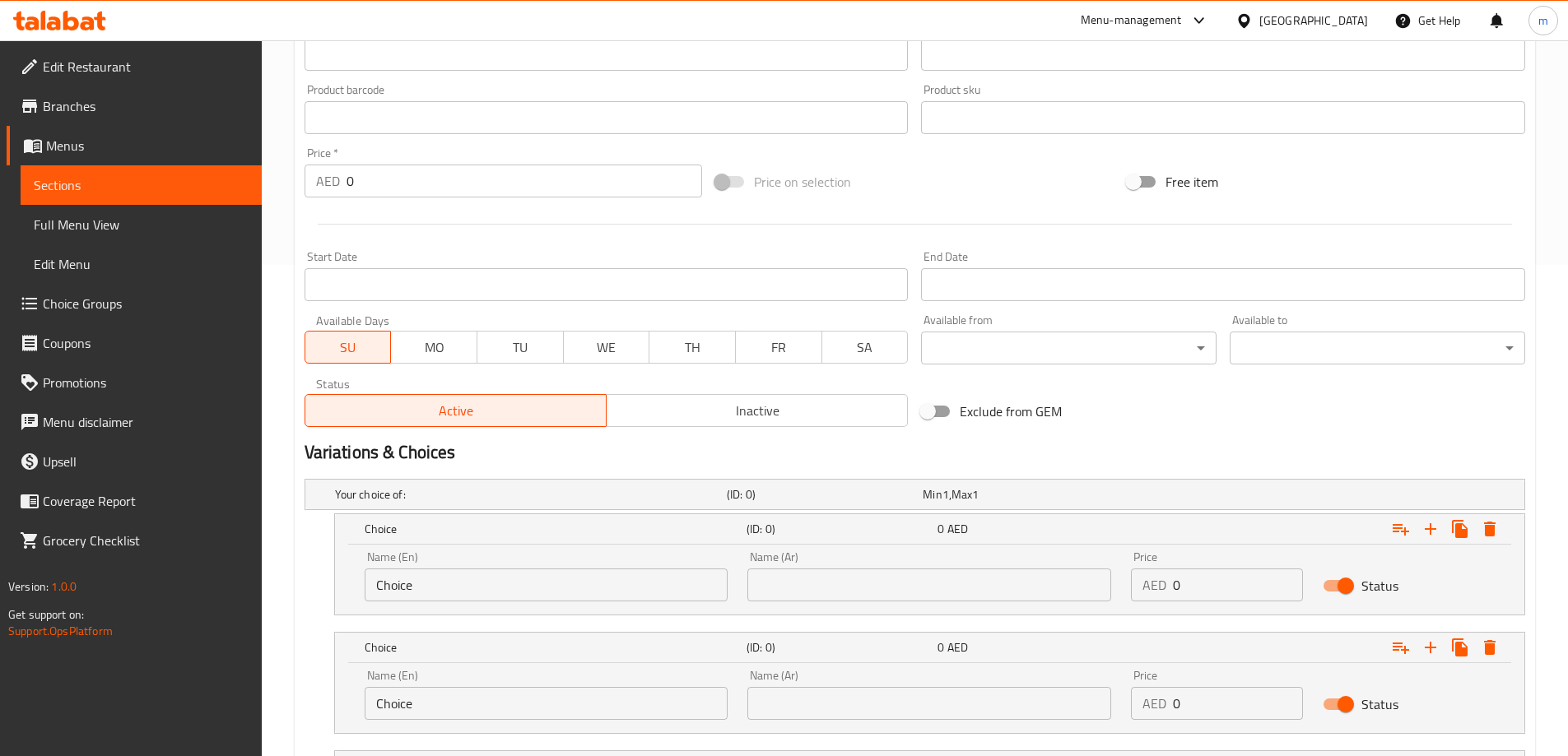
click at [459, 594] on input "Choice" at bounding box center [546, 585] width 364 height 33
type input "Quarter"
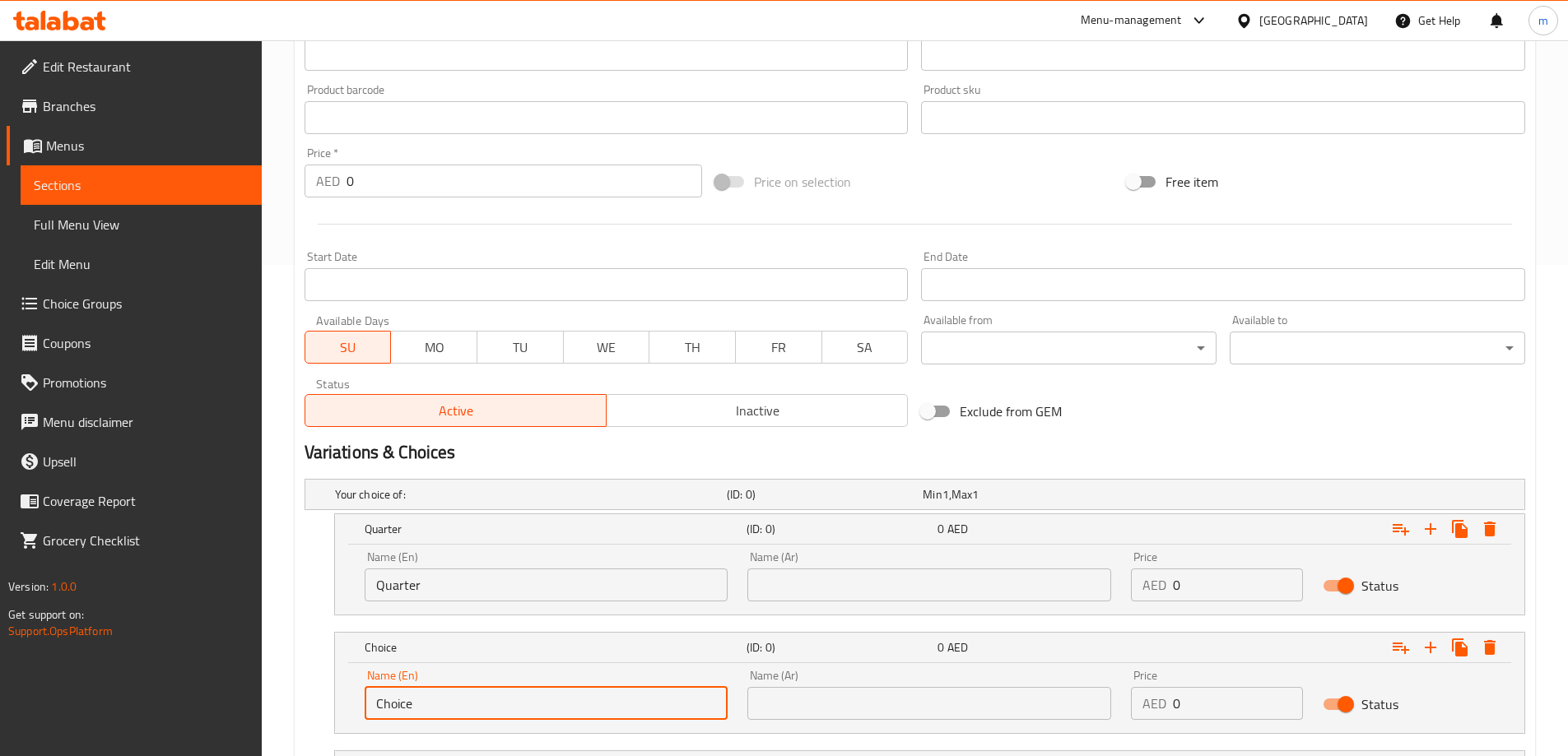
click at [453, 693] on input "Choice" at bounding box center [546, 704] width 364 height 33
type input "Half"
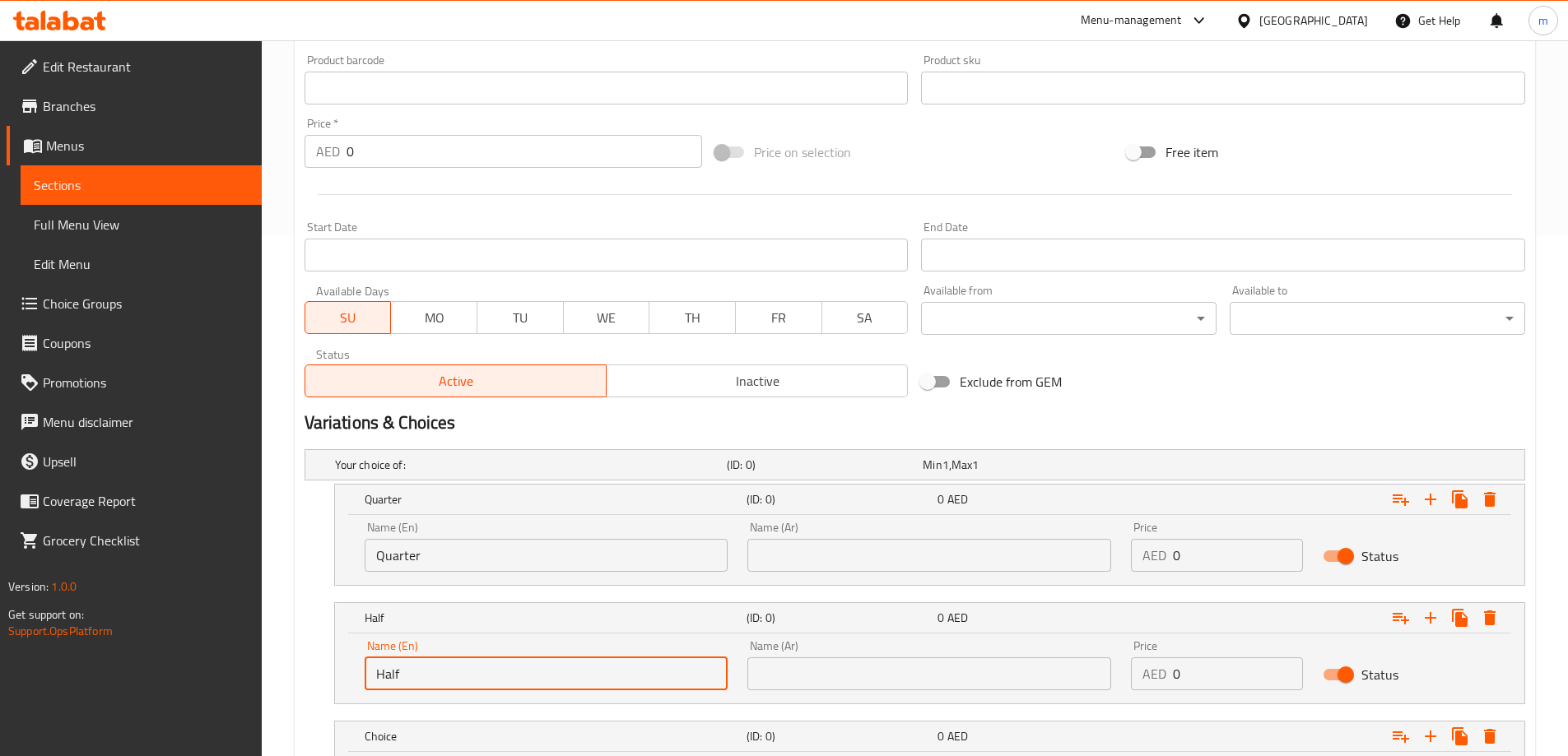
scroll to position [573, 0]
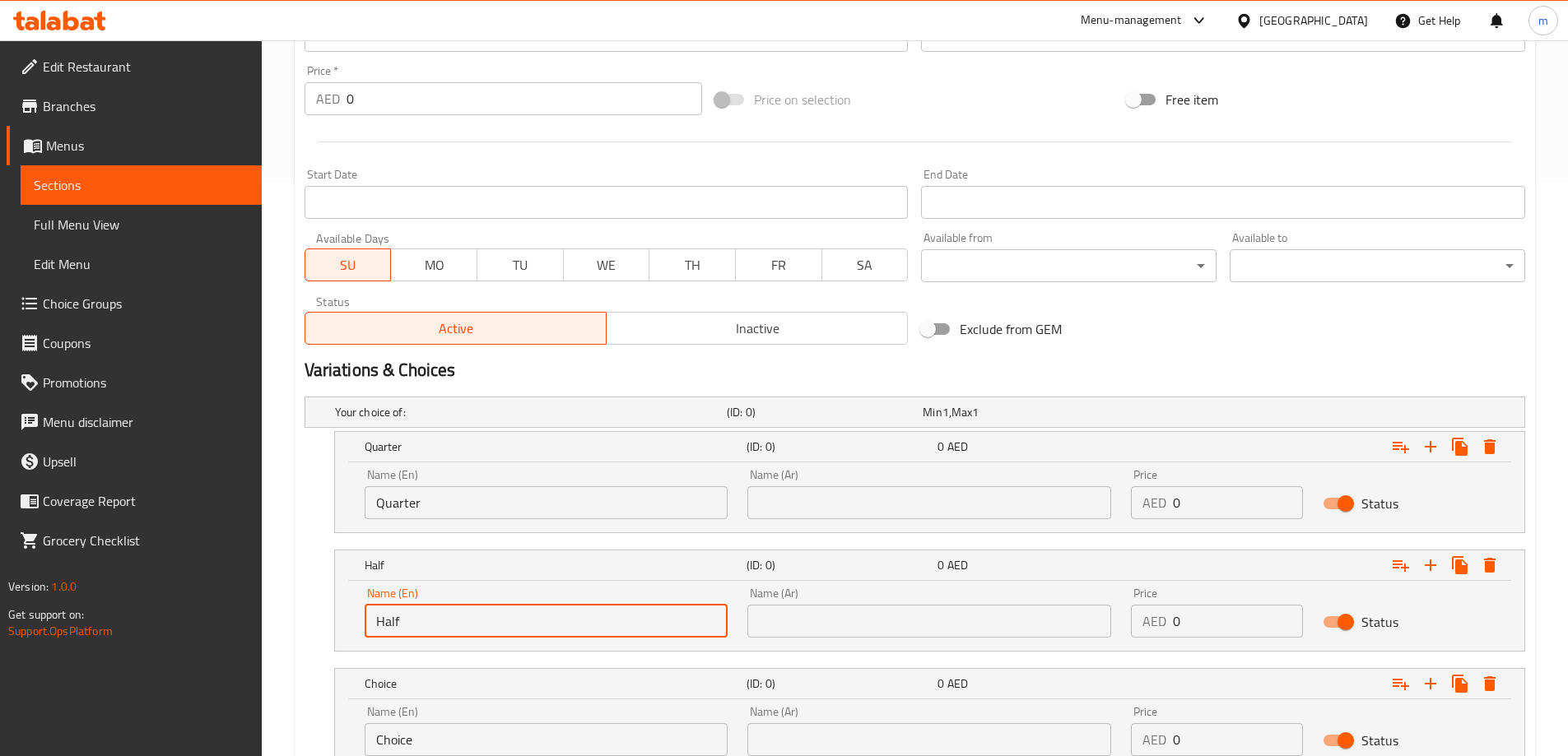
click at [460, 715] on div "Name (En) Choice Name (En)" at bounding box center [546, 731] width 364 height 50
click at [462, 729] on input "Choice" at bounding box center [546, 740] width 364 height 33
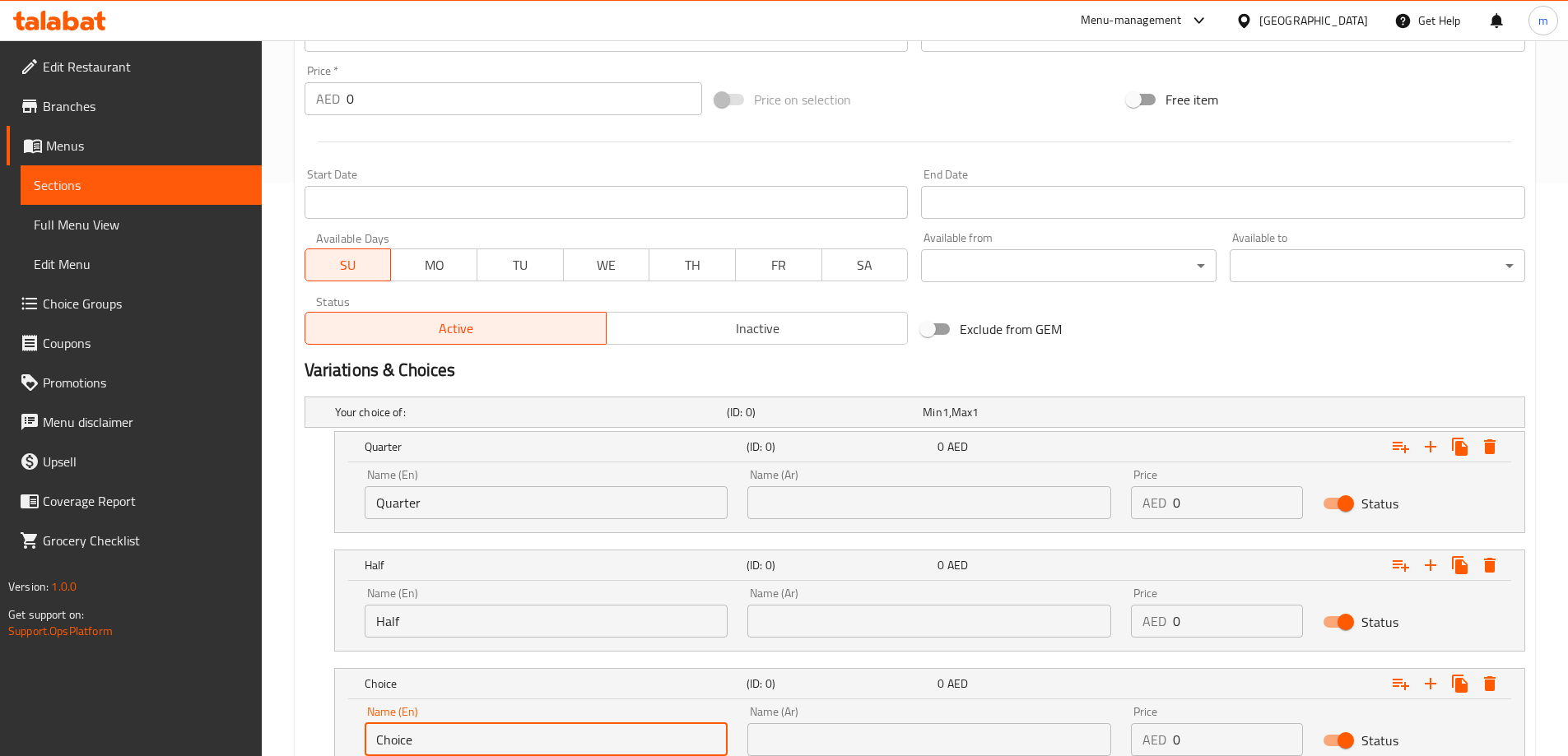
click at [462, 729] on input "Choice" at bounding box center [546, 740] width 364 height 33
type input "Full"
click at [766, 518] on input "text" at bounding box center [930, 502] width 364 height 33
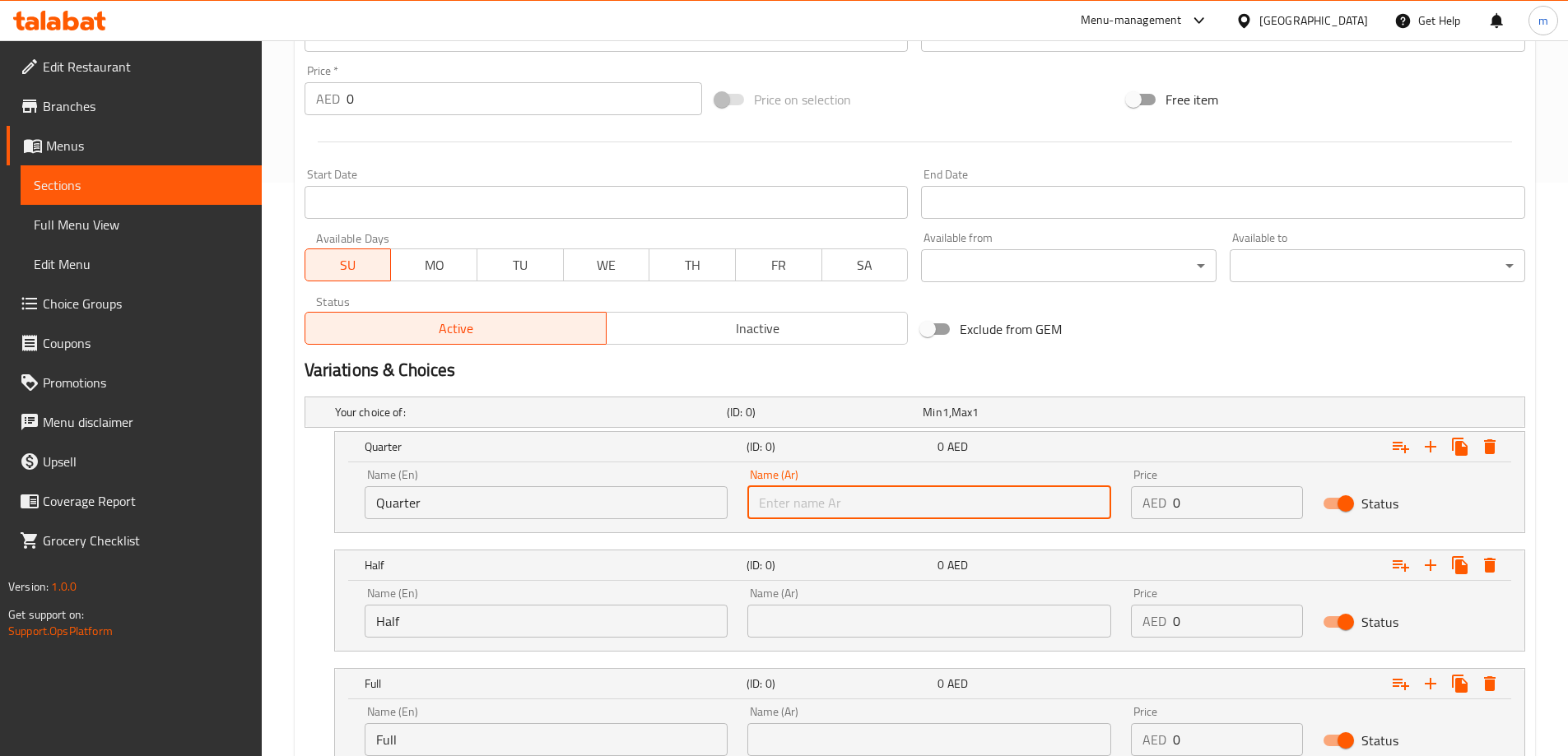
type input "ربع"
click at [878, 615] on input "text" at bounding box center [930, 621] width 364 height 33
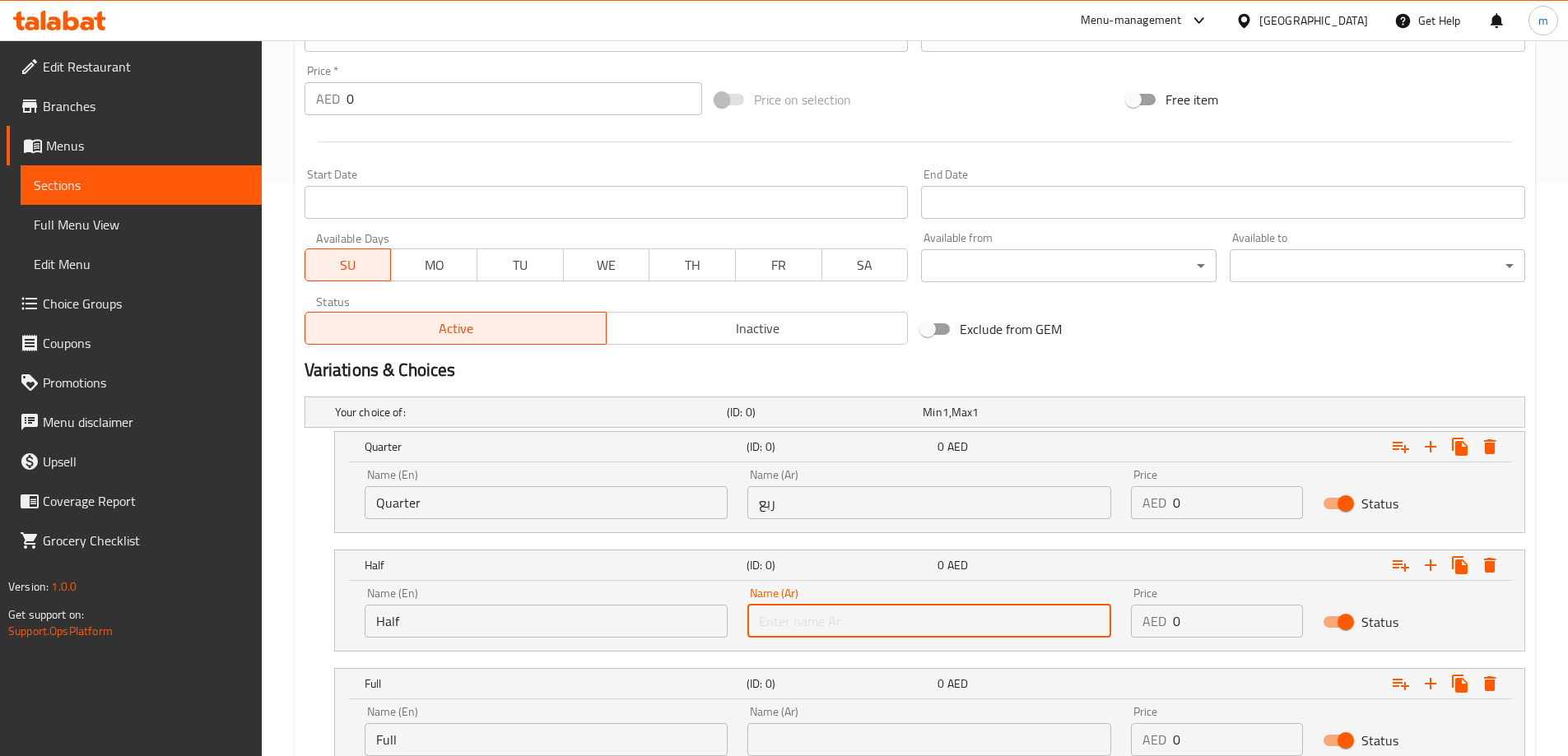
type input "نصف"
click at [845, 746] on input "text" at bounding box center [930, 740] width 364 height 33
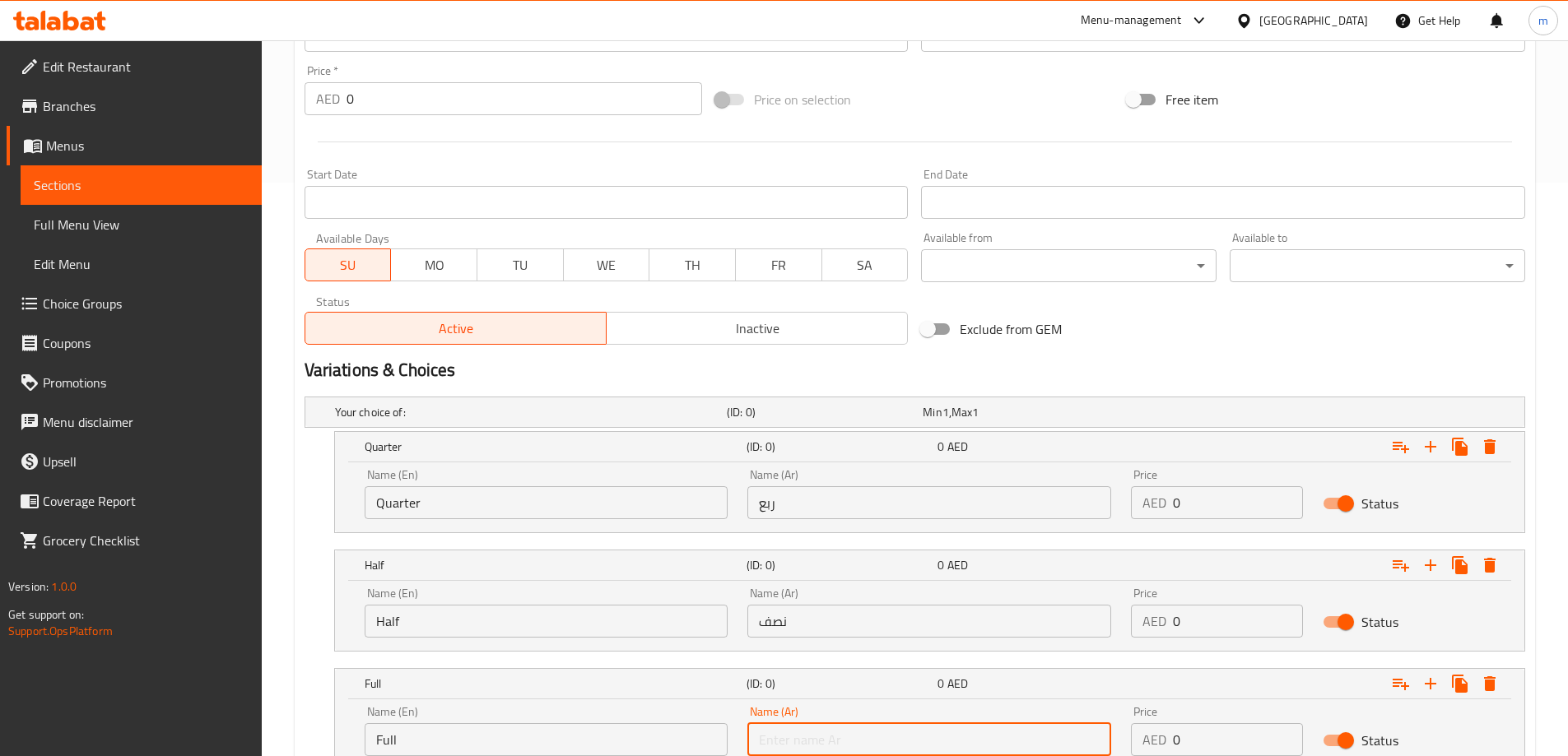
type input "كامل"
click at [1196, 486] on input "0" at bounding box center [1238, 502] width 130 height 33
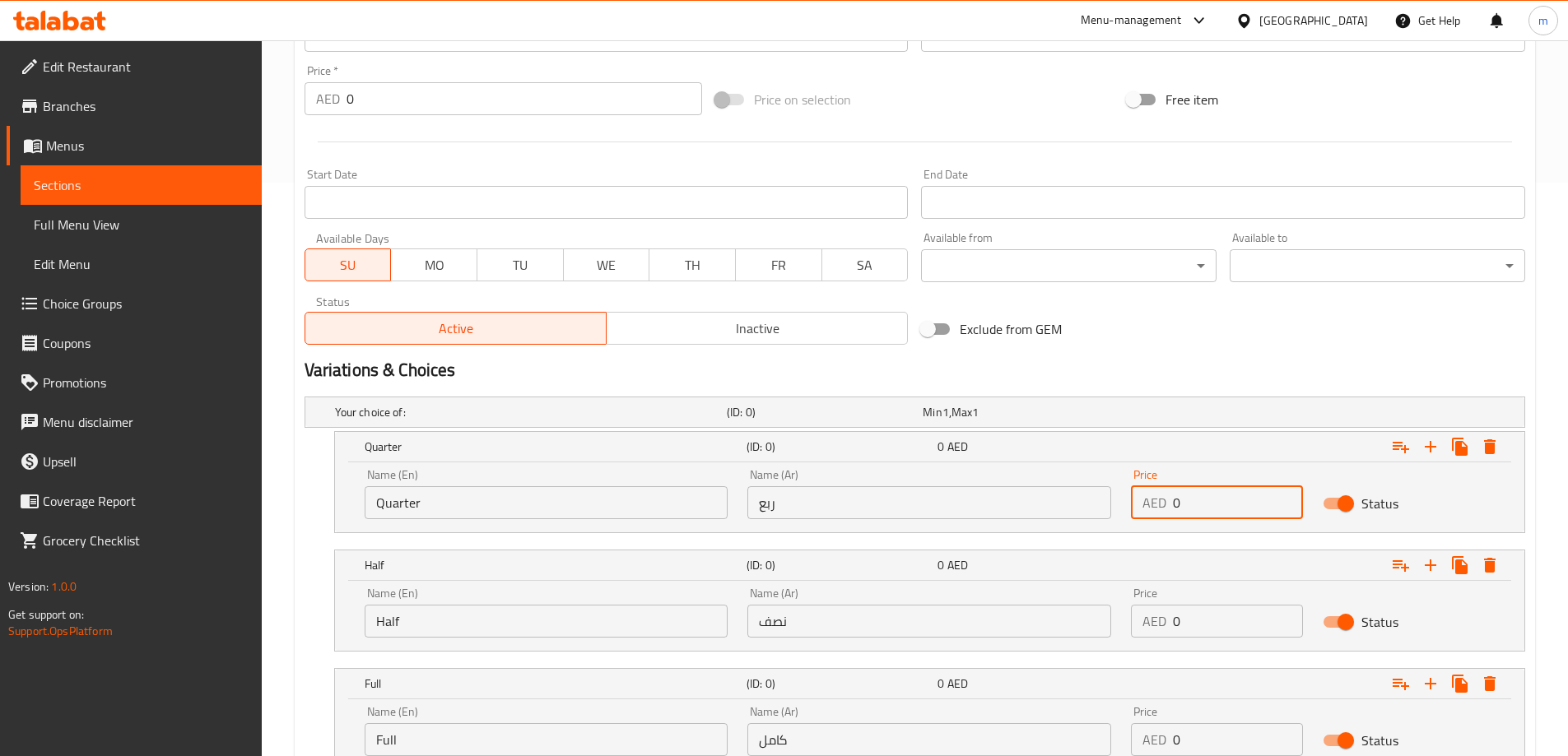
click at [1196, 486] on input "0" at bounding box center [1238, 502] width 130 height 33
type input "6"
click at [1256, 610] on input "0" at bounding box center [1238, 621] width 130 height 33
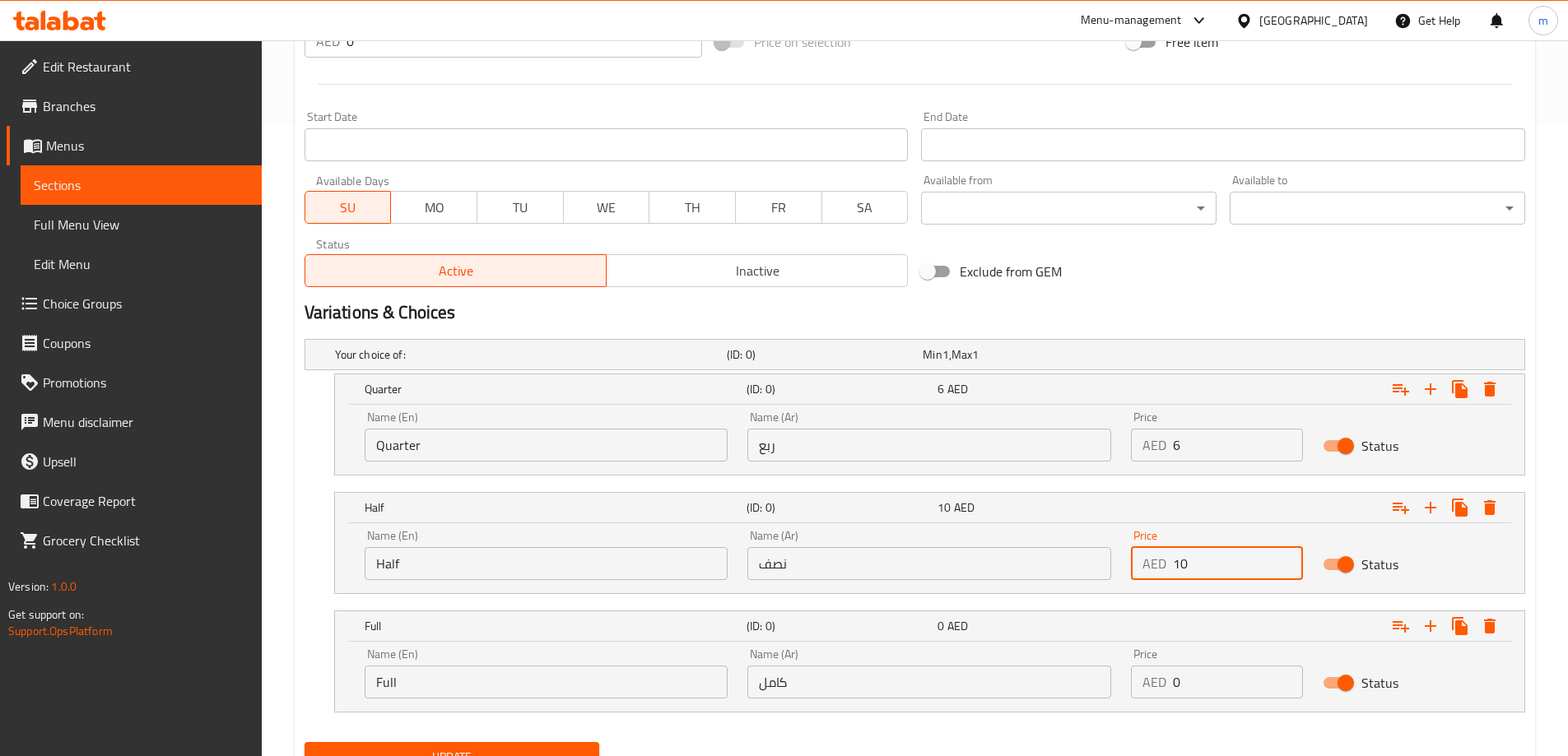
scroll to position [655, 0]
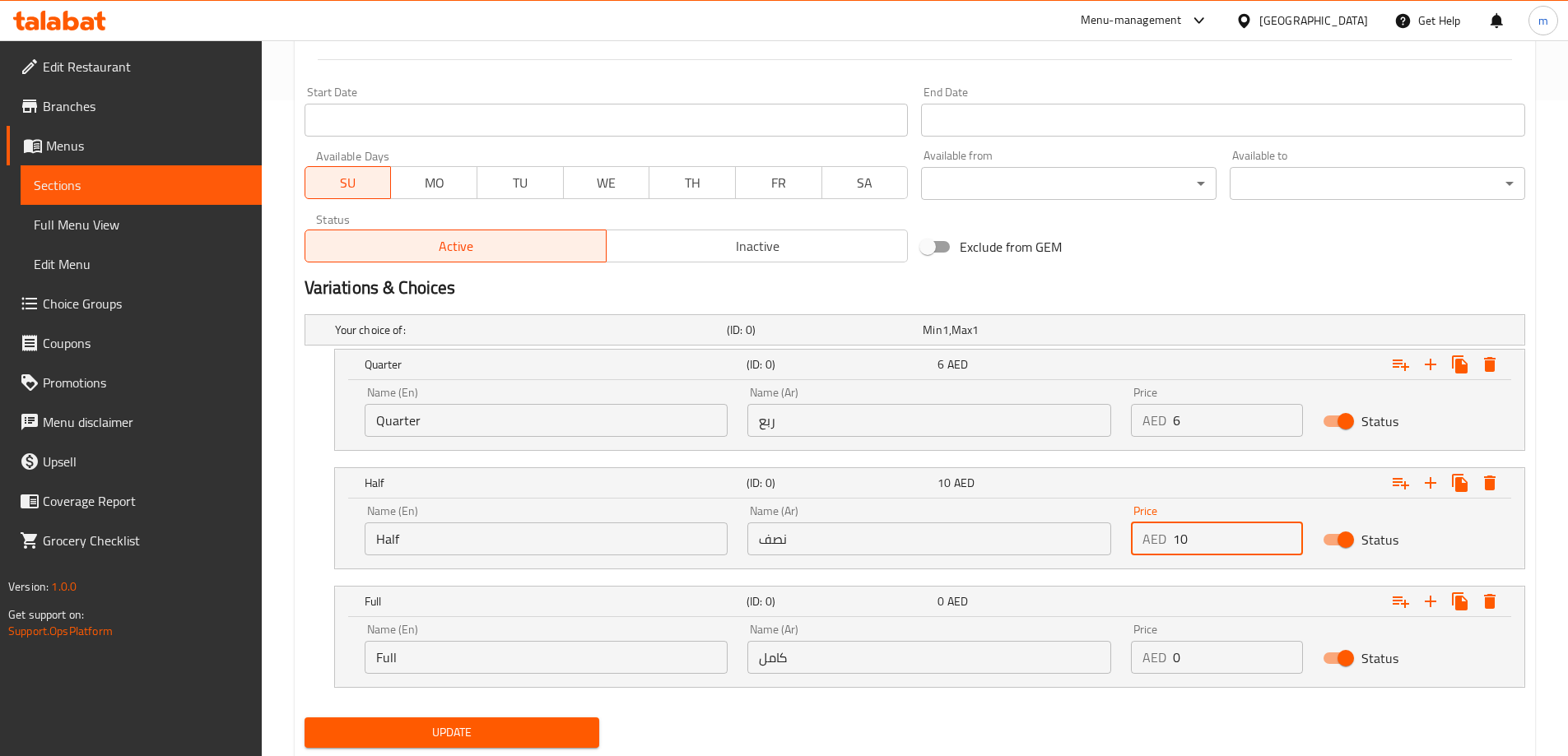
type input "10"
click at [1204, 668] on input "0" at bounding box center [1238, 657] width 130 height 33
type input "15"
click at [424, 729] on span "Update" at bounding box center [452, 732] width 269 height 20
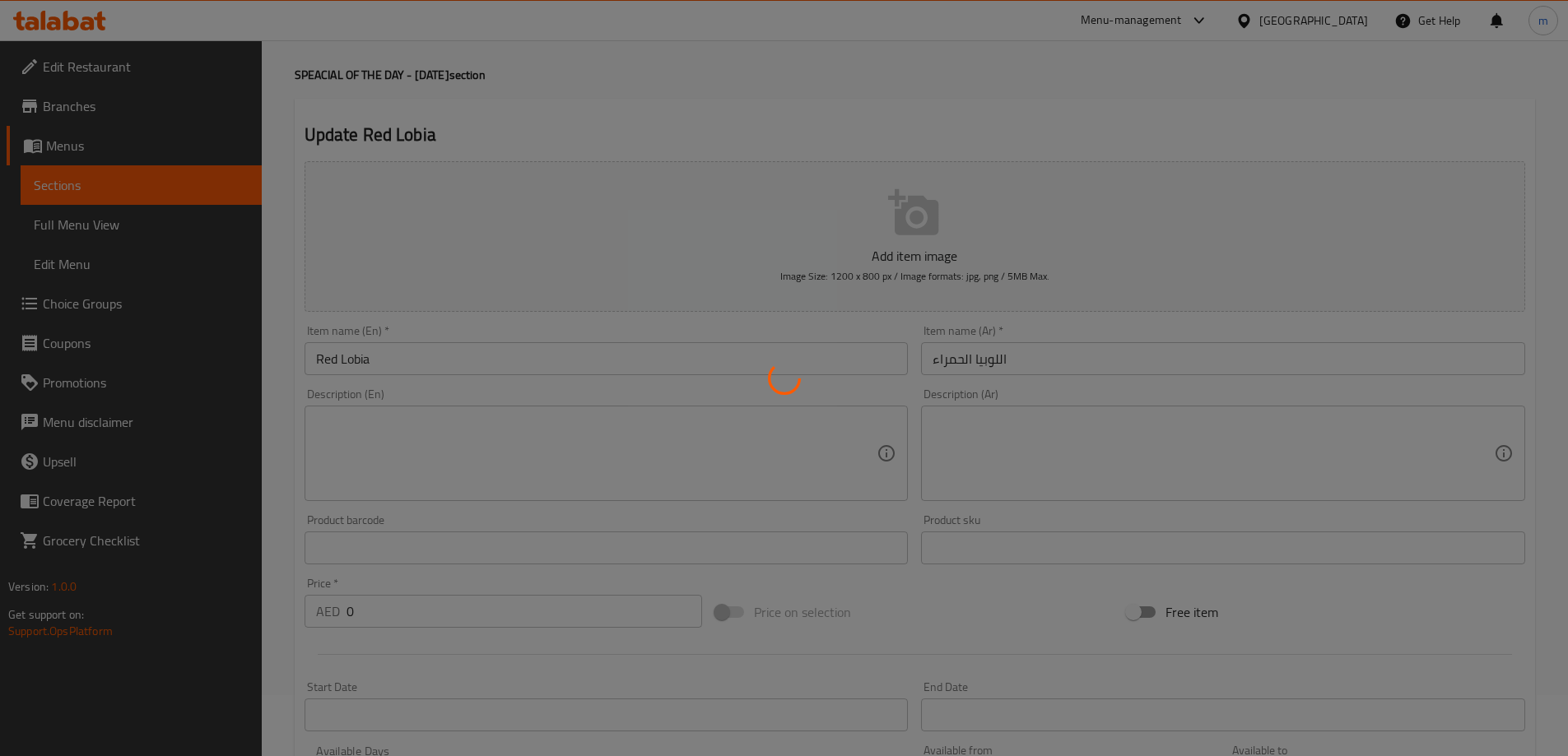
scroll to position [0, 0]
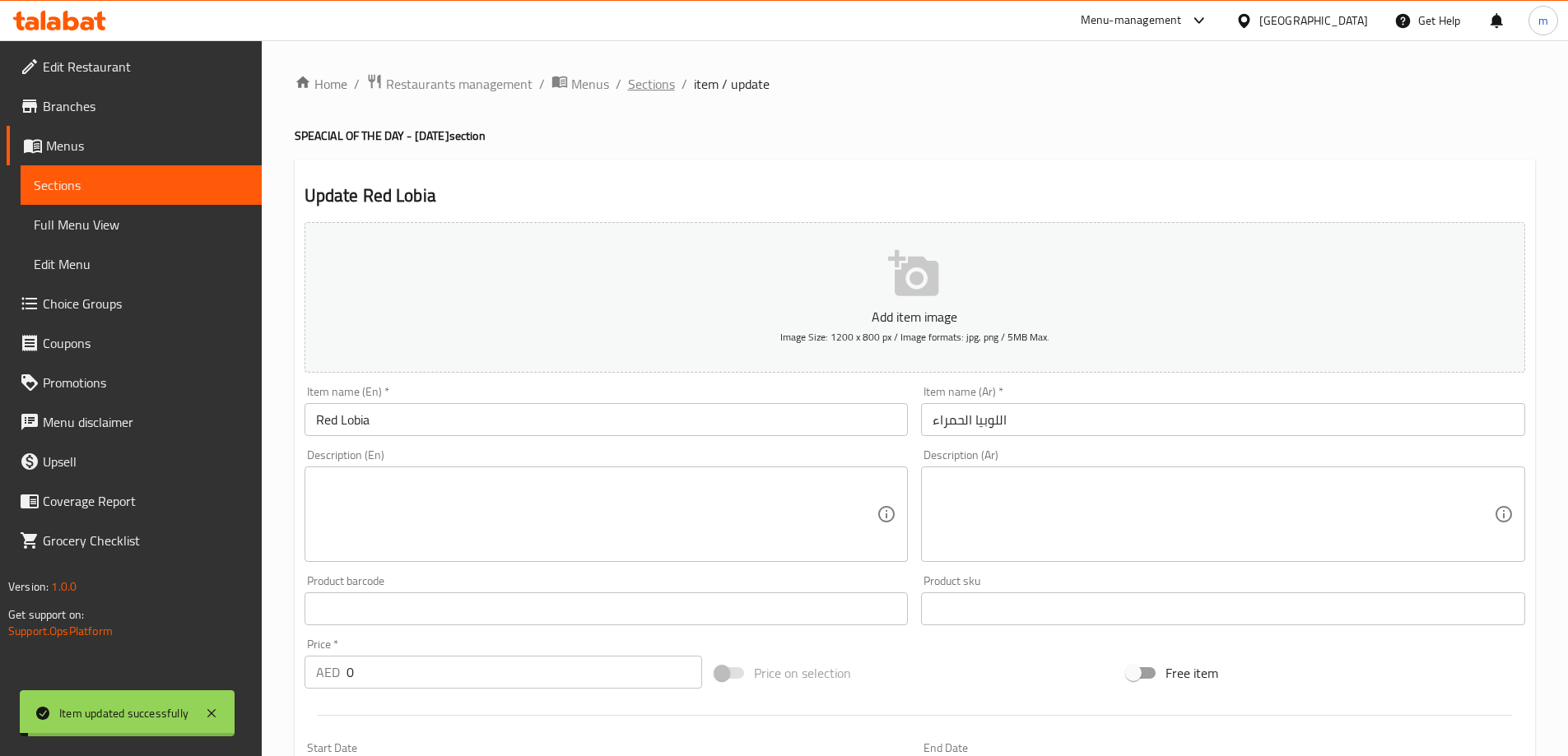
click at [655, 82] on span "Sections" at bounding box center [651, 83] width 46 height 19
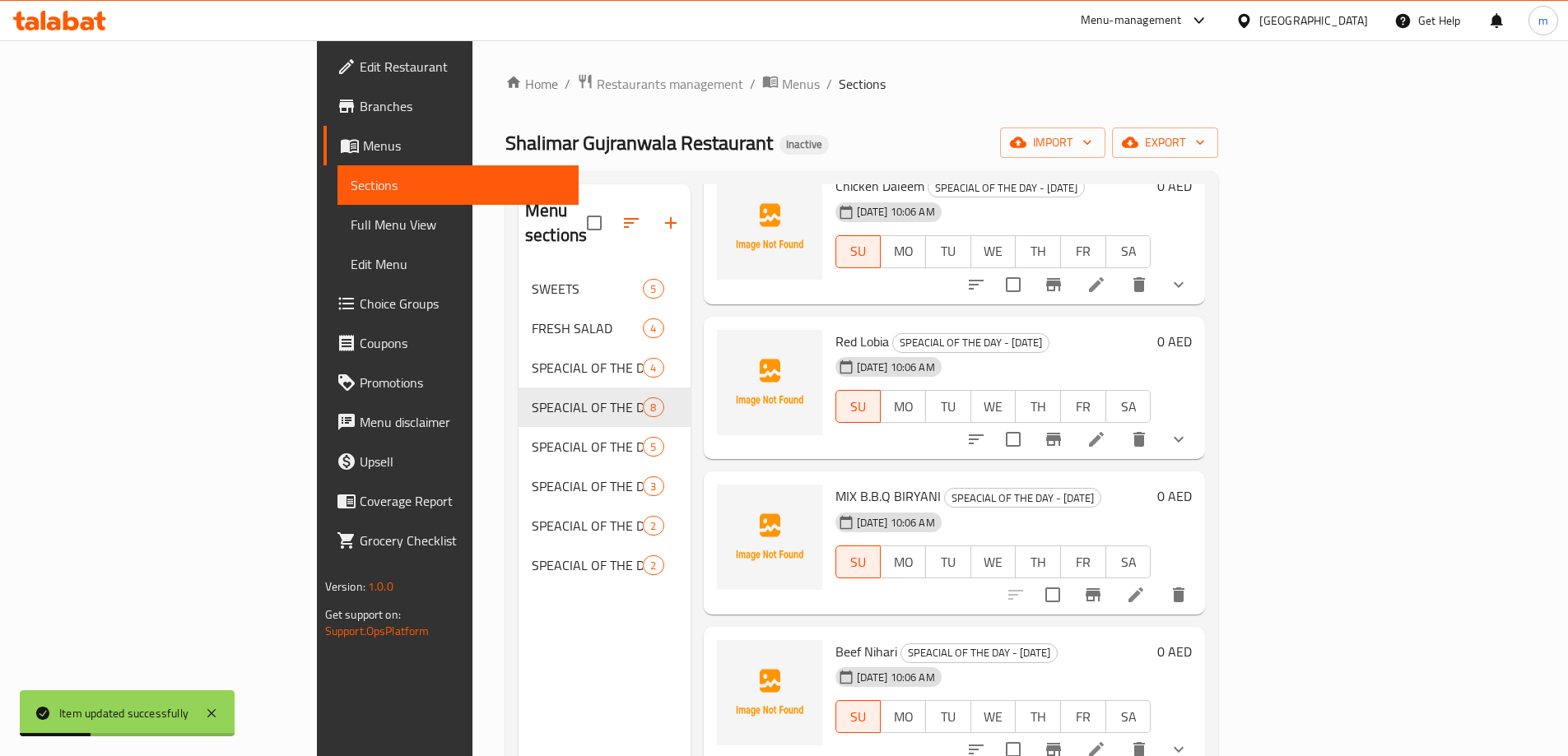
scroll to position [494, 0]
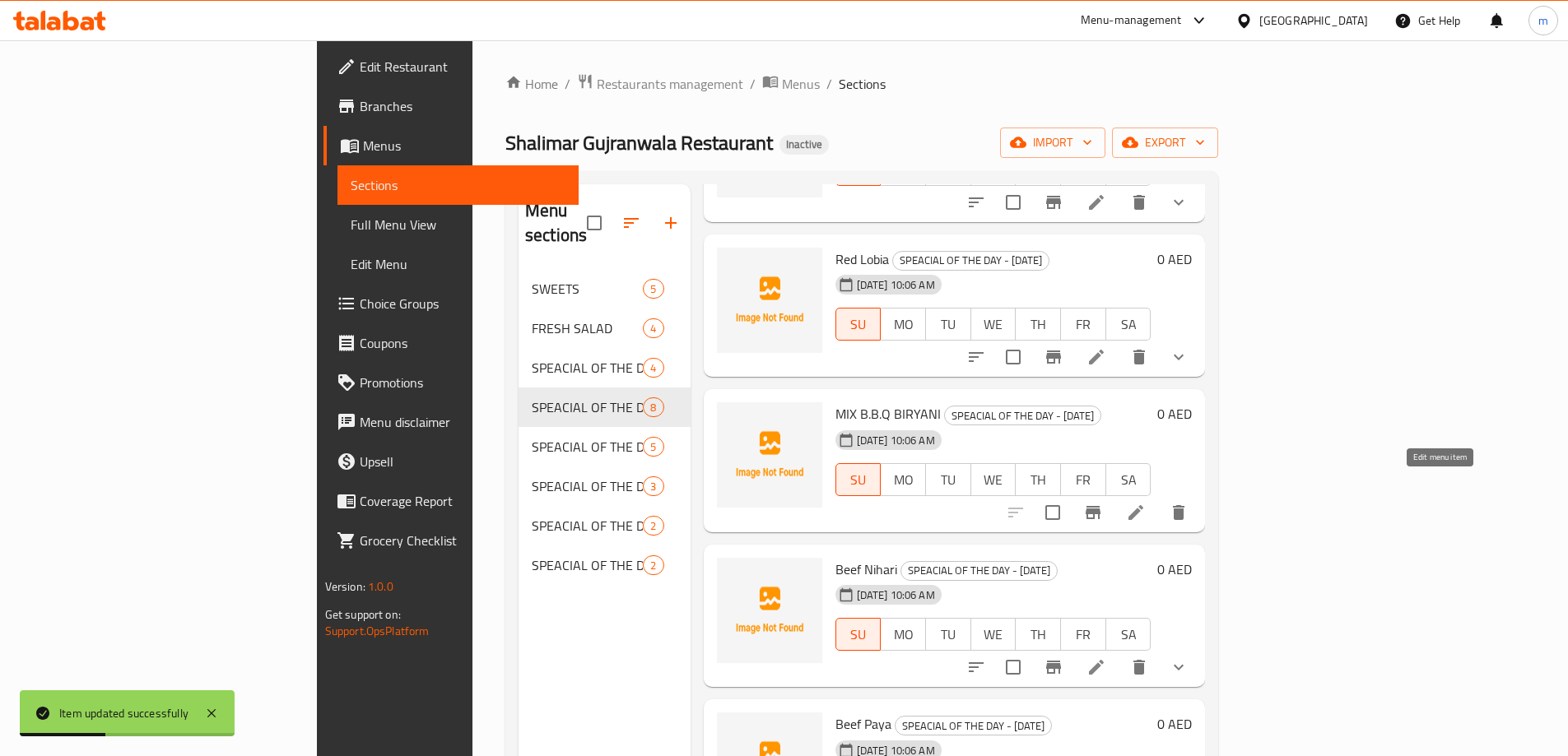
click at [1143, 505] on icon at bounding box center [1135, 512] width 15 height 15
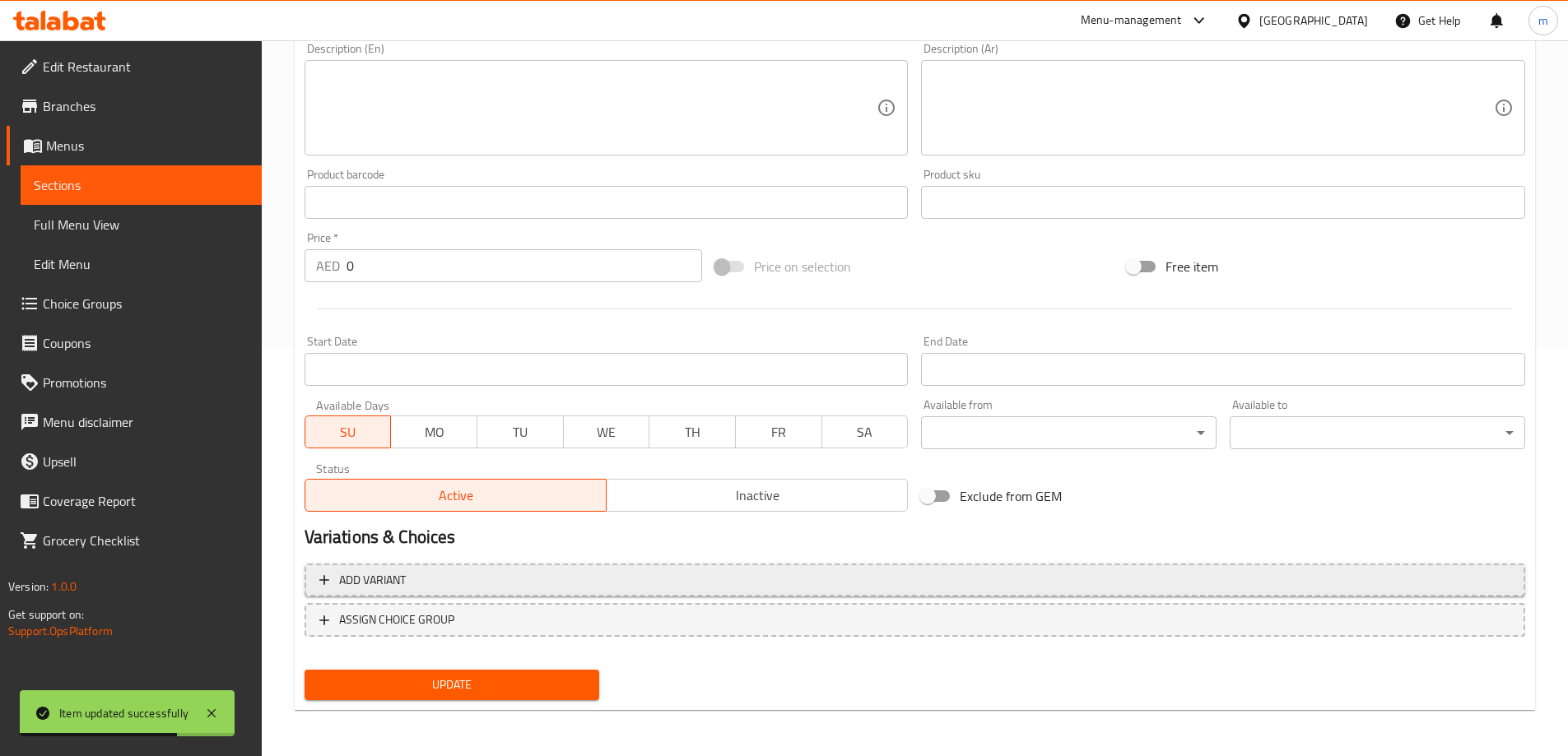
click at [1332, 572] on span "Add variant" at bounding box center [915, 580] width 1191 height 20
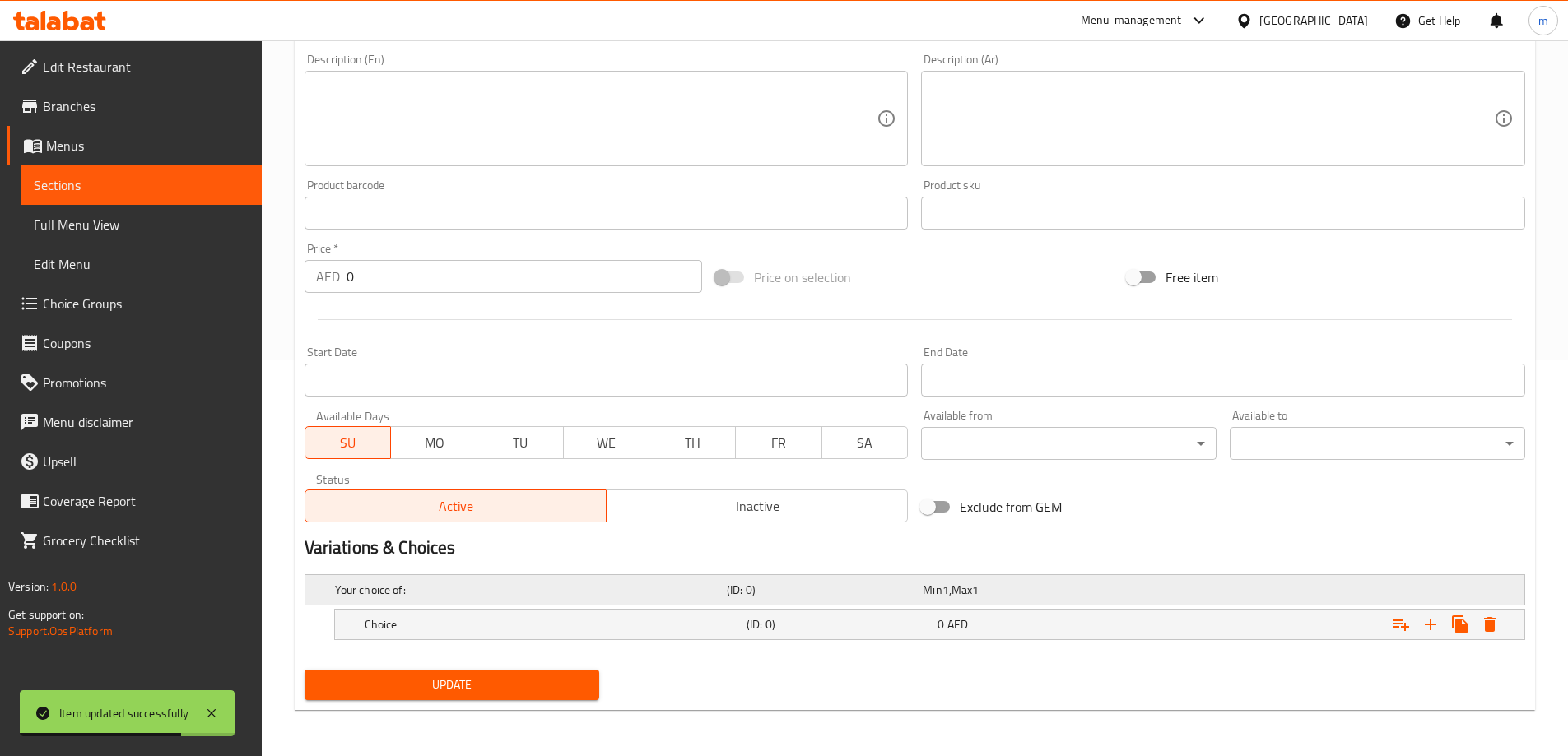
scroll to position [396, 0]
click at [1422, 619] on icon "Expand" at bounding box center [1430, 624] width 19 height 19
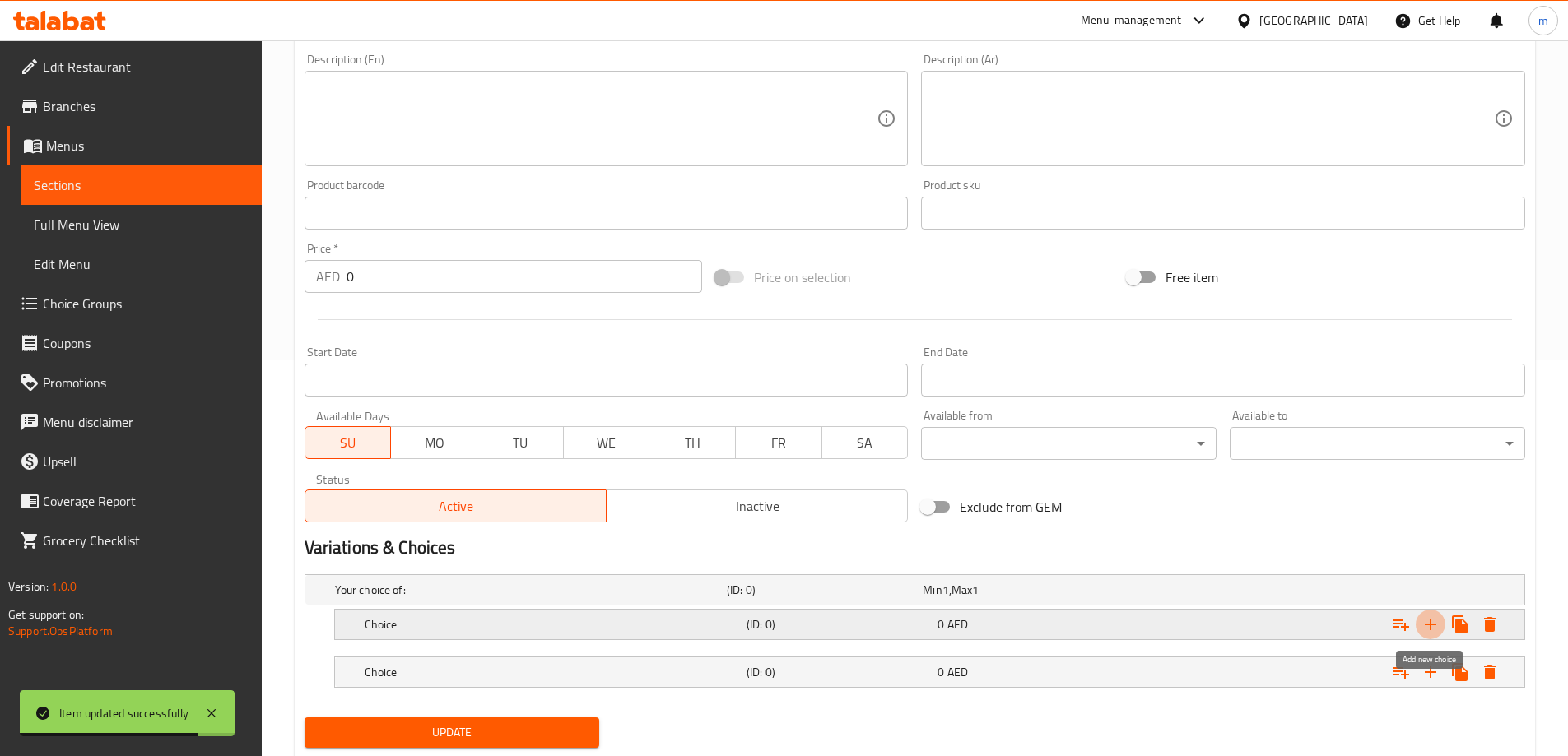
click at [1422, 619] on icon "Expand" at bounding box center [1430, 624] width 19 height 19
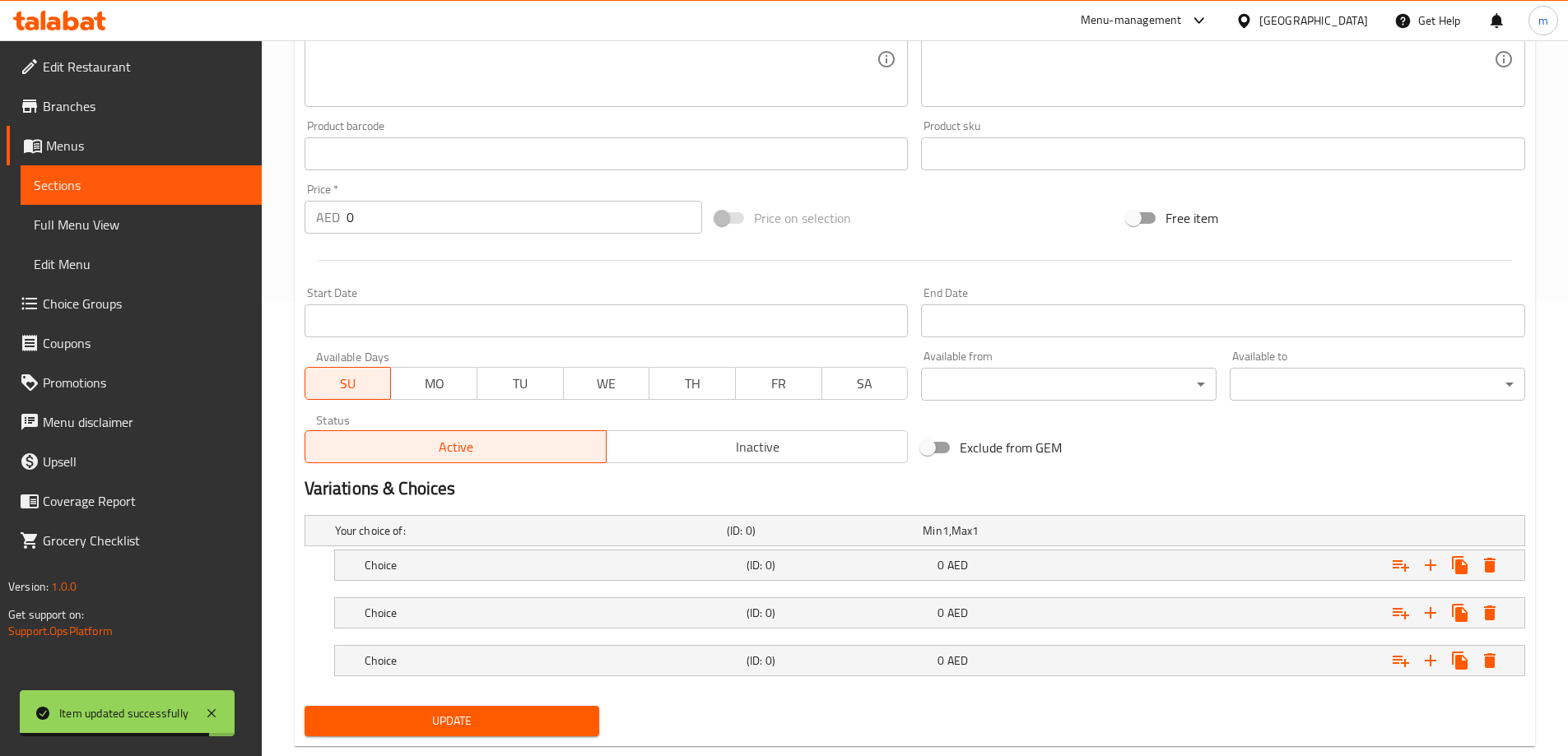
scroll to position [491, 0]
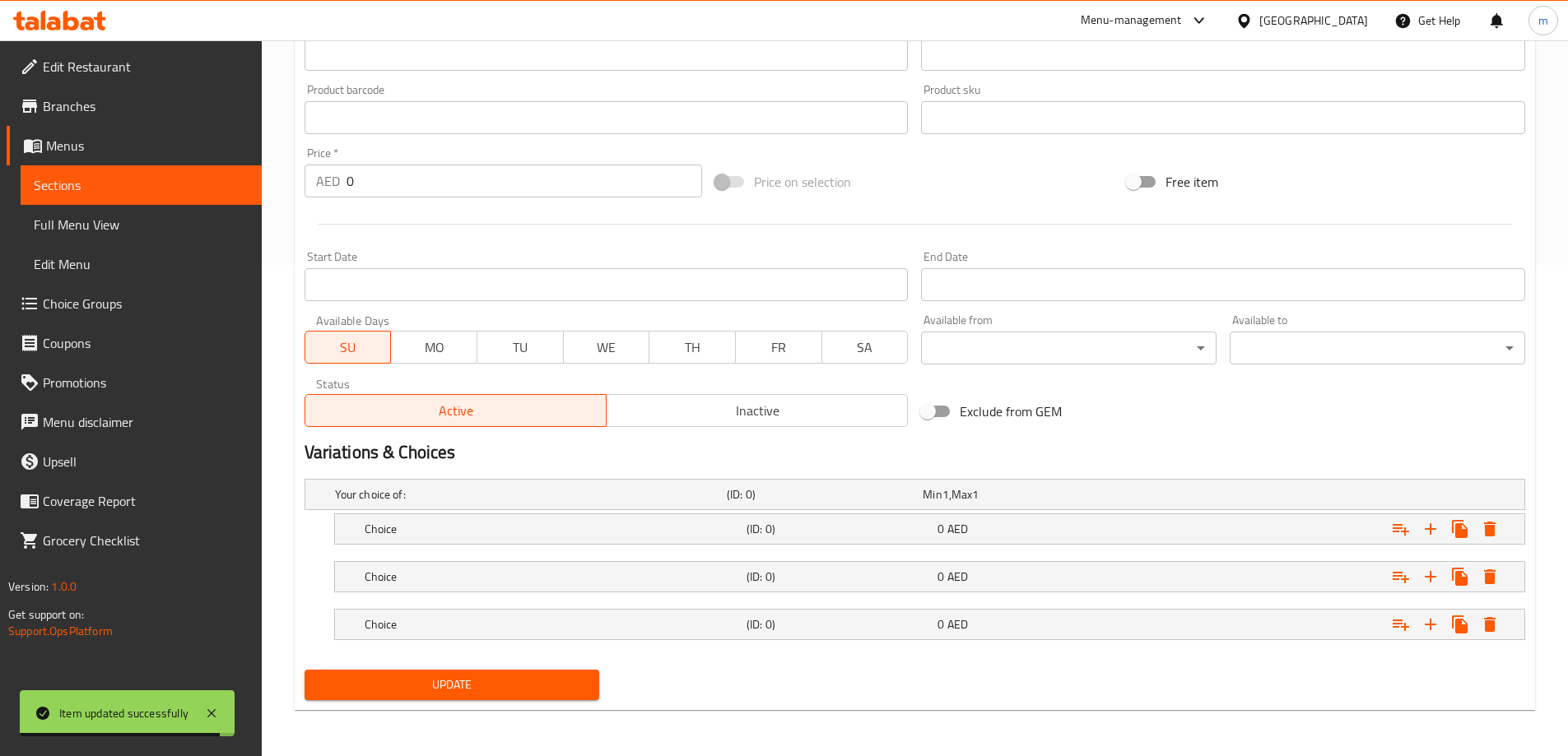
click at [997, 604] on nav at bounding box center [914, 602] width 1220 height 14
click at [989, 578] on div "0 AED" at bounding box center [1030, 576] width 184 height 16
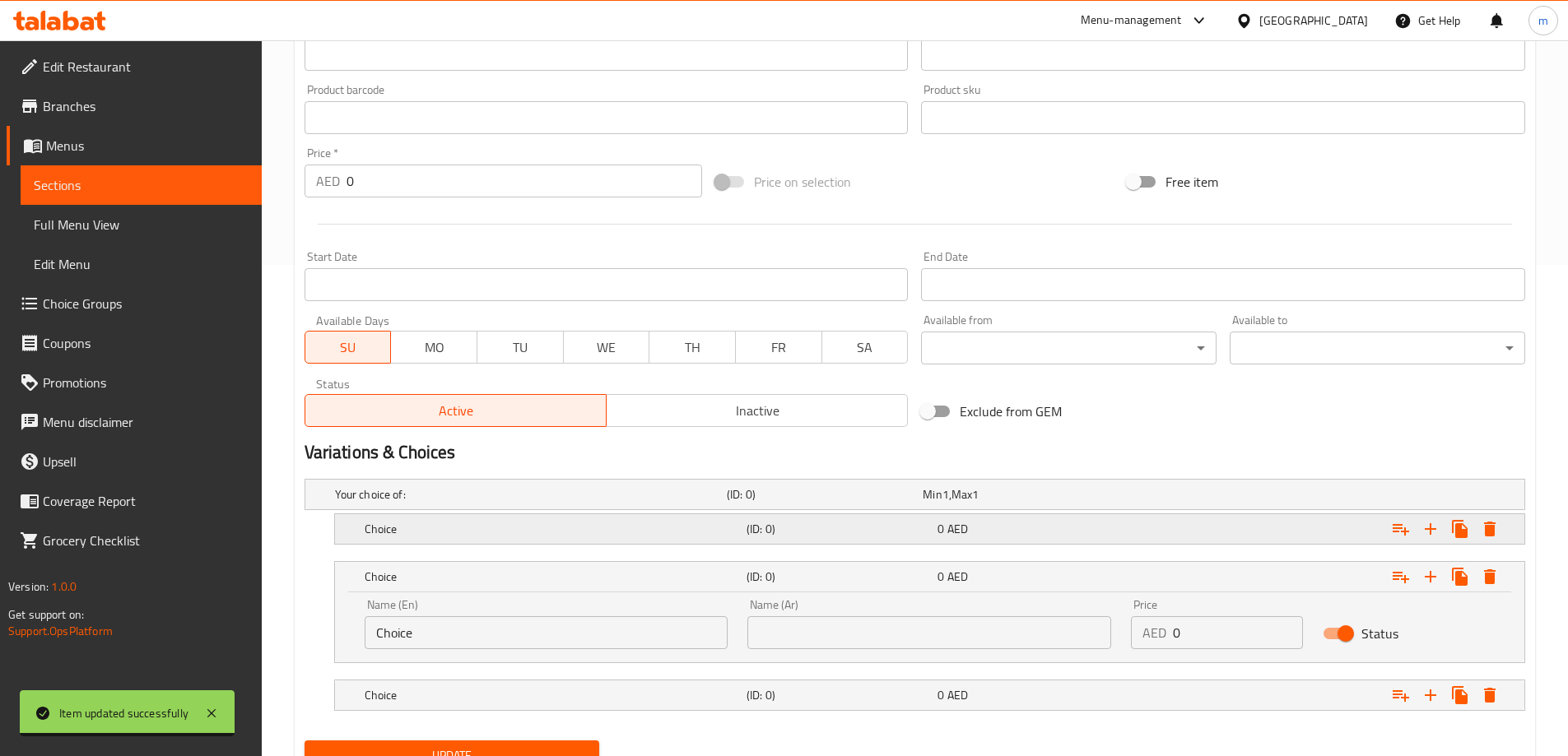
click at [991, 539] on div "0 AED" at bounding box center [1029, 529] width 191 height 23
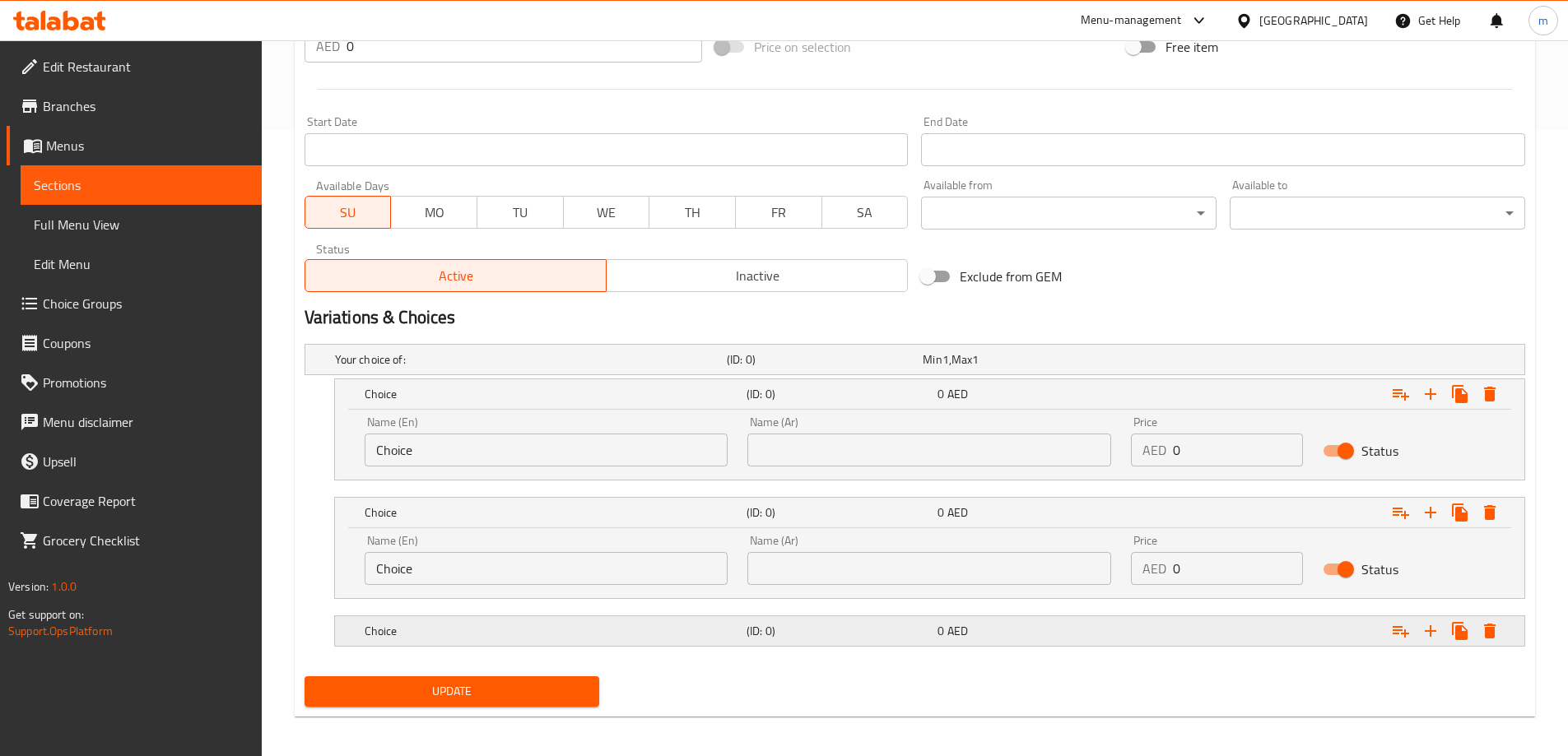
scroll to position [632, 0]
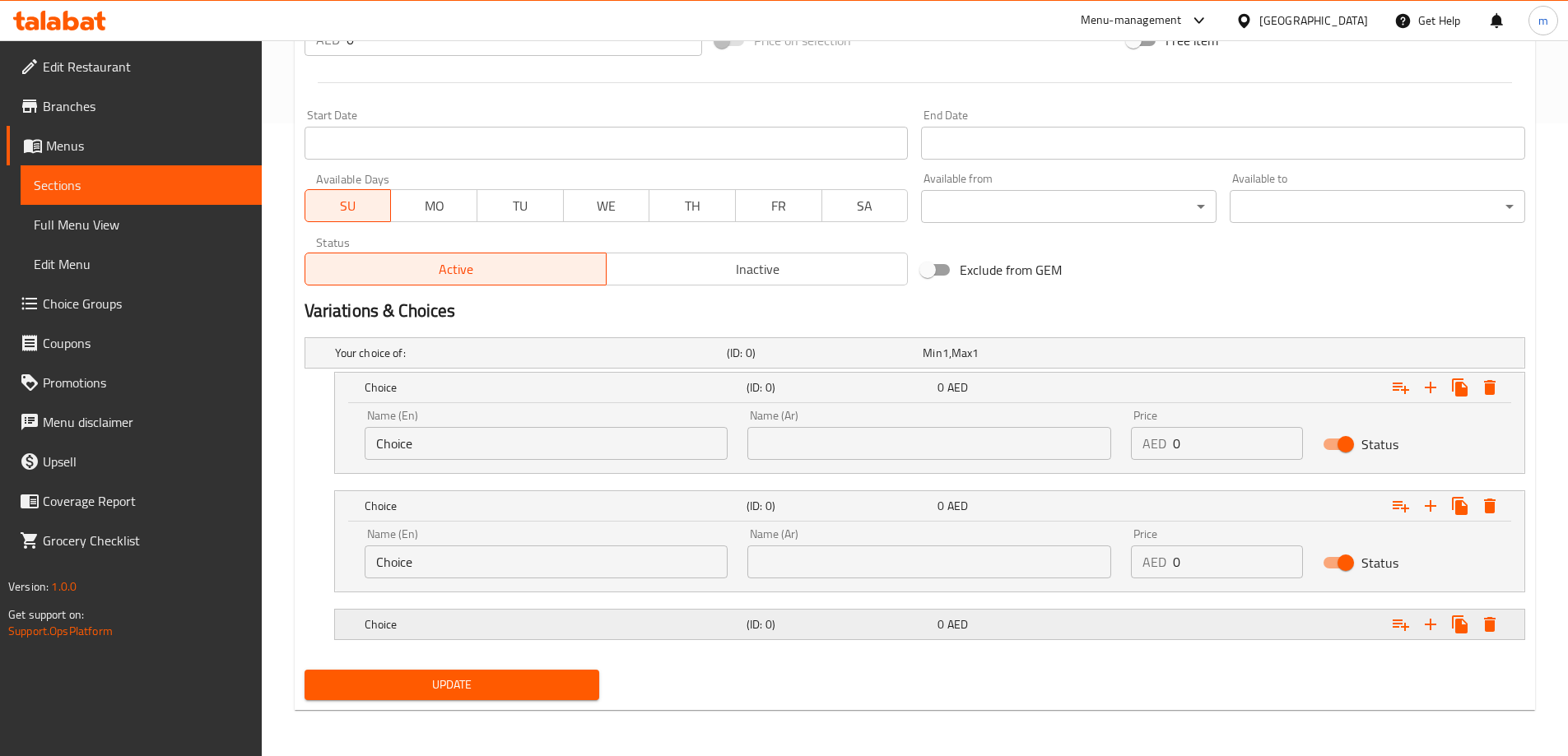
click at [892, 618] on h5 "(ID: 0)" at bounding box center [839, 623] width 184 height 16
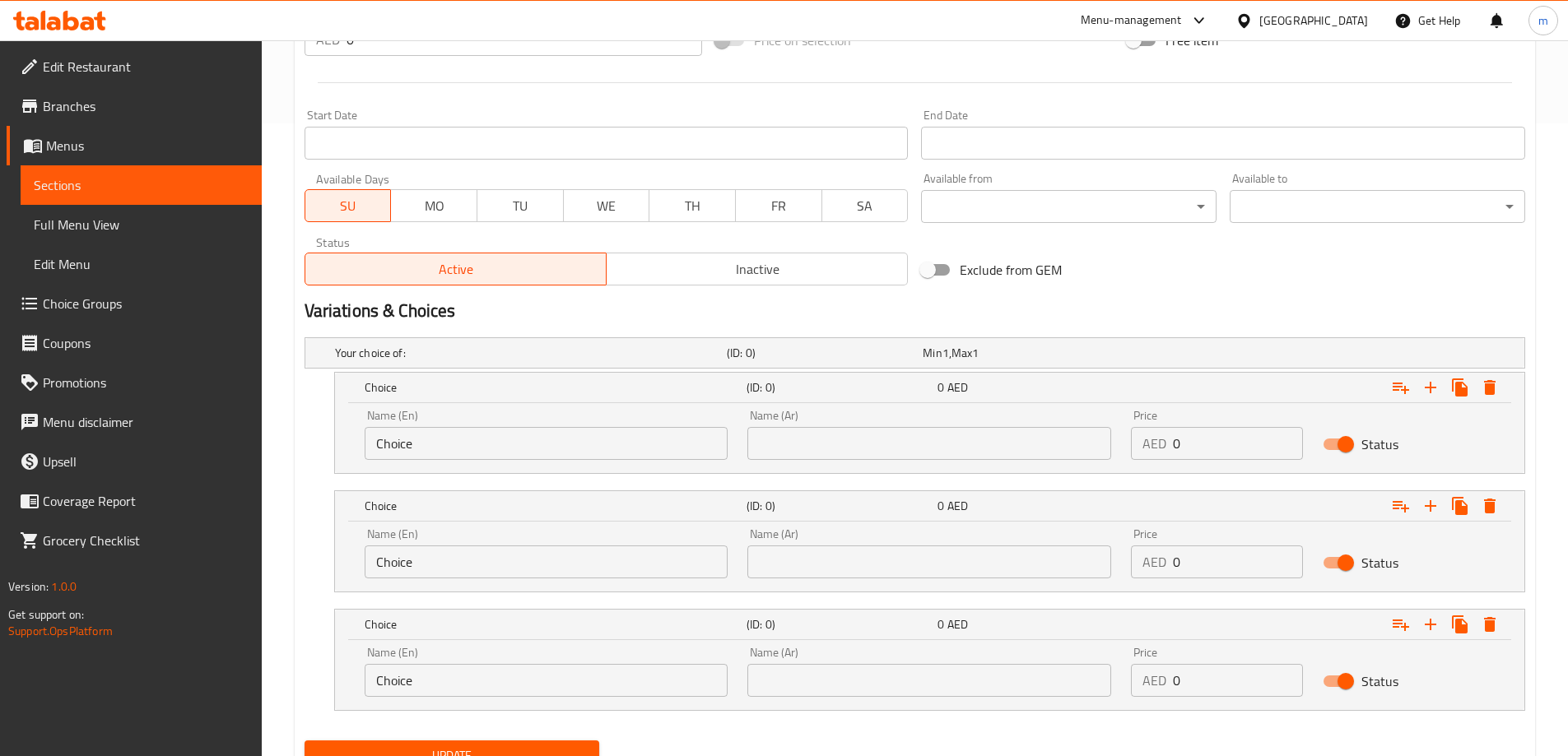
click at [464, 429] on input "Choice" at bounding box center [546, 443] width 364 height 33
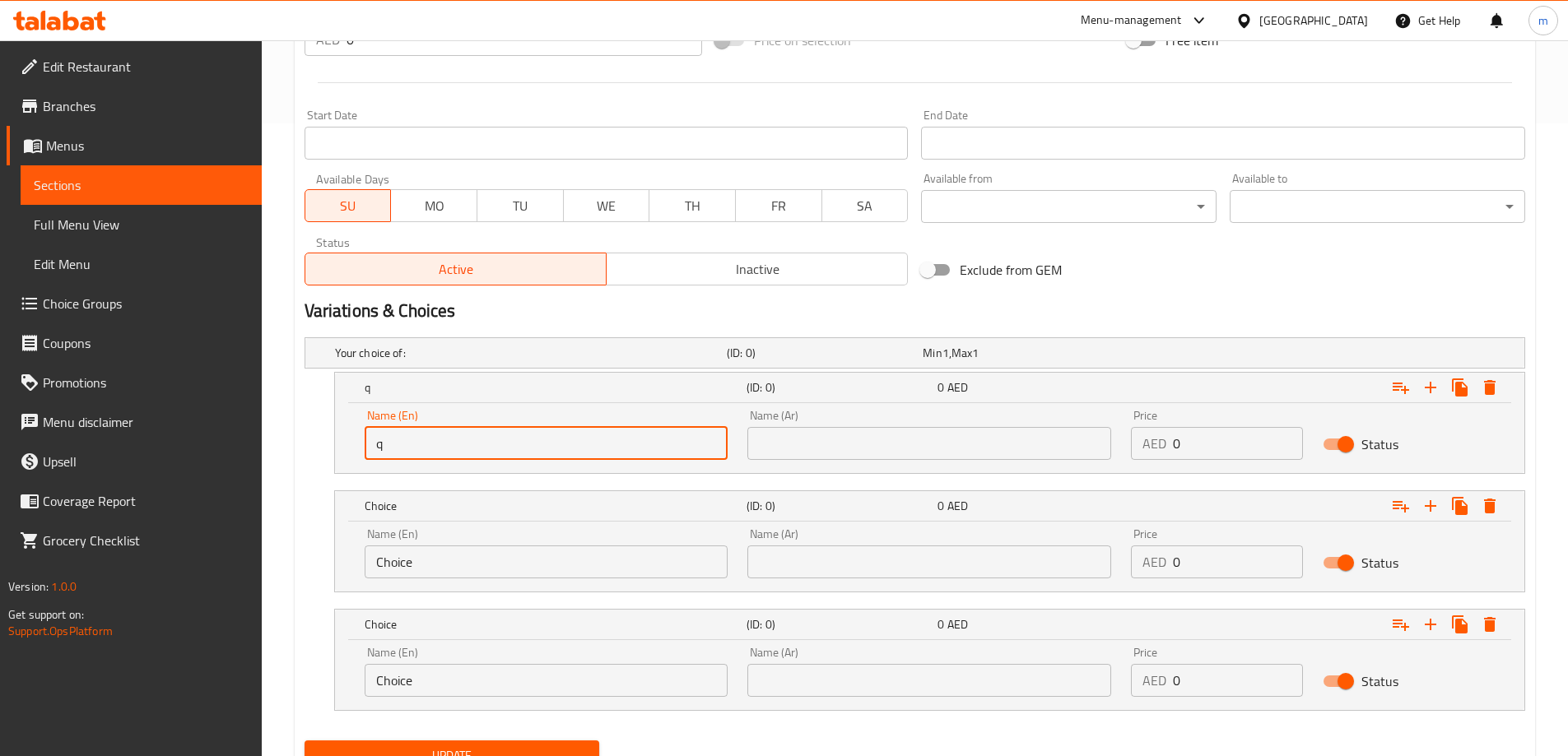
type input "Quarter"
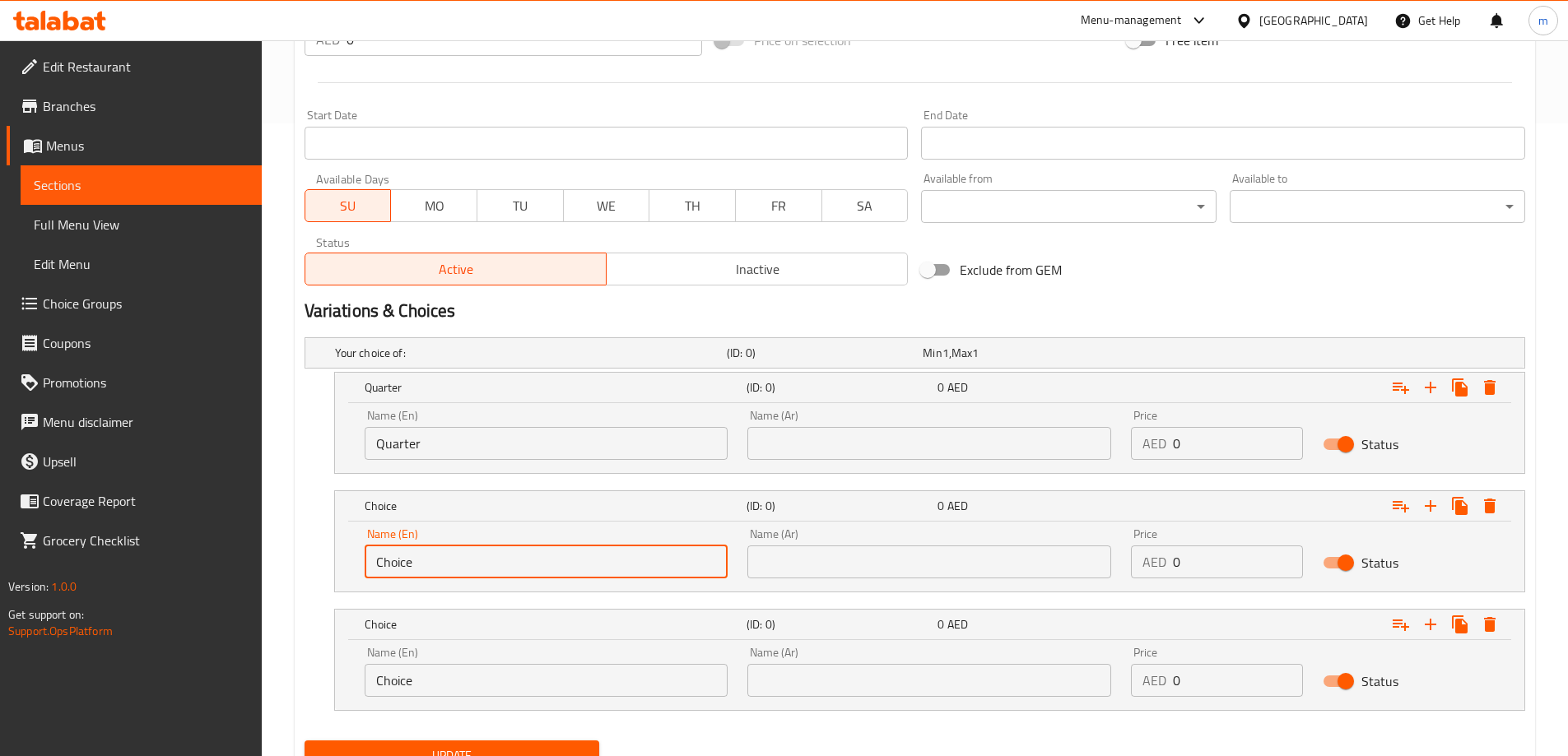
click at [469, 550] on input "Choice" at bounding box center [546, 561] width 364 height 33
type input "Half"
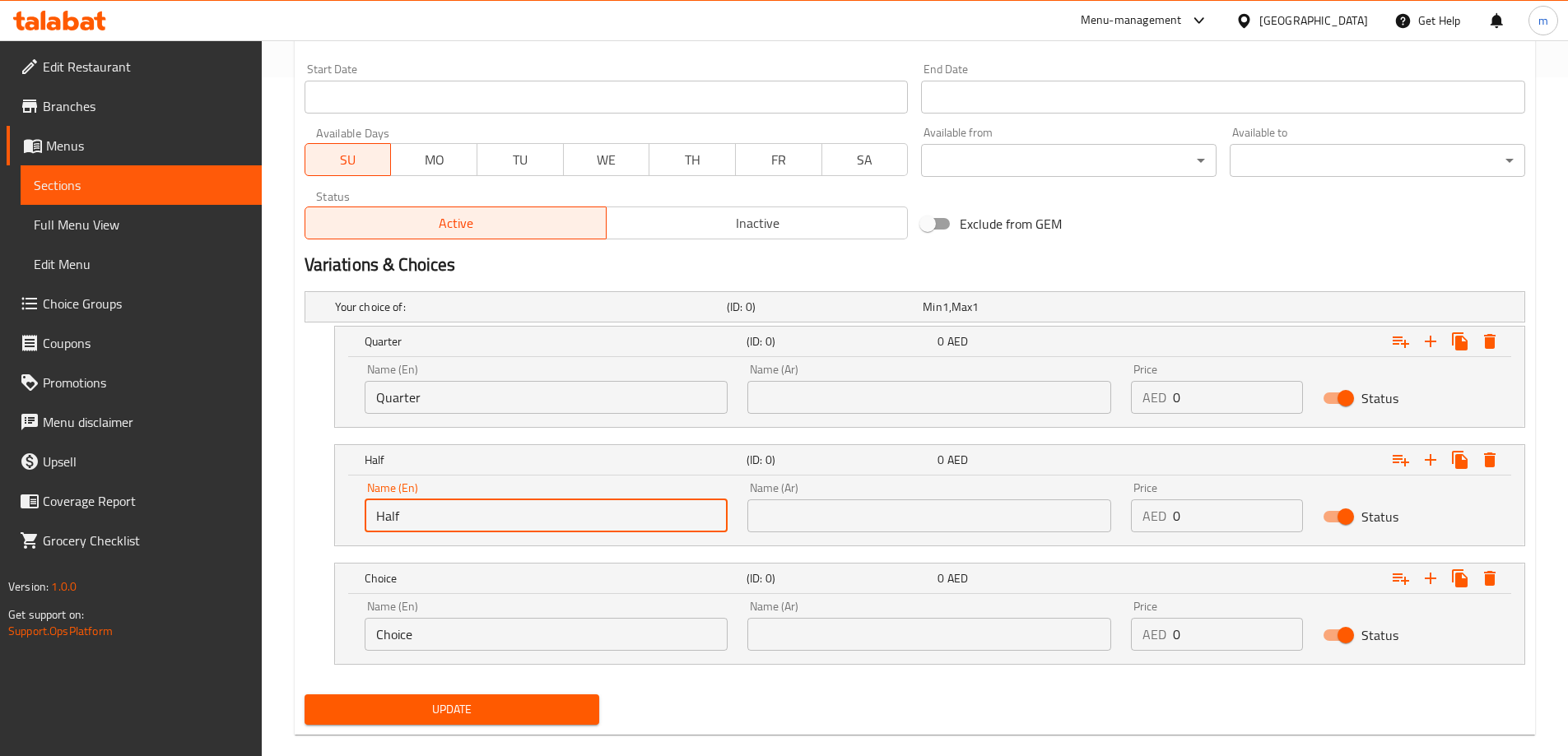
scroll to position [704, 0]
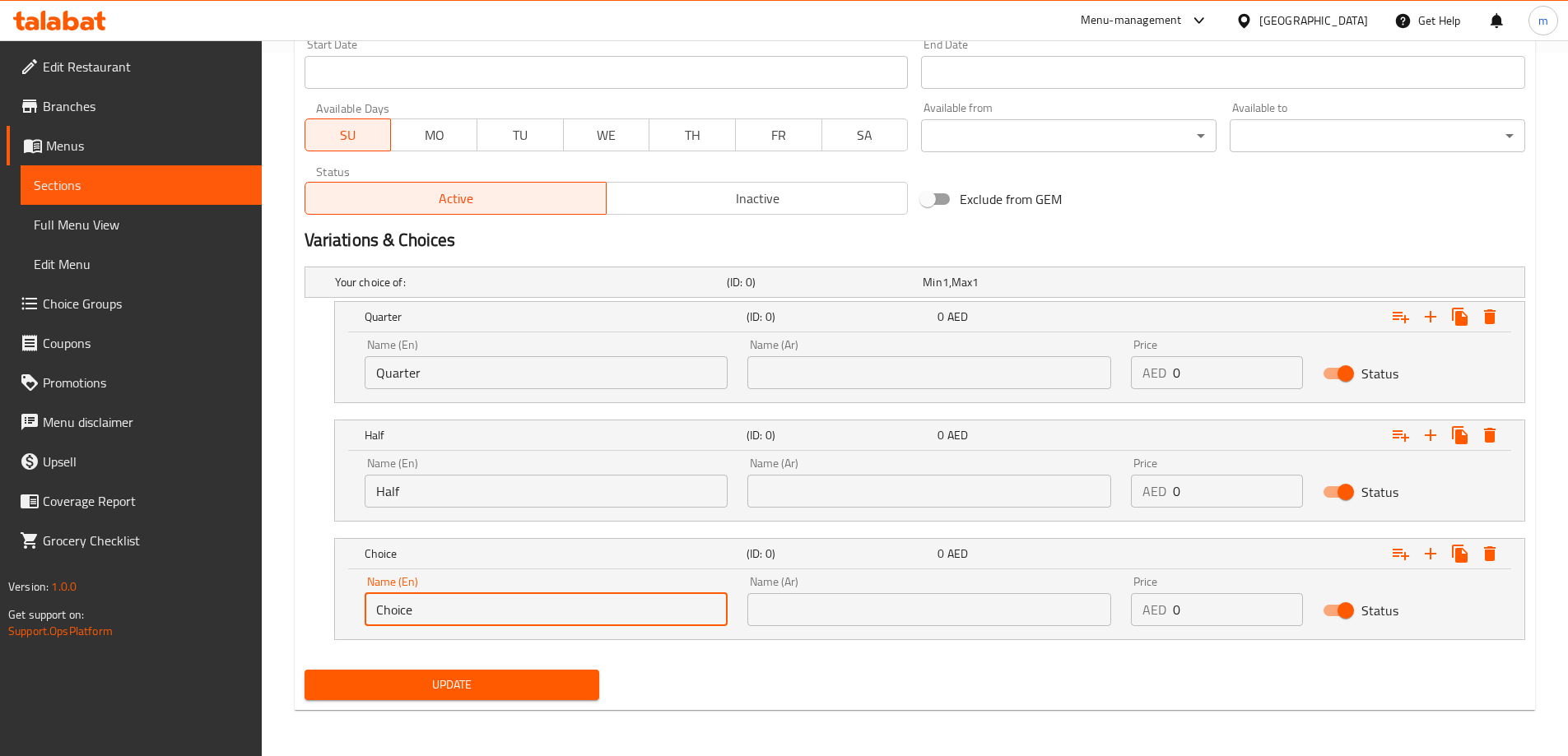
click at [474, 593] on input "Choice" at bounding box center [546, 610] width 364 height 33
type input "Full"
click at [819, 369] on input "text" at bounding box center [930, 373] width 364 height 33
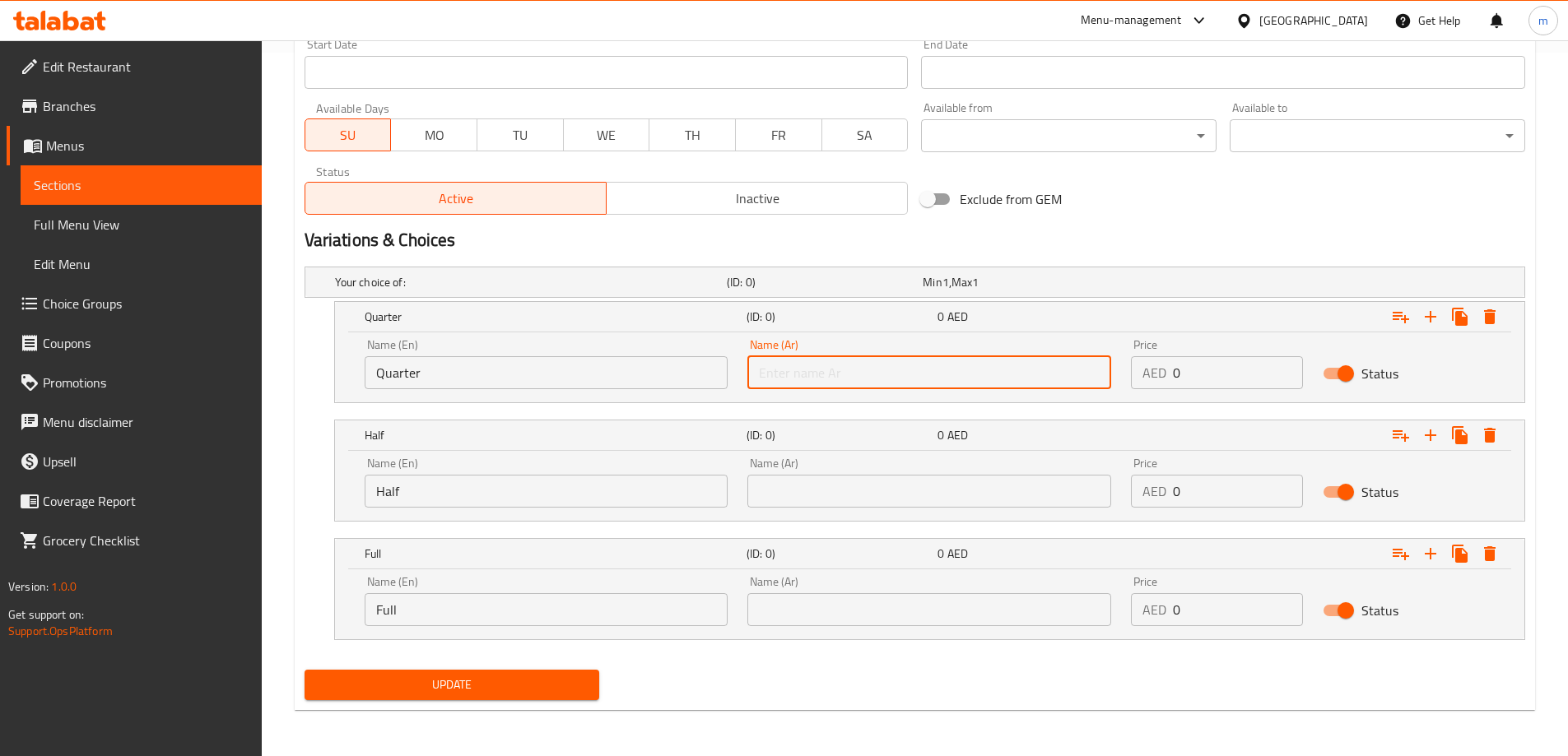
type input "ربع"
click at [872, 506] on input "text" at bounding box center [930, 491] width 364 height 33
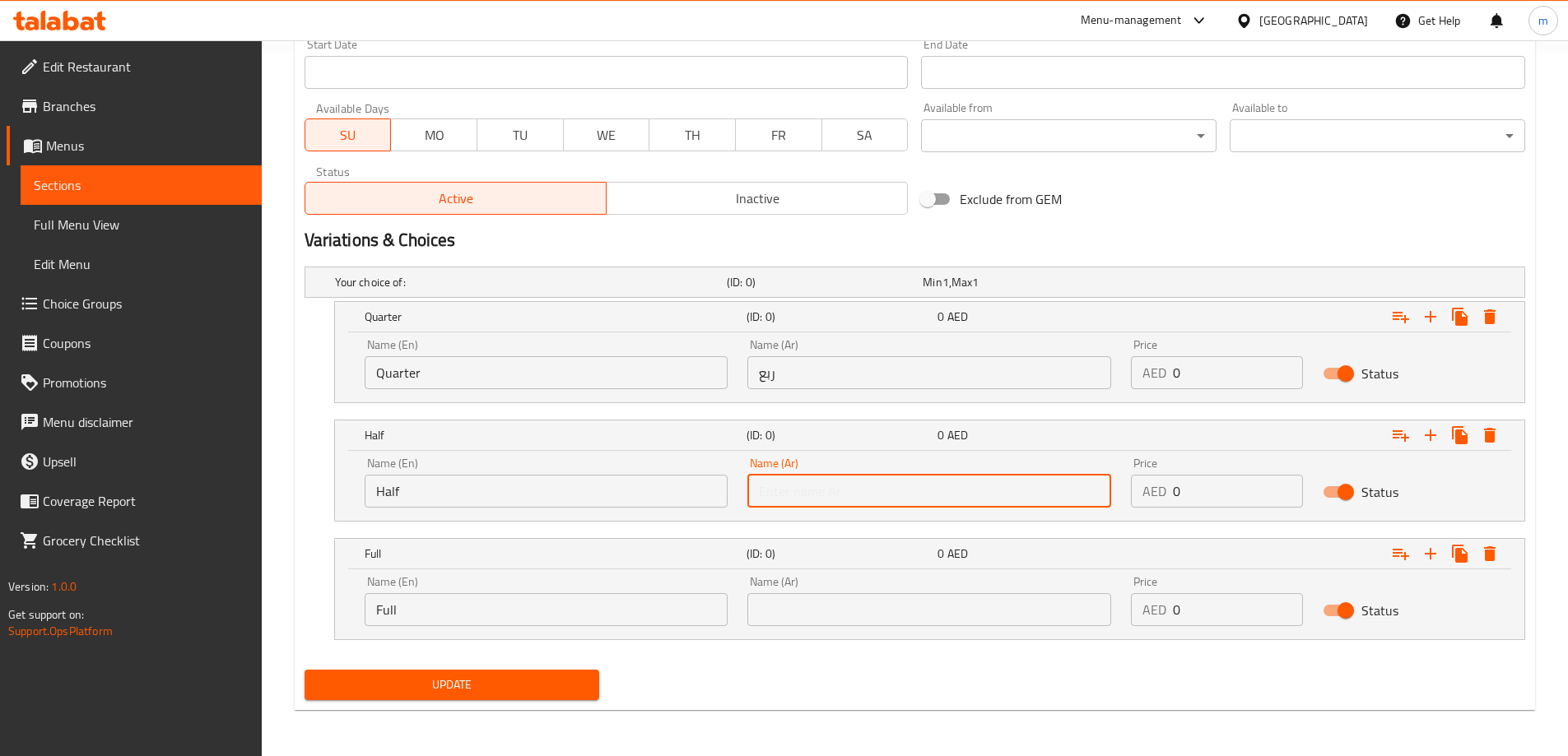
type input "نصف"
click at [875, 595] on input "text" at bounding box center [930, 610] width 364 height 33
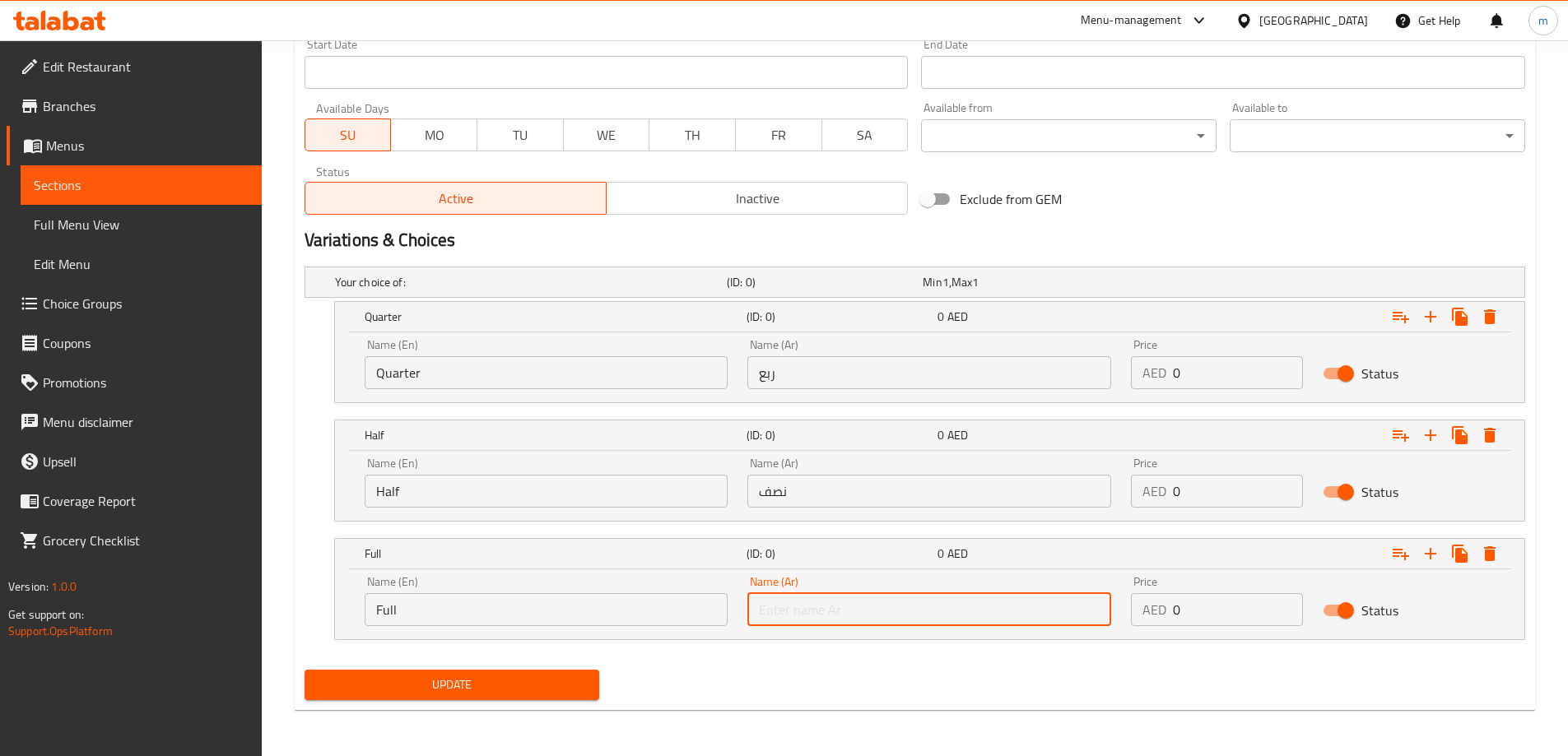
type input "كامل"
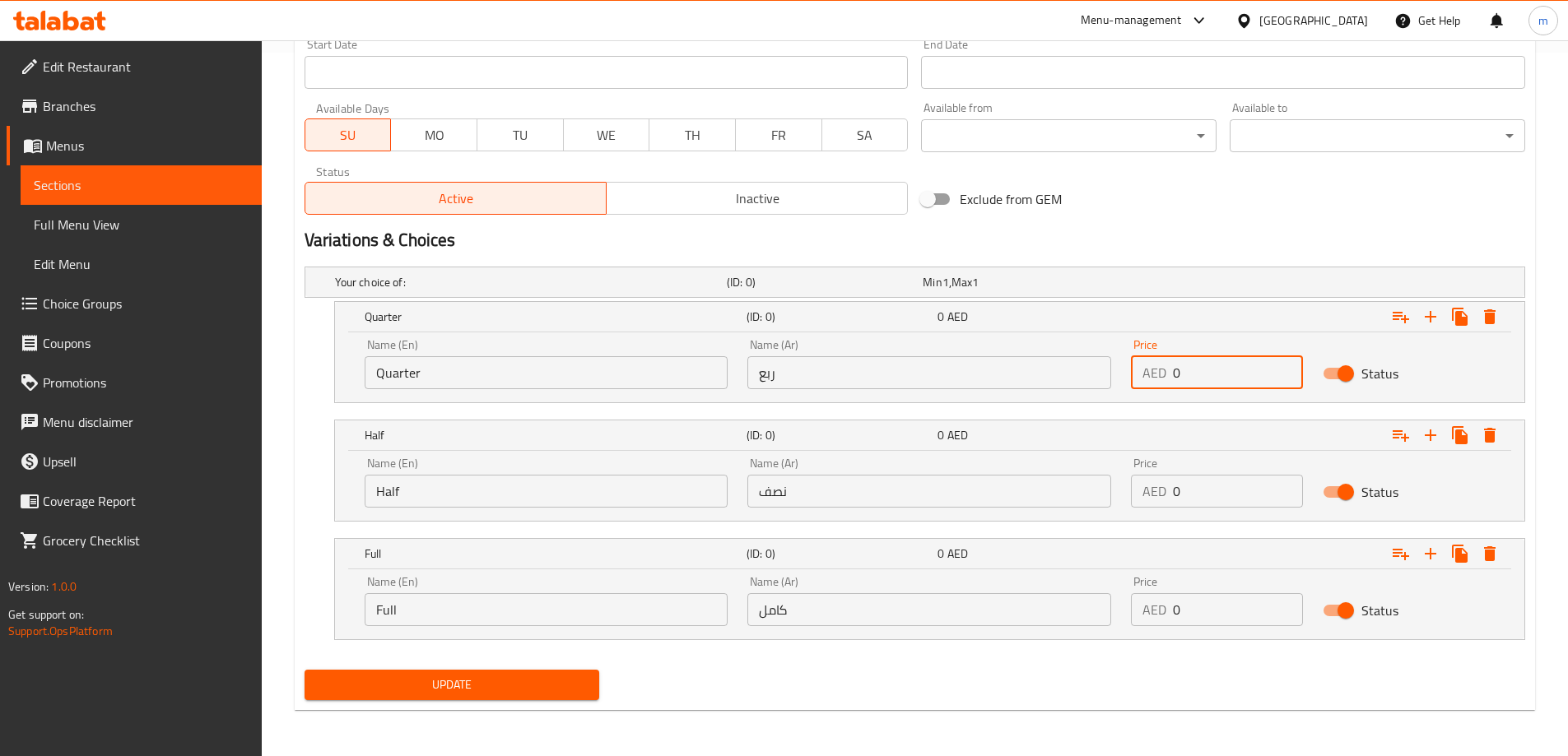
drag, startPoint x: 1191, startPoint y: 378, endPoint x: 1170, endPoint y: 379, distance: 21.0
click at [1170, 379] on div "AED 0 Price" at bounding box center [1217, 373] width 172 height 33
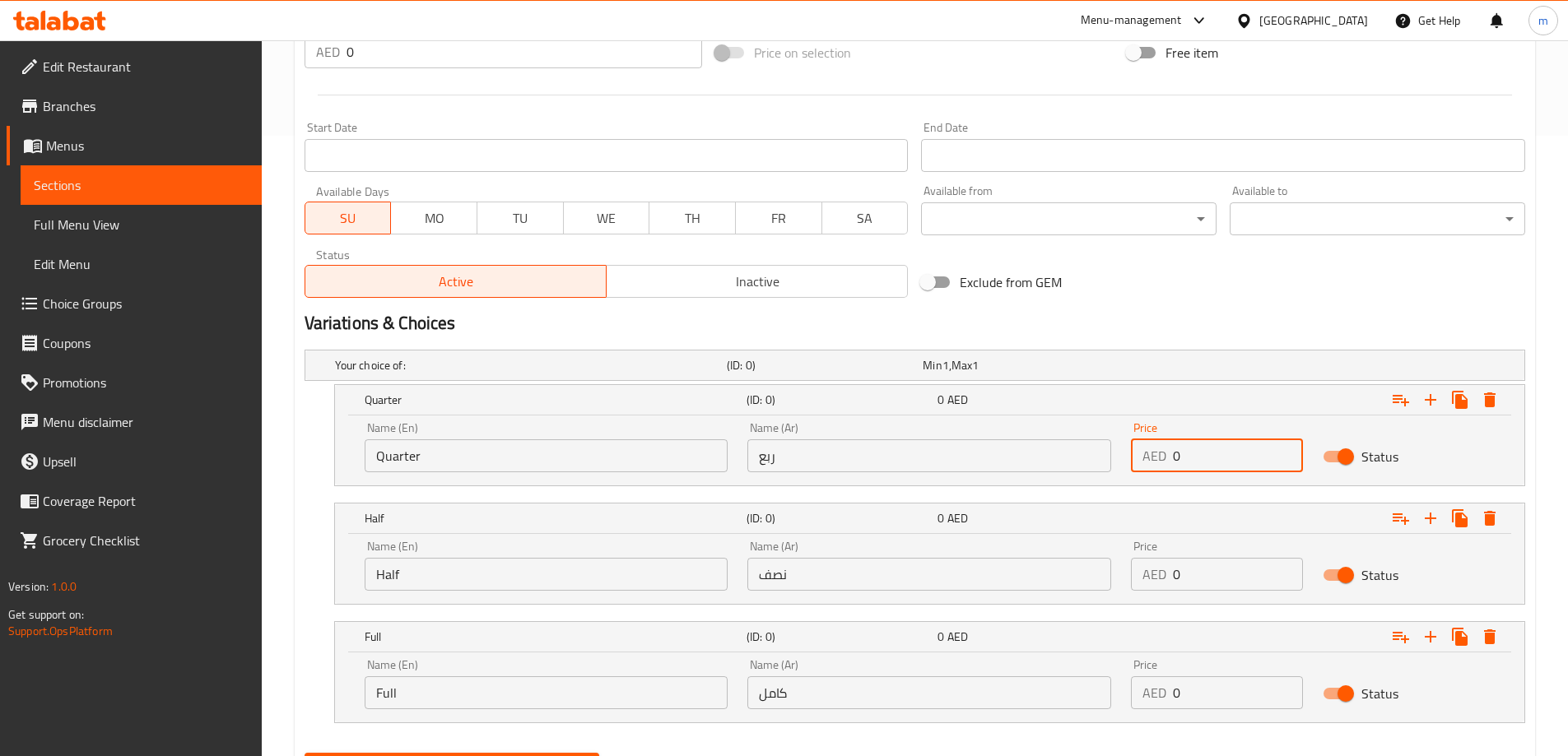
scroll to position [621, 0]
type input "25"
click at [1193, 571] on input "0" at bounding box center [1238, 573] width 130 height 33
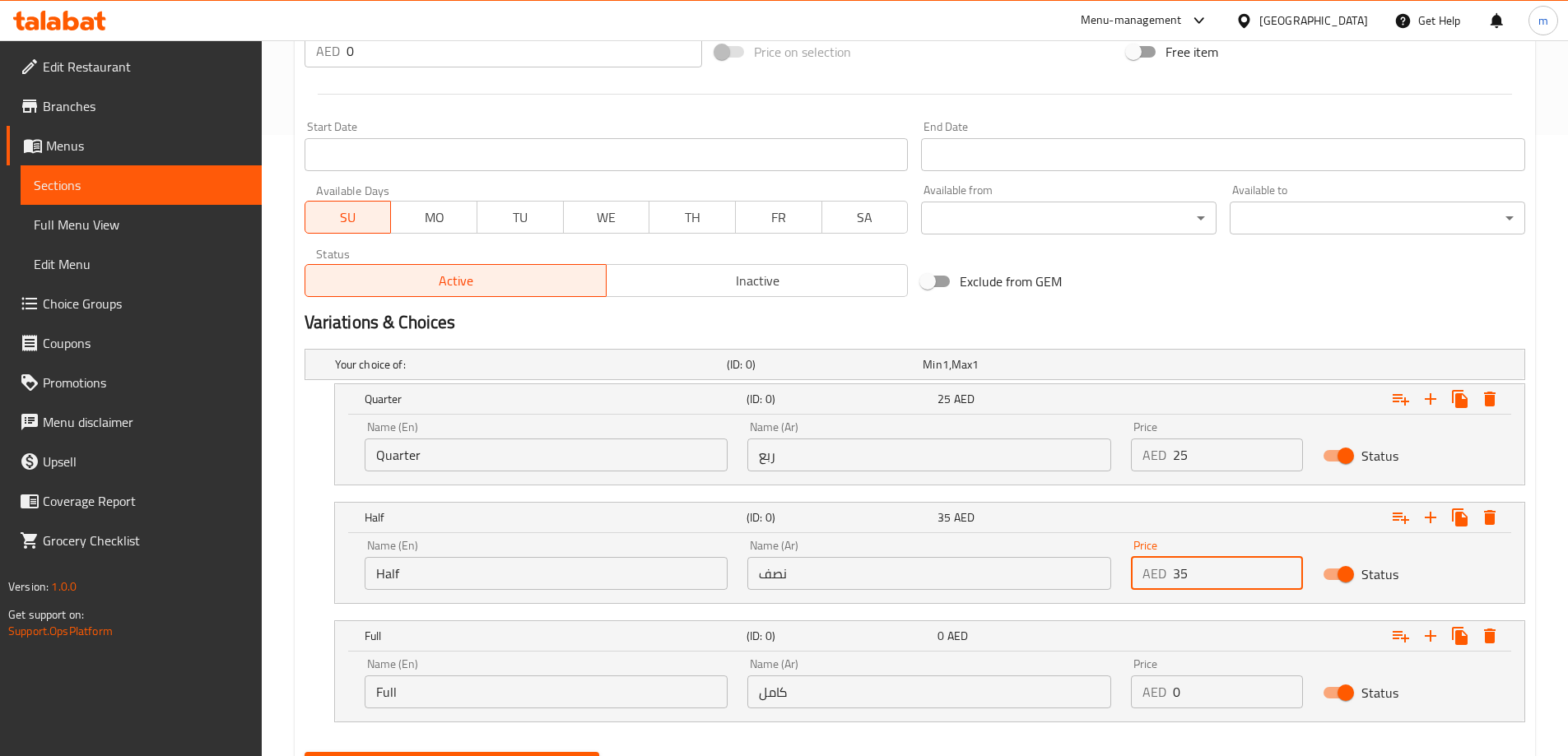
type input "35"
click at [1218, 698] on input "0" at bounding box center [1238, 692] width 130 height 33
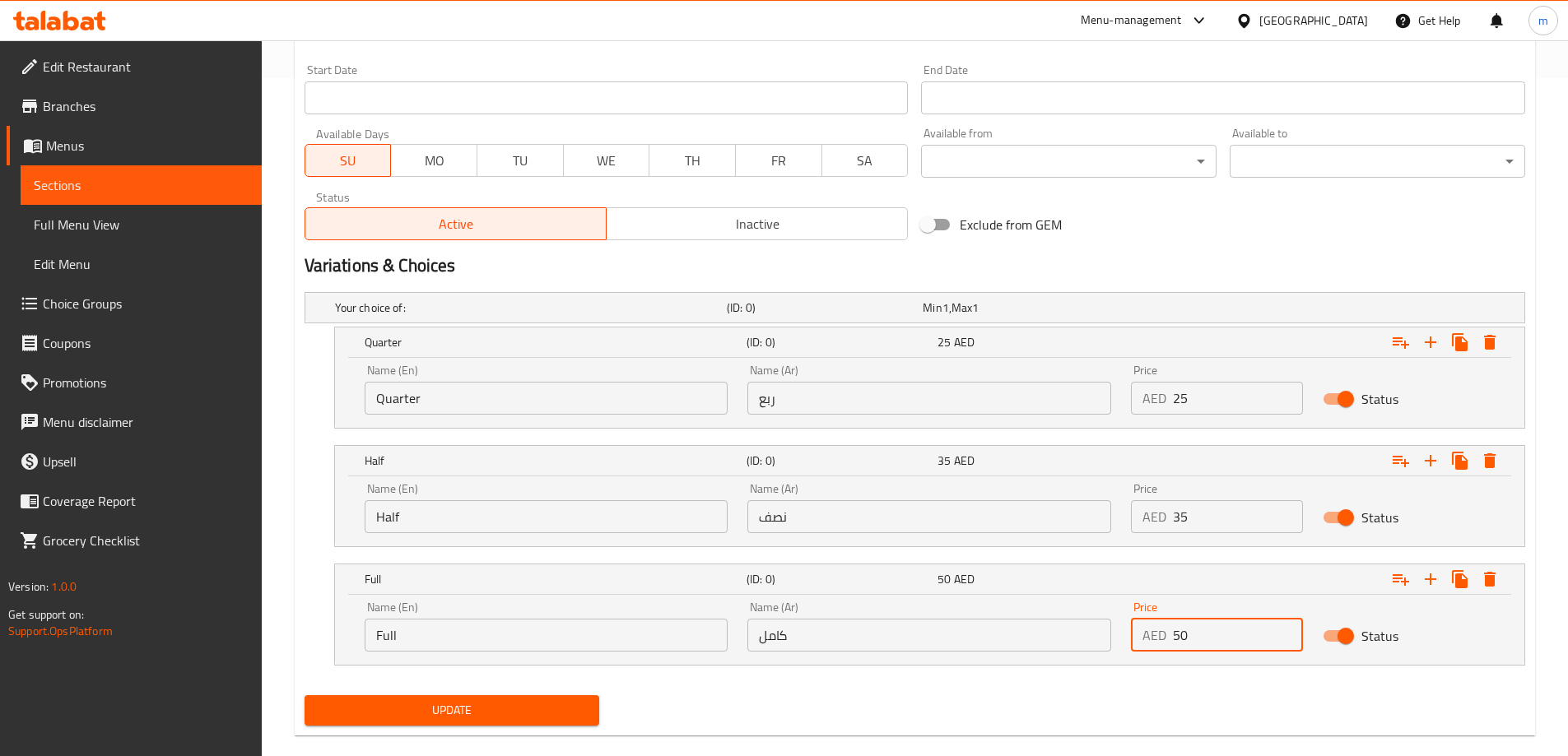
scroll to position [704, 0]
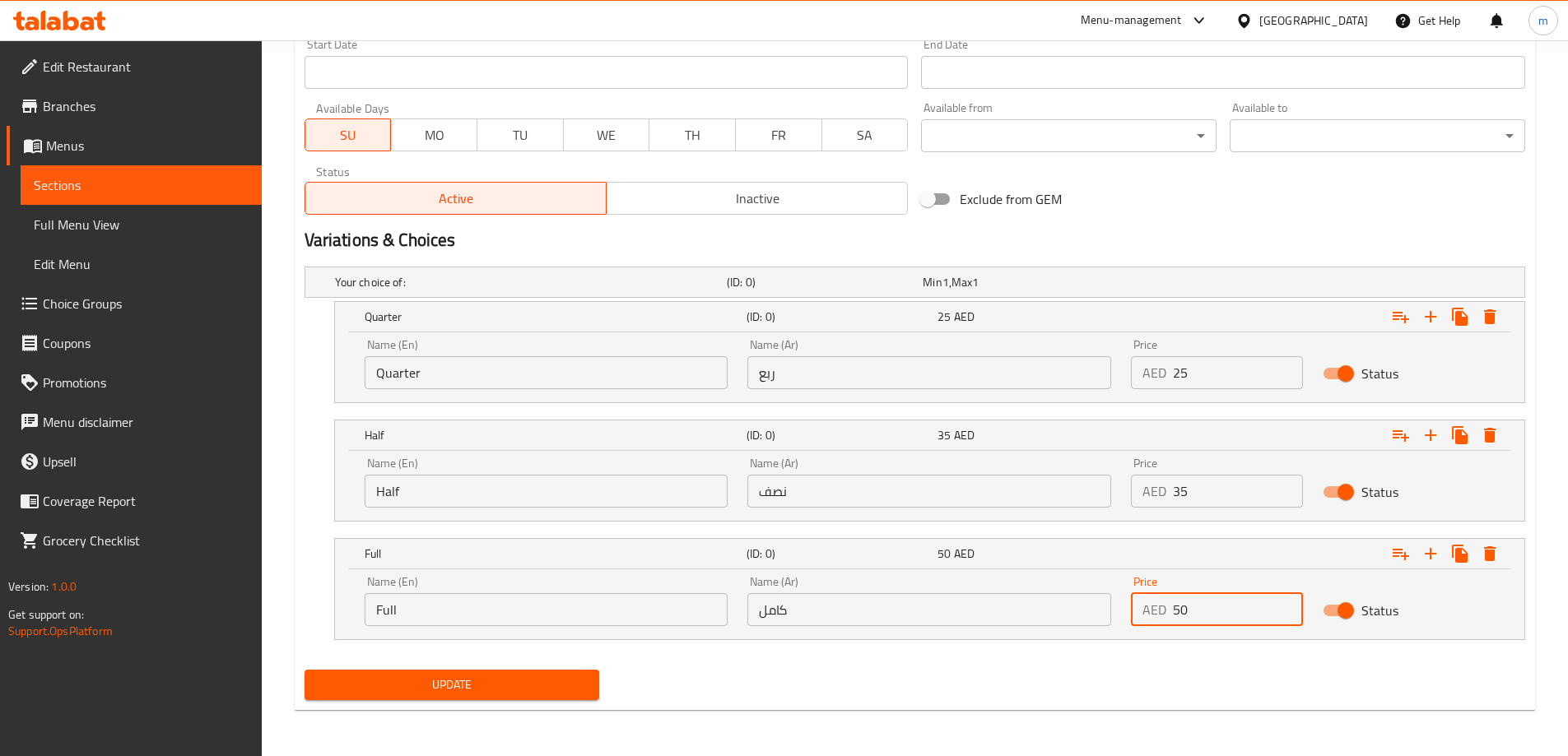
type input "50"
click at [1040, 688] on div "Update" at bounding box center [915, 684] width 1234 height 44
click at [522, 670] on button "Update" at bounding box center [451, 684] width 295 height 30
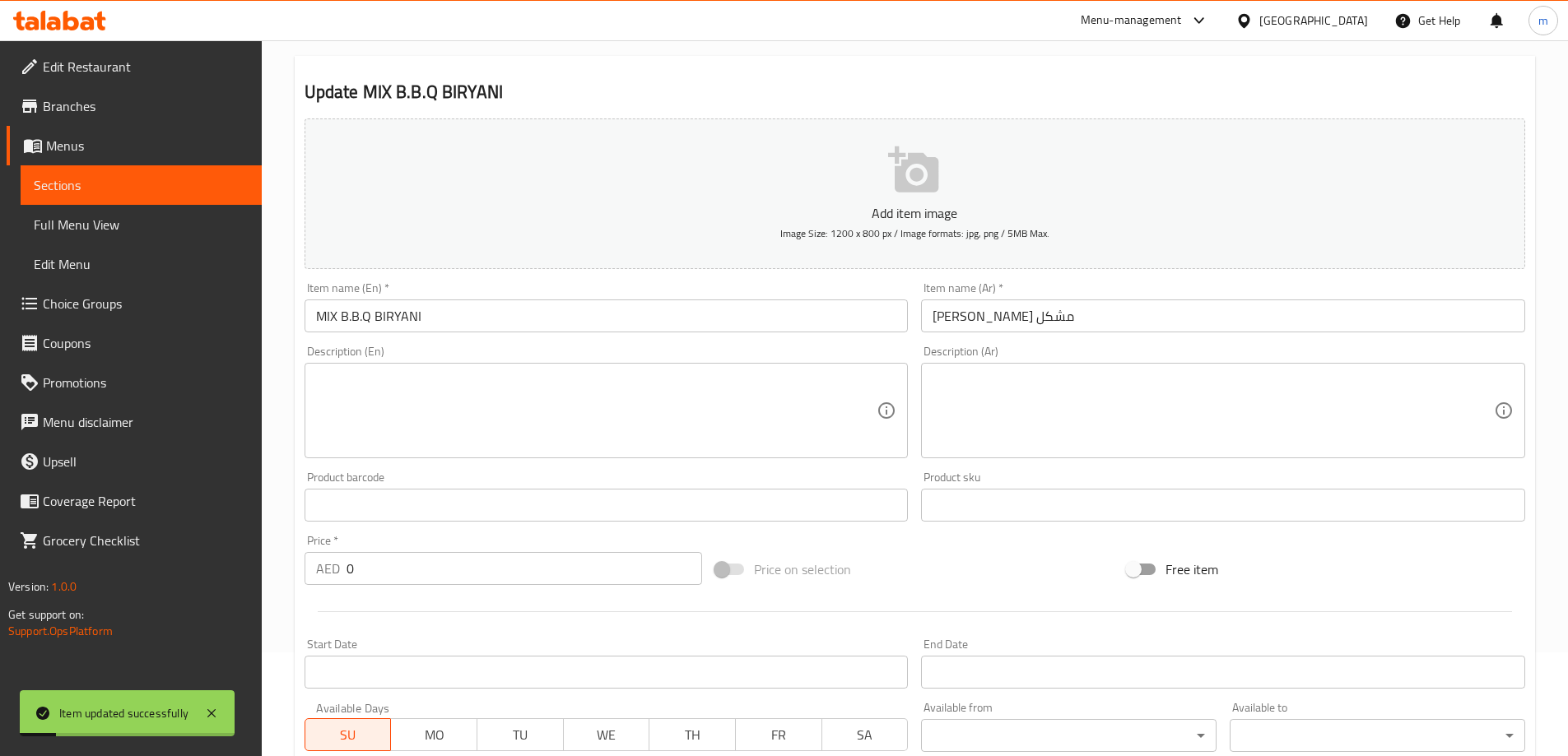
scroll to position [0, 0]
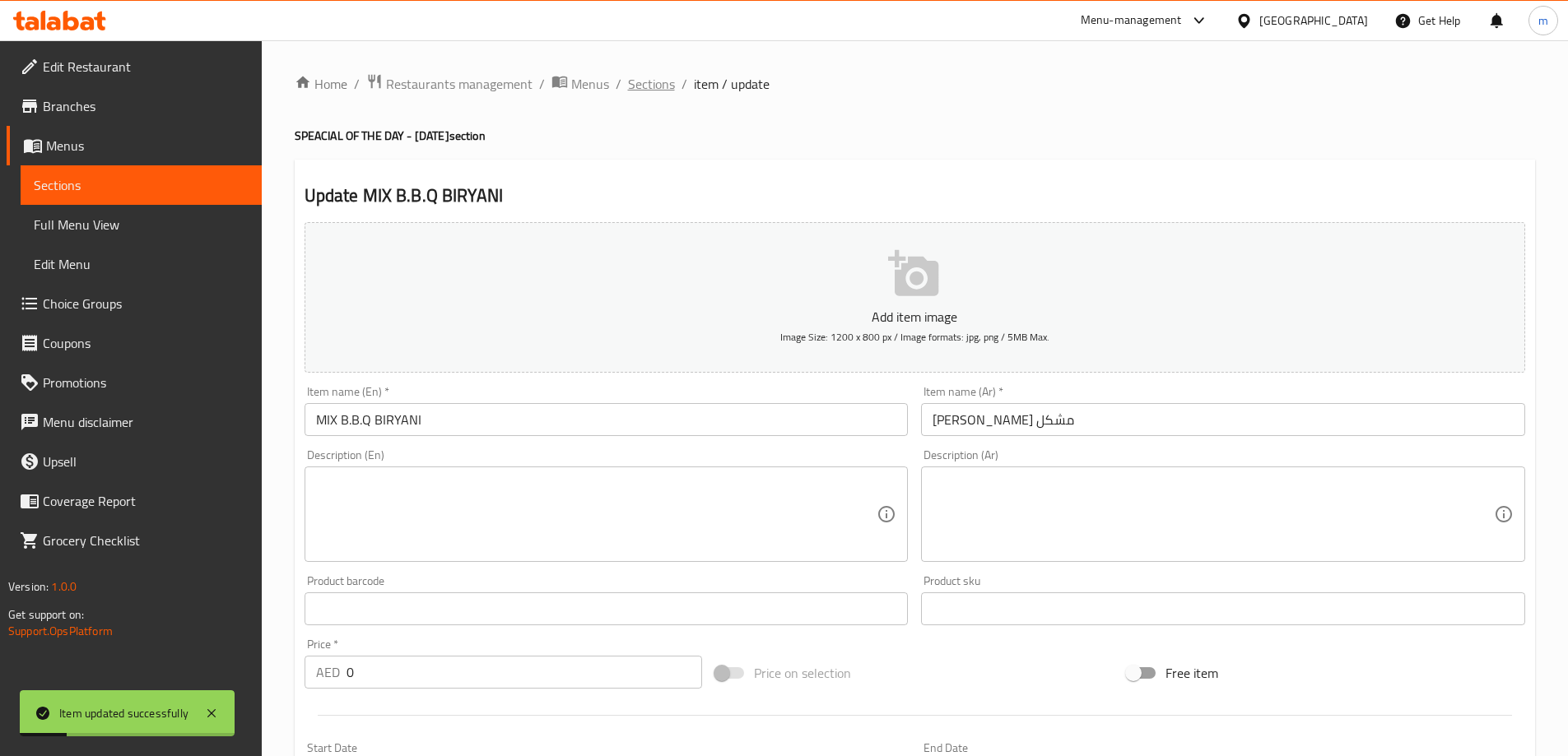
click at [651, 92] on span "Sections" at bounding box center [651, 83] width 46 height 19
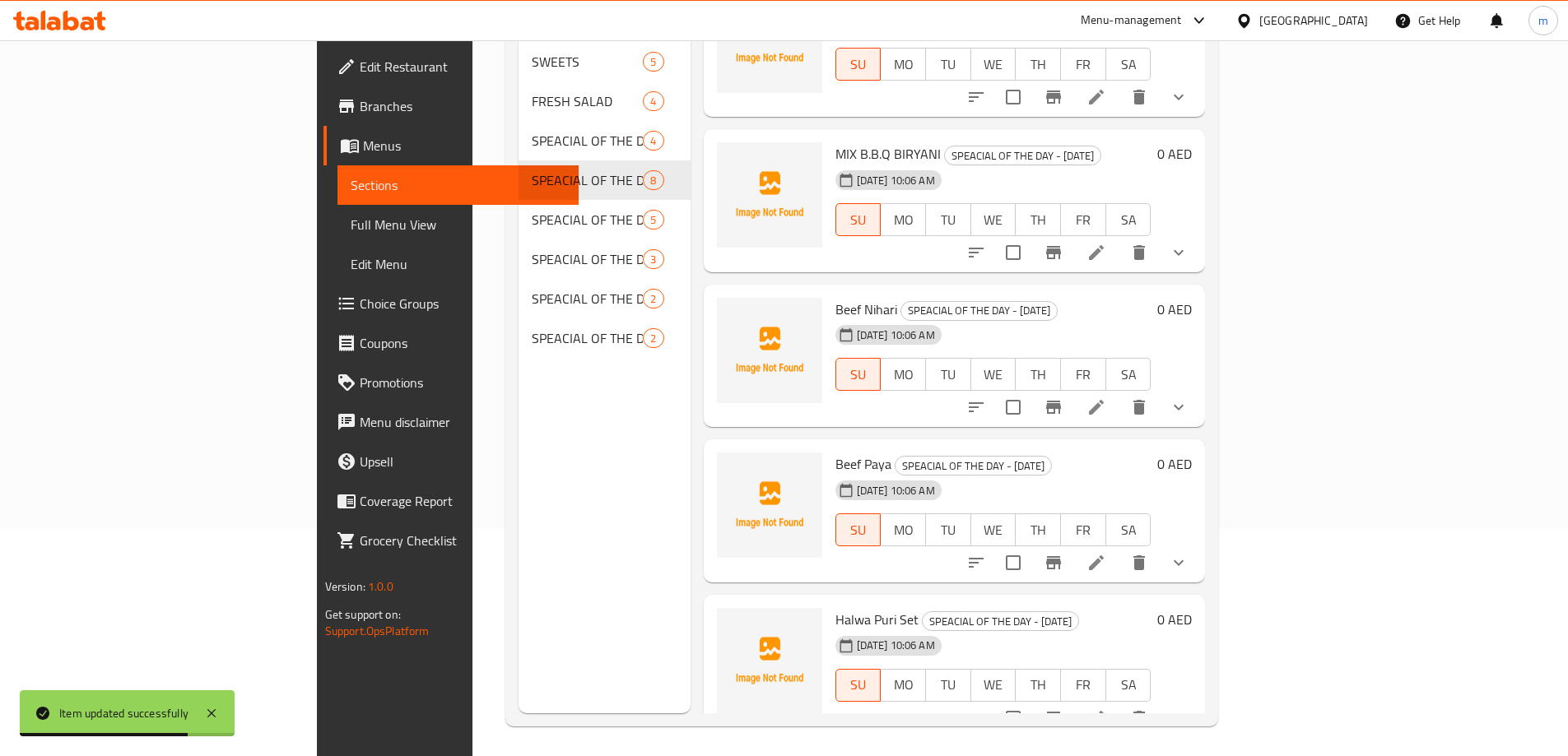
scroll to position [230, 0]
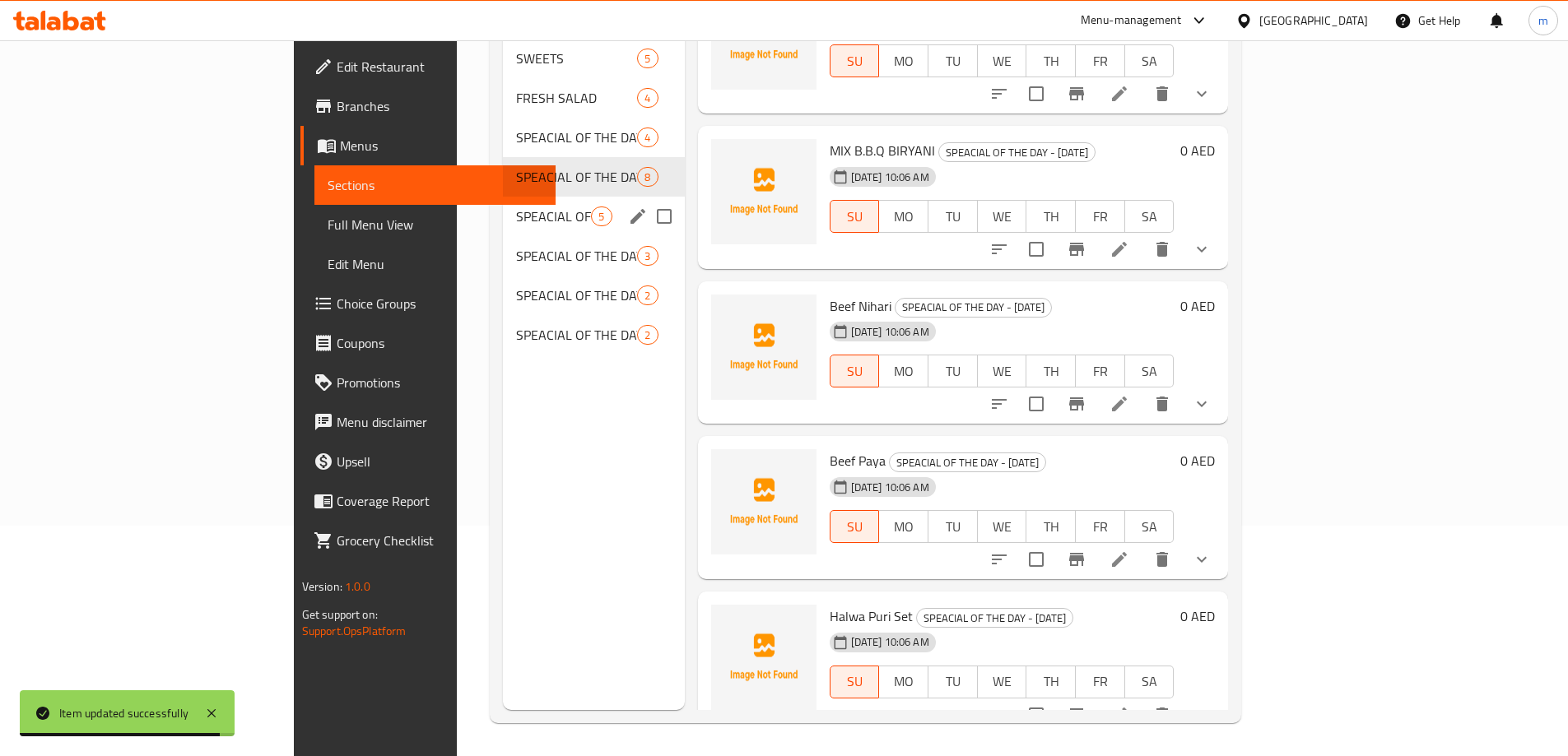
click at [503, 197] on div "SPEACIAL OF THE DAY - [DATE] 5" at bounding box center [593, 216] width 181 height 40
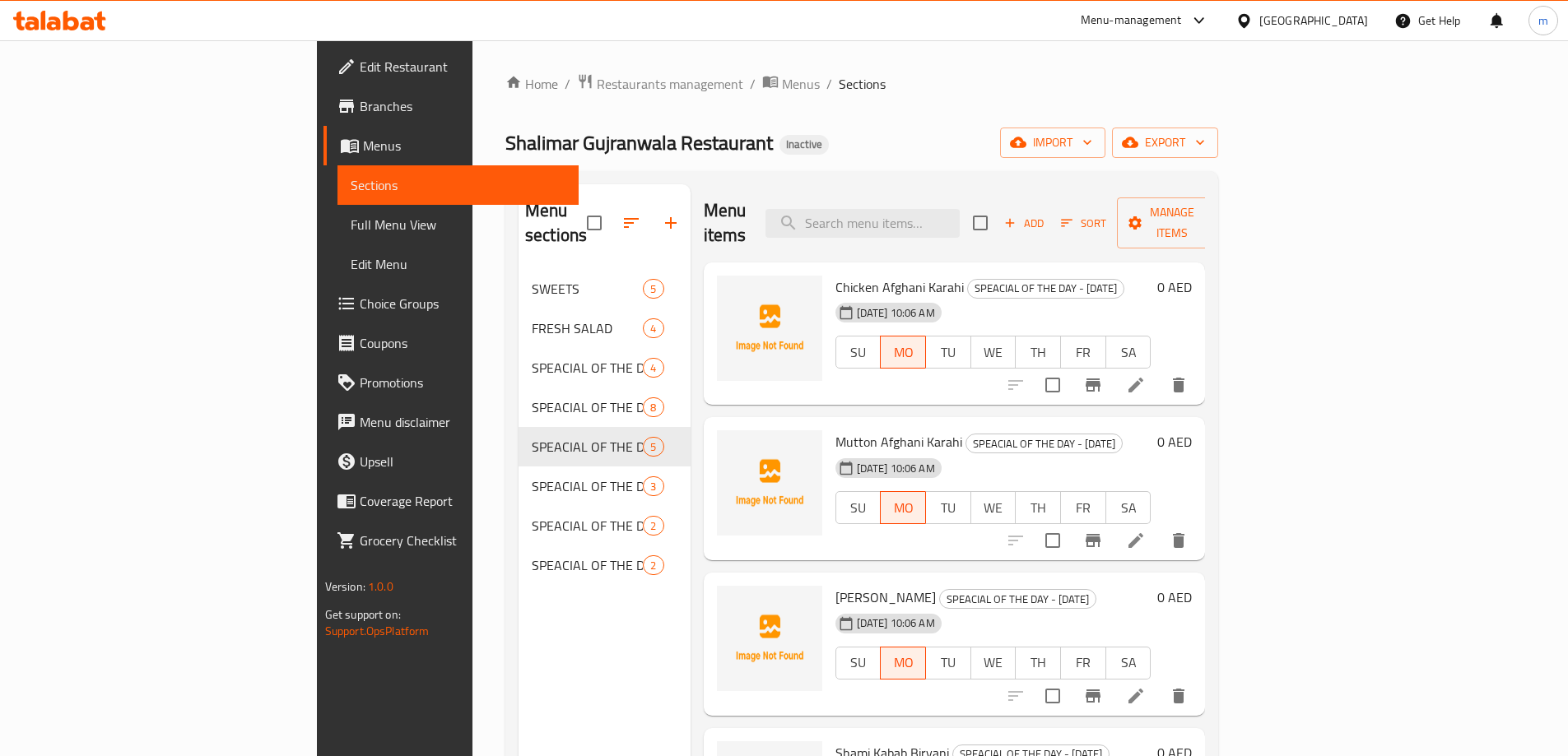
click at [1158, 370] on li at bounding box center [1136, 384] width 46 height 30
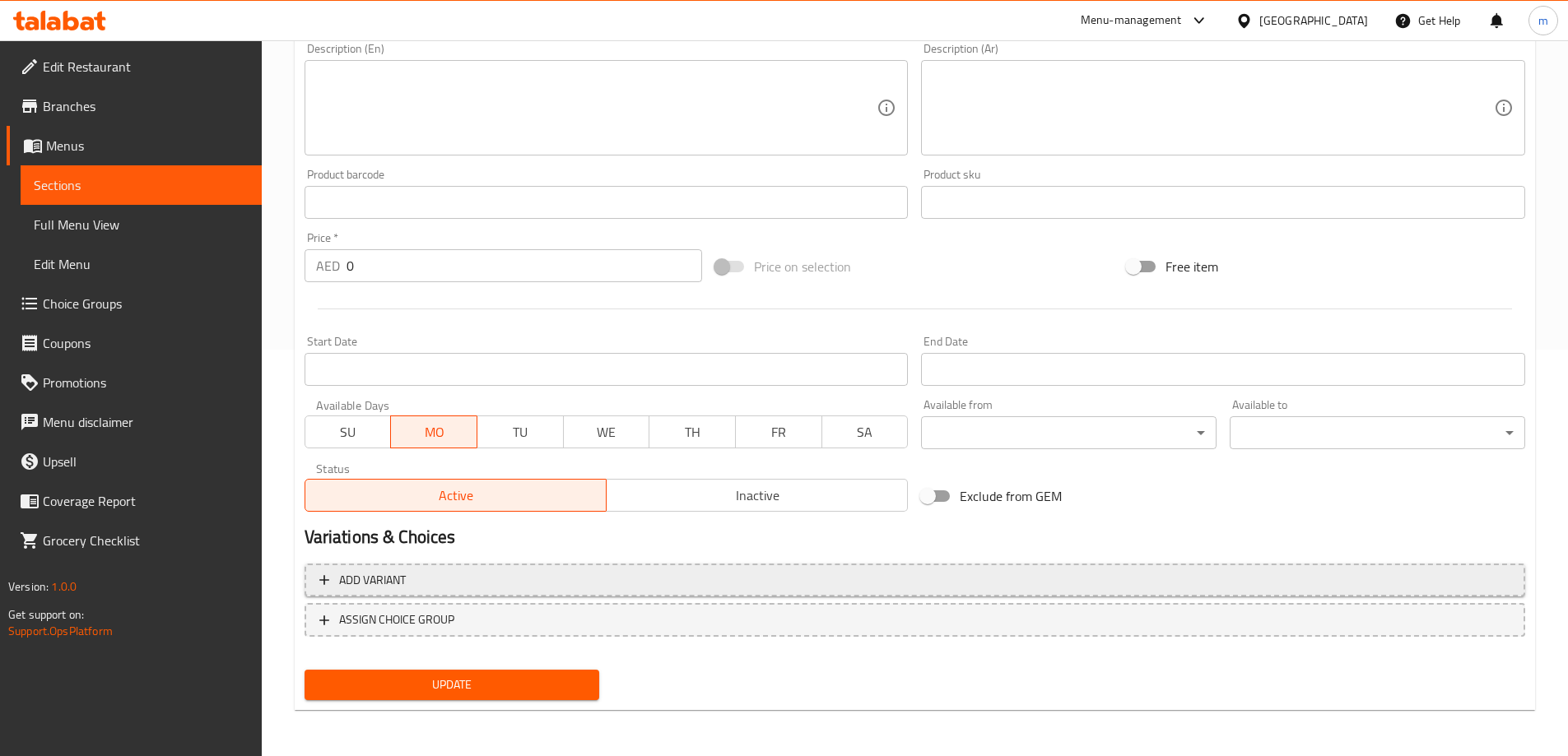
click at [1056, 571] on span "Add variant" at bounding box center [915, 580] width 1191 height 20
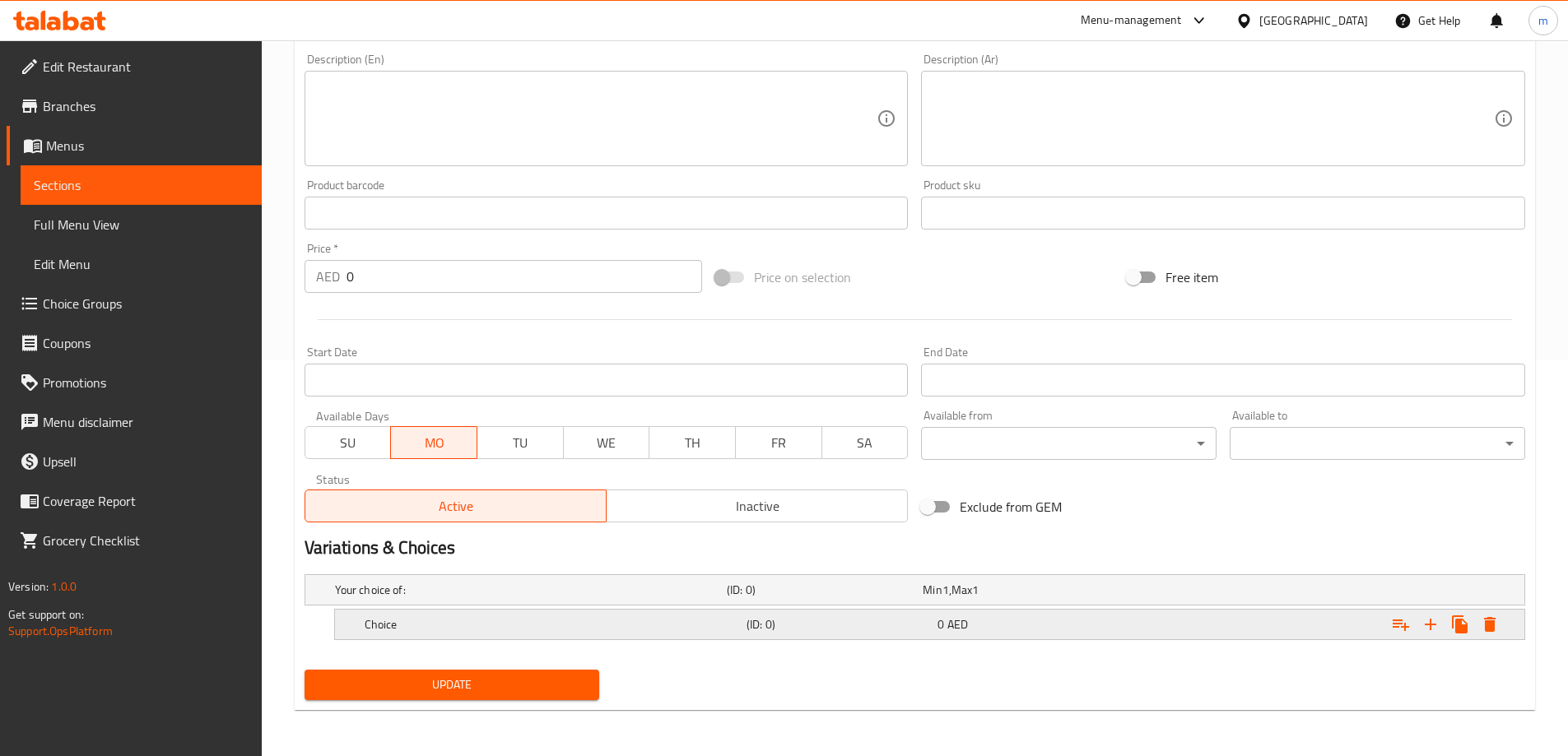
scroll to position [396, 0]
click at [1426, 621] on icon "Expand" at bounding box center [1430, 624] width 19 height 19
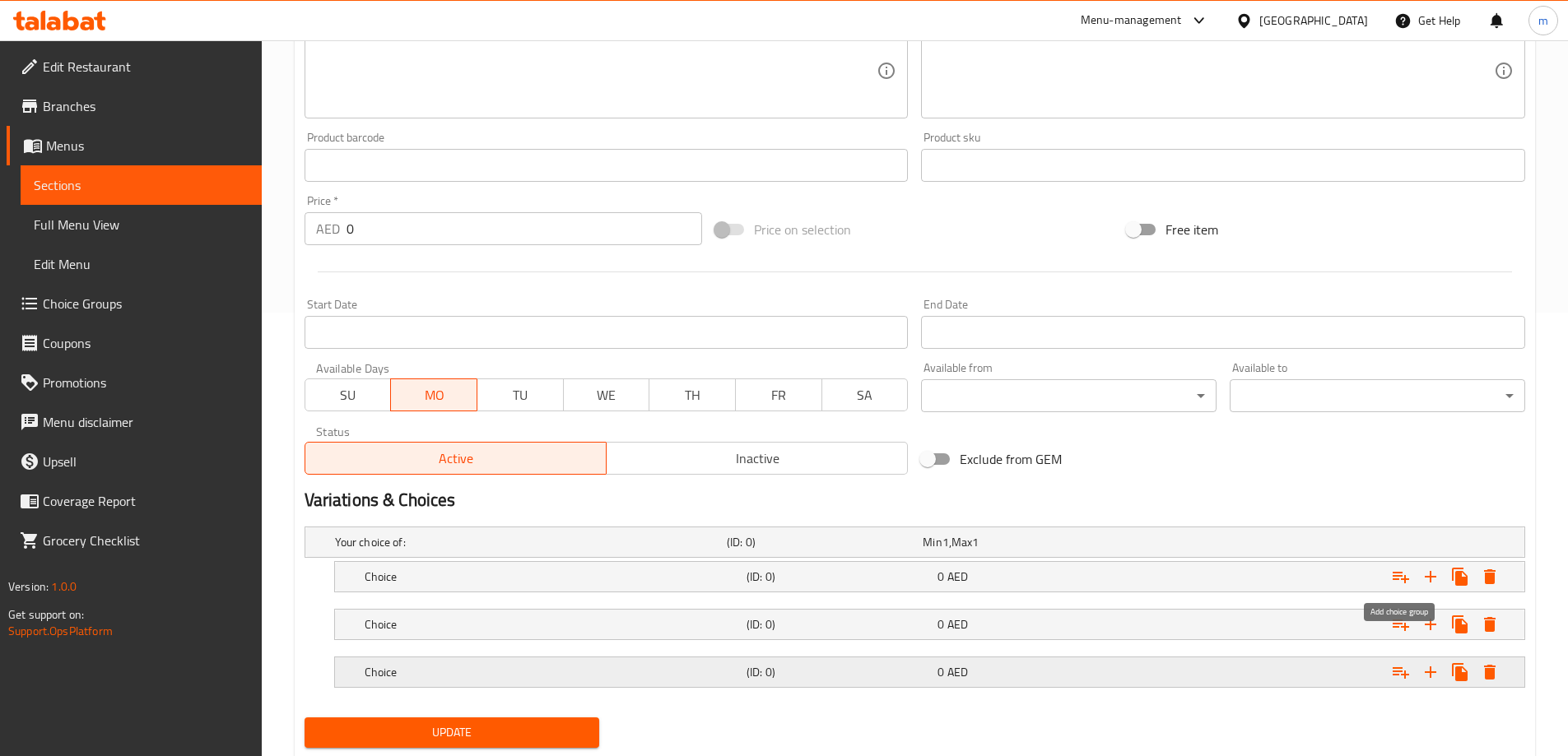
scroll to position [491, 0]
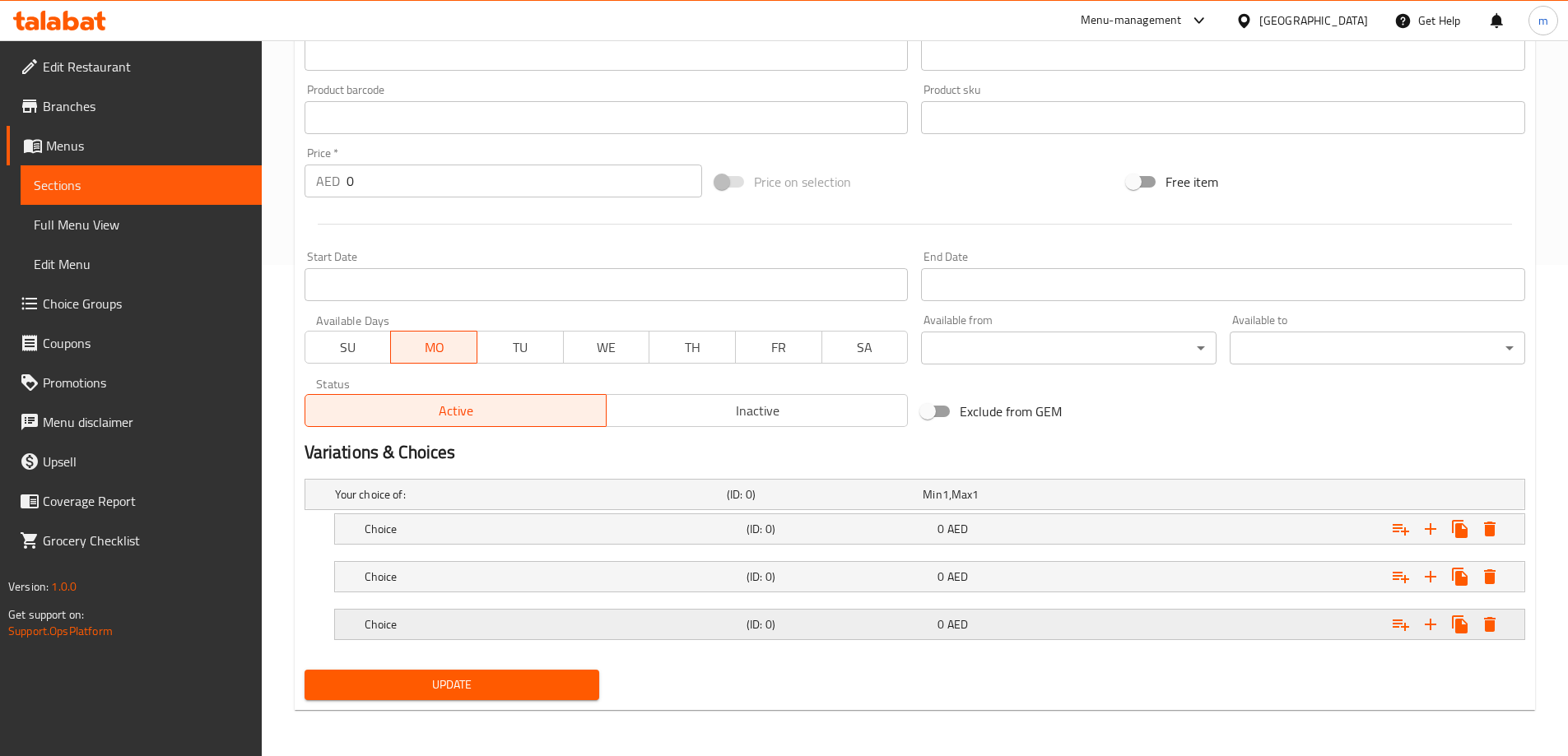
click at [842, 617] on h5 "(ID: 0)" at bounding box center [839, 623] width 184 height 16
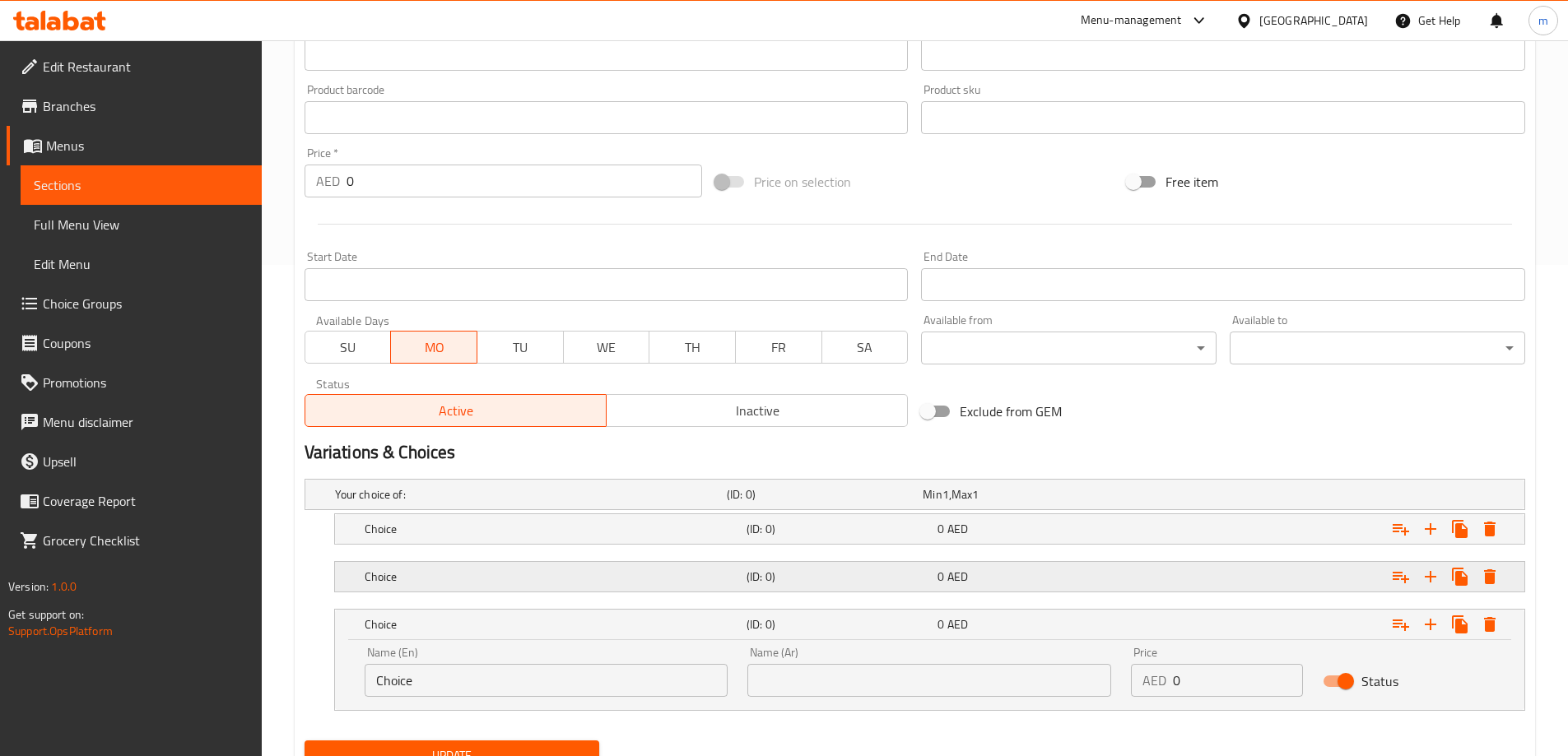
click at [833, 572] on h5 "(ID: 0)" at bounding box center [839, 576] width 184 height 16
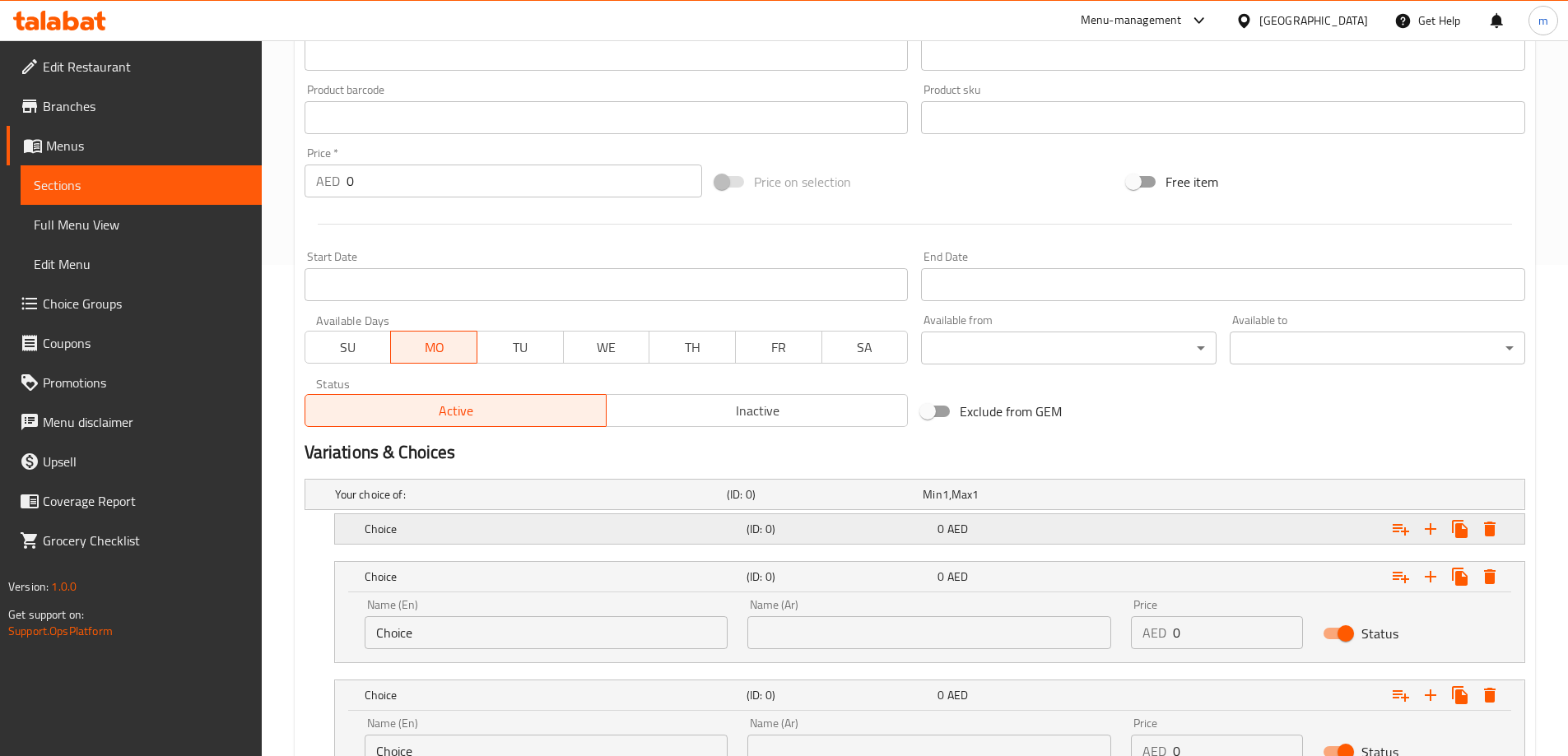
click at [826, 541] on div "Choice (ID: 0) 0 AED" at bounding box center [935, 529] width 1147 height 36
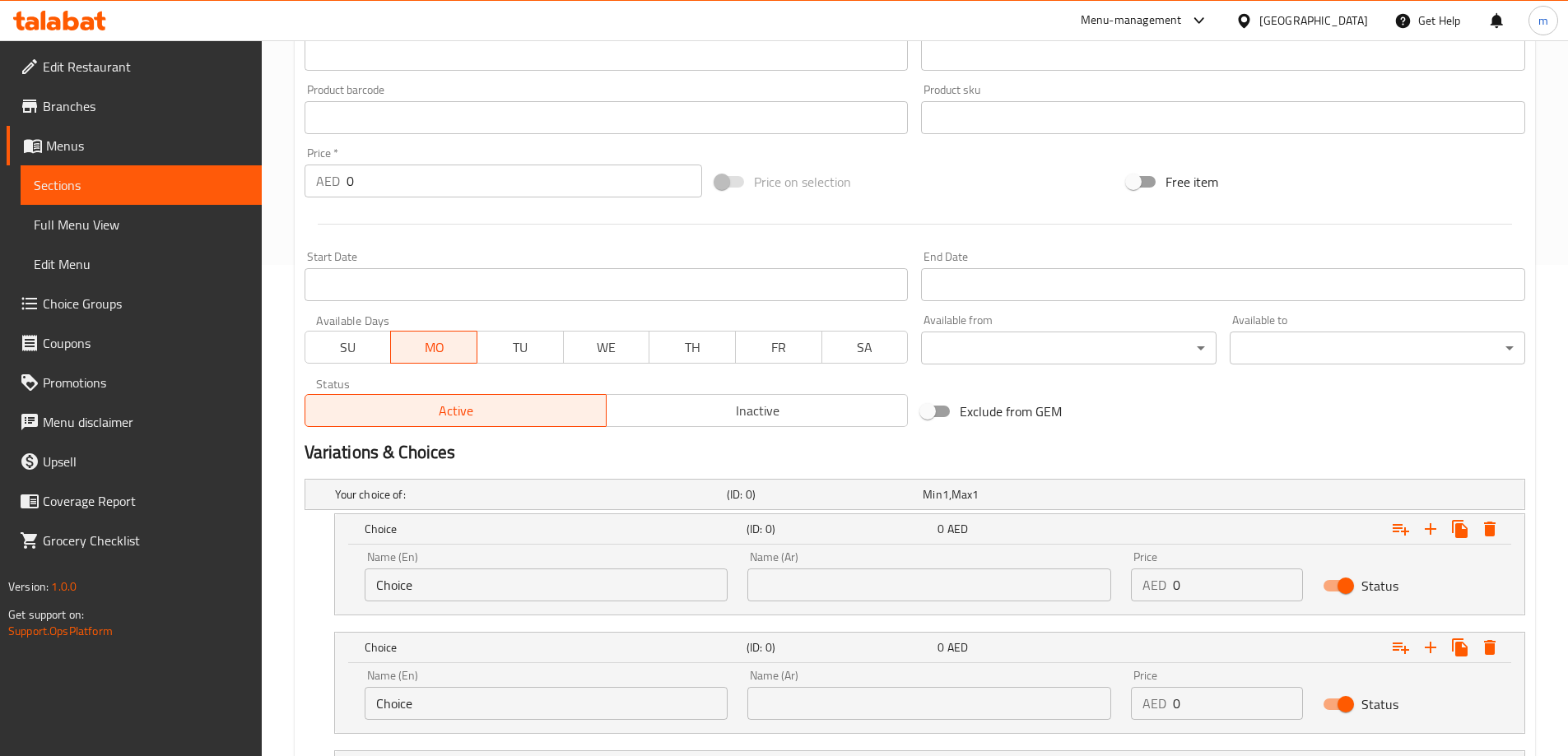
click at [593, 583] on input "Choice" at bounding box center [546, 585] width 364 height 33
type input "Quarter"
click at [492, 709] on input "Choice" at bounding box center [546, 704] width 364 height 33
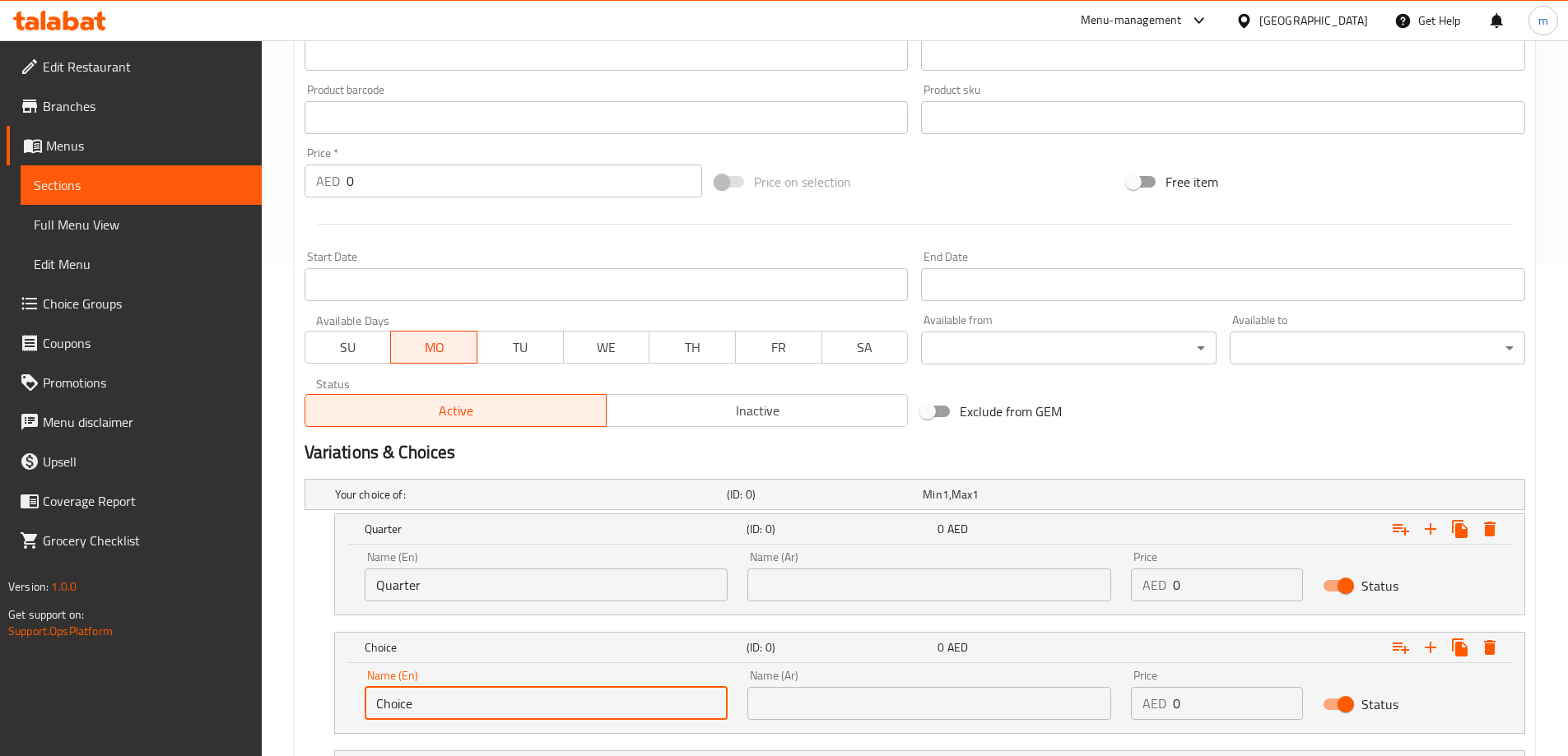
click at [492, 709] on input "Choice" at bounding box center [546, 704] width 364 height 33
type input "Half"
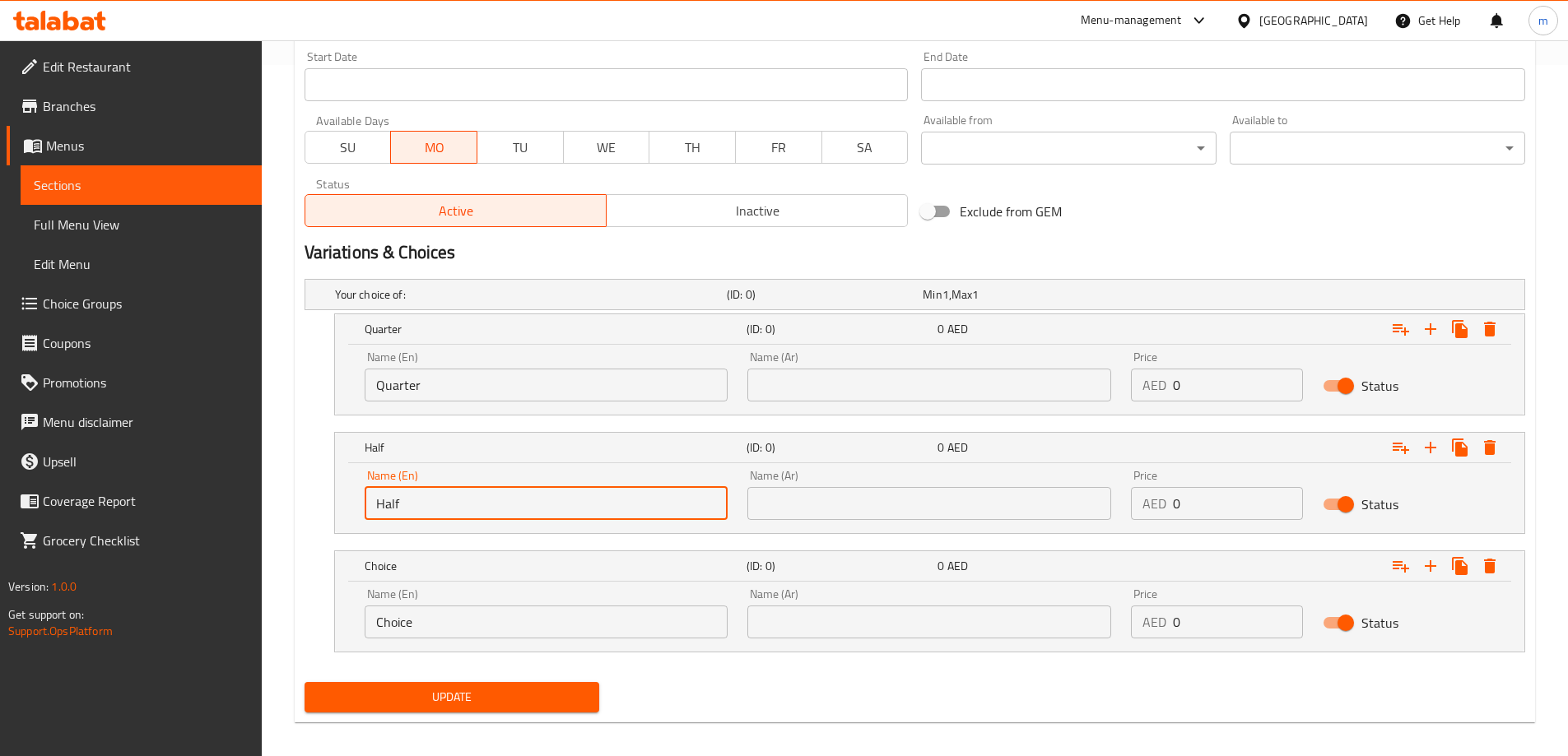
scroll to position [704, 0]
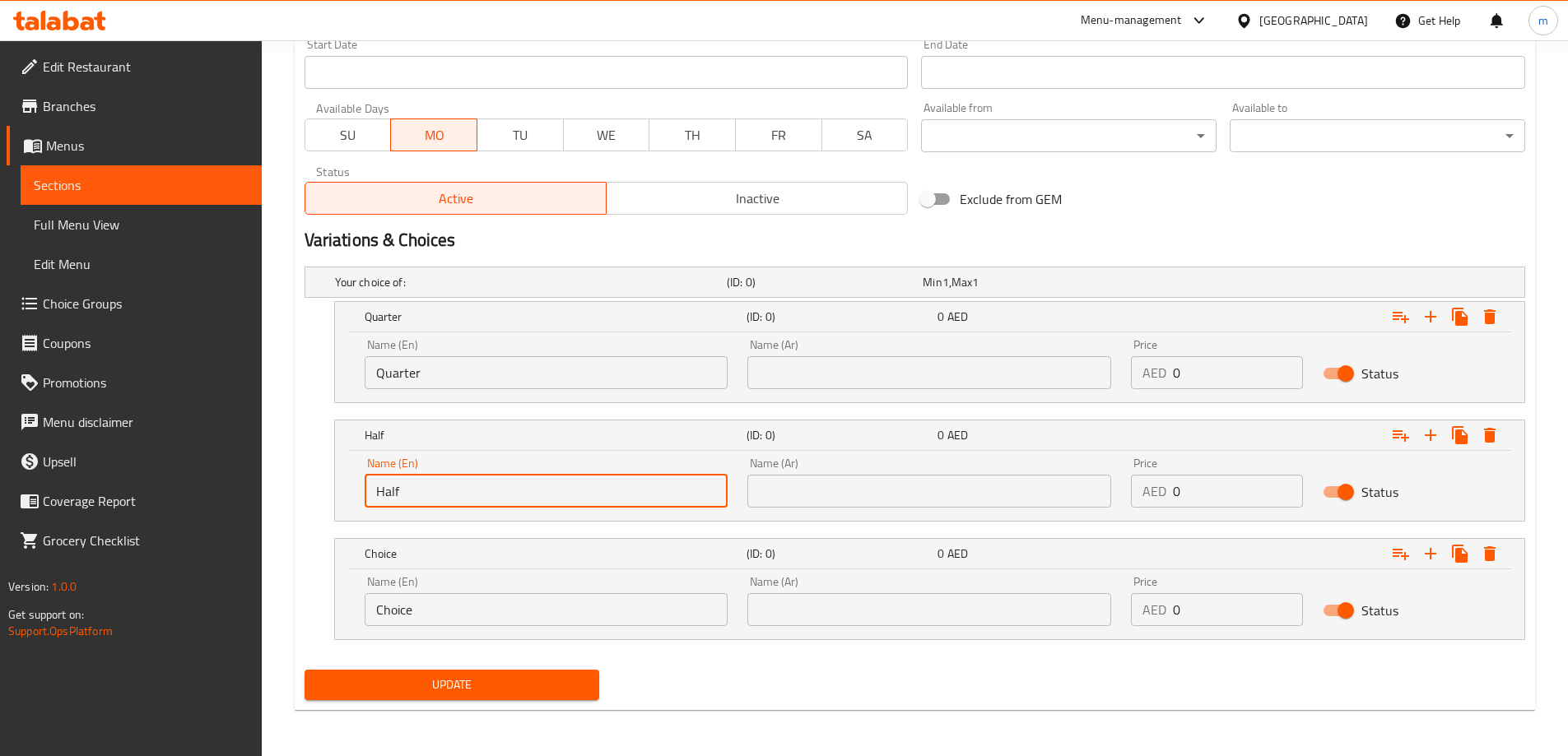
click at [492, 616] on input "Choice" at bounding box center [546, 610] width 364 height 33
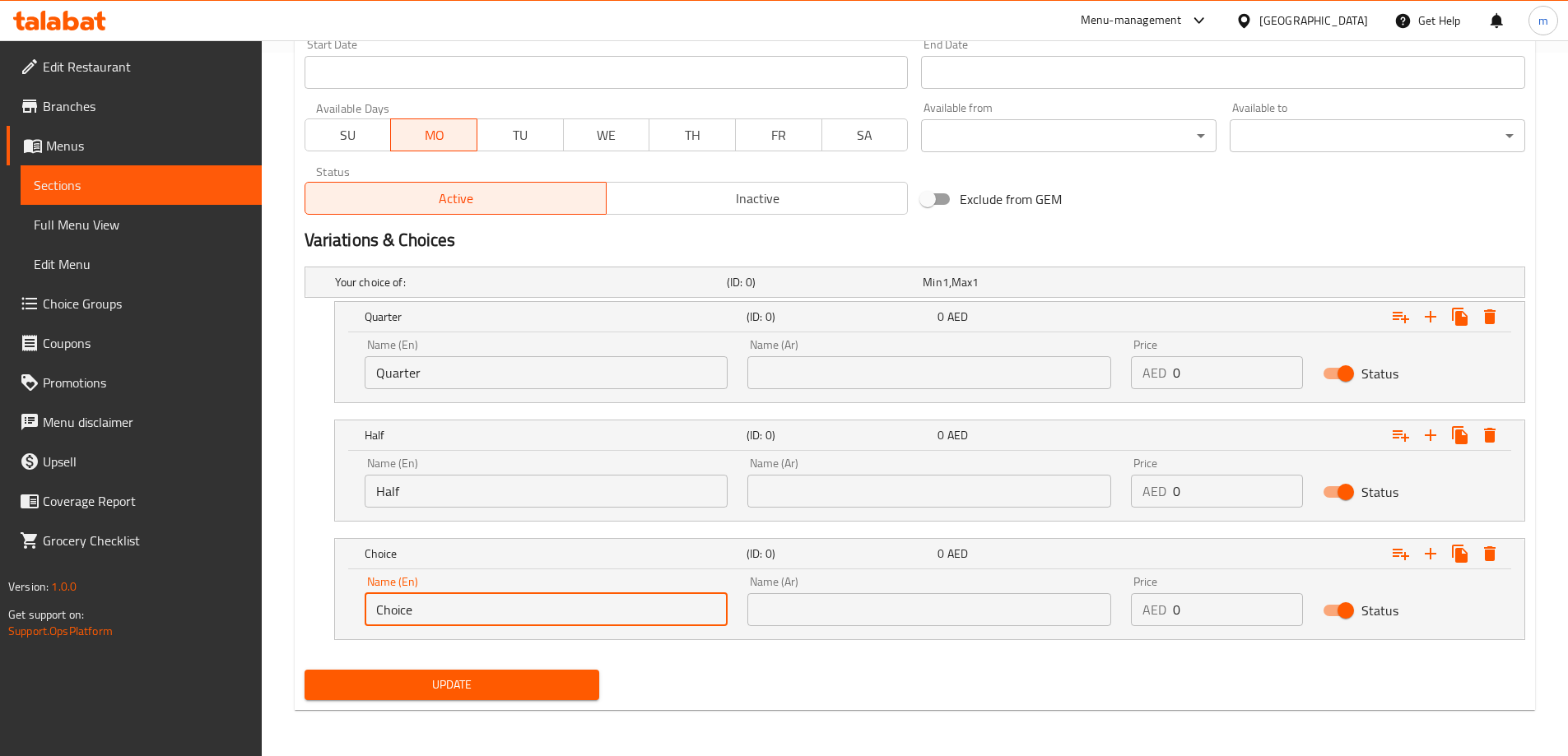
click at [492, 616] on input "Choice" at bounding box center [546, 610] width 364 height 33
type input "Full"
click at [850, 364] on input "text" at bounding box center [930, 373] width 364 height 33
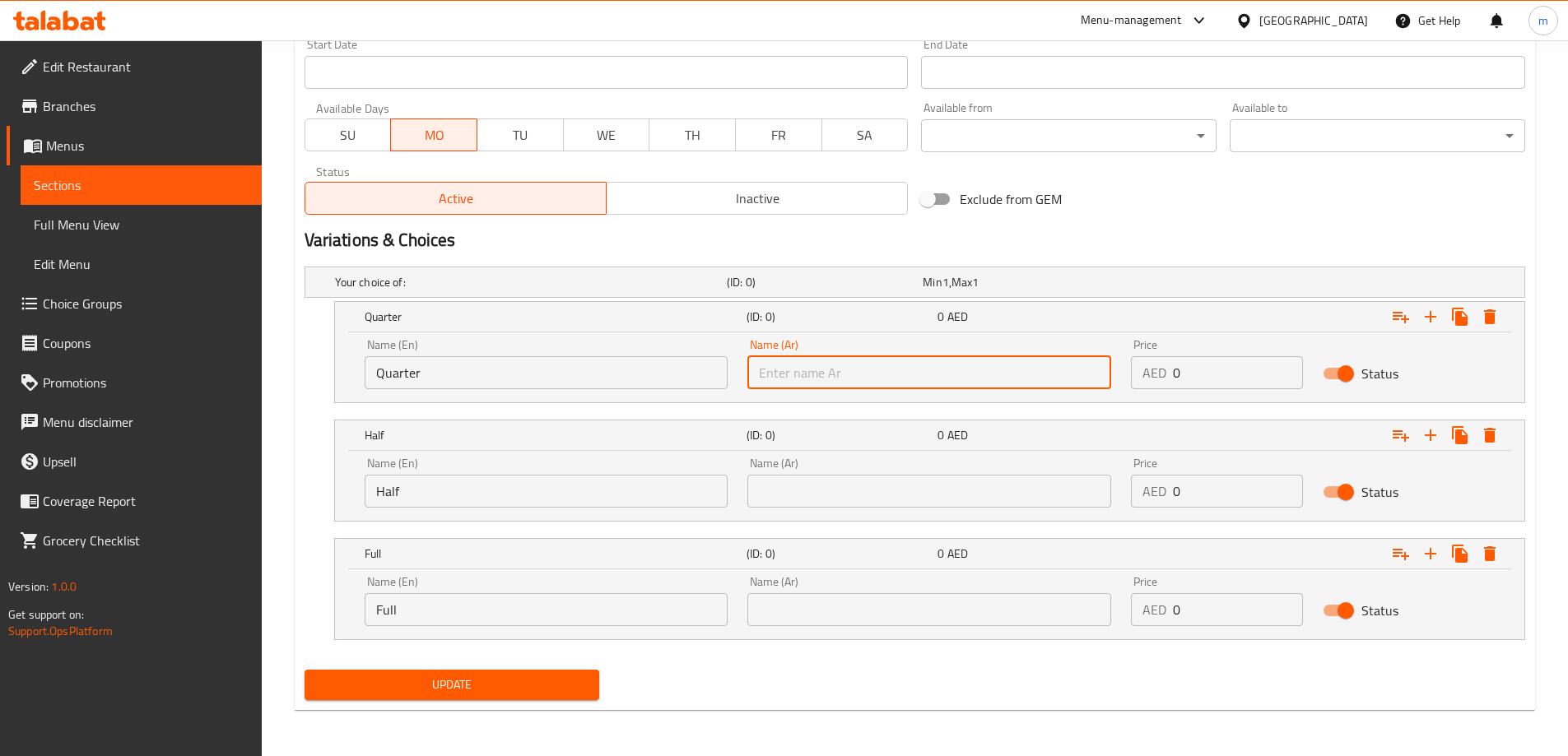
type input "ربع"
click at [874, 487] on input "text" at bounding box center [930, 491] width 364 height 33
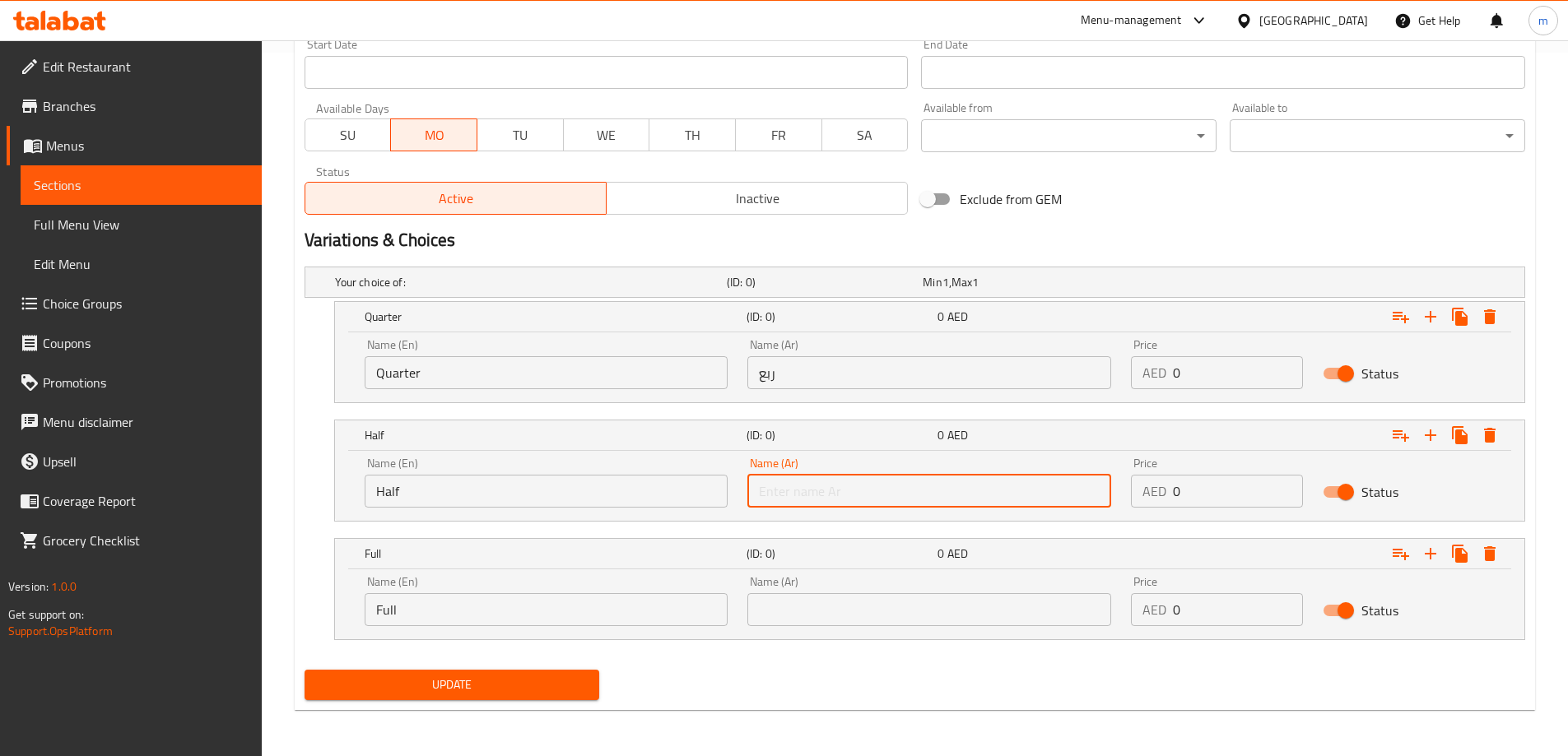
type input "نصف"
click at [863, 590] on div "Name (Ar) Name (Ar)" at bounding box center [930, 601] width 364 height 50
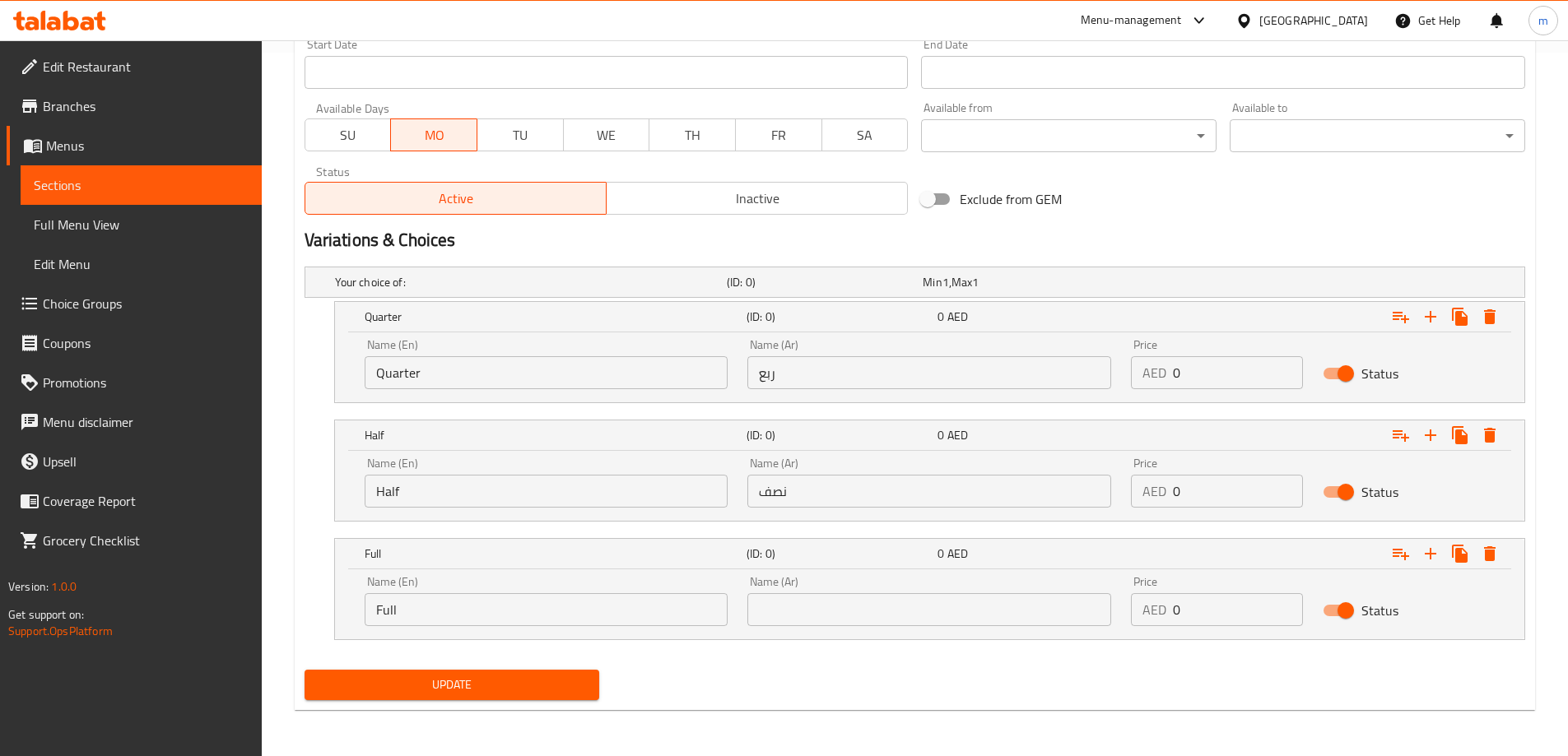
click at [863, 605] on input "text" at bounding box center [930, 610] width 364 height 33
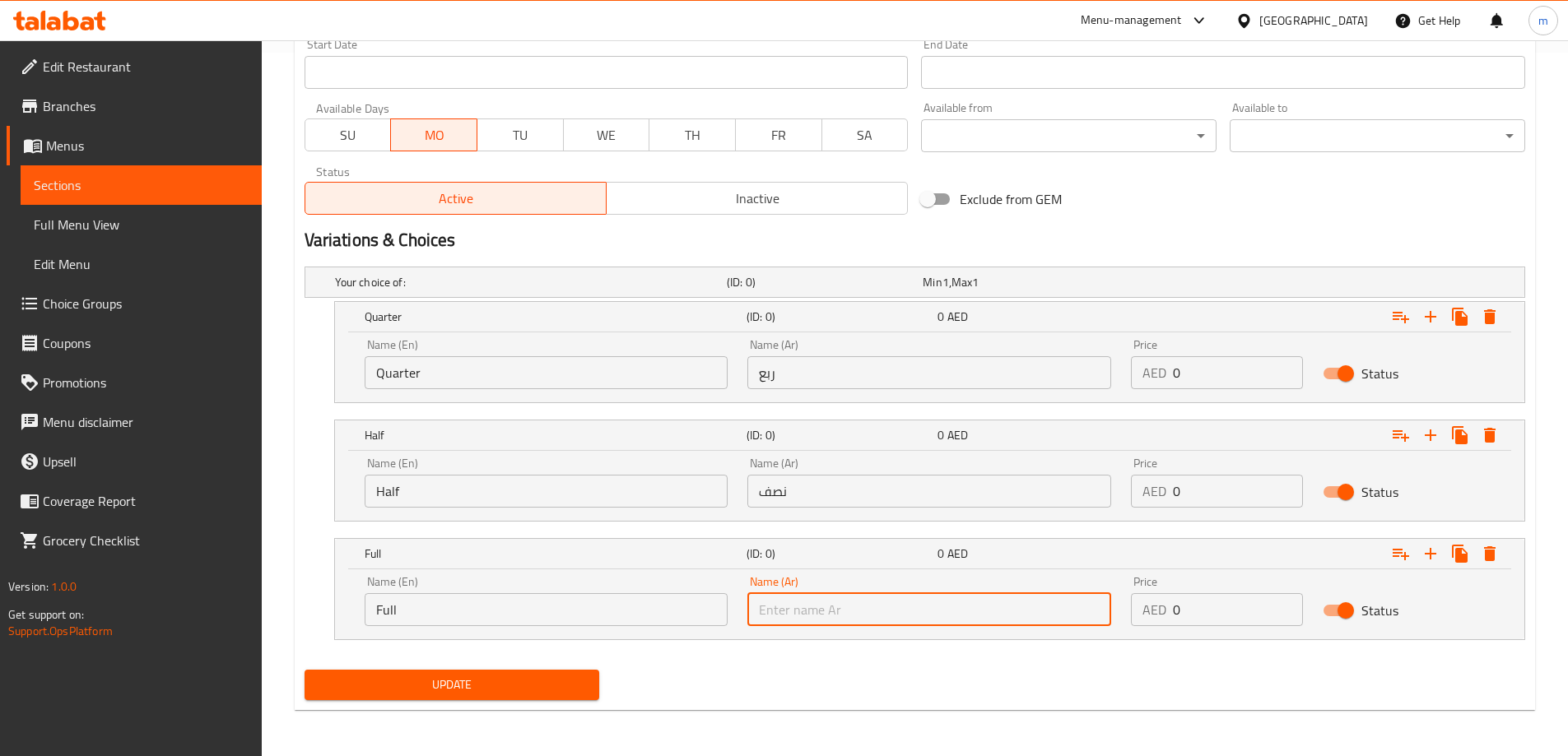
type input "كامل"
drag, startPoint x: 1160, startPoint y: 374, endPoint x: 1184, endPoint y: 378, distance: 24.3
click at [1163, 374] on p "AED" at bounding box center [1153, 373] width 24 height 19
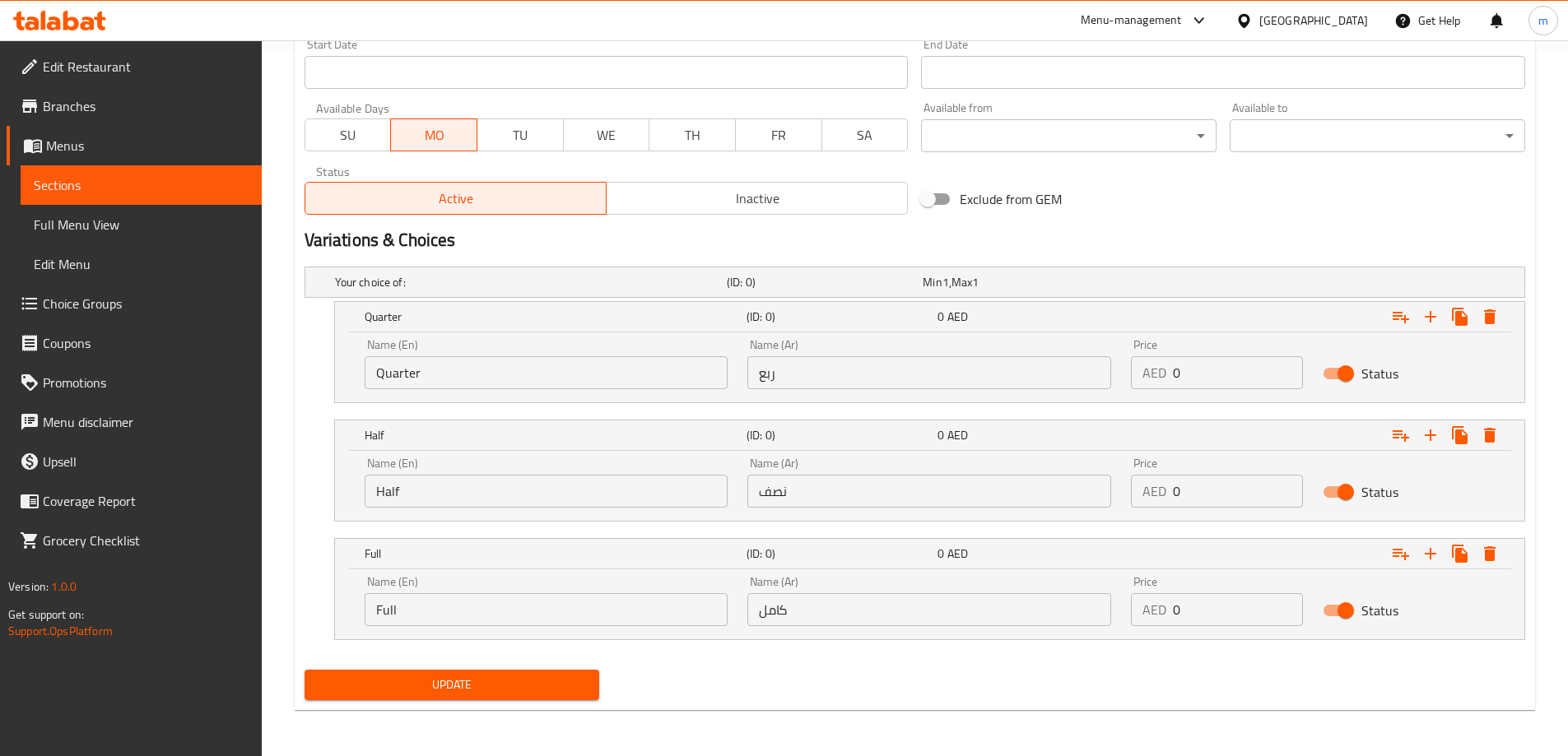
click at [1186, 378] on input "0" at bounding box center [1238, 373] width 130 height 33
click at [1213, 373] on input "0" at bounding box center [1238, 373] width 130 height 33
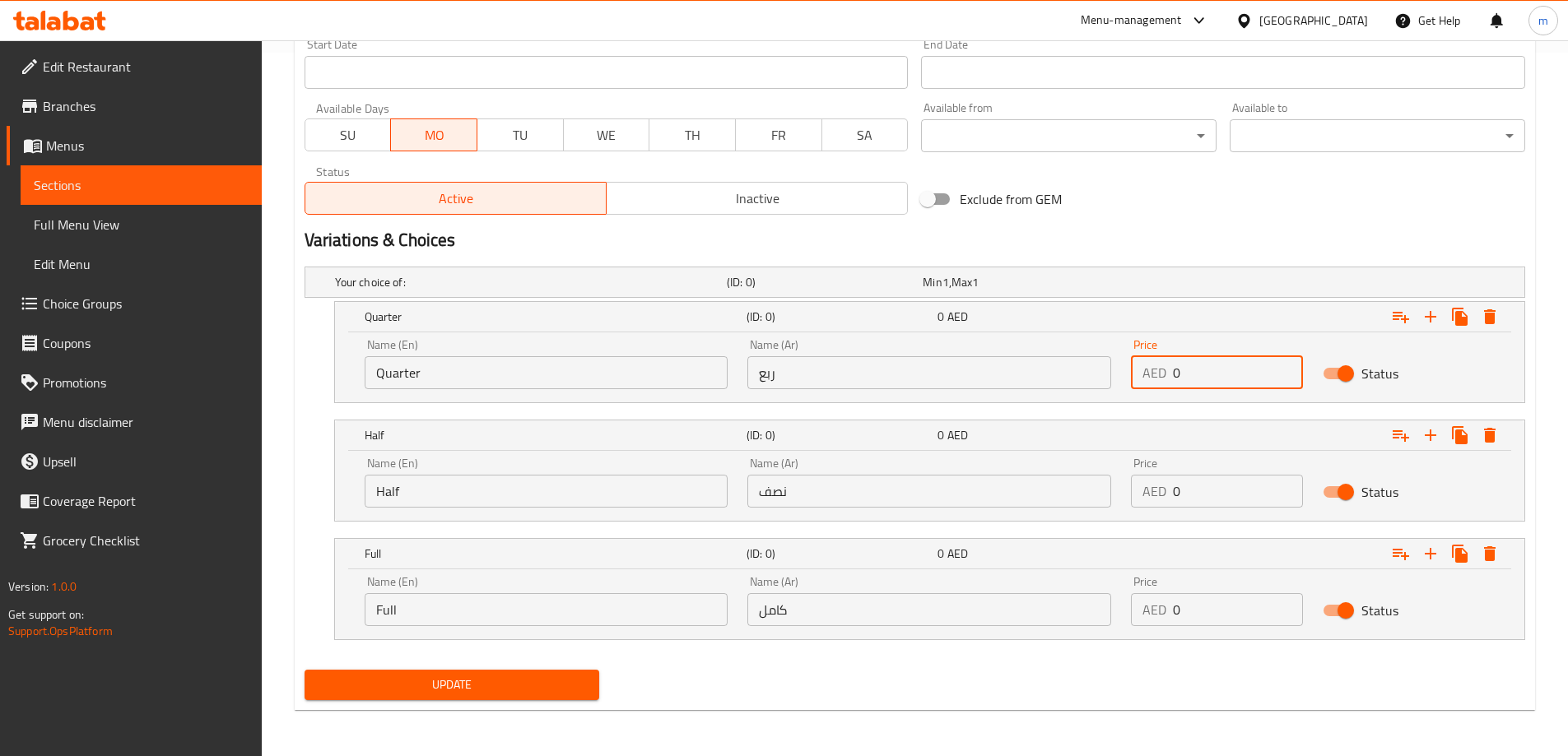
click at [1213, 373] on input "0" at bounding box center [1238, 373] width 130 height 33
type input "25"
click at [1192, 504] on input "0" at bounding box center [1238, 491] width 130 height 33
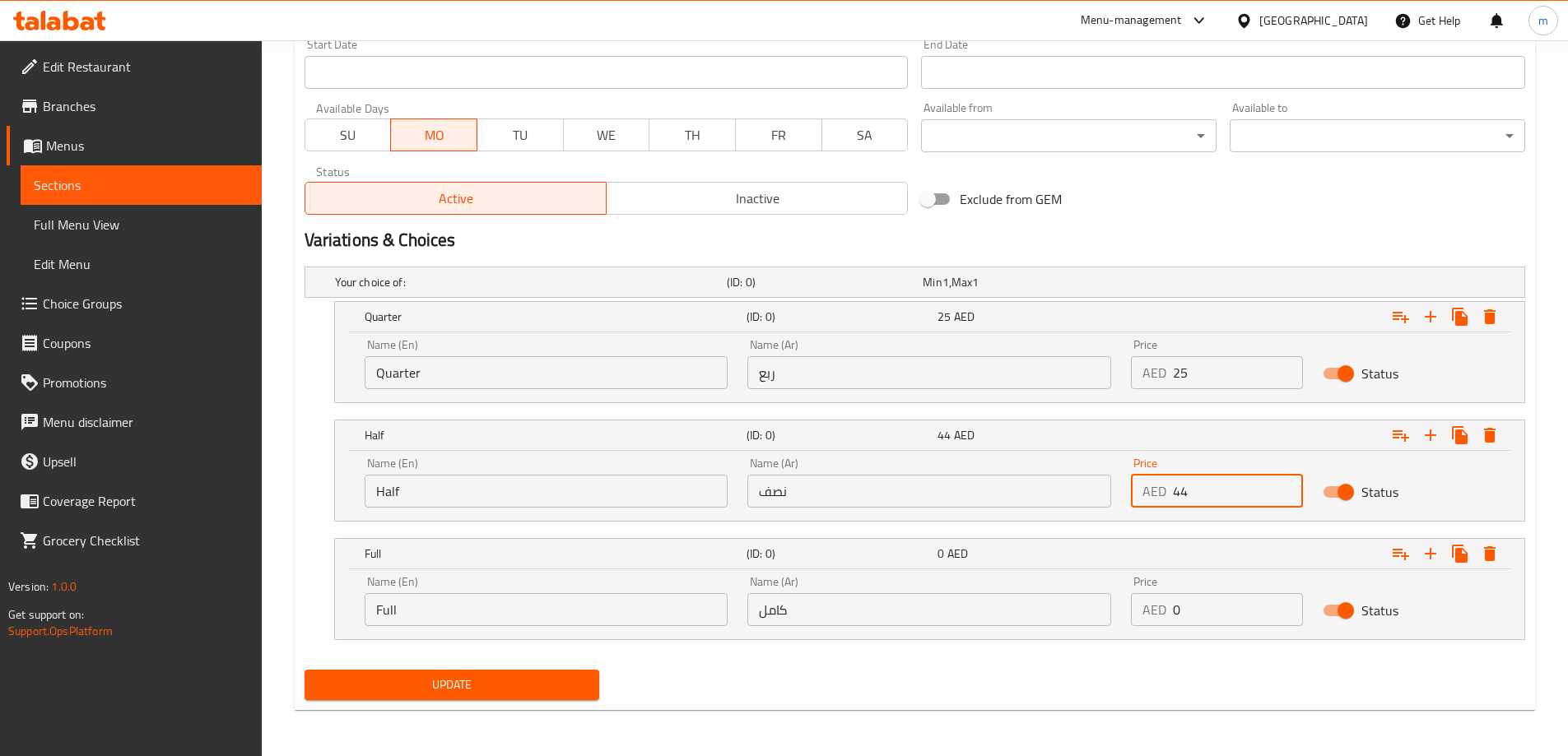
click at [1251, 615] on input "0" at bounding box center [1238, 610] width 130 height 33
click at [1220, 483] on input "44" at bounding box center [1238, 491] width 130 height 33
type input "40"
click at [1210, 612] on input "0" at bounding box center [1238, 610] width 130 height 33
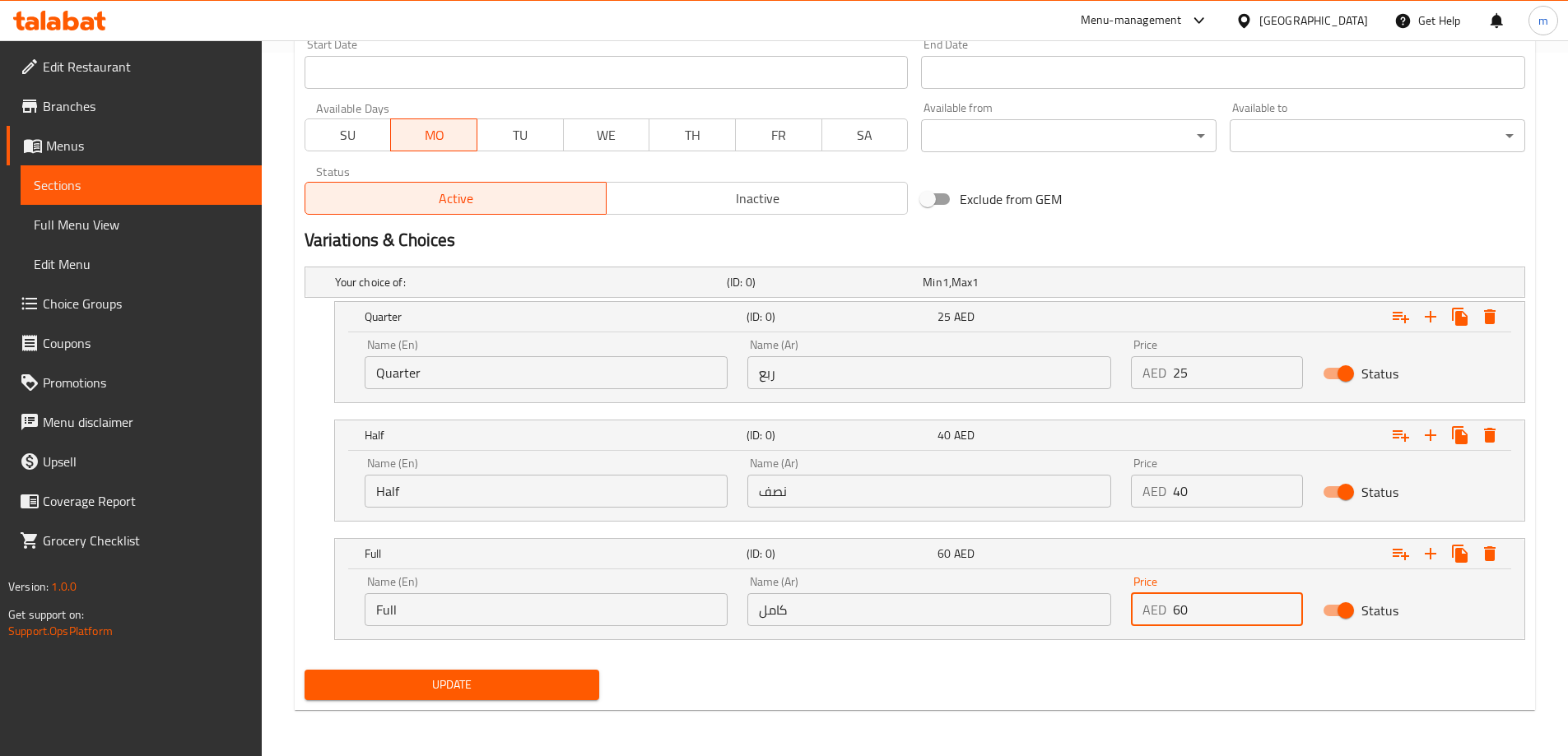
type input "60"
click at [1131, 668] on div "Update" at bounding box center [915, 684] width 1234 height 44
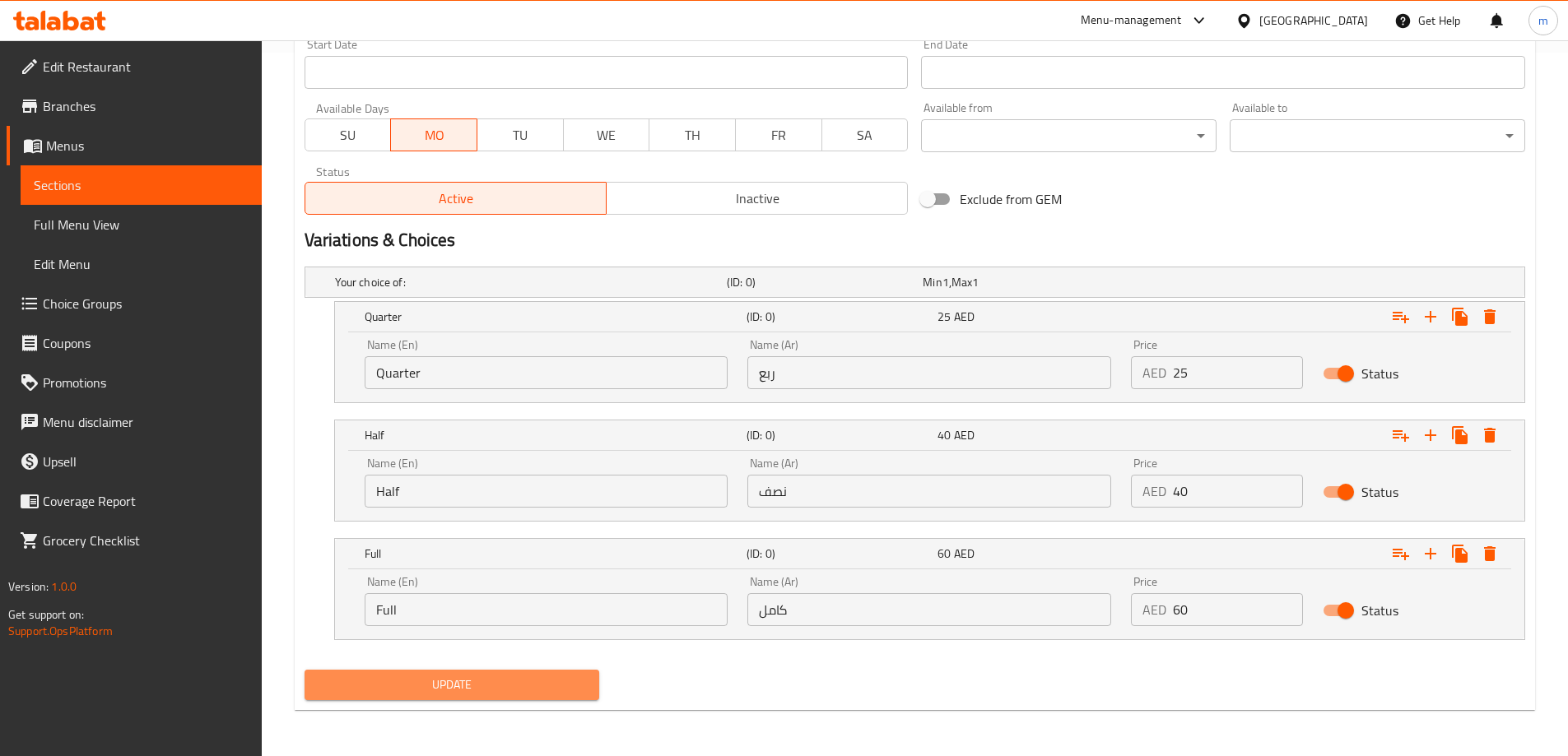
click at [569, 672] on button "Update" at bounding box center [451, 684] width 295 height 30
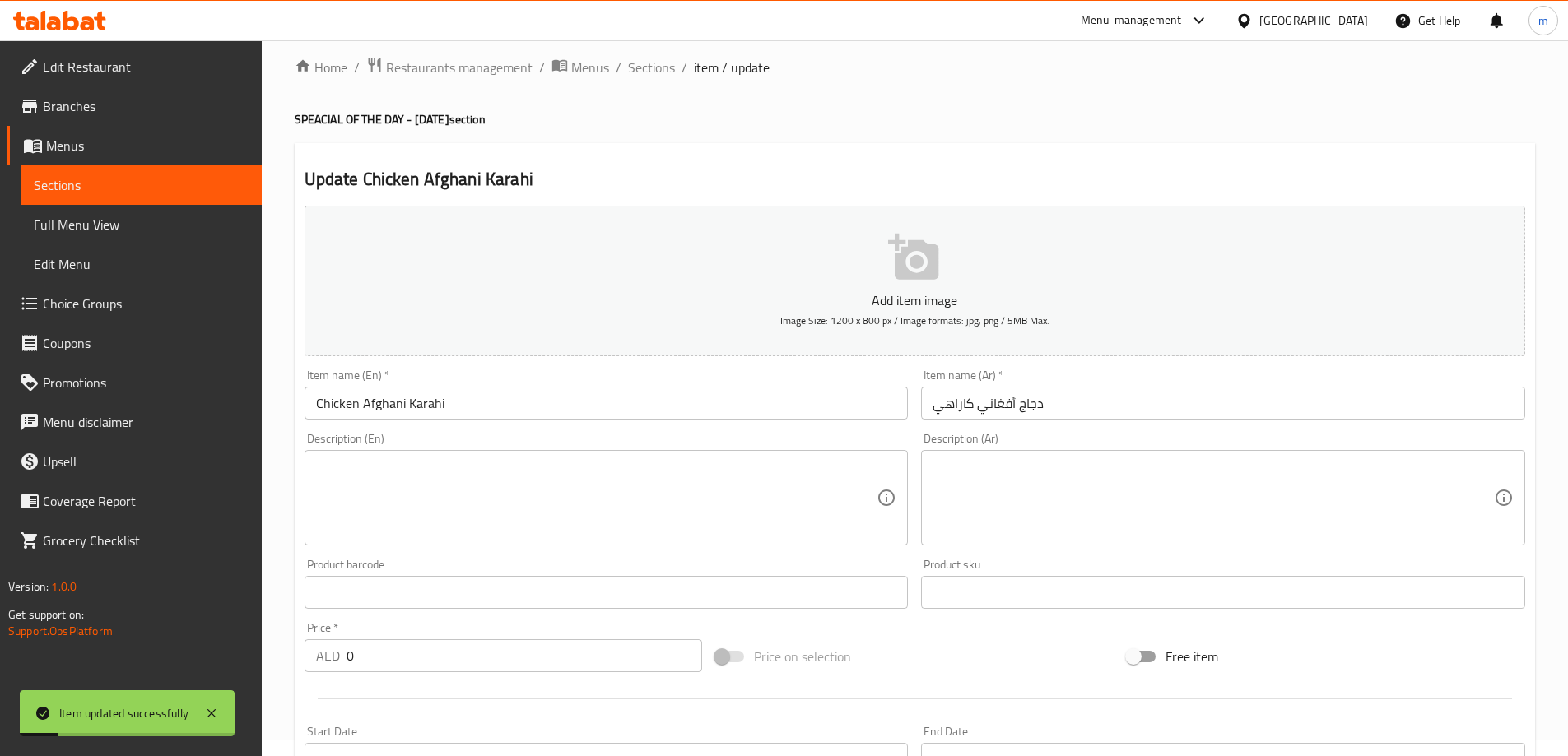
scroll to position [0, 0]
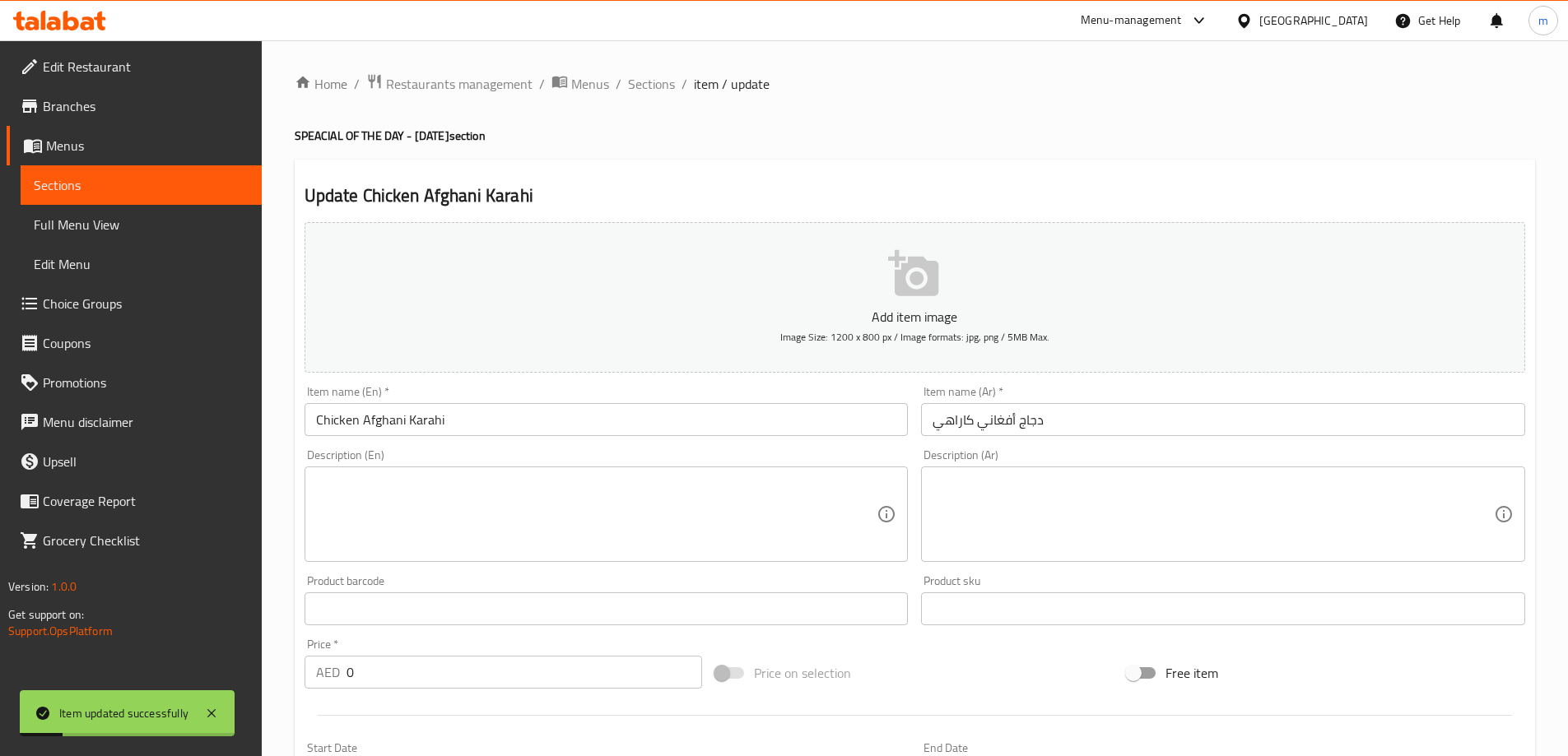
click at [677, 86] on ol "Home / Restaurants management / Menus / Sections / item / update" at bounding box center [914, 84] width 1241 height 21
click at [671, 88] on ol "Home / Restaurants management / Menus / Sections / item / update" at bounding box center [914, 84] width 1241 height 21
click at [671, 88] on span "Sections" at bounding box center [651, 83] width 46 height 19
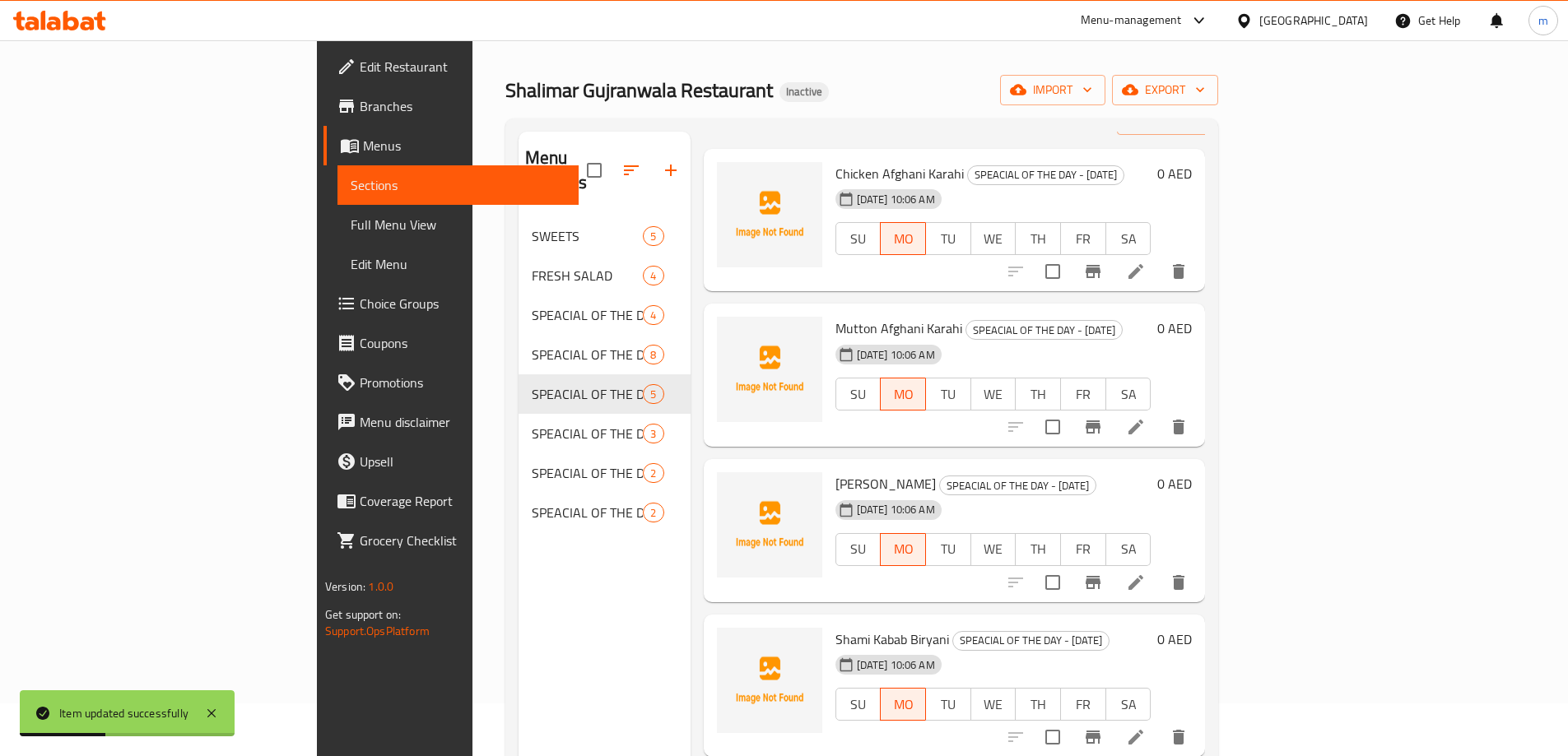
scroll to position [82, 0]
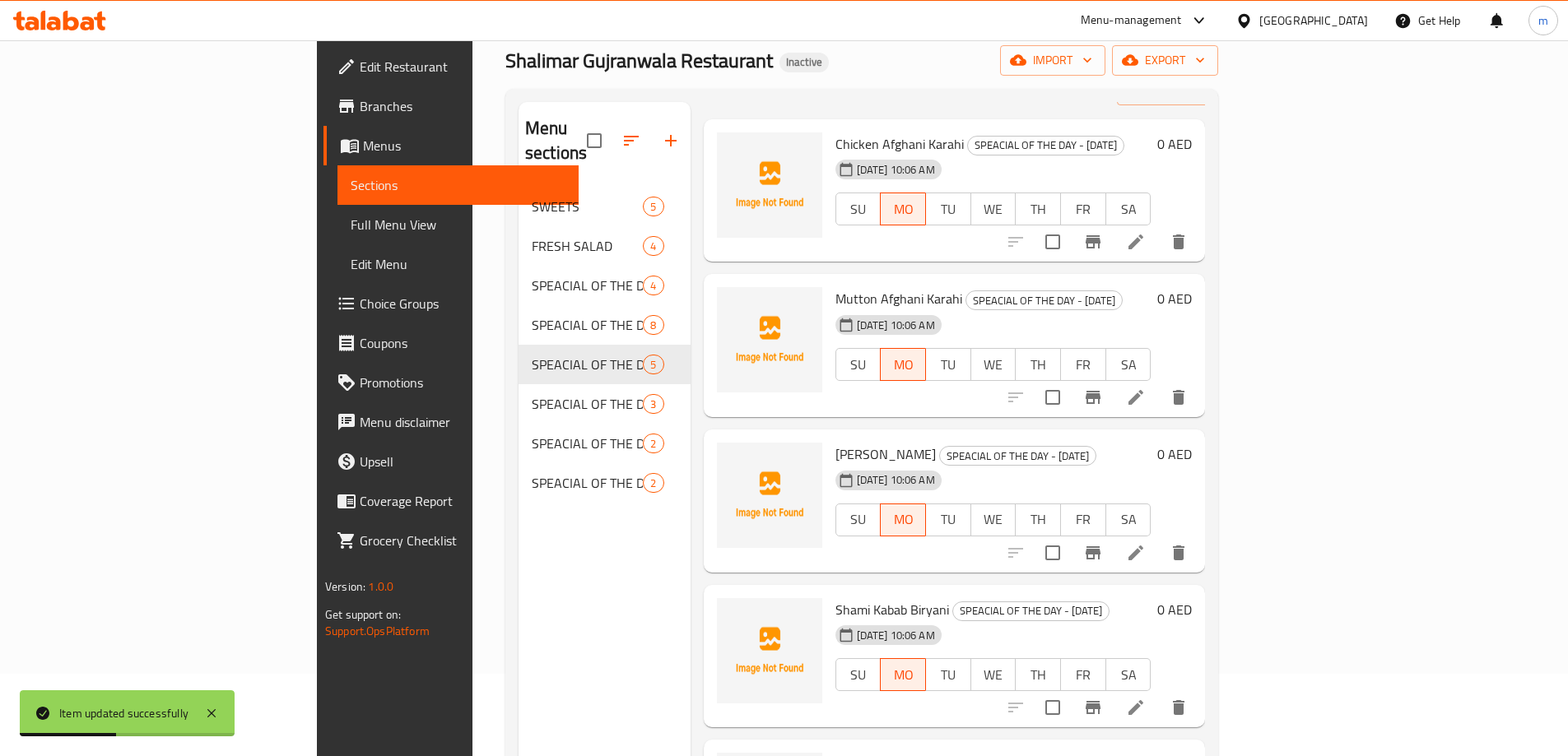
click at [1198, 388] on div at bounding box center [1096, 397] width 202 height 40
click at [1143, 390] on icon at bounding box center [1135, 397] width 15 height 15
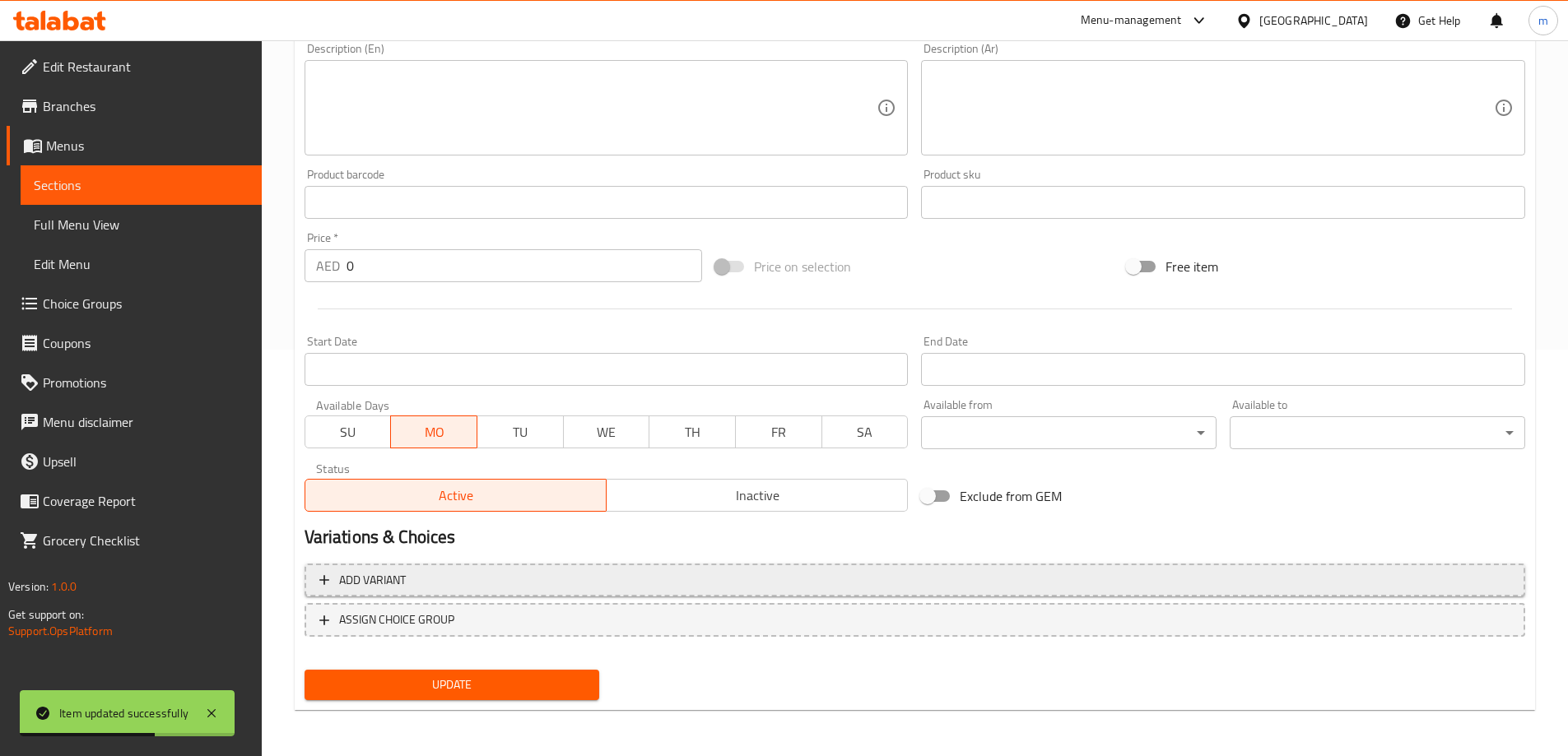
click at [1036, 566] on button "Add variant" at bounding box center [914, 580] width 1220 height 34
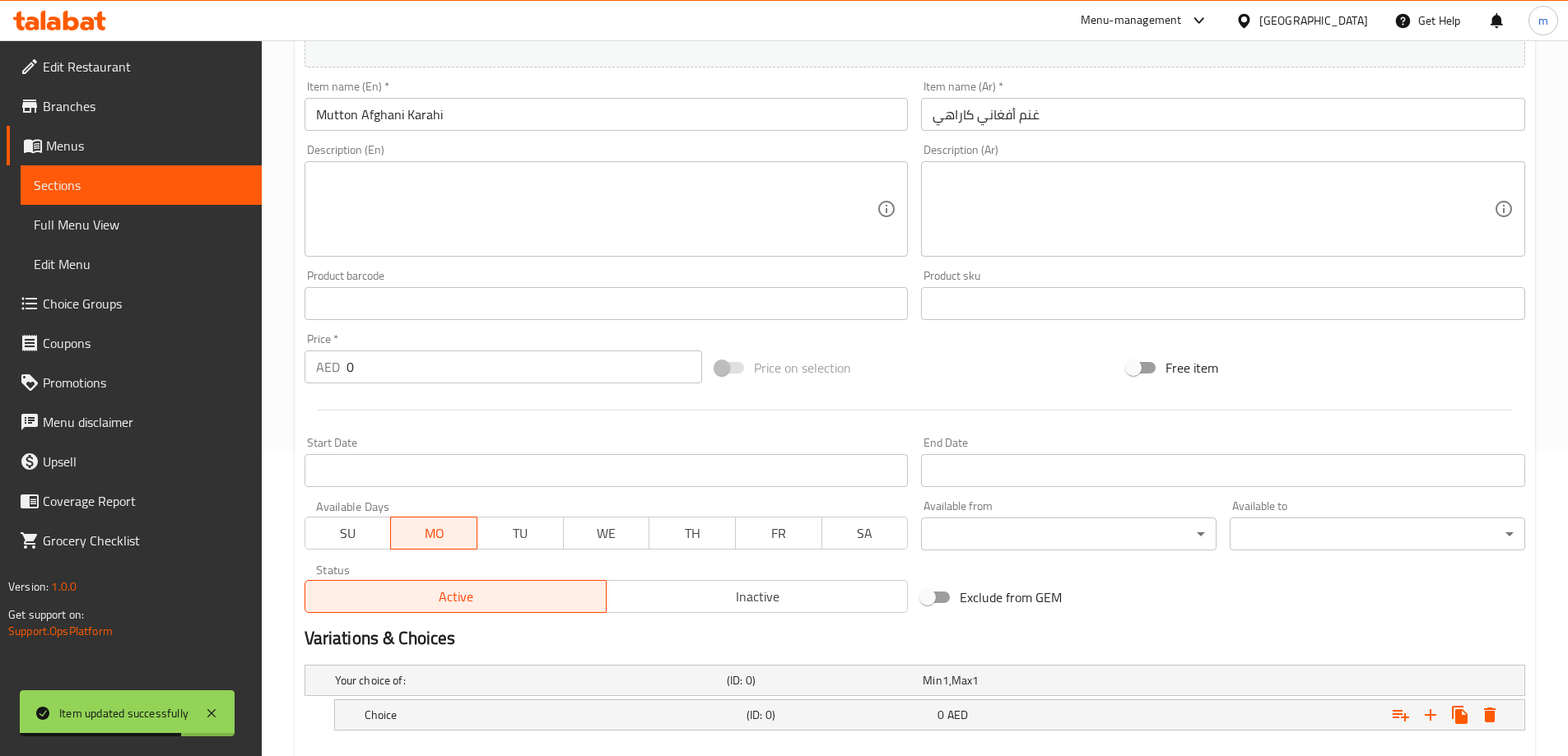
scroll to position [396, 0]
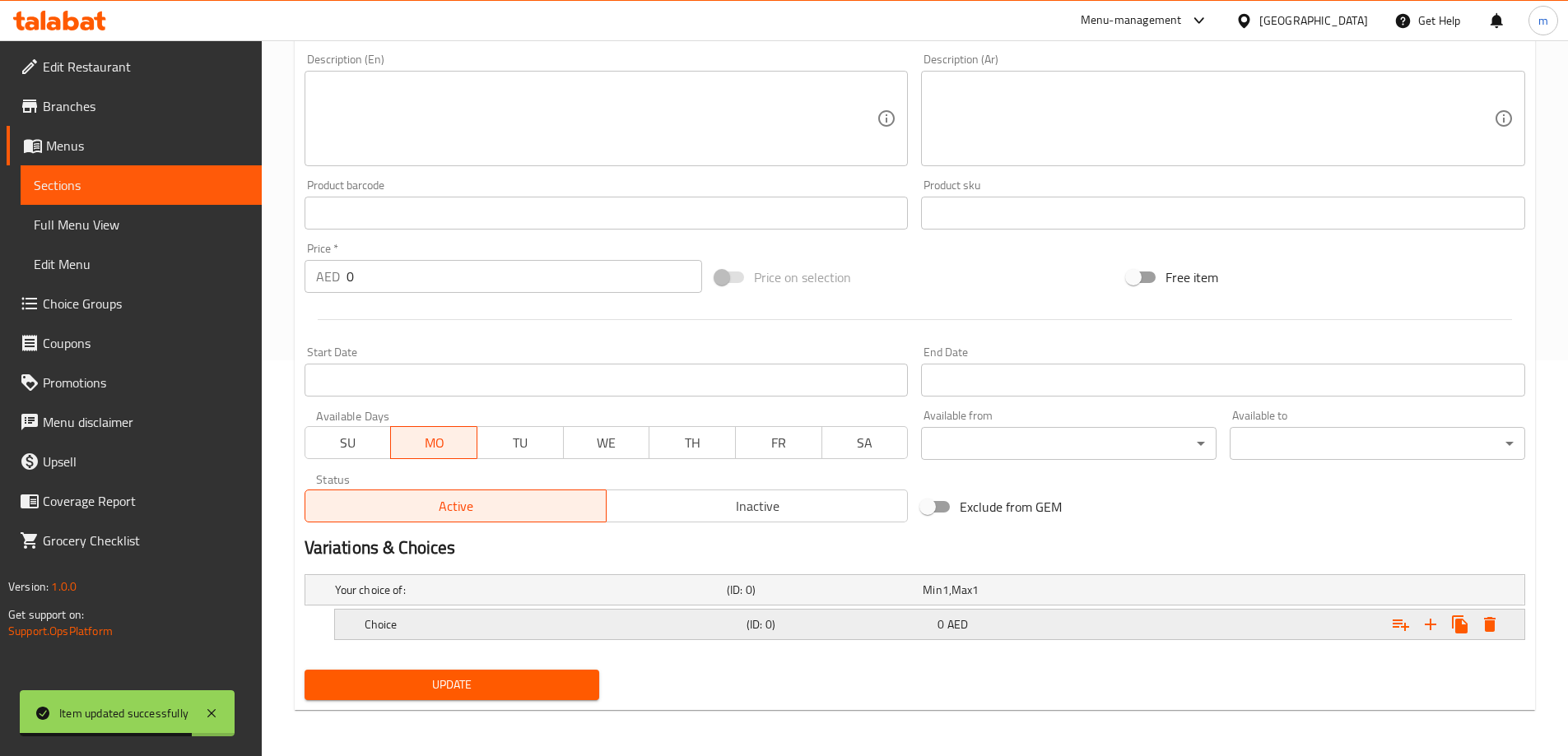
click at [1432, 616] on icon "Expand" at bounding box center [1430, 624] width 19 height 19
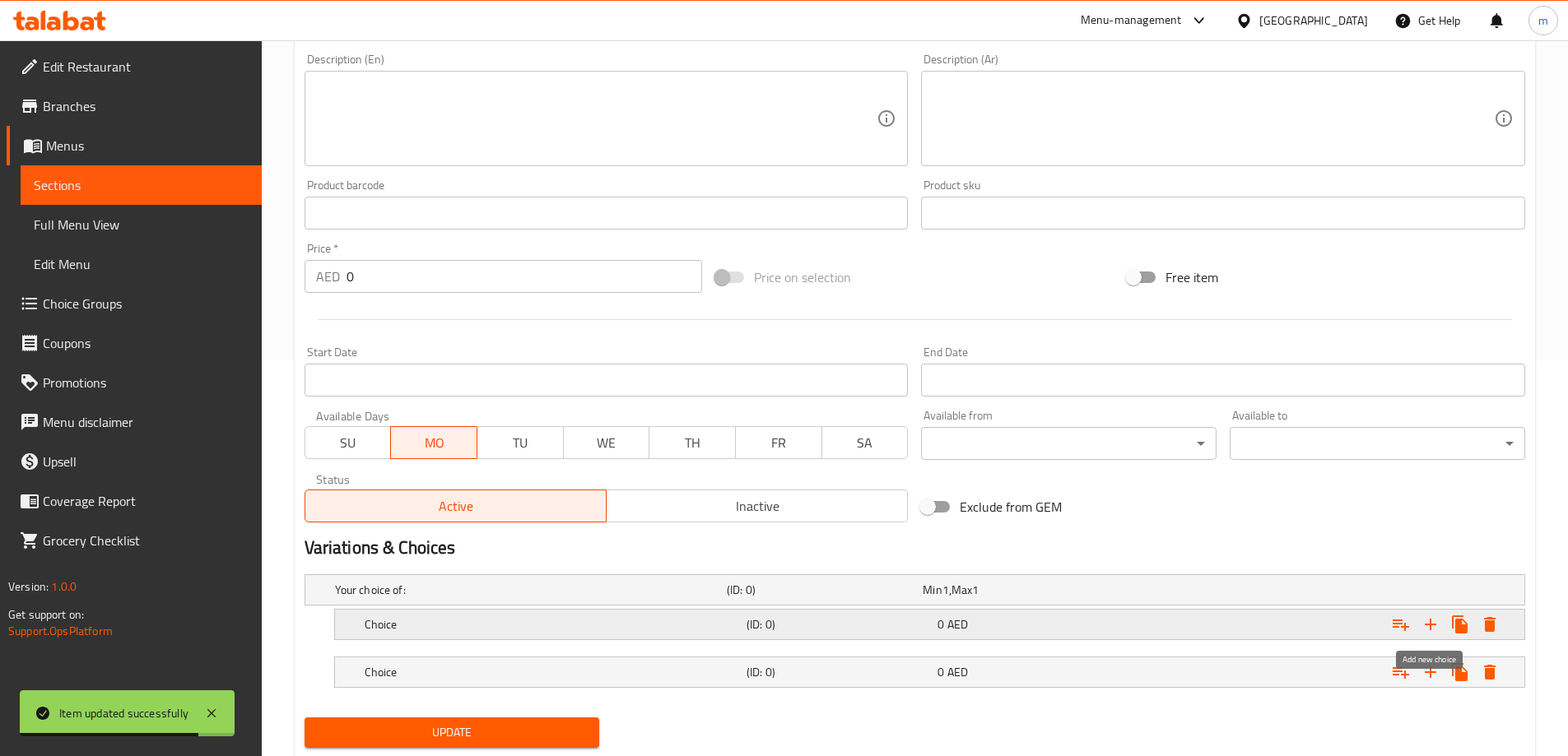
click at [1432, 617] on icon "Expand" at bounding box center [1430, 624] width 19 height 19
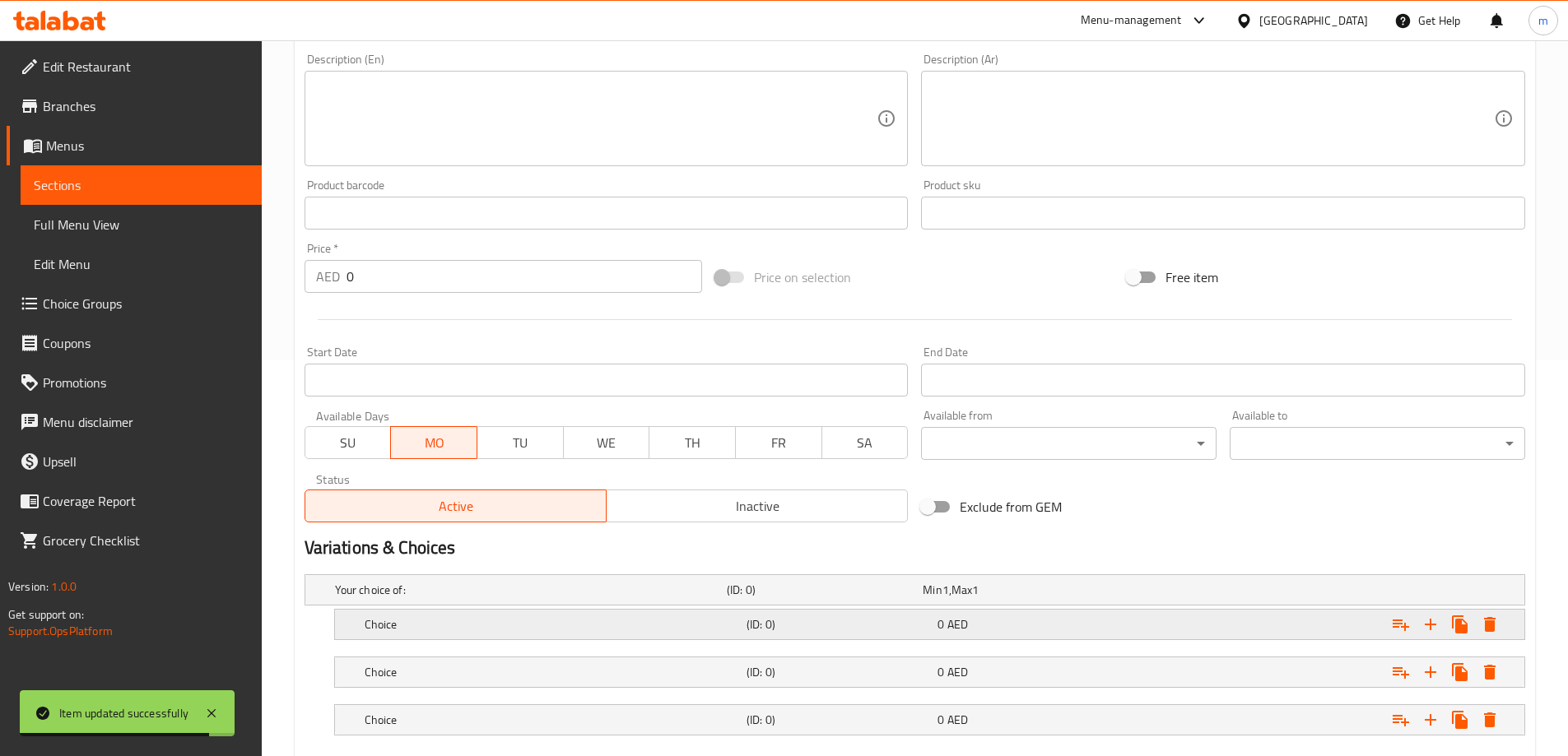
scroll to position [491, 0]
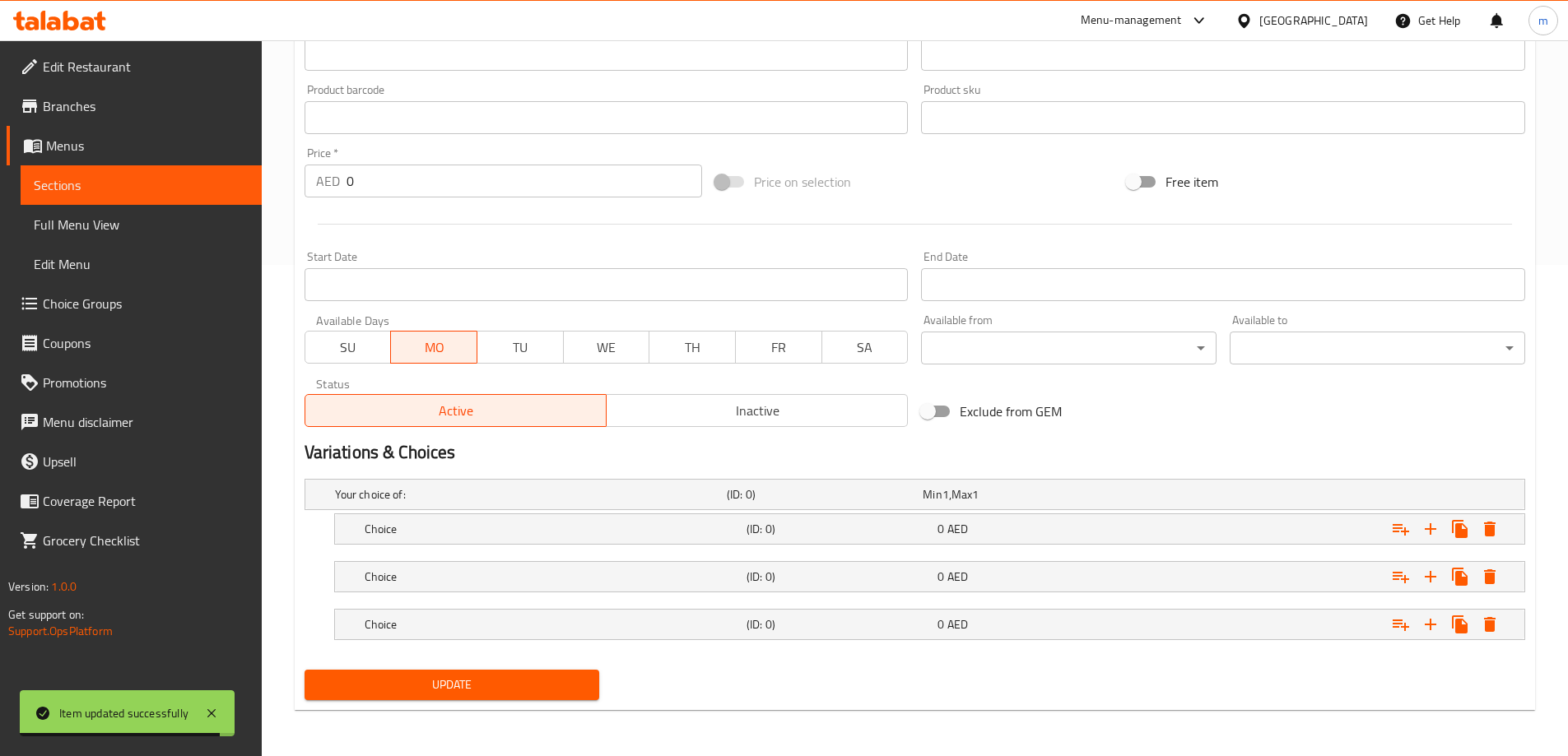
click at [764, 601] on nav at bounding box center [914, 602] width 1220 height 14
click at [764, 611] on div "Choice (ID: 0) 0 AED" at bounding box center [935, 623] width 1147 height 36
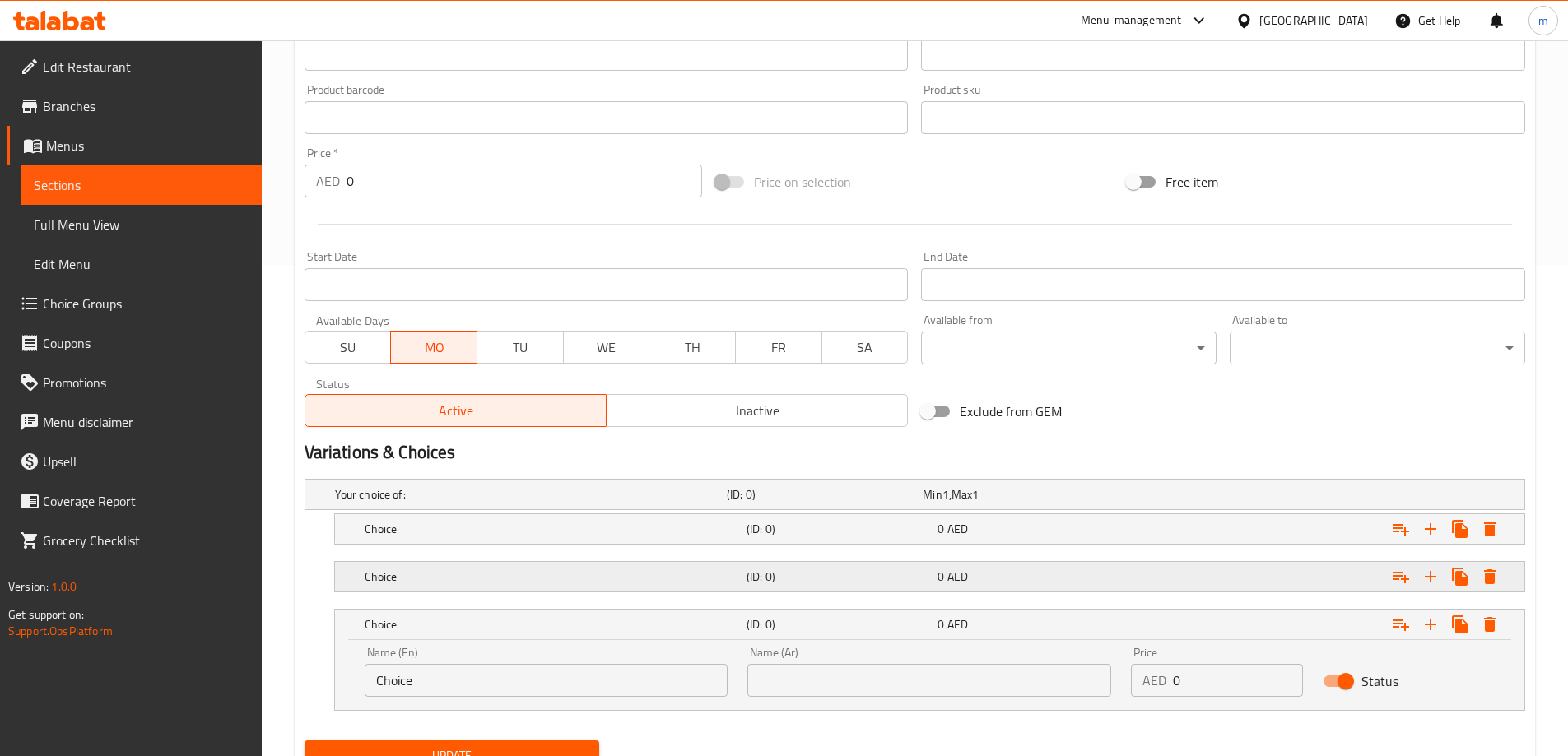
click at [769, 573] on h5 "(ID: 0)" at bounding box center [839, 576] width 184 height 16
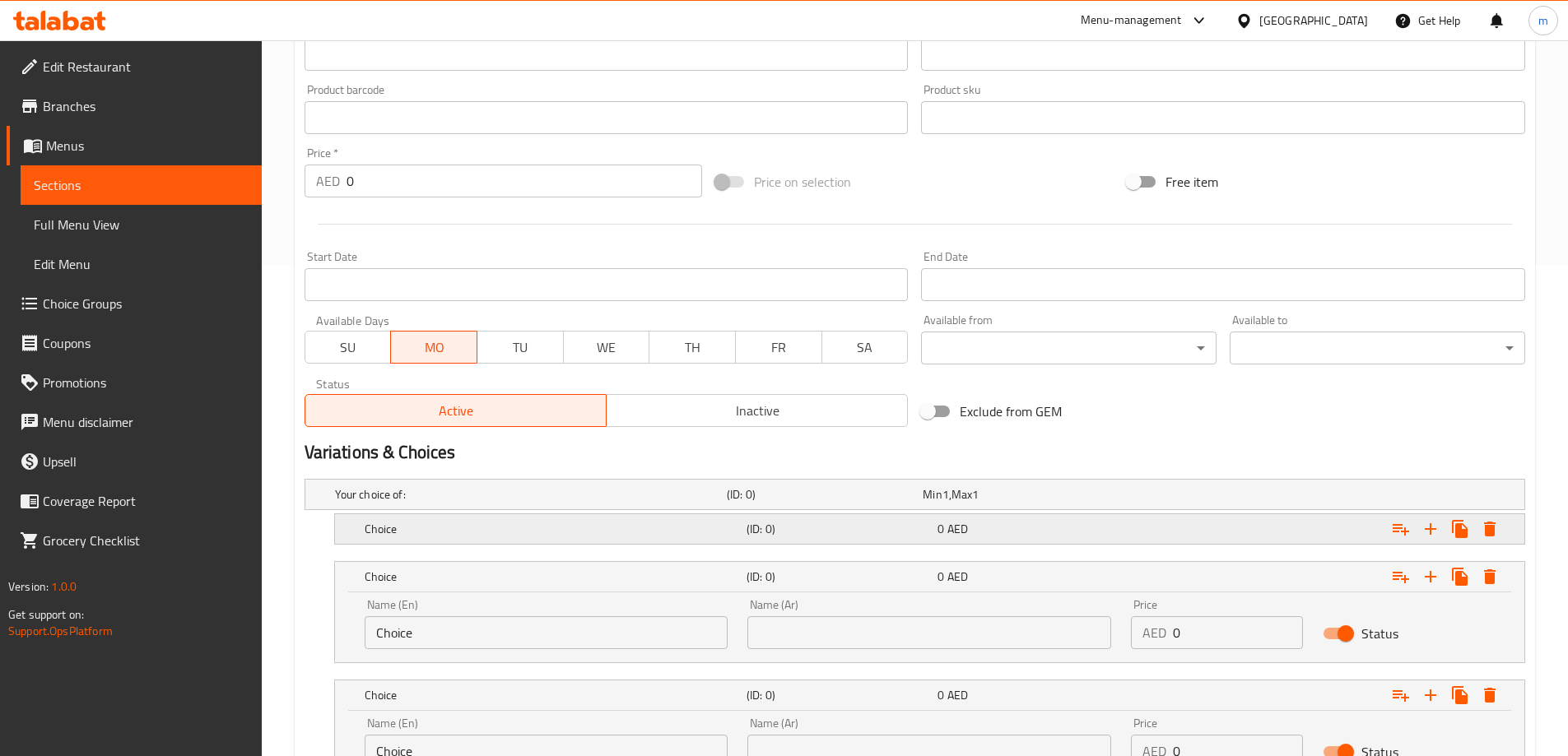
click at [783, 539] on div "(ID: 0)" at bounding box center [838, 529] width 191 height 23
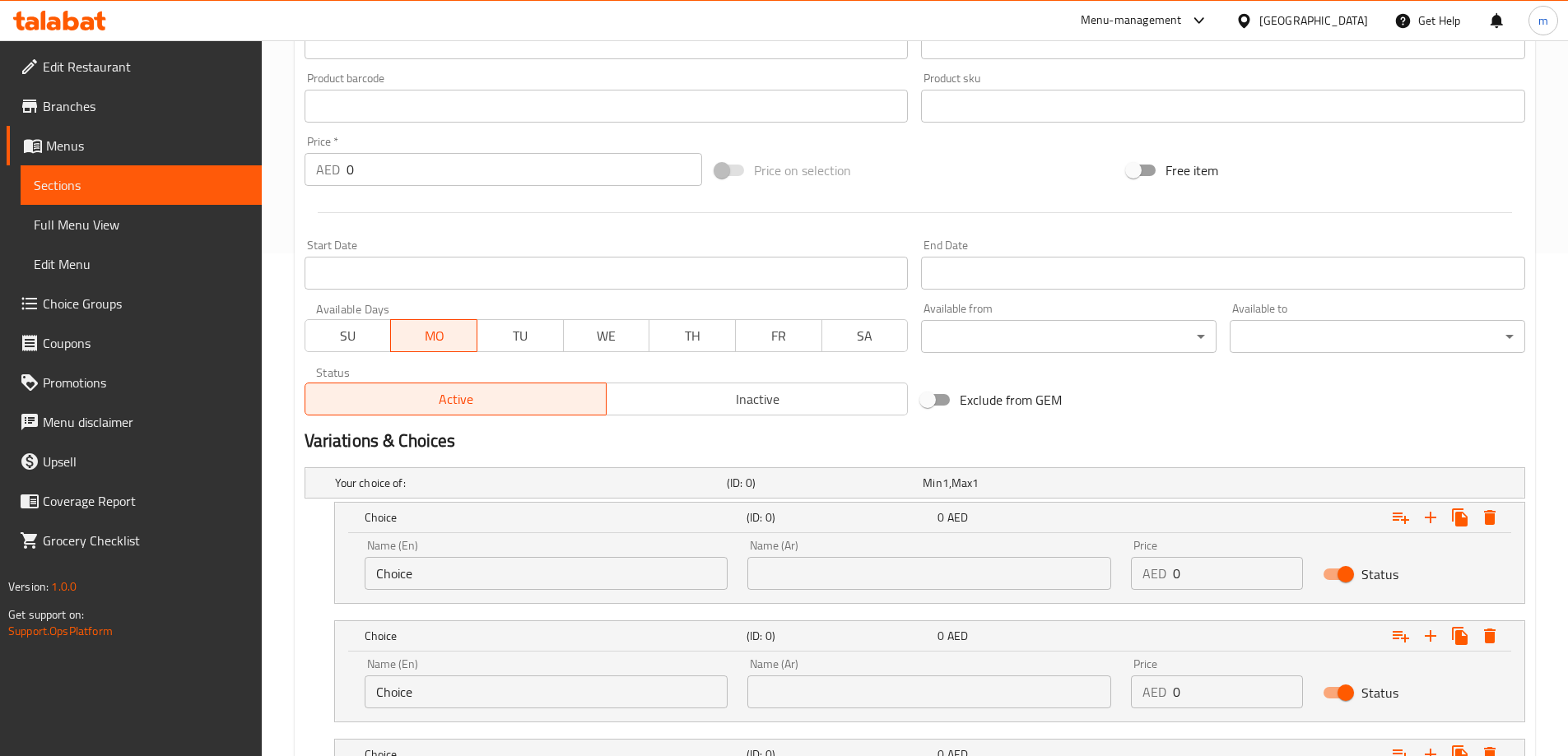
scroll to position [655, 0]
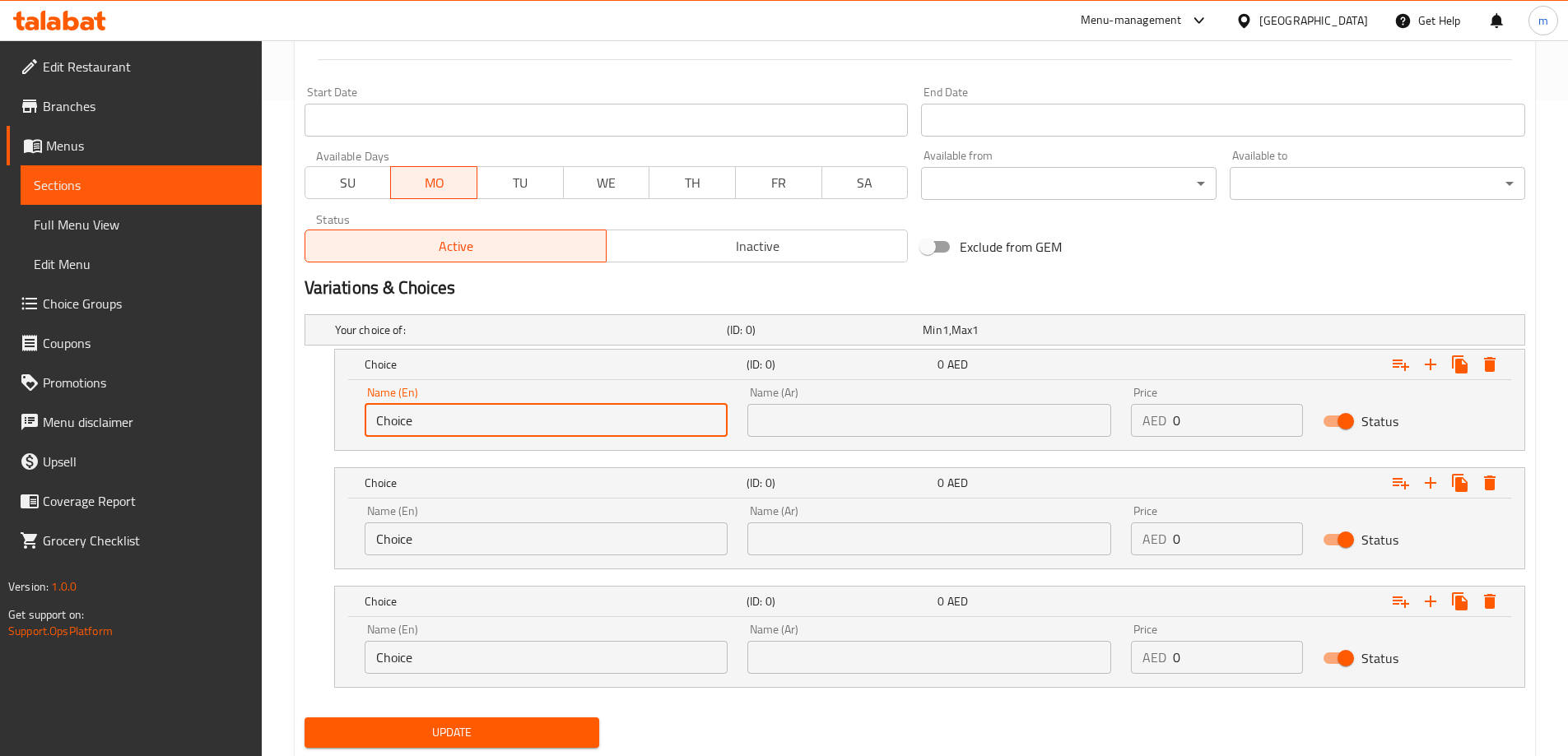
click at [555, 424] on input "Choice" at bounding box center [546, 420] width 364 height 33
type input "Quarter"
click at [471, 550] on input "Choice" at bounding box center [546, 539] width 364 height 33
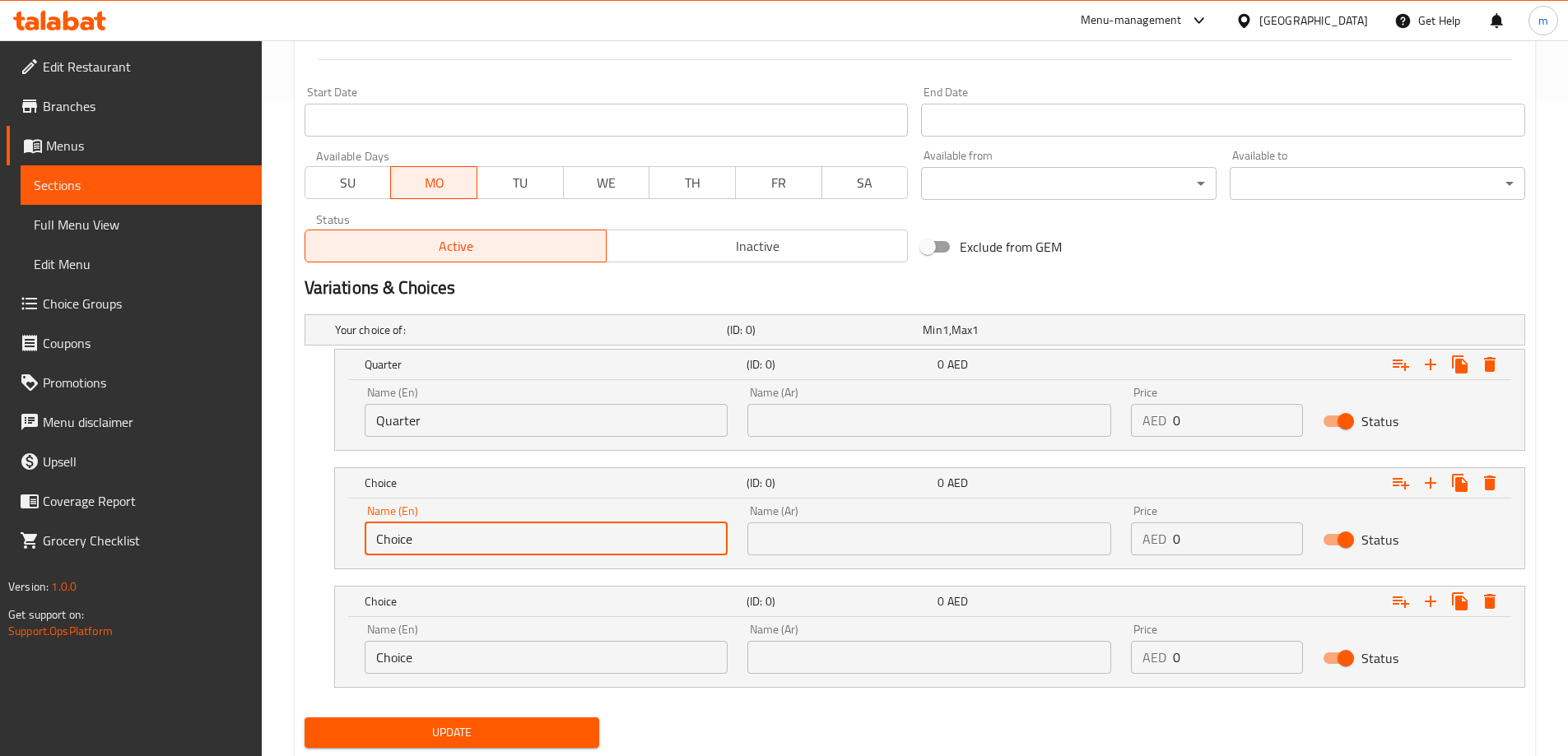
click at [471, 550] on input "Choice" at bounding box center [546, 539] width 364 height 33
type input "Half"
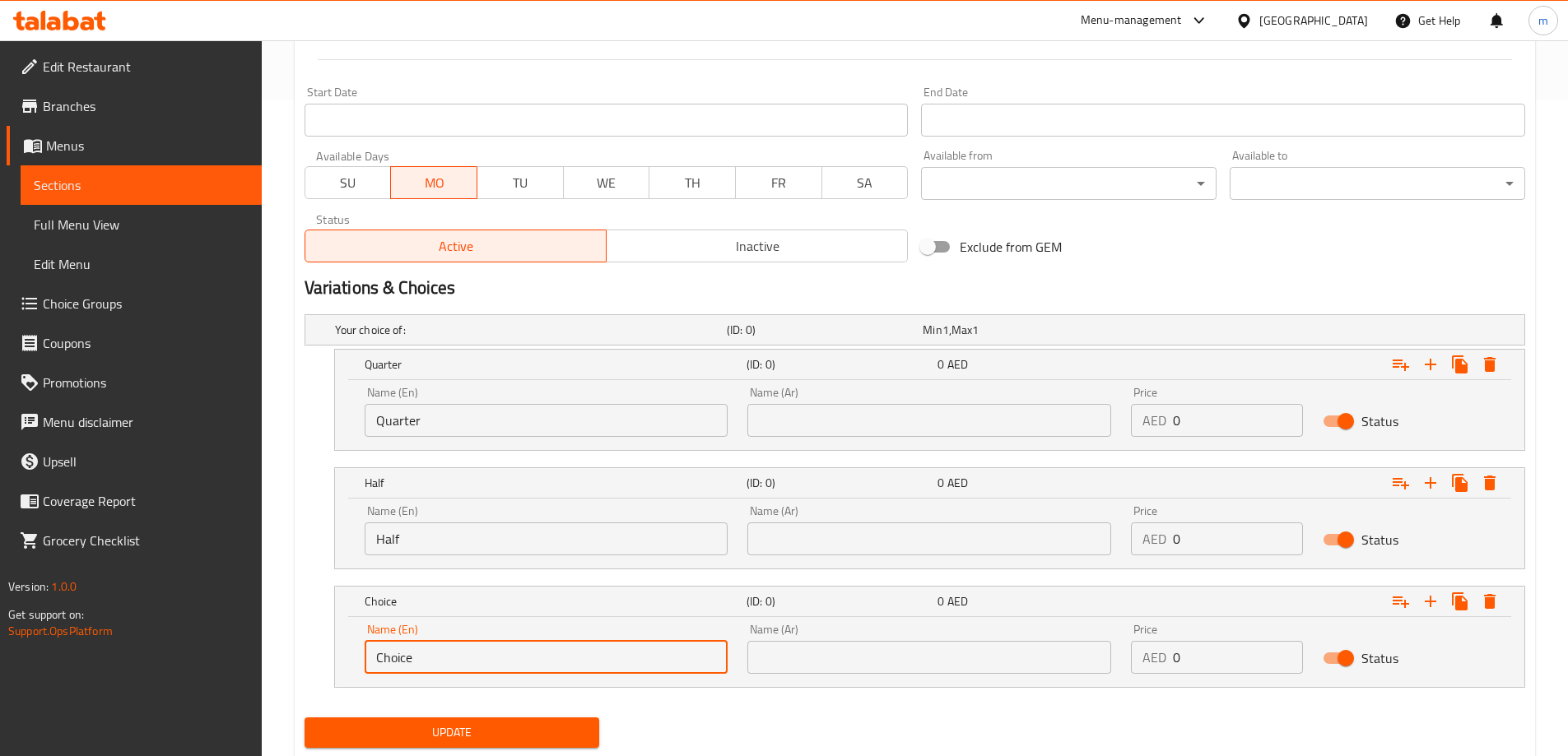
click at [466, 650] on input "Choice" at bounding box center [546, 657] width 364 height 33
type input "Full"
click at [827, 439] on div "Name (Ar) Name (Ar)" at bounding box center [929, 411] width 384 height 70
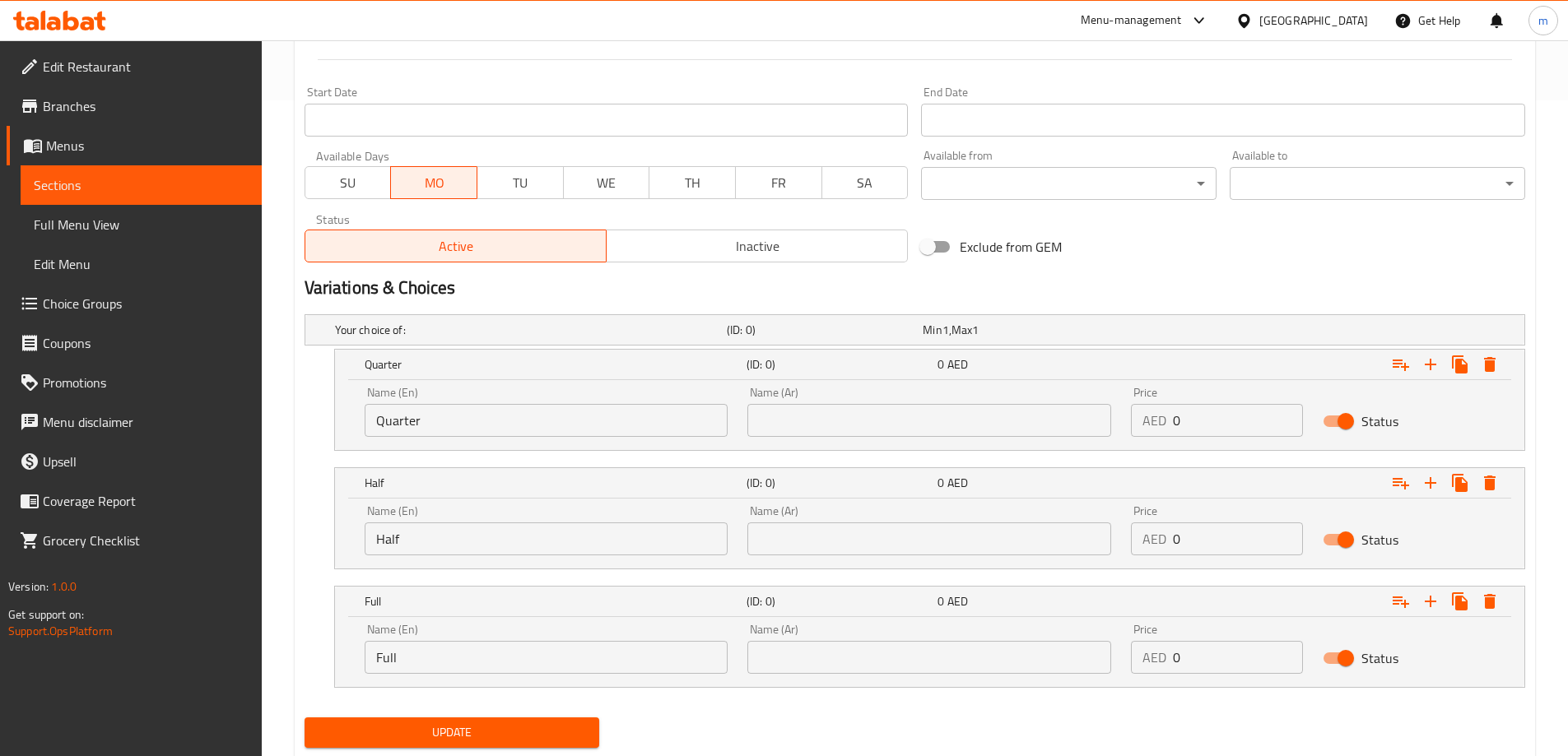
click at [841, 420] on input "text" at bounding box center [930, 420] width 364 height 33
type input "ربع"
click at [869, 552] on input "text" at bounding box center [930, 539] width 364 height 33
type input "نصف"
click at [855, 677] on div "Name (Ar) Name (Ar)" at bounding box center [929, 649] width 384 height 70
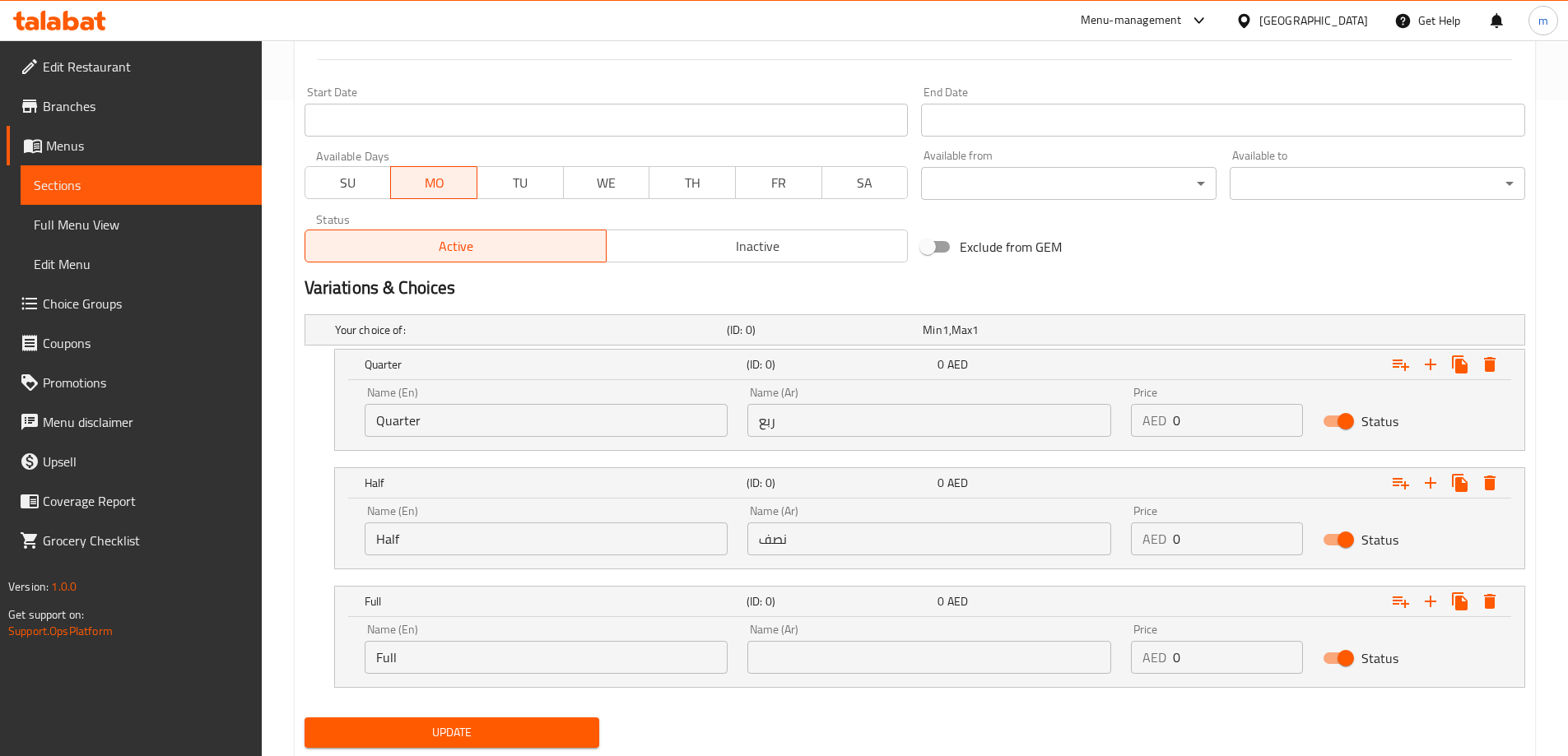
click at [861, 663] on input "text" at bounding box center [930, 657] width 364 height 33
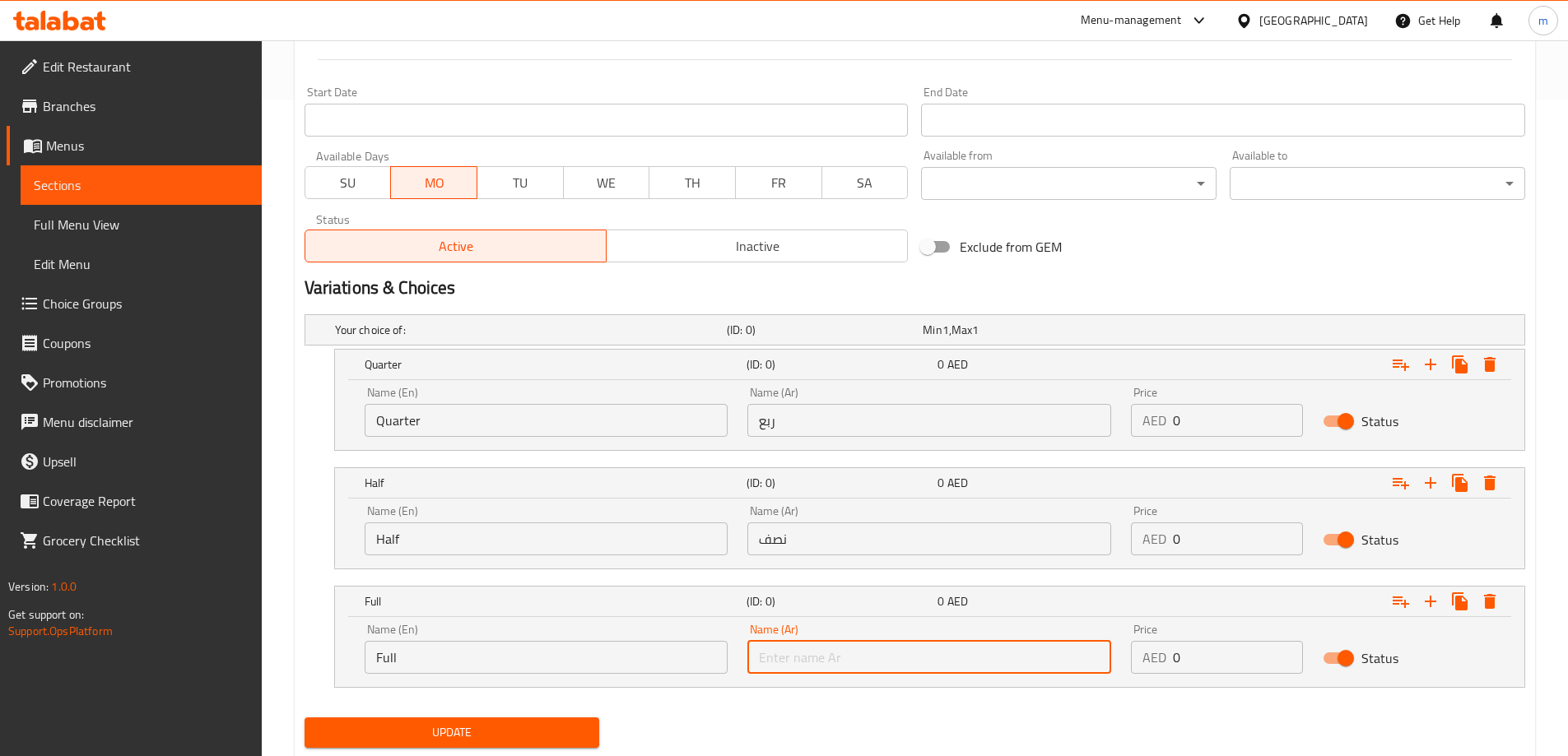
type input "كامل"
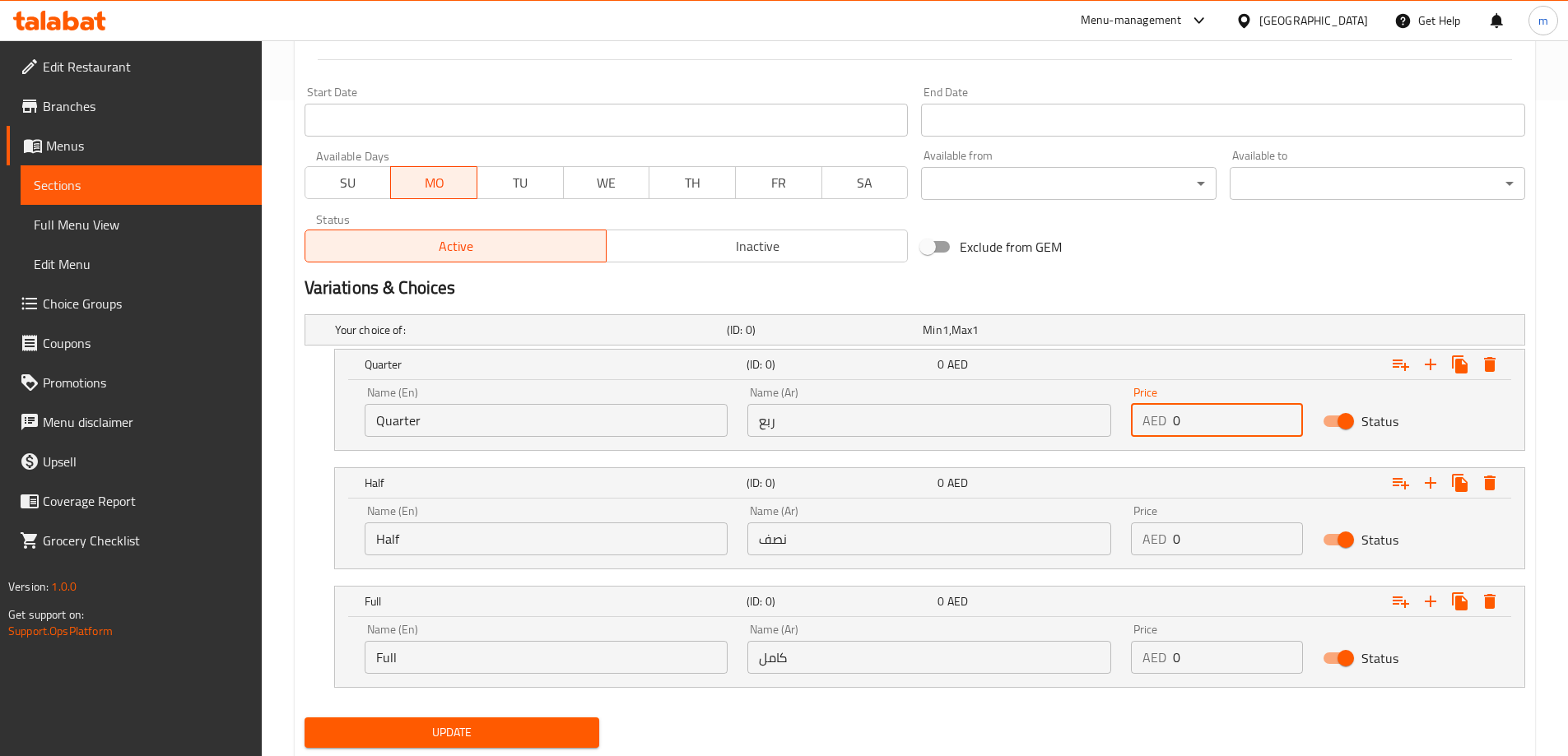
click at [1229, 416] on input "0" at bounding box center [1238, 420] width 130 height 33
type input "25"
click at [1218, 533] on input "0" at bounding box center [1238, 539] width 130 height 33
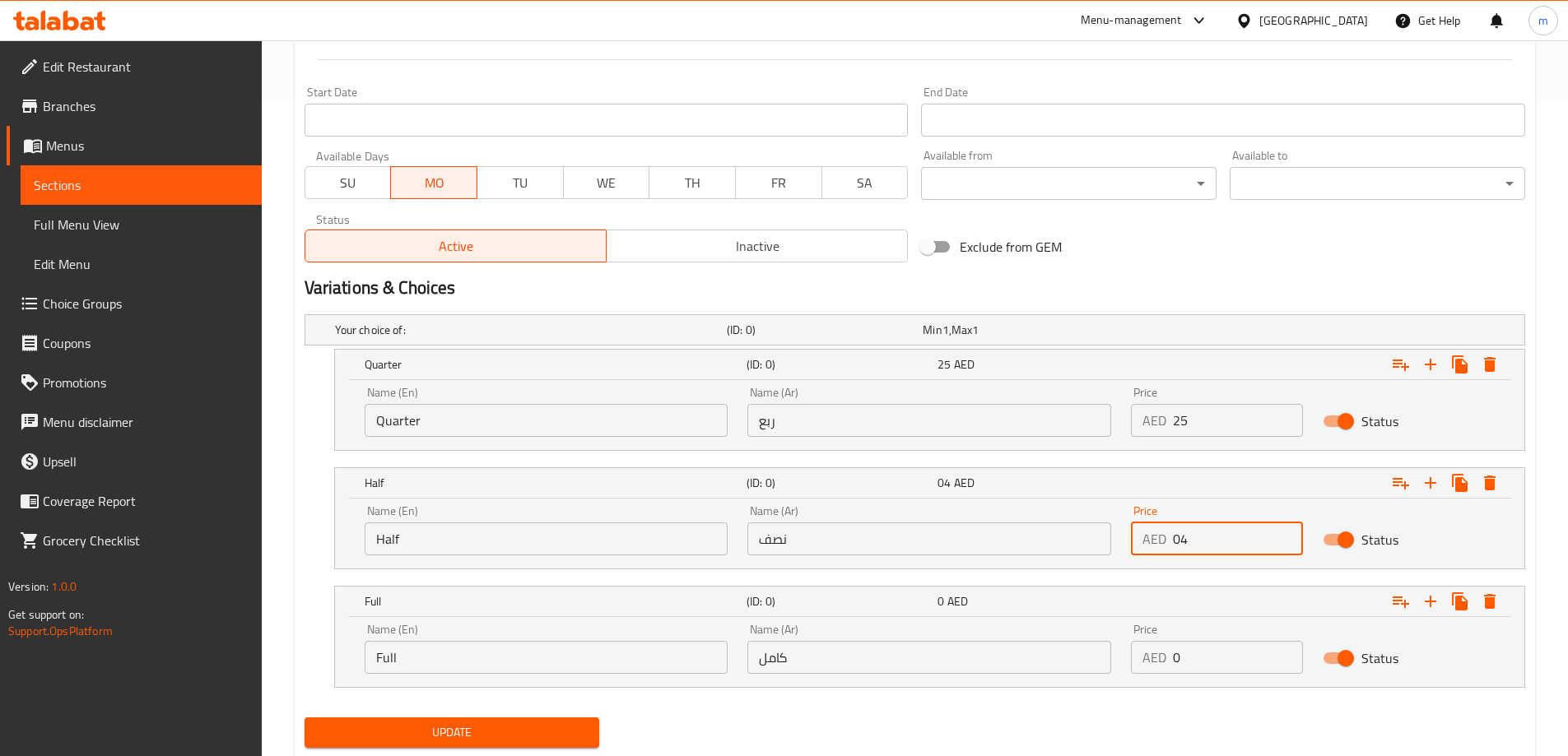
type input "0"
type input "45"
click at [1193, 660] on input "0" at bounding box center [1238, 657] width 130 height 33
type input "80"
click at [1255, 291] on h2 "Variations & Choices" at bounding box center [914, 287] width 1220 height 24
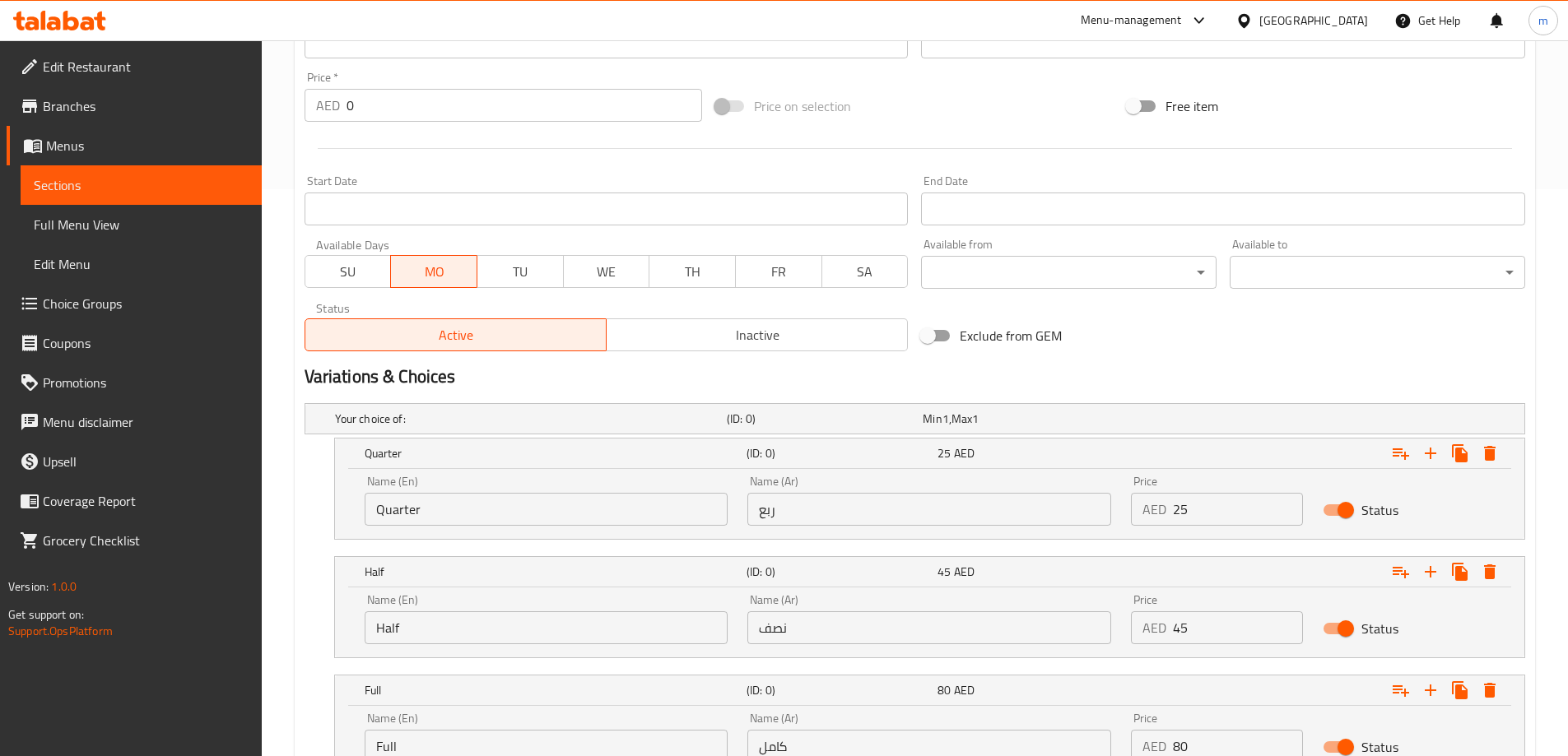
scroll to position [704, 0]
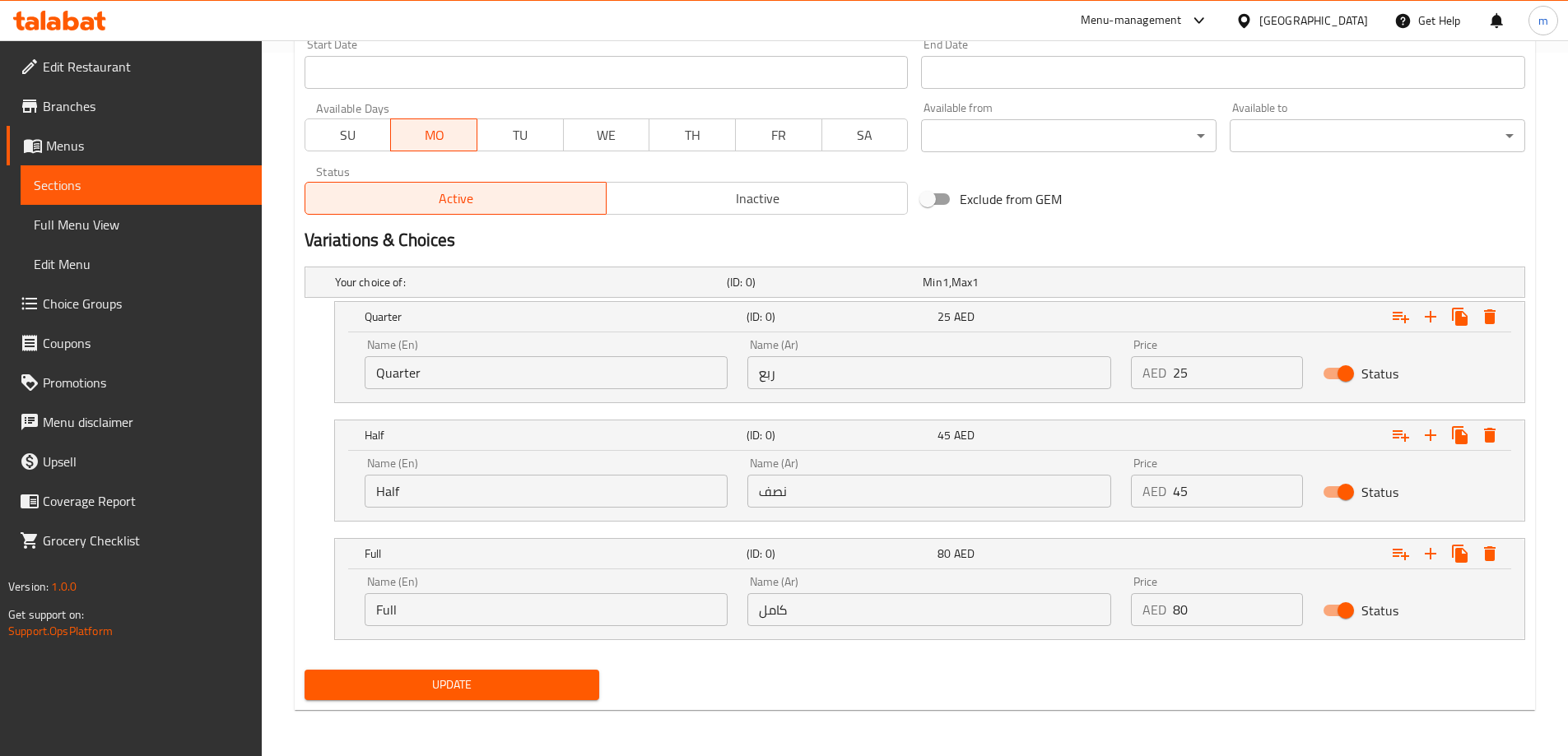
click at [569, 676] on span "Update" at bounding box center [452, 684] width 269 height 20
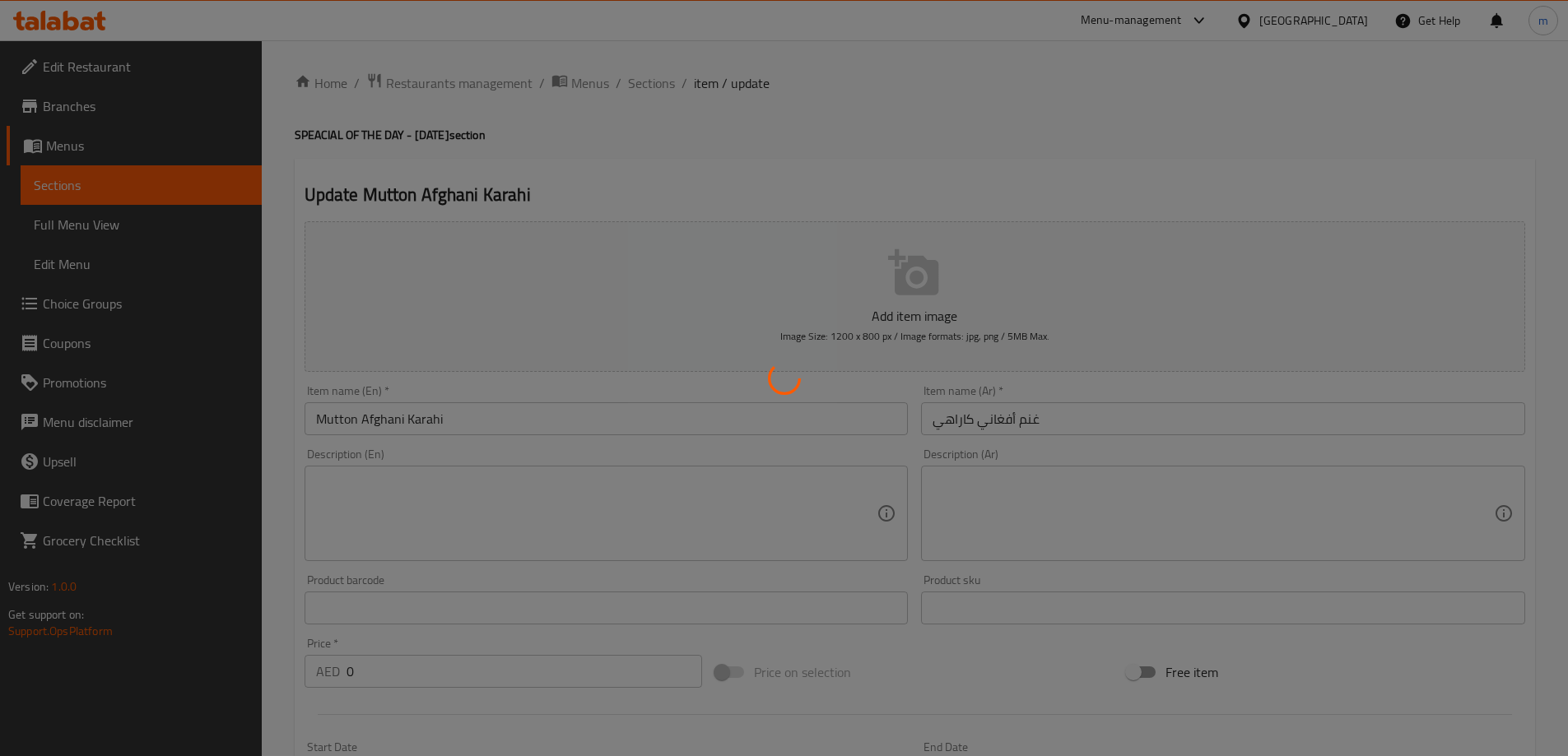
scroll to position [0, 0]
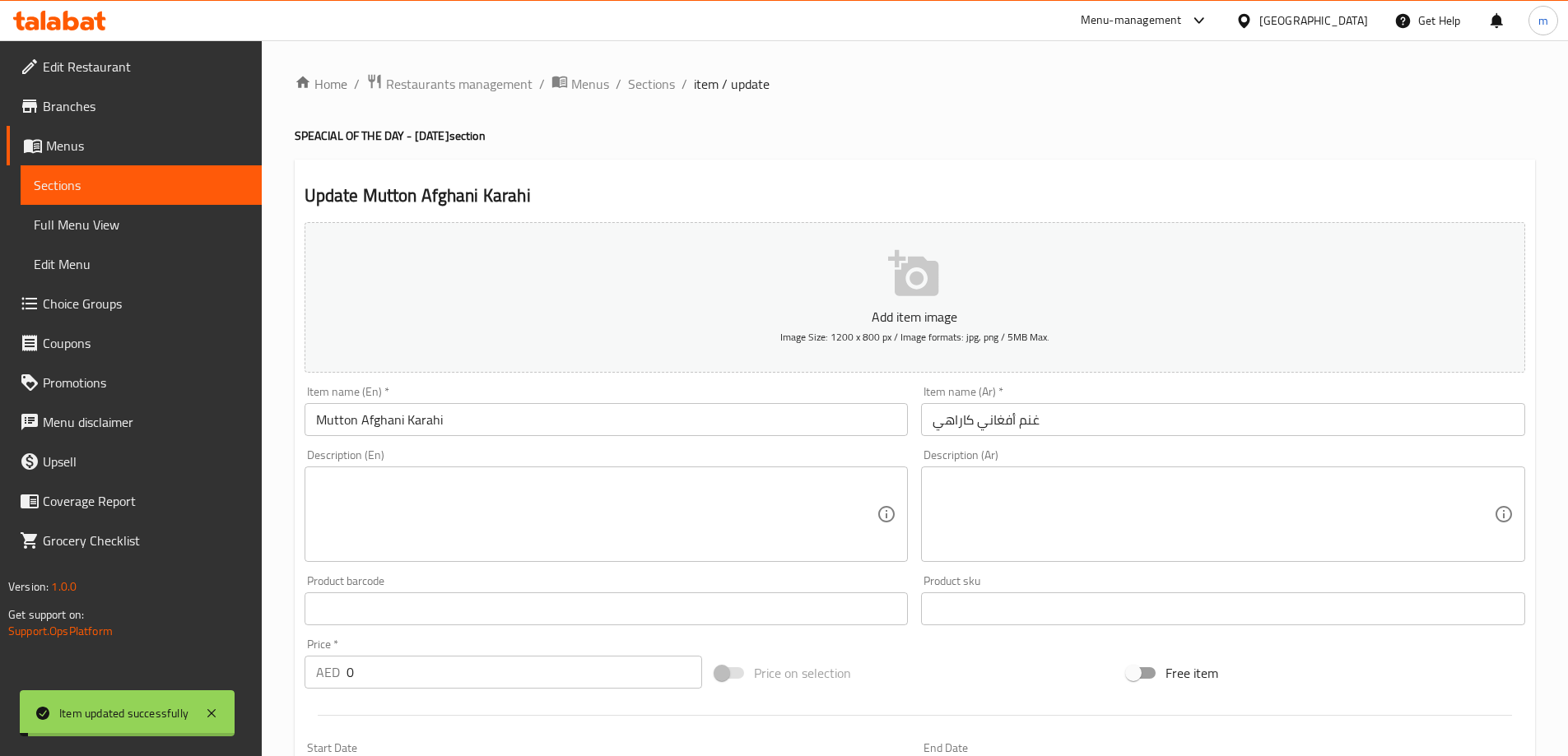
click at [655, 82] on span "Sections" at bounding box center [651, 83] width 46 height 19
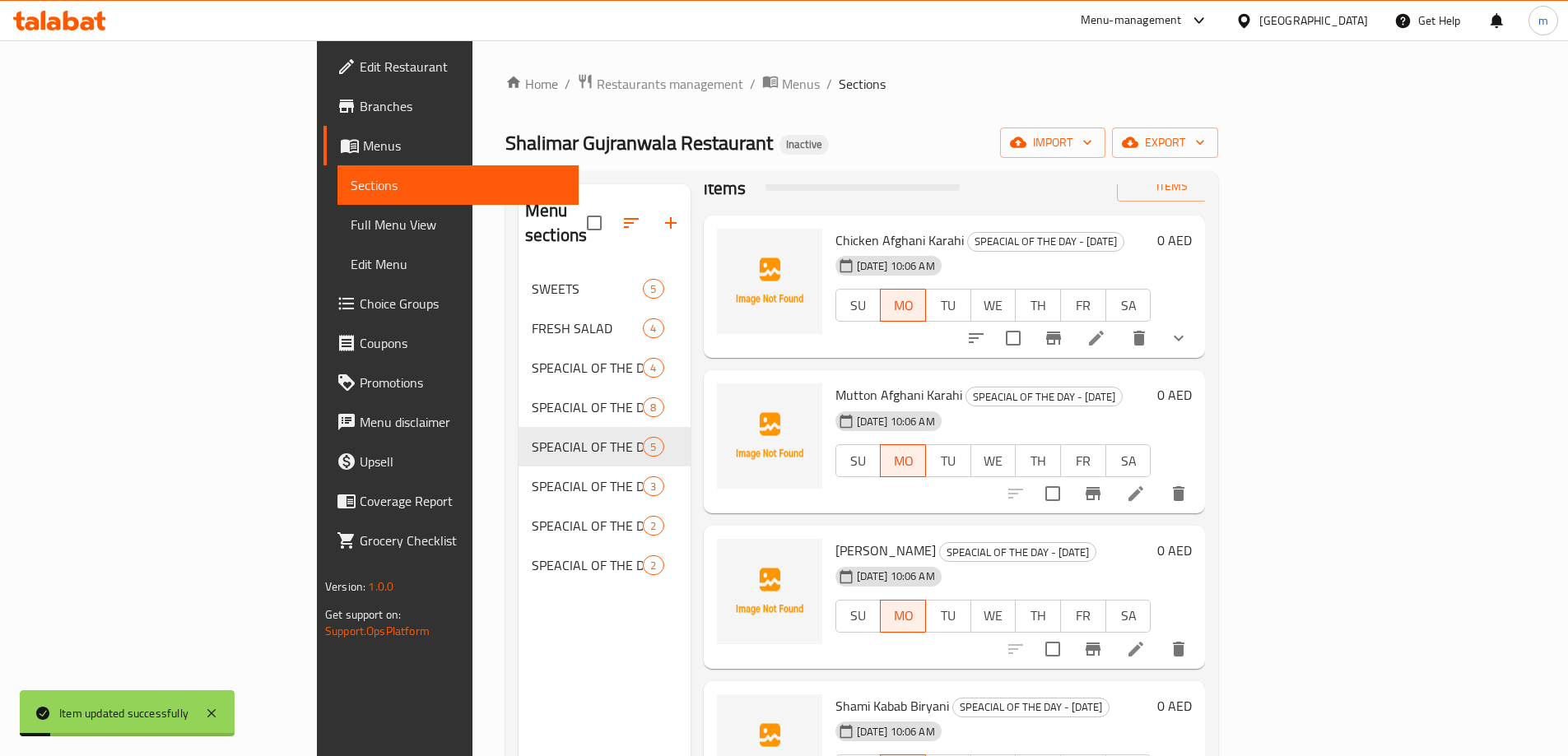
scroll to position [61, 0]
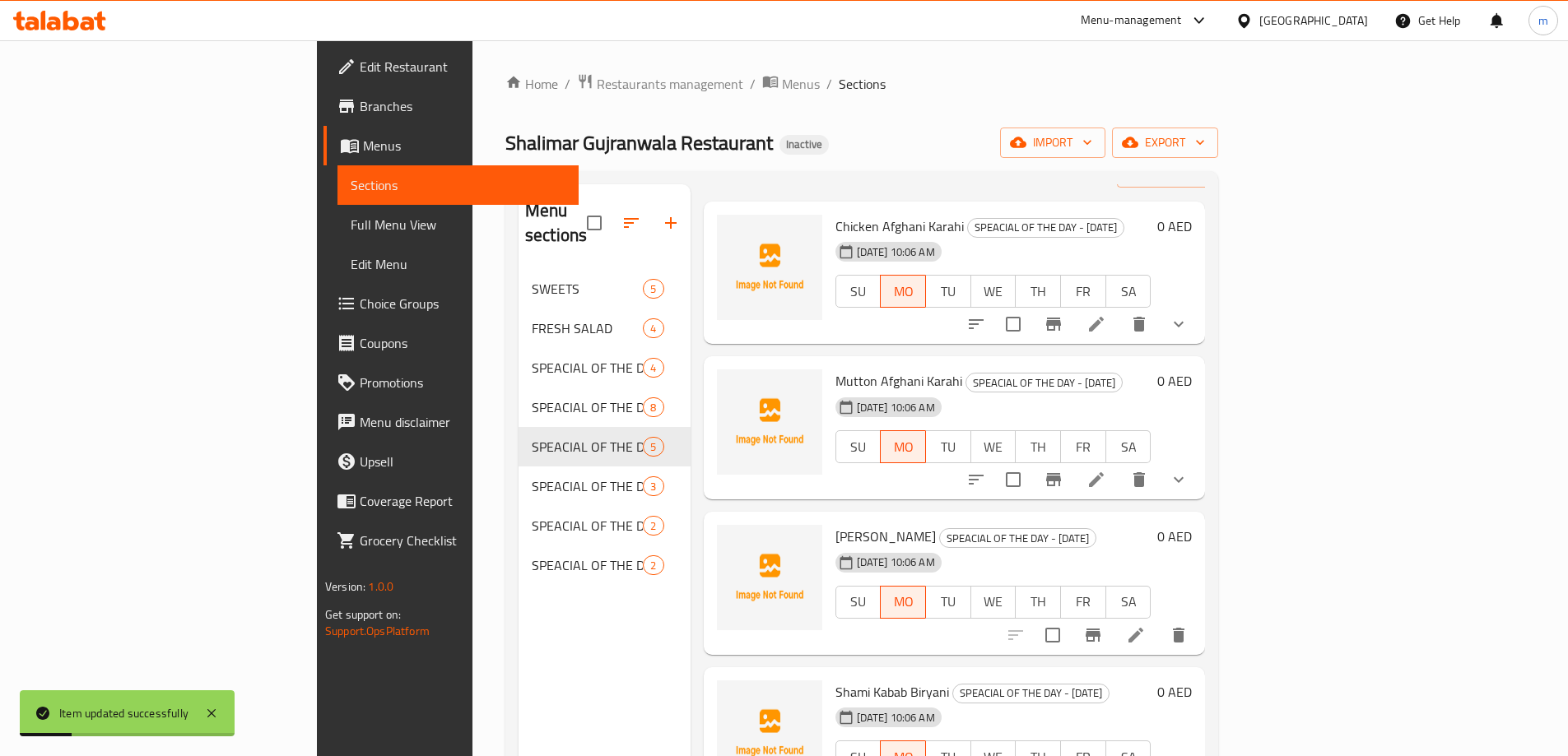
click at [1146, 625] on icon at bounding box center [1135, 635] width 19 height 19
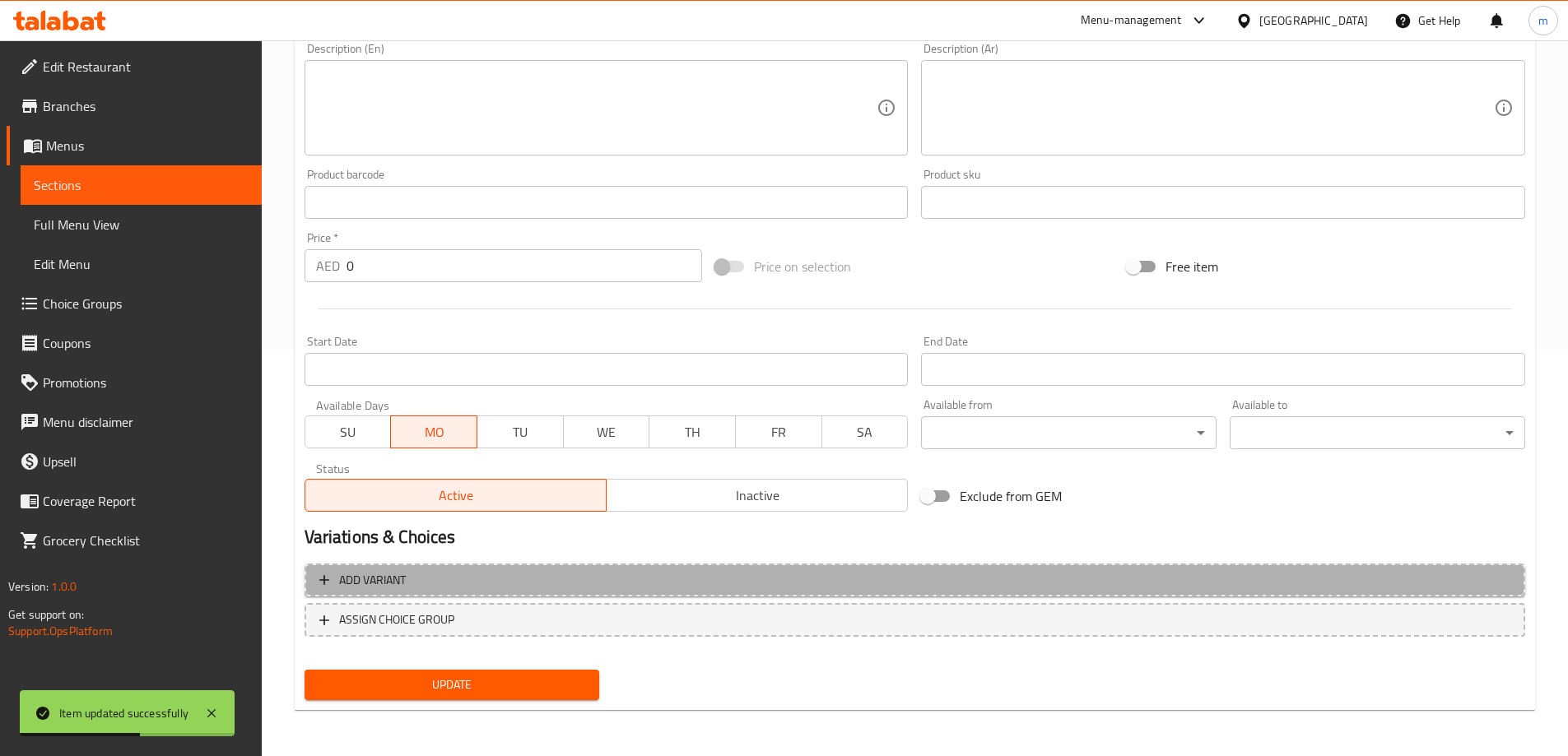
click at [1145, 567] on button "Add variant" at bounding box center [914, 580] width 1220 height 34
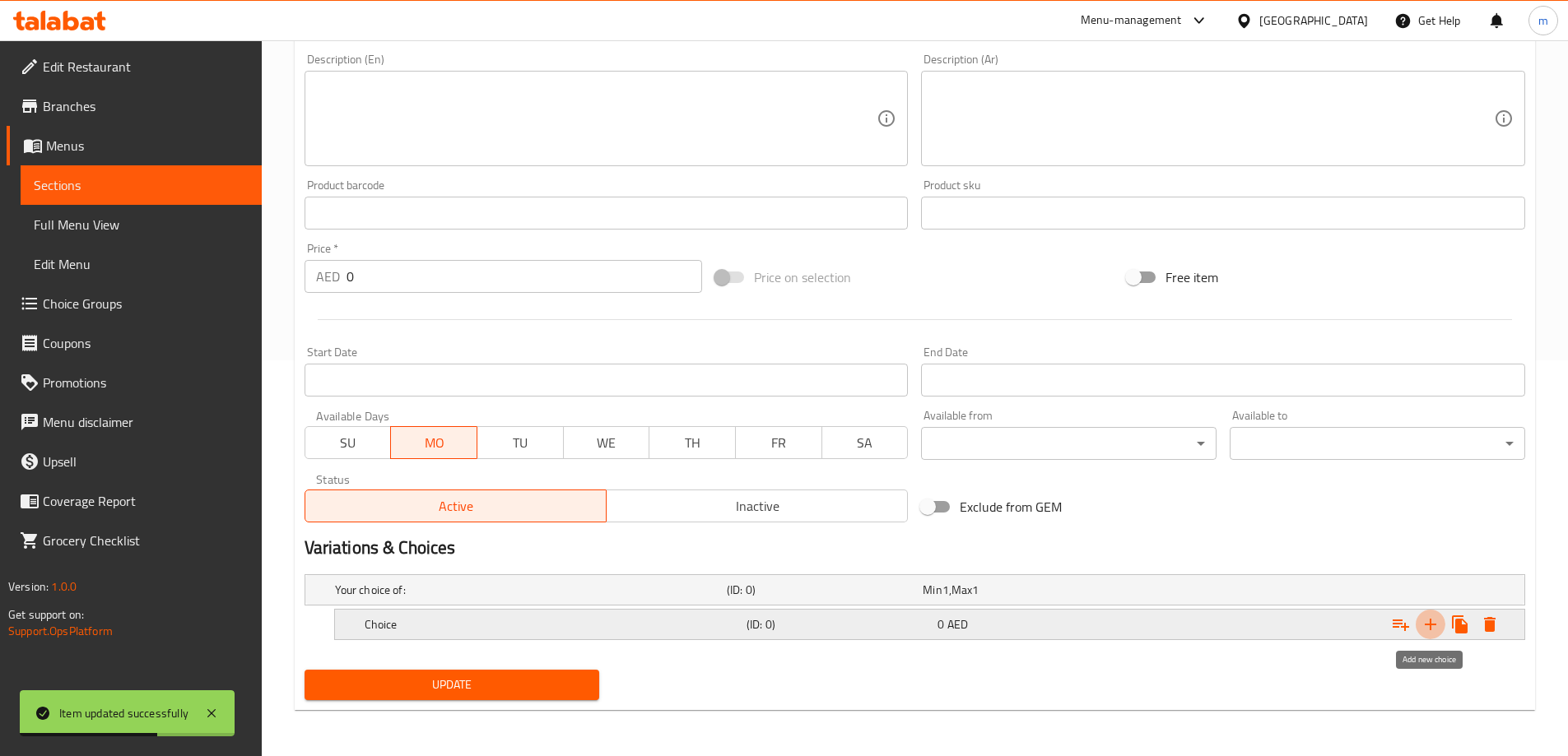
click at [1431, 613] on button "Expand" at bounding box center [1430, 624] width 30 height 30
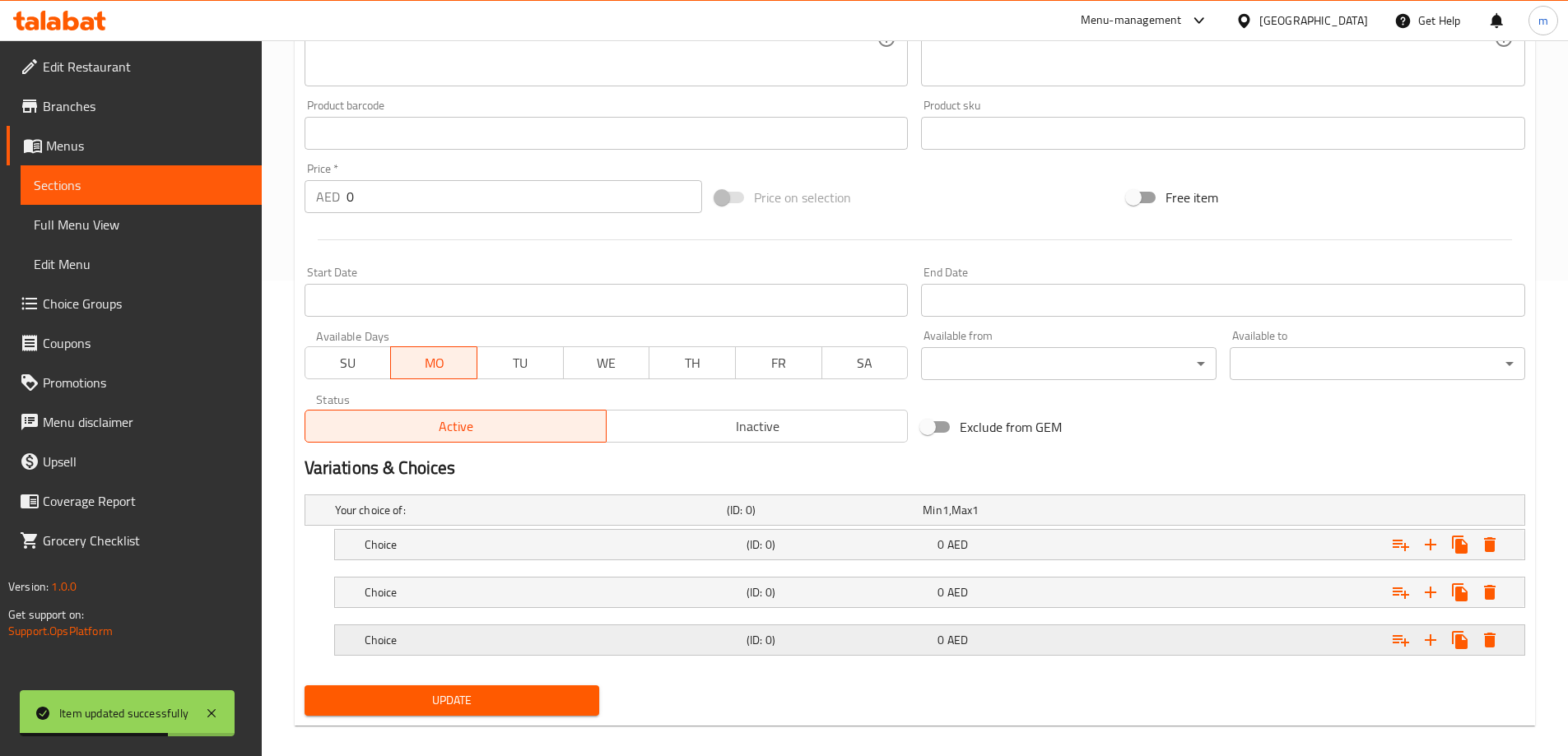
scroll to position [491, 0]
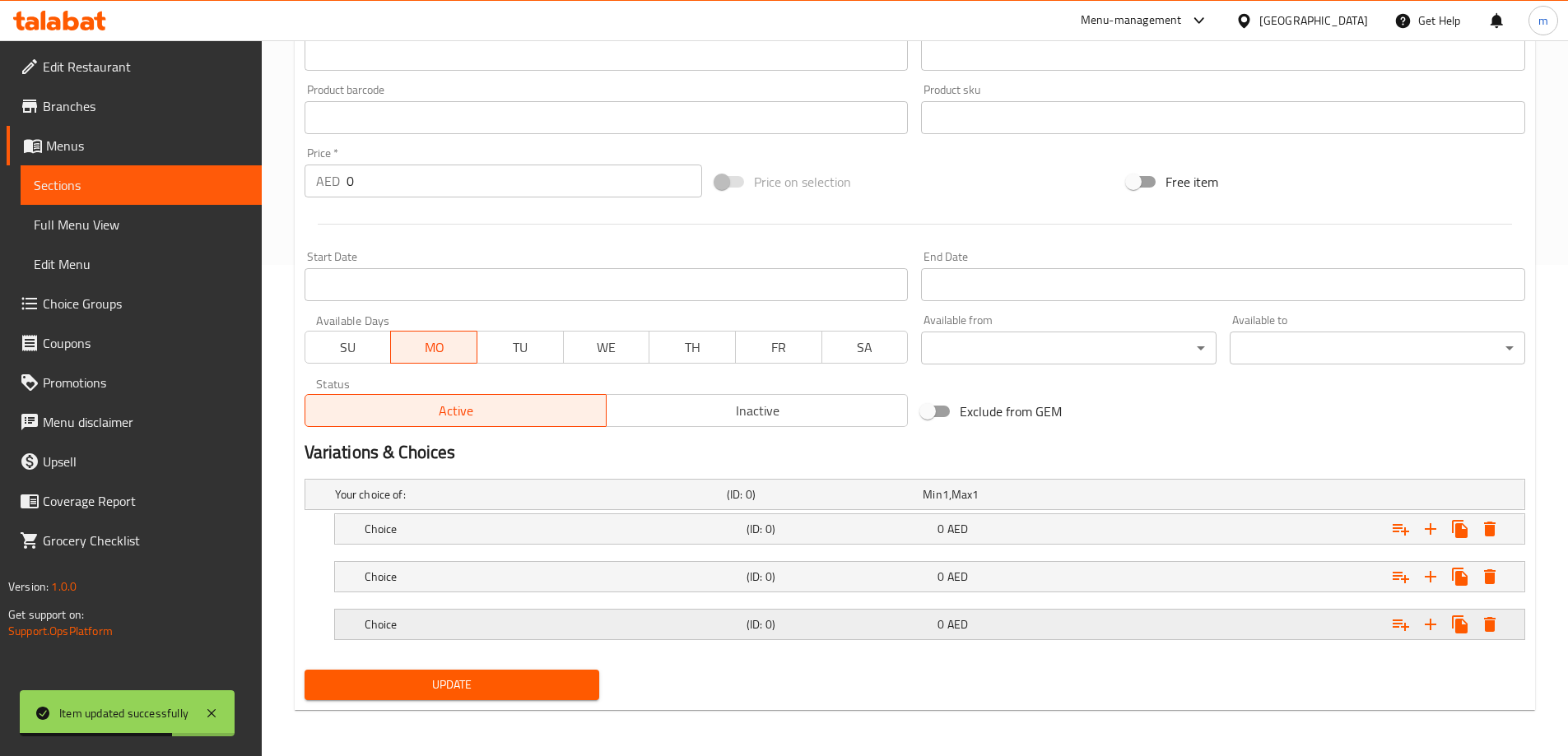
click at [841, 624] on h5 "(ID: 0)" at bounding box center [839, 623] width 184 height 16
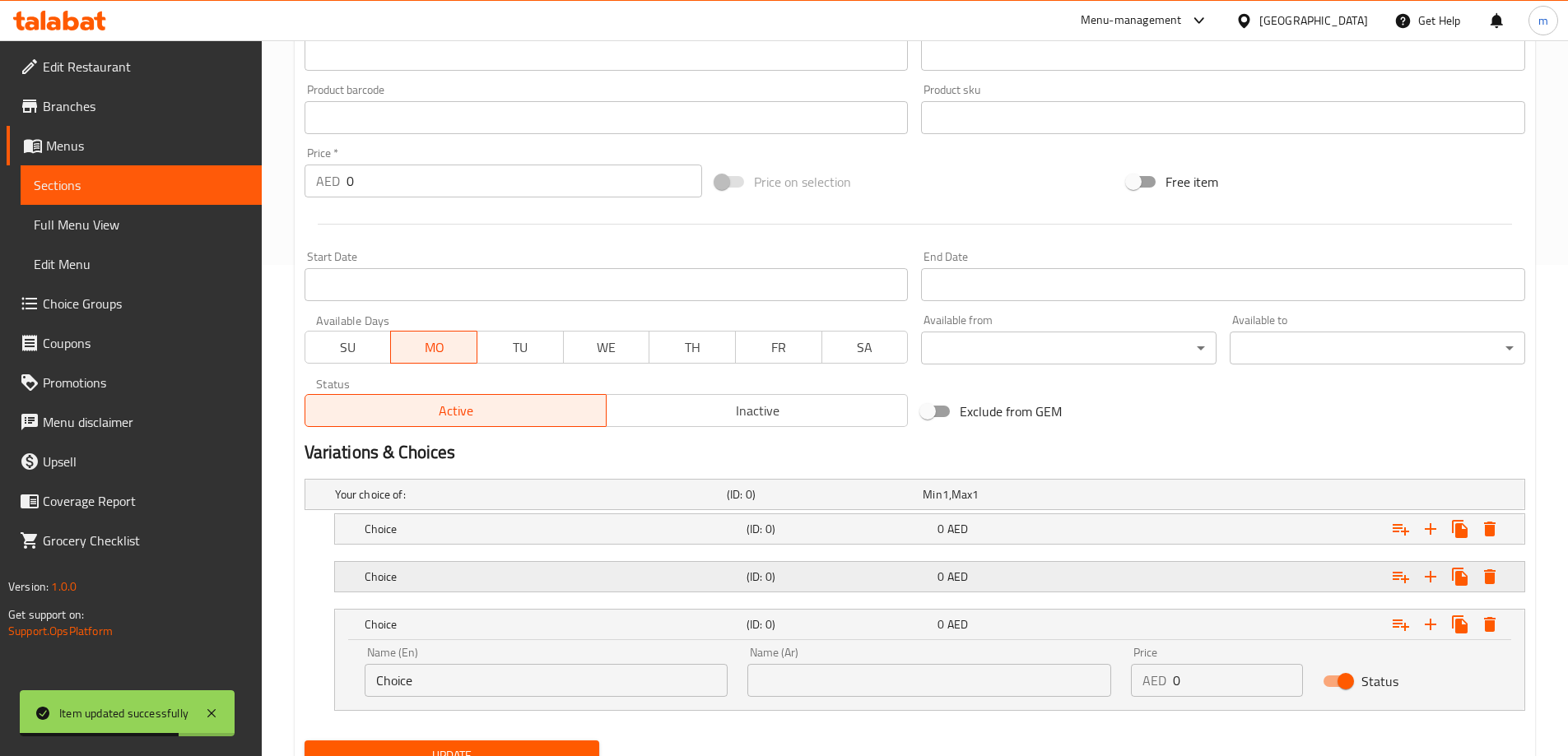
click at [838, 573] on h5 "(ID: 0)" at bounding box center [839, 576] width 184 height 16
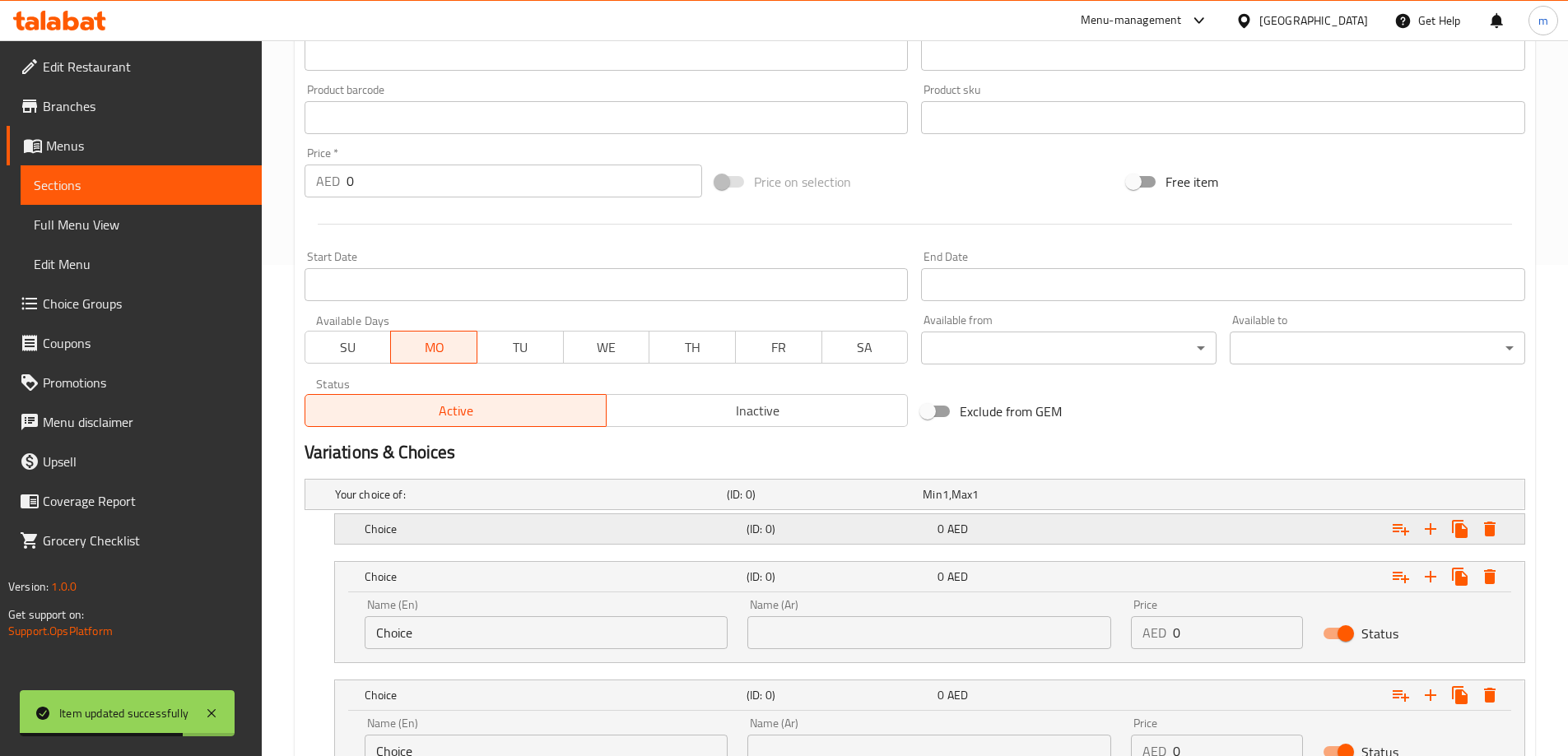
click at [852, 529] on h5 "(ID: 0)" at bounding box center [839, 529] width 184 height 16
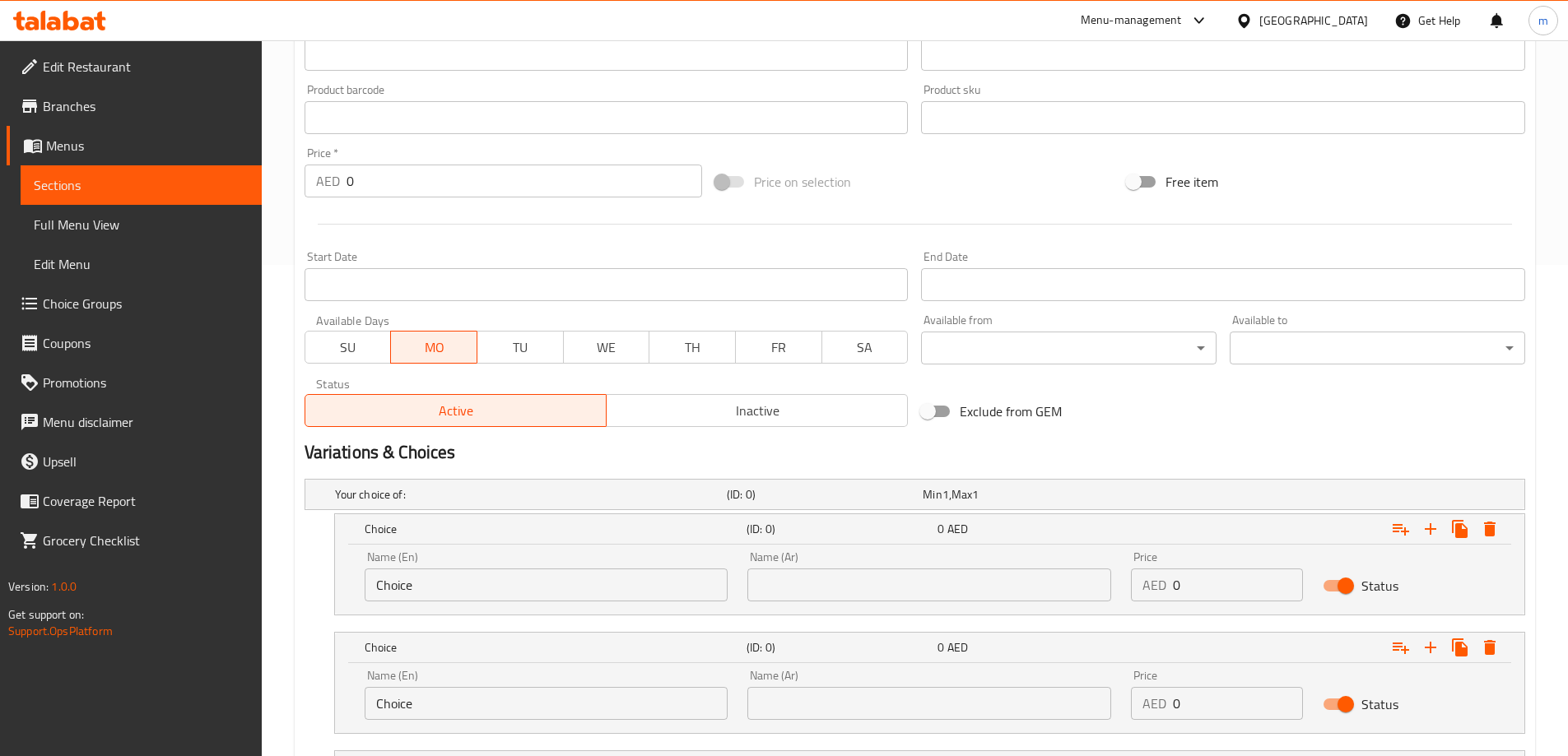
click at [485, 573] on input "Choice" at bounding box center [546, 585] width 364 height 33
type input "Quarter"
click at [446, 724] on div "Name (En) Choice Name (En)" at bounding box center [546, 695] width 384 height 70
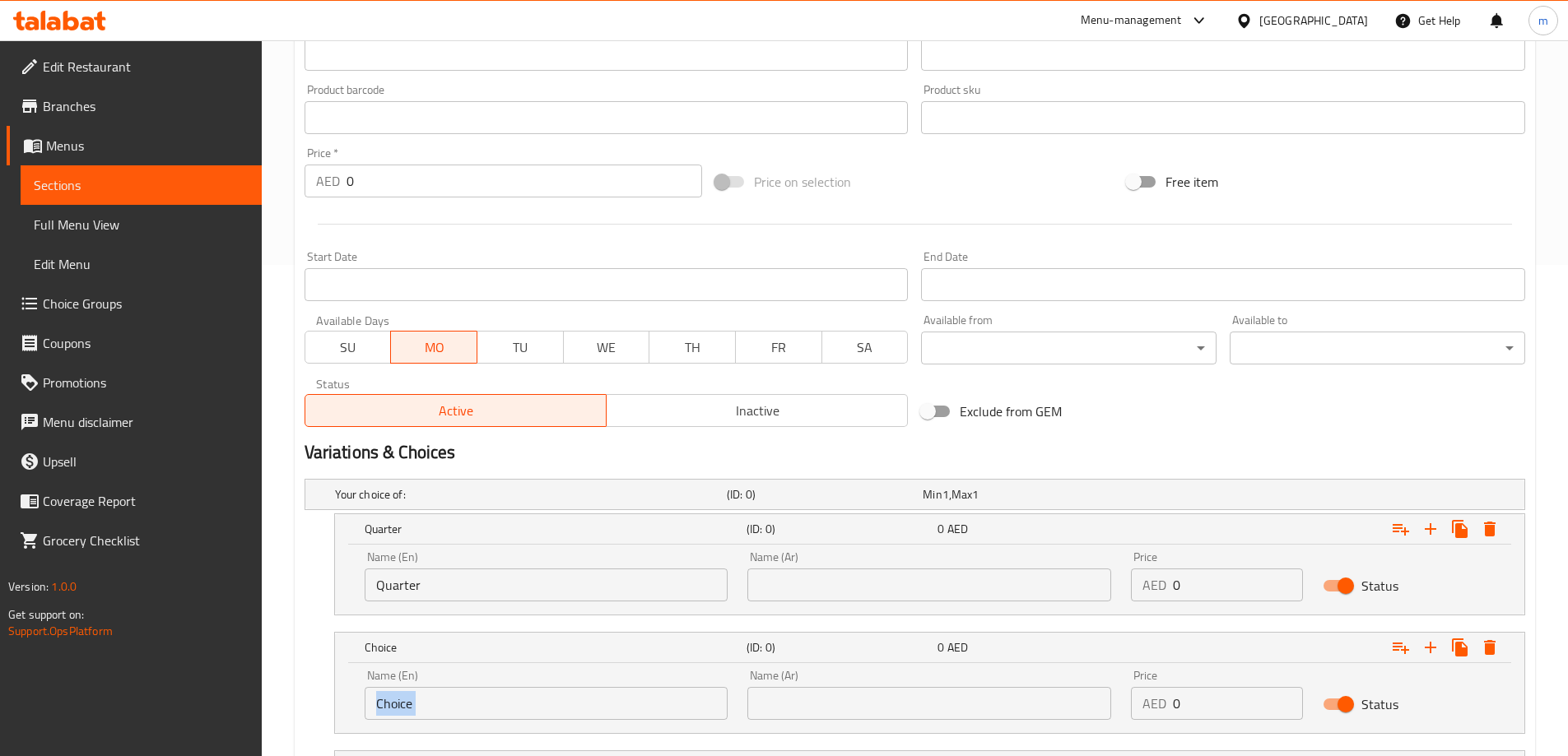
click at [436, 705] on input "Choice" at bounding box center [546, 704] width 364 height 33
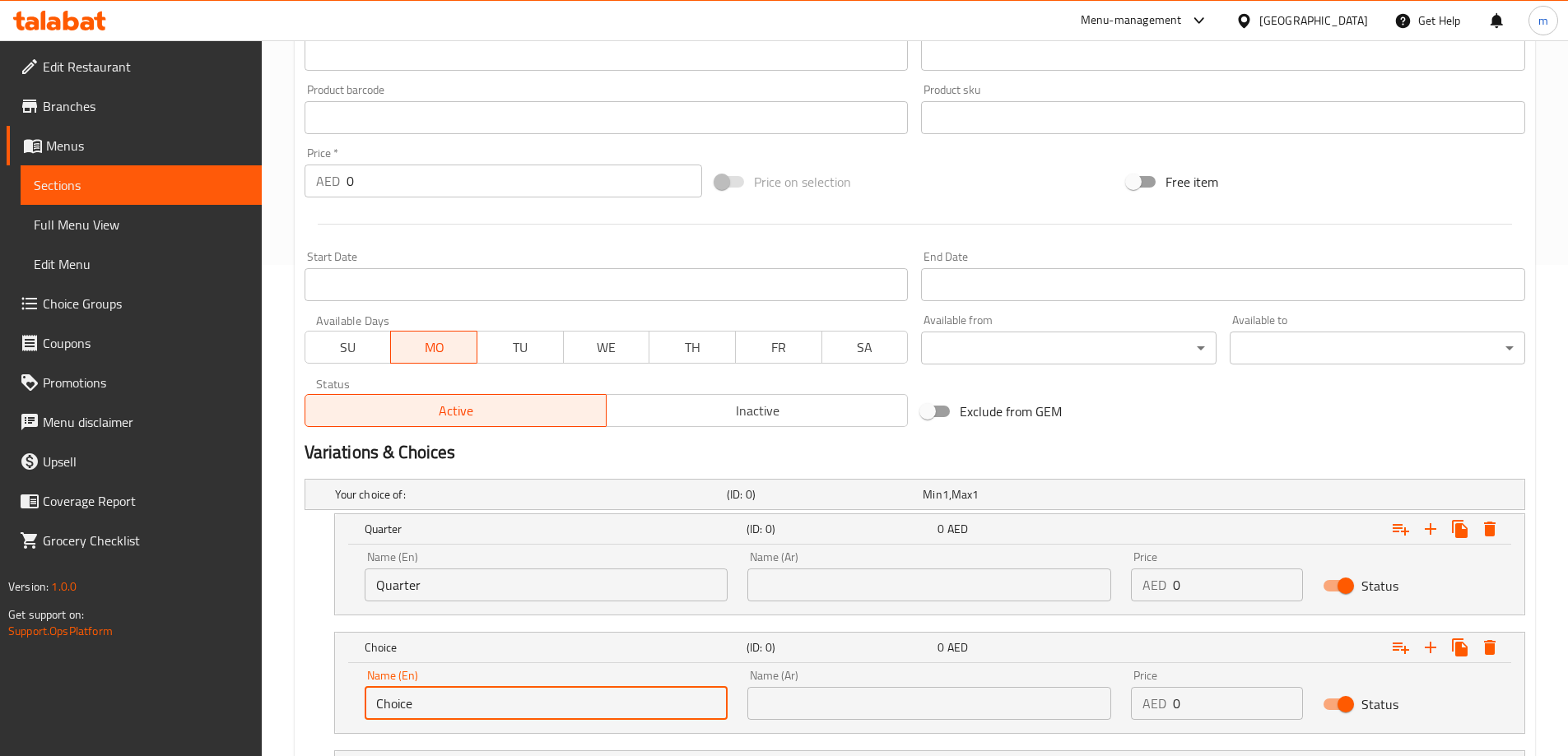
click at [436, 705] on input "Choice" at bounding box center [546, 704] width 364 height 33
type input "Half"
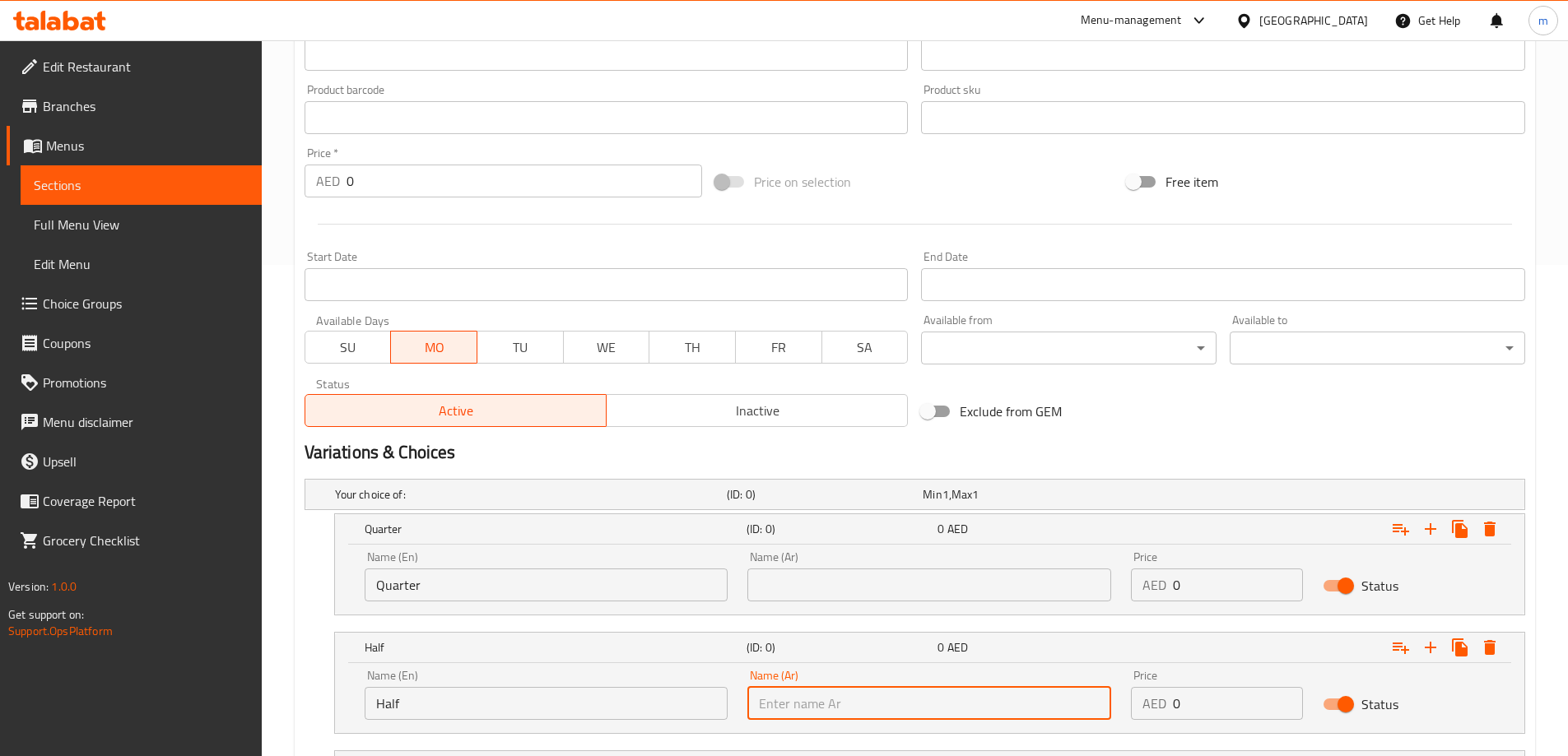
click at [819, 694] on input "text" at bounding box center [930, 704] width 364 height 33
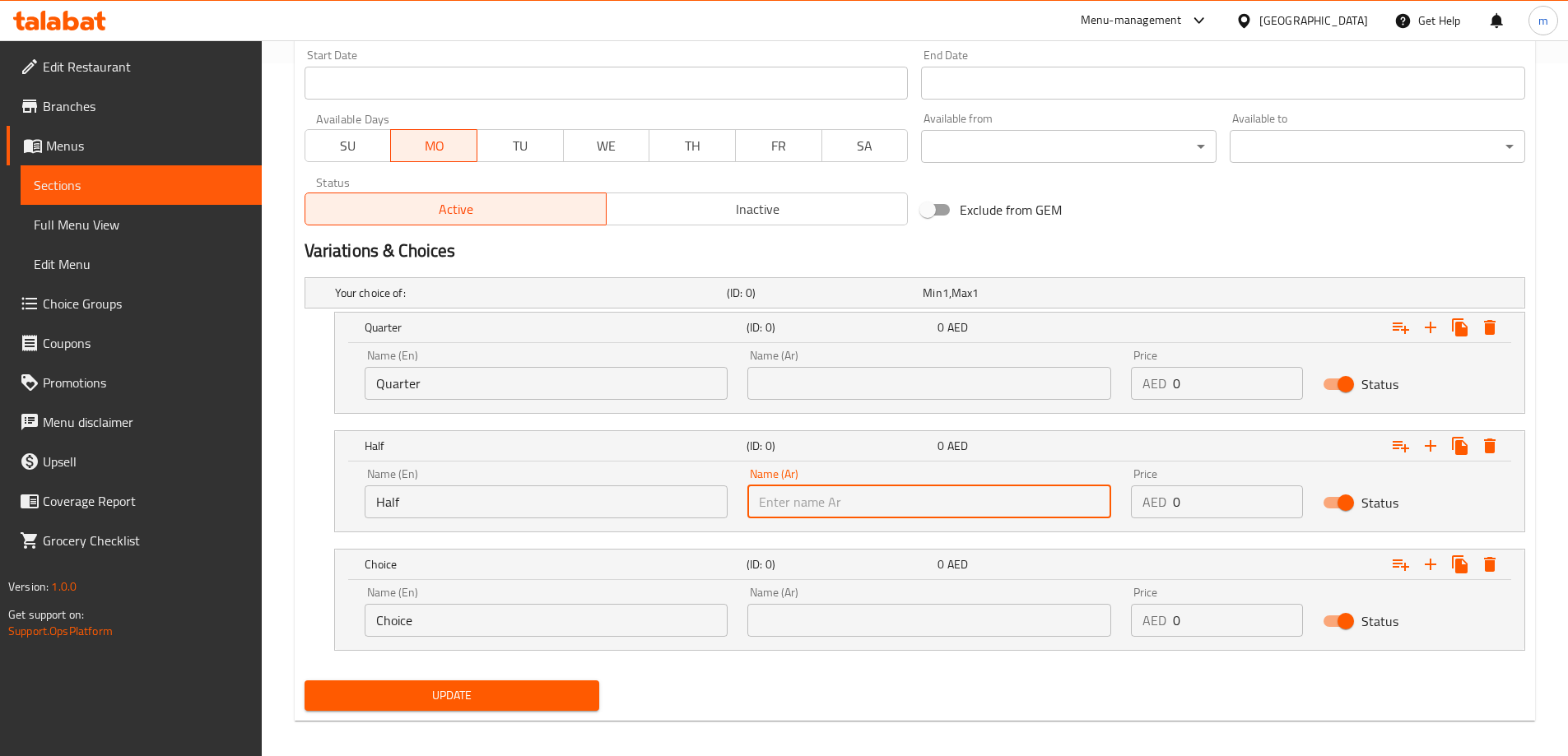
scroll to position [704, 0]
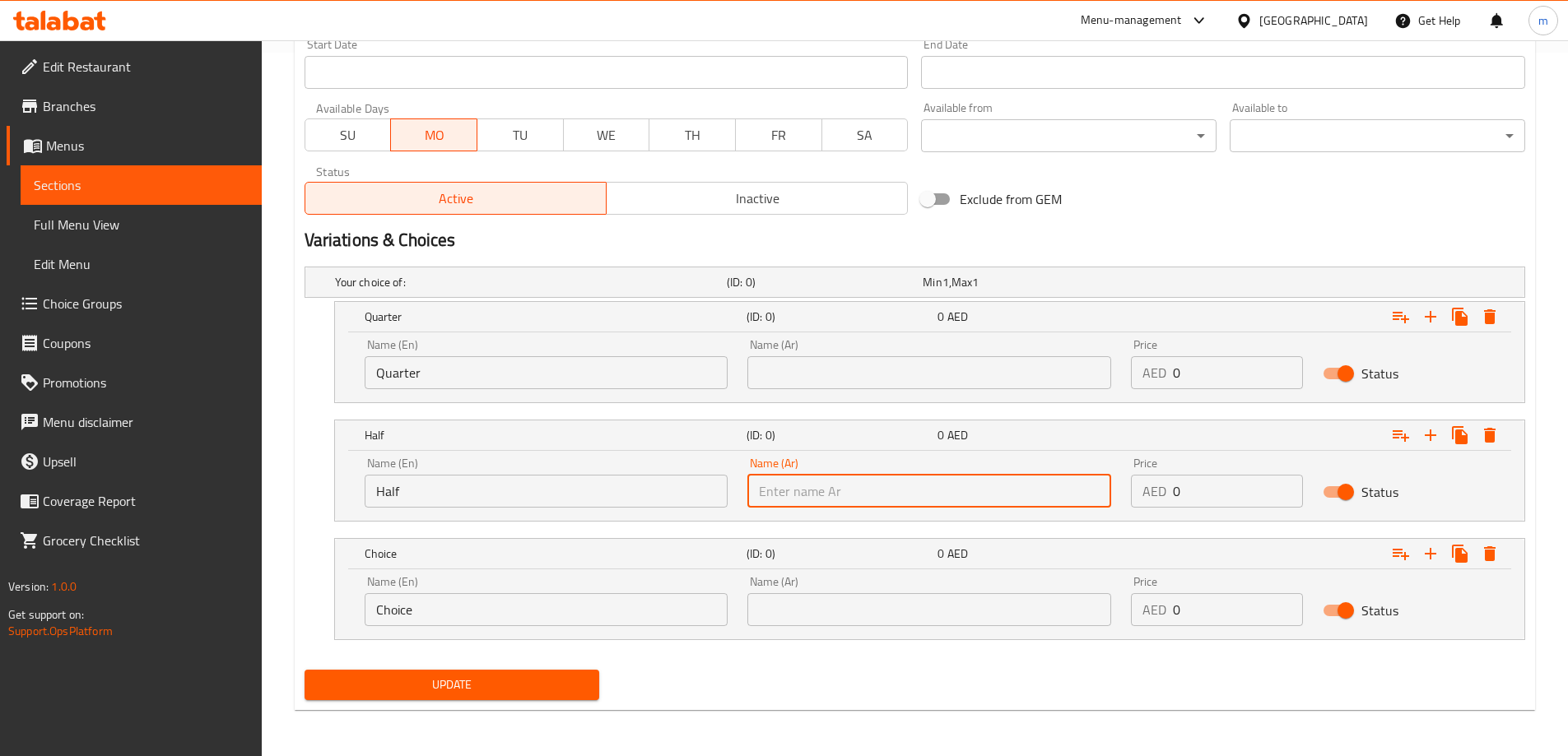
click at [547, 610] on input "Choice" at bounding box center [546, 610] width 364 height 33
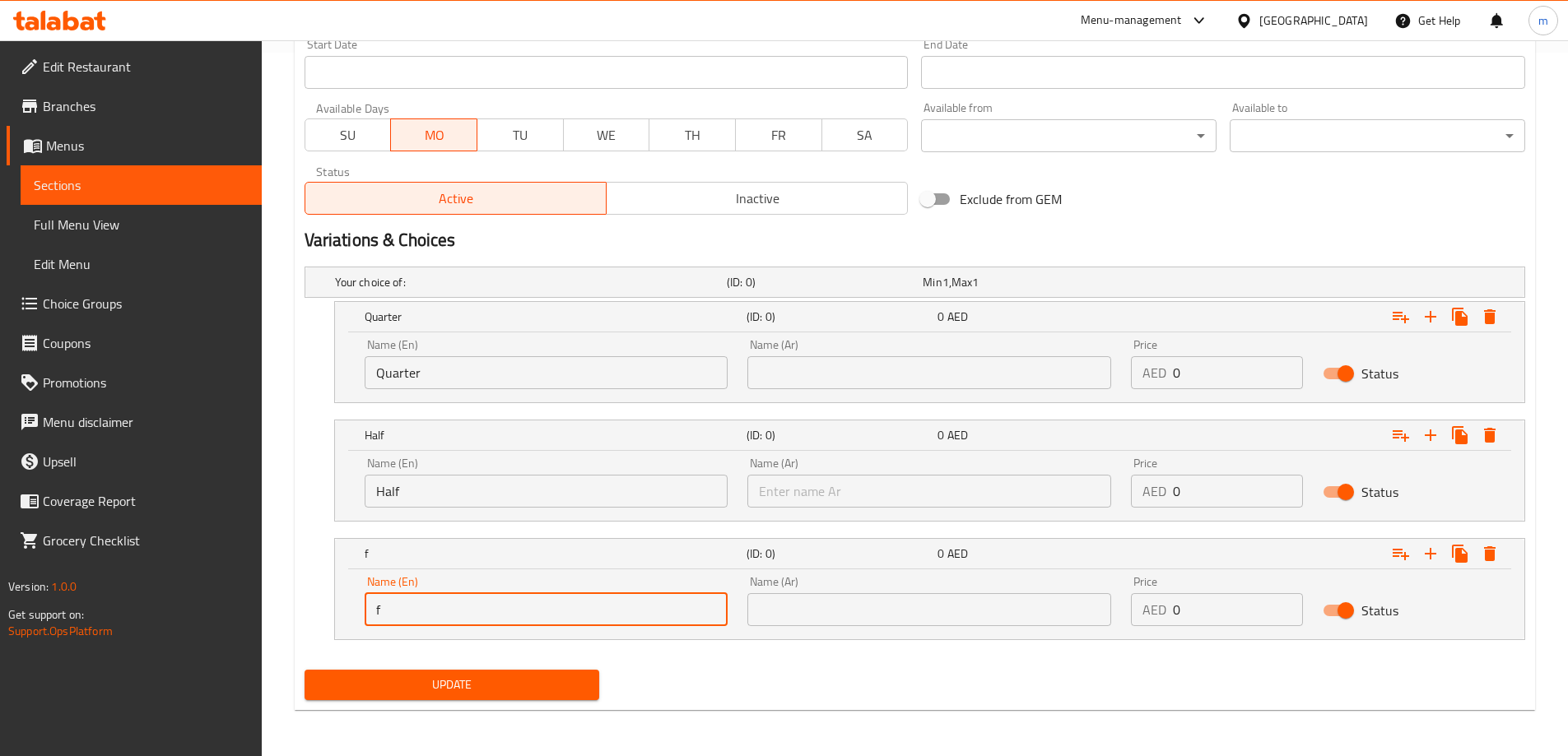
type input "Full"
click at [863, 360] on input "text" at bounding box center [930, 373] width 364 height 33
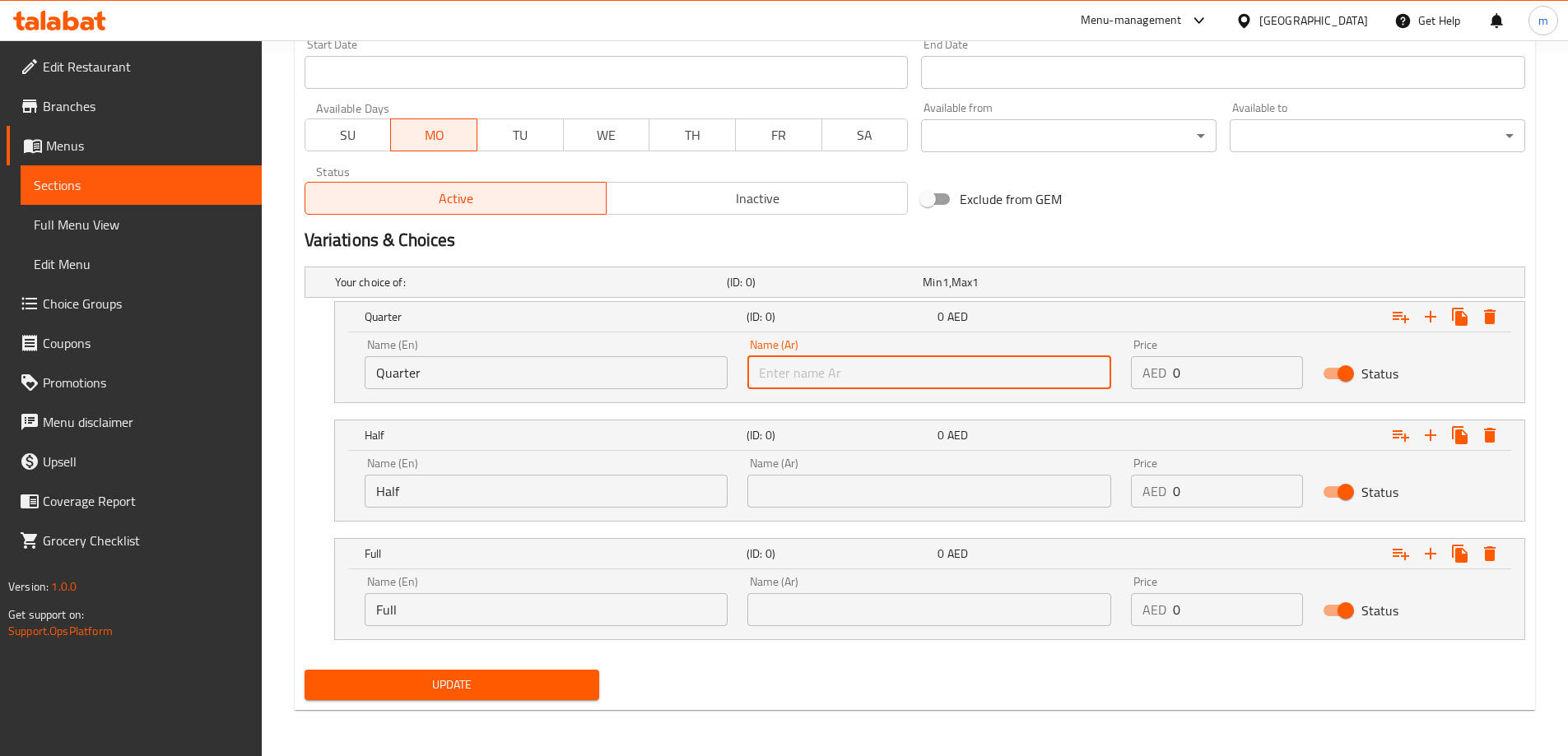
type input "ربع"
click at [893, 470] on div "Name (Ar) Name (Ar)" at bounding box center [930, 482] width 364 height 50
click at [893, 490] on input "text" at bounding box center [930, 491] width 364 height 33
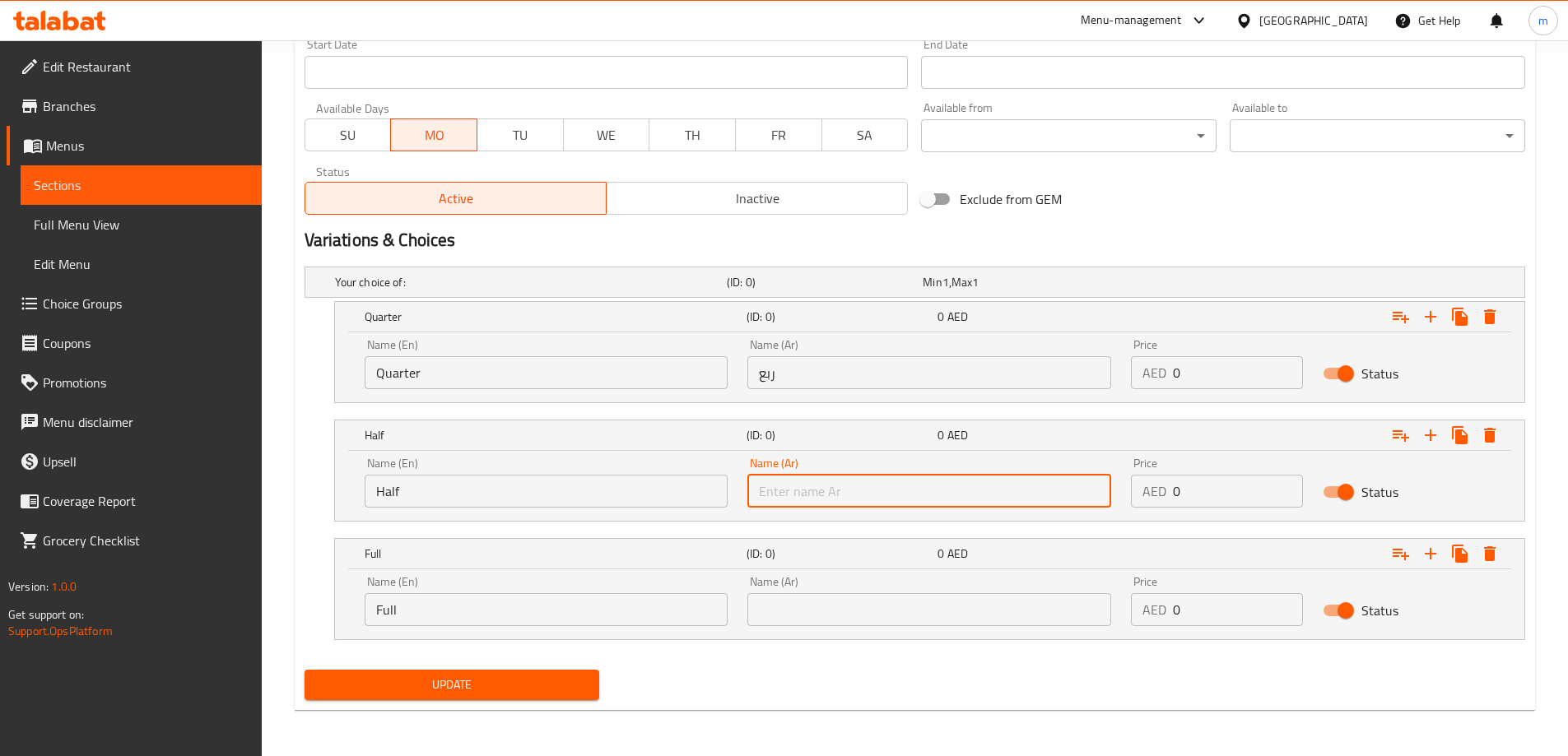
type input "نصف"
drag, startPoint x: 874, startPoint y: 619, endPoint x: 874, endPoint y: 593, distance: 26.0
click at [874, 619] on input "text" at bounding box center [930, 610] width 364 height 33
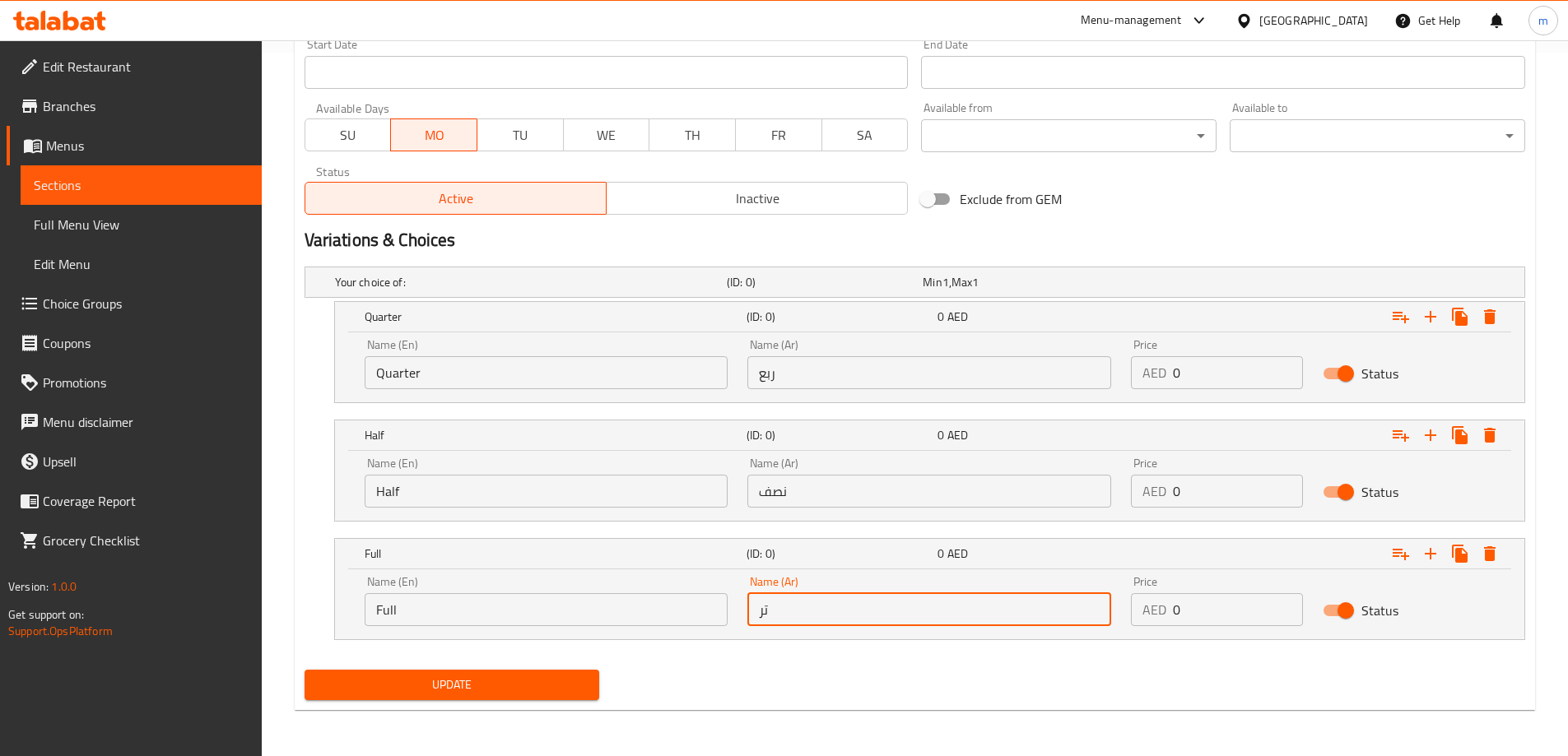
type input "ت"
click at [845, 613] on input "text" at bounding box center [930, 610] width 364 height 33
type input "كامل"
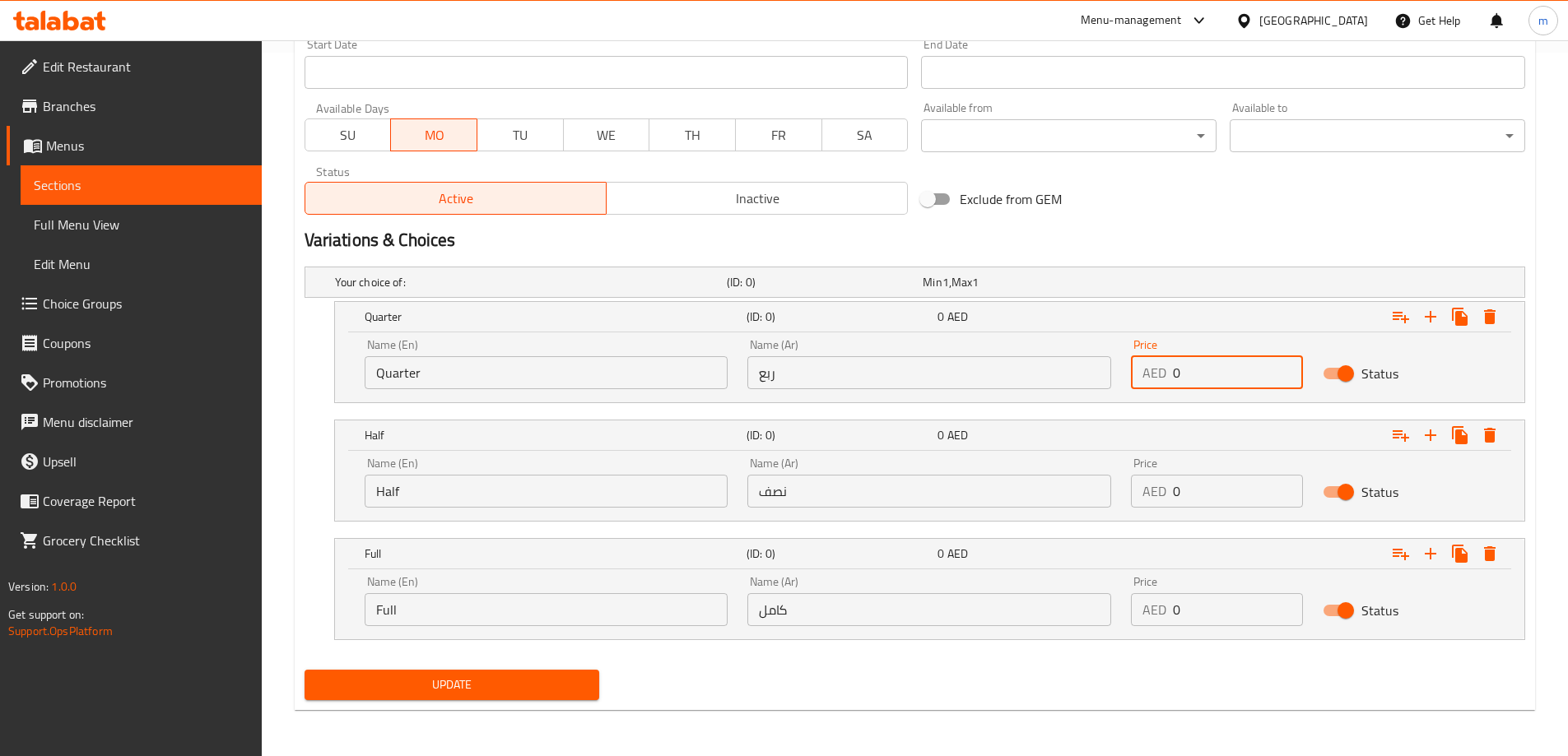
drag, startPoint x: 1214, startPoint y: 365, endPoint x: 1205, endPoint y: 370, distance: 10.3
click at [1205, 370] on input "0" at bounding box center [1238, 373] width 130 height 33
type input "8"
click at [1217, 494] on input "0" at bounding box center [1238, 491] width 130 height 33
type input "12"
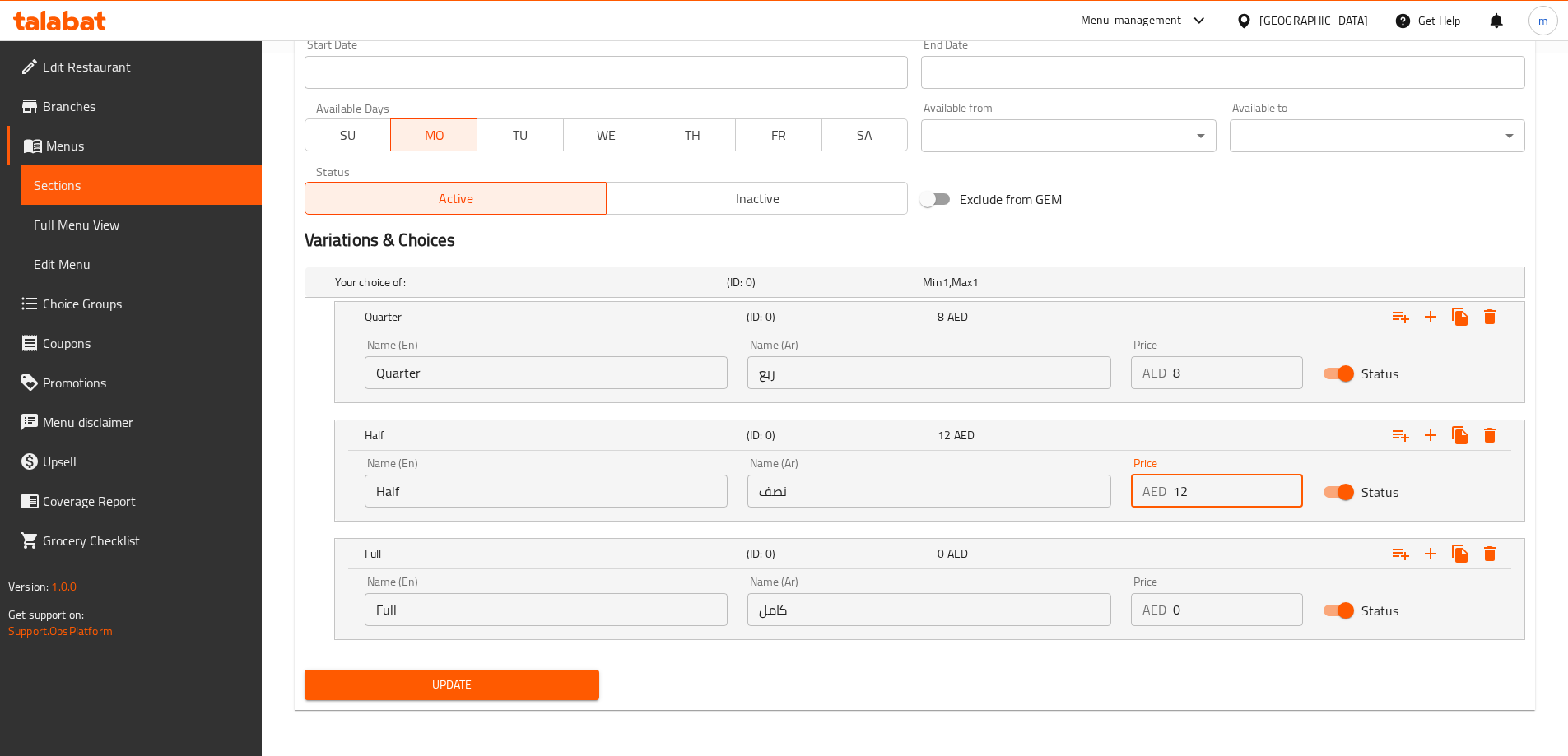
click at [1199, 620] on input "0" at bounding box center [1238, 610] width 130 height 33
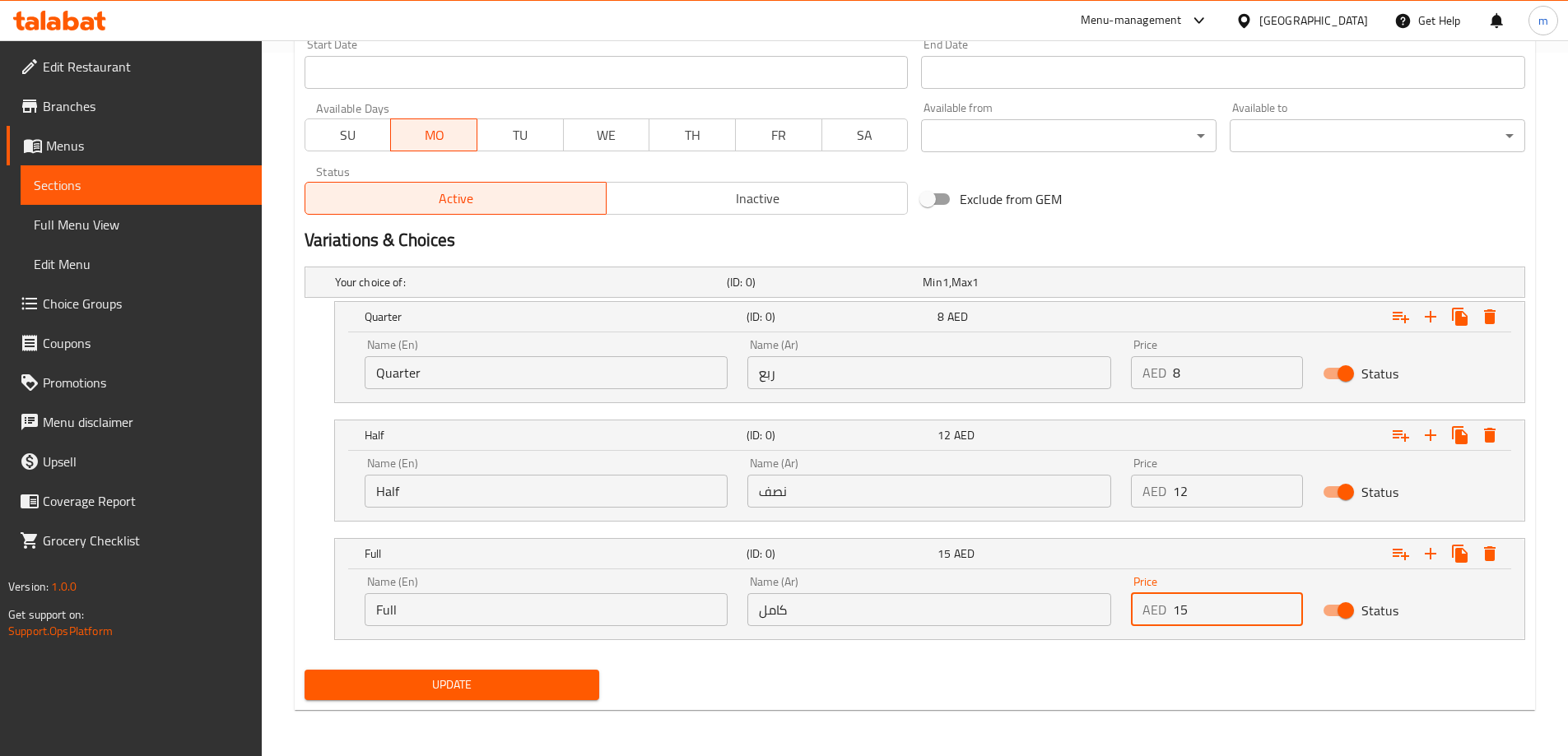
type input "15"
click at [1164, 696] on div "Update" at bounding box center [915, 684] width 1234 height 44
click at [542, 687] on span "Update" at bounding box center [452, 684] width 269 height 20
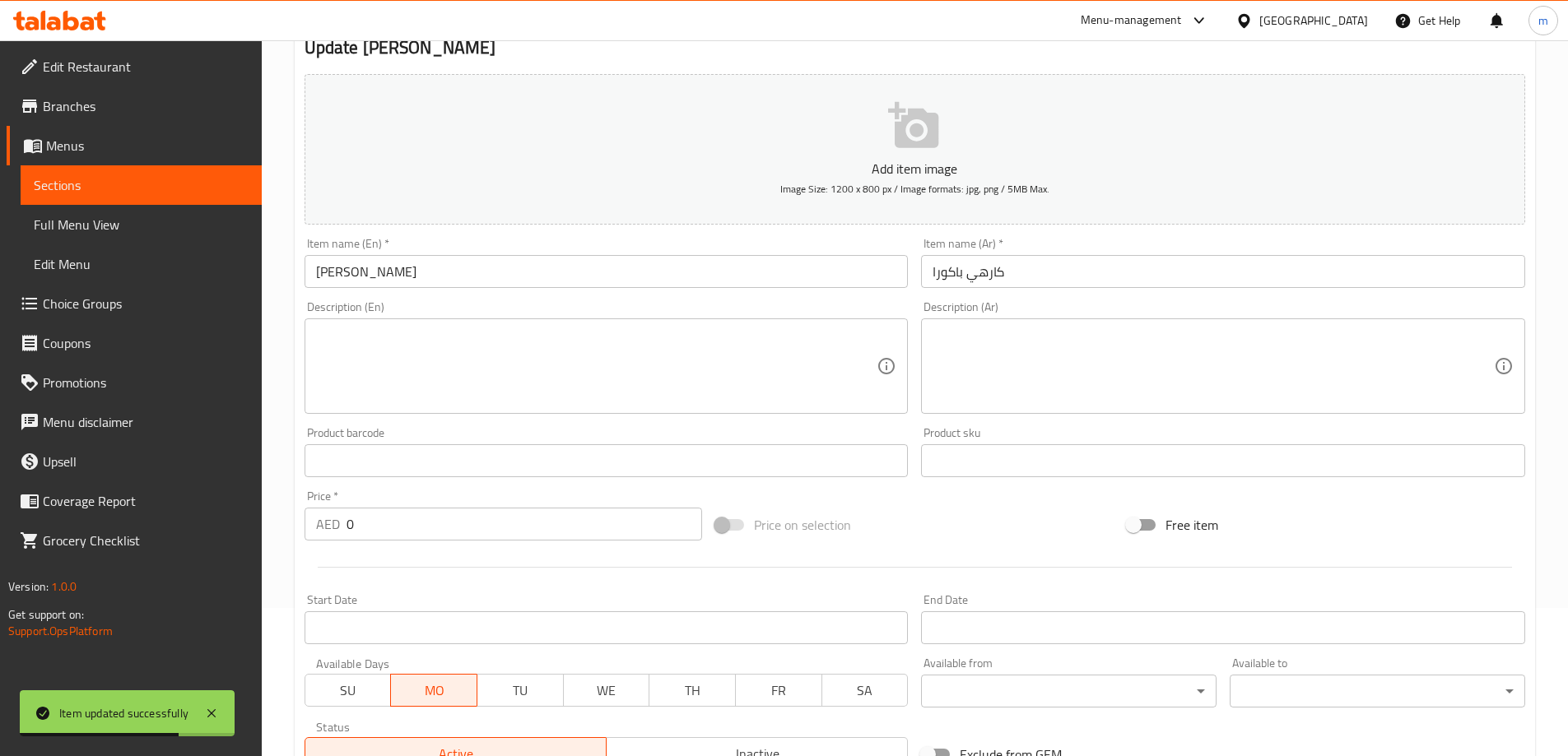
scroll to position [0, 0]
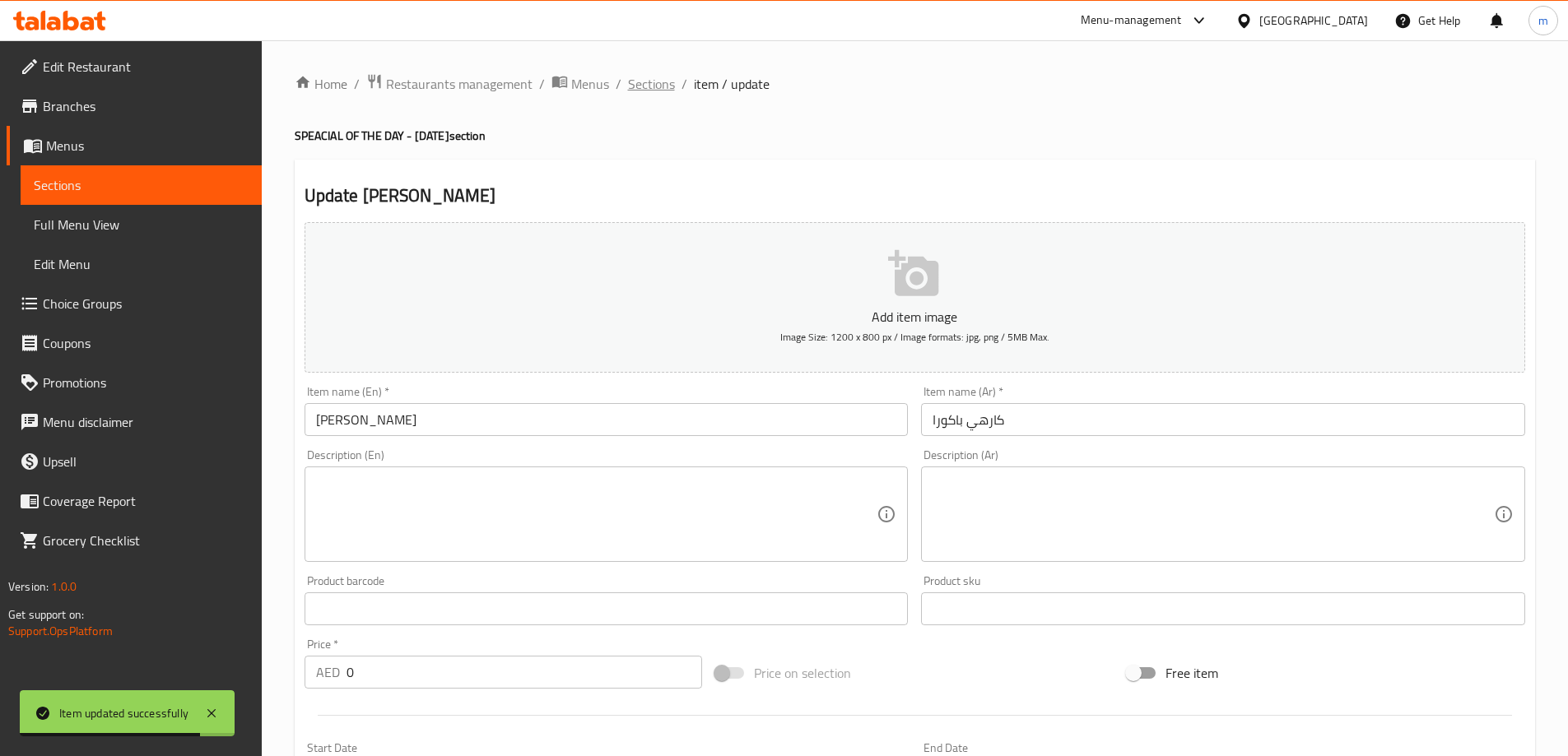
click at [654, 91] on span "Sections" at bounding box center [651, 83] width 46 height 19
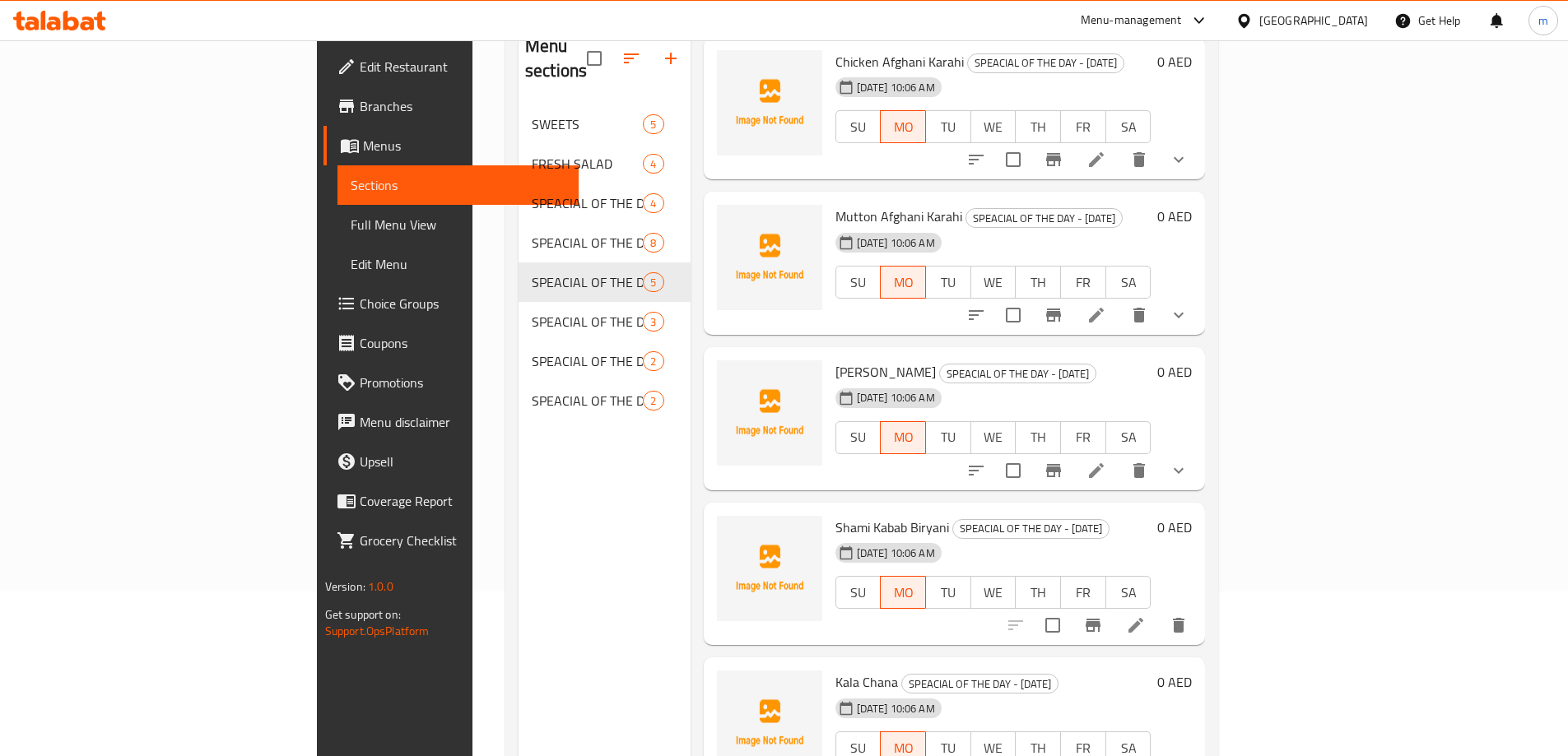
scroll to position [230, 0]
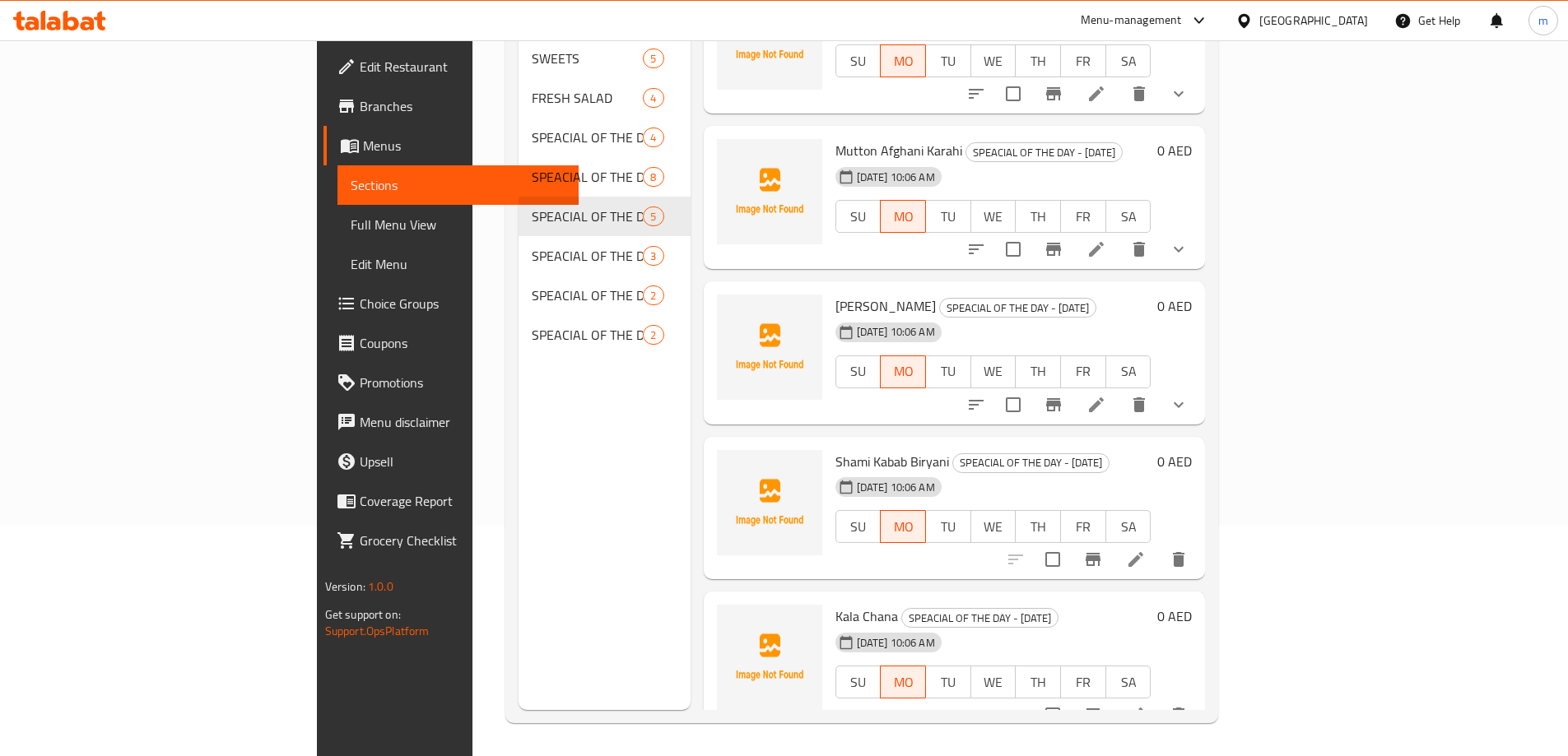
click at [1146, 550] on icon at bounding box center [1135, 559] width 19 height 19
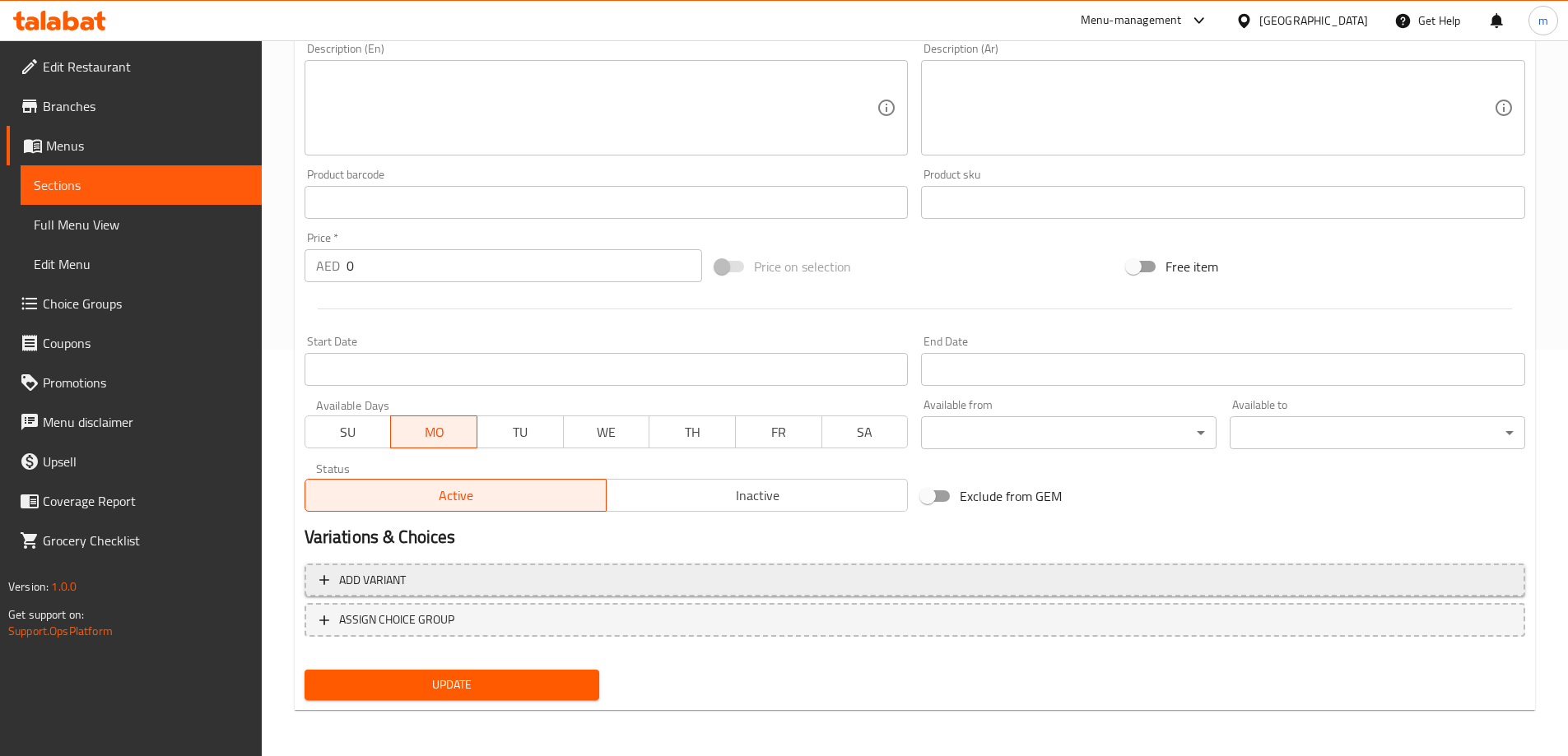
click at [998, 590] on span "Add variant" at bounding box center [915, 580] width 1191 height 20
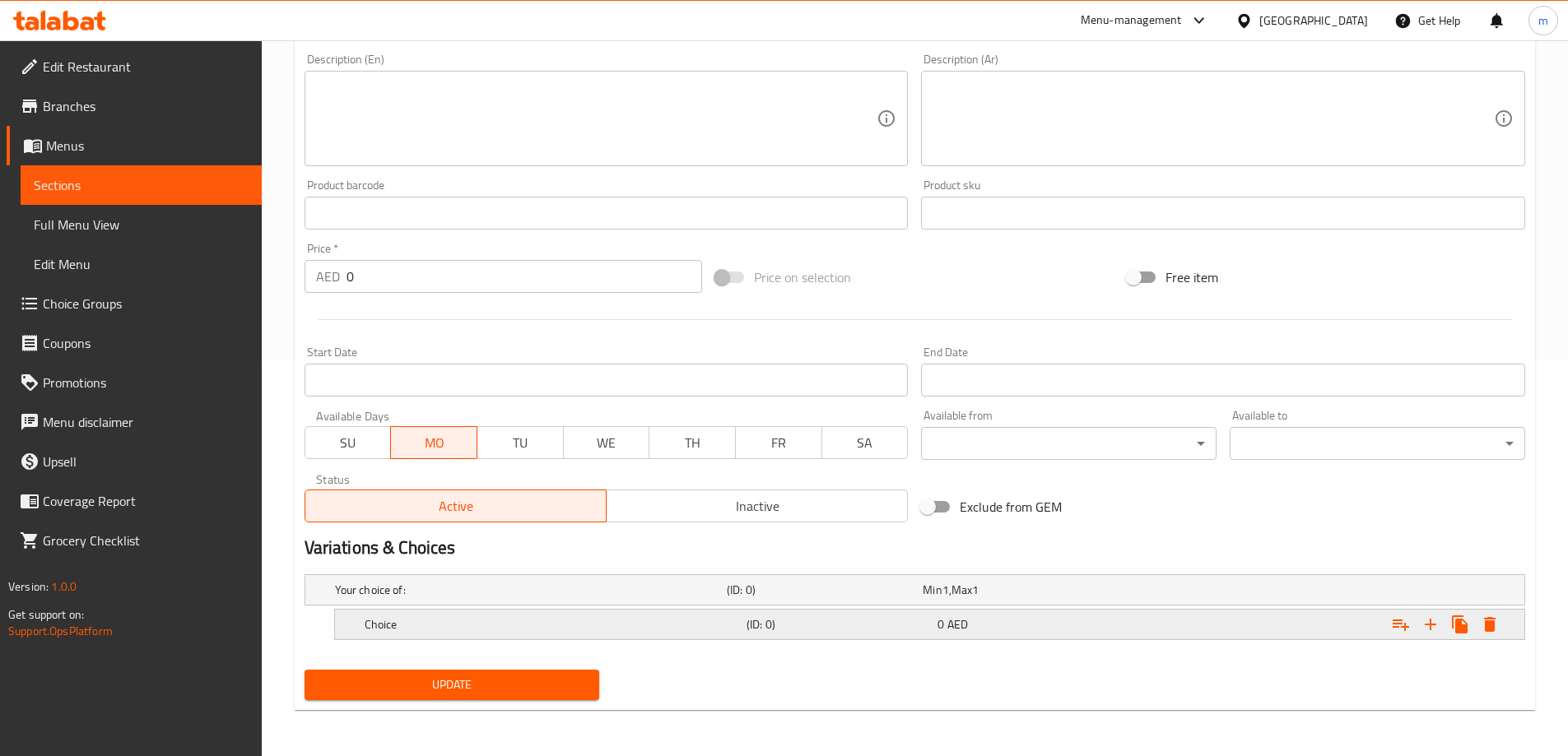
scroll to position [396, 0]
click at [1437, 636] on button "Expand" at bounding box center [1430, 624] width 30 height 30
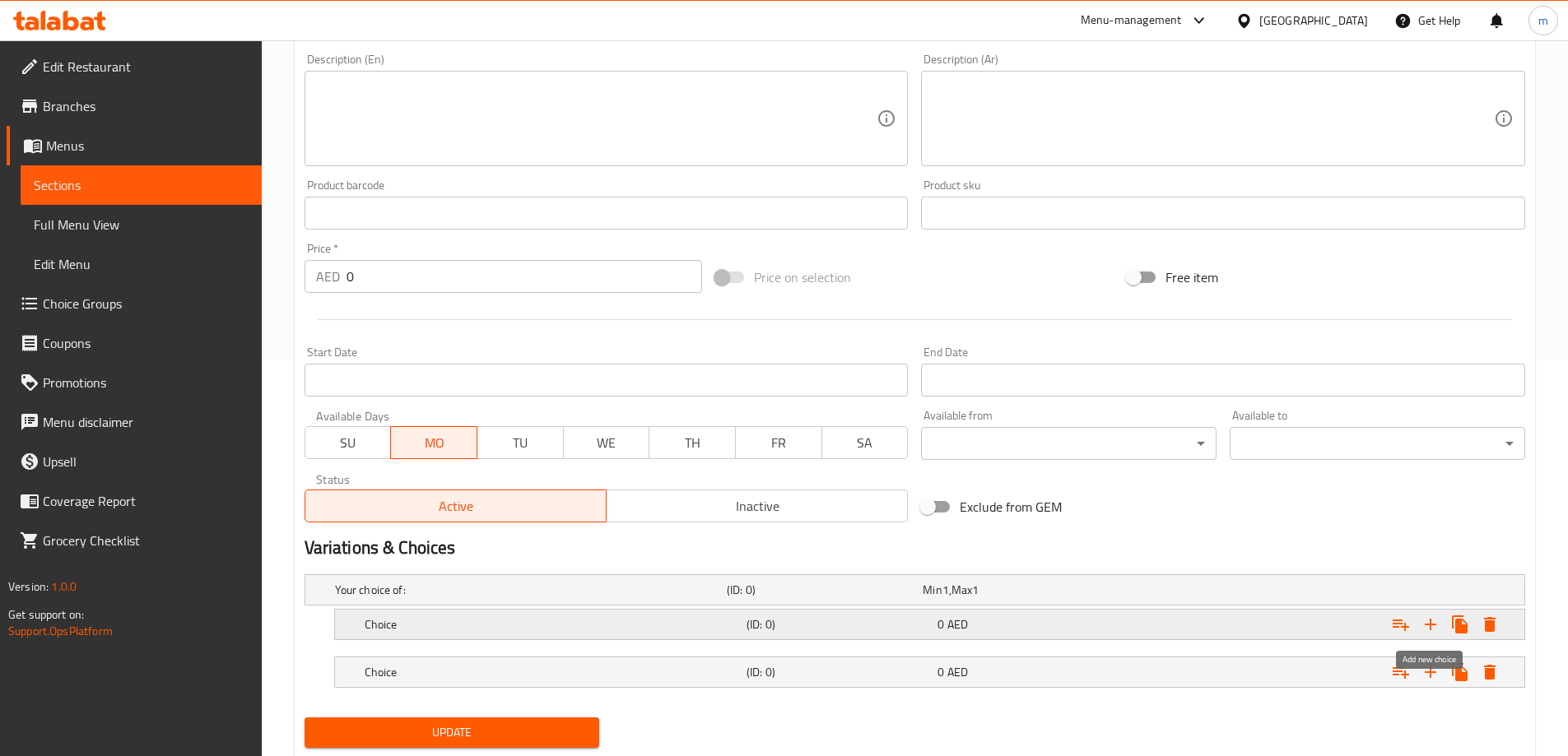
click at [1437, 636] on button "Expand" at bounding box center [1430, 624] width 30 height 30
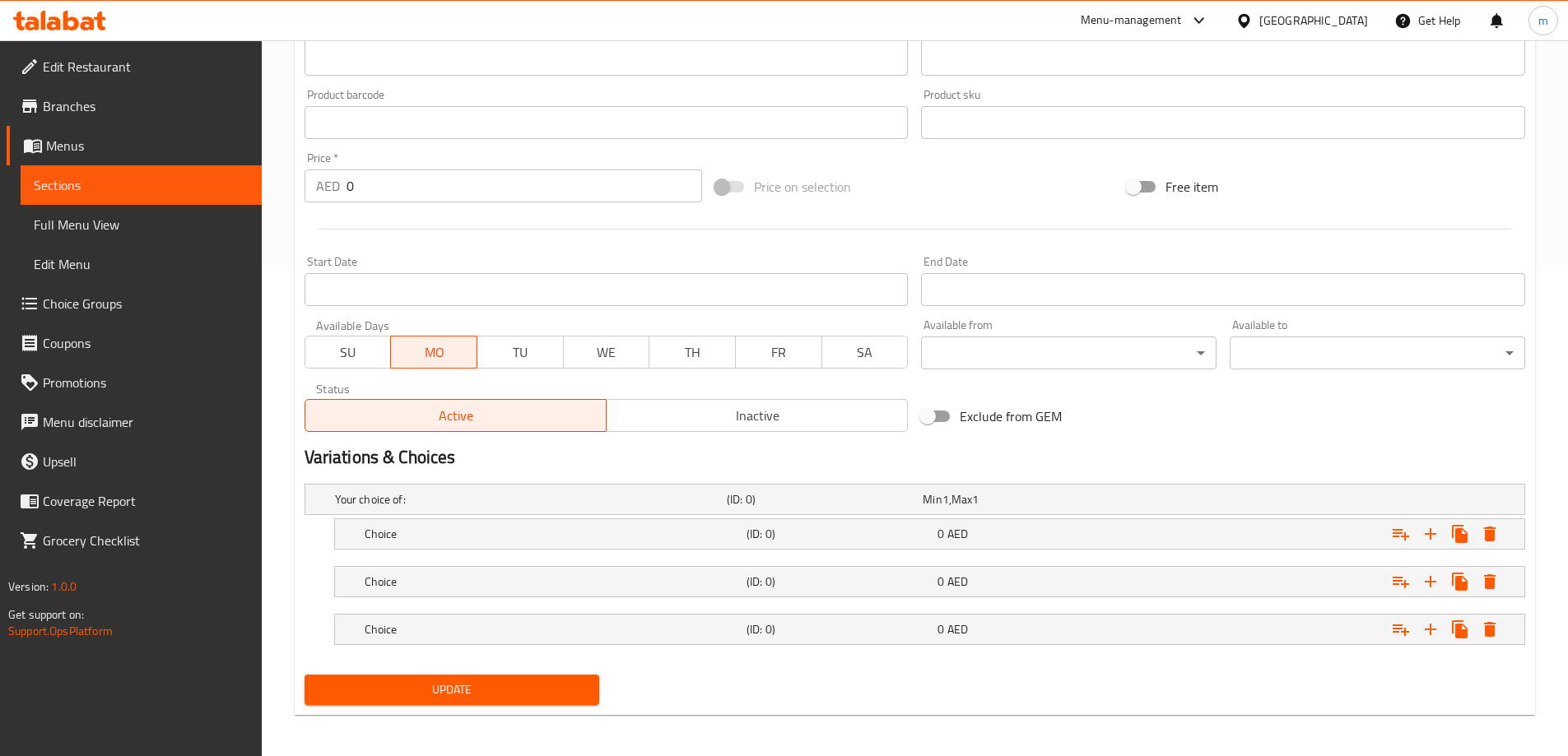
scroll to position [491, 0]
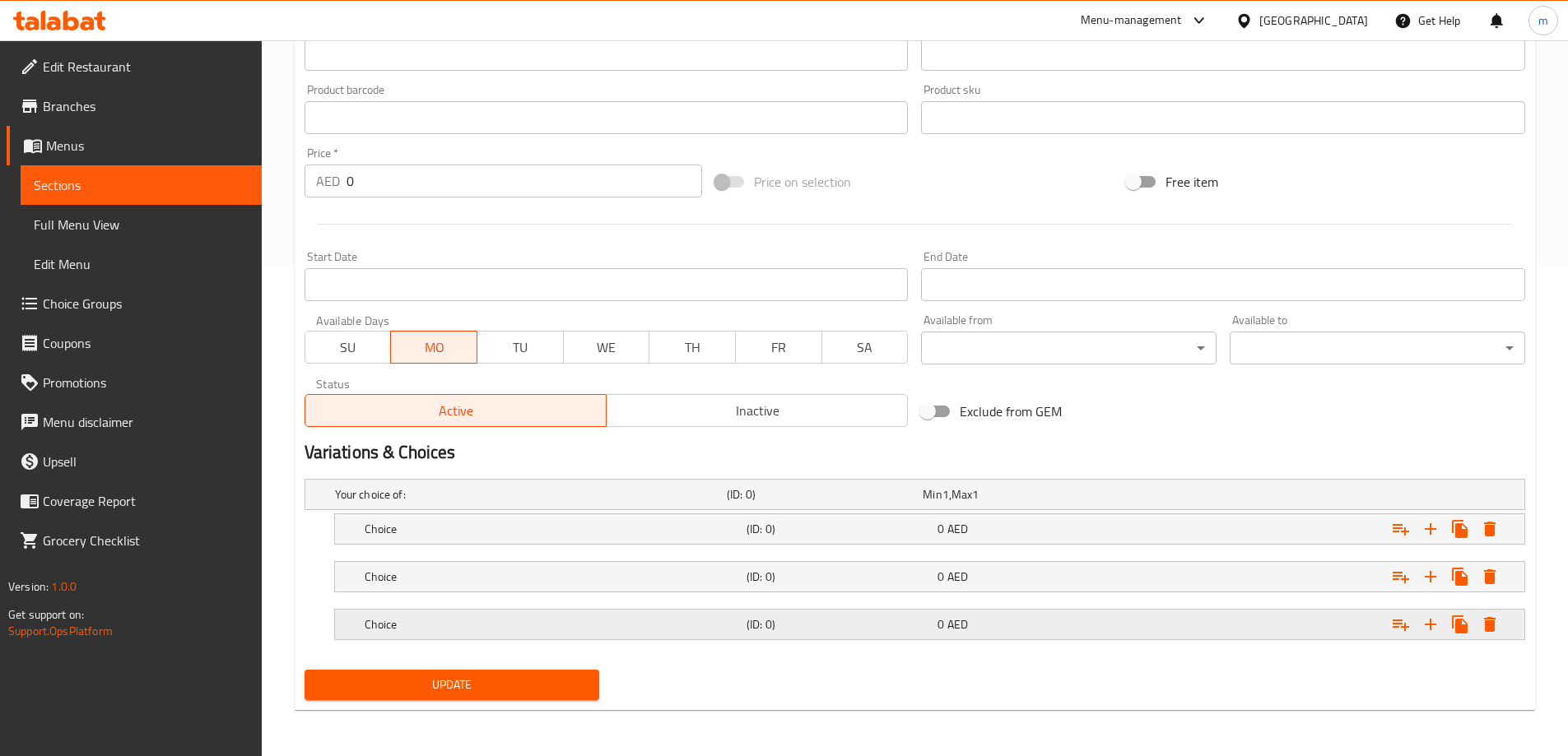
click at [1183, 630] on div "Expand" at bounding box center [1316, 623] width 382 height 36
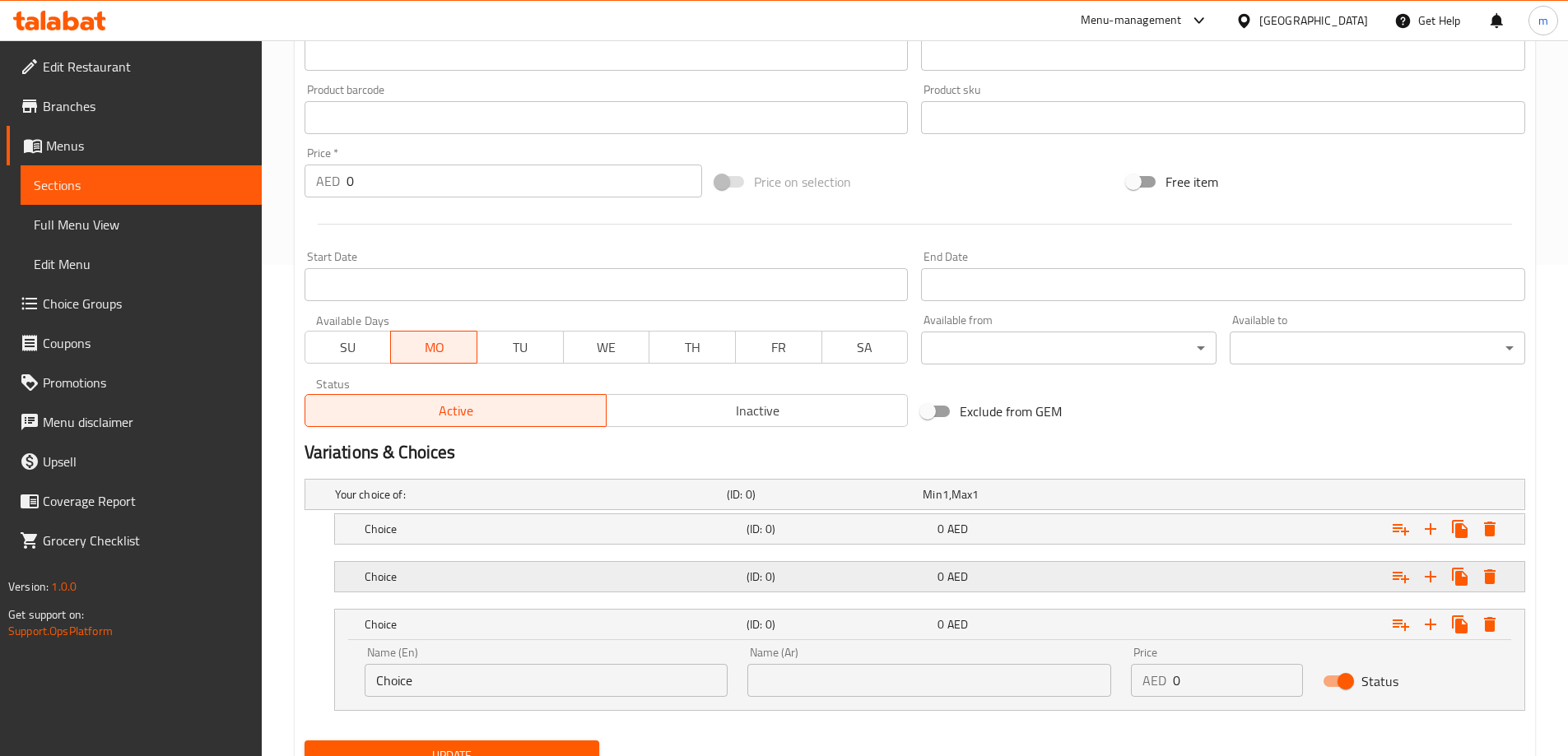
click at [1094, 571] on div "0 AED" at bounding box center [1030, 576] width 184 height 16
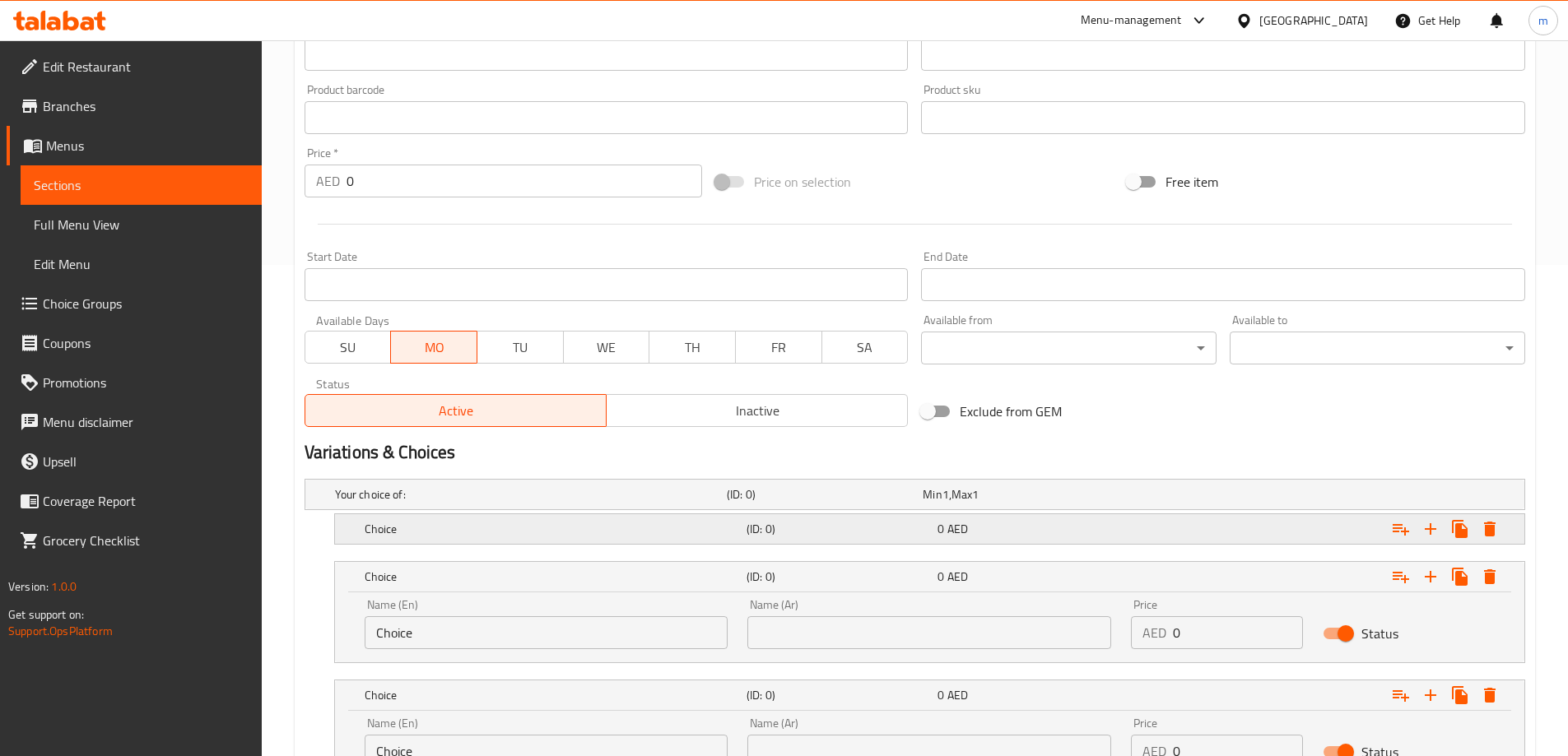
click at [1089, 541] on div "Choice (ID: 0) 0 AED" at bounding box center [935, 529] width 1147 height 36
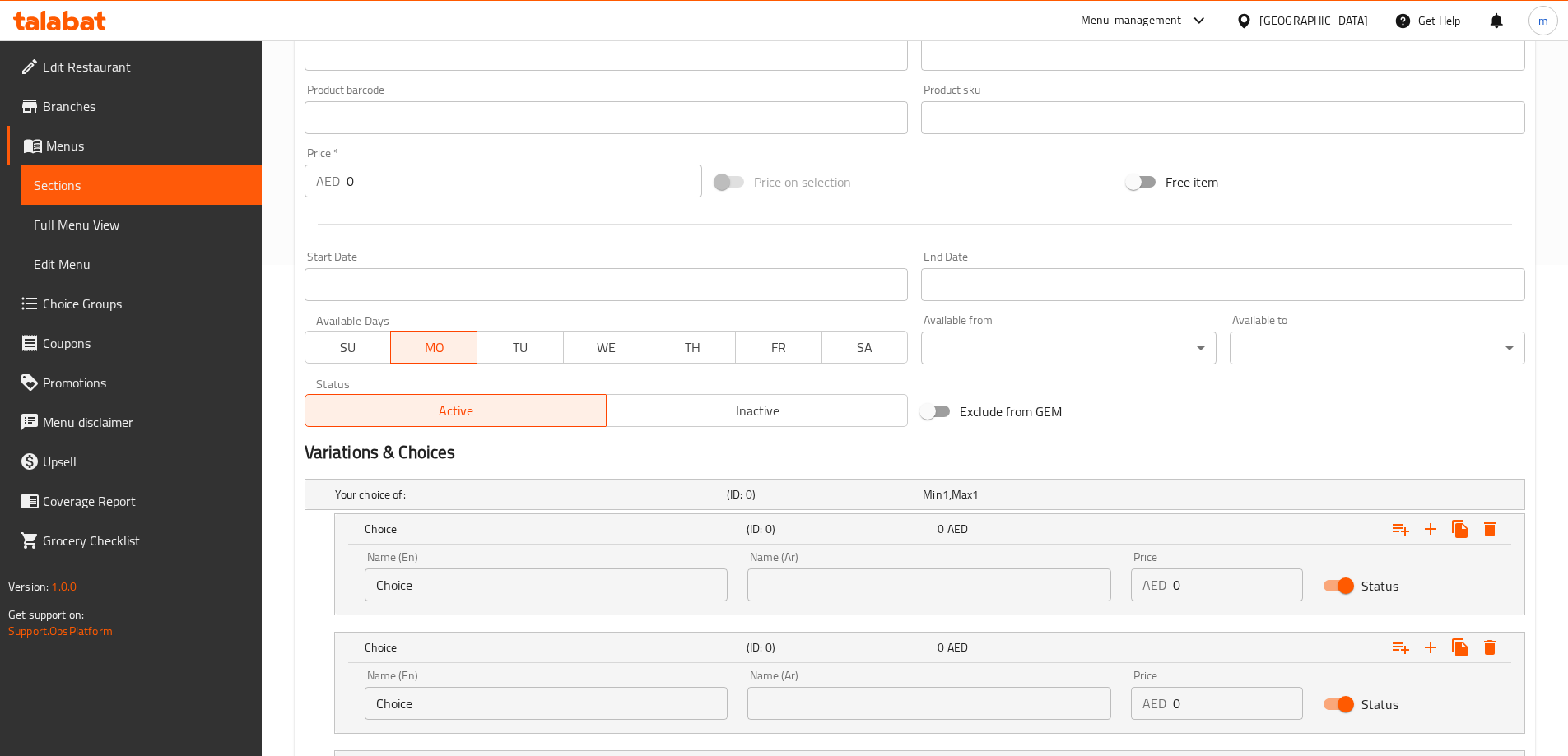
click at [562, 593] on input "Choice" at bounding box center [546, 585] width 364 height 33
click at [562, 592] on input "Choice" at bounding box center [546, 585] width 364 height 33
type input "Quarter"
click at [512, 741] on nav at bounding box center [914, 743] width 1220 height 14
click at [508, 714] on input "Choice" at bounding box center [546, 704] width 364 height 33
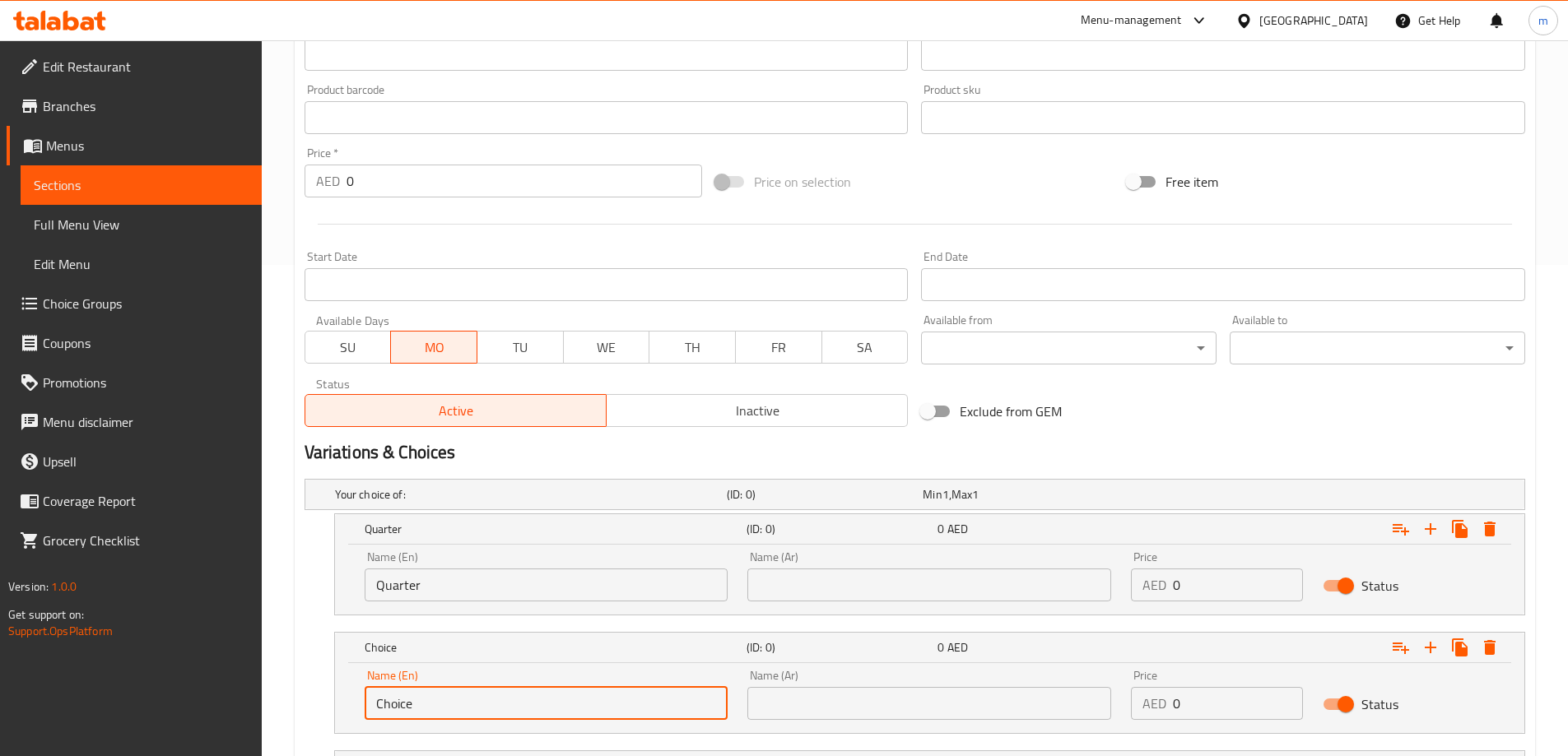
click at [508, 714] on input "Choice" at bounding box center [546, 704] width 364 height 33
type input "Hazelnut"
click at [424, 694] on input "Hazelnut" at bounding box center [546, 704] width 364 height 33
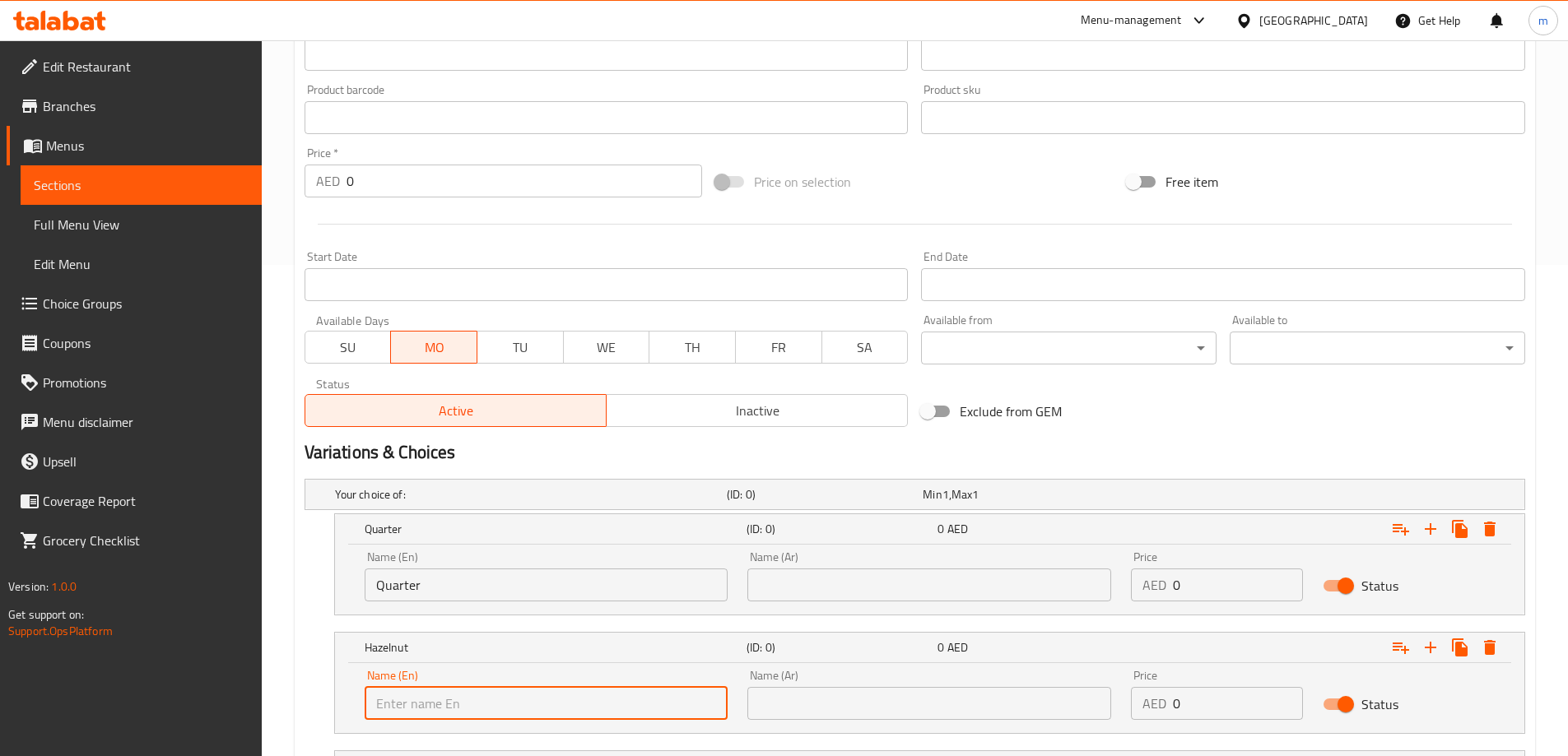
type input "="
click at [424, 694] on input "=" at bounding box center [546, 704] width 364 height 33
click at [424, 694] on input "text" at bounding box center [546, 704] width 364 height 33
type input "Half"
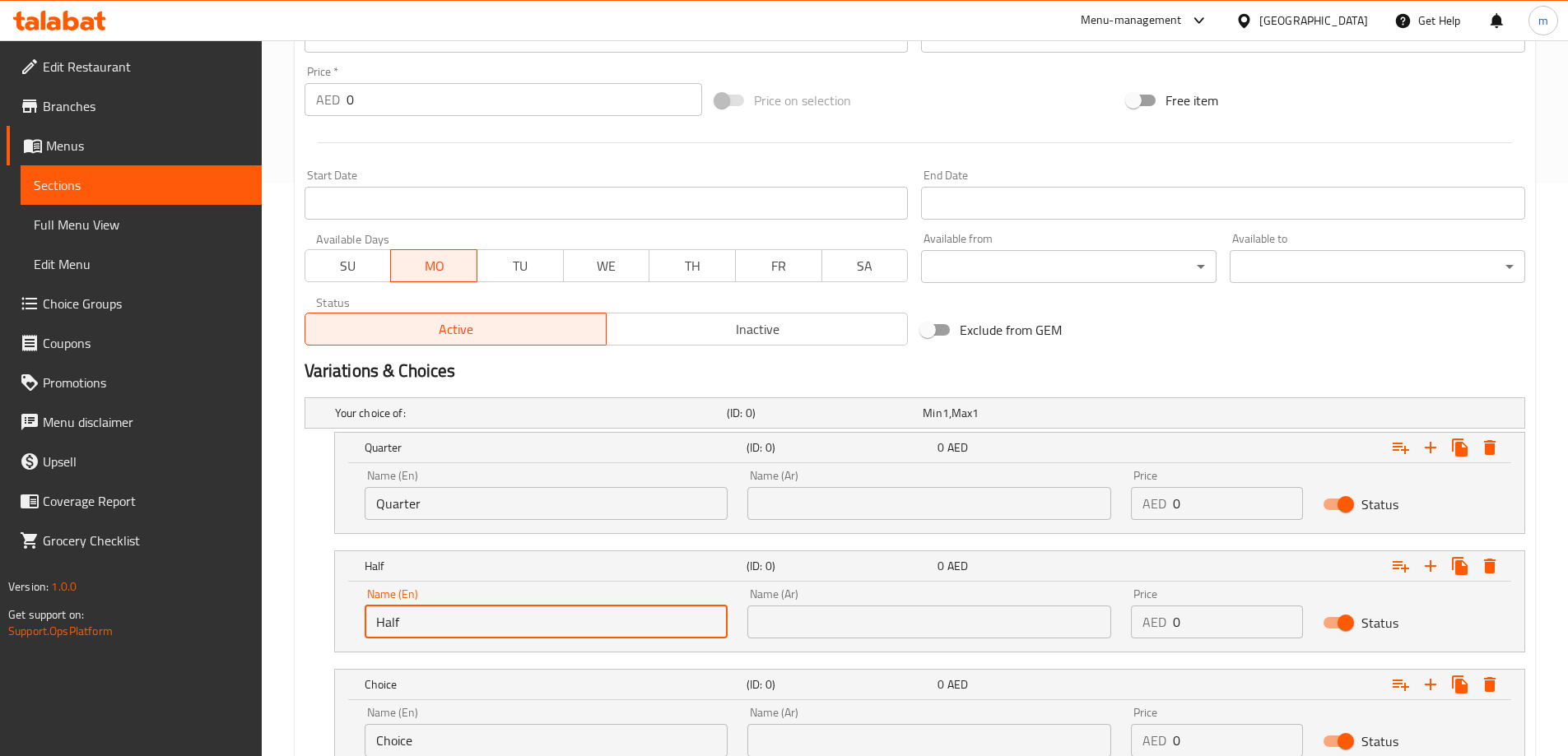
scroll to position [704, 0]
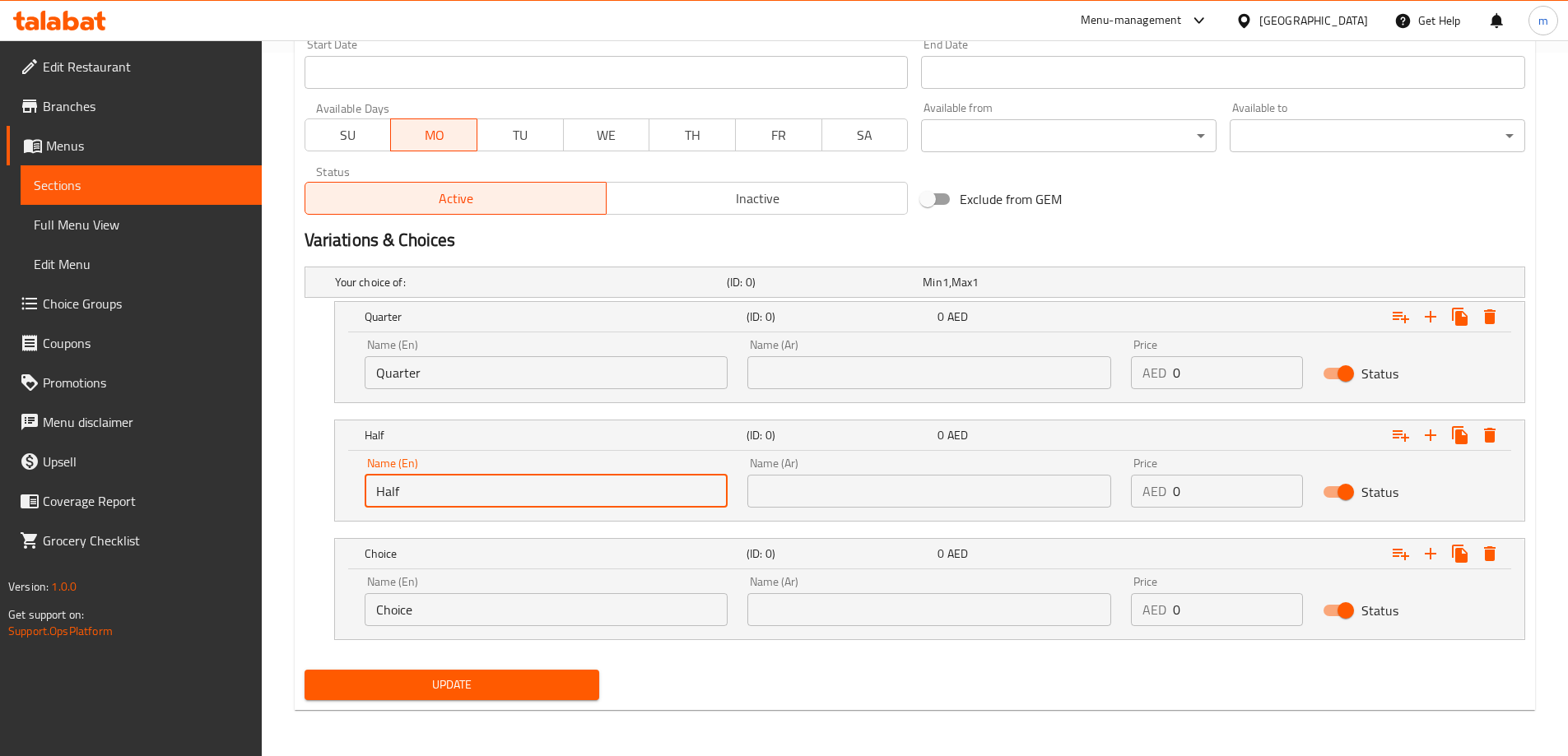
click at [529, 602] on input "Choice" at bounding box center [546, 610] width 364 height 33
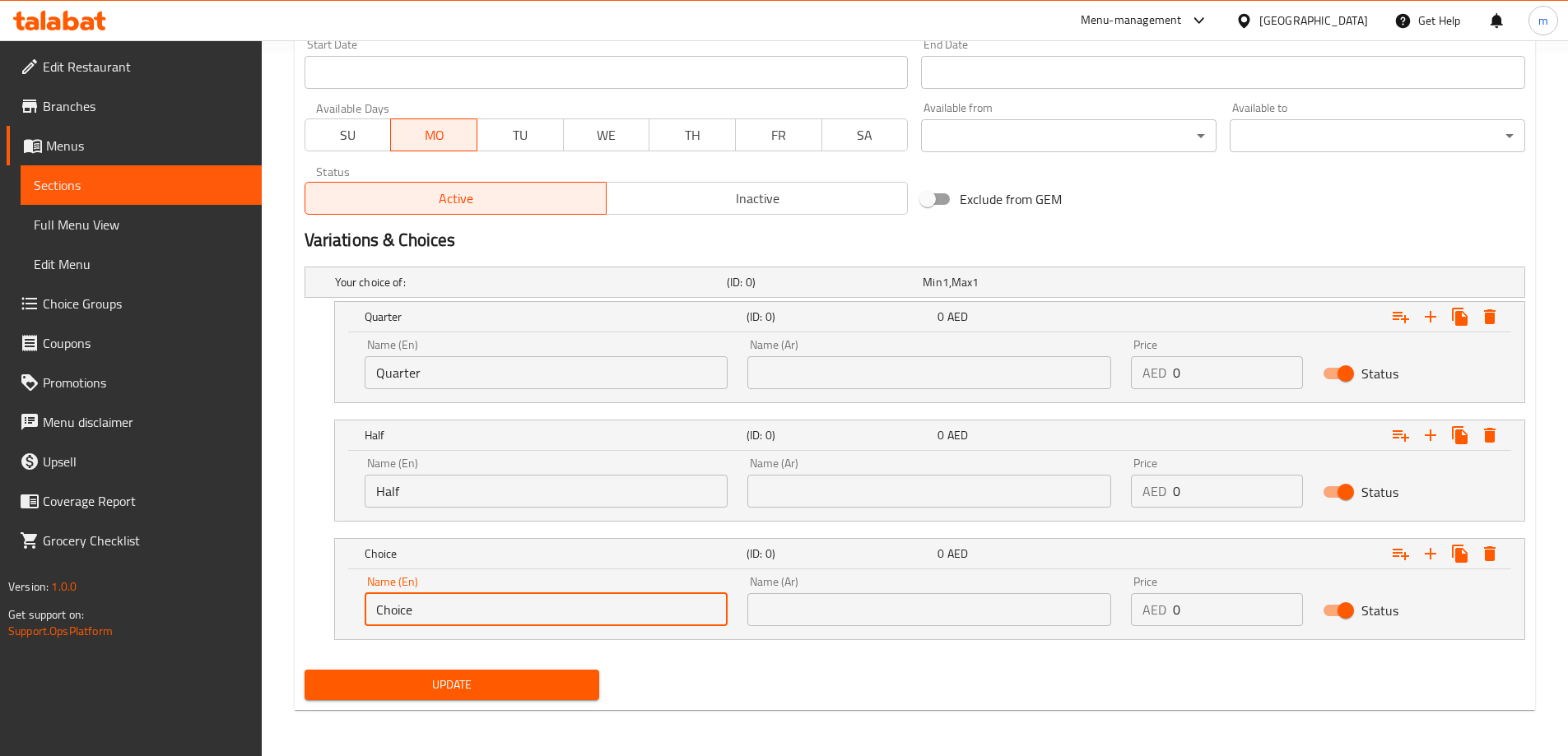
click at [529, 602] on input "Choice" at bounding box center [546, 610] width 364 height 33
type input "Full"
click at [824, 382] on input "text" at bounding box center [930, 373] width 364 height 33
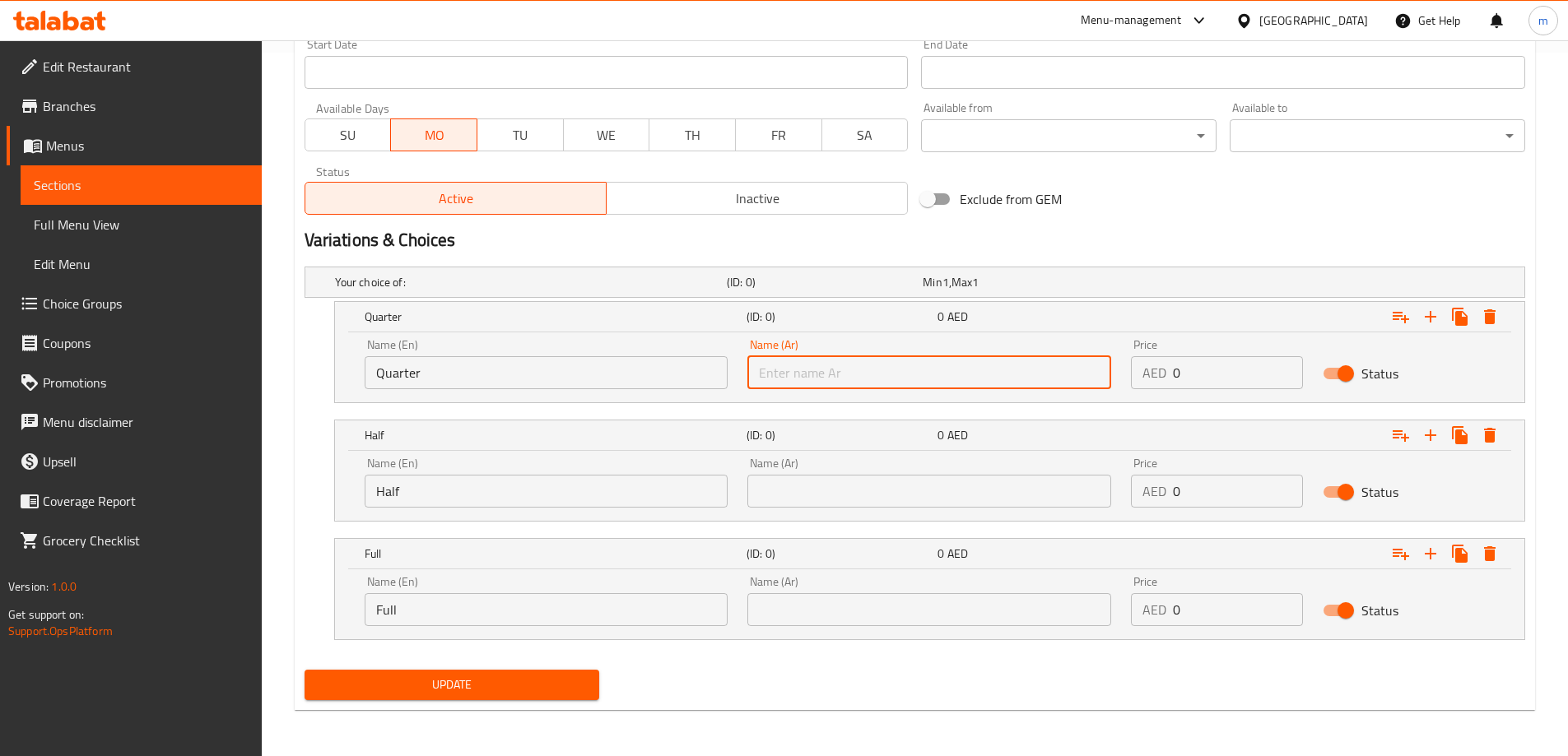
type input "ربع"
click at [865, 474] on input "text" at bounding box center [930, 491] width 364 height 33
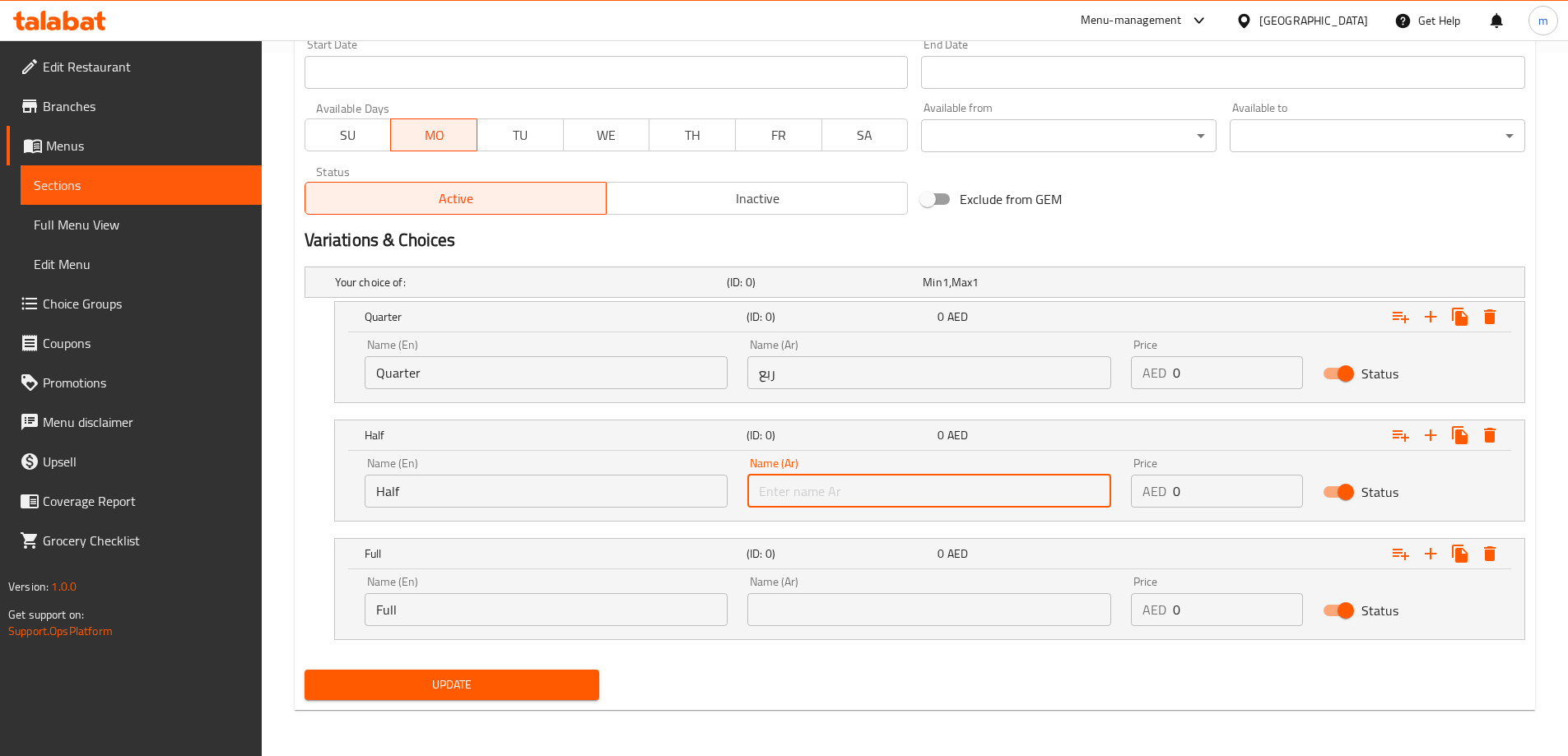
type input "نصف"
click at [842, 627] on div "Name (Ar) Name (Ar)" at bounding box center [929, 601] width 384 height 70
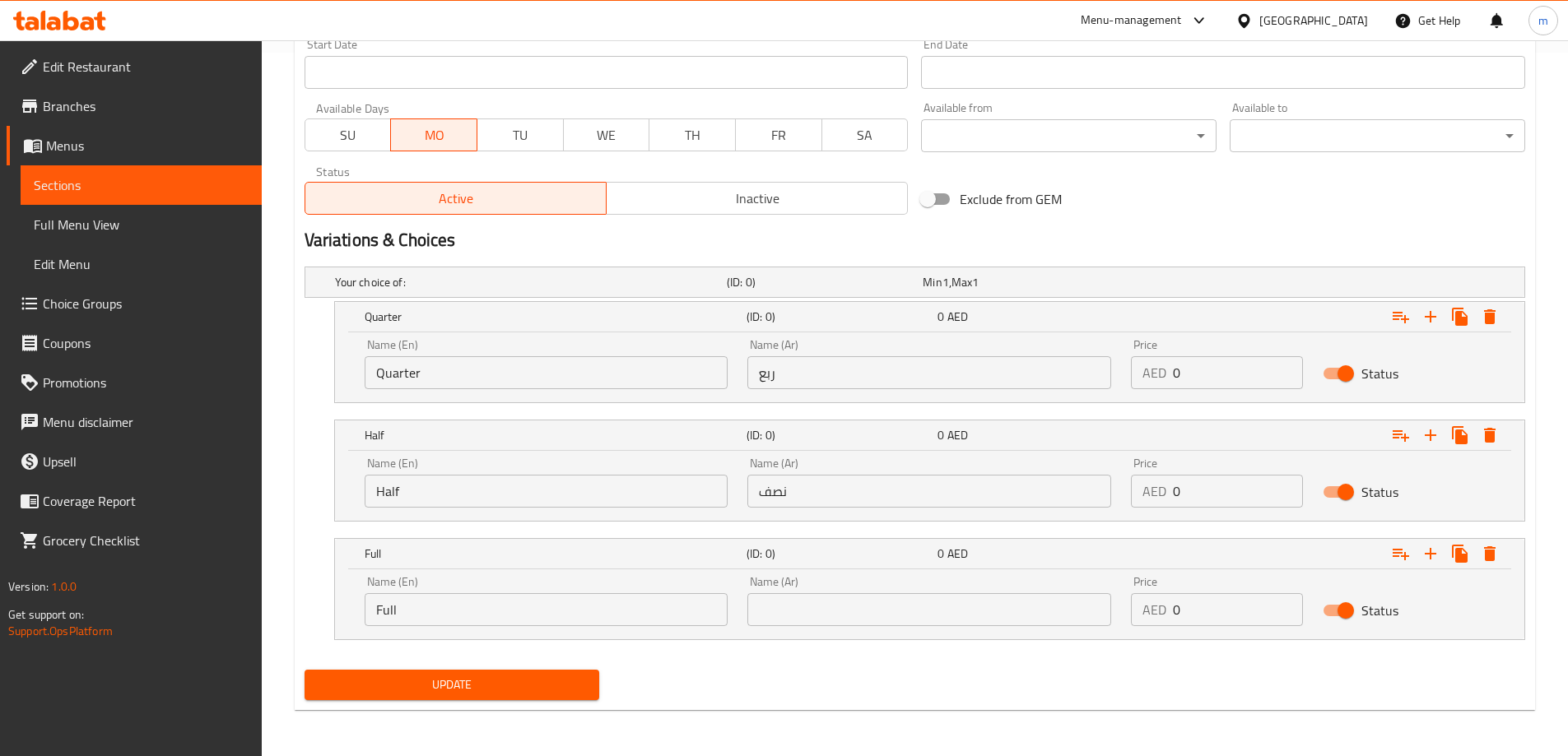
click at [841, 610] on input "text" at bounding box center [930, 610] width 364 height 33
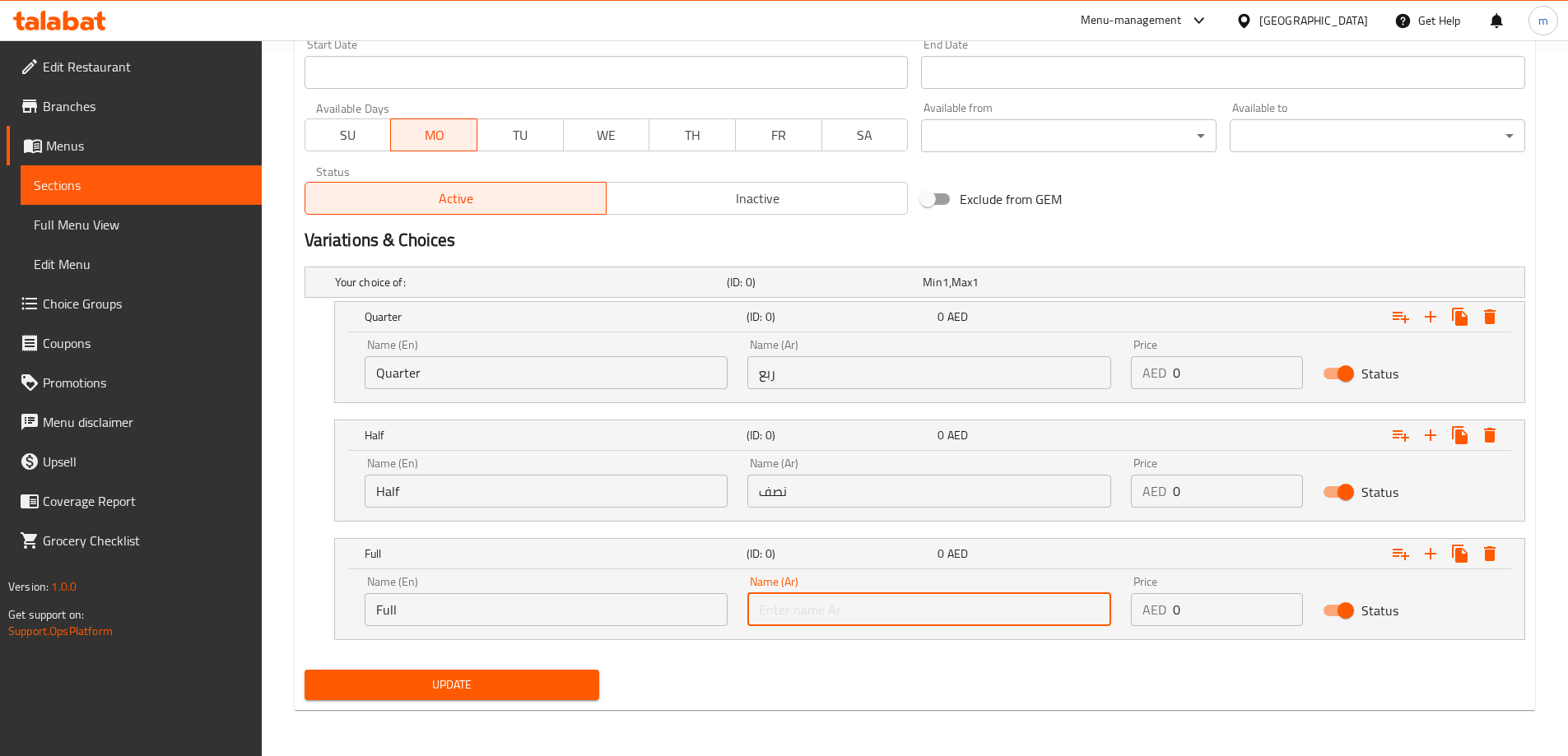
type input "كامل"
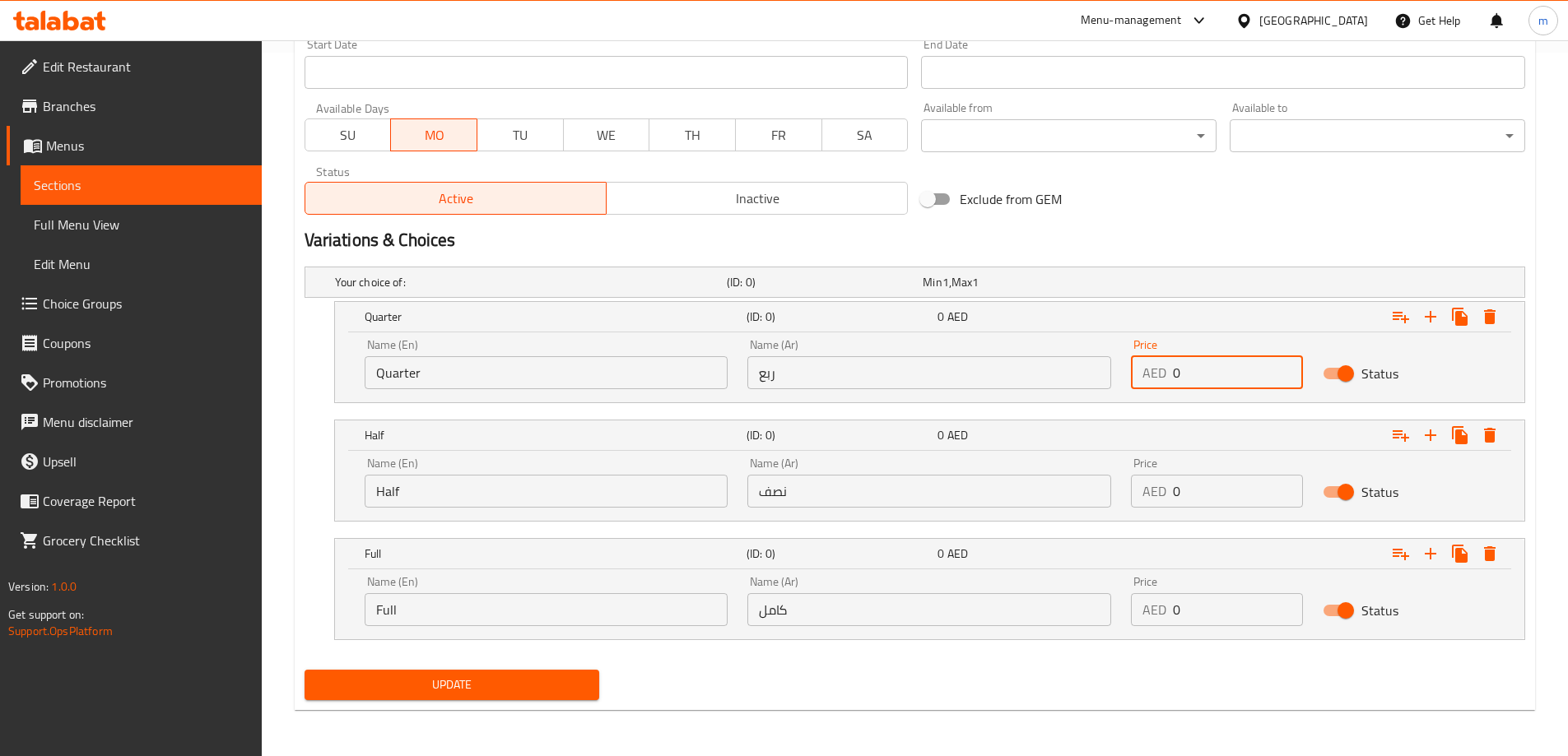
click at [1214, 367] on input "0" at bounding box center [1238, 373] width 130 height 33
type input "15"
click at [1222, 496] on input "0" at bounding box center [1238, 491] width 130 height 33
type input "25"
click at [1198, 611] on input "0" at bounding box center [1238, 610] width 130 height 33
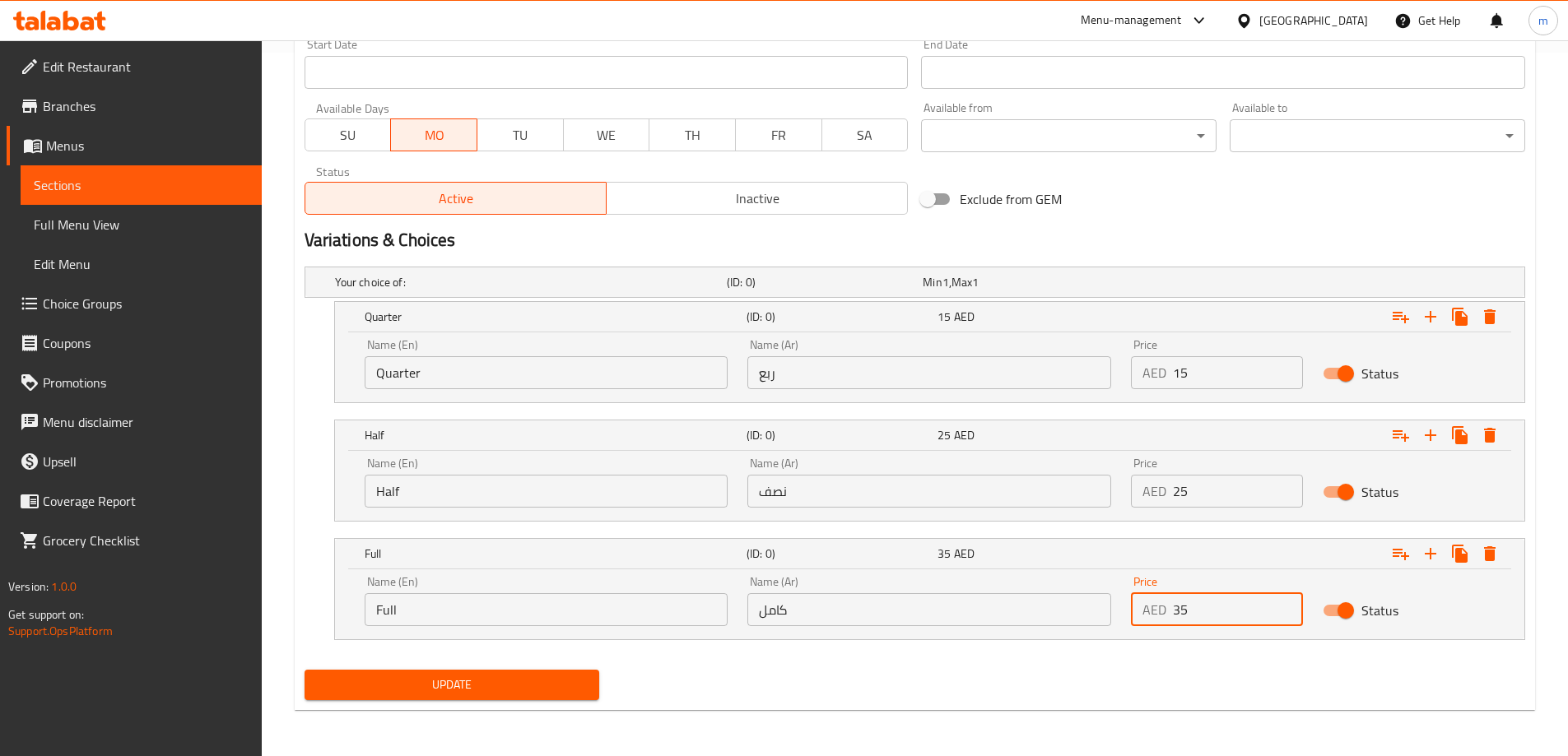
type input "35"
click at [1169, 654] on nav at bounding box center [914, 650] width 1220 height 14
click at [457, 673] on button "Update" at bounding box center [451, 684] width 295 height 30
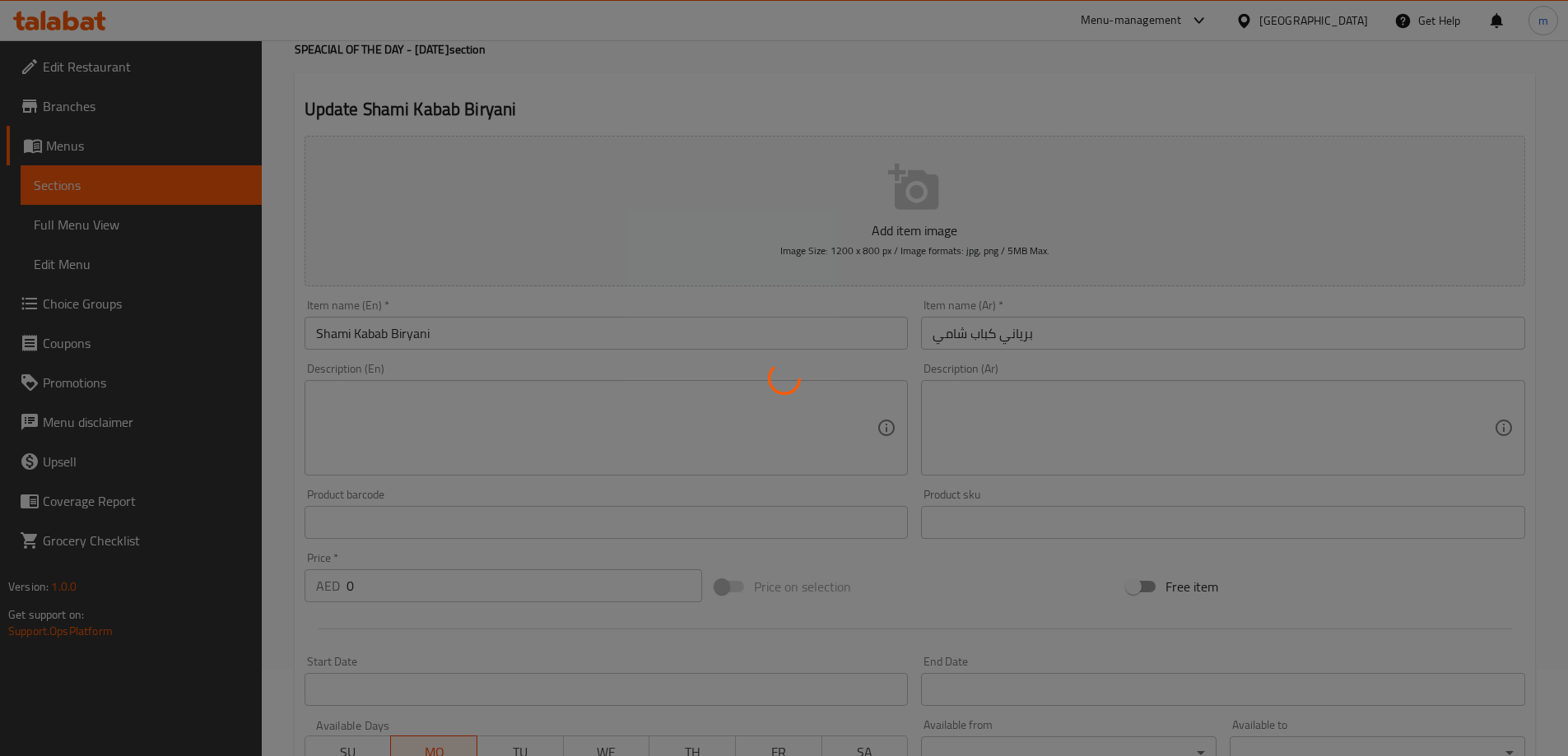
scroll to position [0, 0]
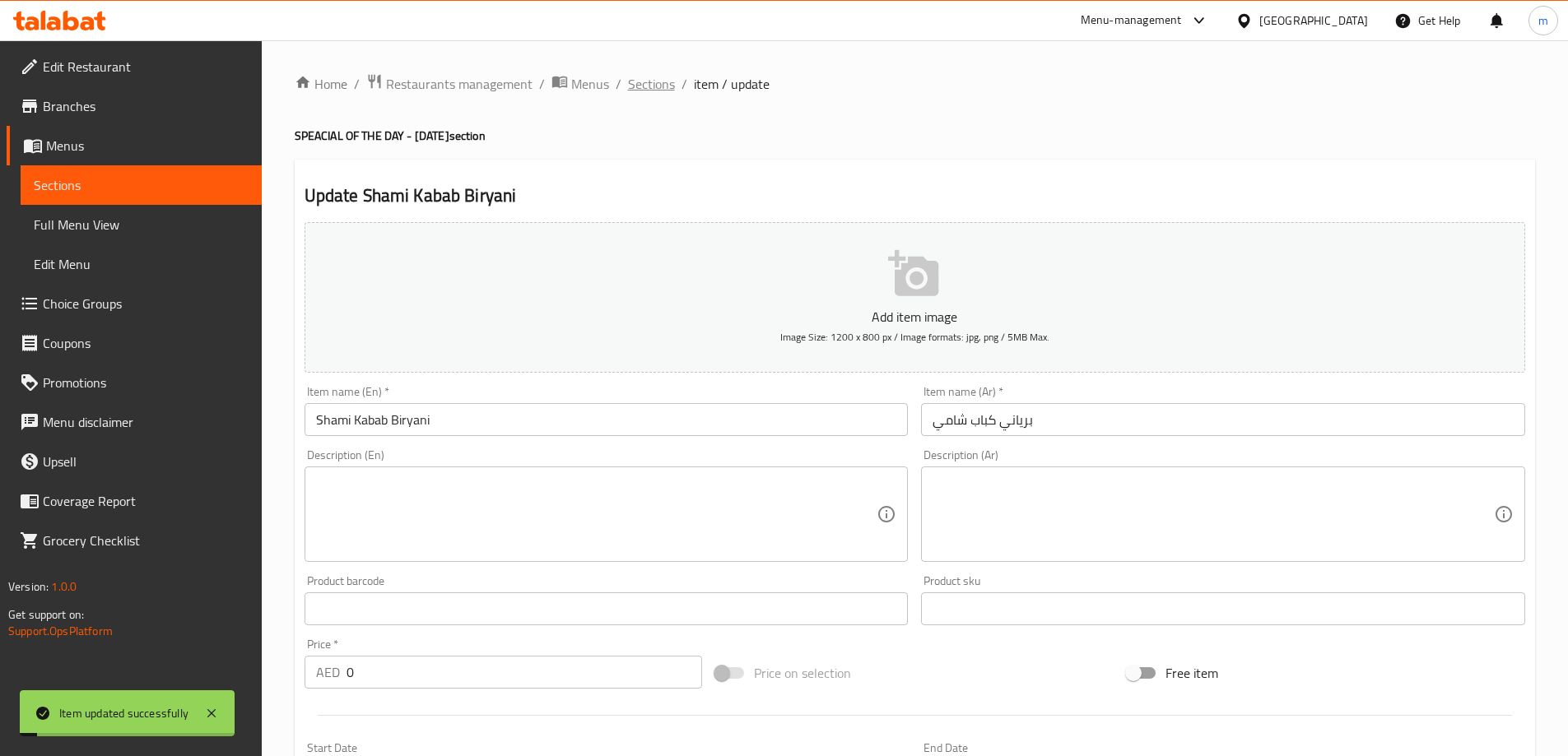
click at [639, 90] on span "Sections" at bounding box center [651, 83] width 46 height 19
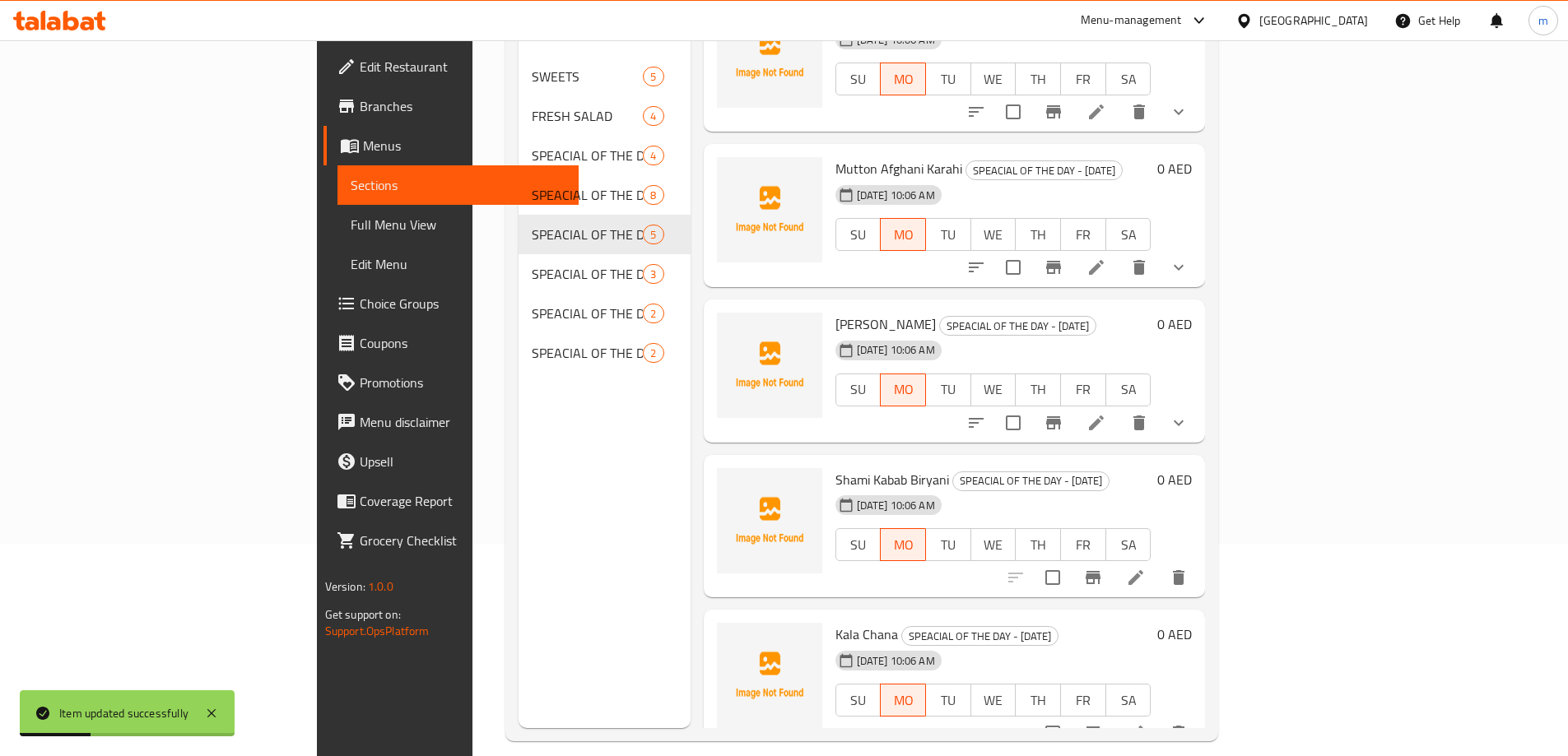
scroll to position [230, 0]
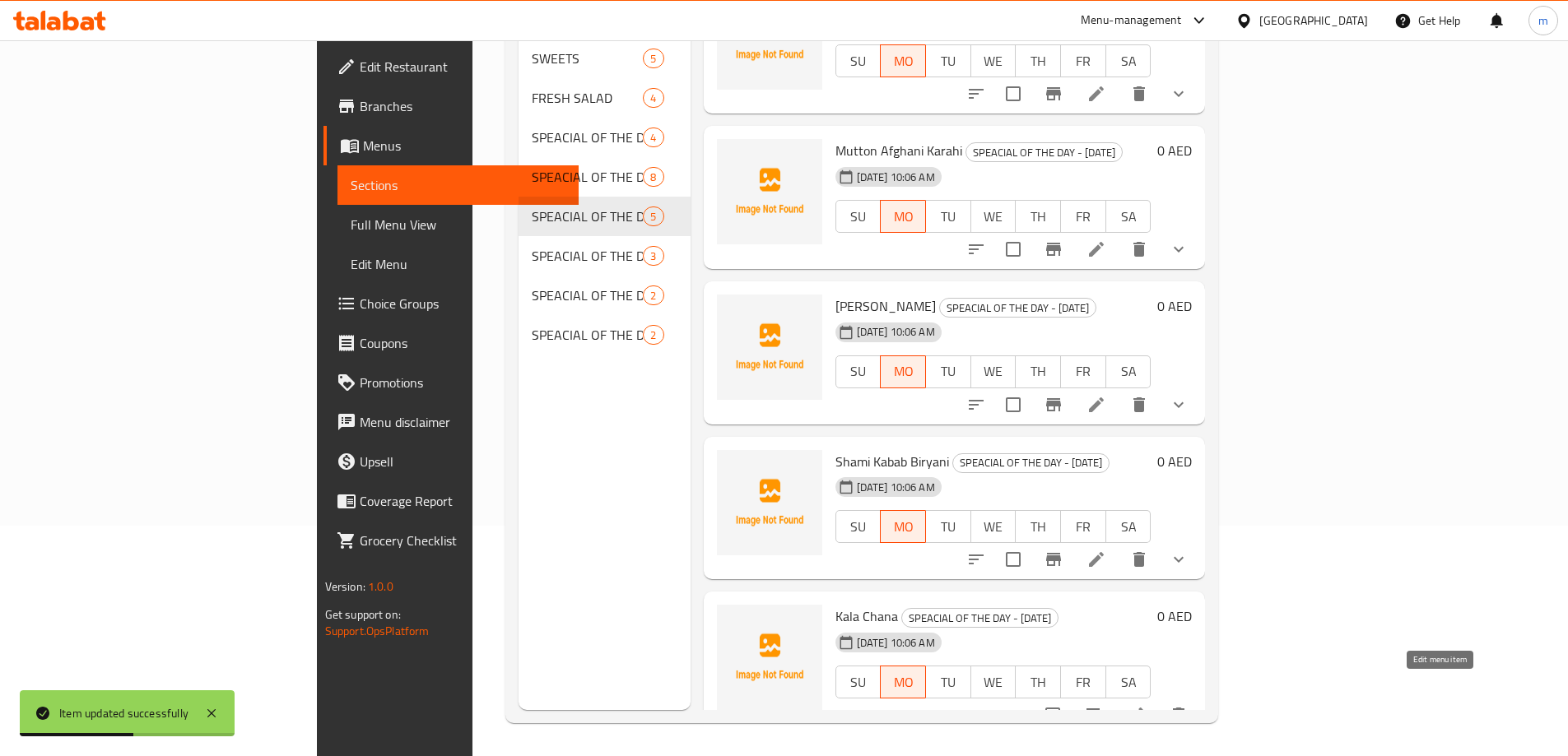
click at [1146, 705] on icon at bounding box center [1135, 714] width 19 height 19
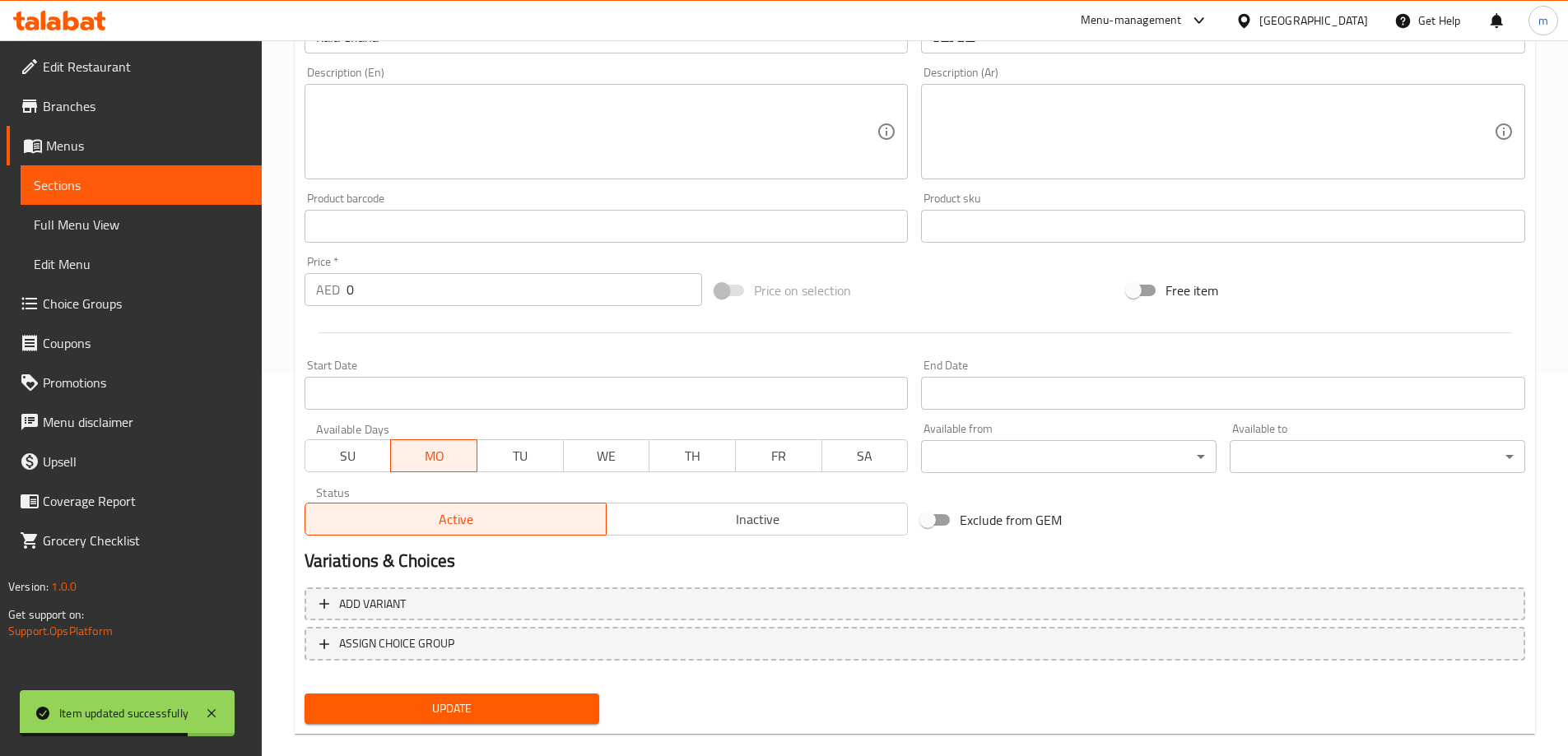
scroll to position [407, 0]
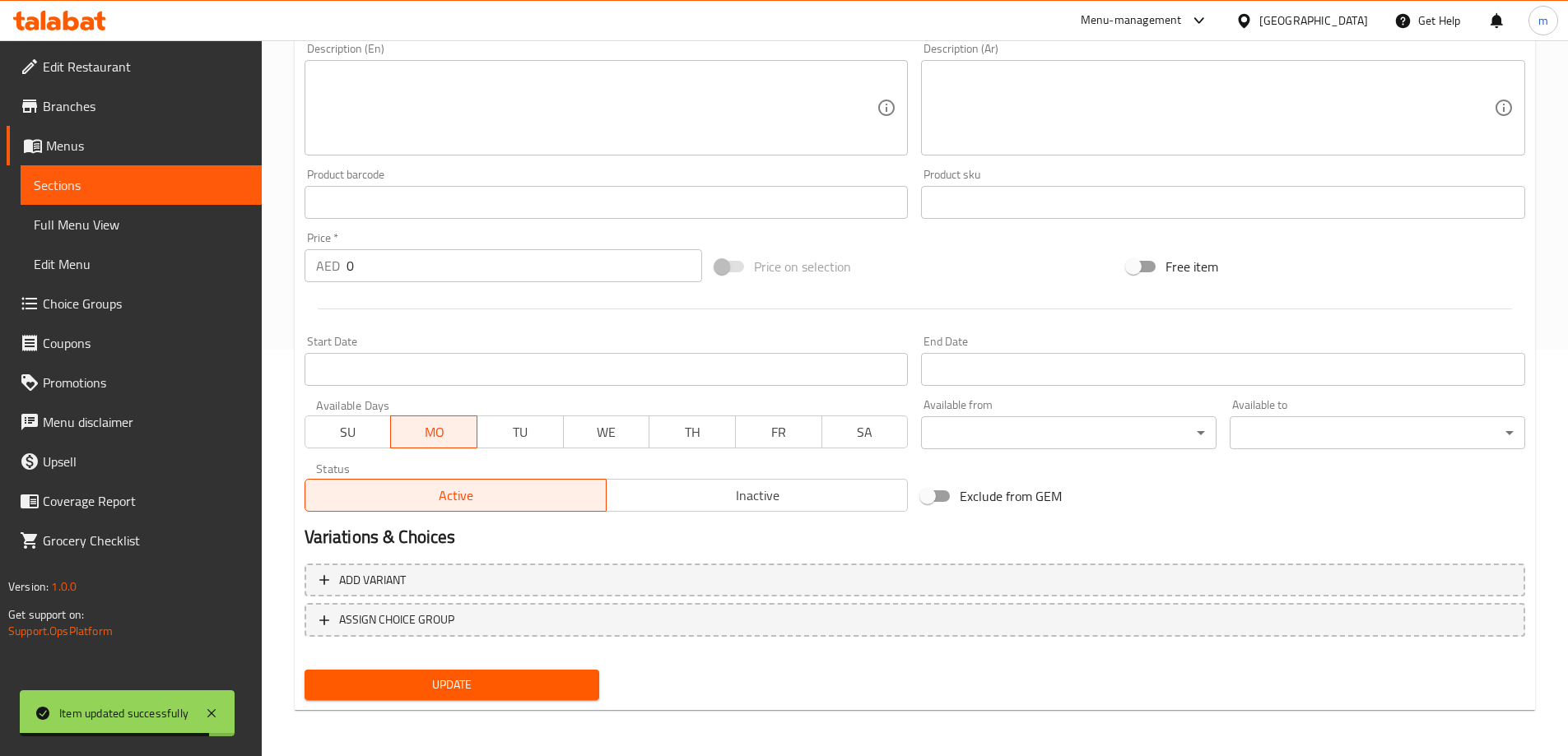
click at [1245, 555] on div "Variations & Choices" at bounding box center [915, 536] width 1234 height 38
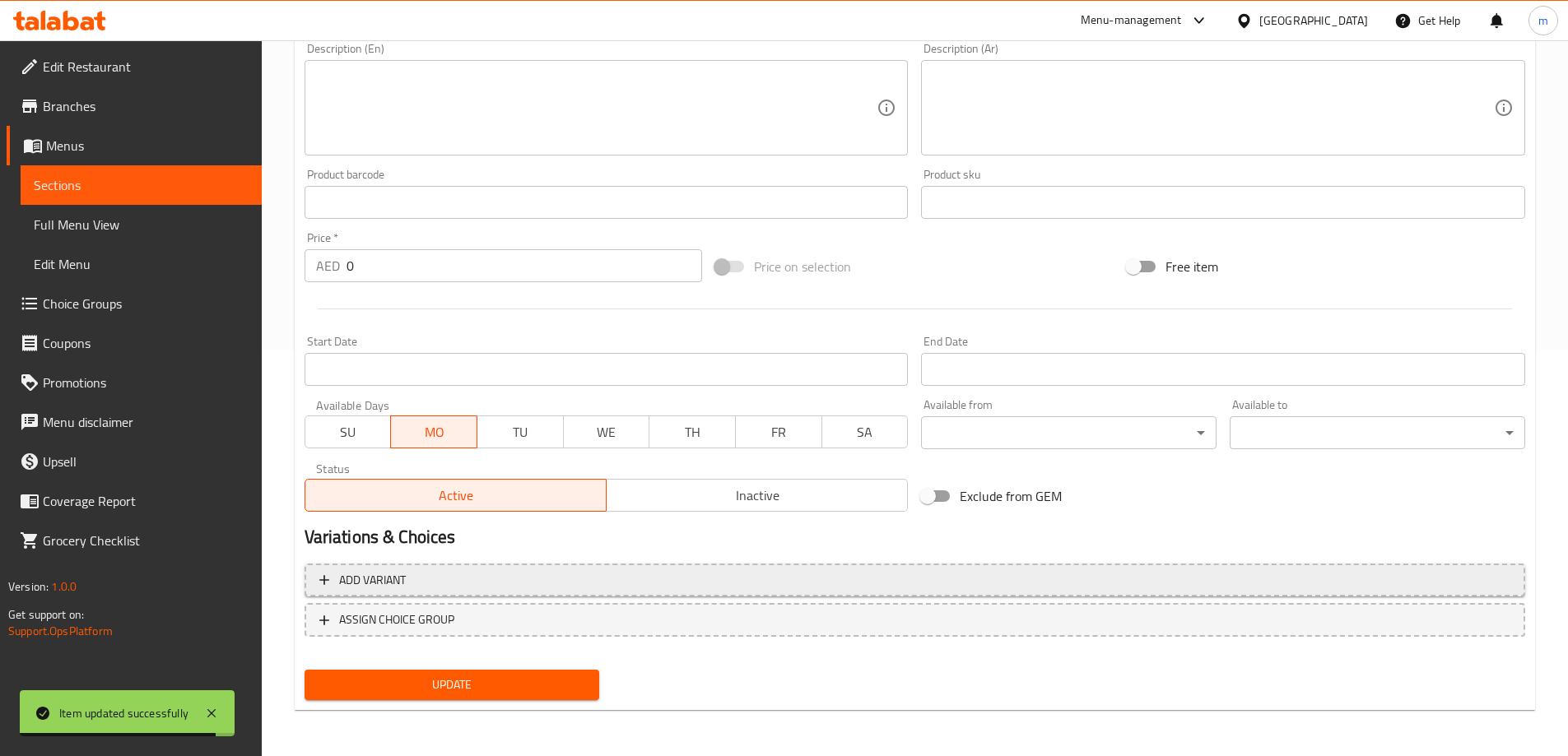
click at [1252, 568] on button "Add variant" at bounding box center [914, 580] width 1220 height 34
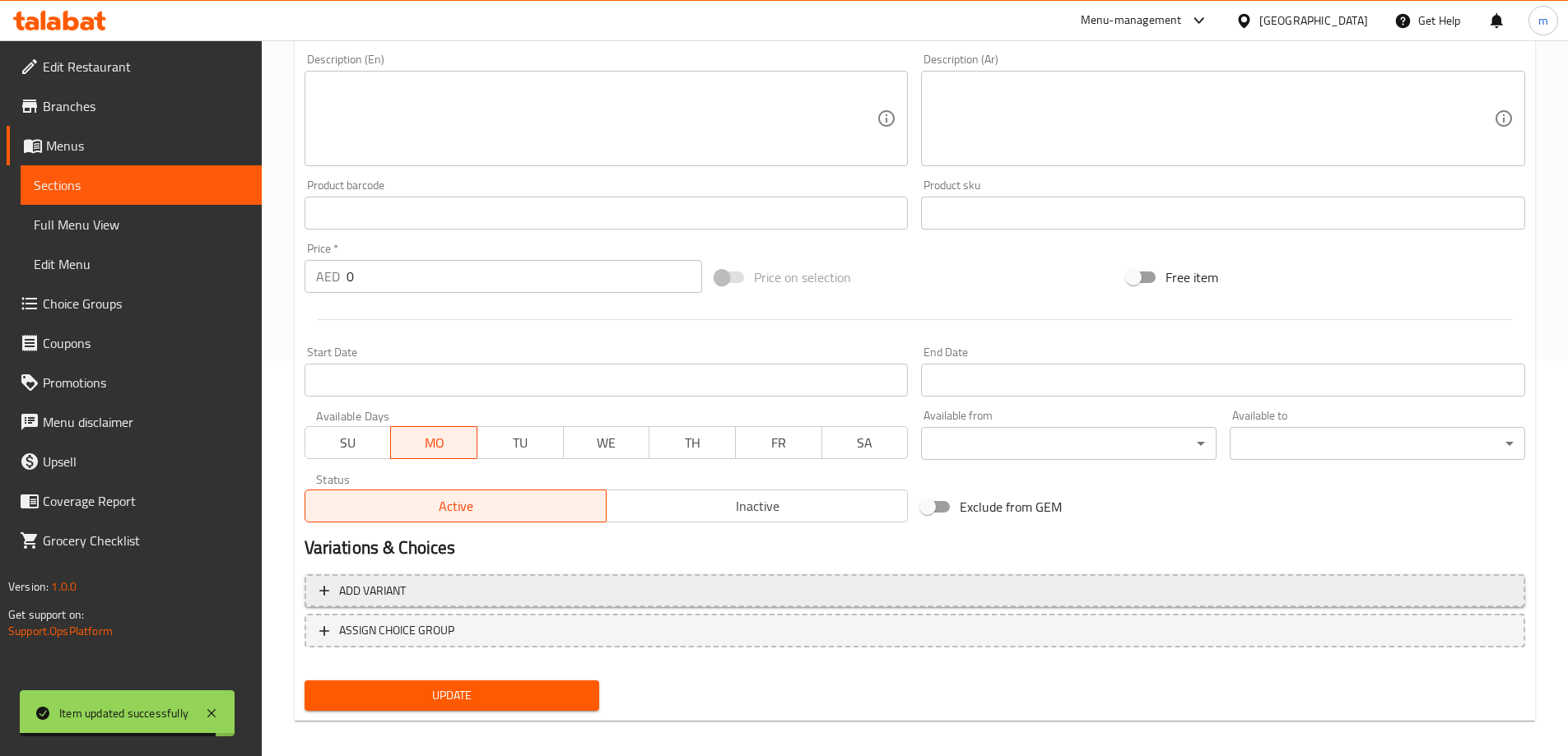
click at [1252, 568] on div "Add variant ASSIGN CHOICE GROUP" at bounding box center [915, 620] width 1234 height 106
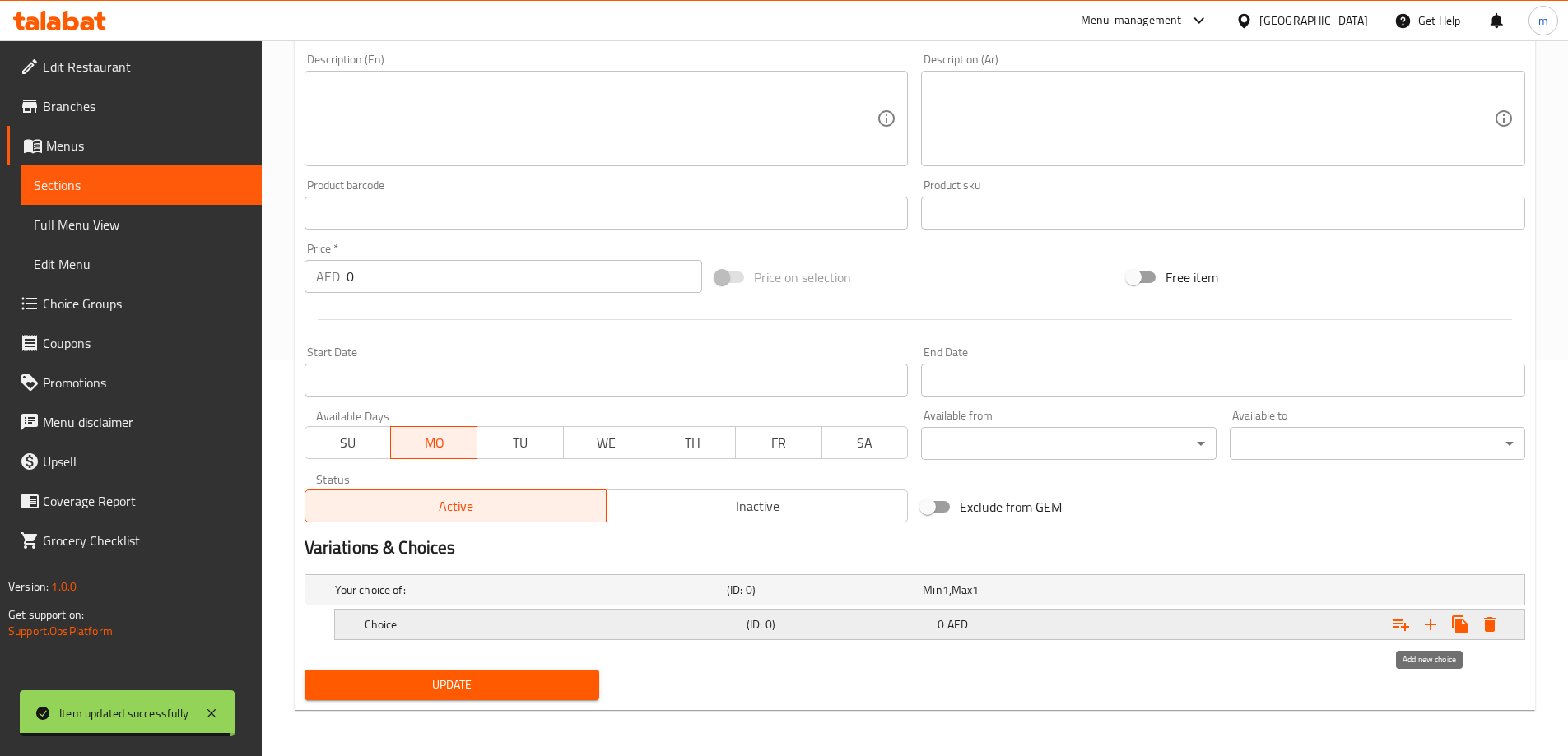
click at [1427, 628] on icon "Expand" at bounding box center [1430, 624] width 19 height 19
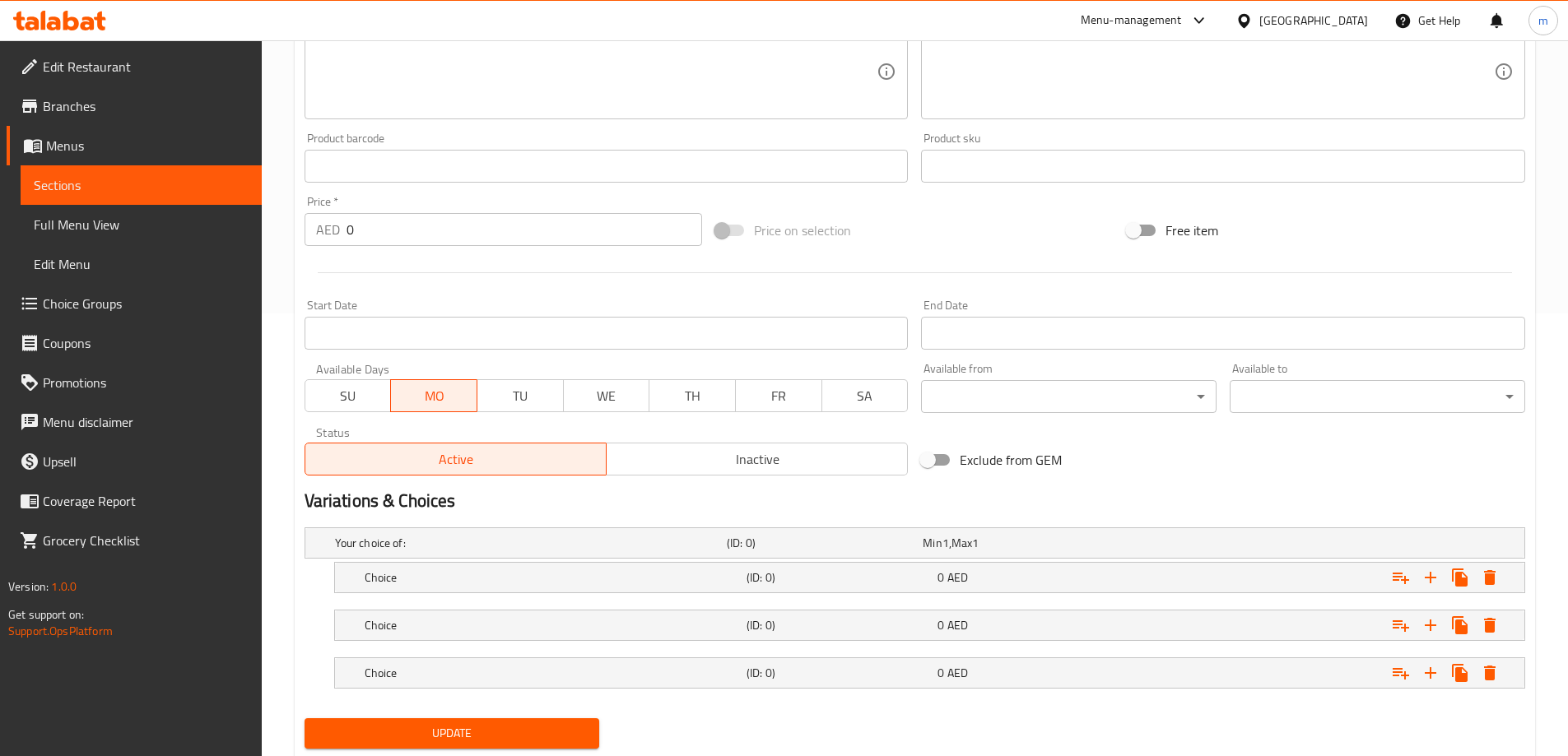
scroll to position [491, 0]
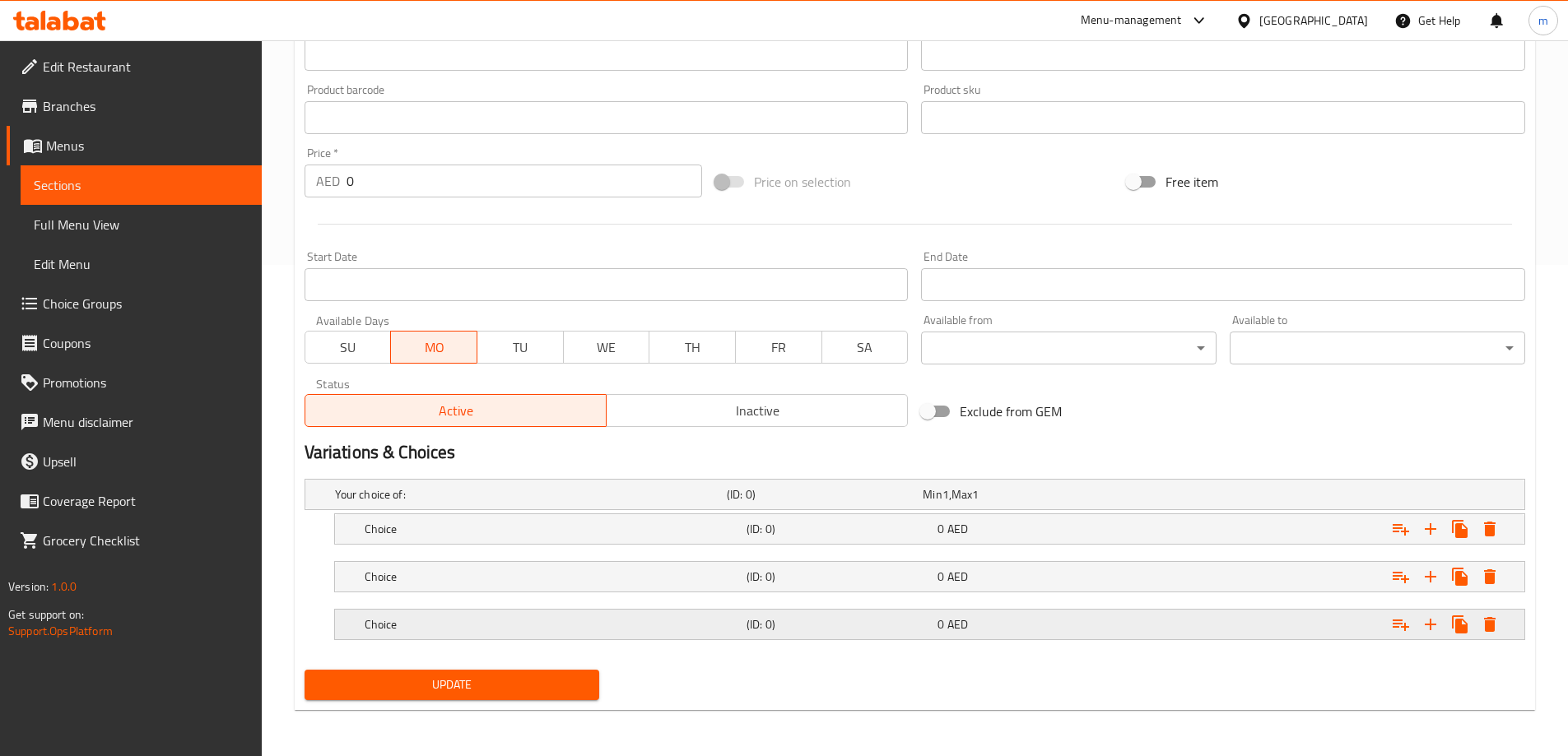
click at [923, 614] on div "(ID: 0)" at bounding box center [838, 624] width 191 height 23
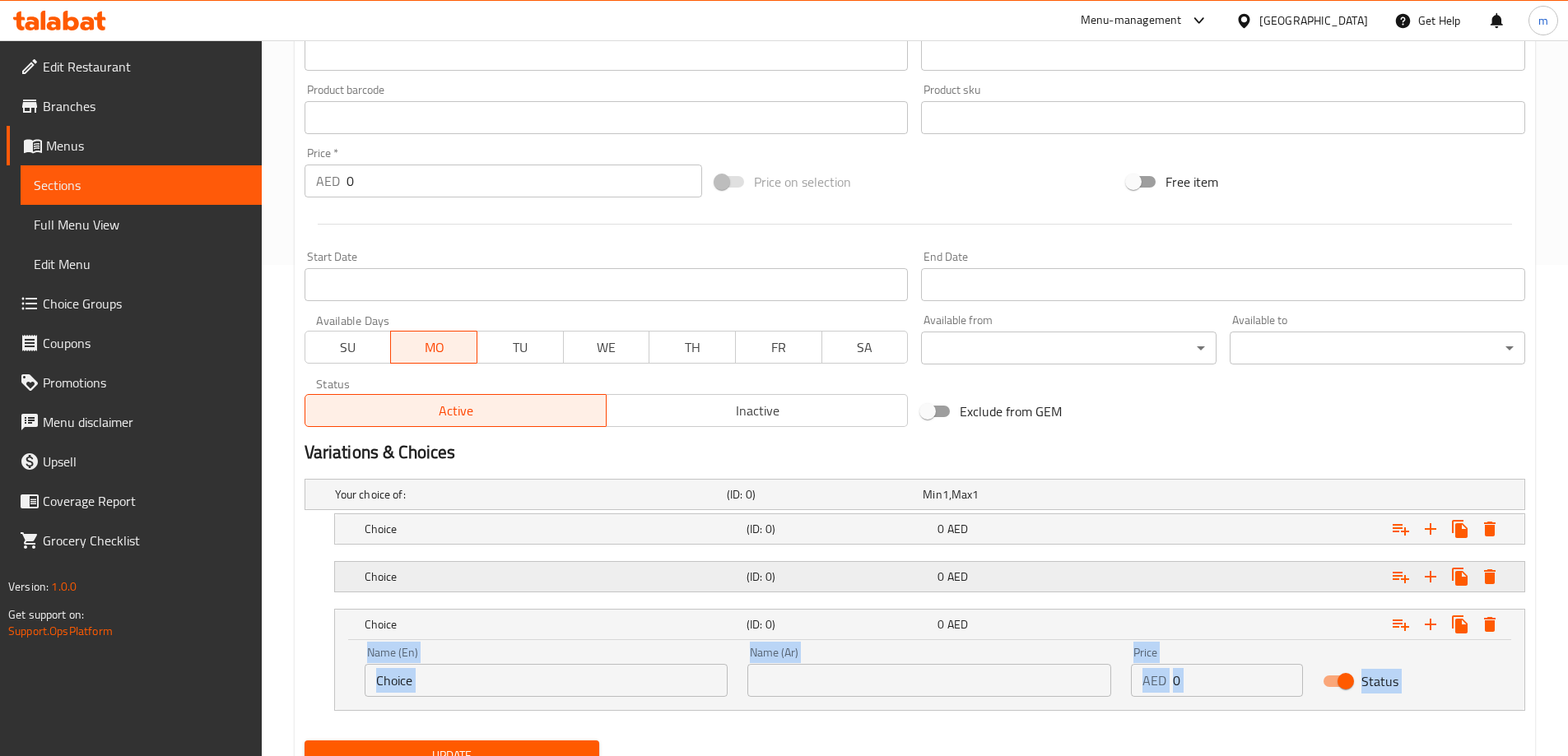
click at [922, 573] on h5 "(ID: 0)" at bounding box center [839, 576] width 184 height 16
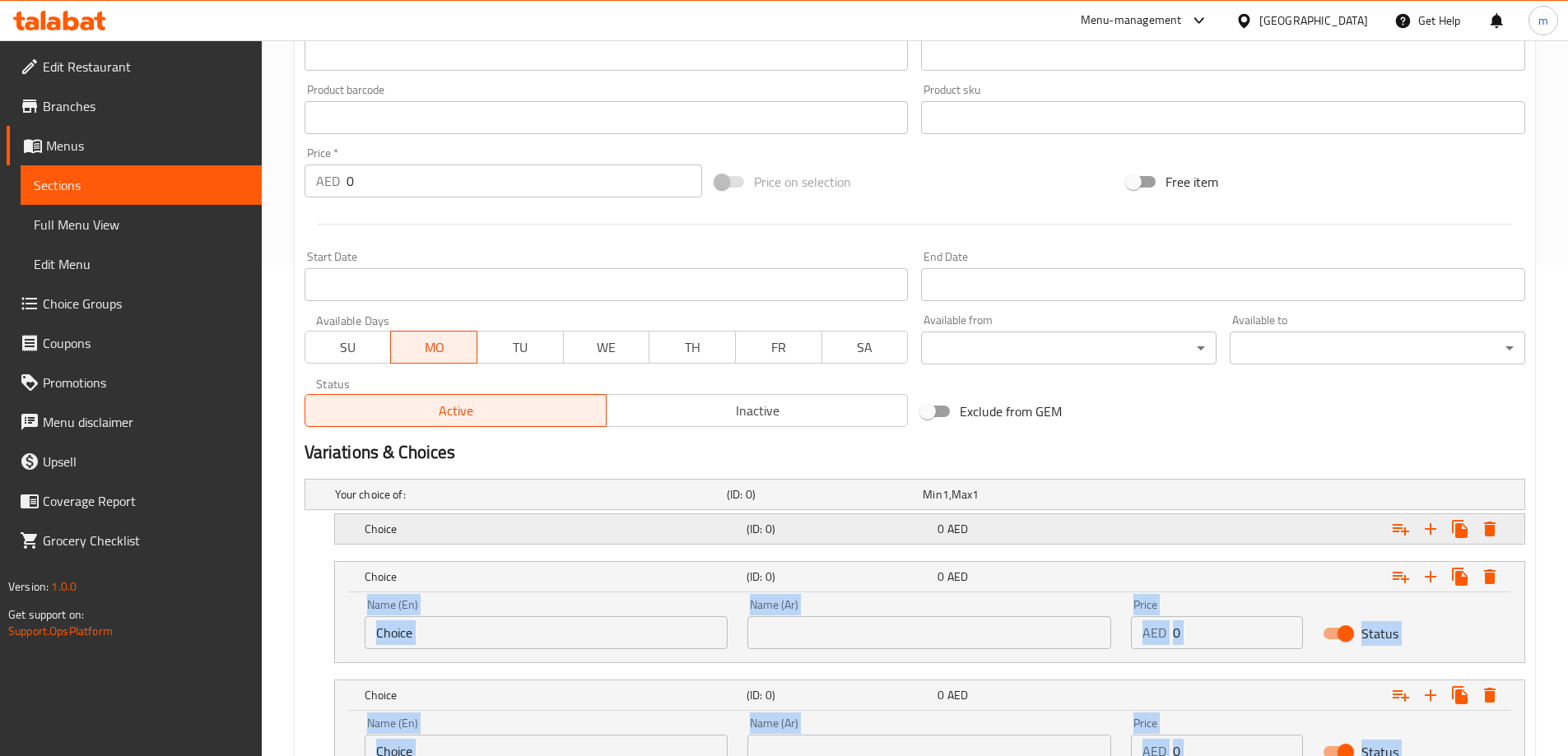
click at [926, 523] on h5 "(ID: 0)" at bounding box center [839, 529] width 184 height 16
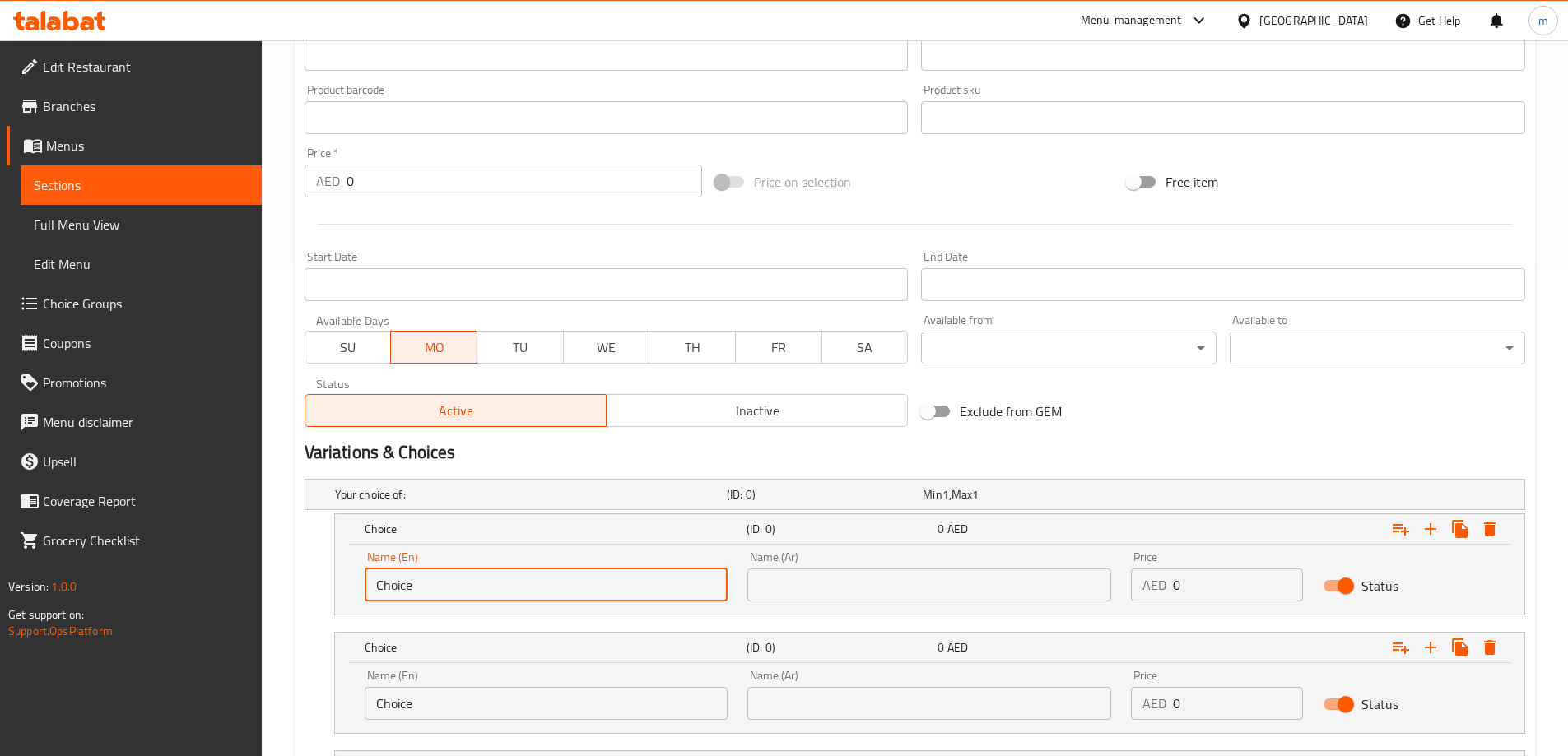
click at [588, 587] on input "Choice" at bounding box center [546, 585] width 364 height 33
type input "Quarter"
click at [485, 709] on input "Choice" at bounding box center [546, 704] width 364 height 33
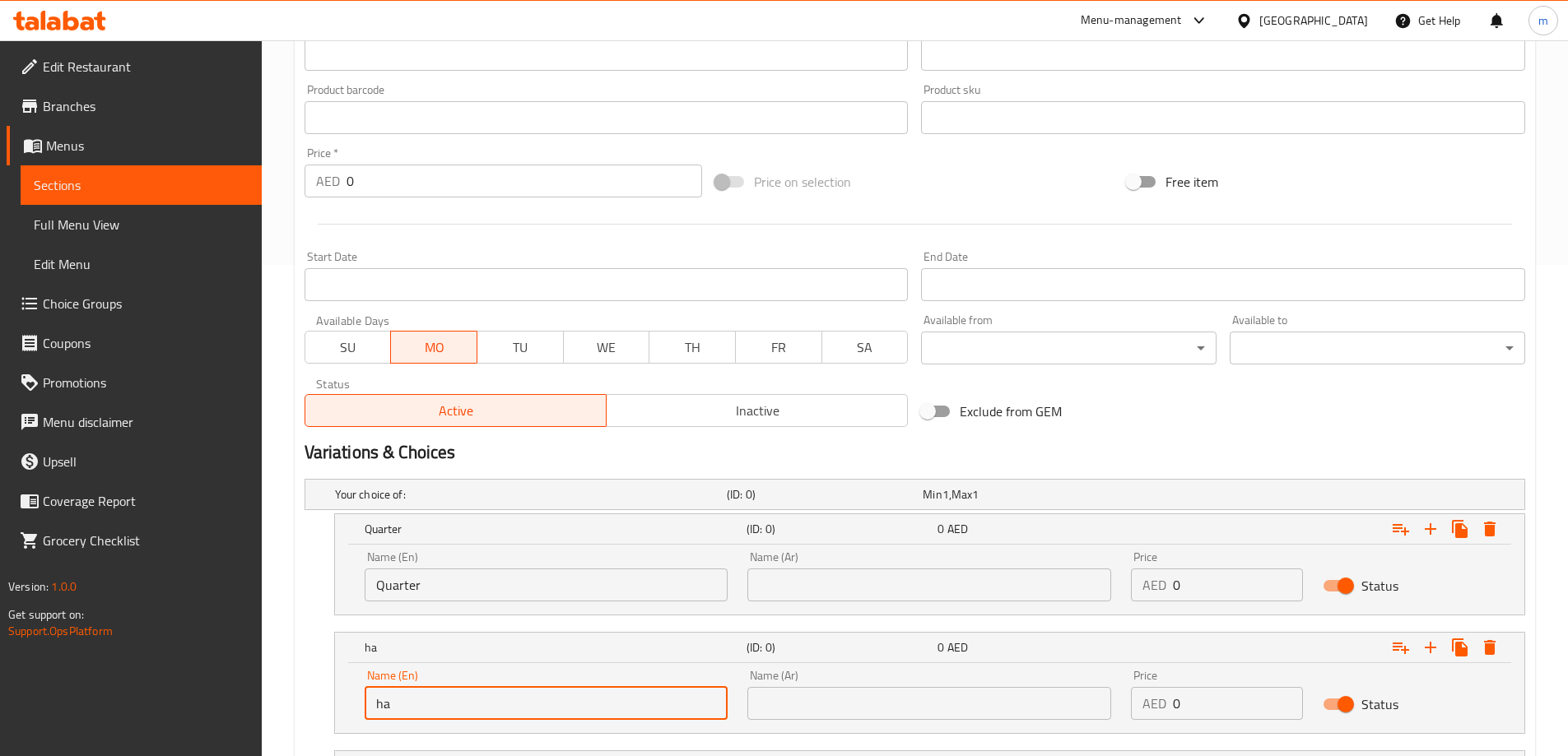
type input "Half"
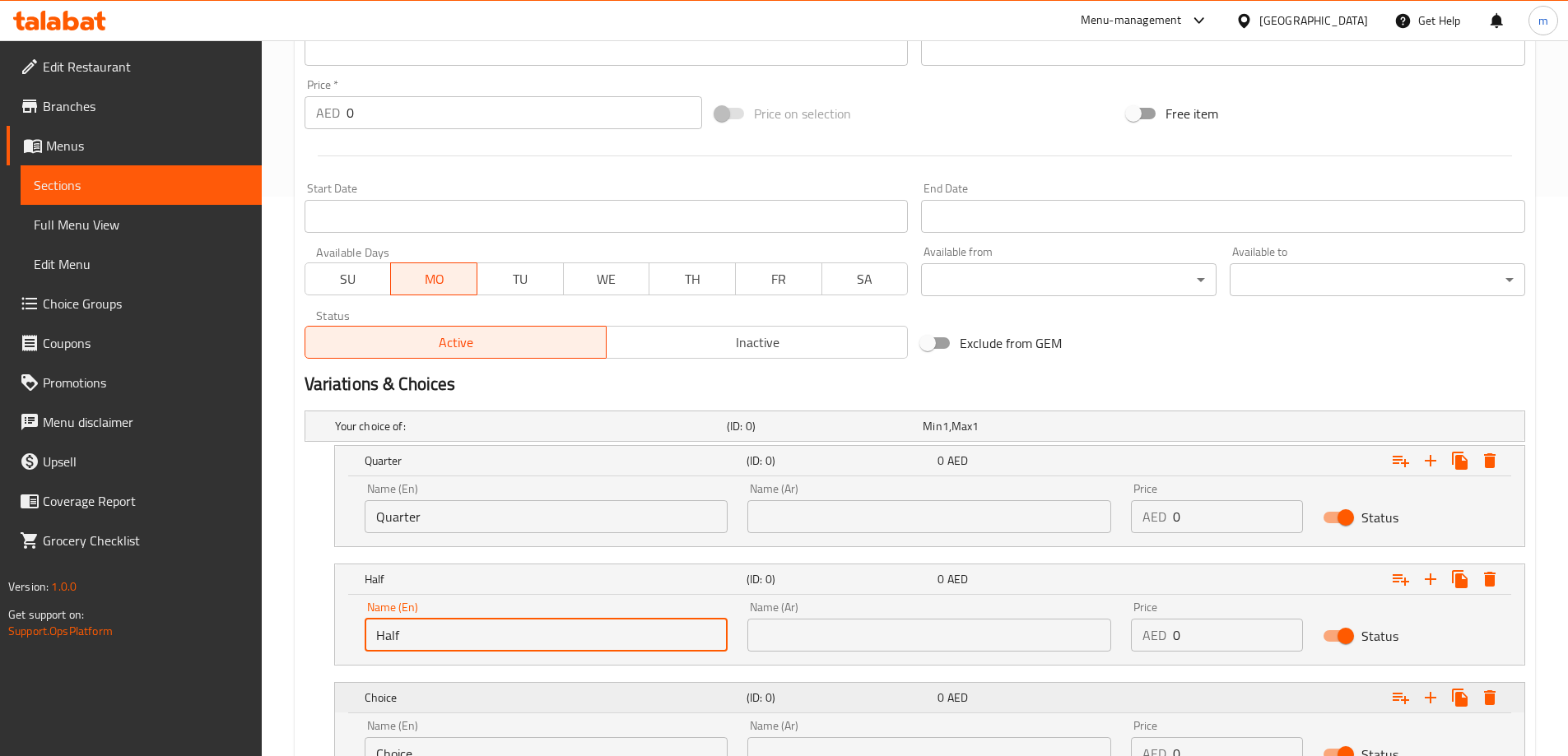
scroll to position [655, 0]
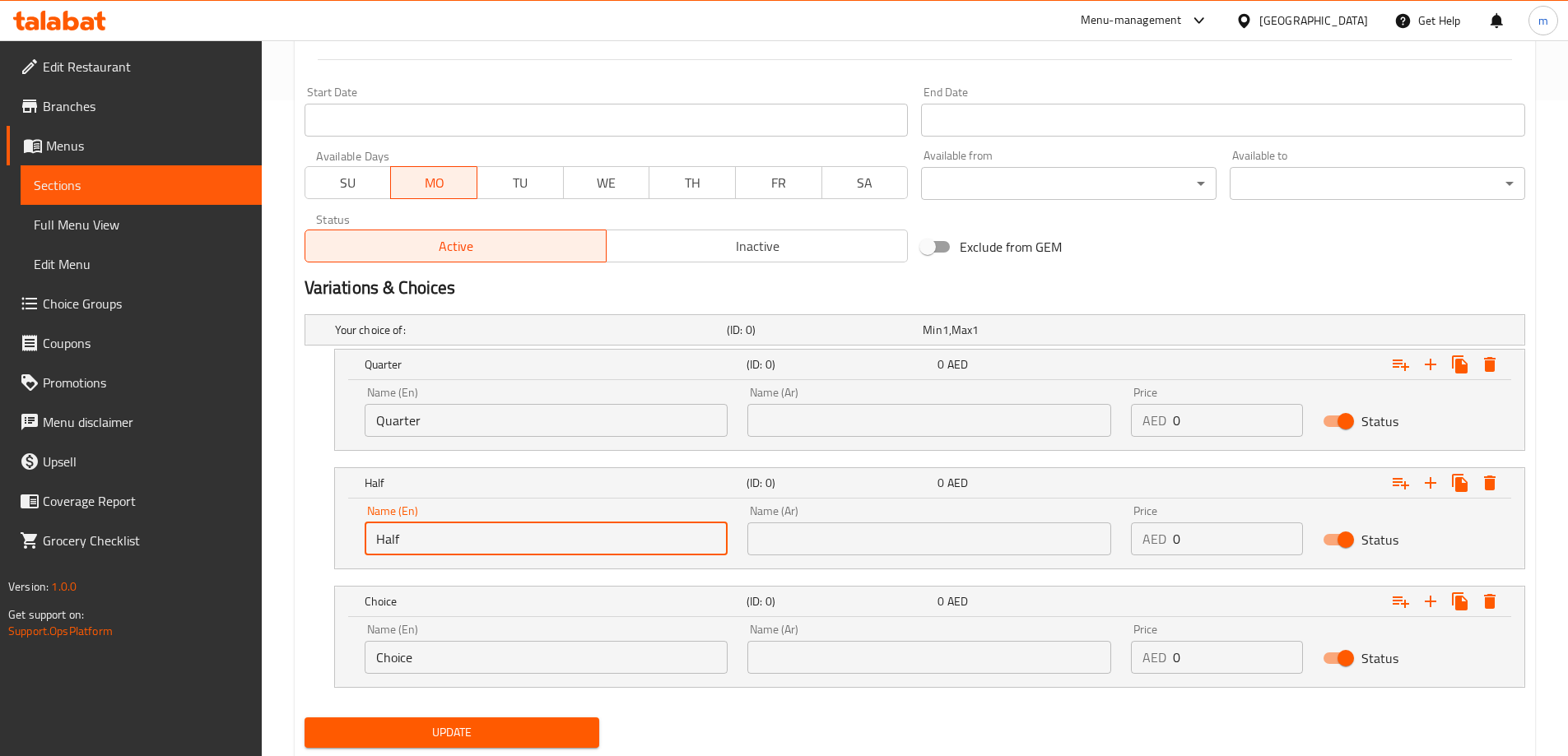
click at [490, 644] on input "Choice" at bounding box center [546, 657] width 364 height 33
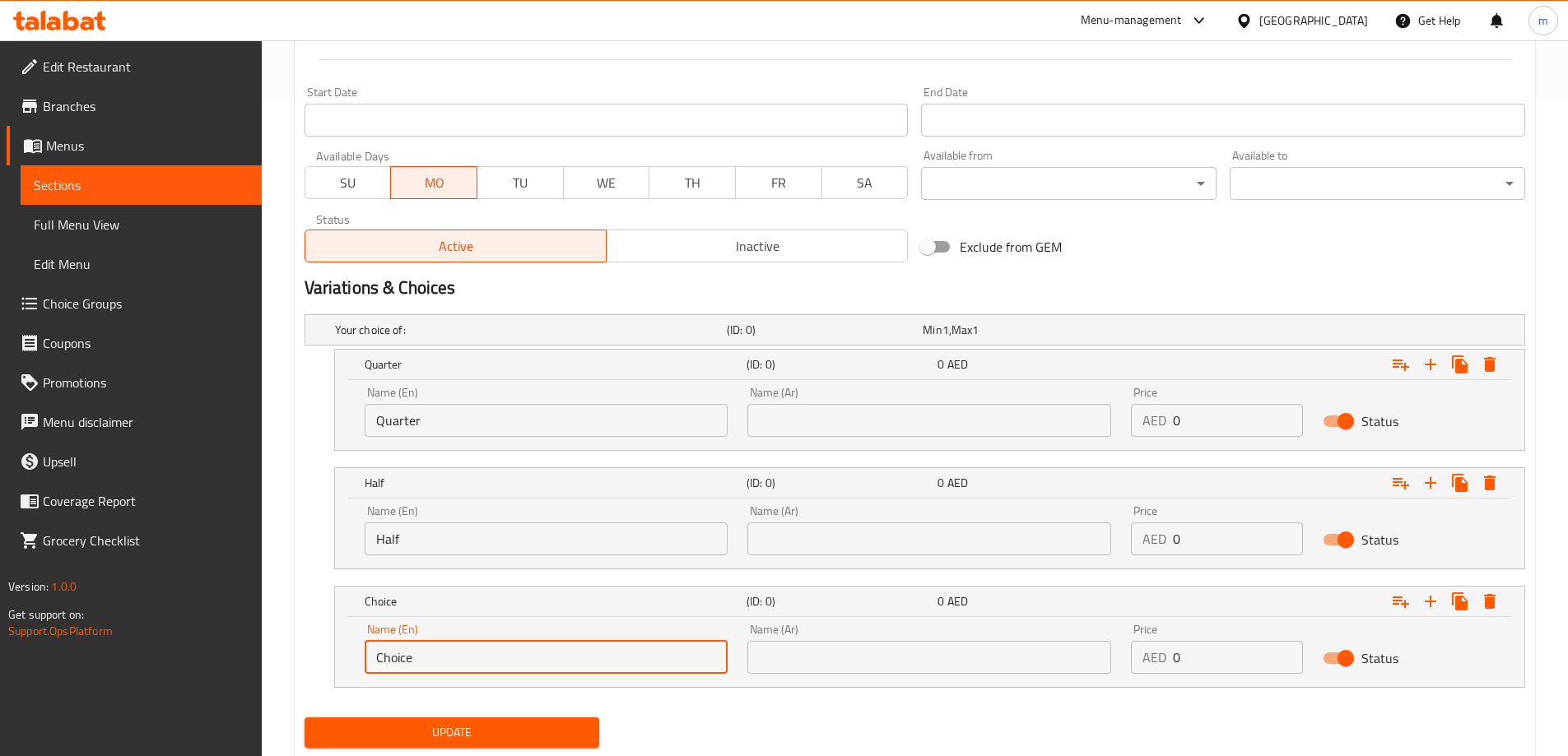
click at [490, 644] on input "Choice" at bounding box center [546, 657] width 364 height 33
type input "Full"
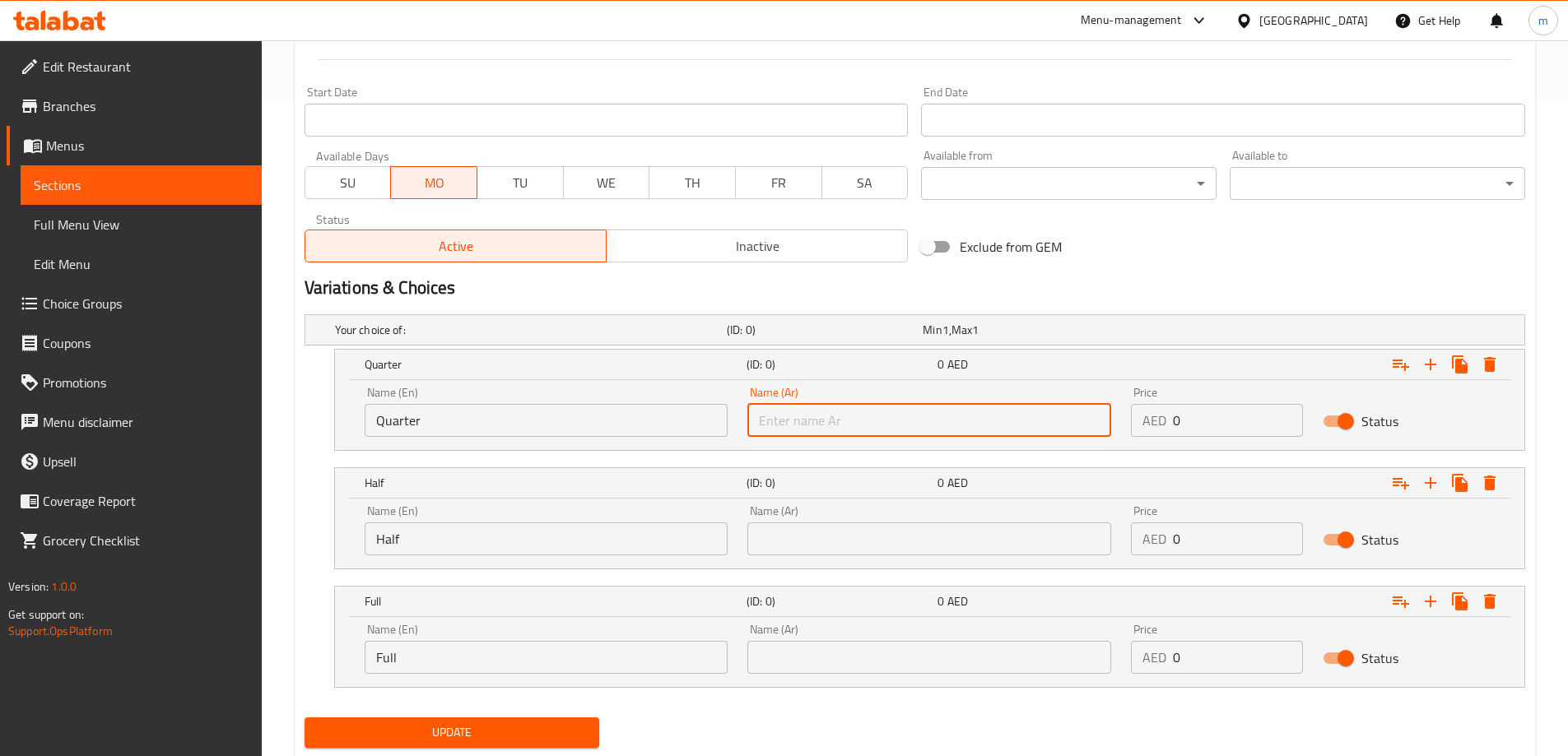
drag, startPoint x: 876, startPoint y: 424, endPoint x: 881, endPoint y: 436, distance: 13.0
click at [876, 424] on input "text" at bounding box center [930, 420] width 364 height 33
type input "ربع"
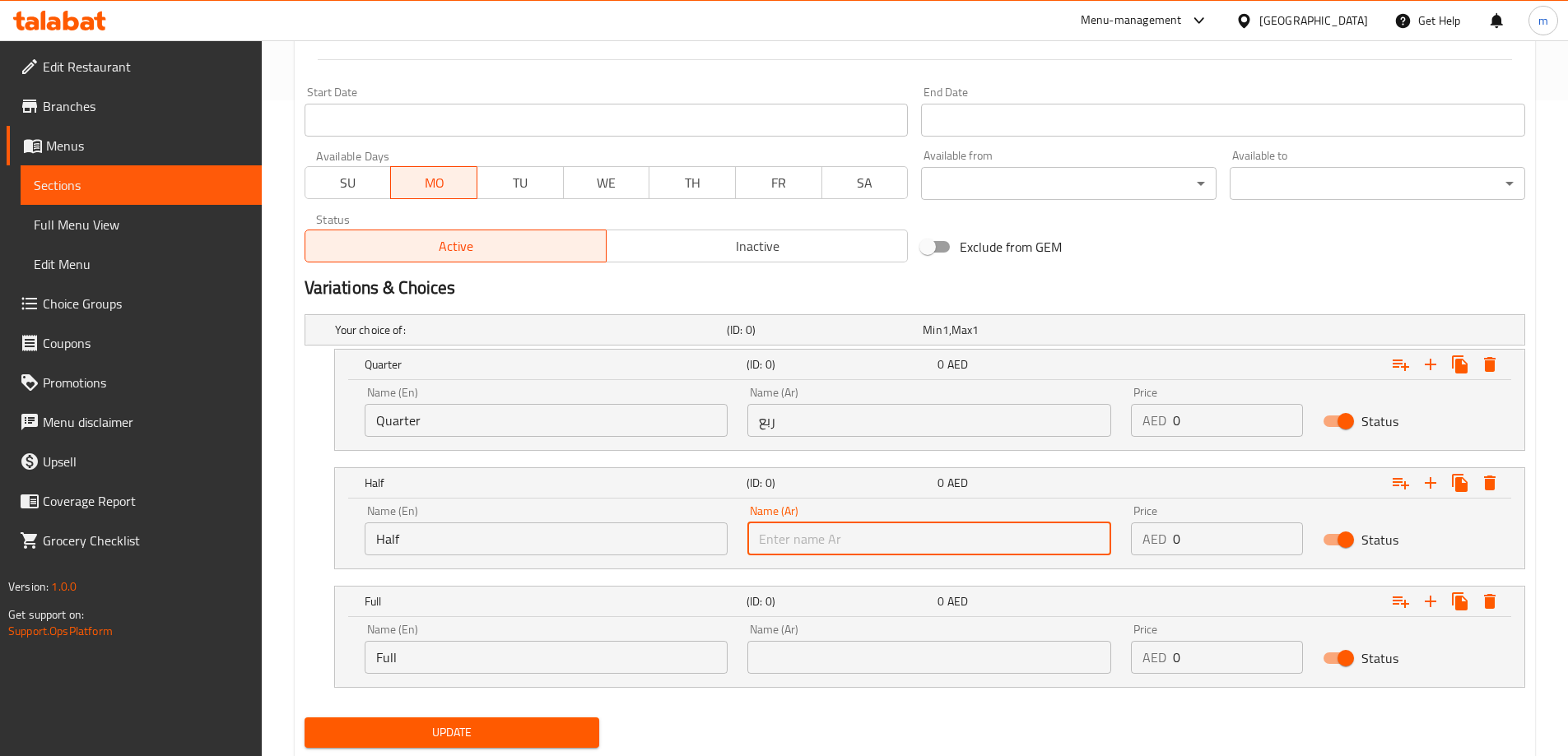
click at [888, 541] on input "text" at bounding box center [930, 539] width 364 height 33
type input "نصف"
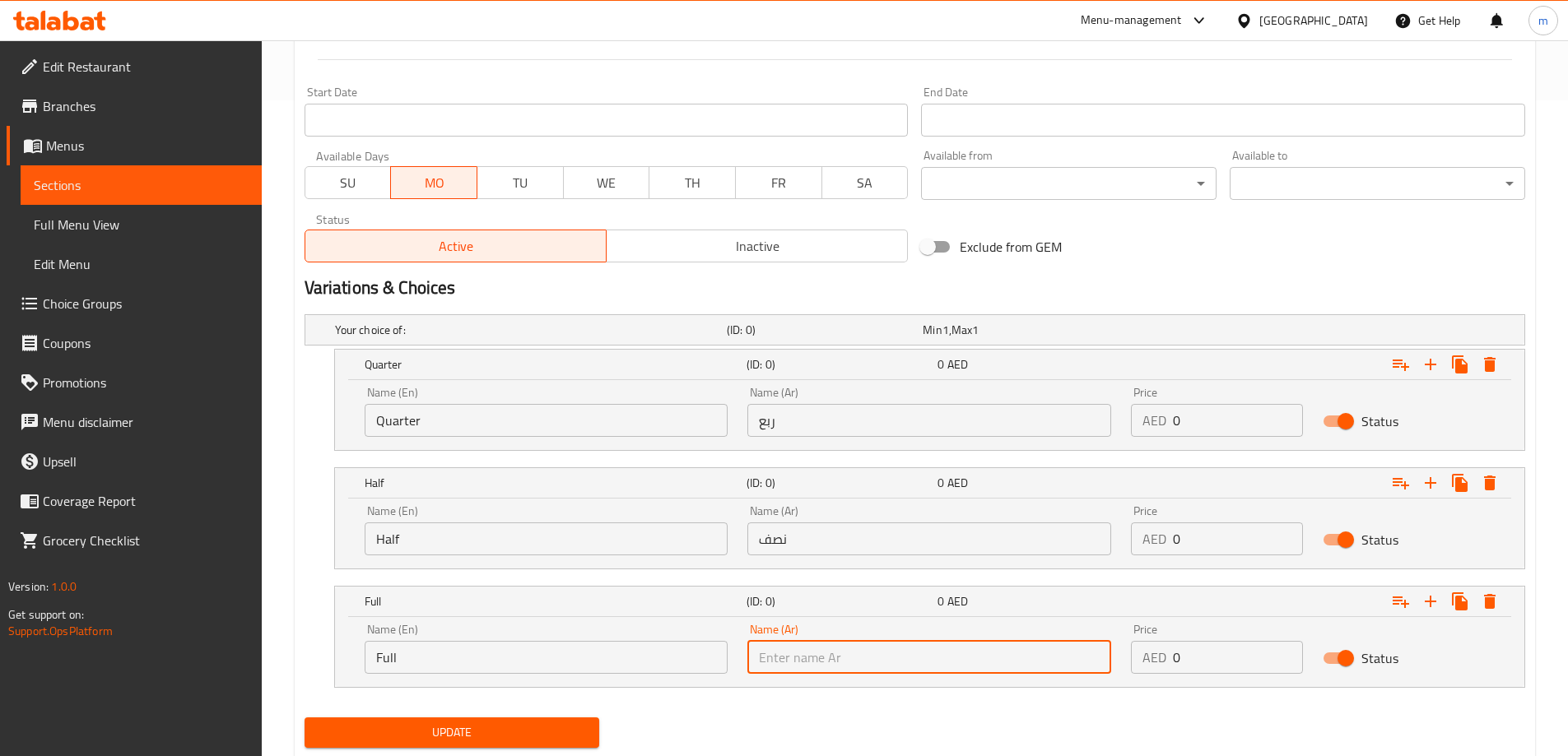
click at [827, 657] on input "text" at bounding box center [930, 657] width 364 height 33
type input "كامل"
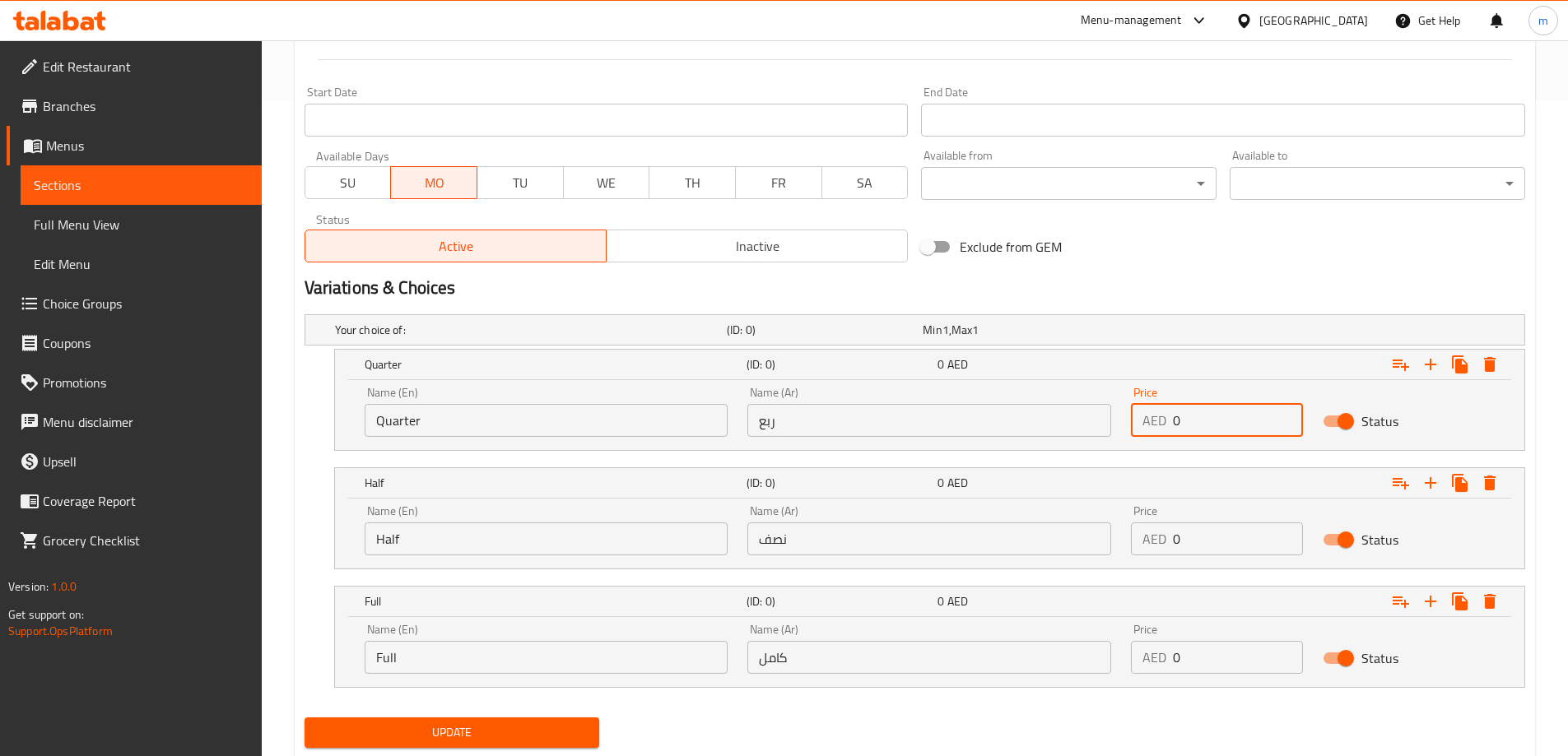
click at [1198, 416] on input "0" at bounding box center [1238, 420] width 130 height 33
type input "6"
click at [1206, 533] on input "0" at bounding box center [1238, 539] width 130 height 33
type input "10"
click at [1197, 644] on input "0" at bounding box center [1238, 657] width 130 height 33
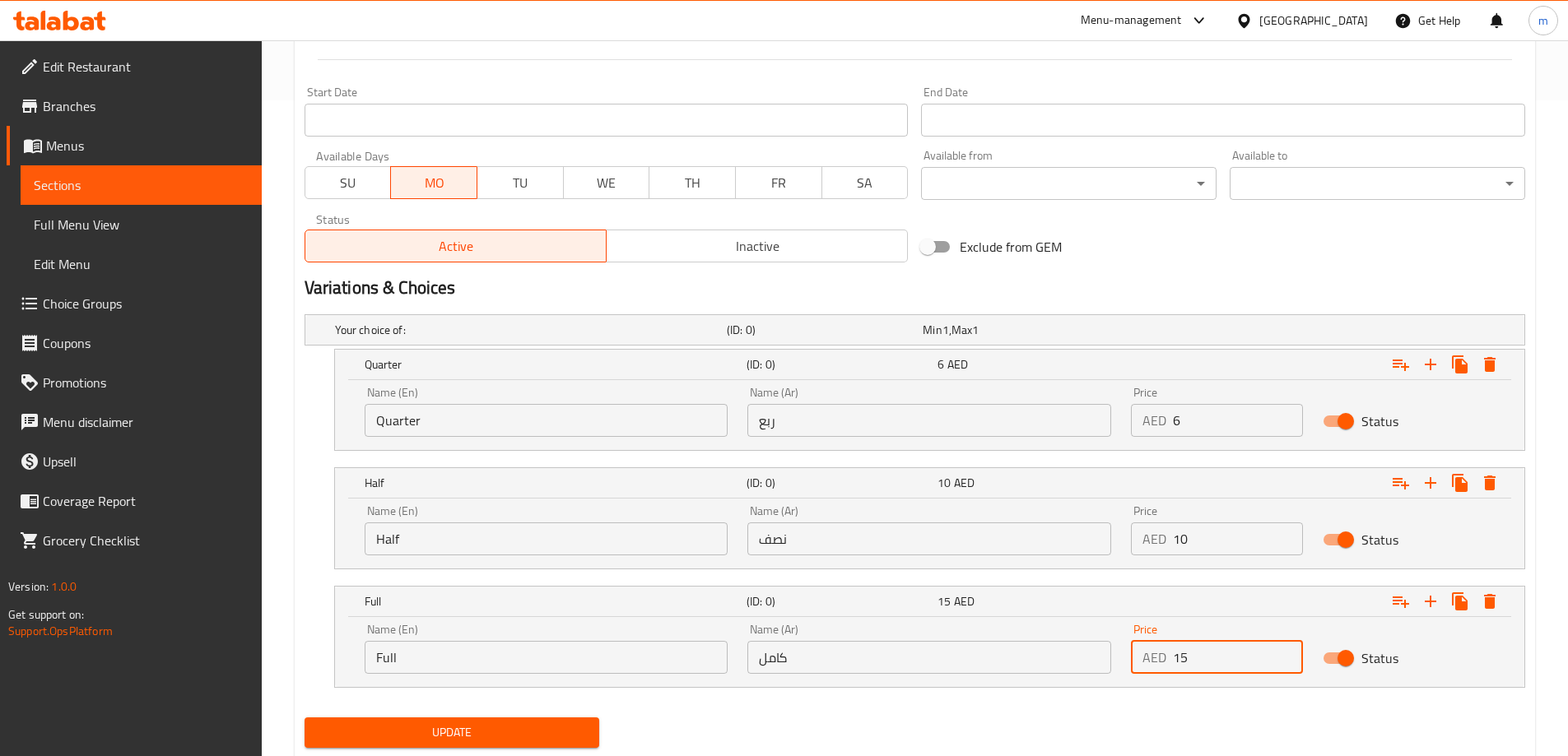
type input "15"
click at [1131, 695] on nav at bounding box center [914, 698] width 1220 height 14
click at [538, 723] on span "Update" at bounding box center [452, 732] width 269 height 20
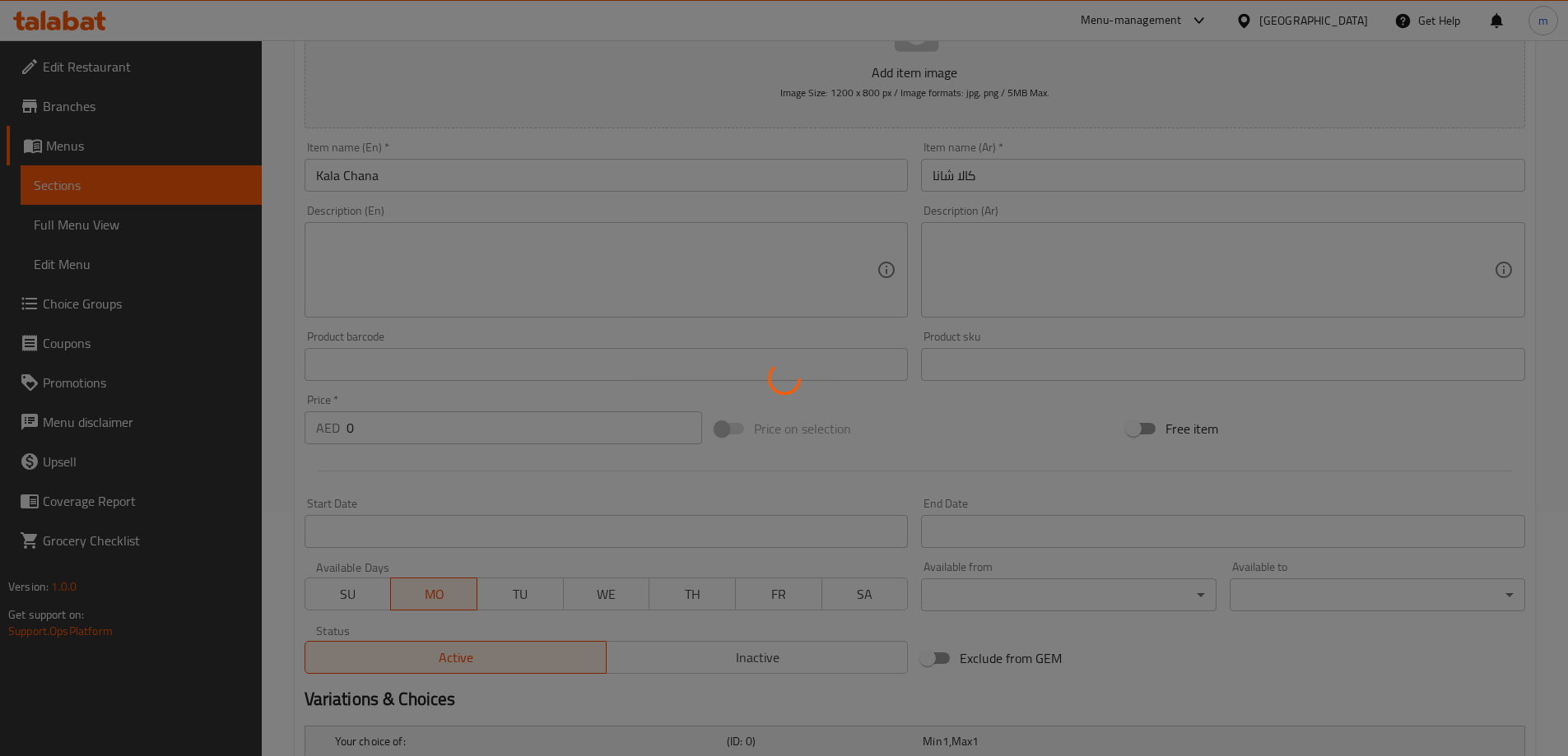
scroll to position [0, 0]
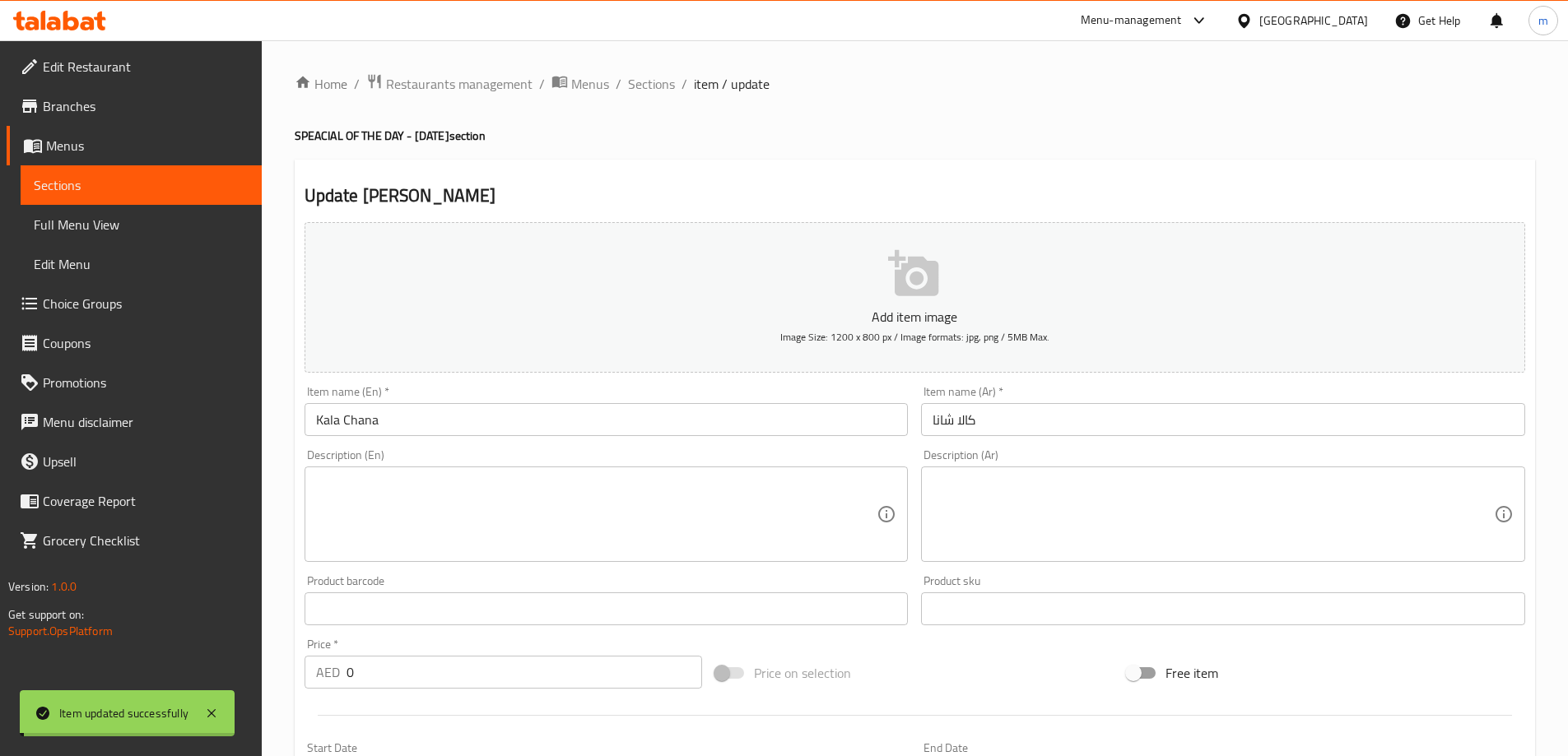
click at [652, 87] on span "Sections" at bounding box center [651, 83] width 46 height 19
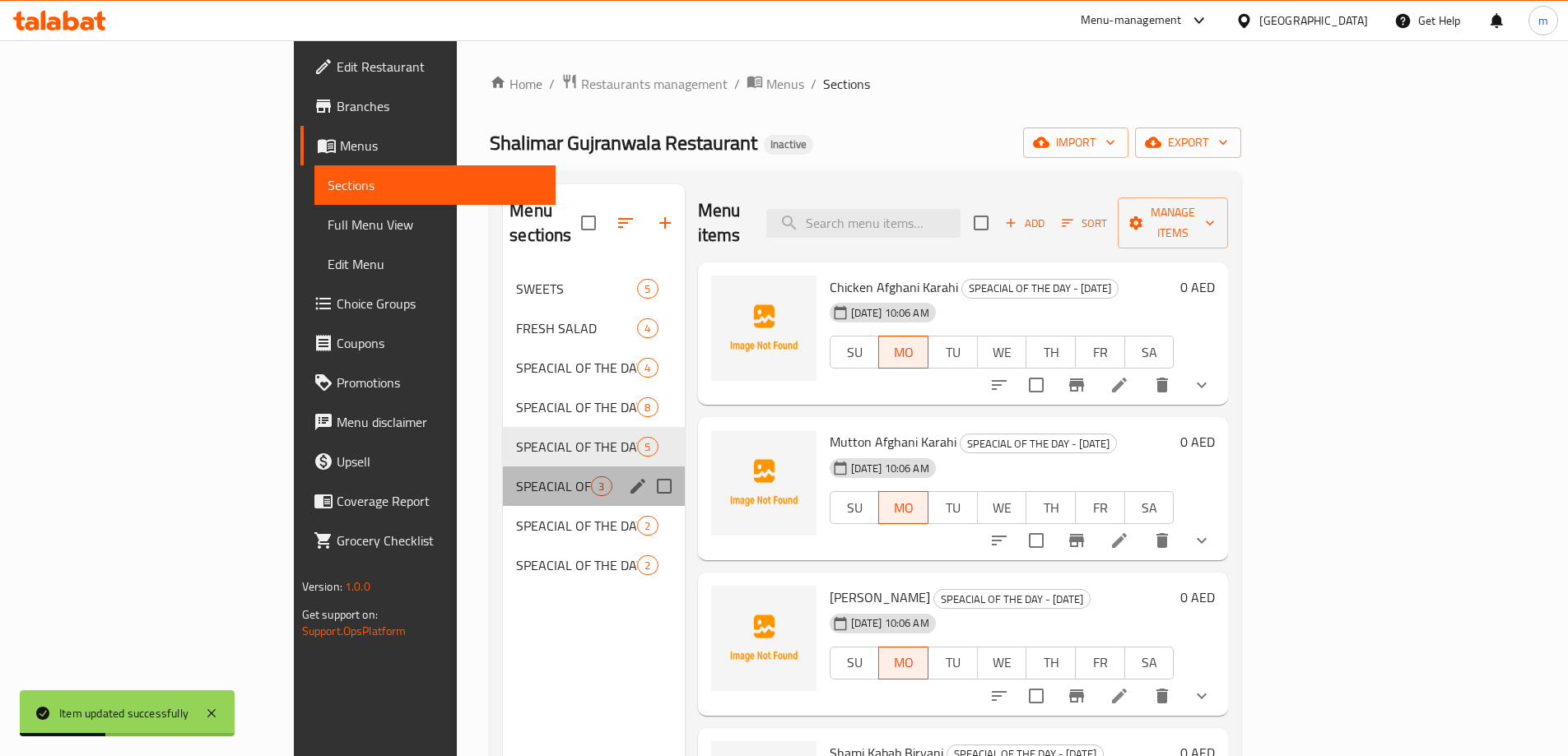
click at [503, 467] on div "SPEACIAL OF THE DAY - [DATE] 3" at bounding box center [593, 486] width 181 height 40
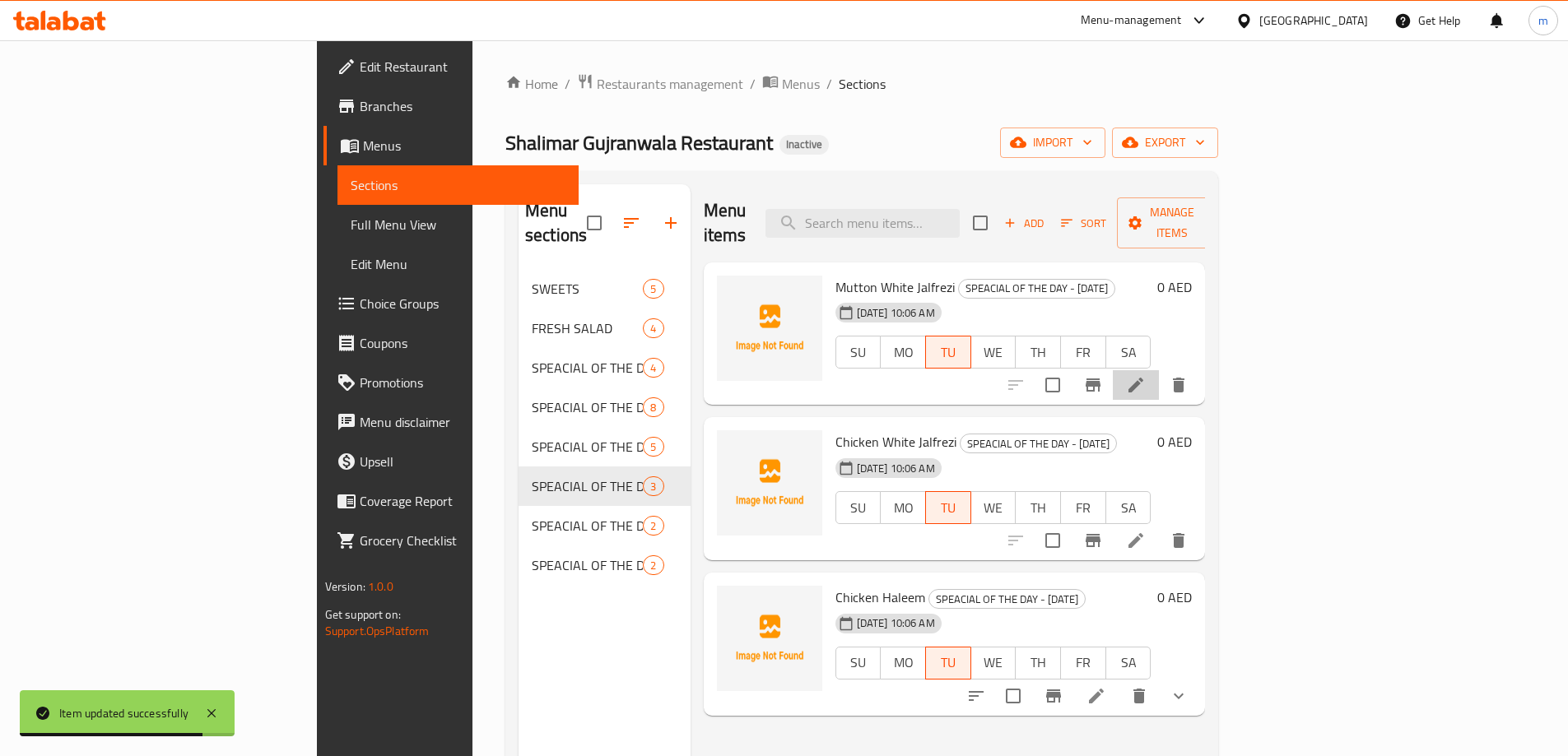
click at [1158, 370] on li at bounding box center [1136, 384] width 46 height 30
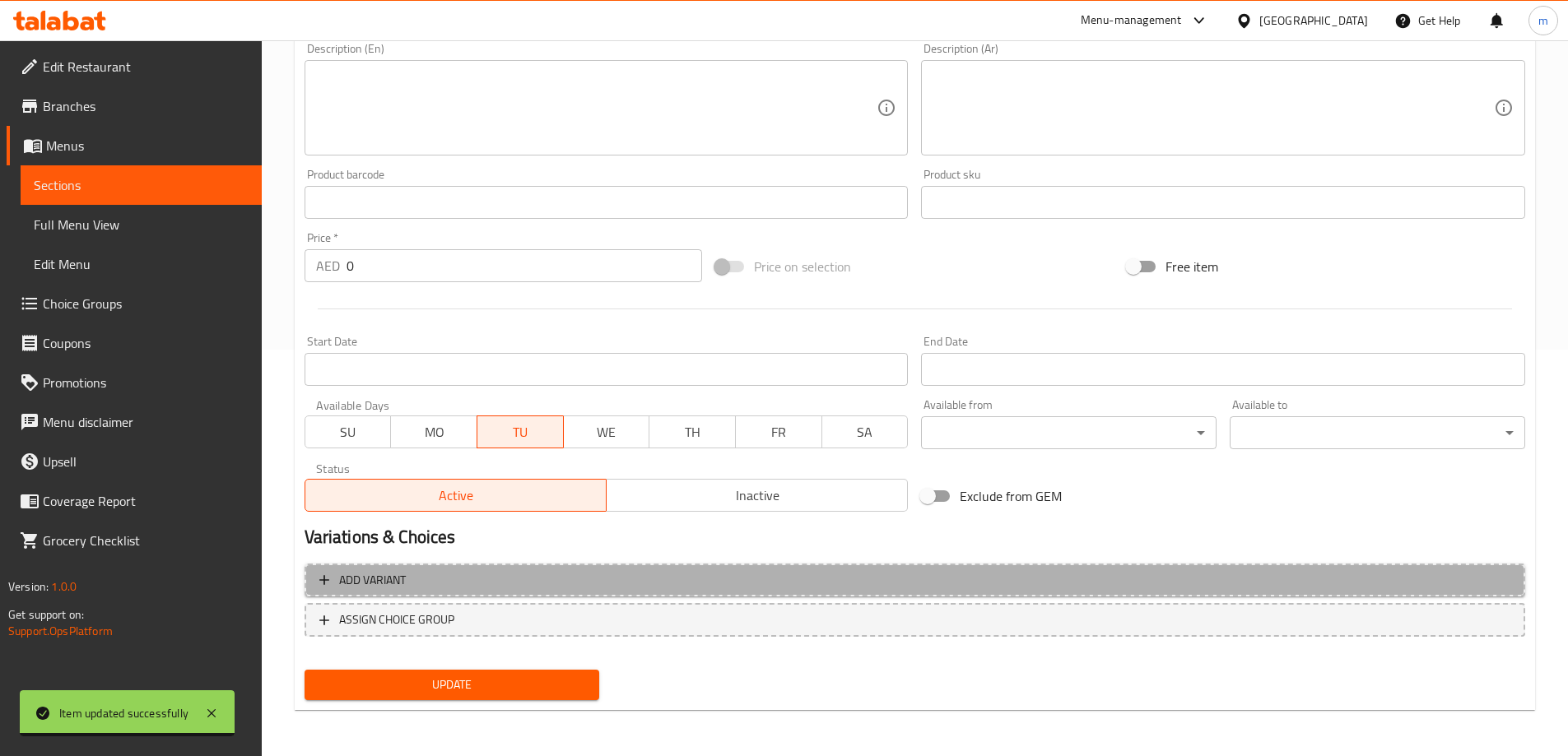
click at [786, 578] on span "Add variant" at bounding box center [915, 580] width 1191 height 20
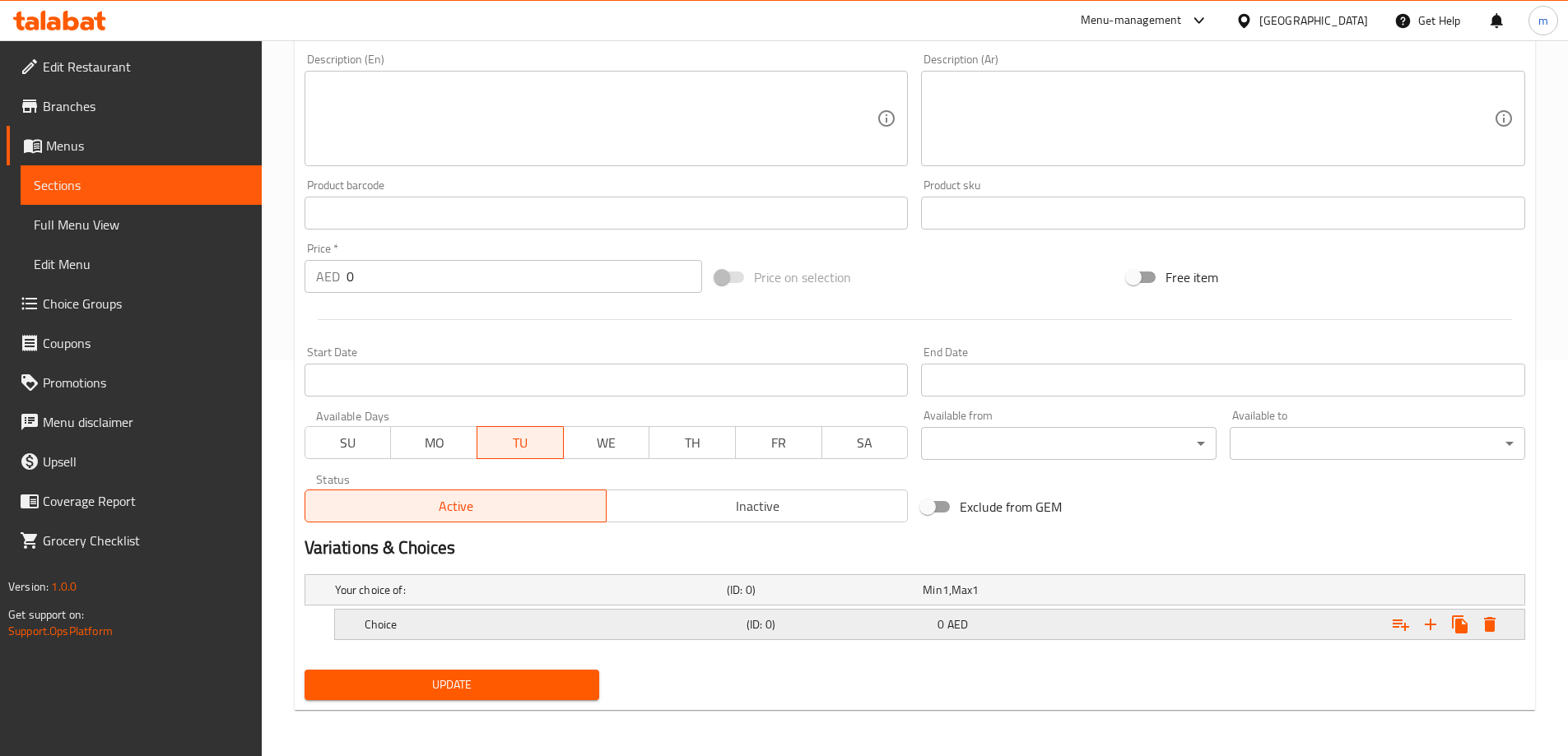
click at [1438, 616] on icon "Expand" at bounding box center [1430, 624] width 19 height 19
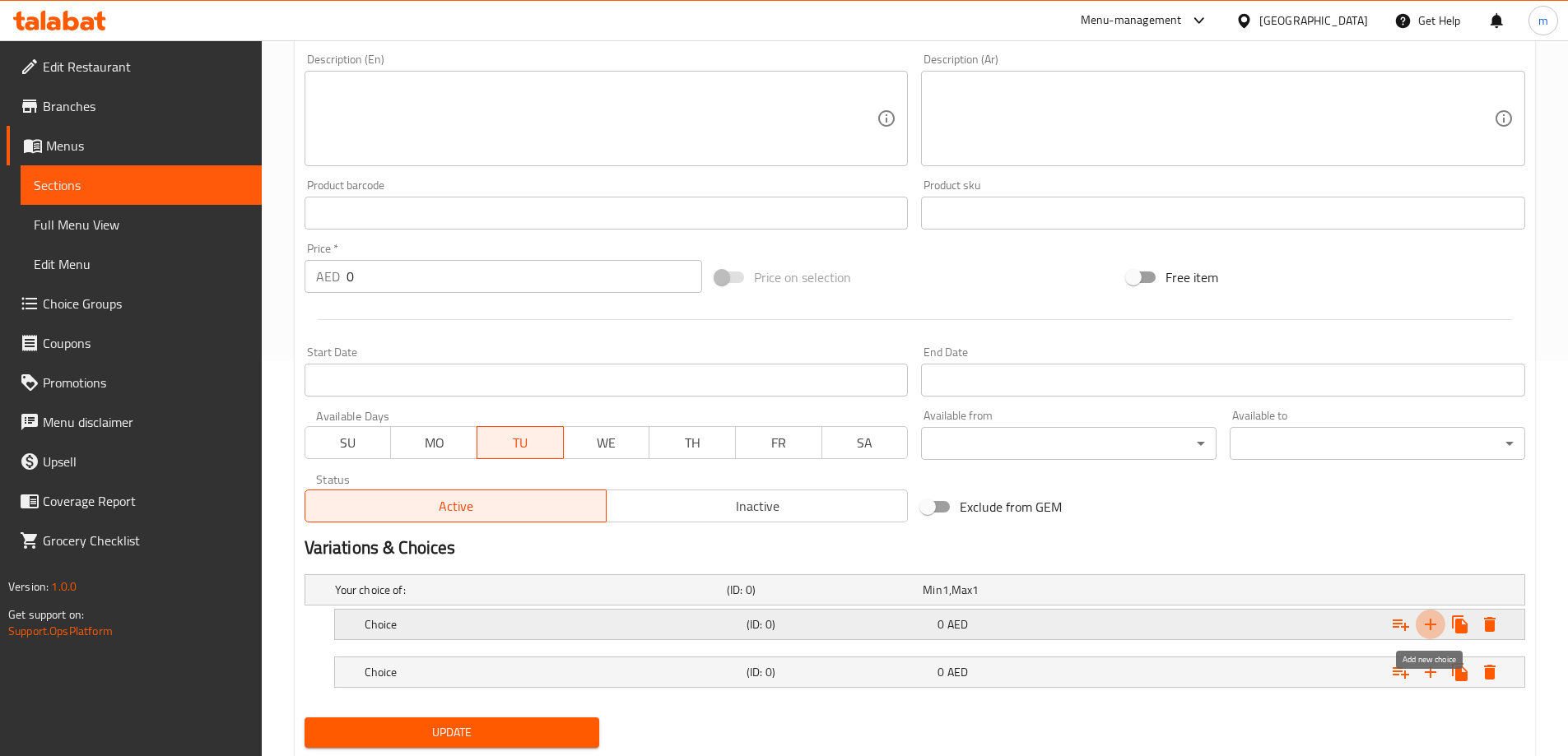
click at [1438, 616] on icon "Expand" at bounding box center [1430, 624] width 19 height 19
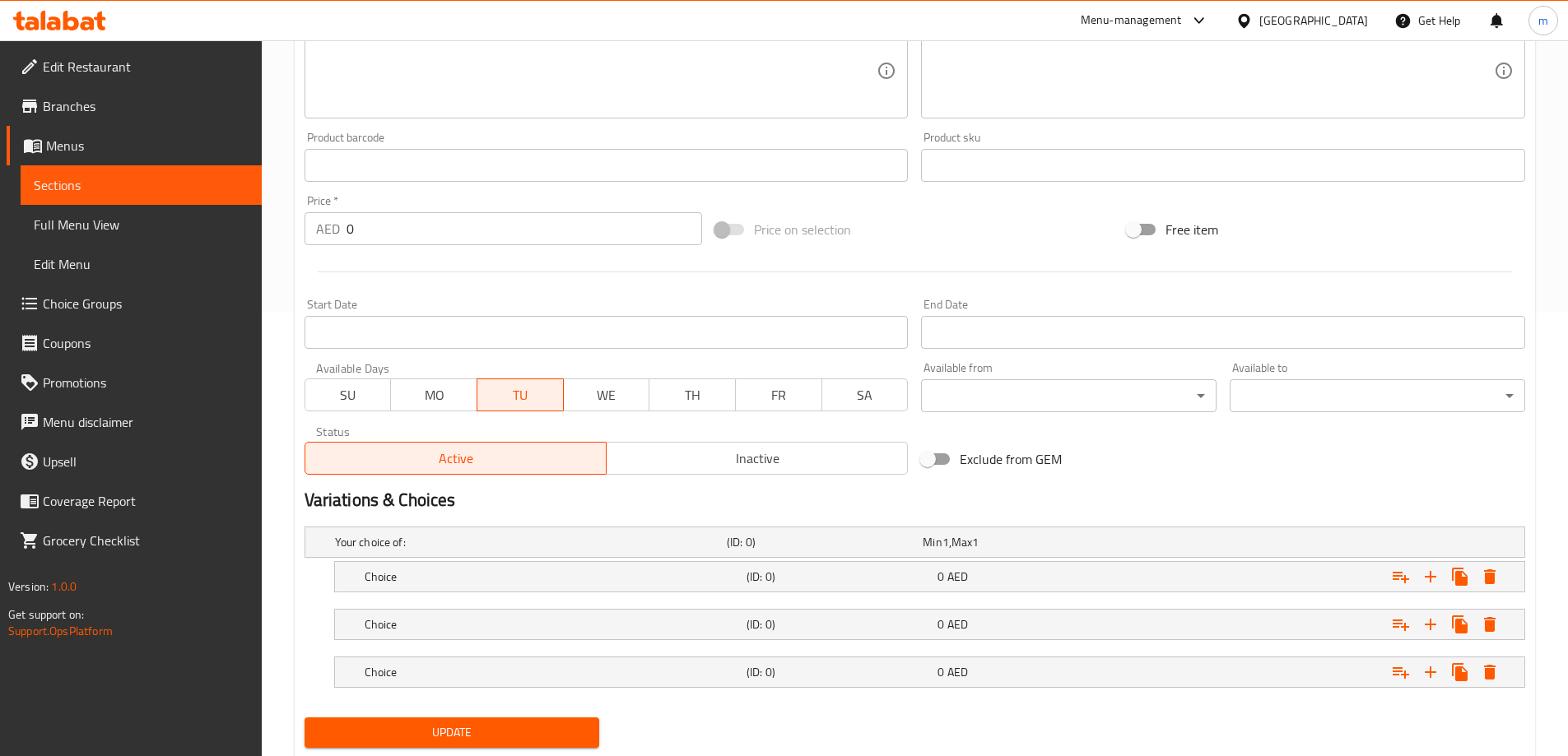
scroll to position [491, 0]
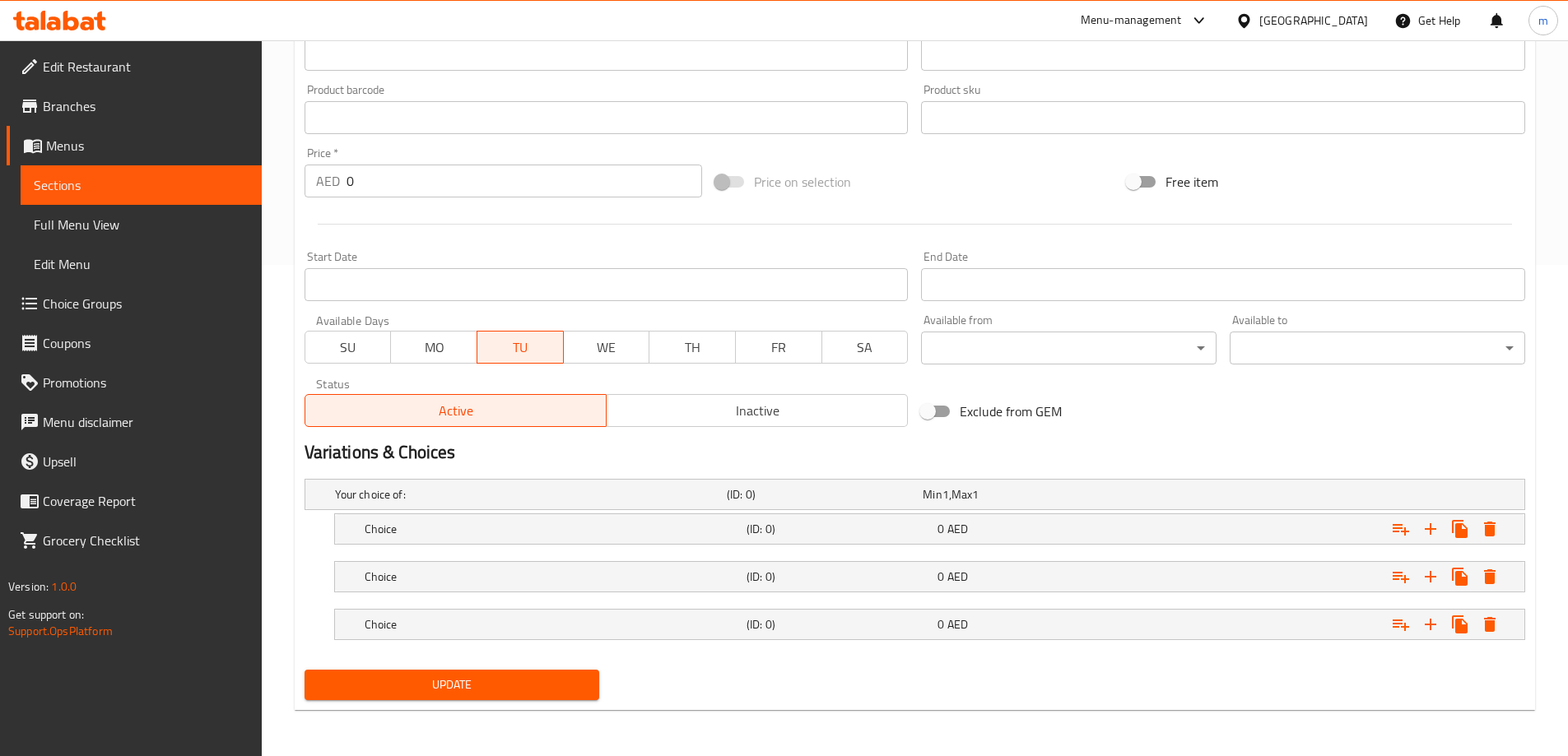
click at [999, 601] on nav at bounding box center [914, 602] width 1220 height 14
click at [999, 614] on div "0 AED" at bounding box center [1029, 624] width 191 height 23
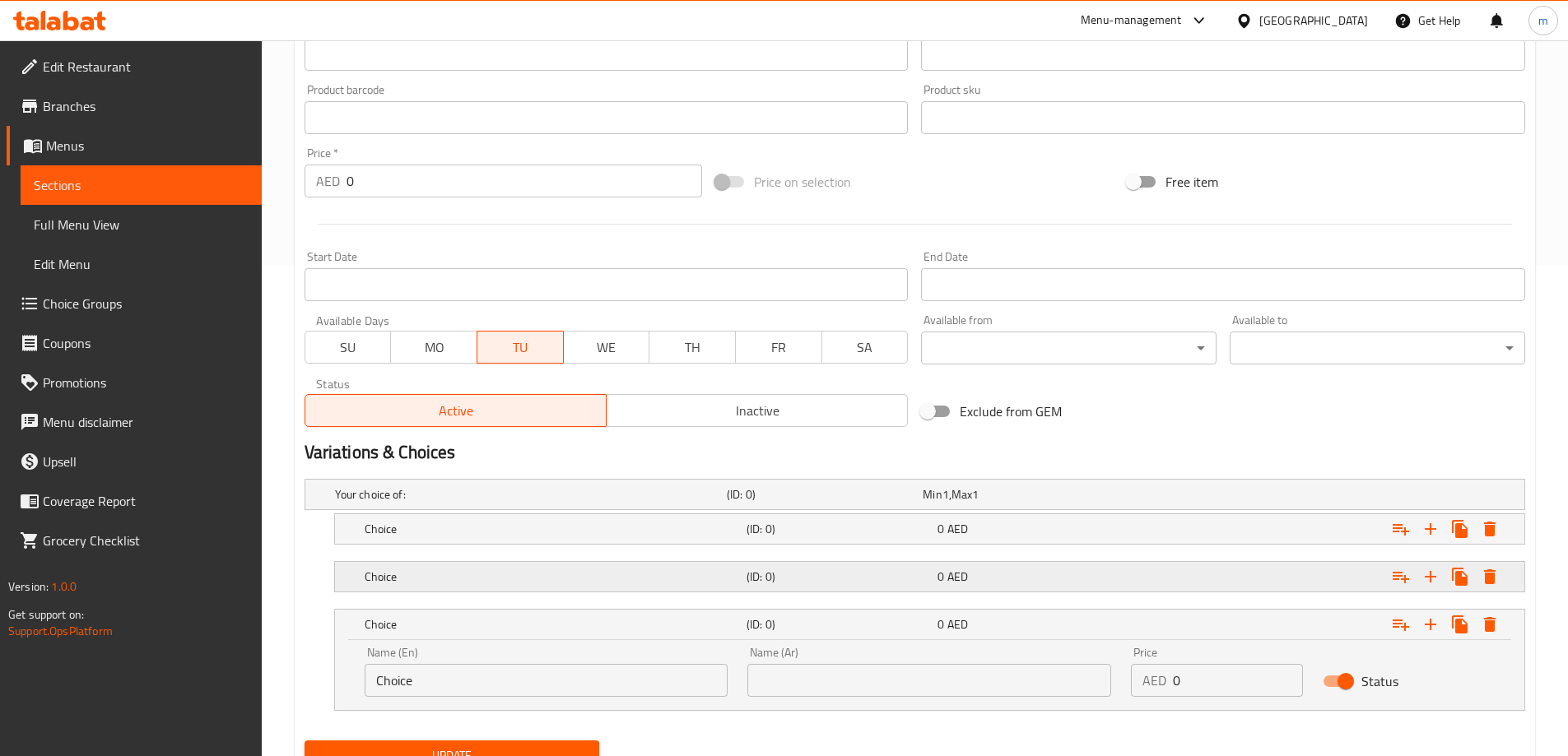
click at [999, 563] on div "Choice (ID: 0) 0 AED" at bounding box center [935, 576] width 1147 height 36
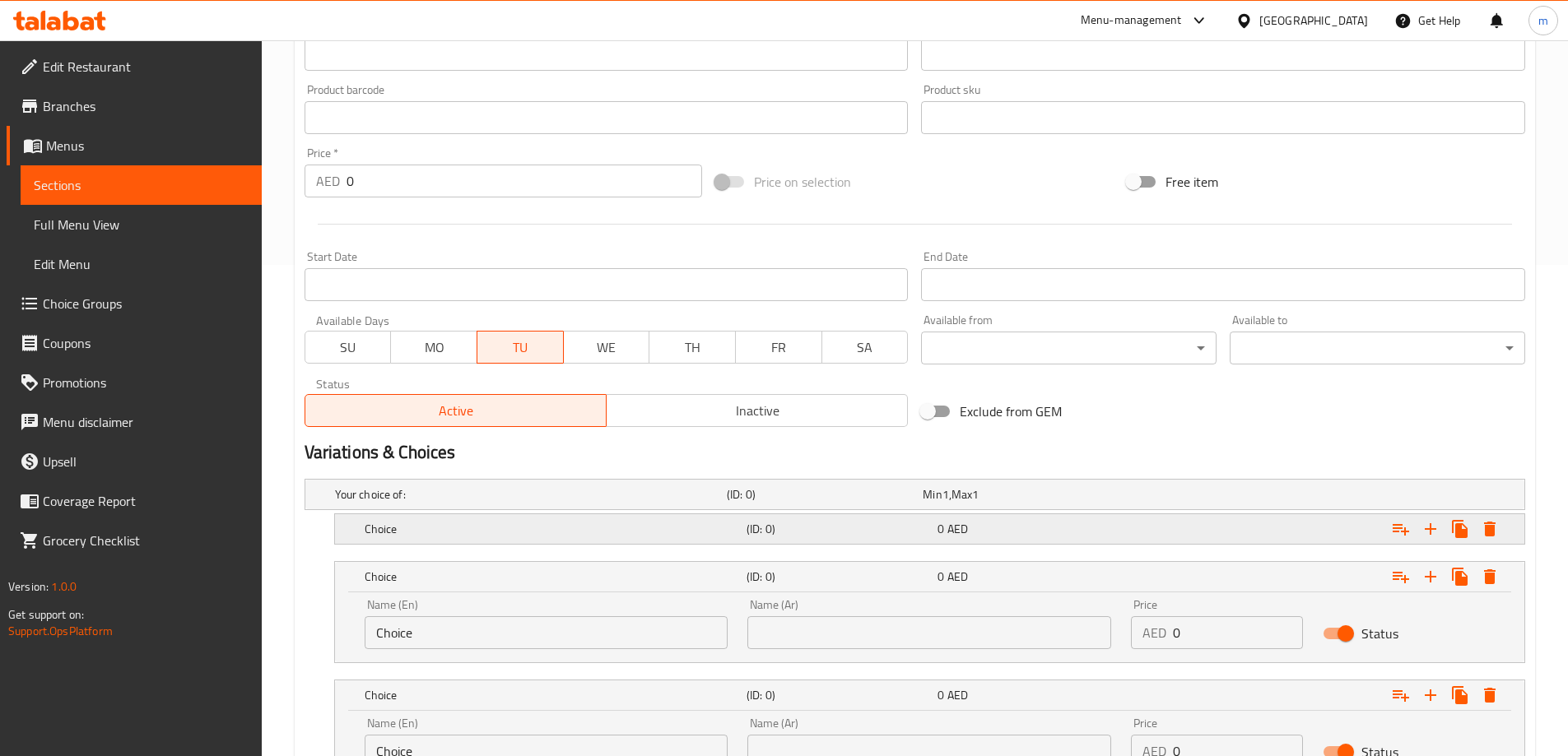
click at [999, 528] on div "0 AED" at bounding box center [1030, 529] width 184 height 16
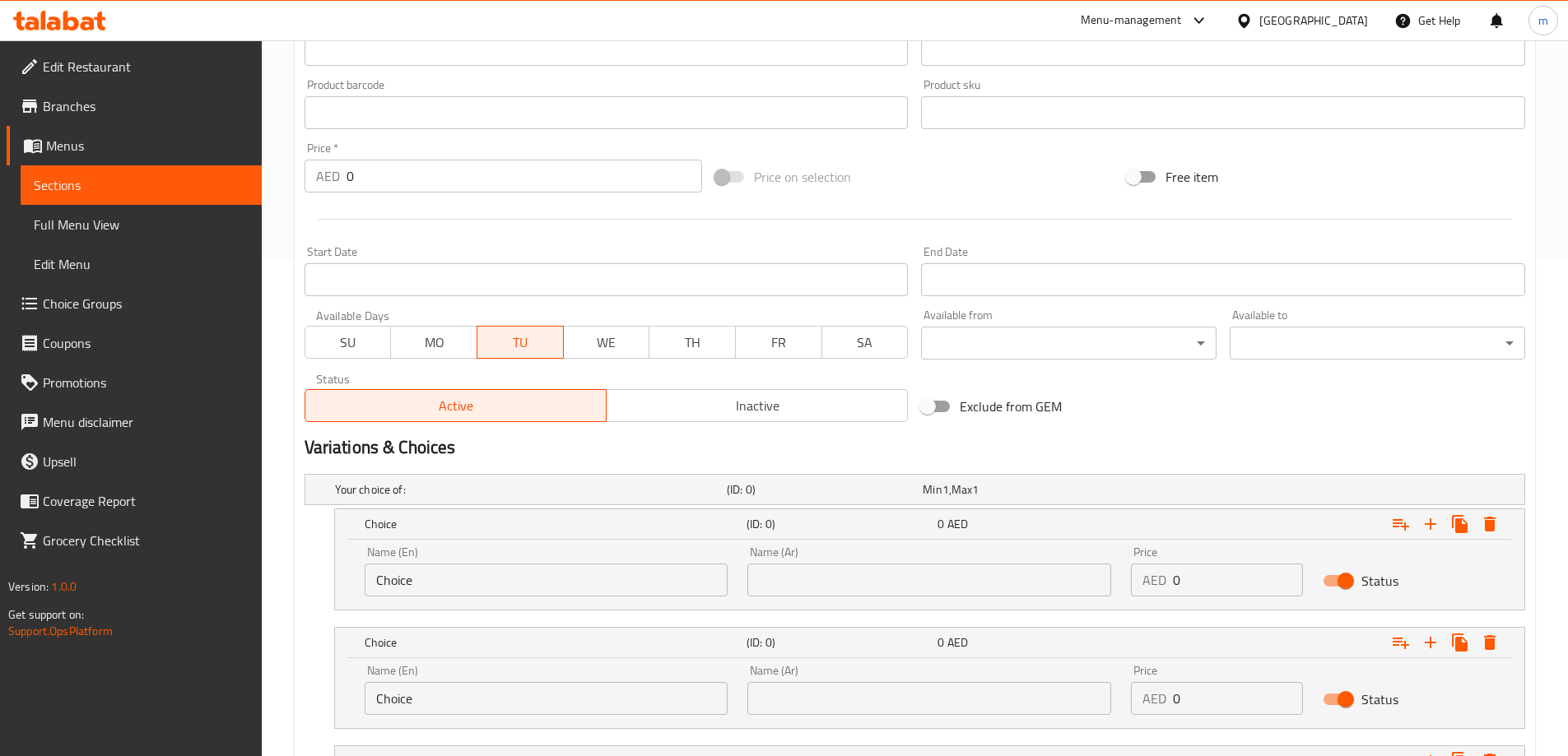
scroll to position [655, 0]
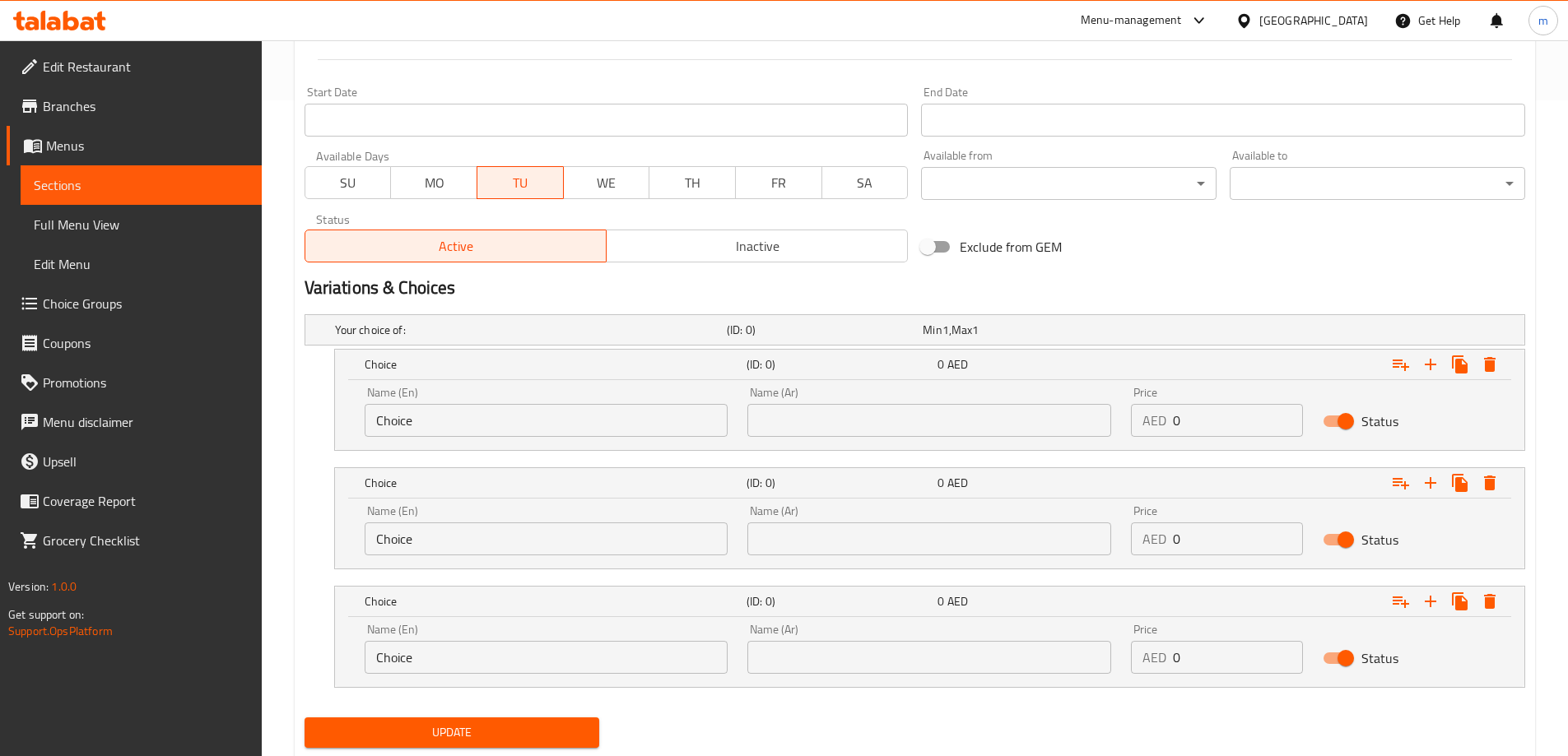
click at [496, 422] on input "Choice" at bounding box center [546, 420] width 364 height 33
type input "Quarter"
click at [477, 539] on input "Choice" at bounding box center [546, 539] width 364 height 33
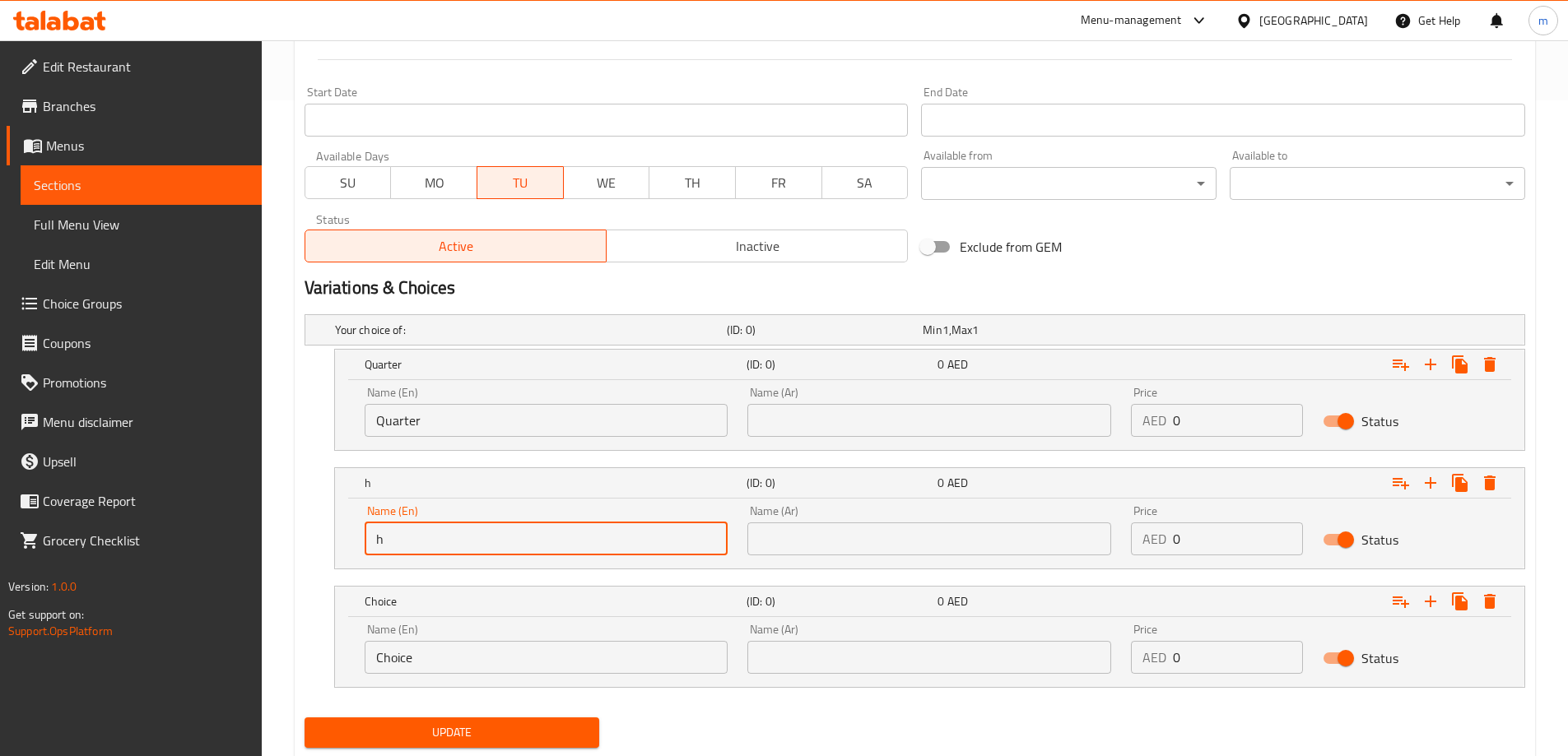
type input "Half"
click at [456, 666] on input "Choice" at bounding box center [546, 657] width 364 height 33
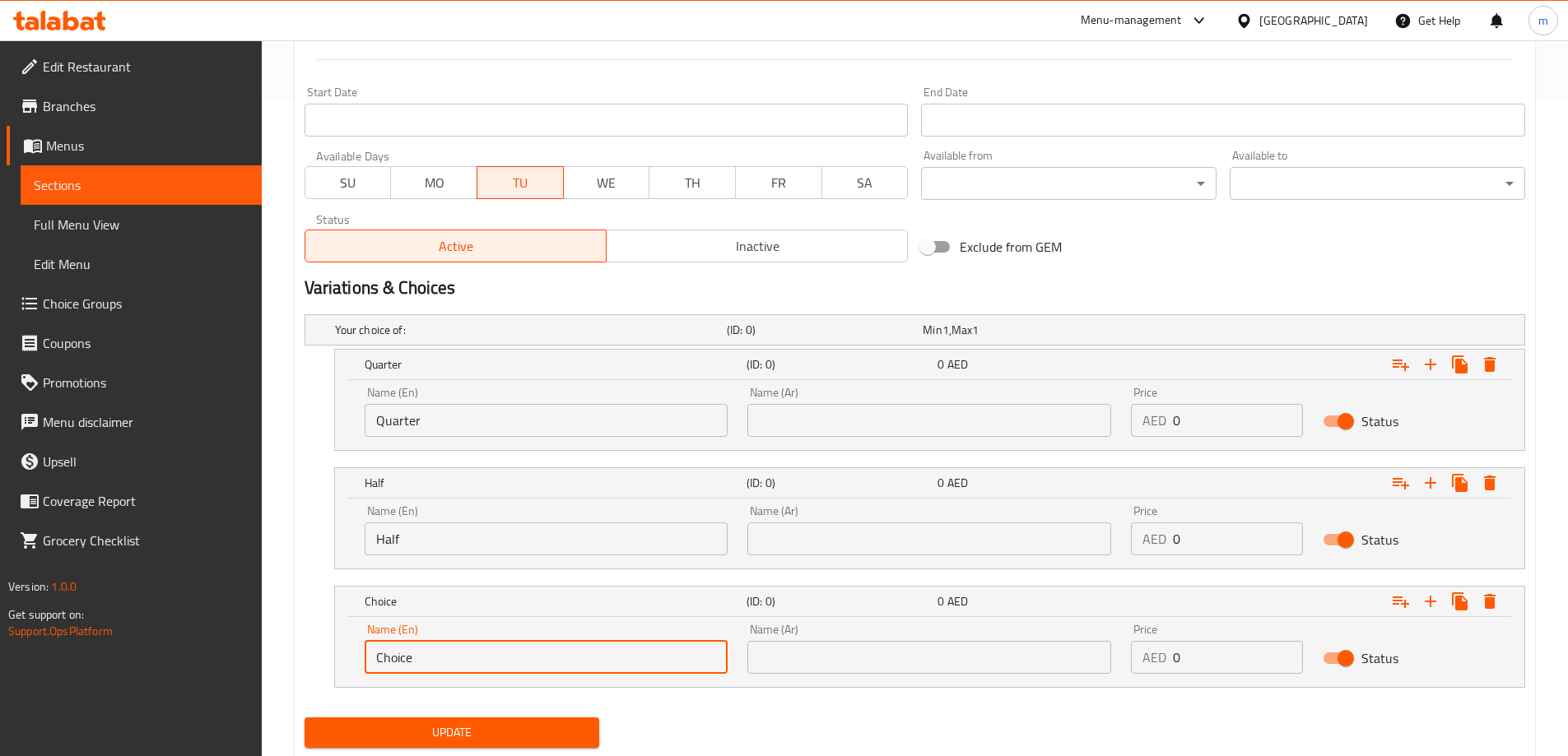
click at [456, 666] on input "Choice" at bounding box center [546, 657] width 364 height 33
type input "Full"
click at [862, 421] on input "text" at bounding box center [930, 420] width 364 height 33
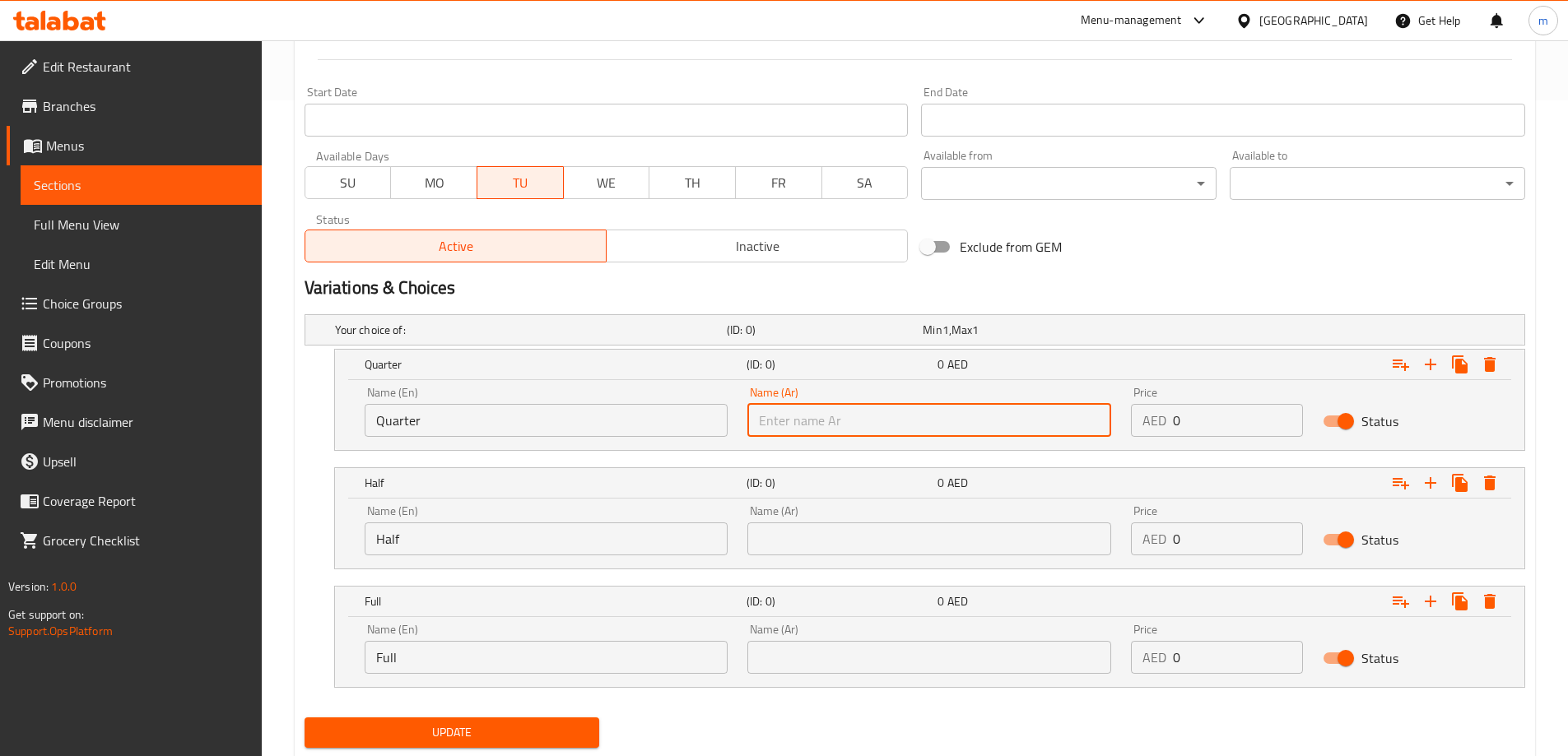
type input "ربع"
click at [853, 555] on input "text" at bounding box center [930, 539] width 364 height 33
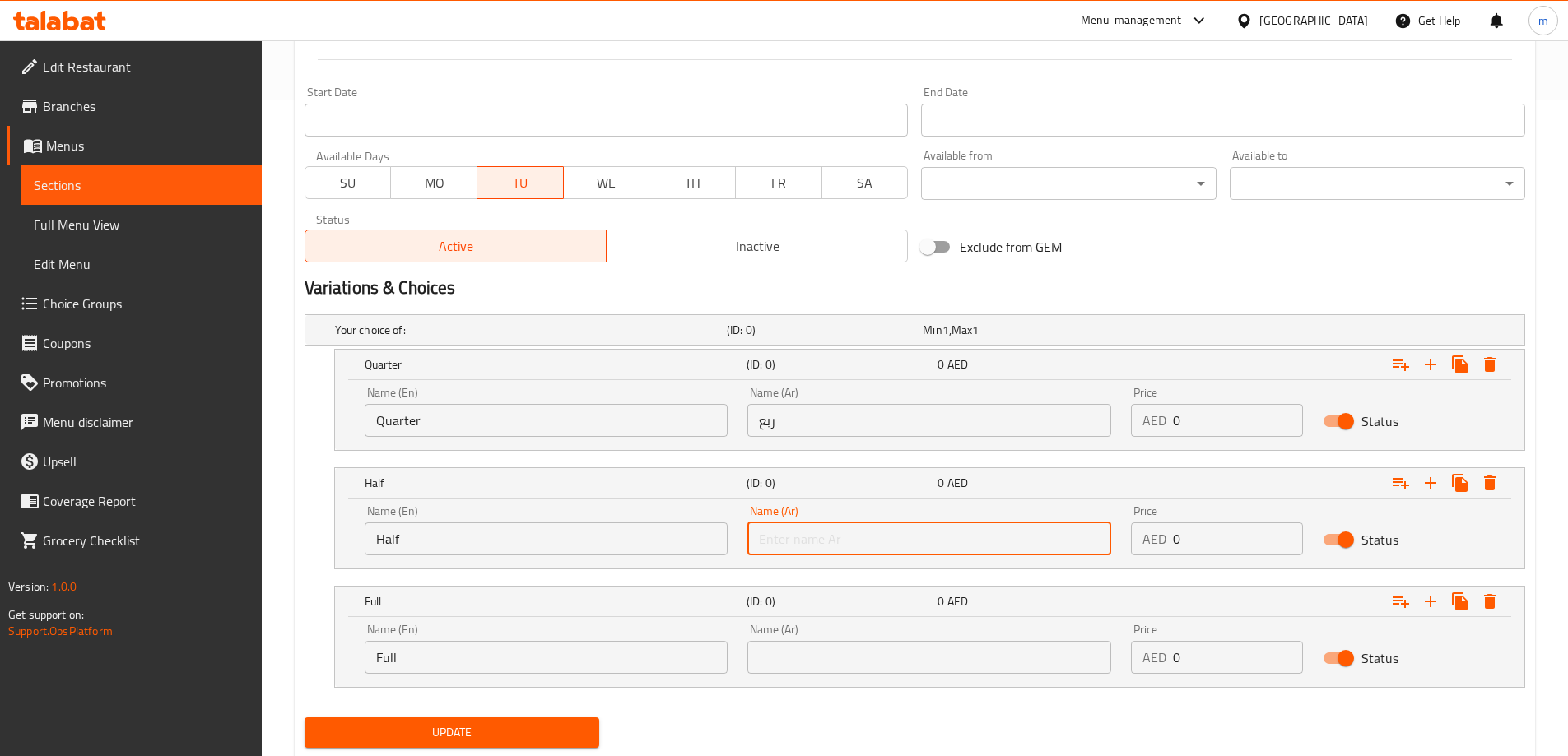
type input "نصف"
click at [852, 651] on input "text" at bounding box center [930, 657] width 364 height 33
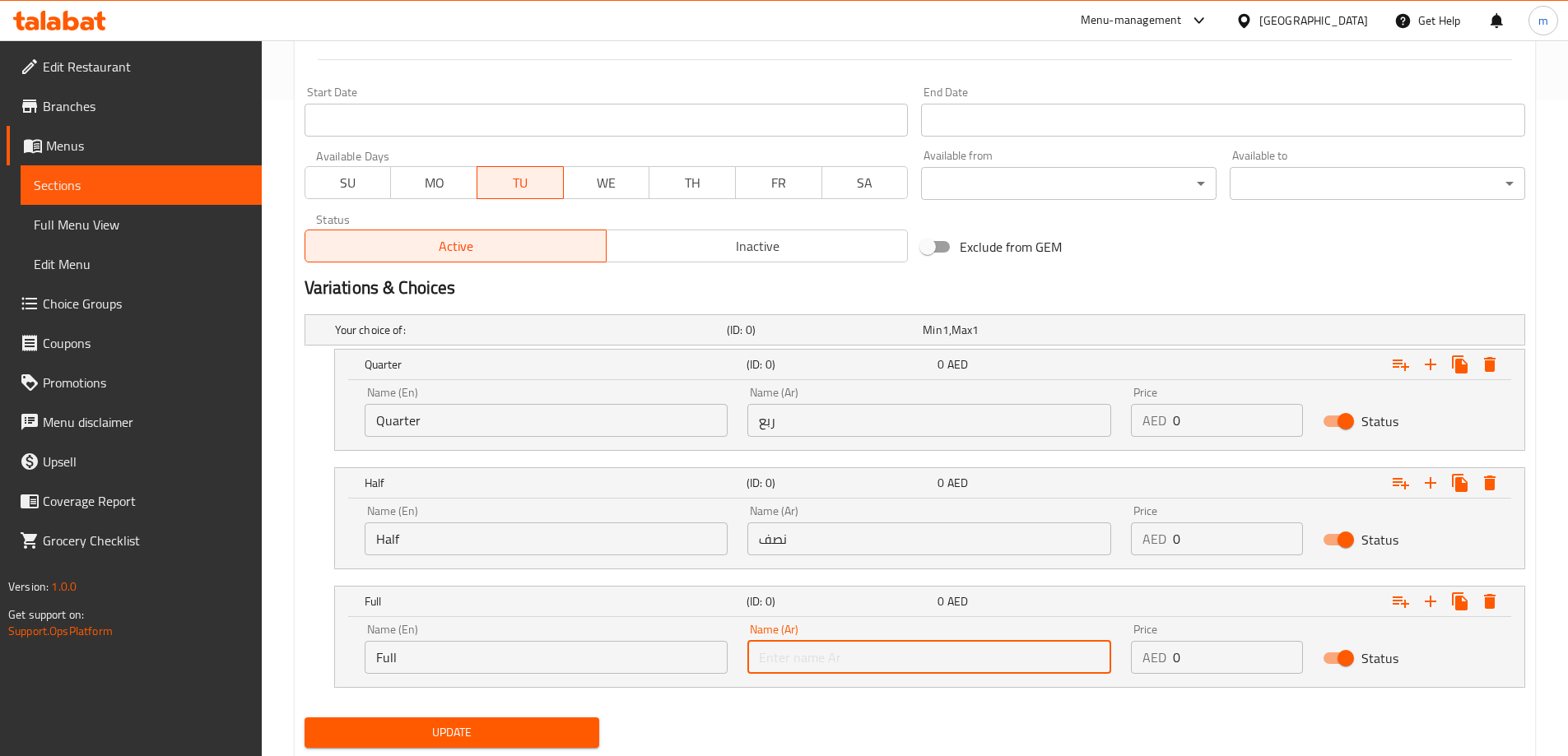
type input "كامل"
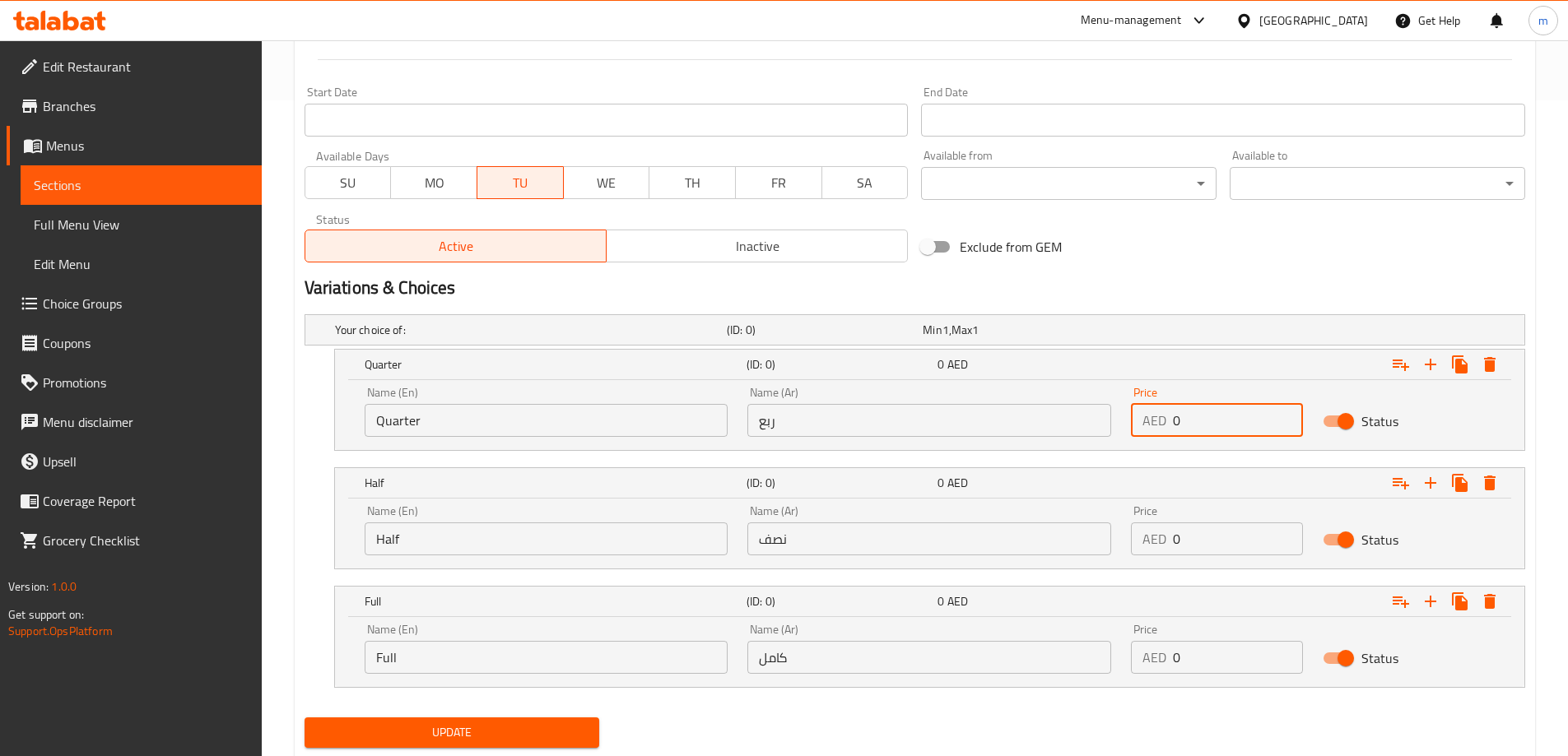
click at [1202, 419] on input "0" at bounding box center [1238, 420] width 130 height 33
type input "25"
click at [1219, 541] on input "0" at bounding box center [1238, 539] width 130 height 33
type input "45"
click at [1195, 670] on input "0" at bounding box center [1238, 657] width 130 height 33
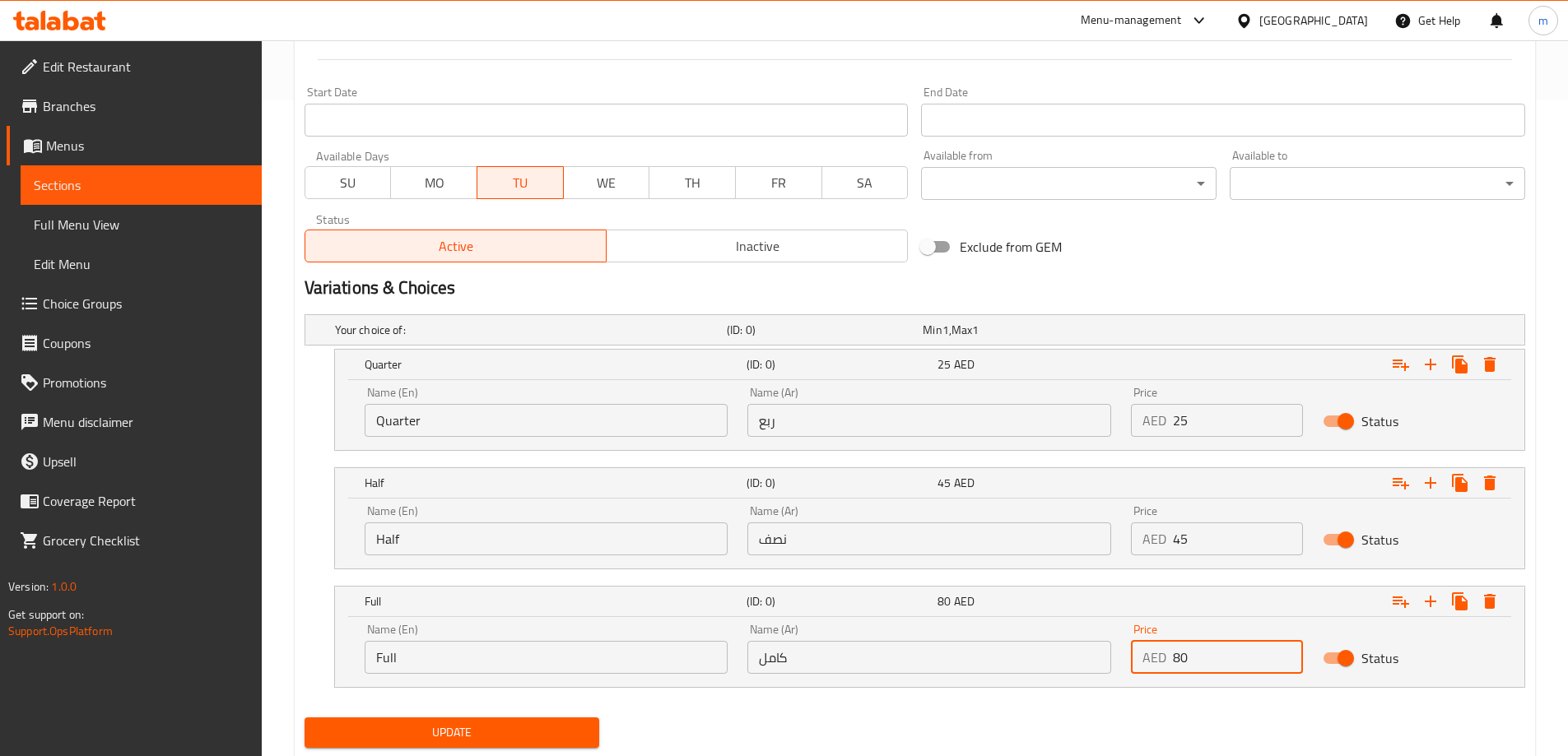
type input "80"
drag, startPoint x: 1088, startPoint y: 753, endPoint x: 999, endPoint y: 741, distance: 89.8
click at [1087, 753] on div "Update" at bounding box center [915, 732] width 1234 height 44
click at [541, 723] on span "Update" at bounding box center [452, 732] width 269 height 20
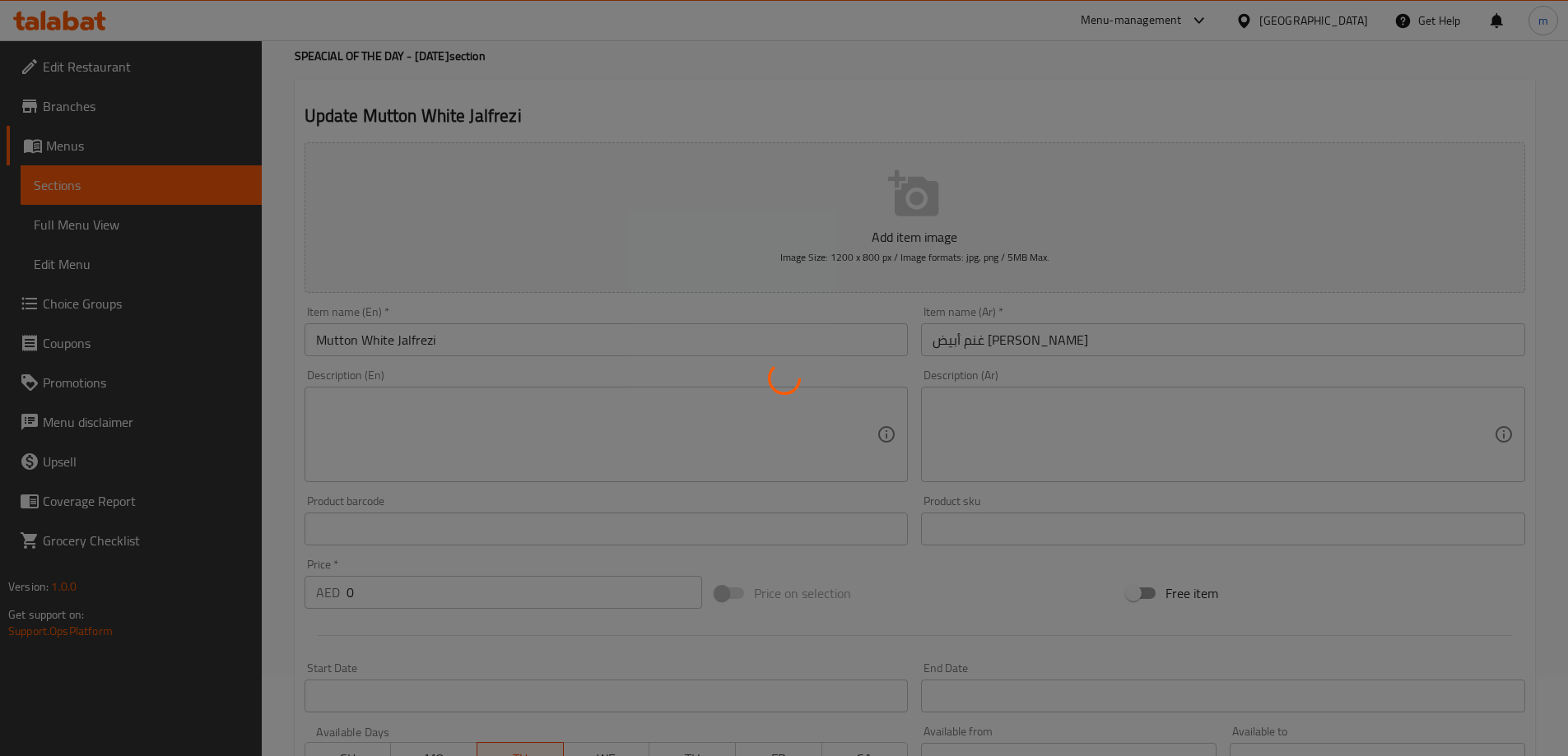
scroll to position [0, 0]
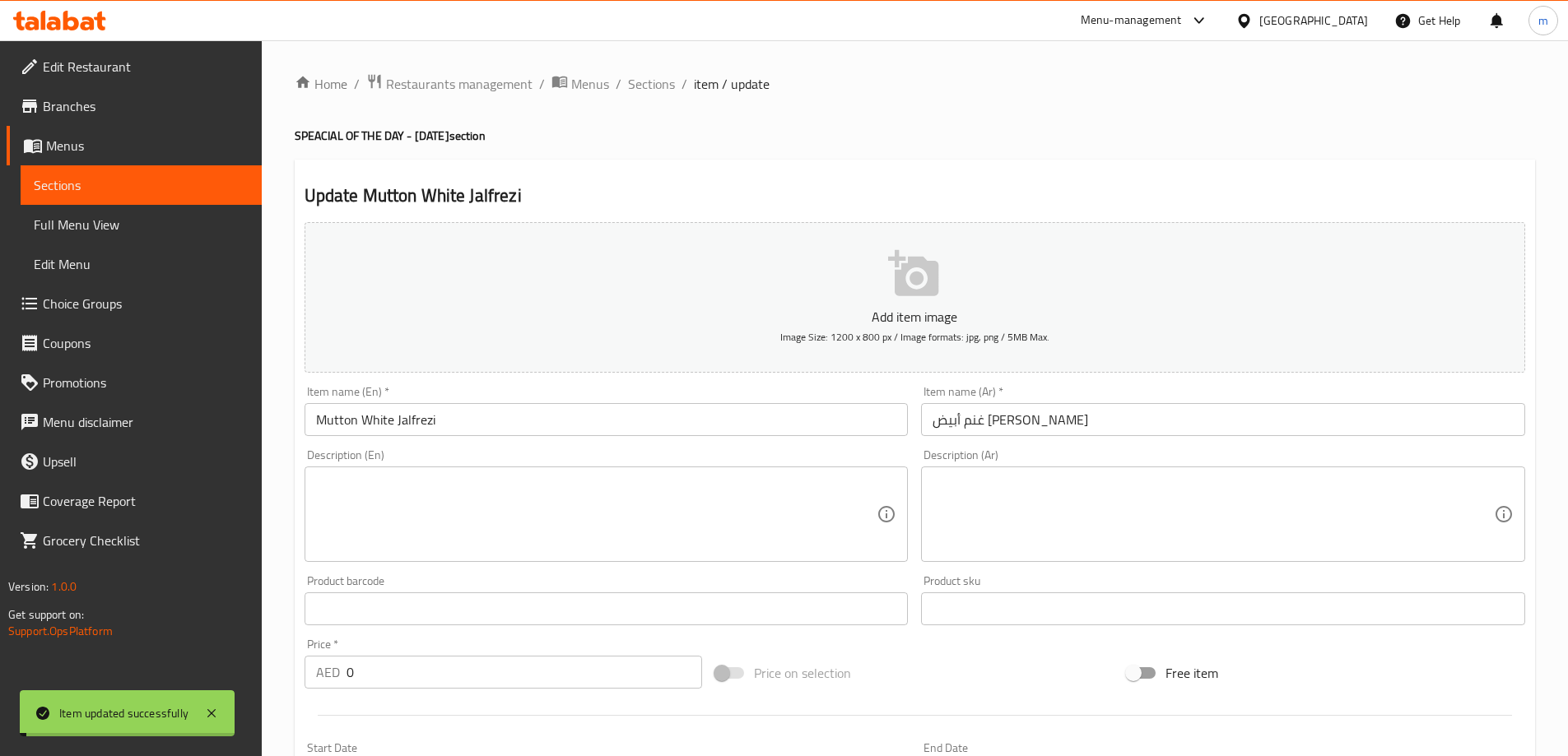
click at [647, 79] on span "Sections" at bounding box center [651, 83] width 46 height 19
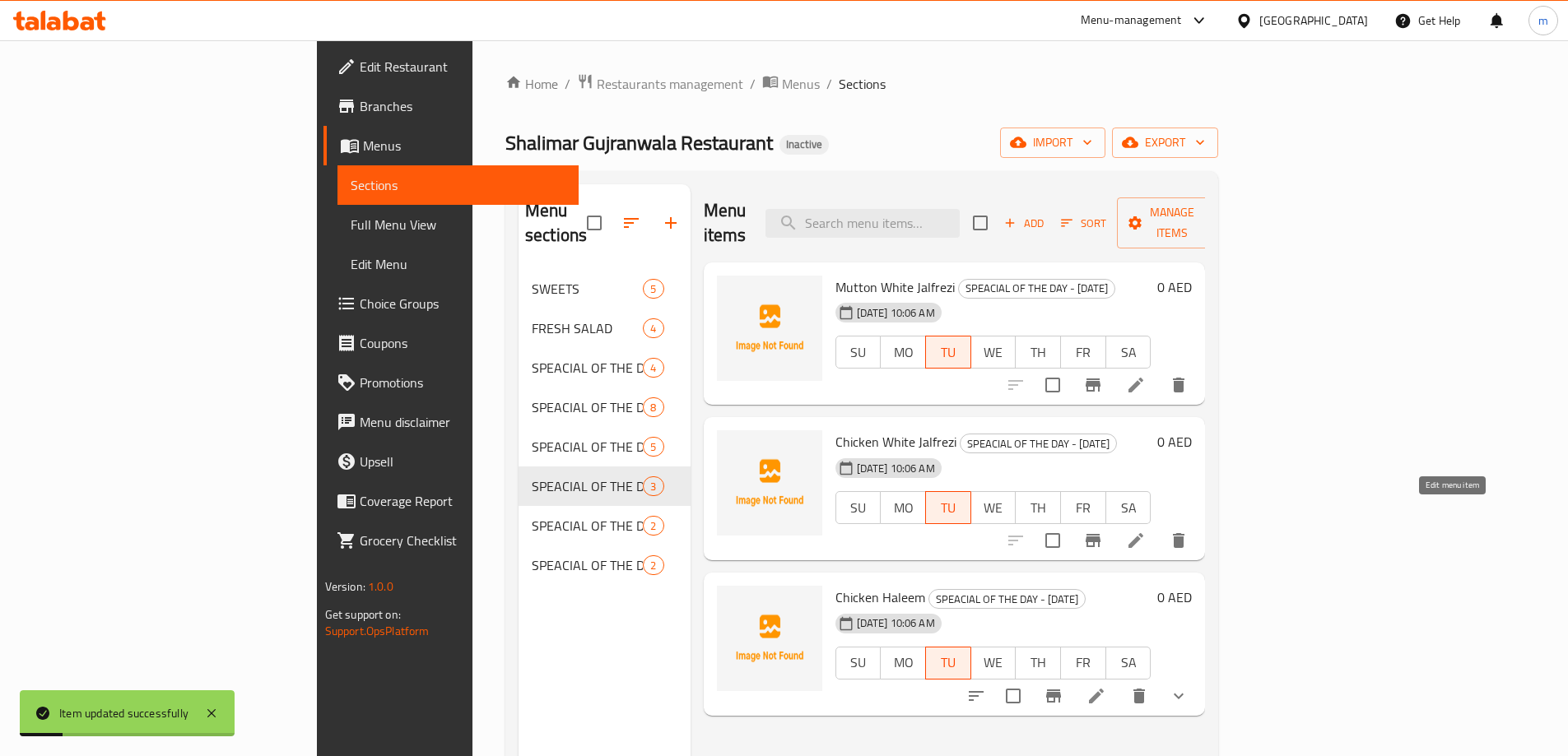
click at [1146, 530] on icon at bounding box center [1135, 540] width 19 height 19
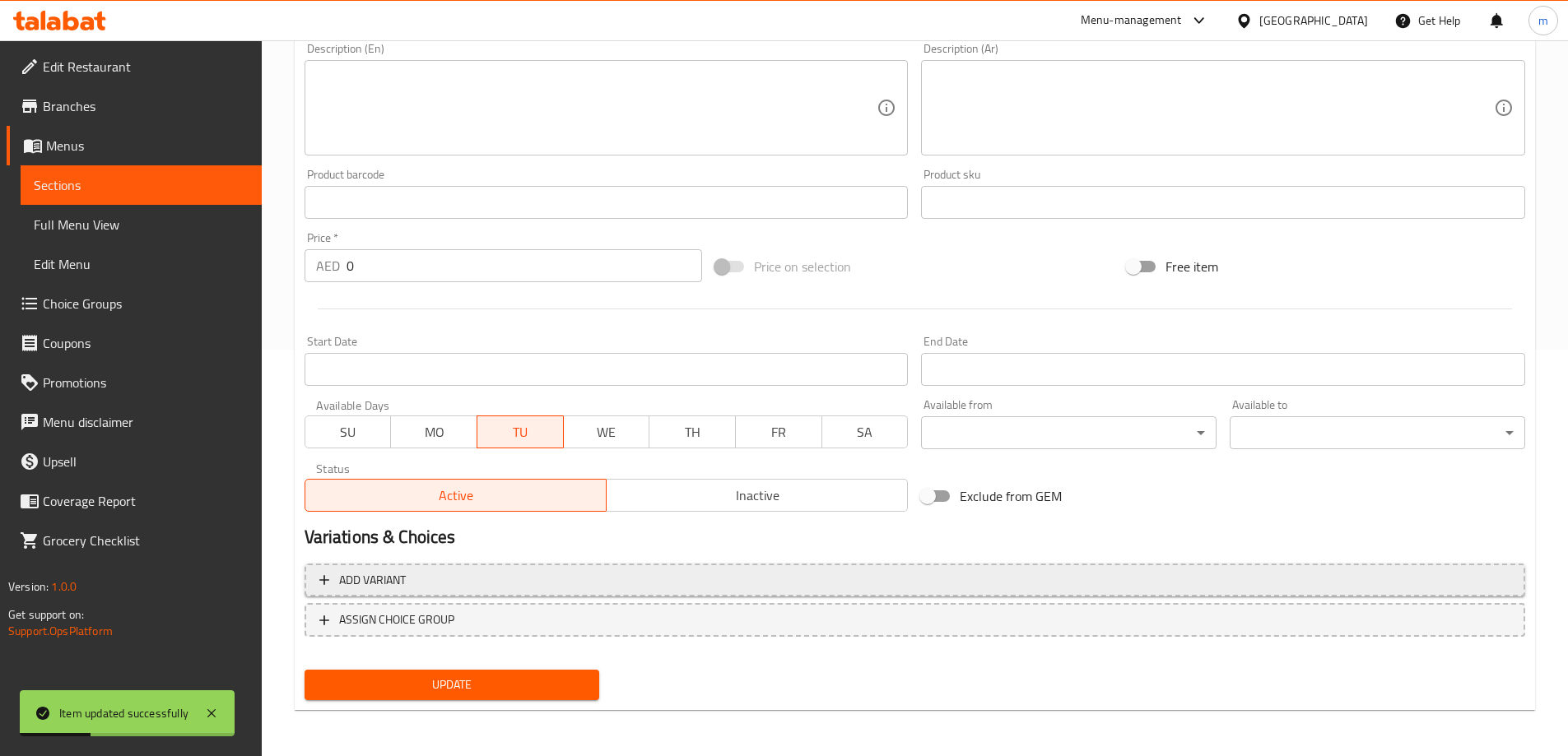
click at [694, 585] on span "Add variant" at bounding box center [915, 580] width 1191 height 20
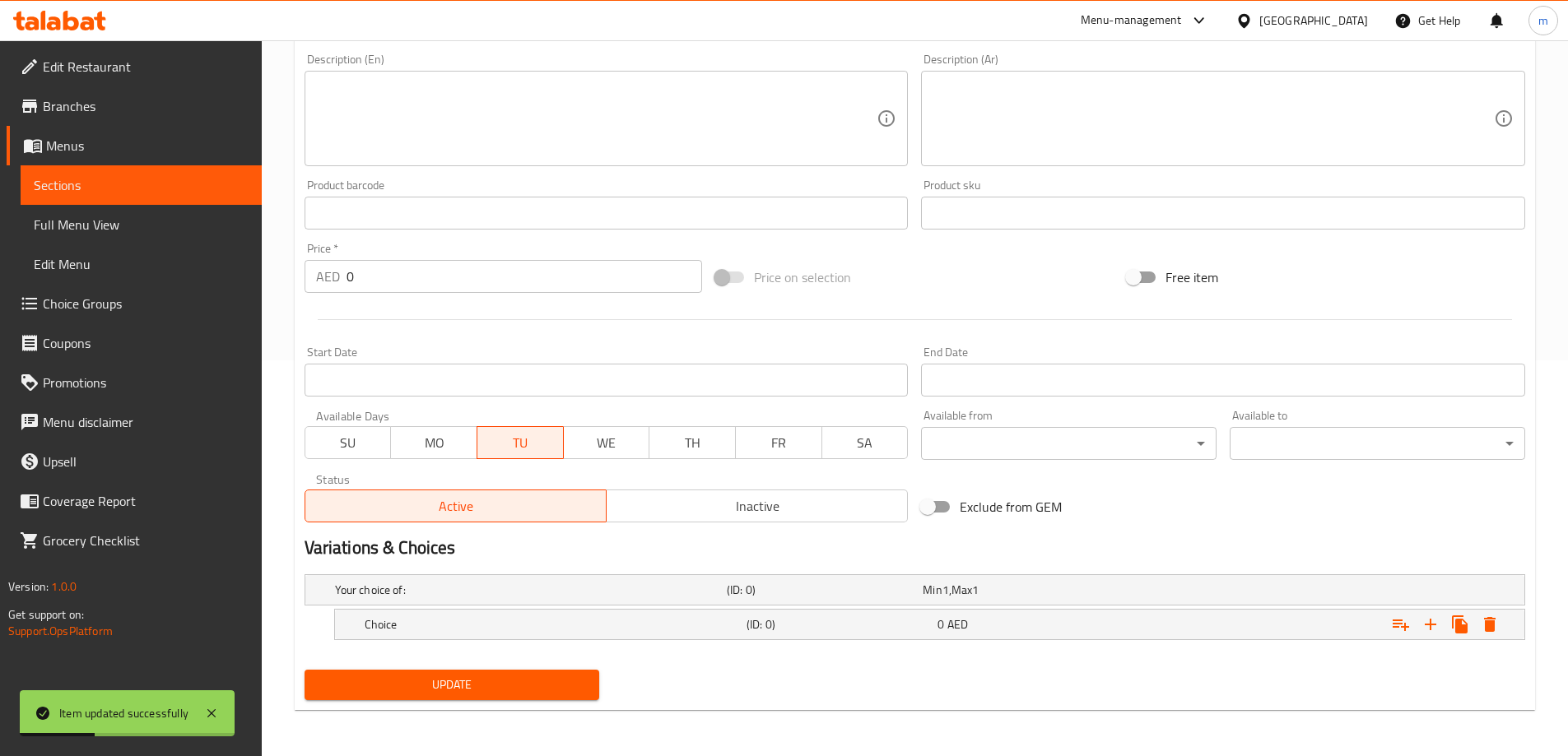
scroll to position [396, 0]
click at [1423, 626] on icon "Expand" at bounding box center [1430, 624] width 19 height 19
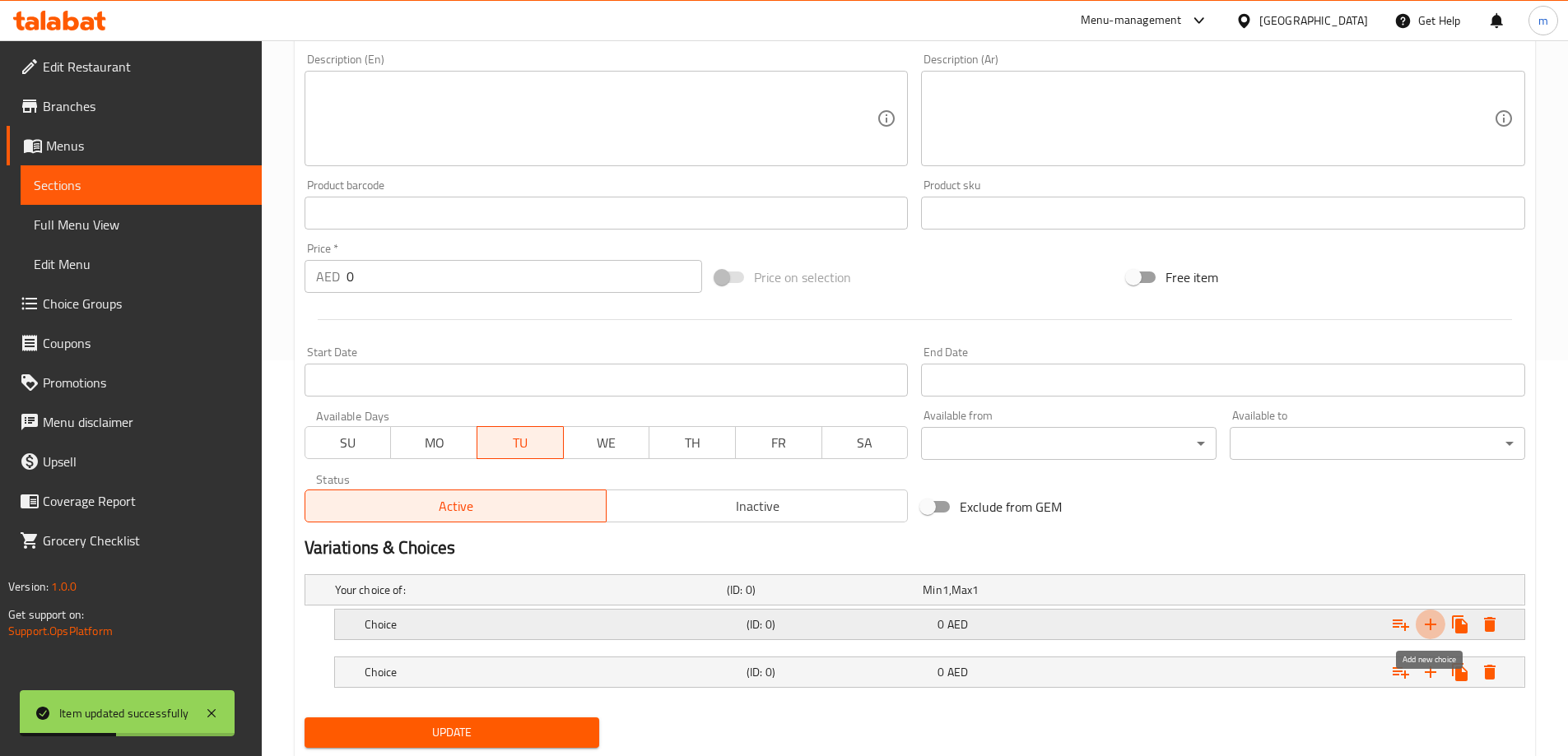
click at [1424, 626] on icon "Expand" at bounding box center [1430, 624] width 19 height 19
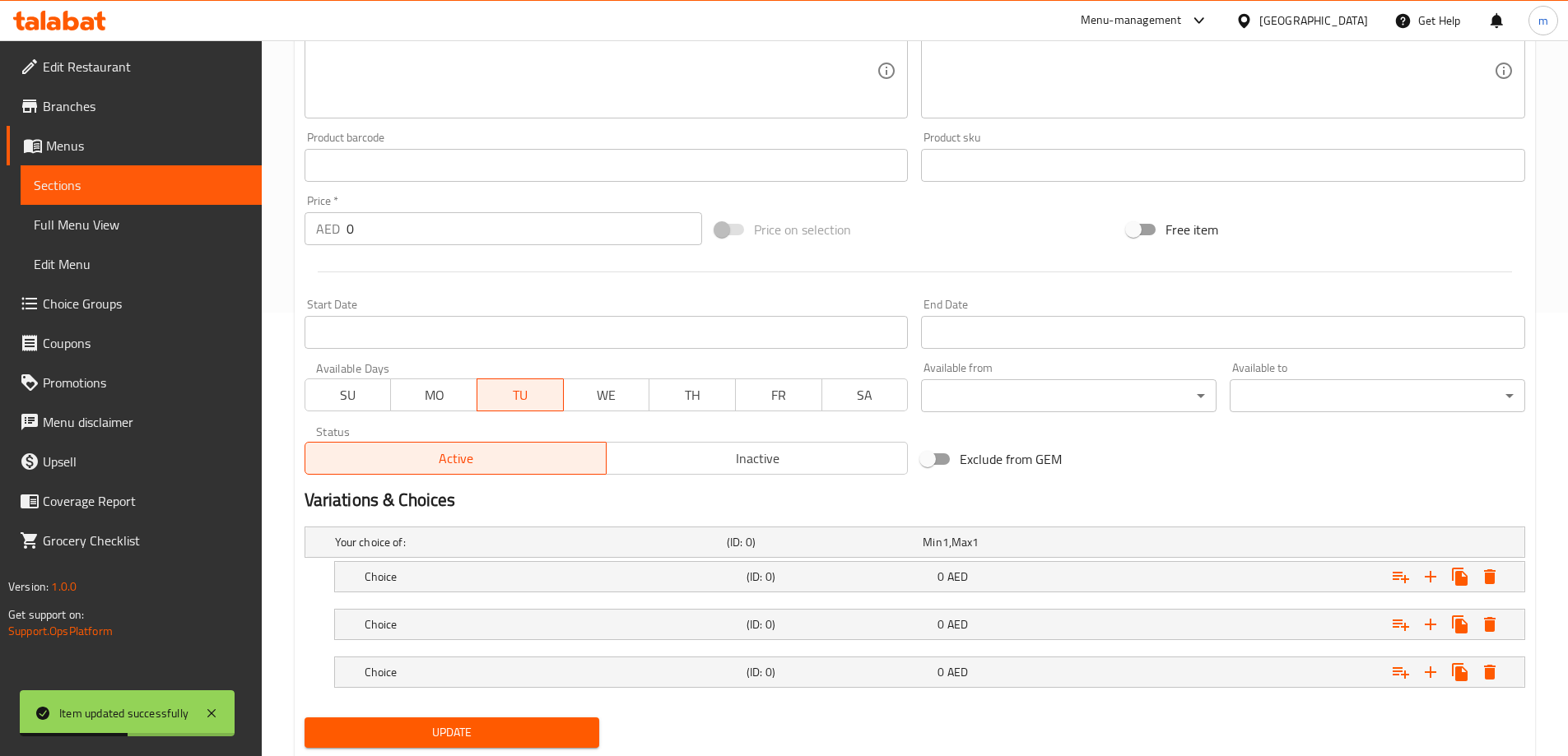
scroll to position [491, 0]
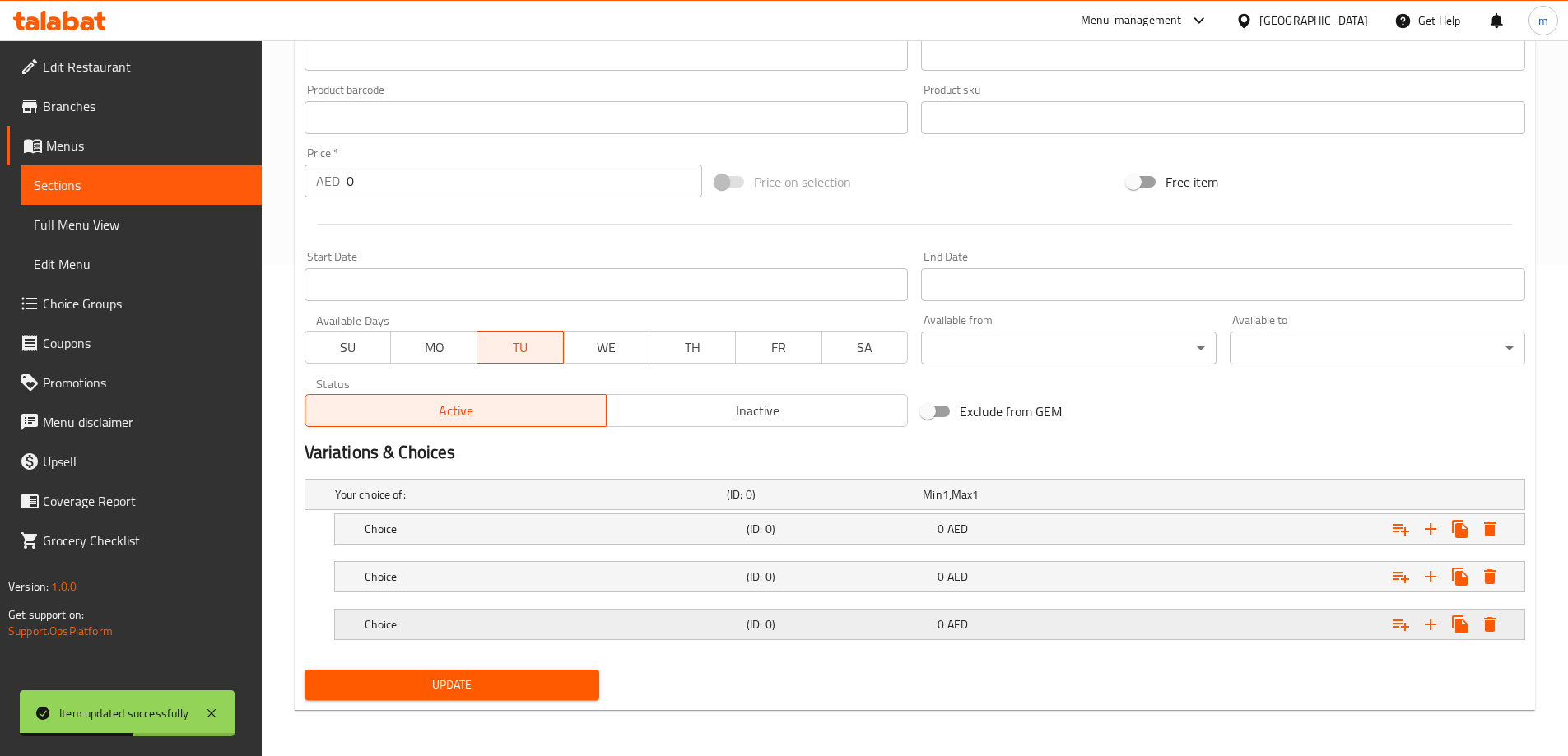
click at [1021, 631] on div "0 AED" at bounding box center [1030, 623] width 184 height 16
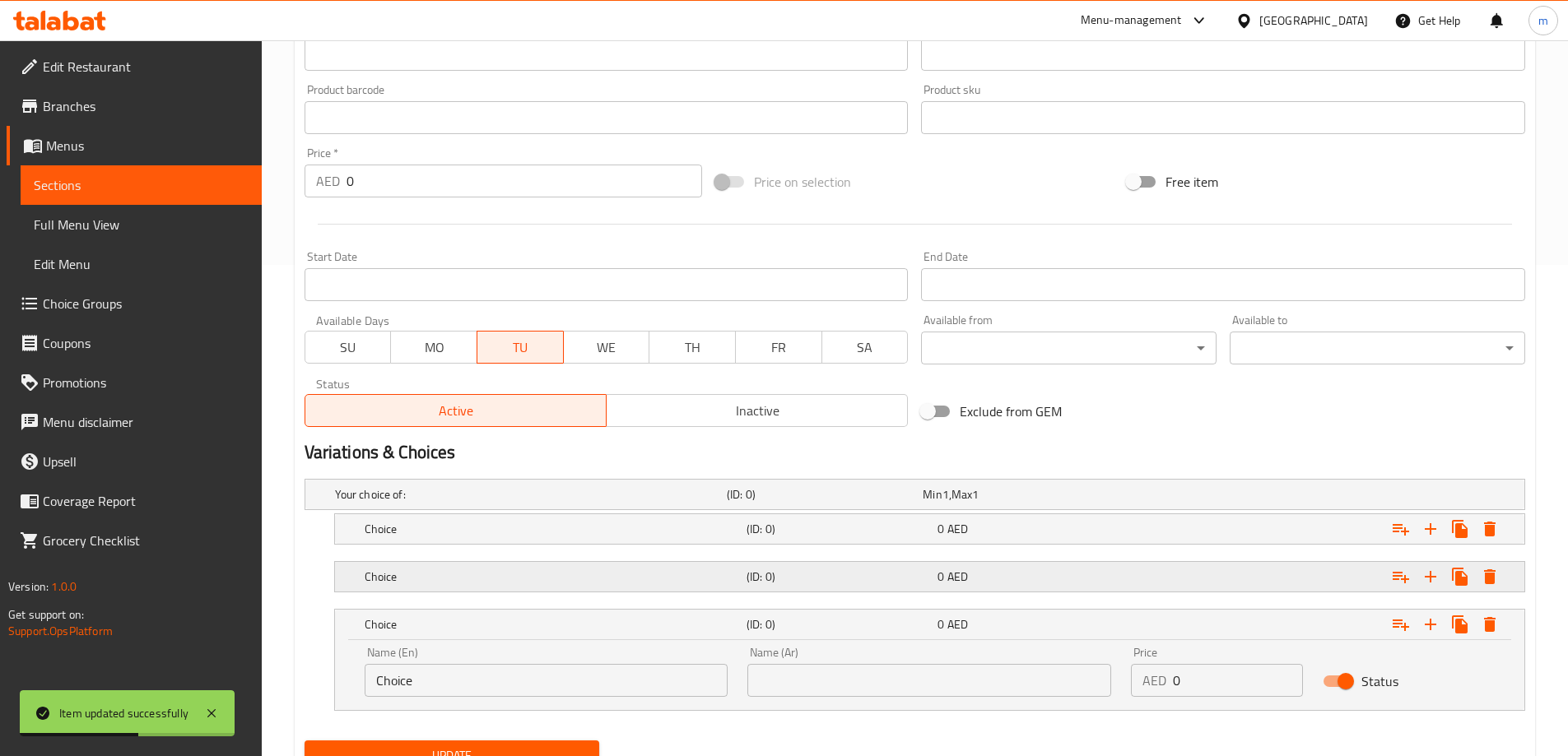
click at [1005, 578] on div "0 AED" at bounding box center [1030, 576] width 184 height 16
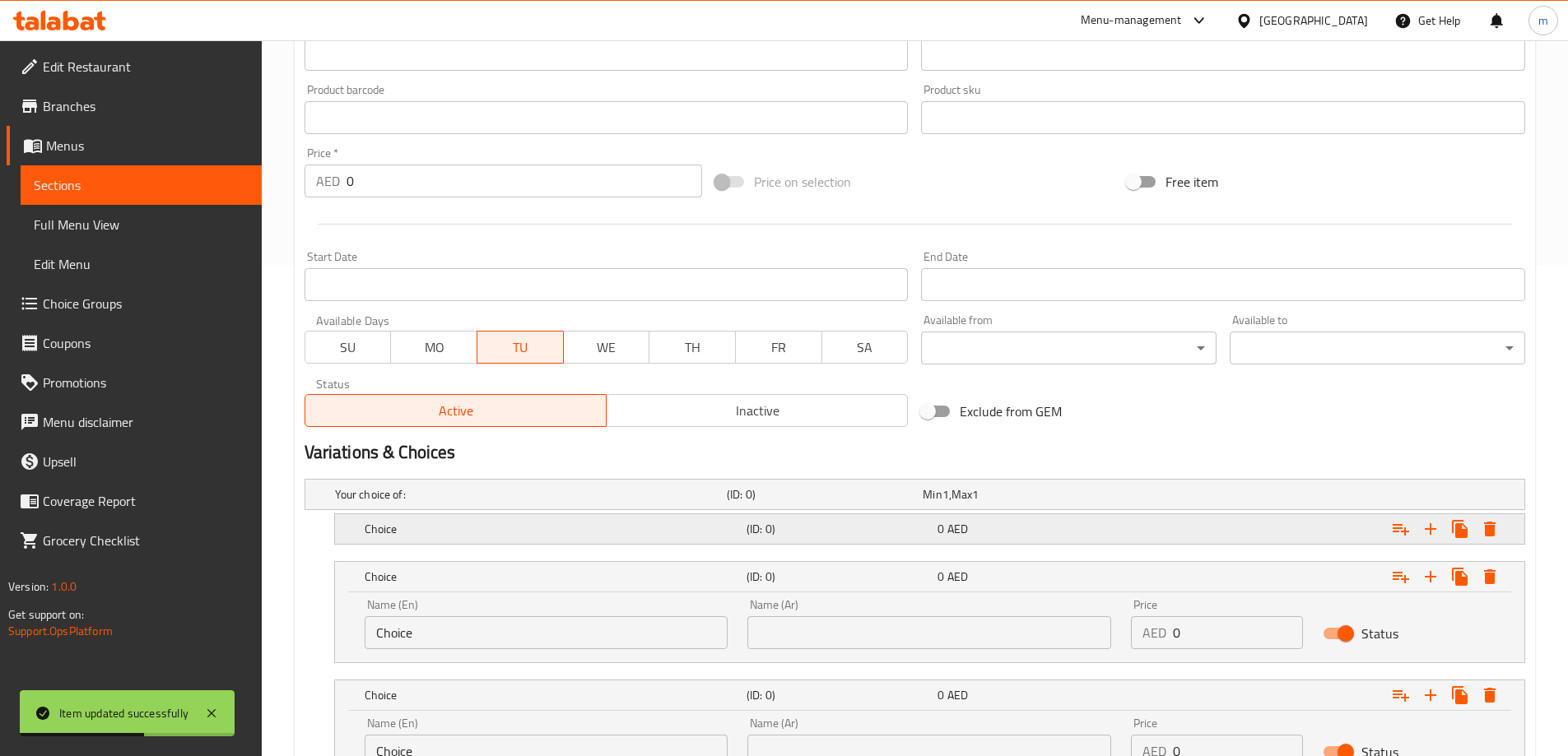
click at [971, 529] on div "0 AED" at bounding box center [1030, 529] width 184 height 16
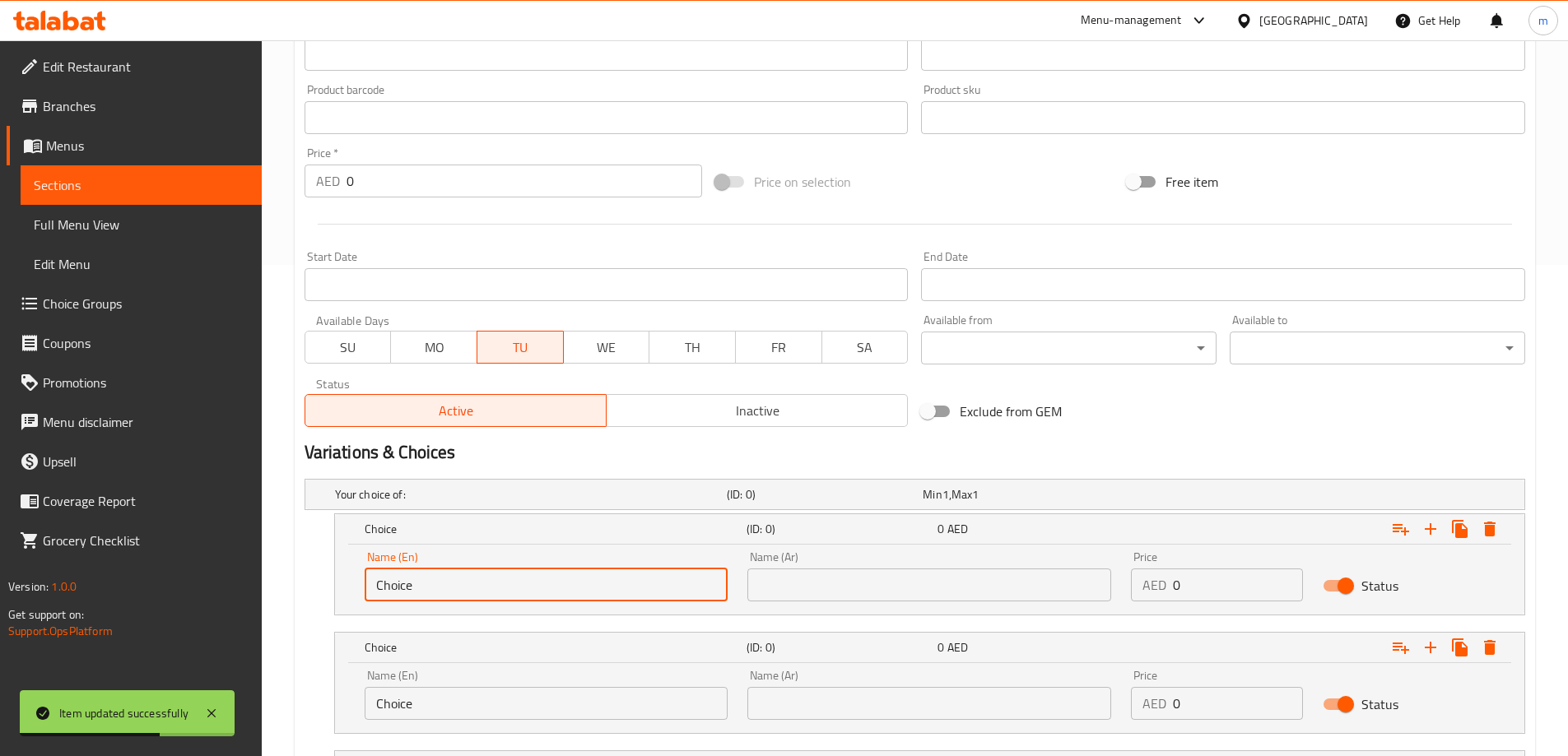
click at [526, 578] on input "Choice" at bounding box center [546, 585] width 364 height 33
type input "Quarter"
click at [475, 692] on input "Choice" at bounding box center [546, 704] width 364 height 33
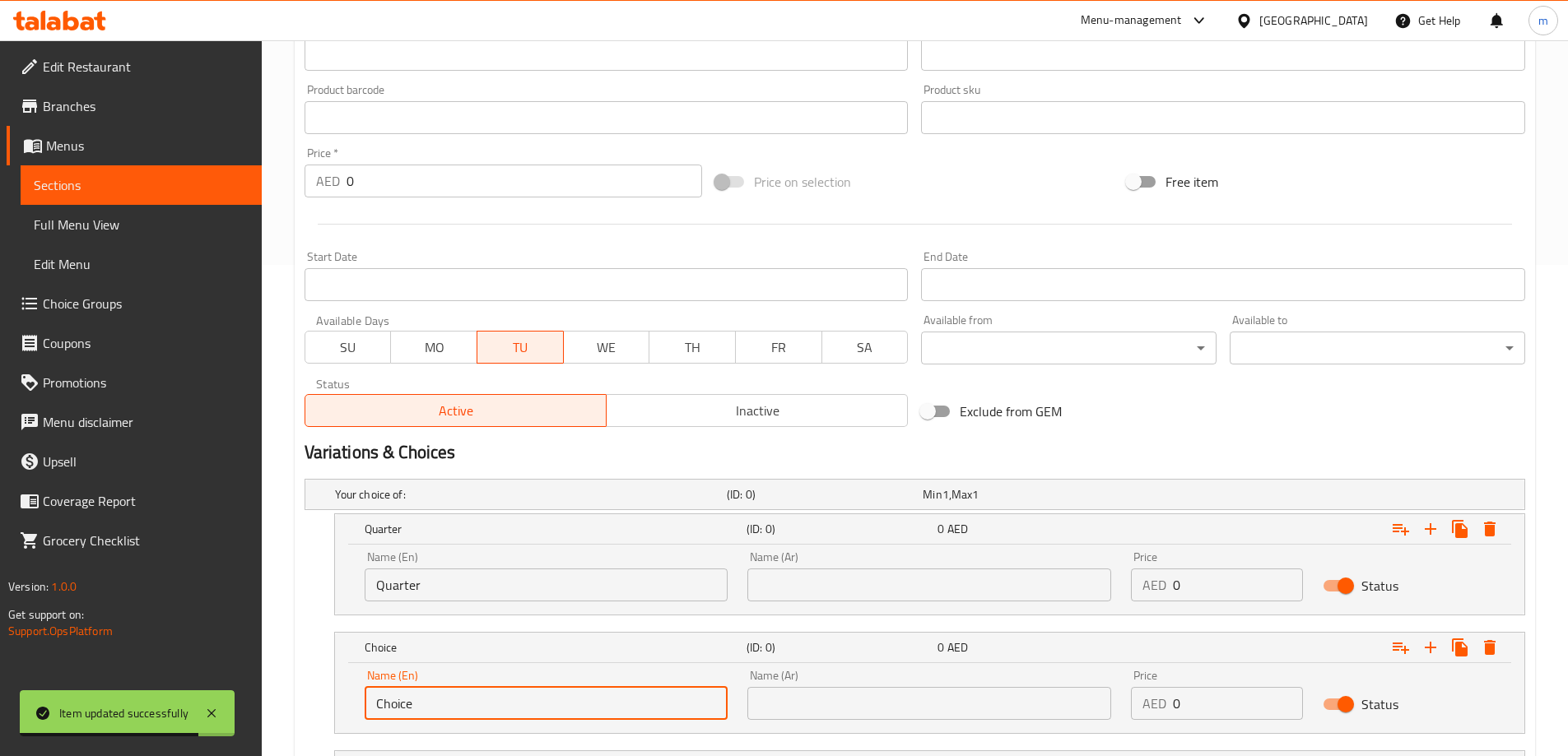
click at [475, 692] on input "Choice" at bounding box center [546, 704] width 364 height 33
type input "Half"
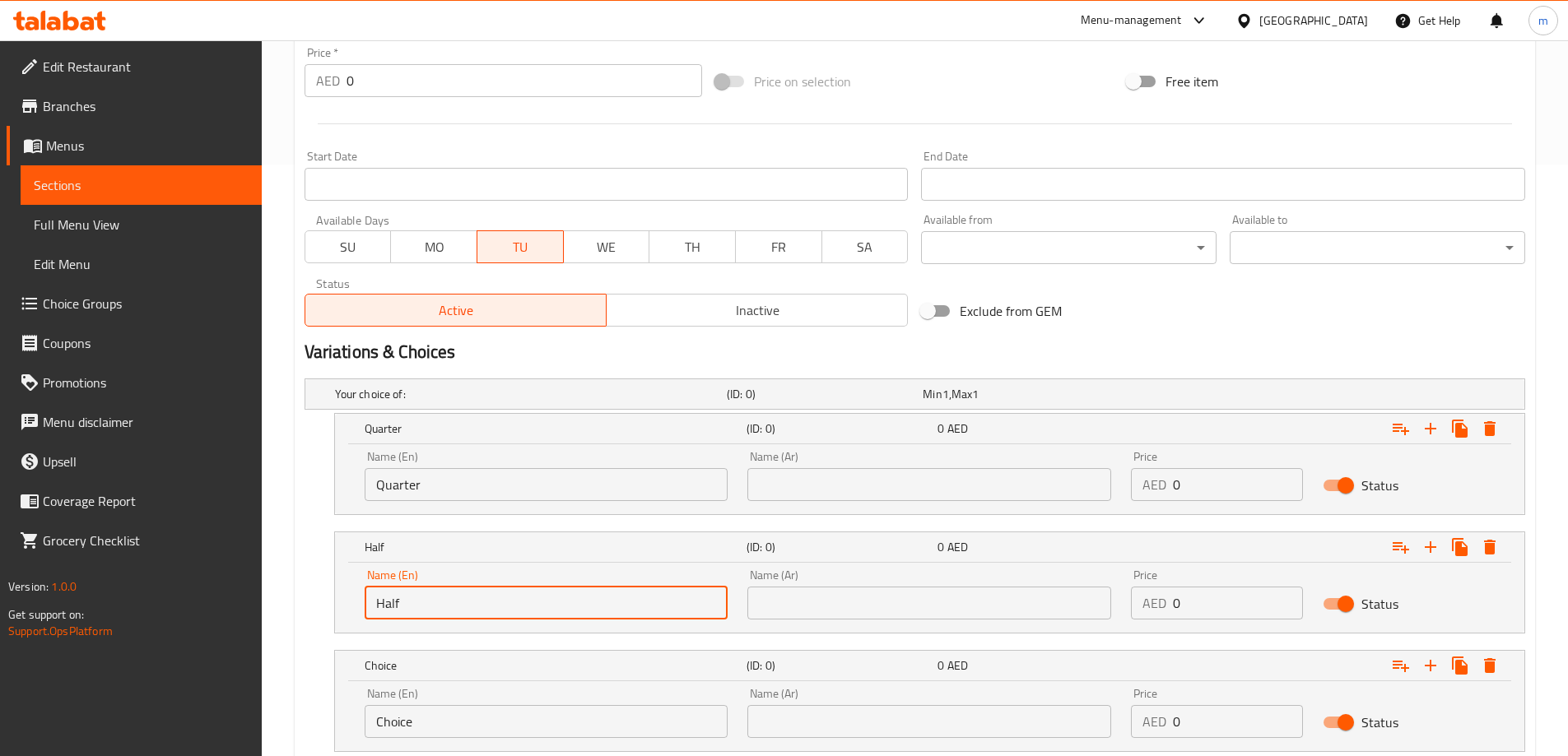
scroll to position [704, 0]
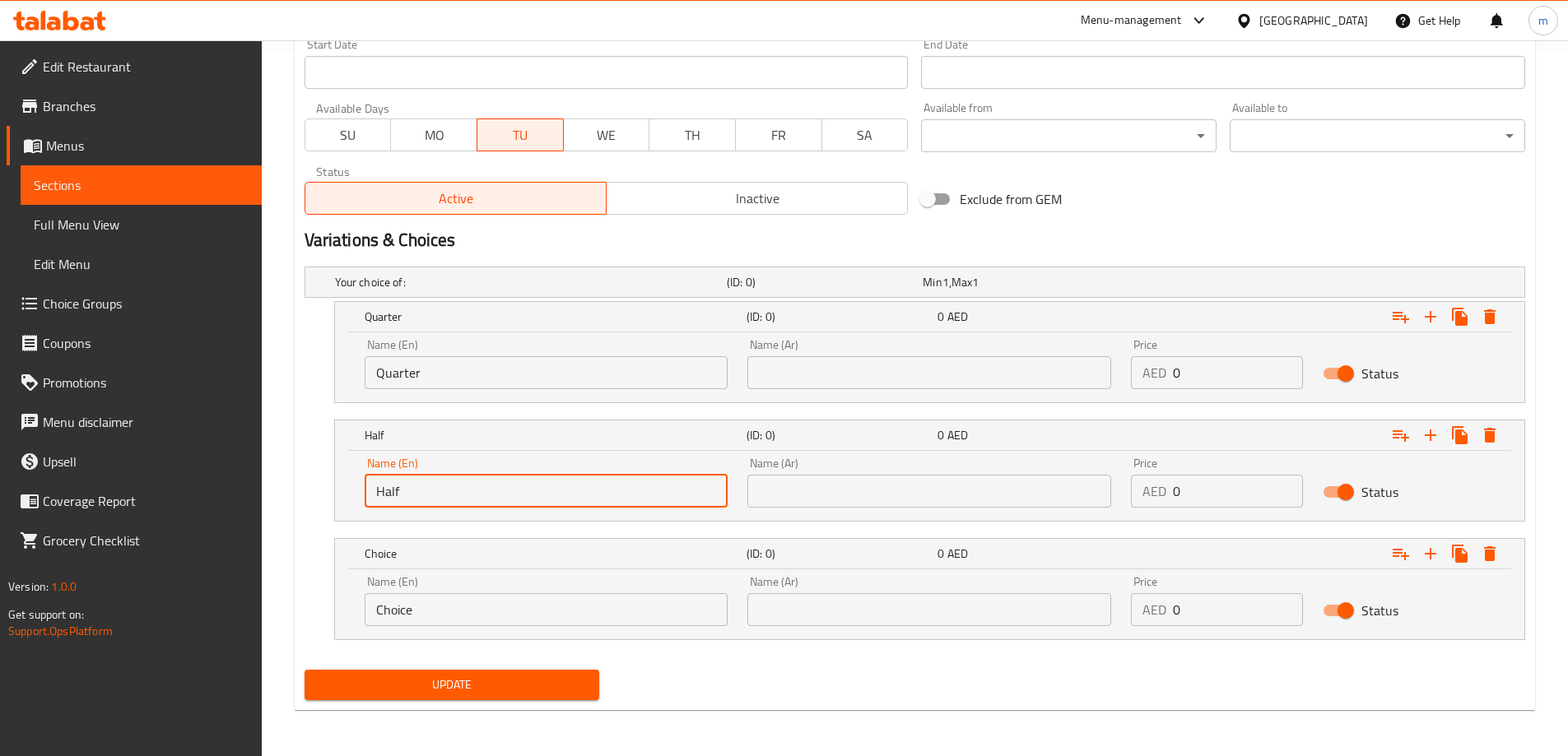
click at [507, 623] on input "Choice" at bounding box center [546, 610] width 364 height 33
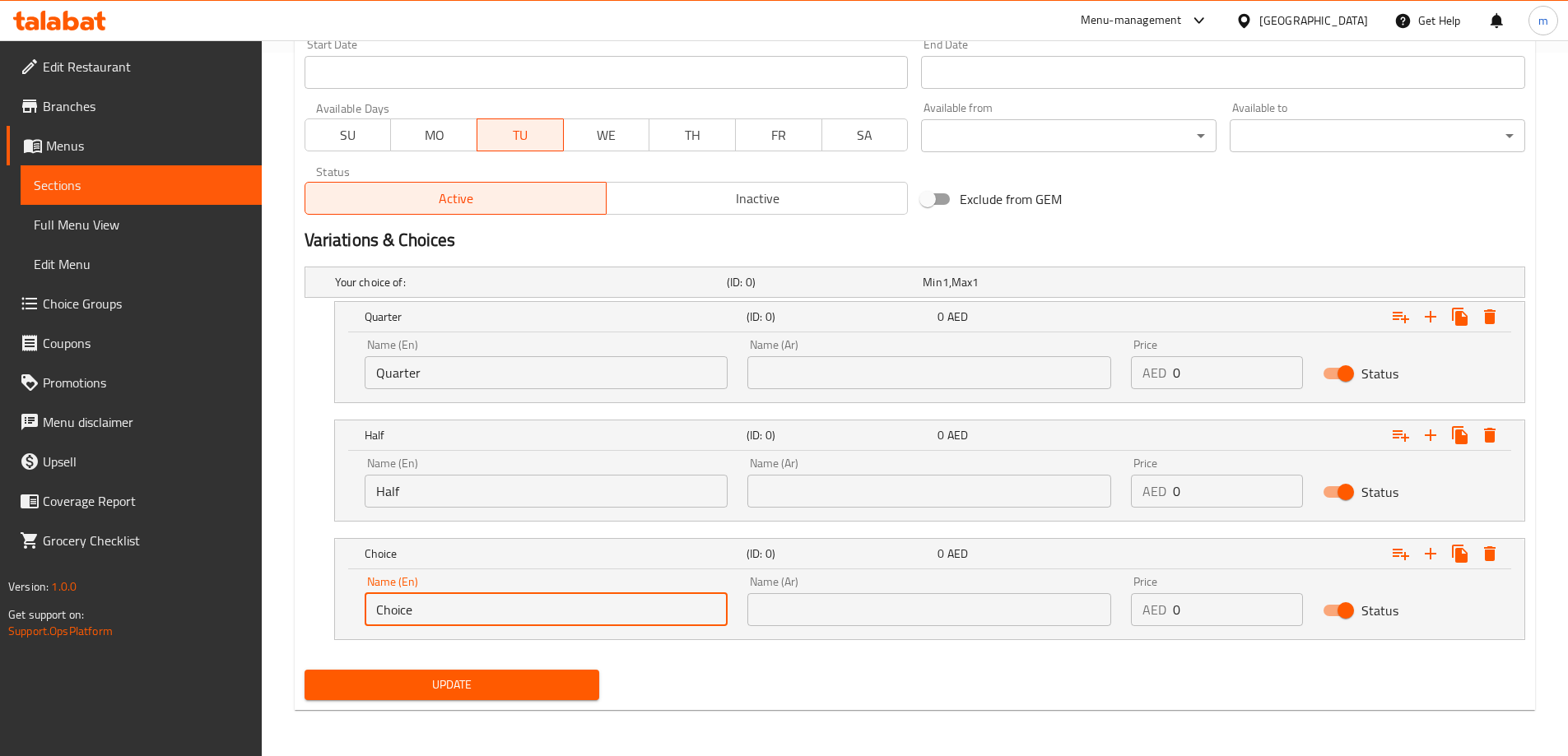
click at [507, 623] on input "Choice" at bounding box center [546, 610] width 364 height 33
type input "Full"
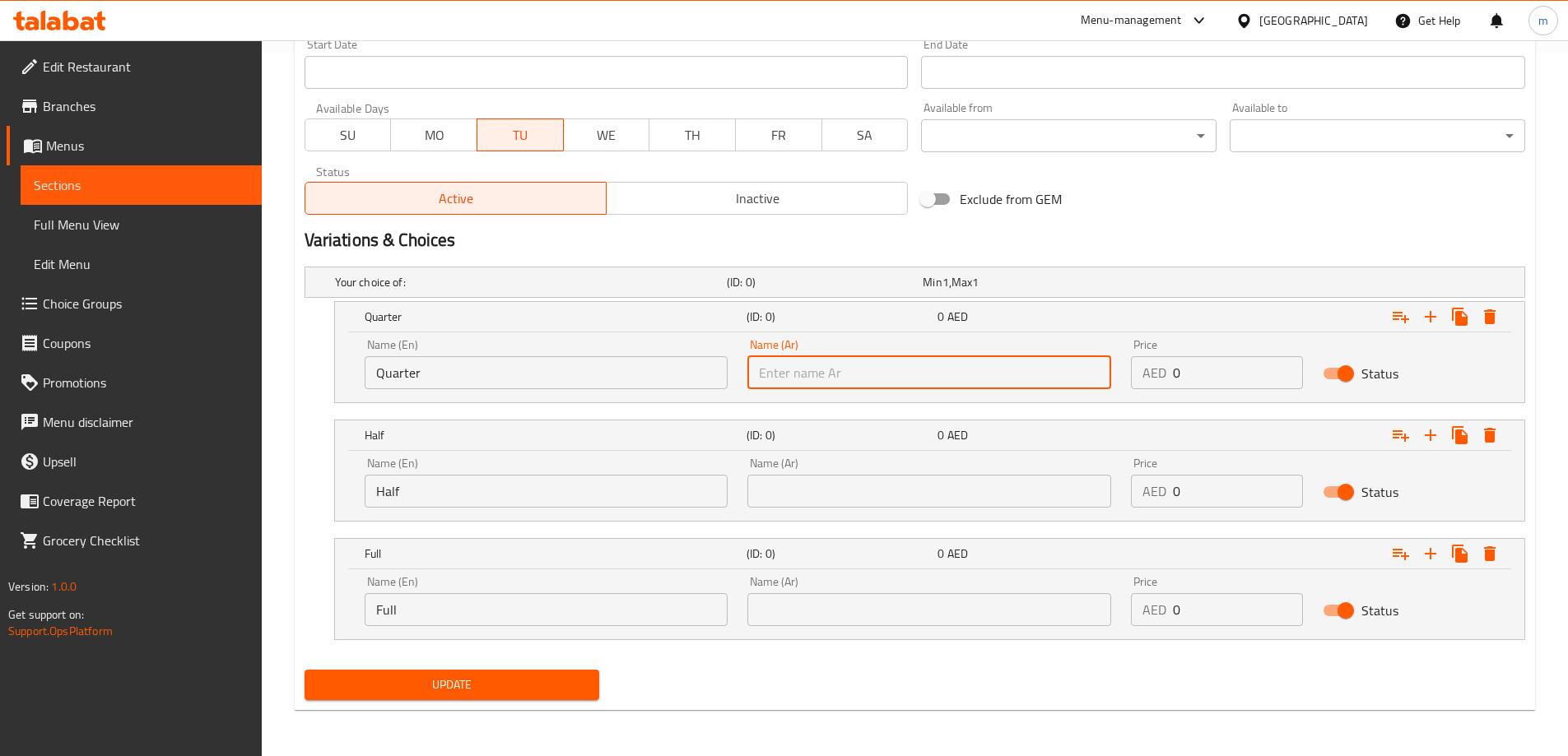
click at [813, 369] on input "text" at bounding box center [930, 373] width 364 height 33
type input "ربع"
click at [870, 490] on input "text" at bounding box center [930, 491] width 364 height 33
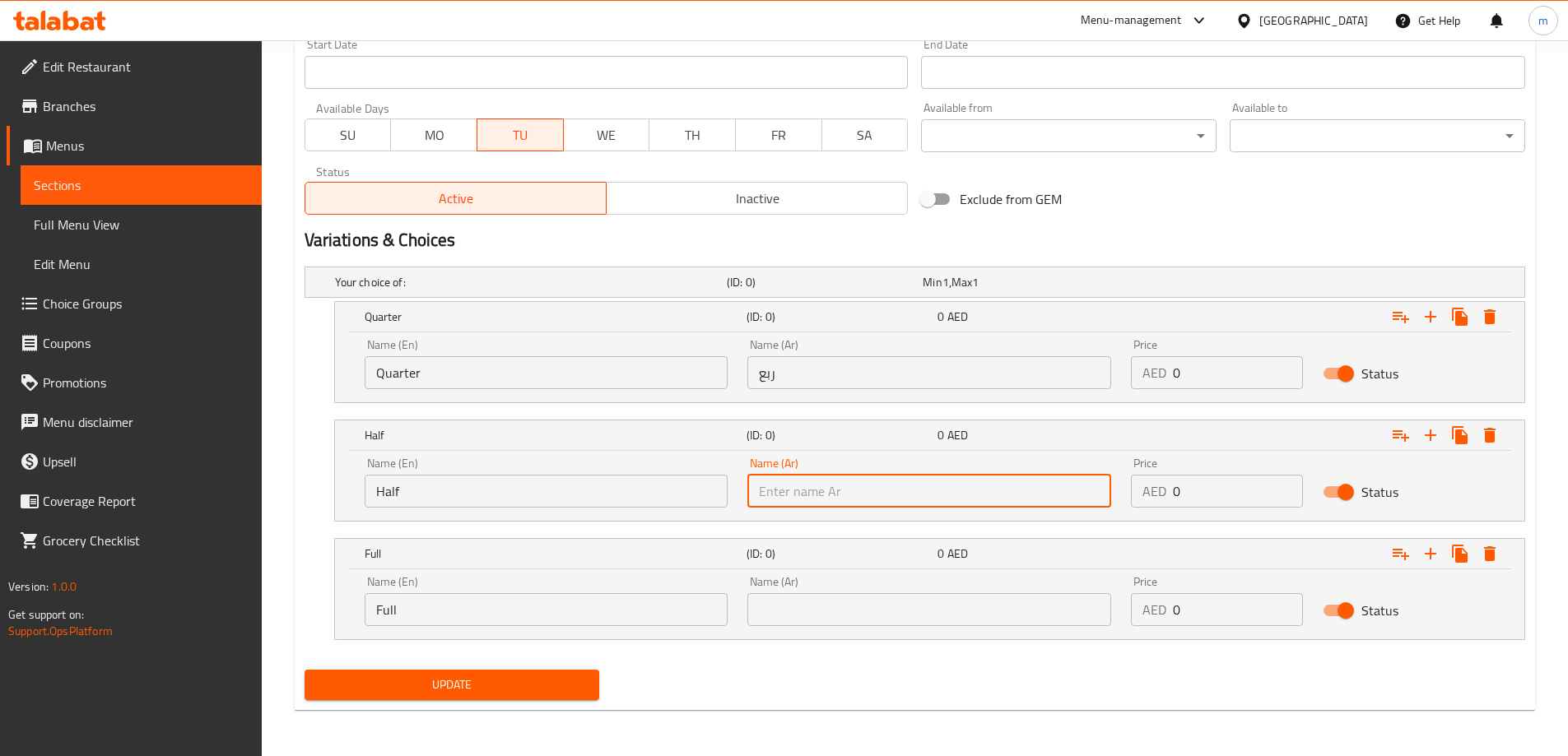
type input "نصف"
click at [852, 593] on input "text" at bounding box center [930, 610] width 364 height 33
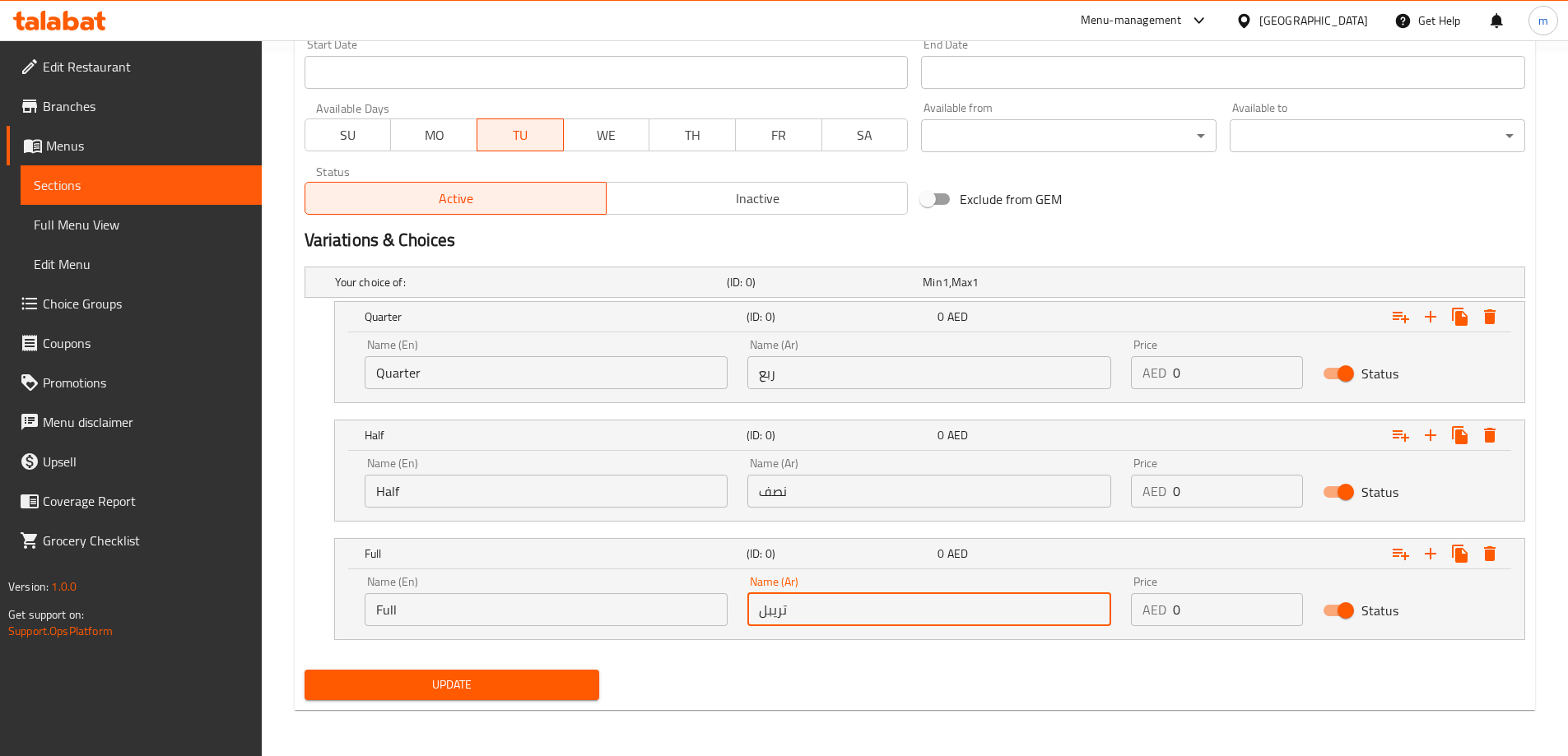
type input "تريب"
click at [831, 606] on input "تريب" at bounding box center [930, 610] width 364 height 33
click at [831, 606] on input "text" at bounding box center [930, 610] width 364 height 33
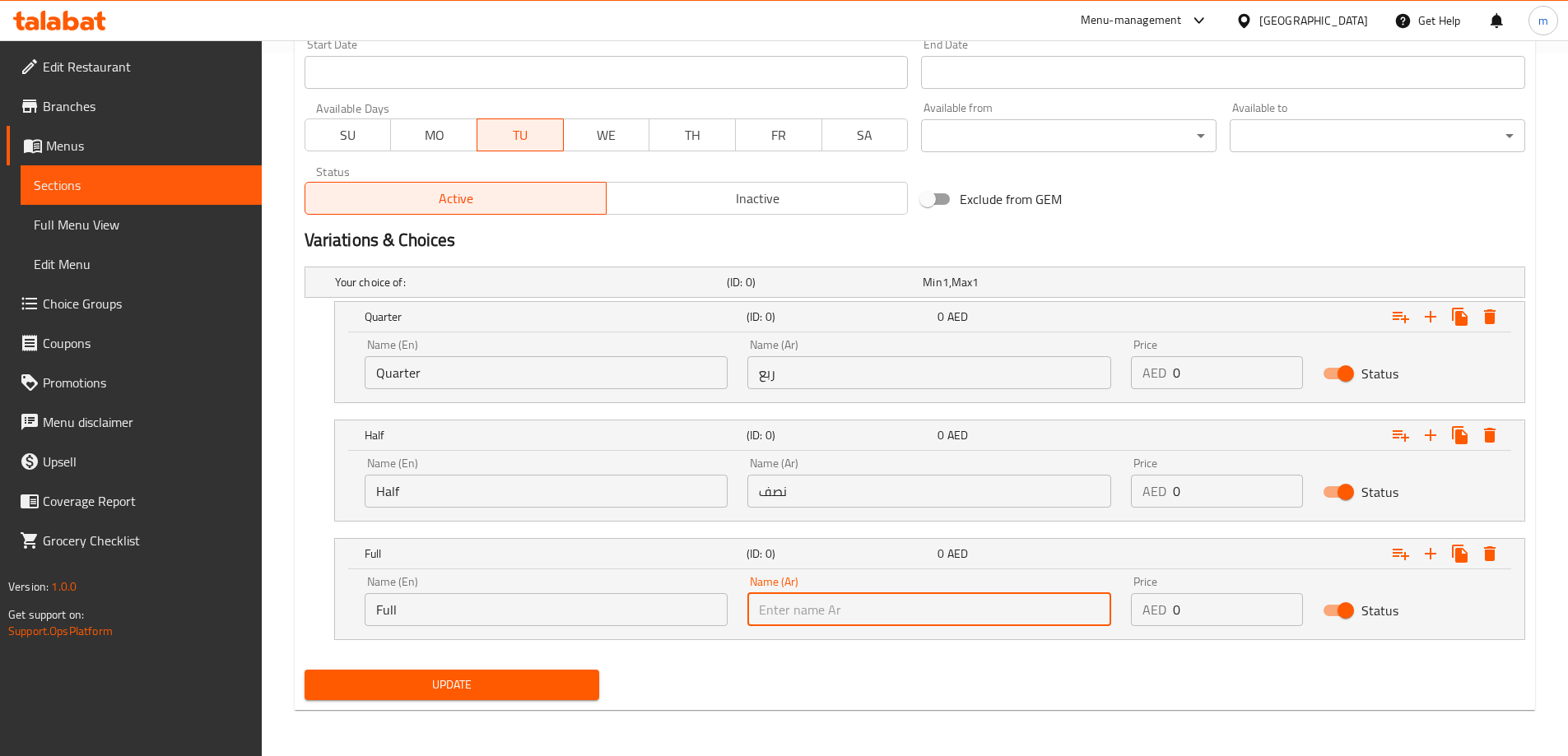
type input "كامل"
click at [1211, 365] on input "0" at bounding box center [1238, 373] width 130 height 33
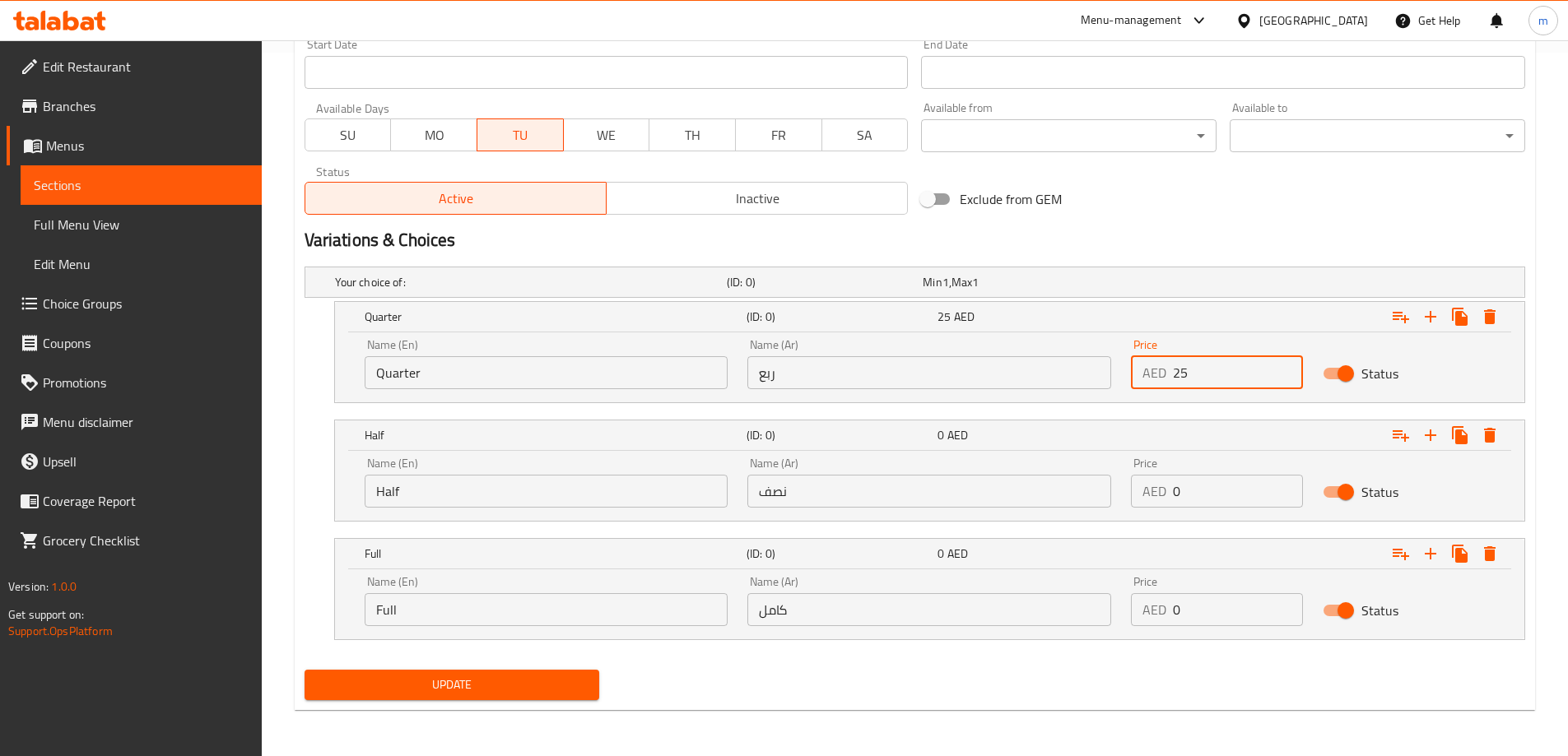
type input "25"
click at [1195, 488] on input "0" at bounding box center [1238, 491] width 130 height 33
type input "40"
click at [1227, 629] on div "Price AED 0 Price" at bounding box center [1216, 601] width 192 height 70
click at [1220, 615] on input "0" at bounding box center [1238, 610] width 130 height 33
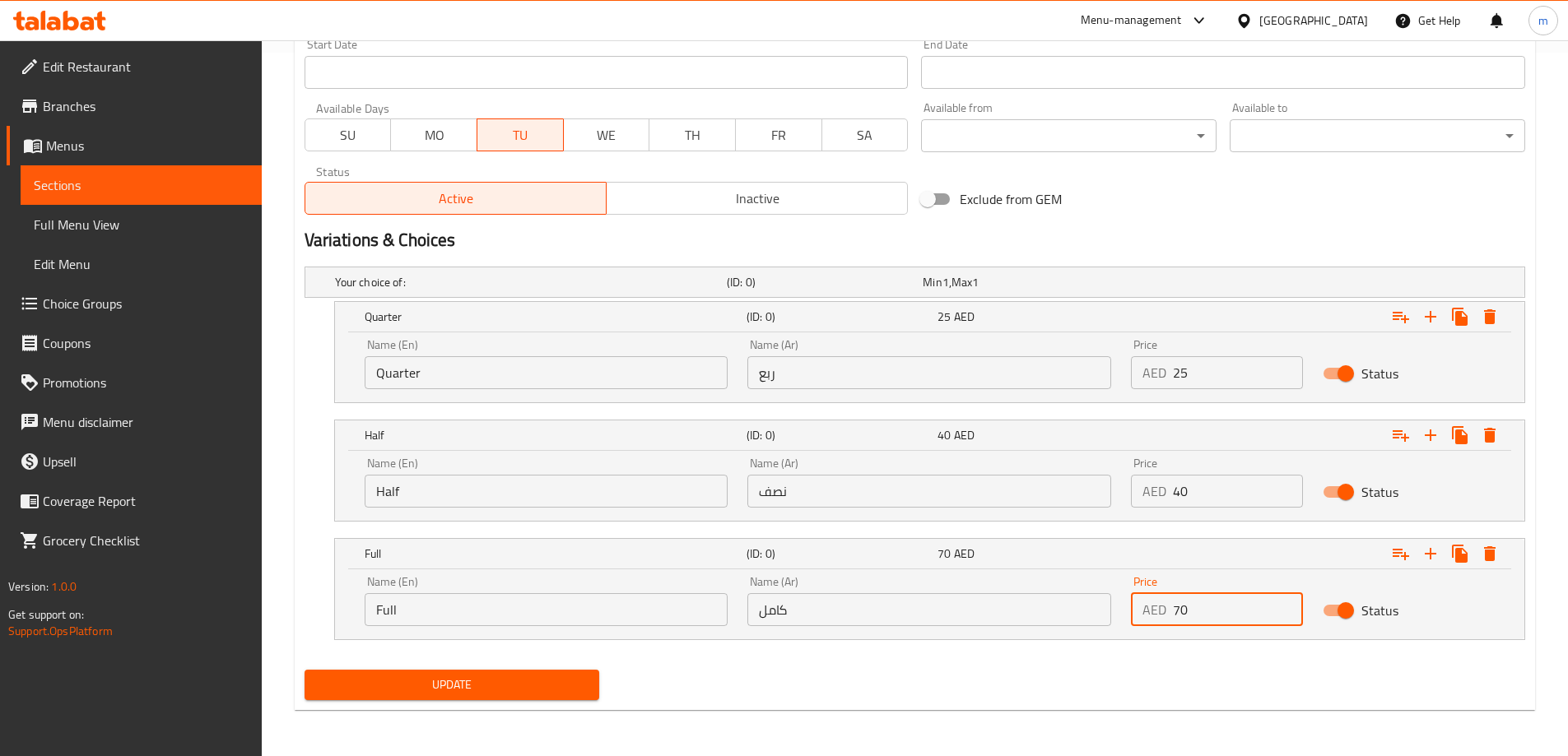
type input "70"
click at [474, 691] on span "Update" at bounding box center [452, 684] width 269 height 20
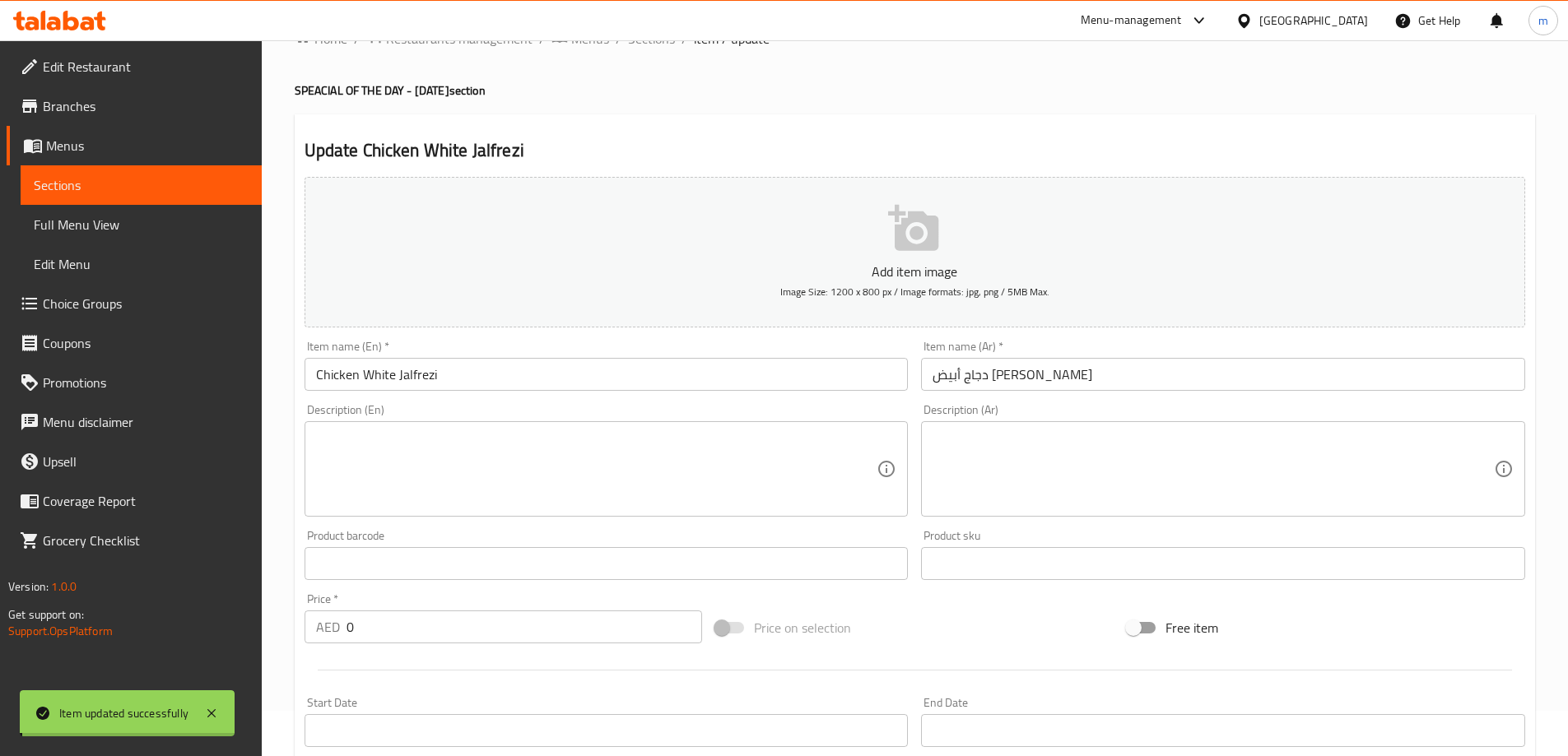
scroll to position [0, 0]
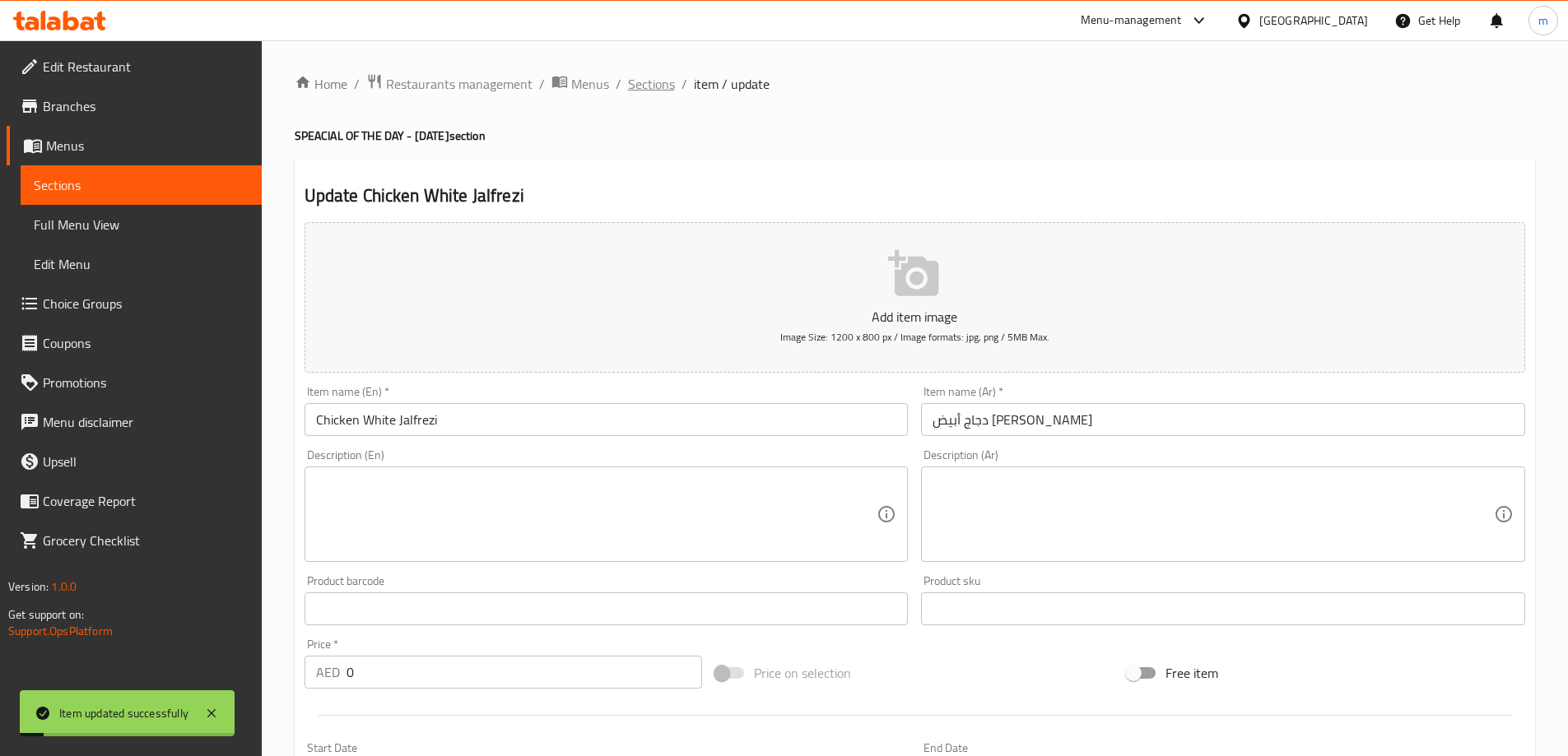
click at [638, 85] on span "Sections" at bounding box center [651, 83] width 46 height 19
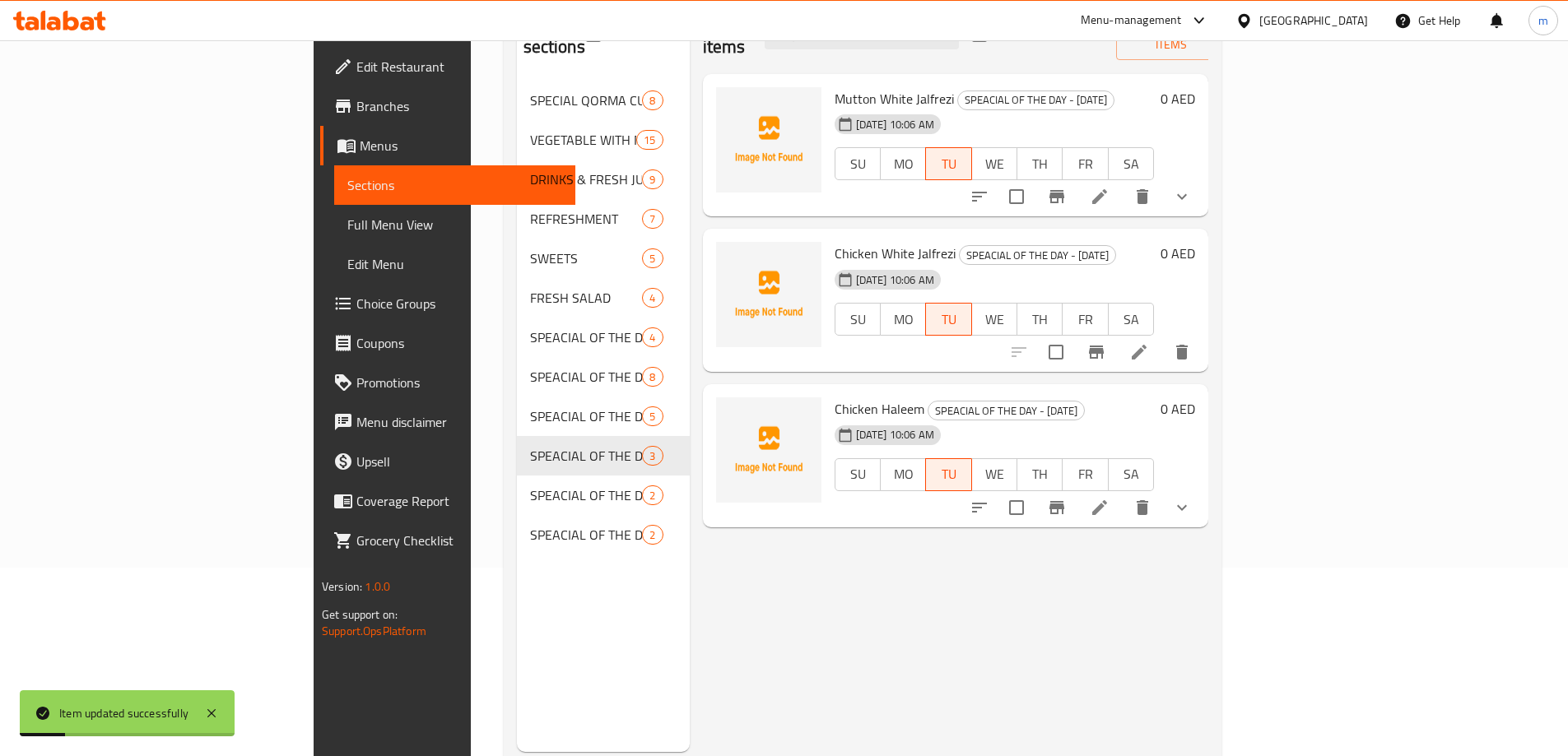
scroll to position [230, 0]
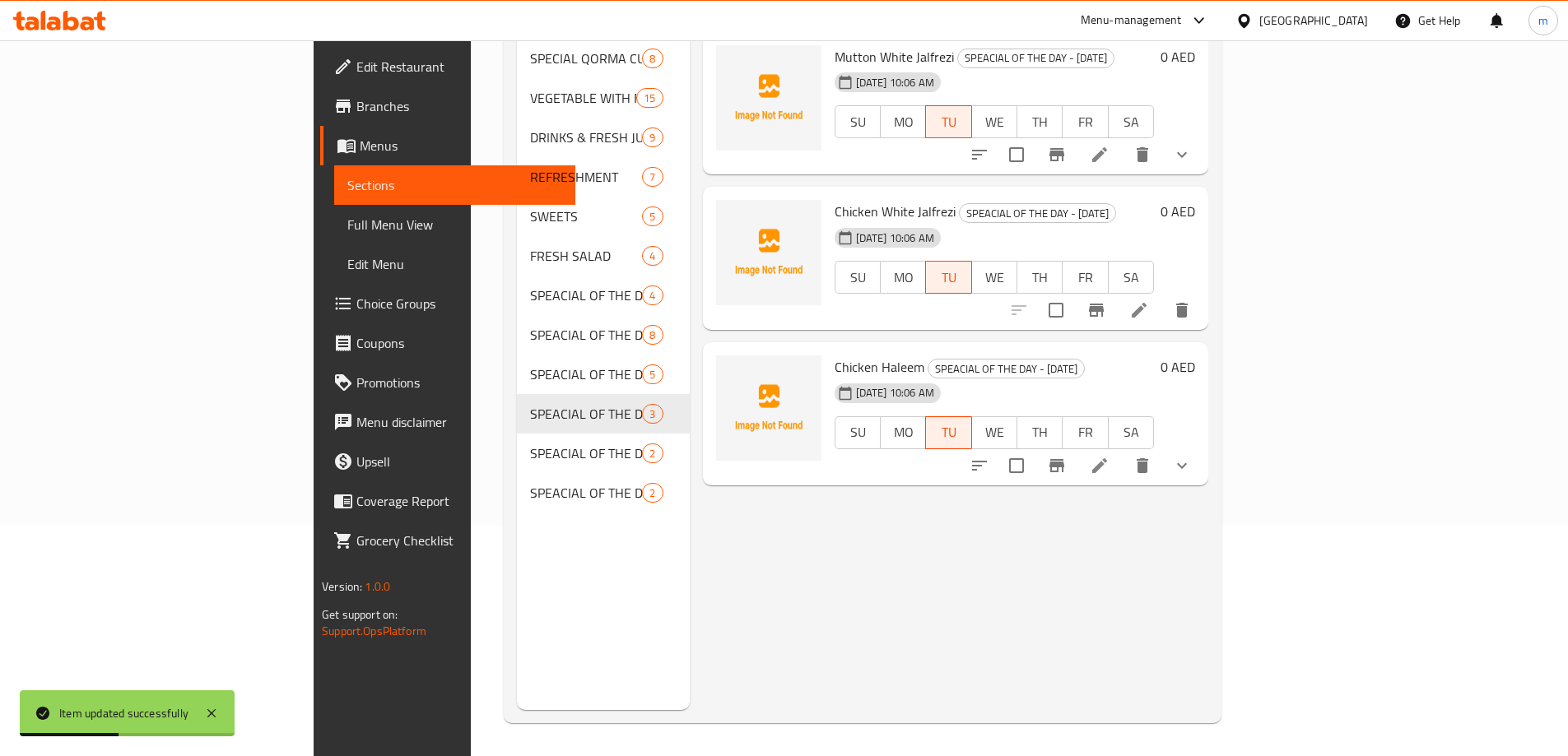
click at [1202, 446] on button "show more" at bounding box center [1182, 466] width 40 height 40
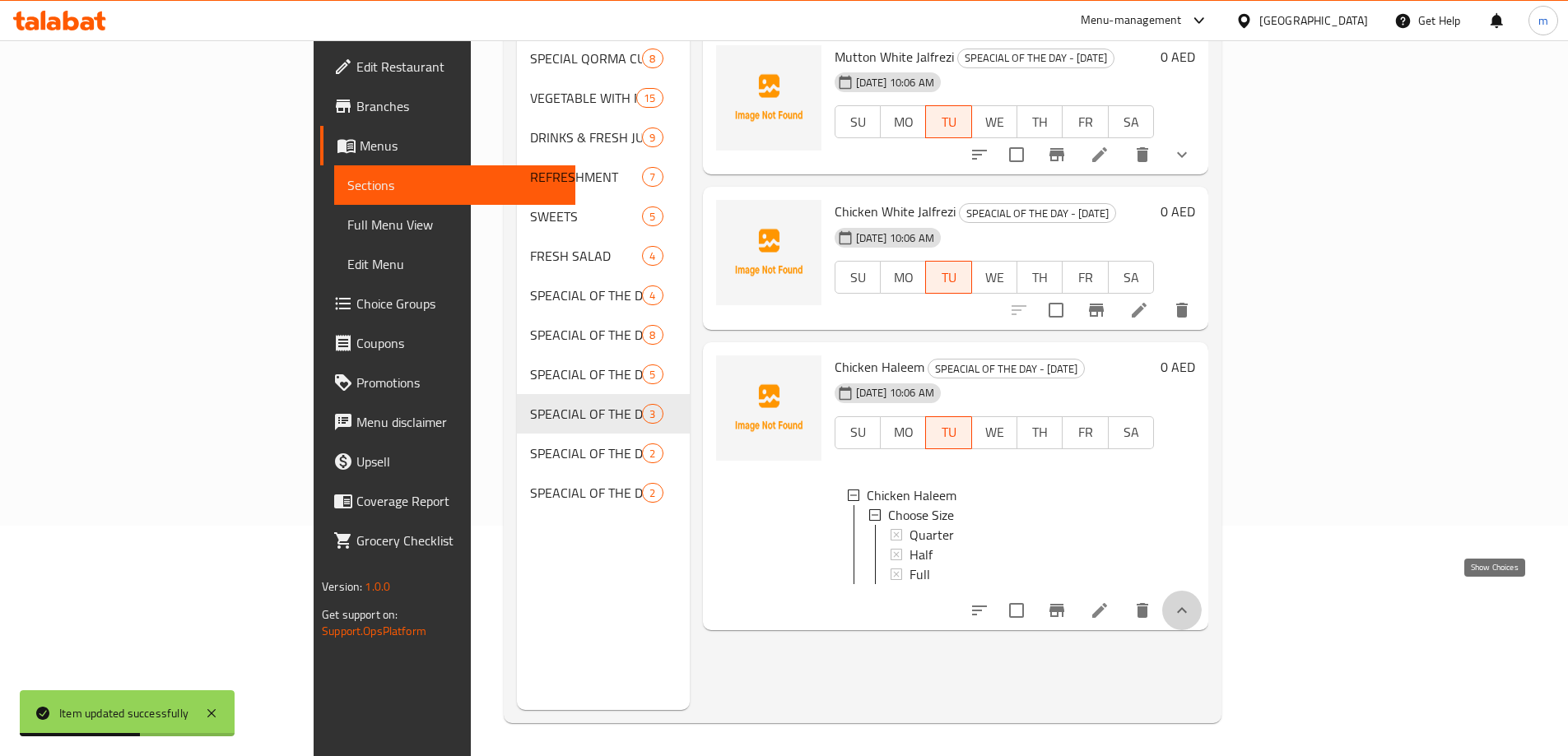
click at [1191, 600] on icon "show more" at bounding box center [1182, 610] width 19 height 19
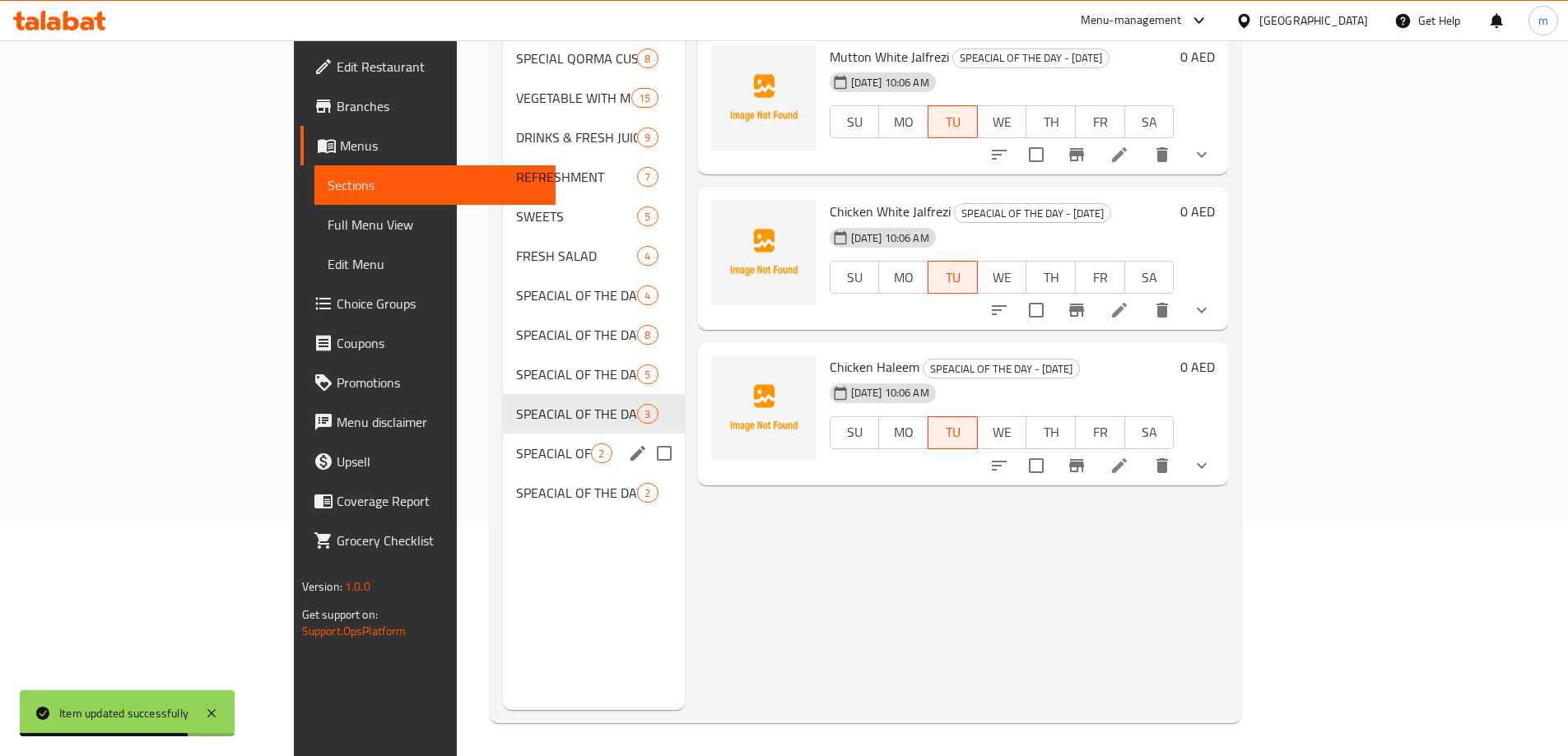
click at [503, 434] on div "SPEACIAL OF THE DAY - [DATE] 2" at bounding box center [593, 453] width 181 height 40
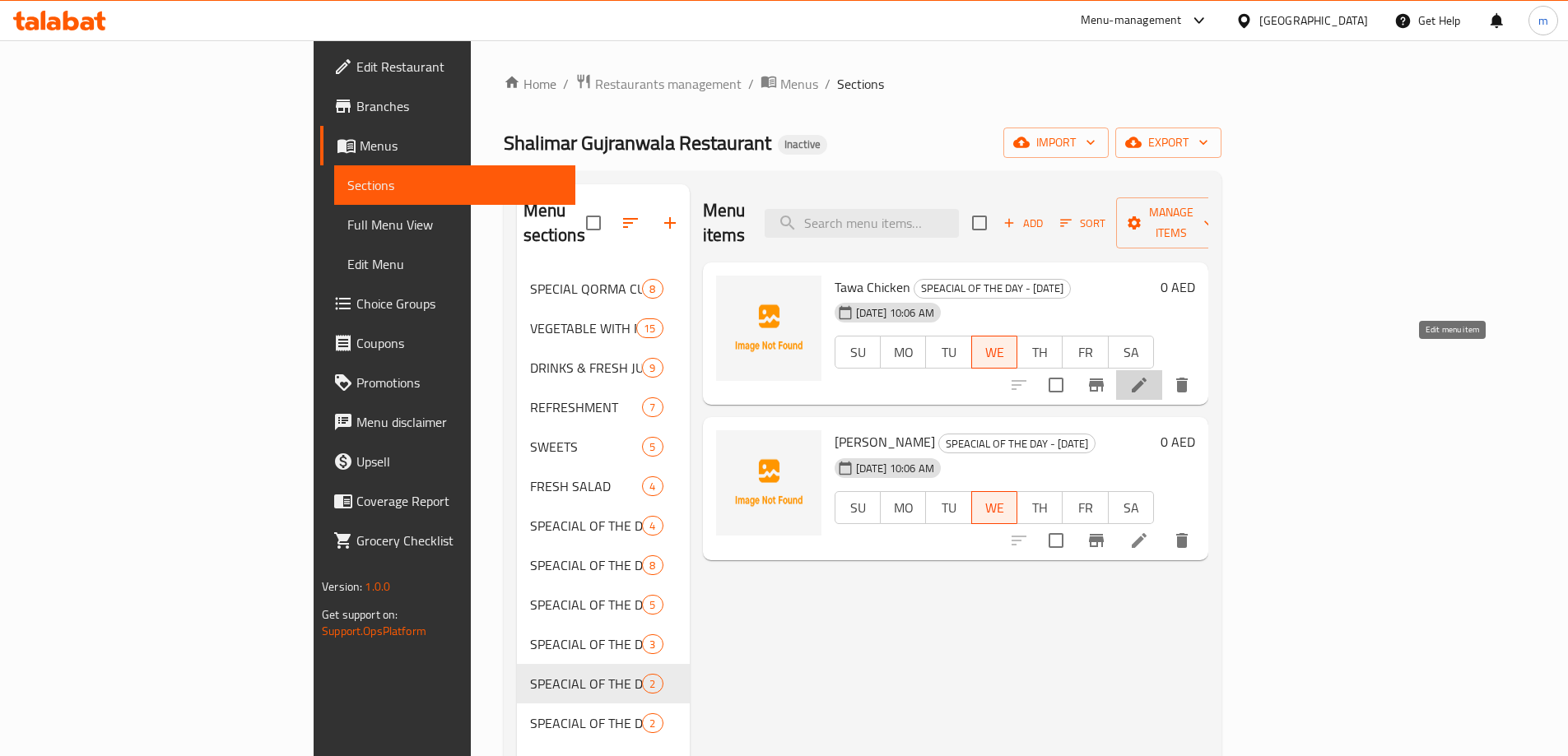
click at [1149, 375] on icon at bounding box center [1139, 384] width 19 height 19
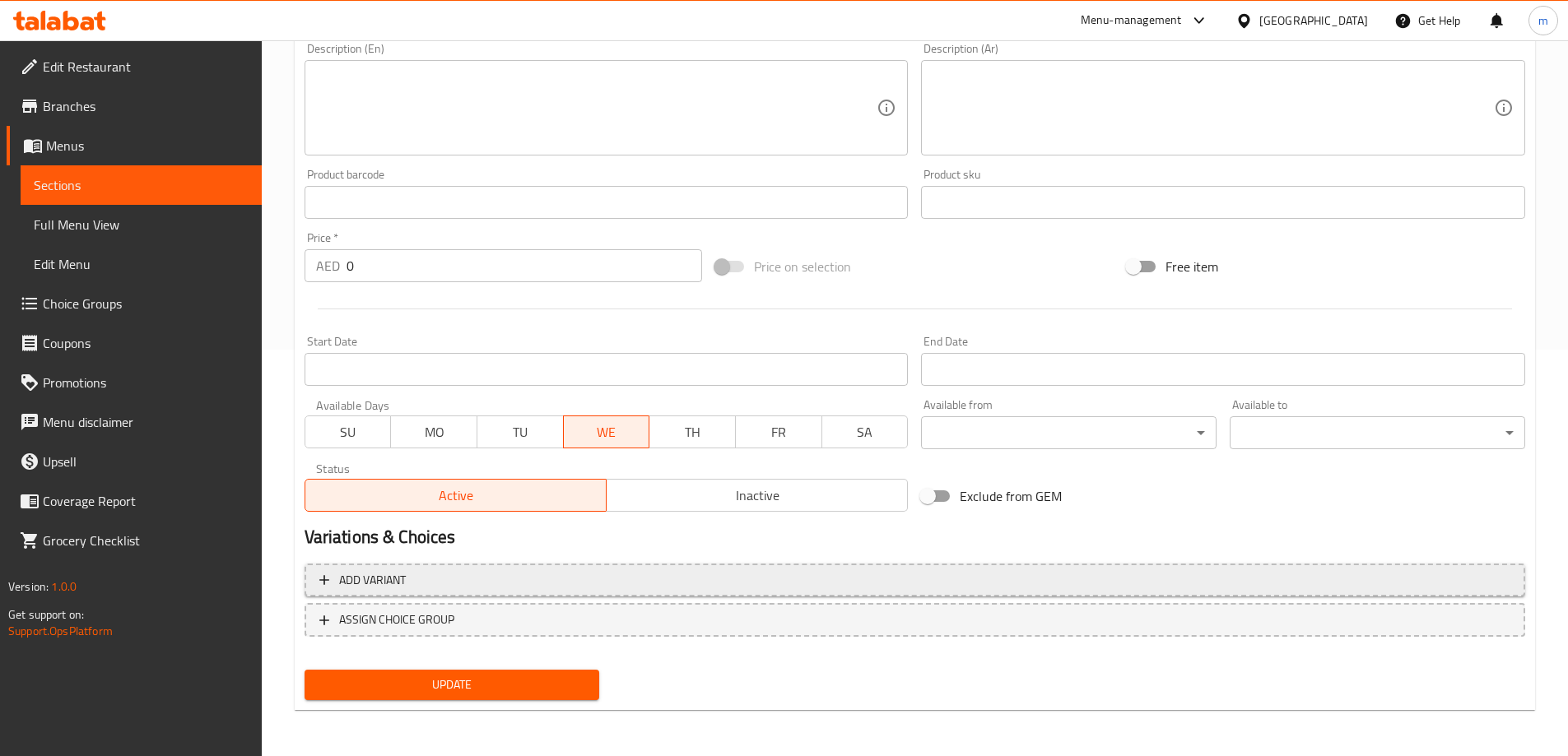
click at [1151, 584] on span "Add variant" at bounding box center [915, 580] width 1191 height 20
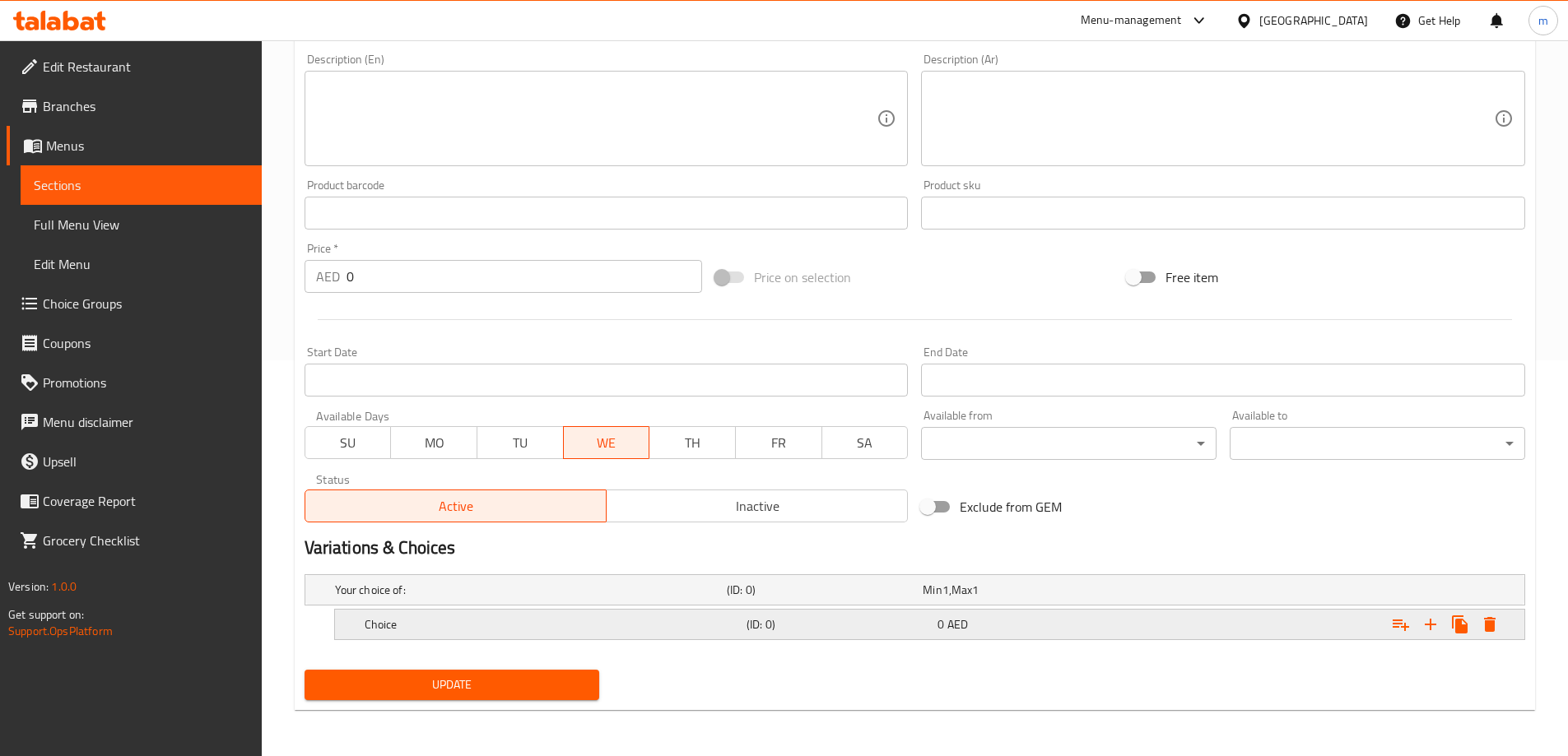
click at [1422, 636] on button "Expand" at bounding box center [1430, 624] width 30 height 30
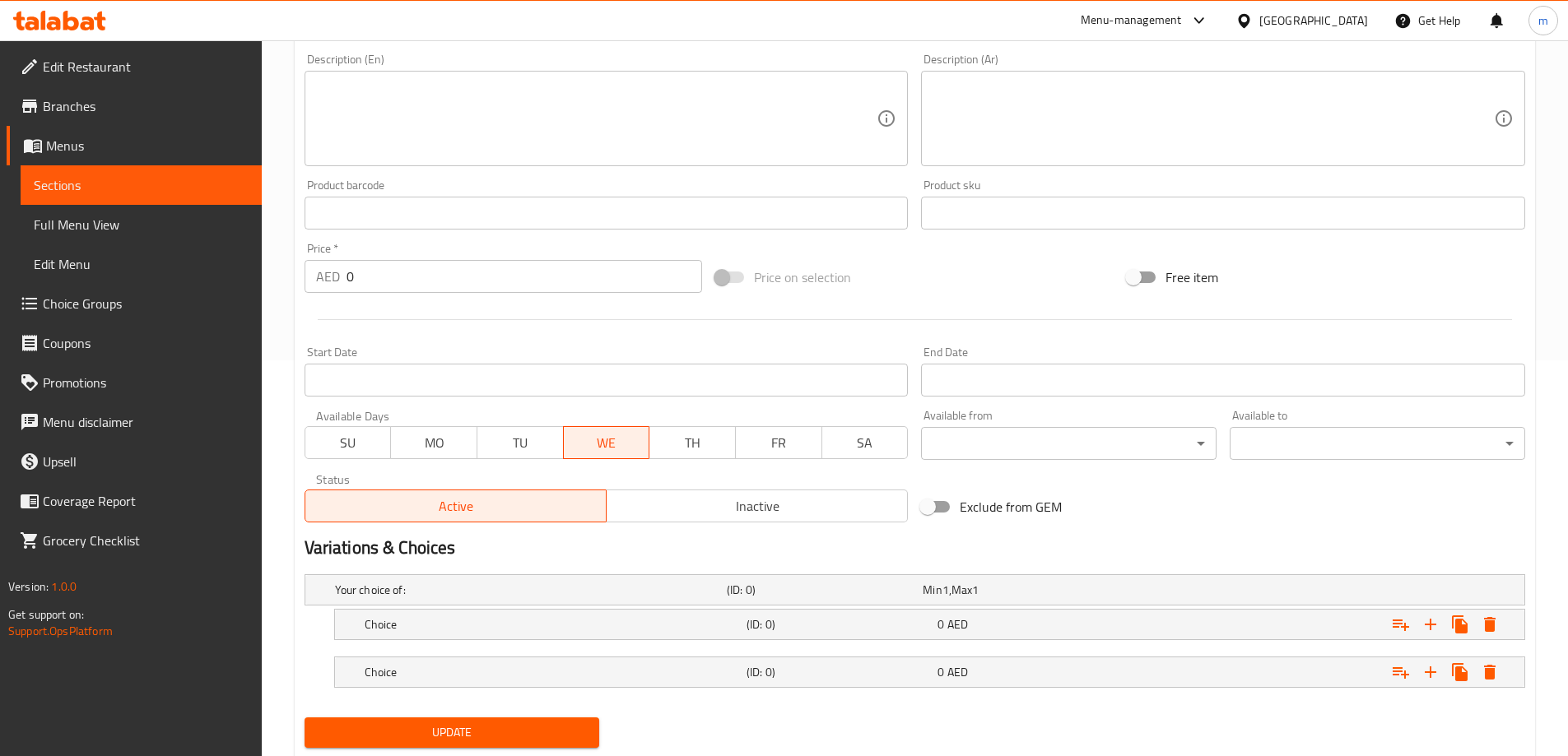
click at [1187, 692] on nav at bounding box center [914, 698] width 1220 height 14
click at [1168, 663] on div "Expand" at bounding box center [1316, 672] width 382 height 36
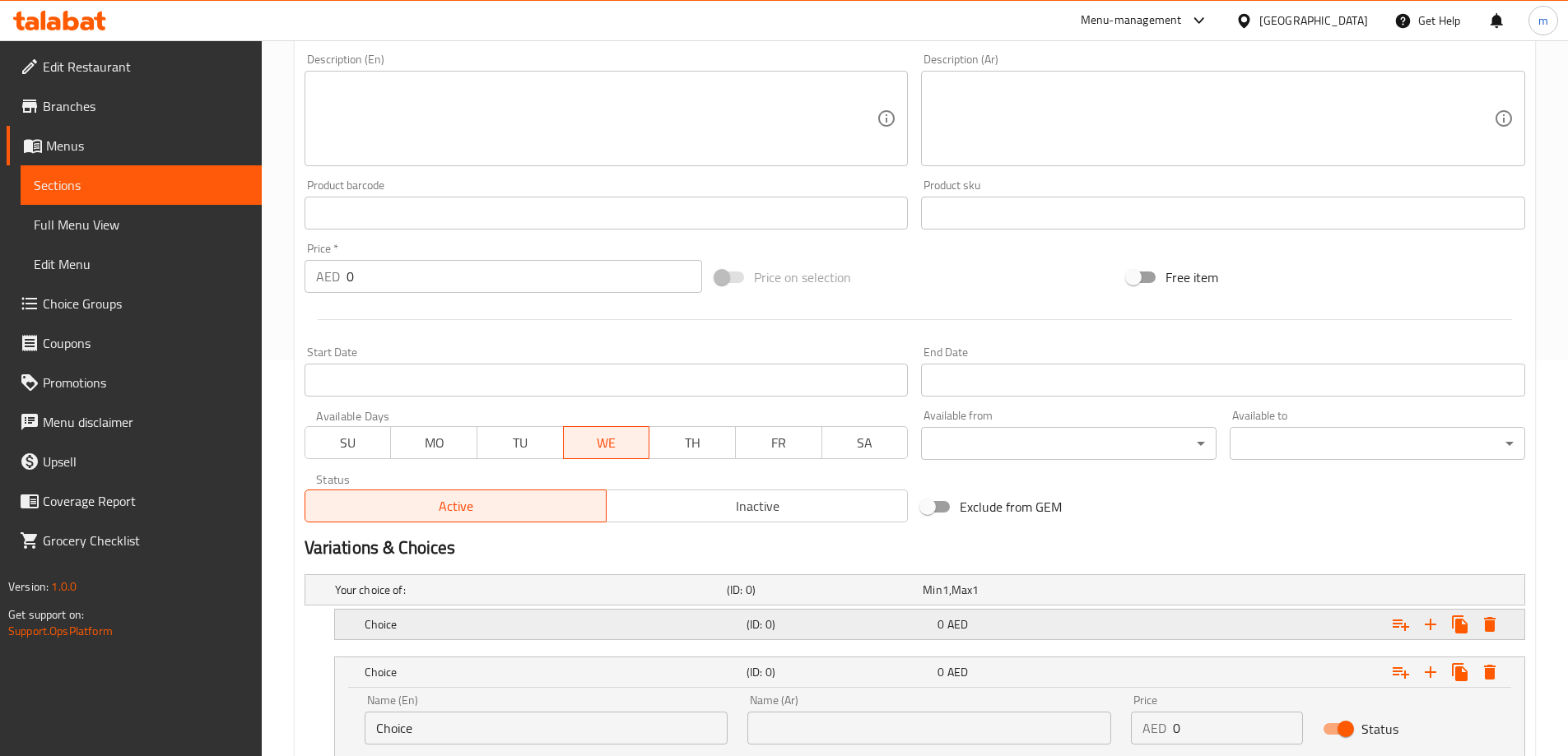
click at [1162, 629] on div "Expand" at bounding box center [1316, 623] width 382 height 36
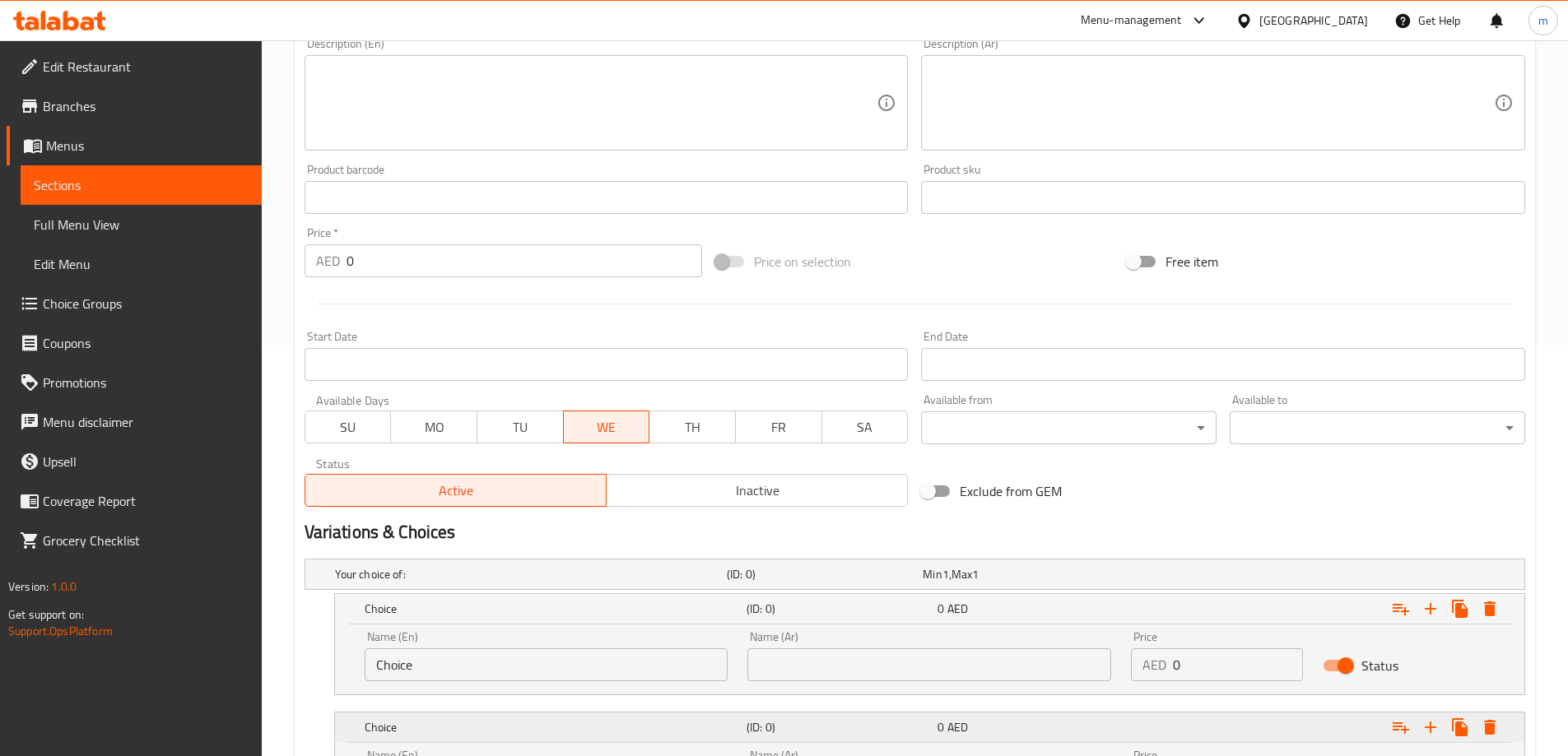
scroll to position [576, 0]
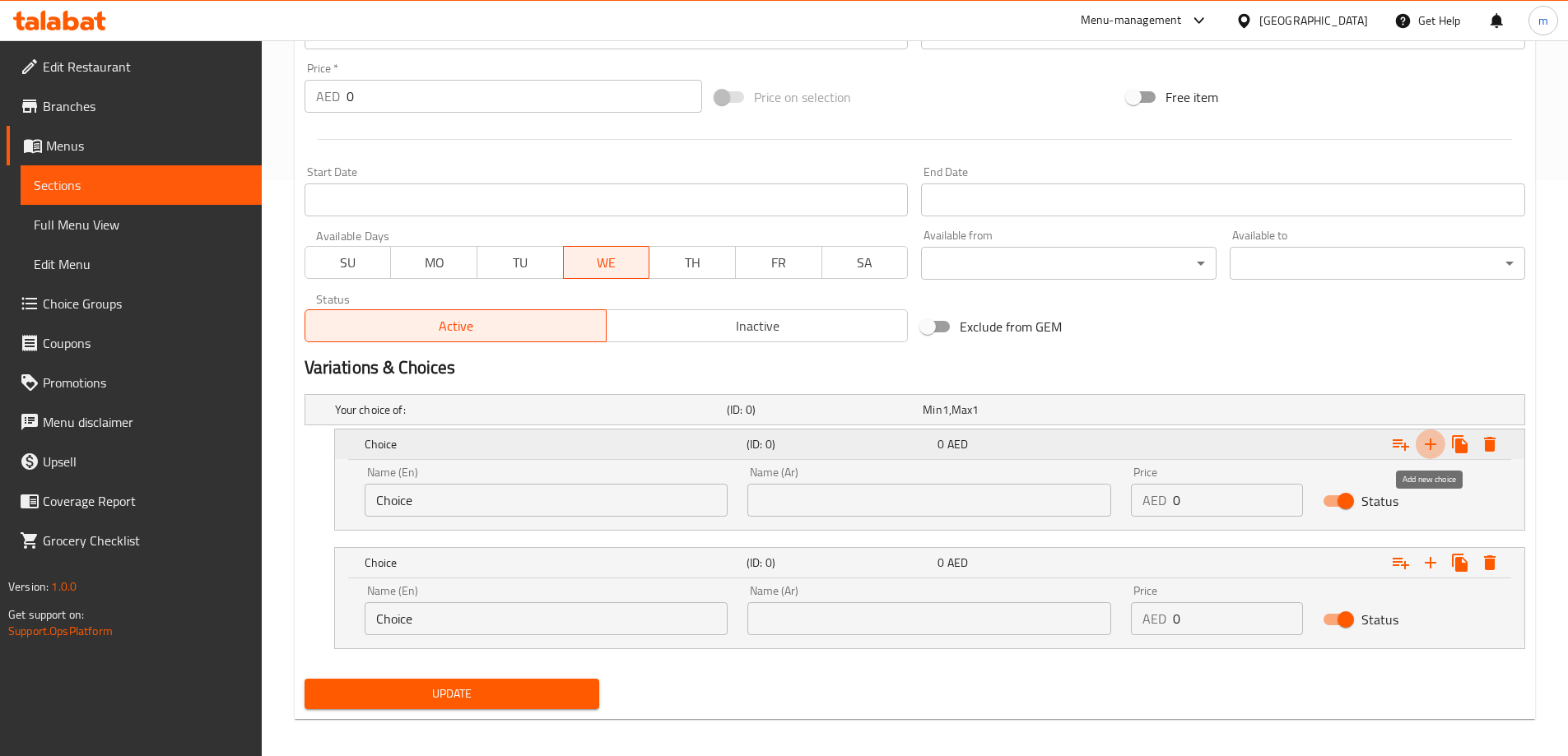
click at [1427, 438] on icon "Expand" at bounding box center [1430, 444] width 19 height 19
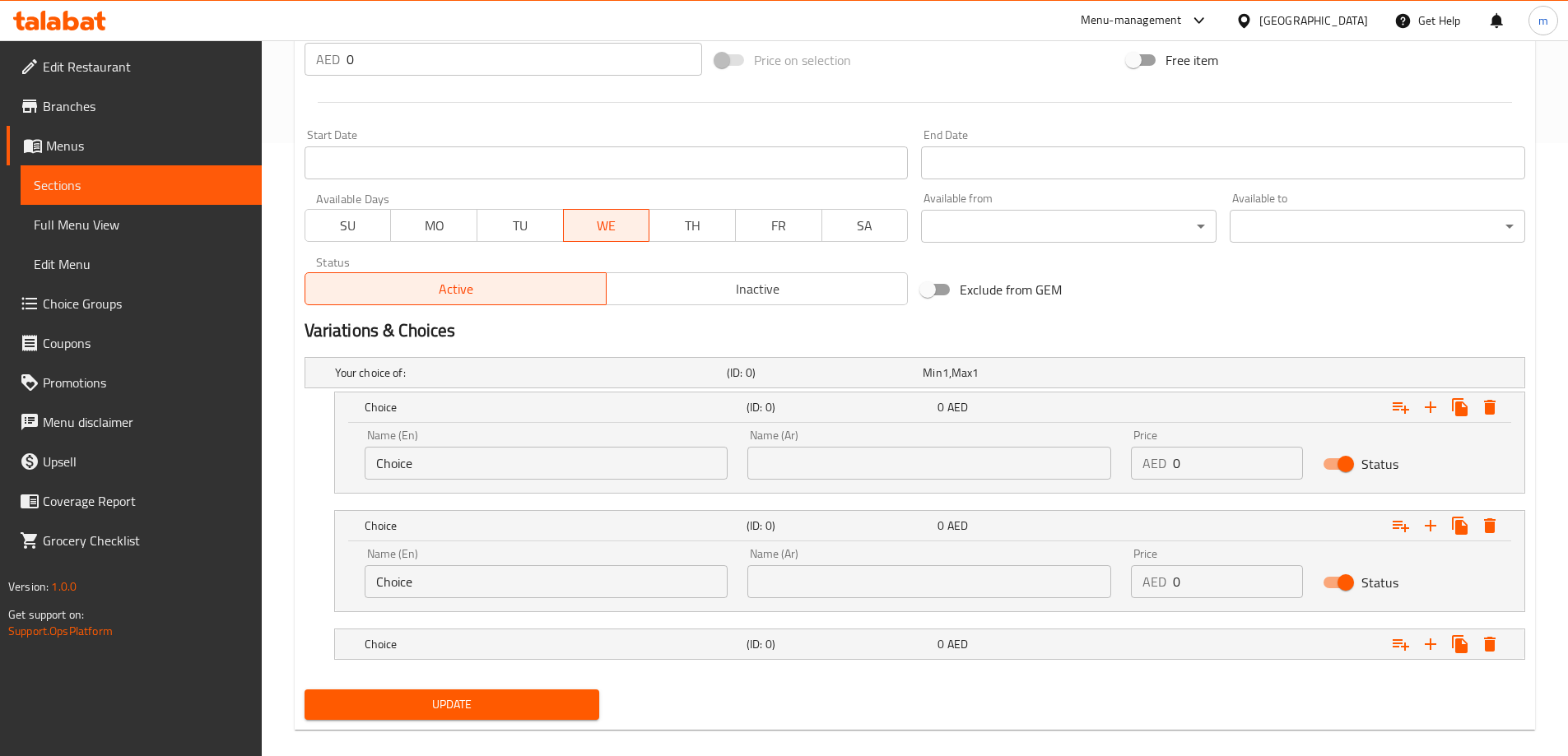
scroll to position [632, 0]
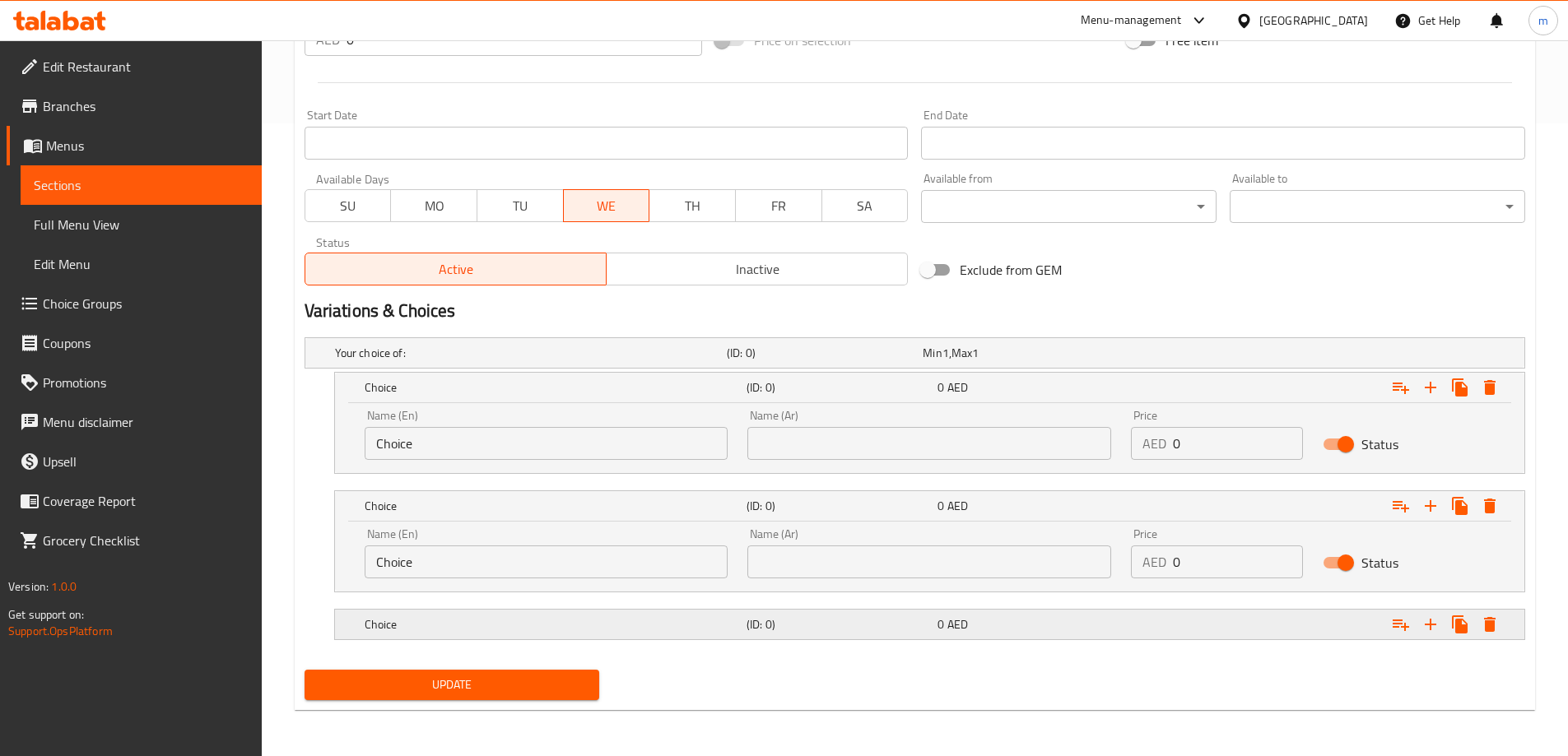
click at [934, 621] on div "(ID: 0)" at bounding box center [838, 624] width 191 height 23
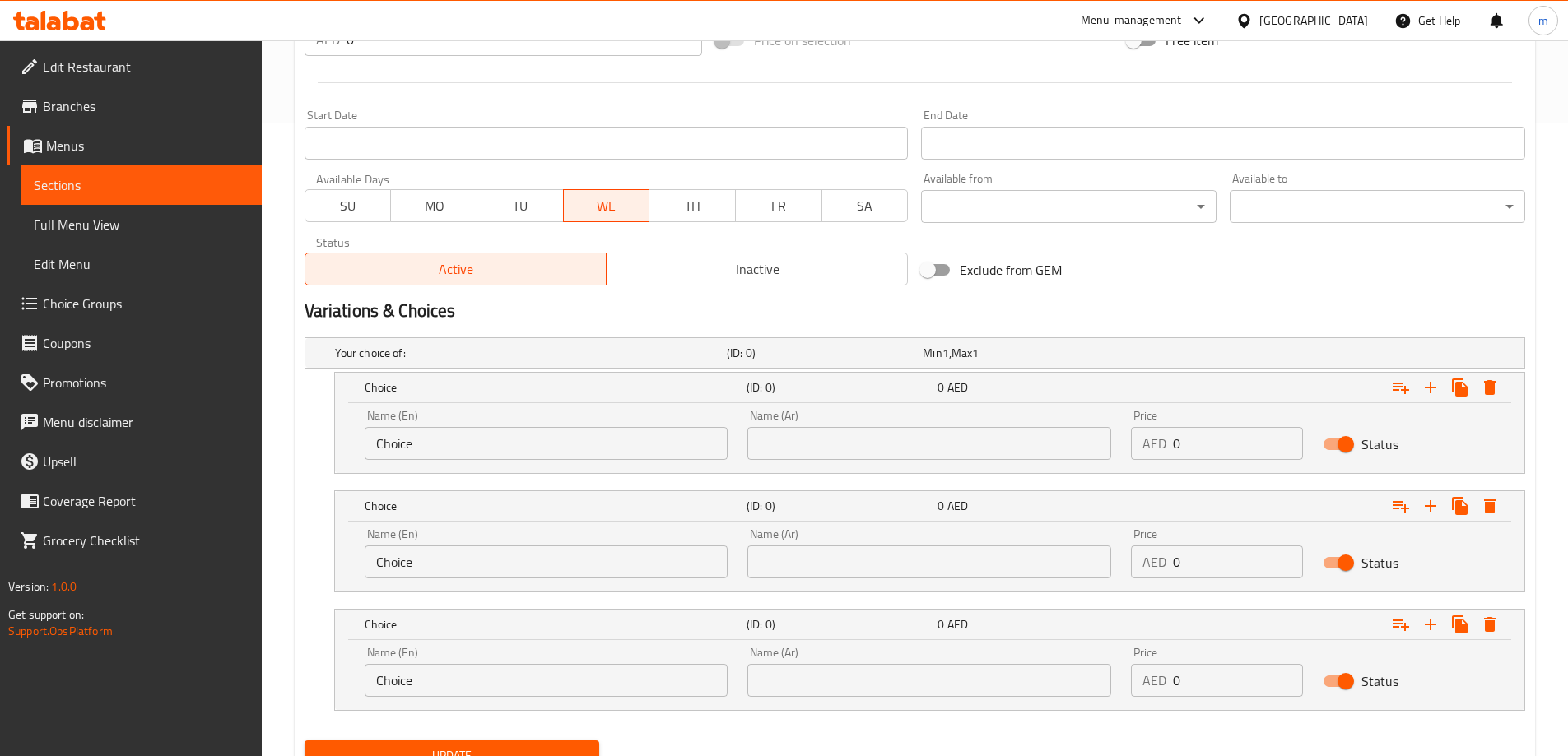
click at [581, 450] on input "Choice" at bounding box center [546, 443] width 364 height 33
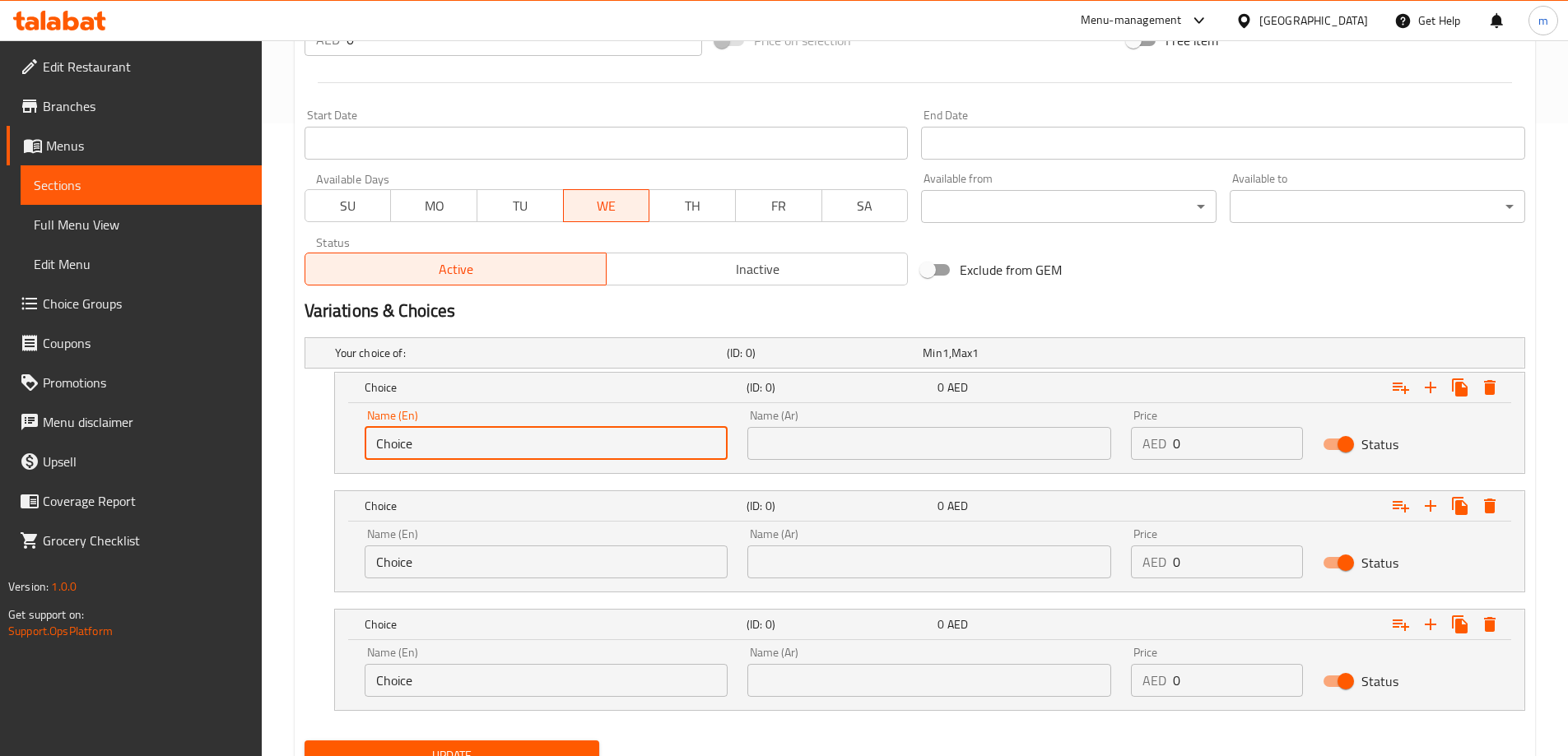
click at [581, 450] on input "Choice" at bounding box center [546, 443] width 364 height 33
type input "Quarter"
click at [453, 563] on input "Choice" at bounding box center [546, 561] width 364 height 33
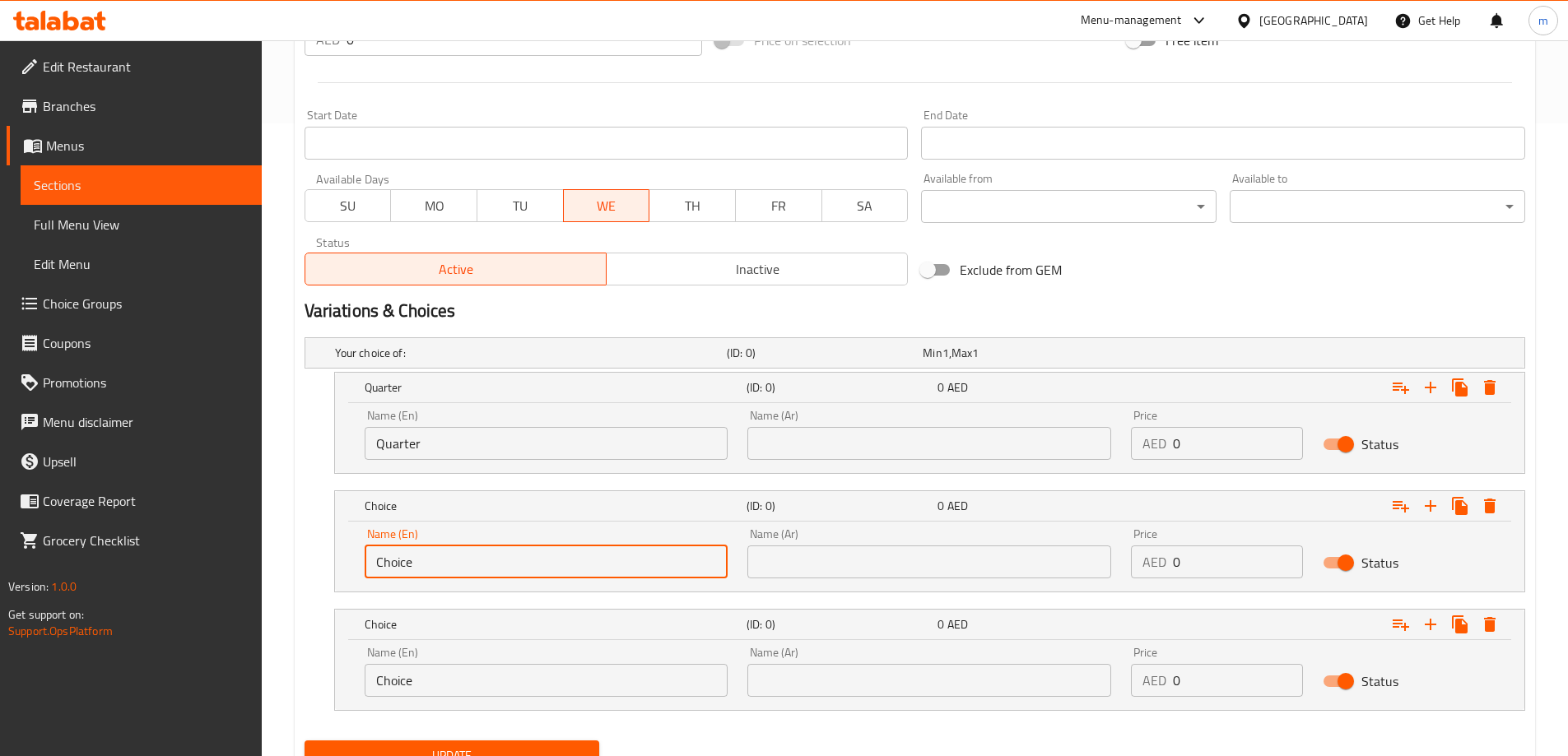
click at [453, 563] on input "Choice" at bounding box center [546, 561] width 364 height 33
type input "f"
type input "Half"
click at [468, 653] on div "Name (En) Choice Name (En)" at bounding box center [546, 672] width 364 height 50
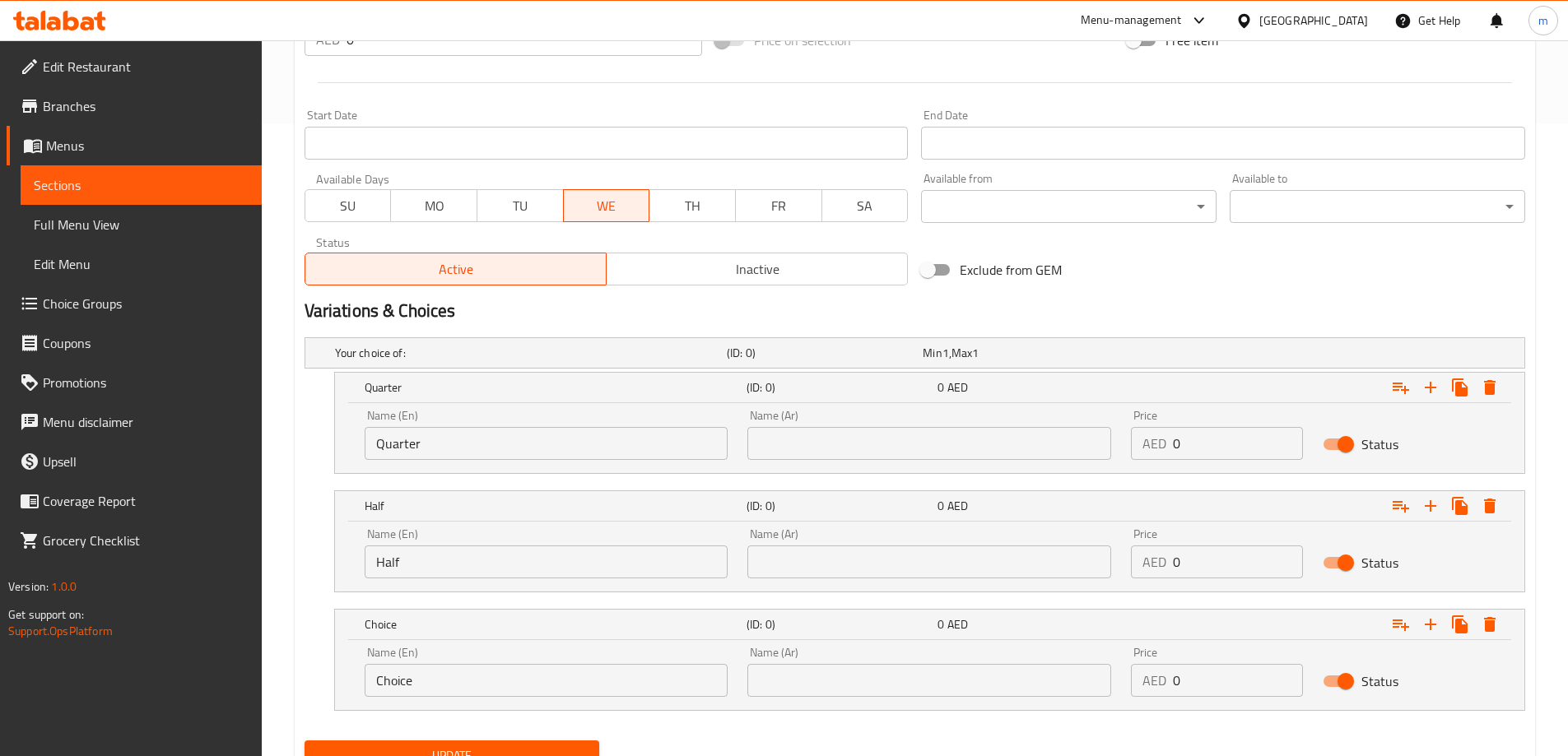
click at [463, 665] on input "Choice" at bounding box center [546, 680] width 364 height 33
type input "Full"
click at [915, 444] on input "text" at bounding box center [930, 443] width 364 height 33
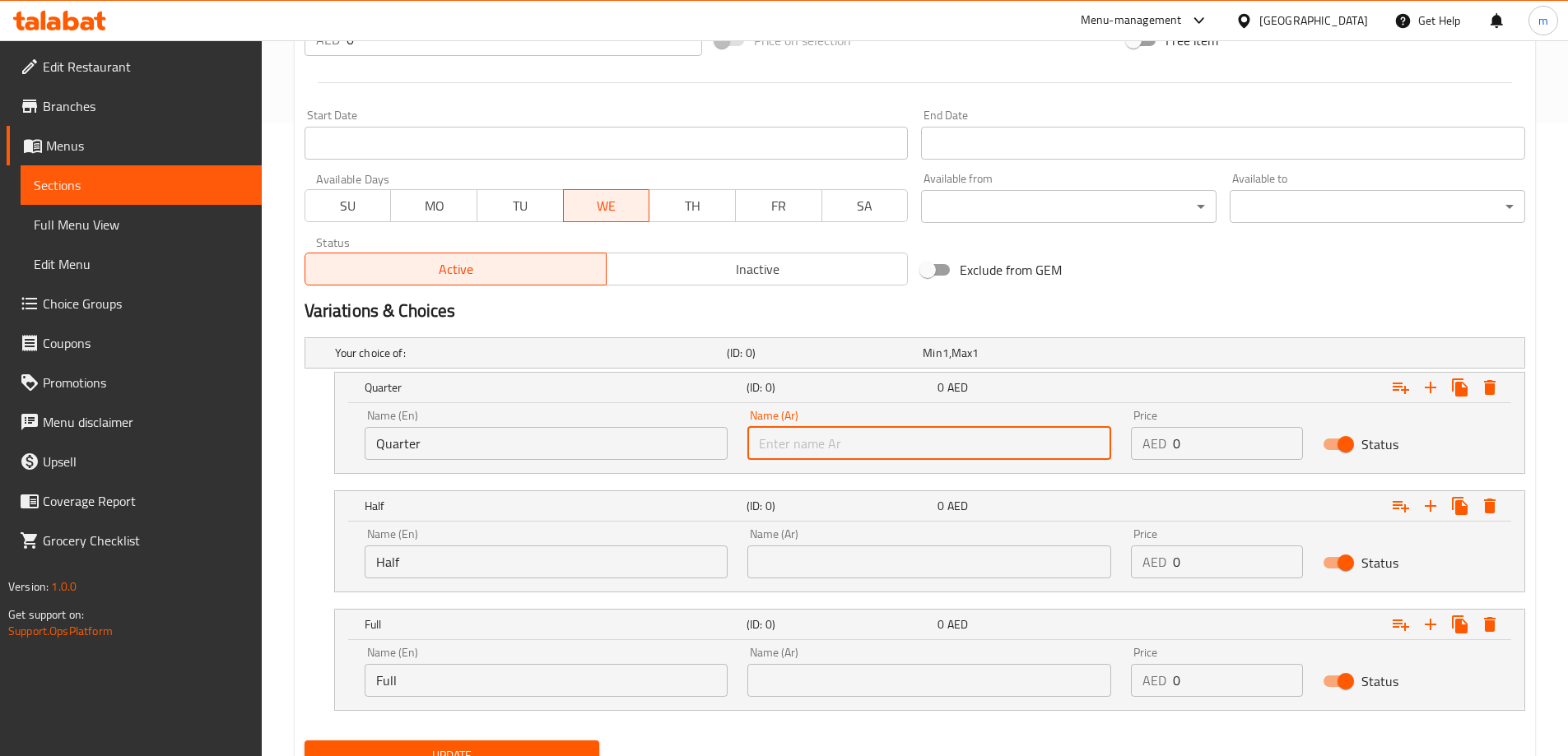
type input "ربع"
drag, startPoint x: 881, startPoint y: 568, endPoint x: 874, endPoint y: 572, distance: 8.1
click at [881, 568] on input "text" at bounding box center [930, 561] width 364 height 33
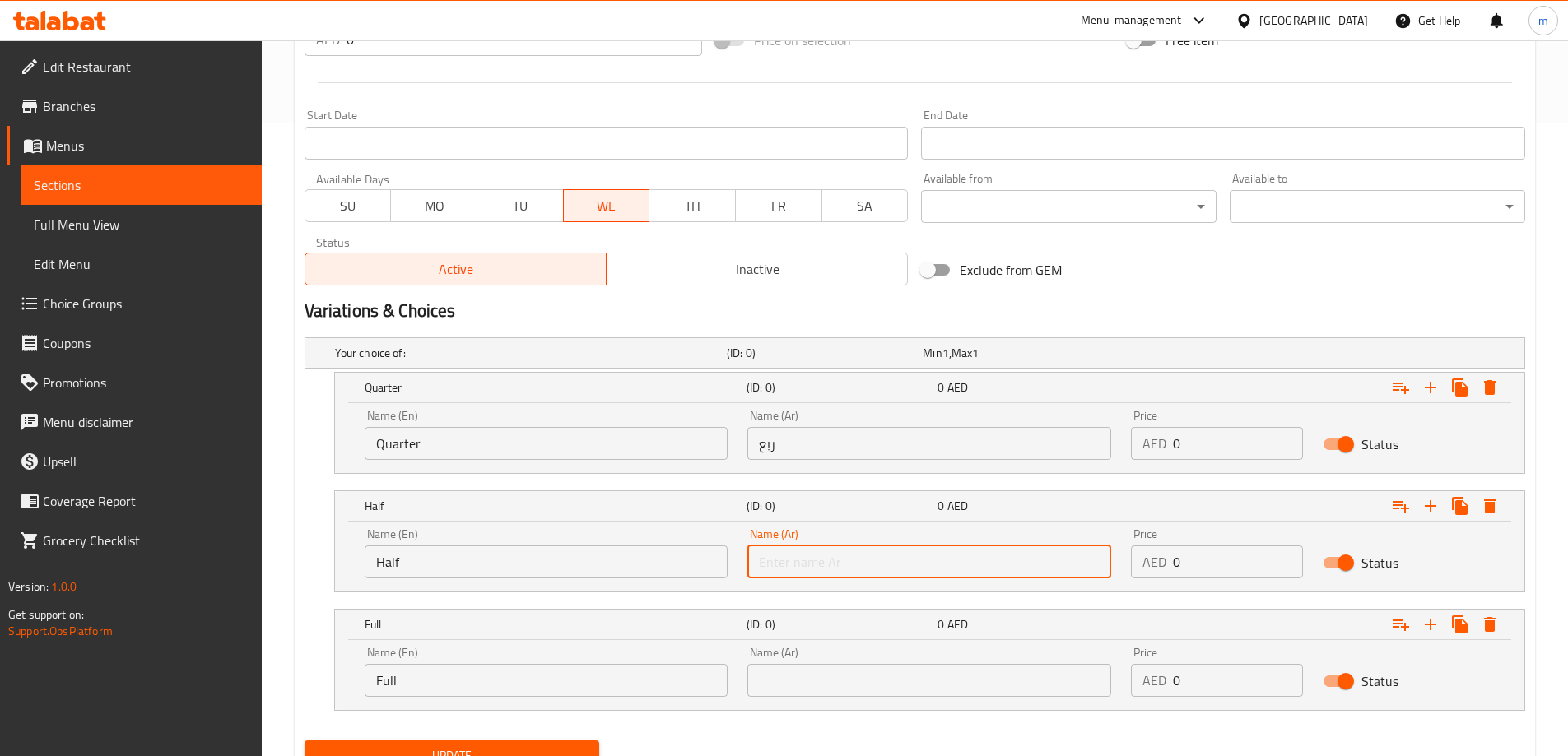
type input "نصف"
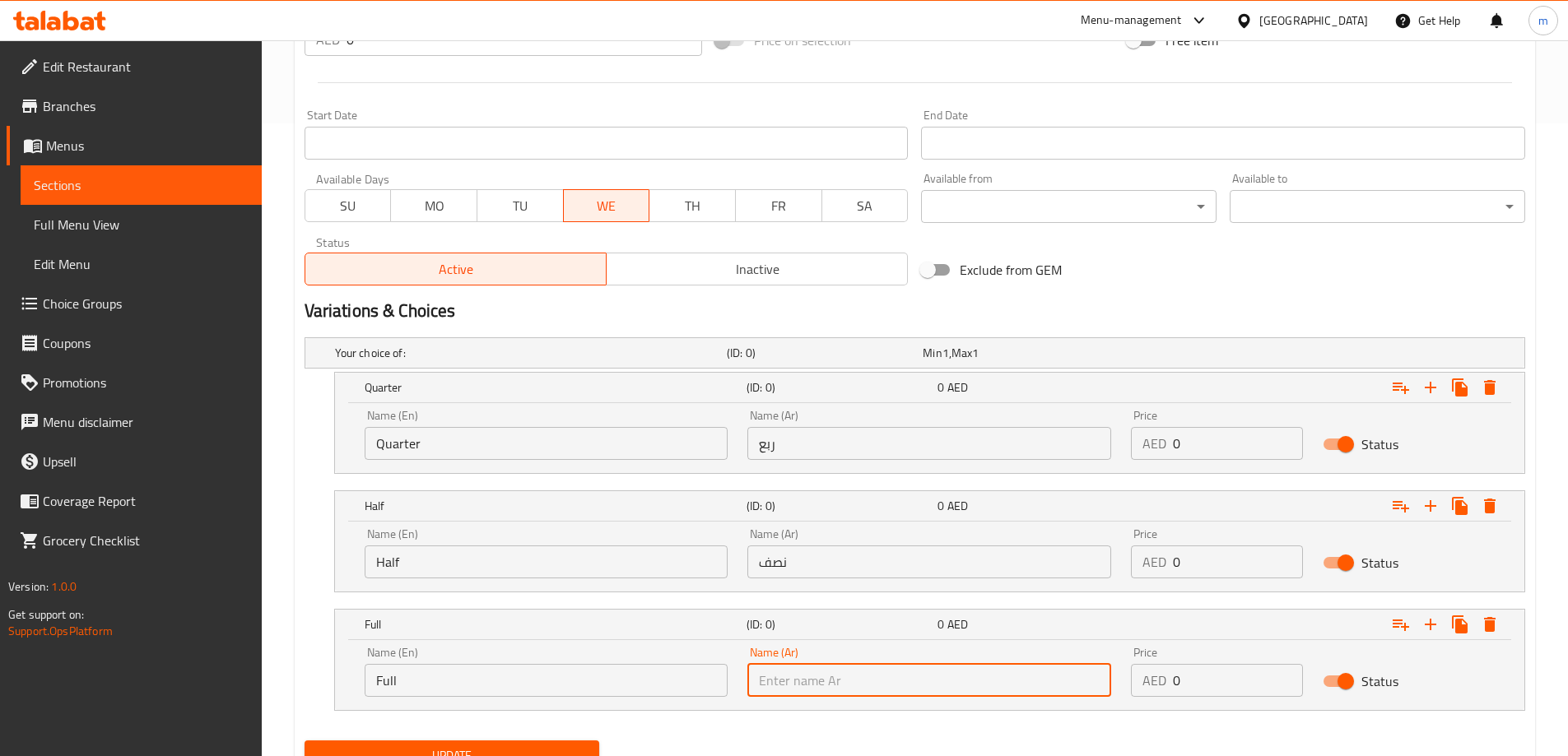
click at [847, 679] on input "text" at bounding box center [930, 680] width 364 height 33
type input "كامل"
click at [1218, 452] on input "0" at bounding box center [1238, 443] width 130 height 33
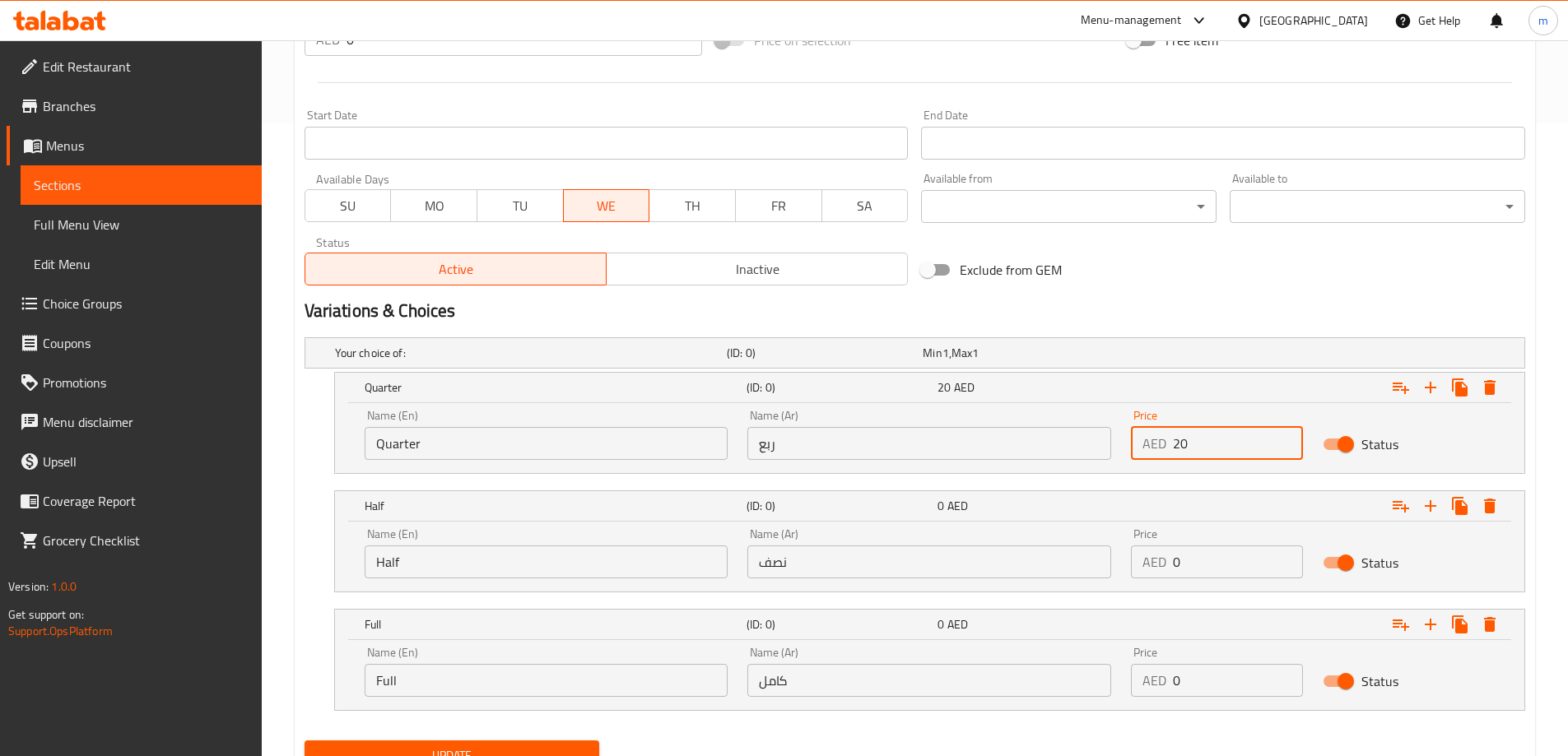
type input "20"
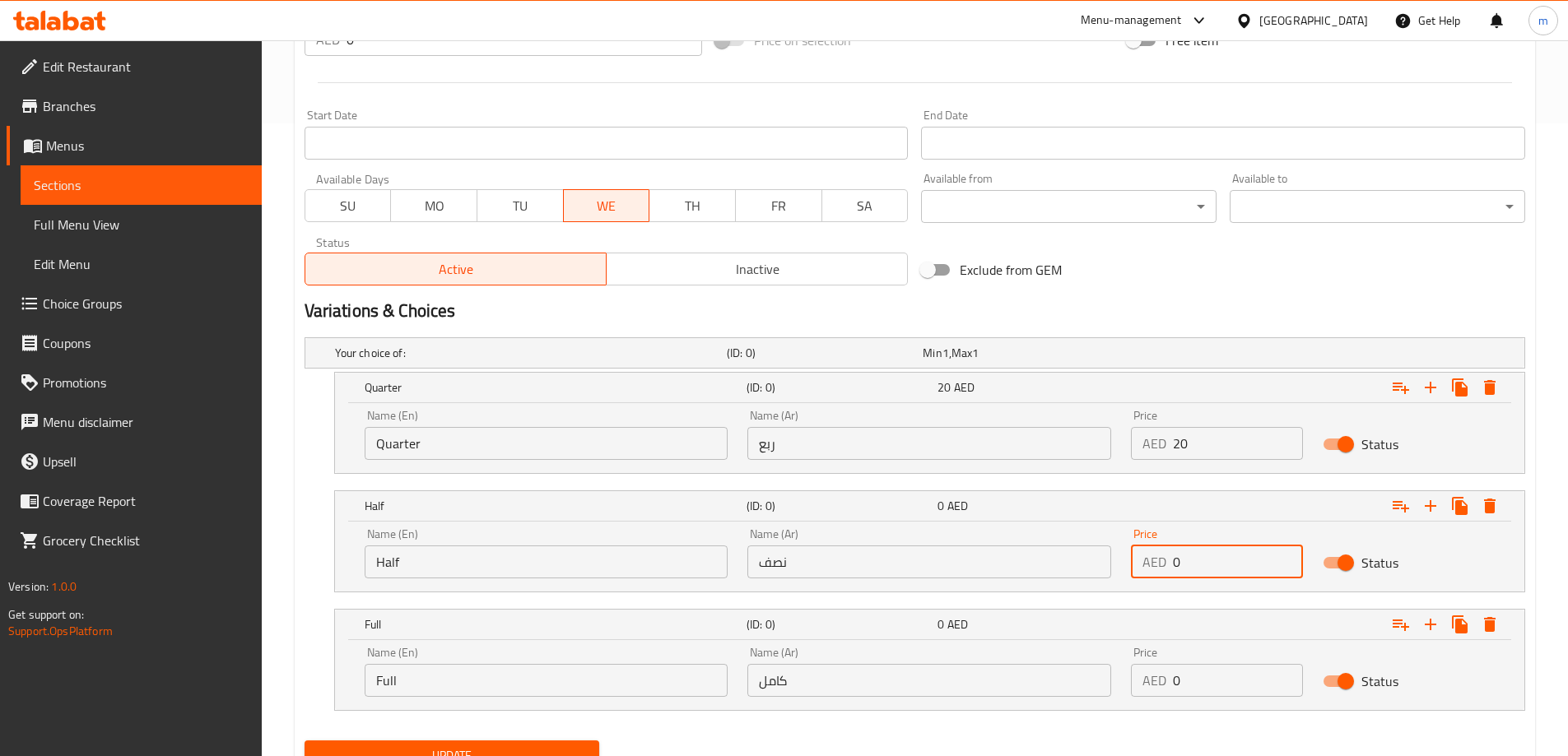
click at [1207, 562] on input "0" at bounding box center [1238, 561] width 130 height 33
type input "35"
click at [1203, 687] on input "0" at bounding box center [1238, 680] width 130 height 33
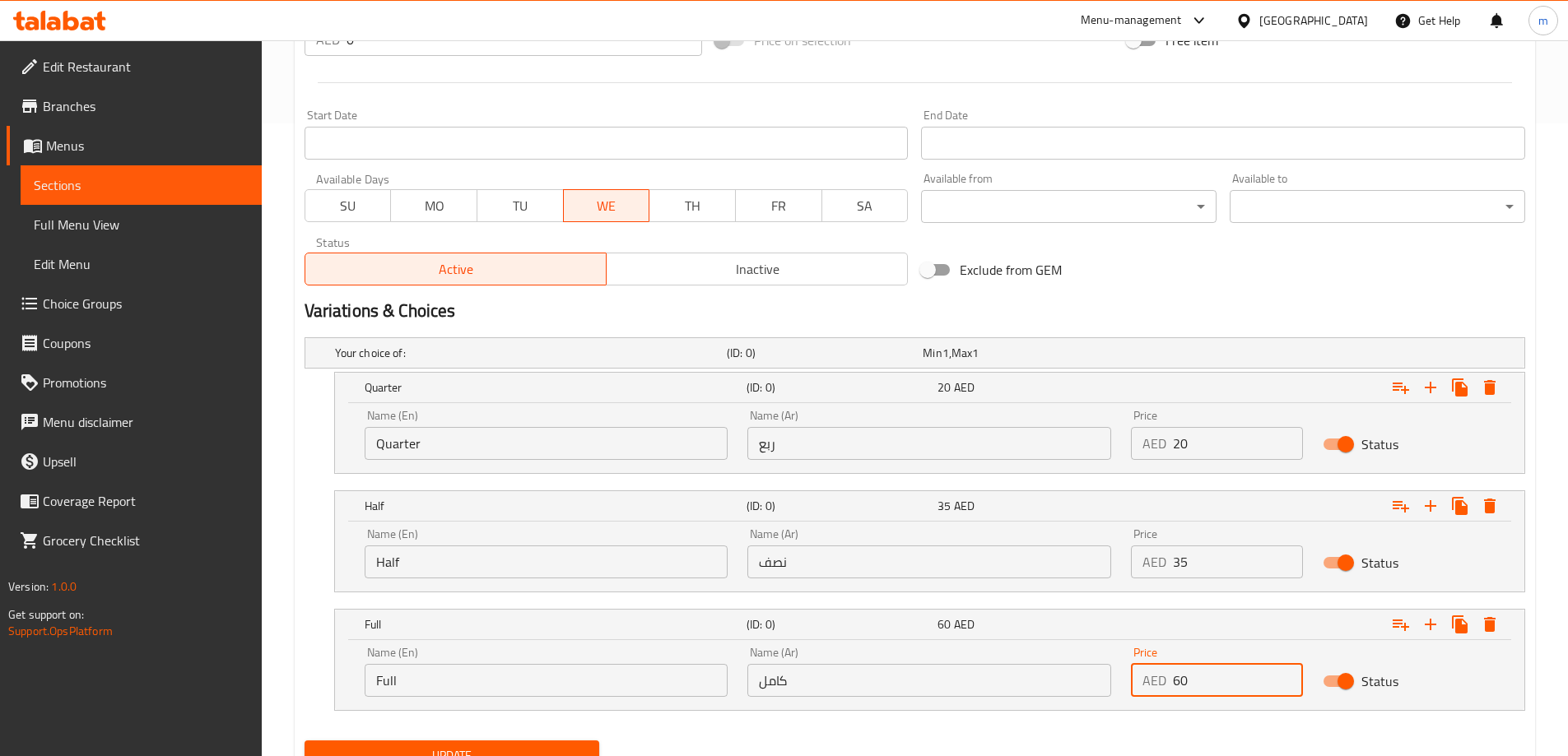
type input "60"
click at [1165, 734] on div "Update" at bounding box center [915, 755] width 1234 height 44
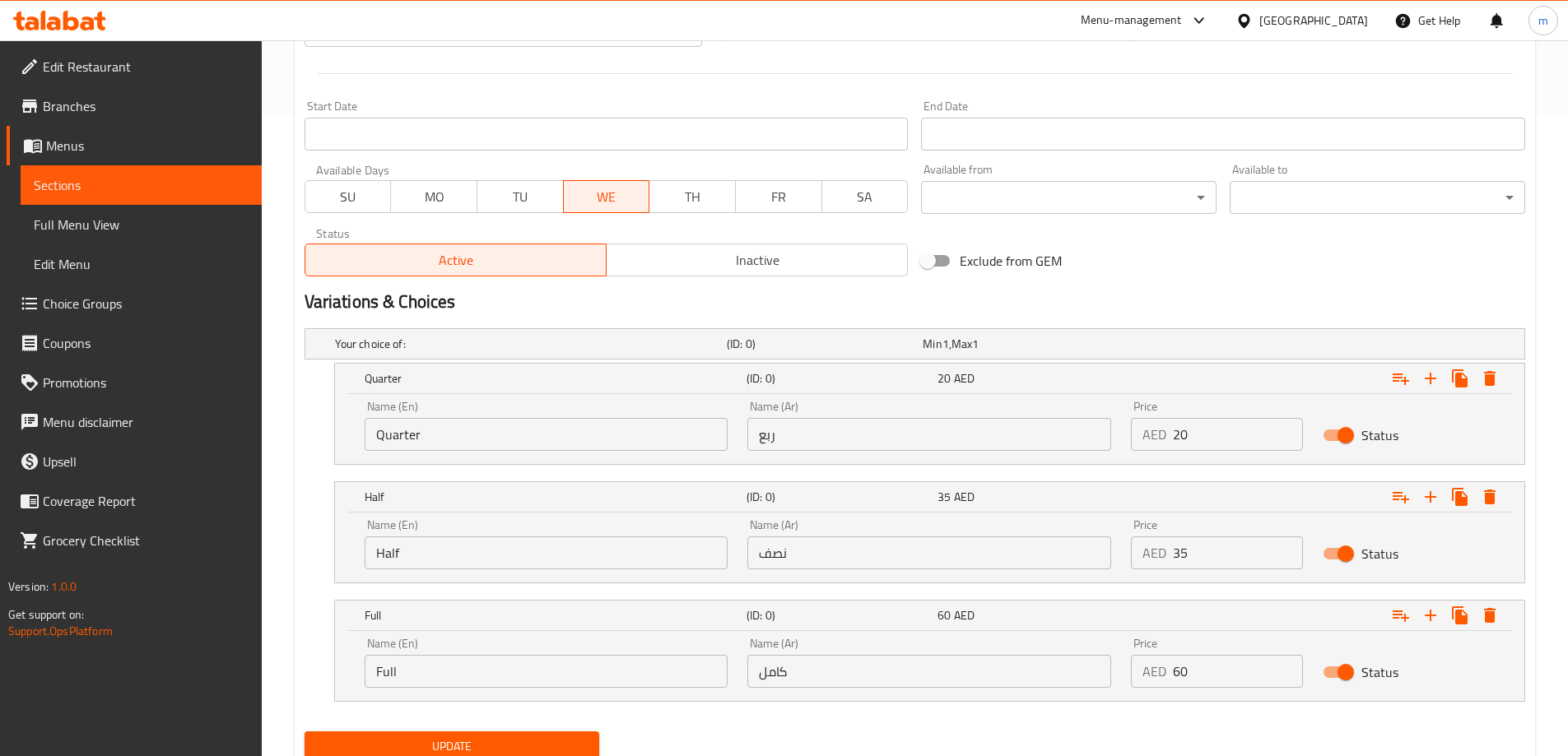
scroll to position [704, 0]
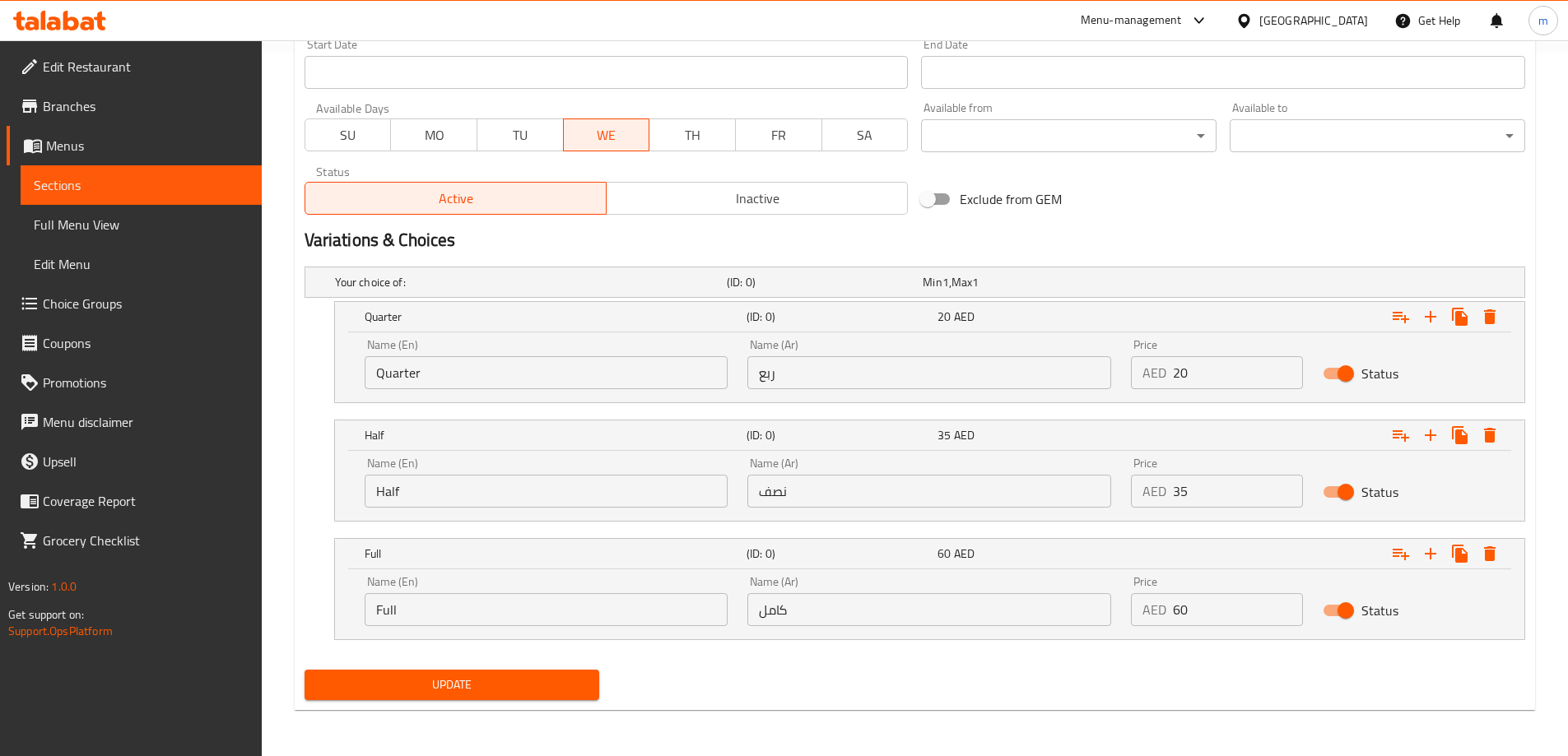
click at [562, 692] on span "Update" at bounding box center [452, 684] width 269 height 20
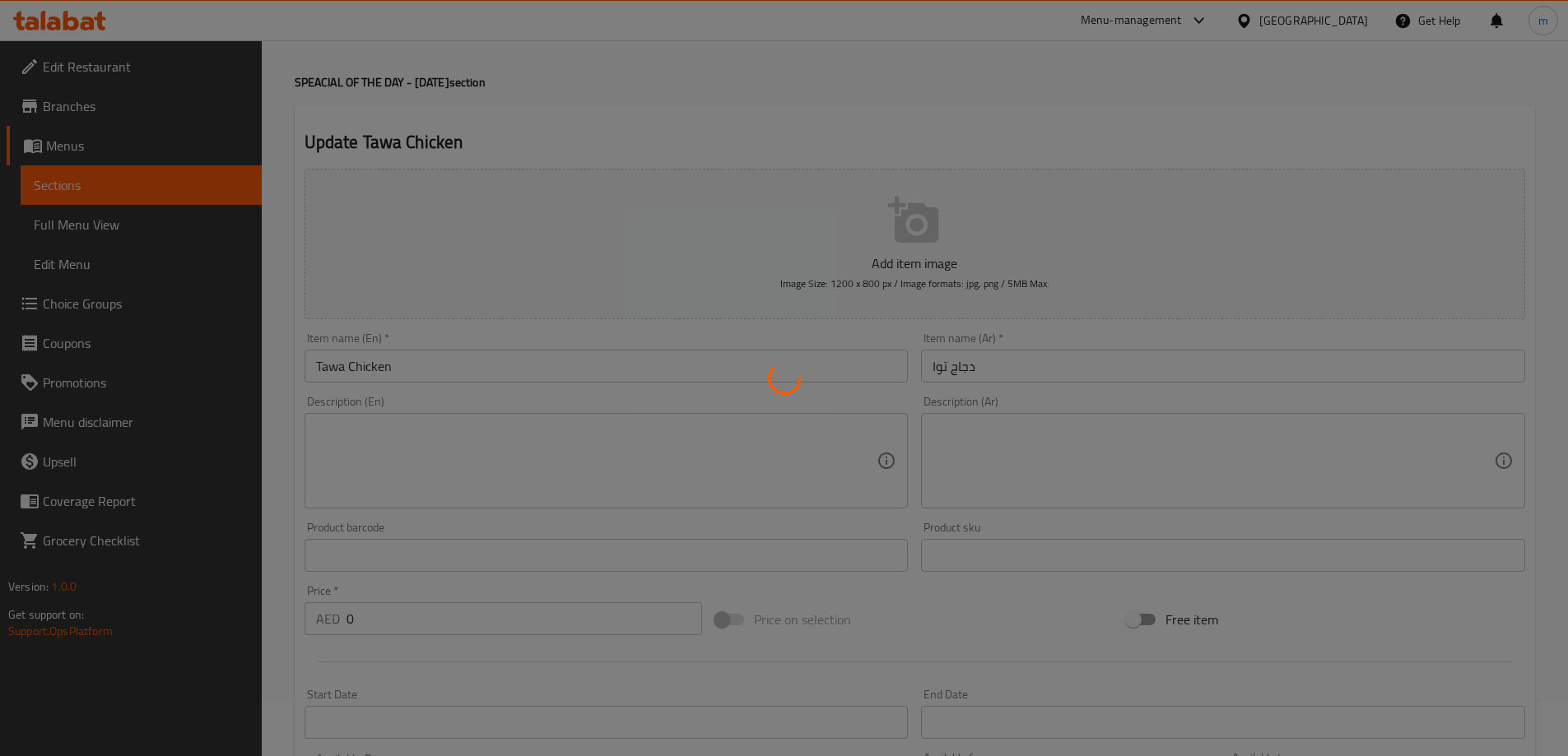
scroll to position [0, 0]
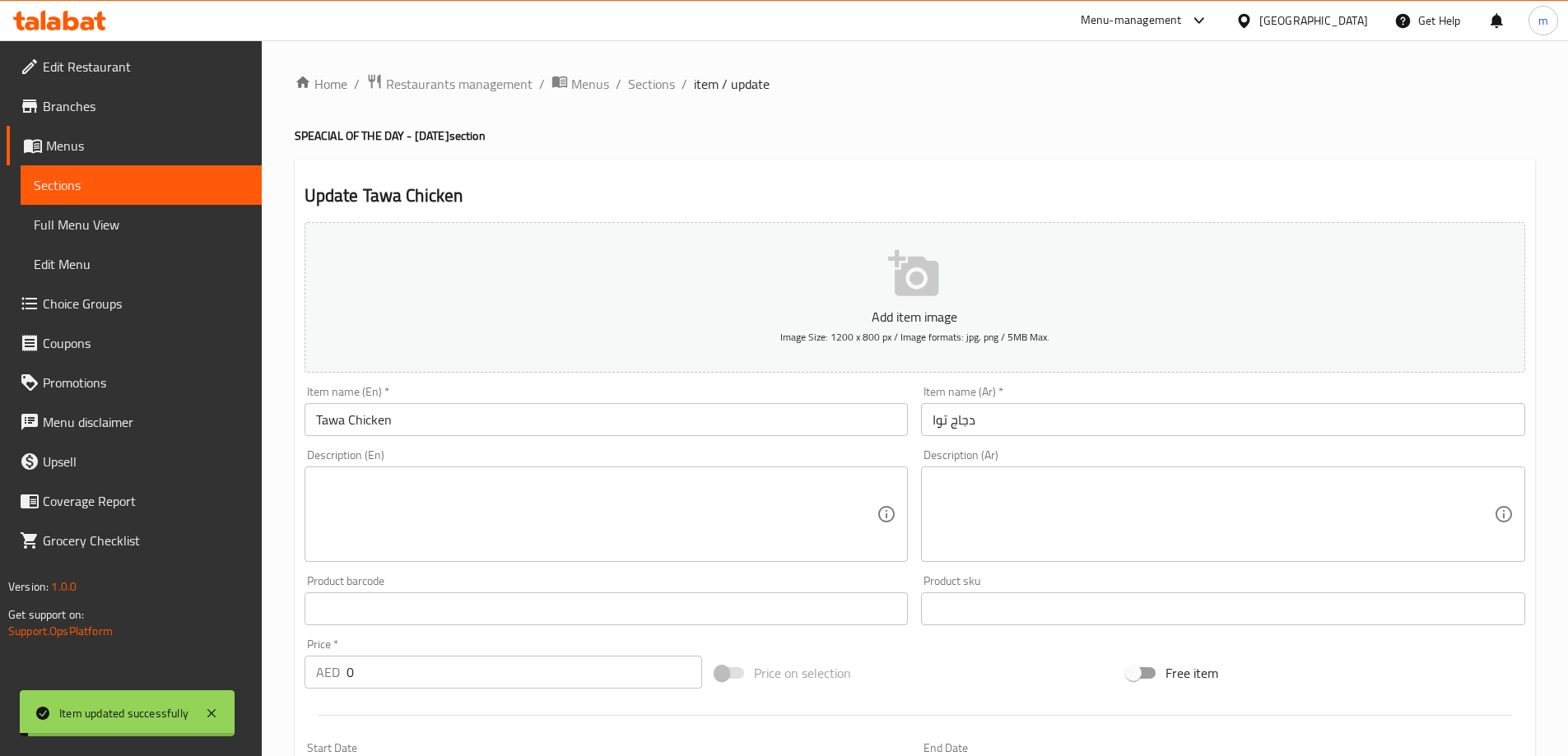
click at [648, 85] on span "Sections" at bounding box center [651, 83] width 46 height 19
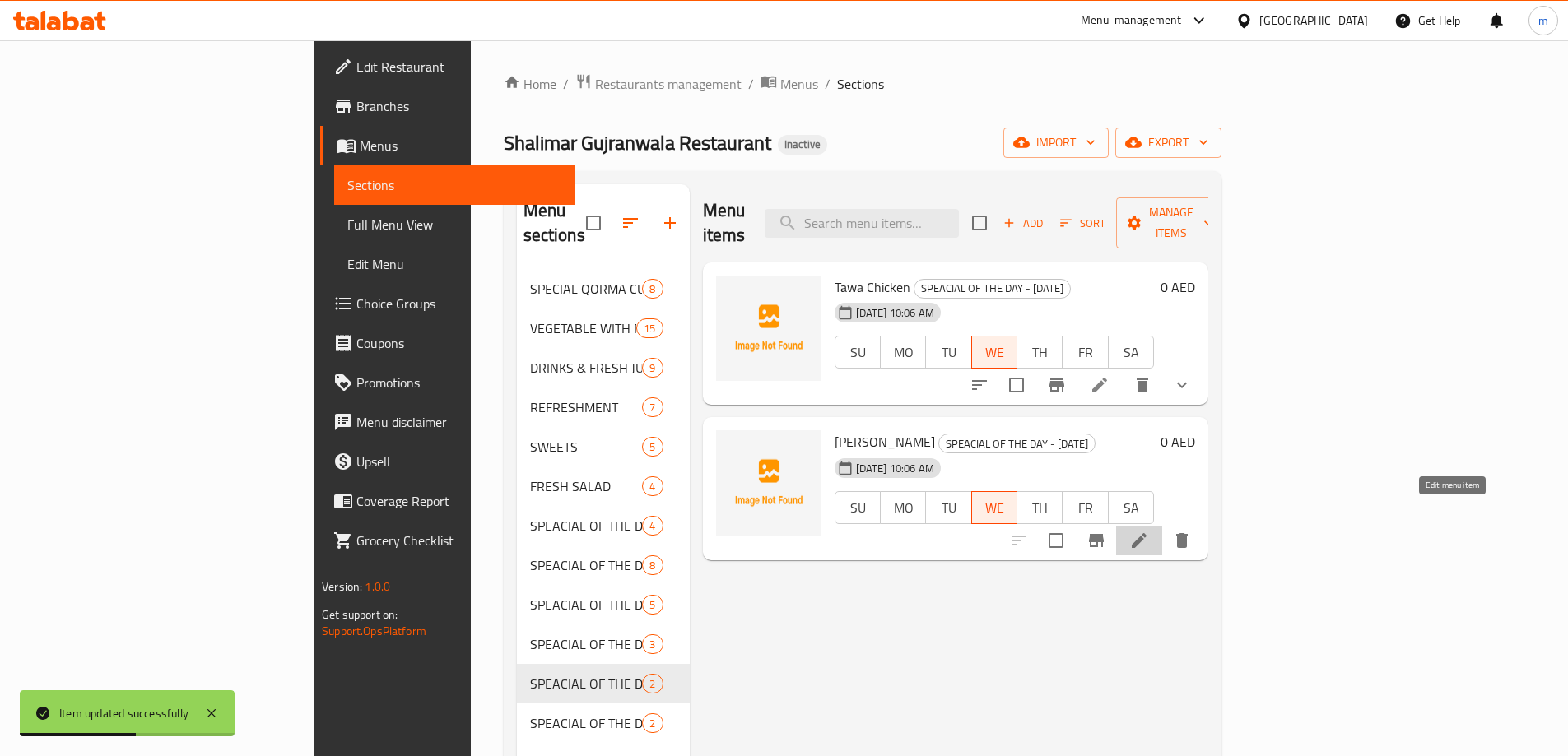
click at [1149, 530] on icon at bounding box center [1139, 540] width 19 height 19
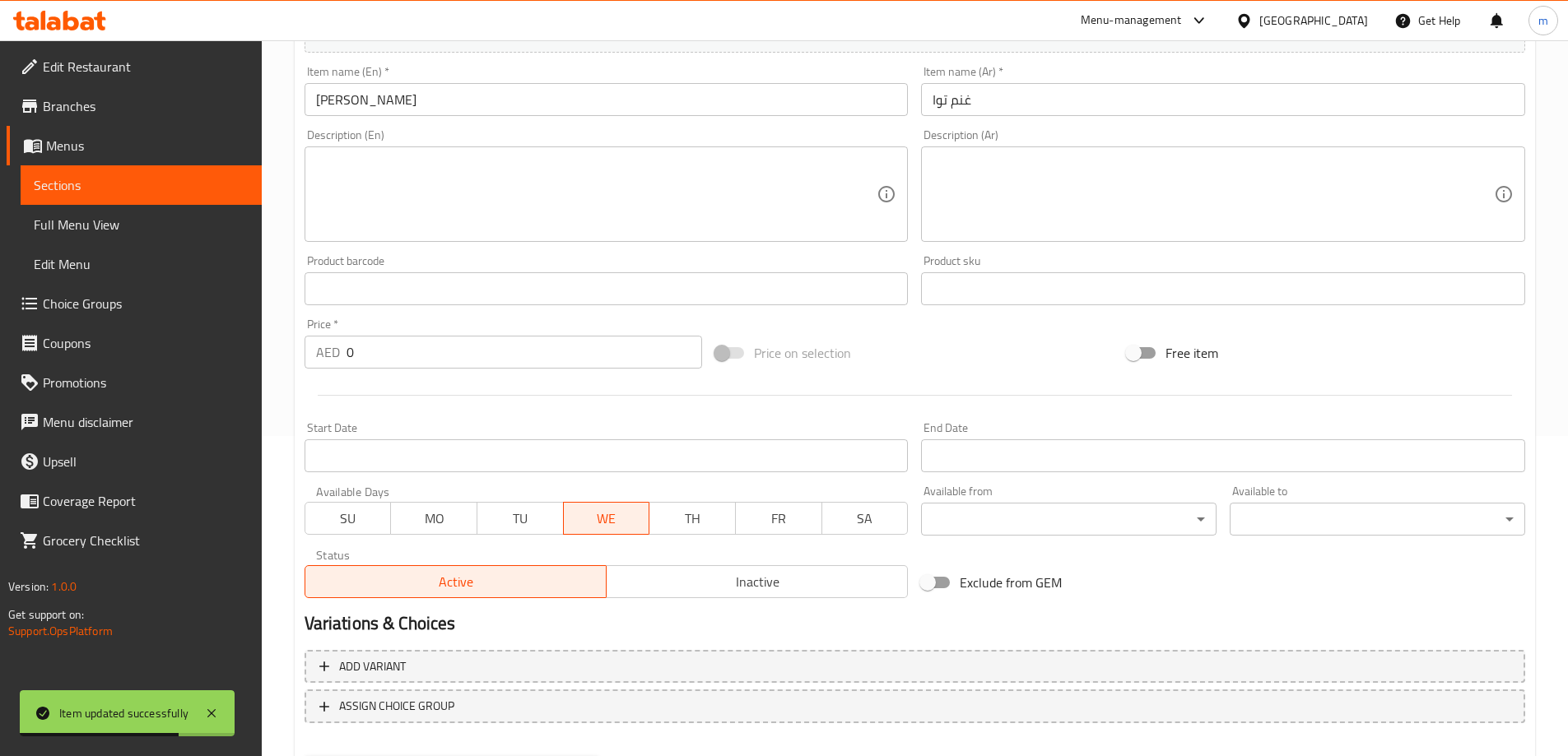
scroll to position [329, 0]
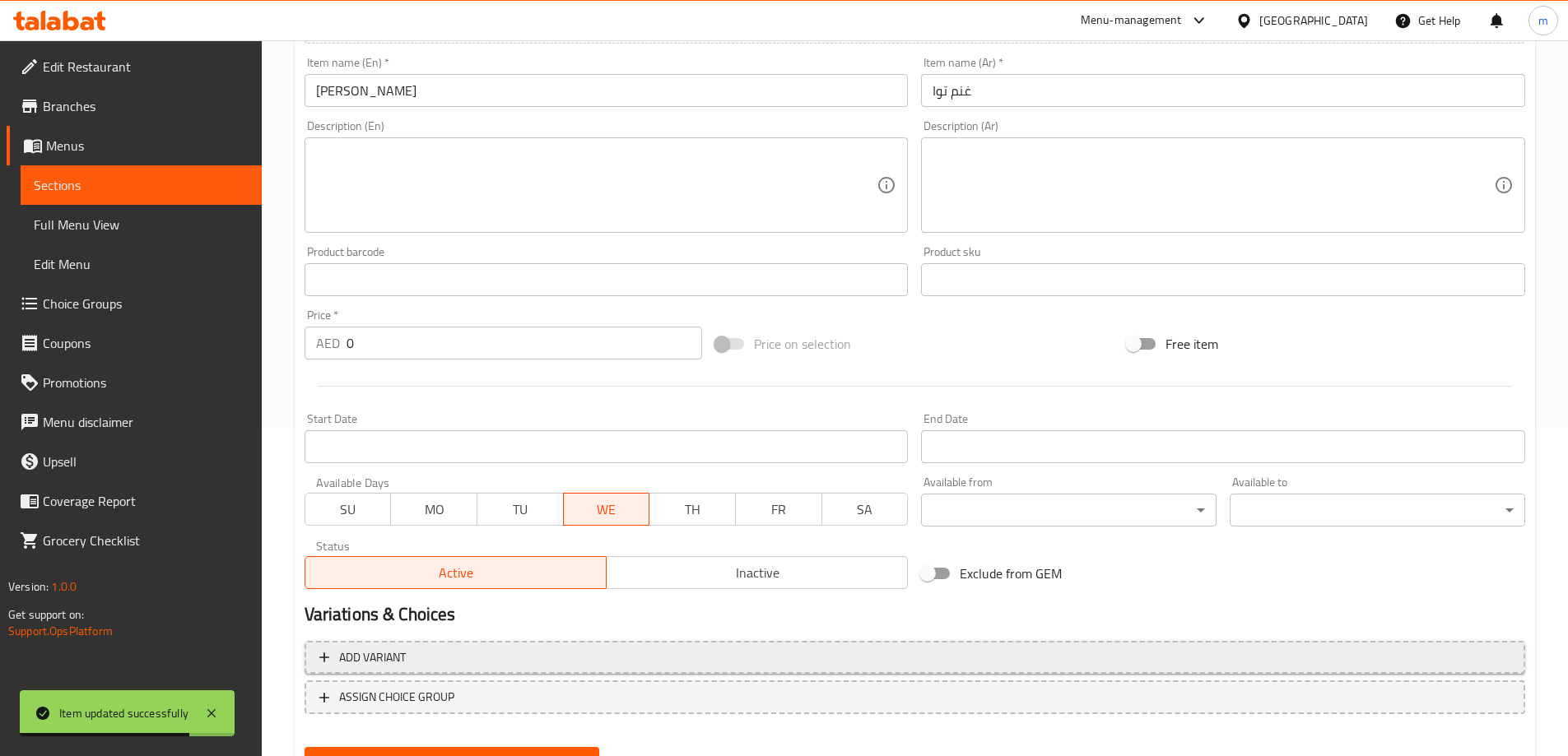
click at [1148, 642] on button "Add variant" at bounding box center [914, 657] width 1220 height 34
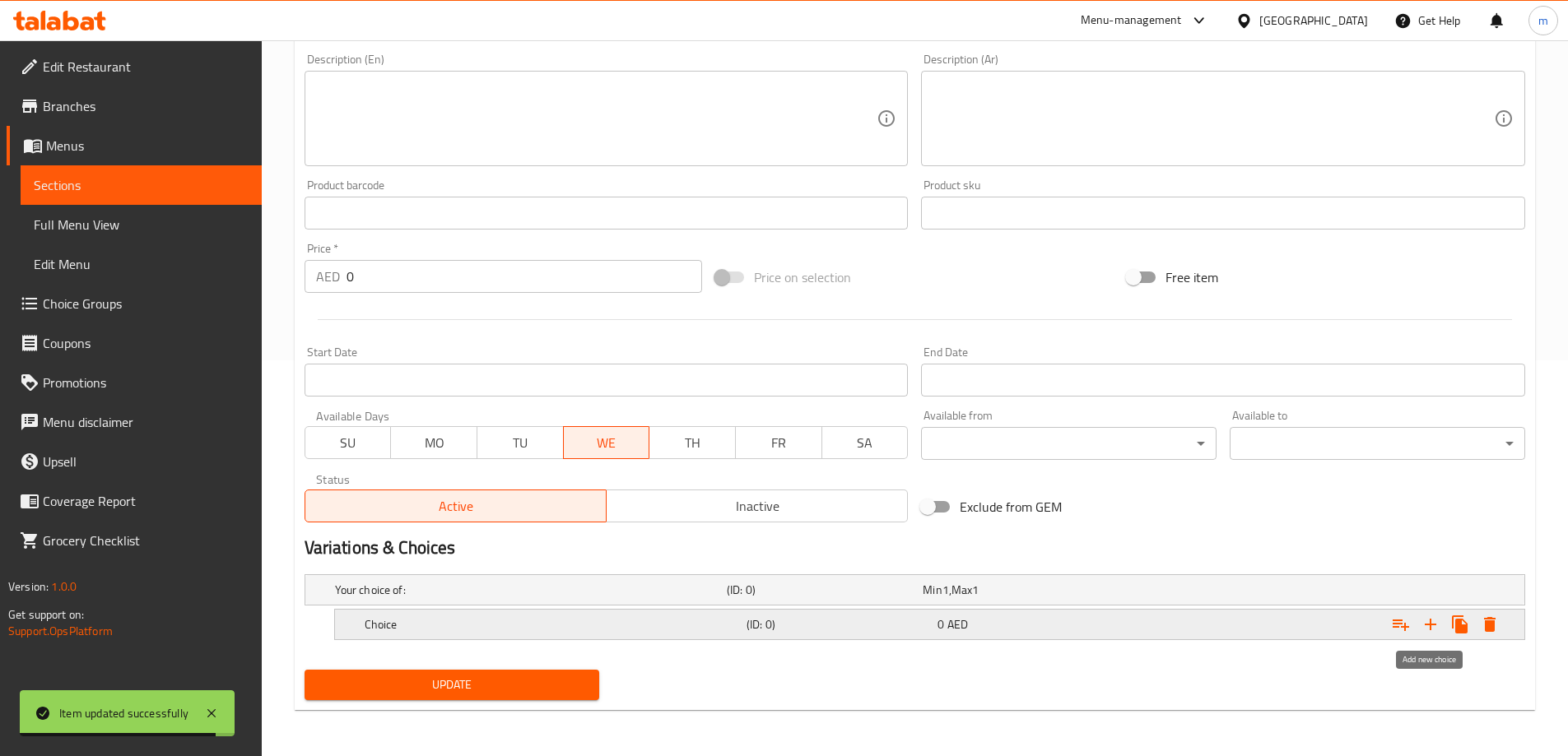
click at [1428, 617] on icon "Expand" at bounding box center [1430, 624] width 19 height 19
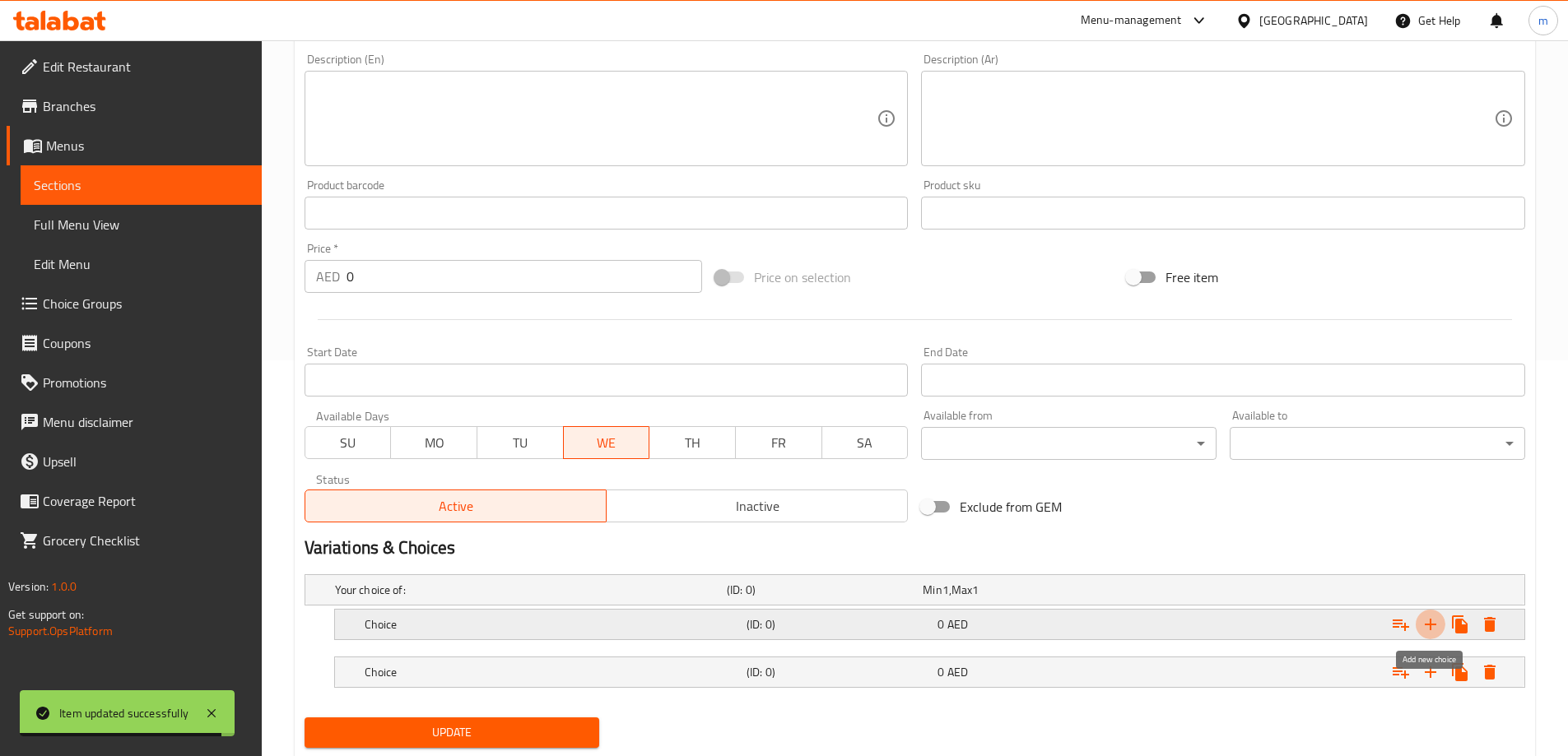
click at [1428, 617] on icon "Expand" at bounding box center [1430, 624] width 19 height 19
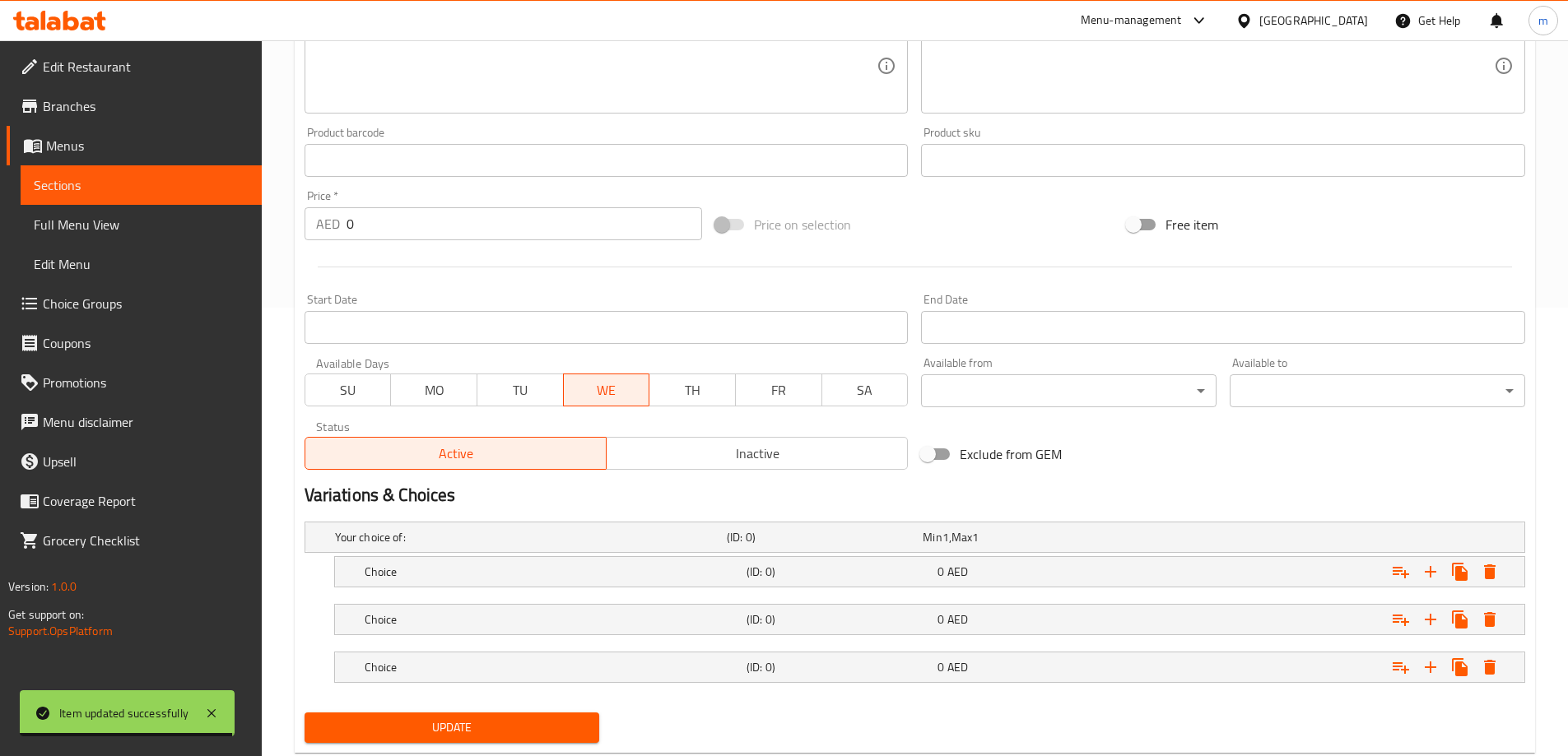
scroll to position [491, 0]
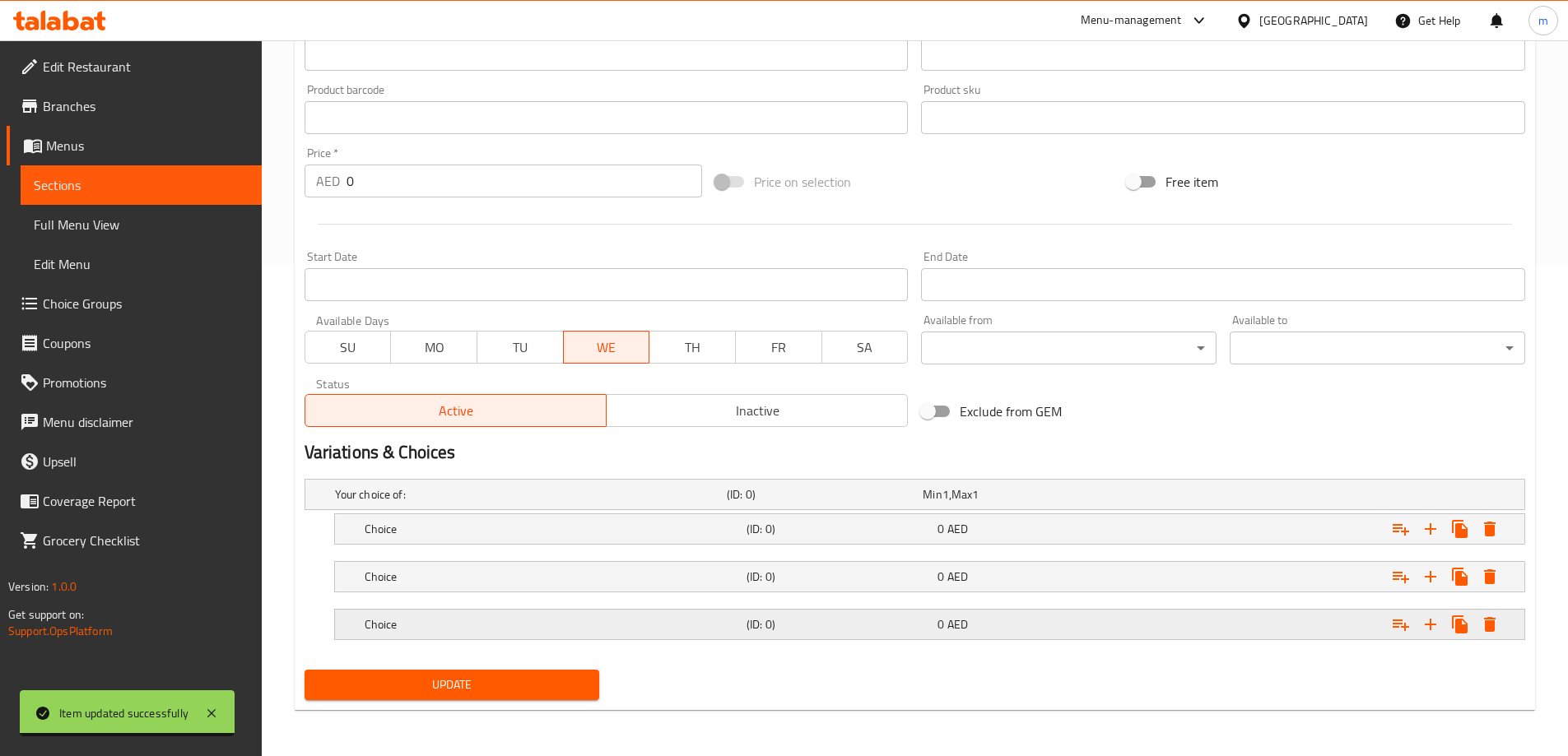
click at [926, 616] on h5 "(ID: 0)" at bounding box center [839, 623] width 184 height 16
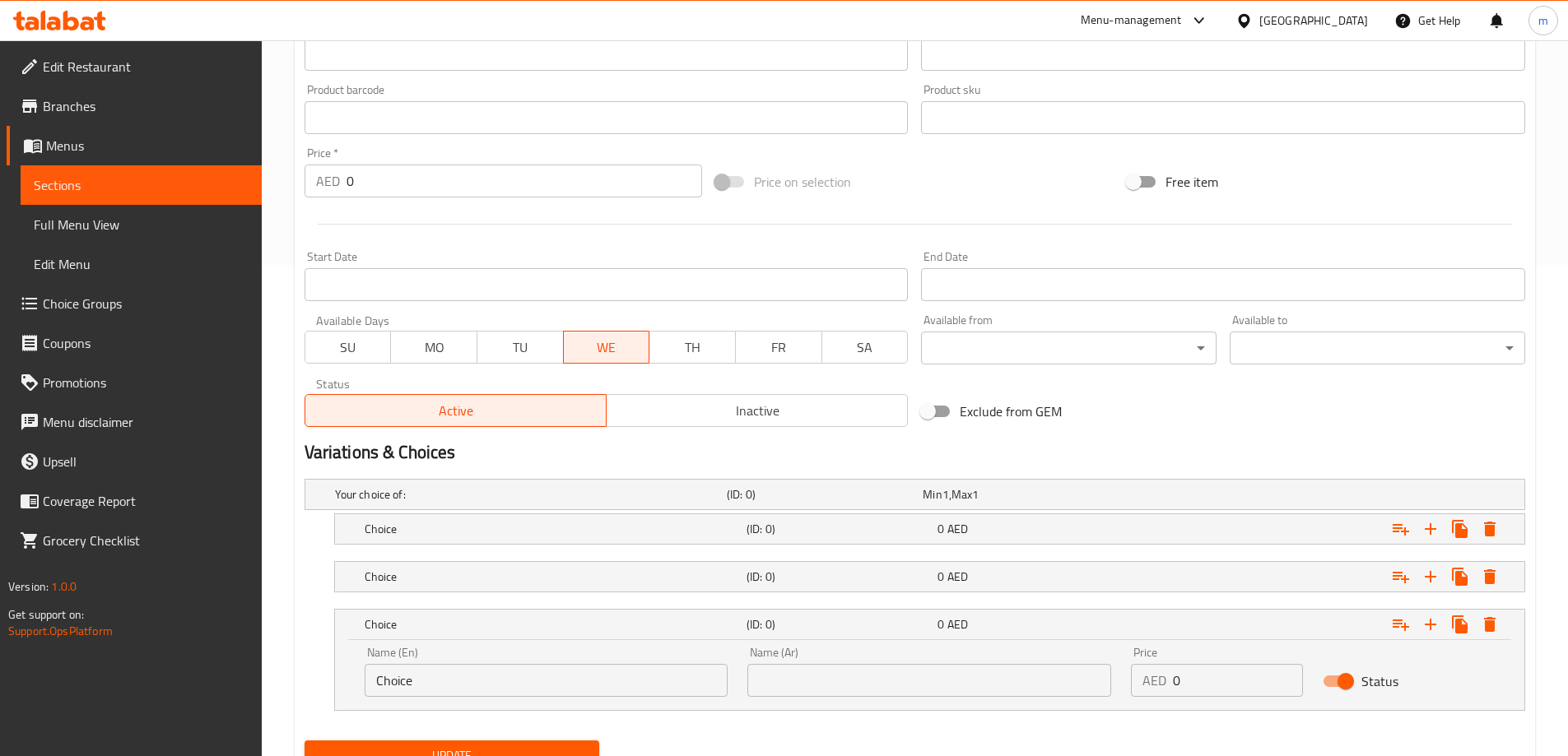
click at [943, 545] on div "Choice (ID: 0) 0 AED" at bounding box center [935, 529] width 1147 height 36
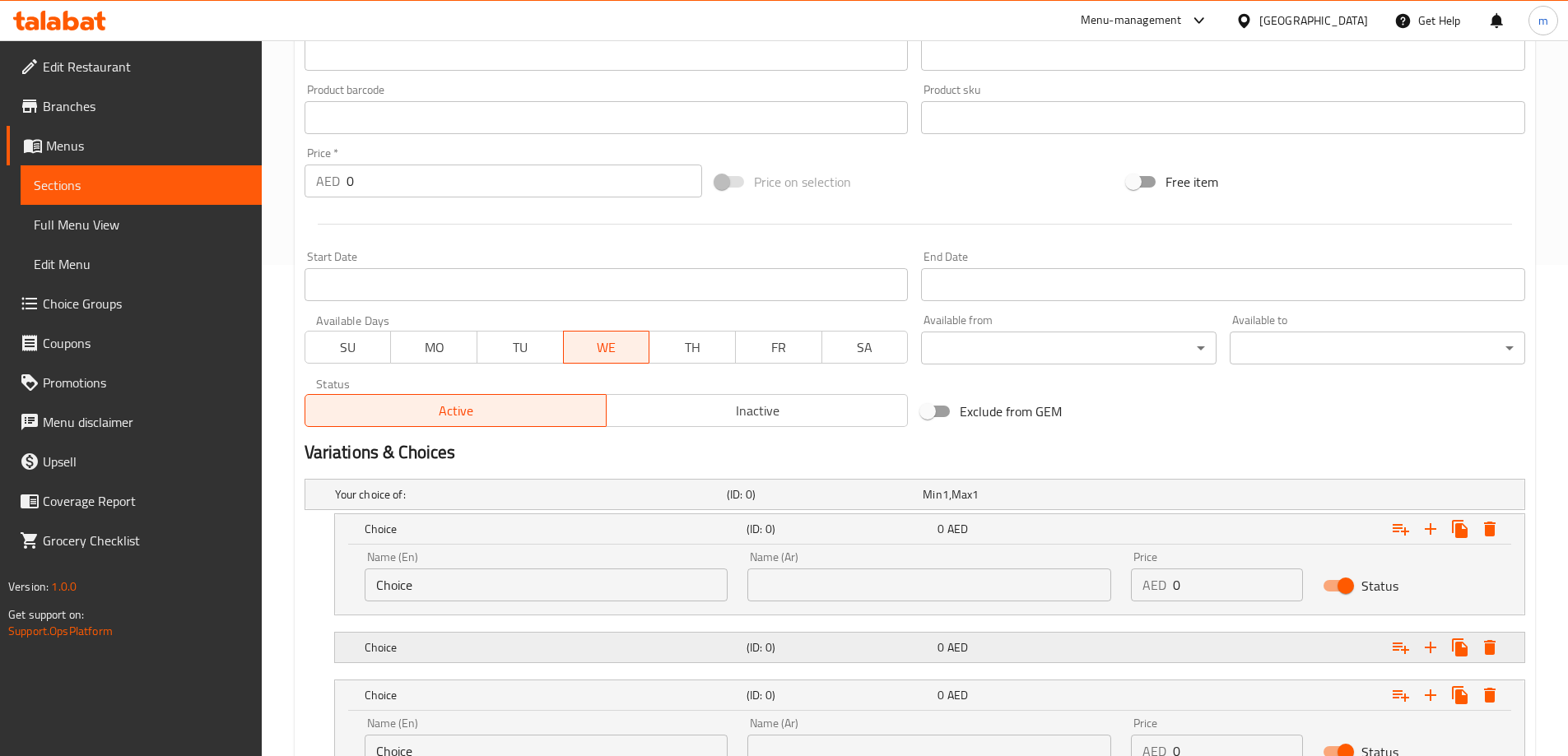
click at [918, 633] on div "Choice (ID: 0) 0 AED" at bounding box center [935, 647] width 1147 height 36
click at [577, 586] on input "Choice" at bounding box center [546, 585] width 364 height 33
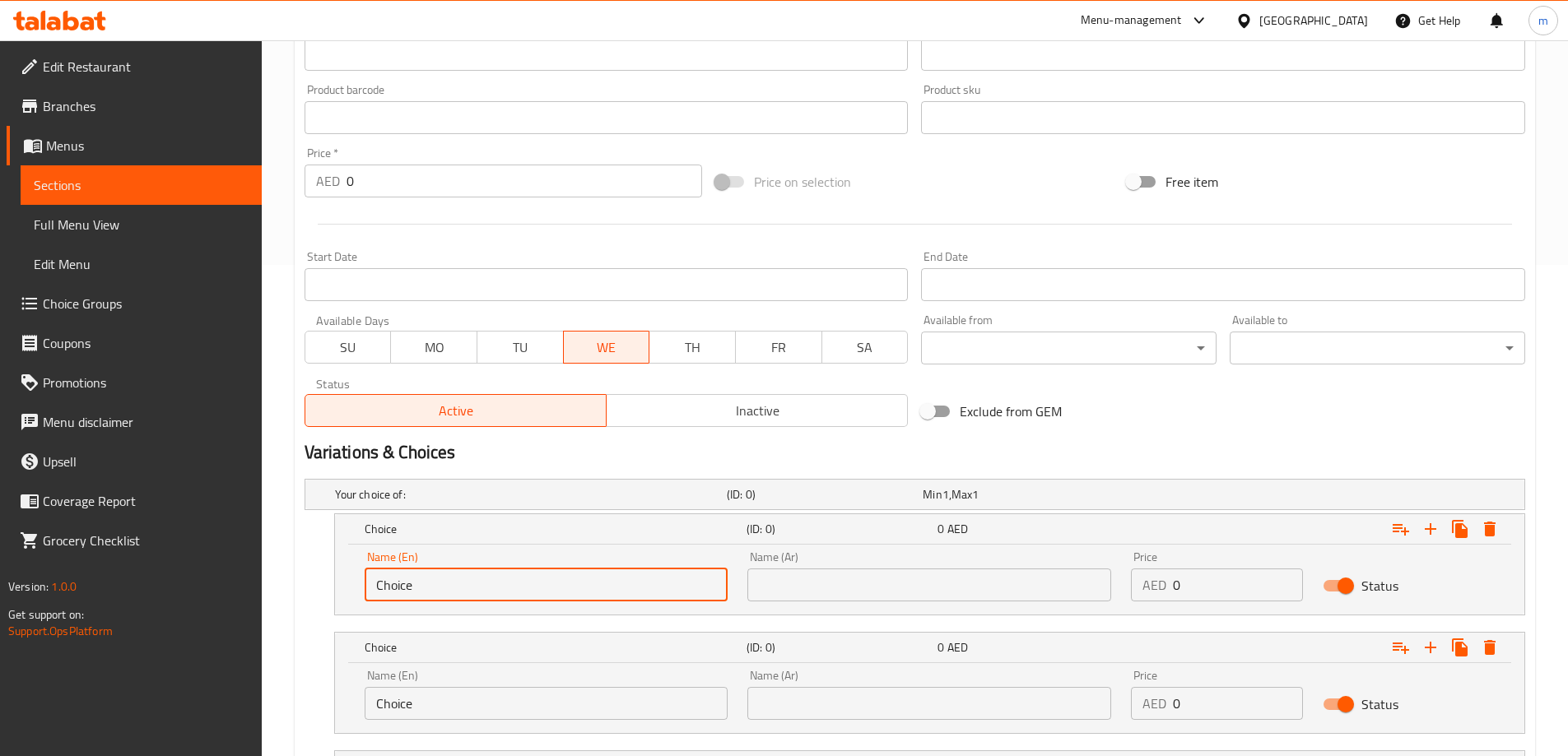
click at [577, 586] on input "Choice" at bounding box center [546, 585] width 364 height 33
type input "Quarter"
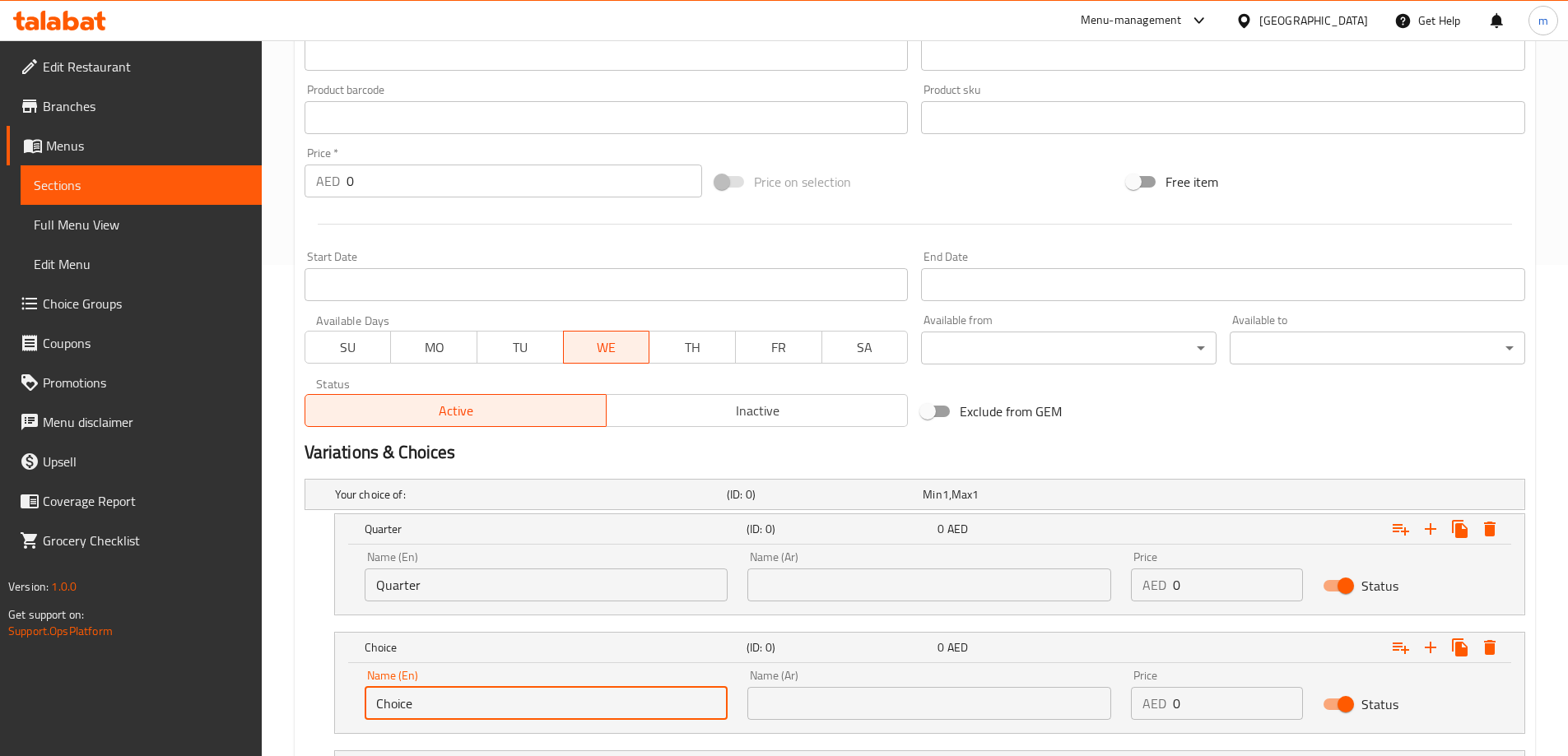
click at [496, 693] on input "Choice" at bounding box center [546, 704] width 364 height 33
type input "Half"
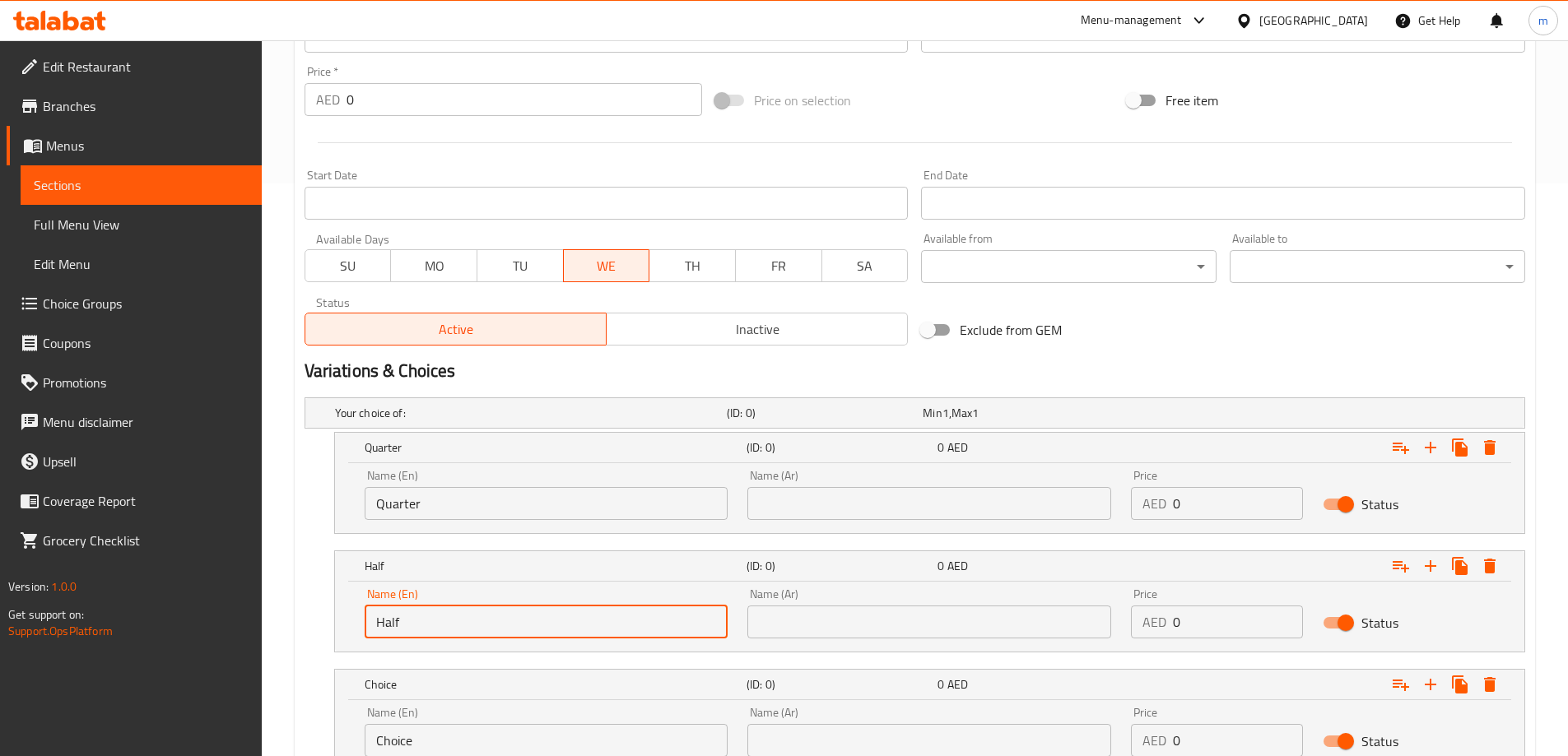
scroll to position [704, 0]
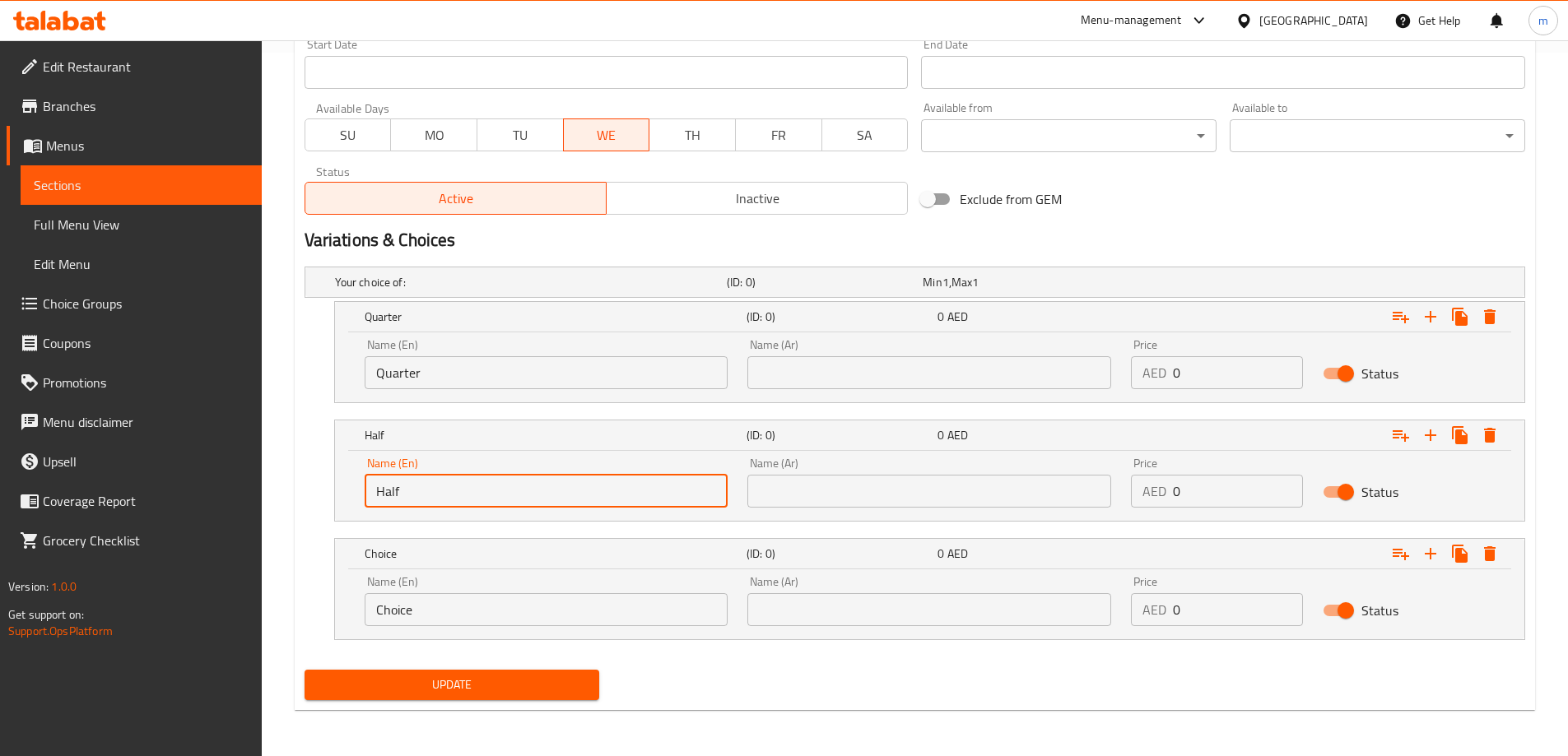
click at [476, 616] on input "Choice" at bounding box center [546, 610] width 364 height 33
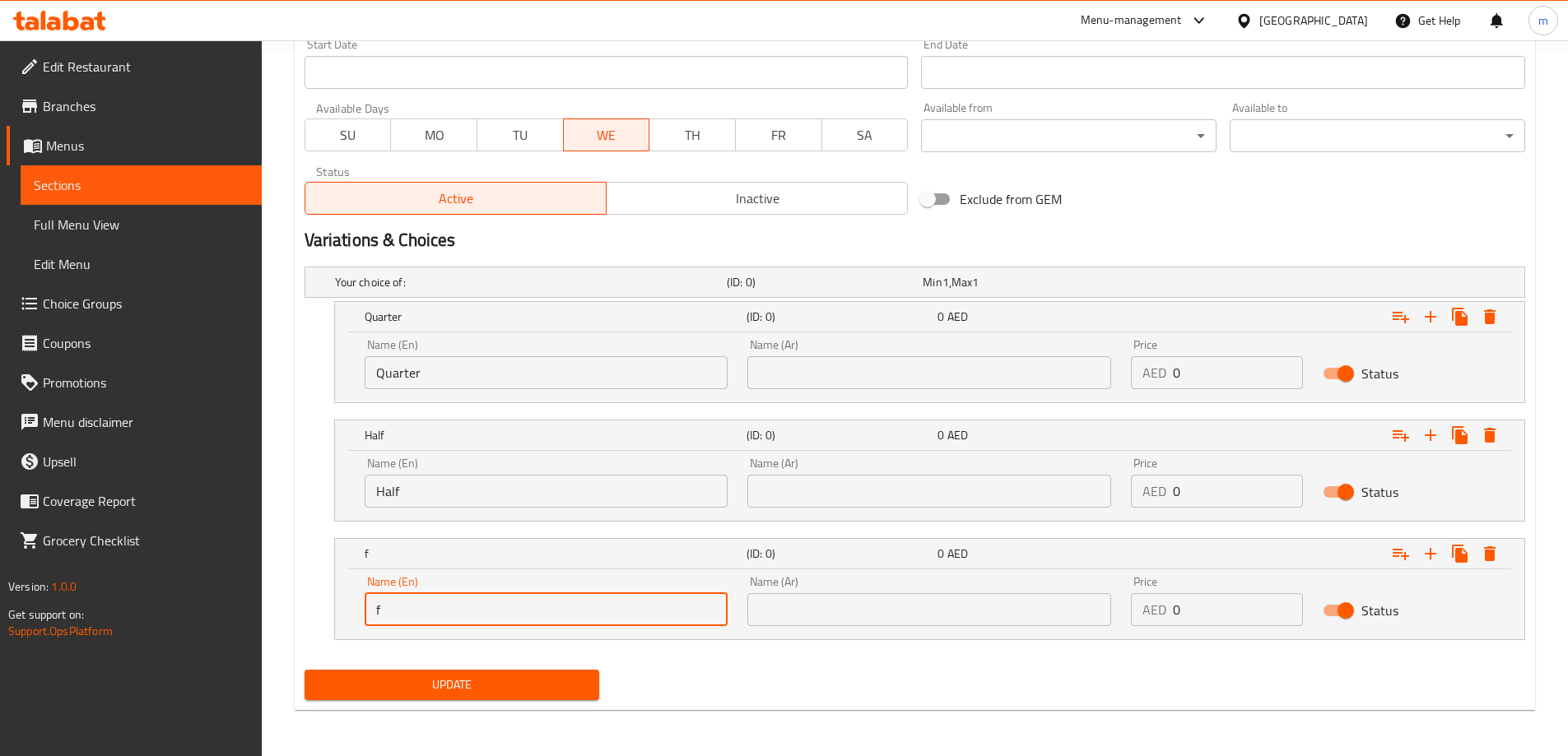
type input "Full"
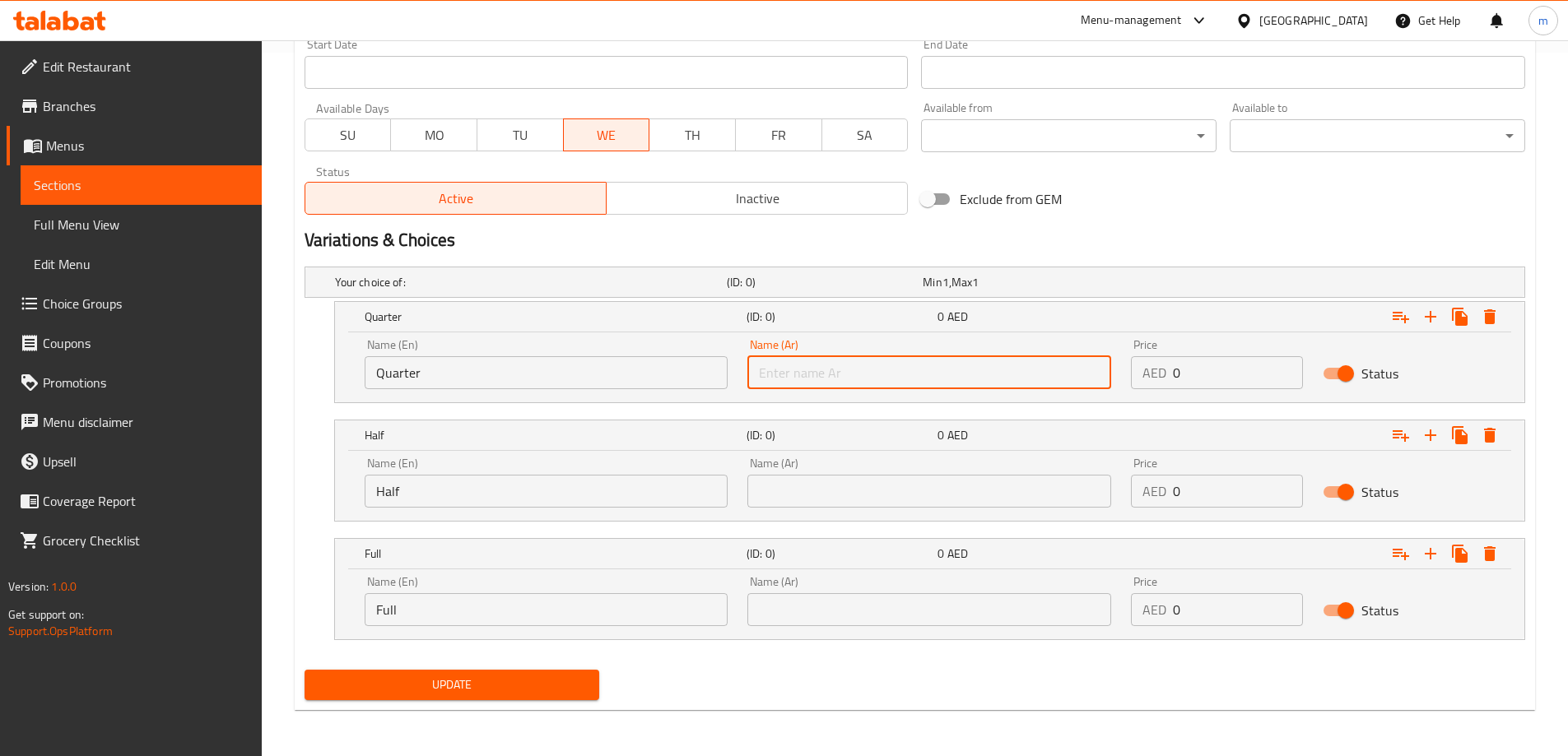
click at [861, 378] on input "text" at bounding box center [930, 373] width 364 height 33
type input "ربع"
click at [876, 481] on input "text" at bounding box center [930, 491] width 364 height 33
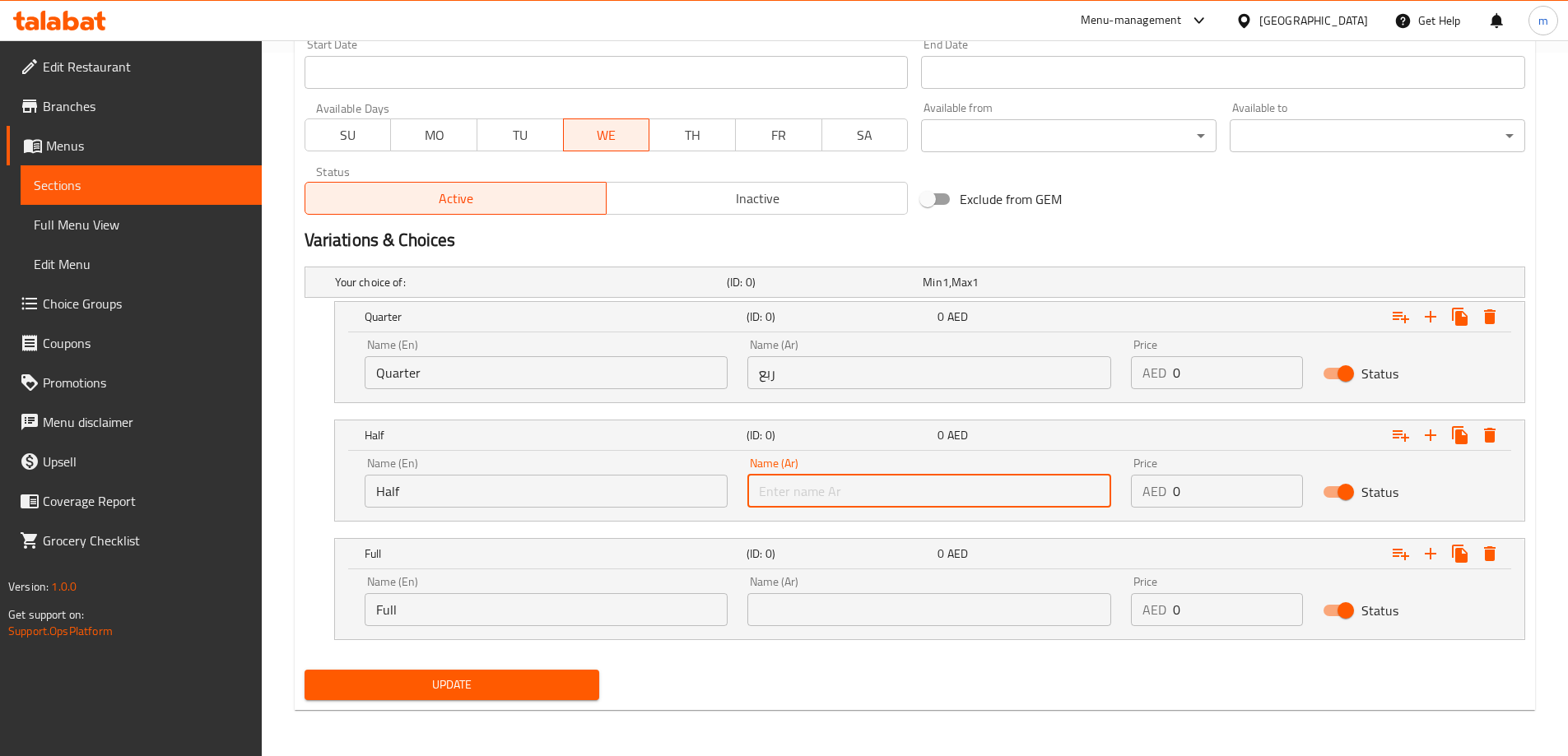
type input "نصف"
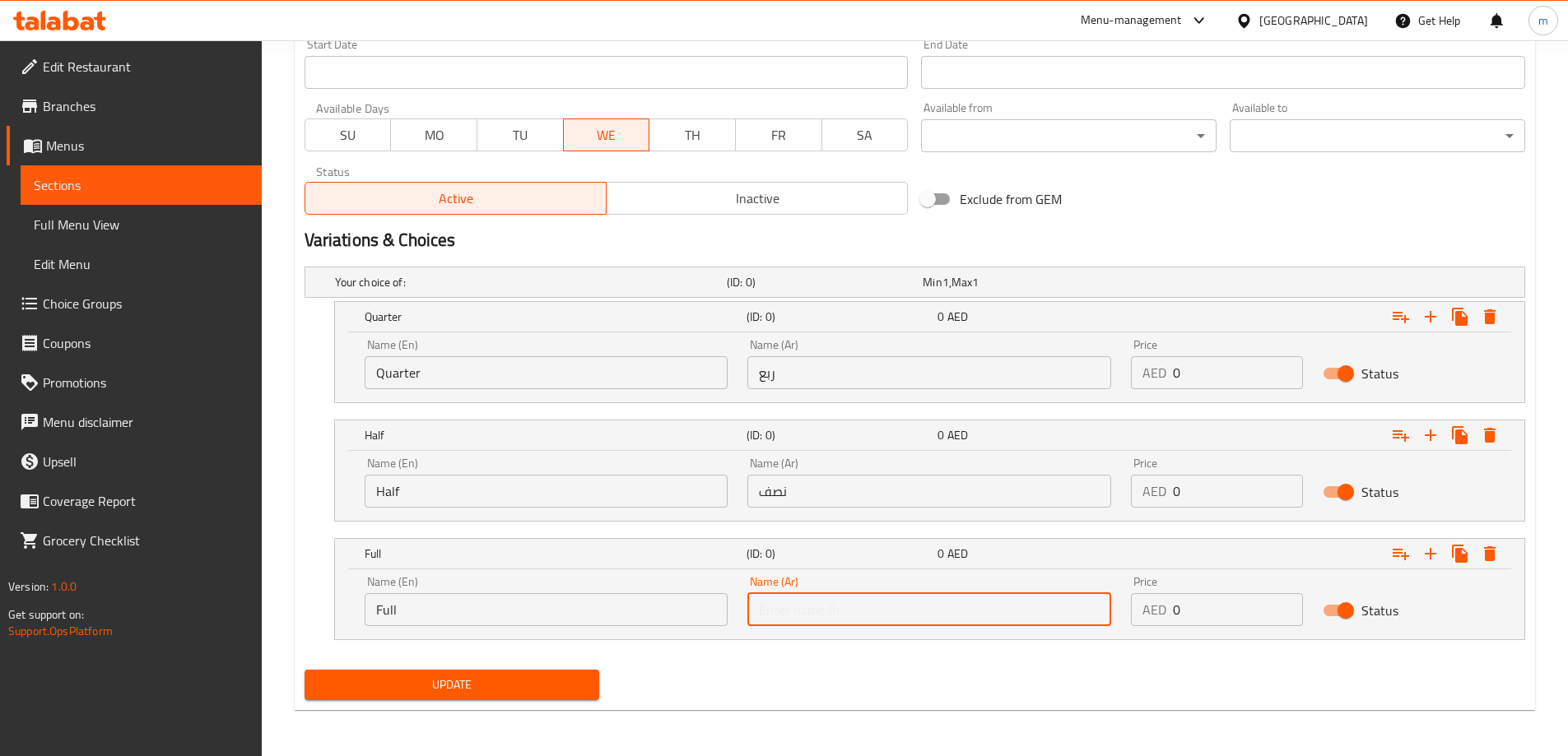
click at [842, 595] on input "text" at bounding box center [930, 610] width 364 height 33
type input "كامل"
click at [1197, 375] on input "0" at bounding box center [1238, 373] width 130 height 33
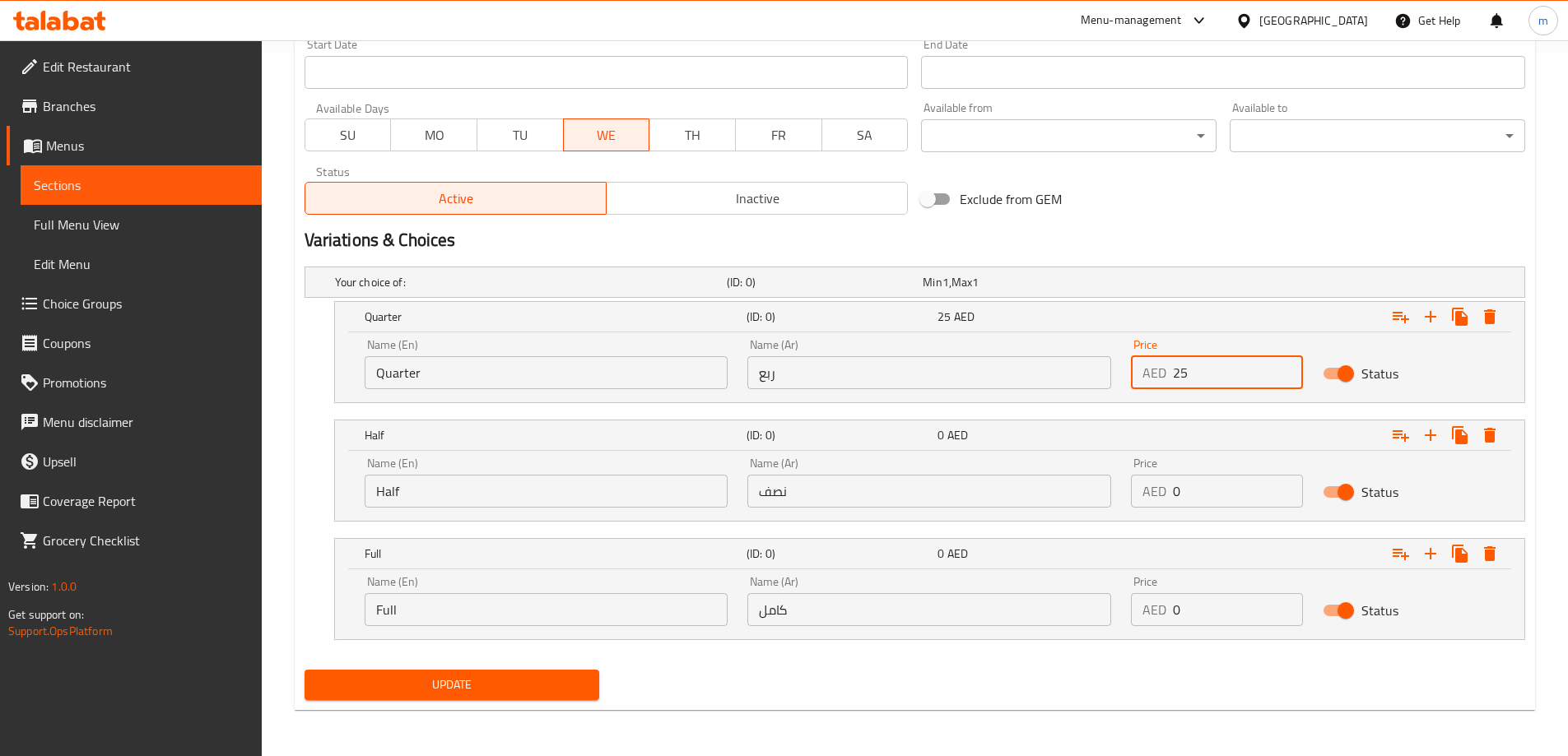
type input "25"
click at [1216, 491] on input "0" at bounding box center [1238, 491] width 130 height 33
type input "40"
click at [1197, 612] on input "0" at bounding box center [1238, 610] width 130 height 33
type input "70"
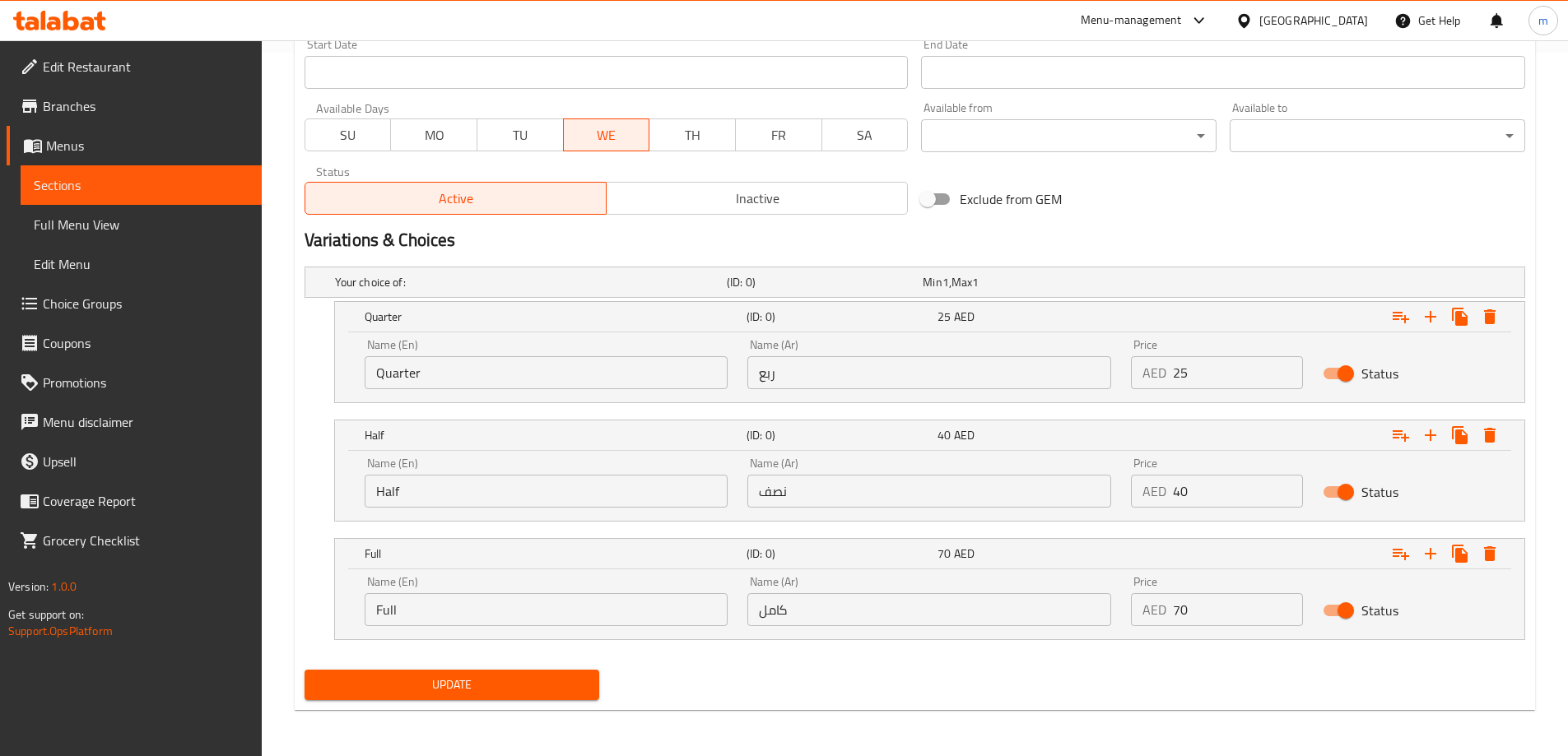
click at [1122, 676] on div "Update" at bounding box center [915, 684] width 1234 height 44
click at [590, 666] on div "Update" at bounding box center [452, 684] width 309 height 44
click at [583, 670] on button "Update" at bounding box center [451, 684] width 295 height 30
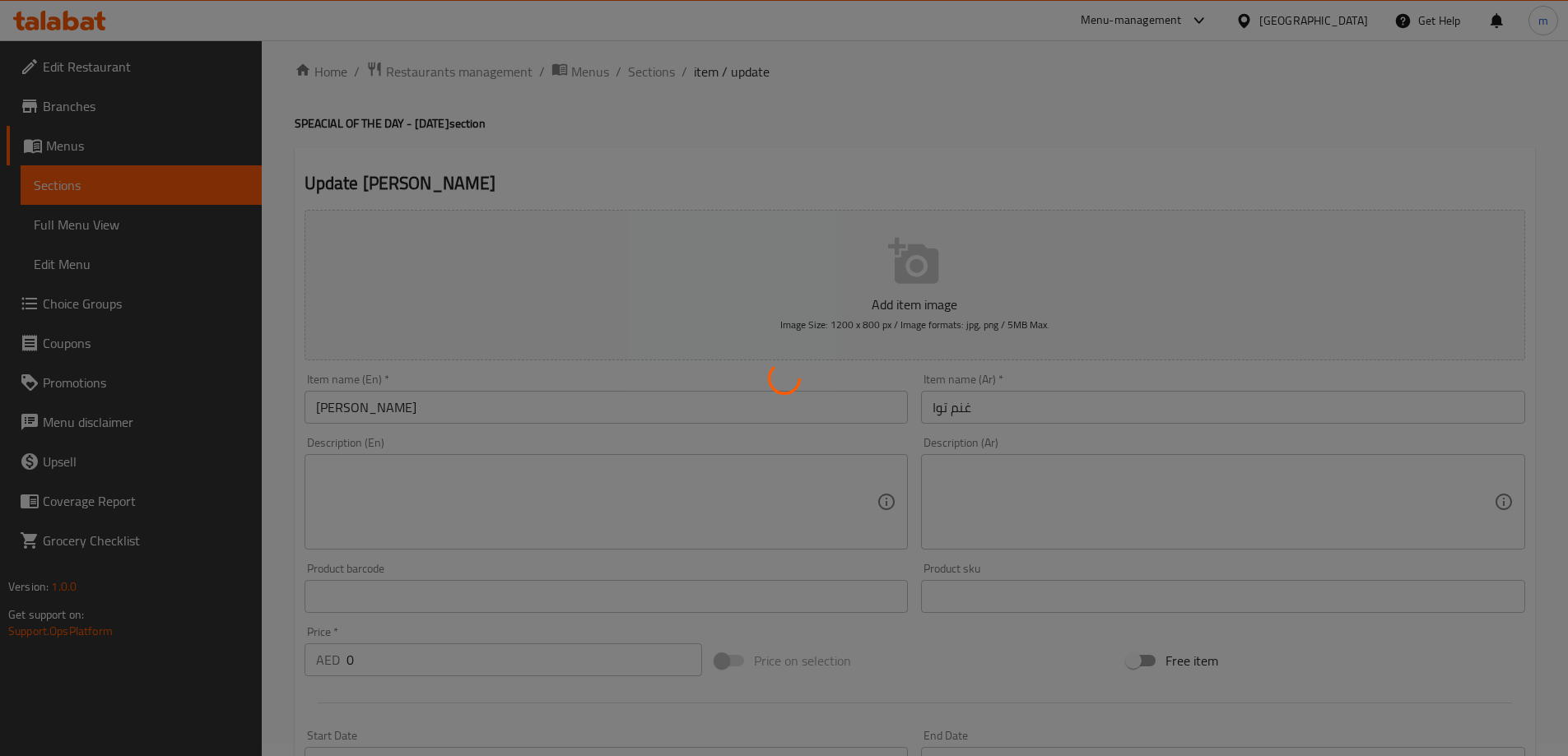
scroll to position [0, 0]
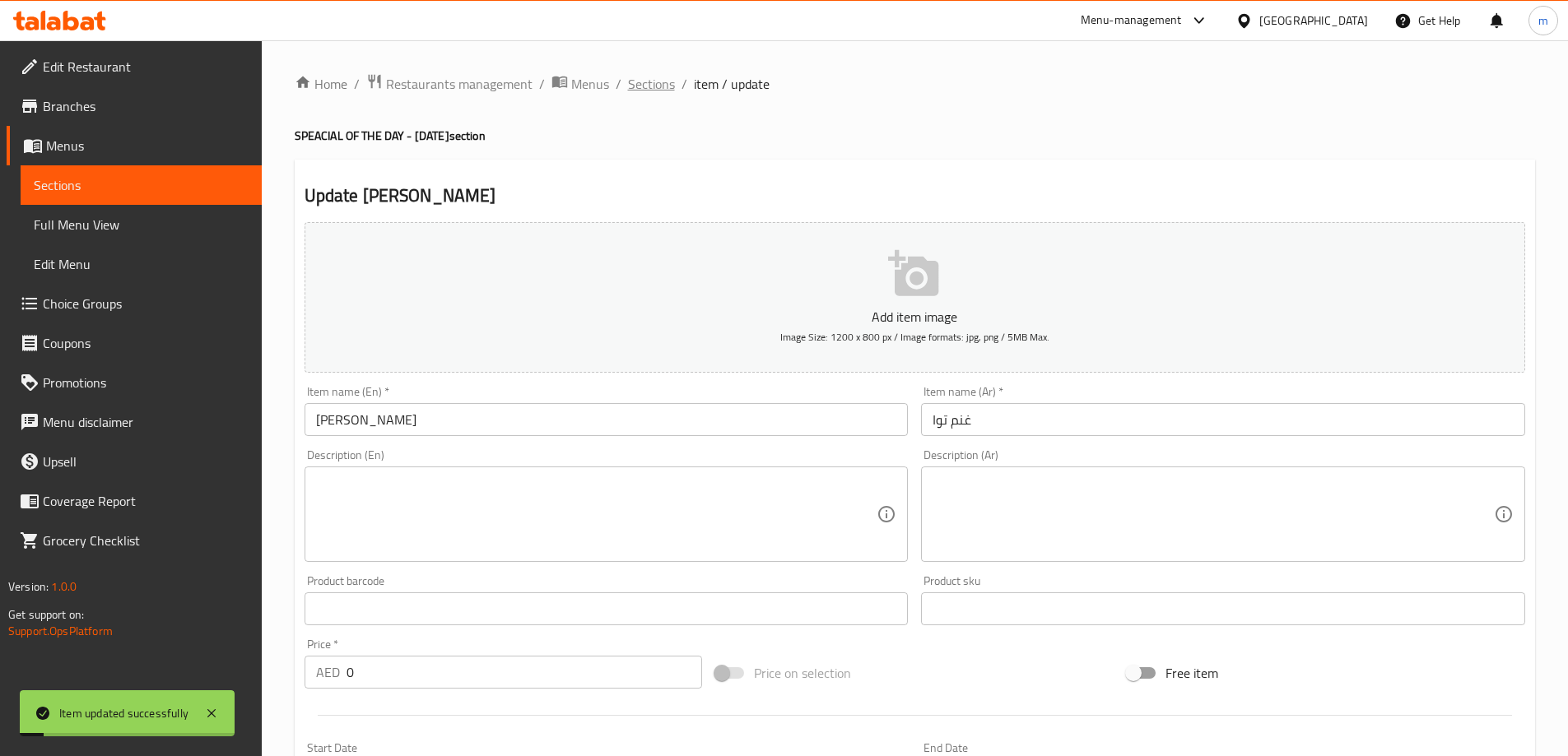
click at [665, 90] on span "Sections" at bounding box center [651, 83] width 46 height 19
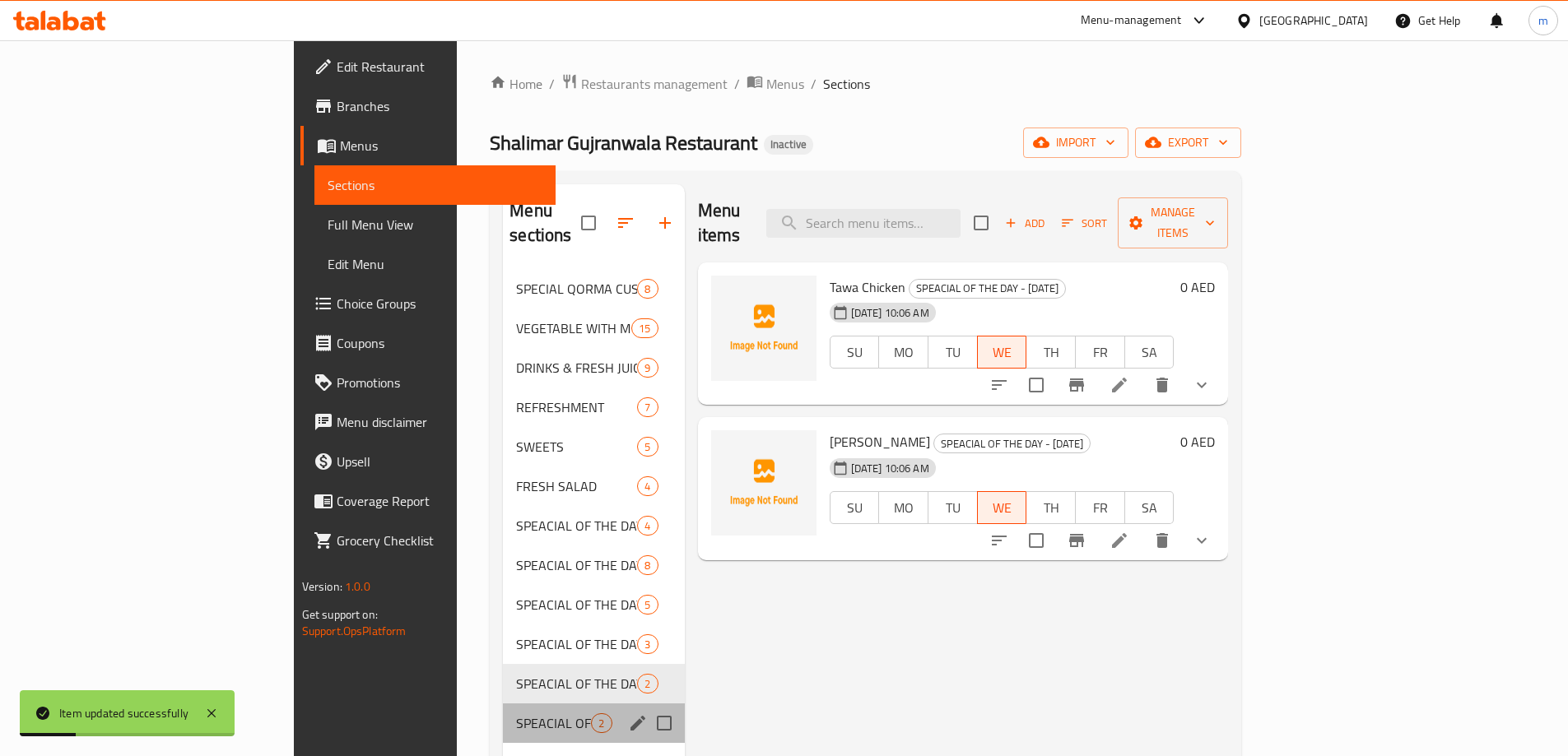
click at [503, 704] on div "SPEACIAL OF THE DAY - [DATE] 2" at bounding box center [593, 723] width 181 height 40
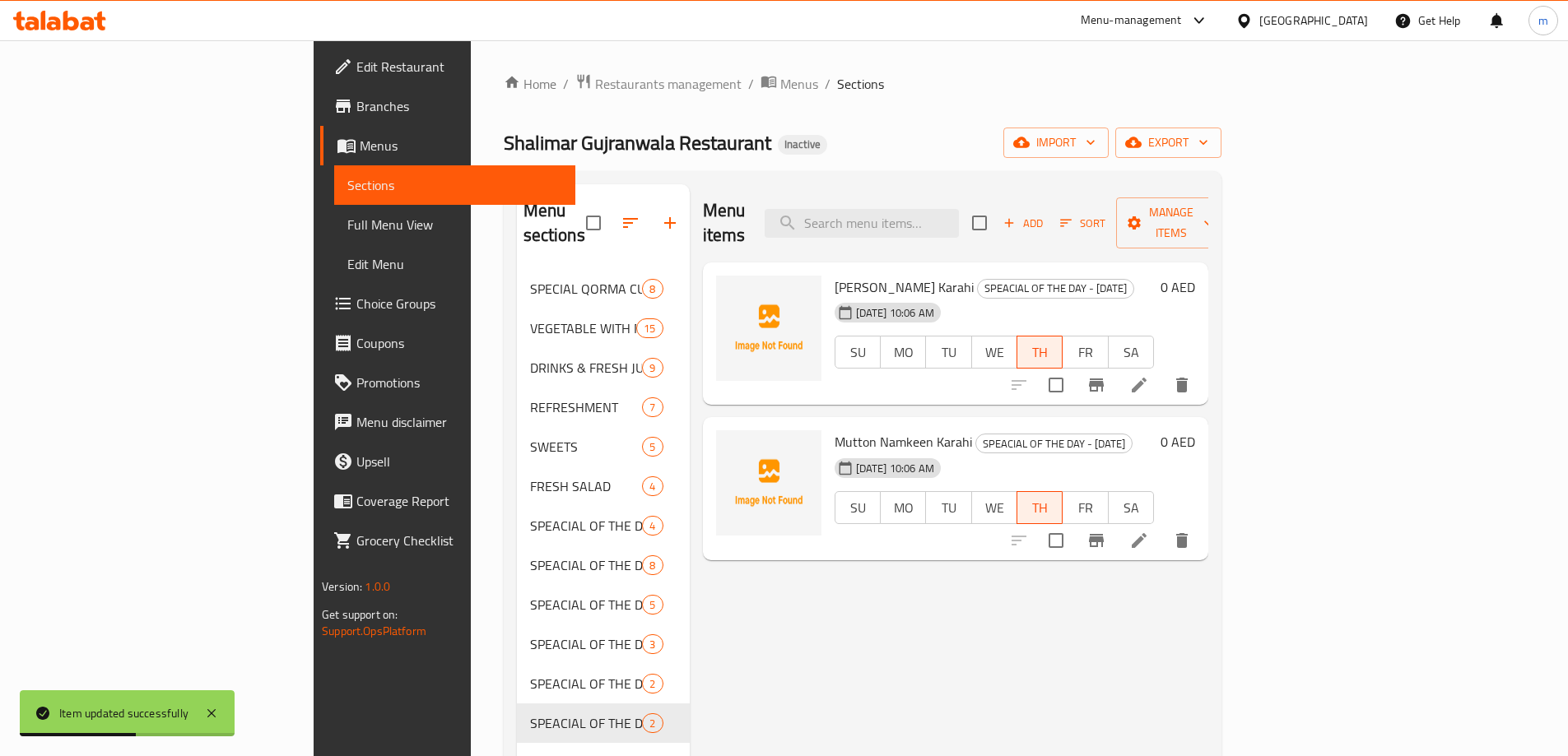
click at [1162, 370] on li at bounding box center [1139, 384] width 46 height 30
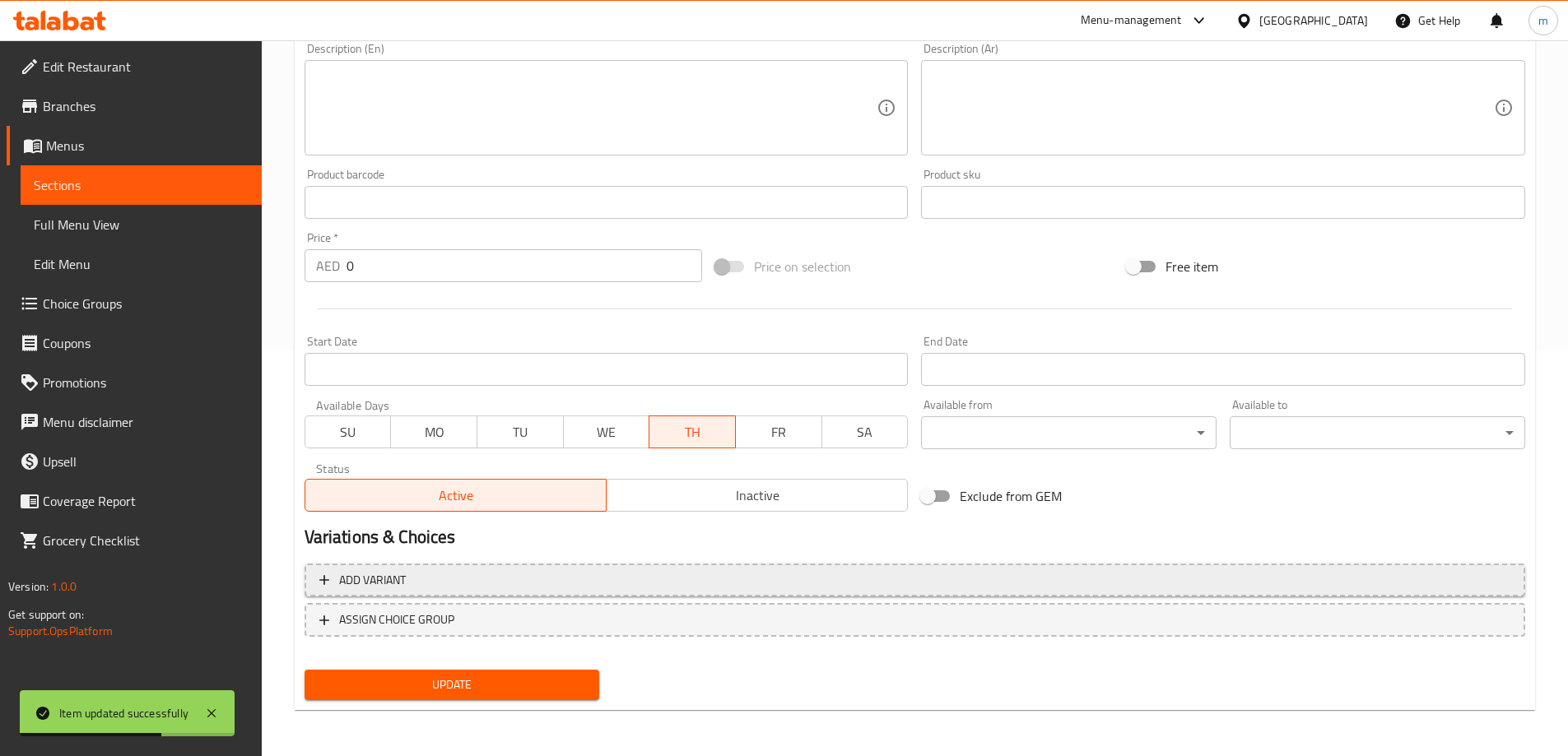
click at [1154, 579] on span "Add variant" at bounding box center [915, 580] width 1191 height 20
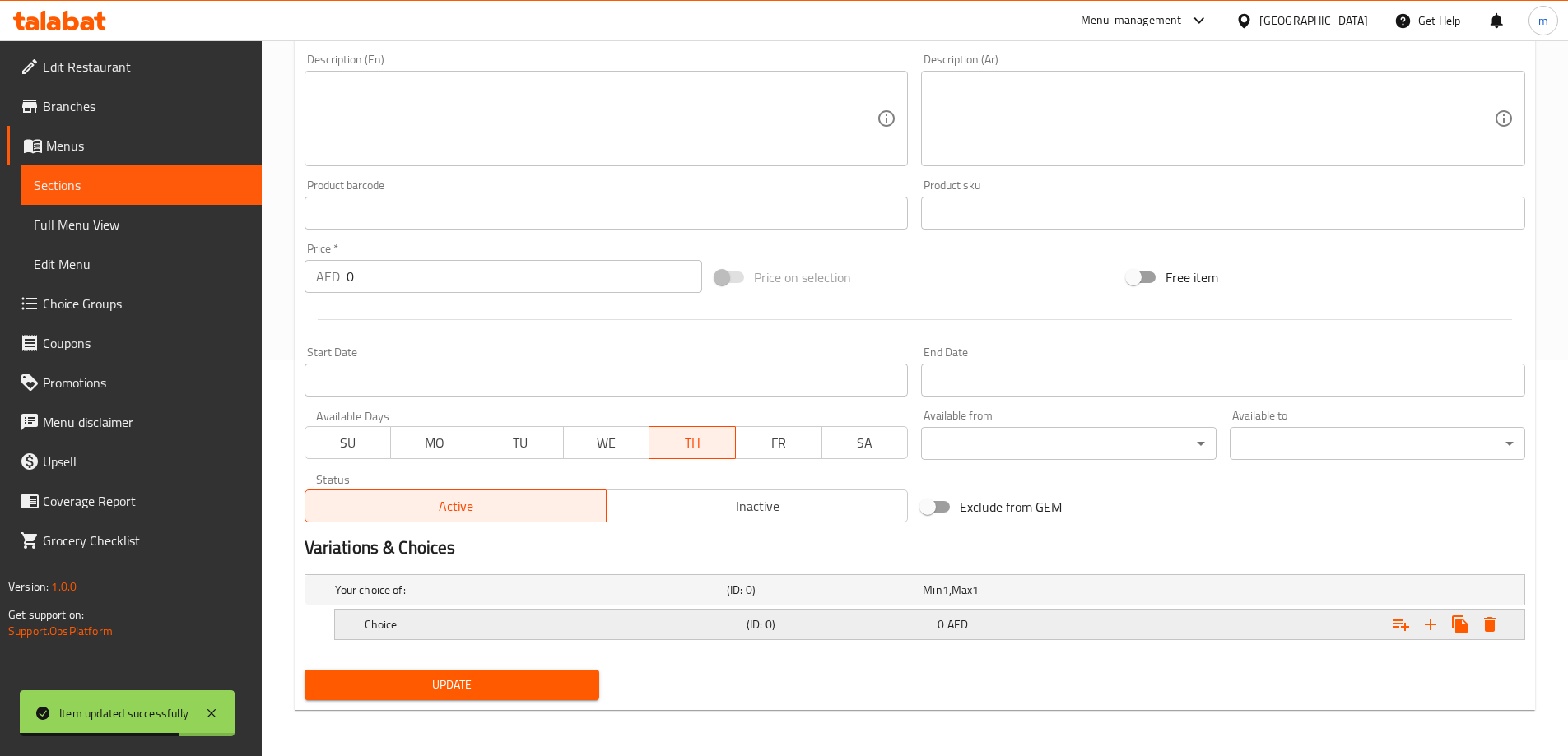
click at [1433, 629] on icon "Expand" at bounding box center [1430, 624] width 19 height 19
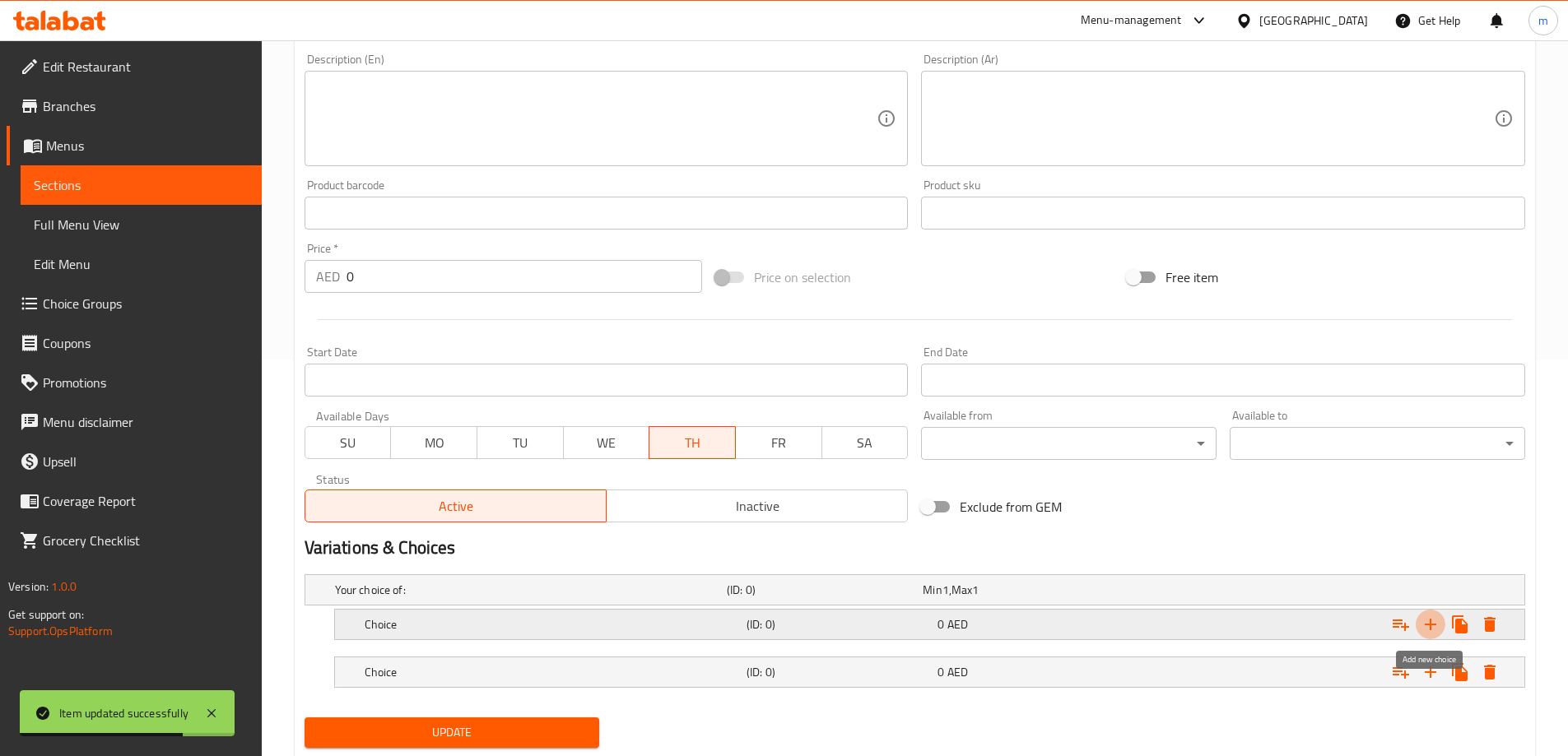
click at [1433, 629] on icon "Expand" at bounding box center [1430, 624] width 19 height 19
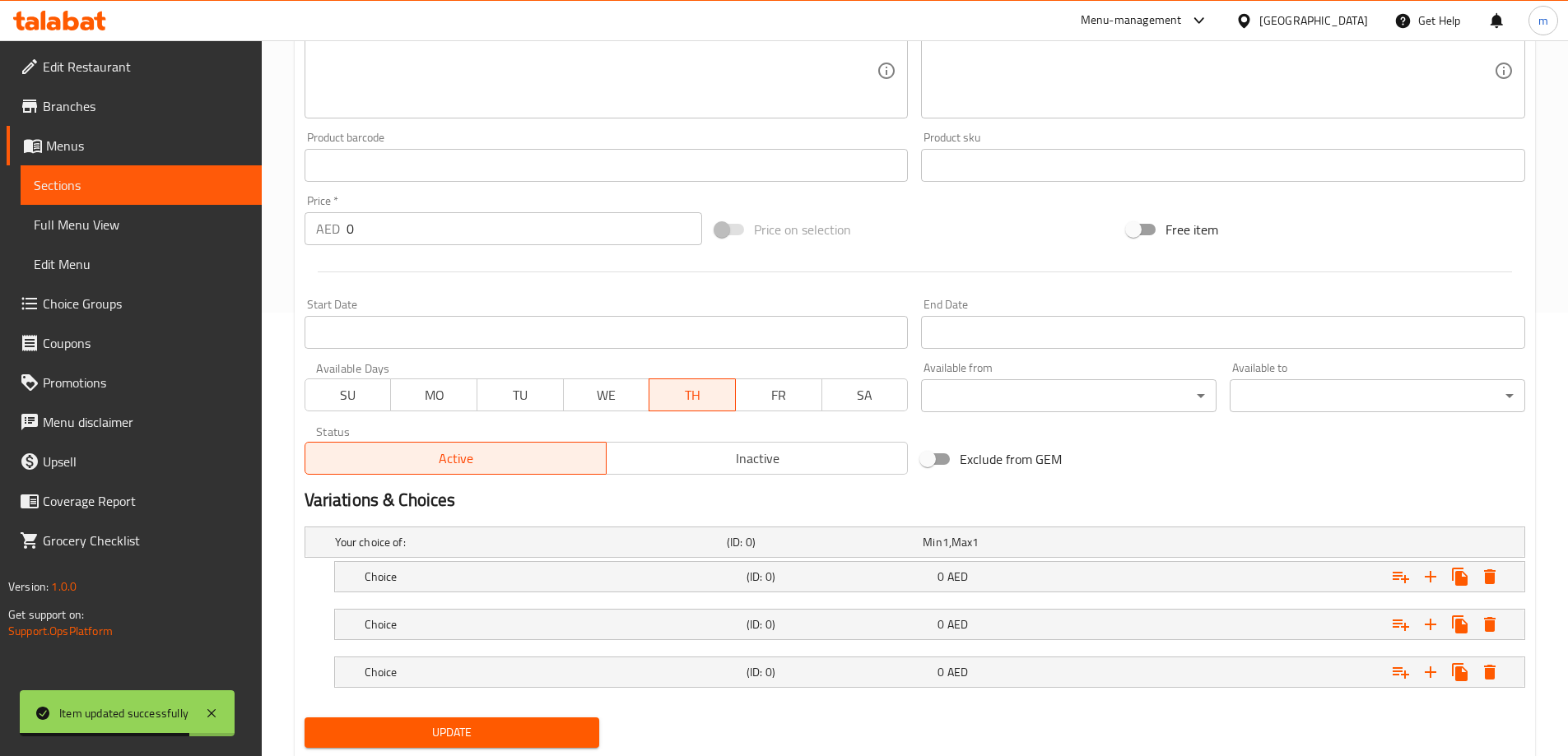
scroll to position [491, 0]
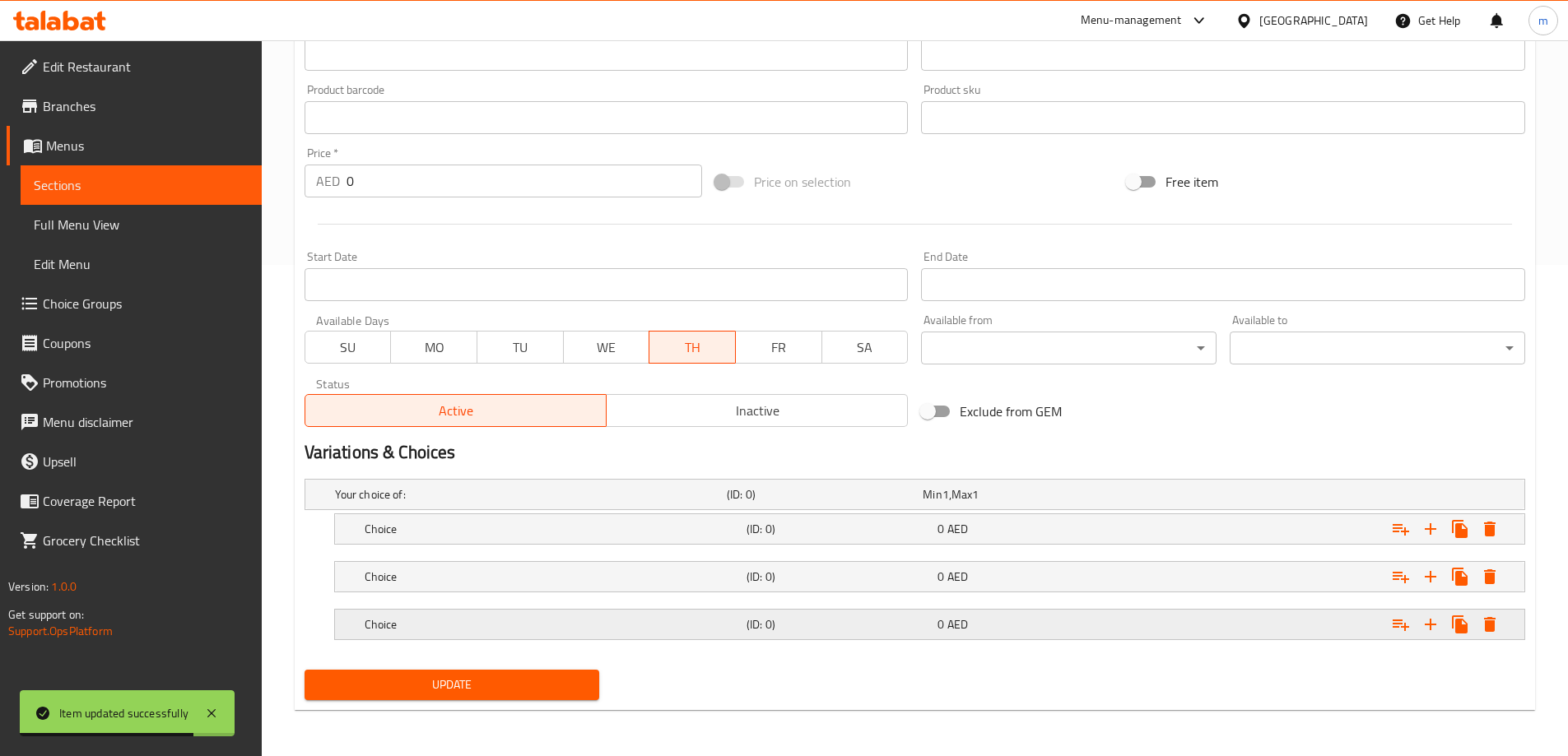
click at [1153, 637] on div "Expand" at bounding box center [1316, 623] width 382 height 36
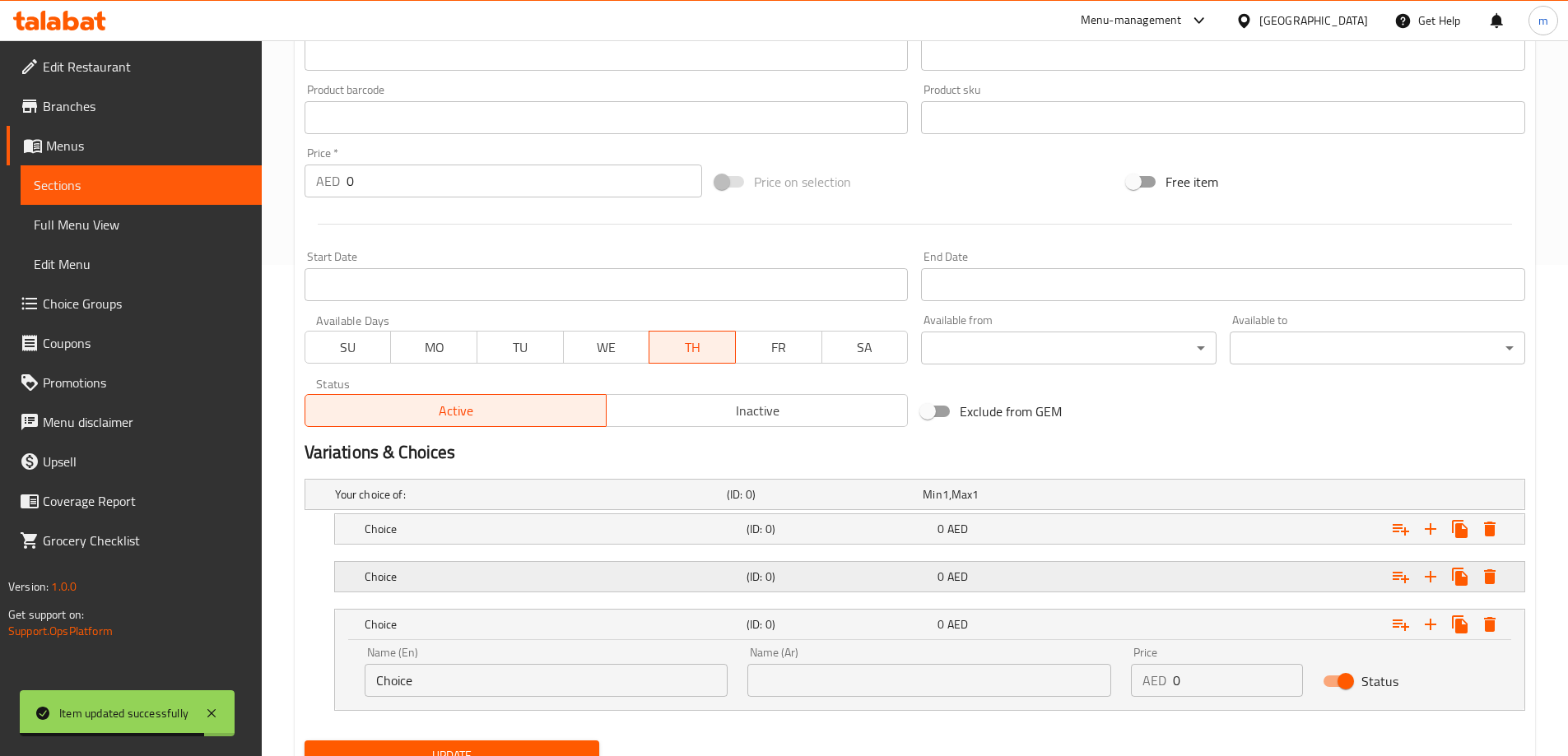
click at [1112, 582] on div "0 AED" at bounding box center [1030, 576] width 184 height 16
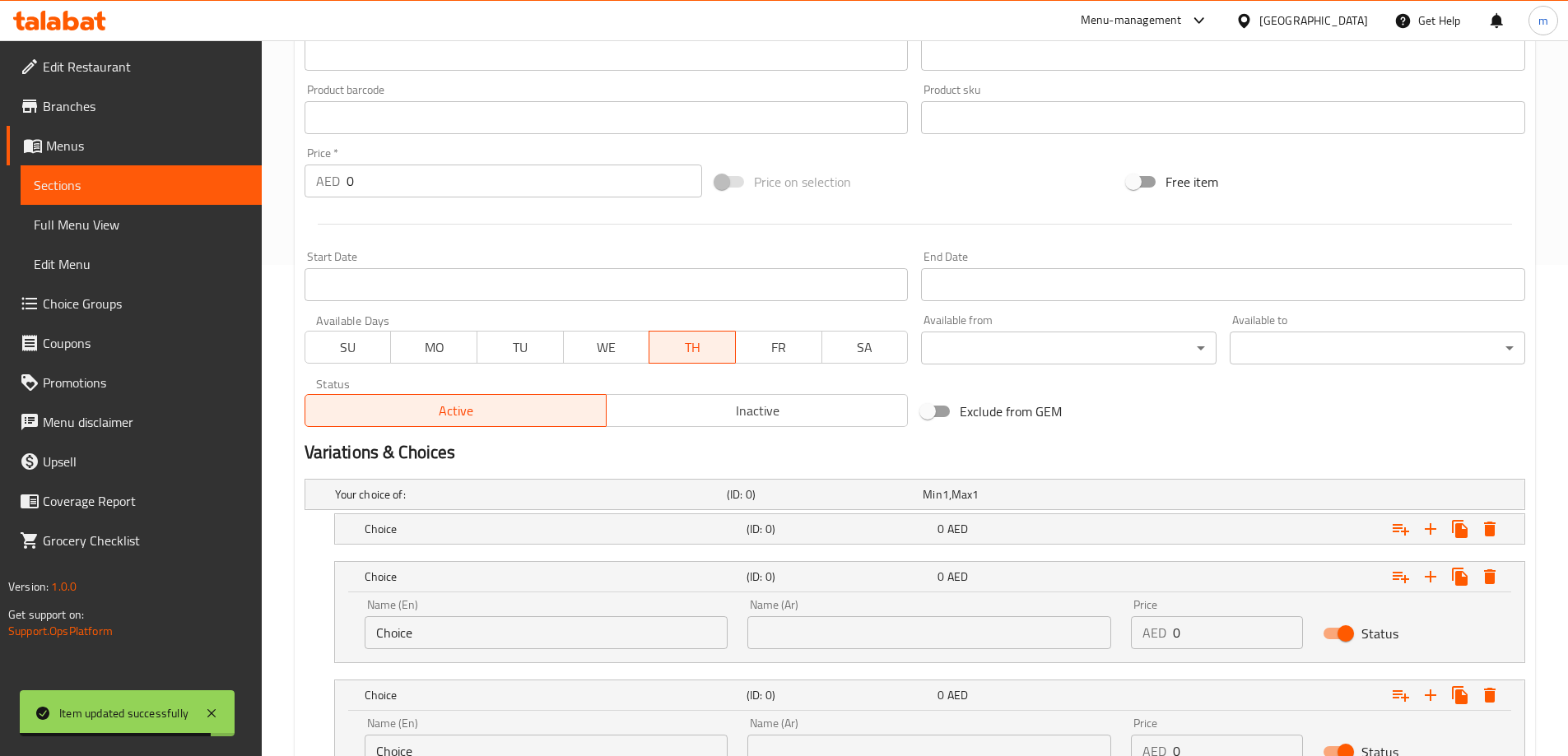
click at [1088, 548] on nav at bounding box center [914, 555] width 1220 height 14
click at [699, 519] on div "Choice" at bounding box center [552, 529] width 382 height 23
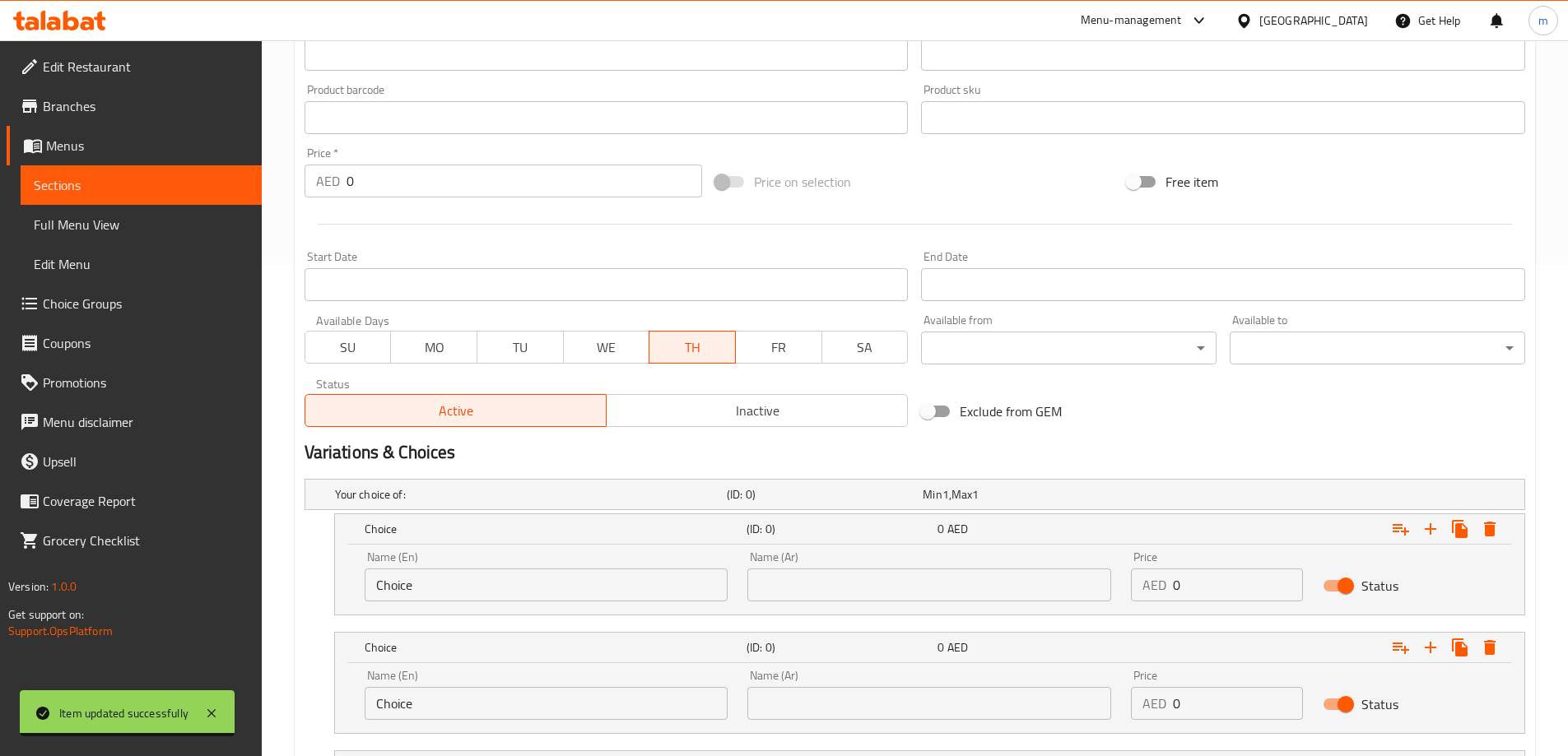
click at [497, 590] on input "Choice" at bounding box center [546, 585] width 364 height 33
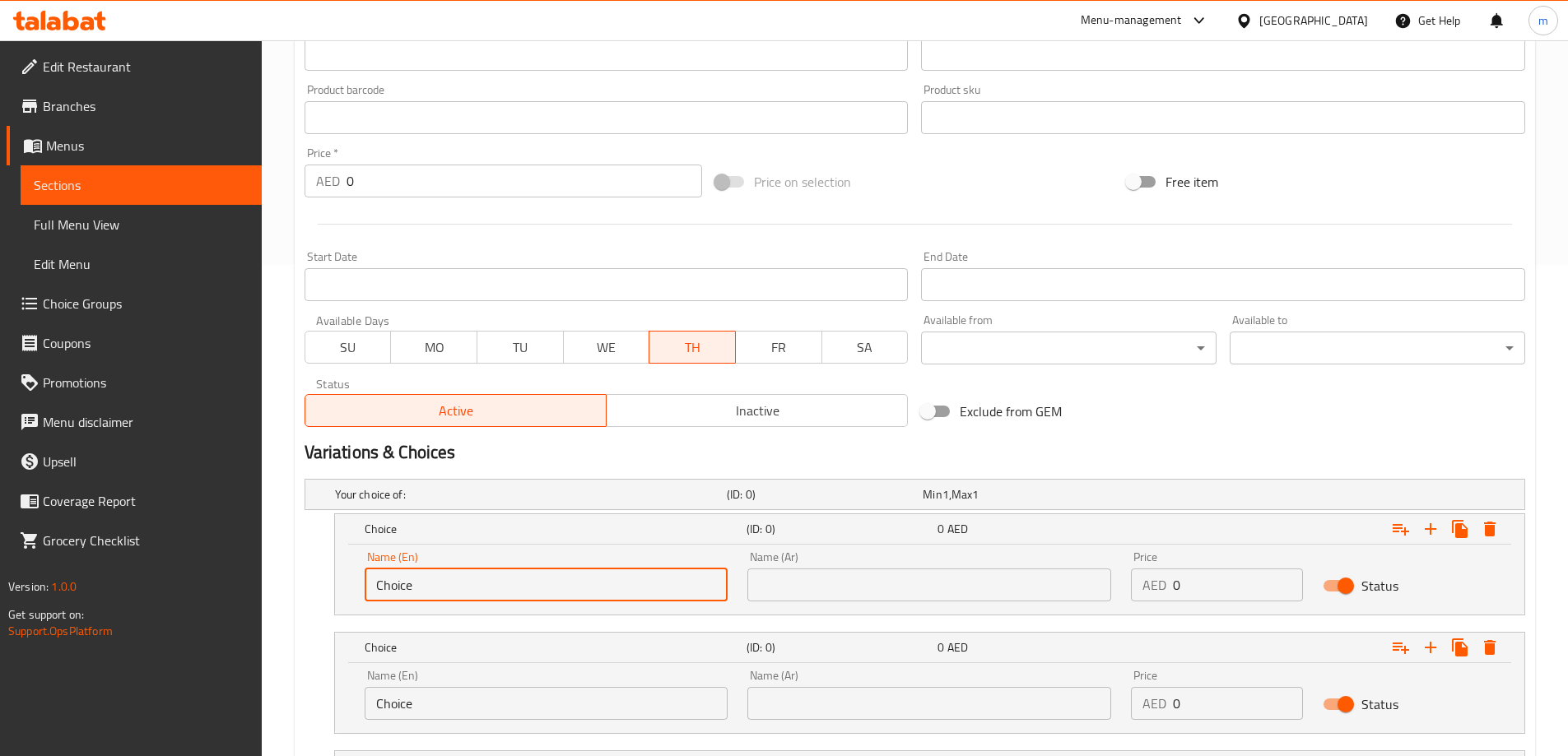
click at [497, 590] on input "Choice" at bounding box center [546, 585] width 364 height 33
type input "Quarter"
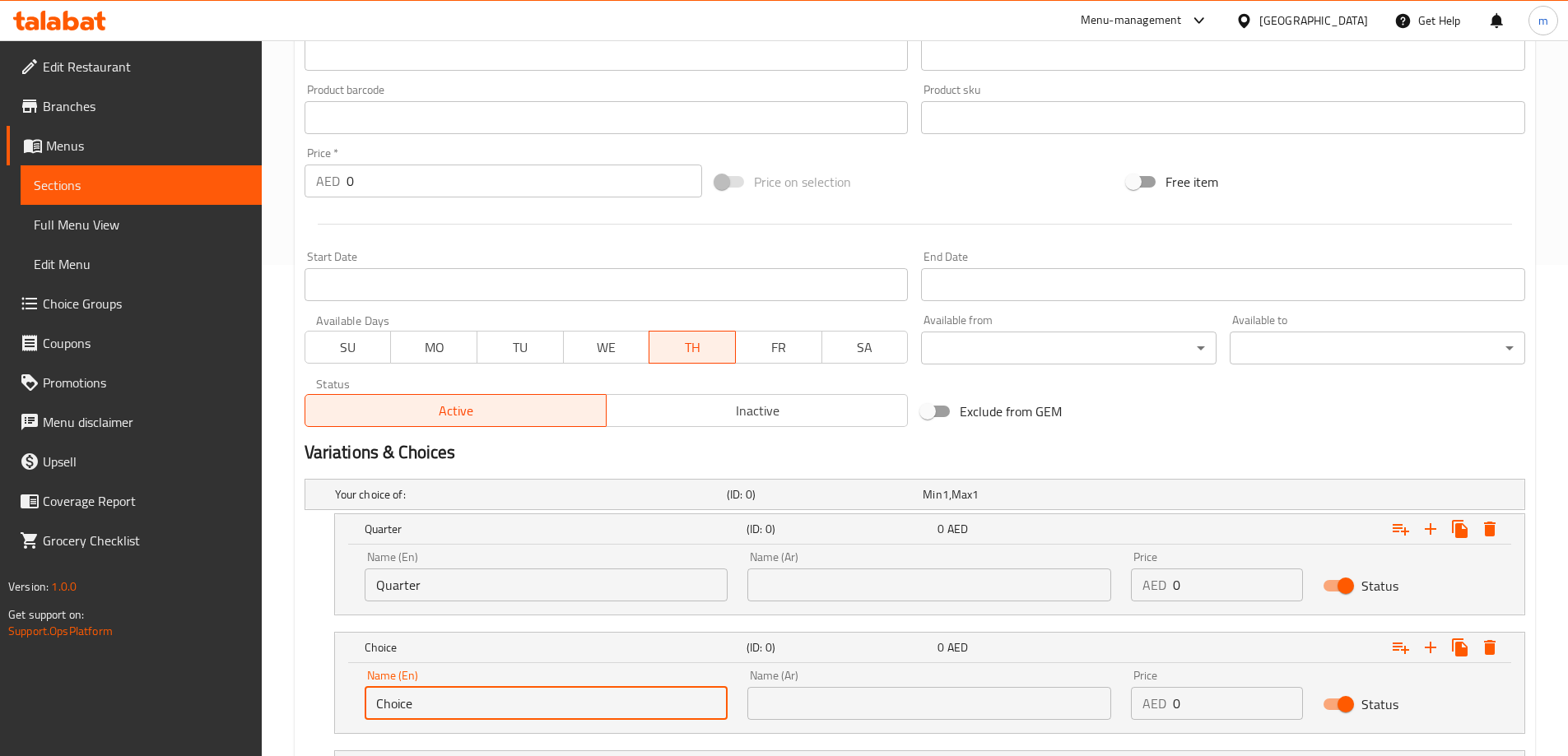
click at [459, 710] on input "Choice" at bounding box center [546, 704] width 364 height 33
type input "Half"
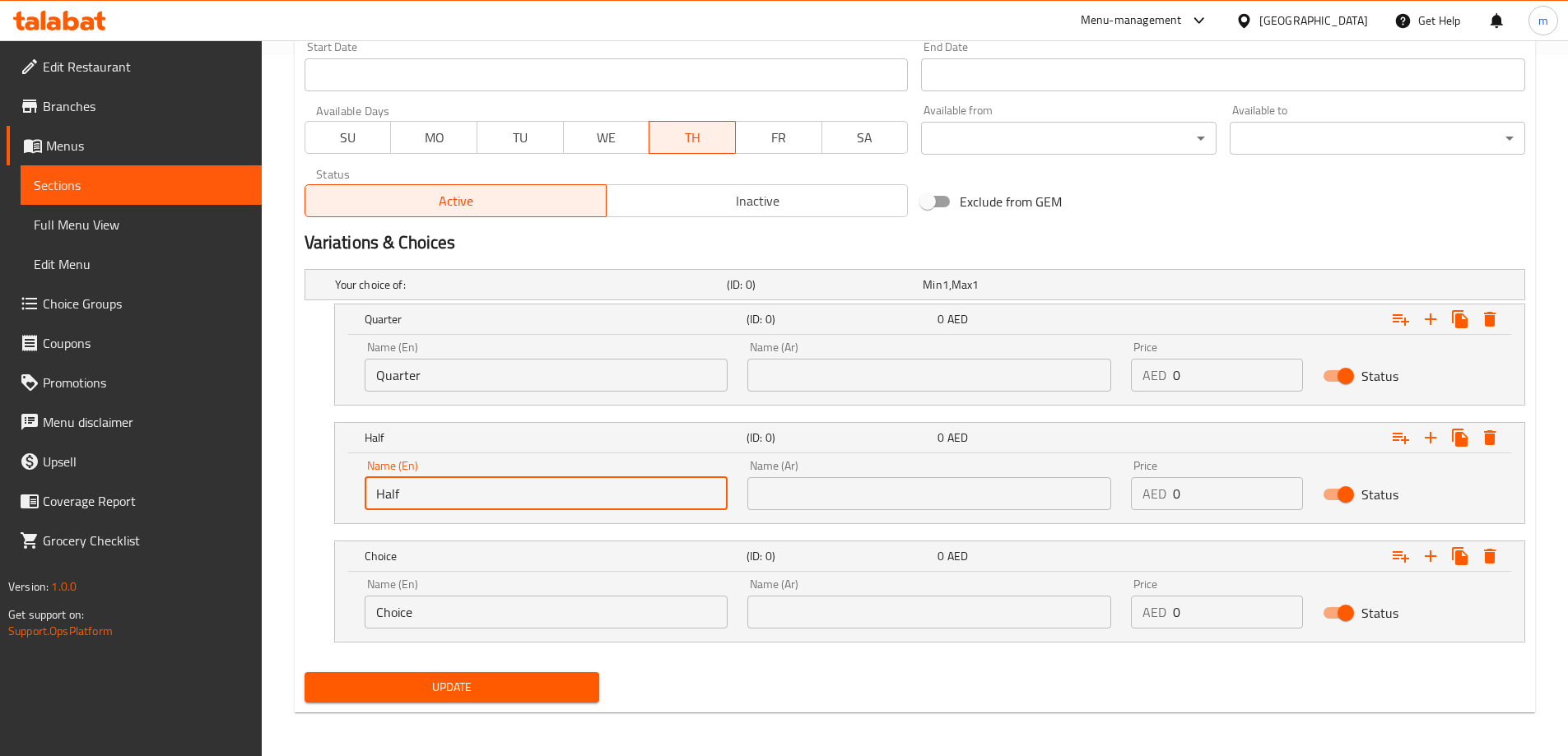
scroll to position [704, 0]
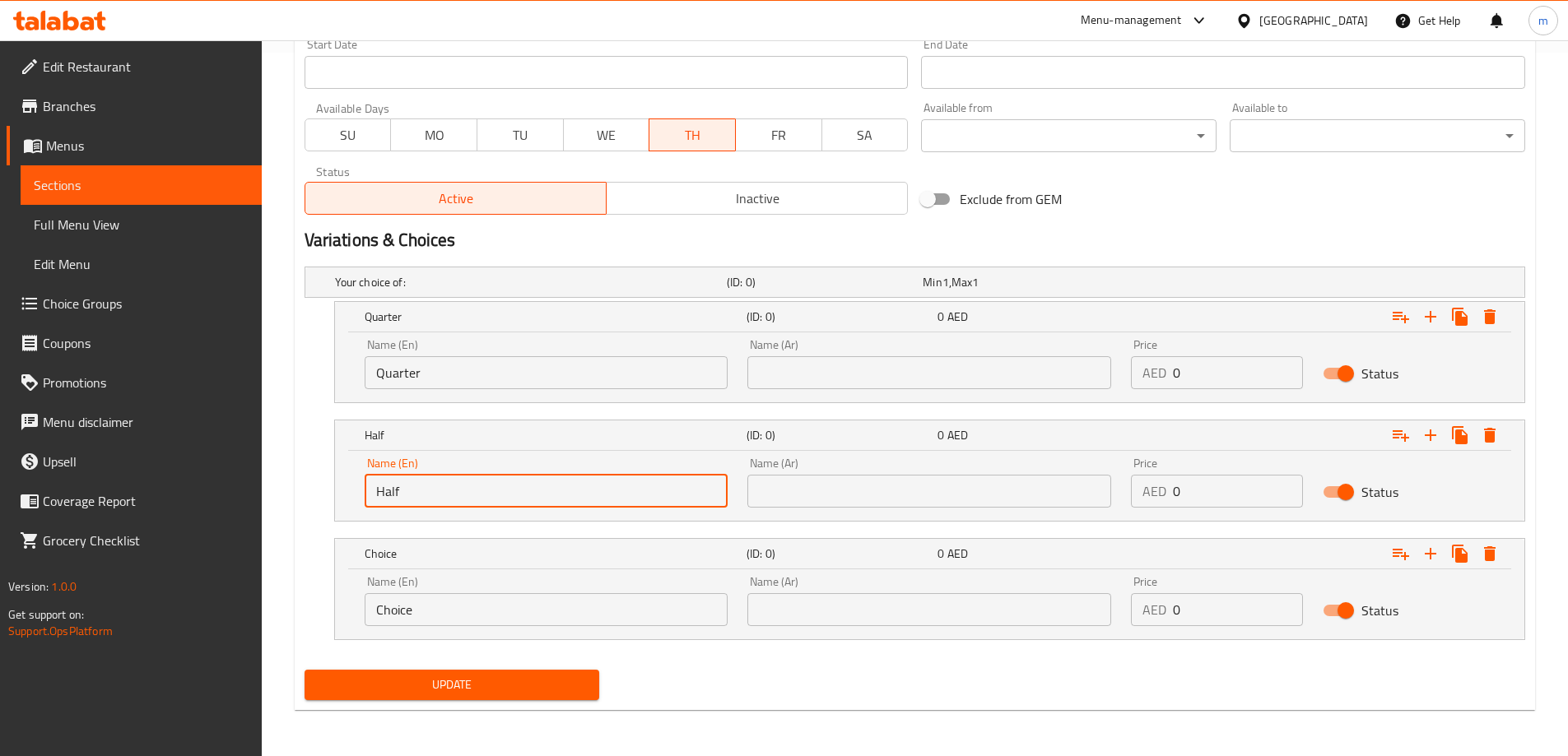
click at [530, 597] on input "Choice" at bounding box center [546, 610] width 364 height 33
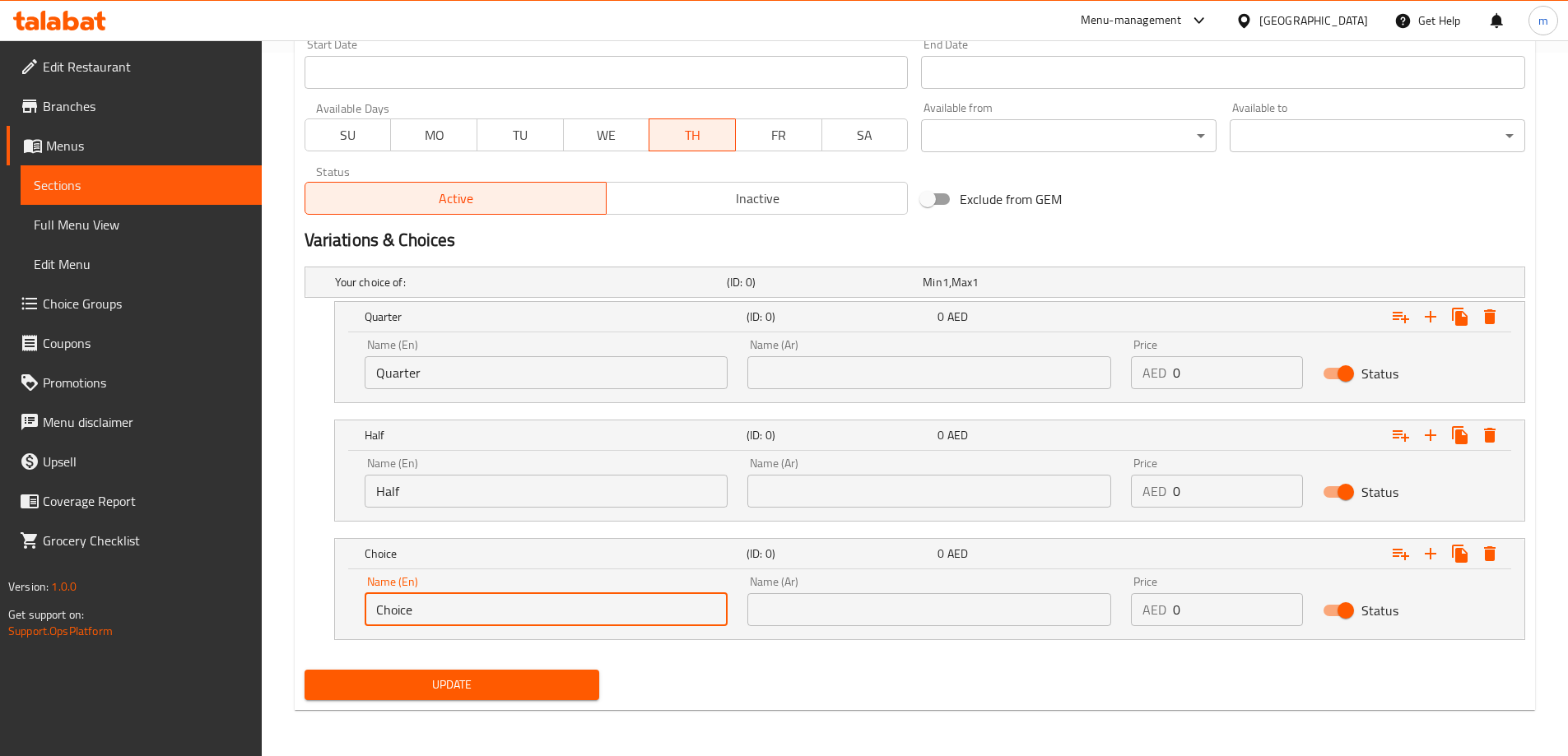
click at [530, 596] on input "Choice" at bounding box center [546, 610] width 364 height 33
type input "g"
type input "Full"
click at [930, 366] on input "text" at bounding box center [930, 373] width 364 height 33
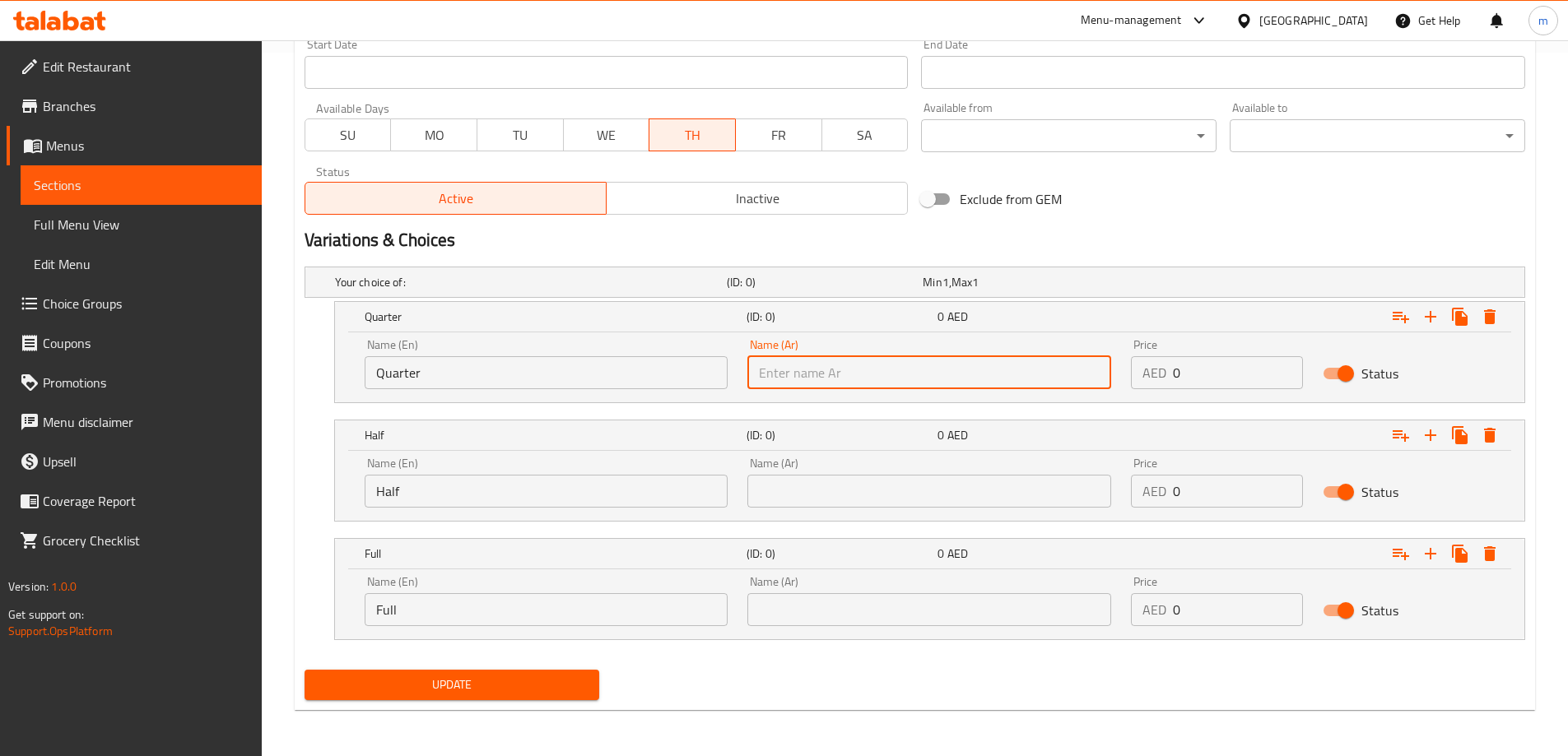
type input "ربع"
click at [867, 480] on input "text" at bounding box center [930, 491] width 364 height 33
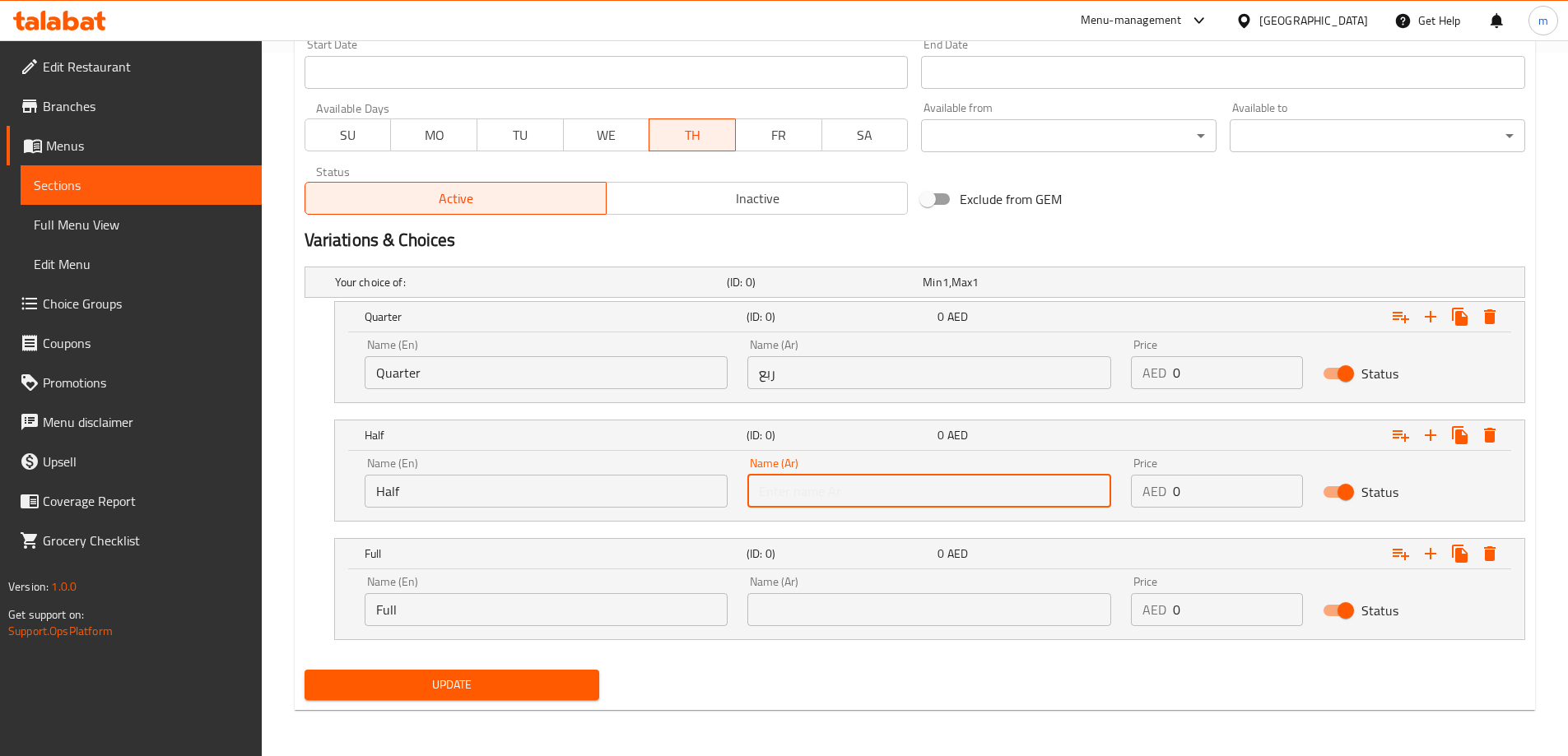
type input "نصف"
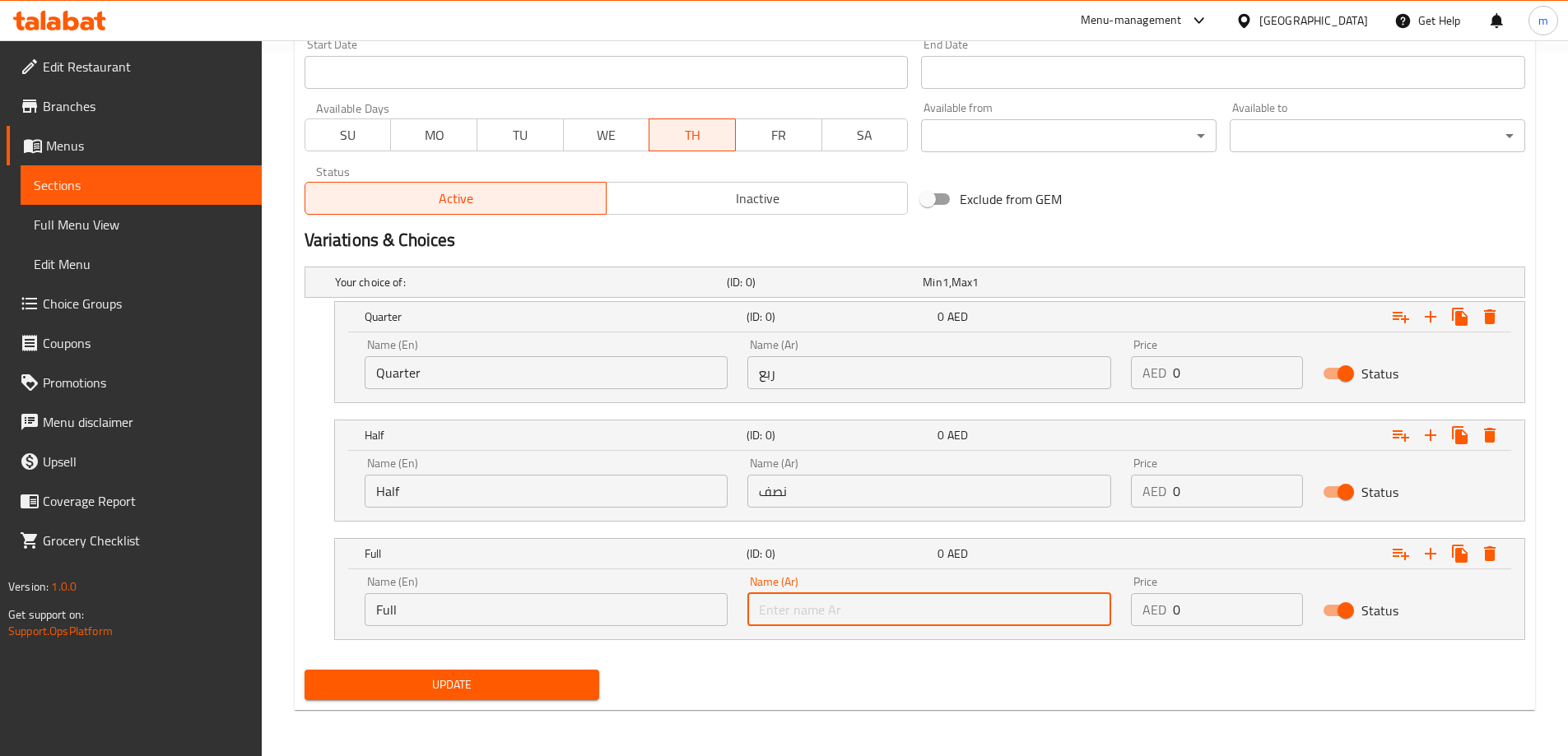
click at [847, 614] on input "text" at bounding box center [930, 610] width 364 height 33
type input "كامل"
click at [1271, 351] on div "Price AED 0 Price" at bounding box center [1217, 364] width 172 height 50
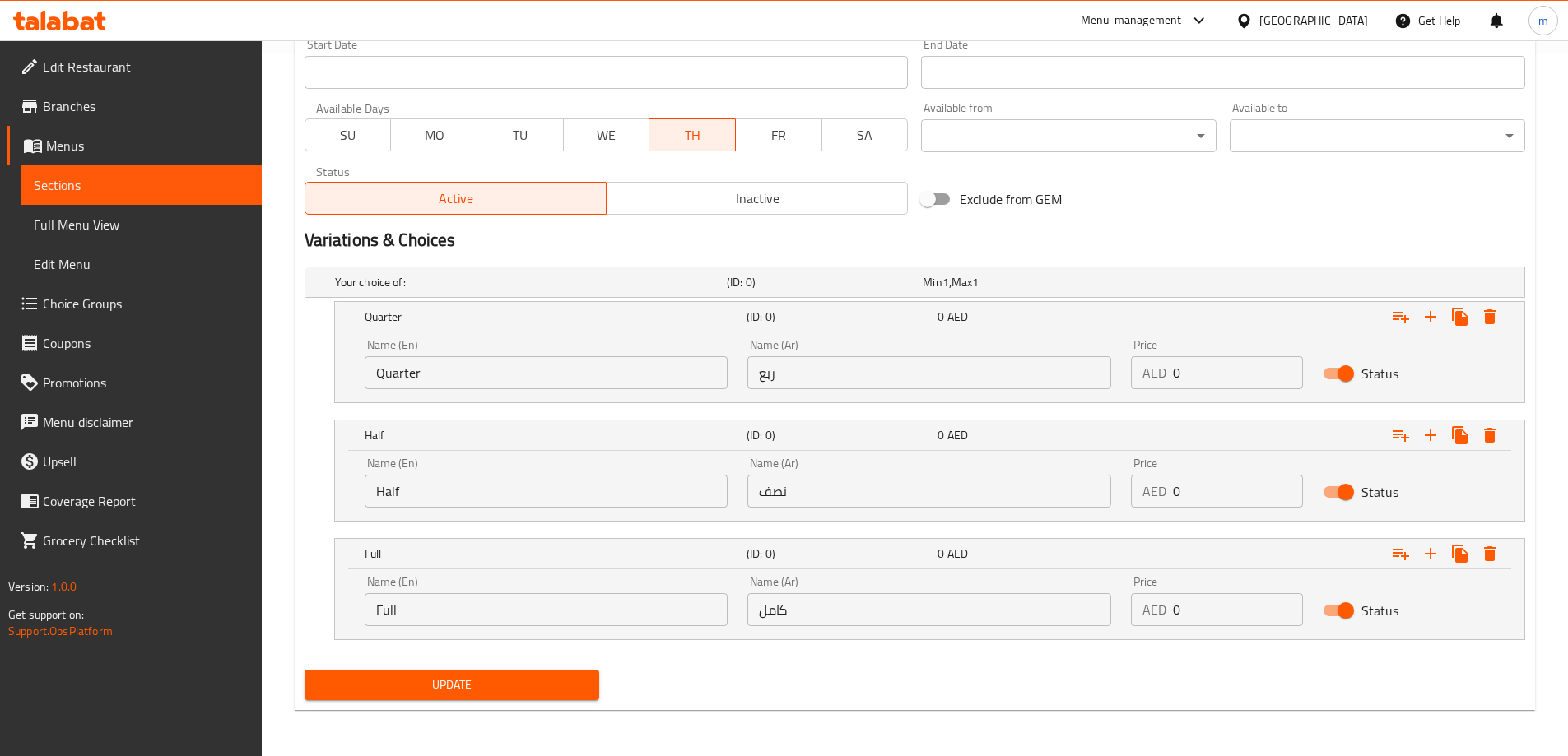
click at [1234, 375] on input "0" at bounding box center [1238, 373] width 130 height 33
type input "25"
click at [1233, 493] on input "number" at bounding box center [1238, 491] width 130 height 33
type input "40"
click at [1189, 634] on div "Price AED 0 Price" at bounding box center [1216, 601] width 192 height 70
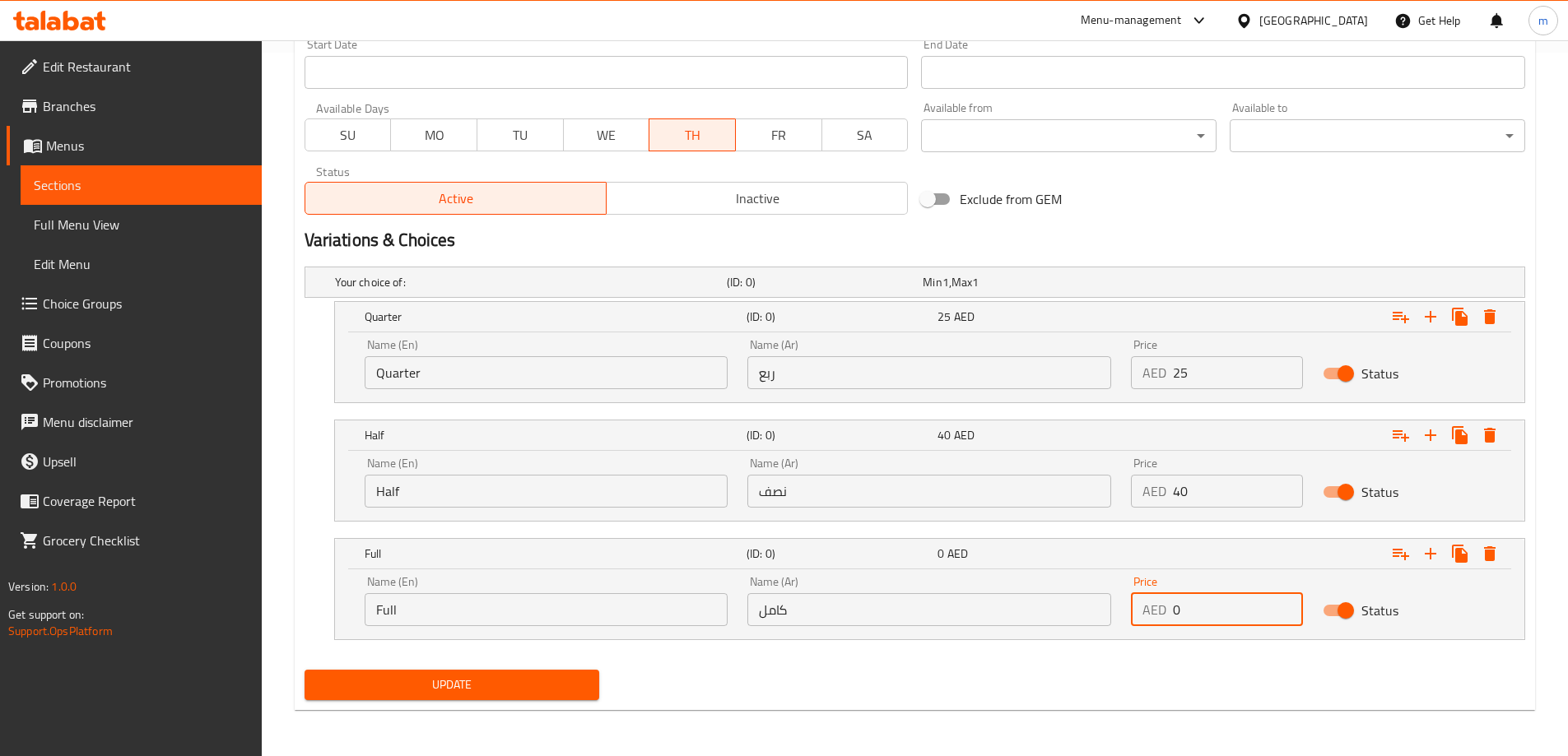
click at [1191, 619] on input "0" at bounding box center [1238, 610] width 130 height 33
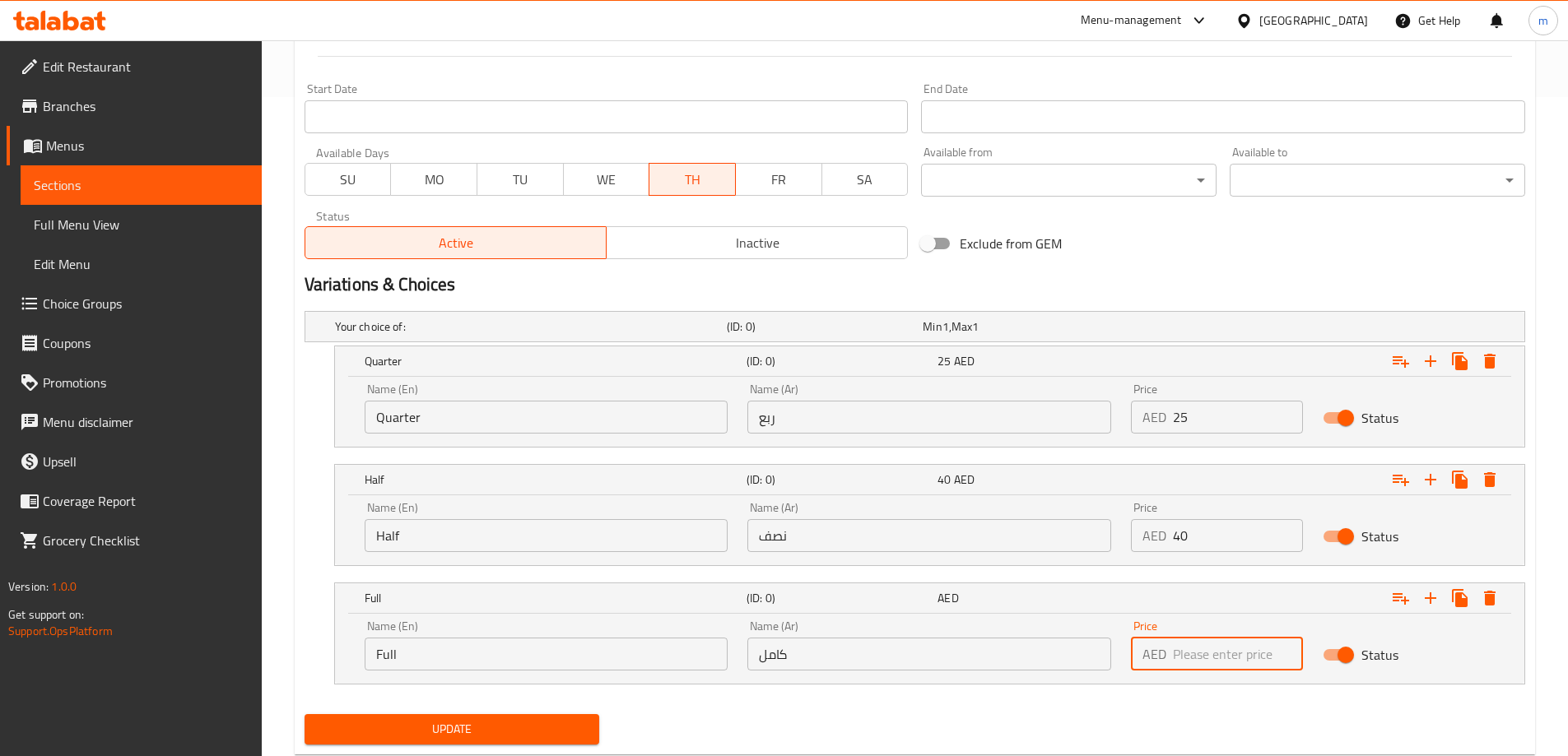
scroll to position [621, 0]
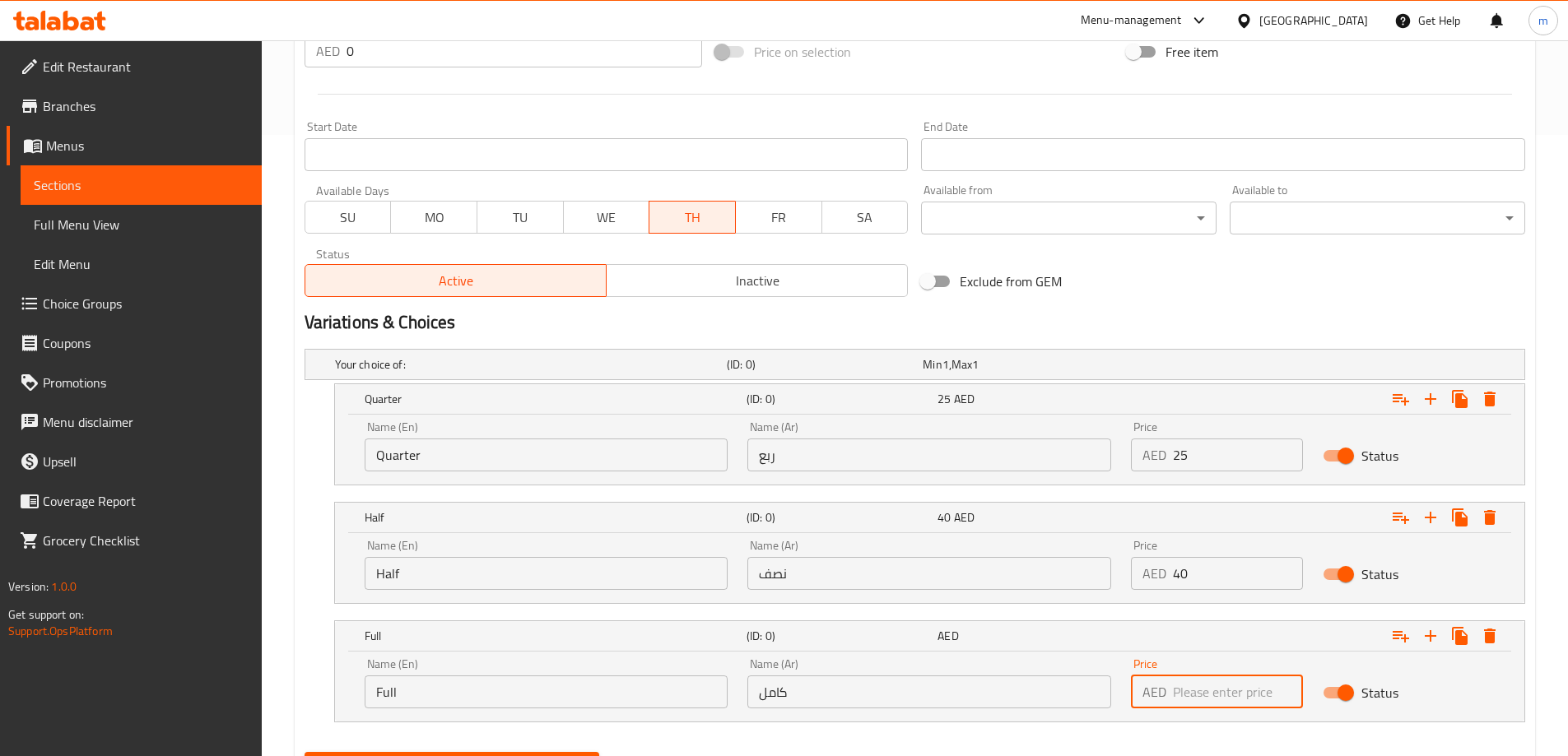
click at [1199, 685] on input "number" at bounding box center [1238, 692] width 130 height 33
type input "0"
type input "60"
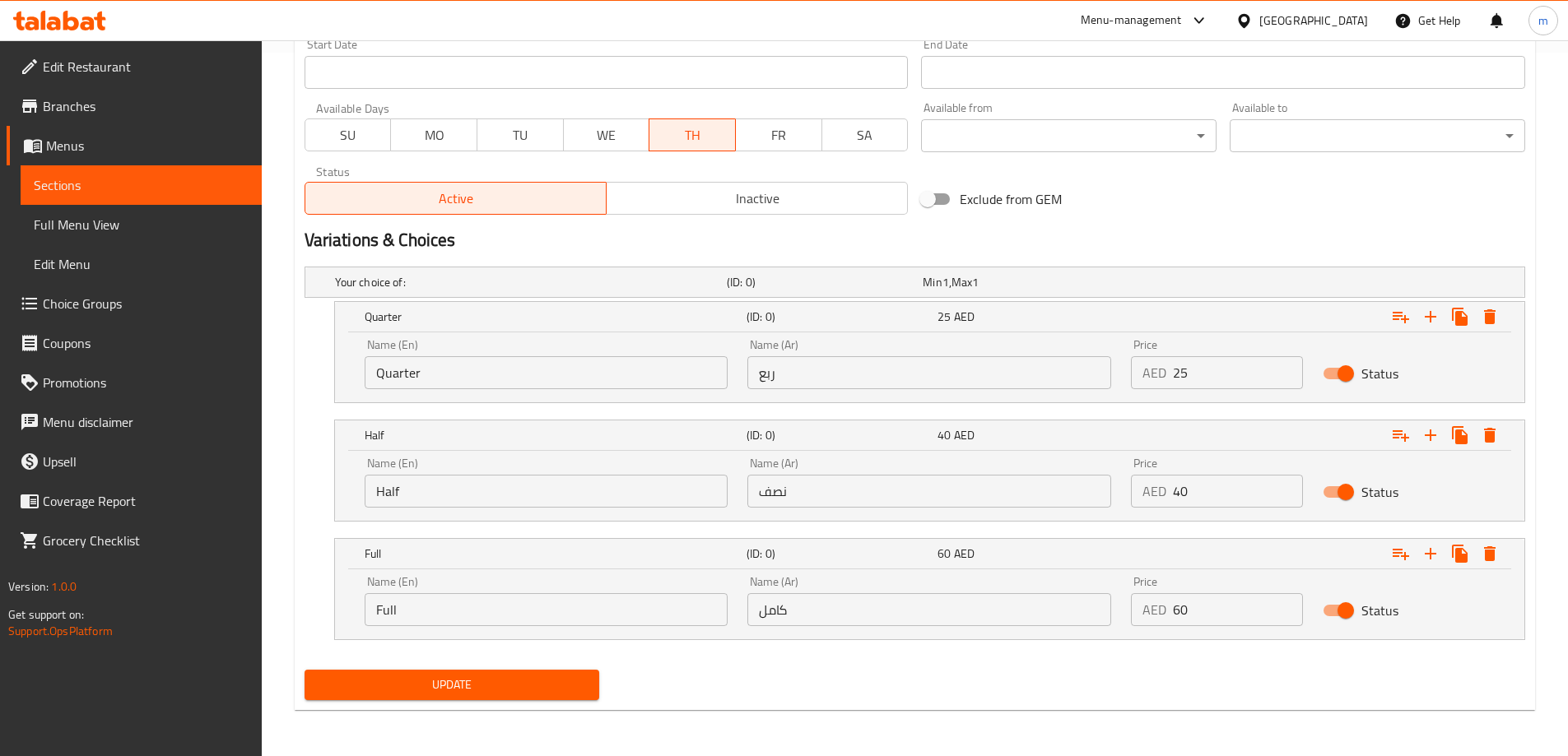
click at [508, 677] on span "Update" at bounding box center [452, 684] width 269 height 20
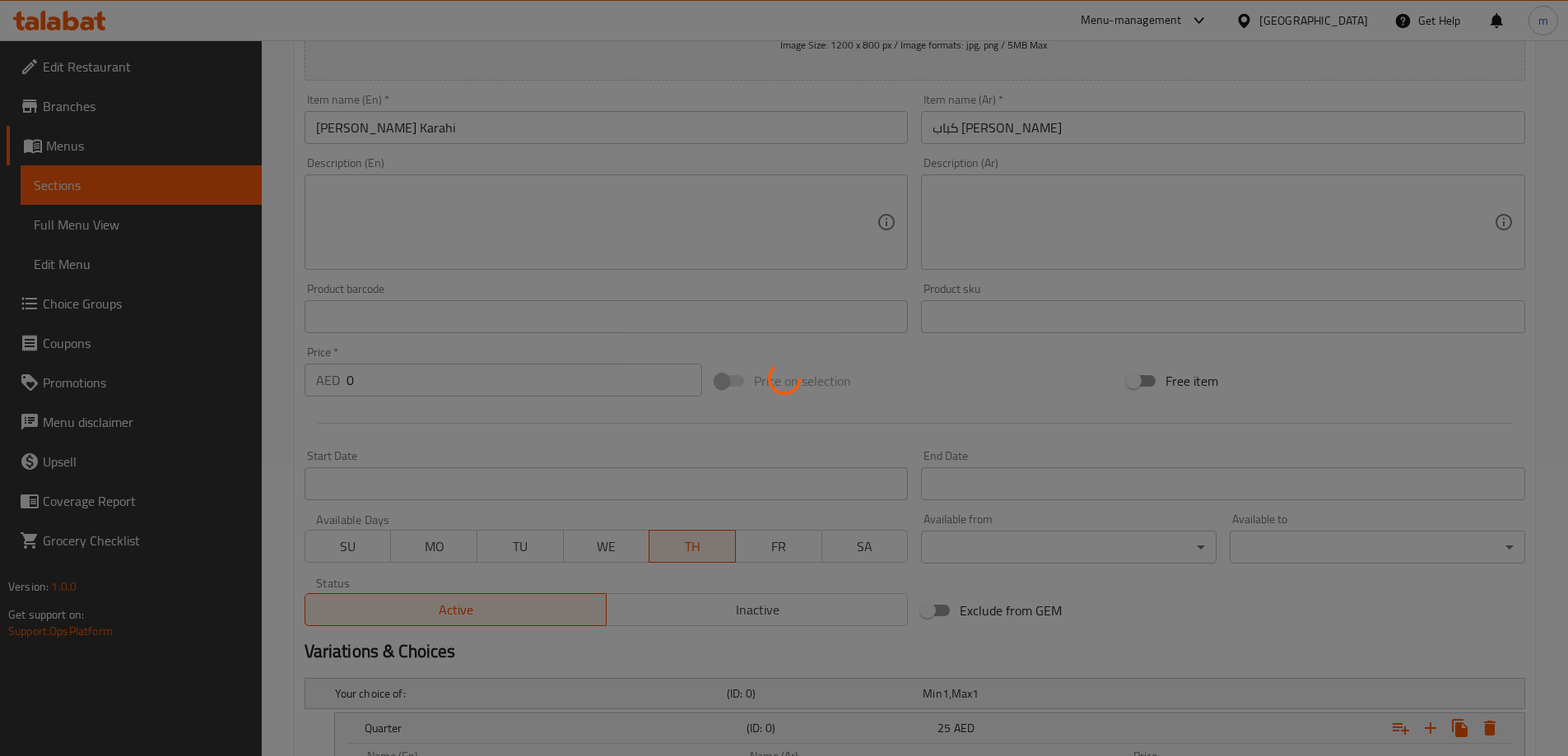
scroll to position [0, 0]
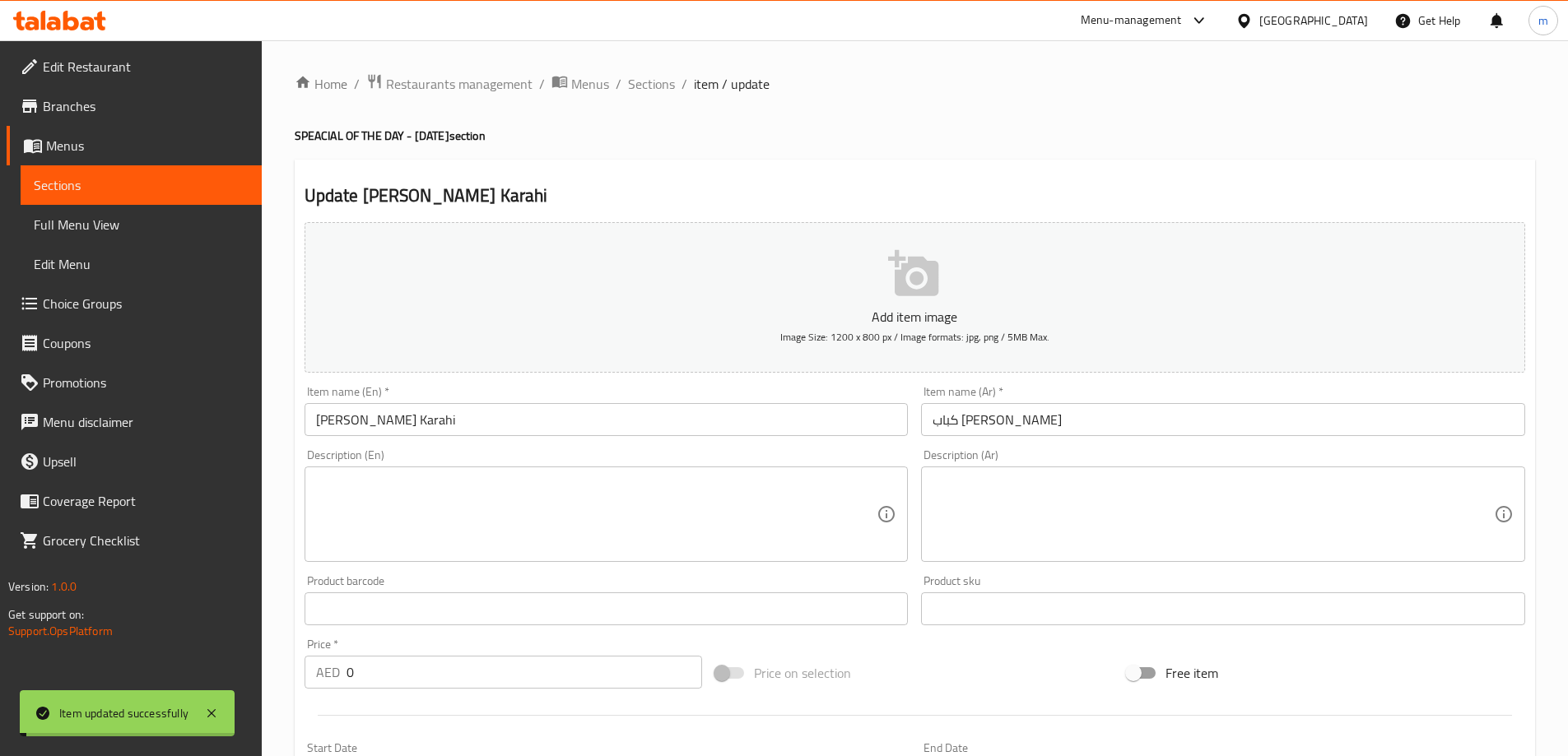
click at [656, 82] on span "Sections" at bounding box center [651, 83] width 46 height 19
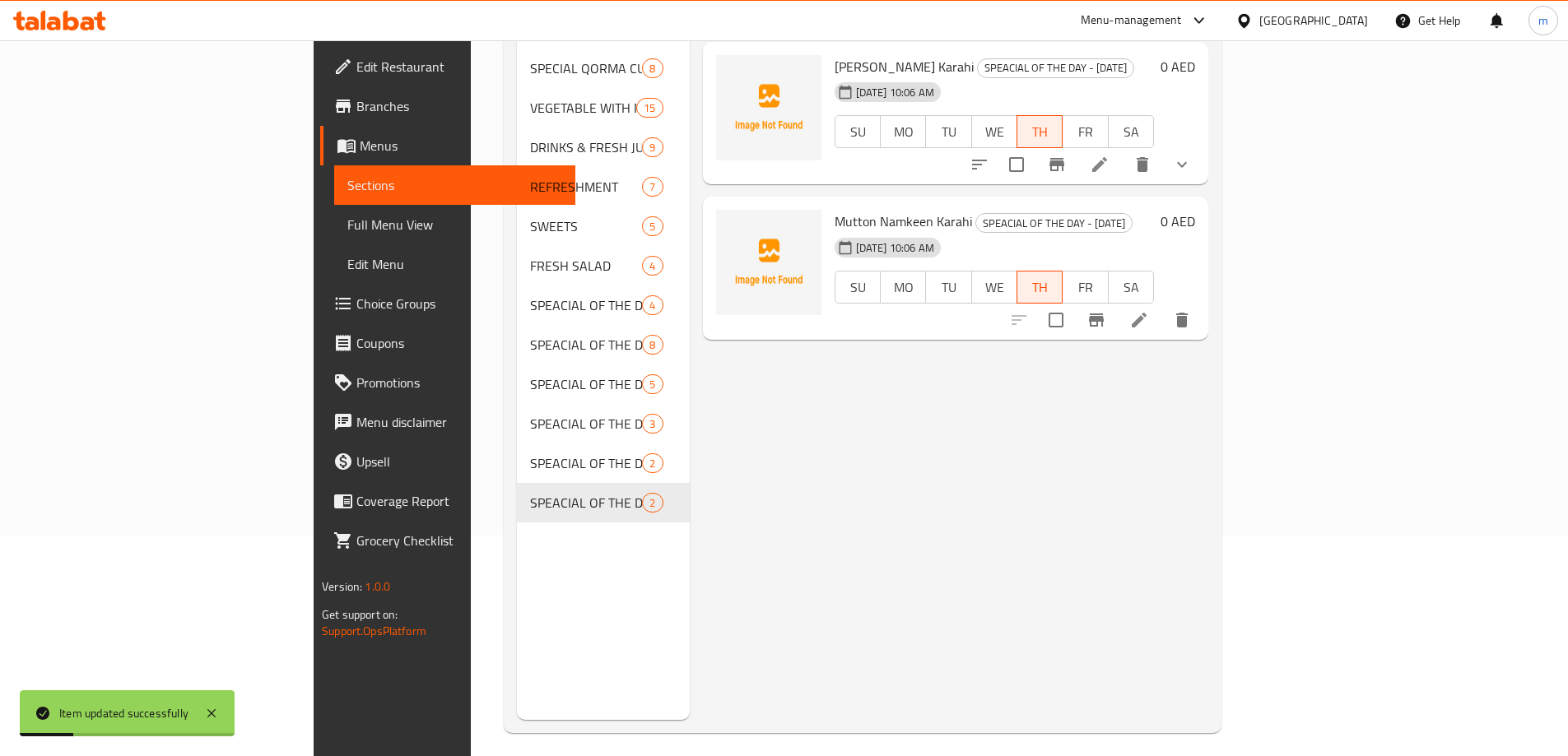
scroll to position [230, 0]
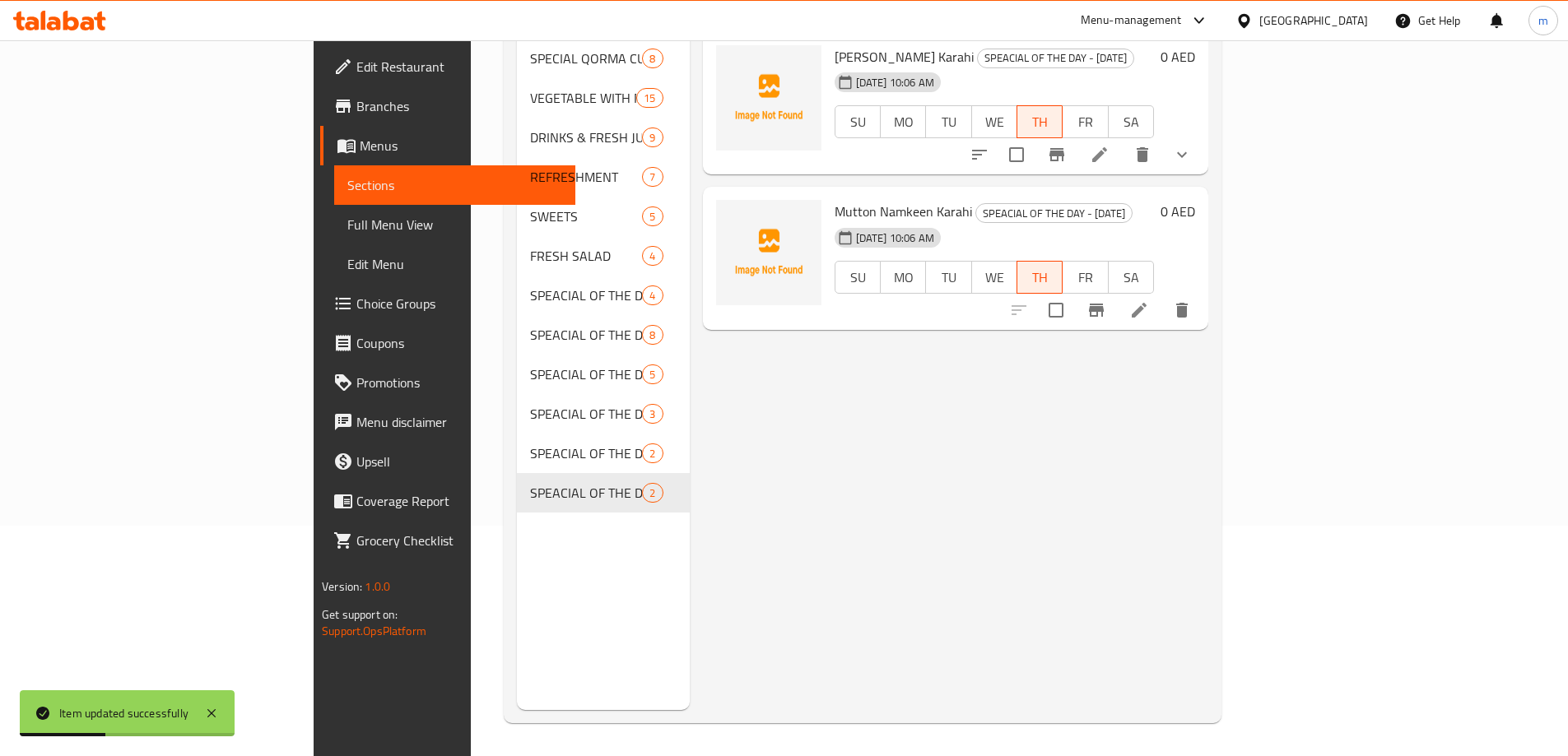
click at [1147, 303] on icon at bounding box center [1138, 310] width 15 height 15
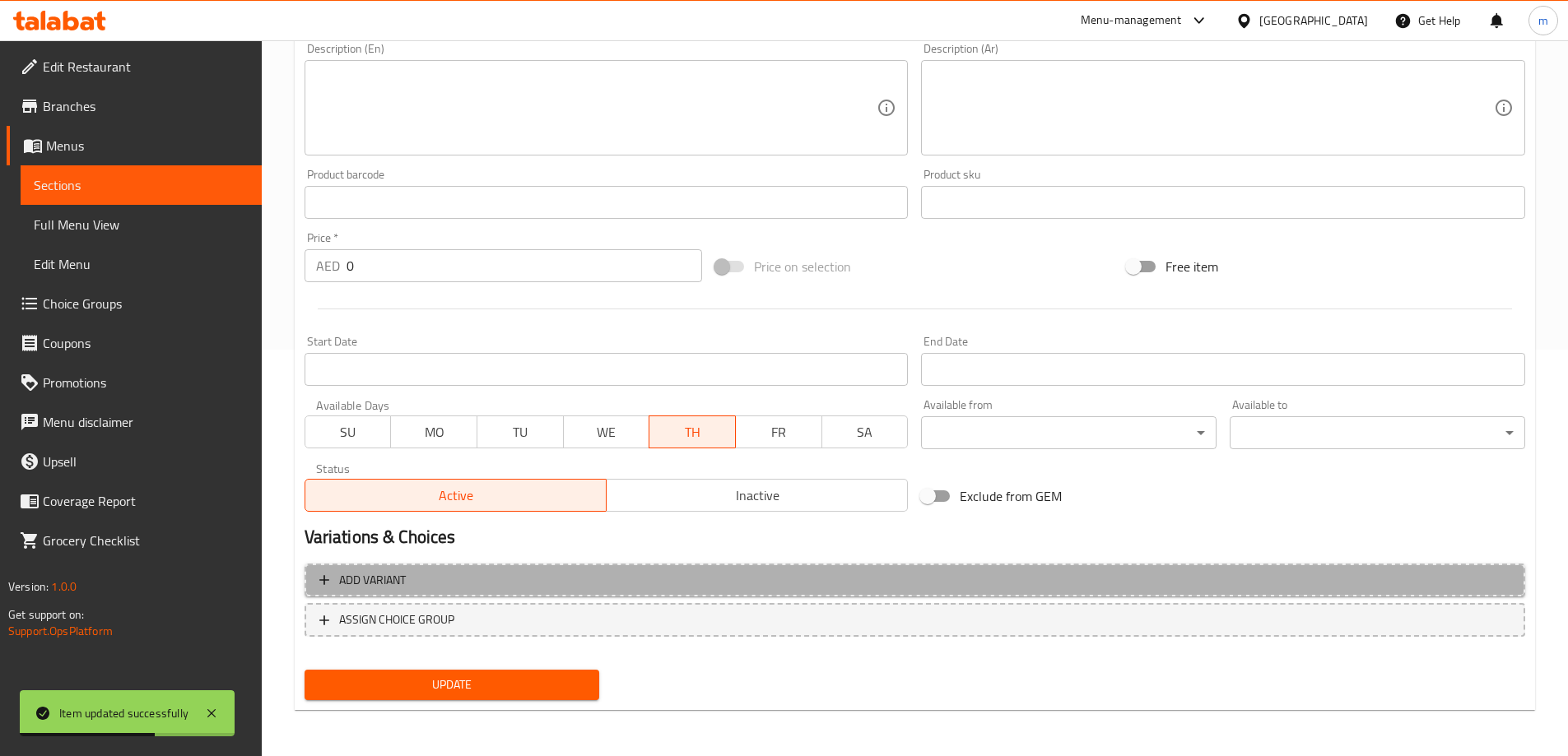
click at [1212, 592] on button "Add variant" at bounding box center [914, 580] width 1220 height 34
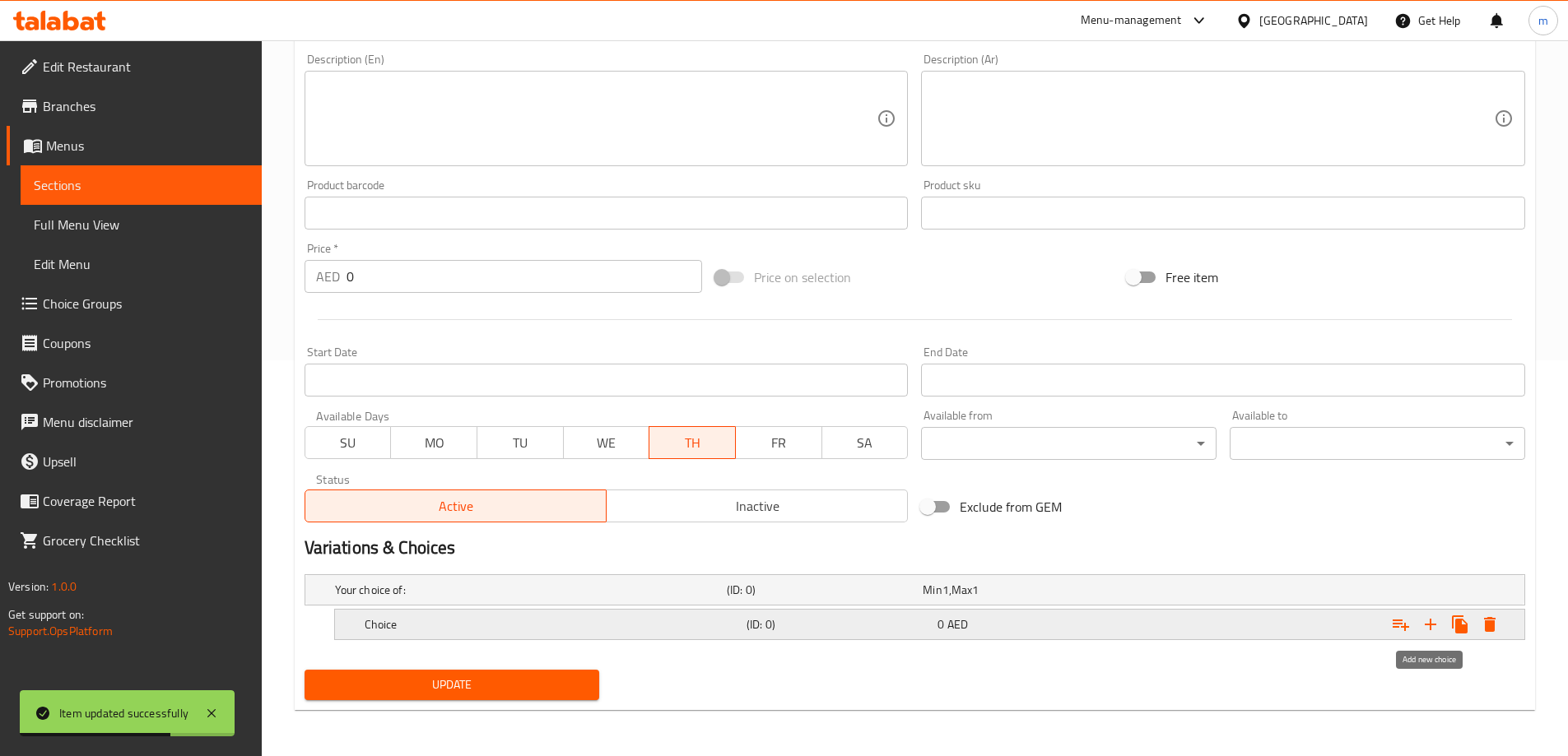
click at [1427, 625] on icon "Expand" at bounding box center [1430, 624] width 19 height 19
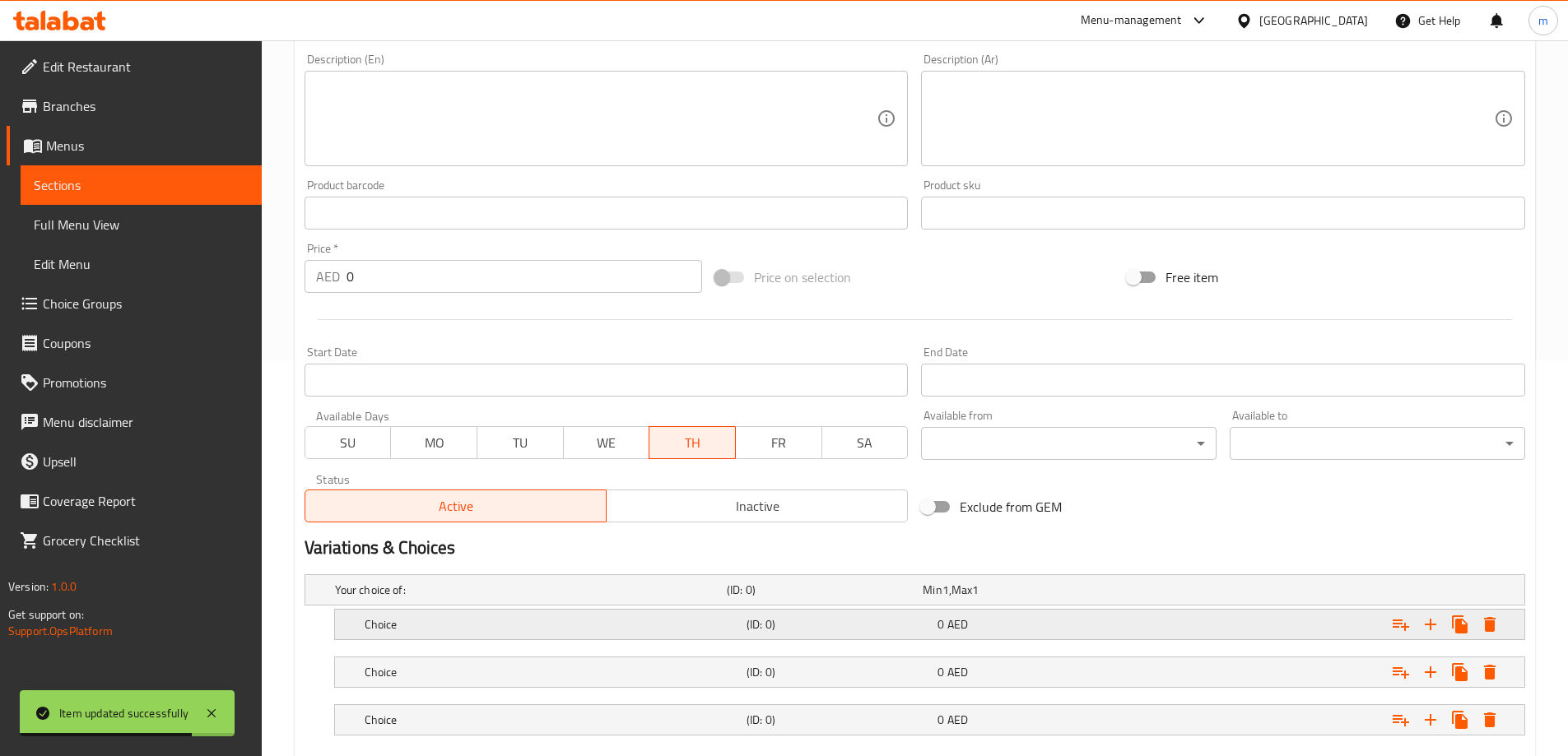
click at [1206, 627] on div "Expand" at bounding box center [1316, 623] width 382 height 36
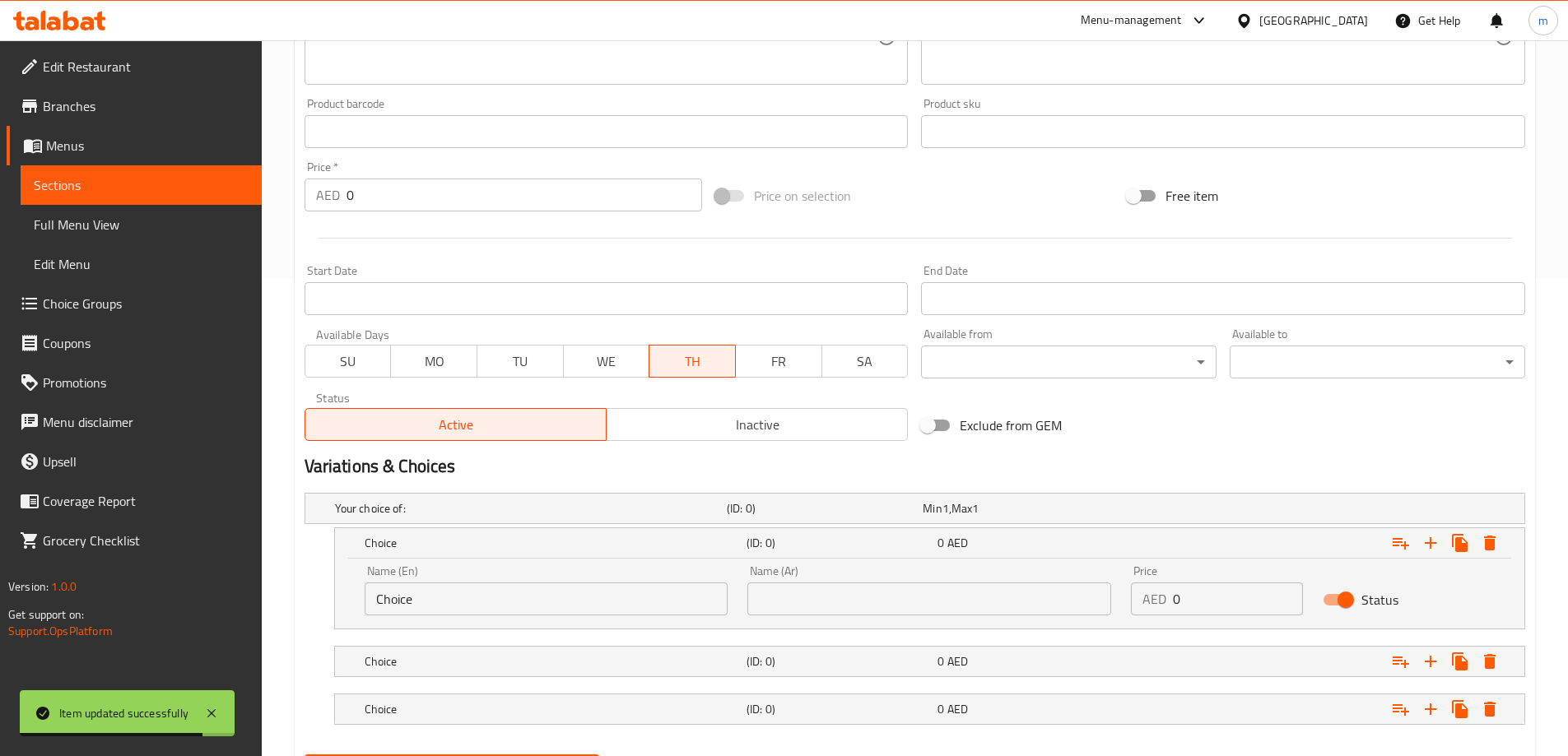
scroll to position [561, 0]
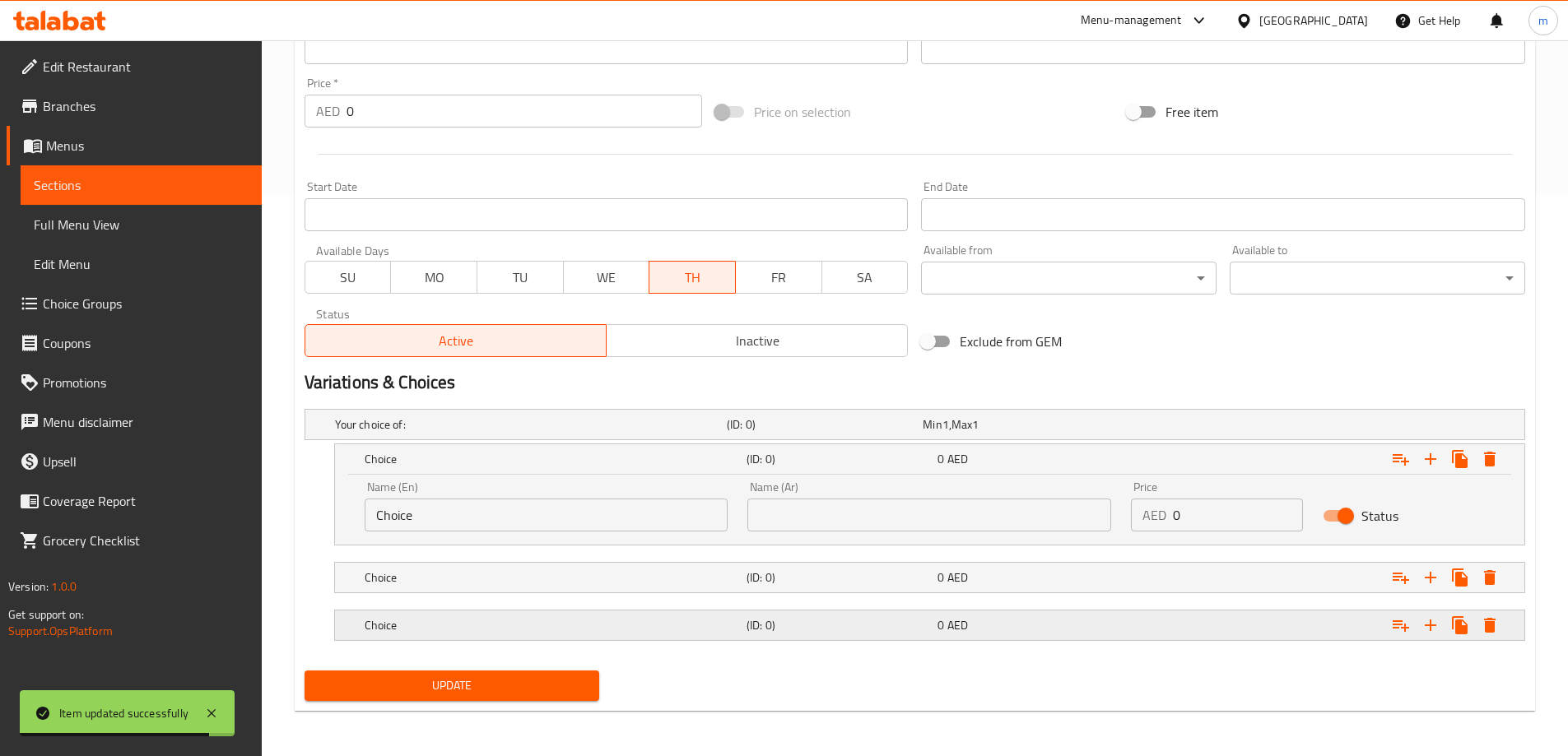
click at [1101, 638] on div "Choice (ID: 0) 0 AED" at bounding box center [935, 624] width 1147 height 36
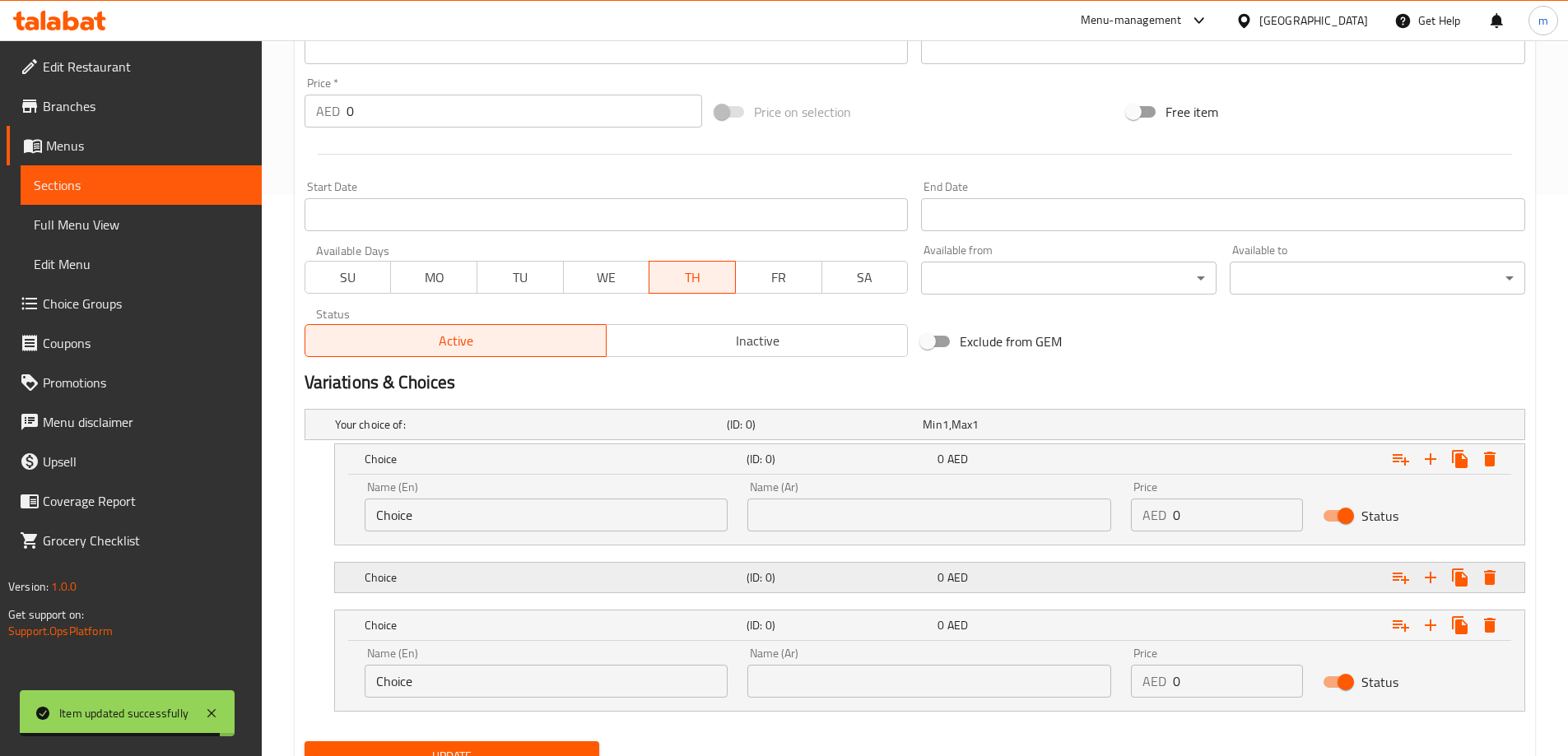
click at [1082, 582] on div "0 AED" at bounding box center [1030, 577] width 184 height 16
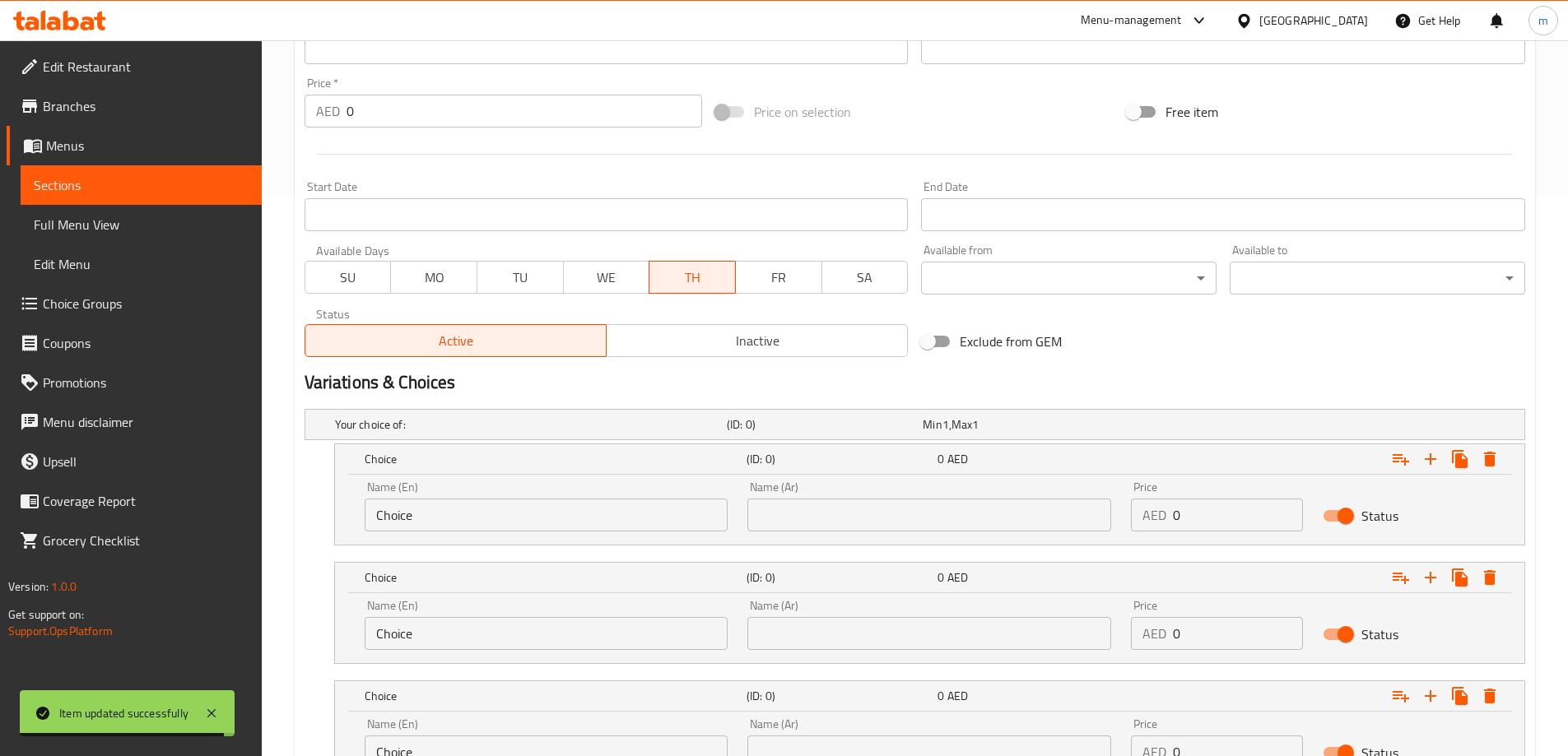
click at [550, 529] on input "Choice" at bounding box center [546, 515] width 364 height 33
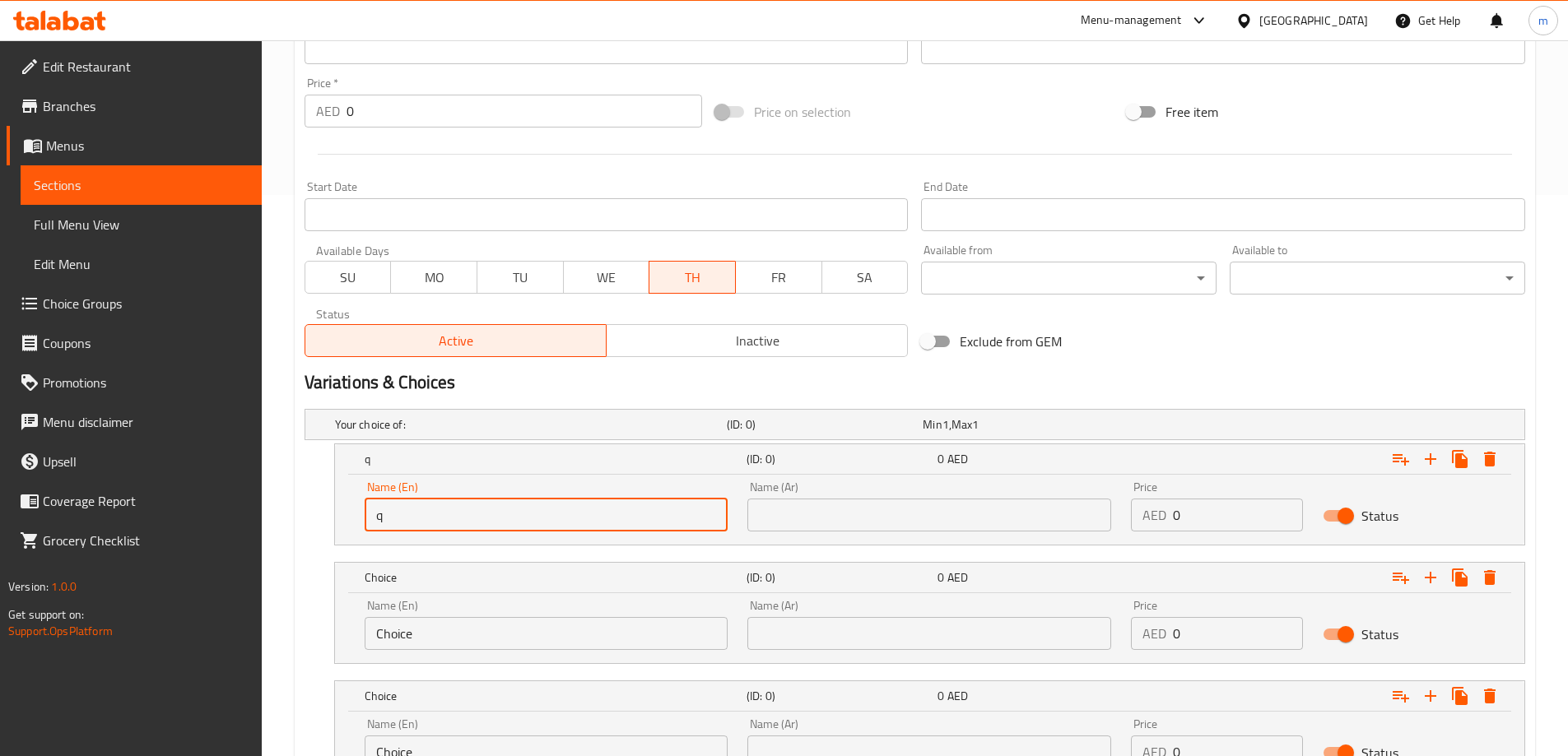
type input "Quarter"
click at [457, 621] on input "Choice" at bounding box center [546, 633] width 364 height 33
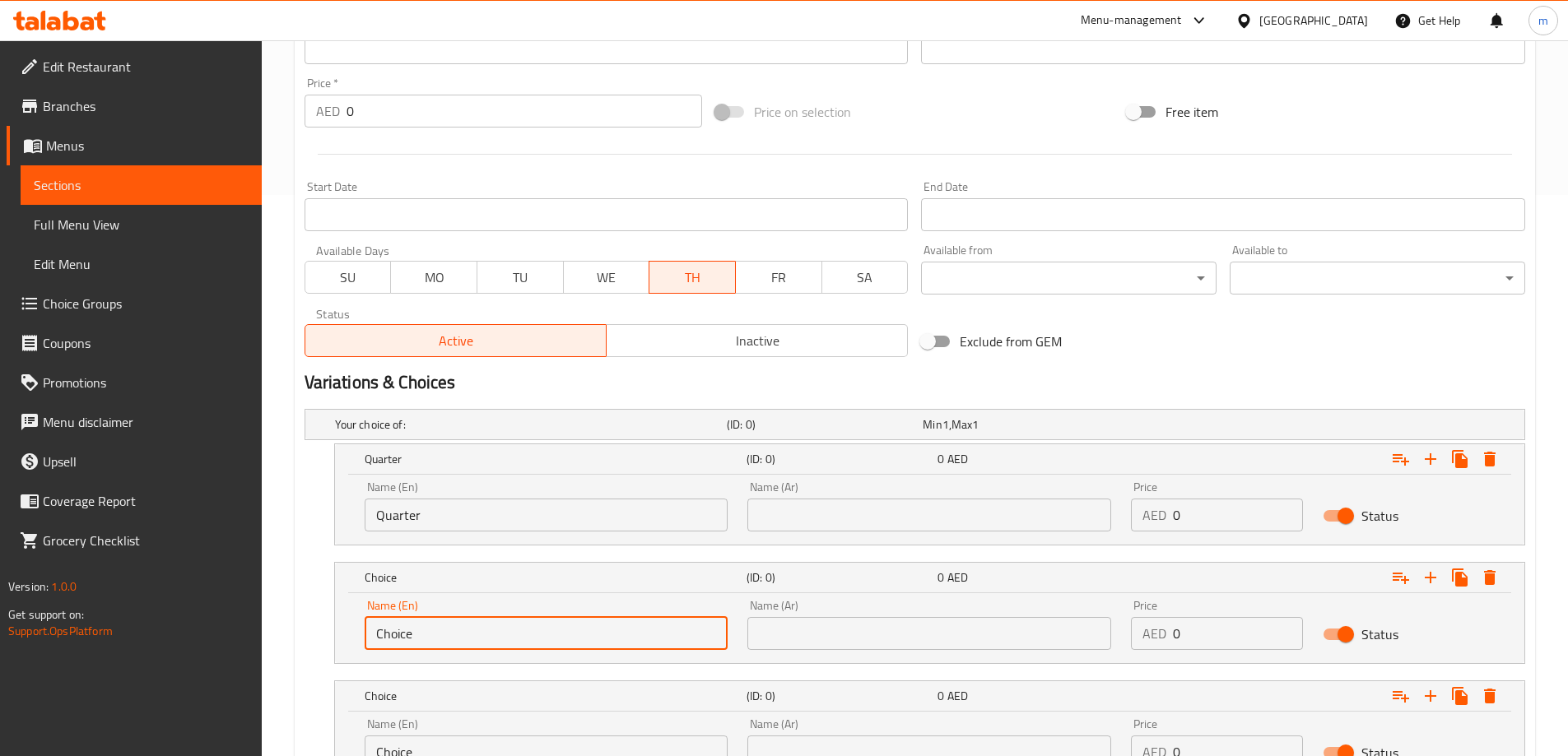
click at [456, 622] on input "Choice" at bounding box center [546, 633] width 364 height 33
type input "Choiceha"
click at [455, 646] on input "Choiceha" at bounding box center [546, 633] width 364 height 33
type input "Half"
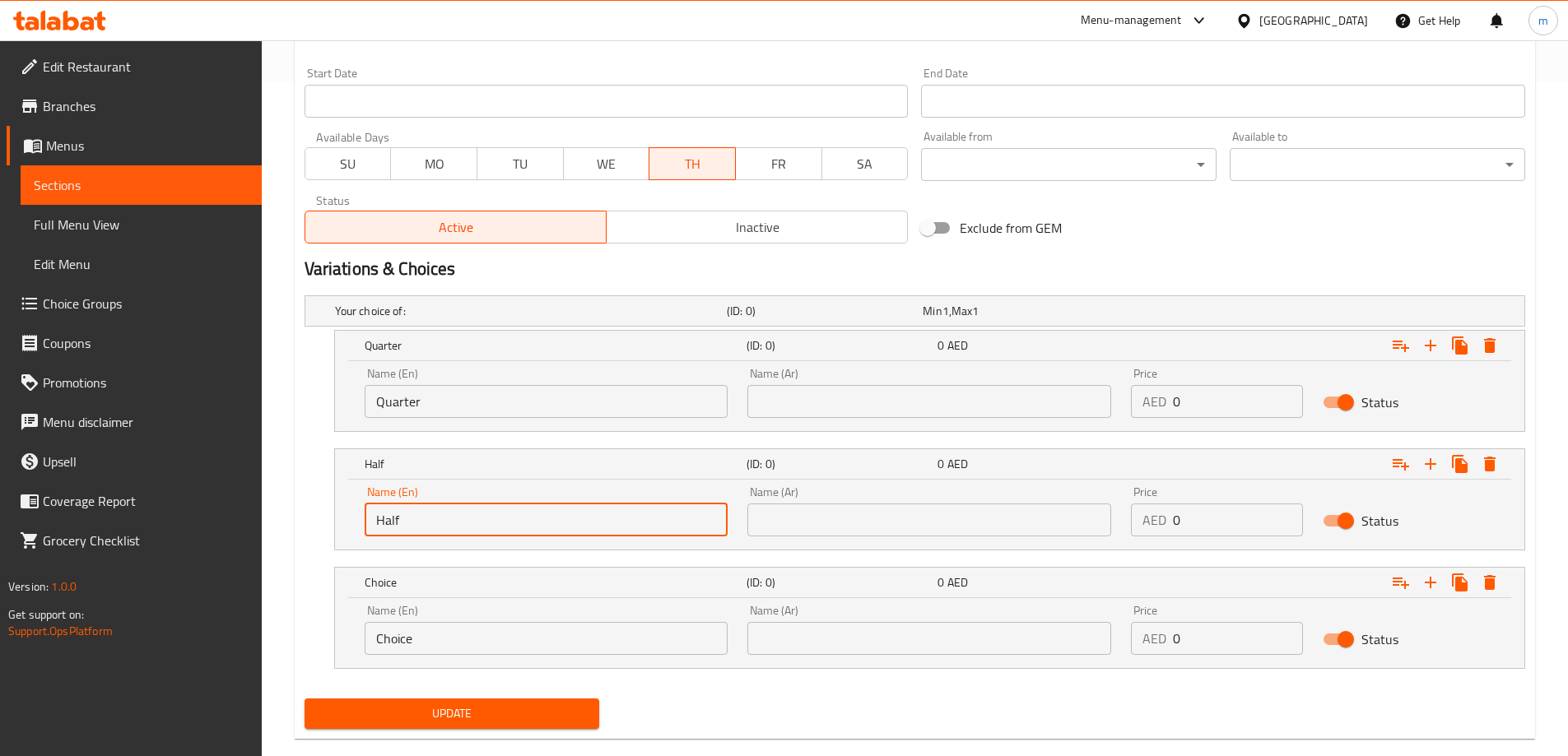
scroll to position [704, 0]
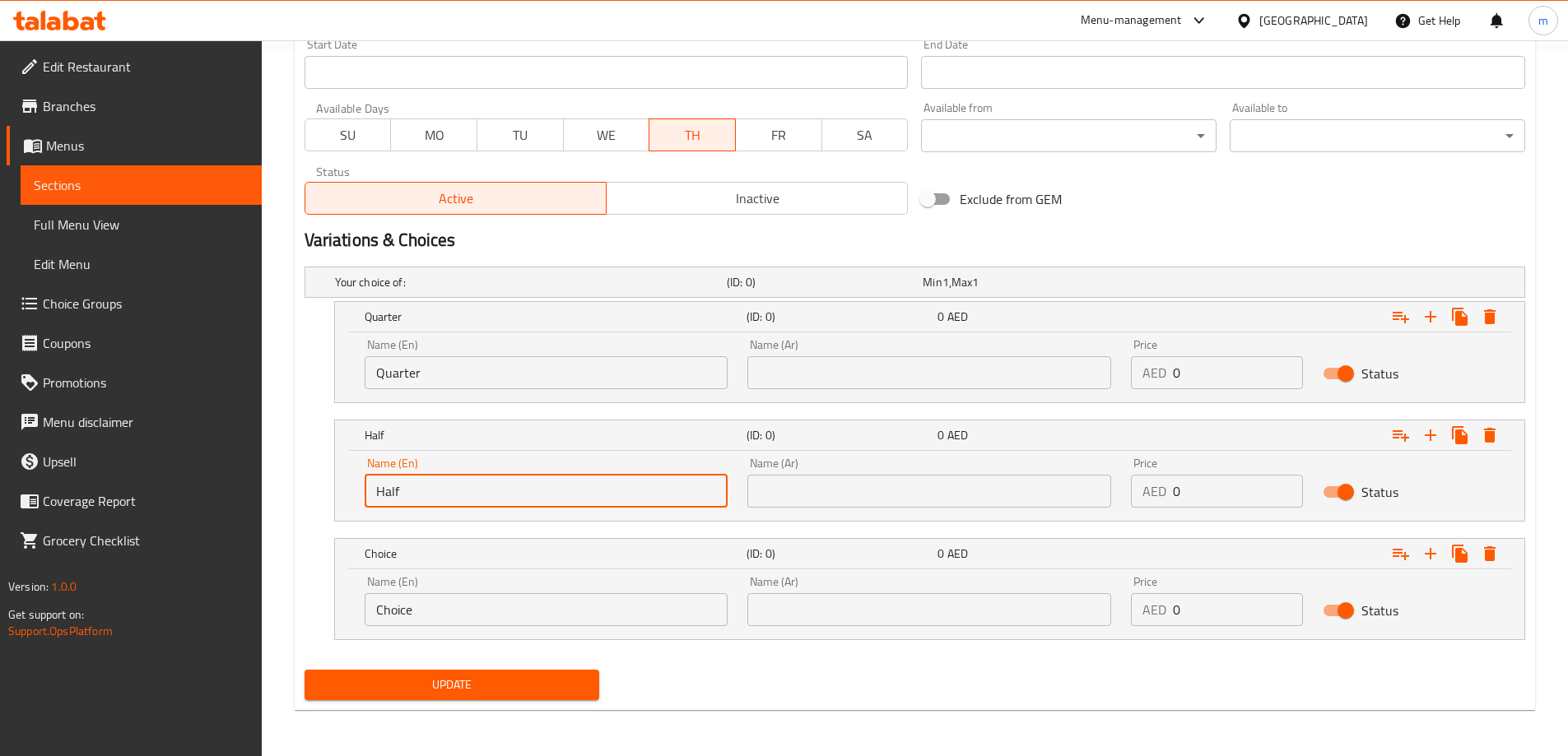
click at [487, 608] on input "Choice" at bounding box center [546, 610] width 364 height 33
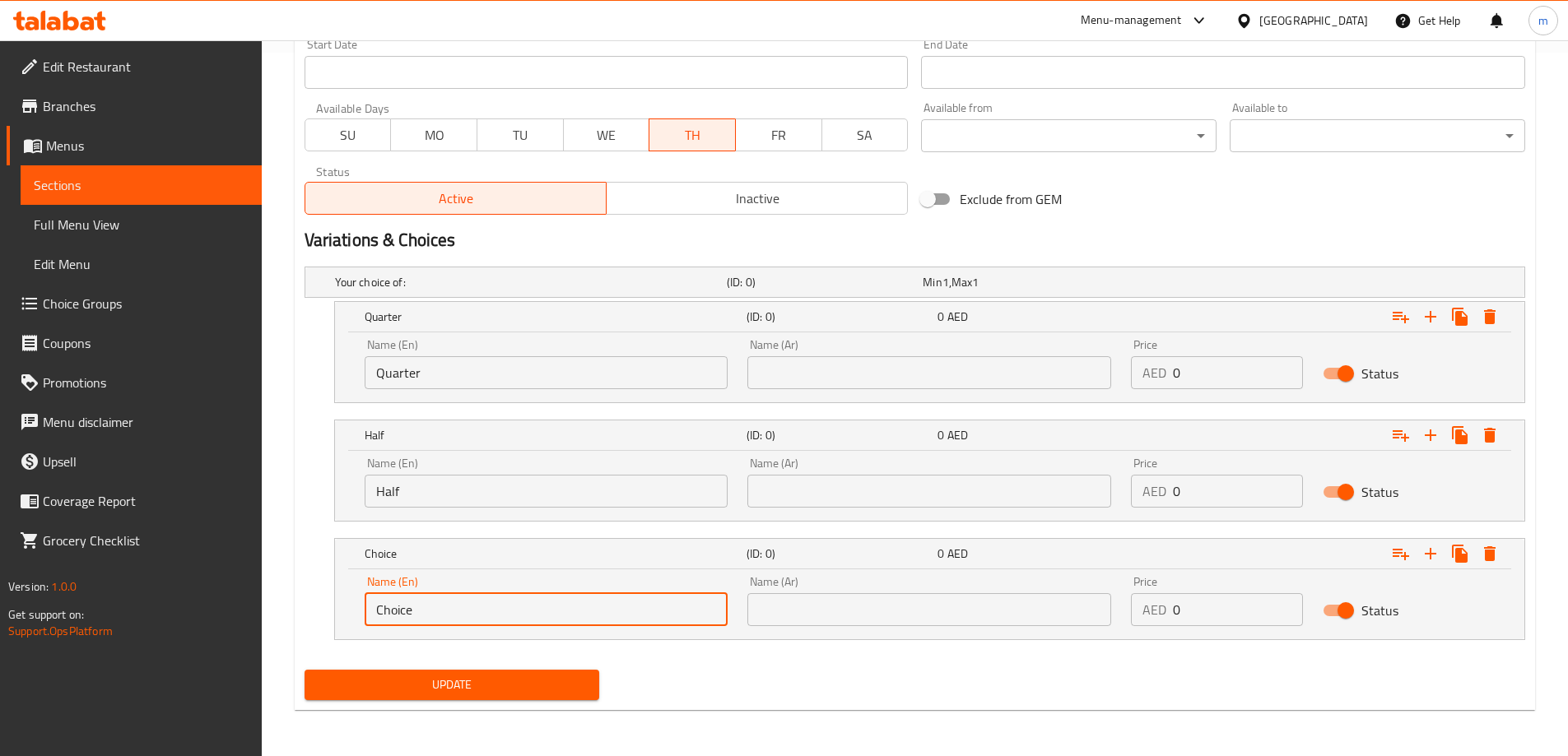
click at [487, 608] on input "Choice" at bounding box center [546, 610] width 364 height 33
type input "Full"
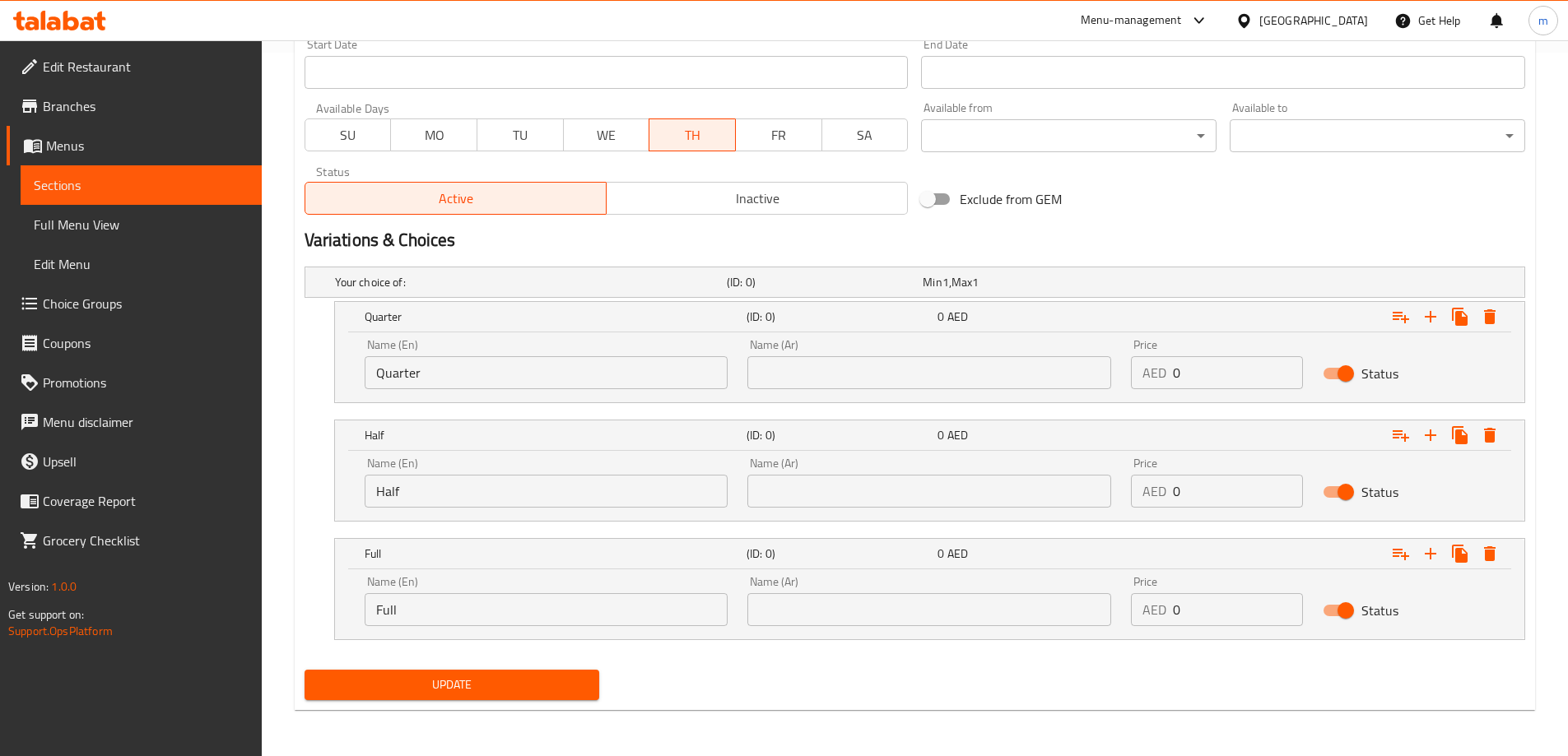
click at [874, 389] on div "Name (Ar) Name (Ar)" at bounding box center [929, 364] width 384 height 70
click at [893, 378] on input "text" at bounding box center [930, 373] width 364 height 33
type input "ربع"
click at [845, 495] on input "text" at bounding box center [930, 491] width 364 height 33
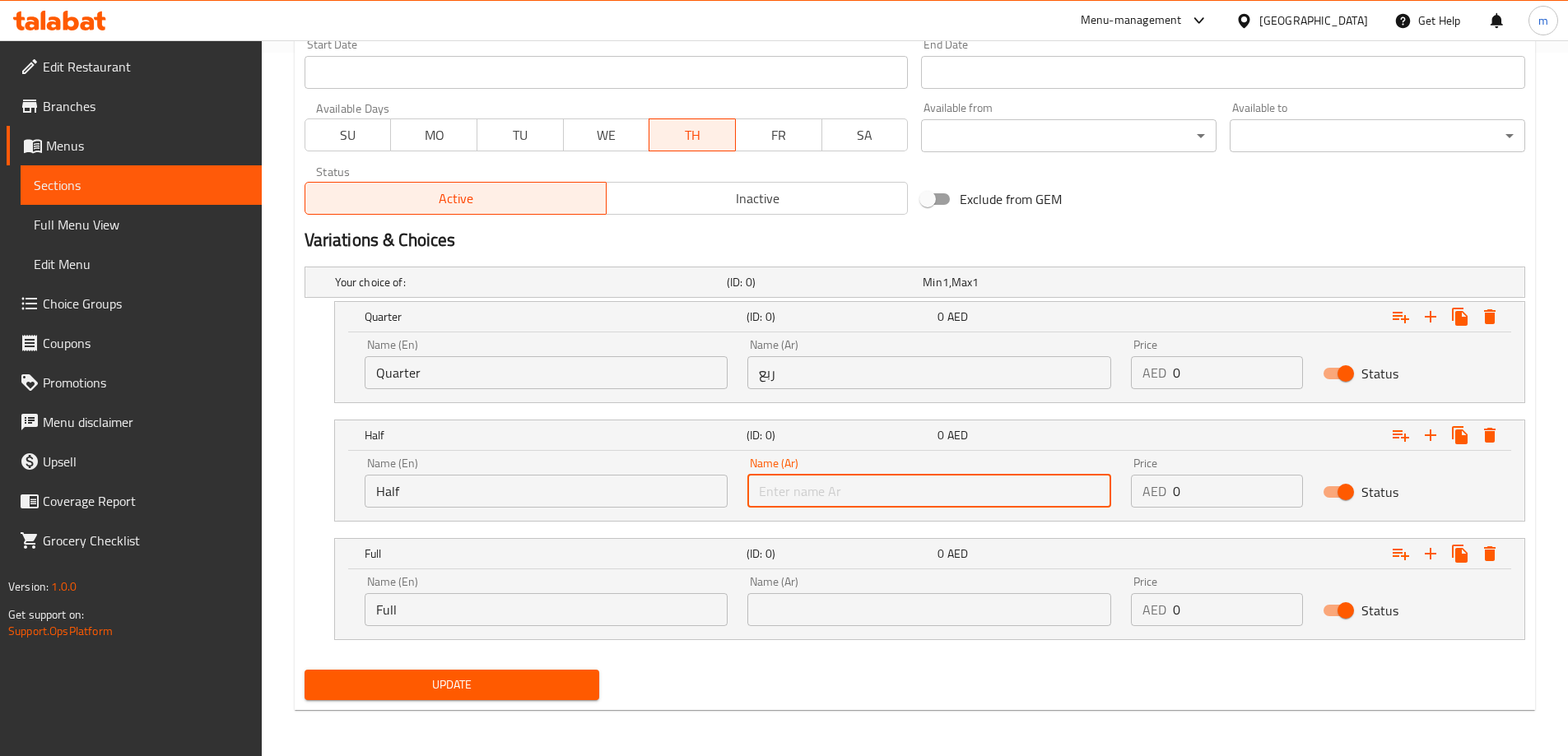
type input "نصف"
click at [847, 613] on input "text" at bounding box center [930, 610] width 364 height 33
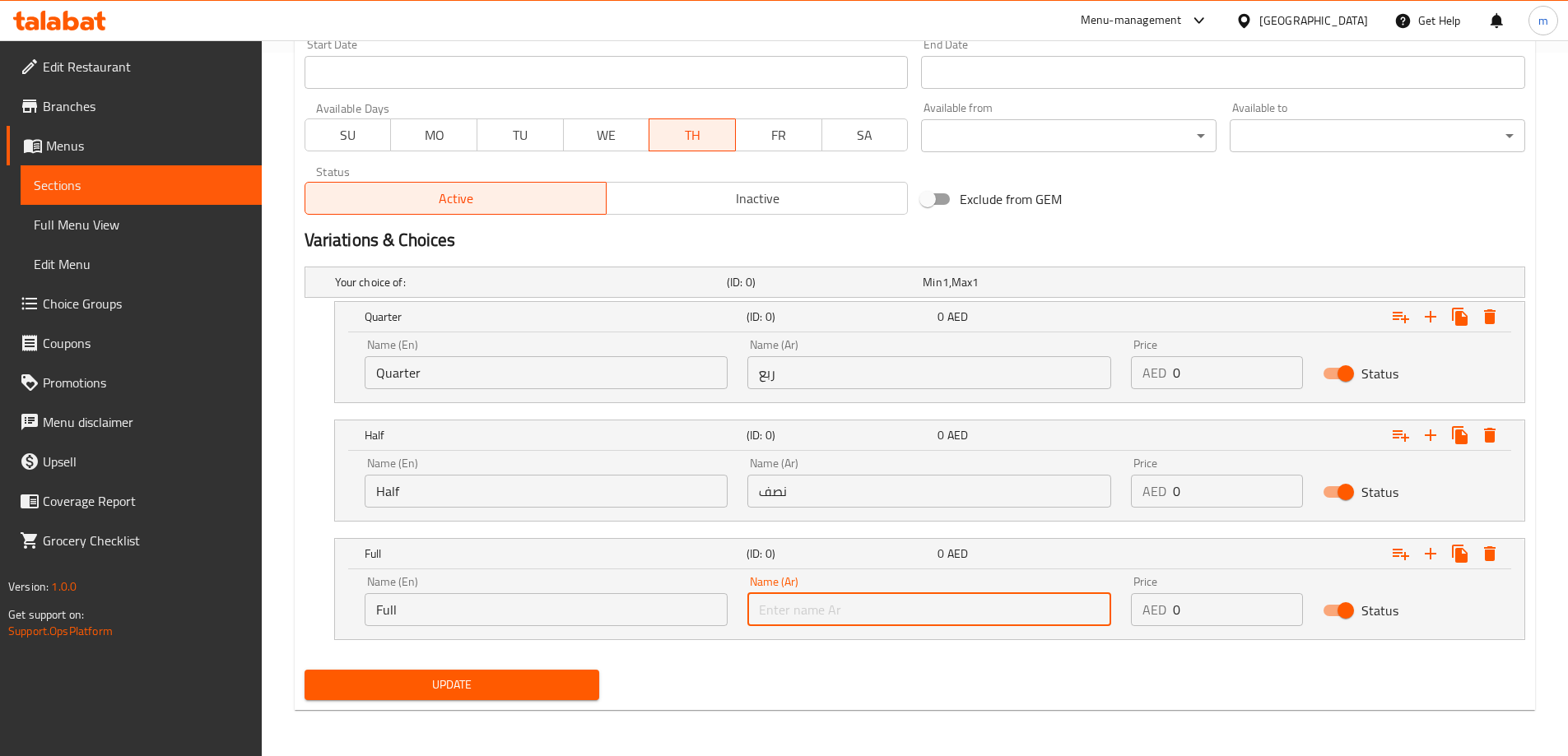
type input "كامل"
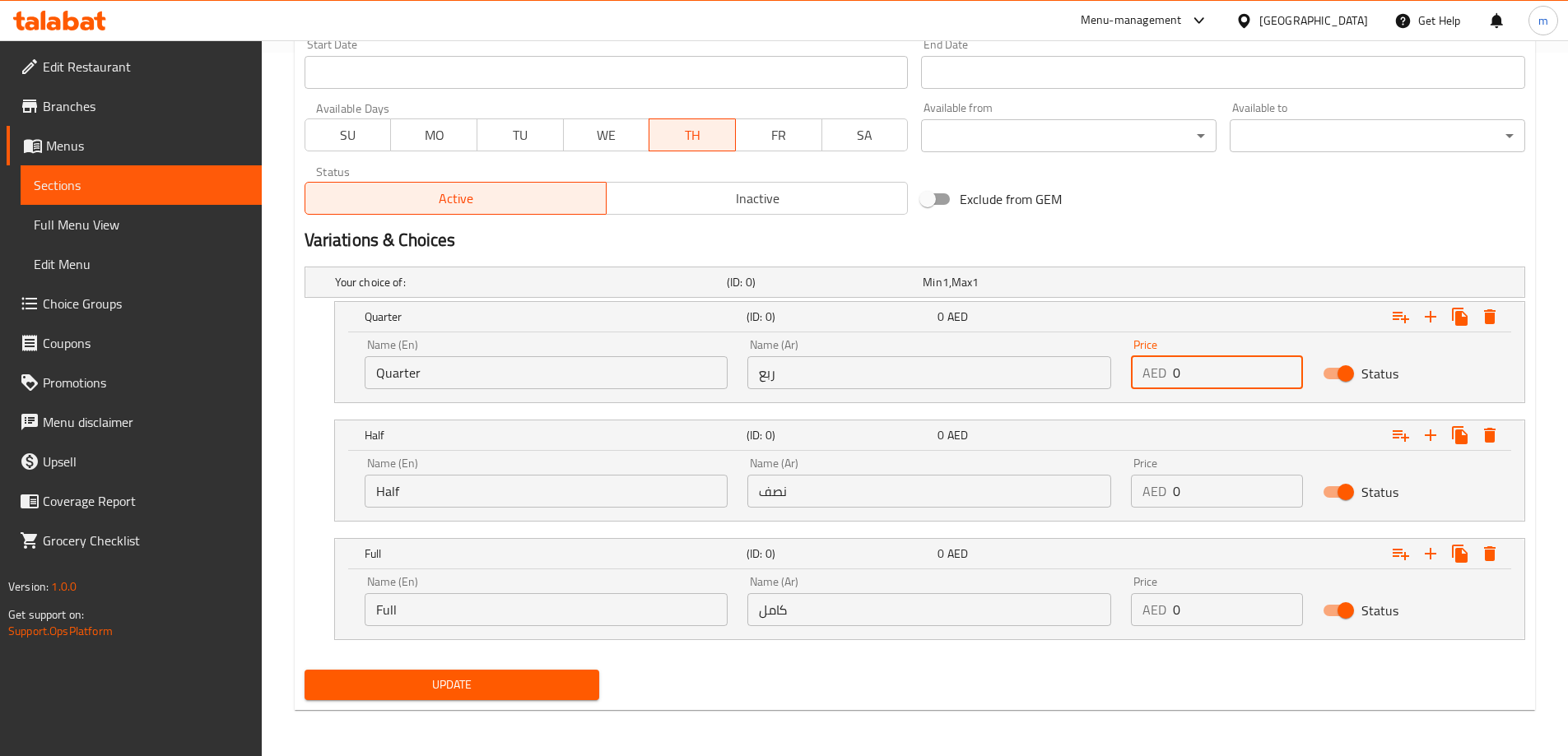
click at [1209, 374] on input "0" at bounding box center [1238, 373] width 130 height 33
type input "25"
click at [1233, 507] on div "Price AED 0 Price" at bounding box center [1216, 482] width 192 height 70
type input "45"
click at [1201, 598] on input "0" at bounding box center [1238, 610] width 130 height 33
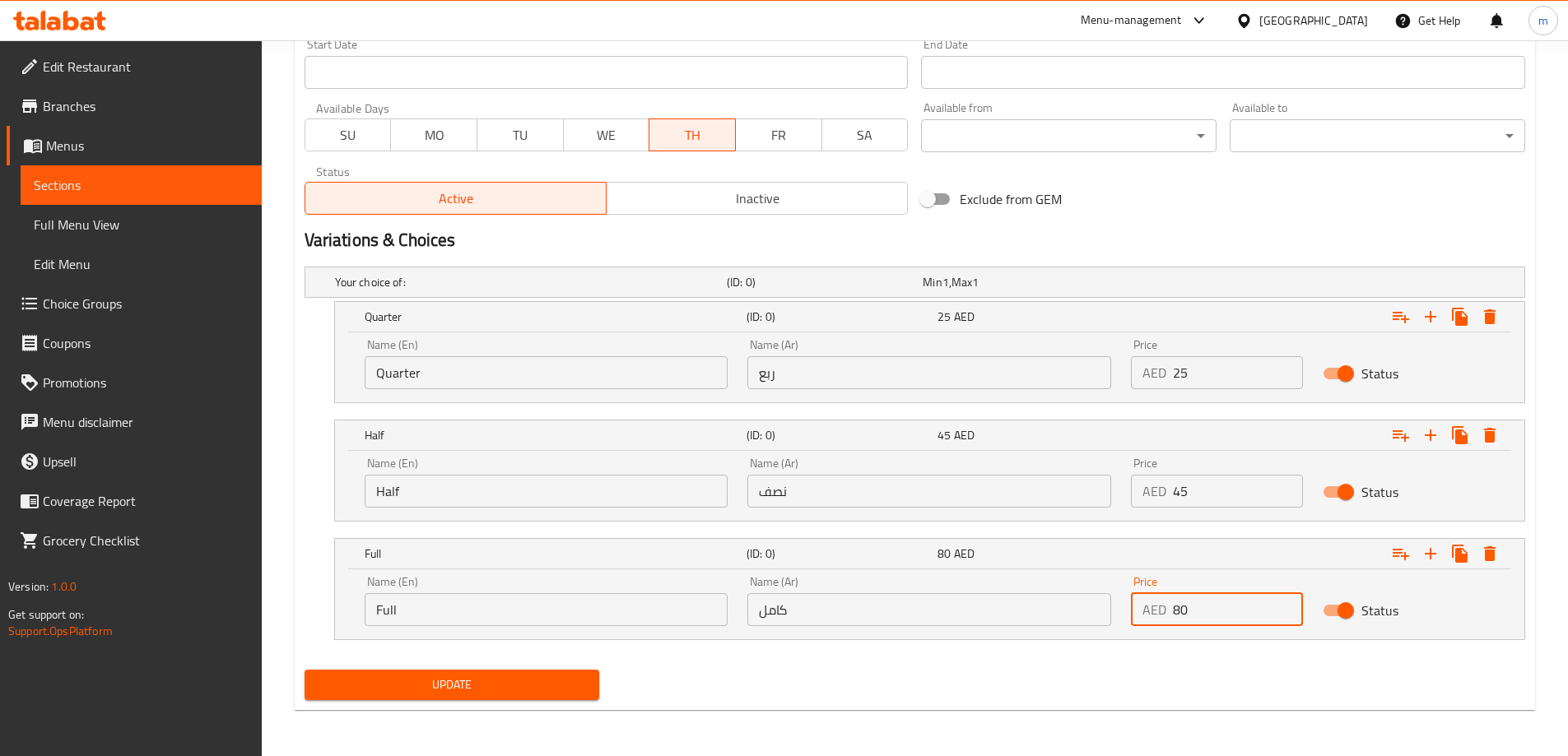
type input "80"
click at [1067, 727] on div "Home / Restaurants management / Menus / Sections / item / update SPEACIAL OF TH…" at bounding box center [914, 46] width 1307 height 1419
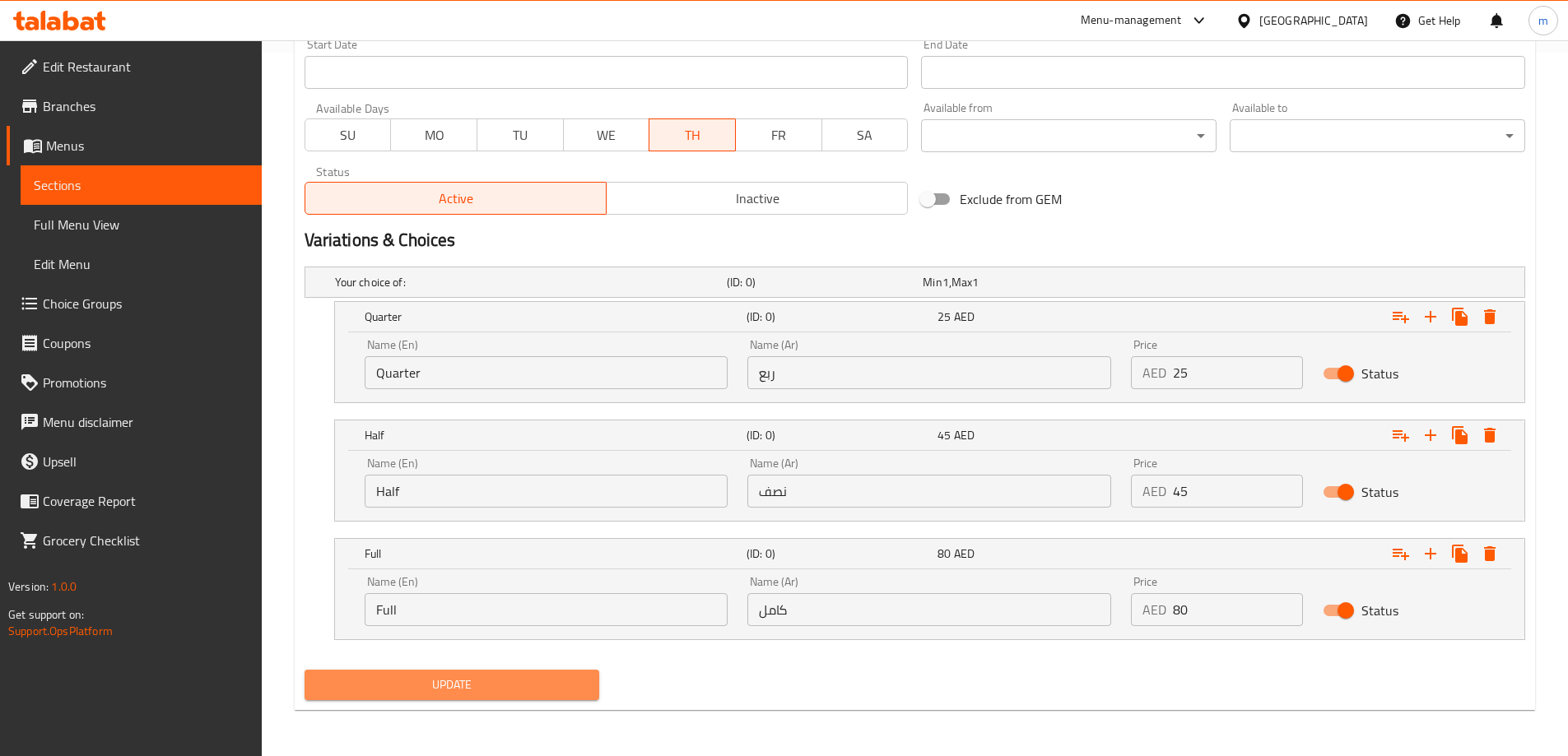
click at [595, 691] on button "Update" at bounding box center [451, 684] width 295 height 30
click at [518, 673] on button "Update" at bounding box center [451, 684] width 295 height 30
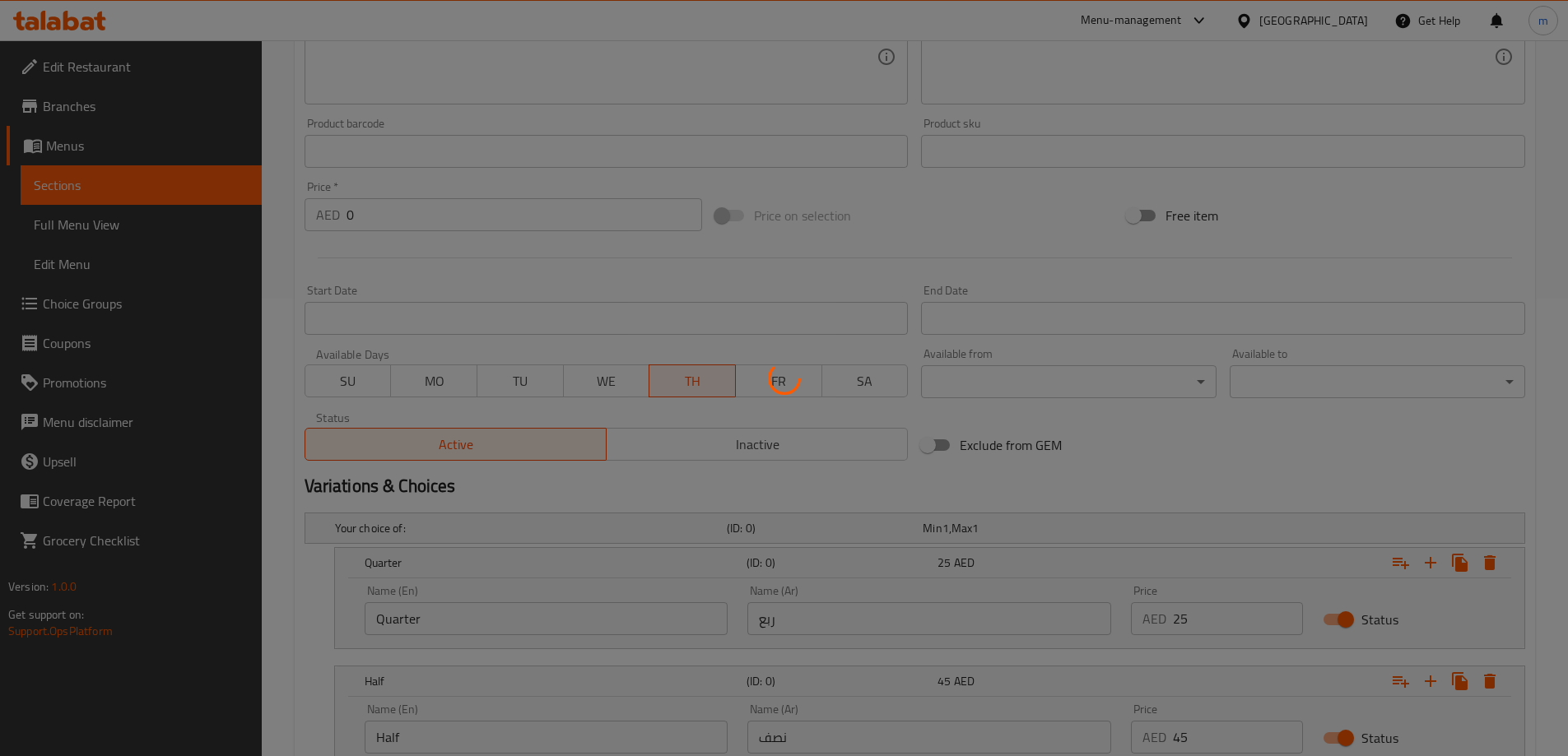
scroll to position [457, 0]
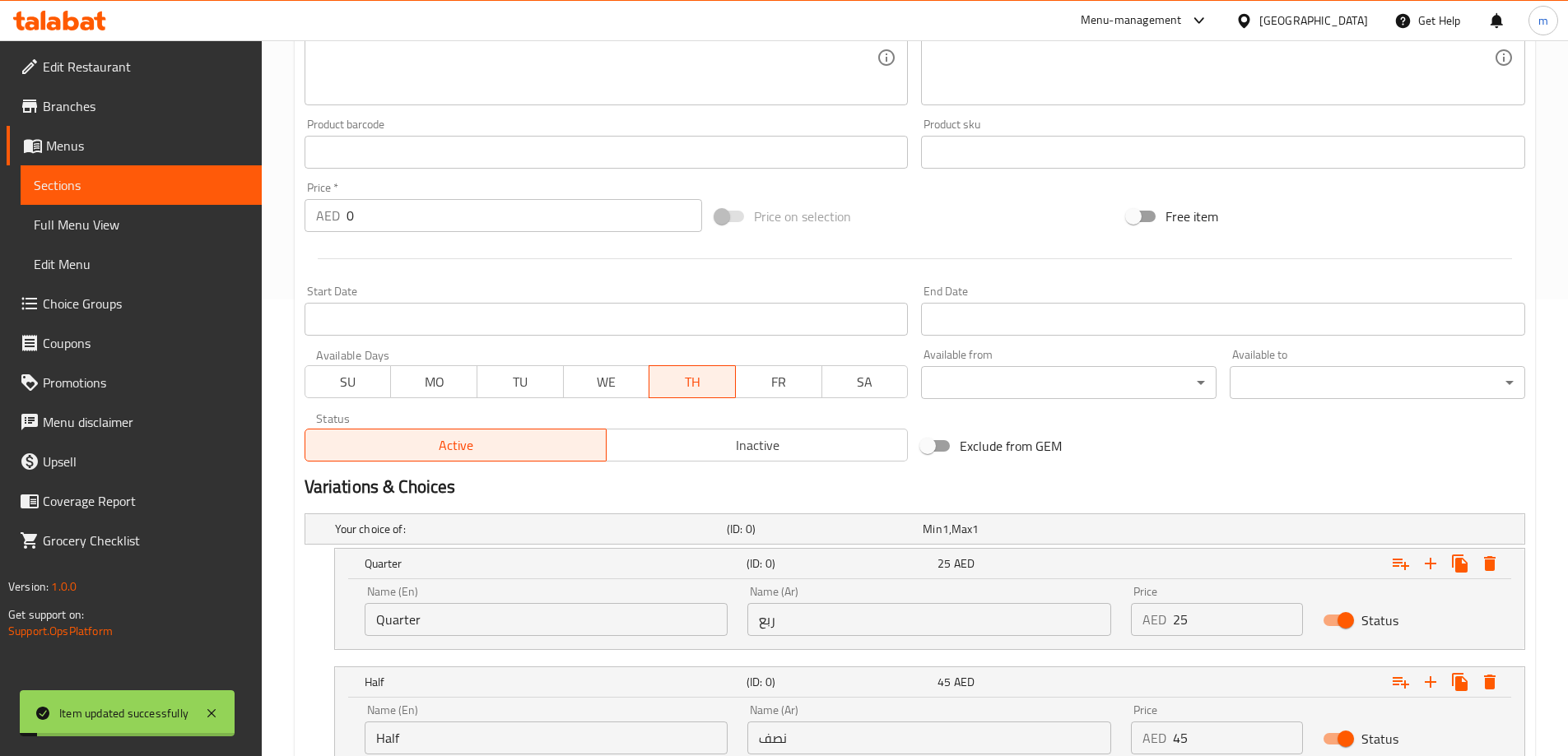
click at [137, 228] on span "Full Menu View" at bounding box center [141, 225] width 215 height 19
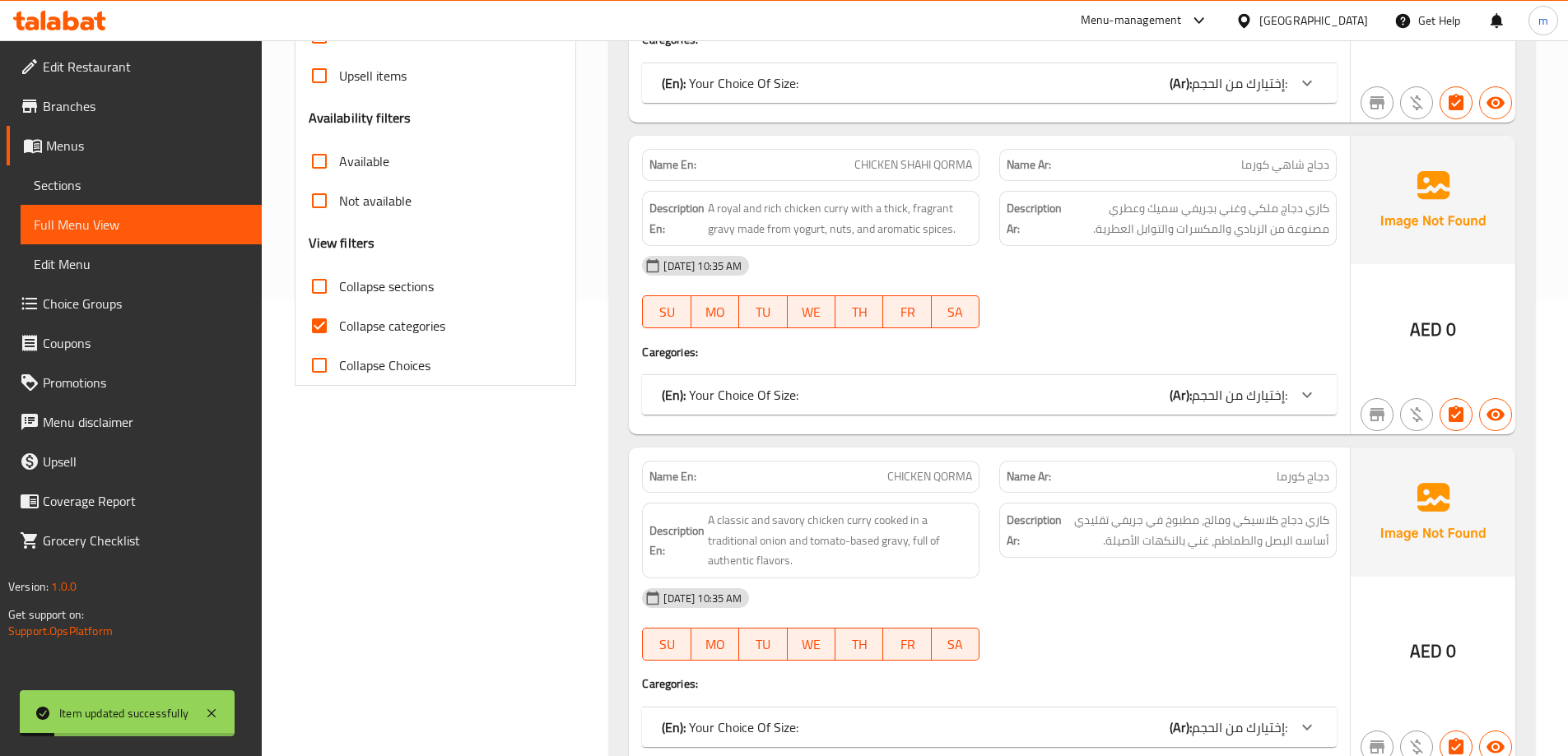
click at [385, 332] on span "Collapse categories" at bounding box center [392, 325] width 107 height 19
click at [339, 332] on input "Collapse categories" at bounding box center [319, 325] width 40 height 40
checkbox input "false"
click at [387, 279] on span "Collapse sections" at bounding box center [386, 287] width 95 height 19
click at [339, 279] on input "Collapse sections" at bounding box center [319, 286] width 40 height 40
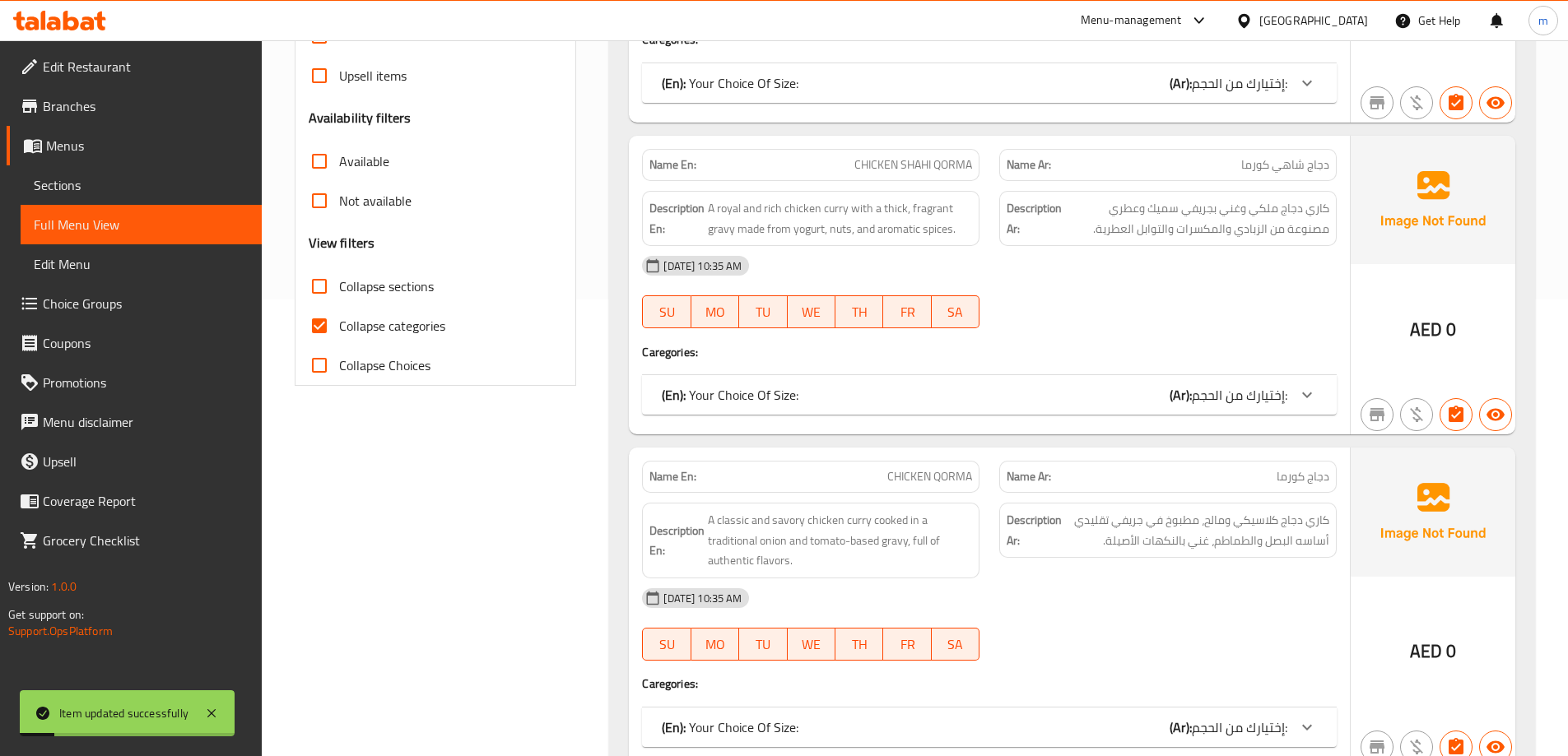
checkbox input "true"
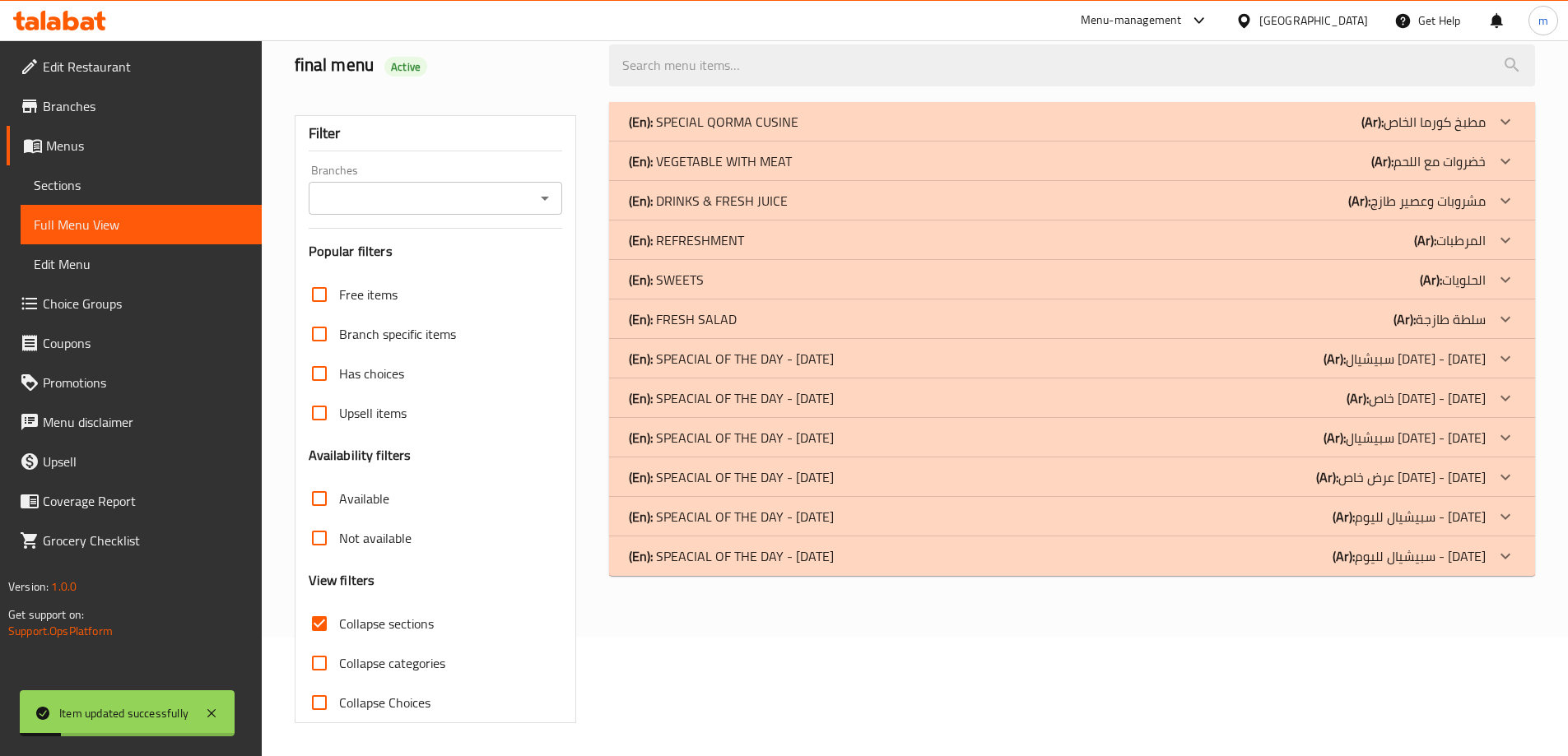
scroll to position [119, 0]
click at [1440, 287] on b "(Ar):" at bounding box center [1430, 279] width 22 height 24
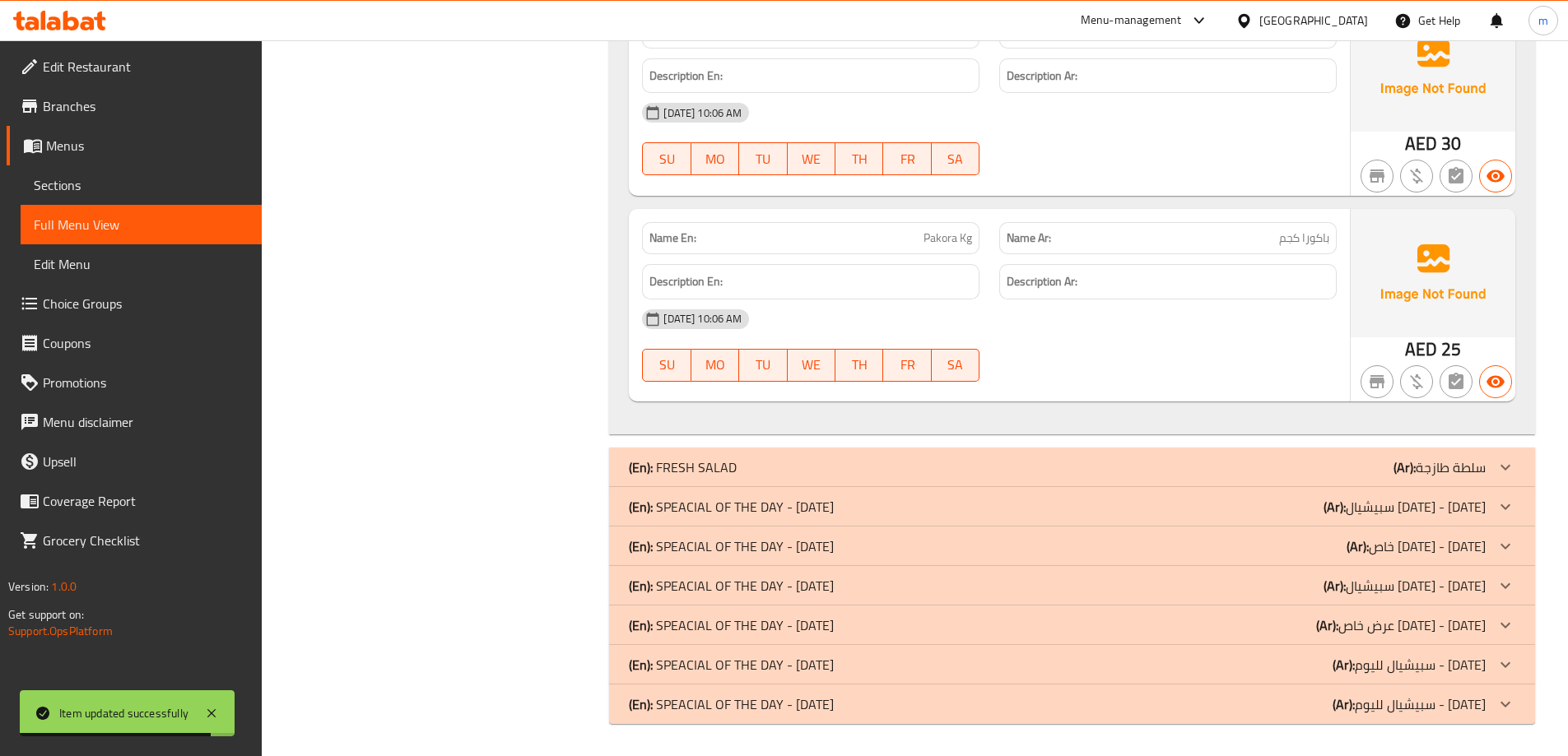
scroll to position [1166, 0]
click at [1466, 705] on p "(Ar): سبيشيال لليوم - [DATE]" at bounding box center [1409, 703] width 153 height 19
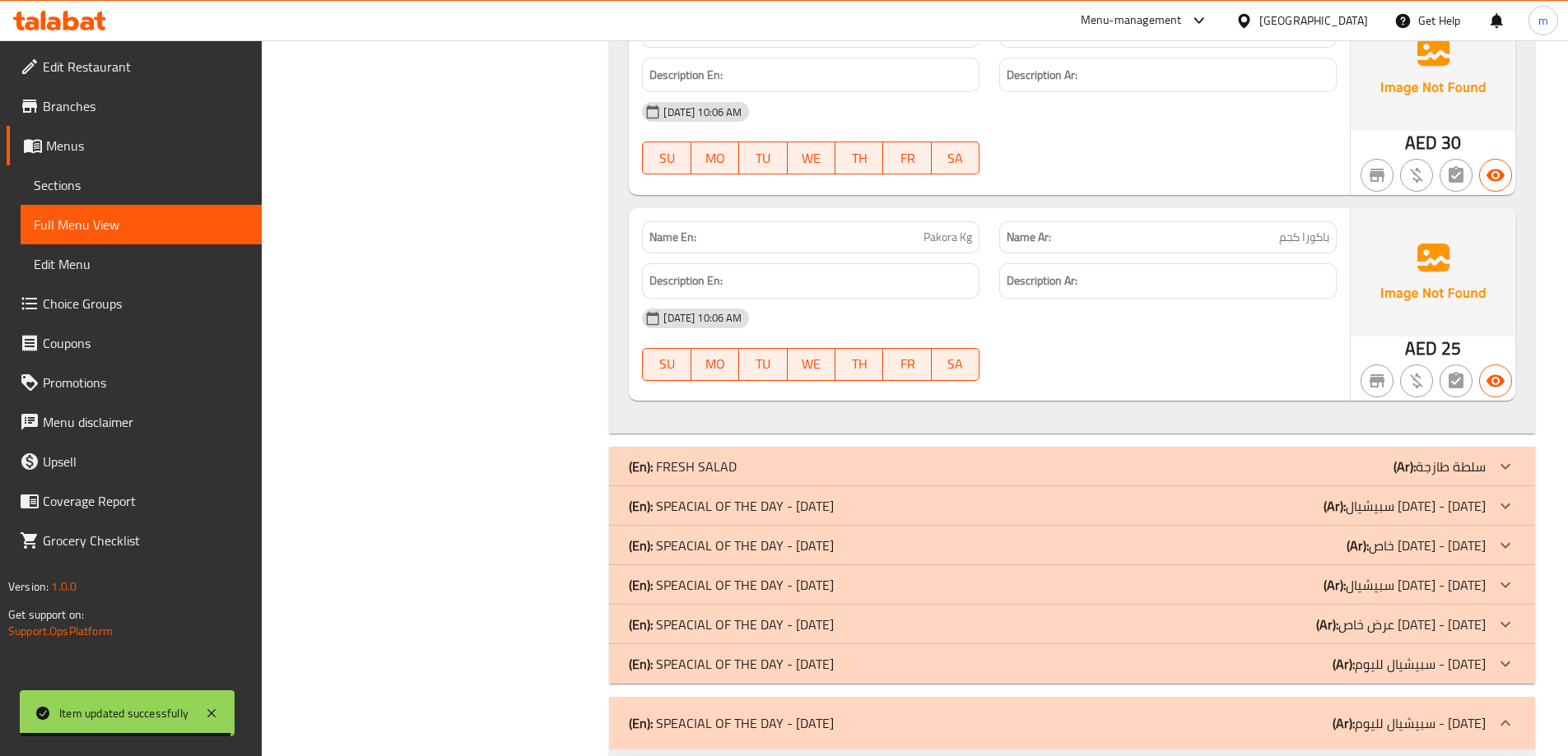
click at [1465, 674] on p "(Ar): سبيشيال لليوم - [DATE]" at bounding box center [1409, 664] width 153 height 19
click at [1477, 634] on p "(Ar): عرض خاص [DATE] - [DATE]" at bounding box center [1400, 624] width 169 height 19
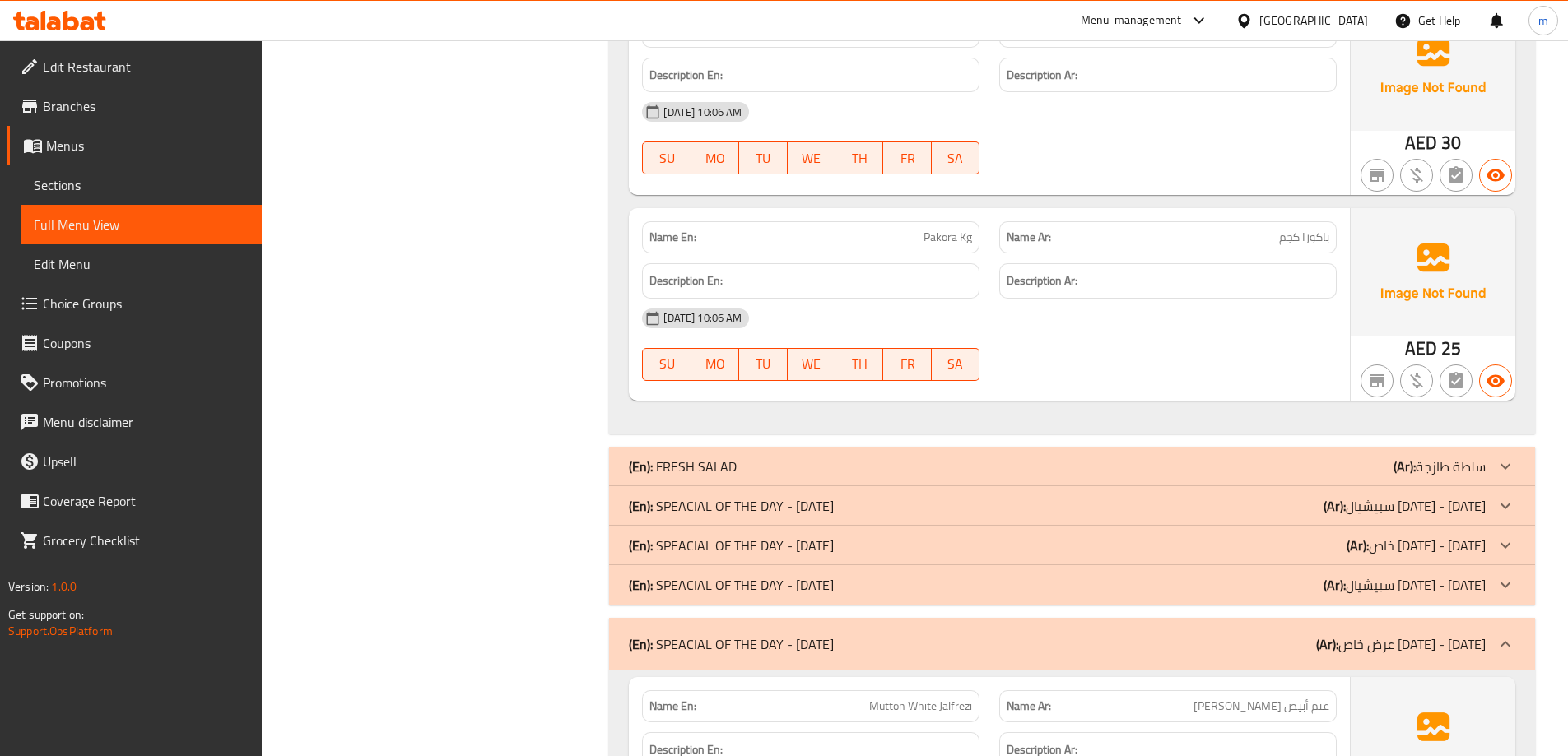
click at [1468, 594] on p "(Ar): سبيشيال [DATE] - [DATE]" at bounding box center [1403, 585] width 162 height 19
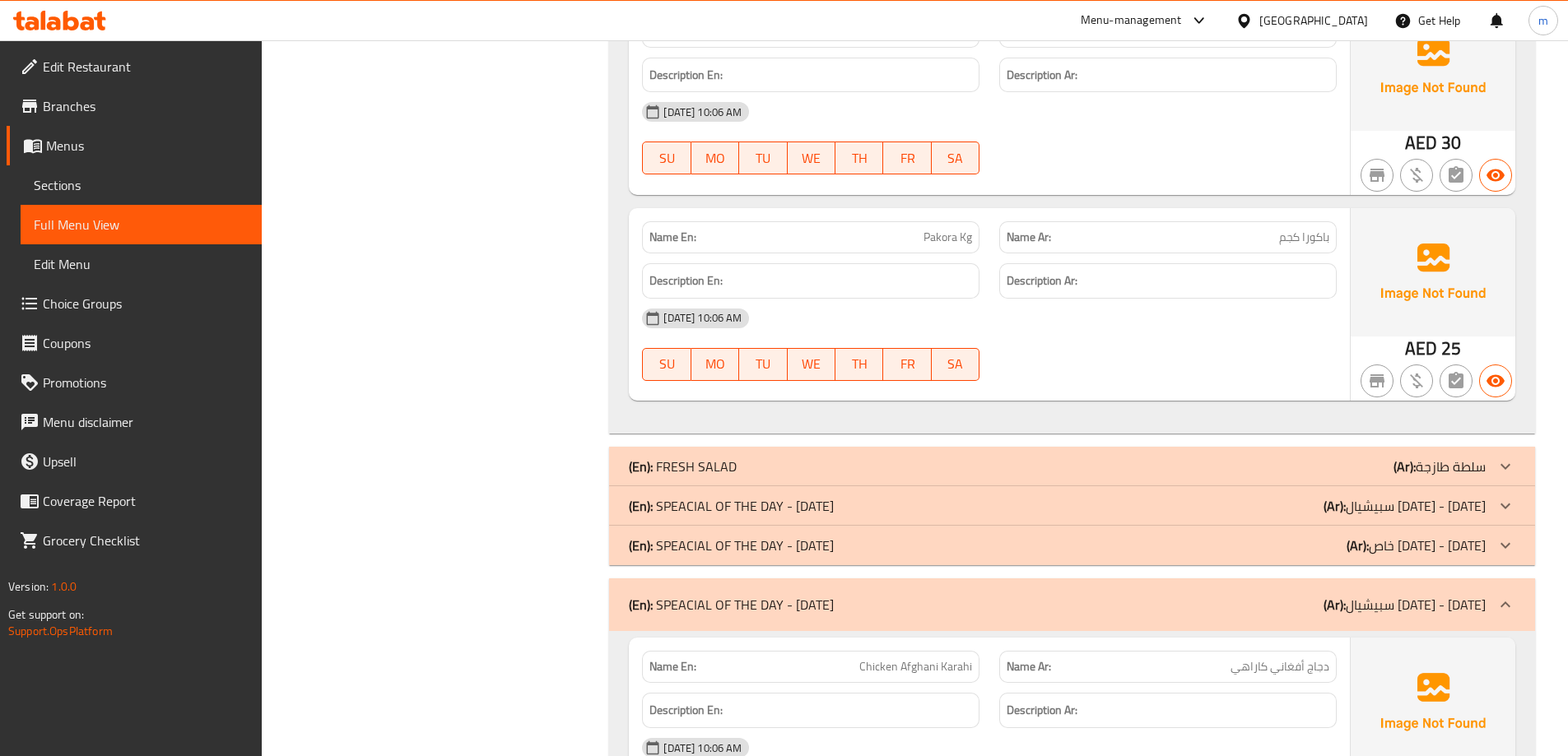
click at [1486, 549] on div at bounding box center [1505, 545] width 40 height 40
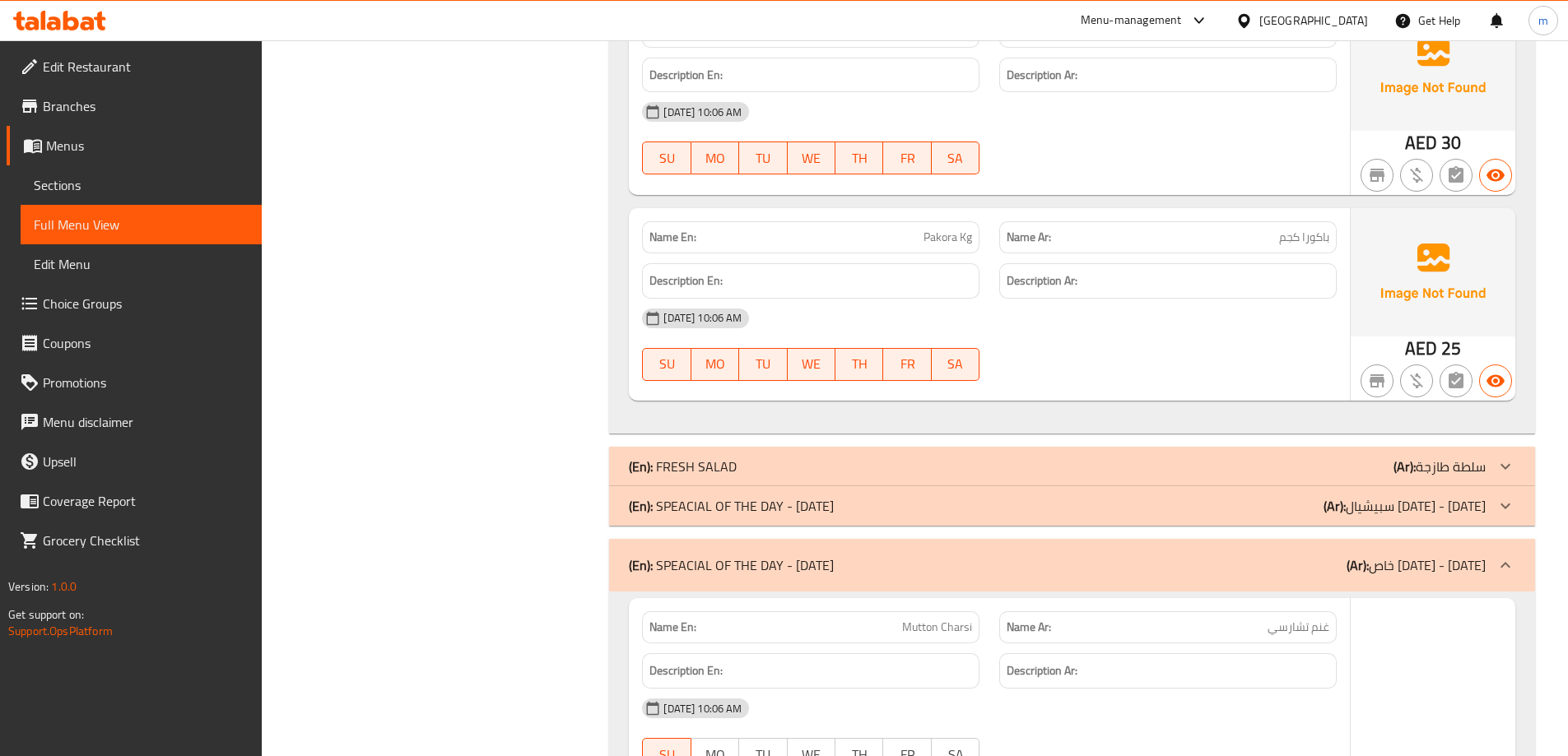
click at [1476, 507] on p "(Ar): سبيشيال [DATE] - [DATE]" at bounding box center [1403, 505] width 162 height 19
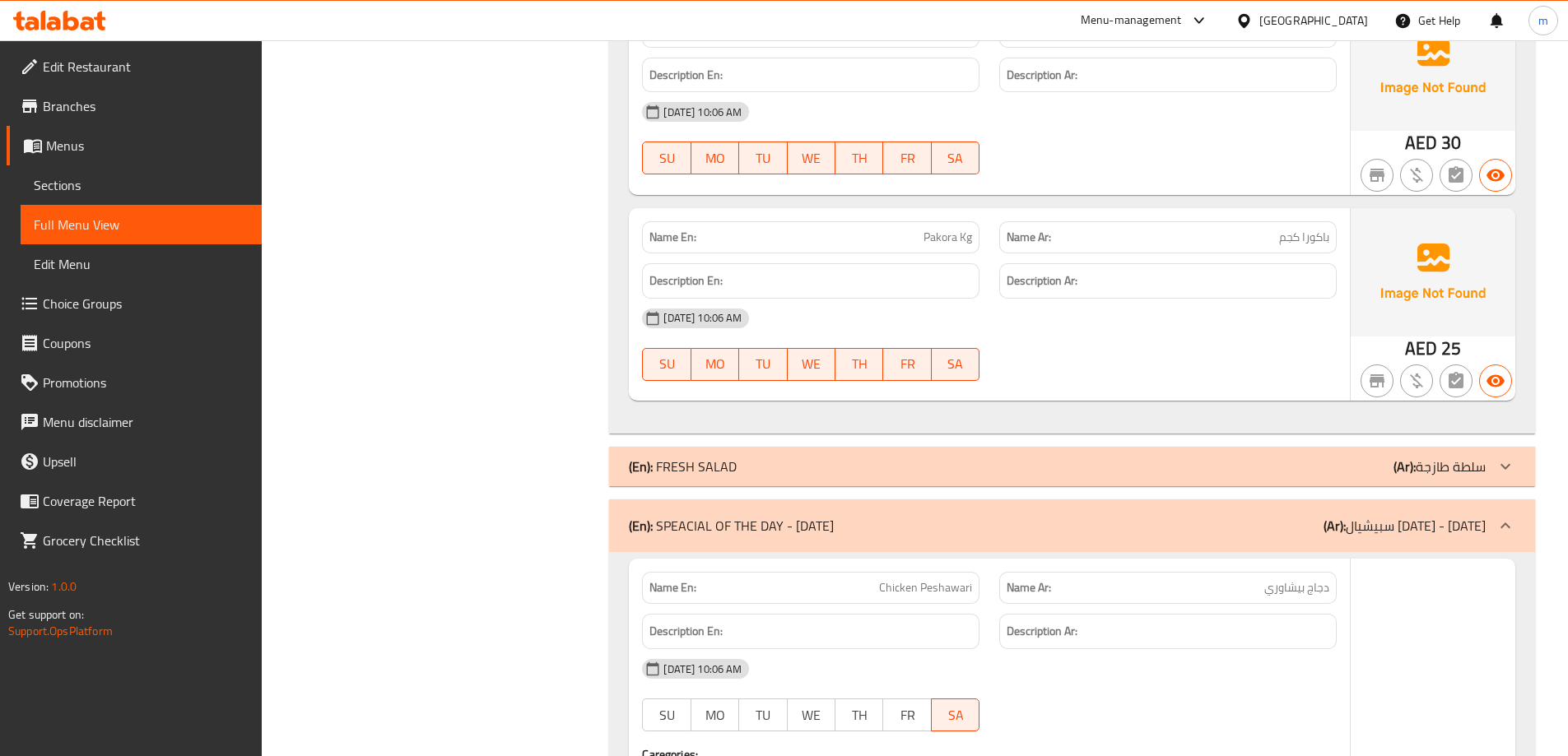
click at [1488, 475] on div at bounding box center [1505, 466] width 40 height 40
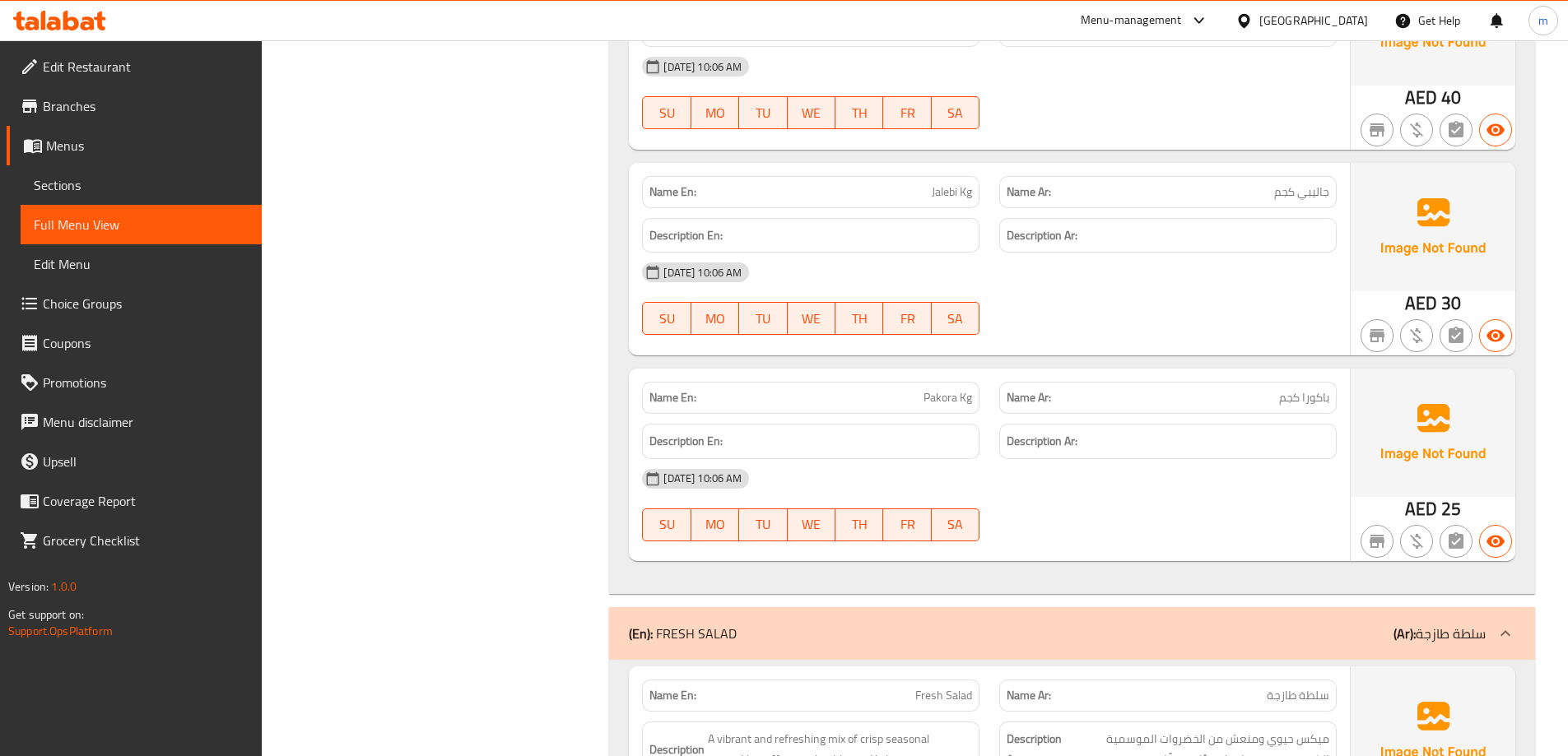
scroll to position [0, 0]
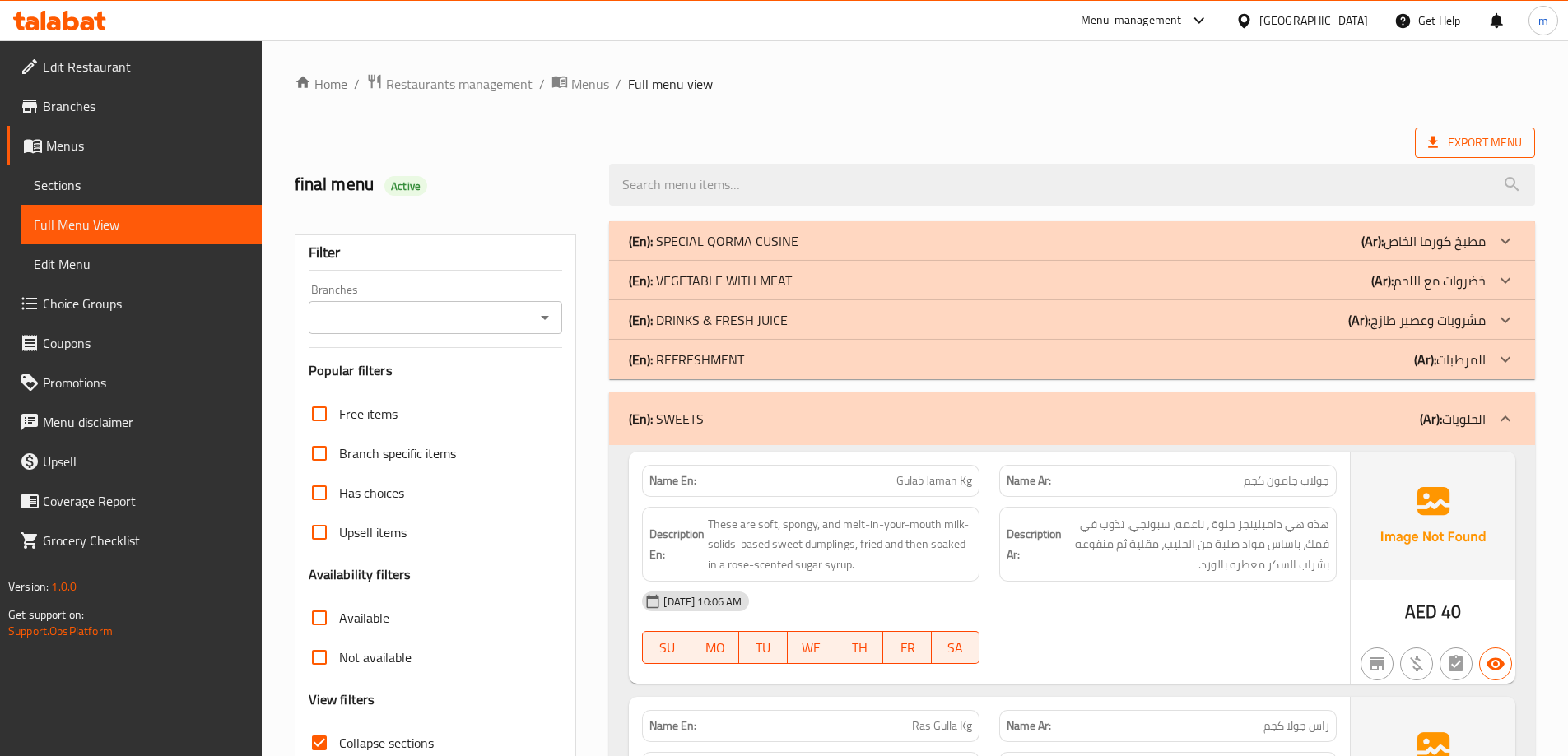
click at [1487, 135] on span "Export Menu" at bounding box center [1474, 142] width 94 height 20
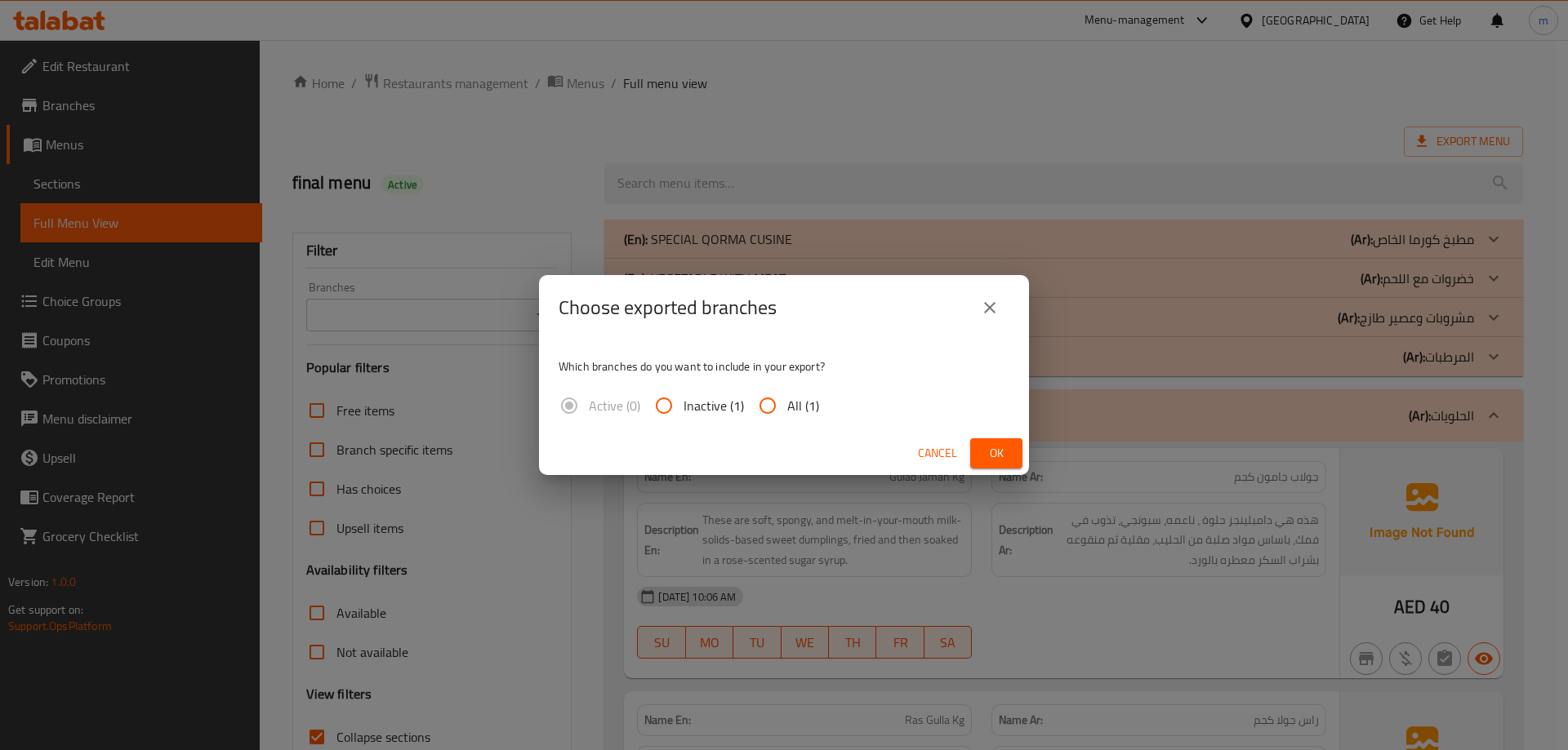
click at [768, 412] on input "All (1)" at bounding box center [767, 405] width 39 height 39
radio input "true"
click at [981, 459] on button "Ok" at bounding box center [996, 452] width 52 height 30
